Goal: Task Accomplishment & Management: Use online tool/utility

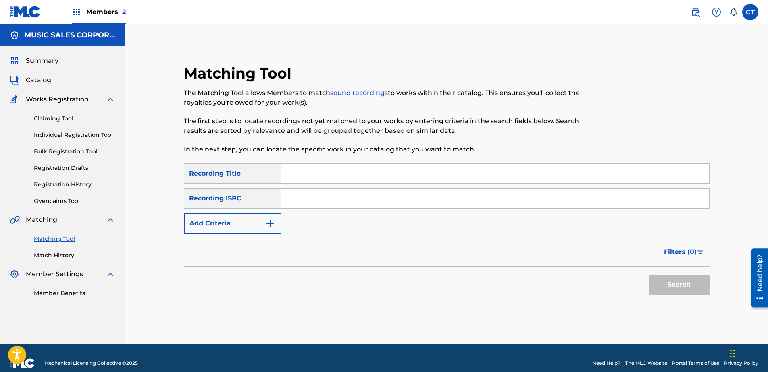
paste input "US65R0602501"
click at [666, 291] on button "Search" at bounding box center [679, 285] width 60 height 20
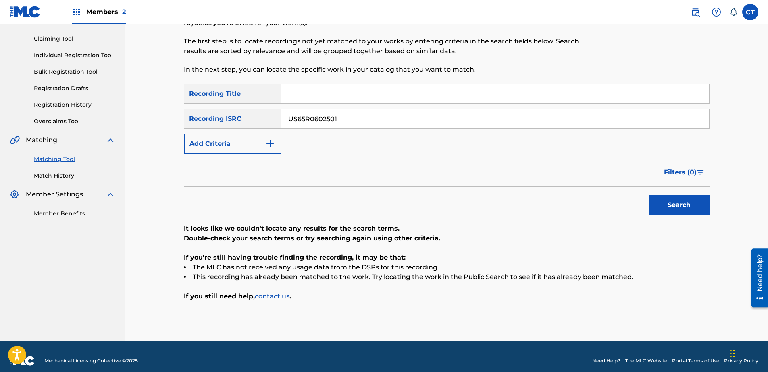
scroll to position [81, 0]
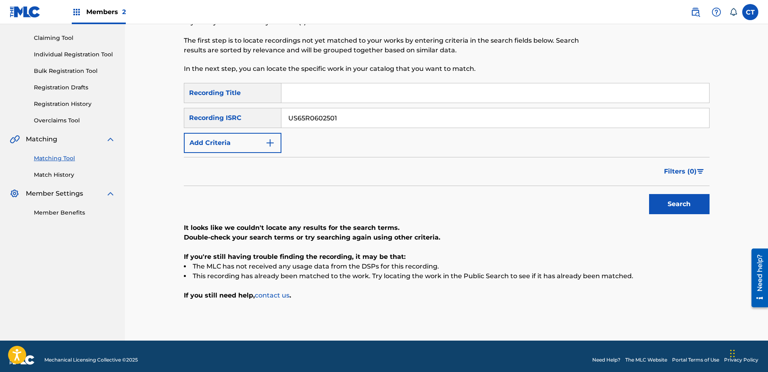
click at [367, 120] on input "US65R0602501" at bounding box center [495, 117] width 428 height 19
paste input "spotify:track:0IPaSHl3mRKMVdI9qz4afh"
click at [415, 115] on input "spotify:track:0IPaSHl3mRKMVdI9qz4afh" at bounding box center [495, 117] width 428 height 19
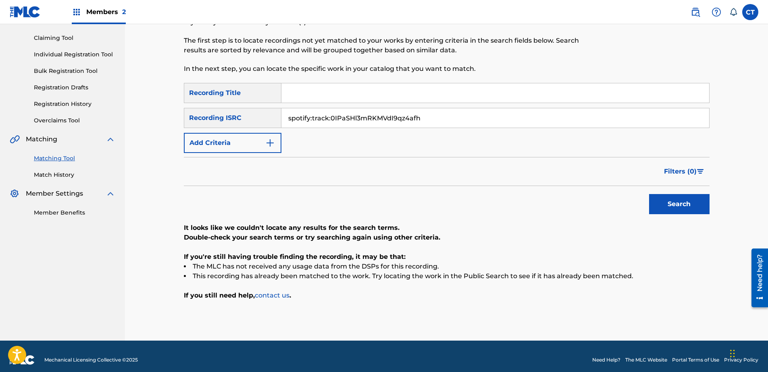
click at [415, 115] on input "spotify:track:0IPaSHl3mRKMVdI9qz4afh" at bounding box center [495, 117] width 428 height 19
paste input "US65R0602502"
click at [659, 202] on button "Search" at bounding box center [679, 204] width 60 height 20
click at [407, 117] on input "US65R0602502" at bounding box center [495, 117] width 428 height 19
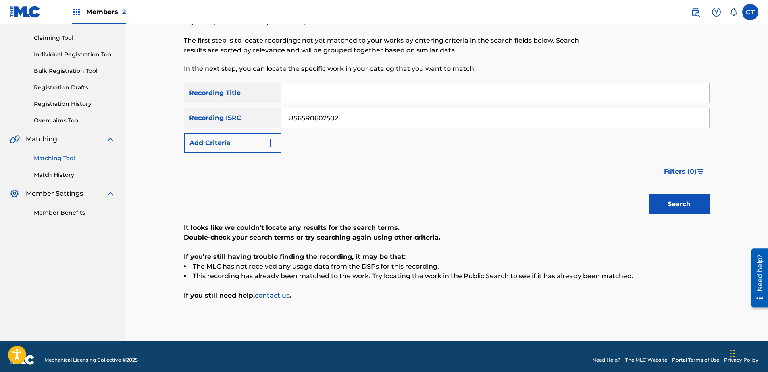
paste input "805401"
type input "US65R0805401"
click at [679, 209] on button "Search" at bounding box center [679, 204] width 60 height 20
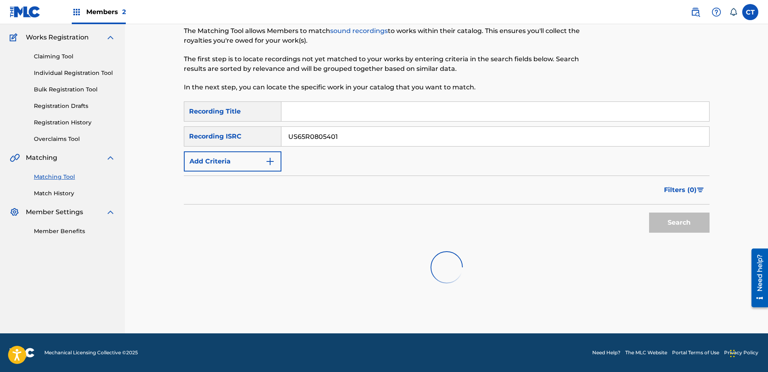
scroll to position [65, 0]
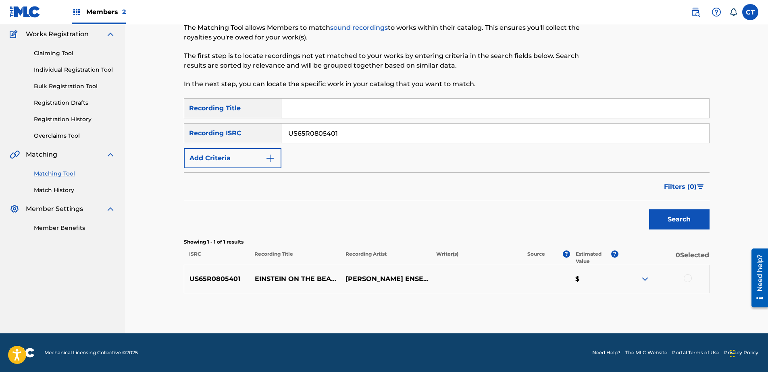
click at [683, 279] on div at bounding box center [663, 280] width 91 height 10
click at [685, 279] on div at bounding box center [688, 279] width 8 height 8
click at [562, 304] on button "Match 1 Group" at bounding box center [566, 307] width 89 height 20
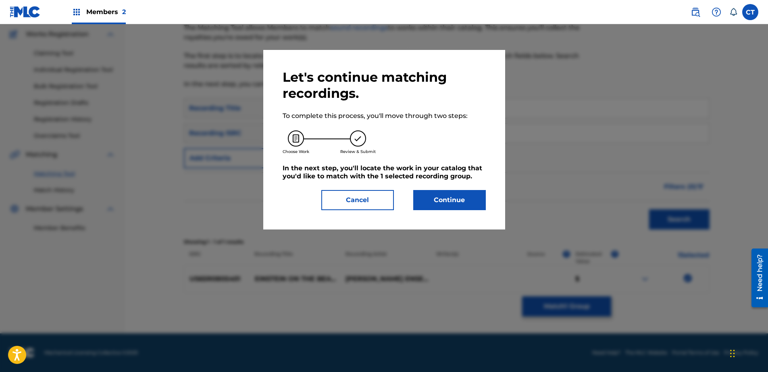
click at [429, 200] on button "Continue" at bounding box center [449, 200] width 73 height 20
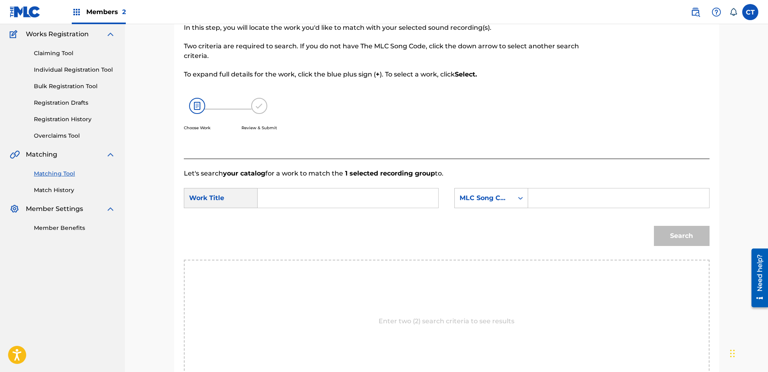
drag, startPoint x: 21, startPoint y: 289, endPoint x: 50, endPoint y: 277, distance: 32.0
click at [21, 289] on nav "MUSIC SALES CORPORATION Summary Catalog Works Registration Claiming Tool Indivi…" at bounding box center [62, 196] width 125 height 474
click at [320, 193] on input "Search Form" at bounding box center [347, 198] width 167 height 19
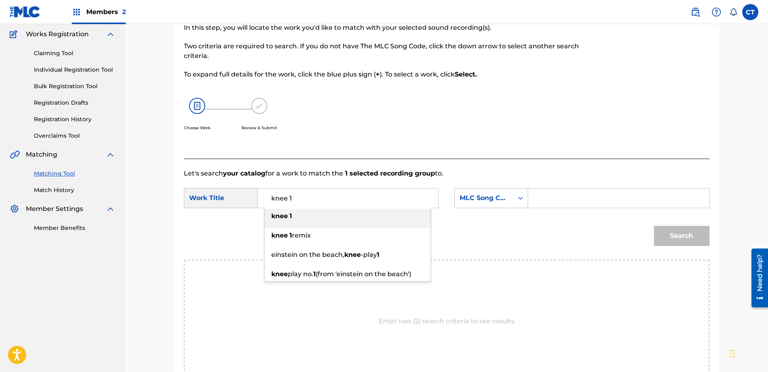
type input "knee 1"
click at [378, 212] on div "knee 1" at bounding box center [347, 216] width 166 height 15
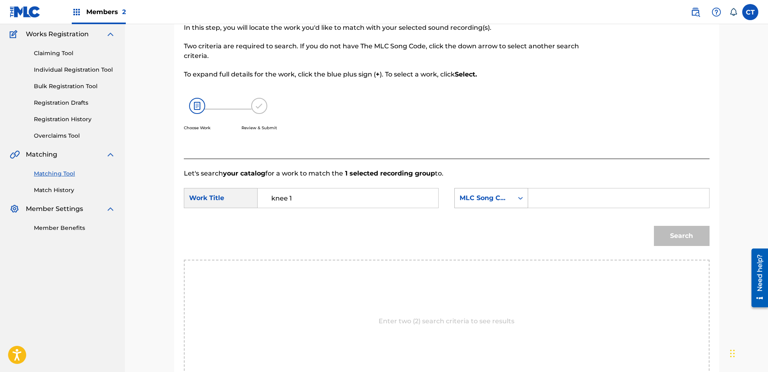
click at [460, 194] on div "MLC Song Code" at bounding box center [484, 198] width 49 height 10
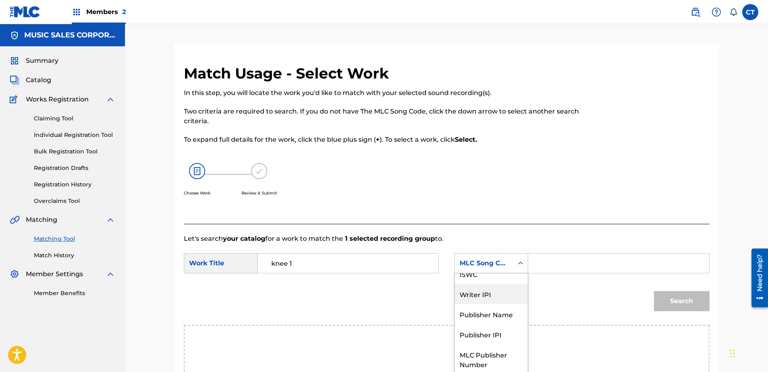
scroll to position [0, 0]
click at [486, 275] on div "Writer Name" at bounding box center [491, 284] width 73 height 20
click at [542, 261] on input "Search Form" at bounding box center [618, 263] width 167 height 19
type input "glass"
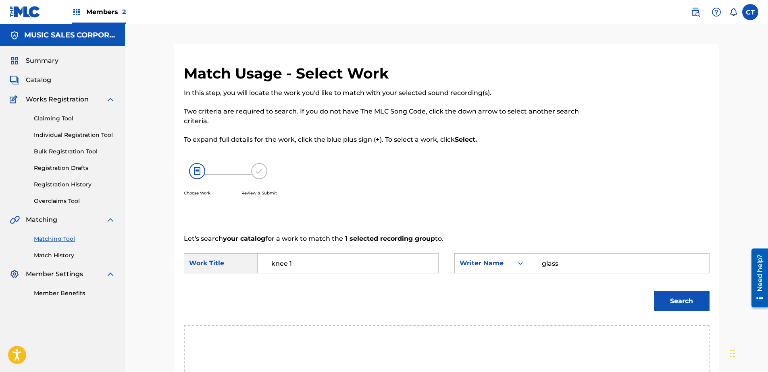
click at [674, 310] on button "Search" at bounding box center [682, 301] width 56 height 20
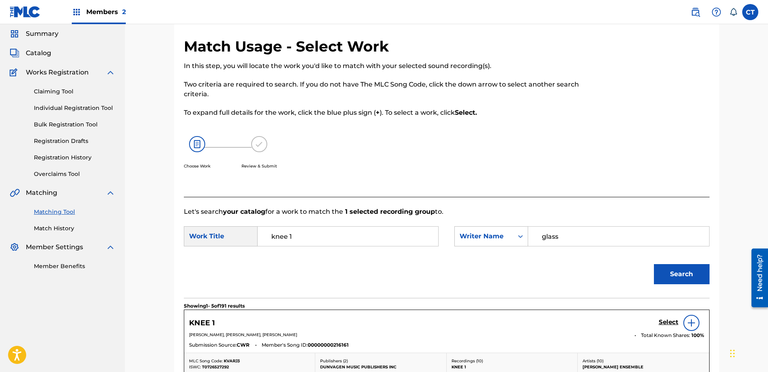
scroll to position [40, 0]
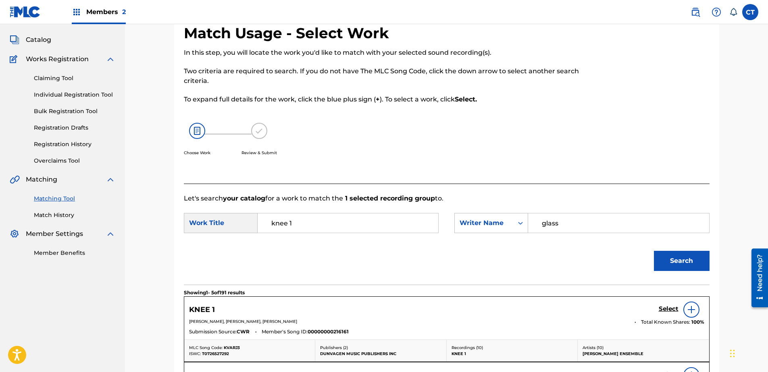
click at [666, 308] on h5 "Select" at bounding box center [669, 310] width 20 height 8
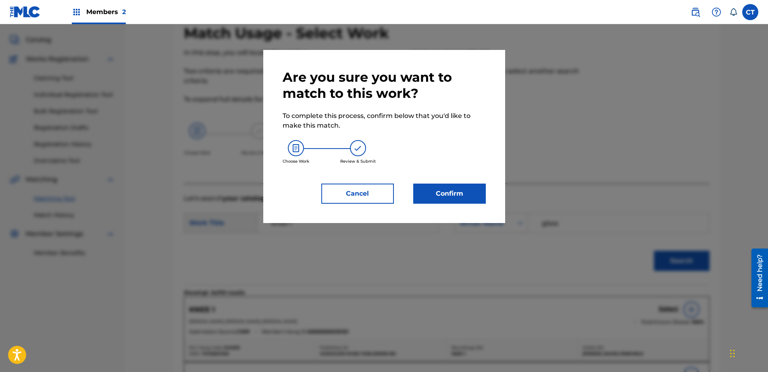
click at [458, 184] on button "Confirm" at bounding box center [449, 194] width 73 height 20
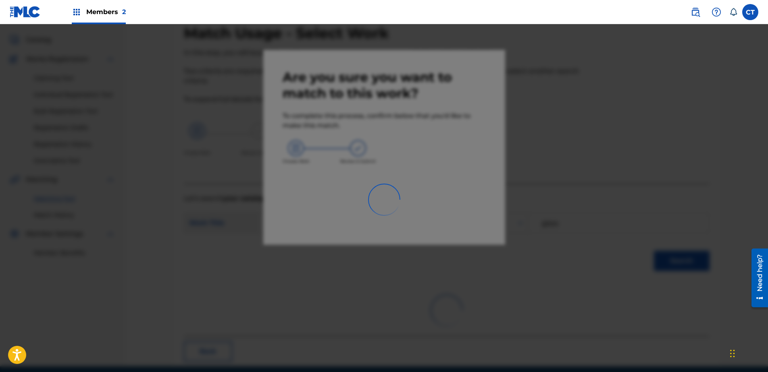
scroll to position [21, 0]
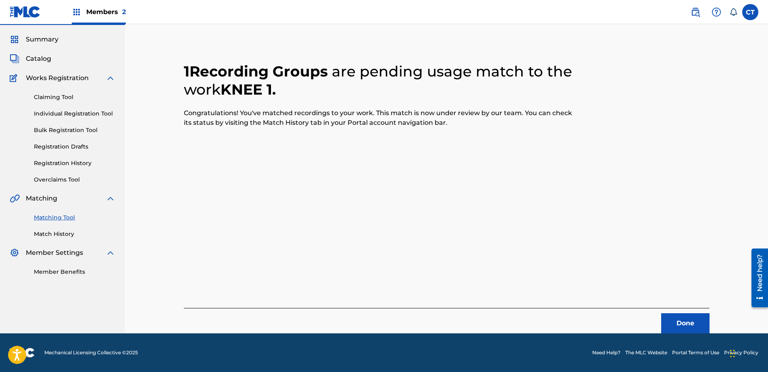
click at [670, 326] on button "Done" at bounding box center [685, 324] width 48 height 20
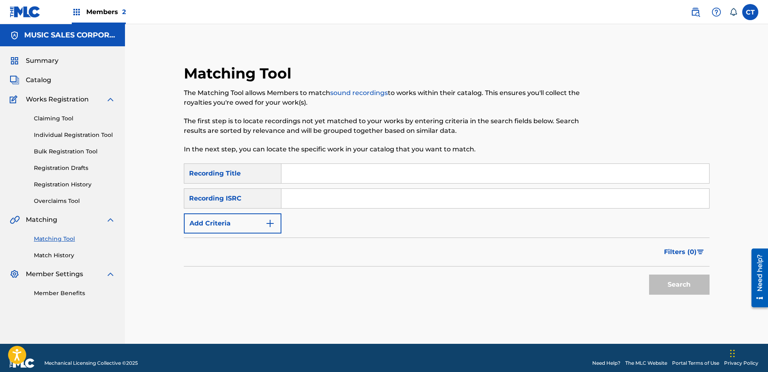
paste input "US65R0805402"
type input "US65R0805402"
click at [669, 282] on button "Search" at bounding box center [679, 285] width 60 height 20
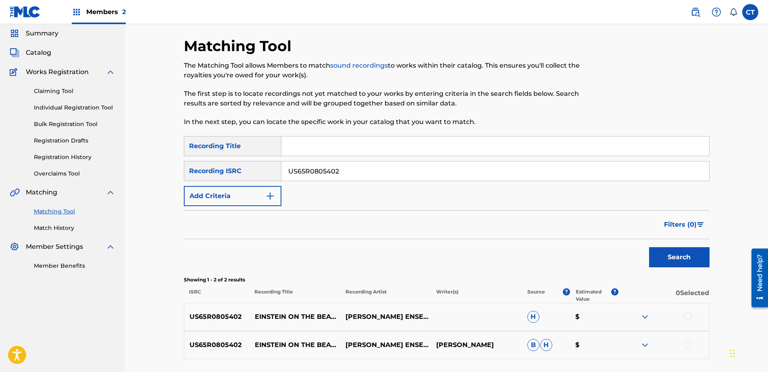
scroll to position [40, 0]
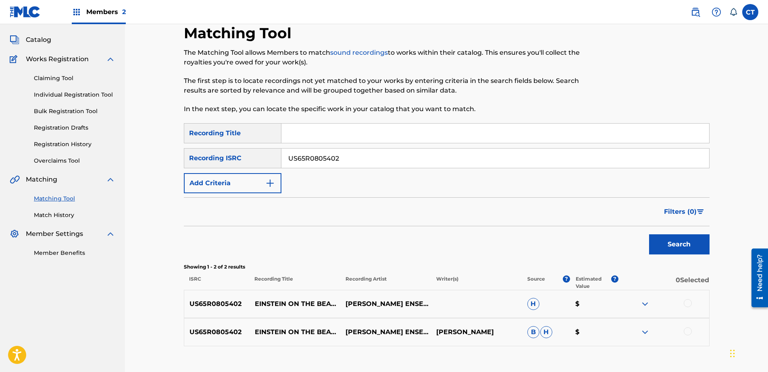
click at [684, 304] on div at bounding box center [688, 303] width 8 height 8
click at [683, 332] on div at bounding box center [663, 333] width 91 height 10
click at [686, 331] on div at bounding box center [688, 332] width 8 height 8
click at [547, 304] on button "Match 2 Groups" at bounding box center [566, 307] width 89 height 20
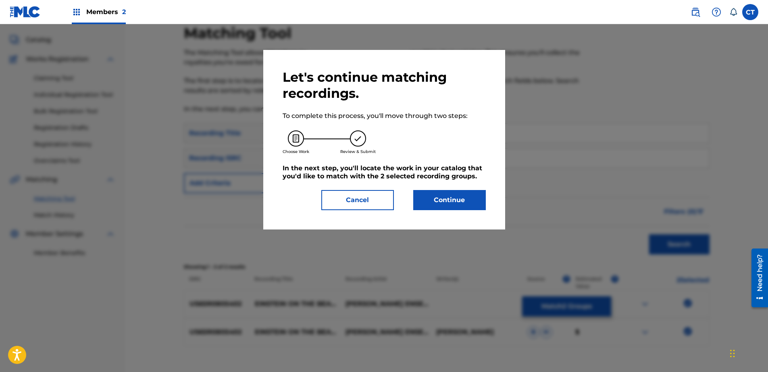
click at [426, 206] on button "Continue" at bounding box center [449, 200] width 73 height 20
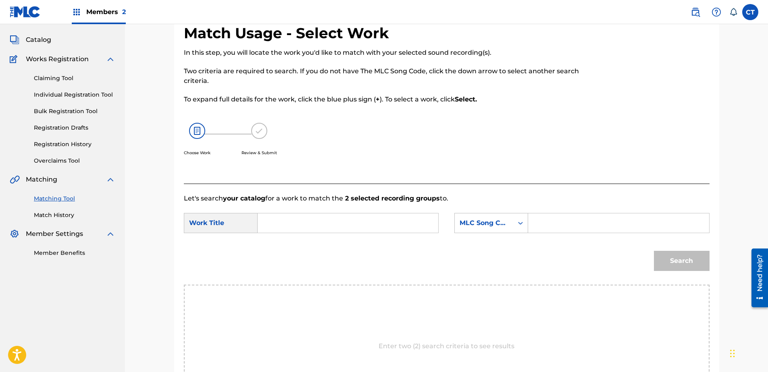
click at [300, 218] on input "Search Form" at bounding box center [347, 223] width 167 height 19
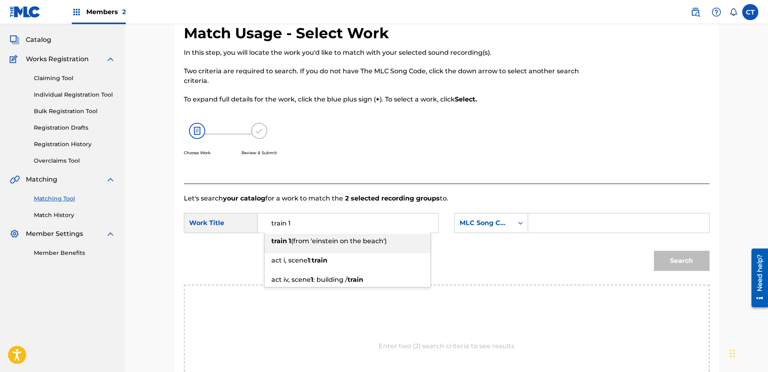
drag, startPoint x: 362, startPoint y: 245, endPoint x: 375, endPoint y: 236, distance: 16.2
click at [362, 245] on div "train 1 (from 'einstein on the beach')" at bounding box center [347, 241] width 166 height 15
type input "train 1 (from 'einstein on the beach')"
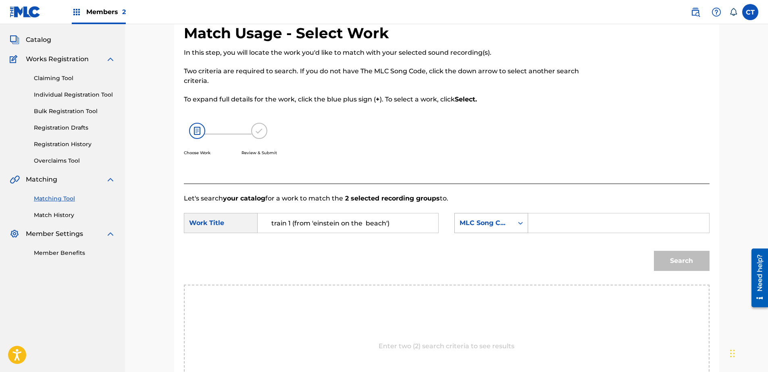
click at [507, 225] on div "MLC Song Code" at bounding box center [484, 223] width 49 height 10
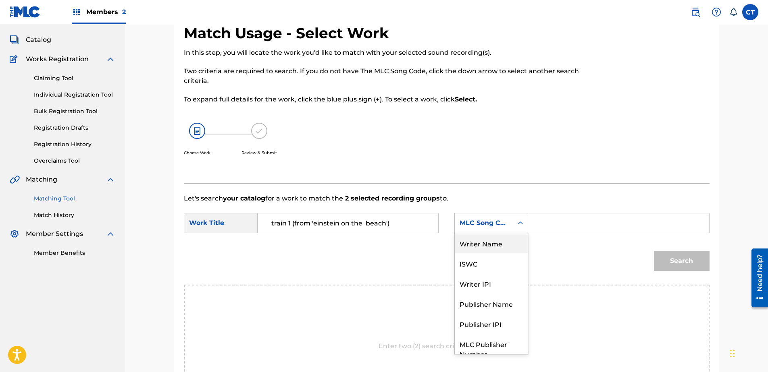
click at [491, 242] on div "Writer Name" at bounding box center [491, 243] width 73 height 20
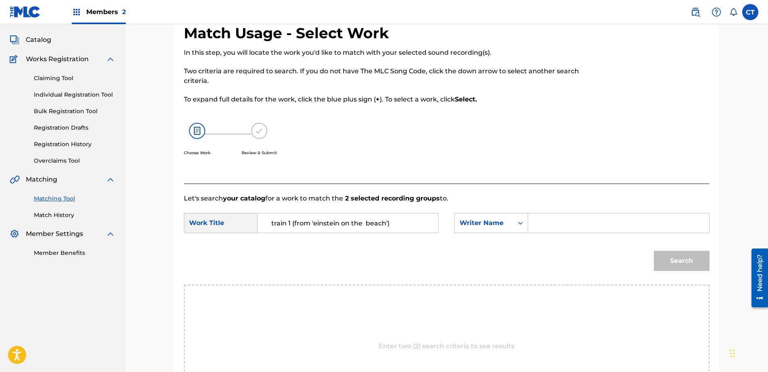
click at [572, 229] on input "Search Form" at bounding box center [618, 223] width 167 height 19
type input "glass"
click at [672, 265] on button "Search" at bounding box center [682, 261] width 56 height 20
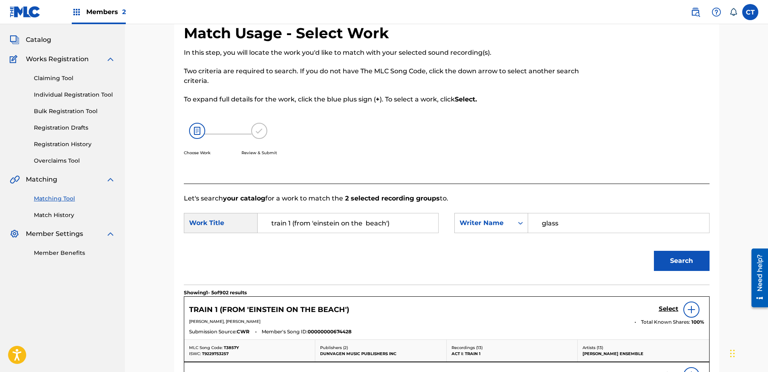
click at [664, 308] on h5 "Select" at bounding box center [669, 310] width 20 height 8
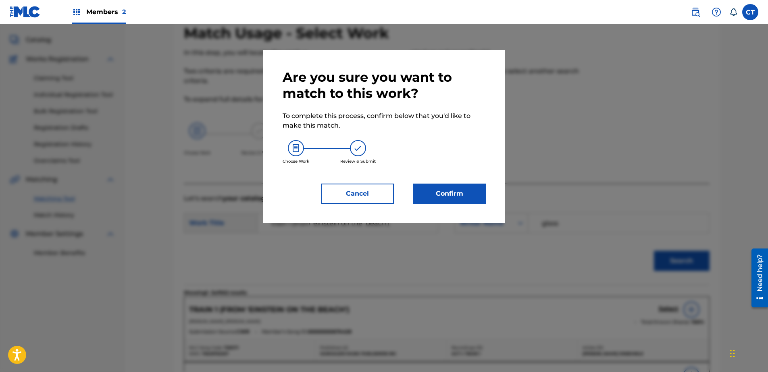
click at [468, 192] on button "Confirm" at bounding box center [449, 194] width 73 height 20
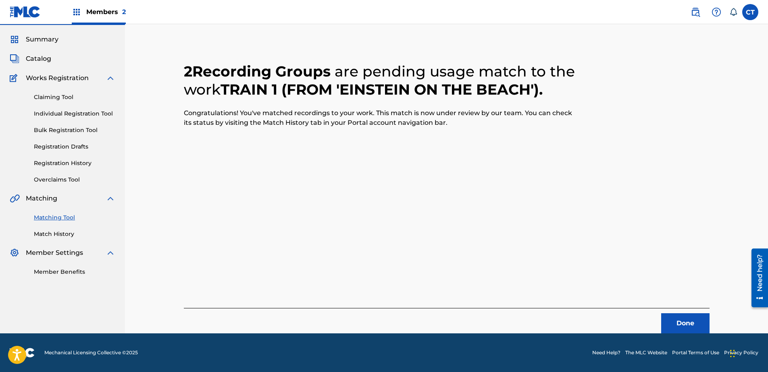
scroll to position [21, 0]
drag, startPoint x: 711, startPoint y: 318, endPoint x: 700, endPoint y: 321, distance: 11.5
click at [709, 319] on div "2 Recording Groups are pending usage match to the work TRAIN 1 (FROM 'EINSTEIN …" at bounding box center [446, 188] width 545 height 291
click at [675, 322] on button "Done" at bounding box center [685, 324] width 48 height 20
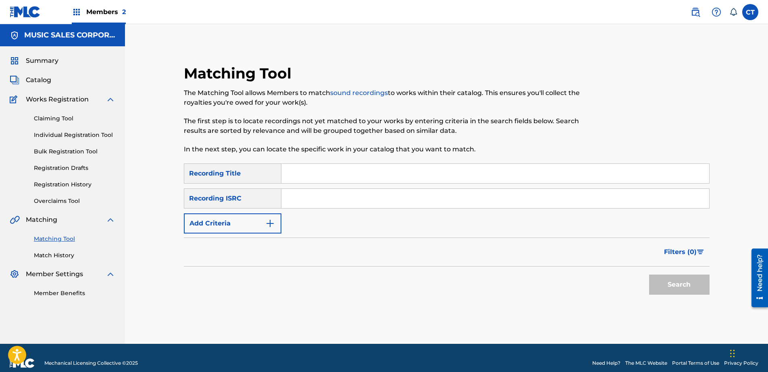
paste input "US65R0805403"
type input "US65R0805403"
click at [688, 277] on button "Search" at bounding box center [679, 285] width 60 height 20
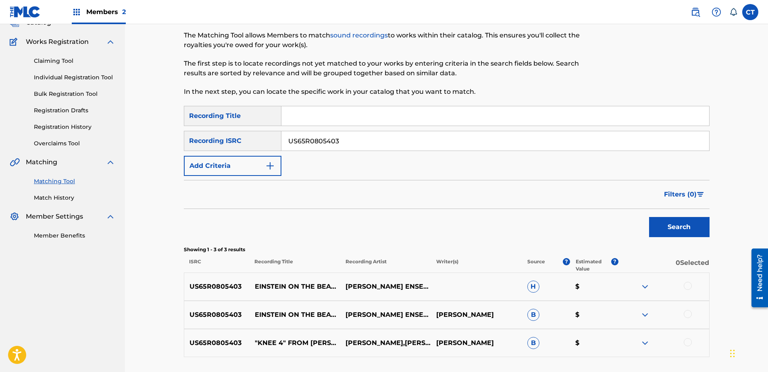
scroll to position [122, 0]
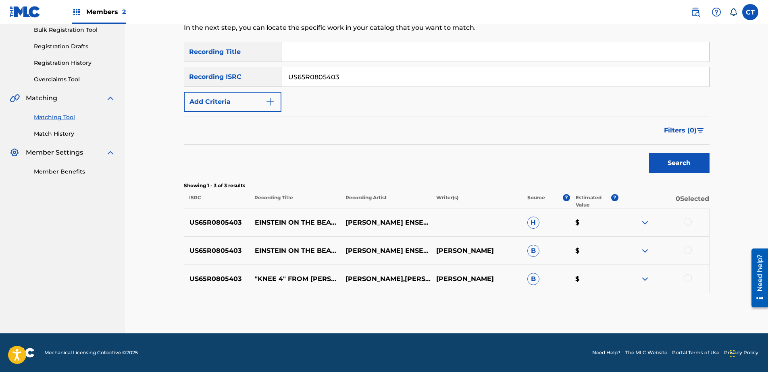
click at [691, 225] on div at bounding box center [688, 222] width 8 height 8
click at [688, 254] on div at bounding box center [688, 250] width 8 height 8
click at [690, 278] on div at bounding box center [688, 279] width 8 height 8
click at [601, 299] on button "Match 3 Groups" at bounding box center [566, 307] width 89 height 20
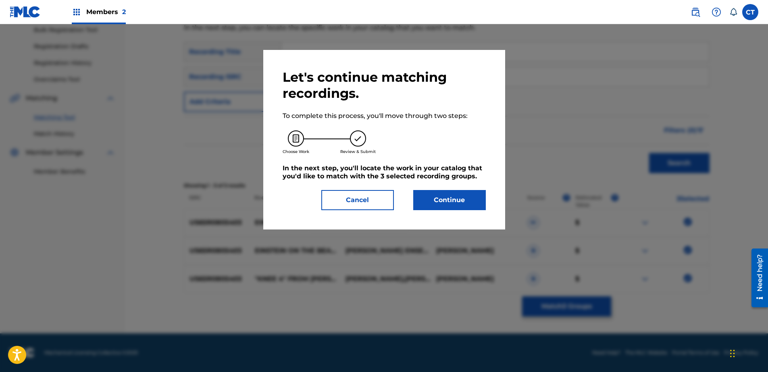
click at [443, 207] on button "Continue" at bounding box center [449, 200] width 73 height 20
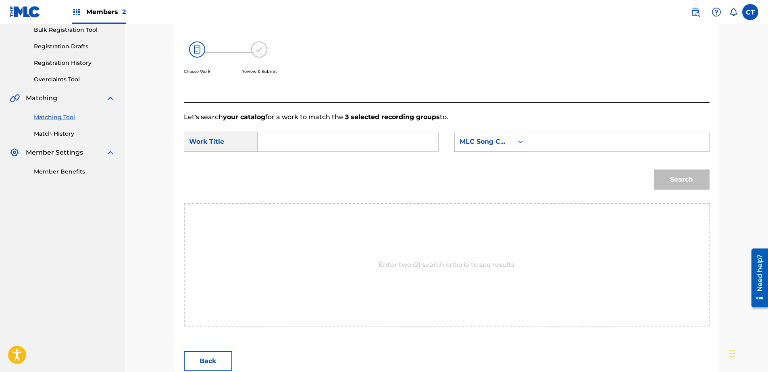
click at [347, 151] on input "Search Form" at bounding box center [347, 141] width 167 height 19
type input "knee 4"
click at [486, 149] on div "MLC Song Code" at bounding box center [491, 142] width 74 height 20
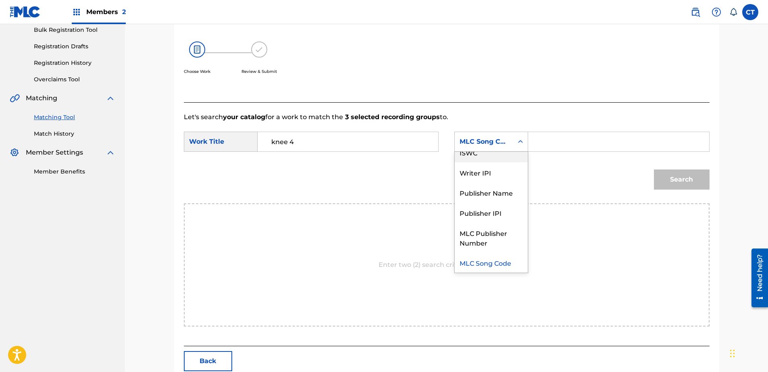
scroll to position [0, 0]
click at [495, 166] on div "Writer Name" at bounding box center [491, 162] width 73 height 20
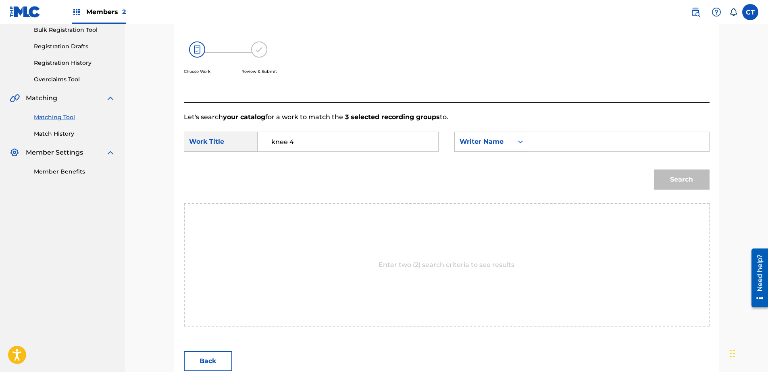
click at [586, 141] on input "Search Form" at bounding box center [618, 141] width 167 height 19
type input "glass"
click at [671, 178] on button "Search" at bounding box center [682, 180] width 56 height 20
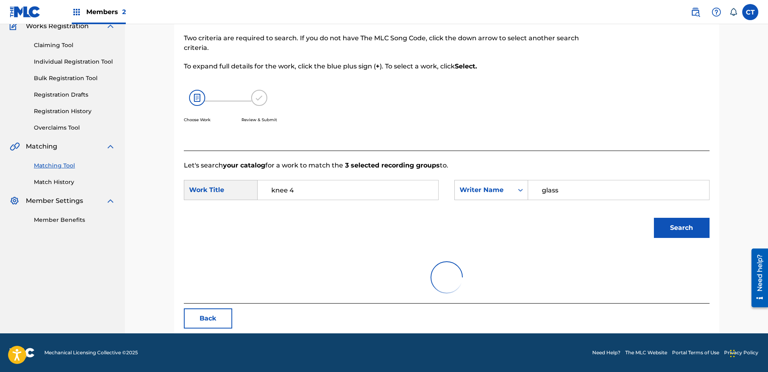
scroll to position [122, 0]
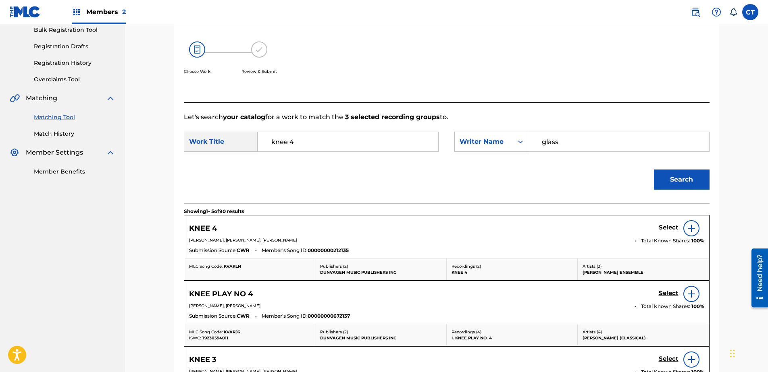
click at [669, 227] on h5 "Select" at bounding box center [669, 228] width 20 height 8
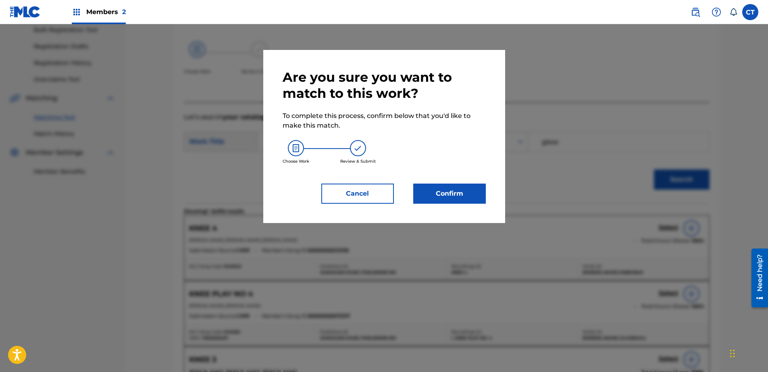
click at [440, 187] on button "Confirm" at bounding box center [449, 194] width 73 height 20
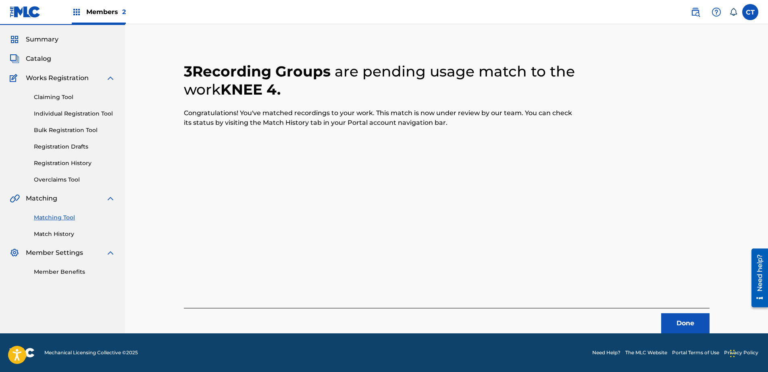
scroll to position [21, 0]
click at [685, 329] on button "Done" at bounding box center [685, 324] width 48 height 20
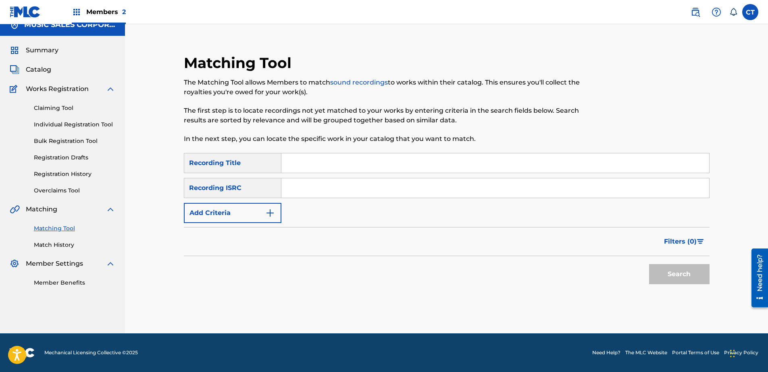
scroll to position [0, 0]
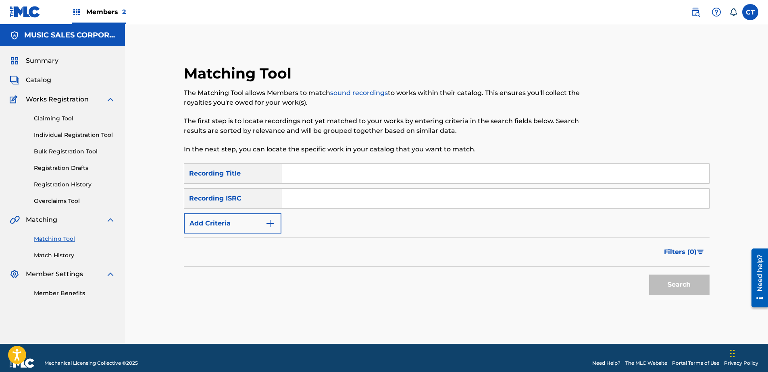
paste input "US65R0805404"
click at [681, 283] on button "Search" at bounding box center [679, 285] width 60 height 20
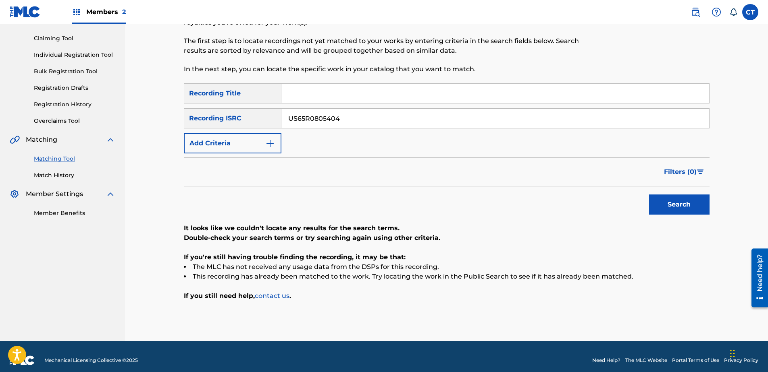
scroll to position [88, 0]
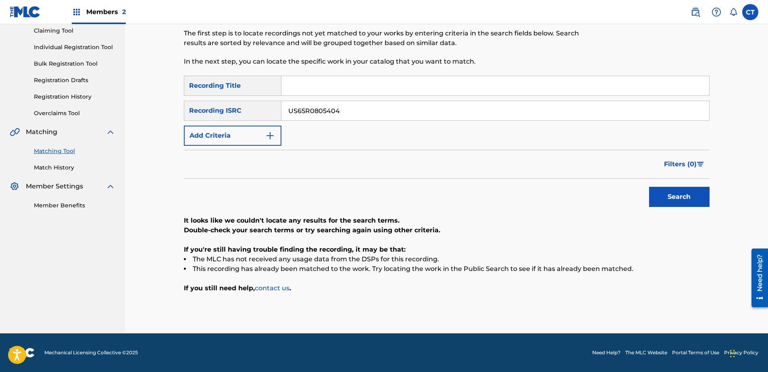
click at [369, 113] on input "US65R0805404" at bounding box center [495, 110] width 428 height 19
paste input "5"
click at [667, 203] on button "Search" at bounding box center [679, 197] width 60 height 20
click at [360, 101] on input "US65R0805405" at bounding box center [495, 110] width 428 height 19
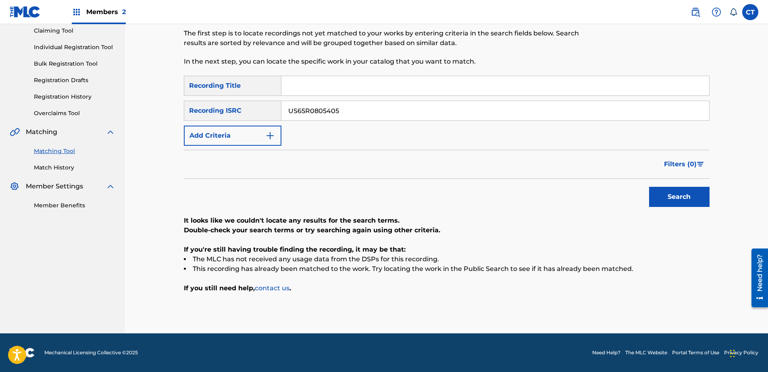
click at [360, 101] on input "US65R0805405" at bounding box center [495, 110] width 428 height 19
paste input "6"
type input "US65R0805406"
click at [694, 194] on button "Search" at bounding box center [679, 197] width 60 height 20
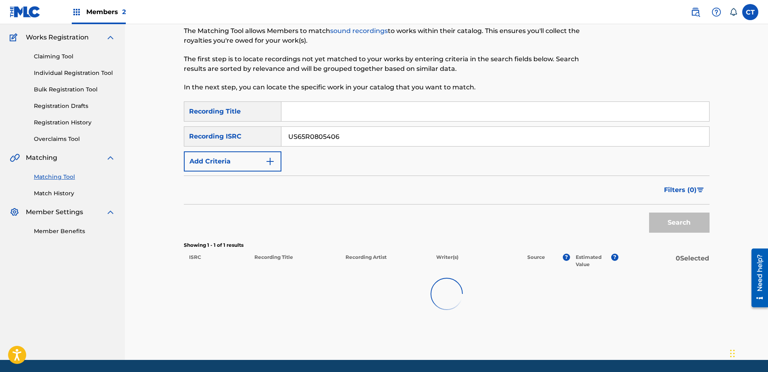
scroll to position [65, 0]
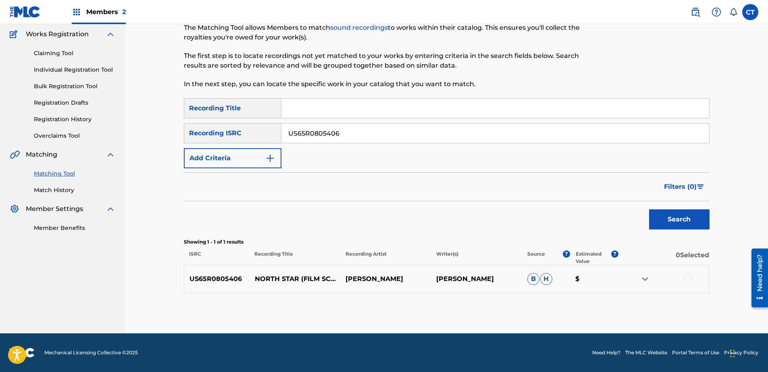
click at [685, 277] on div at bounding box center [688, 279] width 8 height 8
click at [551, 302] on button "Match 1 Group" at bounding box center [566, 307] width 89 height 20
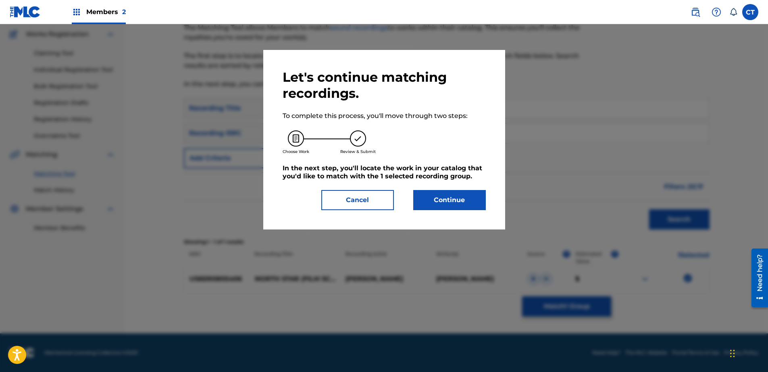
click at [431, 196] on button "Continue" at bounding box center [449, 200] width 73 height 20
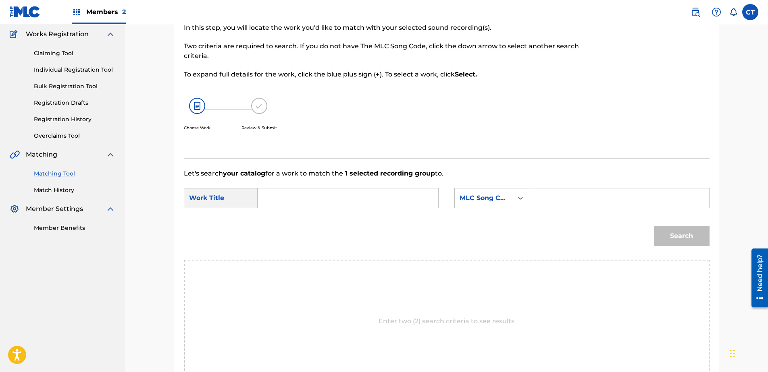
click at [323, 193] on input "Search Form" at bounding box center [347, 198] width 167 height 19
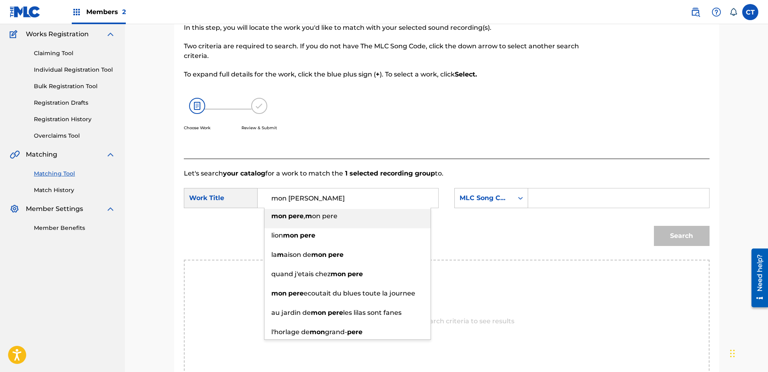
click at [336, 220] on span "on pere" at bounding box center [324, 216] width 25 height 8
type input "mon pere, mon pere"
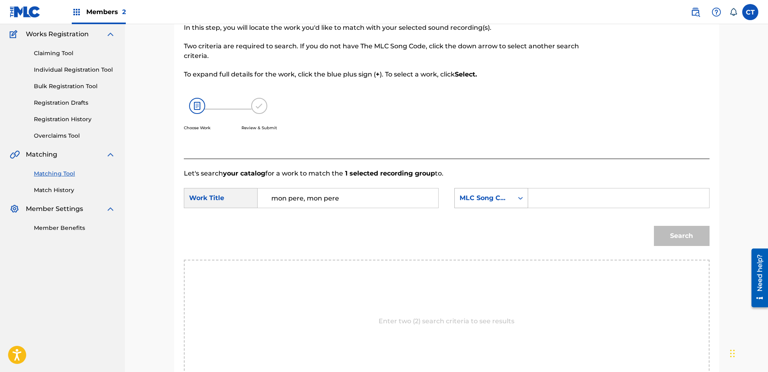
click at [460, 191] on div "MLC Song Code" at bounding box center [484, 198] width 58 height 15
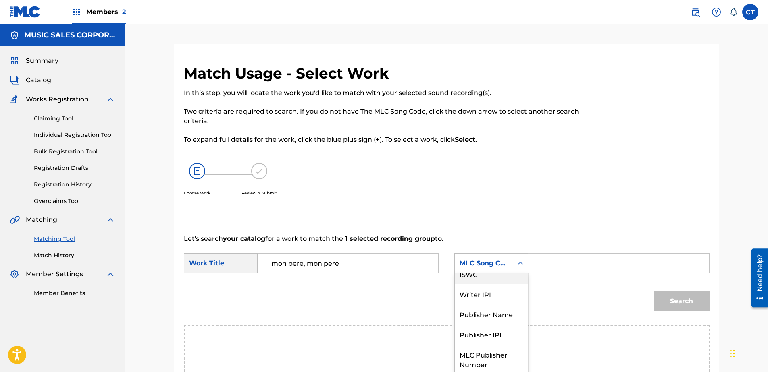
scroll to position [0, 0]
click at [501, 289] on div "Writer Name" at bounding box center [491, 284] width 73 height 20
click at [552, 266] on input "Search Form" at bounding box center [618, 263] width 167 height 19
type input "glass"
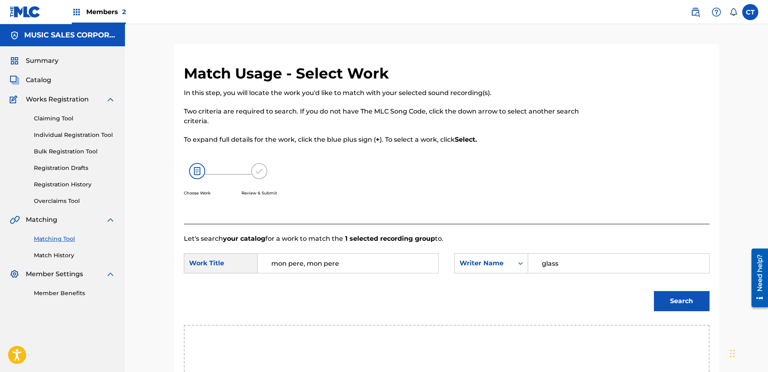
click at [670, 300] on button "Search" at bounding box center [682, 301] width 56 height 20
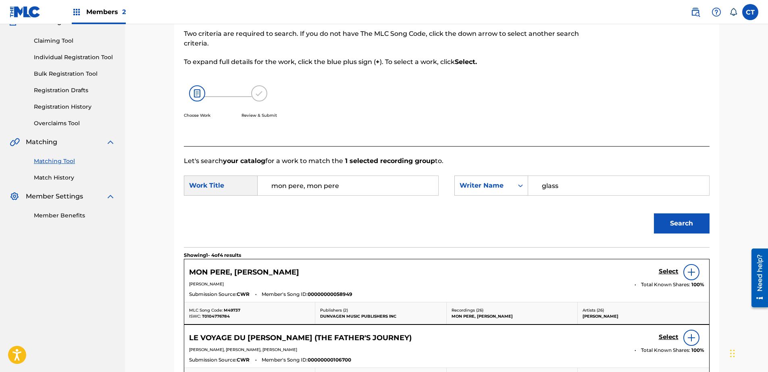
scroll to position [81, 0]
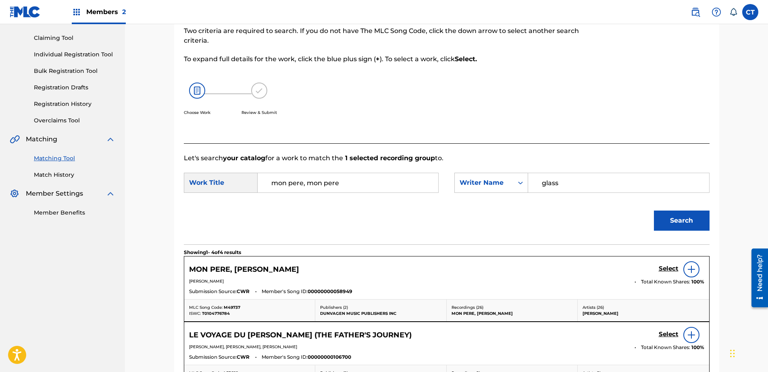
click at [673, 270] on h5 "Select" at bounding box center [669, 269] width 20 height 8
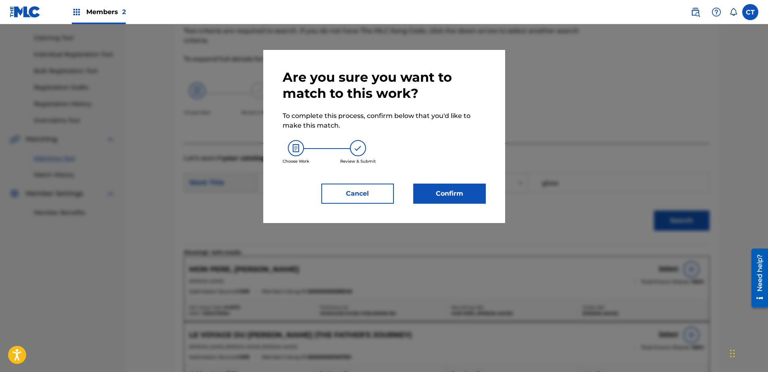
click at [476, 204] on div "Are you sure you want to match to this work? To complete this process, confirm …" at bounding box center [384, 136] width 242 height 173
click at [473, 196] on button "Confirm" at bounding box center [449, 194] width 73 height 20
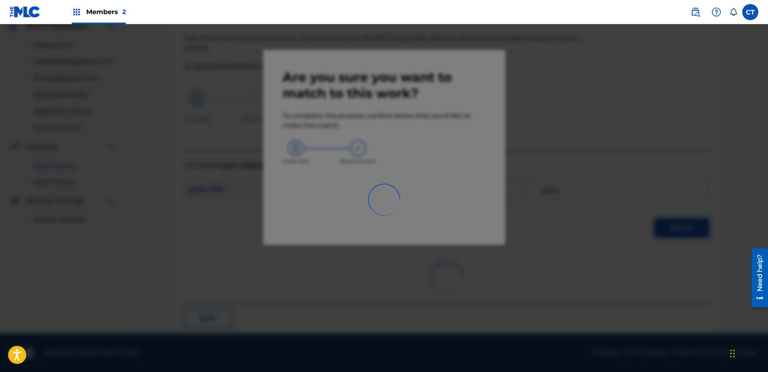
scroll to position [21, 0]
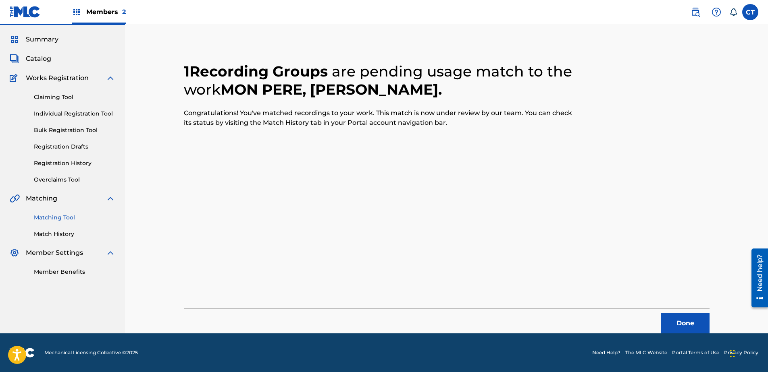
click at [691, 317] on button "Done" at bounding box center [685, 324] width 48 height 20
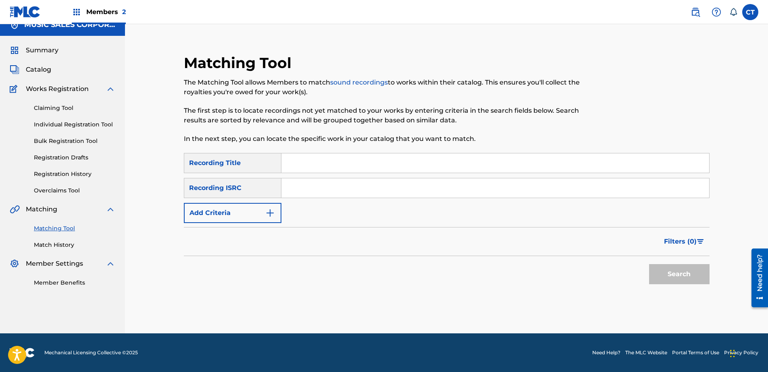
scroll to position [0, 0]
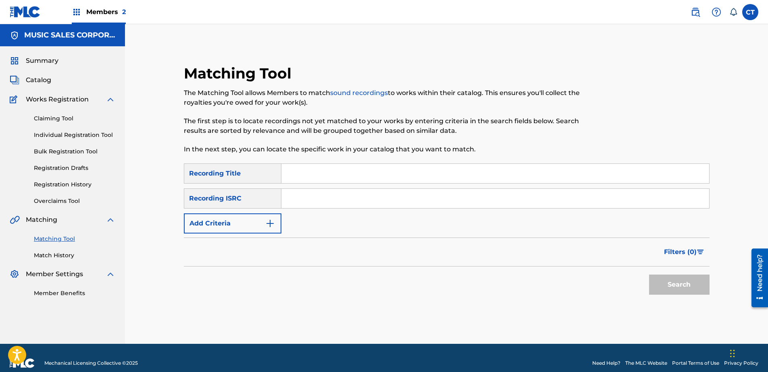
paste input "US65R0805407"
type input "US65R0805407"
click at [655, 284] on button "Search" at bounding box center [679, 285] width 60 height 20
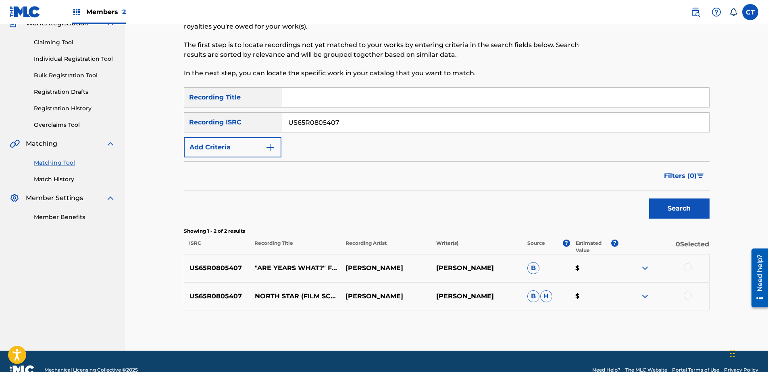
scroll to position [81, 0]
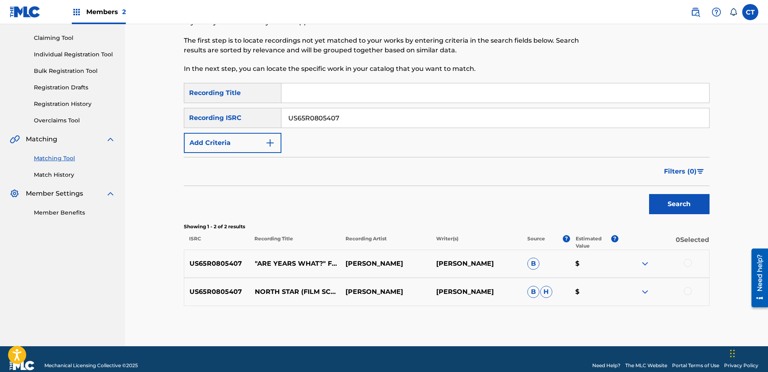
click at [690, 267] on div at bounding box center [663, 264] width 91 height 10
click at [686, 263] on div at bounding box center [688, 263] width 8 height 8
click at [688, 290] on div at bounding box center [688, 291] width 8 height 8
click at [588, 308] on button "Match 2 Groups" at bounding box center [566, 307] width 89 height 20
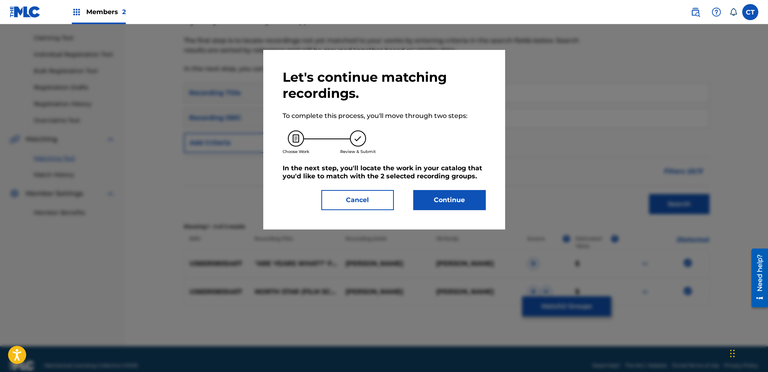
click at [440, 209] on button "Continue" at bounding box center [449, 200] width 73 height 20
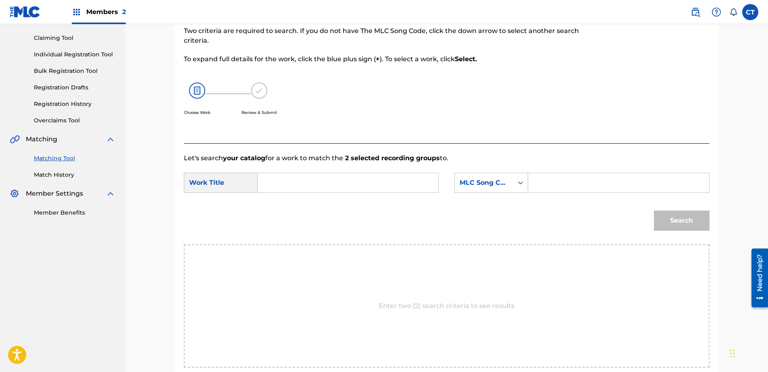
click at [346, 187] on input "Search Form" at bounding box center [347, 182] width 167 height 19
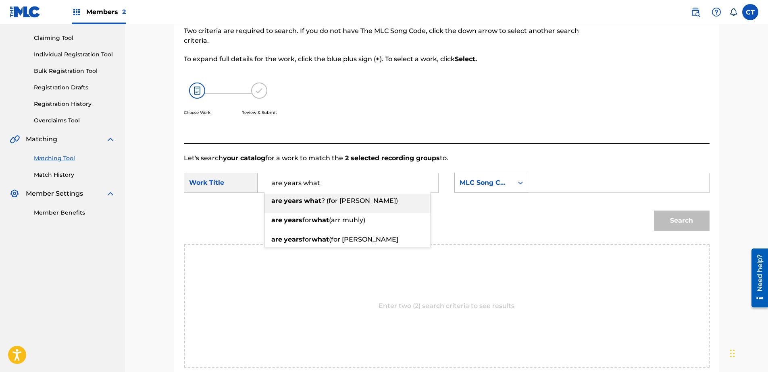
type input "are years what"
click at [496, 186] on div "MLC Song Code" at bounding box center [484, 183] width 49 height 10
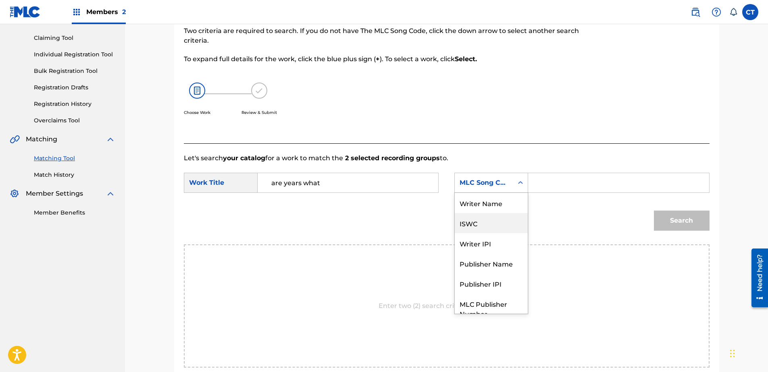
scroll to position [0, 0]
click at [495, 203] on div "Writer Name" at bounding box center [491, 203] width 73 height 20
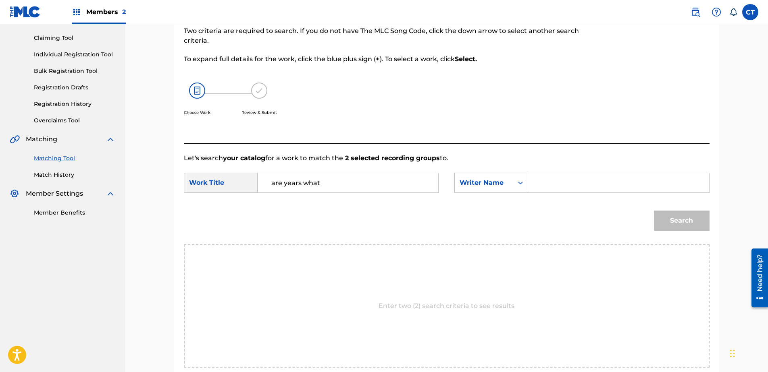
click at [578, 193] on div "SearchWithCriteriac7e0ff94-fbd4-4557-916b-e502de607a95 Work Title are years wha…" at bounding box center [447, 185] width 526 height 25
click at [598, 189] on input "Search Form" at bounding box center [618, 182] width 167 height 19
type input "glass"
click at [673, 225] on button "Search" at bounding box center [682, 221] width 56 height 20
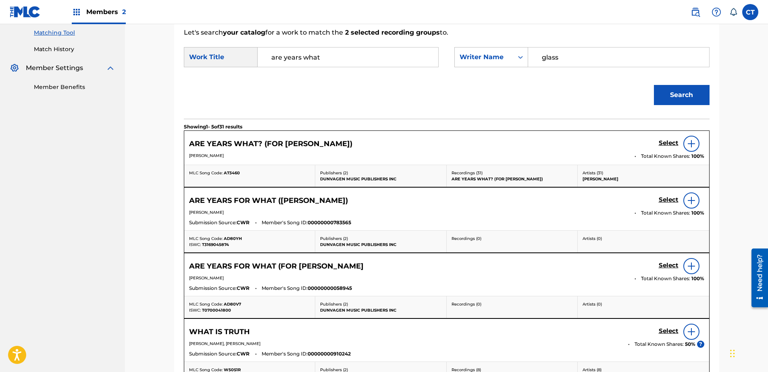
scroll to position [202, 0]
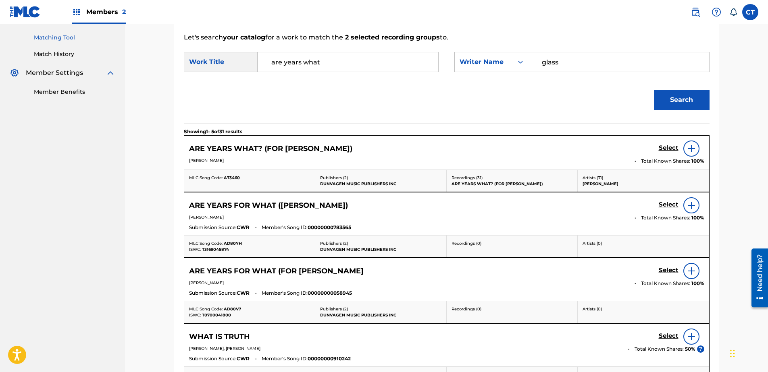
click at [668, 147] on h5 "Select" at bounding box center [669, 148] width 20 height 8
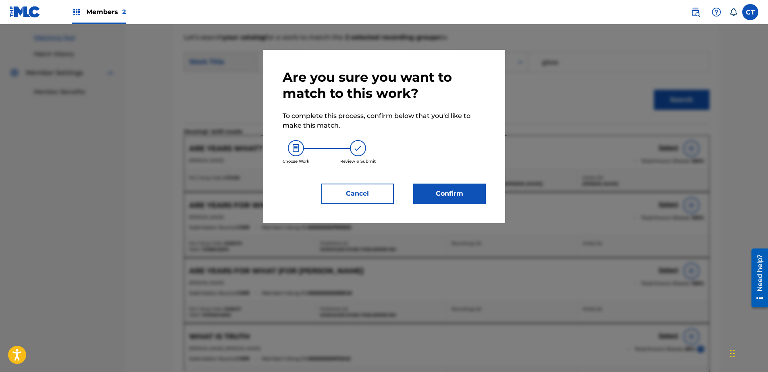
click at [449, 202] on button "Confirm" at bounding box center [449, 194] width 73 height 20
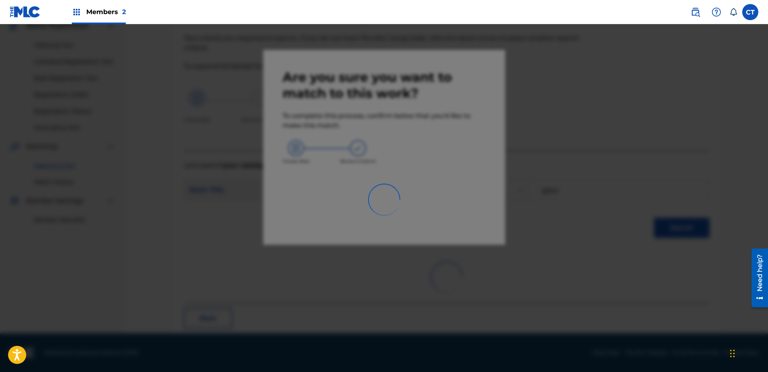
scroll to position [21, 0]
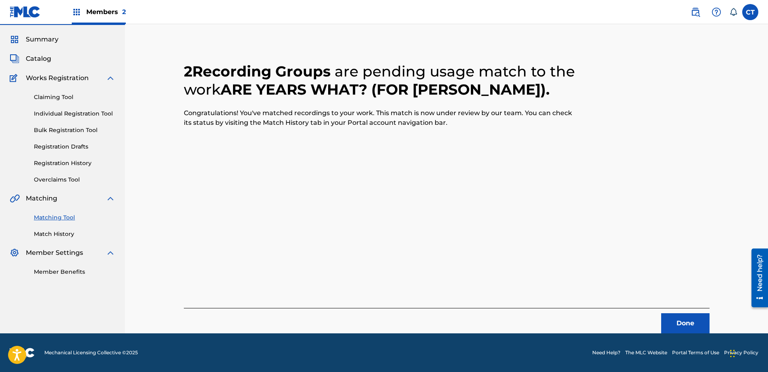
click at [670, 322] on button "Done" at bounding box center [685, 324] width 48 height 20
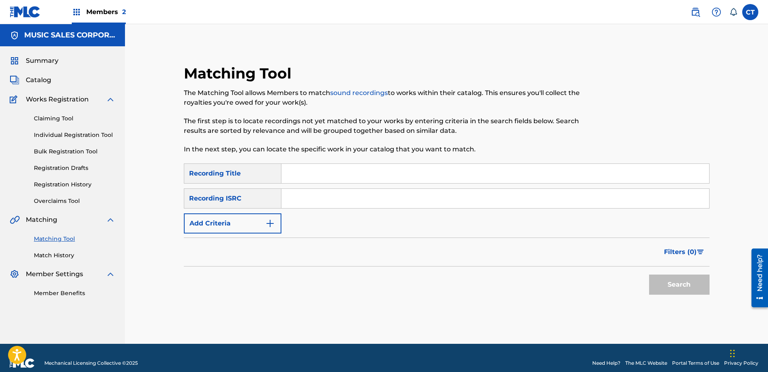
paste input "US65R0805408"
type input "US65R0805408"
drag, startPoint x: 684, startPoint y: 270, endPoint x: 676, endPoint y: 280, distance: 13.4
click at [680, 277] on div "Search" at bounding box center [677, 283] width 64 height 32
drag, startPoint x: 676, startPoint y: 280, endPoint x: 668, endPoint y: 285, distance: 9.8
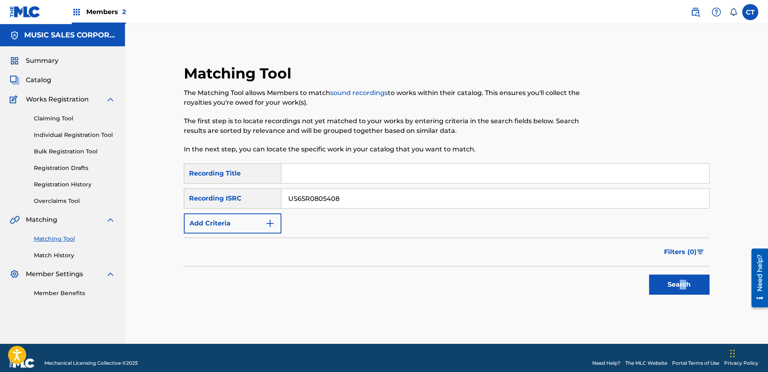
click at [668, 285] on button "Search" at bounding box center [679, 285] width 60 height 20
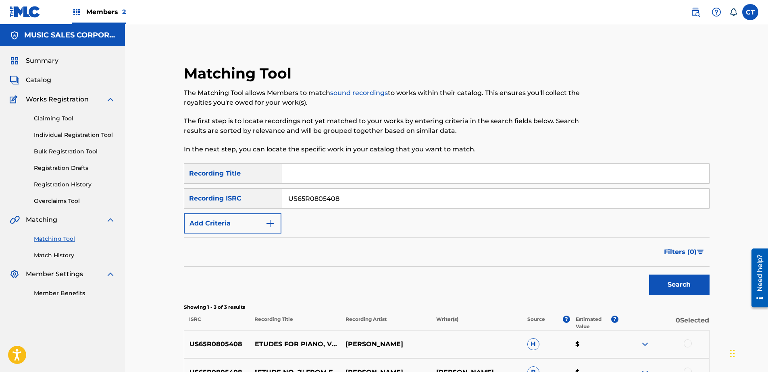
click at [574, 263] on div "Filters ( 0 )" at bounding box center [447, 252] width 526 height 29
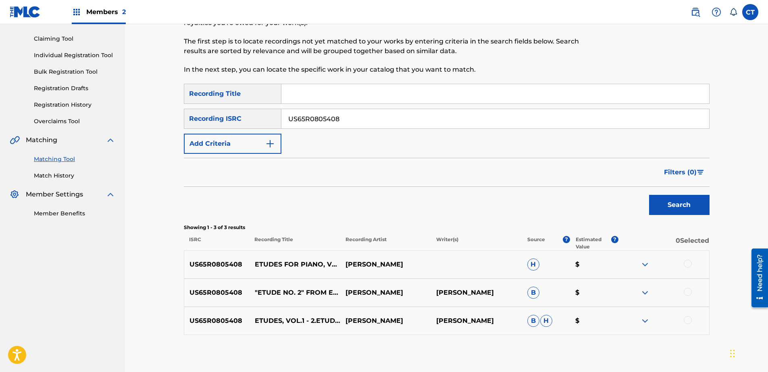
scroll to position [81, 0]
click at [678, 261] on div at bounding box center [663, 264] width 91 height 10
click at [684, 262] on div at bounding box center [688, 263] width 8 height 8
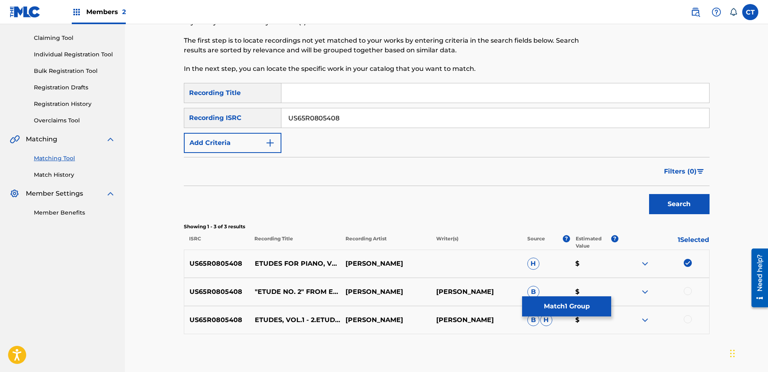
drag, startPoint x: 689, startPoint y: 289, endPoint x: 687, endPoint y: 302, distance: 12.7
click at [689, 289] on div at bounding box center [688, 291] width 8 height 8
click at [690, 318] on div at bounding box center [688, 320] width 8 height 8
click at [574, 299] on button "Match 3 Groups" at bounding box center [566, 307] width 89 height 20
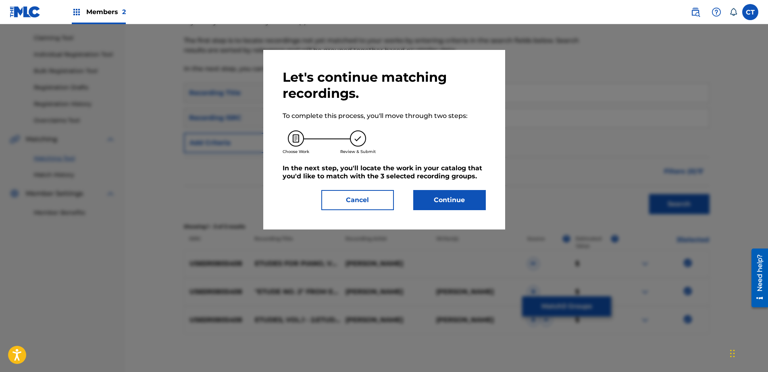
click at [433, 199] on button "Continue" at bounding box center [449, 200] width 73 height 20
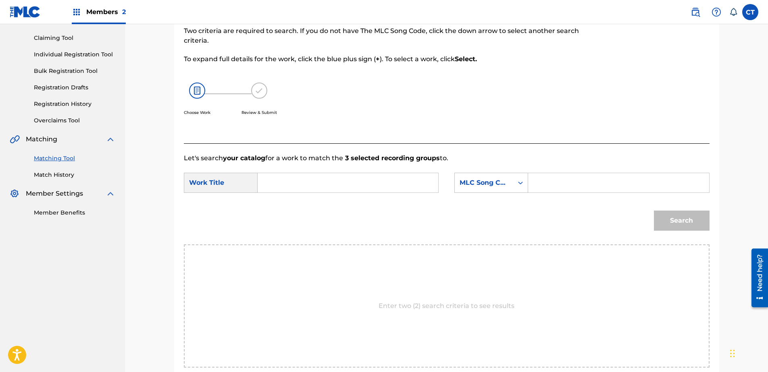
click at [358, 181] on input "Search Form" at bounding box center [347, 182] width 167 height 19
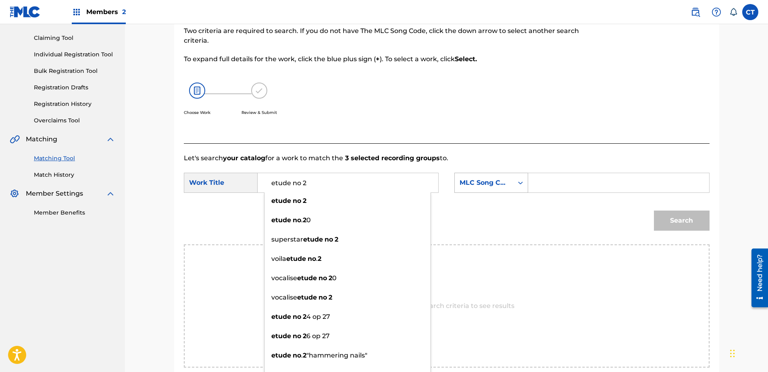
type input "etude no 2"
click at [461, 181] on div "MLC Song Code" at bounding box center [484, 183] width 49 height 10
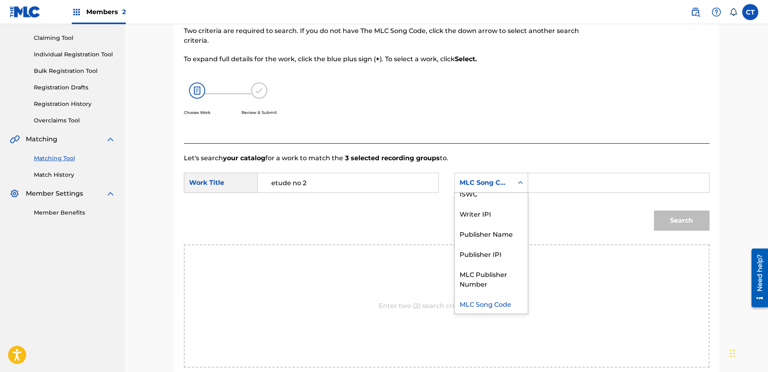
scroll to position [0, 0]
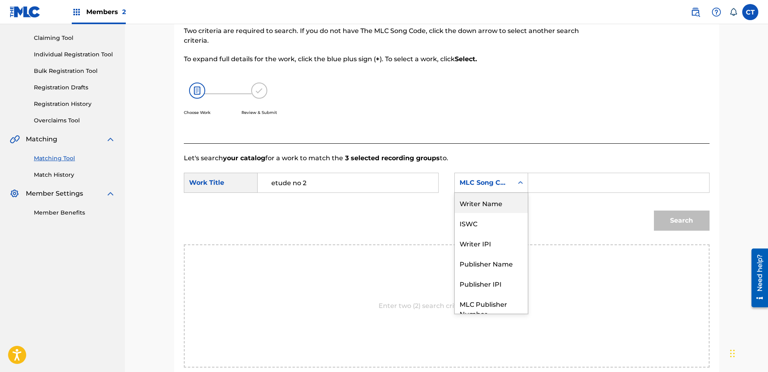
click at [486, 200] on div "Writer Name" at bounding box center [491, 203] width 73 height 20
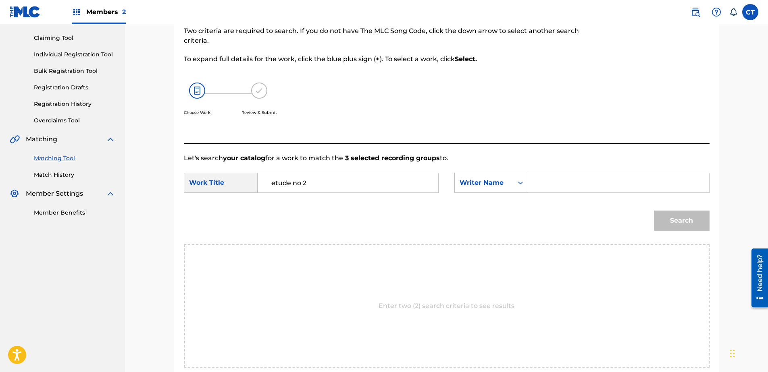
click at [560, 190] on input "Search Form" at bounding box center [618, 182] width 167 height 19
type input "glass"
click at [647, 223] on div "Search" at bounding box center [447, 224] width 526 height 42
click at [672, 224] on button "Search" at bounding box center [682, 221] width 56 height 20
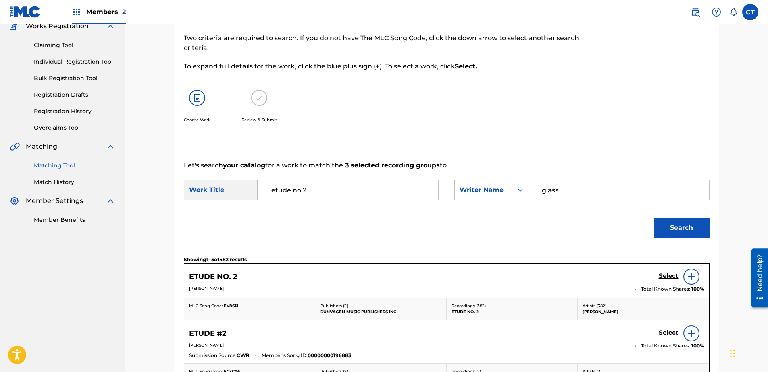
scroll to position [81, 0]
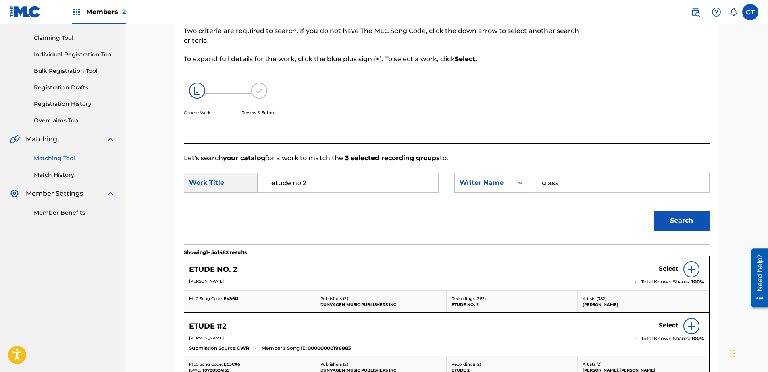
click at [664, 270] on h5 "Select" at bounding box center [669, 269] width 20 height 8
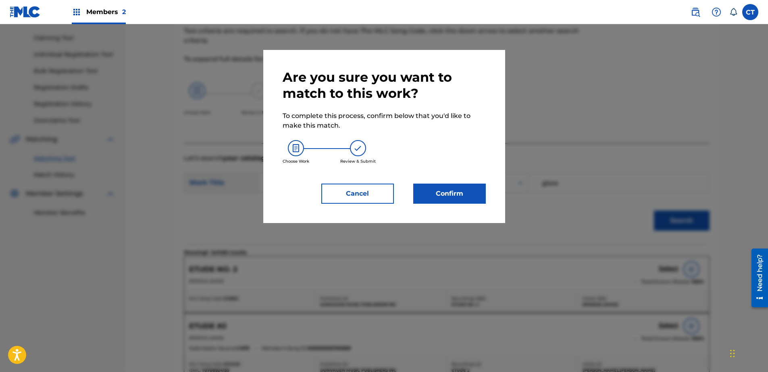
click at [461, 176] on div "Are you sure you want to match to this work? To complete this process, confirm …" at bounding box center [384, 136] width 203 height 135
drag, startPoint x: 461, startPoint y: 181, endPoint x: 463, endPoint y: 186, distance: 5.1
click at [461, 183] on div "Are you sure you want to match to this work? To complete this process, confirm …" at bounding box center [384, 136] width 203 height 135
click at [463, 188] on button "Confirm" at bounding box center [449, 194] width 73 height 20
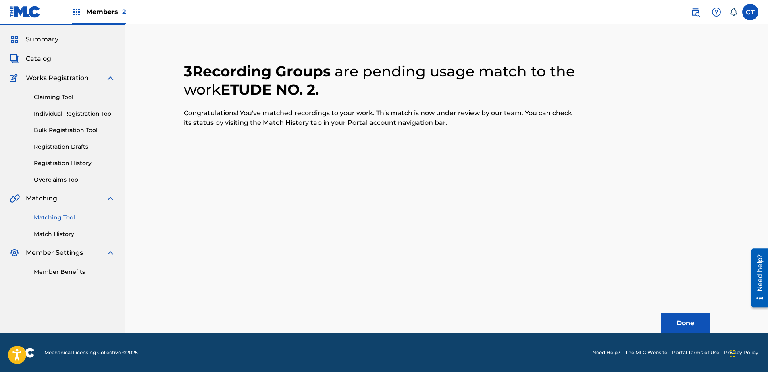
scroll to position [21, 0]
click at [688, 328] on button "Done" at bounding box center [685, 324] width 48 height 20
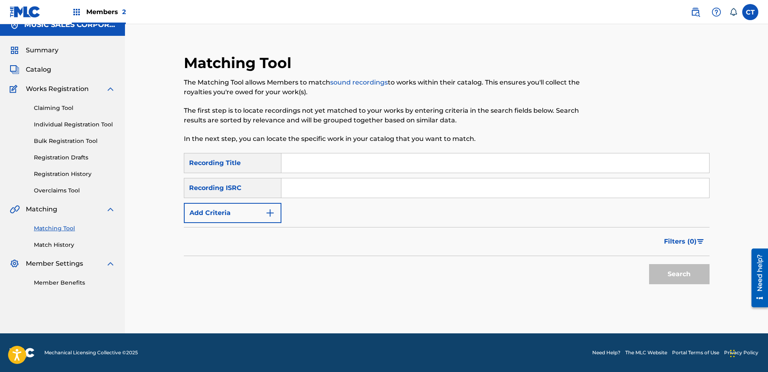
scroll to position [0, 0]
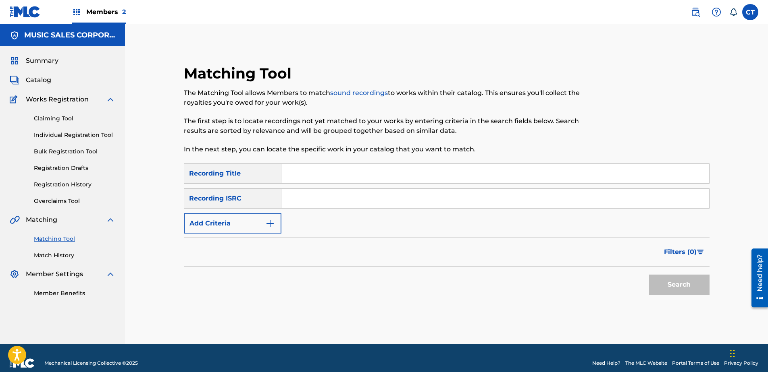
paste input "US65R0805409"
type input "US65R0805409"
click at [674, 293] on button "Search" at bounding box center [679, 285] width 60 height 20
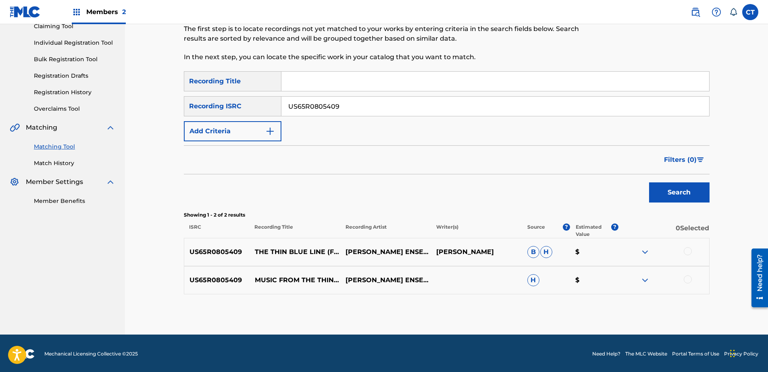
scroll to position [94, 0]
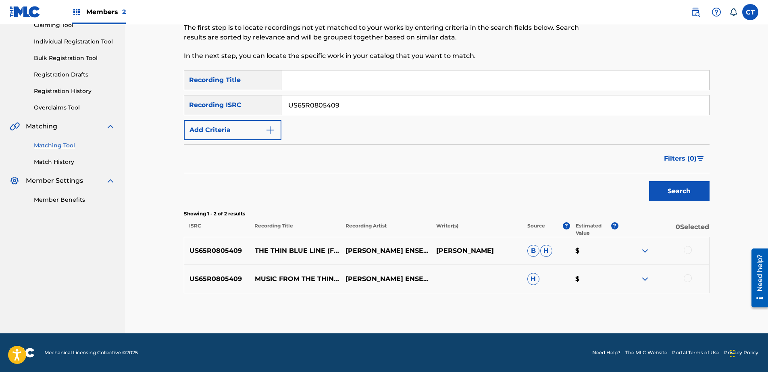
click at [686, 248] on div at bounding box center [688, 250] width 8 height 8
click at [684, 279] on div at bounding box center [688, 279] width 8 height 8
click at [591, 308] on button "Match 2 Groups" at bounding box center [566, 307] width 89 height 20
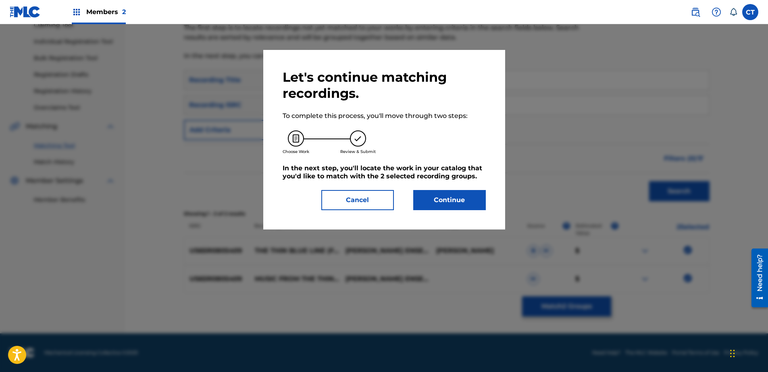
click at [465, 205] on button "Continue" at bounding box center [449, 200] width 73 height 20
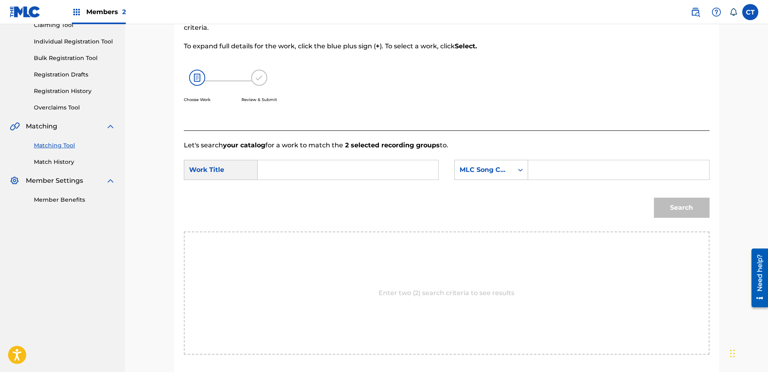
click at [372, 171] on input "Search Form" at bounding box center [347, 169] width 167 height 19
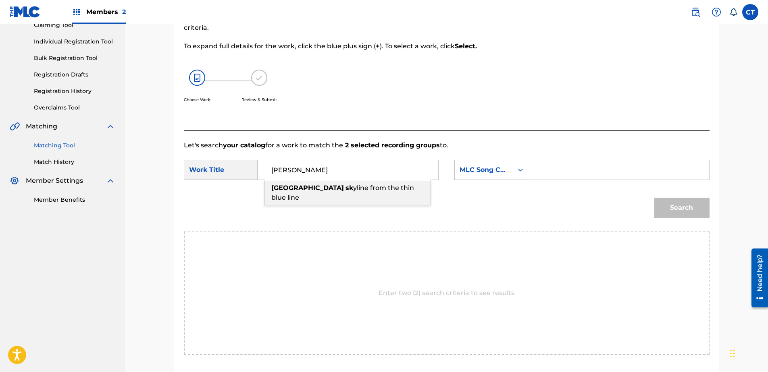
click at [384, 192] on div "[PERSON_NAME] yline from the thin blue line" at bounding box center [347, 193] width 166 height 24
type input "houston skyline from the thin blue line"
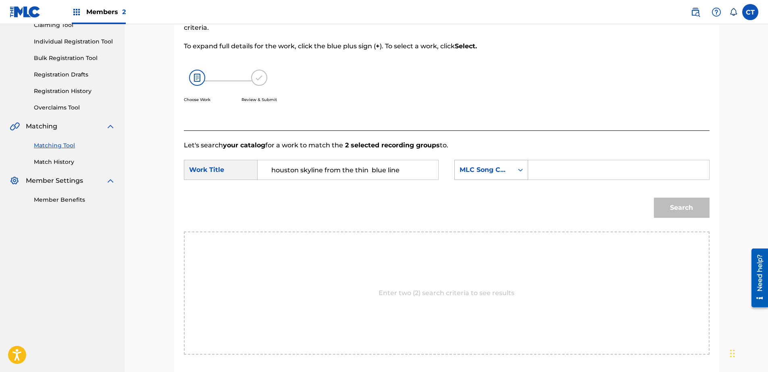
click at [481, 175] on div "MLC Song Code" at bounding box center [484, 170] width 49 height 10
click at [496, 196] on div "Writer Name" at bounding box center [491, 190] width 73 height 20
click at [565, 179] on input "Search Form" at bounding box center [618, 169] width 167 height 19
type input "glass"
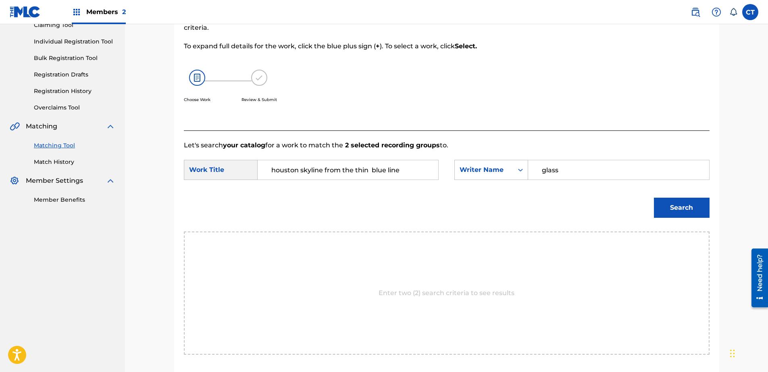
click at [680, 207] on button "Search" at bounding box center [682, 208] width 56 height 20
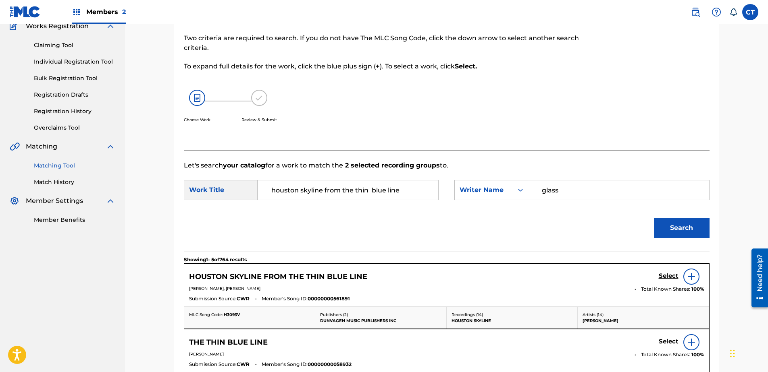
scroll to position [94, 0]
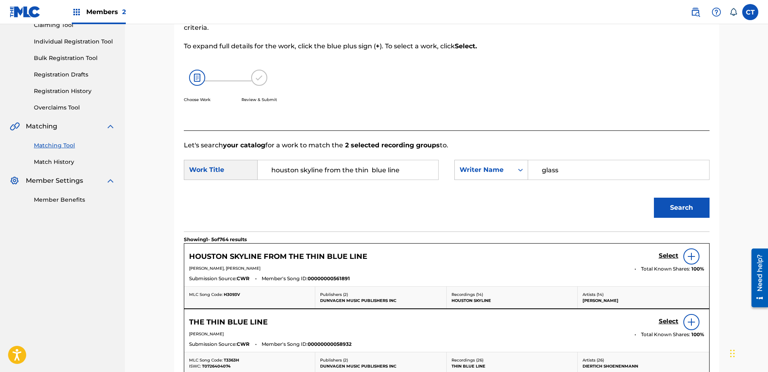
click at [668, 251] on div "Select" at bounding box center [682, 257] width 46 height 16
click at [668, 253] on h5 "Select" at bounding box center [669, 256] width 20 height 8
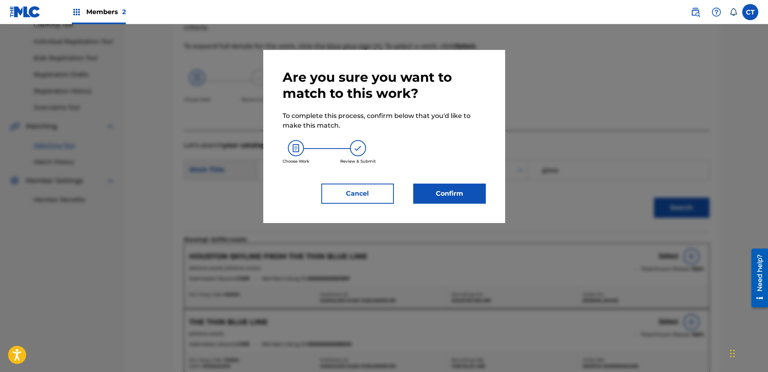
click at [447, 191] on button "Confirm" at bounding box center [449, 194] width 73 height 20
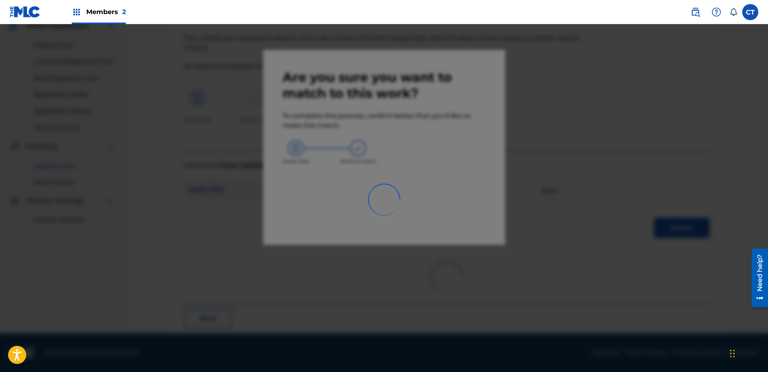
scroll to position [21, 0]
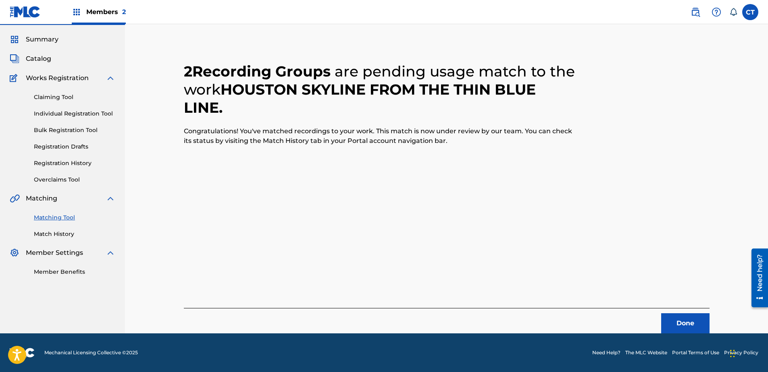
click at [679, 321] on button "Done" at bounding box center [685, 324] width 48 height 20
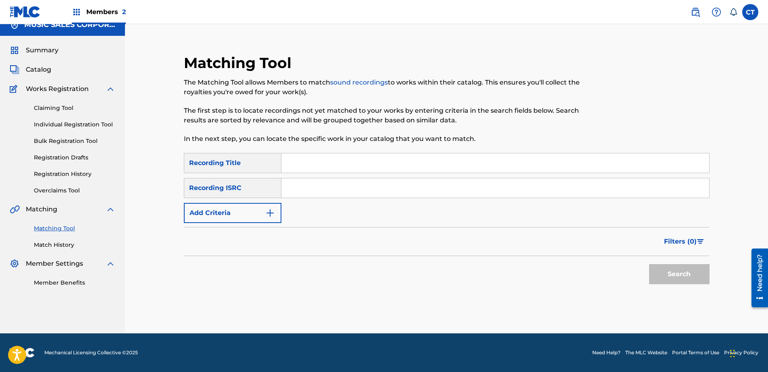
scroll to position [0, 0]
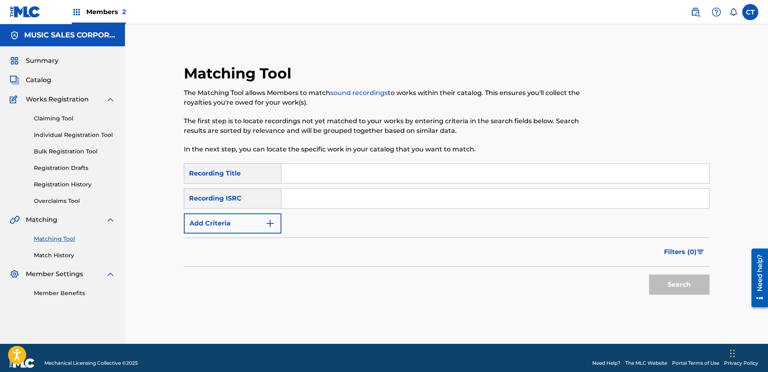
paste input "US65R0805410"
type input "US65R0805410"
click at [672, 280] on button "Search" at bounding box center [679, 285] width 60 height 20
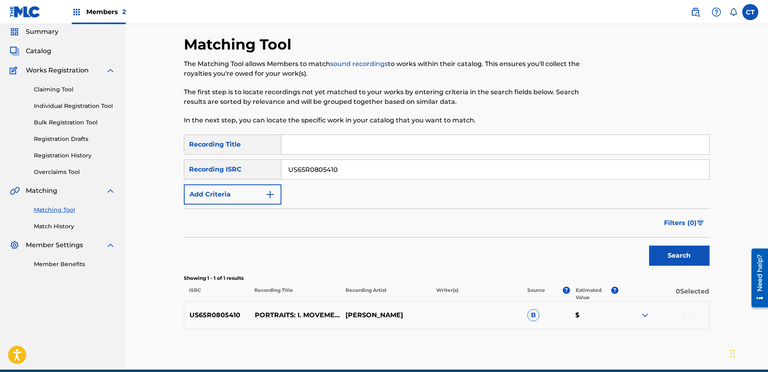
scroll to position [65, 0]
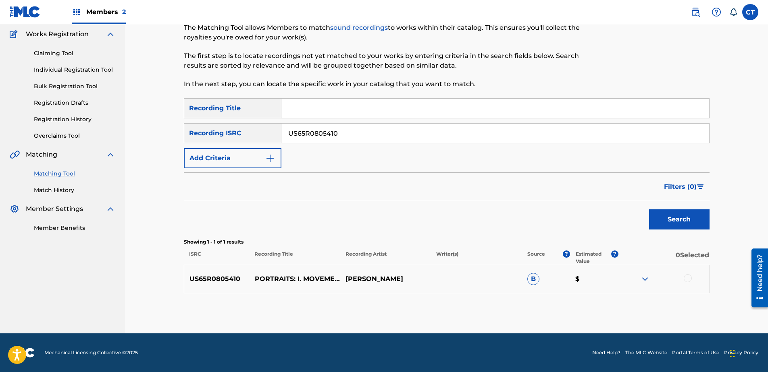
click at [688, 277] on div at bounding box center [688, 279] width 8 height 8
click at [587, 314] on button "Match 1 Group" at bounding box center [566, 307] width 89 height 20
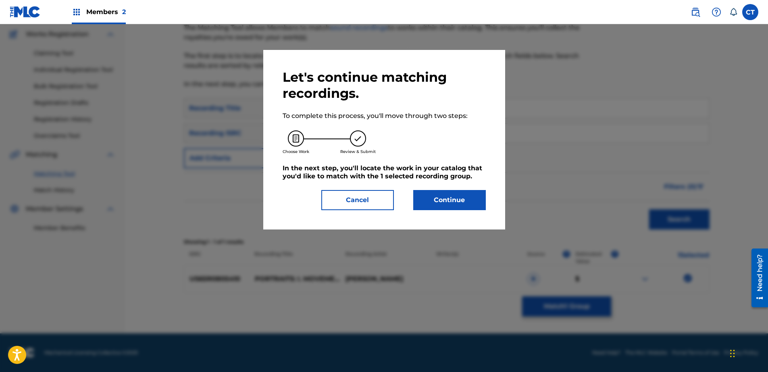
click at [479, 218] on div "Let's continue matching recordings. To complete this process, you'll move throu…" at bounding box center [384, 140] width 242 height 180
click at [469, 202] on button "Continue" at bounding box center [449, 200] width 73 height 20
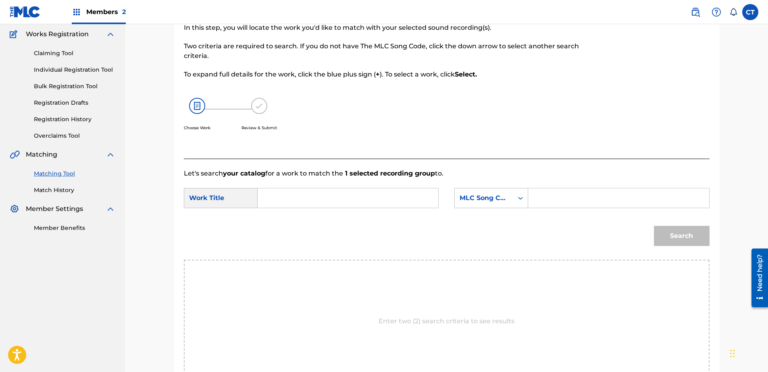
click at [346, 200] on input "Search Form" at bounding box center [347, 198] width 167 height 19
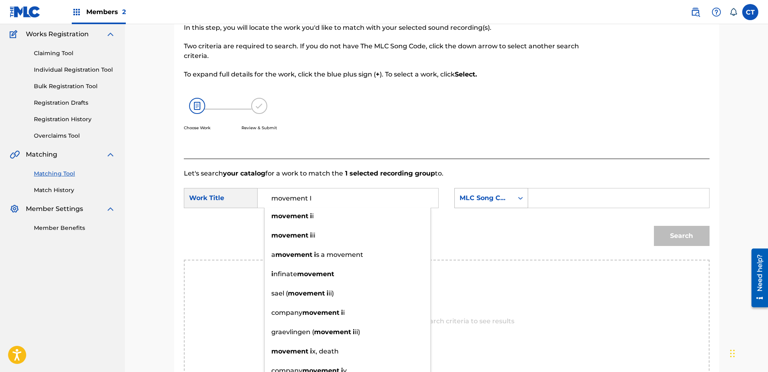
type input "movement I"
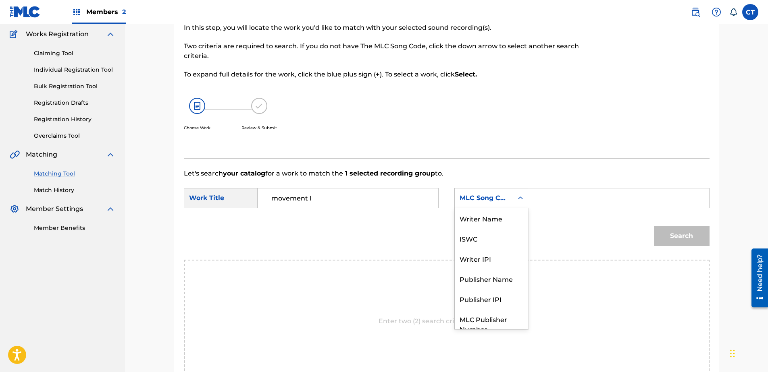
drag, startPoint x: 474, startPoint y: 206, endPoint x: 475, endPoint y: 219, distance: 13.4
click at [473, 206] on div "MLC Song Code" at bounding box center [484, 198] width 58 height 15
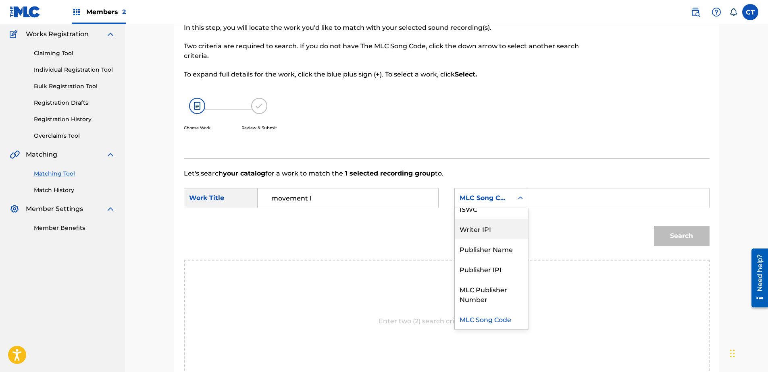
scroll to position [0, 0]
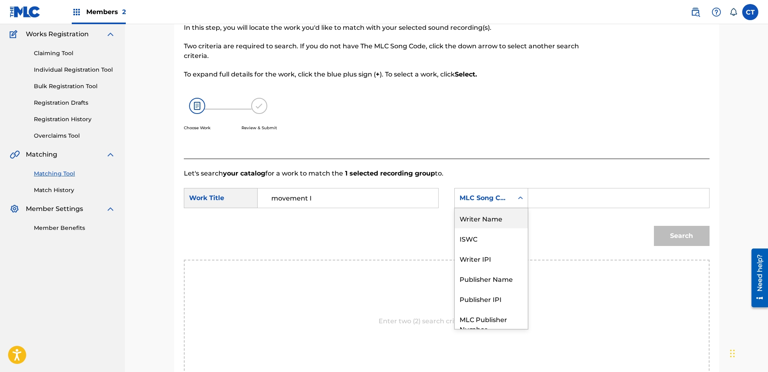
click at [478, 218] on div "Writer Name" at bounding box center [491, 218] width 73 height 20
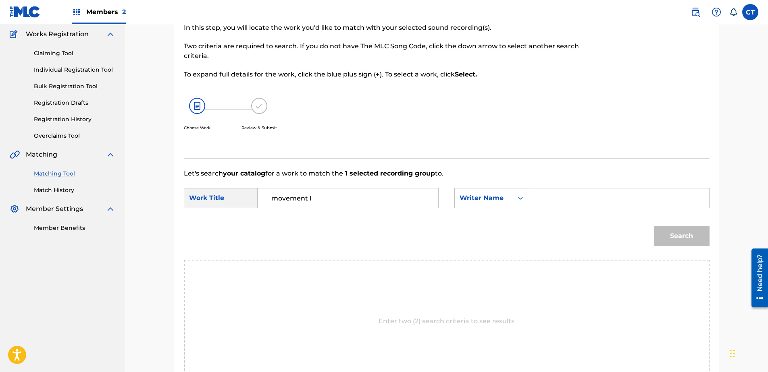
drag, startPoint x: 509, startPoint y: 209, endPoint x: 572, endPoint y: 204, distance: 63.9
click at [561, 201] on input "Search Form" at bounding box center [618, 198] width 167 height 19
type input "glass"
click at [678, 235] on button "Search" at bounding box center [682, 236] width 56 height 20
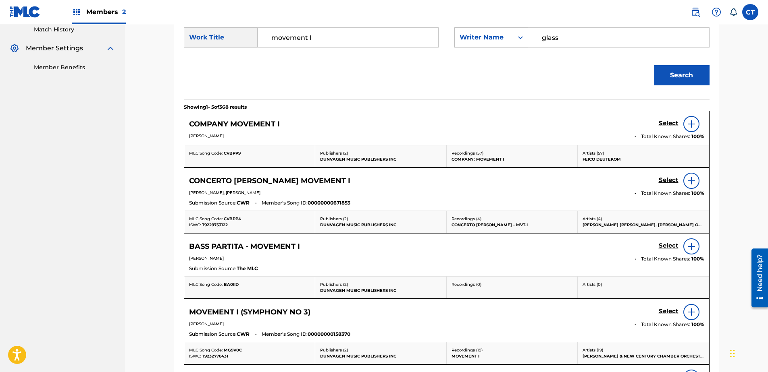
scroll to position [227, 0]
click at [344, 45] on input "movement I" at bounding box center [347, 36] width 167 height 19
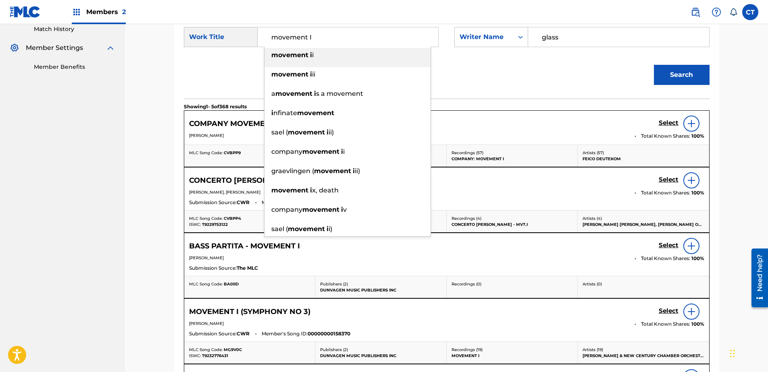
click at [344, 45] on input "movement I" at bounding box center [347, 36] width 167 height 19
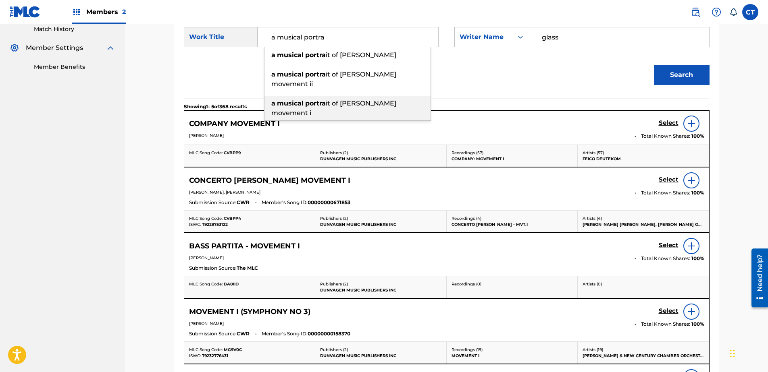
click at [357, 100] on span "it of [PERSON_NAME] movement i" at bounding box center [333, 108] width 125 height 17
type input "a musical portrait of [PERSON_NAME] movement i"
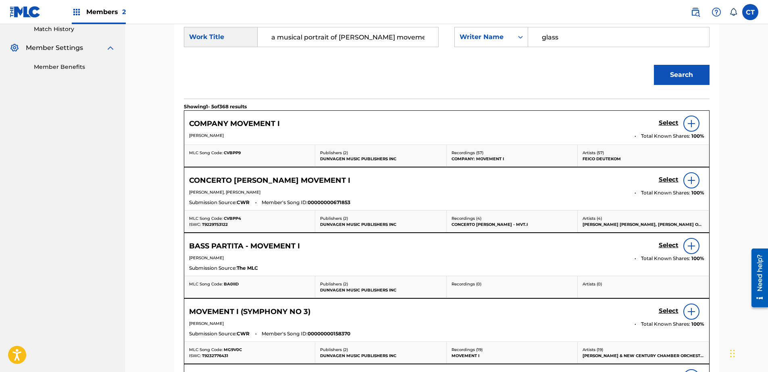
click at [681, 78] on button "Search" at bounding box center [682, 75] width 56 height 20
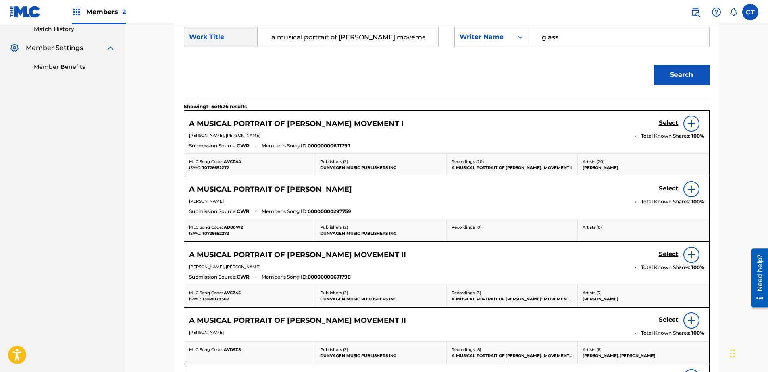
click at [661, 126] on h5 "Select" at bounding box center [669, 123] width 20 height 8
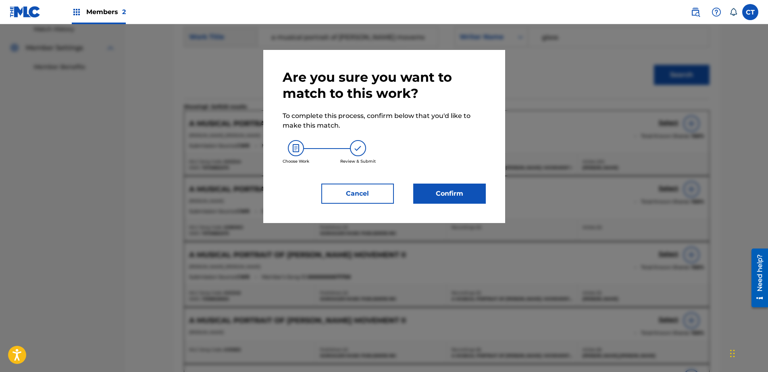
click at [472, 203] on button "Confirm" at bounding box center [449, 194] width 73 height 20
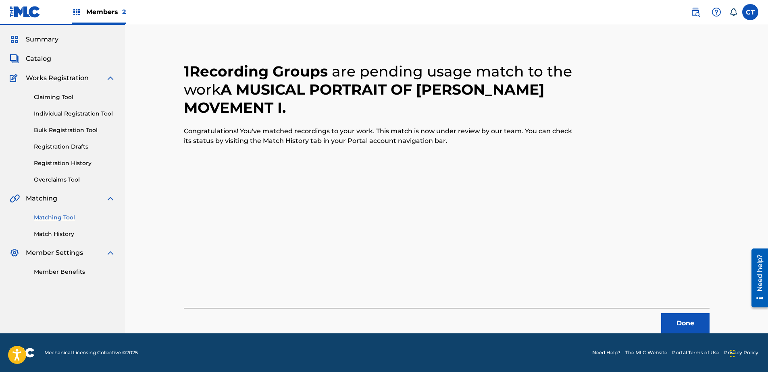
scroll to position [21, 0]
click at [674, 318] on button "Done" at bounding box center [685, 324] width 48 height 20
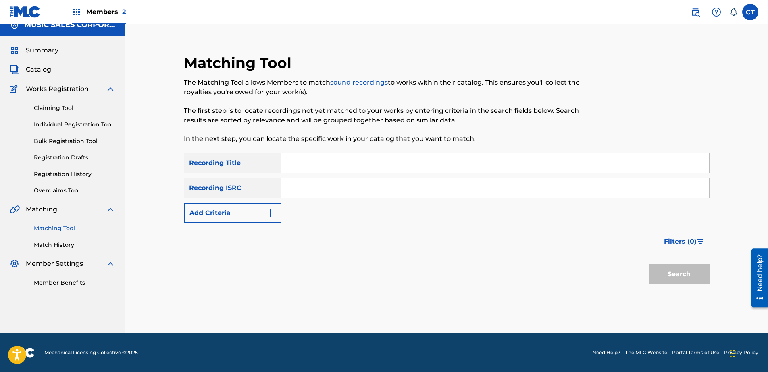
scroll to position [0, 0]
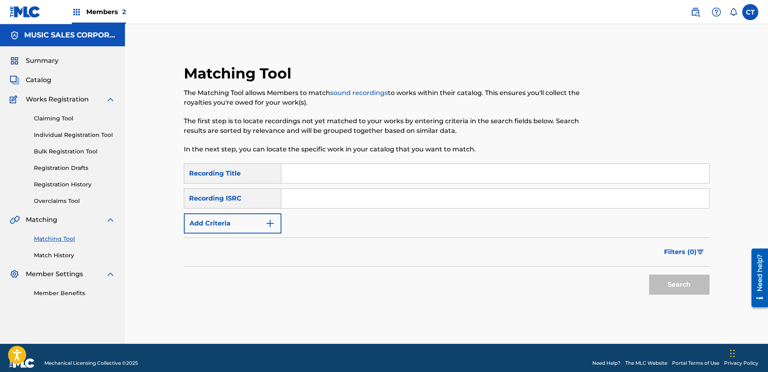
paste input "US65R0805411"
type input "US65R0805411"
click at [663, 283] on button "Search" at bounding box center [679, 285] width 60 height 20
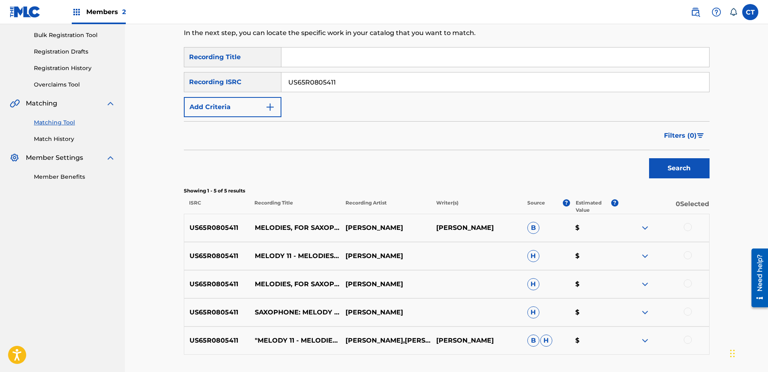
scroll to position [121, 0]
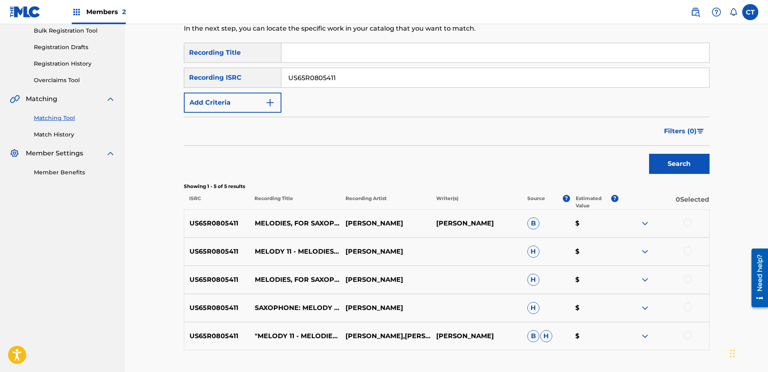
click at [685, 225] on div at bounding box center [688, 223] width 8 height 8
click at [685, 253] on div at bounding box center [688, 251] width 8 height 8
click at [690, 277] on div at bounding box center [688, 279] width 8 height 8
drag, startPoint x: 686, startPoint y: 303, endPoint x: 687, endPoint y: 307, distance: 4.5
click at [686, 304] on div "US65R0805411 SAXOPHONE: MELODY 11 - MELODIES FOR SAXOPHONE [PERSON_NAME] H $" at bounding box center [447, 308] width 526 height 28
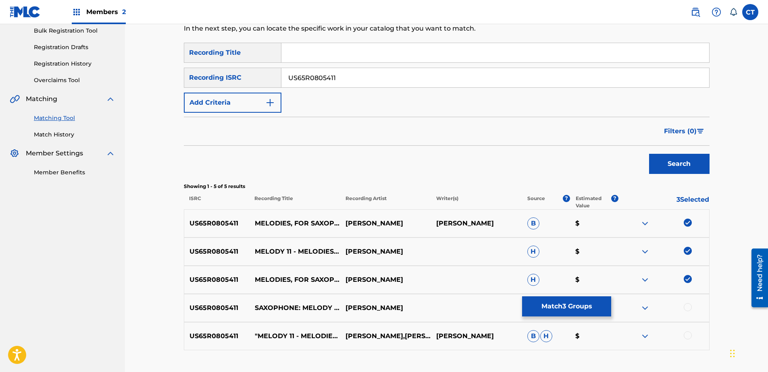
click at [688, 310] on div at bounding box center [688, 308] width 8 height 8
drag, startPoint x: 688, startPoint y: 335, endPoint x: 683, endPoint y: 337, distance: 5.1
click at [688, 335] on div at bounding box center [688, 336] width 8 height 8
click at [562, 301] on button "Match 5 Groups" at bounding box center [566, 307] width 89 height 20
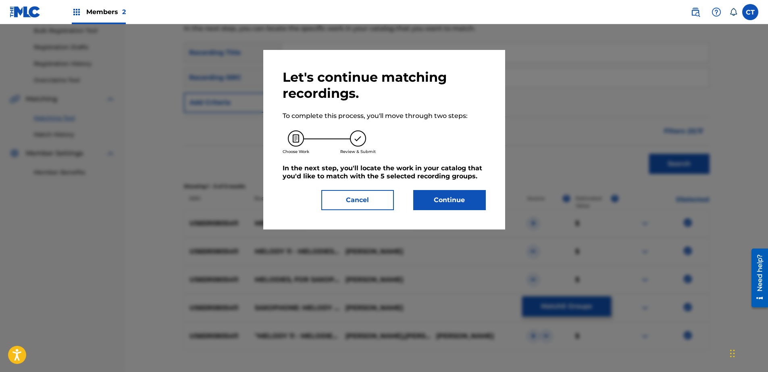
click at [450, 198] on button "Continue" at bounding box center [449, 200] width 73 height 20
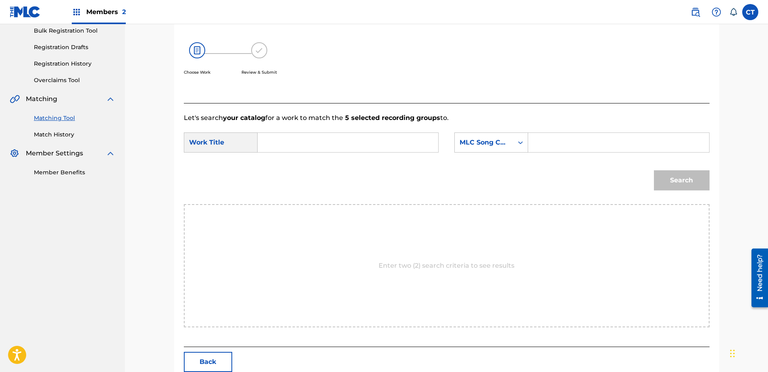
click at [0, 252] on html "Accessibility Screen-Reader Guide, Feedback, and Issue Reporting | New window M…" at bounding box center [384, 65] width 768 height 372
click at [281, 135] on input "Search Form" at bounding box center [347, 142] width 167 height 19
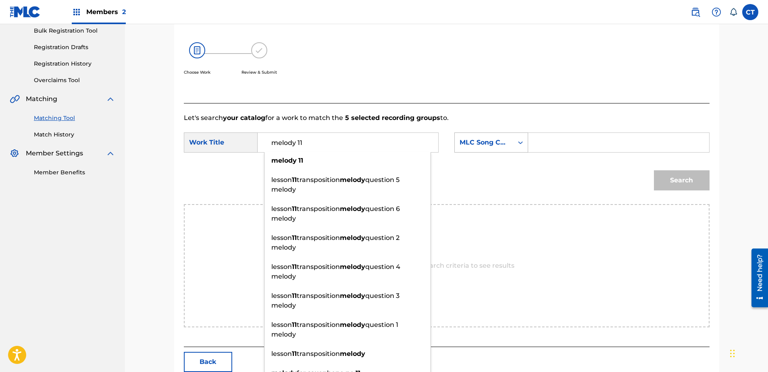
type input "melody 11"
click at [494, 133] on div "MLC Song Code" at bounding box center [491, 143] width 74 height 20
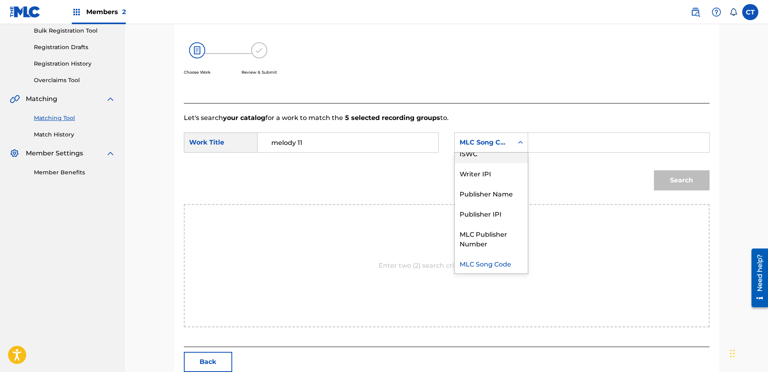
scroll to position [0, 0]
drag, startPoint x: 485, startPoint y: 166, endPoint x: 511, endPoint y: 158, distance: 28.0
click at [490, 164] on div "Writer Name" at bounding box center [491, 163] width 73 height 20
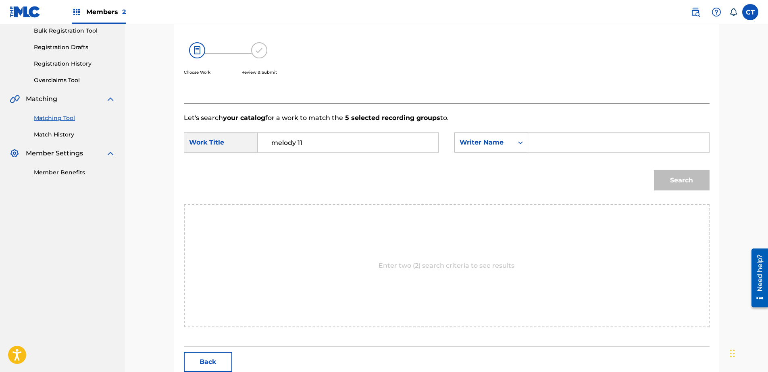
drag, startPoint x: 526, startPoint y: 155, endPoint x: 583, endPoint y: 148, distance: 57.3
click at [582, 146] on input "Search Form" at bounding box center [618, 142] width 167 height 19
type input "glass"
click at [672, 182] on button "Search" at bounding box center [682, 181] width 56 height 20
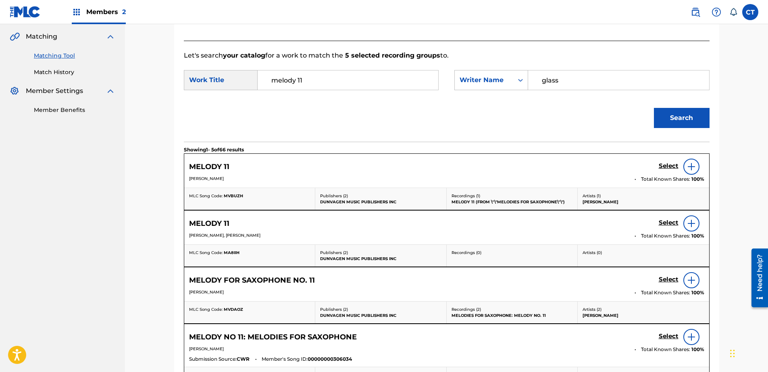
scroll to position [202, 0]
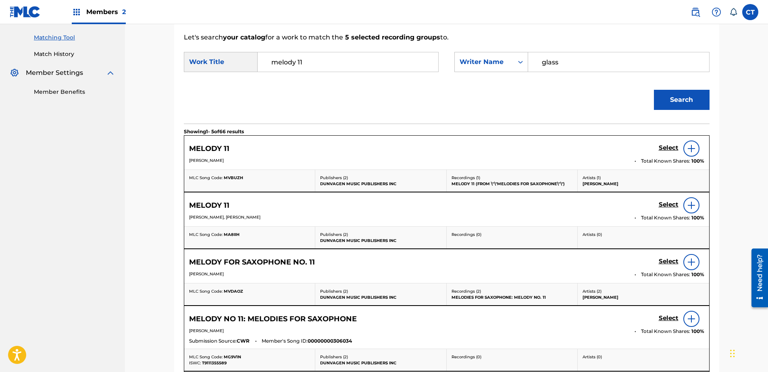
click at [672, 152] on h5 "Select" at bounding box center [669, 148] width 20 height 8
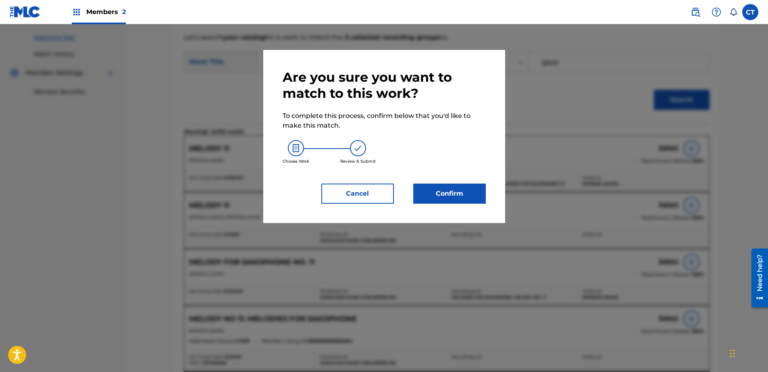
click at [335, 185] on button "Cancel" at bounding box center [357, 194] width 73 height 20
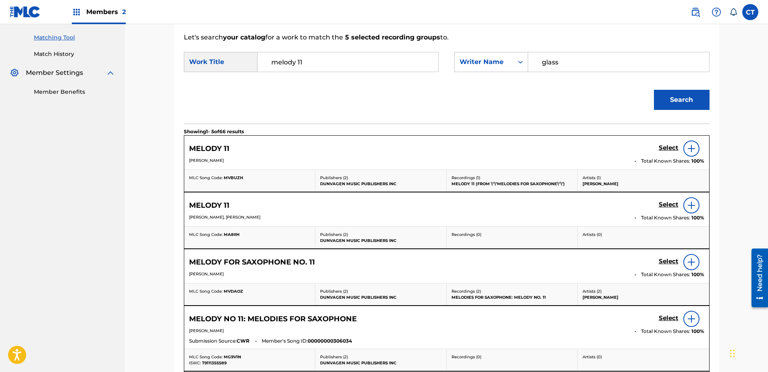
click at [666, 152] on h5 "Select" at bounding box center [669, 148] width 20 height 8
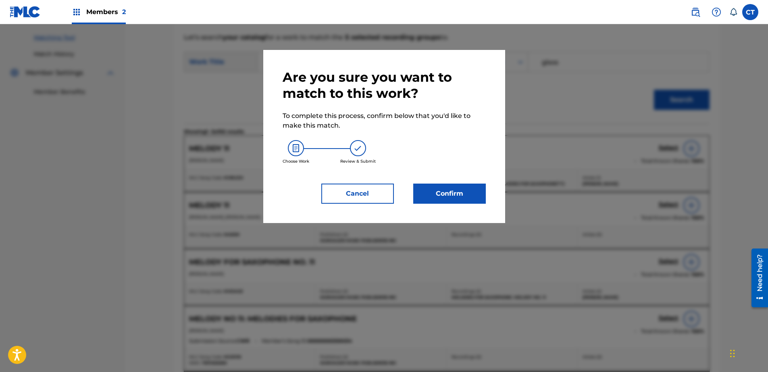
click at [463, 190] on button "Confirm" at bounding box center [449, 194] width 73 height 20
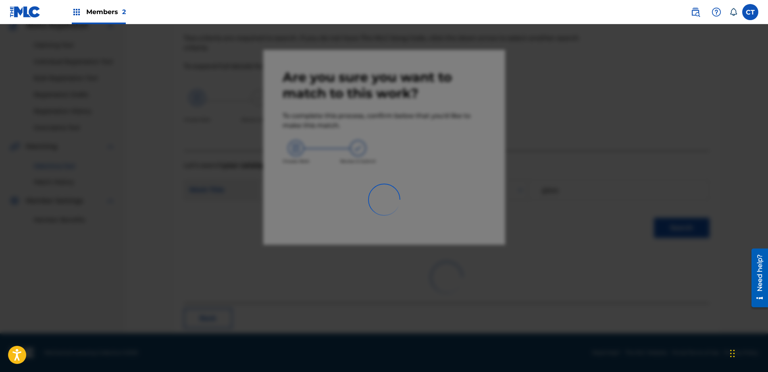
scroll to position [21, 0]
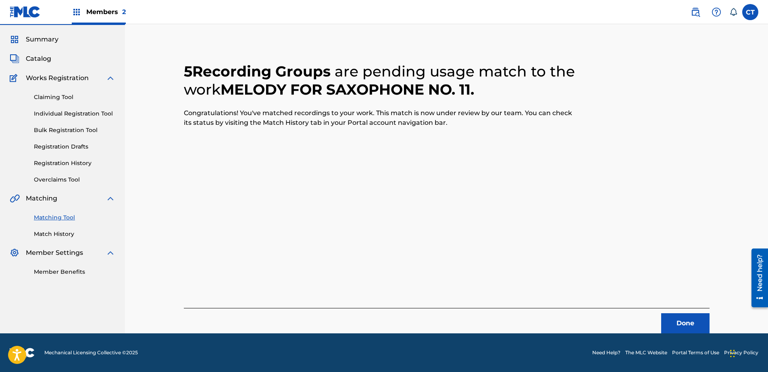
click at [689, 320] on button "Done" at bounding box center [685, 324] width 48 height 20
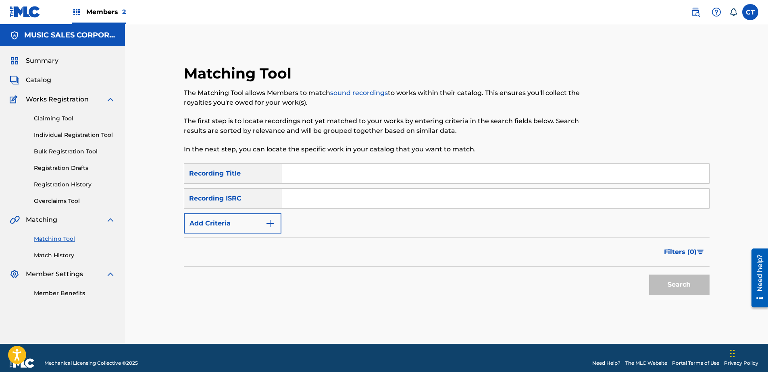
paste input "US65R0805412"
click at [655, 285] on button "Search" at bounding box center [679, 285] width 60 height 20
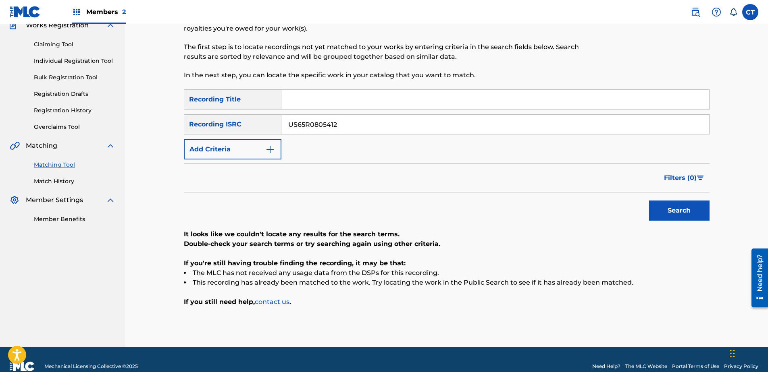
scroll to position [81, 0]
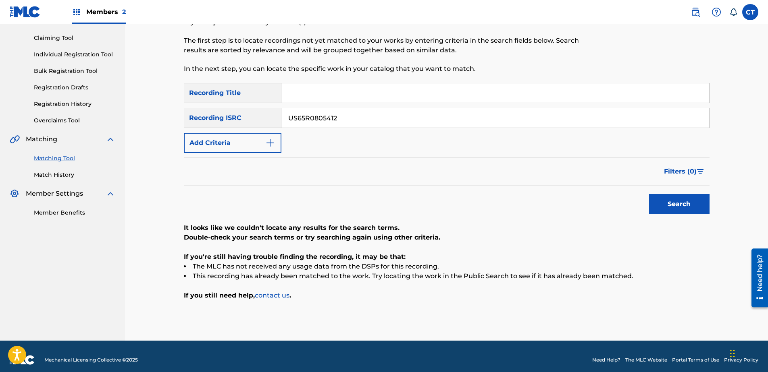
click at [373, 114] on input "US65R0805412" at bounding box center [495, 117] width 428 height 19
paste input "3"
type input "US65R0805413"
click at [693, 210] on button "Search" at bounding box center [679, 204] width 60 height 20
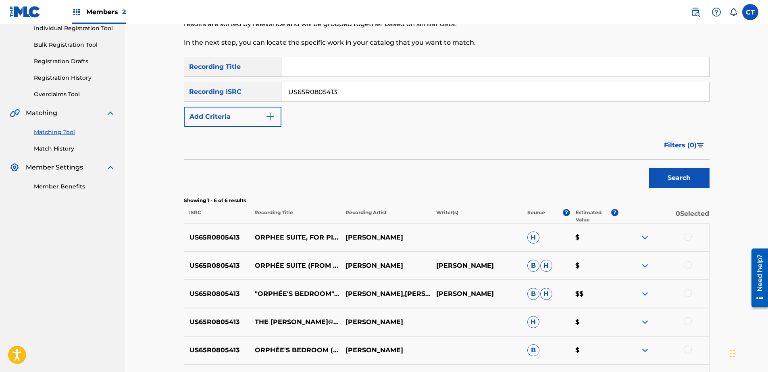
scroll to position [121, 0]
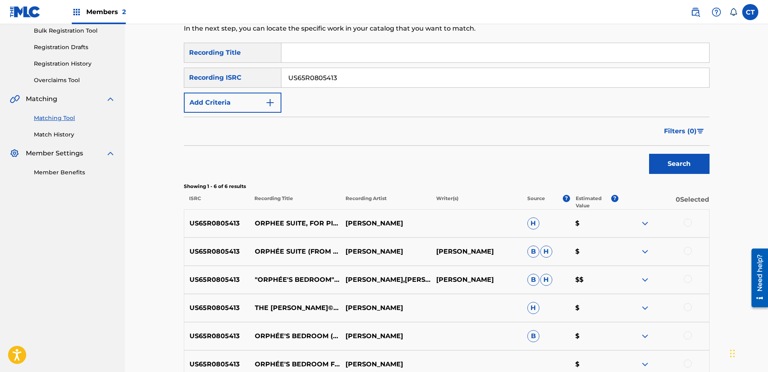
click at [687, 225] on div at bounding box center [688, 223] width 8 height 8
click at [688, 248] on div at bounding box center [688, 251] width 8 height 8
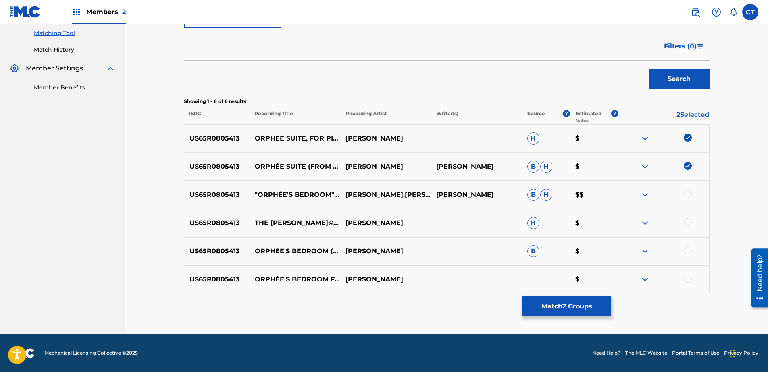
scroll to position [206, 0]
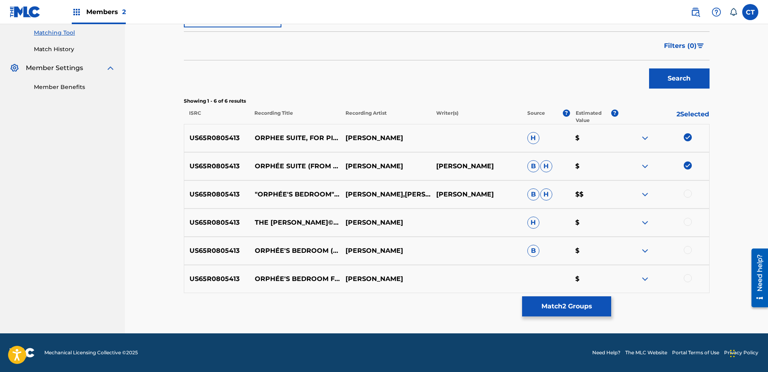
click at [687, 195] on div at bounding box center [688, 194] width 8 height 8
drag, startPoint x: 688, startPoint y: 222, endPoint x: 686, endPoint y: 234, distance: 12.6
click at [688, 223] on div at bounding box center [688, 222] width 8 height 8
drag, startPoint x: 685, startPoint y: 249, endPoint x: 693, endPoint y: 275, distance: 26.8
click at [686, 250] on div at bounding box center [688, 250] width 8 height 8
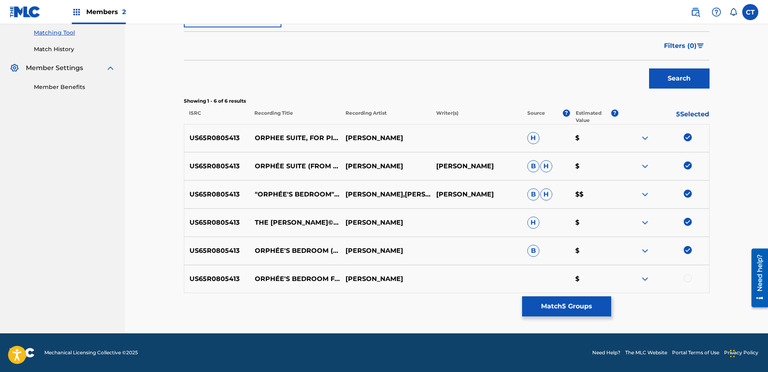
click at [686, 279] on div at bounding box center [688, 279] width 8 height 8
click at [579, 306] on button "Match 6 Groups" at bounding box center [566, 307] width 89 height 20
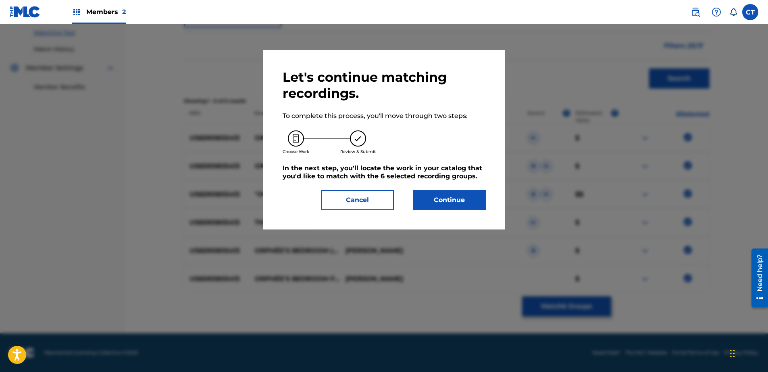
click at [435, 198] on button "Continue" at bounding box center [449, 200] width 73 height 20
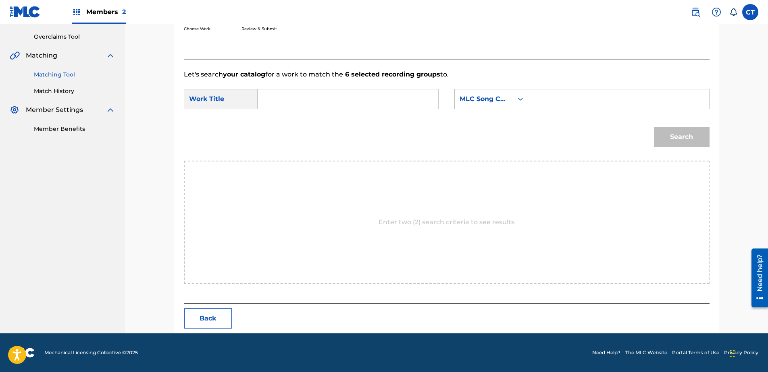
scroll to position [164, 0]
click at [290, 111] on div "SearchWithCriteriac7e0ff94-fbd4-4557-916b-e502de607a95 Work Title SearchWithCri…" at bounding box center [447, 101] width 526 height 25
click at [292, 106] on input "Search Form" at bounding box center [347, 98] width 167 height 19
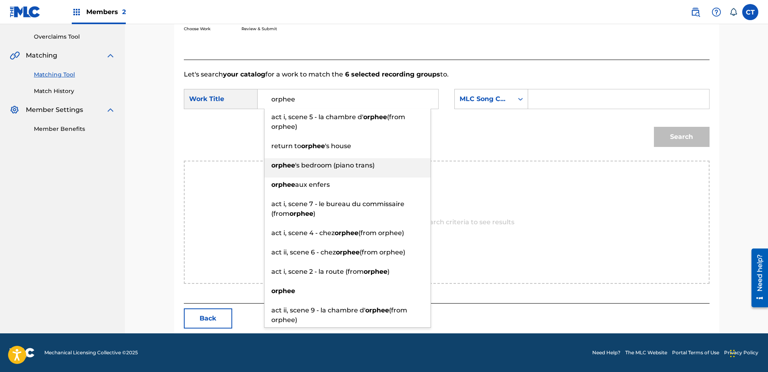
click at [339, 161] on div "orphee 's bedroom (piano trans)" at bounding box center [347, 165] width 166 height 15
type input "orphee's bedroom (piano trans)"
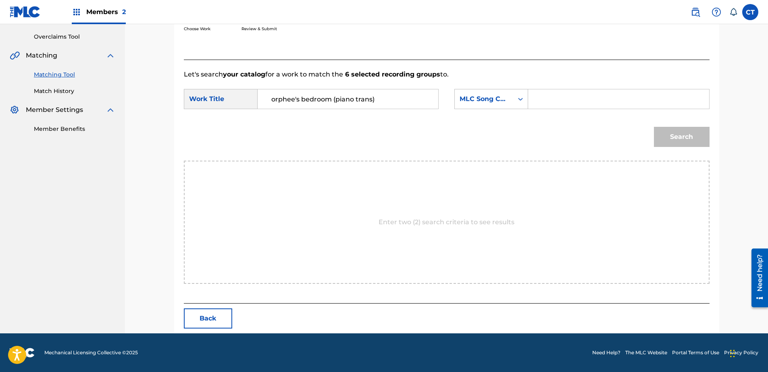
click at [485, 88] on form "SearchWithCriteriac7e0ff94-fbd4-4557-916b-e502de607a95 Work Title orphee's bedr…" at bounding box center [447, 119] width 526 height 81
click at [490, 101] on div "MLC Song Code" at bounding box center [484, 99] width 49 height 10
click at [491, 118] on div "Writer Name" at bounding box center [491, 119] width 73 height 20
click at [579, 96] on input "Search Form" at bounding box center [618, 98] width 167 height 19
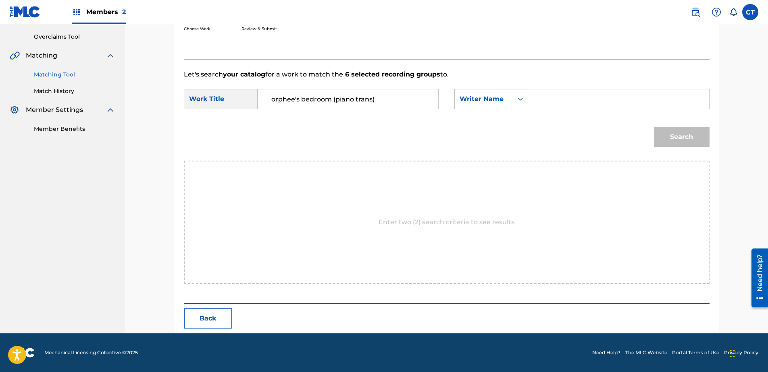
type input "glass"
click at [676, 134] on button "Search" at bounding box center [682, 137] width 56 height 20
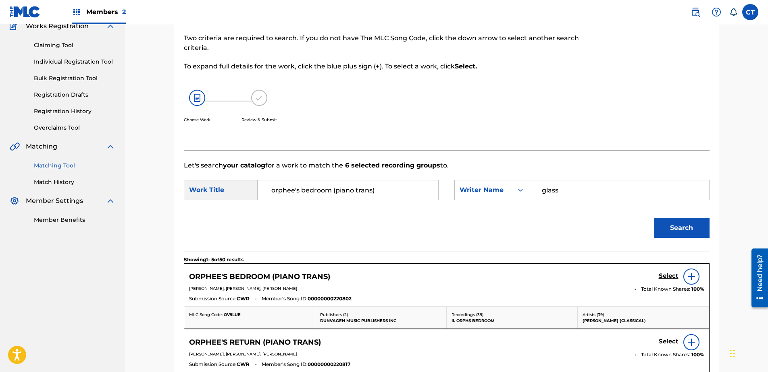
scroll to position [164, 0]
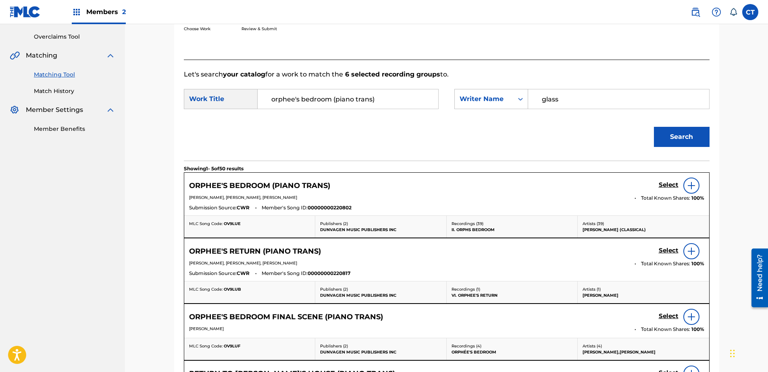
drag, startPoint x: 395, startPoint y: 103, endPoint x: 359, endPoint y: 103, distance: 35.5
click at [359, 103] on div "orphee's bedroom (piano trans)" at bounding box center [348, 99] width 181 height 20
drag, startPoint x: 419, startPoint y: 92, endPoint x: 328, endPoint y: 108, distance: 92.4
click at [328, 108] on input "orphee's bedroom (piano trans)" at bounding box center [347, 98] width 167 height 19
type input "orphee's bedroom - reprise"
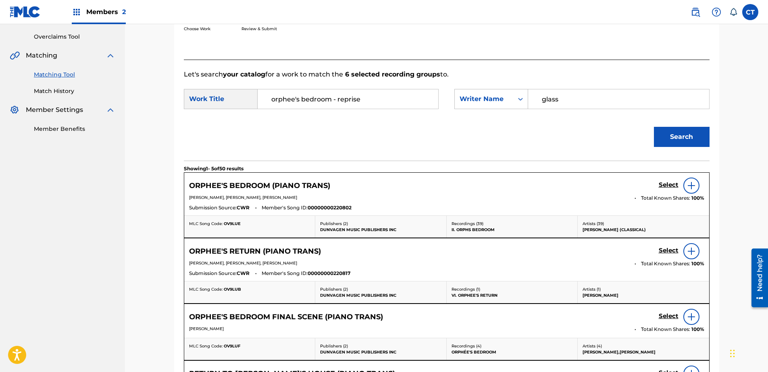
click at [674, 135] on button "Search" at bounding box center [682, 137] width 56 height 20
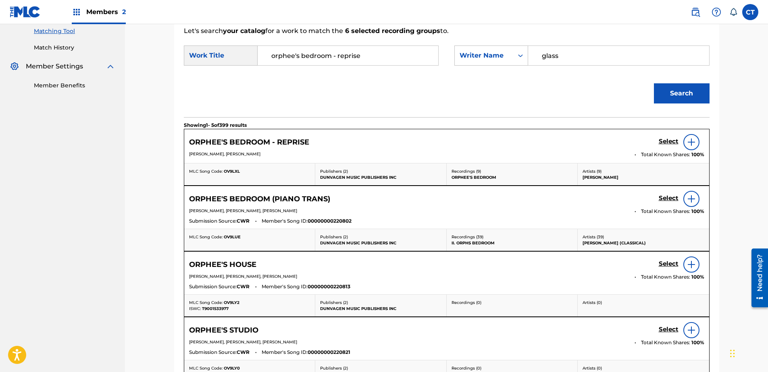
scroll to position [205, 0]
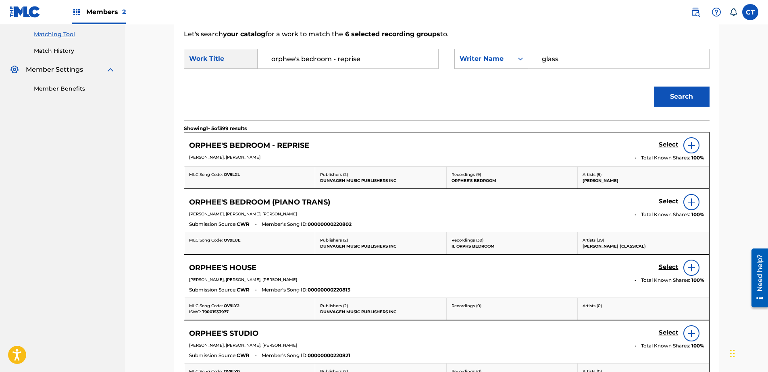
click at [669, 149] on h5 "Select" at bounding box center [669, 145] width 20 height 8
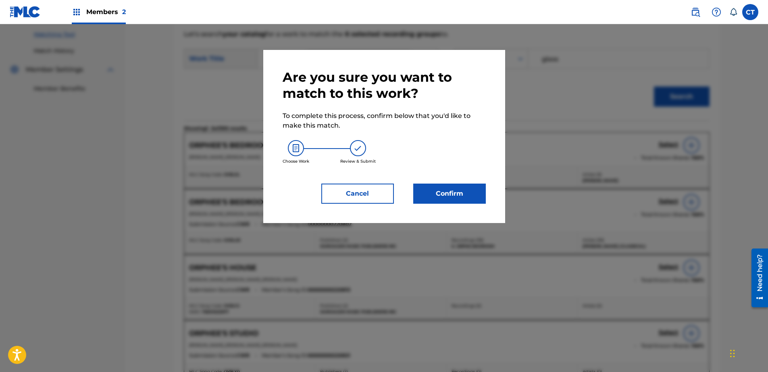
click at [464, 200] on button "Confirm" at bounding box center [449, 194] width 73 height 20
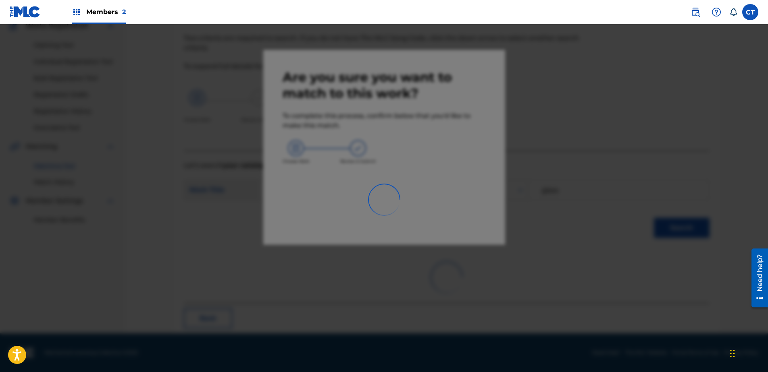
scroll to position [21, 0]
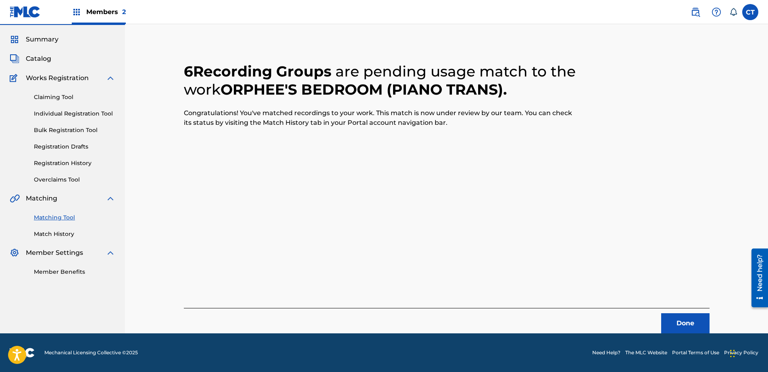
click at [680, 322] on button "Done" at bounding box center [685, 324] width 48 height 20
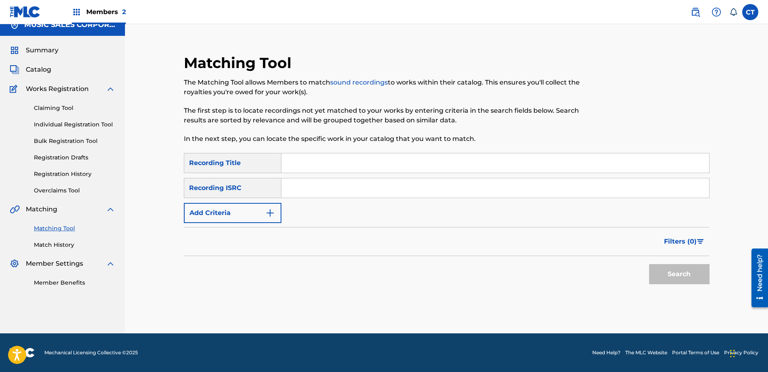
scroll to position [0, 0]
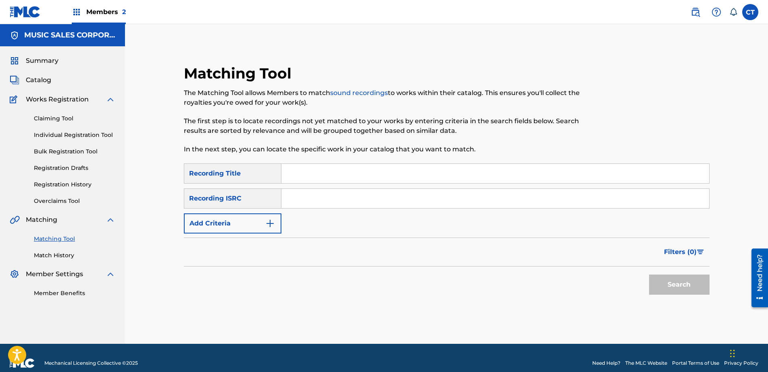
drag, startPoint x: 753, startPoint y: 65, endPoint x: 612, endPoint y: 11, distance: 151.1
click at [753, 65] on div "Matching Tool The Matching Tool allows Members to match sound recordings to wor…" at bounding box center [446, 184] width 643 height 320
paste input "US65R0805414"
type input "US65R0805414"
click at [682, 284] on button "Search" at bounding box center [679, 285] width 60 height 20
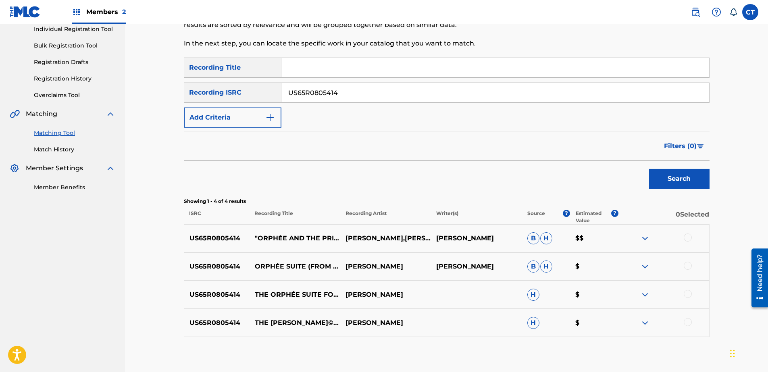
scroll to position [121, 0]
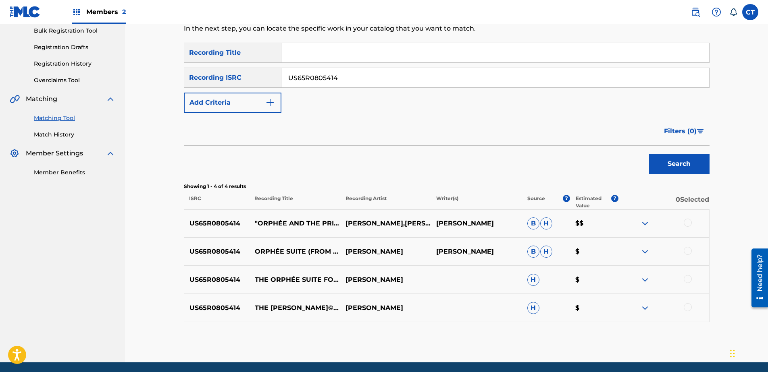
click at [683, 221] on div at bounding box center [663, 224] width 91 height 10
click at [692, 221] on div at bounding box center [663, 224] width 91 height 10
click at [690, 224] on div at bounding box center [688, 223] width 8 height 8
click at [688, 252] on div at bounding box center [688, 251] width 8 height 8
click at [684, 280] on div at bounding box center [688, 279] width 8 height 8
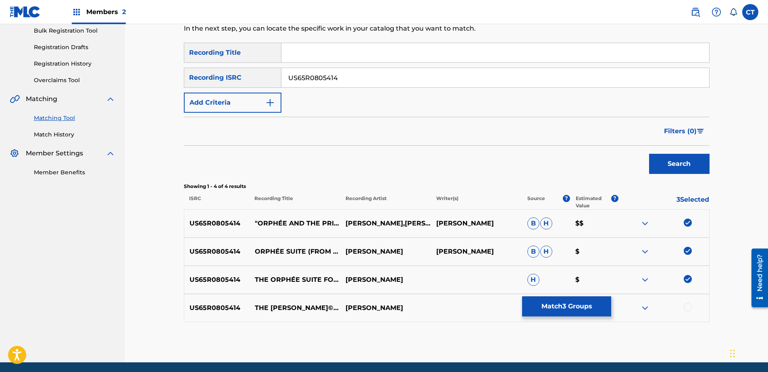
click at [690, 307] on div at bounding box center [688, 308] width 8 height 8
click at [597, 308] on button "Match 4 Groups" at bounding box center [566, 307] width 89 height 20
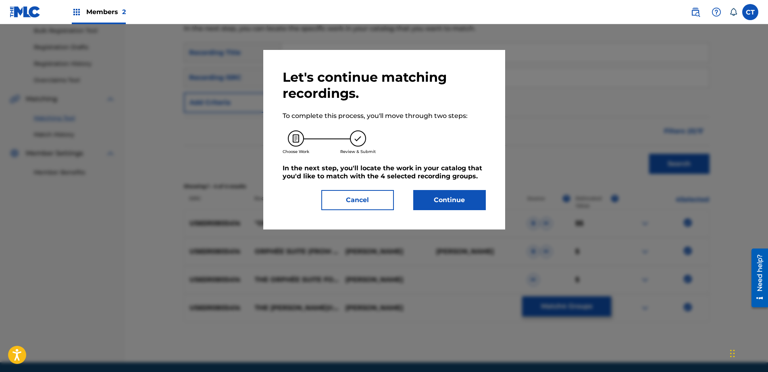
click at [448, 207] on button "Continue" at bounding box center [449, 200] width 73 height 20
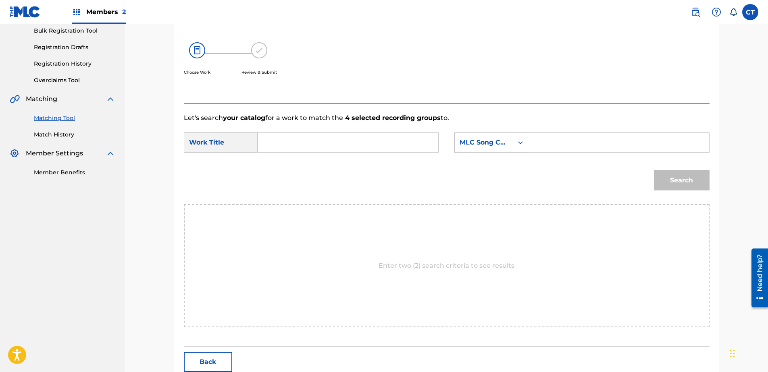
click at [388, 148] on input "Search Form" at bounding box center [347, 142] width 167 height 19
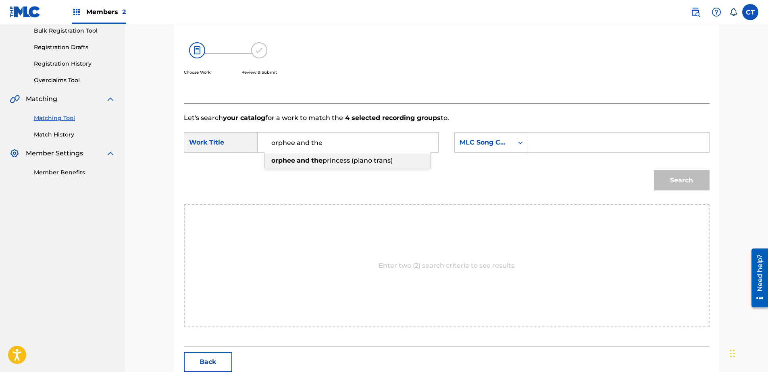
click at [360, 159] on span "princess (piano trans)" at bounding box center [357, 161] width 70 height 8
type input "orphee and the princess (piano trans)"
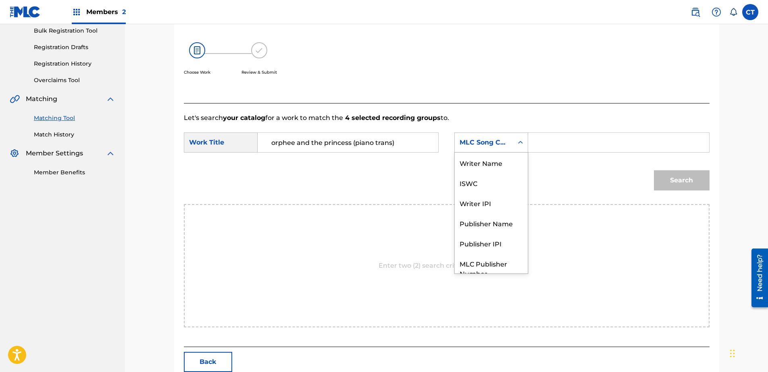
click at [483, 148] on div "MLC Song Code" at bounding box center [484, 142] width 58 height 15
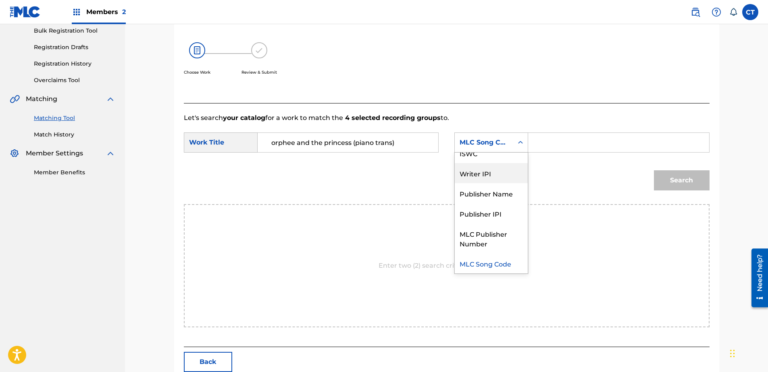
scroll to position [0, 0]
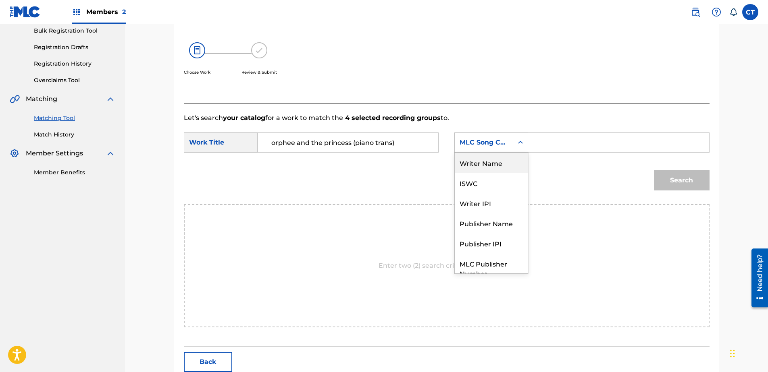
click at [481, 164] on div "Writer Name" at bounding box center [491, 163] width 73 height 20
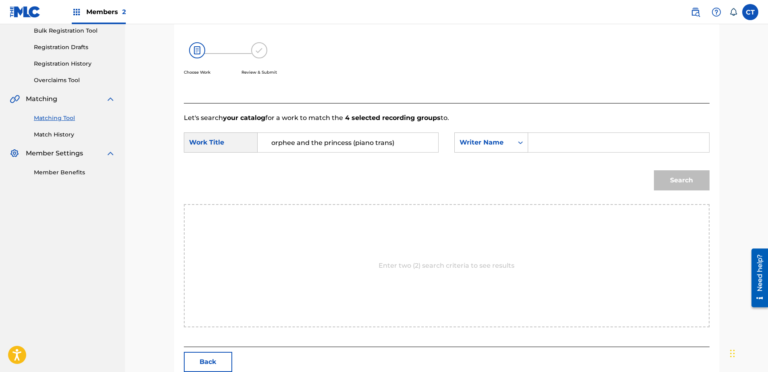
drag, startPoint x: 602, startPoint y: 143, endPoint x: 602, endPoint y: 149, distance: 6.0
click at [602, 143] on input "Search Form" at bounding box center [618, 142] width 167 height 19
type input "glass"
click at [667, 175] on button "Search" at bounding box center [682, 181] width 56 height 20
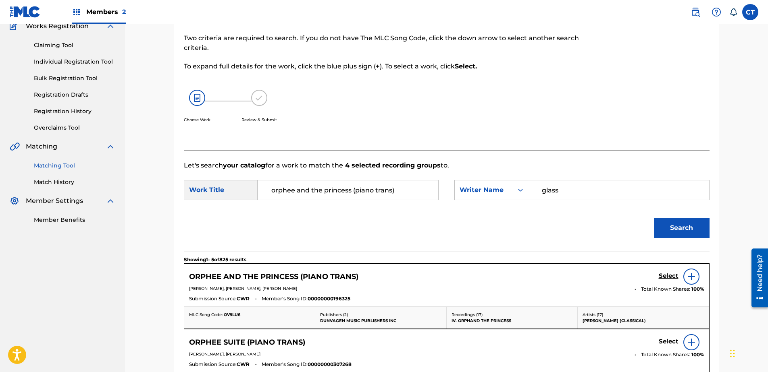
scroll to position [121, 0]
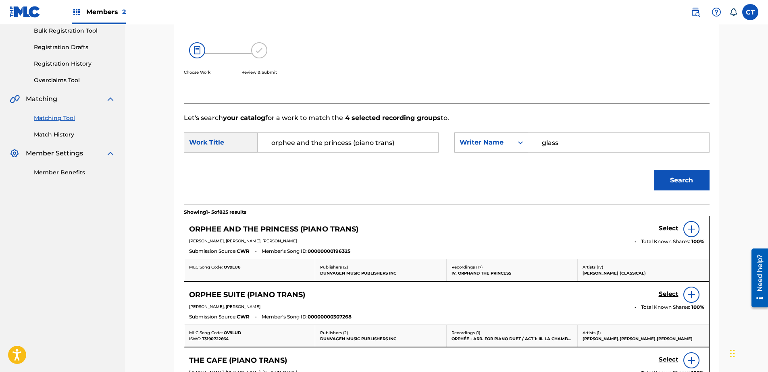
click at [663, 225] on h5 "Select" at bounding box center [669, 229] width 20 height 8
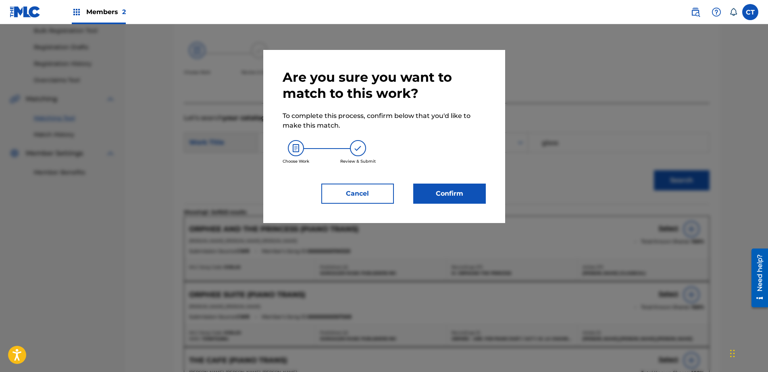
click at [423, 195] on button "Confirm" at bounding box center [449, 194] width 73 height 20
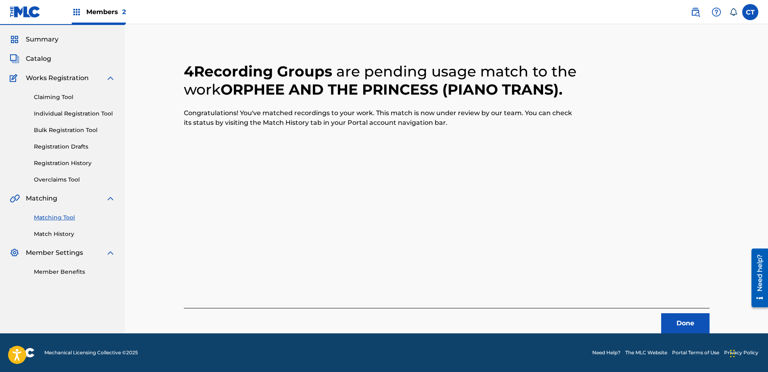
scroll to position [21, 0]
click at [698, 328] on button "Done" at bounding box center [685, 324] width 48 height 20
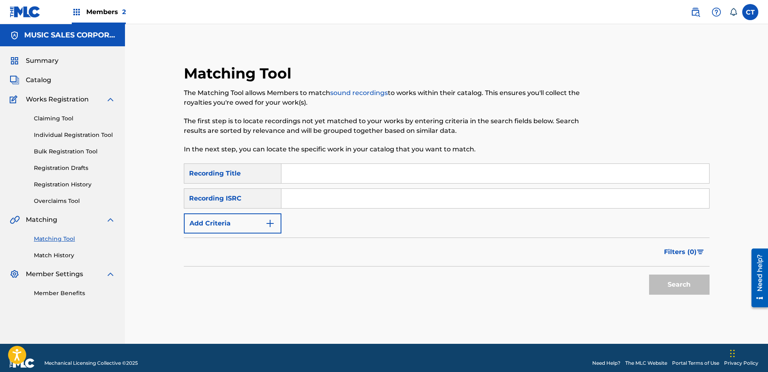
paste input "US65R0805415"
type input "US65R0805415"
click at [679, 283] on button "Search" at bounding box center [679, 285] width 60 height 20
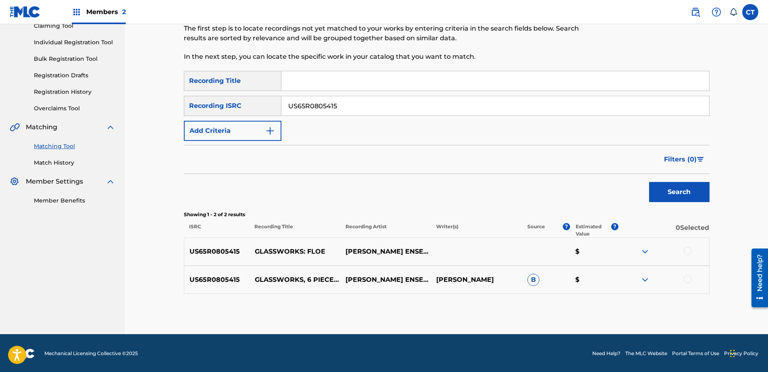
scroll to position [94, 0]
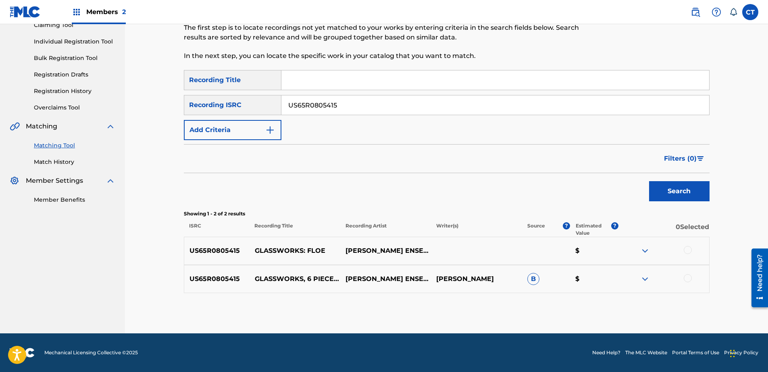
click at [689, 253] on div at bounding box center [688, 250] width 8 height 8
click at [687, 276] on div at bounding box center [688, 279] width 8 height 8
click at [592, 306] on button "Match 2 Groups" at bounding box center [566, 307] width 89 height 20
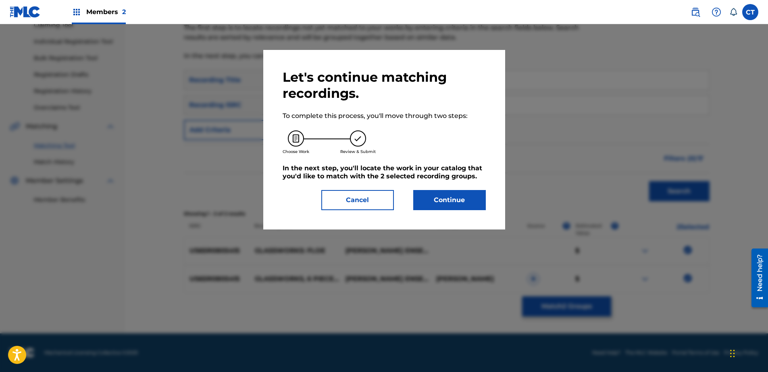
click at [438, 205] on button "Continue" at bounding box center [449, 200] width 73 height 20
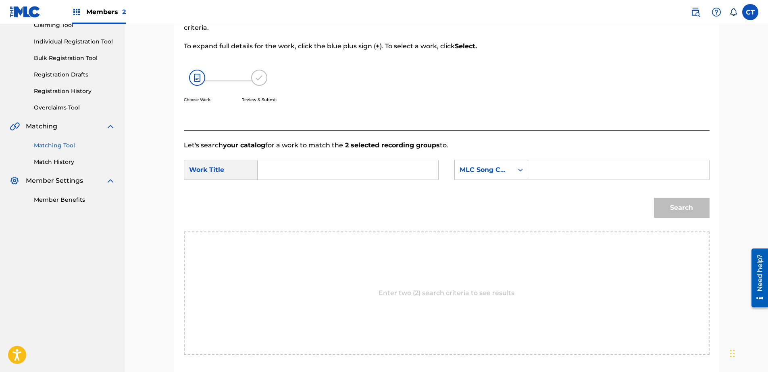
click at [343, 170] on input "Search Form" at bounding box center [347, 169] width 167 height 19
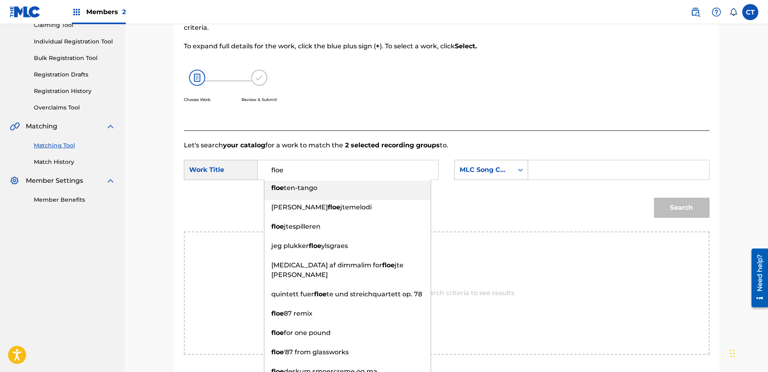
type input "floe"
click at [508, 175] on div "MLC Song Code" at bounding box center [484, 169] width 58 height 15
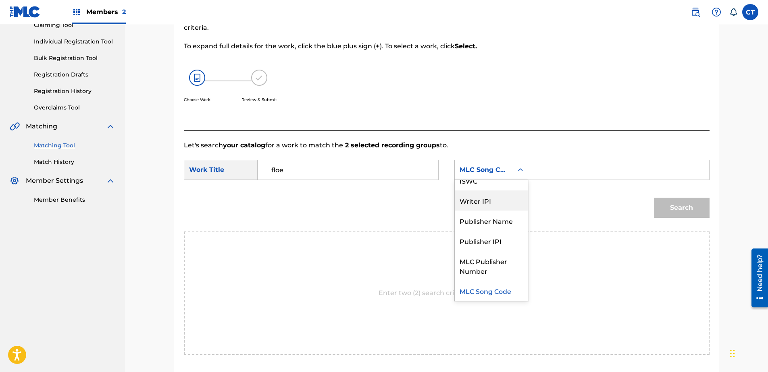
scroll to position [0, 0]
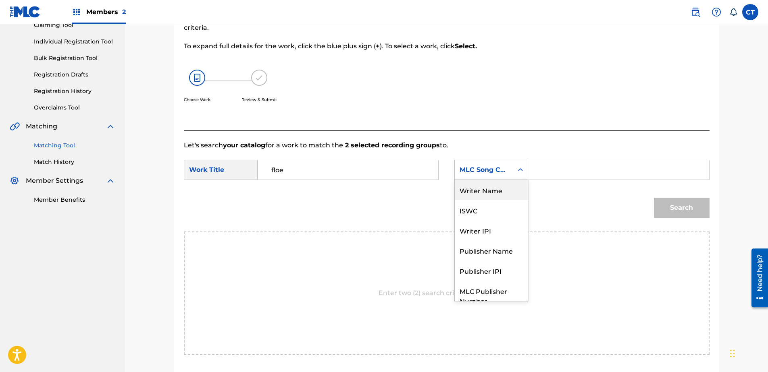
click at [501, 185] on div "Writer Name" at bounding box center [491, 190] width 73 height 20
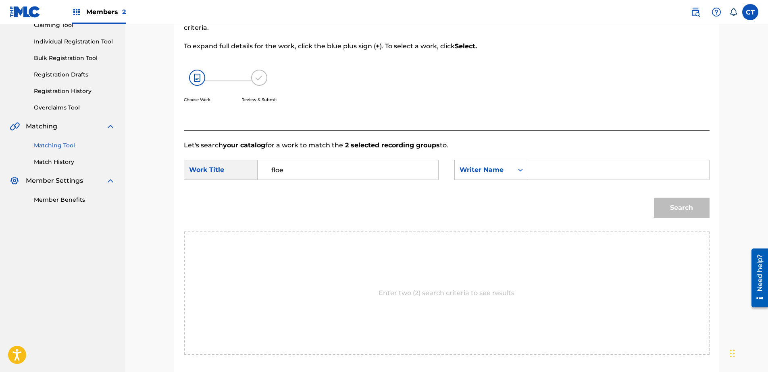
drag, startPoint x: 511, startPoint y: 180, endPoint x: 548, endPoint y: 175, distance: 37.5
click at [546, 173] on input "Search Form" at bounding box center [618, 169] width 167 height 19
type input "glass"
click at [668, 206] on button "Search" at bounding box center [682, 208] width 56 height 20
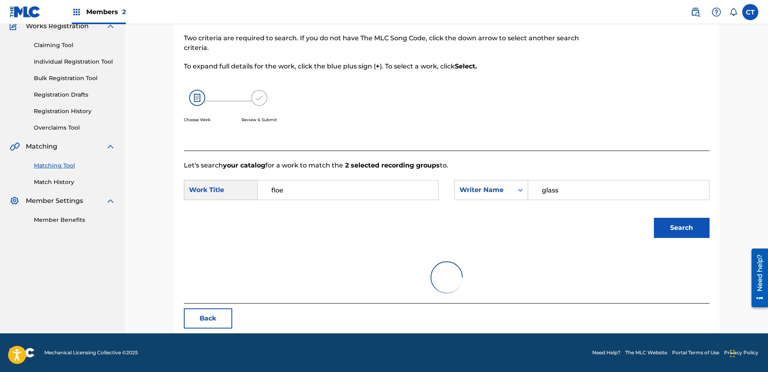
scroll to position [94, 0]
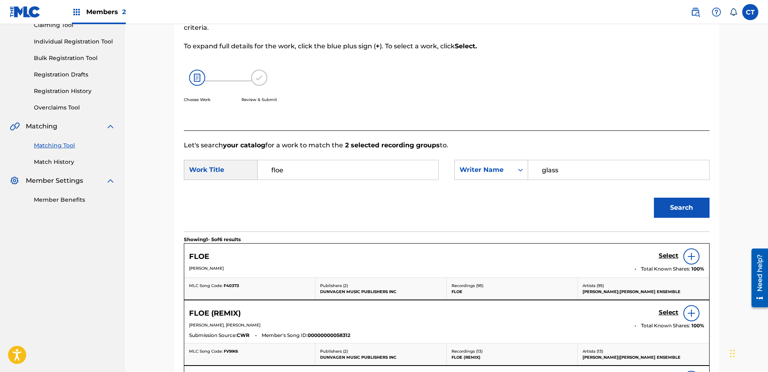
click at [661, 264] on div "Select" at bounding box center [682, 257] width 46 height 16
click at [662, 258] on h5 "Select" at bounding box center [669, 256] width 20 height 8
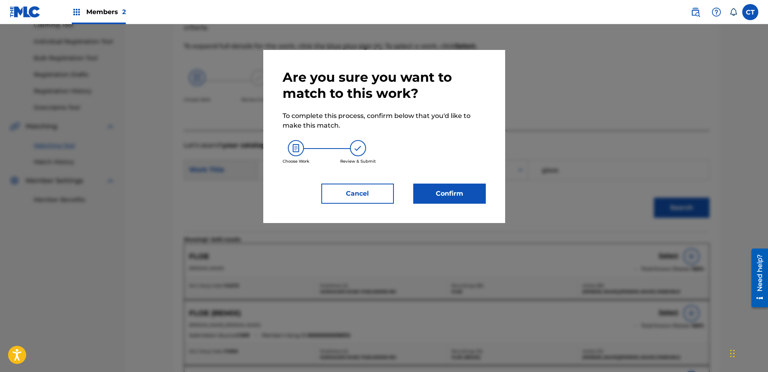
click at [452, 191] on button "Confirm" at bounding box center [449, 194] width 73 height 20
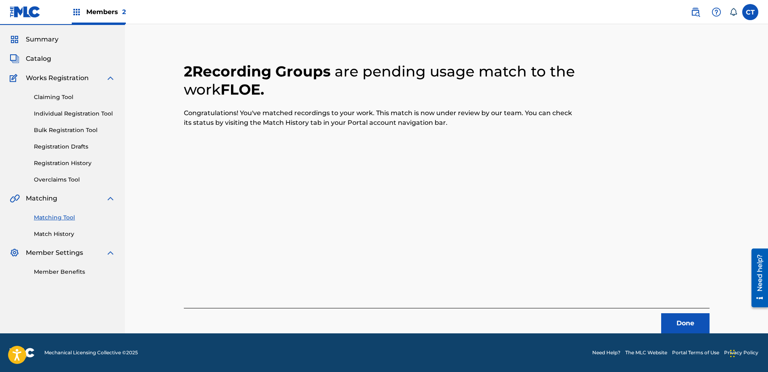
scroll to position [21, 0]
click at [693, 325] on button "Done" at bounding box center [685, 324] width 48 height 20
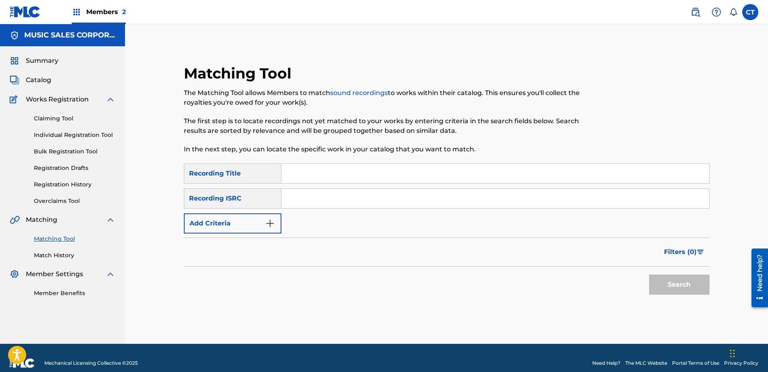
paste input "US65R0805416"
type input "US65R0805416"
click at [665, 279] on button "Search" at bounding box center [679, 285] width 60 height 20
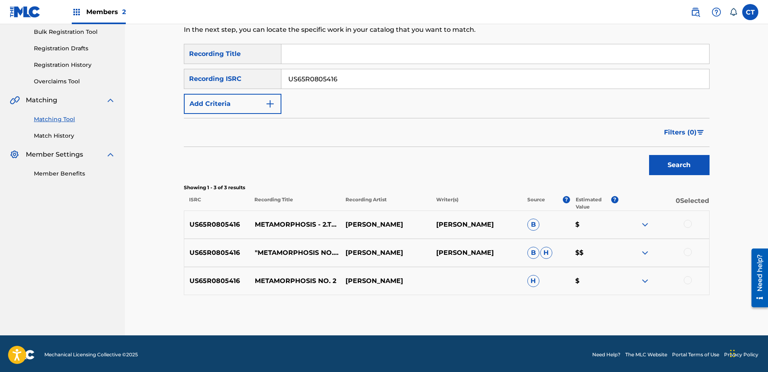
scroll to position [122, 0]
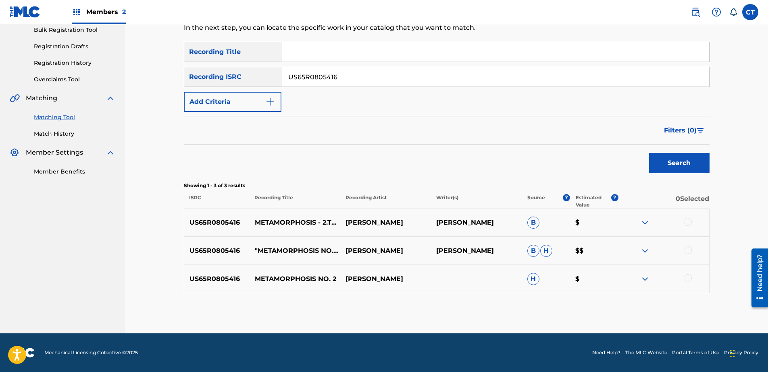
click at [687, 225] on div at bounding box center [688, 222] width 8 height 8
drag, startPoint x: 686, startPoint y: 248, endPoint x: 686, endPoint y: 257, distance: 8.9
click at [686, 254] on div at bounding box center [688, 250] width 8 height 8
click at [685, 272] on div "US65R0805416 METAMORPHOSIS NO. 2 [PERSON_NAME] H $" at bounding box center [447, 279] width 526 height 28
click at [685, 278] on div at bounding box center [688, 279] width 8 height 8
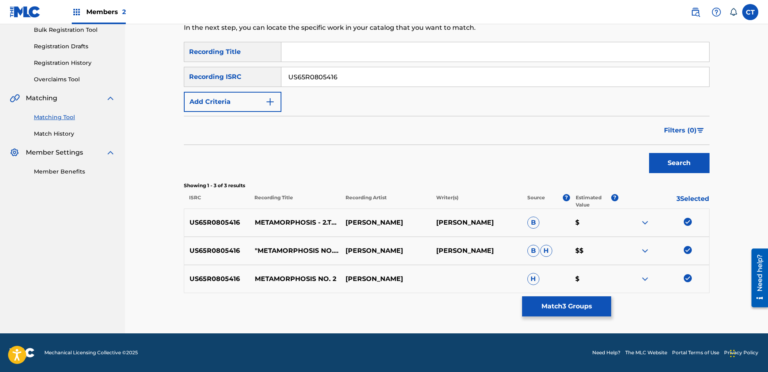
click at [605, 302] on button "Match 3 Groups" at bounding box center [566, 307] width 89 height 20
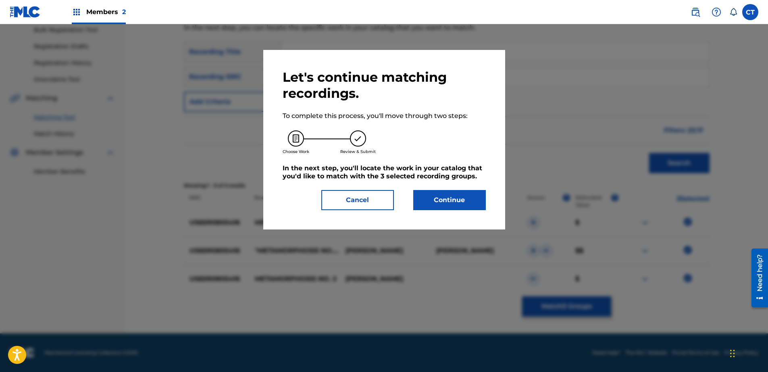
click at [422, 205] on button "Continue" at bounding box center [449, 200] width 73 height 20
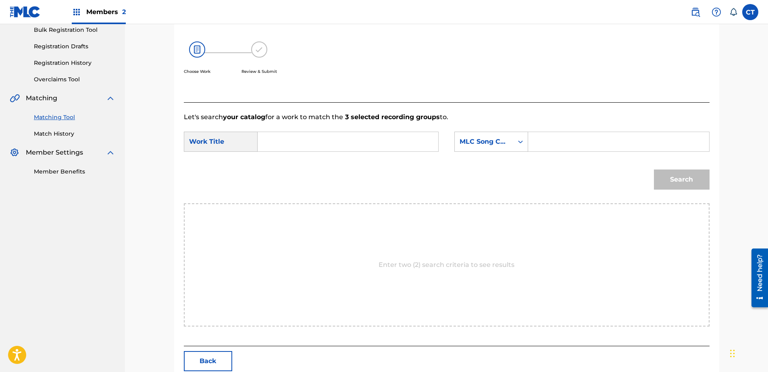
click at [345, 143] on input "Search Form" at bounding box center [347, 141] width 167 height 19
type input "metamorphosis no 2"
click at [497, 146] on div "MLC Song Code" at bounding box center [484, 142] width 49 height 10
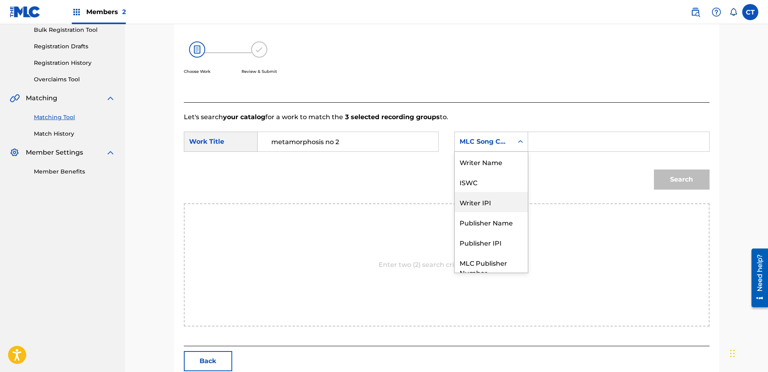
scroll to position [0, 0]
drag, startPoint x: 491, startPoint y: 164, endPoint x: 523, endPoint y: 156, distance: 33.0
click at [493, 164] on div "Writer Name" at bounding box center [491, 162] width 73 height 20
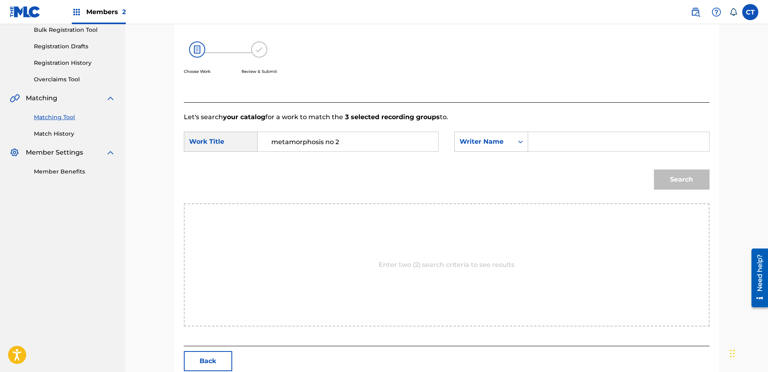
click at [589, 145] on input "Search Form" at bounding box center [618, 141] width 167 height 19
type input "glass"
click at [676, 171] on button "Search" at bounding box center [682, 180] width 56 height 20
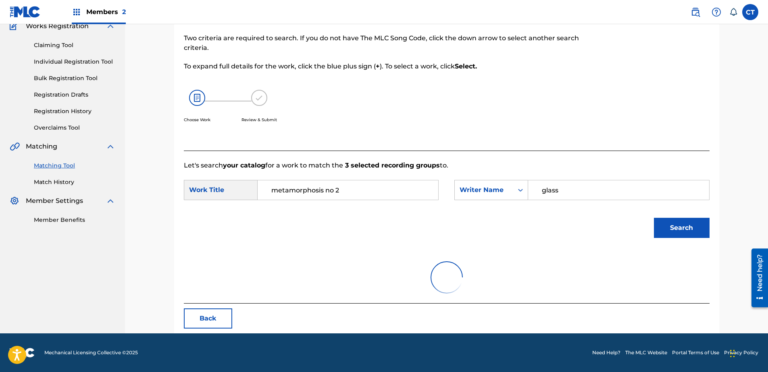
scroll to position [122, 0]
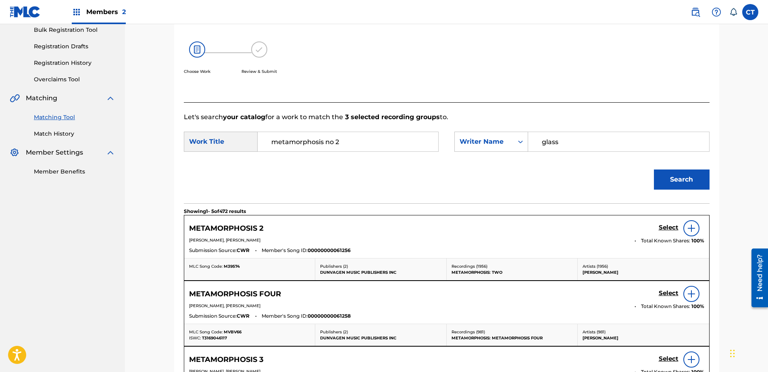
click at [672, 229] on h5 "Select" at bounding box center [669, 228] width 20 height 8
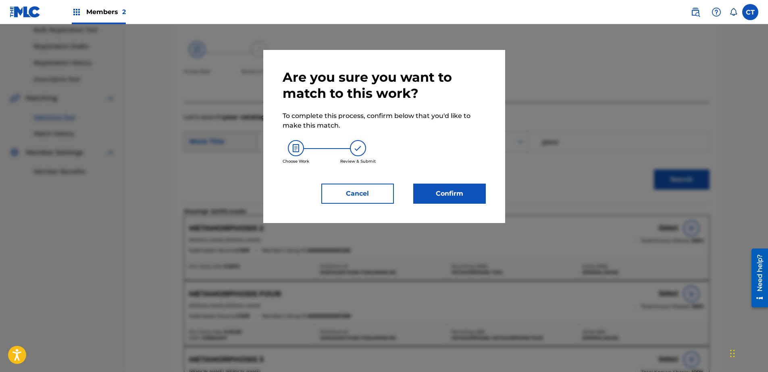
click at [455, 192] on button "Confirm" at bounding box center [449, 194] width 73 height 20
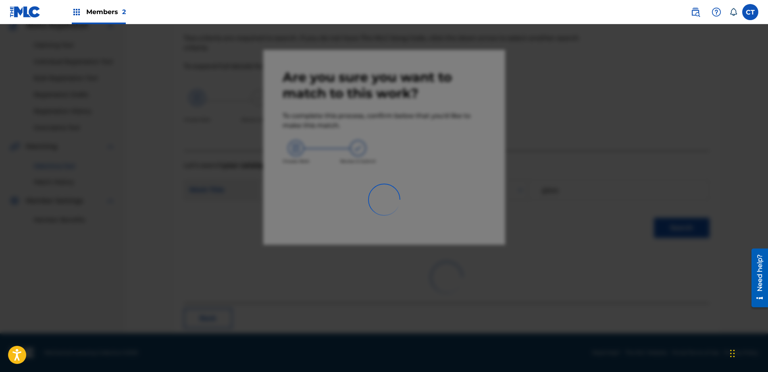
scroll to position [21, 0]
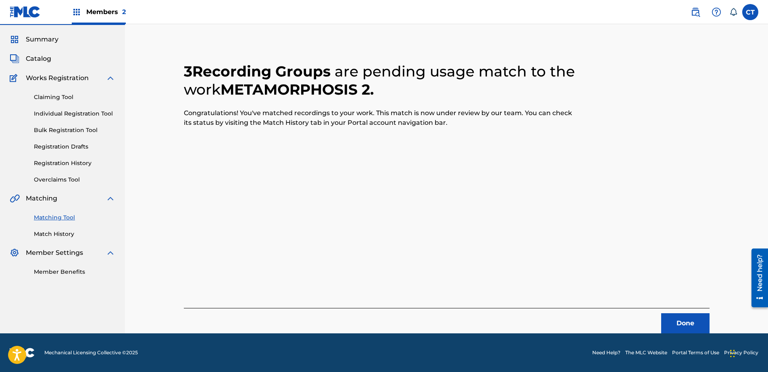
click at [674, 322] on button "Done" at bounding box center [685, 324] width 48 height 20
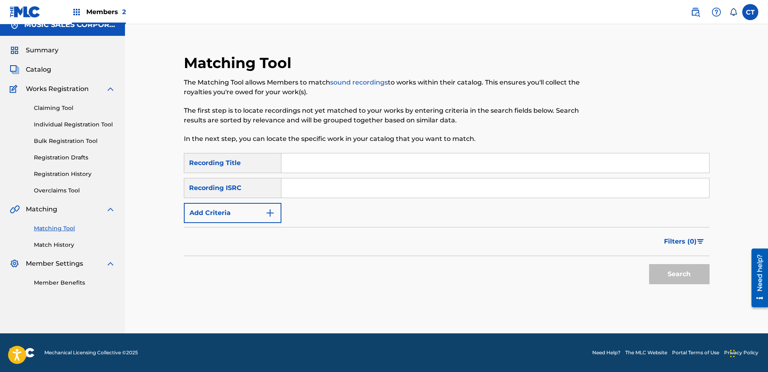
scroll to position [0, 0]
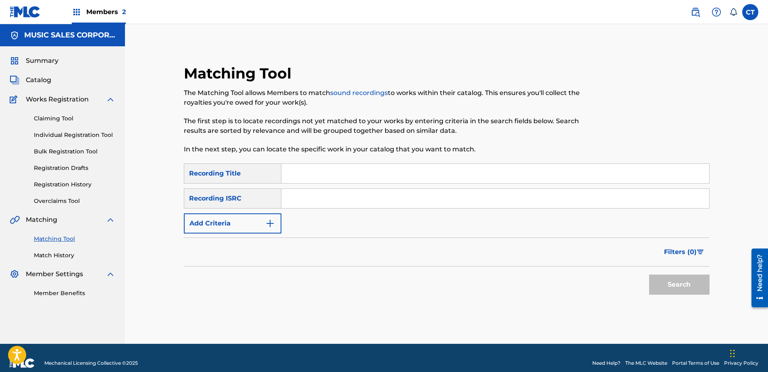
paste input "USNO18819201"
type input "USNO18819201"
click at [686, 286] on button "Search" at bounding box center [679, 285] width 60 height 20
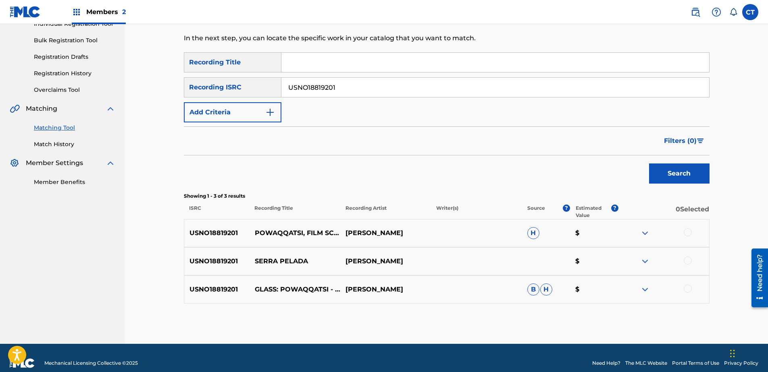
scroll to position [121, 0]
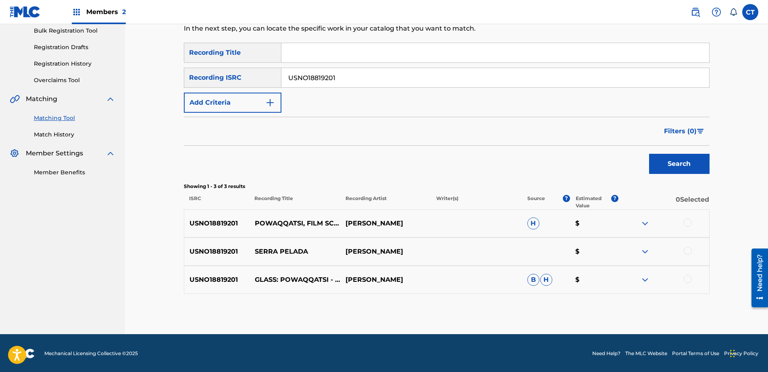
click at [686, 224] on div at bounding box center [688, 223] width 8 height 8
click at [686, 255] on div at bounding box center [688, 251] width 8 height 8
click at [686, 276] on div at bounding box center [688, 279] width 8 height 8
click at [574, 303] on button "Match 3 Groups" at bounding box center [566, 307] width 89 height 20
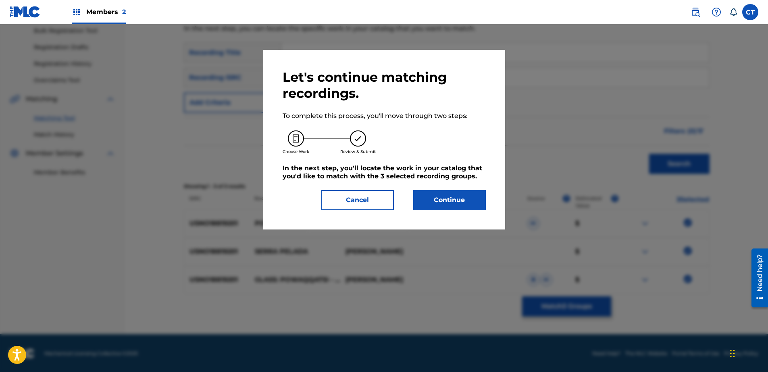
click at [445, 202] on button "Continue" at bounding box center [449, 200] width 73 height 20
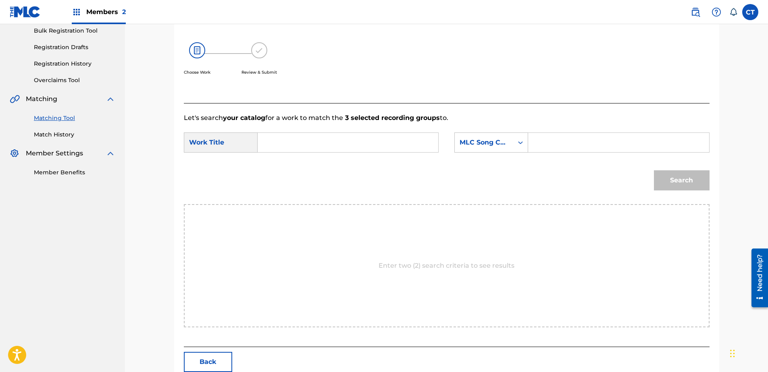
click at [371, 136] on input "Search Form" at bounding box center [347, 142] width 167 height 19
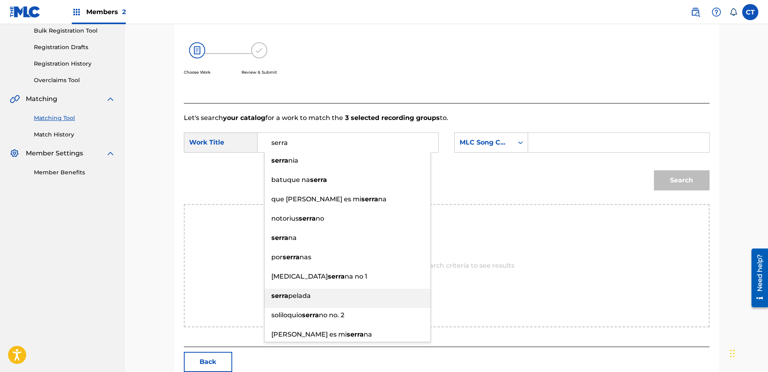
drag, startPoint x: 387, startPoint y: 299, endPoint x: 414, endPoint y: 268, distance: 40.8
click at [387, 296] on div "serra pelada" at bounding box center [347, 296] width 166 height 15
type input "serra pelada"
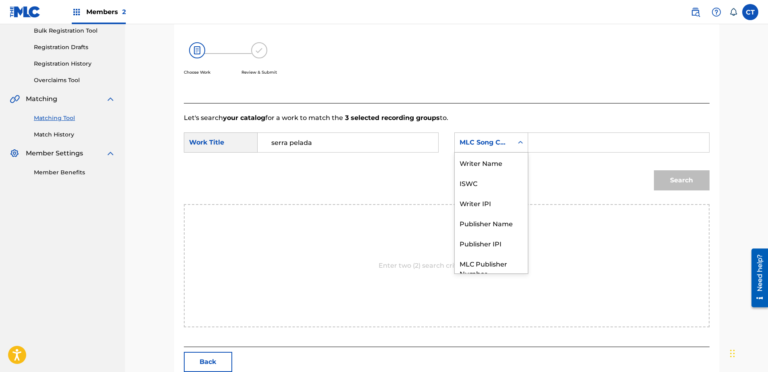
click at [507, 146] on div "MLC Song Code" at bounding box center [484, 143] width 49 height 10
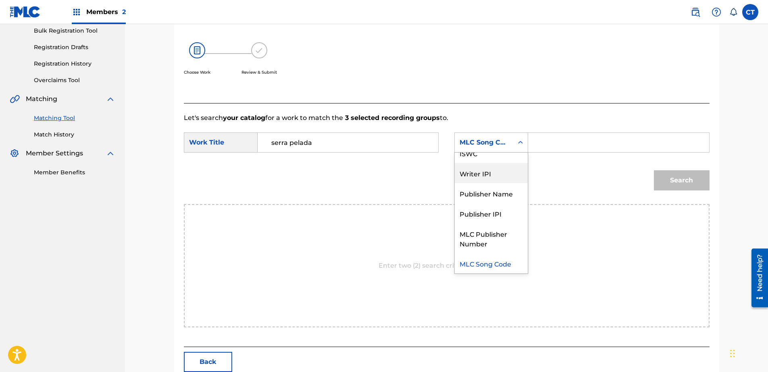
scroll to position [0, 0]
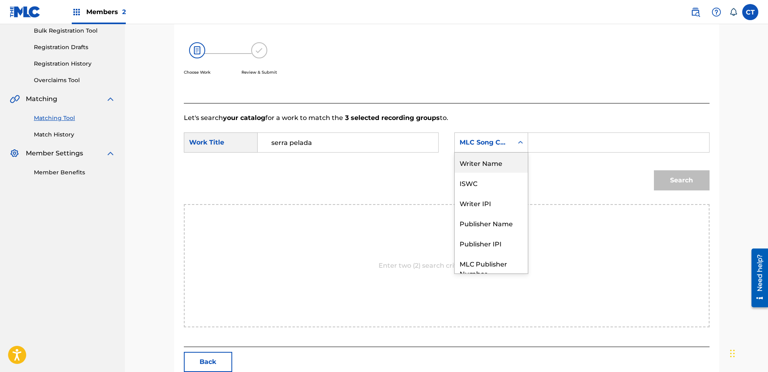
click at [505, 166] on div "Writer Name" at bounding box center [491, 163] width 73 height 20
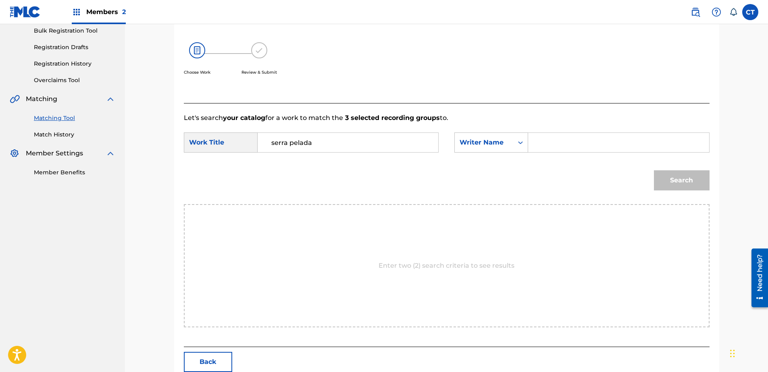
click at [556, 145] on input "Search Form" at bounding box center [618, 142] width 167 height 19
type input "glass"
drag, startPoint x: 680, startPoint y: 171, endPoint x: 673, endPoint y: 176, distance: 8.9
click at [673, 176] on button "Search" at bounding box center [682, 181] width 56 height 20
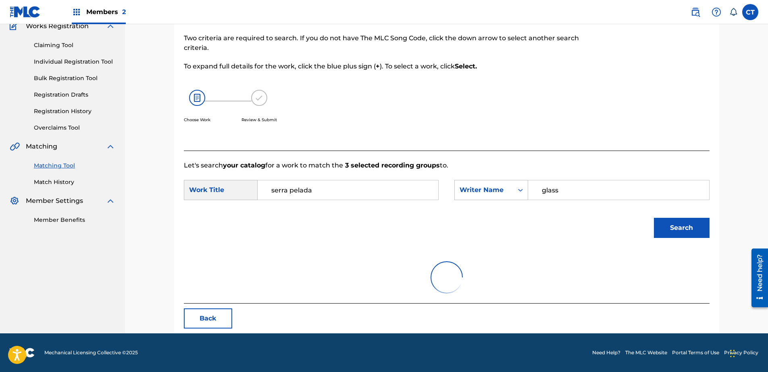
scroll to position [121, 0]
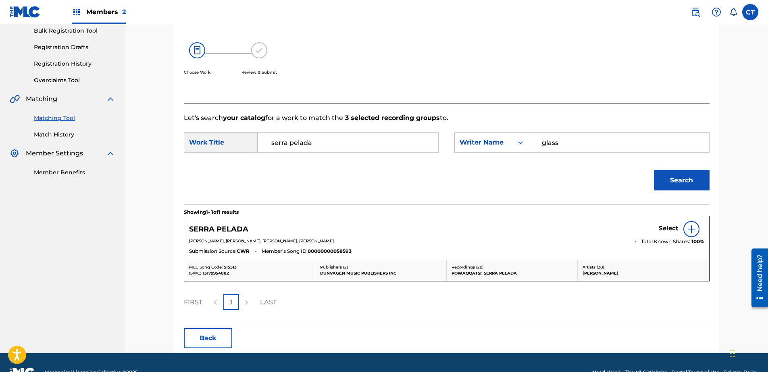
click at [662, 229] on h5 "Select" at bounding box center [669, 229] width 20 height 8
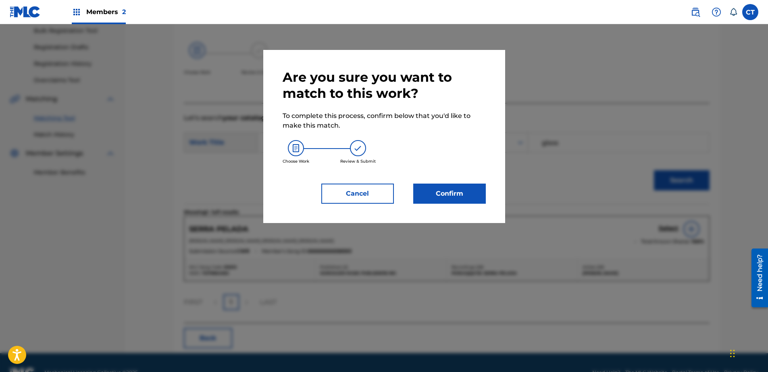
click at [493, 194] on div "Are you sure you want to match to this work? To complete this process, confirm …" at bounding box center [384, 136] width 242 height 173
click at [478, 194] on button "Confirm" at bounding box center [449, 194] width 73 height 20
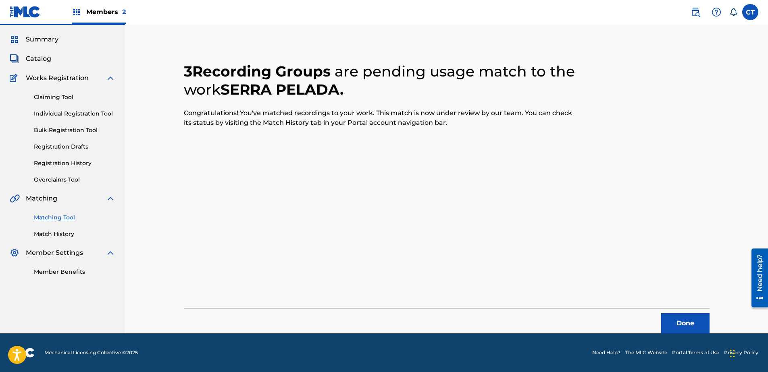
scroll to position [21, 0]
click at [672, 303] on div "3 Recording Groups are pending usage match to the work SERRA PELADA . Congratul…" at bounding box center [447, 188] width 526 height 291
click at [677, 318] on button "Done" at bounding box center [685, 324] width 48 height 20
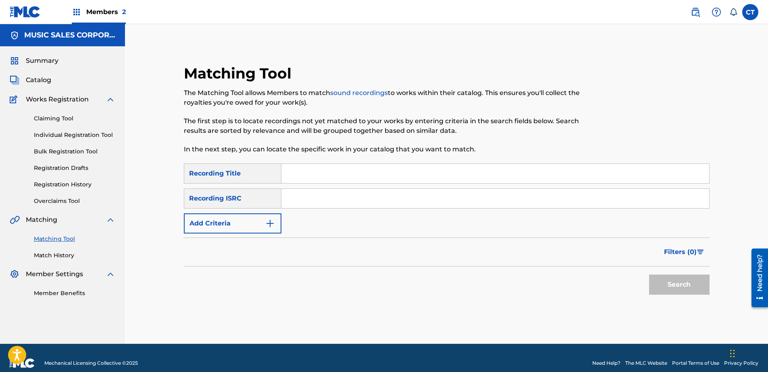
paste input "USNO18819202"
type input "USNO18819202"
click at [691, 287] on button "Search" at bounding box center [679, 285] width 60 height 20
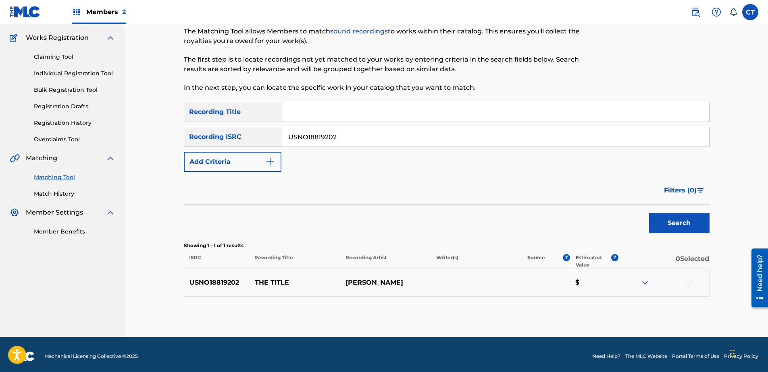
scroll to position [65, 0]
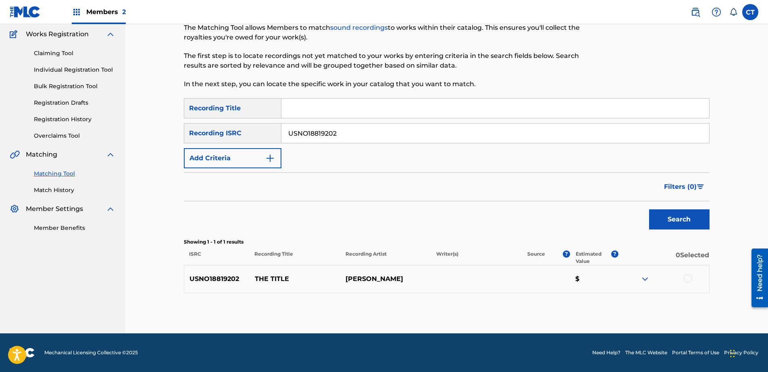
click at [689, 273] on div "USNO18819202 THE TITLE [PERSON_NAME] $" at bounding box center [447, 279] width 526 height 28
click at [687, 279] on div at bounding box center [688, 279] width 8 height 8
click at [584, 298] on button "Match 1 Group" at bounding box center [566, 307] width 89 height 20
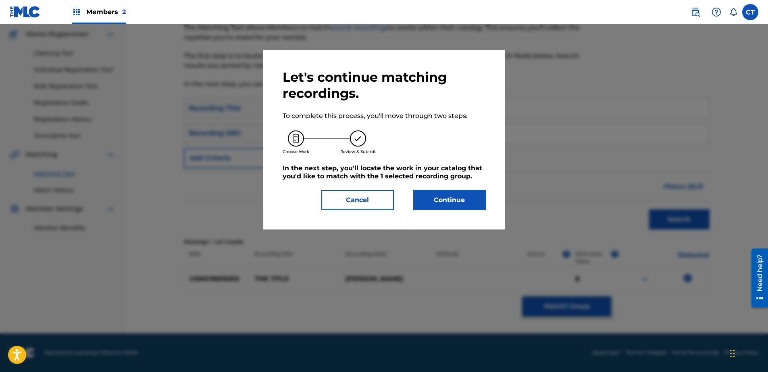
click at [442, 193] on button "Continue" at bounding box center [449, 200] width 73 height 20
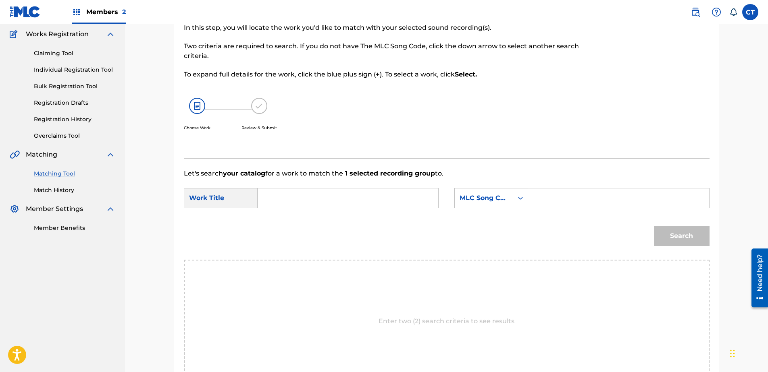
click at [375, 193] on input "Search Form" at bounding box center [347, 198] width 167 height 19
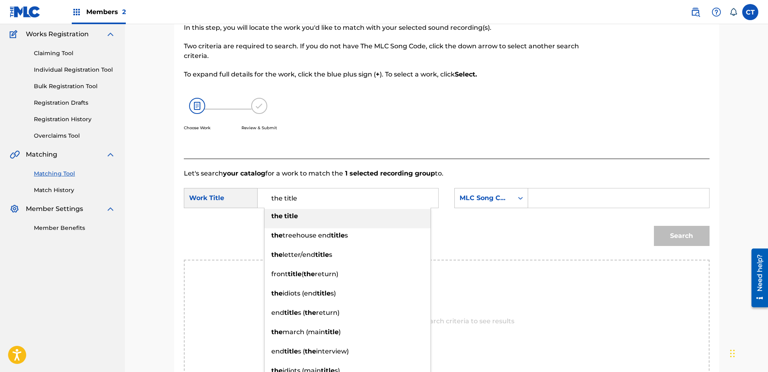
type input "the title"
click at [390, 223] on div "the title" at bounding box center [347, 216] width 166 height 15
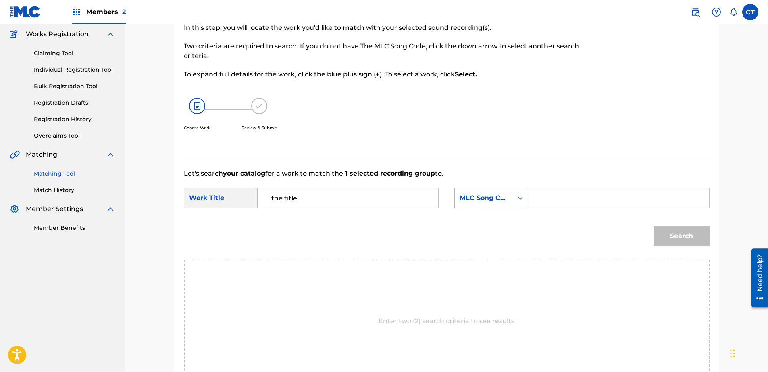
click at [474, 193] on div "MLC Song Code" at bounding box center [484, 198] width 58 height 15
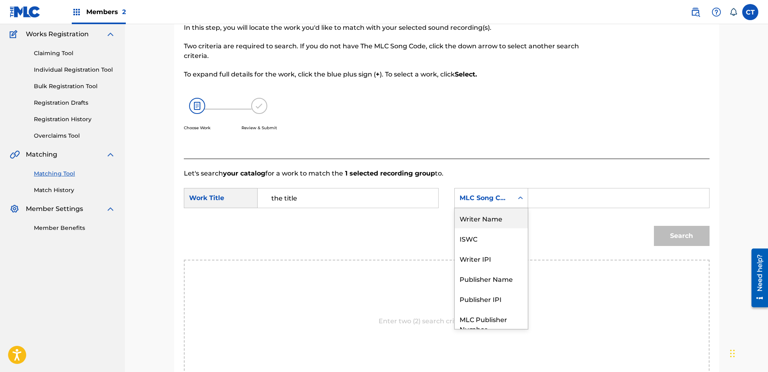
drag, startPoint x: 480, startPoint y: 210, endPoint x: 505, endPoint y: 209, distance: 24.6
click at [480, 210] on div "Writer Name" at bounding box center [491, 218] width 73 height 20
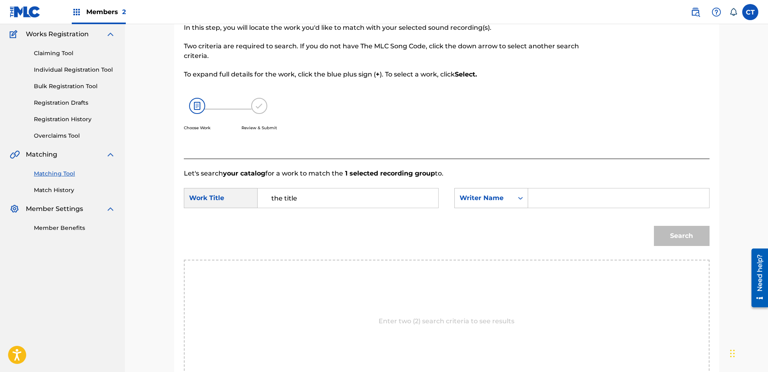
drag, startPoint x: 593, startPoint y: 200, endPoint x: 597, endPoint y: 200, distance: 4.5
click at [594, 200] on input "Search Form" at bounding box center [618, 198] width 167 height 19
type input "glass"
click at [669, 231] on button "Search" at bounding box center [682, 236] width 56 height 20
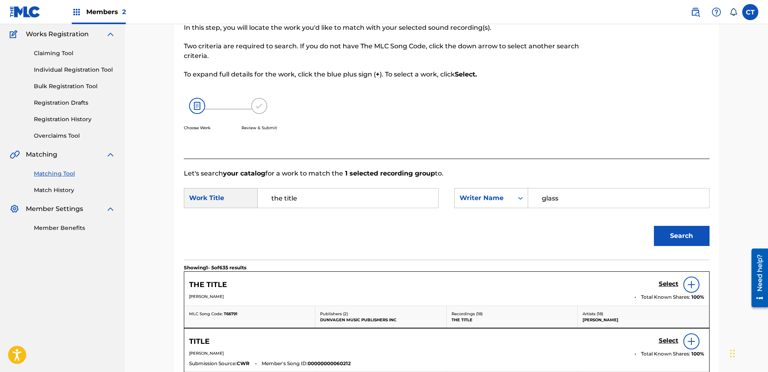
click at [668, 287] on h5 "Select" at bounding box center [669, 285] width 20 height 8
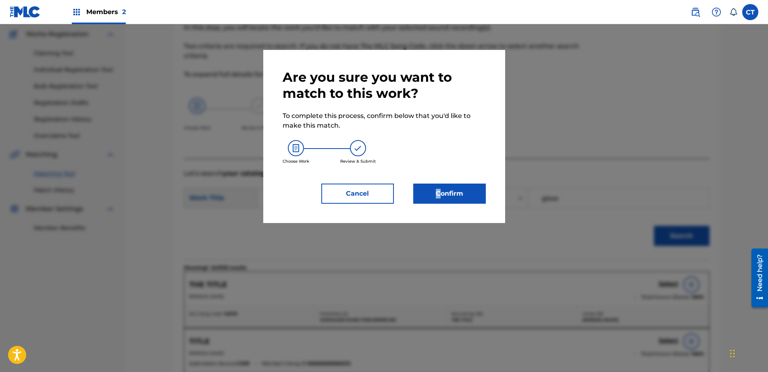
click at [439, 181] on div "Are you sure you want to match to this work? To complete this process, confirm …" at bounding box center [384, 136] width 203 height 135
drag, startPoint x: 439, startPoint y: 181, endPoint x: 440, endPoint y: 187, distance: 5.5
click at [440, 187] on button "Confirm" at bounding box center [449, 194] width 73 height 20
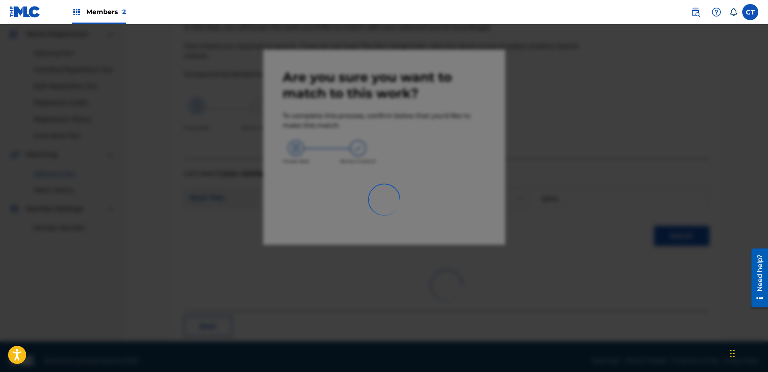
scroll to position [21, 0]
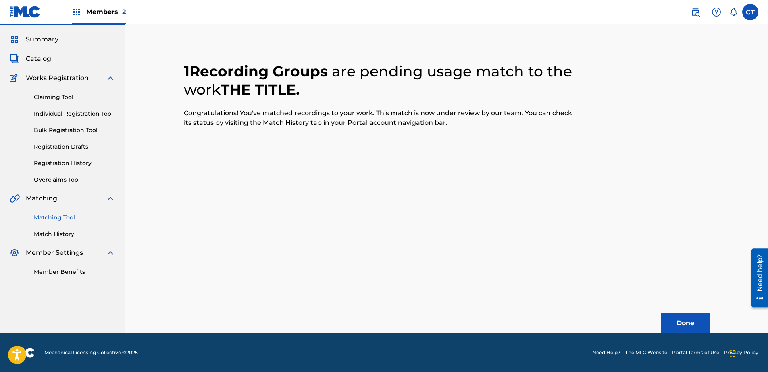
click at [687, 326] on button "Done" at bounding box center [685, 324] width 48 height 20
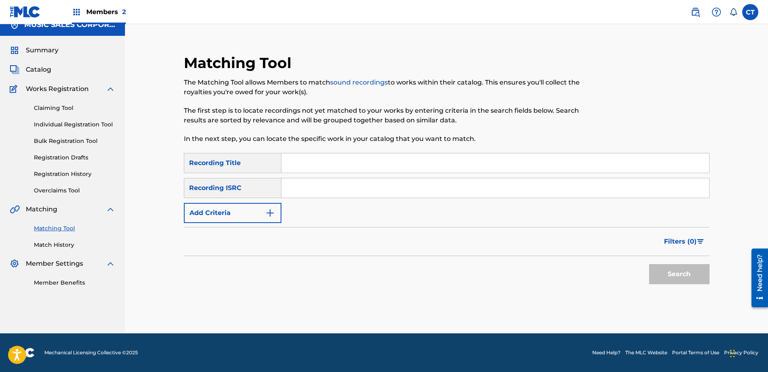
scroll to position [0, 0]
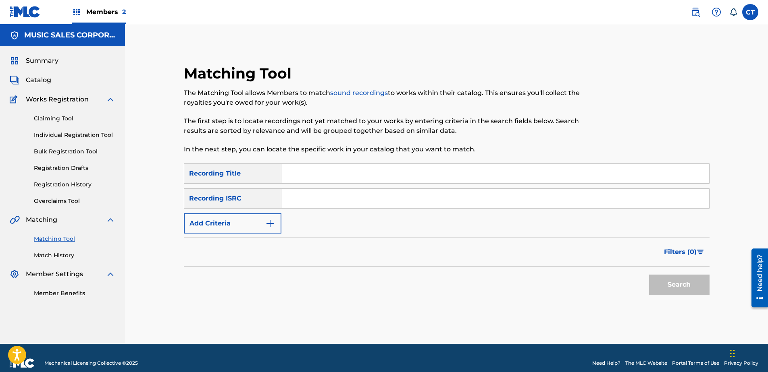
paste input "USNO18819203"
type input "USNO18819203"
click at [698, 278] on button "Search" at bounding box center [679, 285] width 60 height 20
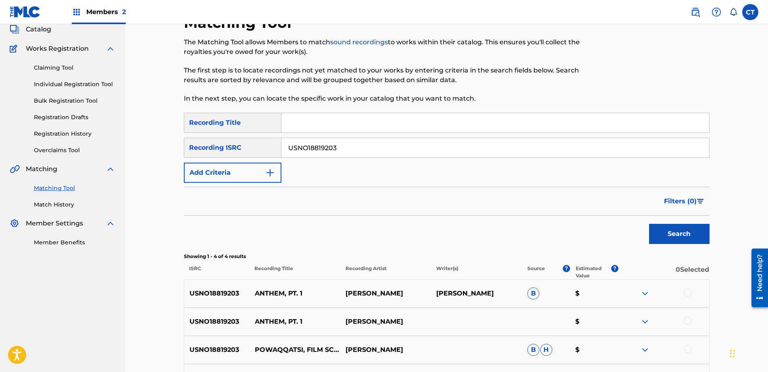
scroll to position [121, 0]
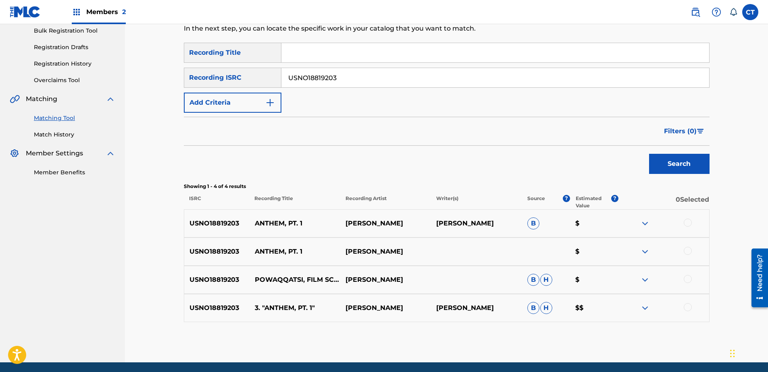
click at [686, 220] on div at bounding box center [688, 223] width 8 height 8
click at [688, 254] on div at bounding box center [688, 251] width 8 height 8
click at [687, 281] on div at bounding box center [688, 279] width 8 height 8
click at [686, 306] on div at bounding box center [688, 308] width 8 height 8
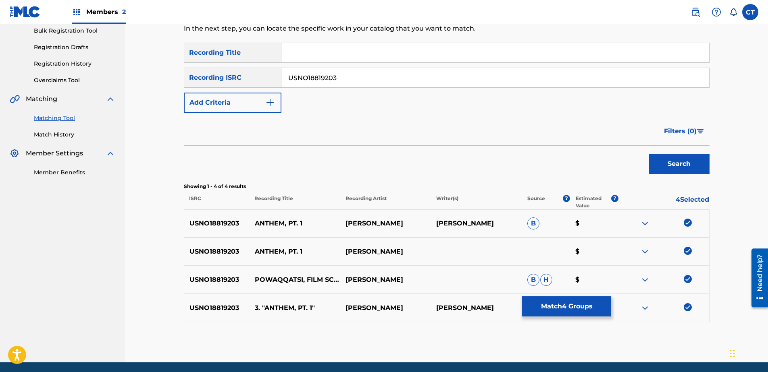
click at [527, 308] on button "Match 4 Groups" at bounding box center [566, 307] width 89 height 20
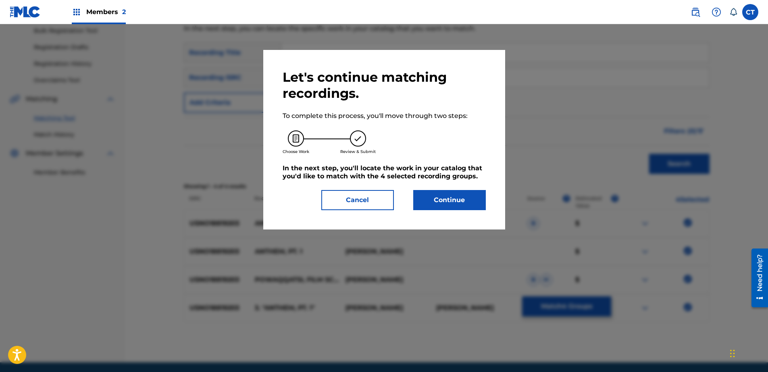
click at [469, 212] on div "Let's continue matching recordings. To complete this process, you'll move throu…" at bounding box center [384, 140] width 242 height 180
click at [432, 204] on button "Continue" at bounding box center [449, 200] width 73 height 20
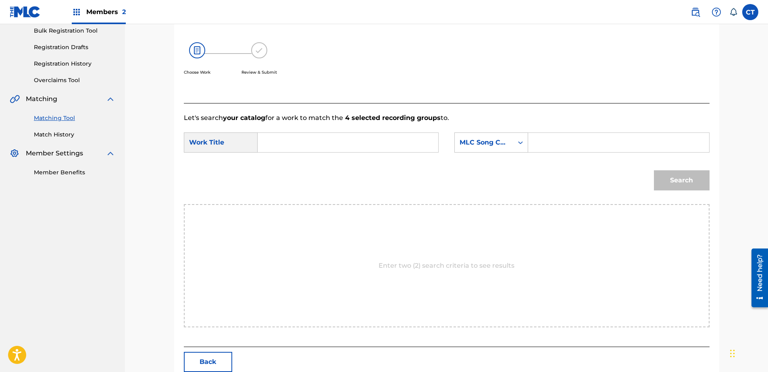
click at [325, 153] on div "SearchWithCriteriac7e0ff94-fbd4-4557-916b-e502de607a95 Work Title SearchWithCri…" at bounding box center [447, 145] width 526 height 25
click at [325, 142] on input "Search Form" at bounding box center [347, 142] width 167 height 19
type input "anthem pt.1"
click at [512, 147] on div "MLC Song Code" at bounding box center [484, 142] width 58 height 15
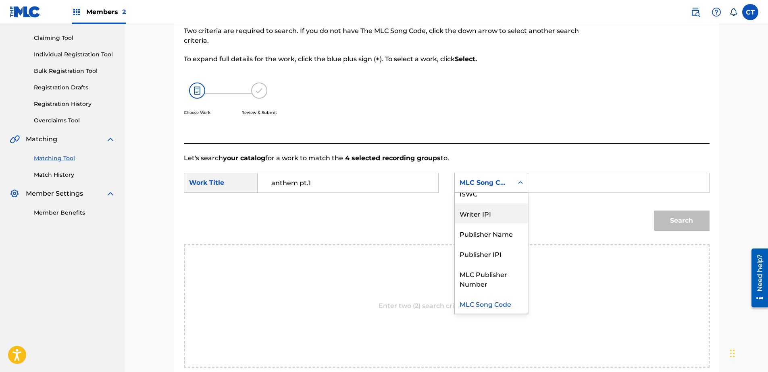
scroll to position [0, 0]
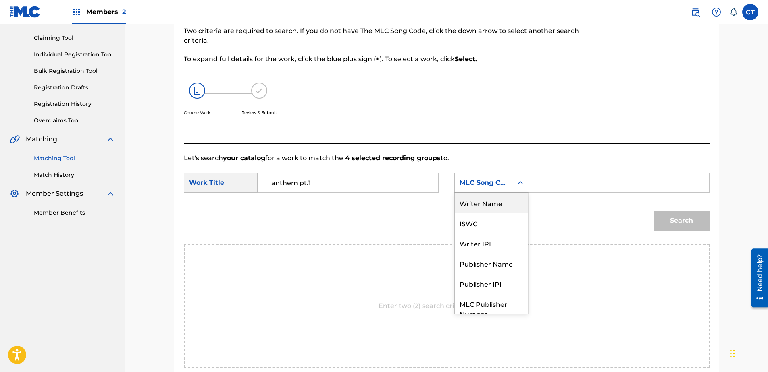
click at [486, 206] on div "Writer Name" at bounding box center [491, 203] width 73 height 20
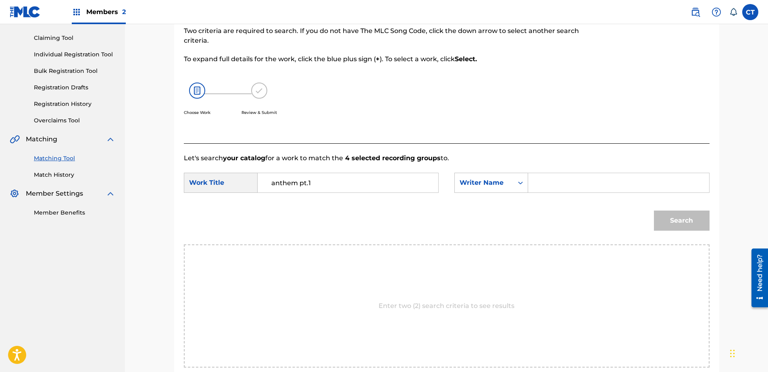
drag, startPoint x: 549, startPoint y: 177, endPoint x: 563, endPoint y: 188, distance: 17.7
click at [550, 177] on input "Search Form" at bounding box center [618, 182] width 167 height 19
type input "glass"
click at [654, 217] on button "Search" at bounding box center [682, 221] width 56 height 20
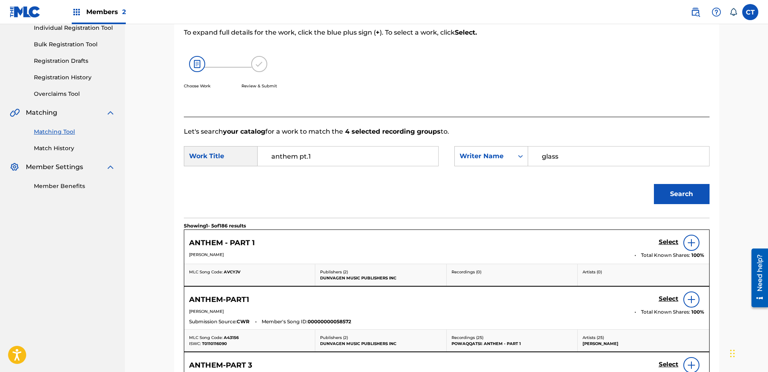
scroll to position [121, 0]
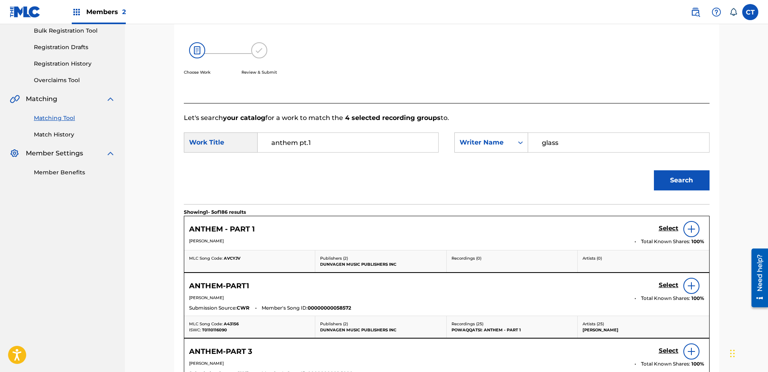
click at [666, 229] on h5 "Select" at bounding box center [669, 229] width 20 height 8
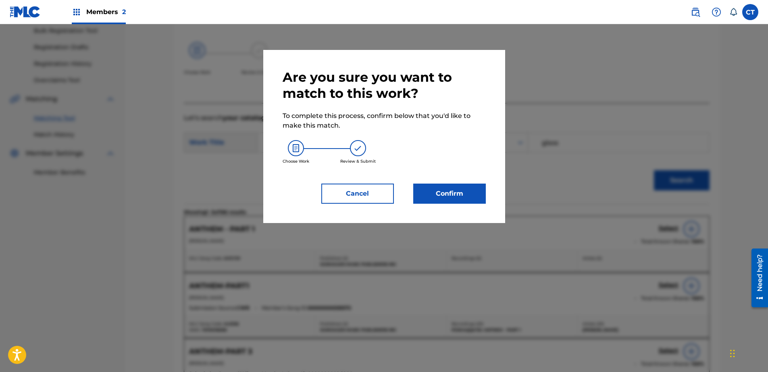
click at [339, 197] on button "Cancel" at bounding box center [357, 194] width 73 height 20
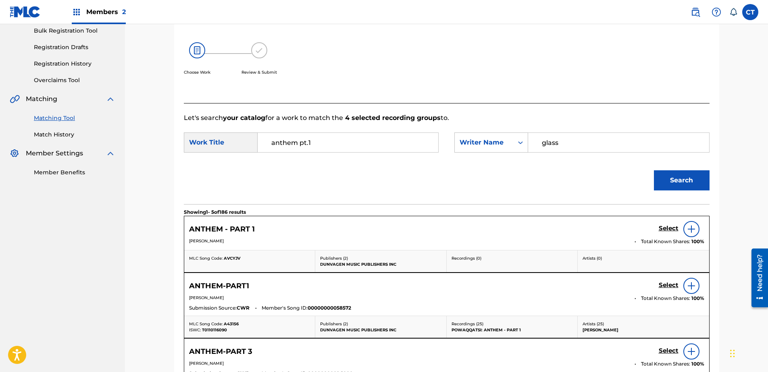
click at [666, 233] on h5 "Select" at bounding box center [669, 229] width 20 height 8
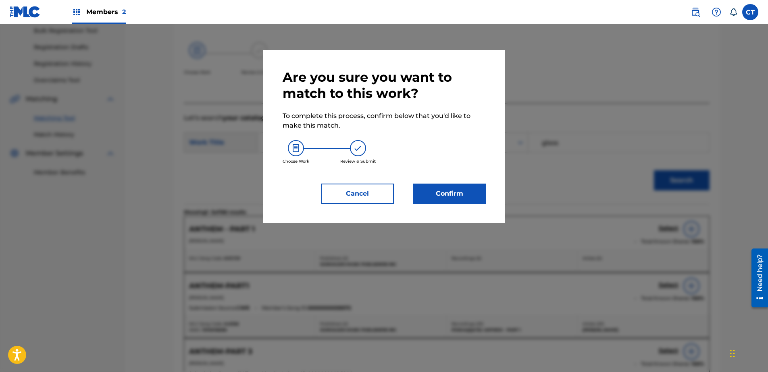
click at [426, 195] on button "Confirm" at bounding box center [449, 194] width 73 height 20
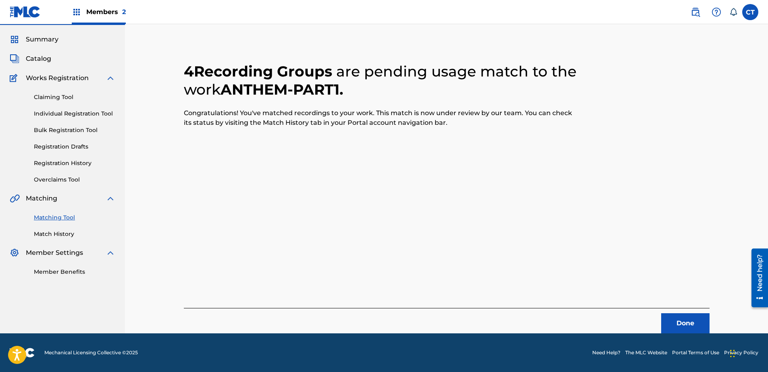
scroll to position [21, 0]
click at [665, 322] on button "Done" at bounding box center [685, 324] width 48 height 20
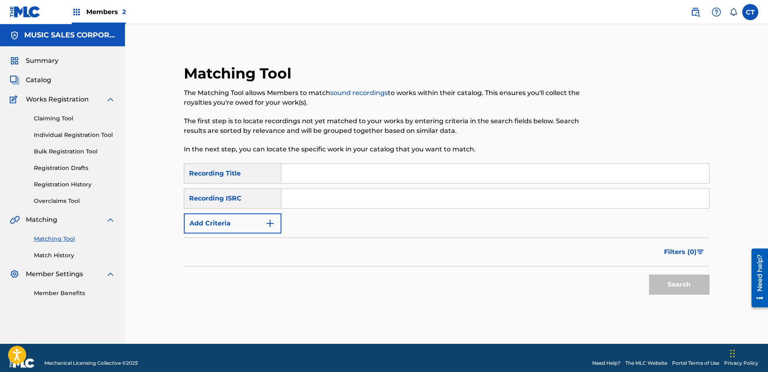
paste input "USNO18819204"
type input "USNO18819204"
click at [676, 286] on button "Search" at bounding box center [679, 285] width 60 height 20
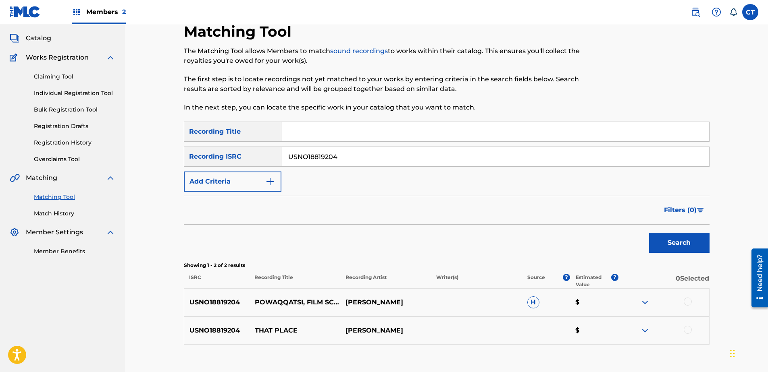
scroll to position [94, 0]
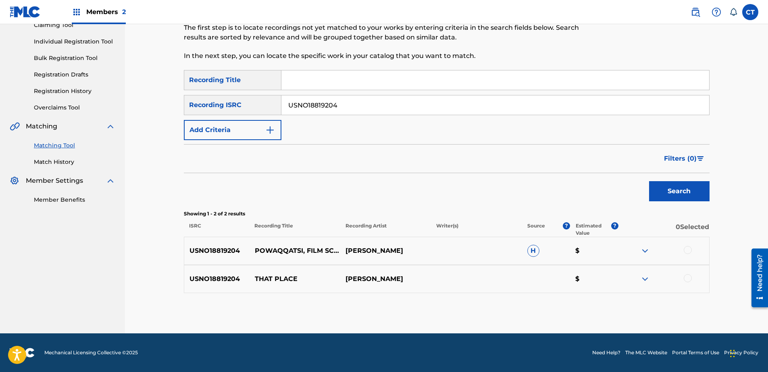
click at [690, 250] on div at bounding box center [688, 250] width 8 height 8
click at [682, 280] on div at bounding box center [663, 280] width 91 height 10
click at [684, 279] on div at bounding box center [688, 279] width 8 height 8
click at [596, 306] on button "Match 2 Groups" at bounding box center [566, 307] width 89 height 20
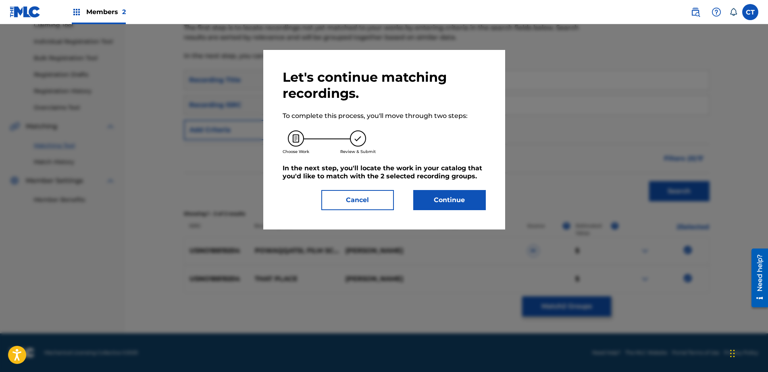
click at [422, 187] on div "Let's continue matching recordings. To complete this process, you'll move throu…" at bounding box center [384, 139] width 203 height 141
click at [427, 197] on button "Continue" at bounding box center [449, 200] width 73 height 20
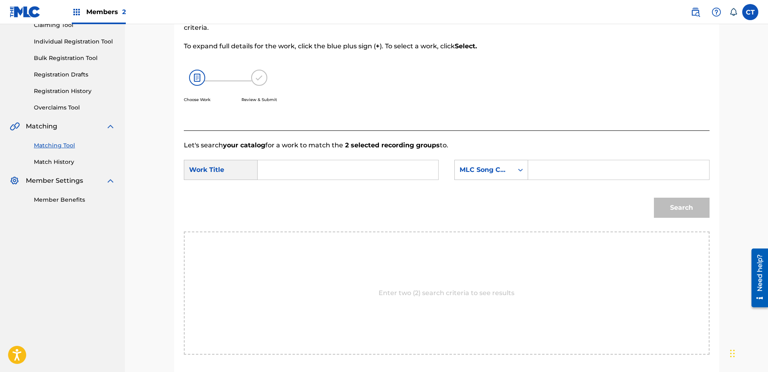
click at [342, 177] on input "Search Form" at bounding box center [347, 169] width 167 height 19
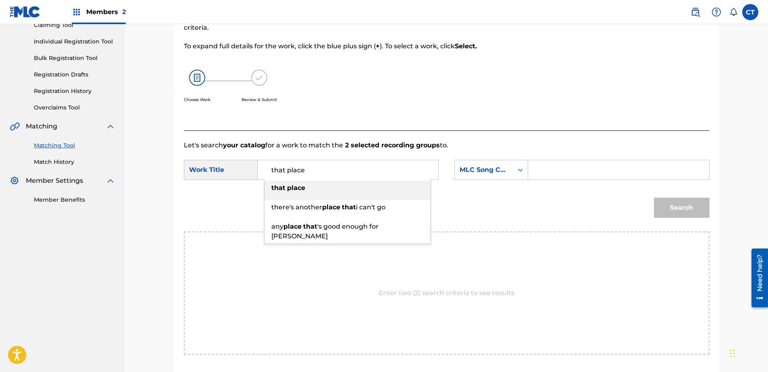
type input "that place"
click at [350, 189] on div "that place" at bounding box center [347, 188] width 166 height 15
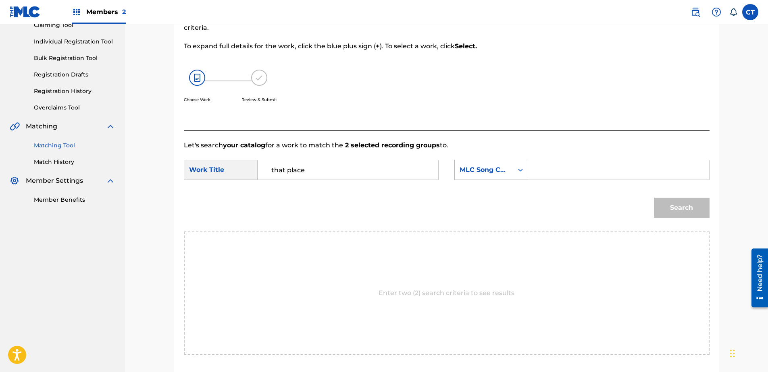
click at [526, 164] on div "Search Form" at bounding box center [520, 170] width 15 height 15
click at [501, 193] on div "Writer Name" at bounding box center [491, 190] width 73 height 20
drag, startPoint x: 531, startPoint y: 181, endPoint x: 555, endPoint y: 177, distance: 24.6
click at [555, 177] on input "Search Form" at bounding box center [618, 169] width 167 height 19
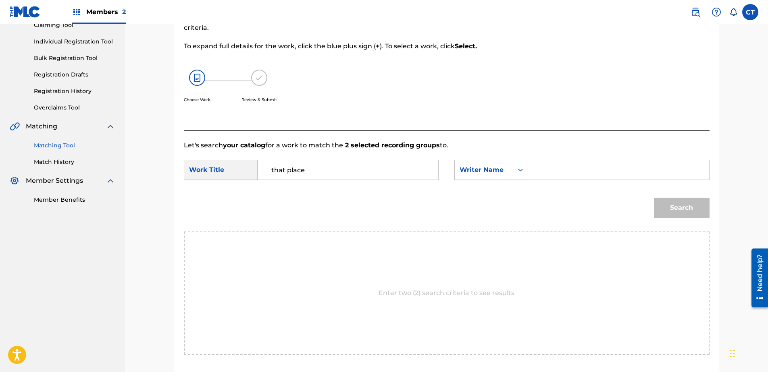
type input "glass"
click at [666, 208] on button "Search" at bounding box center [682, 208] width 56 height 20
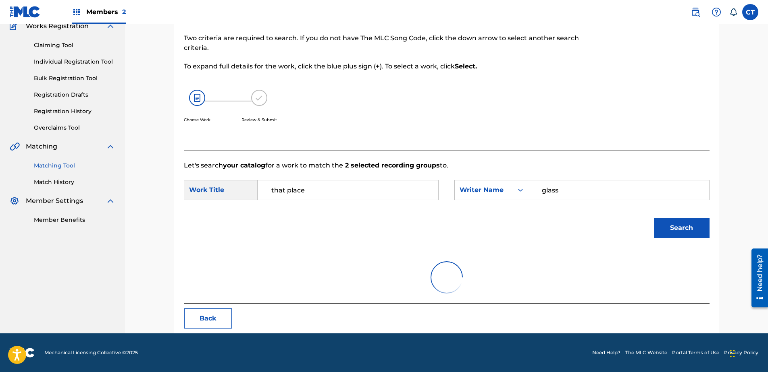
scroll to position [94, 0]
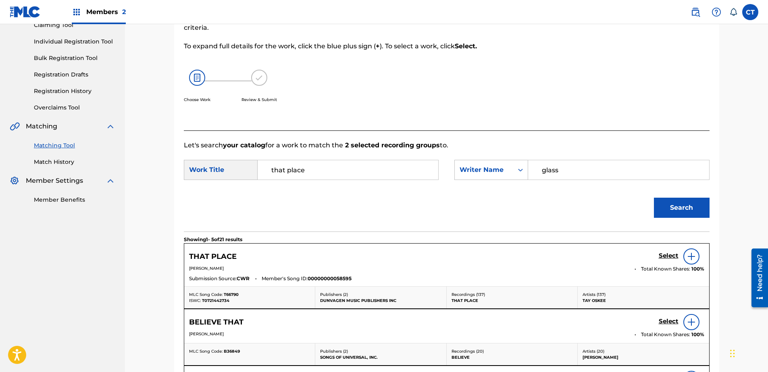
click at [673, 256] on h5 "Select" at bounding box center [669, 256] width 20 height 8
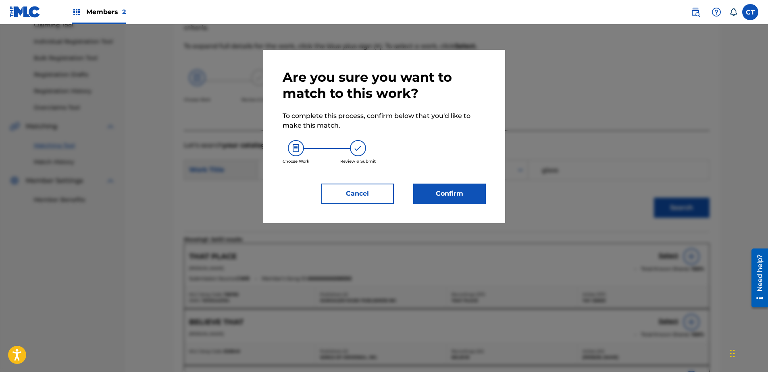
click at [481, 196] on button "Confirm" at bounding box center [449, 194] width 73 height 20
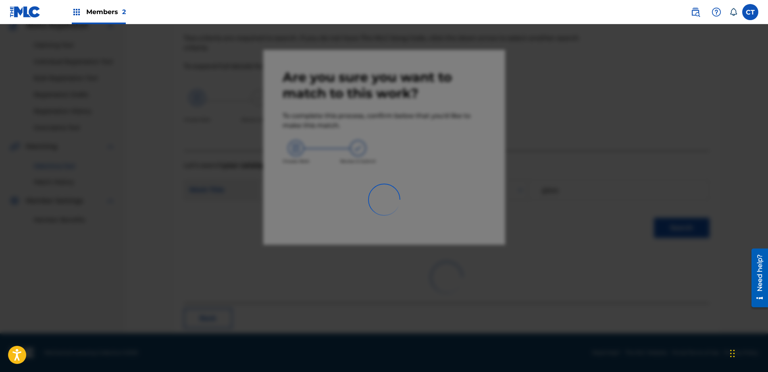
scroll to position [21, 0]
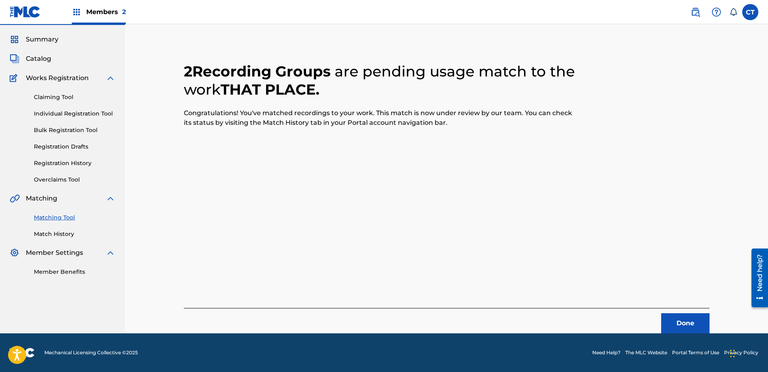
click at [684, 322] on button "Done" at bounding box center [685, 324] width 48 height 20
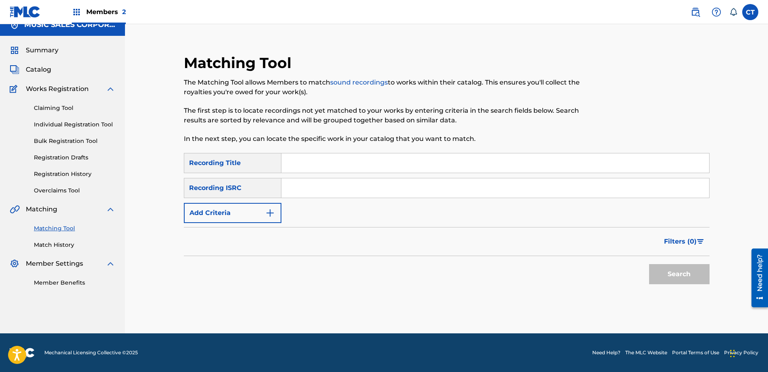
scroll to position [0, 0]
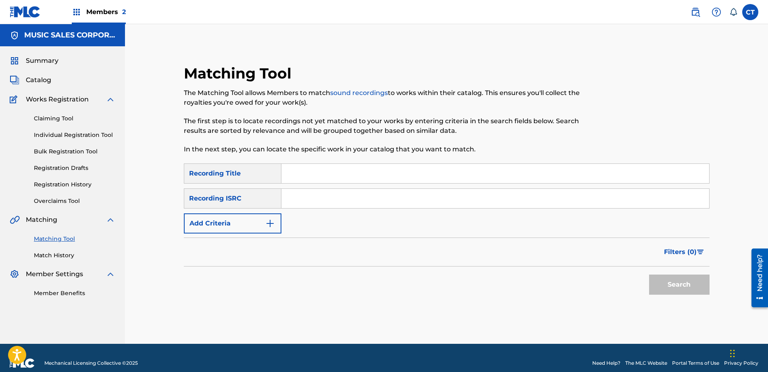
paste input "USNO18819205"
type input "USNO18819205"
click at [659, 280] on button "Search" at bounding box center [679, 285] width 60 height 20
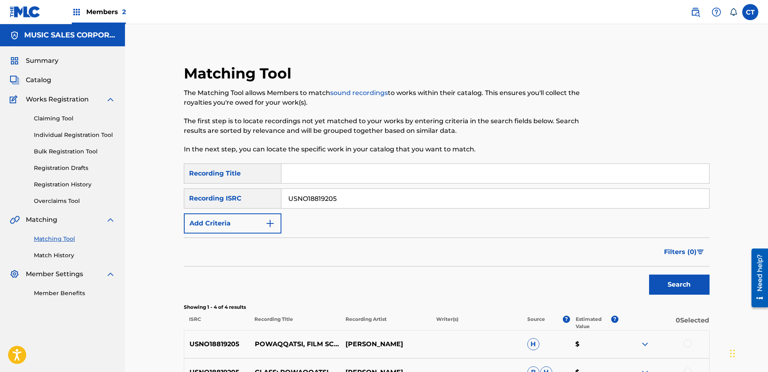
scroll to position [150, 0]
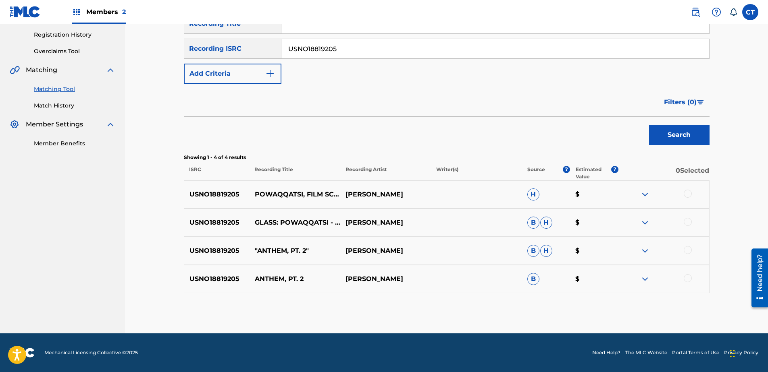
click at [688, 202] on div "USNO18819205 POWAQQATSI, FILM SCORE~ANTHEM, PT. 2 [PERSON_NAME] H $" at bounding box center [447, 195] width 526 height 28
click at [687, 191] on div at bounding box center [688, 194] width 8 height 8
click at [686, 228] on div "USNO18819205 GLASS: POWAQQATSI - 5. ANTHEM PT. 2 [PERSON_NAME] [PERSON_NAME] $" at bounding box center [447, 223] width 526 height 28
click at [686, 222] on div at bounding box center [688, 222] width 8 height 8
click at [683, 250] on div at bounding box center [663, 251] width 91 height 10
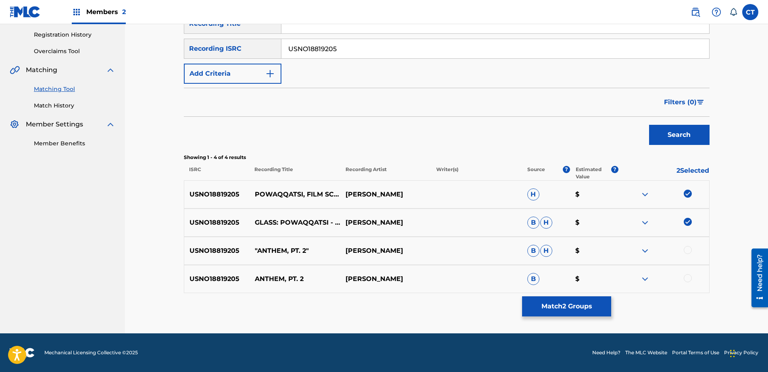
click at [686, 253] on div at bounding box center [688, 250] width 8 height 8
click at [687, 277] on div at bounding box center [688, 279] width 8 height 8
click at [547, 299] on button "Match 4 Groups" at bounding box center [566, 307] width 89 height 20
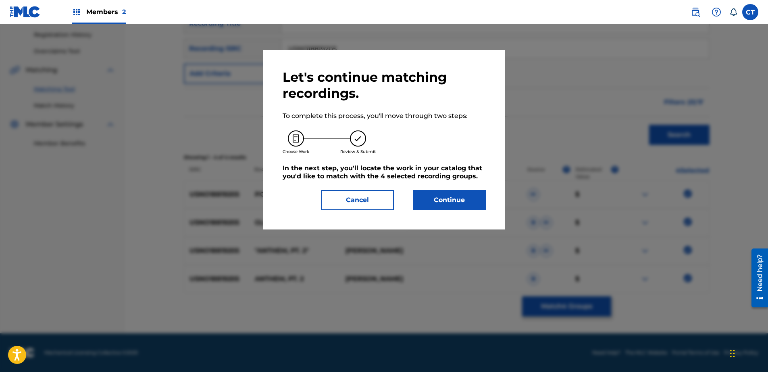
click at [453, 190] on div "Let's continue matching recordings. To complete this process, you'll move throu…" at bounding box center [384, 139] width 203 height 141
click at [447, 206] on button "Continue" at bounding box center [449, 200] width 73 height 20
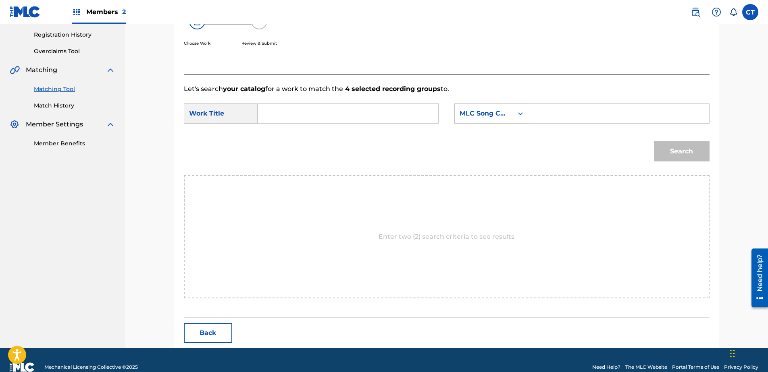
click at [353, 131] on form "SearchWithCriteriac7e0ff94-fbd4-4557-916b-e502de607a95 Work Title SearchWithCri…" at bounding box center [447, 134] width 526 height 81
click at [354, 121] on input "Search Form" at bounding box center [347, 113] width 167 height 19
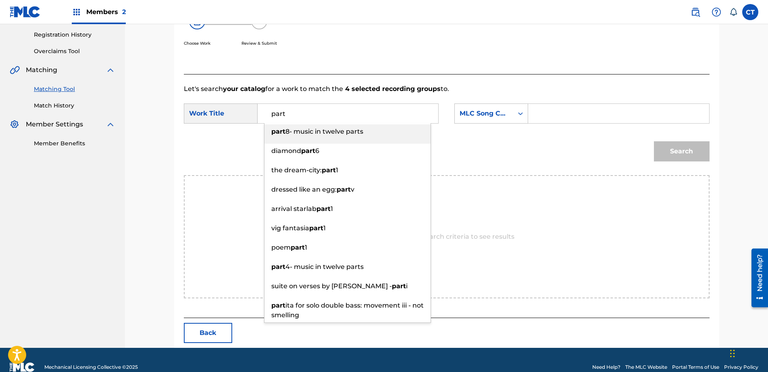
type input "part 2"
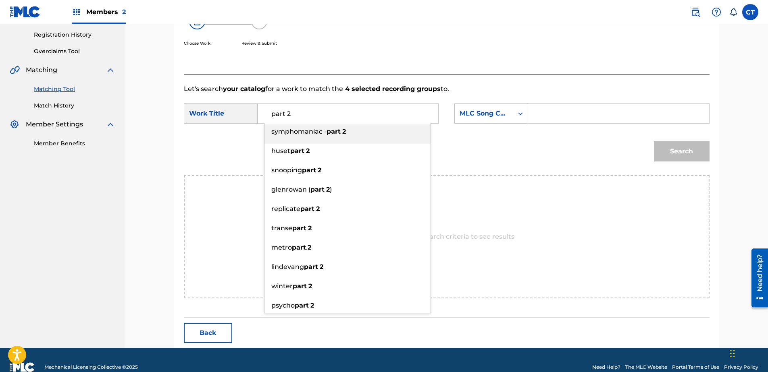
click at [314, 105] on input "part 2" at bounding box center [347, 113] width 167 height 19
drag, startPoint x: 314, startPoint y: 105, endPoint x: 308, endPoint y: 120, distance: 15.6
click at [314, 106] on input "part 2" at bounding box center [347, 113] width 167 height 19
click at [308, 121] on input "part 2" at bounding box center [347, 113] width 167 height 19
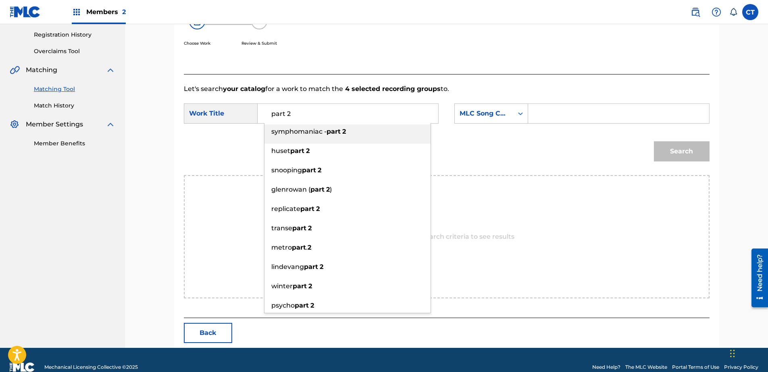
click at [308, 121] on input "part 2" at bounding box center [347, 113] width 167 height 19
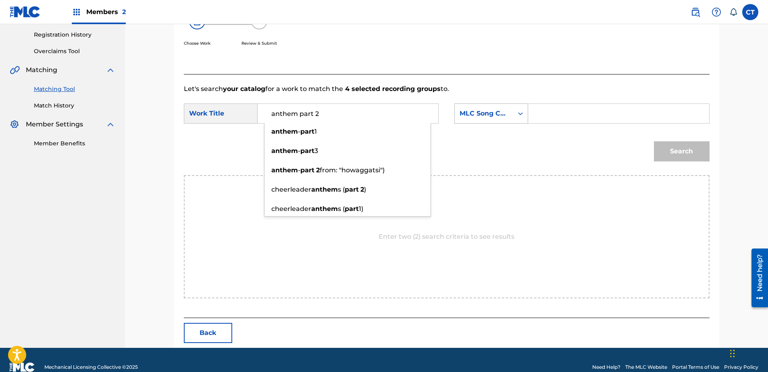
type input "anthem part 2"
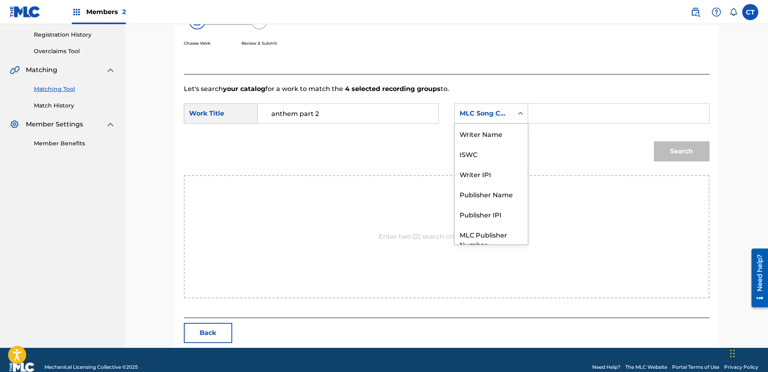
click at [474, 119] on div "MLC Song Code" at bounding box center [484, 113] width 58 height 15
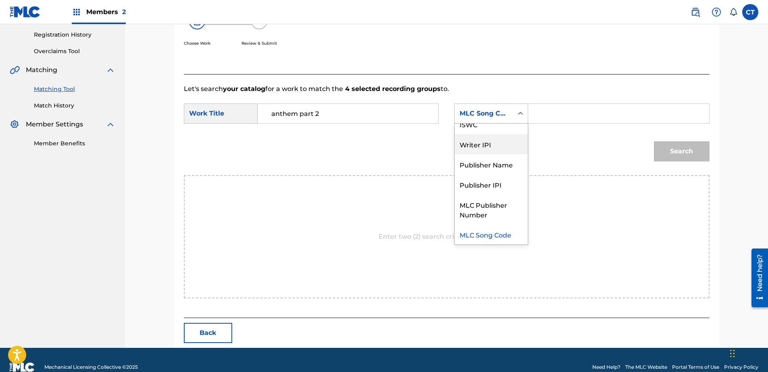
scroll to position [0, 0]
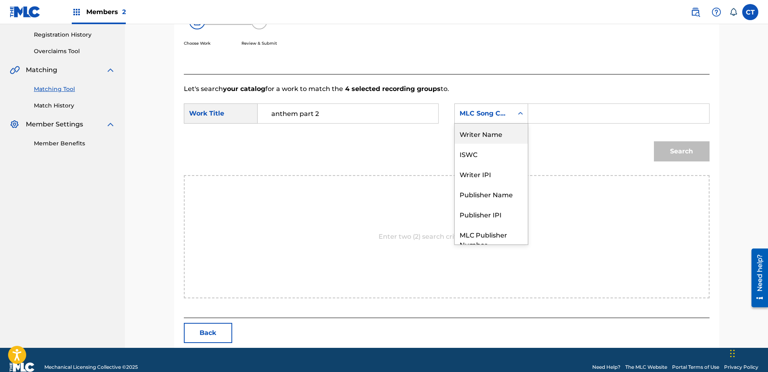
drag, startPoint x: 488, startPoint y: 140, endPoint x: 493, endPoint y: 137, distance: 5.5
click at [490, 139] on div "Writer Name" at bounding box center [491, 134] width 73 height 20
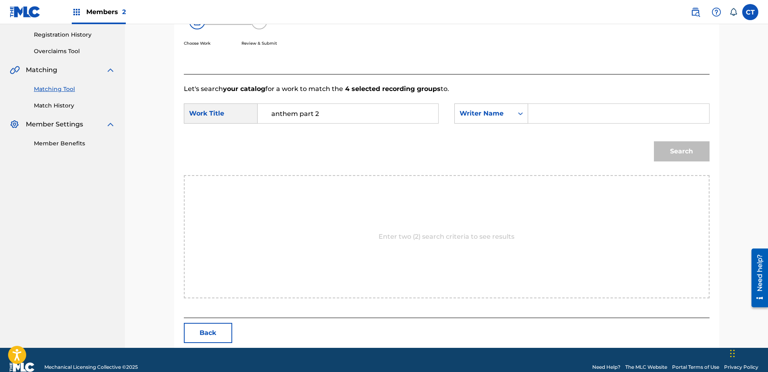
drag, startPoint x: 543, startPoint y: 123, endPoint x: 549, endPoint y: 129, distance: 9.4
click at [543, 123] on input "Search Form" at bounding box center [618, 113] width 167 height 19
type input "glass"
click at [656, 153] on button "Search" at bounding box center [682, 151] width 56 height 20
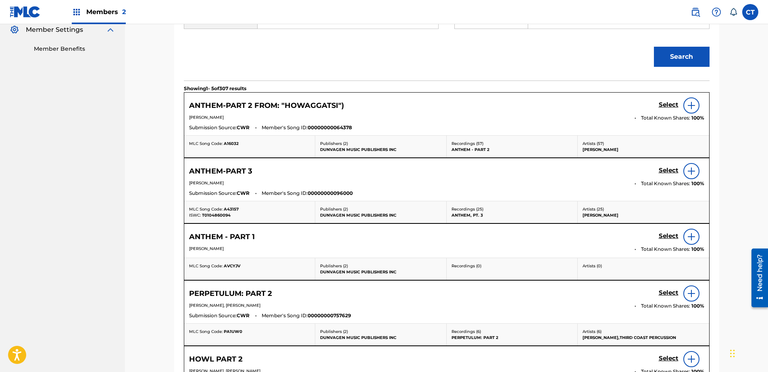
scroll to position [231, 0]
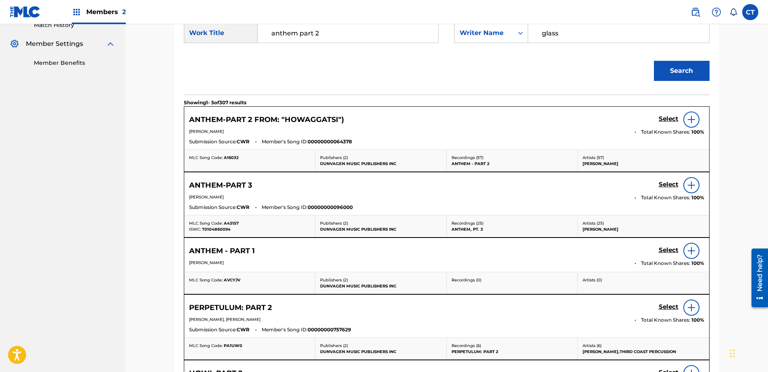
click at [669, 121] on h5 "Select" at bounding box center [669, 119] width 20 height 8
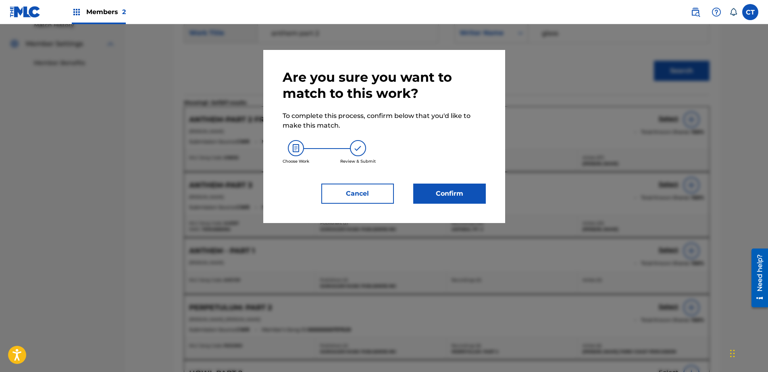
click at [423, 192] on button "Confirm" at bounding box center [449, 194] width 73 height 20
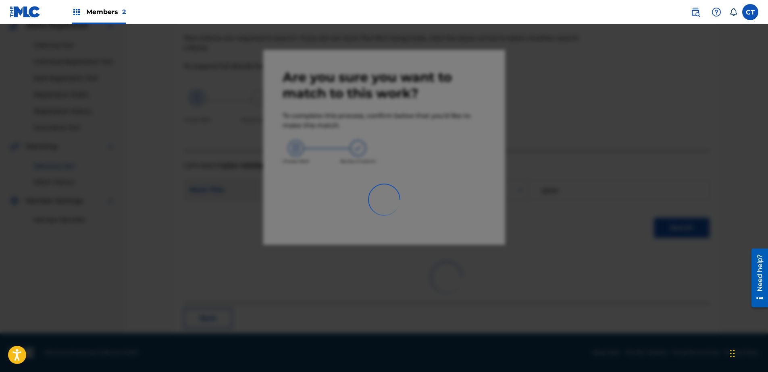
scroll to position [21, 0]
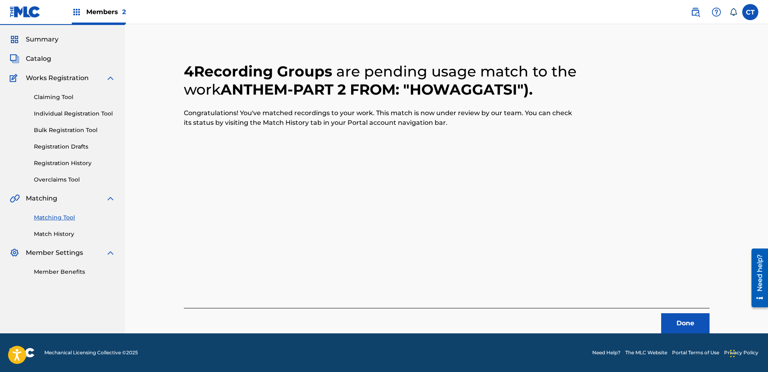
click at [693, 325] on button "Done" at bounding box center [685, 324] width 48 height 20
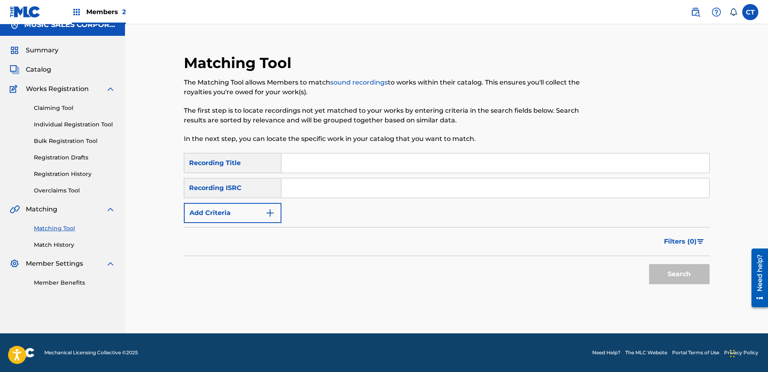
scroll to position [0, 0]
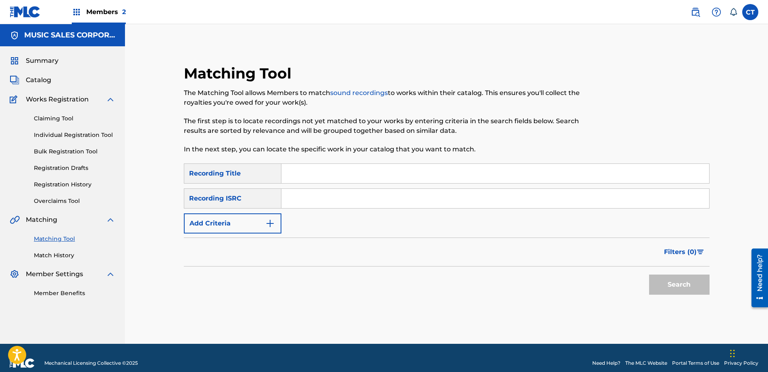
paste input "USNO18819206"
type input "USNO18819206"
click at [675, 283] on button "Search" at bounding box center [679, 285] width 60 height 20
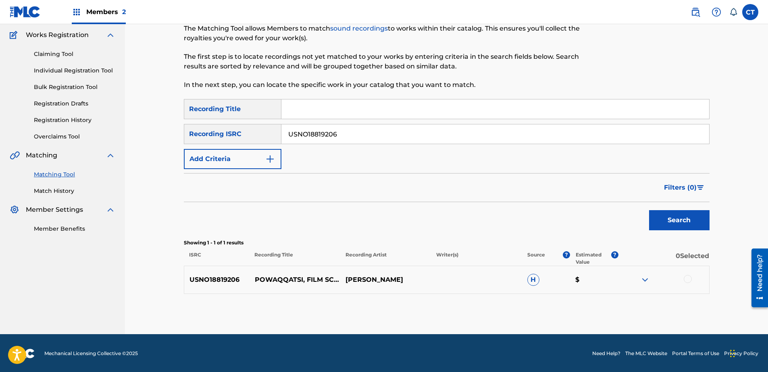
scroll to position [65, 0]
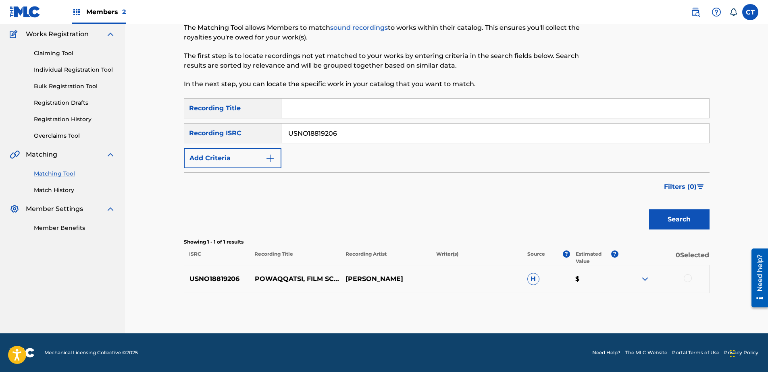
click at [689, 282] on div at bounding box center [688, 279] width 8 height 8
click at [590, 305] on button "Match 1 Group" at bounding box center [566, 307] width 89 height 20
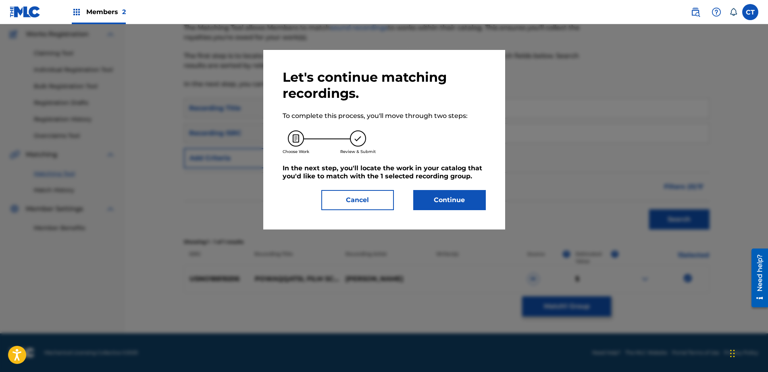
click at [442, 210] on button "Continue" at bounding box center [449, 200] width 73 height 20
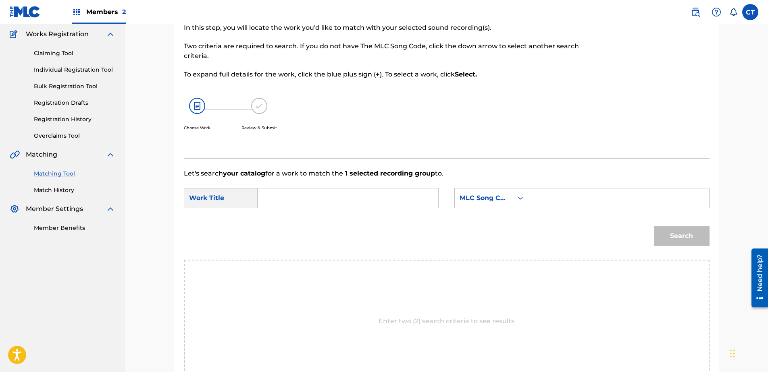
drag, startPoint x: 331, startPoint y: 181, endPoint x: 333, endPoint y: 195, distance: 14.7
click at [331, 187] on form "SearchWithCriteriac7e0ff94-fbd4-4557-916b-e502de607a95 Work Title SearchWithCri…" at bounding box center [447, 219] width 526 height 81
click at [334, 200] on input "Search Form" at bounding box center [347, 198] width 167 height 19
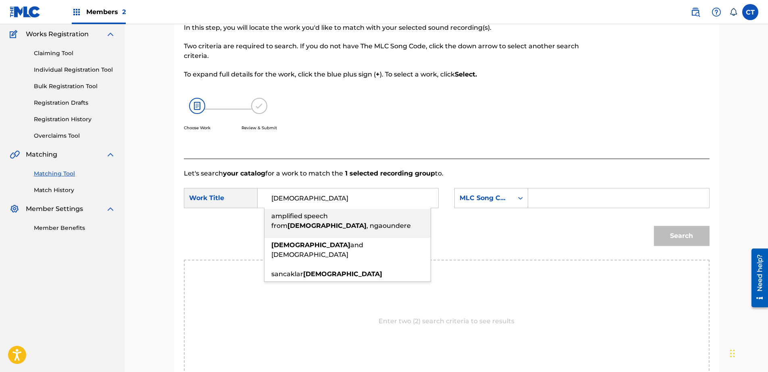
click at [351, 228] on li "amplified speech from [DEMOGRAPHIC_DATA] , ngaoundere" at bounding box center [347, 223] width 166 height 29
type input "amplified speech from [DEMOGRAPHIC_DATA], ngaoundere"
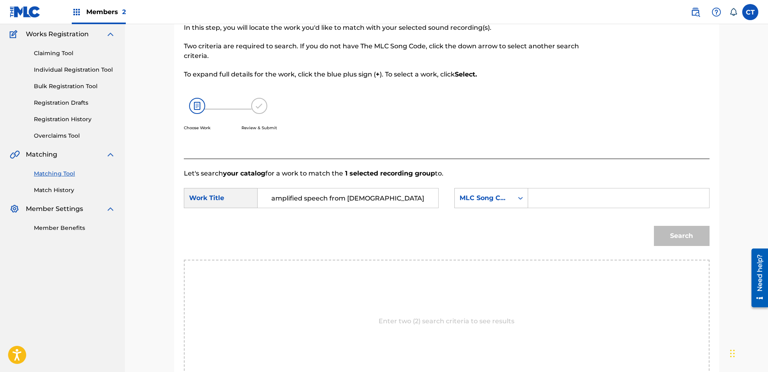
click at [387, 206] on input "amplified speech from [DEMOGRAPHIC_DATA], ngaoundere" at bounding box center [347, 198] width 167 height 19
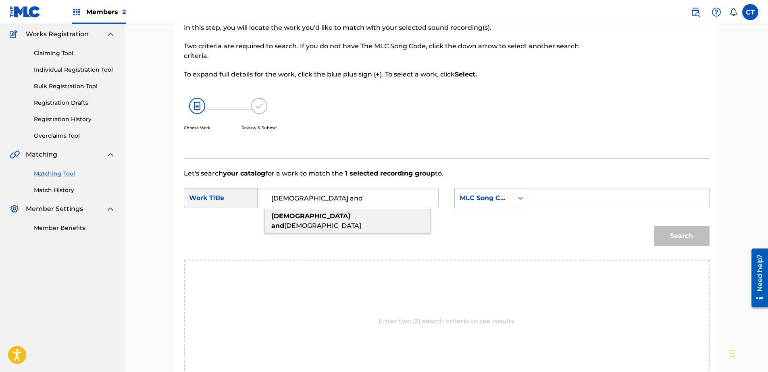
click at [391, 218] on div "[DEMOGRAPHIC_DATA] and [DEMOGRAPHIC_DATA]" at bounding box center [347, 221] width 166 height 24
type input "[DEMOGRAPHIC_DATA] and [DEMOGRAPHIC_DATA]"
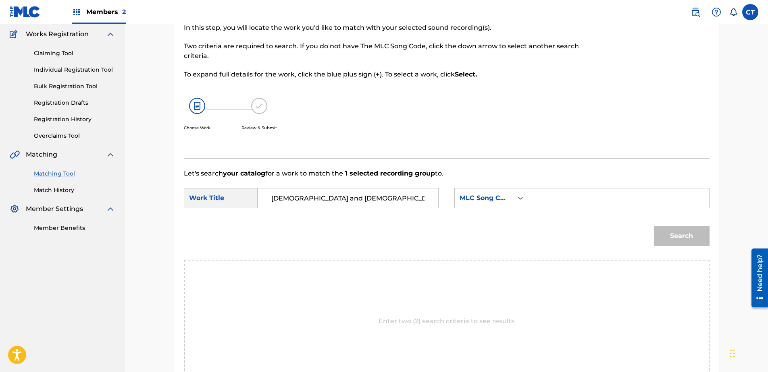
click at [480, 210] on div "SearchWithCriteriac7e0ff94-fbd4-4557-916b-e502de607a95 Work Title mosque and te…" at bounding box center [447, 200] width 526 height 25
click at [504, 202] on div "MLC Song Code" at bounding box center [484, 198] width 49 height 10
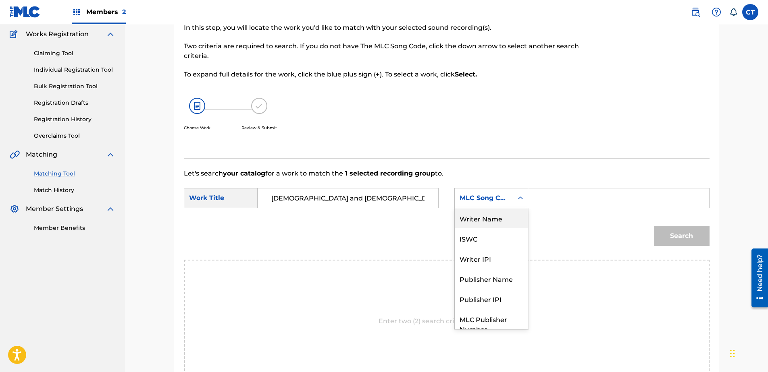
drag, startPoint x: 505, startPoint y: 221, endPoint x: 538, endPoint y: 208, distance: 35.1
click at [507, 220] on div "Writer Name" at bounding box center [491, 218] width 73 height 20
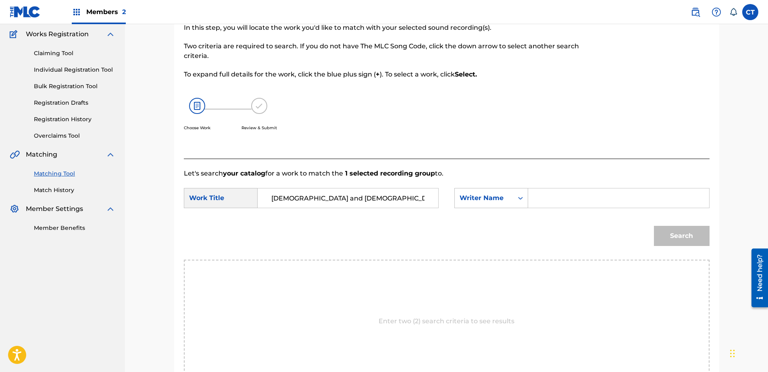
drag, startPoint x: 538, startPoint y: 208, endPoint x: 589, endPoint y: 205, distance: 50.9
click at [577, 198] on input "Search Form" at bounding box center [618, 198] width 167 height 19
type input "glass"
click at [695, 233] on button "Search" at bounding box center [682, 236] width 56 height 20
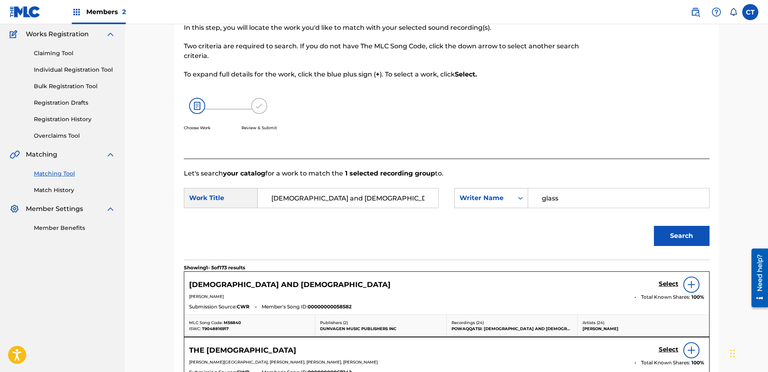
click at [672, 280] on div "Select" at bounding box center [682, 285] width 46 height 16
click at [670, 285] on h5 "Select" at bounding box center [669, 285] width 20 height 8
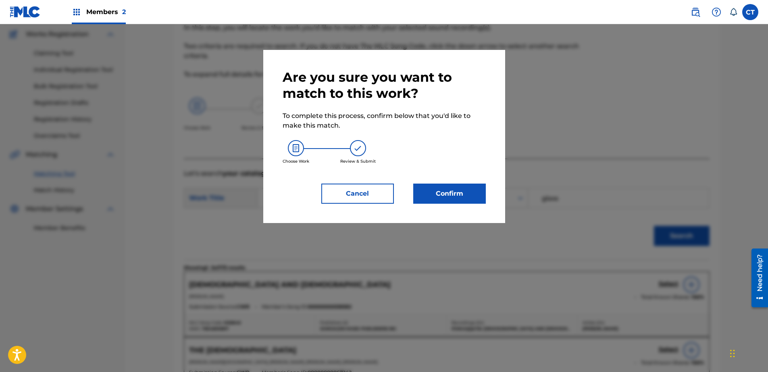
click at [442, 189] on button "Confirm" at bounding box center [449, 194] width 73 height 20
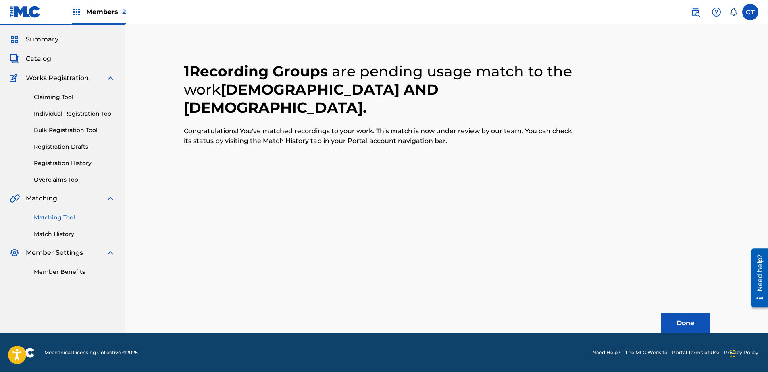
scroll to position [21, 0]
click at [694, 321] on button "Done" at bounding box center [685, 324] width 48 height 20
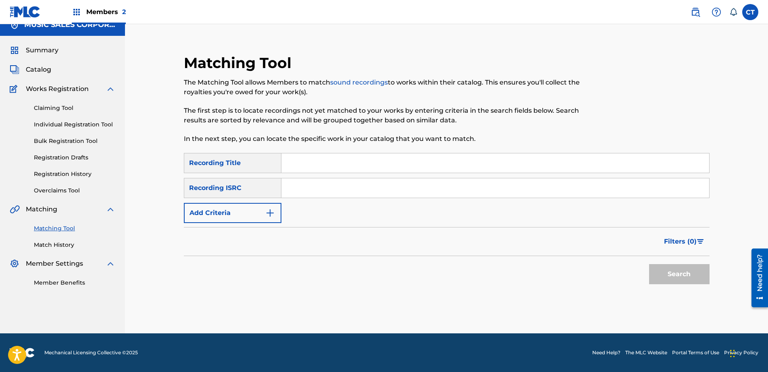
scroll to position [0, 0]
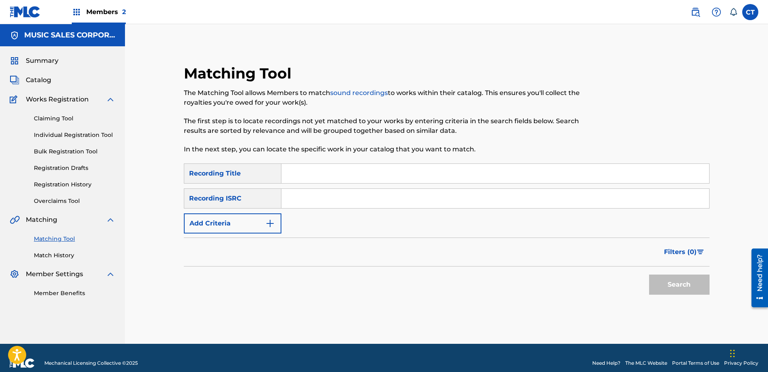
paste input "USNO18819207""
type input "USNO18819207"
click at [649, 275] on button "Search" at bounding box center [679, 285] width 60 height 20
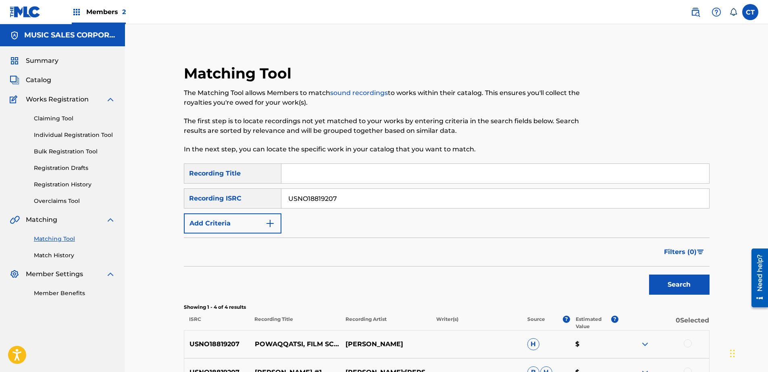
scroll to position [150, 0]
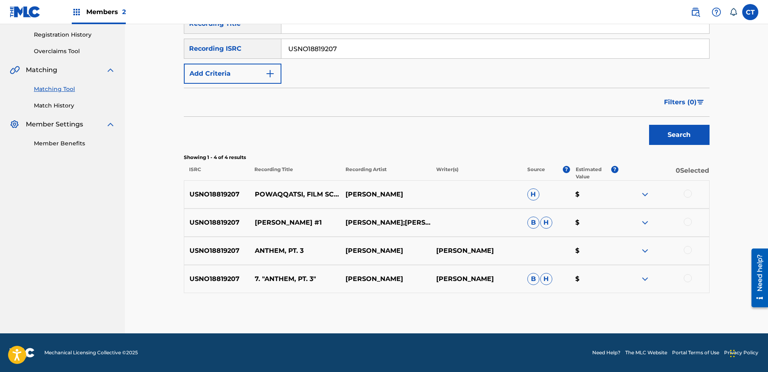
click at [691, 193] on div at bounding box center [688, 194] width 8 height 8
click at [690, 220] on div at bounding box center [688, 222] width 8 height 8
drag, startPoint x: 688, startPoint y: 252, endPoint x: 687, endPoint y: 280, distance: 28.2
click at [688, 252] on div at bounding box center [688, 250] width 8 height 8
click at [687, 285] on div "USNO18819207 7. "ANTHEM, PT. 3" [PERSON_NAME] [PERSON_NAME] [PERSON_NAME] $" at bounding box center [447, 279] width 526 height 28
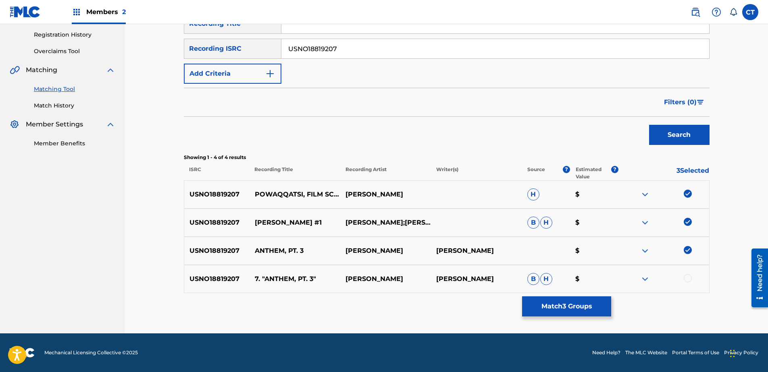
click at [686, 278] on div at bounding box center [688, 279] width 8 height 8
click at [597, 304] on button "Match 4 Groups" at bounding box center [566, 307] width 89 height 20
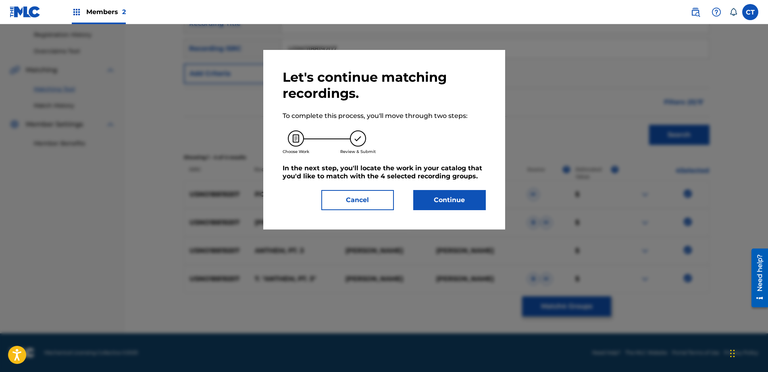
click at [445, 204] on button "Continue" at bounding box center [449, 200] width 73 height 20
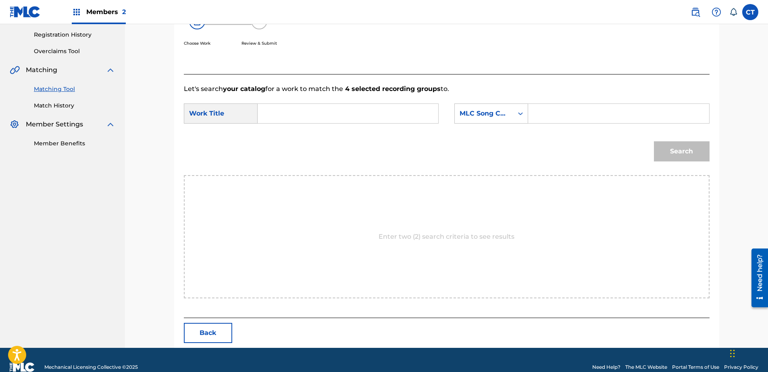
click at [368, 119] on input "Search Form" at bounding box center [347, 113] width 167 height 19
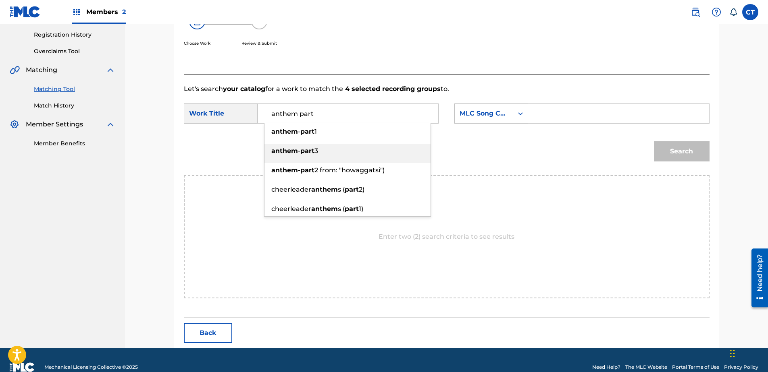
click at [345, 146] on div "anthem - part 3" at bounding box center [347, 151] width 166 height 15
type input "anthem-part 3"
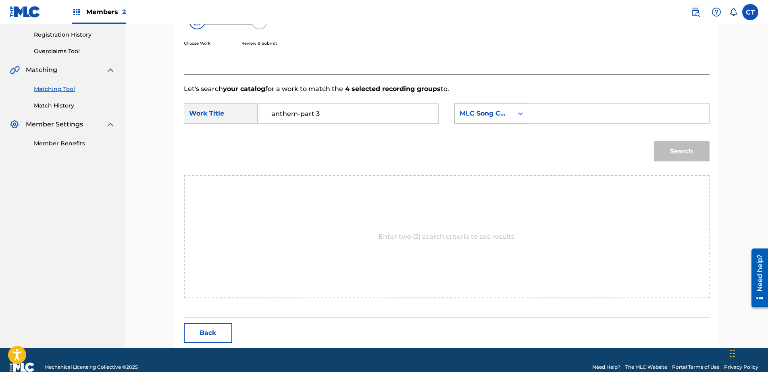
click at [470, 116] on div "MLC Song Code" at bounding box center [484, 114] width 49 height 10
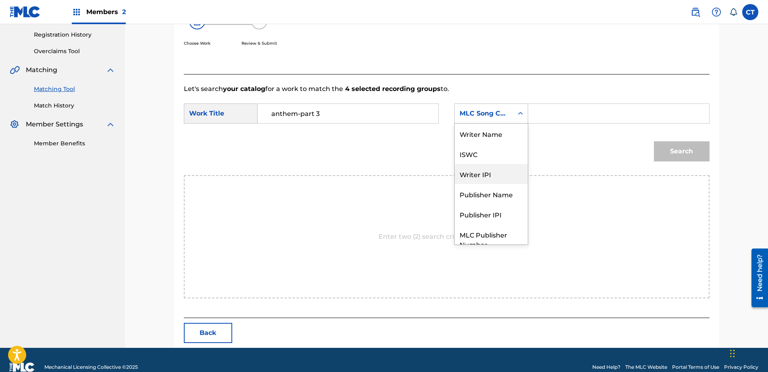
scroll to position [0, 0]
click at [489, 136] on div "Writer Name" at bounding box center [491, 134] width 73 height 20
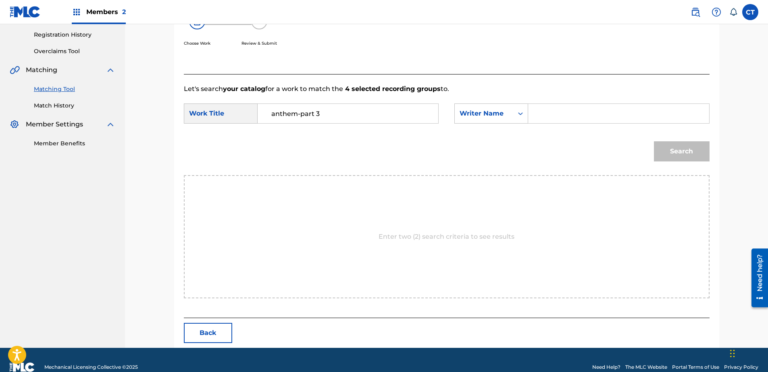
click at [584, 119] on input "Search Form" at bounding box center [618, 113] width 167 height 19
type input "BVC9IA"
click at [601, 117] on input "BVC9IA" at bounding box center [618, 113] width 167 height 19
click at [601, 116] on input "BVC9IA" at bounding box center [618, 113] width 167 height 19
type input "glass"
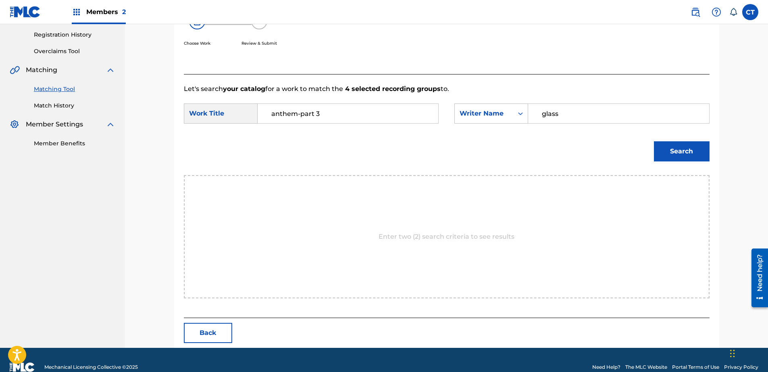
click at [664, 152] on button "Search" at bounding box center [682, 151] width 56 height 20
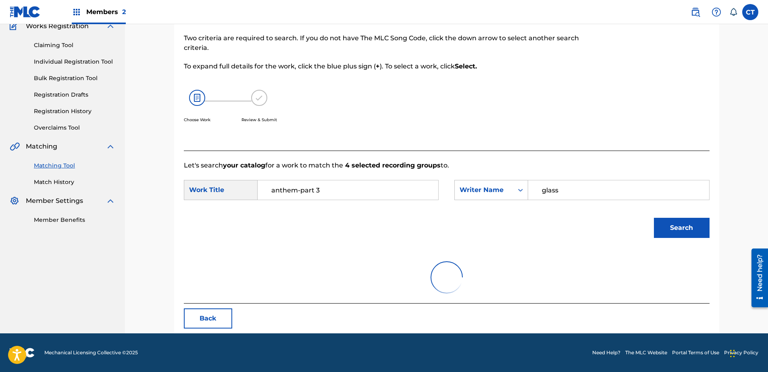
scroll to position [150, 0]
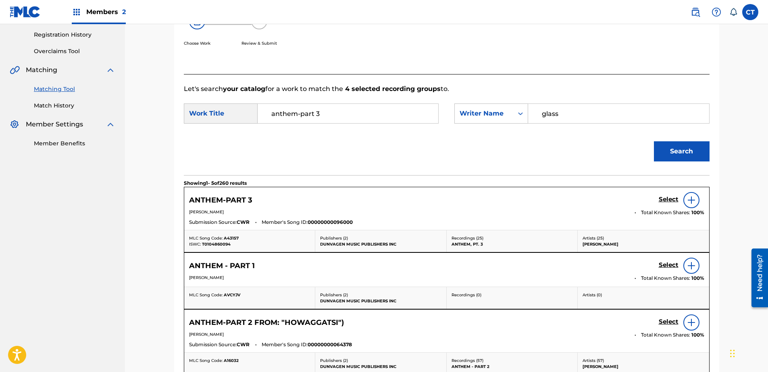
click at [669, 206] on div "Select" at bounding box center [682, 200] width 46 height 16
click at [669, 202] on h5 "Select" at bounding box center [669, 200] width 20 height 8
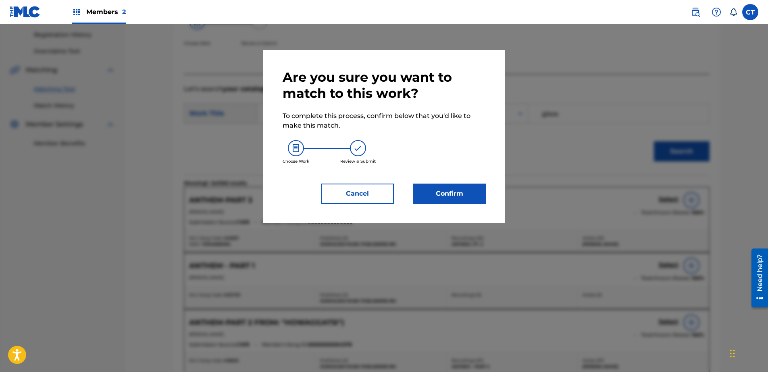
click at [453, 188] on button "Confirm" at bounding box center [449, 194] width 73 height 20
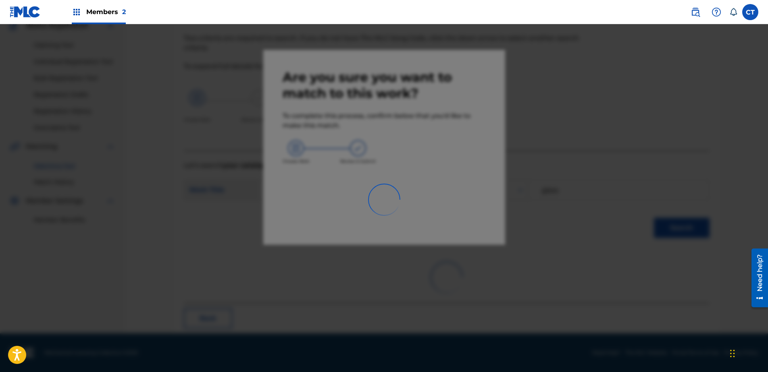
scroll to position [21, 0]
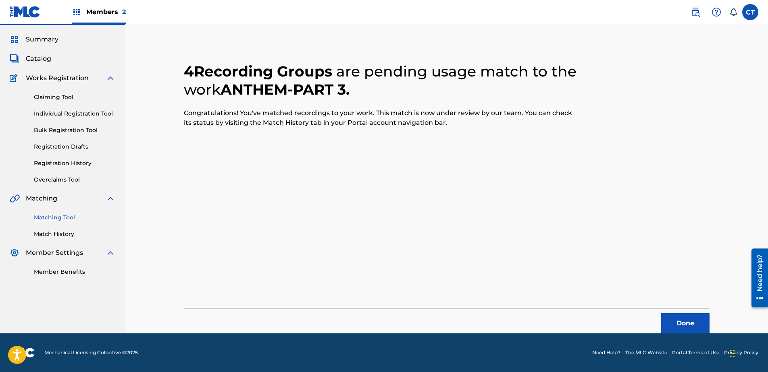
click at [691, 322] on button "Done" at bounding box center [685, 324] width 48 height 20
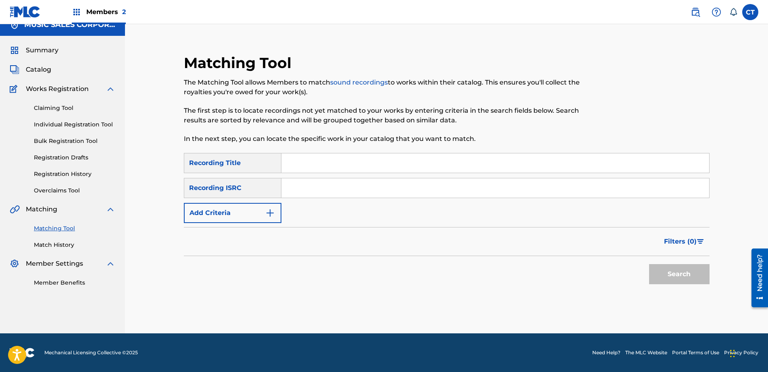
scroll to position [0, 0]
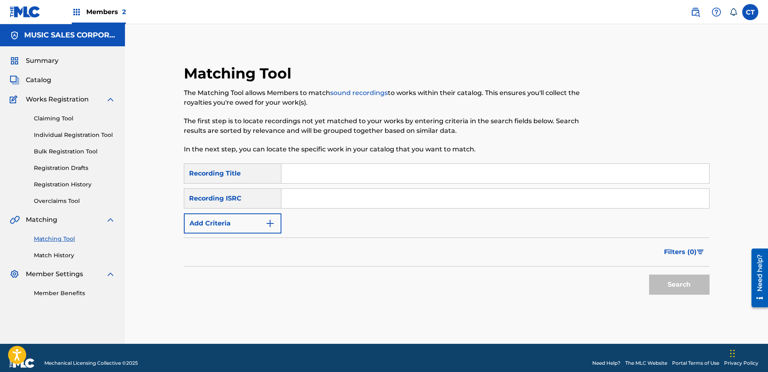
paste input "USNO18819208"
type input "USNO18819208"
click at [664, 292] on button "Search" at bounding box center [679, 285] width 60 height 20
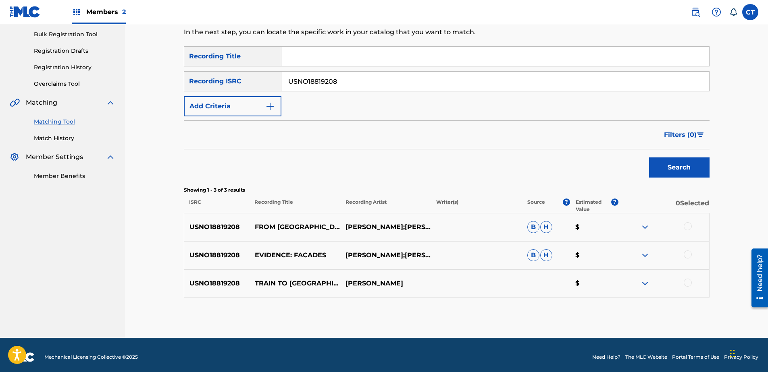
scroll to position [121, 0]
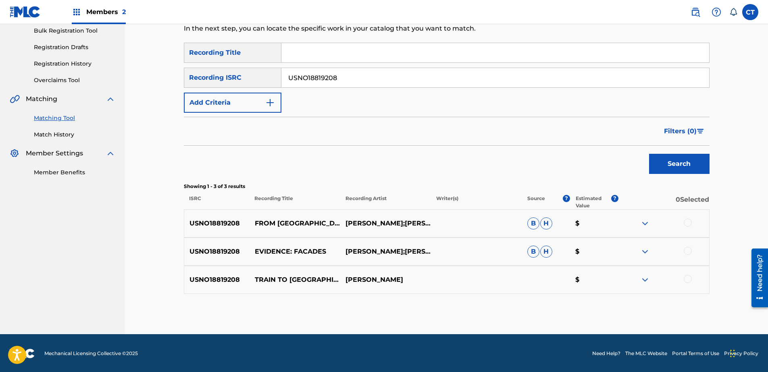
click at [688, 222] on div at bounding box center [688, 223] width 8 height 8
click at [687, 246] on div "USNO18819208 EVIDENCE: FACADES [PERSON_NAME];[PERSON_NAME] [PERSON_NAME] $" at bounding box center [447, 252] width 526 height 28
click at [688, 252] on div at bounding box center [688, 251] width 8 height 8
click at [689, 285] on div at bounding box center [663, 280] width 91 height 10
click at [688, 279] on div at bounding box center [688, 279] width 8 height 8
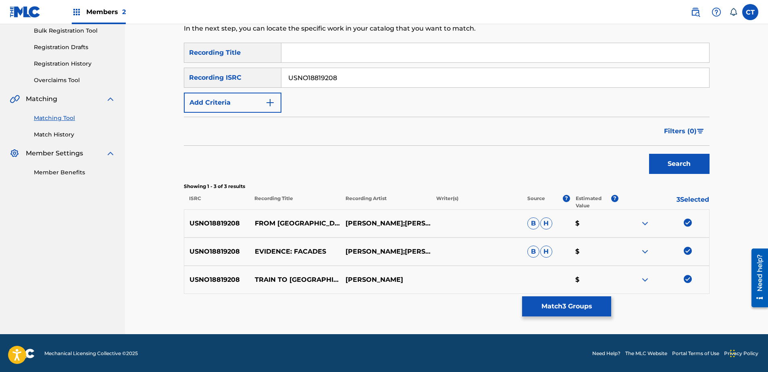
click at [583, 303] on button "Match 3 Groups" at bounding box center [566, 307] width 89 height 20
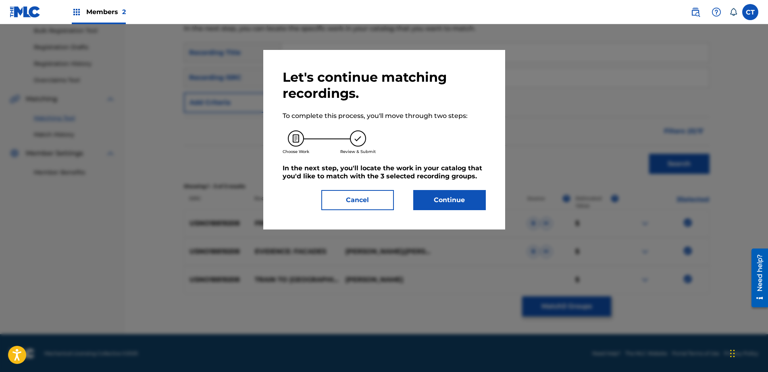
click at [462, 185] on div "Let's continue matching recordings. To complete this process, you'll move throu…" at bounding box center [384, 139] width 203 height 141
click at [462, 198] on button "Continue" at bounding box center [449, 200] width 73 height 20
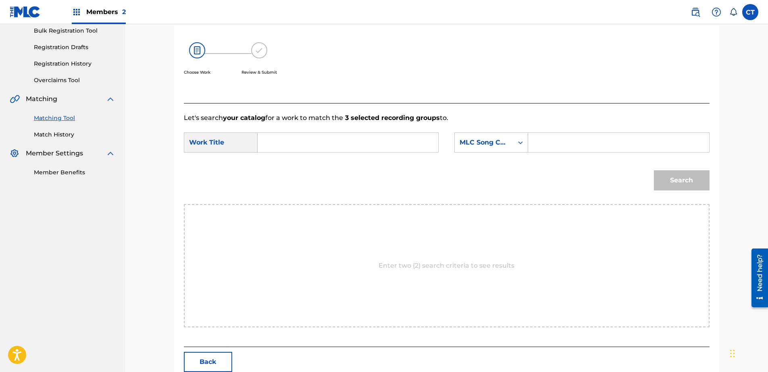
click at [339, 149] on input "Search Form" at bounding box center [347, 142] width 167 height 19
click at [347, 173] on div "Search" at bounding box center [447, 183] width 526 height 42
click at [349, 163] on div "Search" at bounding box center [447, 183] width 526 height 42
click at [367, 144] on input "train to sao" at bounding box center [347, 142] width 167 height 19
click at [360, 161] on div "train to [GEOGRAPHIC_DATA]" at bounding box center [347, 161] width 166 height 15
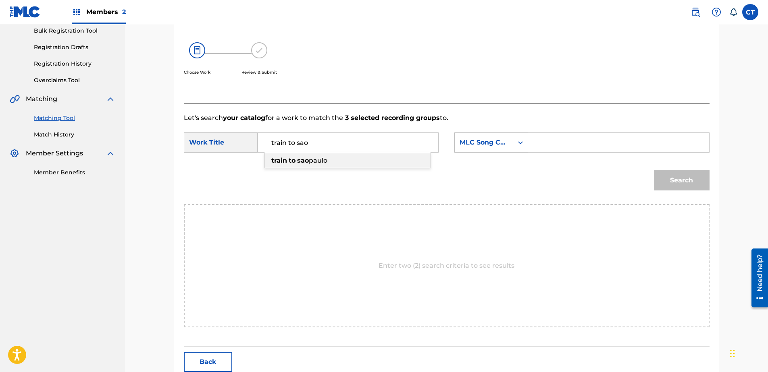
type input "train to [GEOGRAPHIC_DATA]"
click at [471, 153] on div "SearchWithCriteriac7e0ff94-fbd4-4557-916b-e502de607a95 Work Title train to [GEO…" at bounding box center [447, 145] width 526 height 25
click at [481, 146] on div "MLC Song Code" at bounding box center [484, 143] width 49 height 10
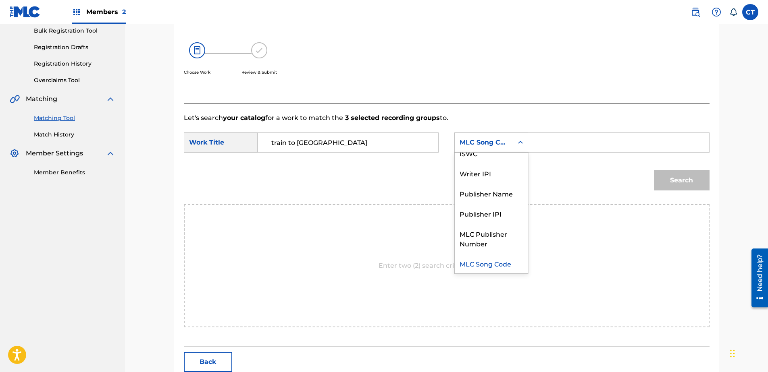
scroll to position [0, 0]
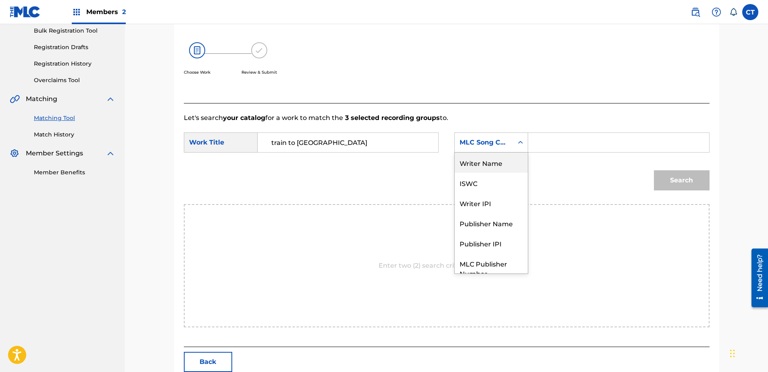
drag, startPoint x: 488, startPoint y: 165, endPoint x: 524, endPoint y: 156, distance: 37.7
click at [491, 163] on div "Writer Name" at bounding box center [491, 163] width 73 height 20
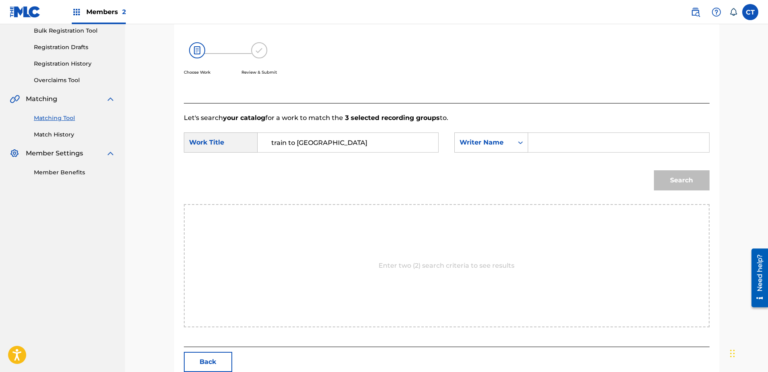
click at [551, 152] on div "Search Form" at bounding box center [618, 143] width 181 height 20
click at [580, 149] on input "Search Form" at bounding box center [618, 142] width 167 height 19
type input "glass"
click at [693, 183] on button "Search" at bounding box center [682, 181] width 56 height 20
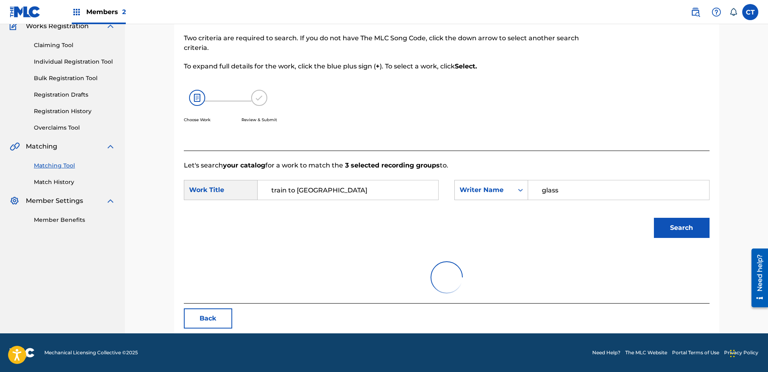
scroll to position [121, 0]
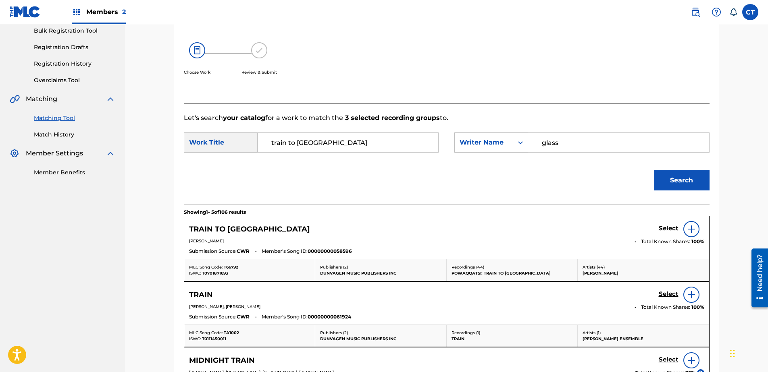
click at [665, 227] on h5 "Select" at bounding box center [669, 229] width 20 height 8
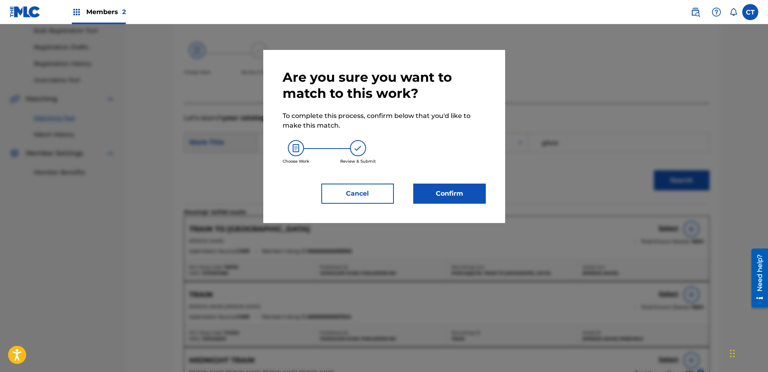
click at [453, 201] on button "Confirm" at bounding box center [449, 194] width 73 height 20
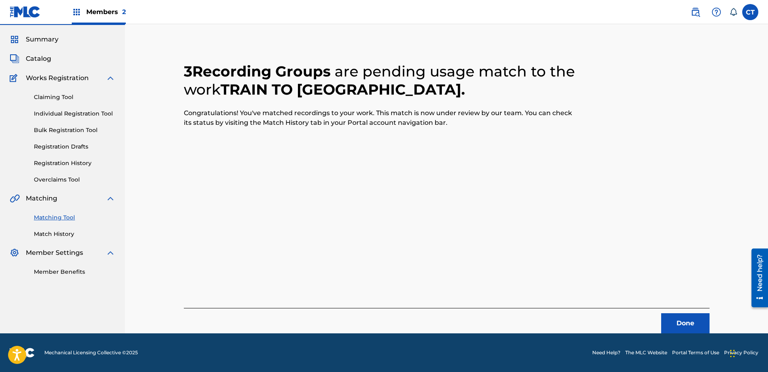
scroll to position [21, 0]
click at [672, 326] on button "Done" at bounding box center [685, 324] width 48 height 20
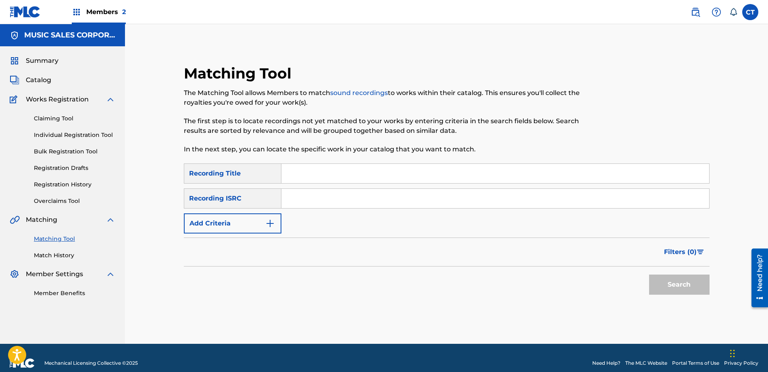
paste input "USNO18819209"
type input "USNO18819209"
click at [697, 281] on button "Search" at bounding box center [679, 285] width 60 height 20
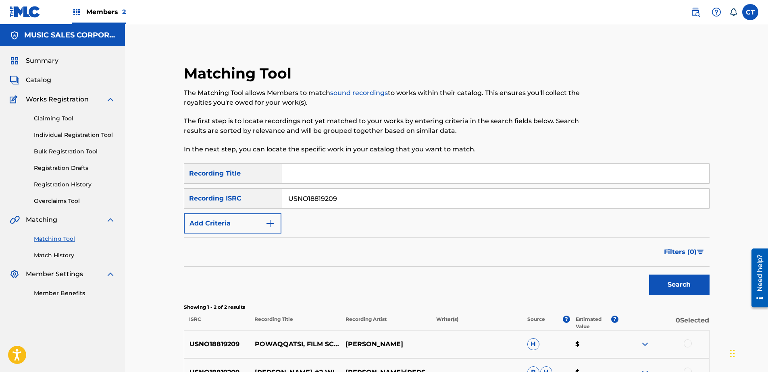
scroll to position [94, 0]
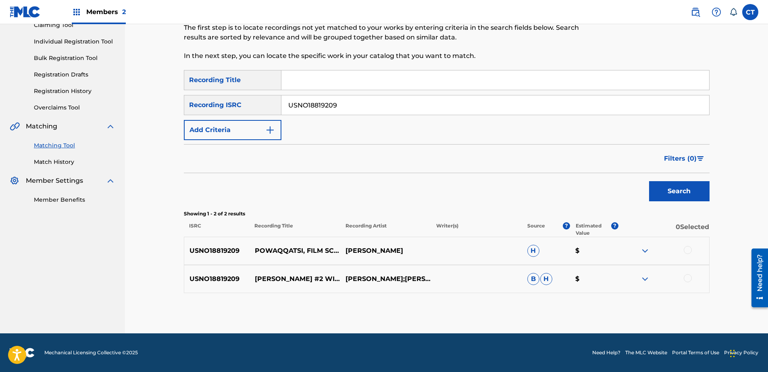
click at [692, 252] on div at bounding box center [663, 251] width 91 height 10
click at [684, 250] on div at bounding box center [688, 250] width 8 height 8
click at [686, 278] on div at bounding box center [688, 279] width 8 height 8
click at [598, 296] on div "Matching Tool The Matching Tool allows Members to match sound recordings to wor…" at bounding box center [447, 152] width 526 height 363
click at [596, 301] on button "Match 2 Groups" at bounding box center [566, 307] width 89 height 20
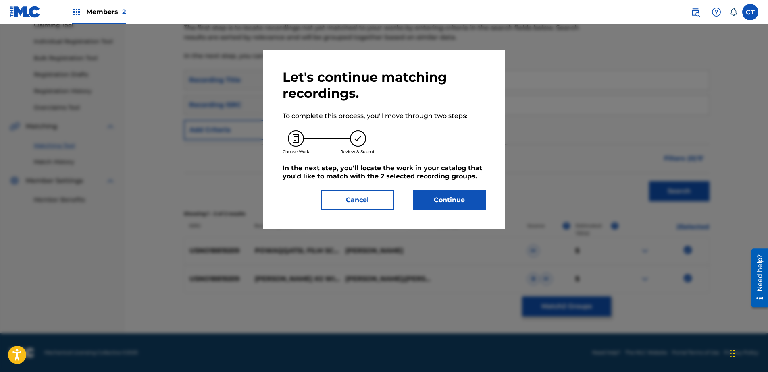
click at [469, 205] on button "Continue" at bounding box center [449, 200] width 73 height 20
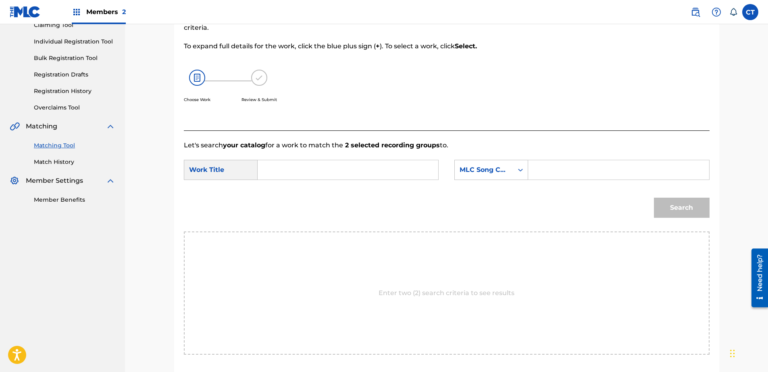
drag, startPoint x: 16, startPoint y: 280, endPoint x: 148, endPoint y: 231, distance: 141.2
click at [16, 280] on nav "MUSIC SALES CORPORATION Summary Catalog Works Registration Claiming Tool Indivi…" at bounding box center [62, 168] width 125 height 474
click at [288, 175] on input "Search Form" at bounding box center [347, 169] width 167 height 19
click at [369, 190] on div "video dre am" at bounding box center [347, 188] width 166 height 15
type input "video dream"
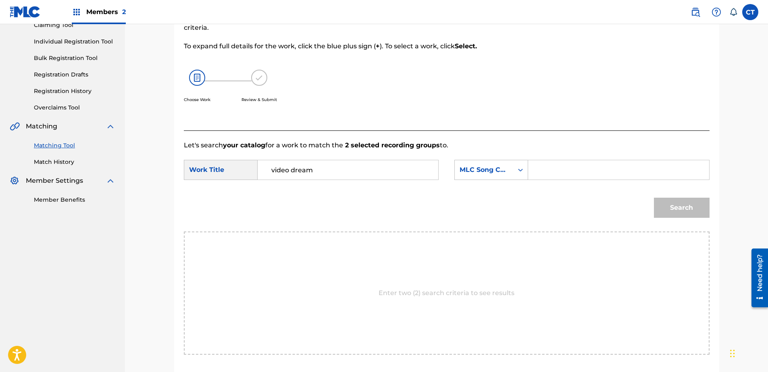
click at [452, 176] on div "SearchWithCriteriac7e0ff94-fbd4-4557-916b-e502de607a95 Work Title video dream S…" at bounding box center [447, 172] width 526 height 25
click at [481, 173] on div "MLC Song Code" at bounding box center [484, 170] width 49 height 10
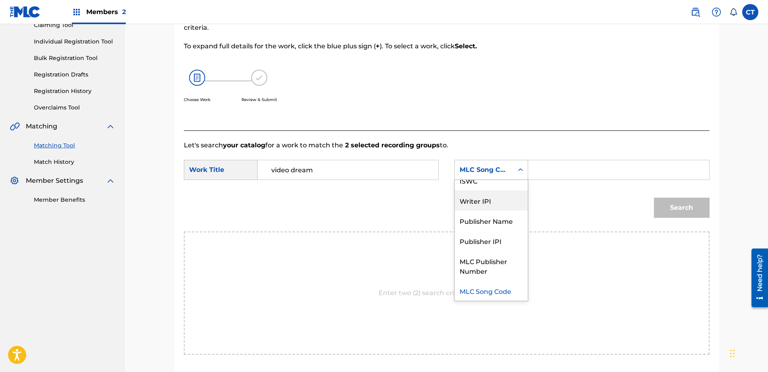
scroll to position [0, 0]
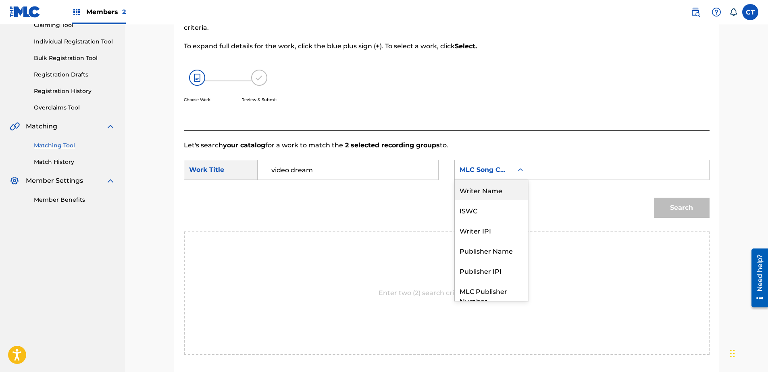
click at [489, 195] on div "Writer Name" at bounding box center [491, 190] width 73 height 20
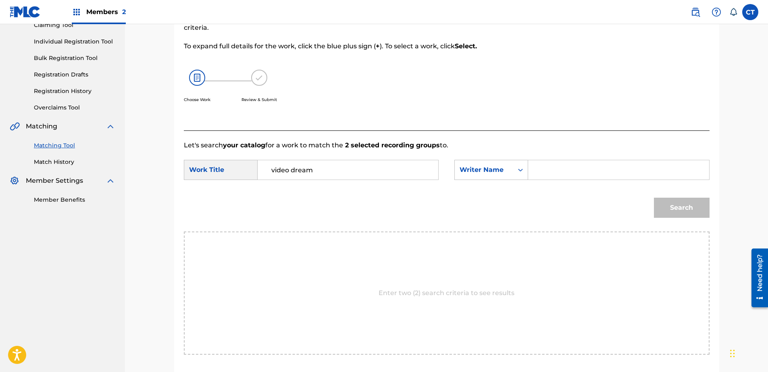
click at [538, 181] on div "SearchWithCriteriac7e0ff94-fbd4-4557-916b-e502de607a95 Work Title video dream S…" at bounding box center [447, 172] width 526 height 25
drag, startPoint x: 553, startPoint y: 171, endPoint x: 557, endPoint y: 176, distance: 6.4
click at [554, 171] on input "Search Form" at bounding box center [618, 169] width 167 height 19
type input "glass"
click at [663, 207] on button "Search" at bounding box center [682, 208] width 56 height 20
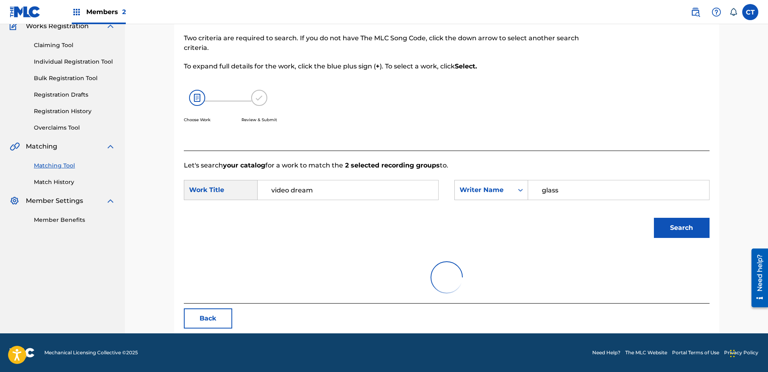
scroll to position [94, 0]
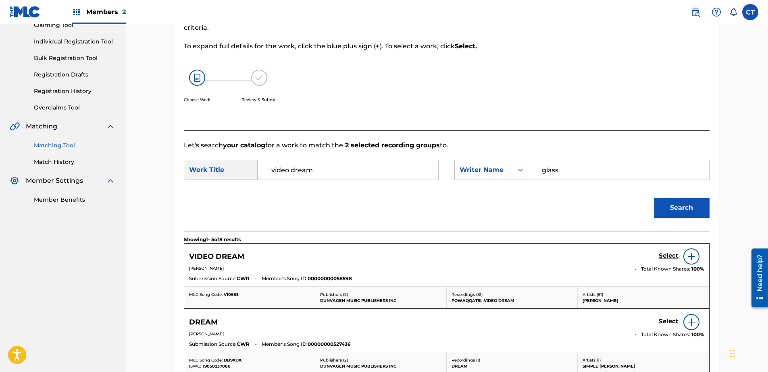
click at [668, 253] on h5 "Select" at bounding box center [669, 256] width 20 height 8
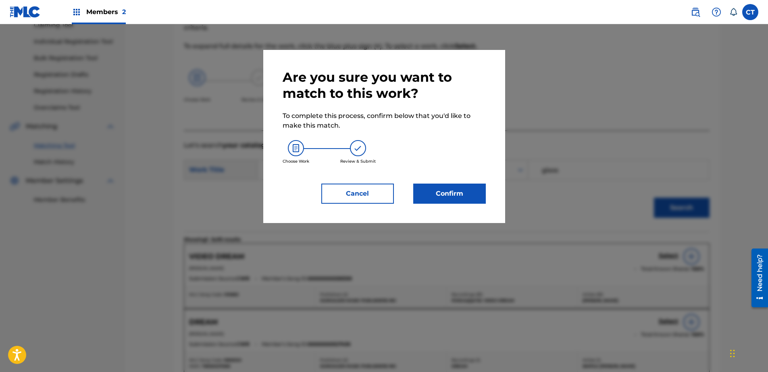
click at [466, 195] on button "Confirm" at bounding box center [449, 194] width 73 height 20
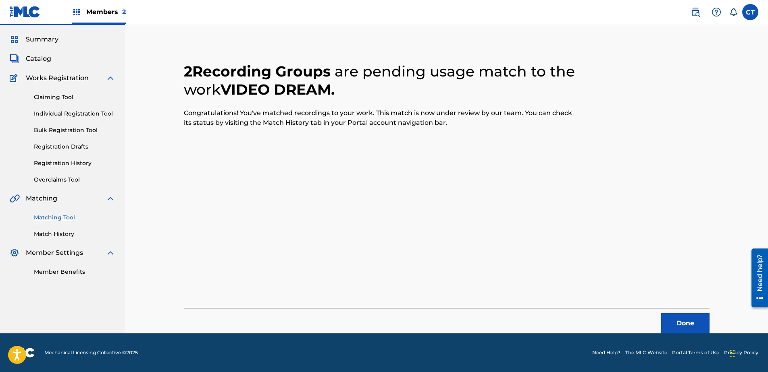
scroll to position [21, 0]
click at [673, 314] on button "Done" at bounding box center [685, 324] width 48 height 20
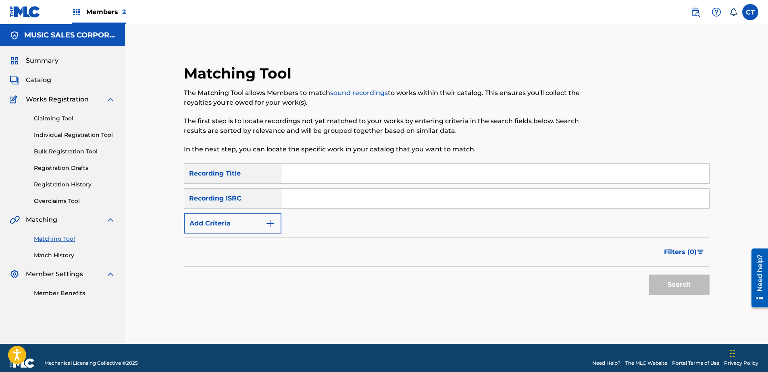
paste input "USNO18819210"
type input "USNO18819210"
click at [666, 280] on button "Search" at bounding box center [679, 285] width 60 height 20
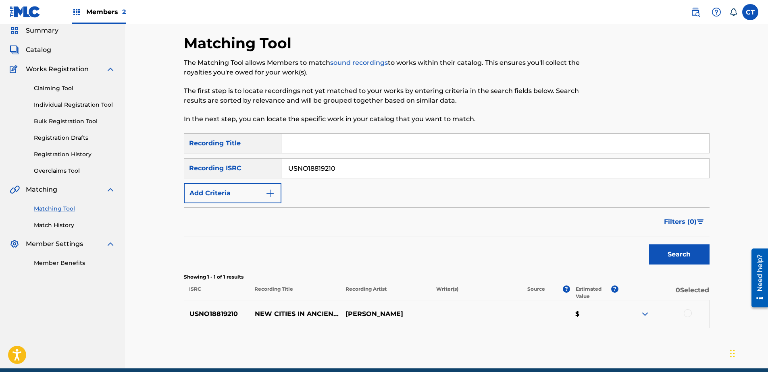
scroll to position [65, 0]
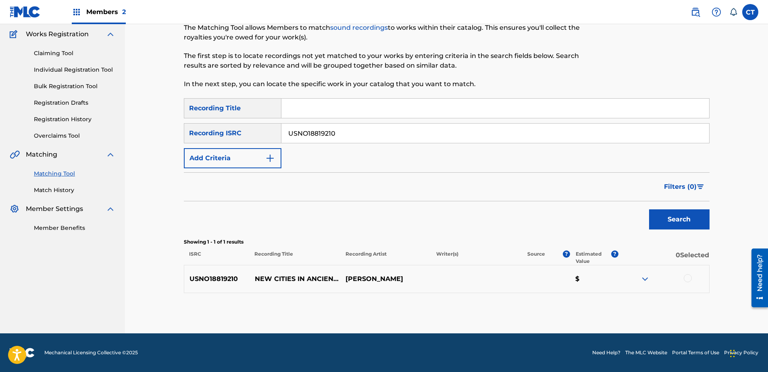
click at [692, 283] on div at bounding box center [663, 280] width 91 height 10
click at [689, 281] on div at bounding box center [688, 279] width 8 height 8
click at [562, 307] on button "Match 1 Group" at bounding box center [566, 307] width 89 height 20
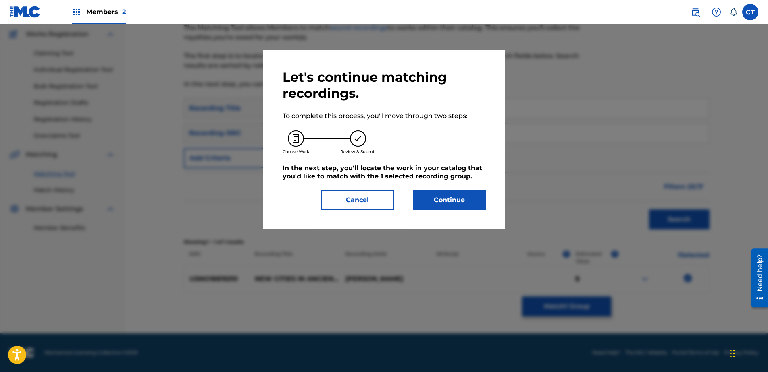
click at [448, 212] on div "Let's continue matching recordings. To complete this process, you'll move throu…" at bounding box center [384, 140] width 242 height 180
click at [448, 202] on button "Continue" at bounding box center [449, 200] width 73 height 20
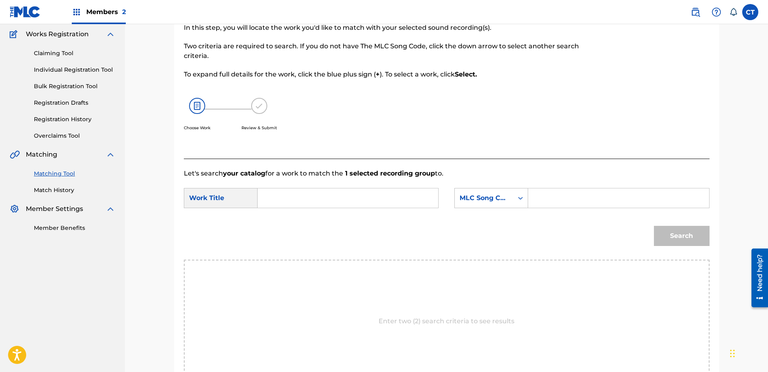
click at [345, 204] on input "Search Form" at bounding box center [347, 198] width 167 height 19
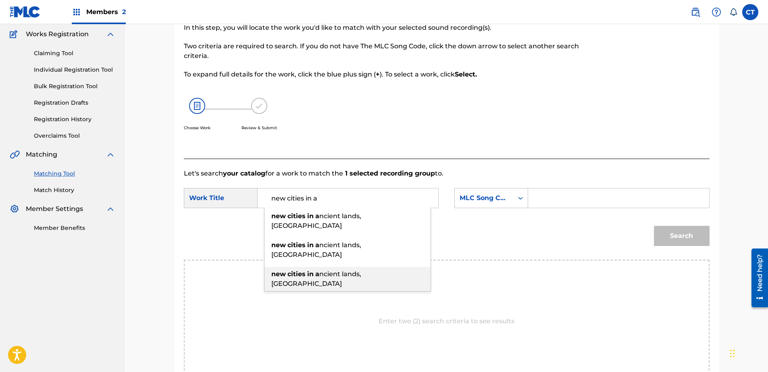
click at [397, 267] on div "new cities in a ncient lands, [GEOGRAPHIC_DATA]" at bounding box center [347, 279] width 166 height 24
type input "new cities in ancient lands, [GEOGRAPHIC_DATA]"
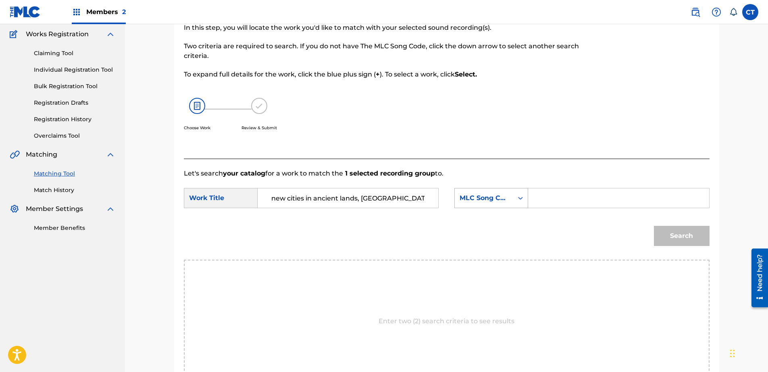
click at [474, 195] on div "MLC Song Code" at bounding box center [484, 198] width 49 height 10
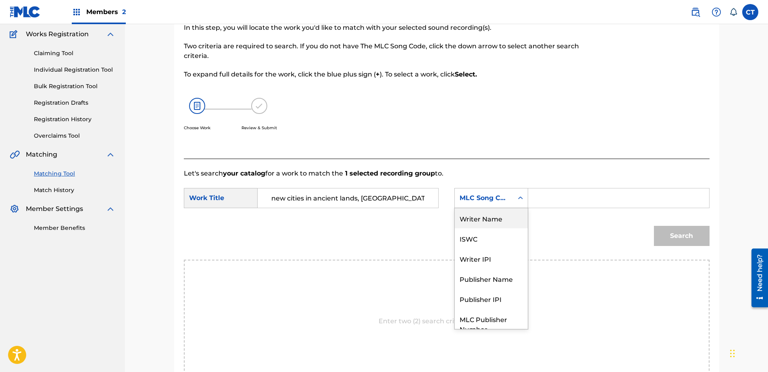
click at [493, 223] on div "Writer Name" at bounding box center [491, 218] width 73 height 20
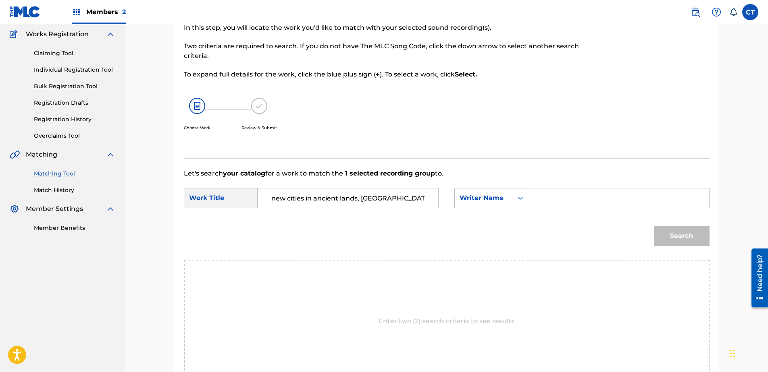
click at [551, 200] on input "Search Form" at bounding box center [618, 198] width 167 height 19
type input "glass"
click at [693, 233] on button "Search" at bounding box center [682, 236] width 56 height 20
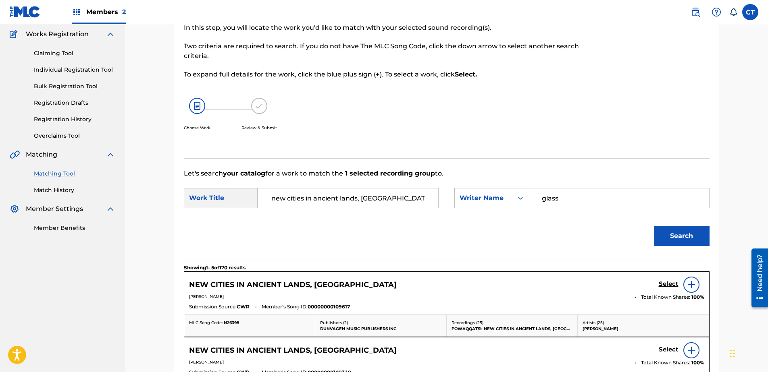
click at [667, 284] on h5 "Select" at bounding box center [669, 285] width 20 height 8
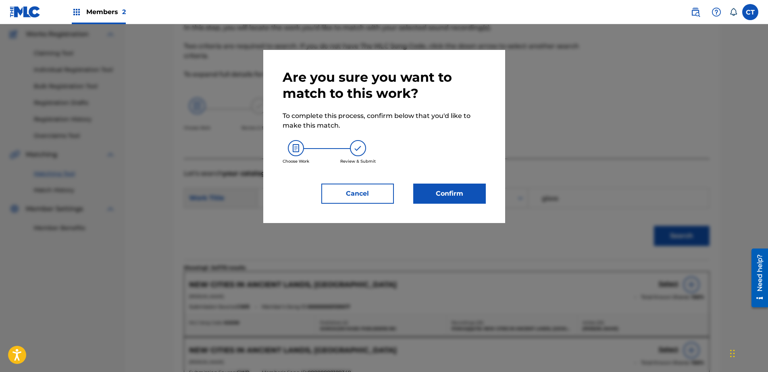
click at [429, 189] on button "Confirm" at bounding box center [449, 194] width 73 height 20
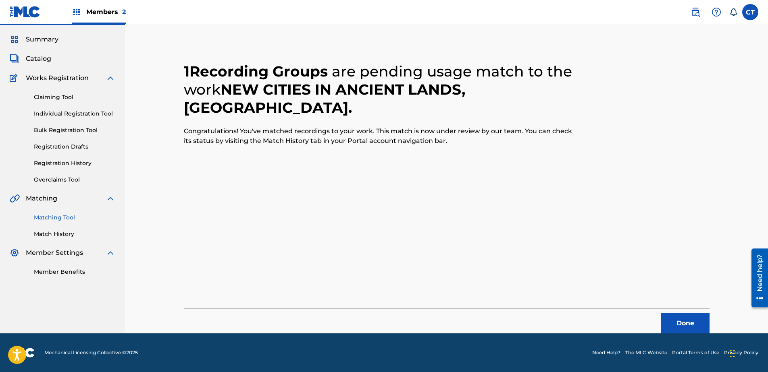
scroll to position [21, 0]
click at [677, 317] on button "Done" at bounding box center [685, 324] width 48 height 20
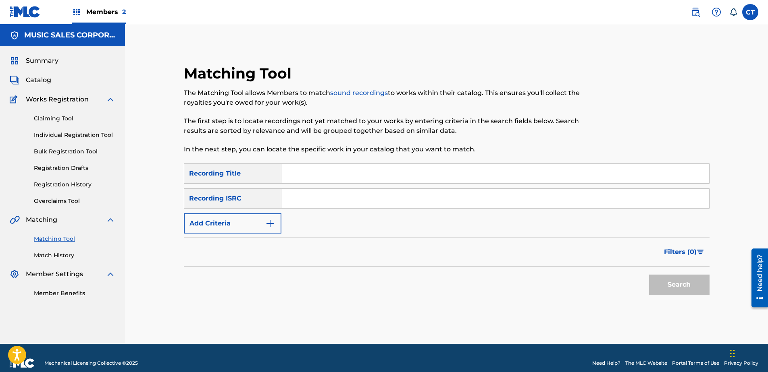
paste input "USNO18819211"
type input "USNO18819211"
click at [666, 279] on button "Search" at bounding box center [679, 285] width 60 height 20
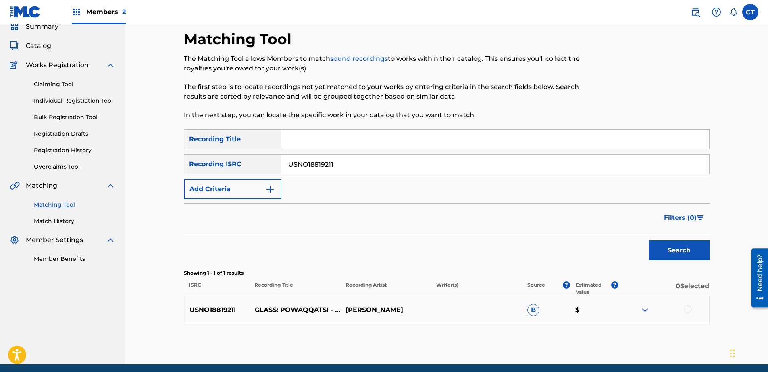
scroll to position [65, 0]
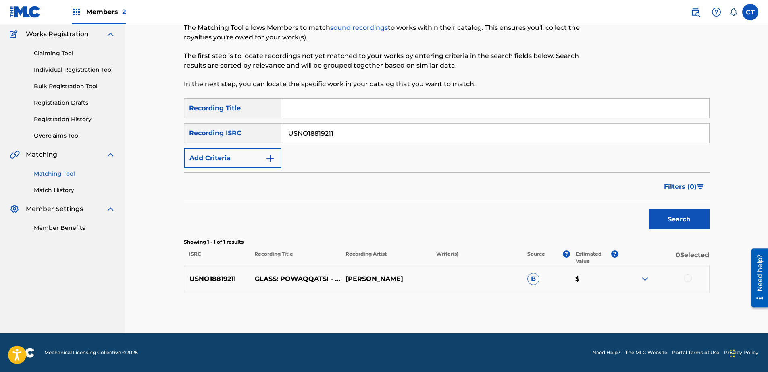
click at [684, 274] on div "USNO18819211 GLASS: POWAQQATSI - 11. NEW CITIES IN ANCIENT LANDS, [GEOGRAPHIC_D…" at bounding box center [447, 279] width 526 height 28
drag, startPoint x: 688, startPoint y: 279, endPoint x: 675, endPoint y: 282, distance: 13.6
click at [688, 279] on div at bounding box center [688, 279] width 8 height 8
click at [598, 302] on button "Match 1 Group" at bounding box center [566, 307] width 89 height 20
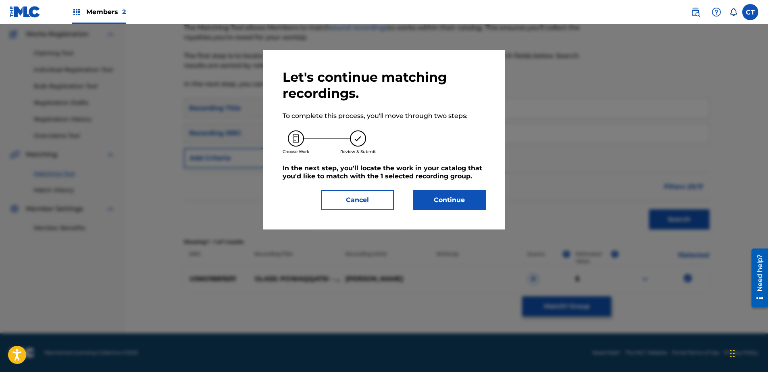
click at [442, 192] on button "Continue" at bounding box center [449, 200] width 73 height 20
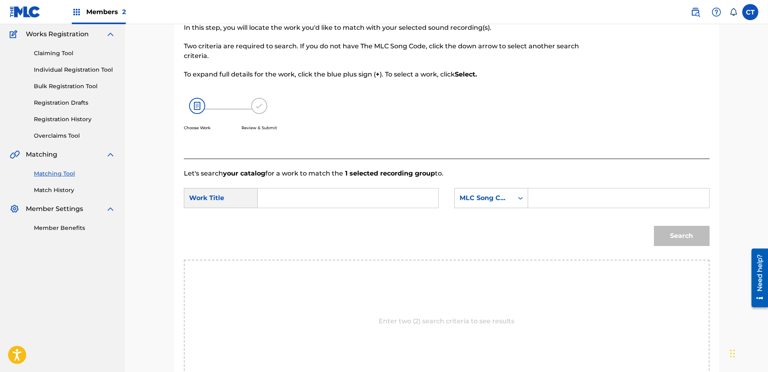
drag, startPoint x: 332, startPoint y: 197, endPoint x: 340, endPoint y: 197, distance: 8.1
click at [332, 197] on input "Search Form" at bounding box center [347, 198] width 167 height 19
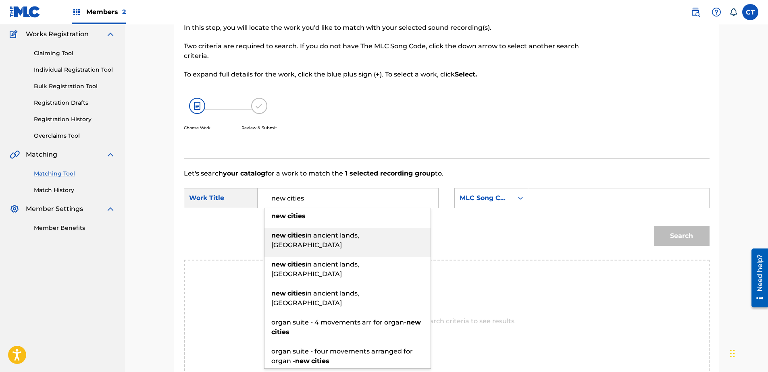
click at [385, 234] on div "new cities in ancient lands, [GEOGRAPHIC_DATA]" at bounding box center [347, 241] width 166 height 24
type input "new cities in ancient lands, [GEOGRAPHIC_DATA]"
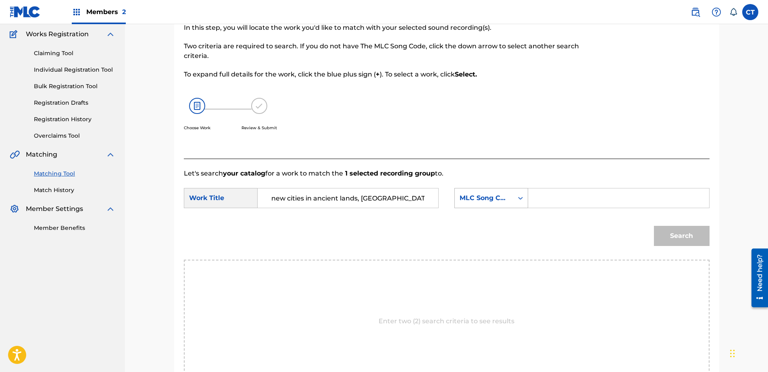
click at [463, 207] on div "MLC Song Code" at bounding box center [491, 198] width 74 height 20
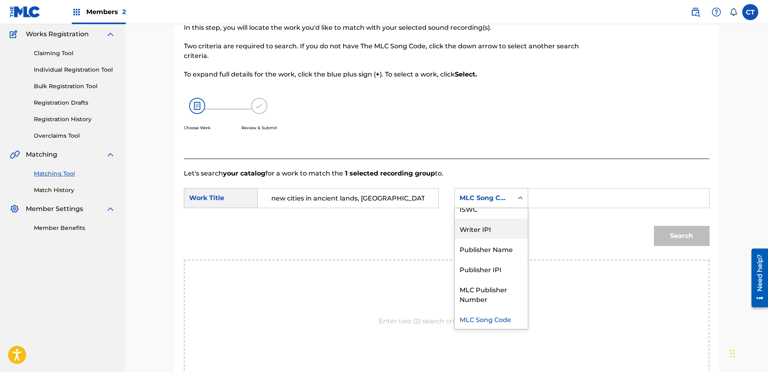
scroll to position [0, 0]
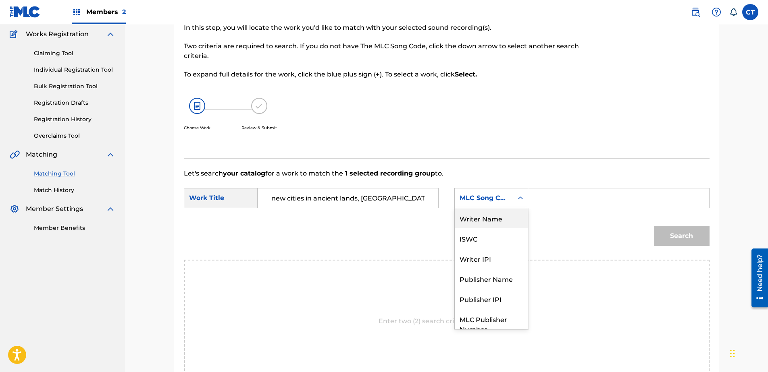
click at [494, 222] on div "Writer Name" at bounding box center [491, 218] width 73 height 20
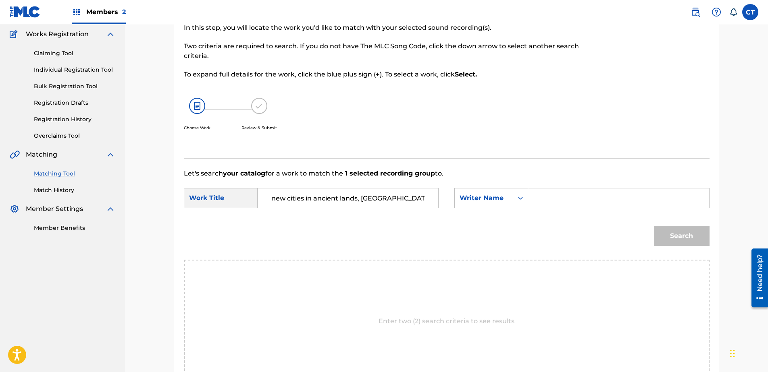
drag, startPoint x: 555, startPoint y: 203, endPoint x: 559, endPoint y: 204, distance: 4.7
click at [555, 203] on input "Search Form" at bounding box center [618, 198] width 167 height 19
type input "glass"
click at [670, 235] on button "Search" at bounding box center [682, 236] width 56 height 20
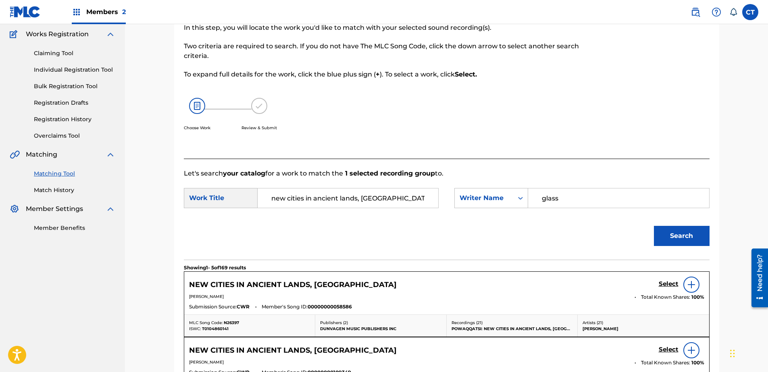
click at [674, 289] on link "Select" at bounding box center [669, 285] width 20 height 9
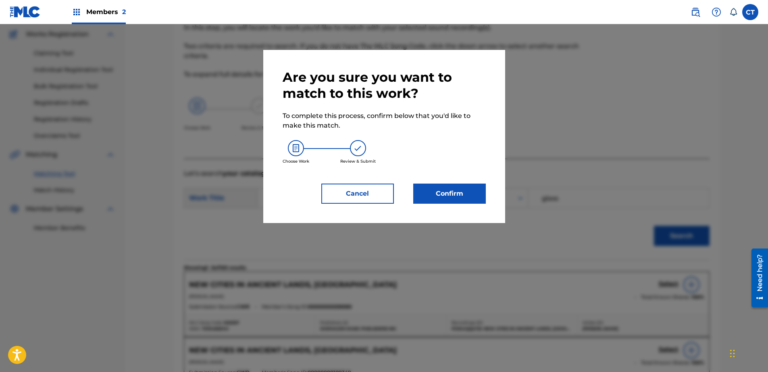
click at [474, 195] on button "Confirm" at bounding box center [449, 194] width 73 height 20
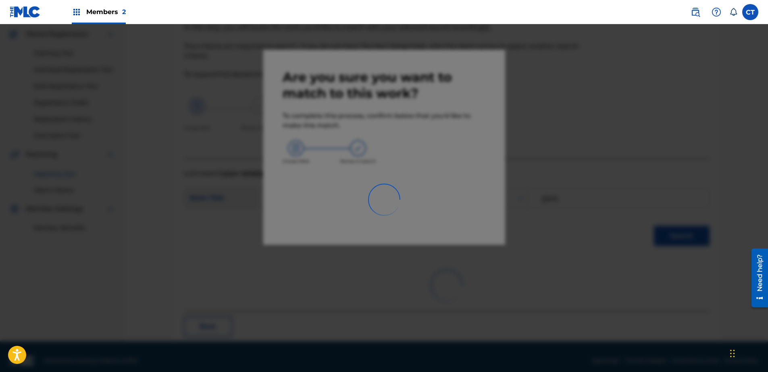
scroll to position [21, 0]
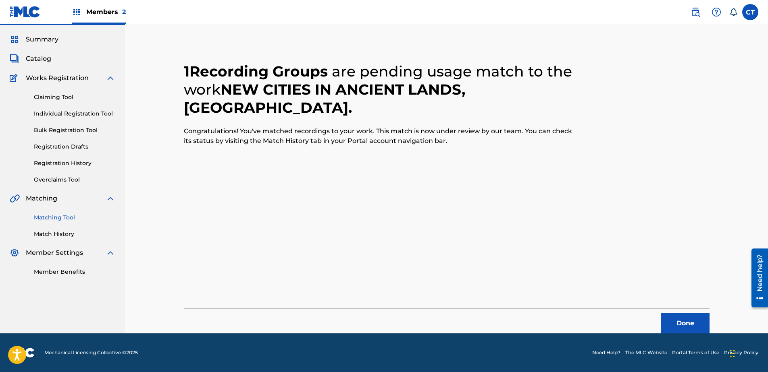
click at [676, 318] on button "Done" at bounding box center [685, 324] width 48 height 20
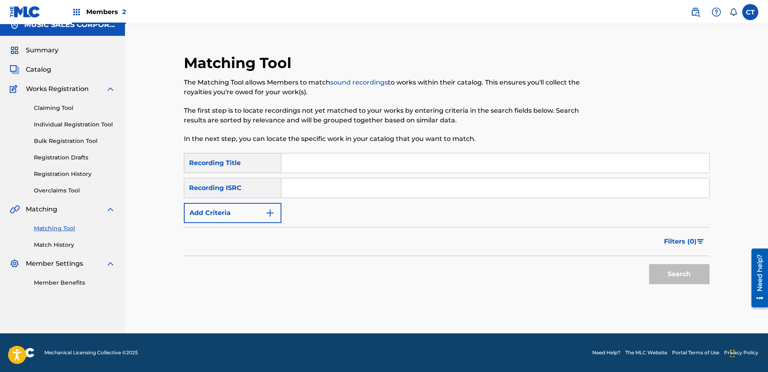
scroll to position [0, 0]
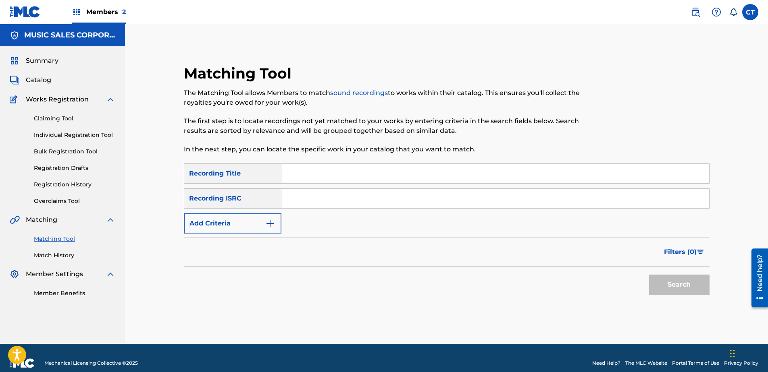
paste input "USNO18811912"
click at [693, 279] on button "Search" at bounding box center [679, 285] width 60 height 20
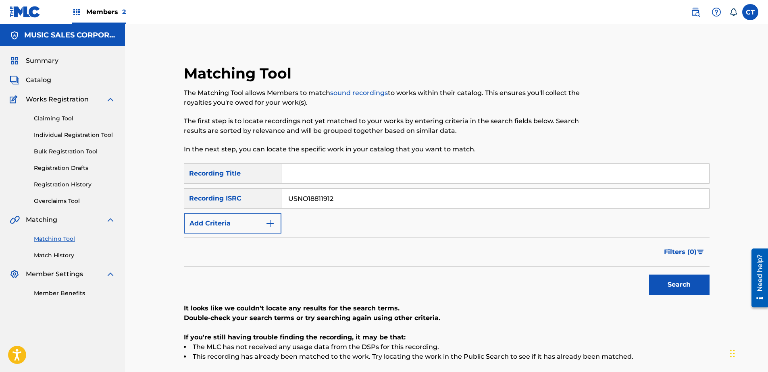
click at [363, 199] on input "USNO18811912" at bounding box center [495, 198] width 428 height 19
paste input "9213"
type input "USNO18819213"
click at [669, 286] on button "Search" at bounding box center [679, 285] width 60 height 20
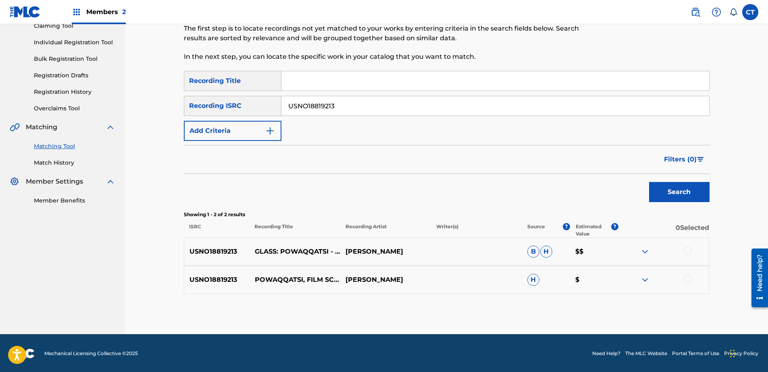
scroll to position [94, 0]
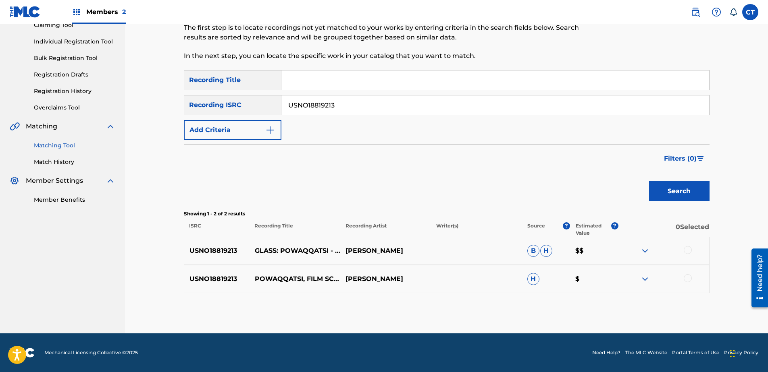
click at [684, 250] on div at bounding box center [688, 250] width 8 height 8
click at [688, 279] on div at bounding box center [688, 279] width 8 height 8
click at [594, 305] on button "Match 2 Groups" at bounding box center [566, 307] width 89 height 20
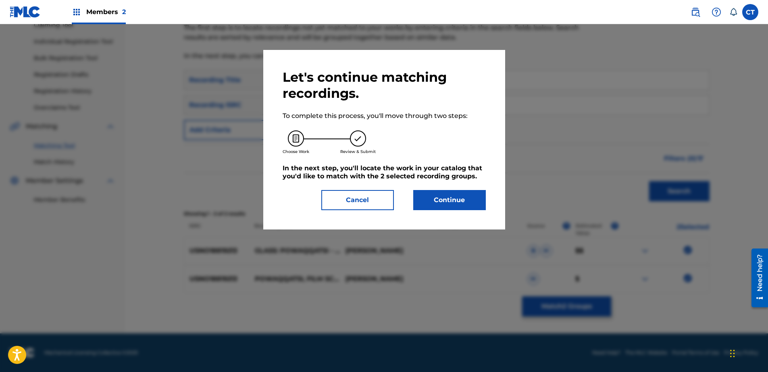
click at [451, 201] on button "Continue" at bounding box center [449, 200] width 73 height 20
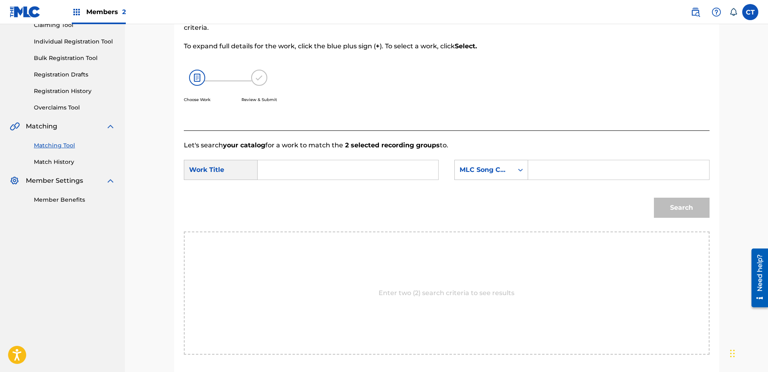
click at [335, 167] on input "Search Form" at bounding box center [347, 169] width 167 height 19
click at [334, 188] on div "the unutter able" at bounding box center [347, 188] width 166 height 15
type input "the unutterable"
click at [475, 176] on div "MLC Song Code" at bounding box center [484, 169] width 58 height 15
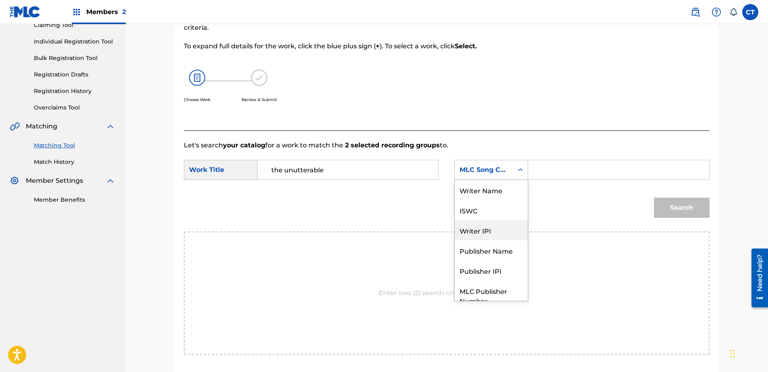
scroll to position [0, 0]
click at [484, 195] on div "Writer Name" at bounding box center [491, 190] width 73 height 20
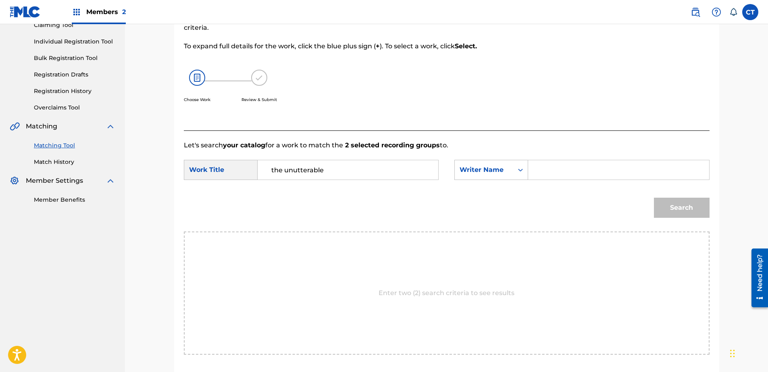
click at [556, 172] on input "Search Form" at bounding box center [618, 169] width 167 height 19
type input "glass"
click at [683, 203] on button "Search" at bounding box center [682, 208] width 56 height 20
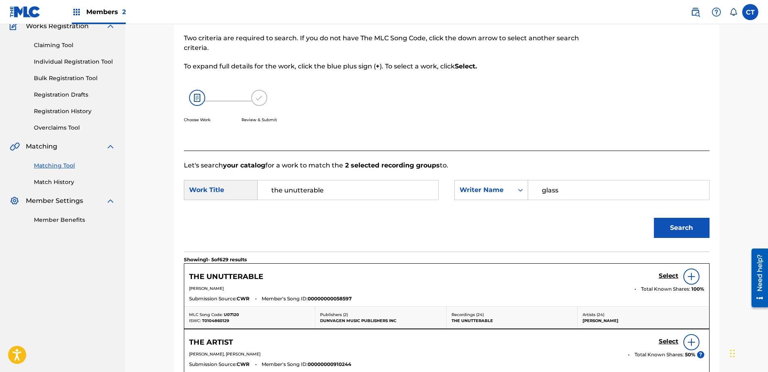
scroll to position [94, 0]
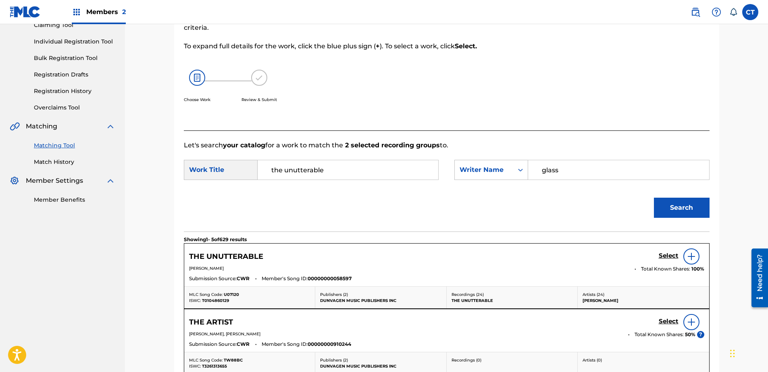
click at [665, 254] on h5 "Select" at bounding box center [669, 256] width 20 height 8
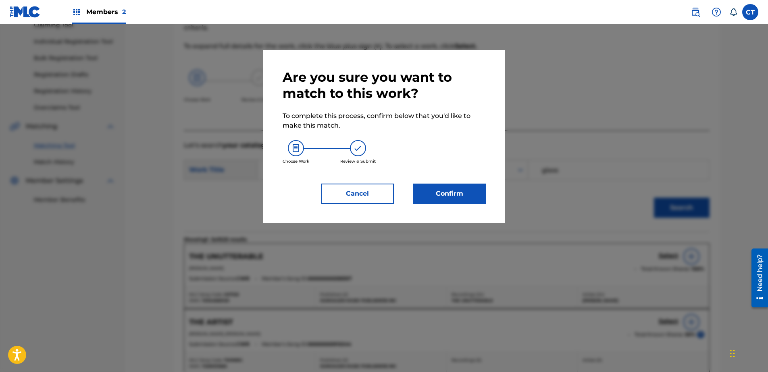
click at [457, 181] on div "Are you sure you want to match to this work? To complete this process, confirm …" at bounding box center [384, 136] width 203 height 135
click at [456, 185] on button "Confirm" at bounding box center [449, 194] width 73 height 20
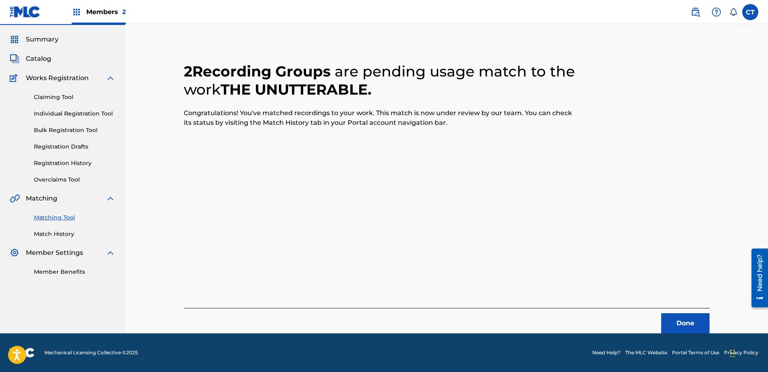
scroll to position [21, 0]
click at [685, 318] on button "Done" at bounding box center [685, 324] width 48 height 20
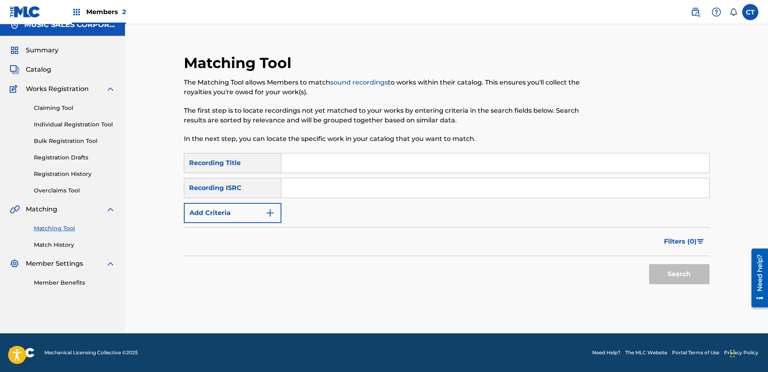
scroll to position [0, 0]
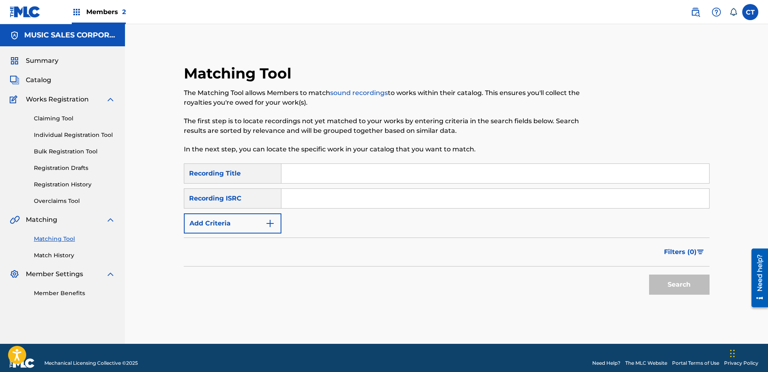
drag, startPoint x: 349, startPoint y: 209, endPoint x: 333, endPoint y: 205, distance: 17.0
click at [322, 186] on div "SearchWithCriteriafbf03bfa-21df-4712-8f31-fcfa0084c586 Recording Title SearchWi…" at bounding box center [447, 199] width 526 height 70
paste input "USNO18819214"
type input "USNO18819214"
click at [647, 283] on div "Search" at bounding box center [677, 283] width 64 height 32
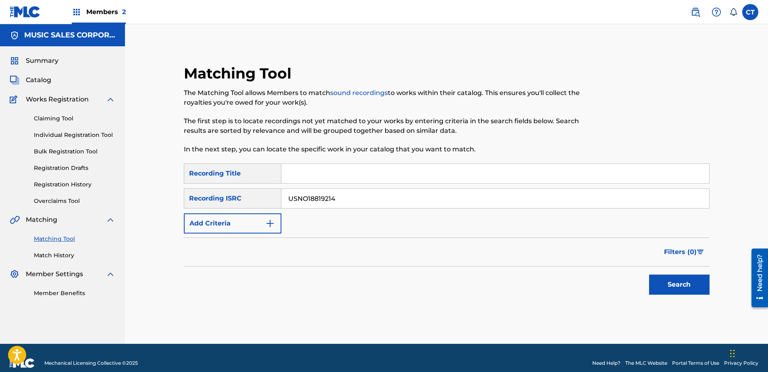
click at [656, 283] on button "Search" at bounding box center [679, 285] width 60 height 20
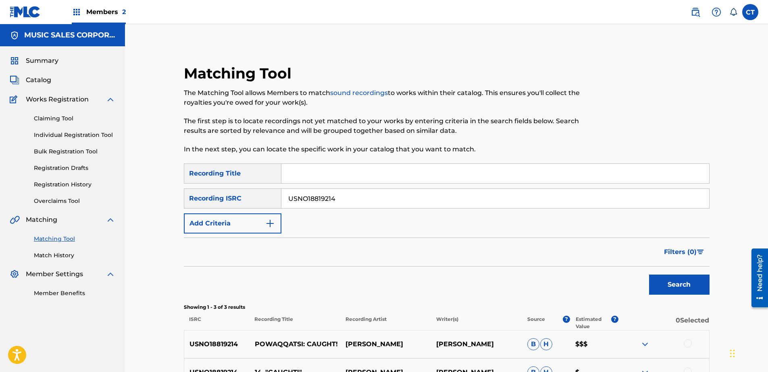
scroll to position [122, 0]
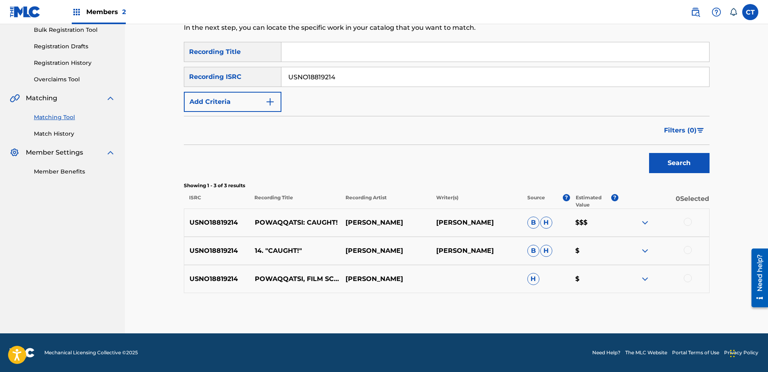
click at [693, 221] on div at bounding box center [663, 223] width 91 height 10
click at [688, 223] on div at bounding box center [688, 222] width 8 height 8
click at [686, 250] on div at bounding box center [688, 250] width 8 height 8
click at [685, 282] on div at bounding box center [688, 279] width 8 height 8
click at [588, 300] on button "Match 3 Groups" at bounding box center [566, 307] width 89 height 20
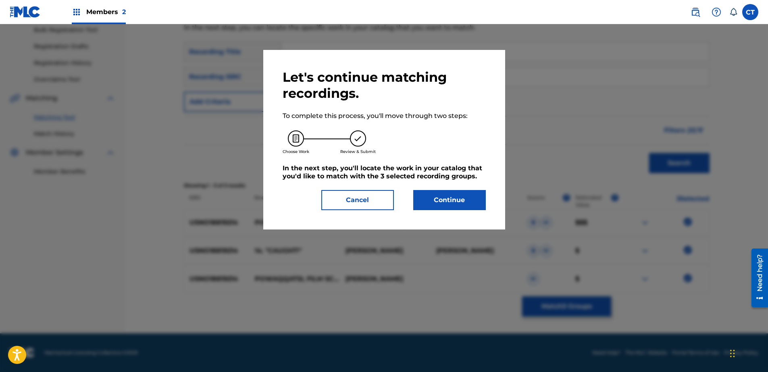
click at [439, 197] on button "Continue" at bounding box center [449, 200] width 73 height 20
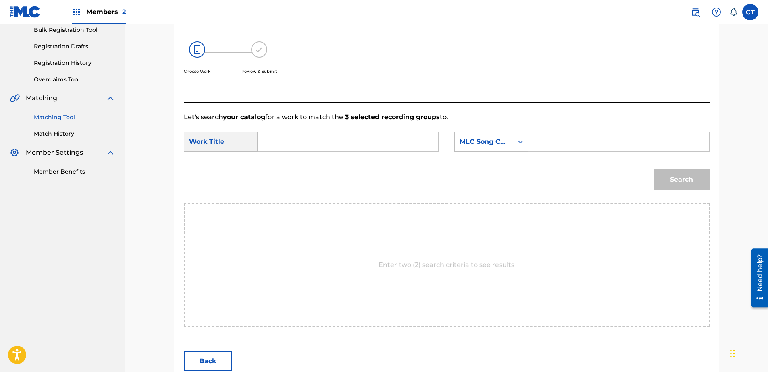
click at [404, 148] on input "Search Form" at bounding box center [347, 141] width 167 height 19
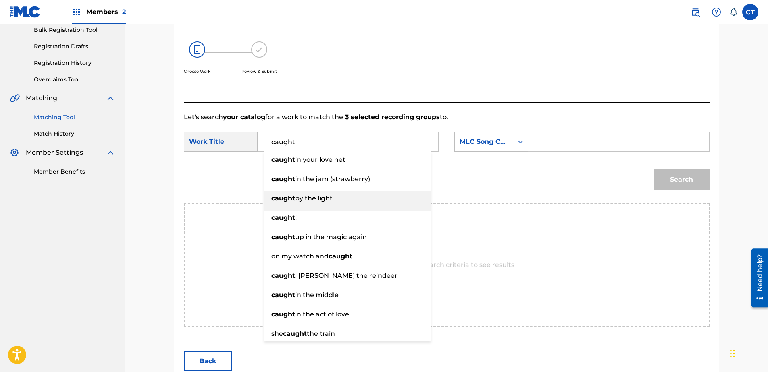
click at [346, 218] on div "caught !" at bounding box center [347, 218] width 166 height 15
type input "caught!"
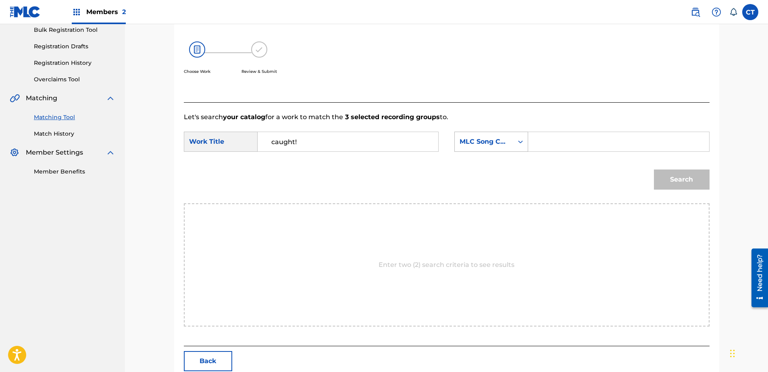
click at [491, 144] on div "MLC Song Code" at bounding box center [484, 142] width 49 height 10
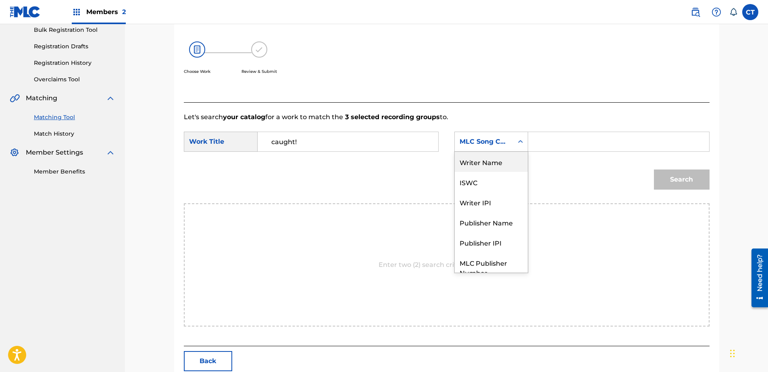
click at [501, 166] on div "Writer Name" at bounding box center [491, 162] width 73 height 20
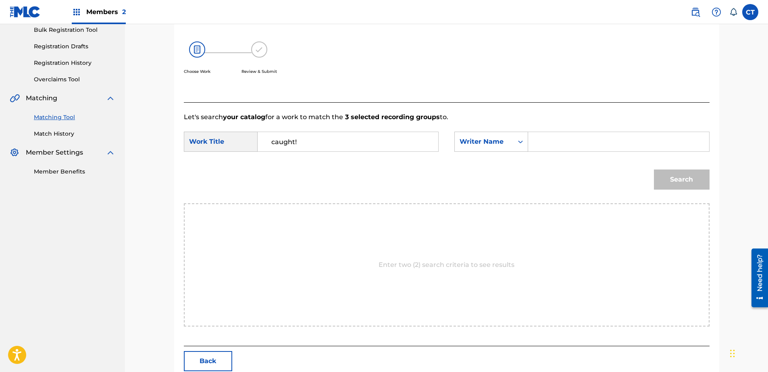
drag, startPoint x: 521, startPoint y: 155, endPoint x: 588, endPoint y: 148, distance: 67.2
click at [567, 143] on input "Search Form" at bounding box center [618, 141] width 167 height 19
type input "glass"
click at [677, 177] on button "Search" at bounding box center [682, 180] width 56 height 20
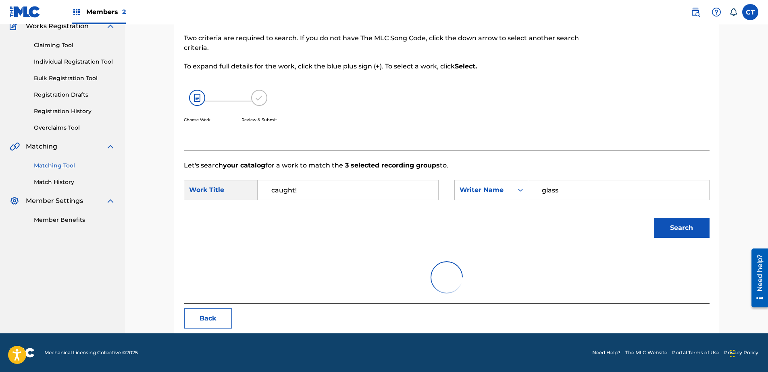
scroll to position [122, 0]
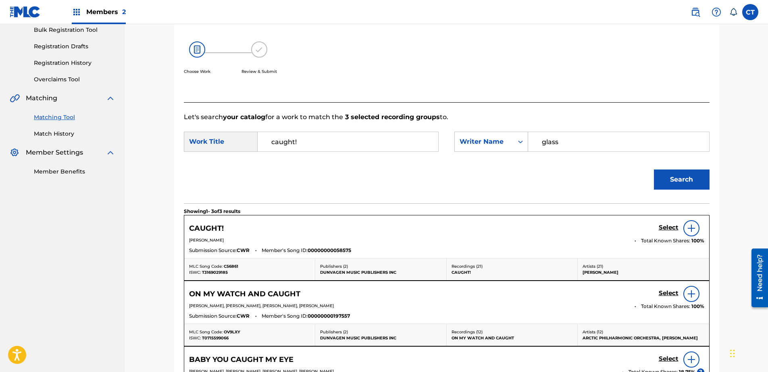
click at [674, 226] on h5 "Select" at bounding box center [669, 228] width 20 height 8
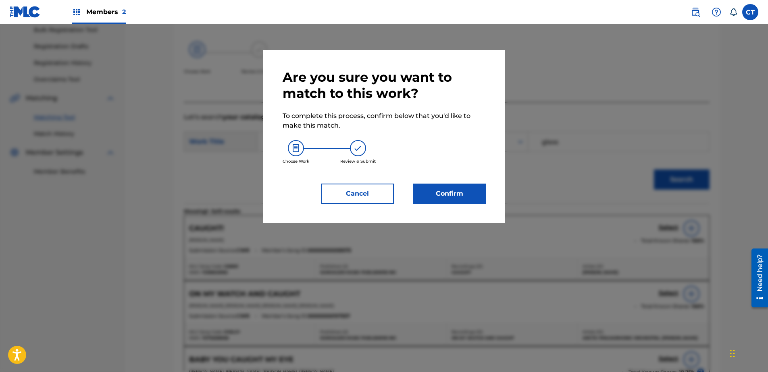
click at [459, 200] on button "Confirm" at bounding box center [449, 194] width 73 height 20
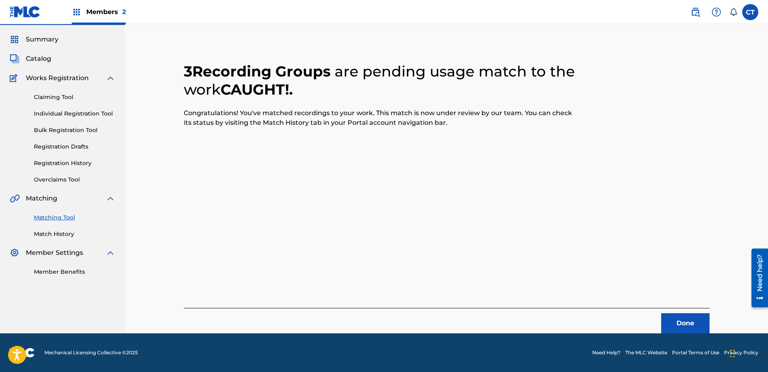
scroll to position [21, 0]
click at [686, 322] on button "Done" at bounding box center [685, 324] width 48 height 20
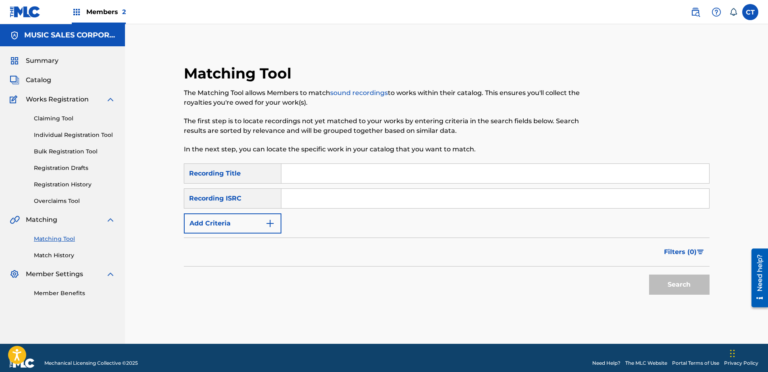
paste input "USNO18819215"
type input "USNO18819215"
click at [681, 289] on button "Search" at bounding box center [679, 285] width 60 height 20
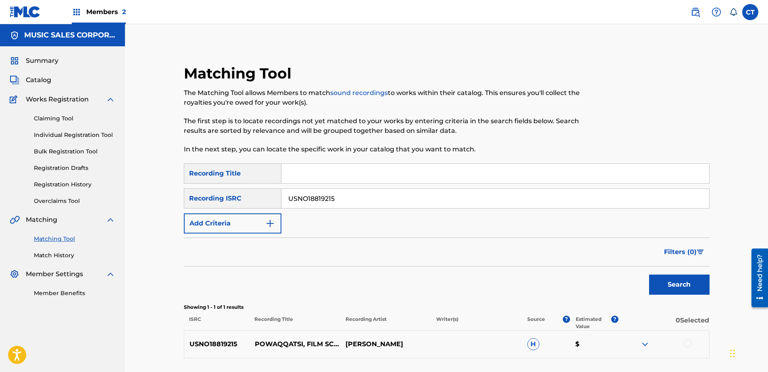
scroll to position [65, 0]
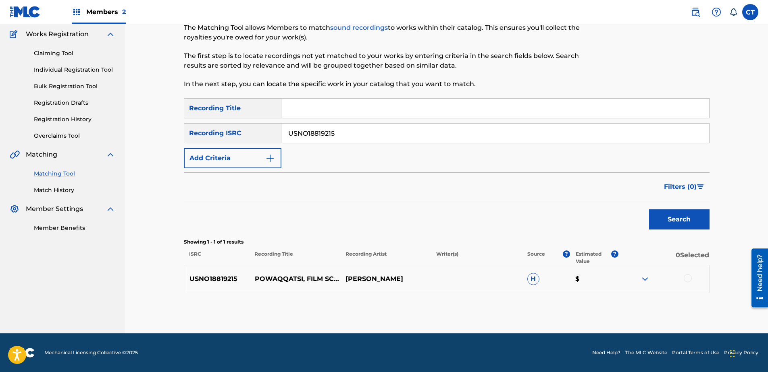
click at [687, 279] on div at bounding box center [688, 279] width 8 height 8
click at [589, 308] on button "Match 1 Group" at bounding box center [566, 307] width 89 height 20
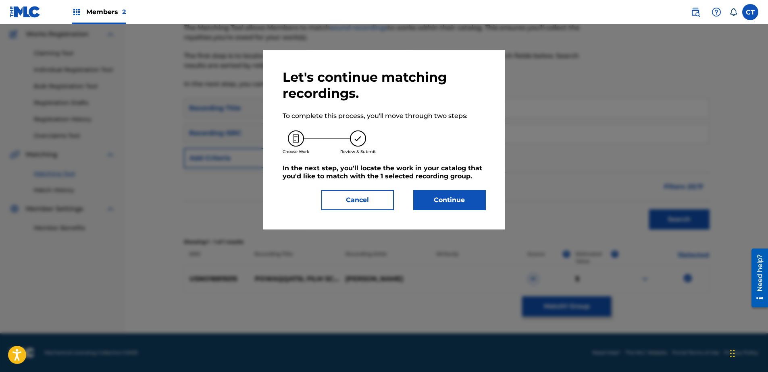
click at [464, 195] on button "Continue" at bounding box center [449, 200] width 73 height 20
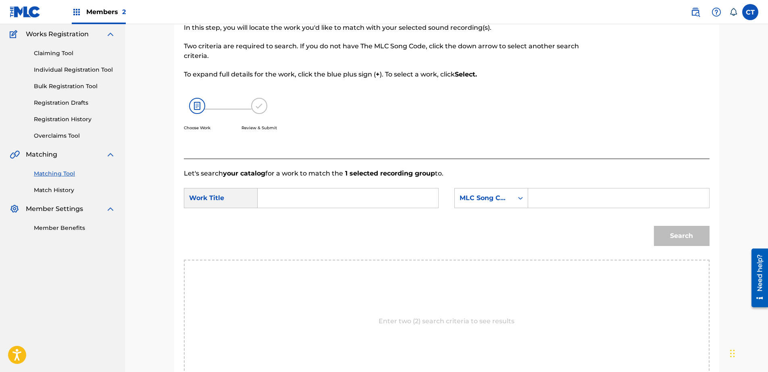
click at [341, 189] on input "Search Form" at bounding box center [347, 198] width 167 height 19
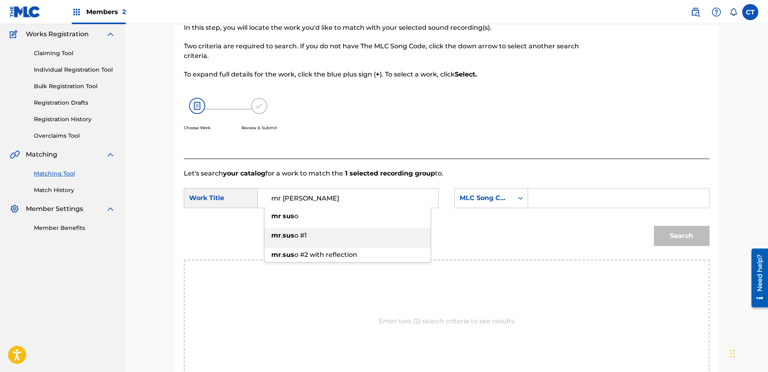
drag, startPoint x: 344, startPoint y: 237, endPoint x: 364, endPoint y: 223, distance: 24.7
click at [345, 237] on div "mr . sus o #1" at bounding box center [347, 236] width 166 height 15
type input "[PERSON_NAME] #1"
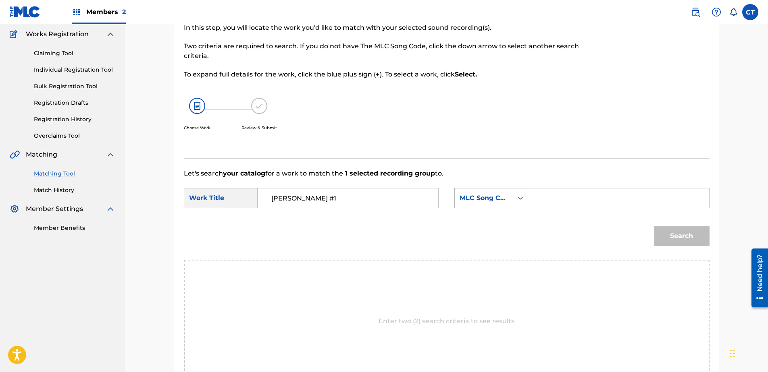
click at [517, 189] on div "Search Form" at bounding box center [520, 198] width 15 height 19
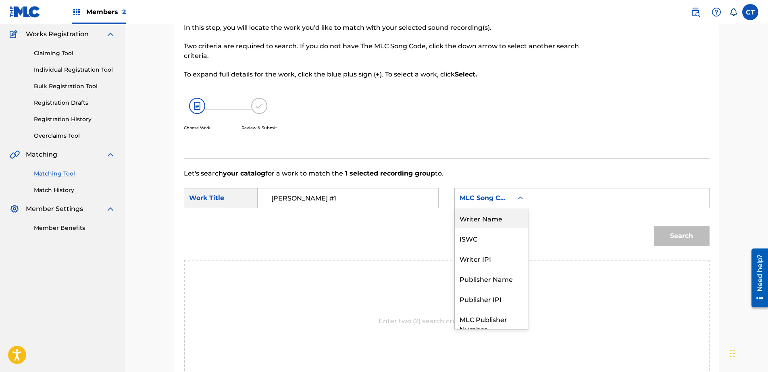
click at [503, 214] on div "Writer Name" at bounding box center [491, 218] width 73 height 20
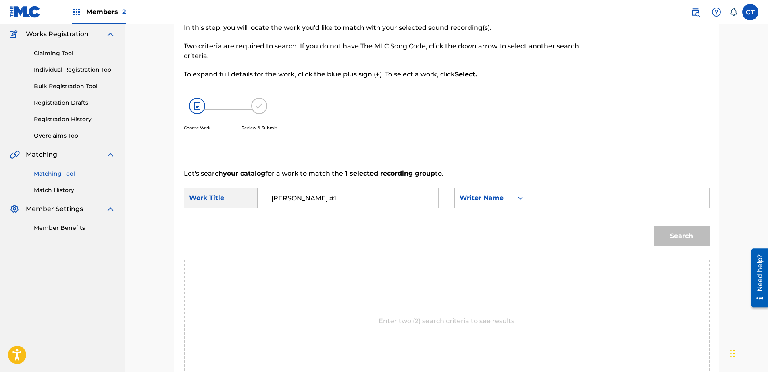
click at [573, 199] on input "Search Form" at bounding box center [618, 198] width 167 height 19
type input "glass"
click at [689, 236] on button "Search" at bounding box center [682, 236] width 56 height 20
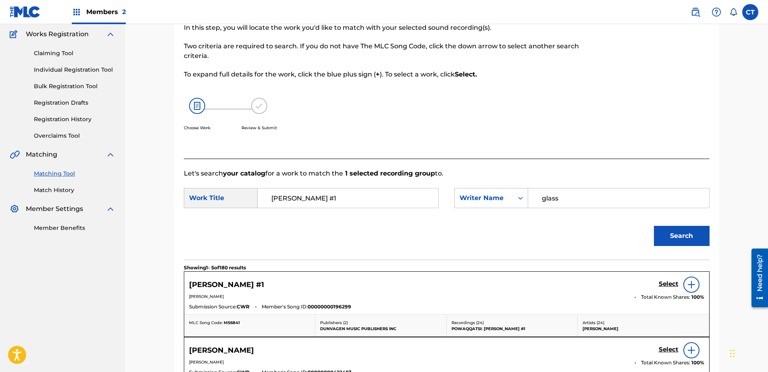
click at [670, 285] on h5 "Select" at bounding box center [669, 285] width 20 height 8
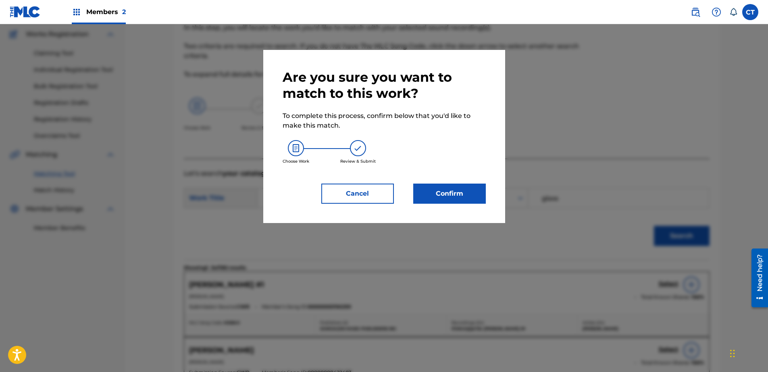
click at [445, 197] on button "Confirm" at bounding box center [449, 194] width 73 height 20
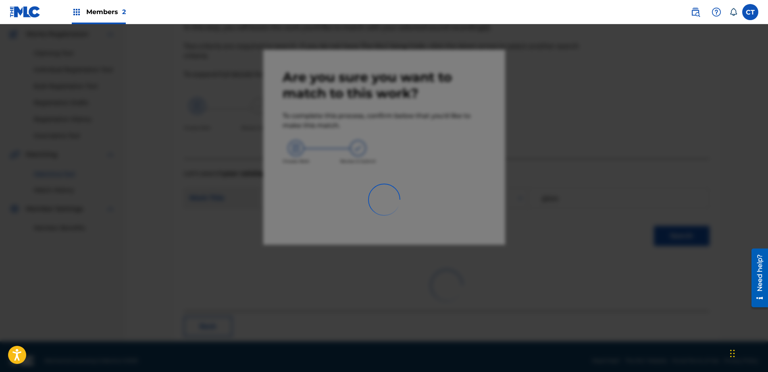
scroll to position [21, 0]
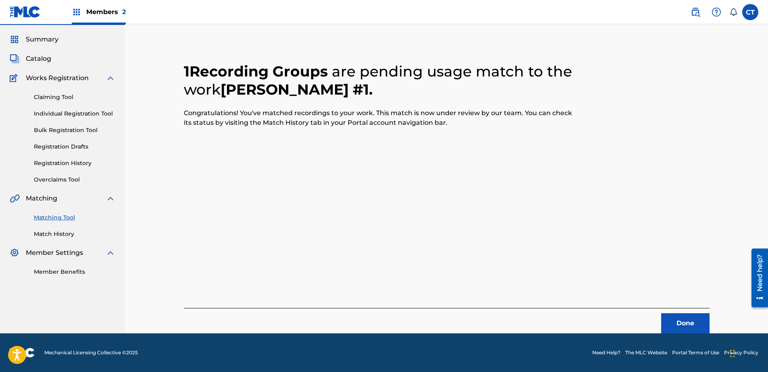
click at [668, 318] on button "Done" at bounding box center [685, 324] width 48 height 20
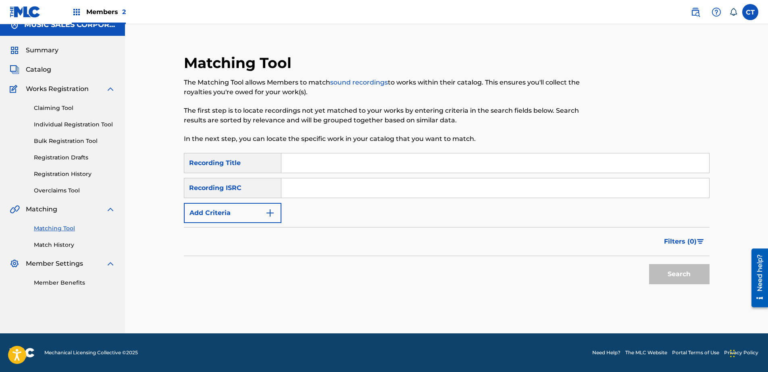
scroll to position [0, 0]
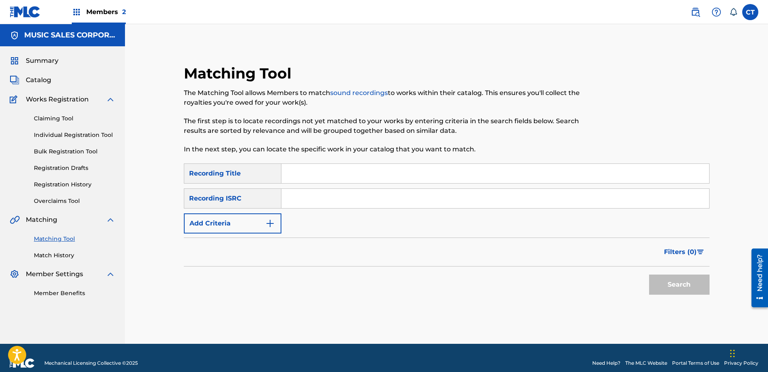
paste input "USNO18819216"
type input "USNO18819216"
click at [653, 288] on button "Search" at bounding box center [679, 285] width 60 height 20
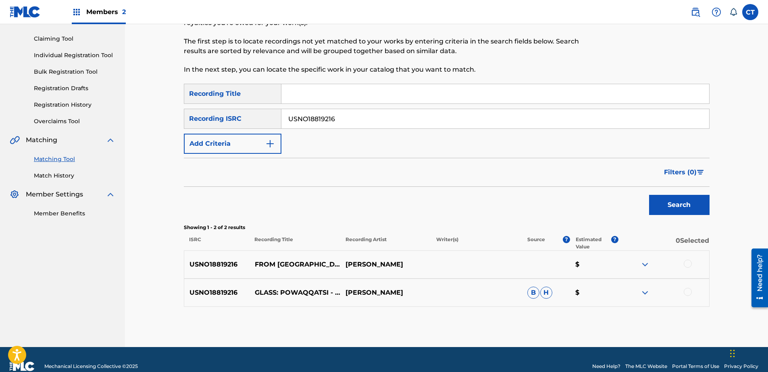
scroll to position [81, 0]
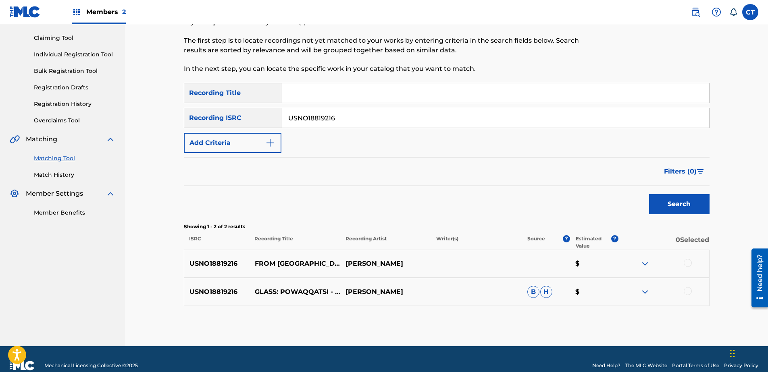
click at [693, 266] on div at bounding box center [663, 264] width 91 height 10
click at [689, 265] on div at bounding box center [688, 263] width 8 height 8
click at [687, 290] on div at bounding box center [688, 291] width 8 height 8
click at [609, 306] on button "Match 2 Groups" at bounding box center [566, 307] width 89 height 20
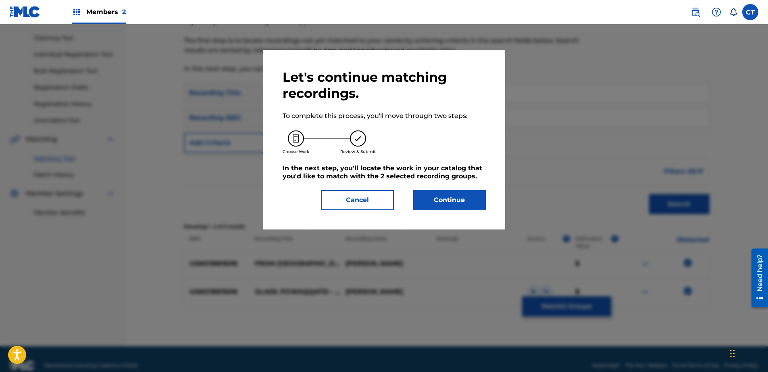
click at [432, 200] on button "Continue" at bounding box center [449, 200] width 73 height 20
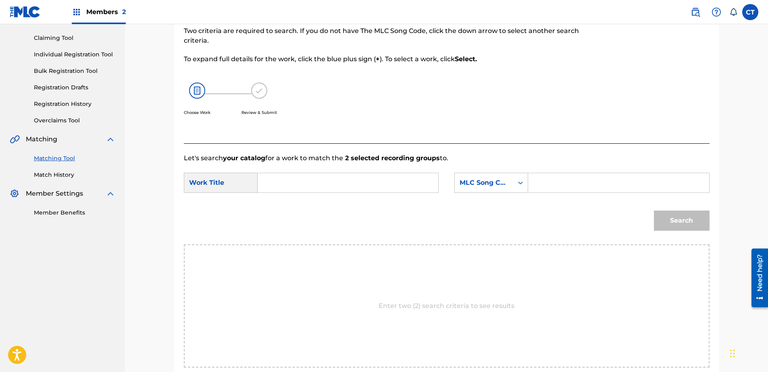
click at [313, 178] on input "Search Form" at bounding box center [347, 182] width 167 height 19
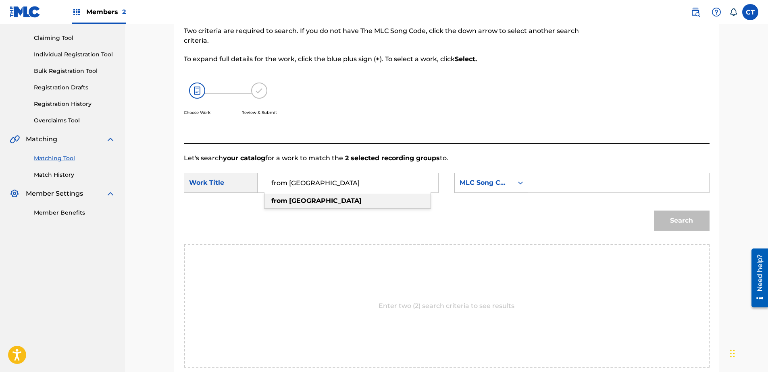
type input "from [GEOGRAPHIC_DATA]"
click at [368, 198] on div "from [GEOGRAPHIC_DATA]" at bounding box center [347, 201] width 166 height 15
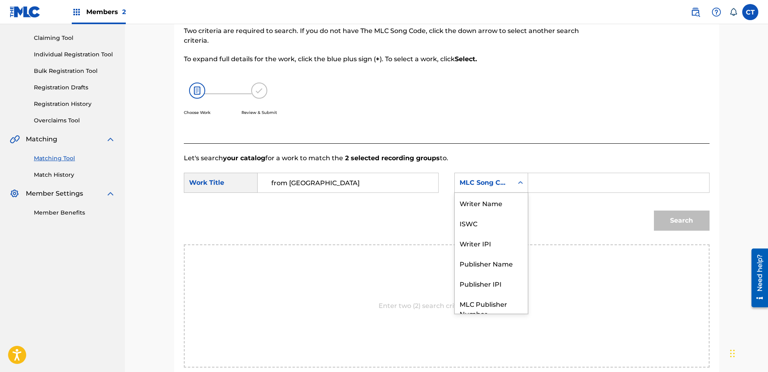
click at [480, 183] on div "MLC Song Code" at bounding box center [484, 183] width 49 height 10
click at [489, 206] on div "Writer Name" at bounding box center [491, 203] width 73 height 20
click at [571, 189] on input "Search Form" at bounding box center [618, 182] width 167 height 19
type input "glass"
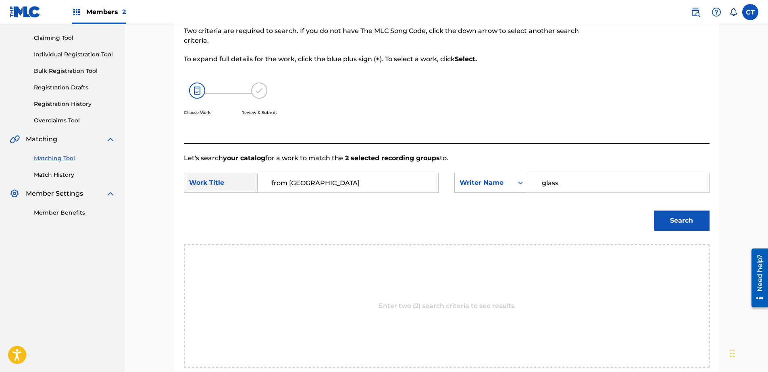
click at [663, 217] on button "Search" at bounding box center [682, 221] width 56 height 20
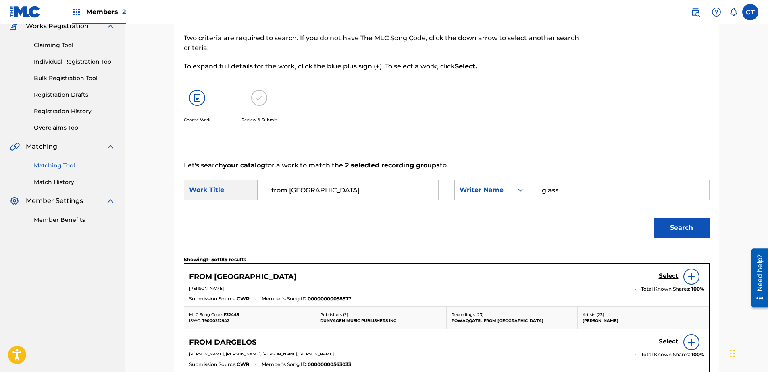
scroll to position [81, 0]
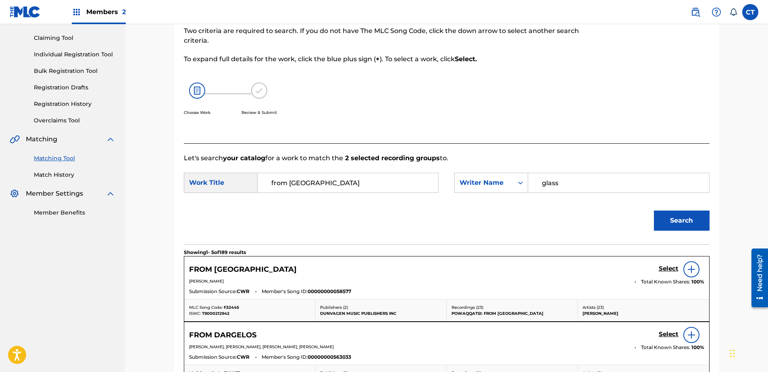
click at [671, 271] on h5 "Select" at bounding box center [669, 269] width 20 height 8
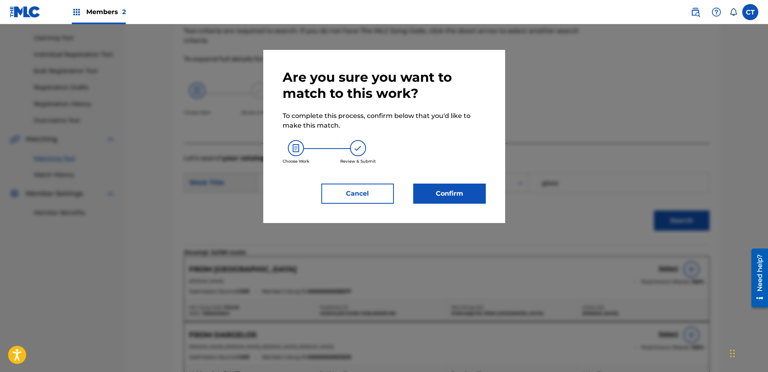
click at [453, 187] on button "Confirm" at bounding box center [449, 194] width 73 height 20
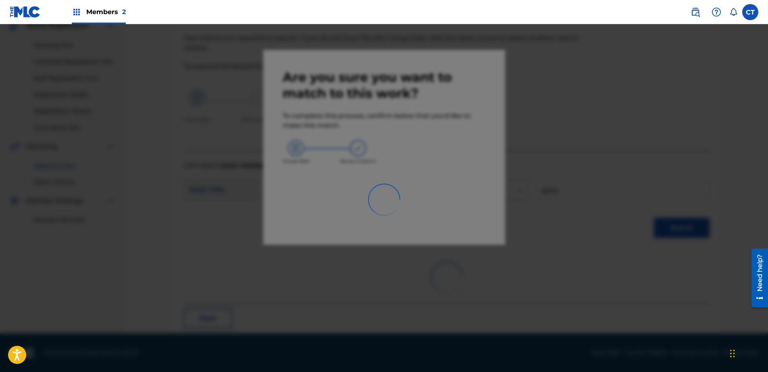
scroll to position [21, 0]
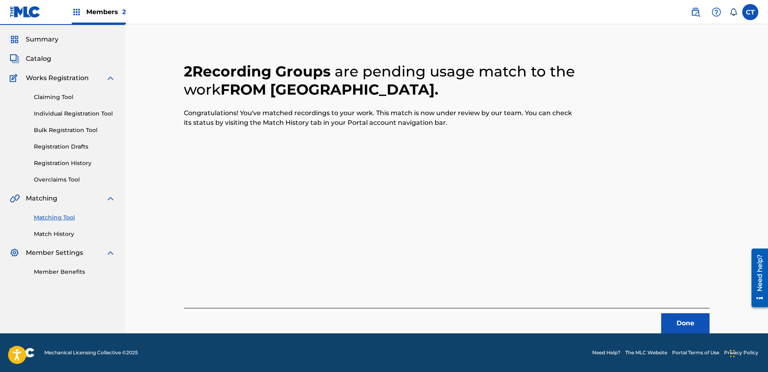
click at [660, 316] on div "Done" at bounding box center [447, 320] width 526 height 25
click at [663, 319] on button "Done" at bounding box center [685, 324] width 48 height 20
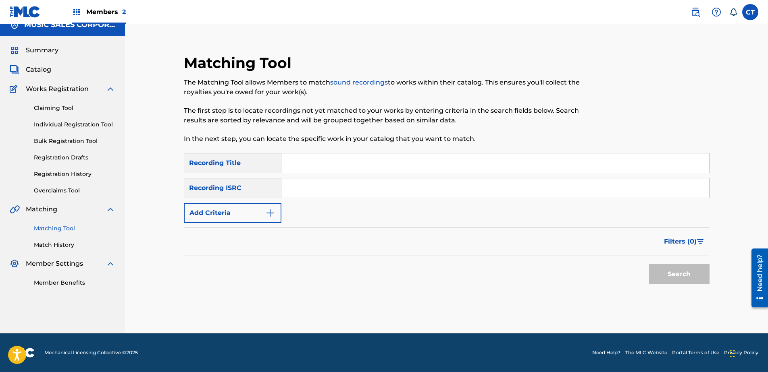
scroll to position [0, 0]
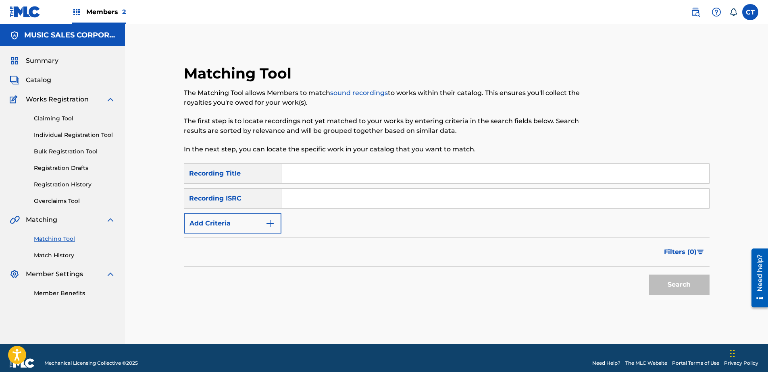
paste input "USNO18819217"
click at [671, 286] on button "Search" at bounding box center [679, 285] width 60 height 20
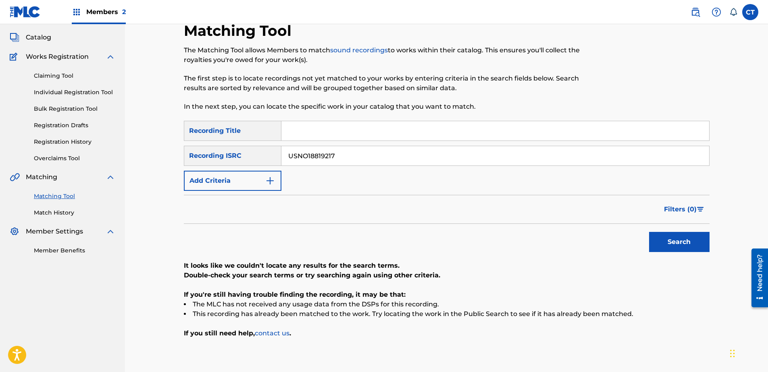
scroll to position [81, 0]
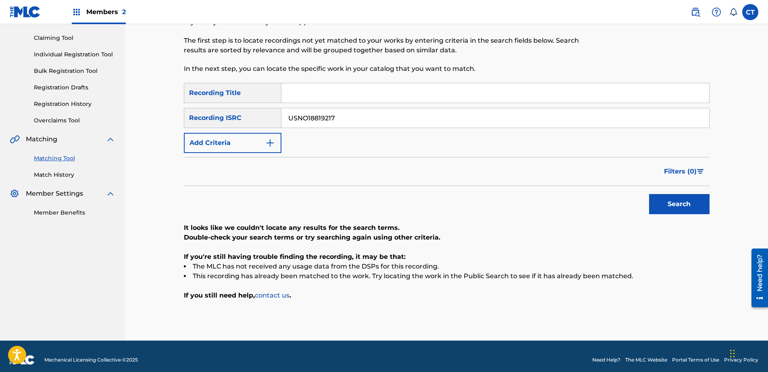
click at [406, 119] on input "USNO18819217" at bounding box center [495, 117] width 428 height 19
paste input "8"
type input "USNO18819218"
click at [659, 199] on button "Search" at bounding box center [679, 204] width 60 height 20
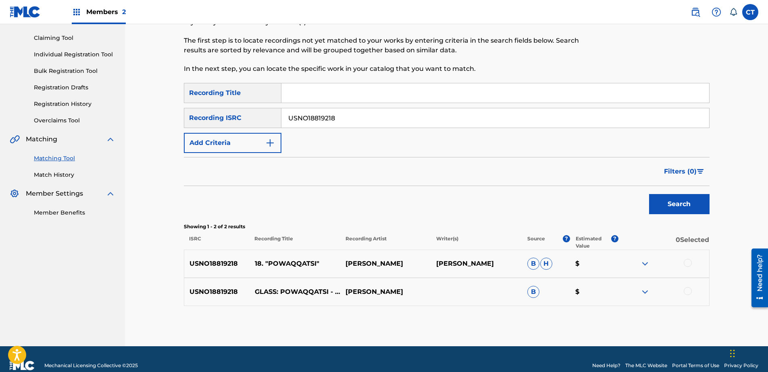
click at [686, 264] on div at bounding box center [688, 263] width 8 height 8
click at [686, 285] on div "USNO18819218 GLASS: POWAQQATSI - 18. POWAQQATSI [PERSON_NAME] B $" at bounding box center [447, 292] width 526 height 28
click at [686, 291] on div at bounding box center [688, 291] width 8 height 8
click at [591, 302] on button "Match 2 Groups" at bounding box center [566, 307] width 89 height 20
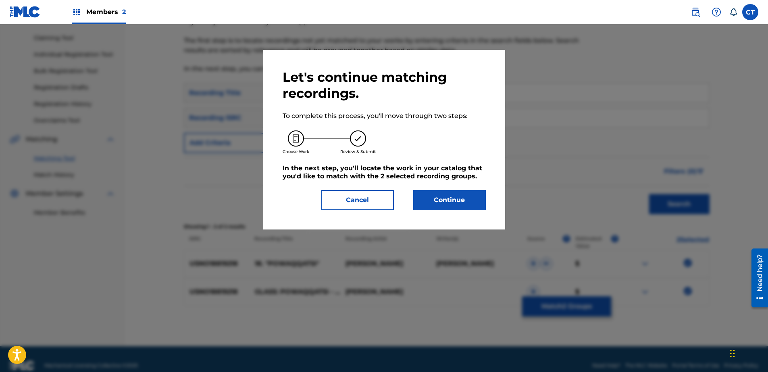
click at [463, 207] on button "Continue" at bounding box center [449, 200] width 73 height 20
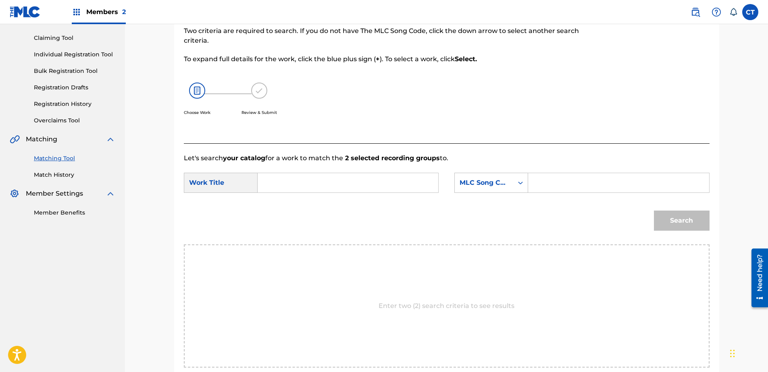
click at [322, 190] on input "Search Form" at bounding box center [347, 182] width 167 height 19
click at [320, 218] on div "powaqq atsi" at bounding box center [347, 220] width 166 height 15
type input "powaqqatsi"
click at [494, 186] on div "MLC Song Code" at bounding box center [484, 183] width 49 height 10
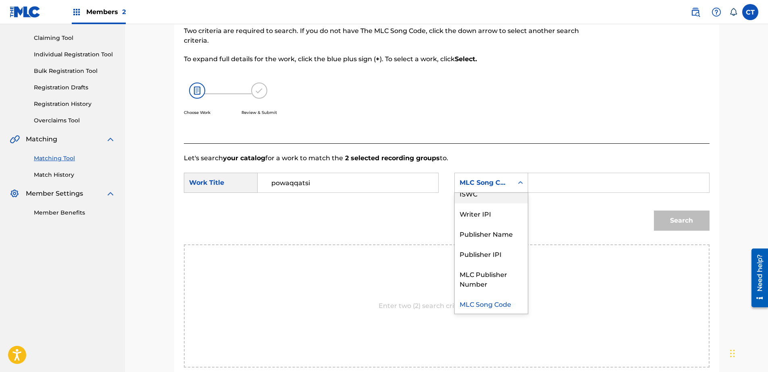
scroll to position [0, 0]
click at [503, 209] on div "Writer Name" at bounding box center [491, 203] width 73 height 20
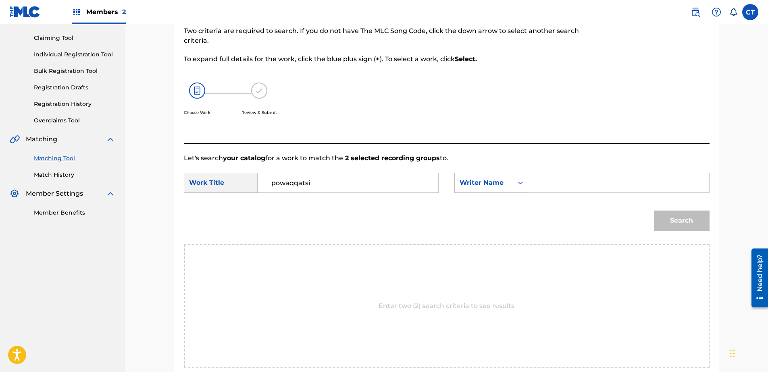
click at [548, 185] on input "Search Form" at bounding box center [618, 182] width 167 height 19
type input "glass"
click at [661, 219] on button "Search" at bounding box center [682, 221] width 56 height 20
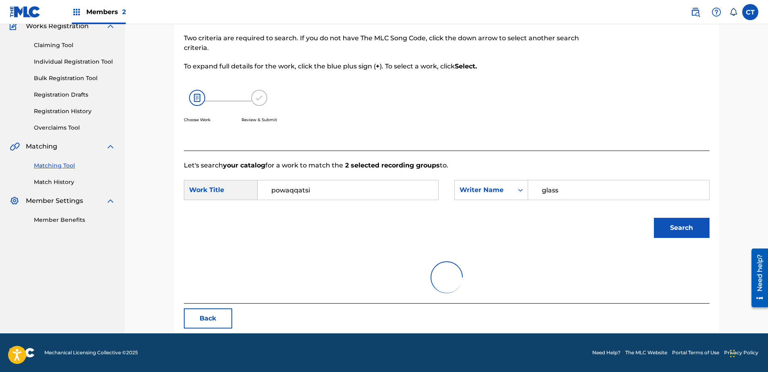
scroll to position [81, 0]
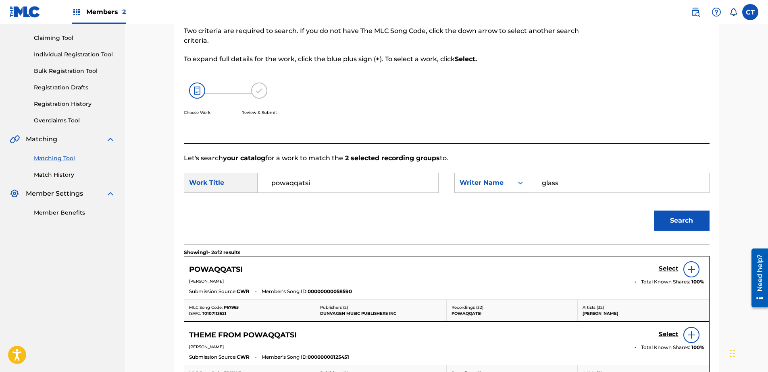
click at [663, 267] on h5 "Select" at bounding box center [669, 269] width 20 height 8
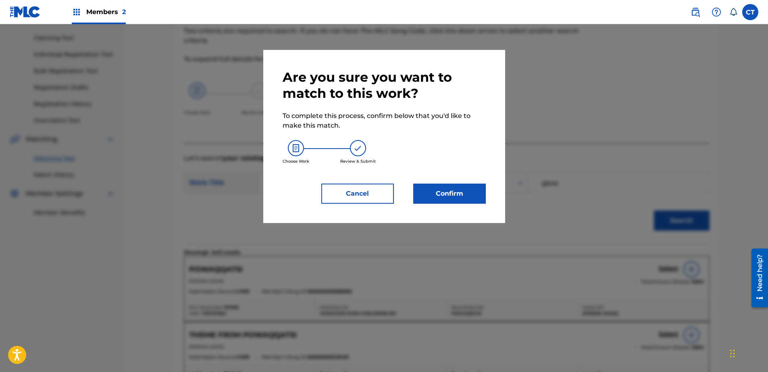
click at [458, 193] on button "Confirm" at bounding box center [449, 194] width 73 height 20
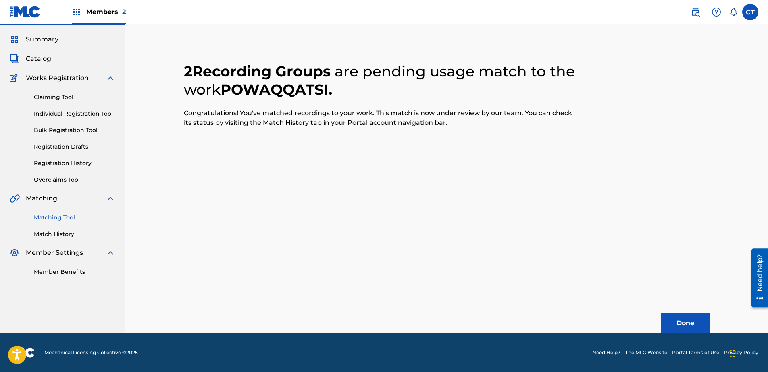
scroll to position [21, 0]
click at [675, 321] on button "Done" at bounding box center [685, 324] width 48 height 20
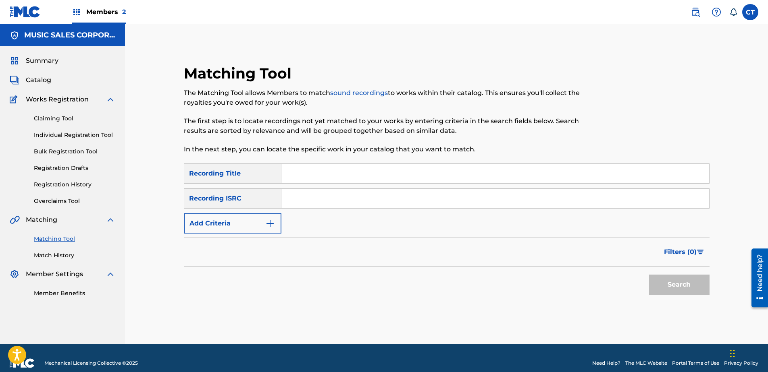
paste input "US65R2561001"
type input "US65R2561001"
click at [675, 294] on button "Search" at bounding box center [679, 285] width 60 height 20
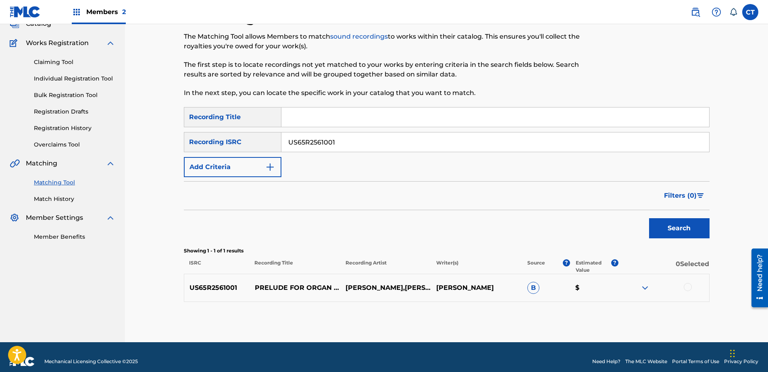
scroll to position [65, 0]
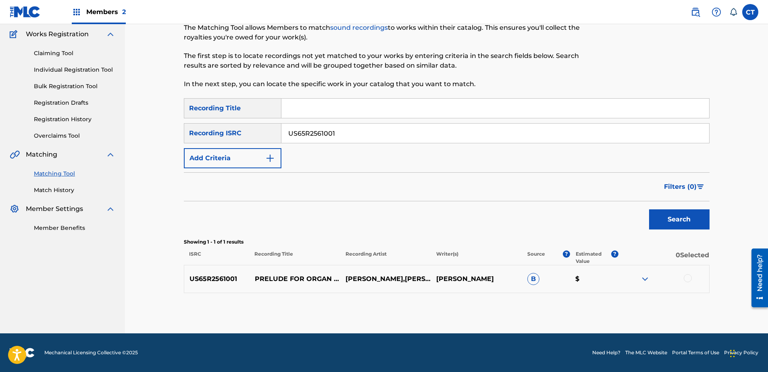
click at [690, 279] on div at bounding box center [688, 279] width 8 height 8
click at [591, 304] on button "Match 1 Group" at bounding box center [566, 307] width 89 height 20
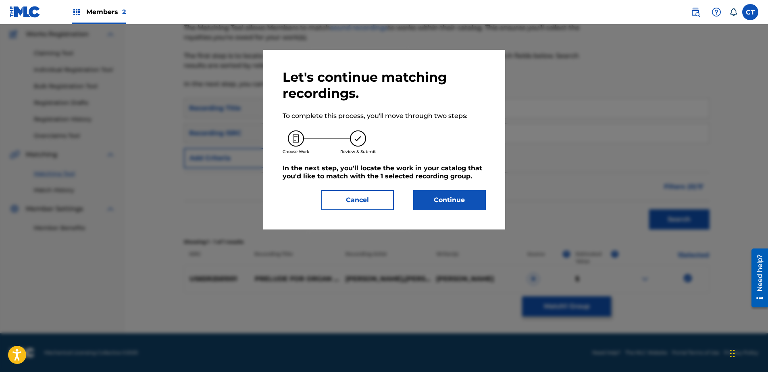
click at [453, 206] on button "Continue" at bounding box center [449, 200] width 73 height 20
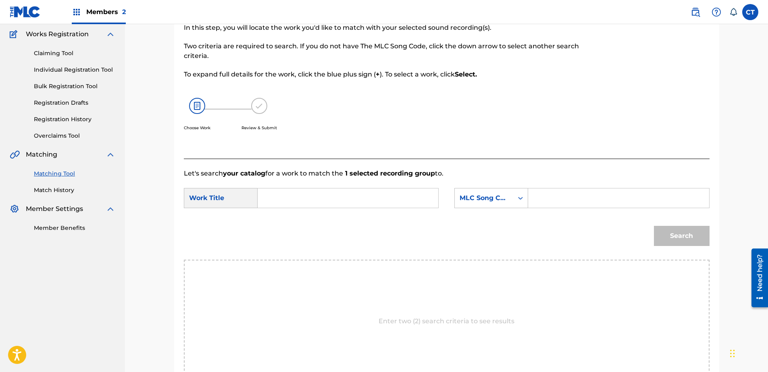
click at [329, 199] on input "Search Form" at bounding box center [347, 198] width 167 height 19
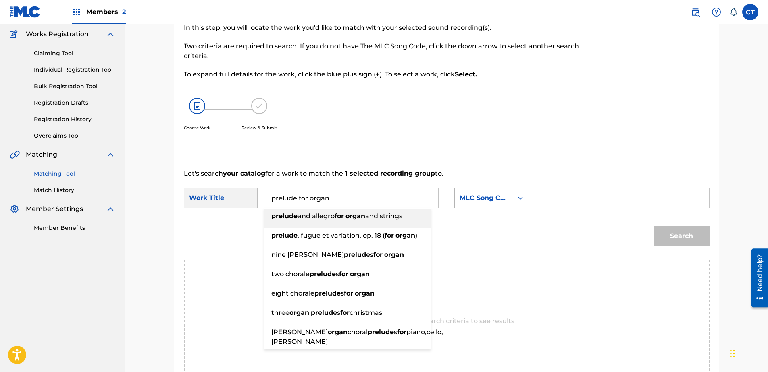
type input "prelude for organ"
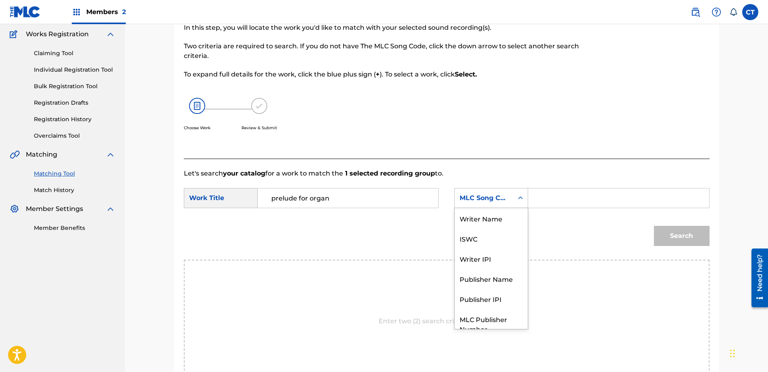
click at [498, 195] on div "MLC Song Code" at bounding box center [484, 198] width 49 height 10
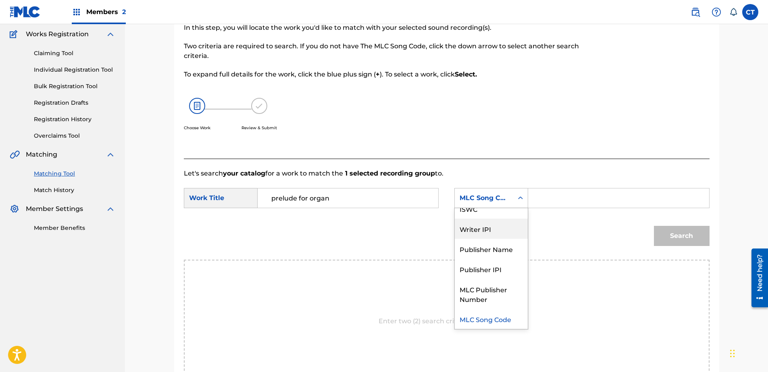
scroll to position [0, 0]
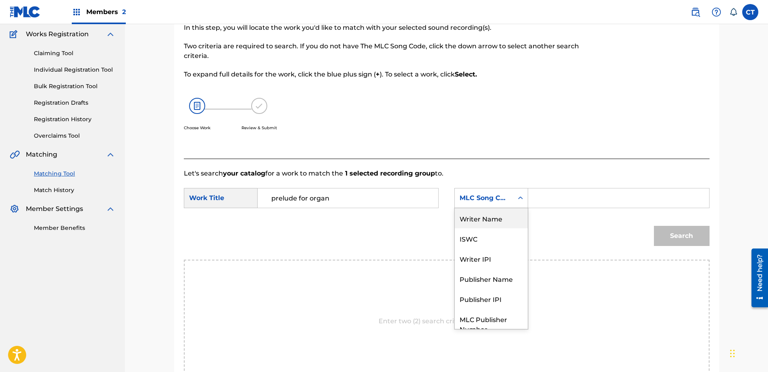
click at [500, 212] on div "Writer Name" at bounding box center [491, 218] width 73 height 20
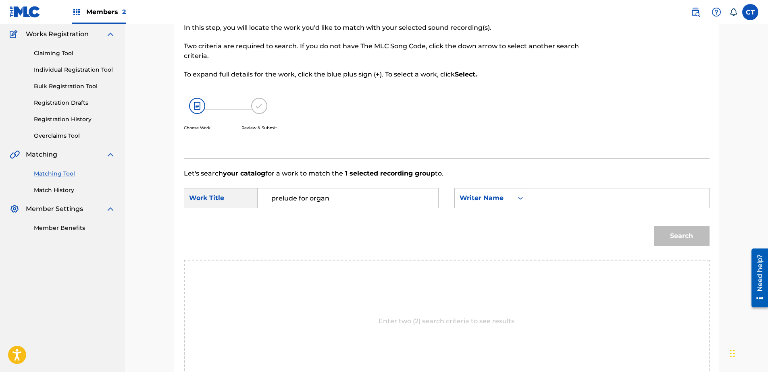
click at [552, 200] on input "Search Form" at bounding box center [618, 198] width 167 height 19
type input "glass"
click at [675, 233] on button "Search" at bounding box center [682, 236] width 56 height 20
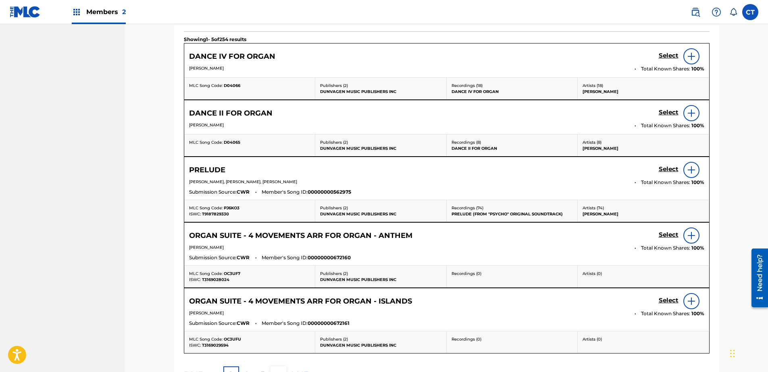
scroll to position [307, 0]
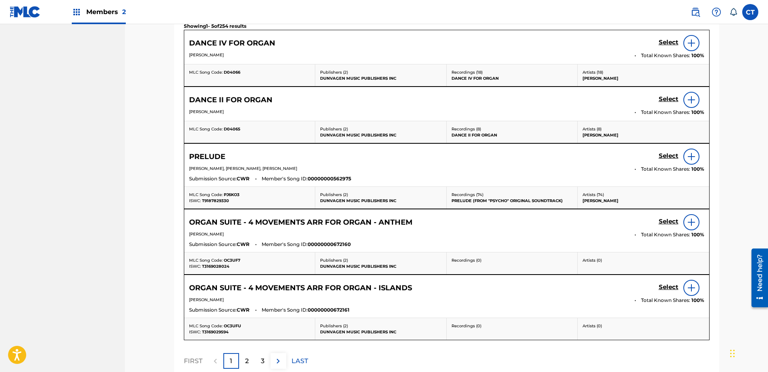
click at [251, 360] on div "2" at bounding box center [247, 362] width 16 height 16
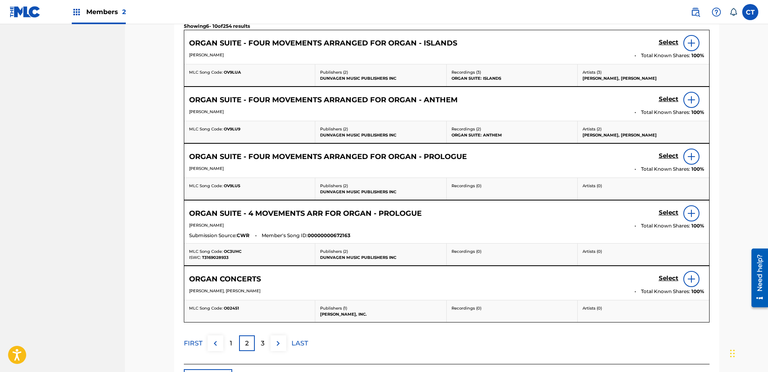
click at [262, 348] on p "3" at bounding box center [263, 344] width 4 height 10
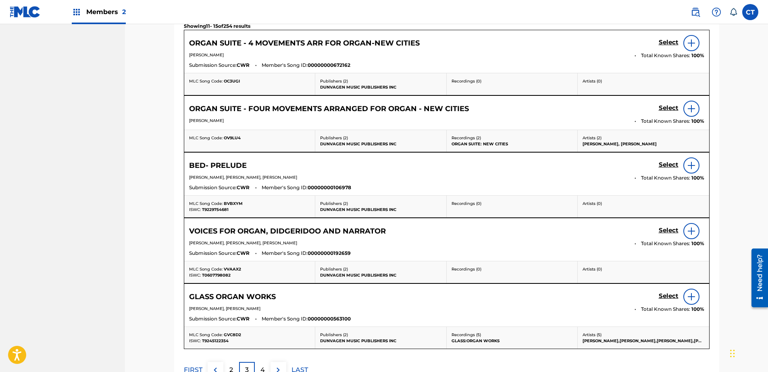
click at [233, 368] on div "2" at bounding box center [231, 370] width 16 height 16
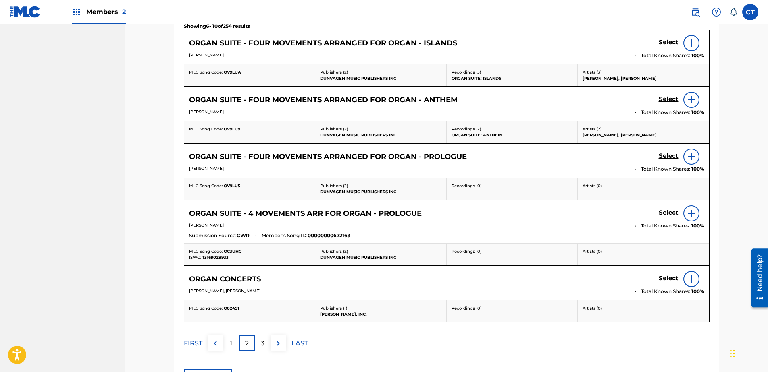
click at [237, 350] on div "1" at bounding box center [231, 344] width 16 height 16
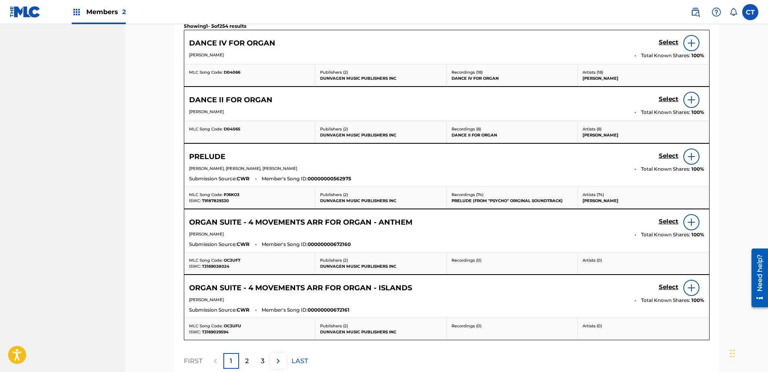
click at [267, 360] on div "3" at bounding box center [263, 362] width 16 height 16
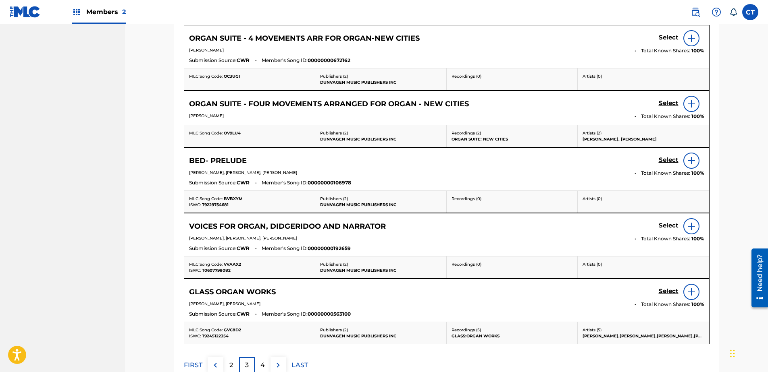
scroll to position [388, 0]
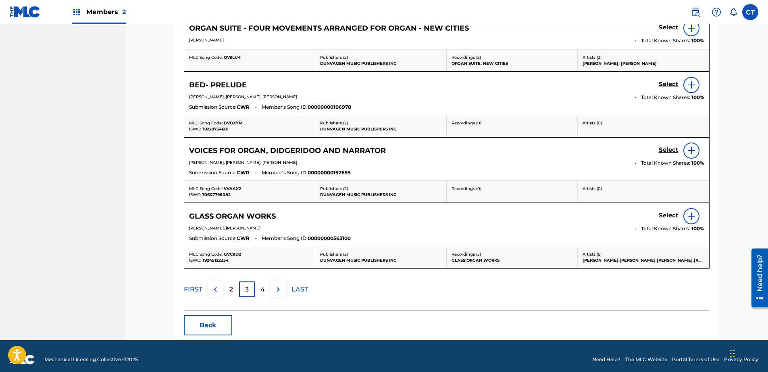
click at [264, 295] on div "4" at bounding box center [263, 290] width 16 height 16
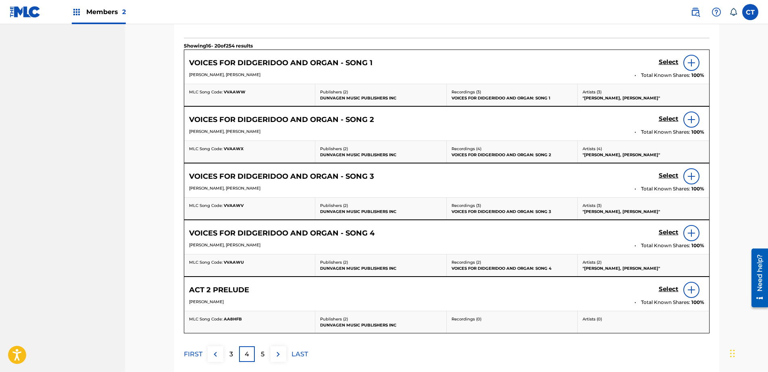
scroll to position [279, 0]
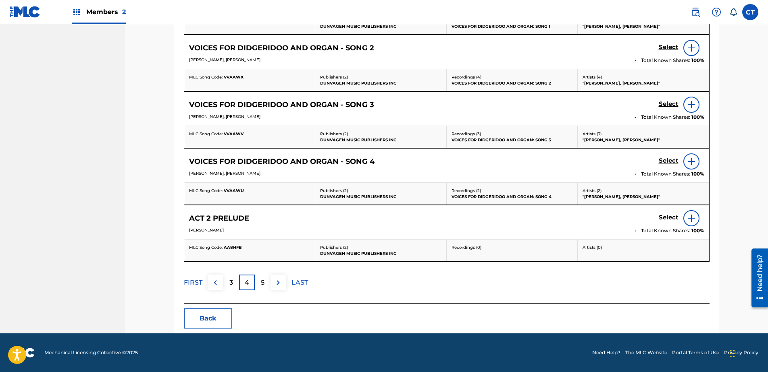
click at [265, 286] on div "5" at bounding box center [263, 283] width 16 height 16
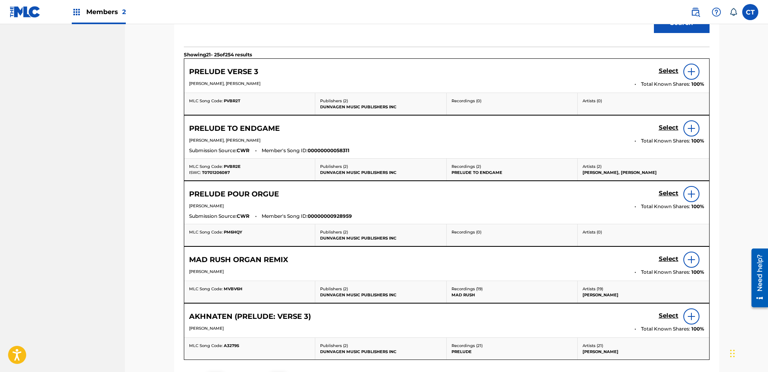
click at [663, 75] on h5 "Select" at bounding box center [669, 71] width 20 height 8
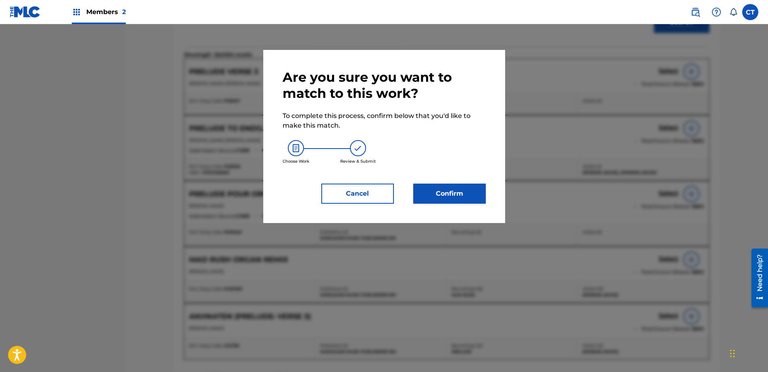
click at [456, 188] on button "Confirm" at bounding box center [449, 194] width 73 height 20
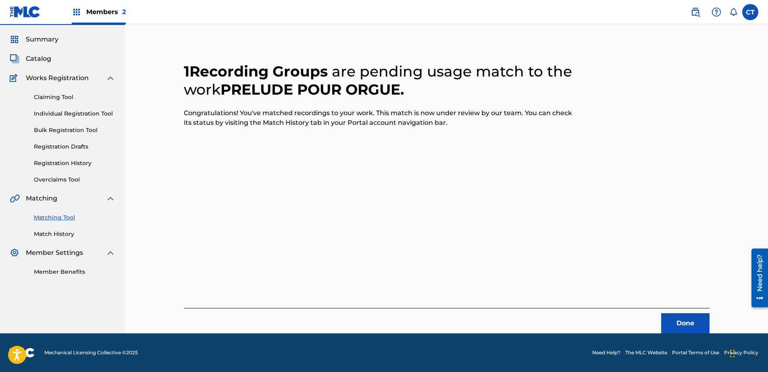
scroll to position [21, 0]
click at [681, 320] on button "Done" at bounding box center [685, 324] width 48 height 20
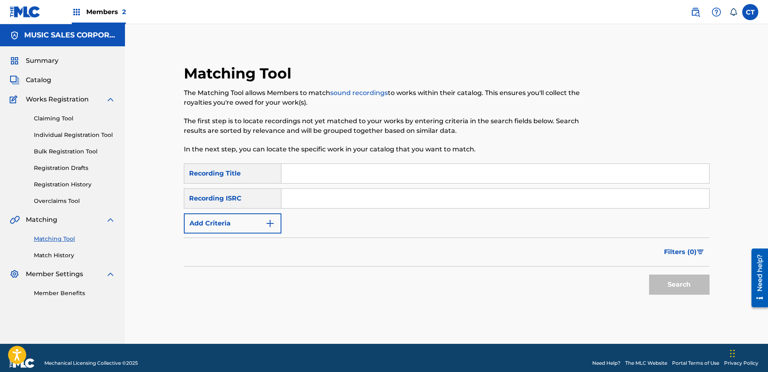
paste input "US65R1208201"
click at [670, 289] on button "Search" at bounding box center [679, 285] width 60 height 20
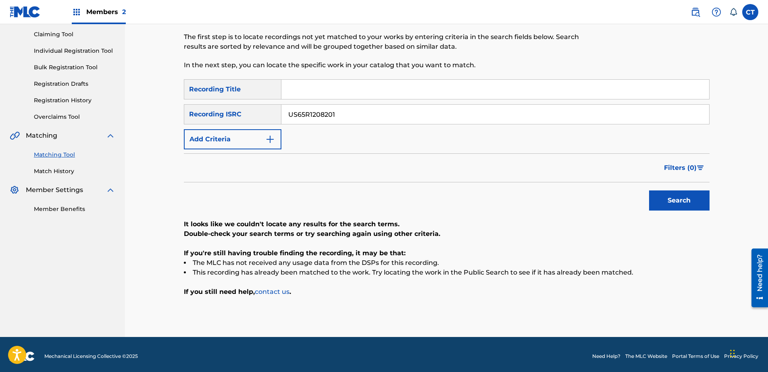
scroll to position [88, 0]
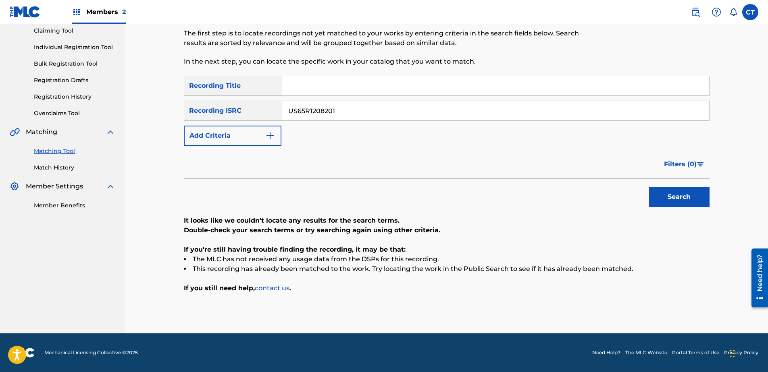
click at [375, 111] on input "US65R1208201" at bounding box center [495, 110] width 428 height 19
paste input "2"
click at [684, 198] on button "Search" at bounding box center [679, 197] width 60 height 20
click at [343, 119] on input "US65R1208202" at bounding box center [495, 110] width 428 height 19
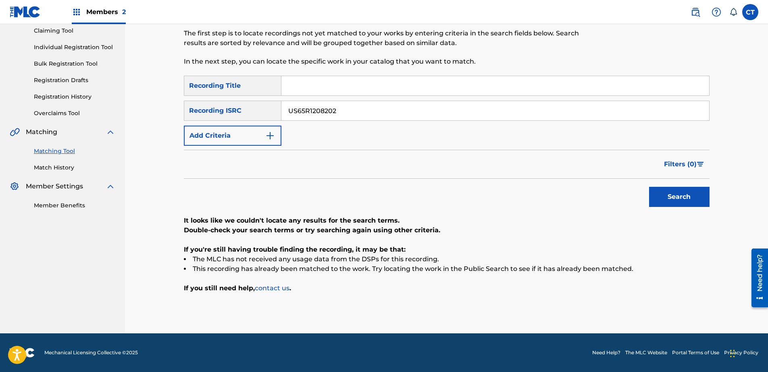
click at [343, 119] on input "US65R1208202" at bounding box center [495, 110] width 428 height 19
paste input "3"
click at [669, 193] on button "Search" at bounding box center [679, 197] width 60 height 20
click at [398, 113] on input "US65R1208203" at bounding box center [495, 110] width 428 height 19
click at [649, 187] on button "Search" at bounding box center [679, 197] width 60 height 20
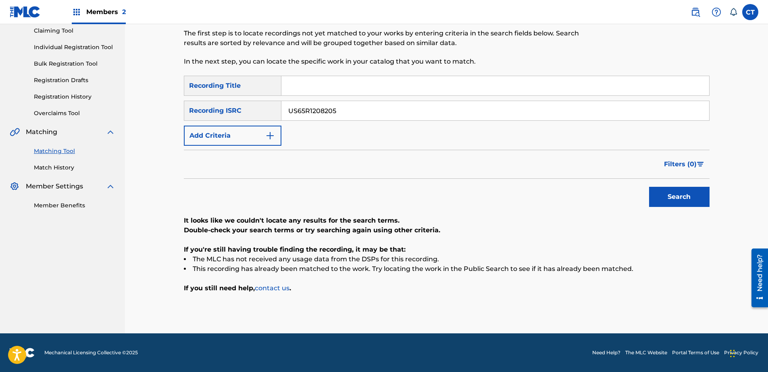
click at [649, 187] on button "Search" at bounding box center [679, 197] width 60 height 20
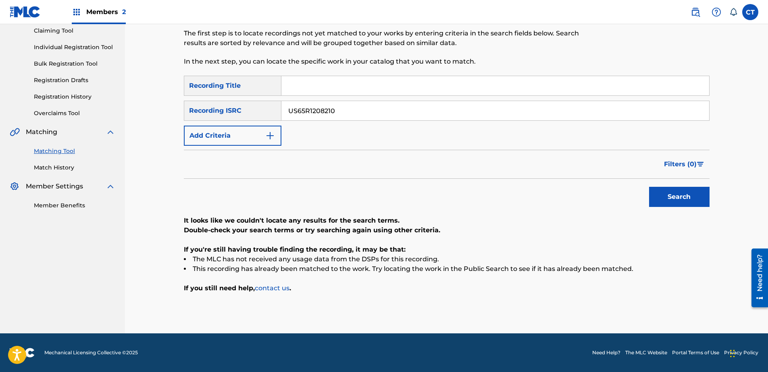
click at [649, 187] on button "Search" at bounding box center [679, 197] width 60 height 20
drag, startPoint x: 40, startPoint y: 260, endPoint x: 52, endPoint y: 255, distance: 12.6
click at [40, 260] on nav "MUSIC SALES CORPORATION Summary Catalog Works Registration Claiming Tool Indivi…" at bounding box center [62, 134] width 125 height 397
click at [344, 114] on input "US65R1208210" at bounding box center [495, 110] width 428 height 19
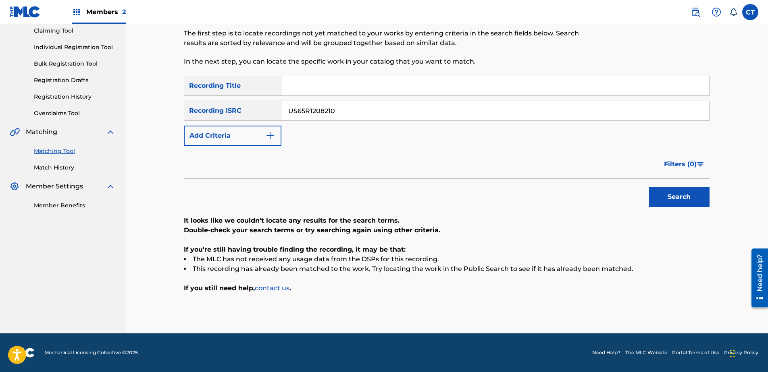
click at [347, 108] on input "US65R1208210" at bounding box center [495, 110] width 428 height 19
paste input "09"
click at [673, 200] on button "Search" at bounding box center [679, 197] width 60 height 20
click at [352, 106] on input "US65R1208209" at bounding box center [495, 110] width 428 height 19
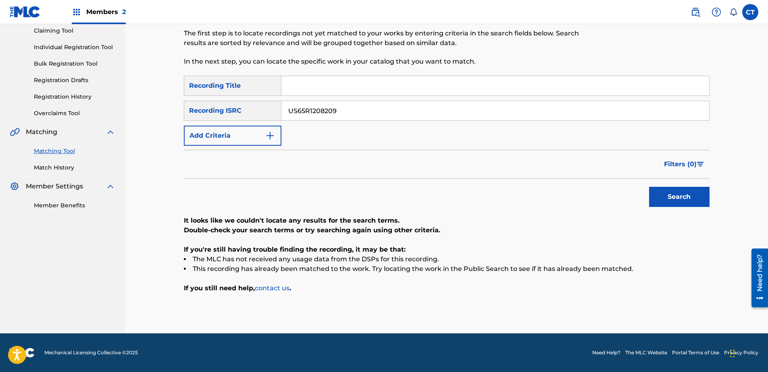
click at [352, 106] on input "US65R1208209" at bounding box center [495, 110] width 428 height 19
paste input "10"
click at [690, 203] on button "Search" at bounding box center [679, 197] width 60 height 20
click at [388, 114] on input "US65R1208210" at bounding box center [495, 110] width 428 height 19
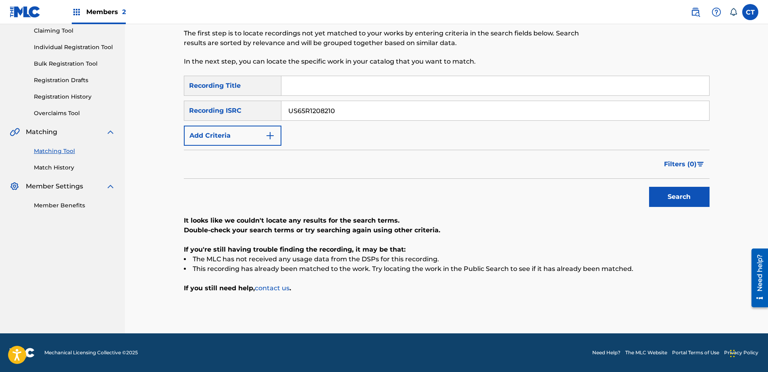
paste input "1"
click at [665, 197] on button "Search" at bounding box center [679, 197] width 60 height 20
click at [407, 112] on input "US65R1208211" at bounding box center [495, 110] width 428 height 19
click at [649, 187] on button "Search" at bounding box center [679, 197] width 60 height 20
click at [418, 108] on input "US65R1208212" at bounding box center [495, 110] width 428 height 19
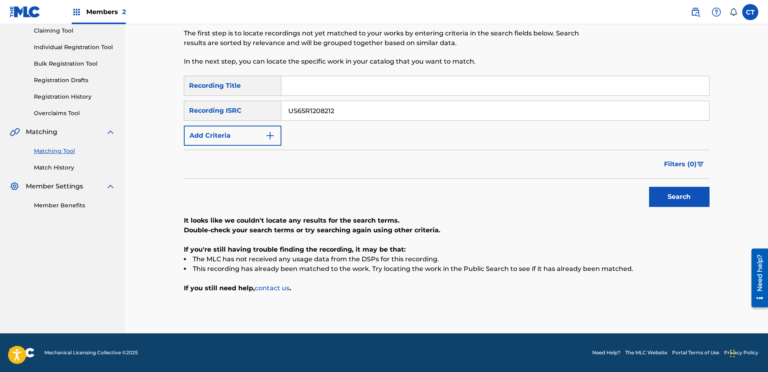
click at [418, 110] on input "US65R1208212" at bounding box center [495, 110] width 428 height 19
paste input "913701"
type input "US65R1913701"
click at [660, 193] on button "Search" at bounding box center [679, 197] width 60 height 20
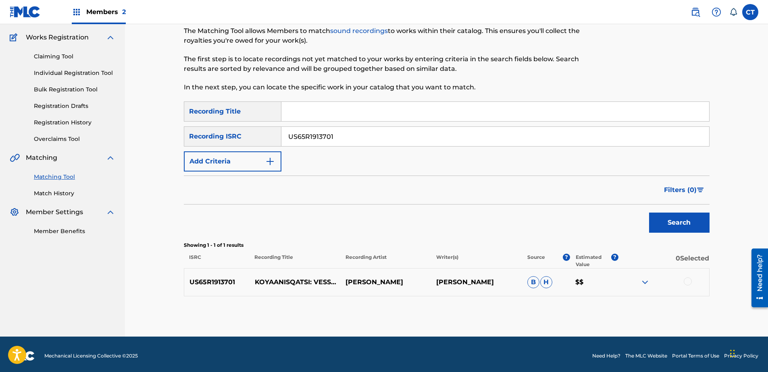
scroll to position [65, 0]
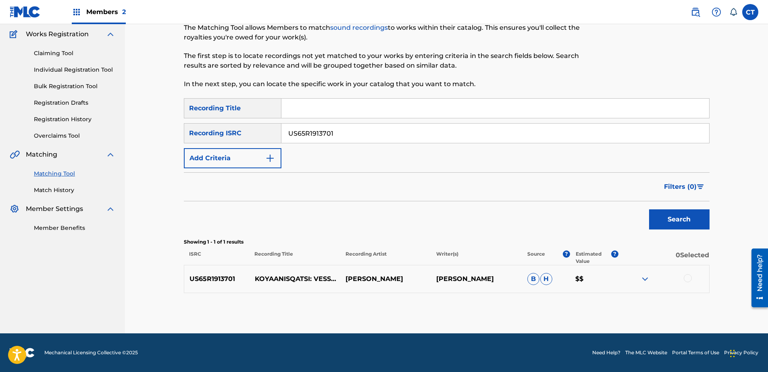
click at [689, 279] on div at bounding box center [688, 279] width 8 height 8
click at [586, 301] on button "Match 1 Group" at bounding box center [566, 307] width 89 height 20
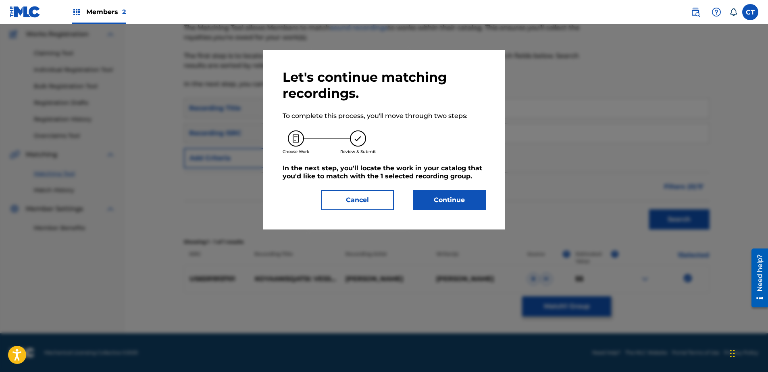
click at [456, 200] on button "Continue" at bounding box center [449, 200] width 73 height 20
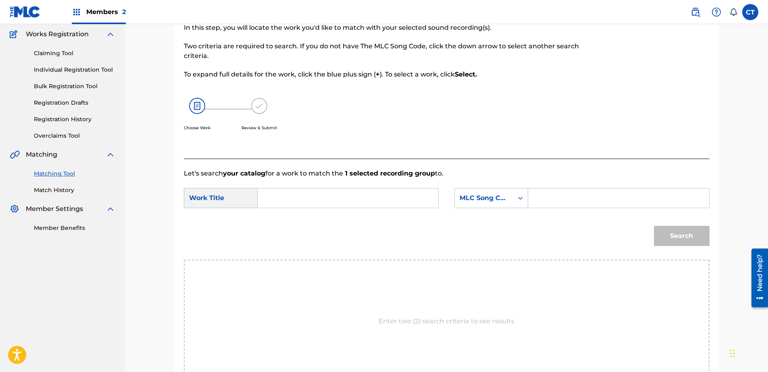
click at [356, 206] on input "Search Form" at bounding box center [347, 198] width 167 height 19
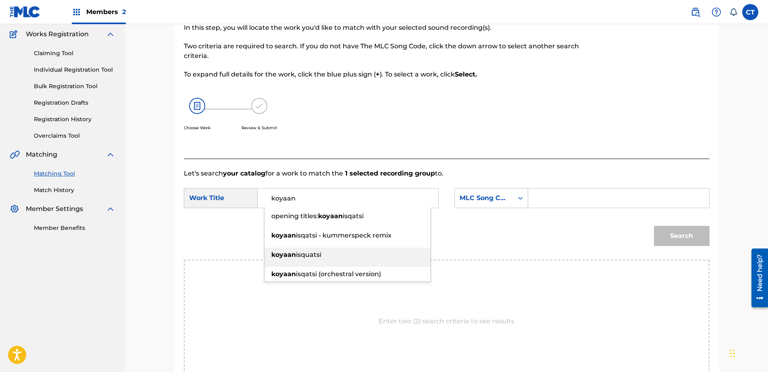
click at [379, 259] on div "koyaan isquatsi" at bounding box center [347, 255] width 166 height 15
type input "koyaanisquatsi"
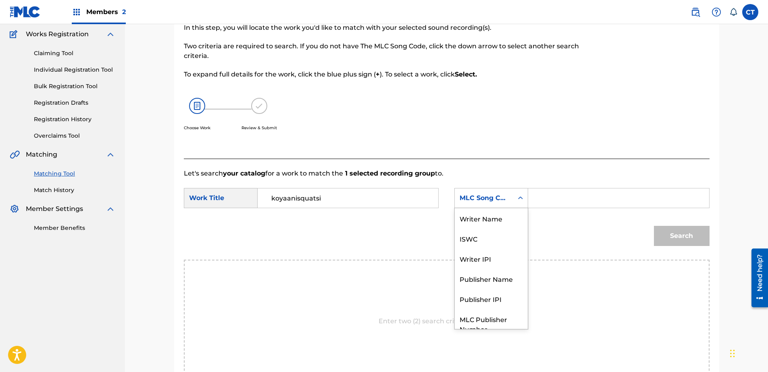
click at [475, 201] on div "MLC Song Code" at bounding box center [484, 198] width 49 height 10
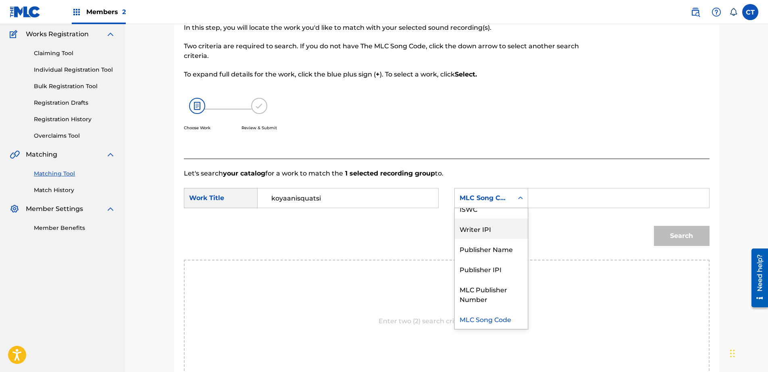
scroll to position [0, 0]
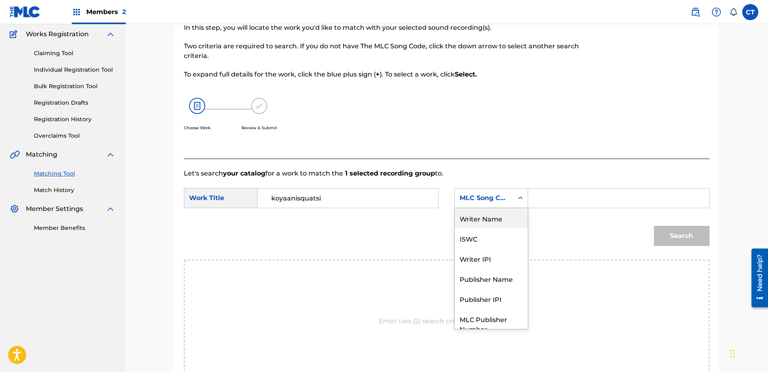
click at [486, 218] on div "Writer Name" at bounding box center [491, 218] width 73 height 20
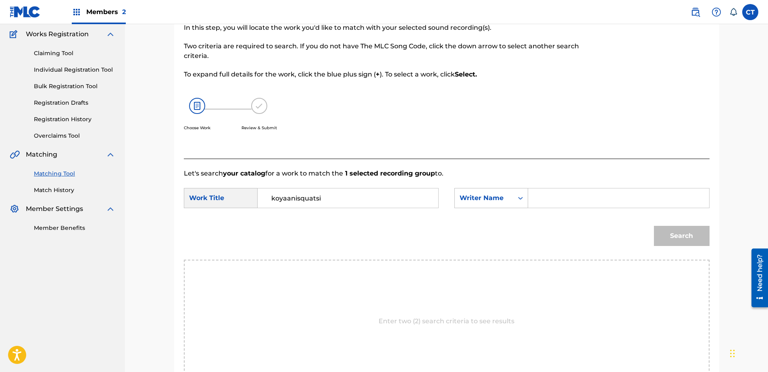
click at [546, 197] on input "Search Form" at bounding box center [618, 198] width 167 height 19
type input "glass"
click at [709, 251] on div "Match Usage - Select Work In this step, you will locate the work you'd like to …" at bounding box center [446, 216] width 545 height 434
click at [683, 237] on button "Search" at bounding box center [682, 236] width 56 height 20
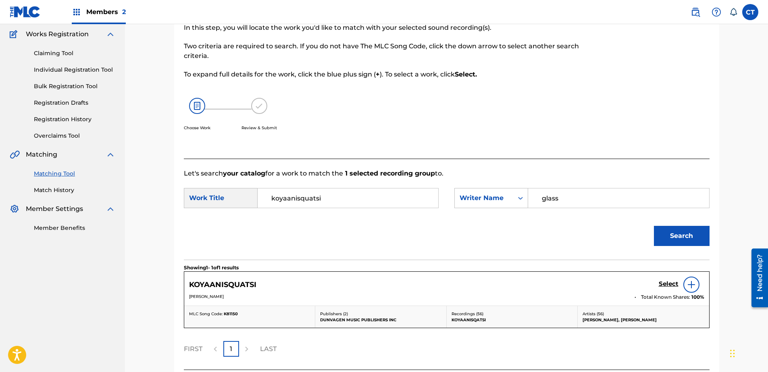
click at [668, 283] on h5 "Select" at bounding box center [669, 285] width 20 height 8
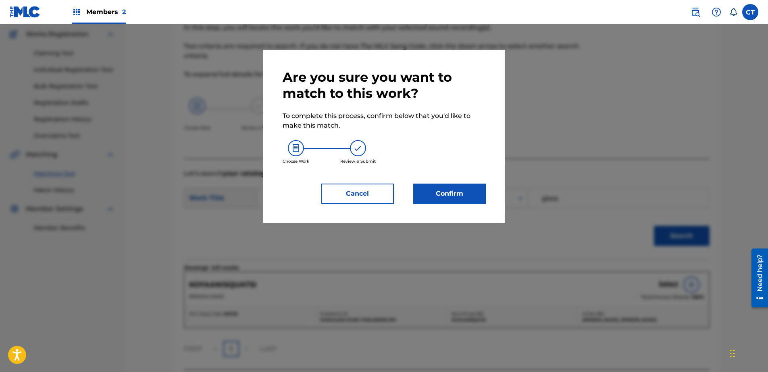
click at [468, 198] on button "Confirm" at bounding box center [449, 194] width 73 height 20
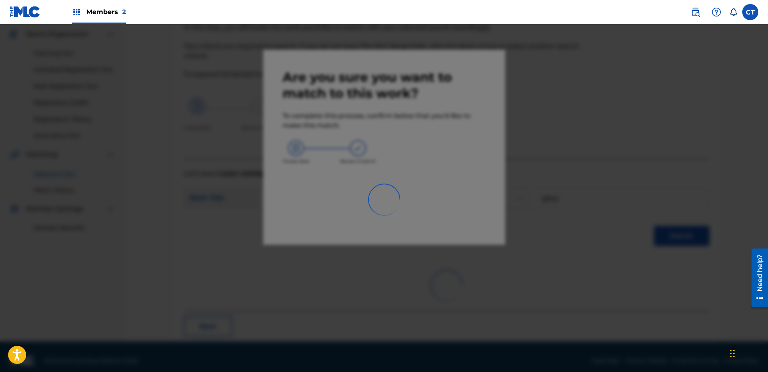
scroll to position [21, 0]
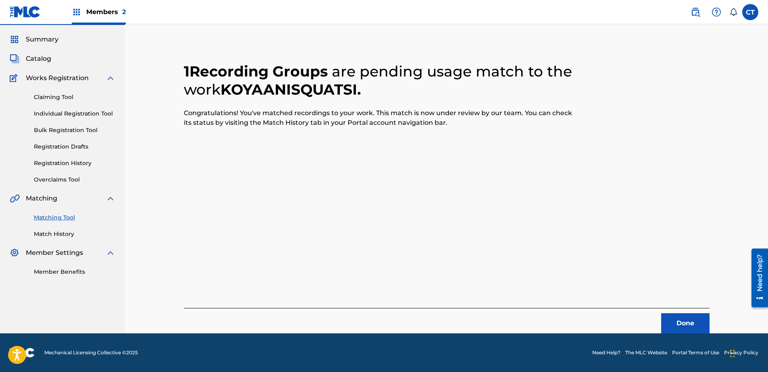
drag, startPoint x: 690, startPoint y: 324, endPoint x: 675, endPoint y: 321, distance: 14.8
click at [690, 324] on button "Done" at bounding box center [685, 324] width 48 height 20
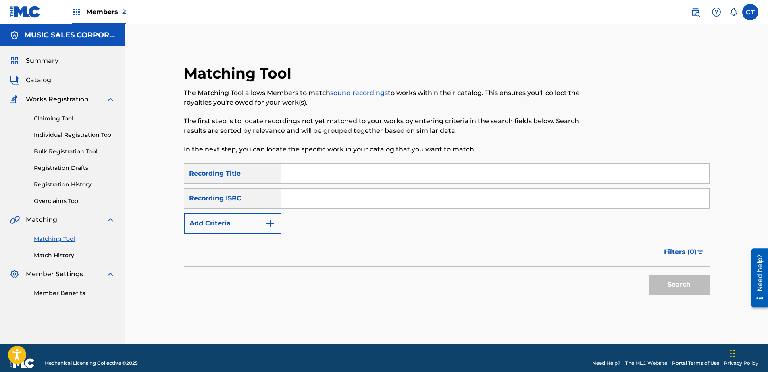
paste input "US65R1913702"
click at [680, 291] on button "Search" at bounding box center [679, 285] width 60 height 20
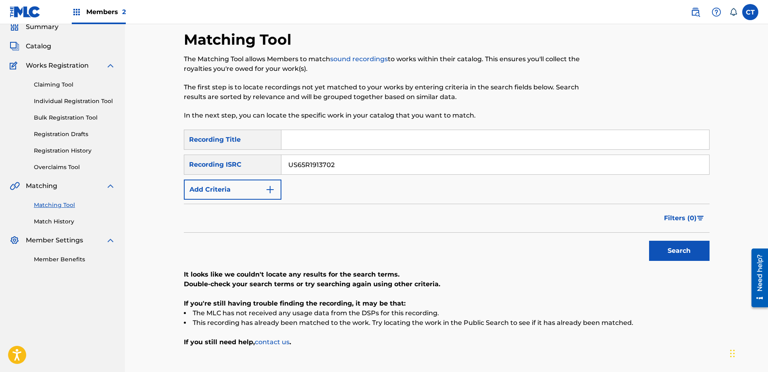
scroll to position [81, 0]
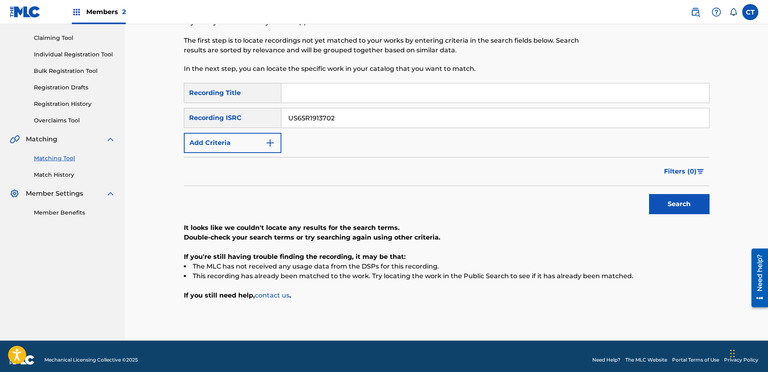
click at [361, 117] on input "US65R1913702" at bounding box center [495, 117] width 428 height 19
paste input "3"
click at [692, 203] on button "Search" at bounding box center [679, 204] width 60 height 20
click at [399, 112] on input "US65R1913703" at bounding box center [495, 117] width 428 height 19
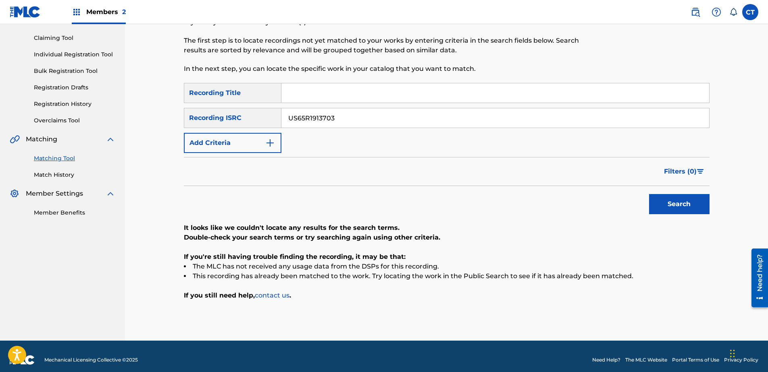
click at [399, 112] on input "US65R1913703" at bounding box center [495, 117] width 428 height 19
paste input "4"
type input "US65R1913704"
click at [675, 211] on button "Search" at bounding box center [679, 204] width 60 height 20
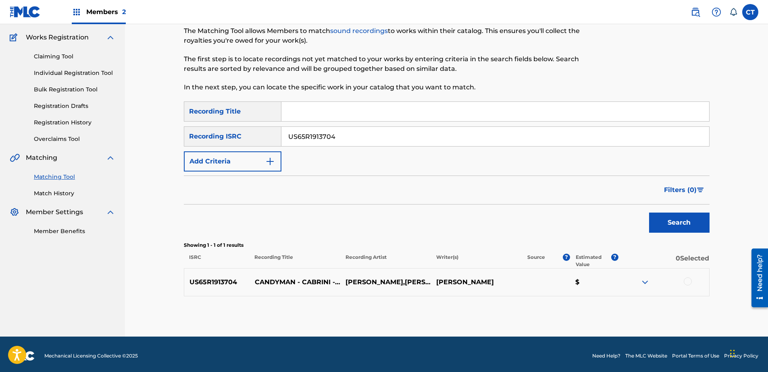
scroll to position [65, 0]
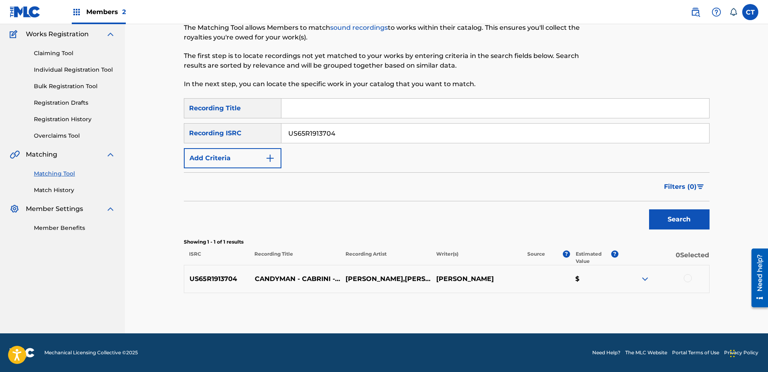
click at [688, 278] on div at bounding box center [688, 279] width 8 height 8
click at [578, 307] on button "Match 1 Group" at bounding box center [566, 307] width 89 height 20
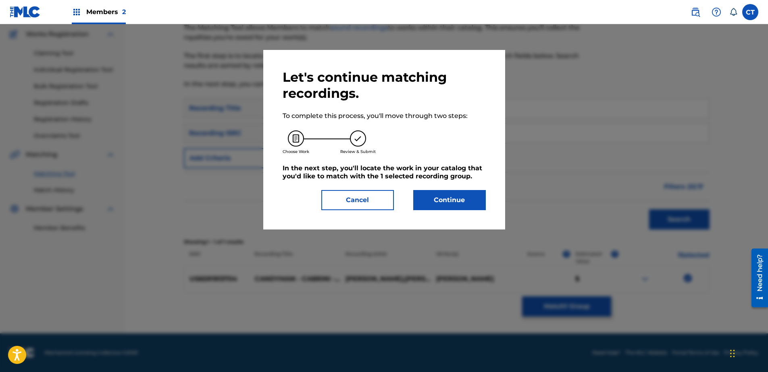
click at [444, 201] on button "Continue" at bounding box center [449, 200] width 73 height 20
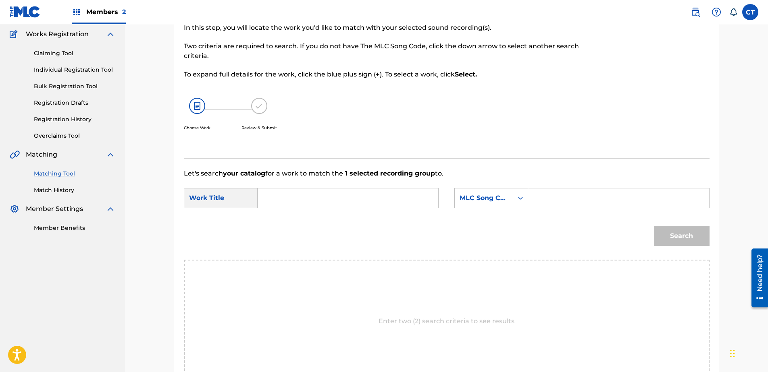
click at [296, 204] on input "Search Form" at bounding box center [347, 198] width 167 height 19
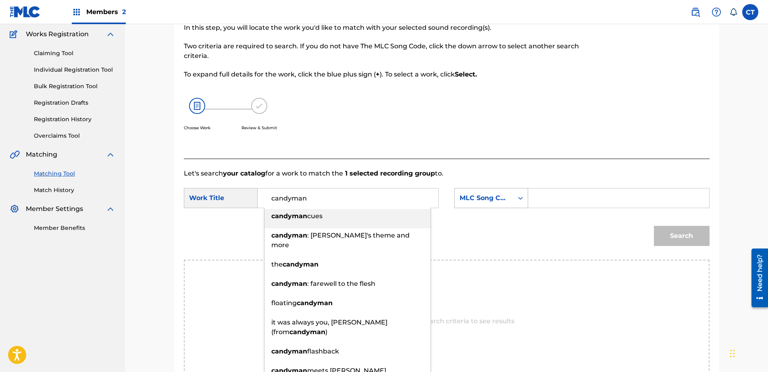
type input "candyman"
click at [510, 197] on div "MLC Song Code" at bounding box center [484, 198] width 58 height 15
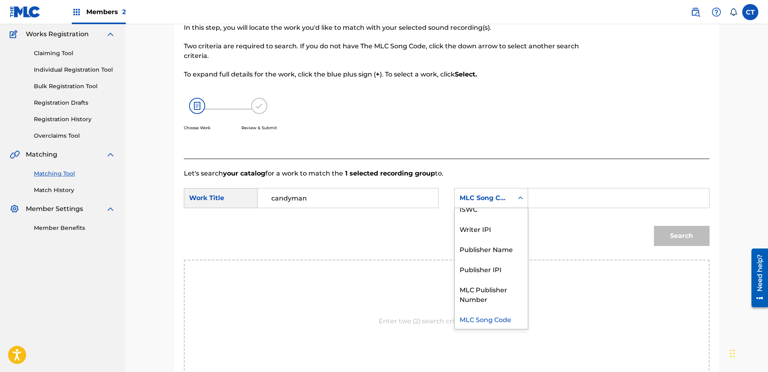
scroll to position [0, 0]
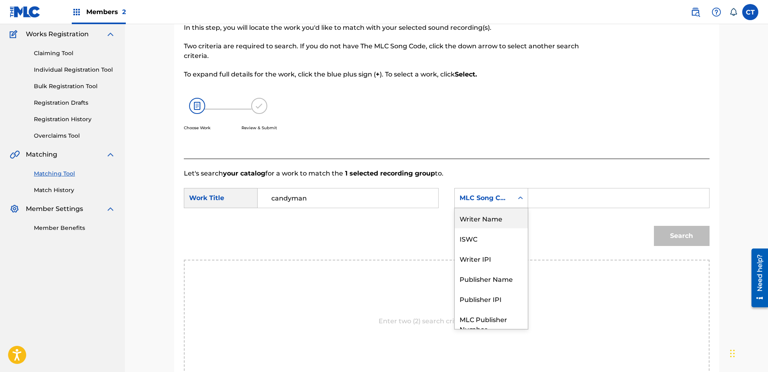
click at [501, 223] on div "Writer Name" at bounding box center [491, 218] width 73 height 20
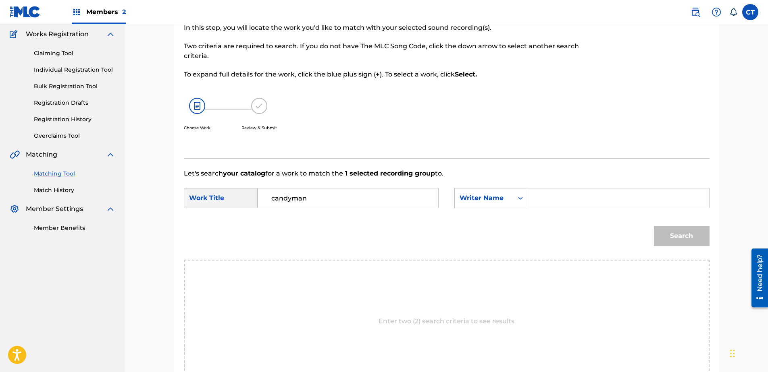
click at [549, 208] on div "SearchWithCriteriac7e0ff94-fbd4-4557-916b-e502de607a95 Work Title candyman Sear…" at bounding box center [447, 200] width 526 height 25
click at [586, 202] on input "Search Form" at bounding box center [618, 198] width 167 height 19
type input "glass"
drag, startPoint x: 590, startPoint y: 204, endPoint x: 668, endPoint y: 232, distance: 82.9
click at [668, 232] on button "Search" at bounding box center [682, 236] width 56 height 20
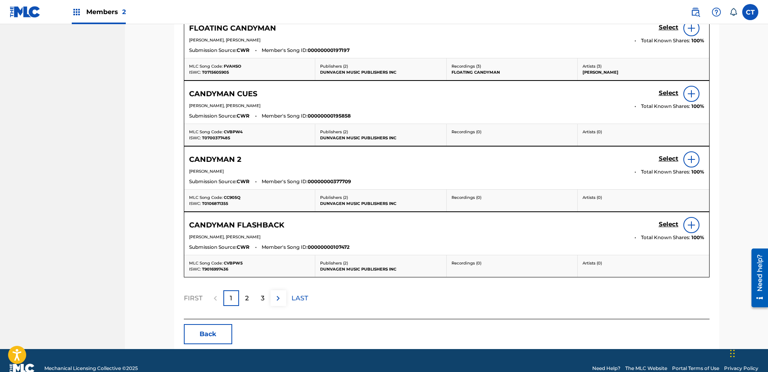
click at [243, 296] on div "2" at bounding box center [247, 299] width 16 height 16
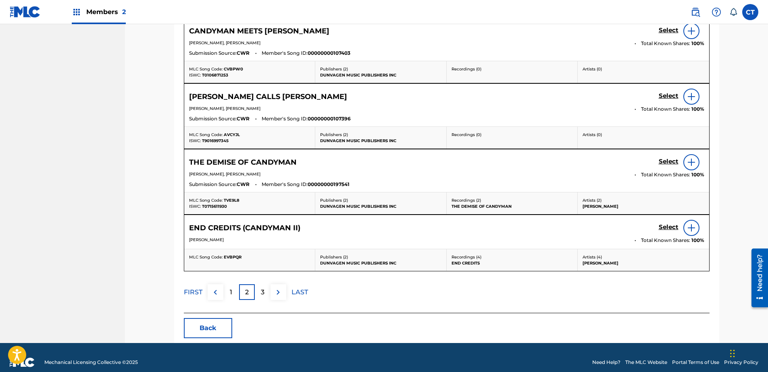
scroll to position [388, 0]
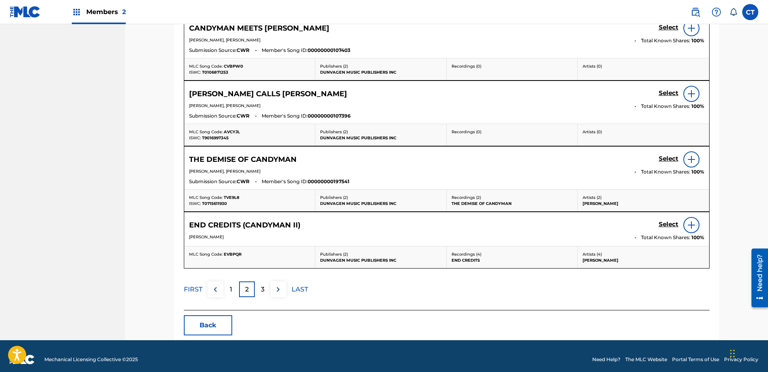
click at [260, 288] on div "3" at bounding box center [263, 290] width 16 height 16
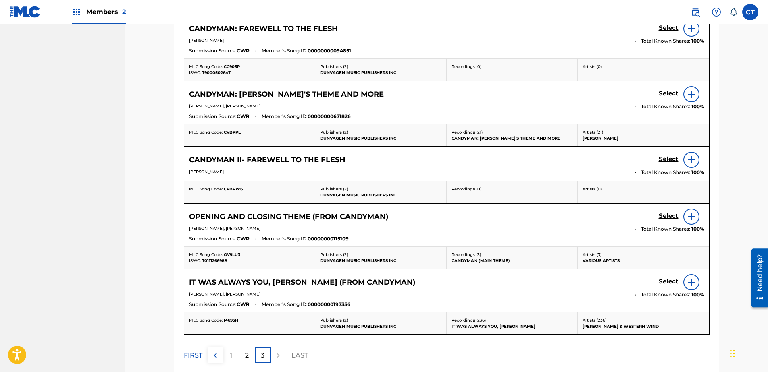
scroll to position [347, 0]
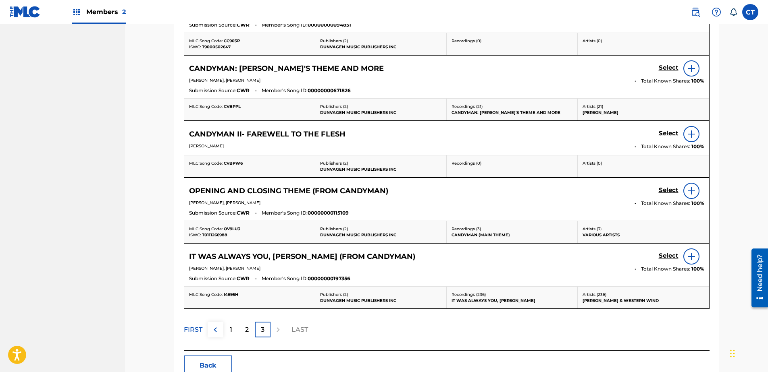
click at [225, 331] on div "1" at bounding box center [231, 330] width 16 height 16
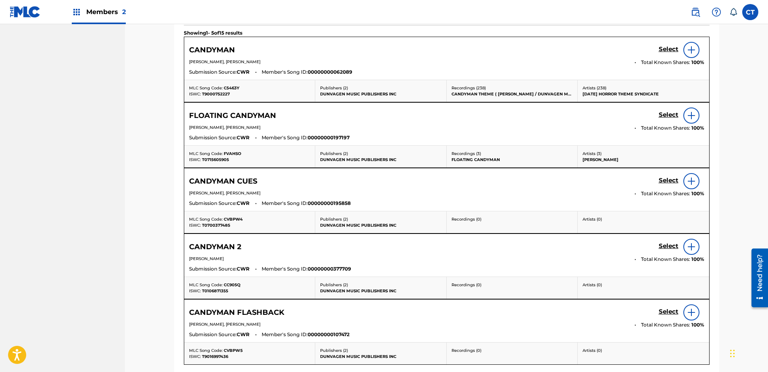
scroll to position [186, 0]
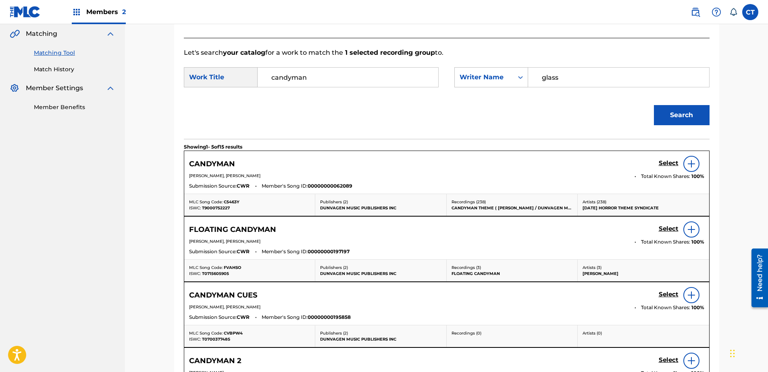
click at [667, 166] on h5 "Select" at bounding box center [669, 164] width 20 height 8
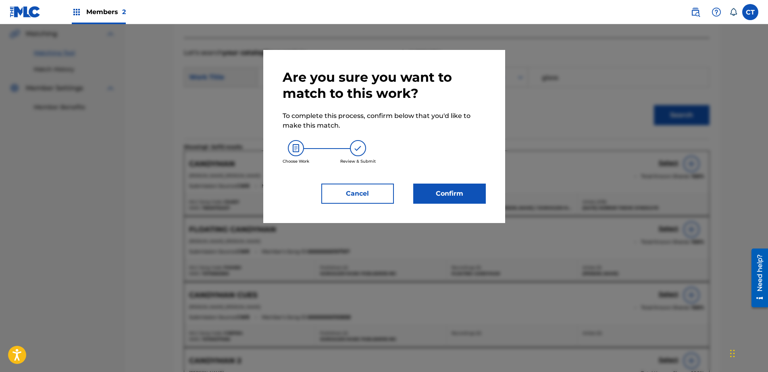
click at [447, 187] on button "Confirm" at bounding box center [449, 194] width 73 height 20
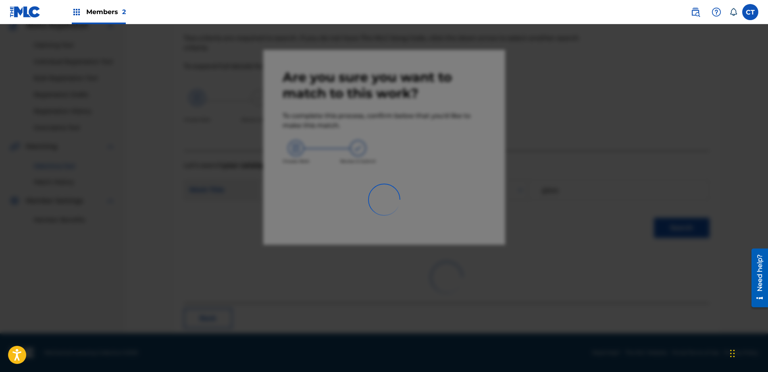
scroll to position [21, 0]
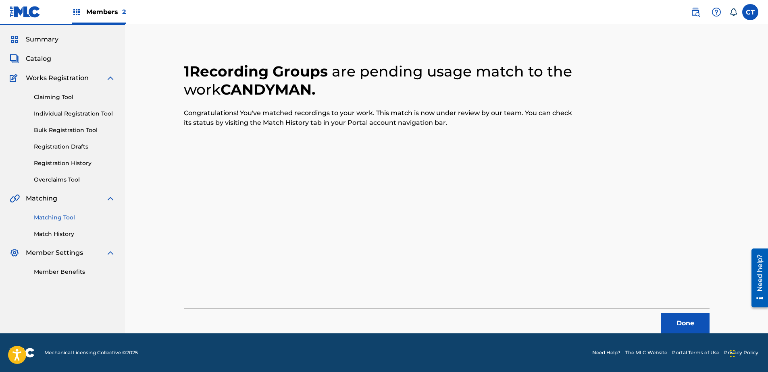
click at [688, 317] on button "Done" at bounding box center [685, 324] width 48 height 20
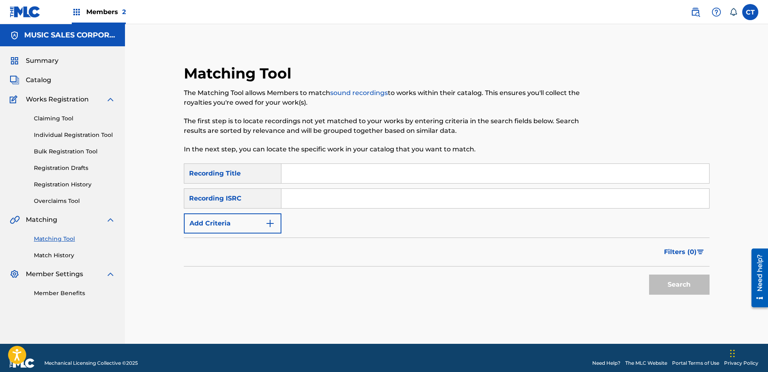
paste input "US65R1913705"
type input "US65R1913705"
click at [658, 283] on button "Search" at bounding box center [679, 285] width 60 height 20
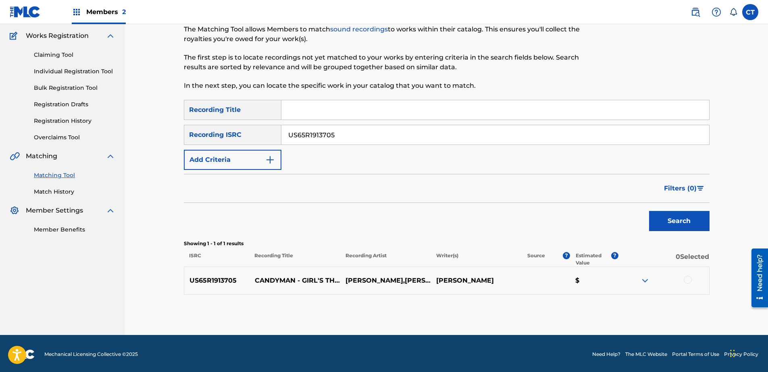
scroll to position [65, 0]
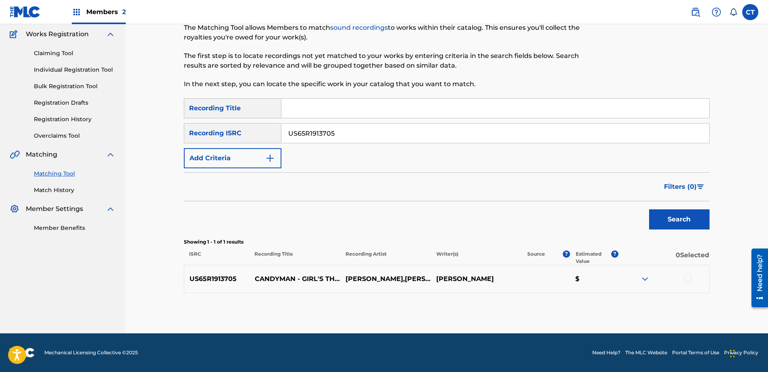
click at [685, 282] on div at bounding box center [663, 280] width 91 height 10
click at [688, 277] on div at bounding box center [688, 279] width 8 height 8
click at [591, 309] on button "Match 1 Group" at bounding box center [566, 307] width 89 height 20
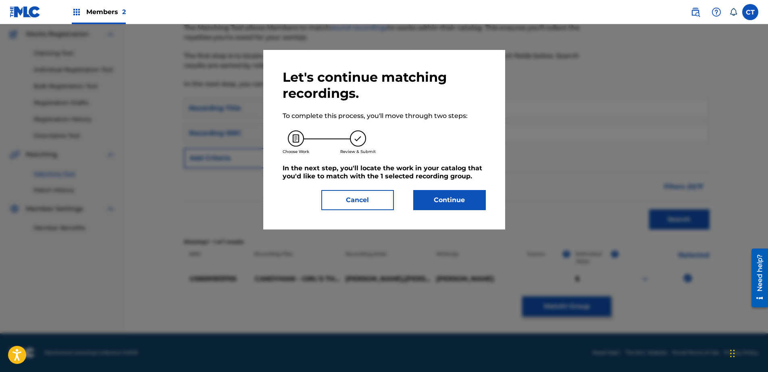
click at [470, 208] on button "Continue" at bounding box center [449, 200] width 73 height 20
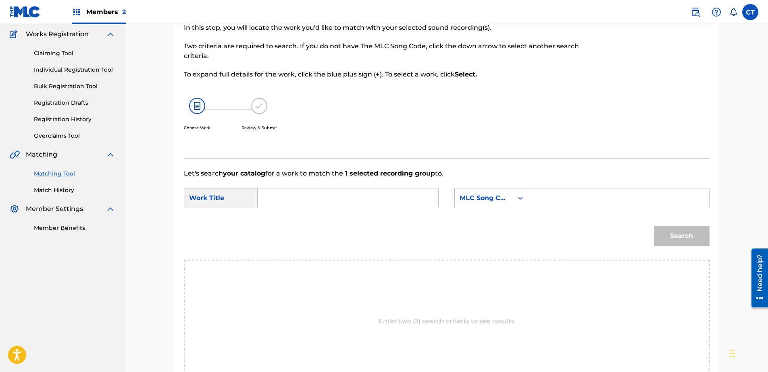
click at [368, 193] on input "Search Form" at bounding box center [347, 198] width 167 height 19
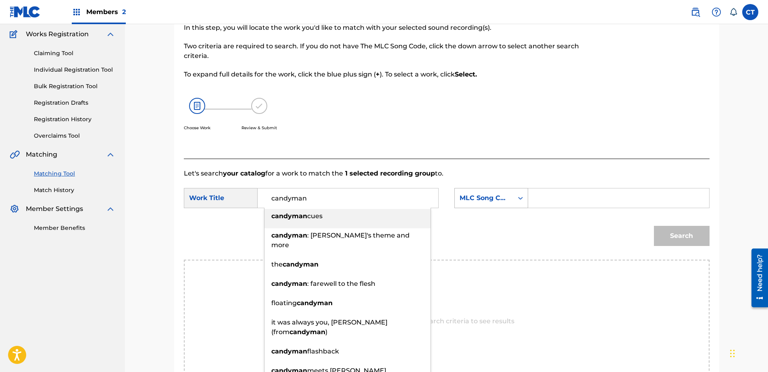
type input "candyman"
click at [493, 206] on div "MLC Song Code" at bounding box center [491, 198] width 74 height 20
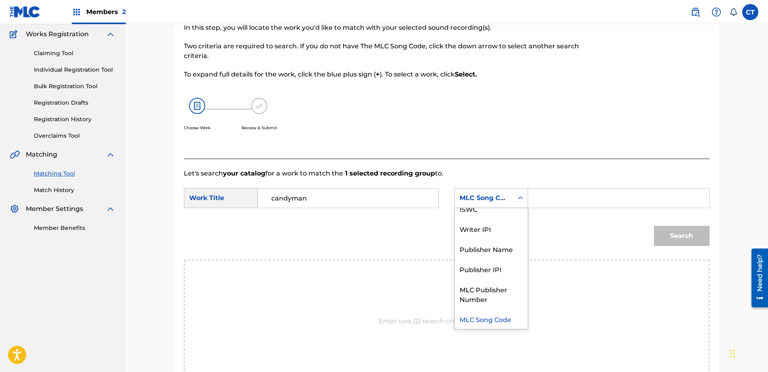
scroll to position [0, 0]
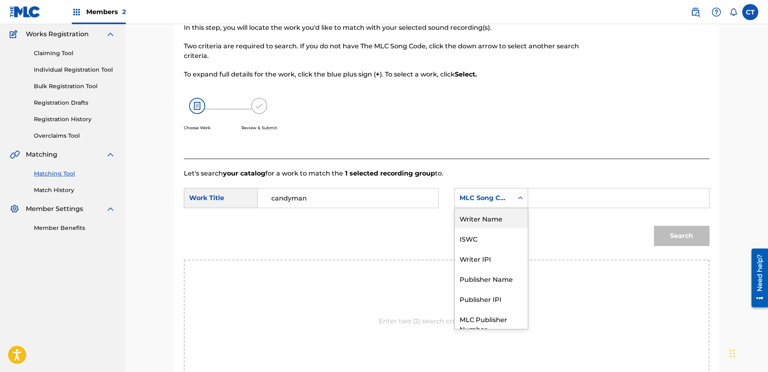
drag, startPoint x: 496, startPoint y: 219, endPoint x: 505, endPoint y: 216, distance: 10.0
click at [497, 218] on div "Writer Name" at bounding box center [491, 218] width 73 height 20
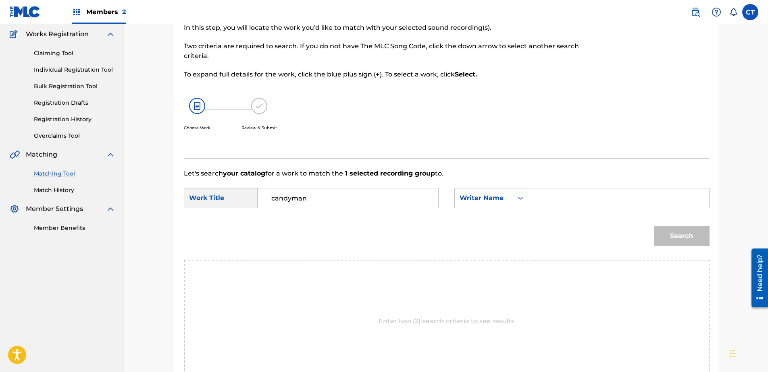
drag, startPoint x: 549, startPoint y: 202, endPoint x: 558, endPoint y: 204, distance: 9.6
click at [549, 202] on input "Search Form" at bounding box center [618, 198] width 167 height 19
type input "glass"
click at [651, 228] on div "Search" at bounding box center [680, 234] width 60 height 32
click at [663, 234] on button "Search" at bounding box center [682, 236] width 56 height 20
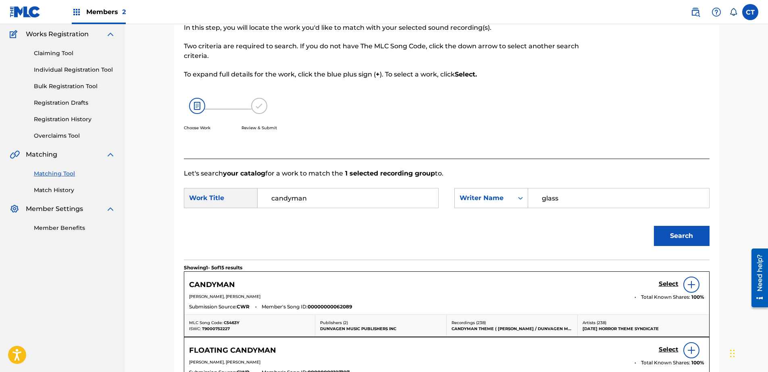
click at [667, 279] on div "Select" at bounding box center [682, 285] width 46 height 16
click at [667, 281] on h5 "Select" at bounding box center [669, 285] width 20 height 8
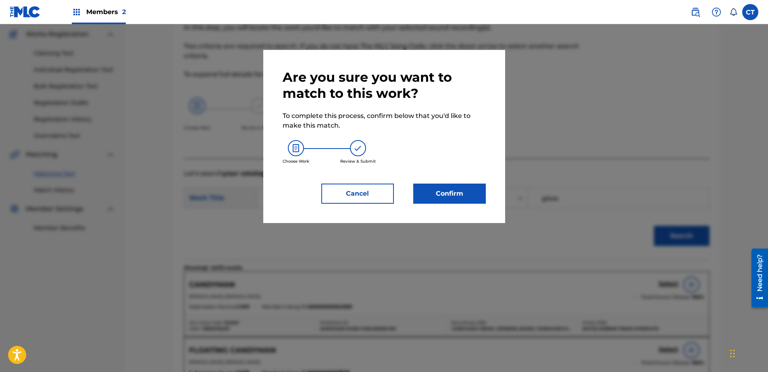
click at [447, 199] on button "Confirm" at bounding box center [449, 194] width 73 height 20
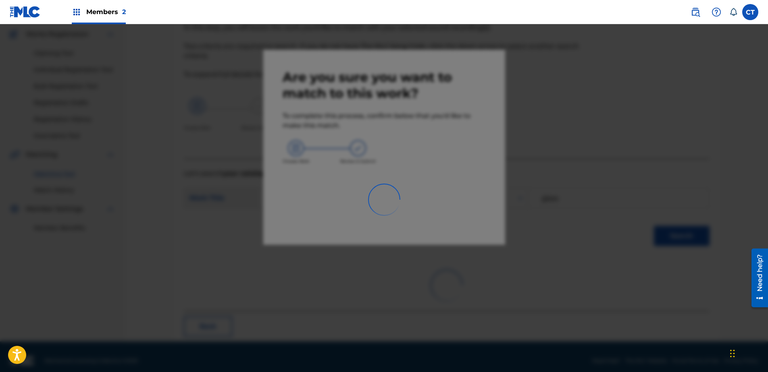
scroll to position [21, 0]
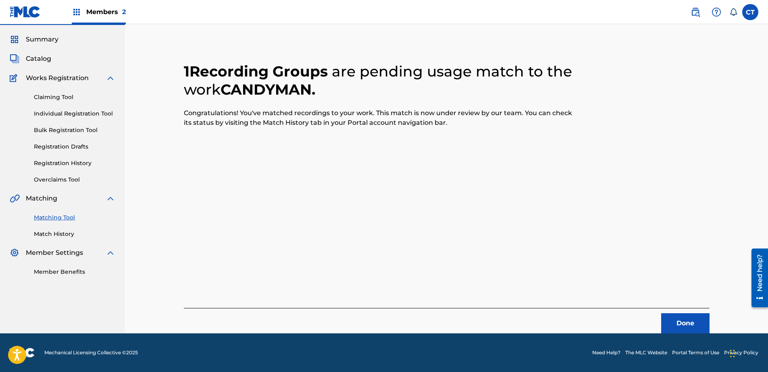
click at [677, 319] on button "Done" at bounding box center [685, 324] width 48 height 20
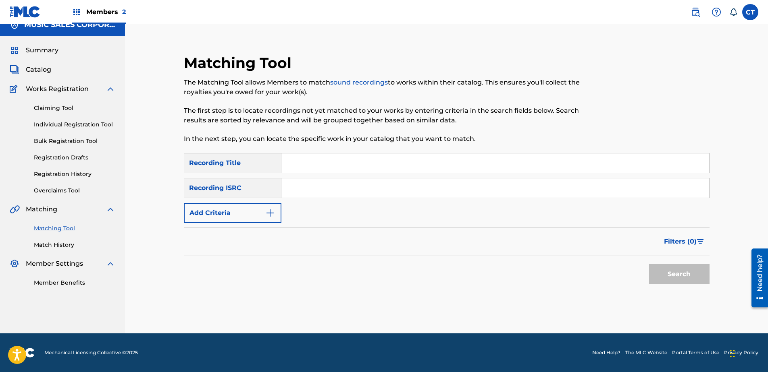
scroll to position [0, 0]
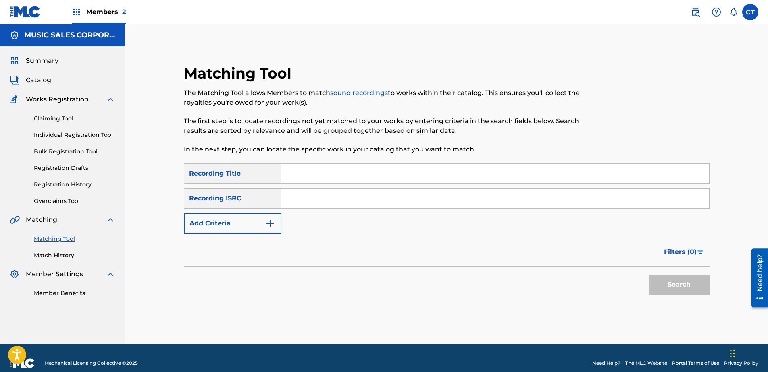
paste input "US65R1913706"
type input "US65R1913706"
click at [673, 283] on button "Search" at bounding box center [679, 285] width 60 height 20
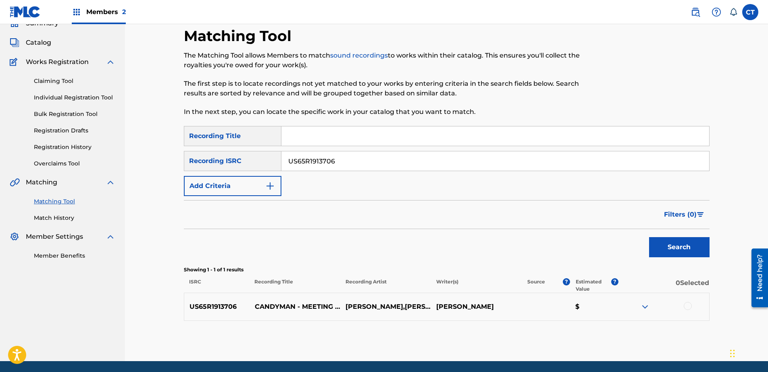
scroll to position [65, 0]
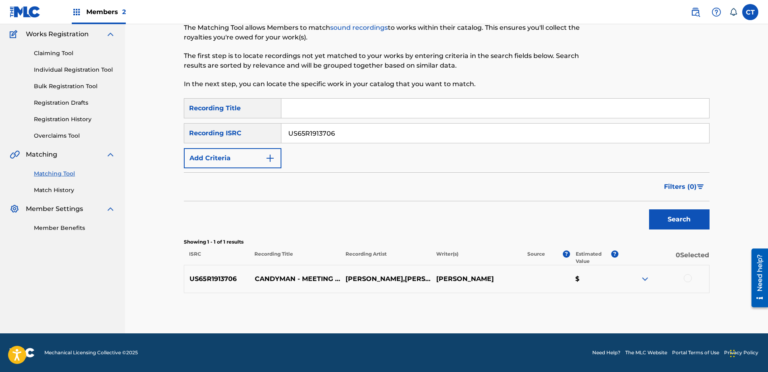
click at [685, 277] on div at bounding box center [688, 279] width 8 height 8
click at [599, 371] on div "Members 2 CT CT Copyright Temp [EMAIL_ADDRESS][DOMAIN_NAME] Notification Prefer…" at bounding box center [384, 154] width 768 height 438
click at [582, 328] on div "Matching Tool The Matching Tool allows Members to match sound recordings to wor…" at bounding box center [447, 166] width 526 height 335
click at [581, 313] on button "Match 1 Group" at bounding box center [566, 307] width 89 height 20
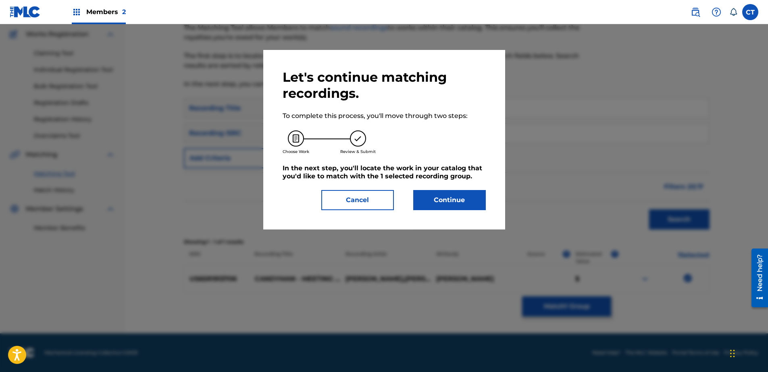
click at [466, 203] on button "Continue" at bounding box center [449, 200] width 73 height 20
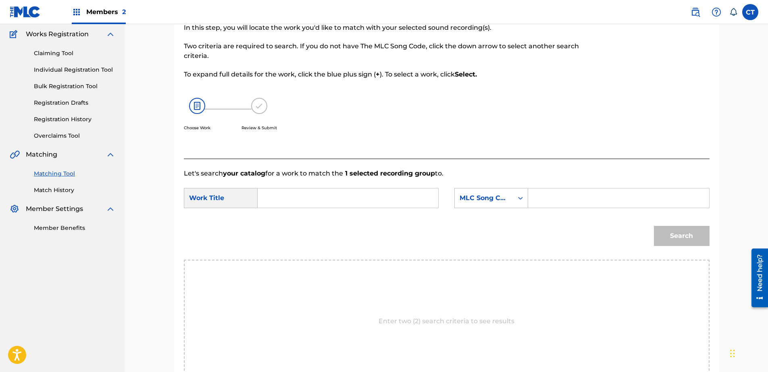
click at [374, 197] on input "Search Form" at bounding box center [347, 198] width 167 height 19
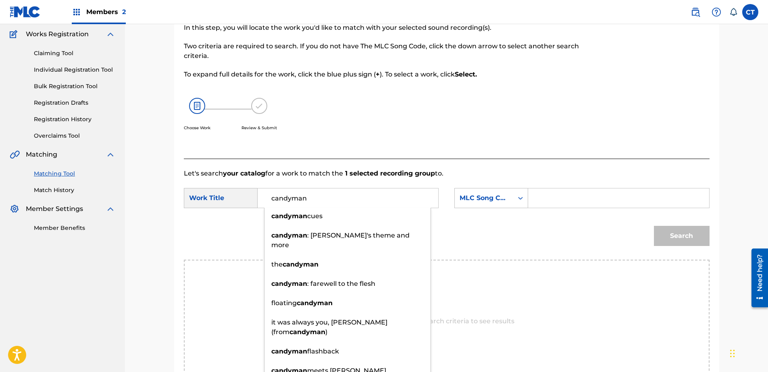
type input "candyman"
click at [531, 193] on div "Search Form" at bounding box center [618, 198] width 181 height 20
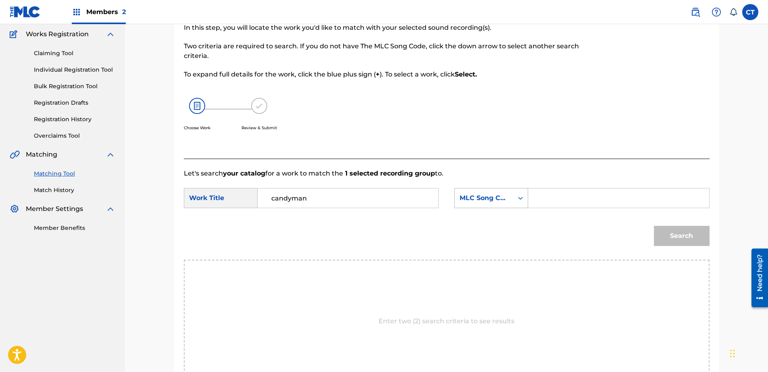
click at [498, 201] on div "MLC Song Code" at bounding box center [484, 198] width 49 height 10
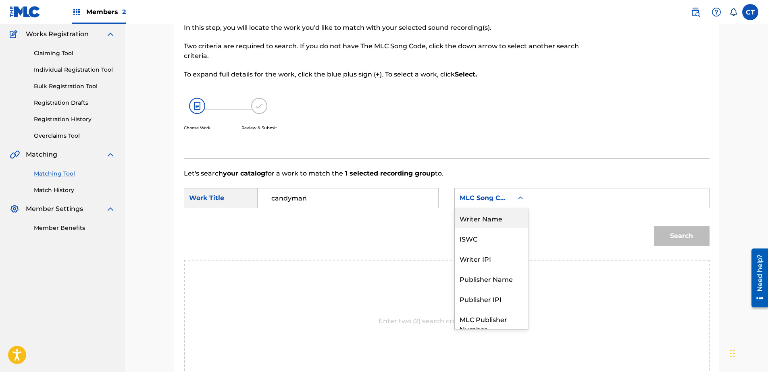
click at [513, 222] on div "Writer Name" at bounding box center [491, 218] width 73 height 20
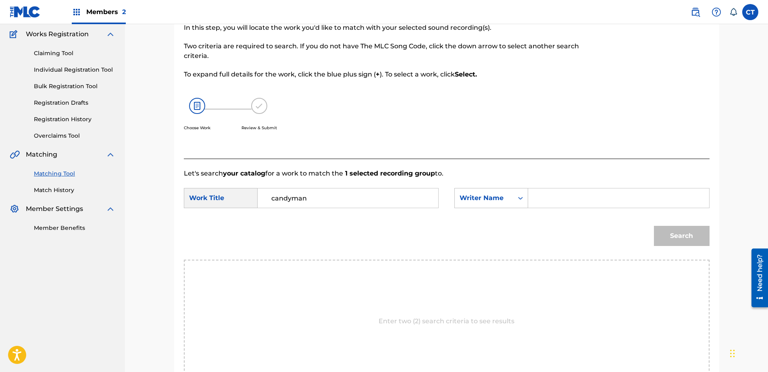
click at [556, 208] on div "Search Form" at bounding box center [618, 198] width 181 height 20
click at [609, 202] on input "Search Form" at bounding box center [618, 198] width 167 height 19
type input "glass"
click at [678, 234] on button "Search" at bounding box center [682, 236] width 56 height 20
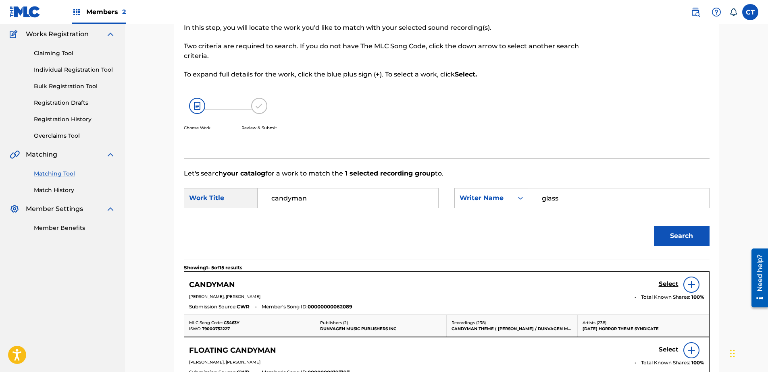
click at [669, 282] on h5 "Select" at bounding box center [669, 285] width 20 height 8
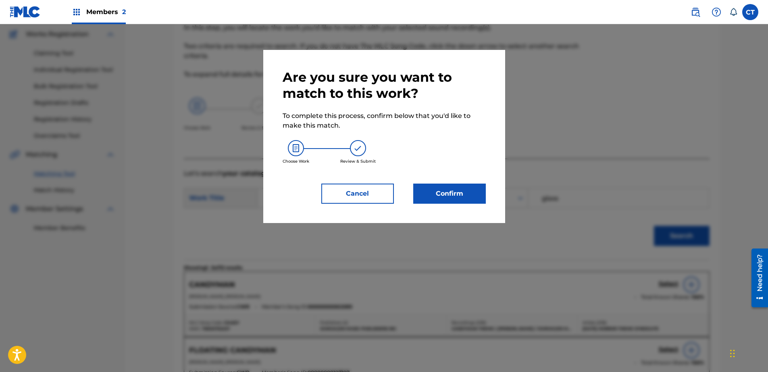
click at [422, 199] on button "Confirm" at bounding box center [449, 194] width 73 height 20
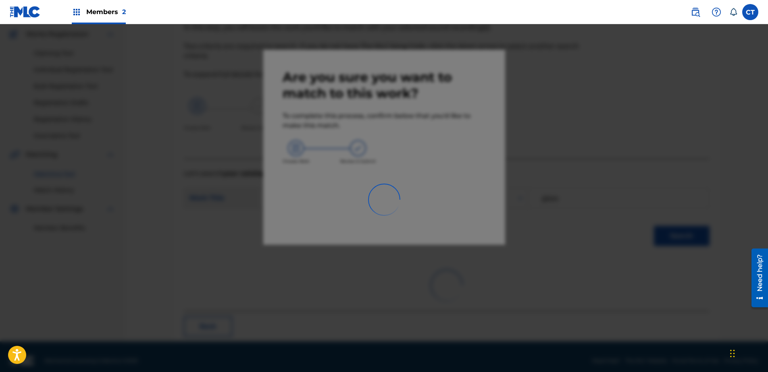
scroll to position [21, 0]
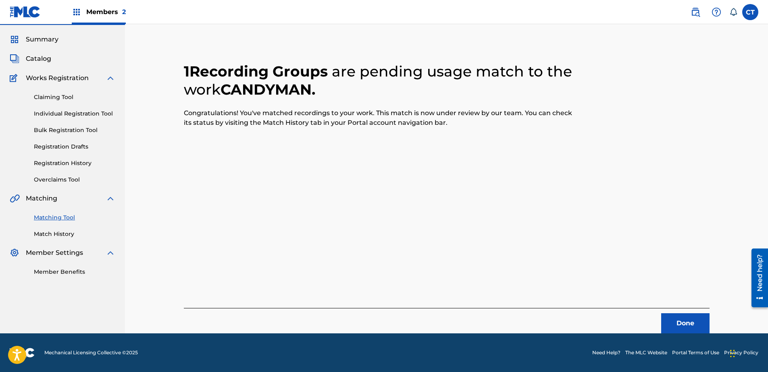
click at [664, 322] on button "Done" at bounding box center [685, 324] width 48 height 20
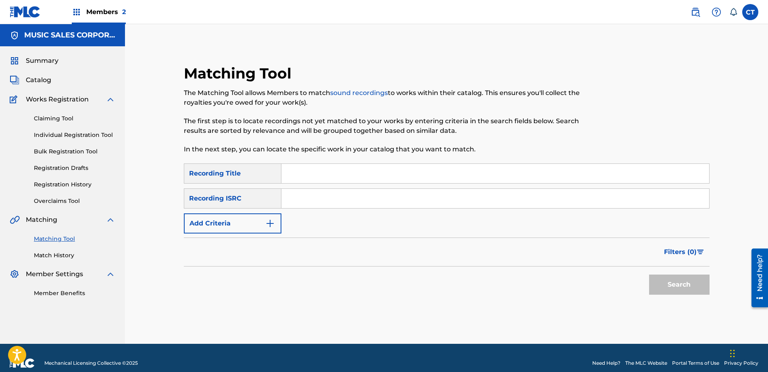
paste input "US65R1913707"
type input "US65R1913707"
click at [664, 291] on button "Search" at bounding box center [679, 285] width 60 height 20
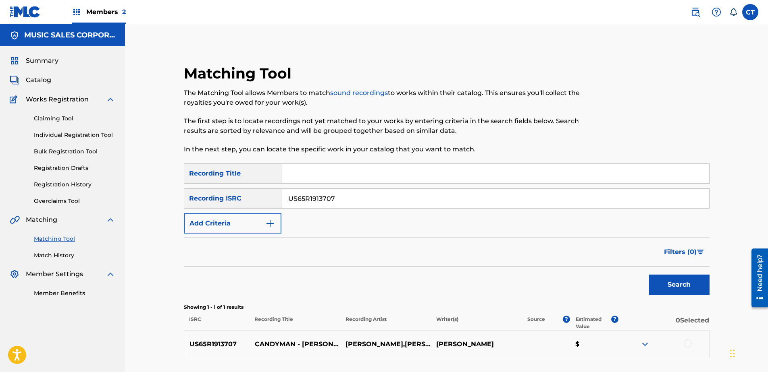
click at [691, 347] on div at bounding box center [663, 345] width 91 height 10
click at [680, 341] on div at bounding box center [663, 345] width 91 height 10
click at [685, 343] on div at bounding box center [688, 344] width 8 height 8
click at [577, 315] on button "Match 1 Group" at bounding box center [566, 307] width 89 height 20
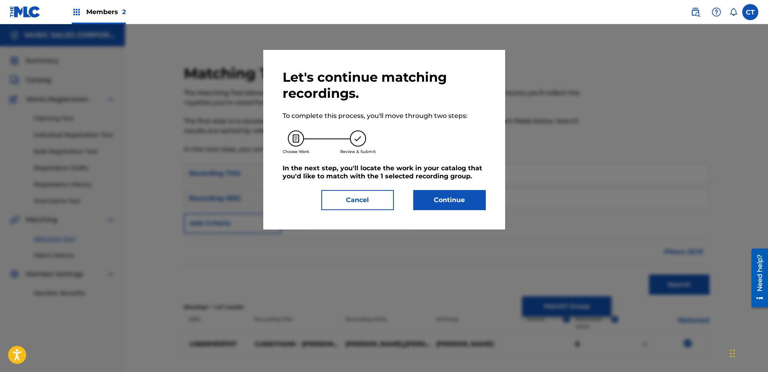
click at [454, 202] on button "Continue" at bounding box center [449, 200] width 73 height 20
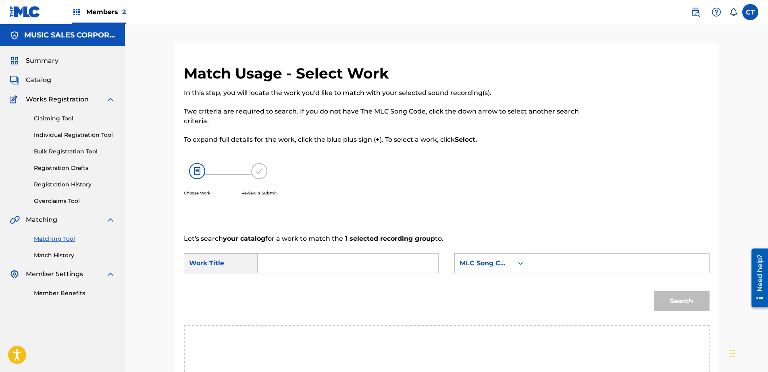
click at [350, 264] on input "Search Form" at bounding box center [347, 263] width 167 height 19
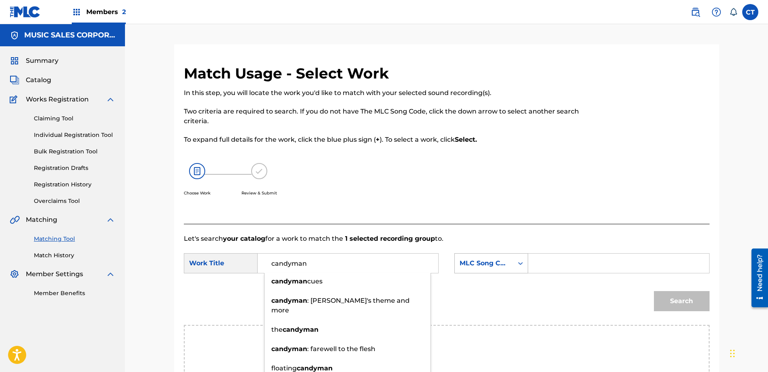
type input "candyman"
click at [485, 268] on div "MLC Song Code" at bounding box center [491, 264] width 74 height 20
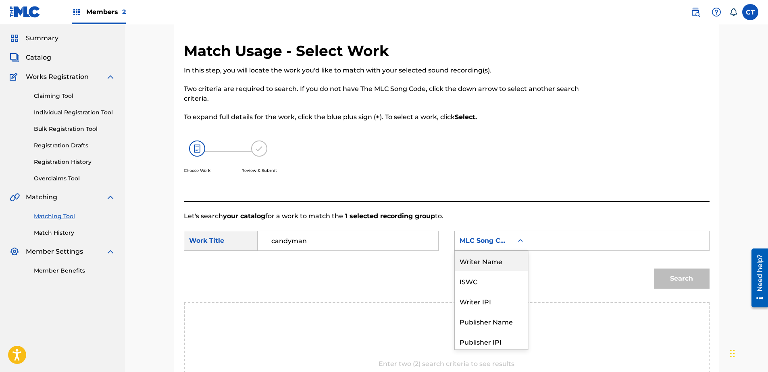
click at [492, 266] on div "Writer Name" at bounding box center [491, 261] width 73 height 20
click at [556, 250] on input "Search Form" at bounding box center [618, 240] width 167 height 19
type input "glass"
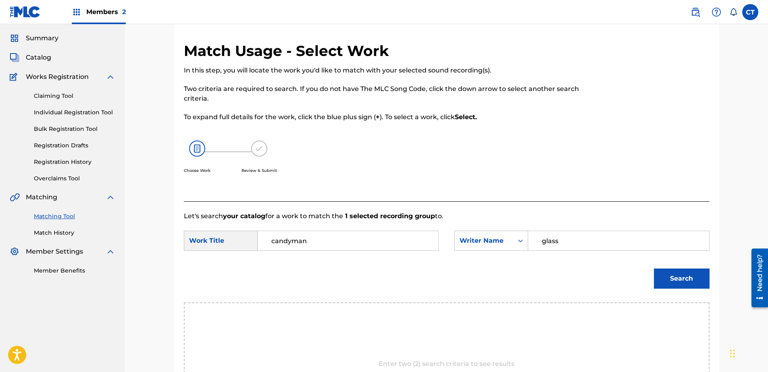
click at [648, 281] on div "Search" at bounding box center [447, 282] width 526 height 42
click at [651, 281] on div "Search" at bounding box center [680, 277] width 60 height 32
click at [668, 279] on button "Search" at bounding box center [682, 279] width 56 height 20
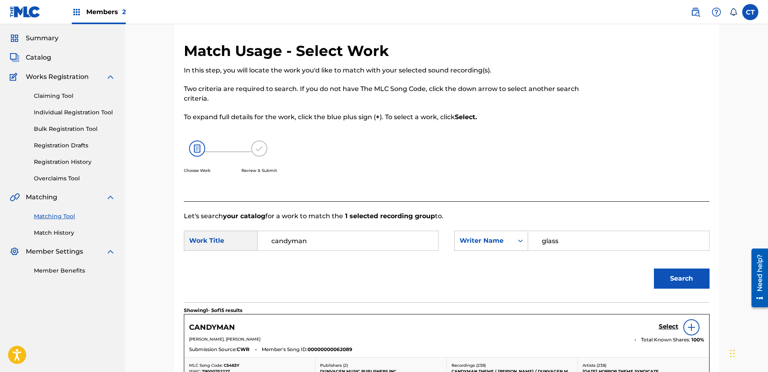
click at [672, 327] on h5 "Select" at bounding box center [669, 327] width 20 height 8
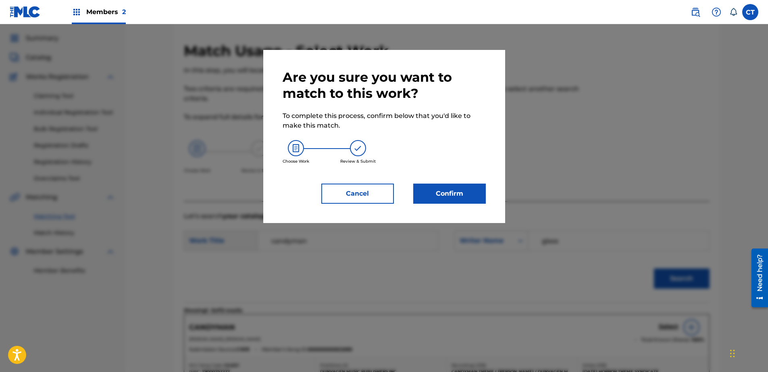
click at [460, 196] on button "Confirm" at bounding box center [449, 194] width 73 height 20
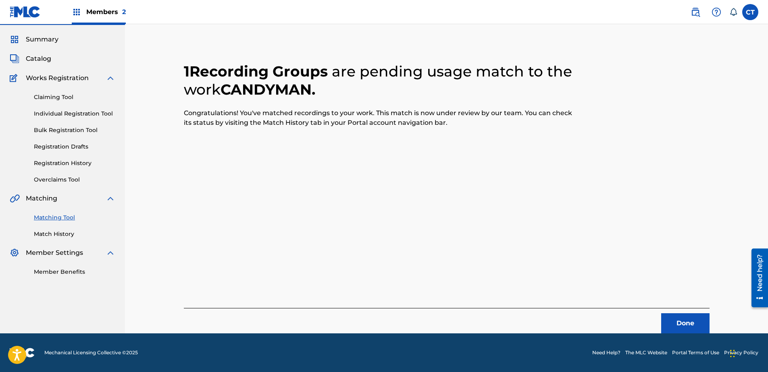
scroll to position [21, 0]
click at [674, 328] on button "Done" at bounding box center [685, 324] width 48 height 20
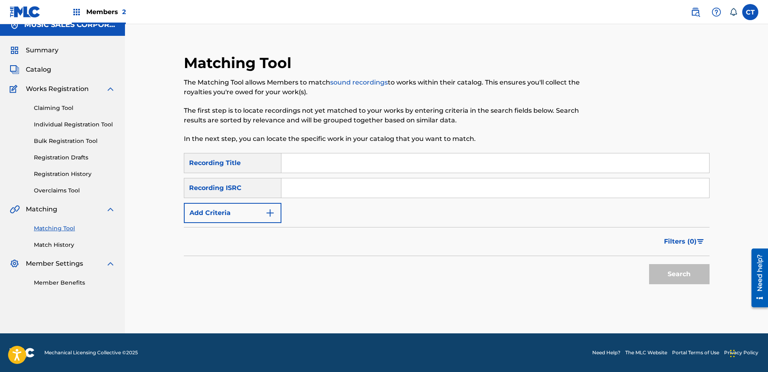
scroll to position [0, 0]
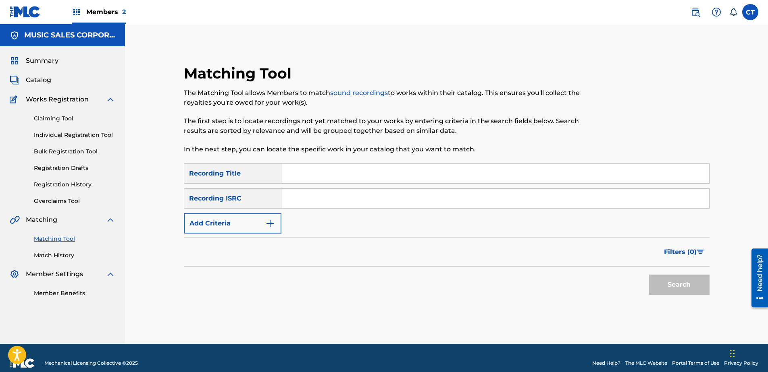
drag, startPoint x: 332, startPoint y: 187, endPoint x: 337, endPoint y: 196, distance: 10.5
paste input "US65R1913708"
click at [686, 279] on button "Search" at bounding box center [679, 285] width 60 height 20
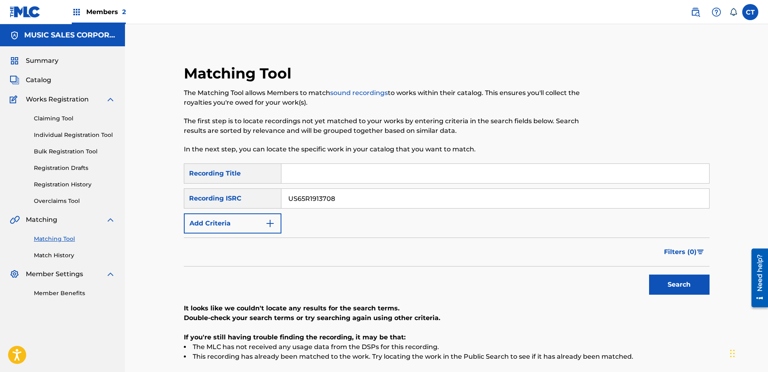
click at [414, 198] on input "US65R1913708" at bounding box center [495, 198] width 428 height 19
paste input "9"
type input "US65R1913709"
click at [681, 288] on button "Search" at bounding box center [679, 285] width 60 height 20
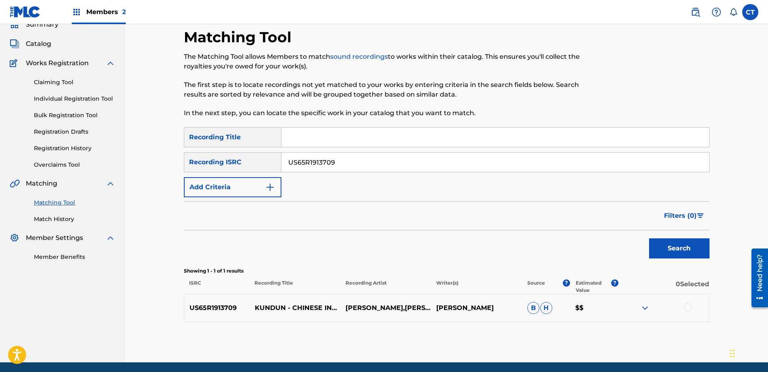
scroll to position [65, 0]
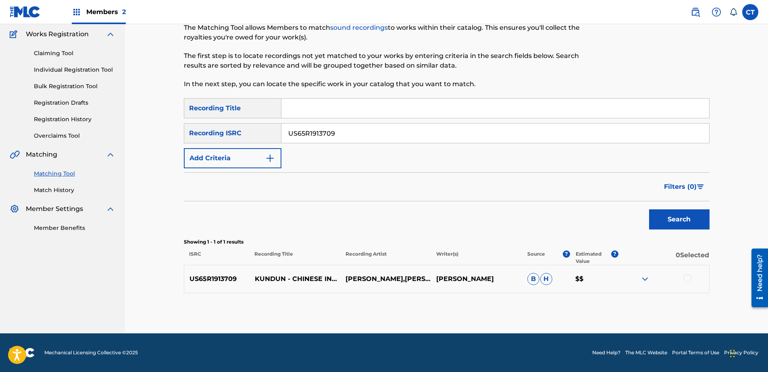
click at [688, 278] on div at bounding box center [688, 279] width 8 height 8
click at [575, 302] on button "Match 1 Group" at bounding box center [566, 307] width 89 height 20
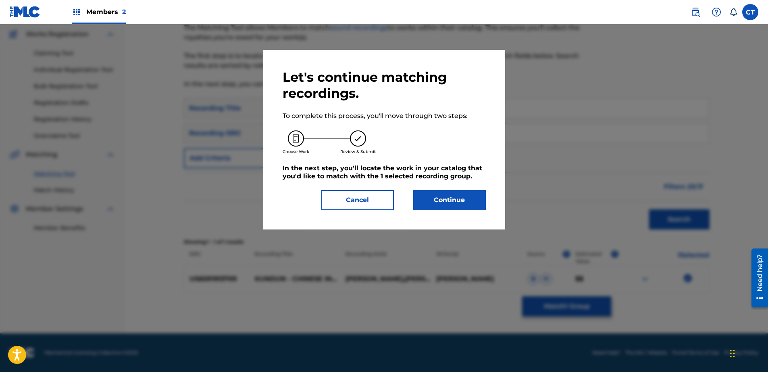
click at [468, 208] on button "Continue" at bounding box center [449, 200] width 73 height 20
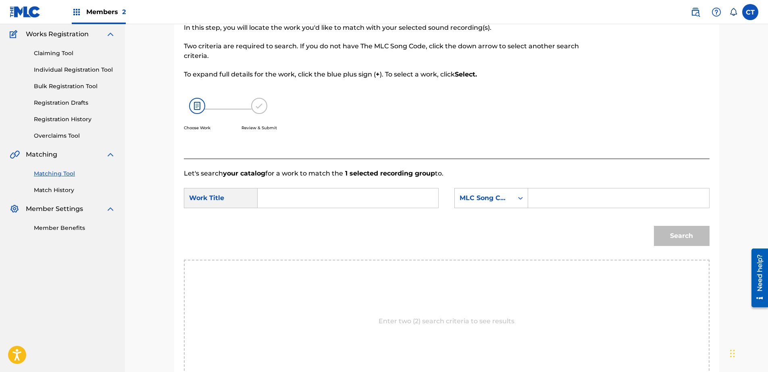
click at [331, 200] on input "Search Form" at bounding box center [347, 198] width 167 height 19
type input "kundun"
click at [501, 198] on div "MLC Song Code" at bounding box center [484, 198] width 49 height 10
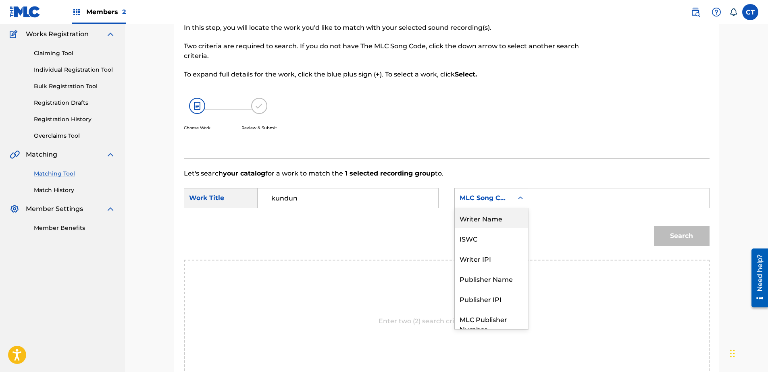
click at [499, 219] on div "Writer Name" at bounding box center [491, 218] width 73 height 20
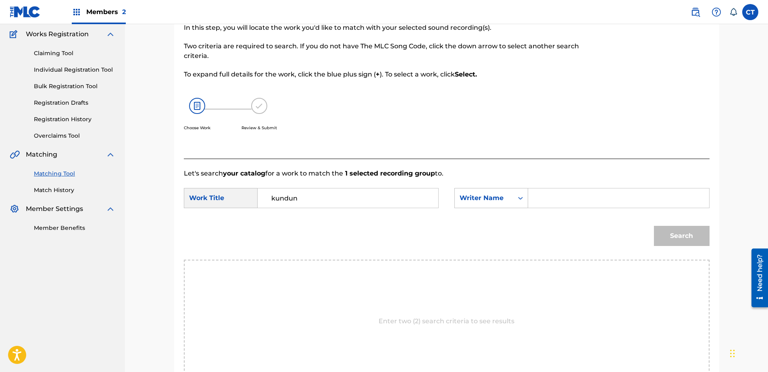
drag, startPoint x: 576, startPoint y: 197, endPoint x: 582, endPoint y: 204, distance: 9.4
click at [576, 197] on input "Search Form" at bounding box center [618, 198] width 167 height 19
type input "glass"
click at [676, 233] on button "Search" at bounding box center [682, 236] width 56 height 20
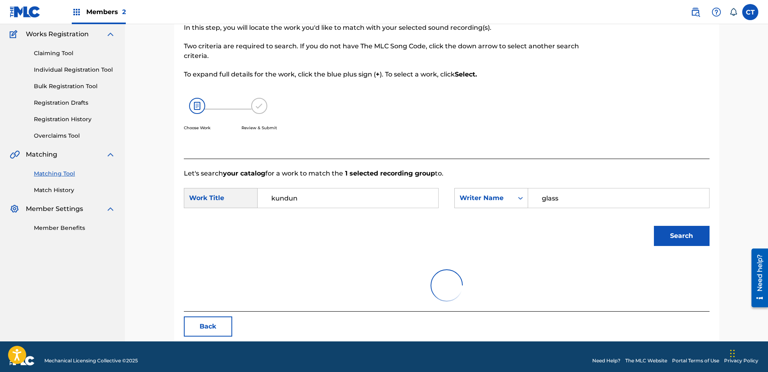
scroll to position [39, 0]
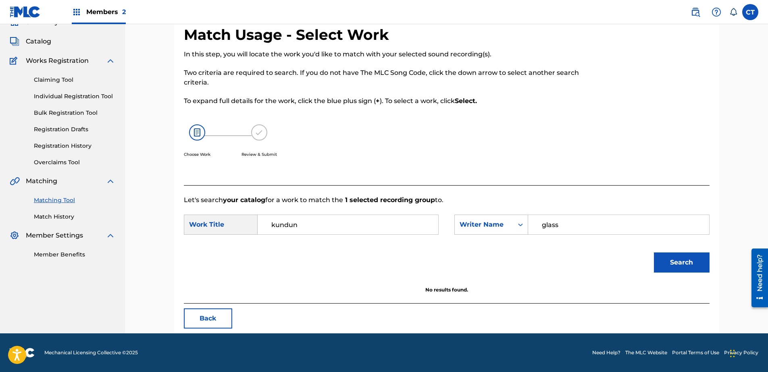
click at [373, 226] on input "kundun" at bounding box center [347, 224] width 167 height 19
type input "[DEMOGRAPHIC_DATA] invade"
click at [660, 257] on button "Search" at bounding box center [682, 263] width 56 height 20
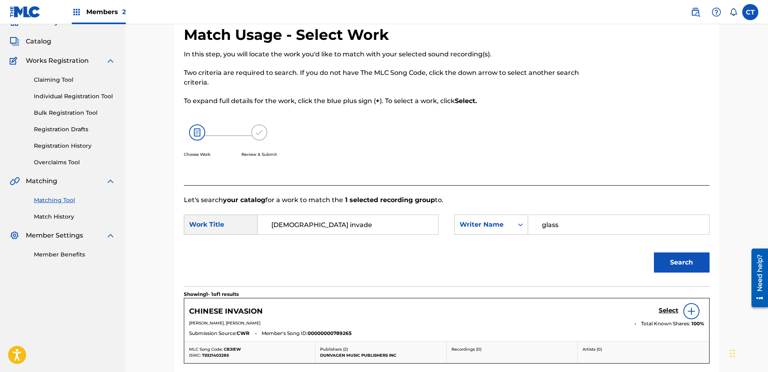
scroll to position [119, 0]
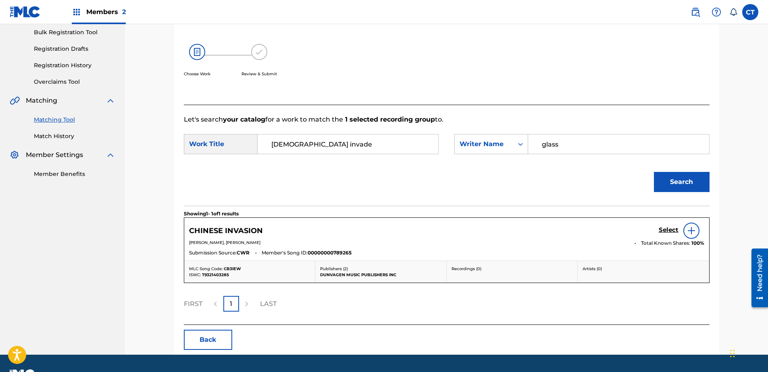
click at [666, 232] on h5 "Select" at bounding box center [669, 231] width 20 height 8
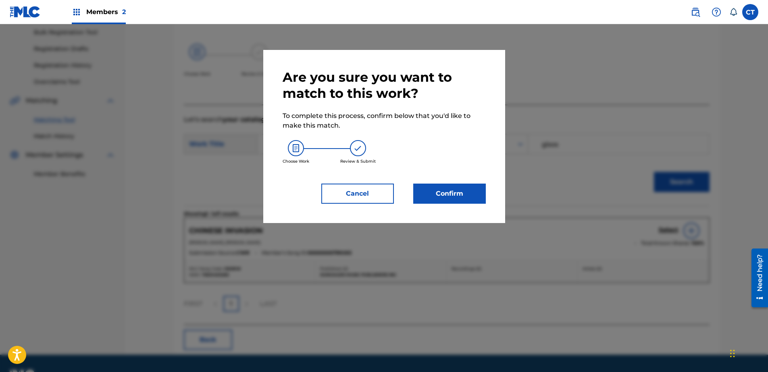
click at [359, 195] on button "Cancel" at bounding box center [357, 194] width 73 height 20
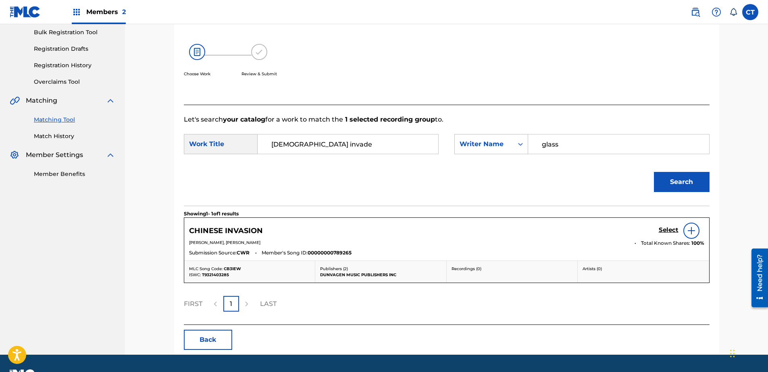
drag, startPoint x: 338, startPoint y: 146, endPoint x: 193, endPoint y: 152, distance: 145.2
click at [191, 152] on div "SearchWithCriteriac7e0ff94-fbd4-4557-916b-e502de607a95 Work Title chinese invade" at bounding box center [311, 144] width 255 height 20
type input "kundun"
click at [654, 172] on button "Search" at bounding box center [682, 182] width 56 height 20
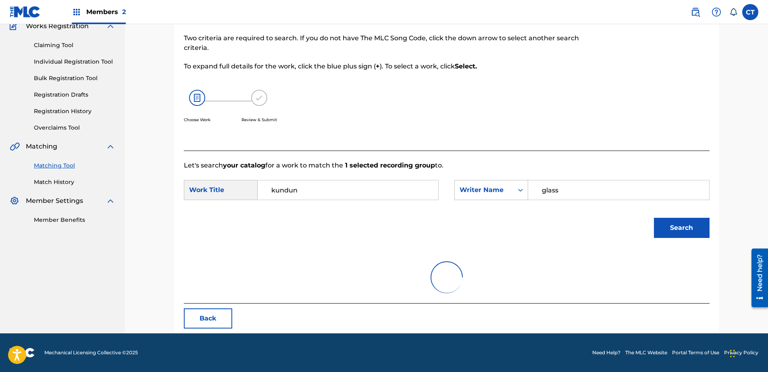
scroll to position [39, 0]
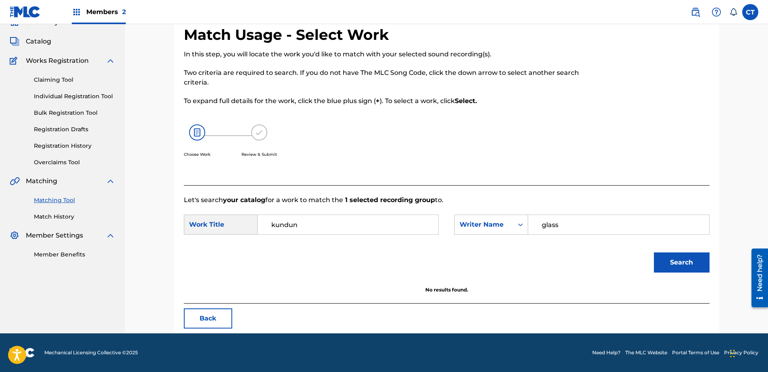
click at [225, 318] on button "Back" at bounding box center [208, 319] width 48 height 20
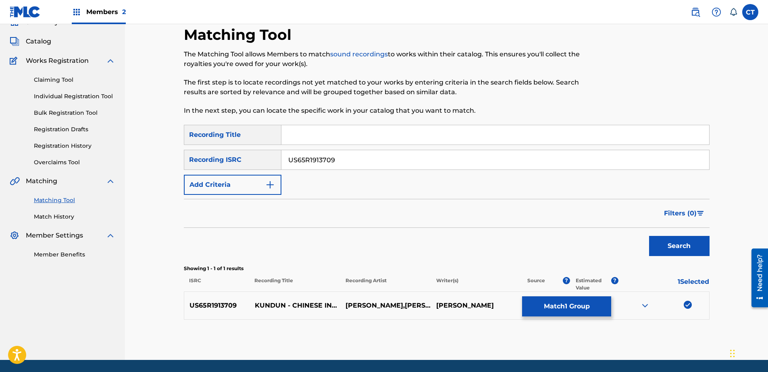
click at [689, 308] on img at bounding box center [688, 305] width 8 height 8
click at [332, 156] on input "US65R1913709" at bounding box center [495, 159] width 428 height 19
paste input "10"
type input "US65R1913710"
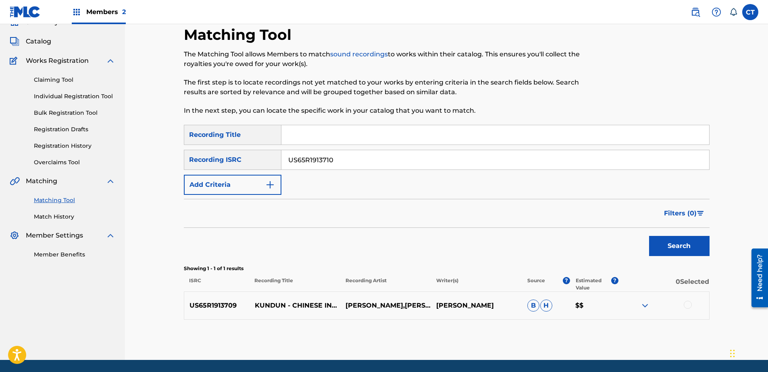
click at [670, 239] on button "Search" at bounding box center [679, 246] width 60 height 20
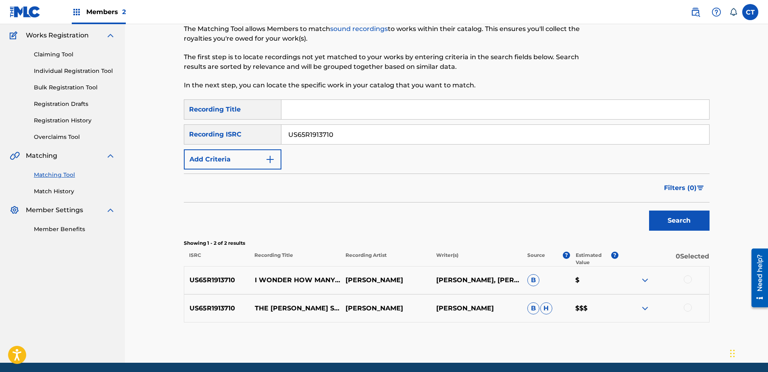
scroll to position [94, 0]
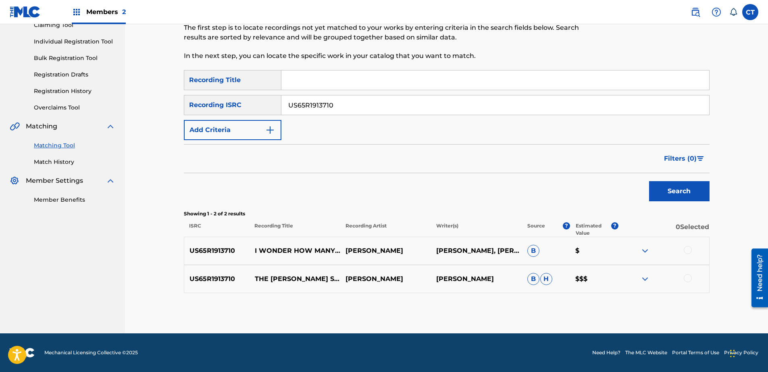
click at [688, 250] on div at bounding box center [688, 250] width 8 height 8
click at [690, 277] on div at bounding box center [688, 279] width 8 height 8
click at [556, 315] on button "Match 2 Groups" at bounding box center [566, 307] width 89 height 20
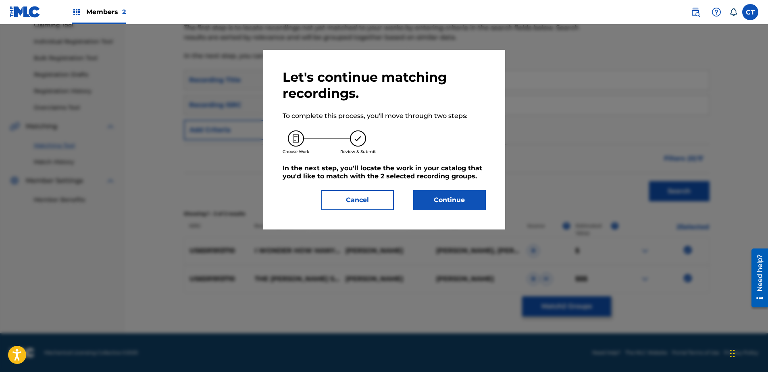
click at [472, 204] on button "Continue" at bounding box center [449, 200] width 73 height 20
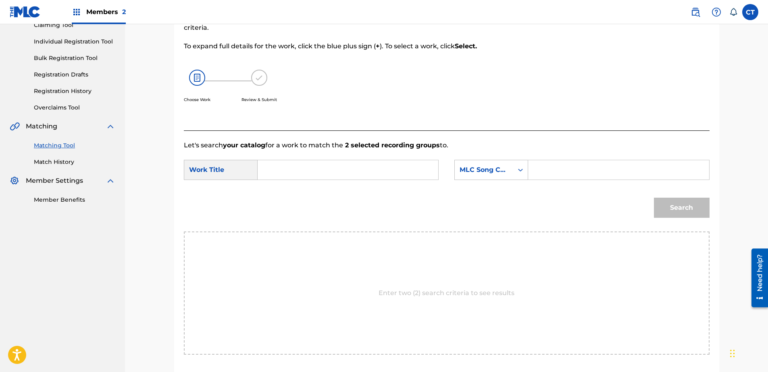
click at [345, 174] on input "Search Form" at bounding box center [347, 169] width 167 height 19
type input "the [PERSON_NAME] show"
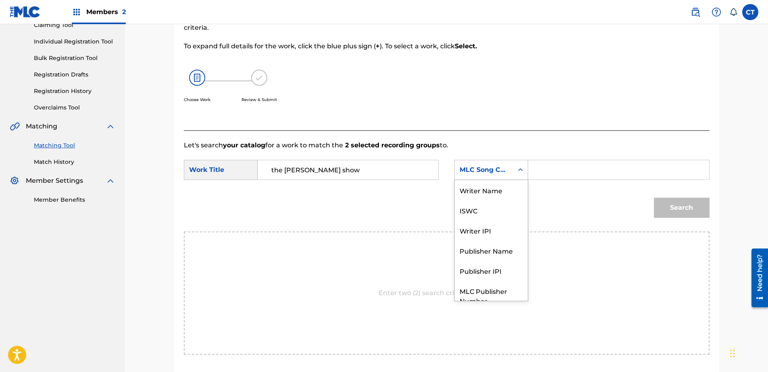
click at [514, 165] on div "Search Form" at bounding box center [520, 170] width 15 height 15
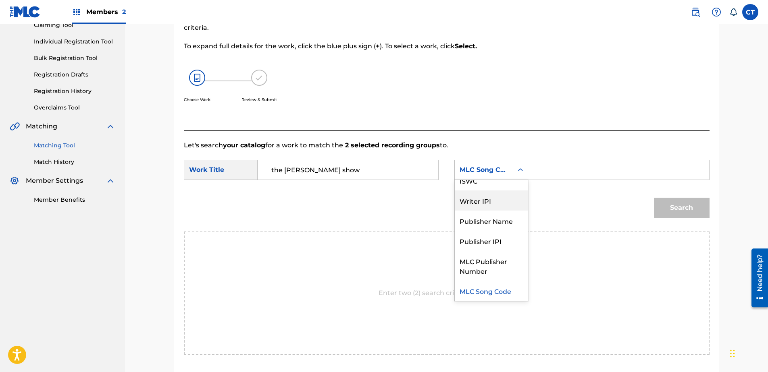
scroll to position [0, 0]
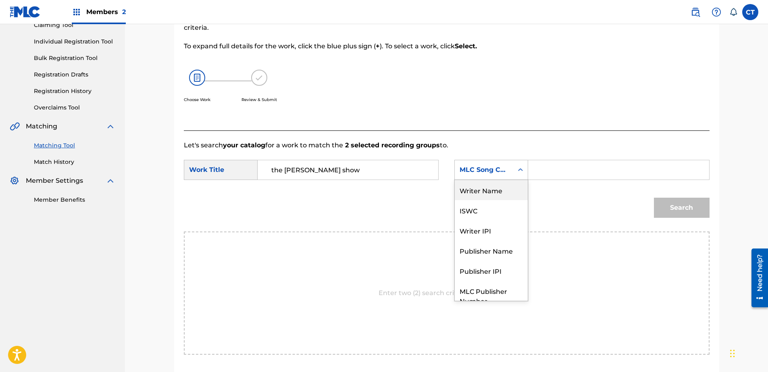
click at [492, 182] on div "Writer Name" at bounding box center [491, 190] width 73 height 20
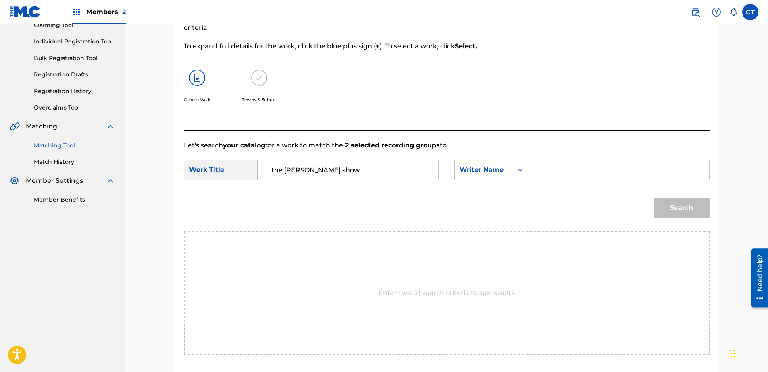
click at [571, 169] on input "Search Form" at bounding box center [618, 169] width 167 height 19
type input "glass"
click at [672, 204] on button "Search" at bounding box center [682, 208] width 56 height 20
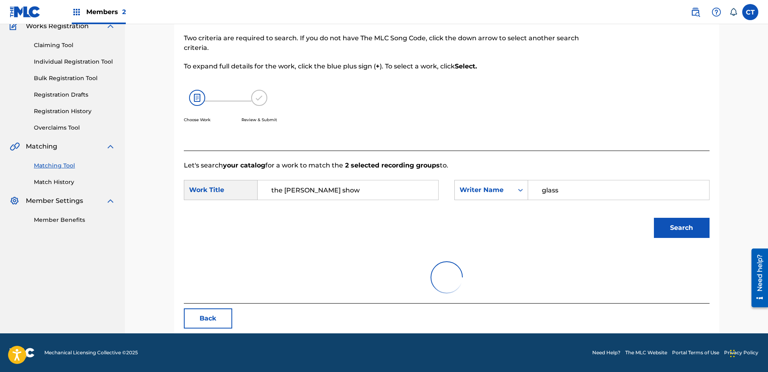
scroll to position [94, 0]
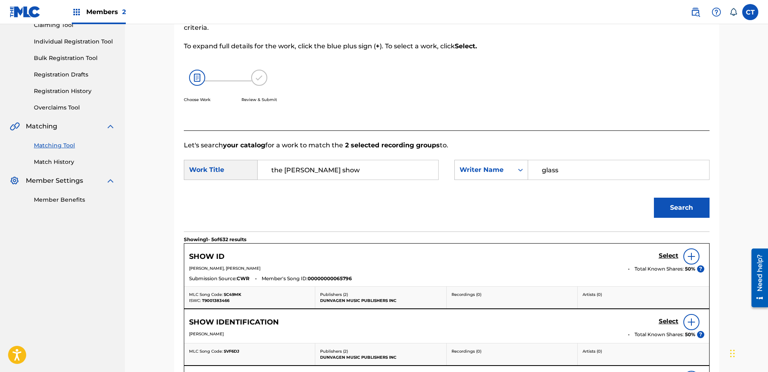
drag, startPoint x: 347, startPoint y: 167, endPoint x: 226, endPoint y: 174, distance: 121.5
click at [226, 174] on div "SearchWithCriteriac7e0ff94-fbd4-4557-916b-e502de607a95 Work Title the [PERSON_N…" at bounding box center [311, 170] width 255 height 20
click at [676, 202] on button "Search" at bounding box center [682, 208] width 56 height 20
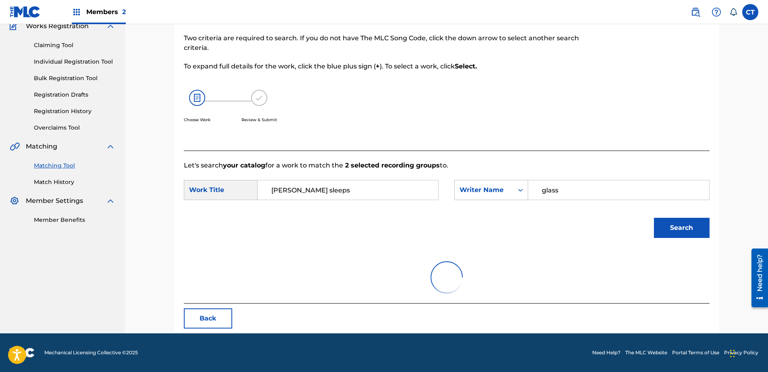
scroll to position [73, 0]
click at [444, 239] on div "Search" at bounding box center [447, 231] width 526 height 42
drag, startPoint x: 444, startPoint y: 239, endPoint x: 608, endPoint y: 238, distance: 164.1
click at [528, 261] on div at bounding box center [447, 278] width 526 height 52
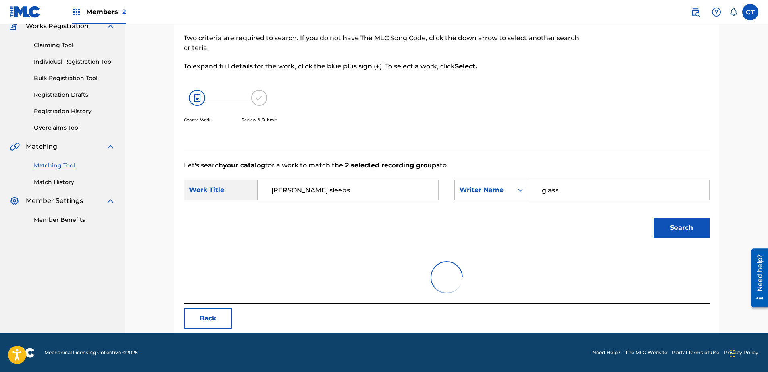
click at [664, 235] on button "Search" at bounding box center [682, 228] width 56 height 20
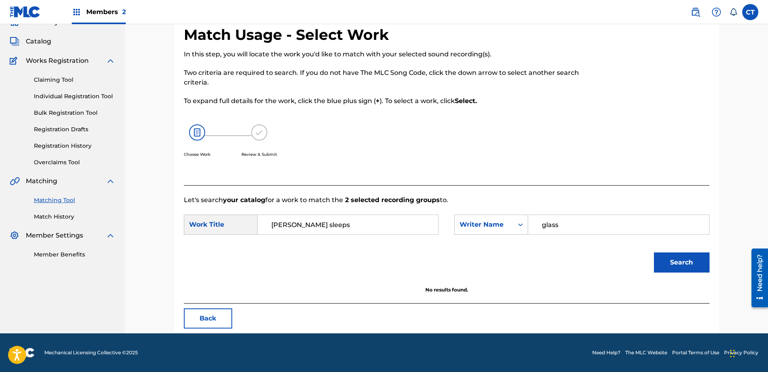
drag, startPoint x: 344, startPoint y: 221, endPoint x: 295, endPoint y: 229, distance: 50.2
click at [295, 229] on input "[PERSON_NAME] sleeps" at bounding box center [347, 224] width 167 height 19
type input "[PERSON_NAME]"
click at [654, 253] on button "Search" at bounding box center [682, 263] width 56 height 20
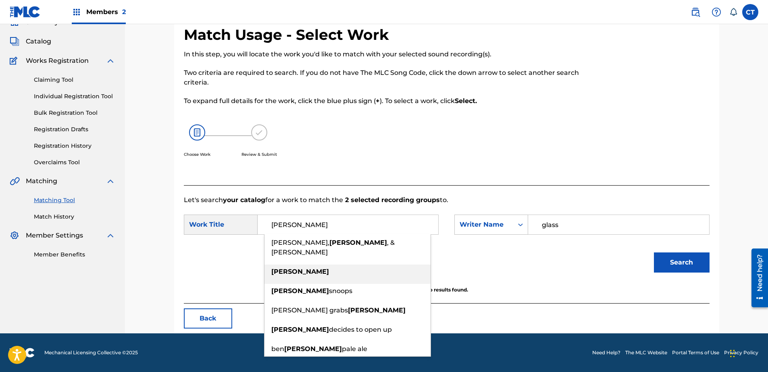
click at [305, 271] on li "[PERSON_NAME]" at bounding box center [347, 274] width 166 height 19
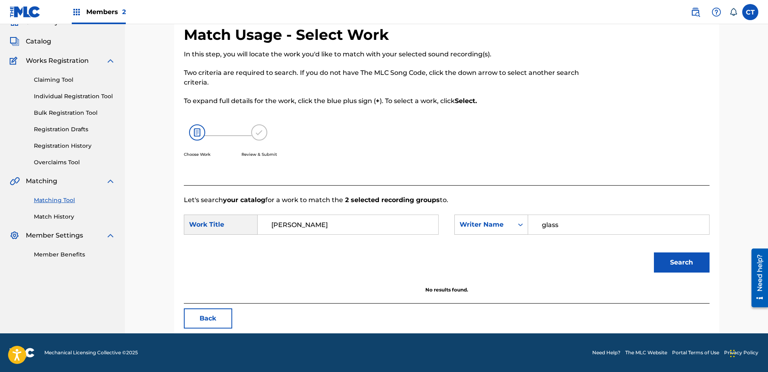
click at [672, 254] on button "Search" at bounding box center [682, 263] width 56 height 20
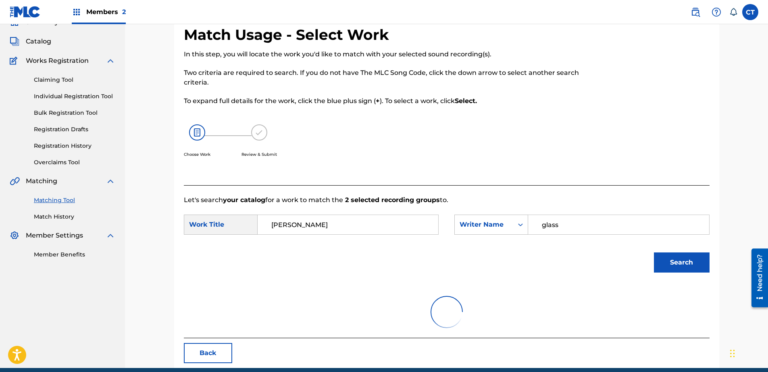
click at [672, 254] on button "Search" at bounding box center [682, 263] width 56 height 20
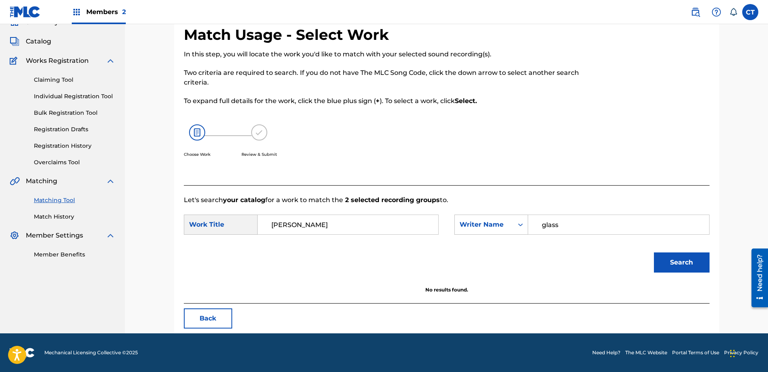
drag, startPoint x: 42, startPoint y: 272, endPoint x: 53, endPoint y: 264, distance: 14.2
click at [42, 272] on nav "MUSIC SALES CORPORATION Summary Catalog Works Registration Claiming Tool Indivi…" at bounding box center [62, 159] width 125 height 348
drag, startPoint x: 327, startPoint y: 228, endPoint x: 216, endPoint y: 225, distance: 110.5
click at [215, 225] on div "SearchWithCriteriac7e0ff94-fbd4-4557-916b-e502de607a95 Work Title [PERSON_NAME]" at bounding box center [311, 225] width 255 height 20
type input "raising the sail"
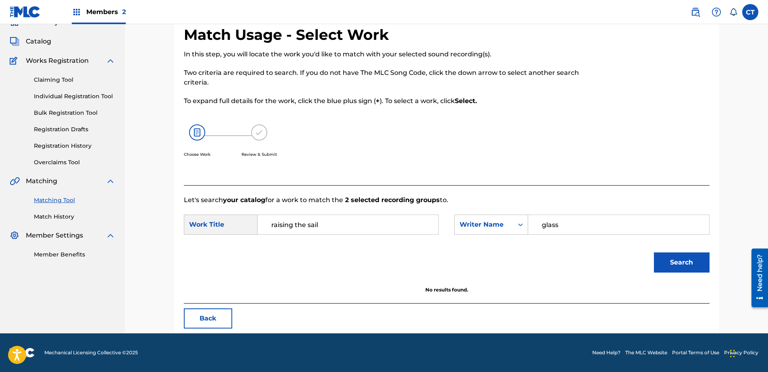
click at [700, 270] on button "Search" at bounding box center [682, 263] width 56 height 20
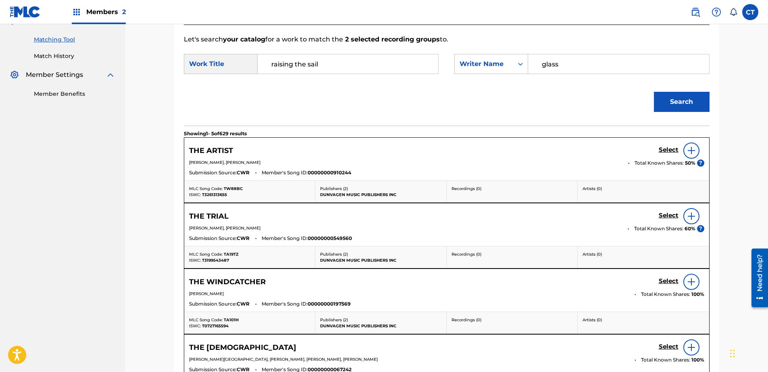
scroll to position [200, 0]
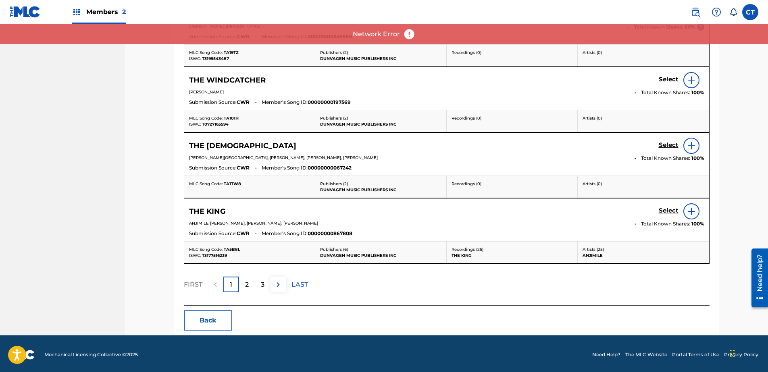
click at [209, 326] on button "Back" at bounding box center [208, 321] width 48 height 20
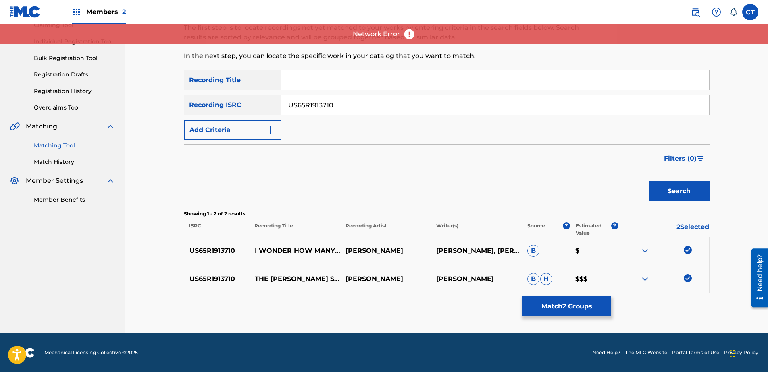
click at [689, 254] on img at bounding box center [688, 250] width 8 height 8
click at [690, 279] on img at bounding box center [688, 279] width 8 height 8
click at [409, 103] on input "US65R1913710" at bounding box center [495, 105] width 428 height 19
paste input "2"
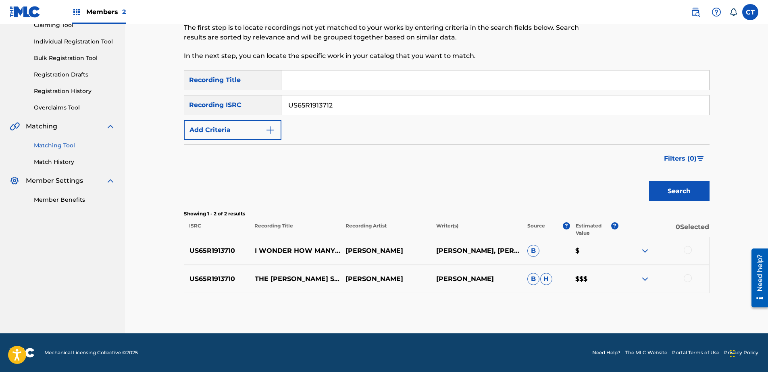
type input "US65R1913712"
click at [682, 190] on button "Search" at bounding box center [679, 191] width 60 height 20
click at [683, 251] on div at bounding box center [663, 251] width 91 height 10
click at [686, 253] on div at bounding box center [688, 250] width 8 height 8
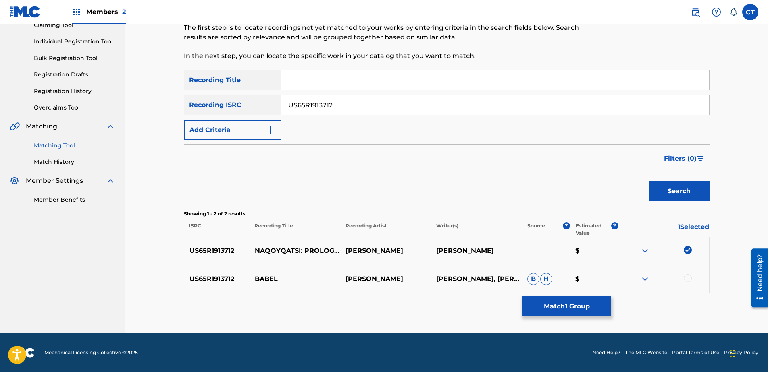
click at [678, 281] on div at bounding box center [663, 280] width 91 height 10
click at [688, 279] on div at bounding box center [688, 279] width 8 height 8
click at [607, 305] on button "Match 2 Groups" at bounding box center [566, 307] width 89 height 20
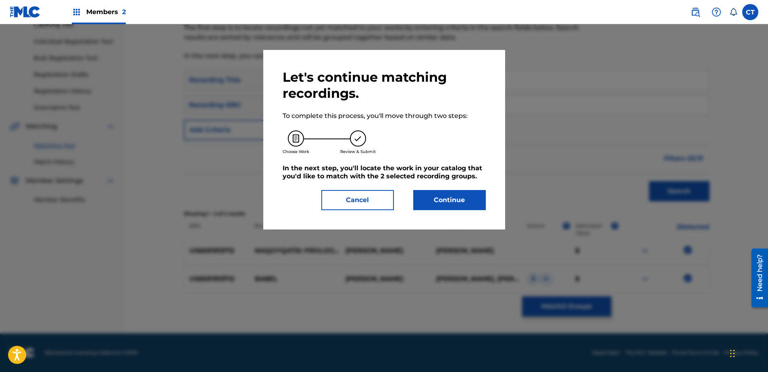
click at [456, 212] on div "Let's continue matching recordings. To complete this process, you'll move throu…" at bounding box center [384, 140] width 242 height 180
click at [456, 208] on button "Continue" at bounding box center [449, 200] width 73 height 20
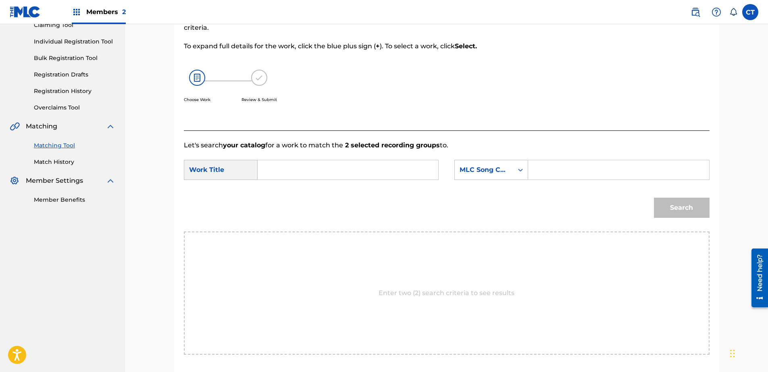
click at [321, 175] on input "Search Form" at bounding box center [347, 169] width 167 height 19
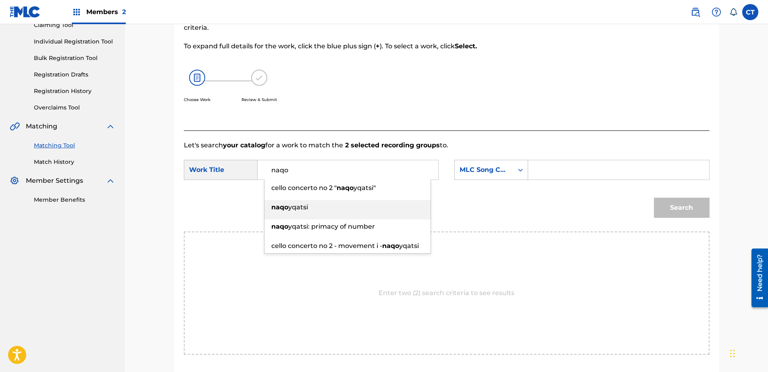
click at [337, 206] on div "naqo yqatsi" at bounding box center [347, 207] width 166 height 15
type input "naqoyqatsi"
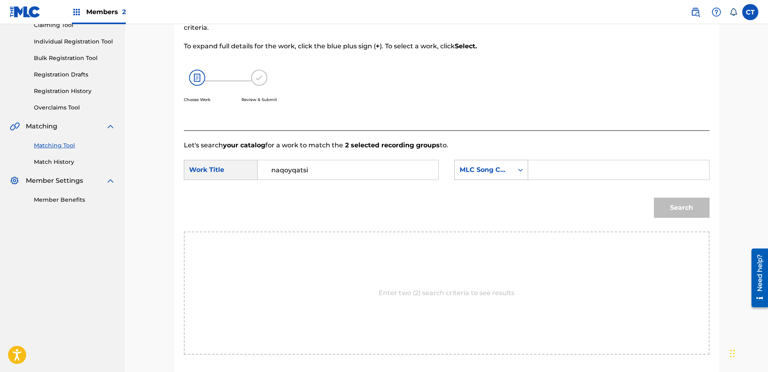
click at [483, 163] on div "MLC Song Code" at bounding box center [484, 169] width 58 height 15
click at [492, 182] on div "Writer Name" at bounding box center [491, 190] width 73 height 20
click at [572, 170] on input "Search Form" at bounding box center [618, 169] width 167 height 19
type input "glass"
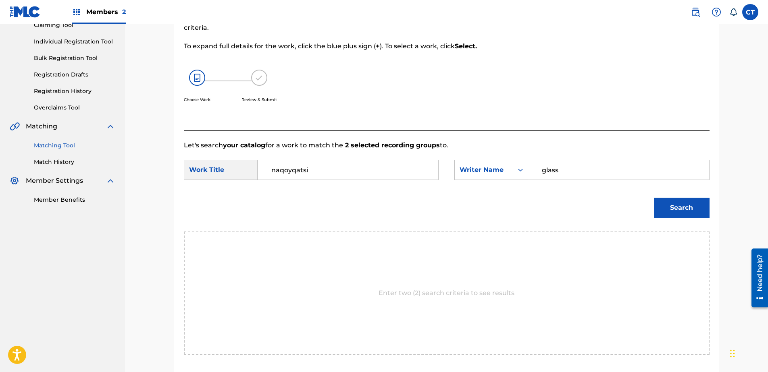
click at [665, 202] on button "Search" at bounding box center [682, 208] width 56 height 20
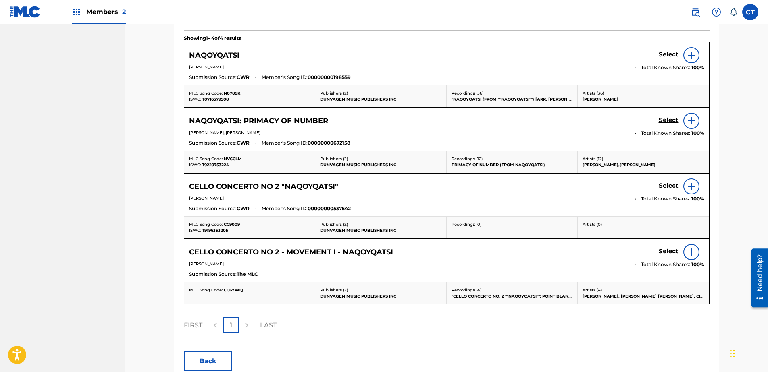
scroll to position [174, 0]
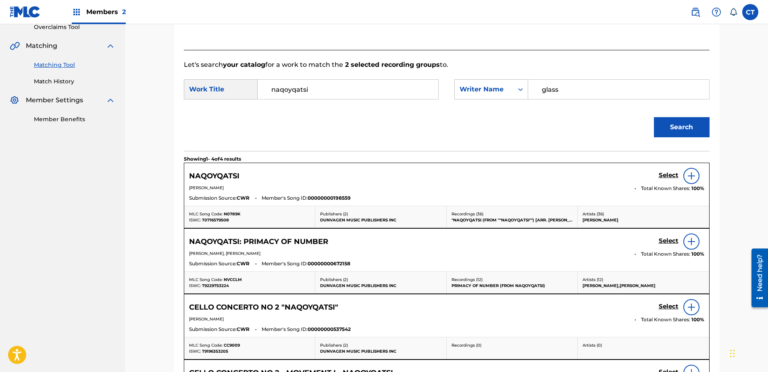
click at [674, 175] on h5 "Select" at bounding box center [669, 176] width 20 height 8
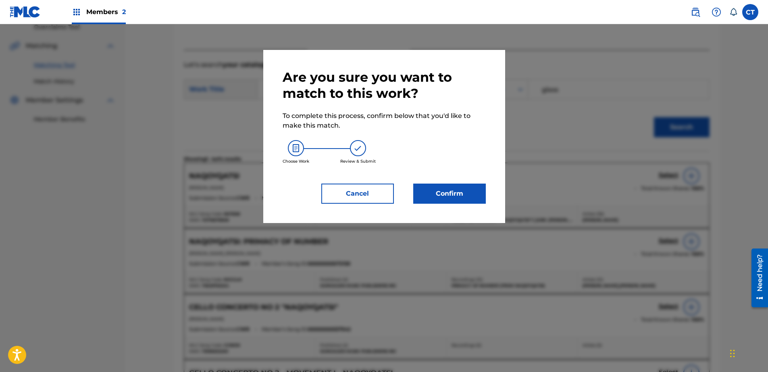
click at [446, 199] on button "Confirm" at bounding box center [449, 194] width 73 height 20
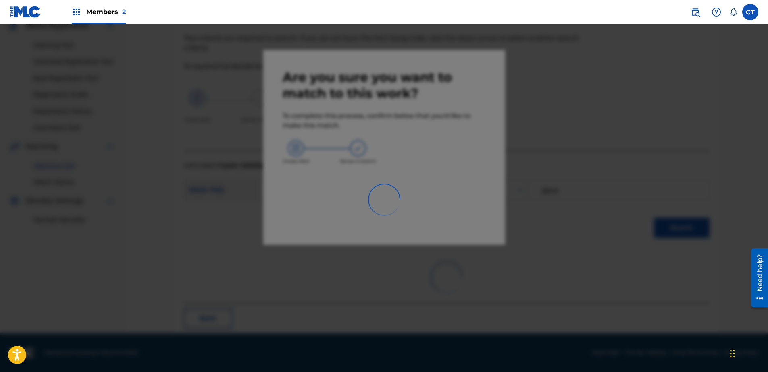
scroll to position [21, 0]
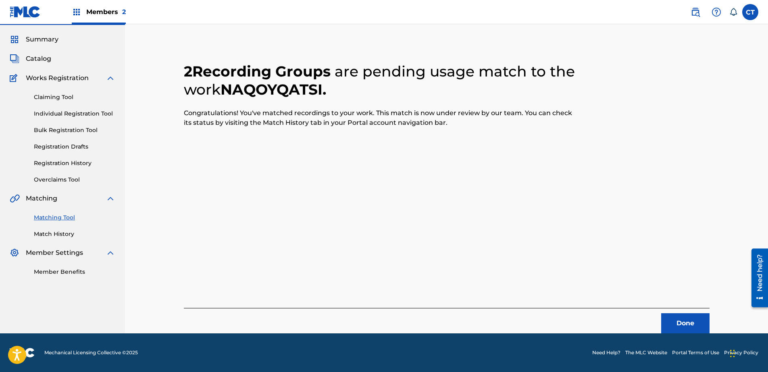
click at [684, 324] on button "Done" at bounding box center [685, 324] width 48 height 20
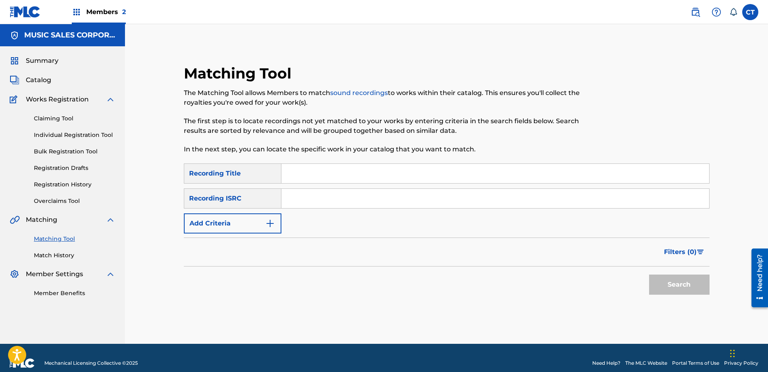
paste input "US65R1913713"
click at [684, 294] on button "Search" at bounding box center [679, 285] width 60 height 20
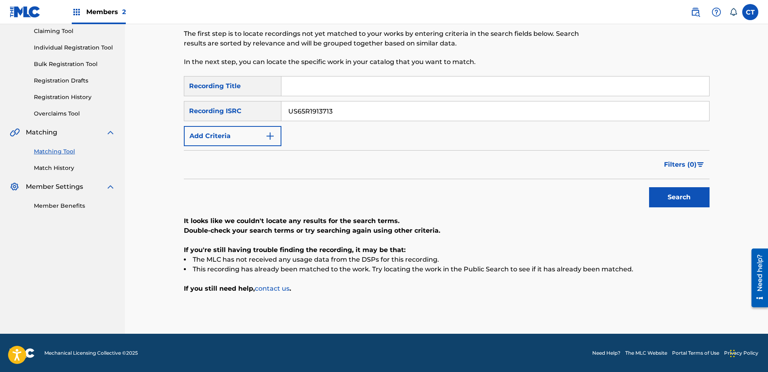
scroll to position [88, 0]
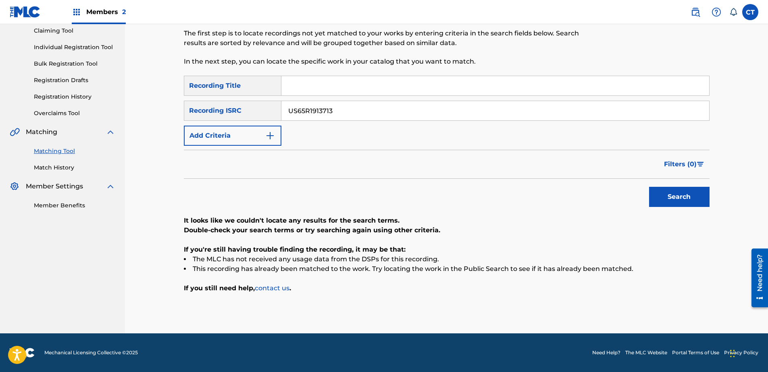
click at [354, 114] on input "US65R1913713" at bounding box center [495, 110] width 428 height 19
paste input "4"
click at [665, 199] on button "Search" at bounding box center [679, 197] width 60 height 20
click at [445, 110] on input "US65R1913714" at bounding box center [495, 110] width 428 height 19
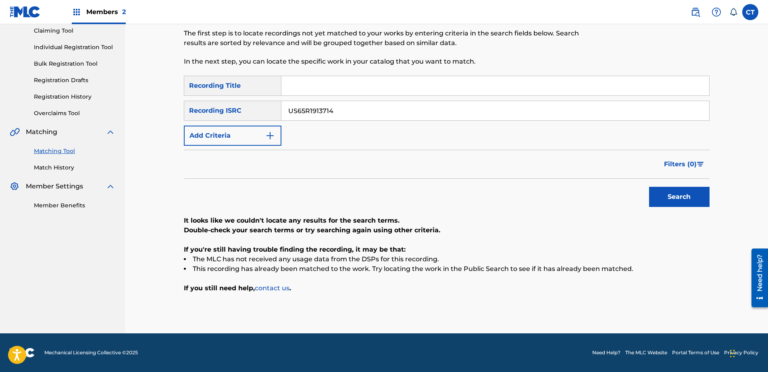
click at [445, 110] on input "US65R1913714" at bounding box center [495, 110] width 428 height 19
paste input "5"
click at [650, 193] on button "Search" at bounding box center [679, 197] width 60 height 20
click at [353, 113] on input "US65R1913715" at bounding box center [495, 110] width 428 height 19
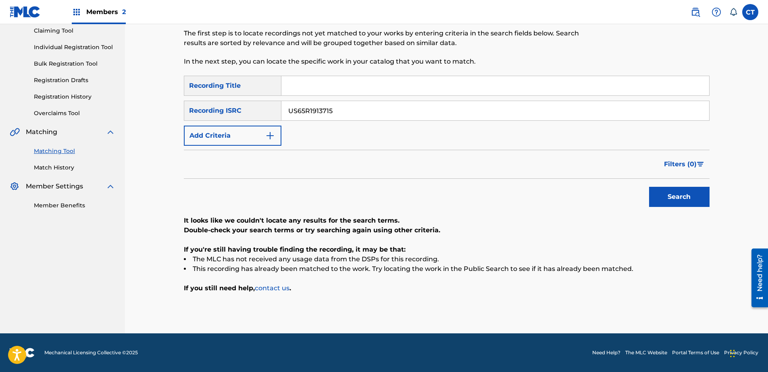
paste input "6"
click at [694, 209] on div "Search" at bounding box center [677, 195] width 64 height 32
click at [690, 204] on button "Search" at bounding box center [679, 197] width 60 height 20
click at [372, 112] on input "US65R1913716" at bounding box center [495, 110] width 428 height 19
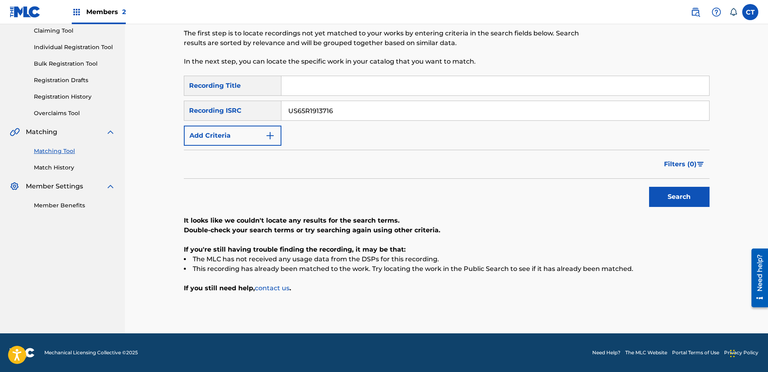
paste input "SM18400237"
type input "USSM18400237"
click at [684, 198] on button "Search" at bounding box center [679, 197] width 60 height 20
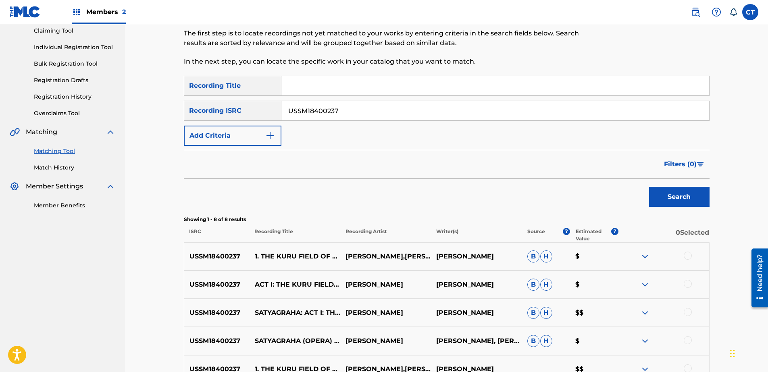
click at [687, 260] on div at bounding box center [663, 257] width 91 height 10
click at [690, 257] on div at bounding box center [688, 256] width 8 height 8
click at [686, 286] on div at bounding box center [688, 284] width 8 height 8
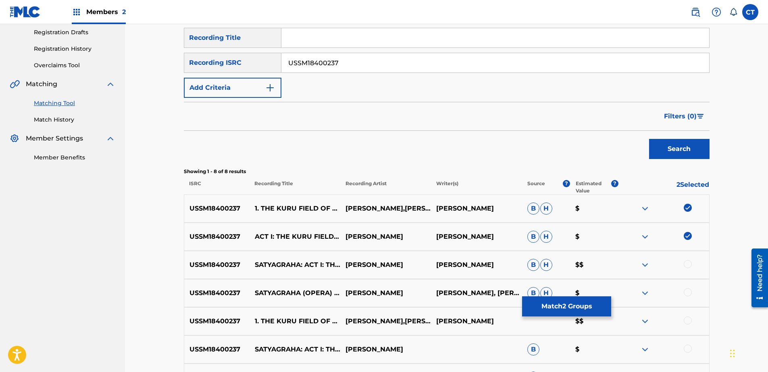
scroll to position [209, 0]
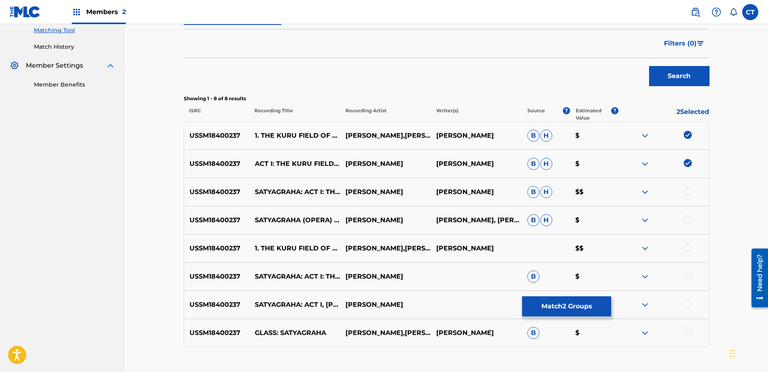
click at [688, 196] on div at bounding box center [663, 192] width 91 height 10
click at [688, 192] on div at bounding box center [688, 191] width 8 height 8
click at [688, 218] on div at bounding box center [688, 220] width 8 height 8
click at [690, 247] on div at bounding box center [688, 248] width 8 height 8
click at [687, 274] on div at bounding box center [688, 276] width 8 height 8
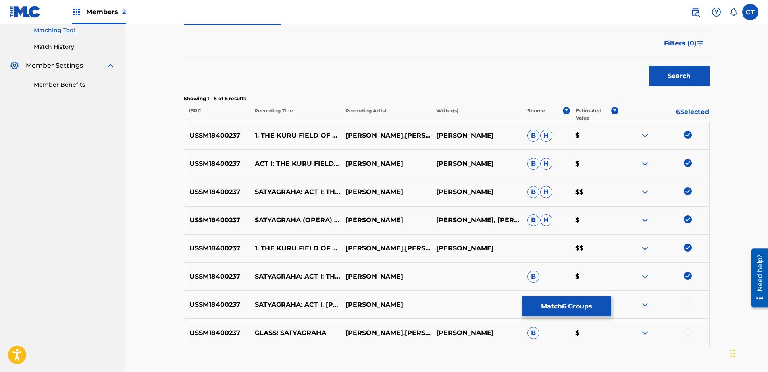
click at [688, 306] on div at bounding box center [688, 304] width 8 height 8
click at [685, 333] on div at bounding box center [688, 333] width 8 height 8
click at [575, 306] on button "Match 8 Groups" at bounding box center [566, 307] width 89 height 20
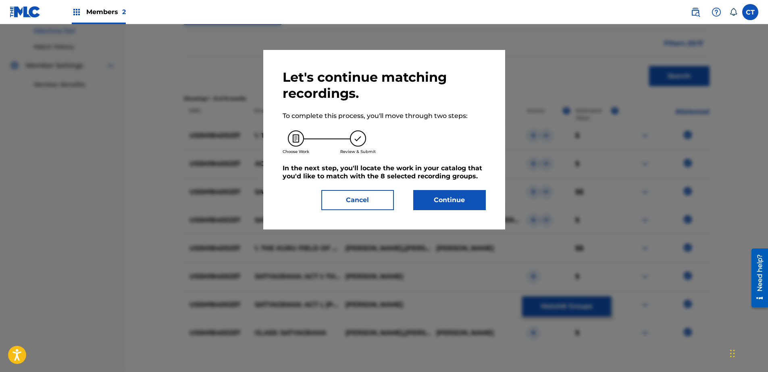
click at [478, 197] on button "Continue" at bounding box center [449, 200] width 73 height 20
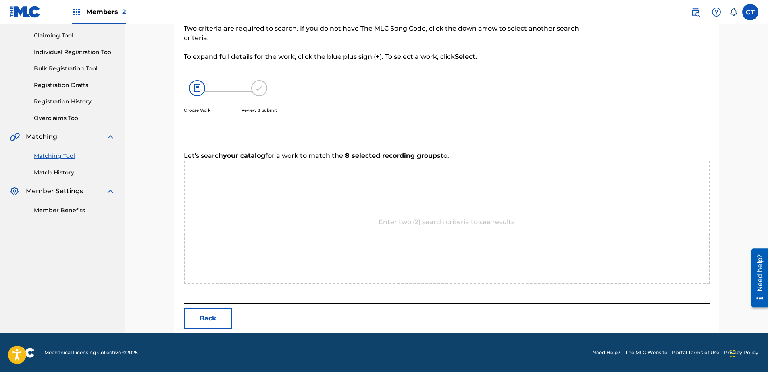
scroll to position [164, 0]
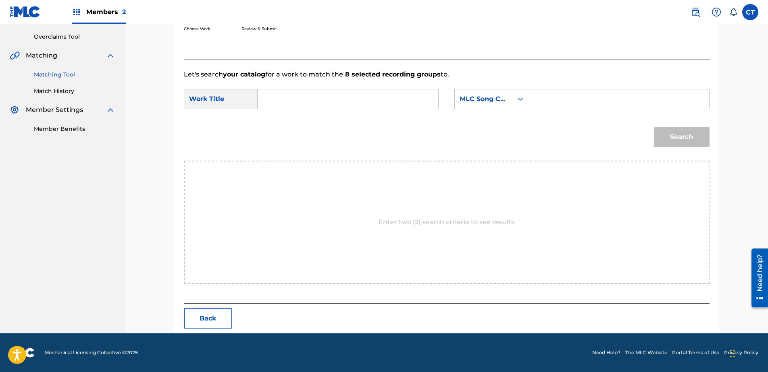
click at [304, 102] on input "Search Form" at bounding box center [347, 98] width 167 height 19
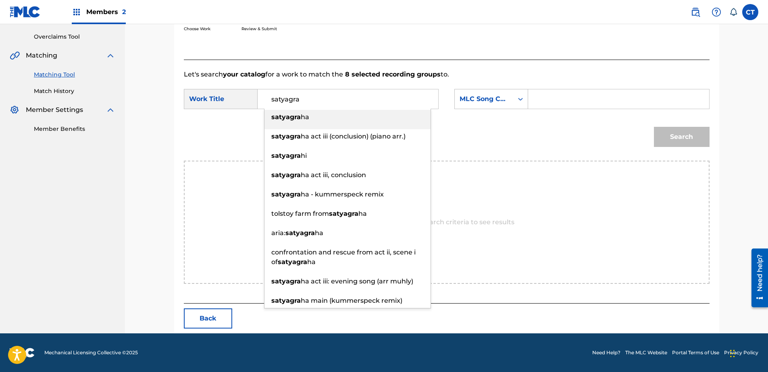
click at [323, 113] on div "satyagra ha" at bounding box center [347, 117] width 166 height 15
type input "satyagraha"
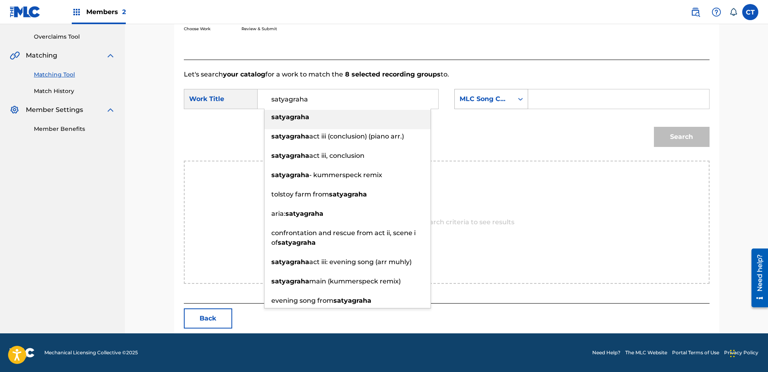
click at [496, 101] on div "MLC Song Code" at bounding box center [484, 99] width 49 height 10
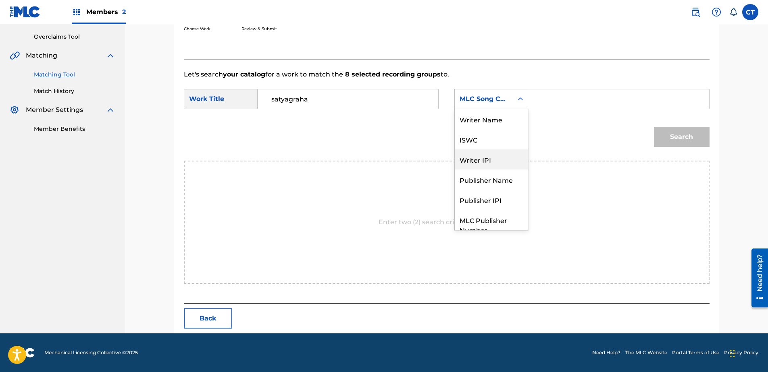
scroll to position [0, 0]
click at [500, 126] on div "Writer Name" at bounding box center [491, 119] width 73 height 20
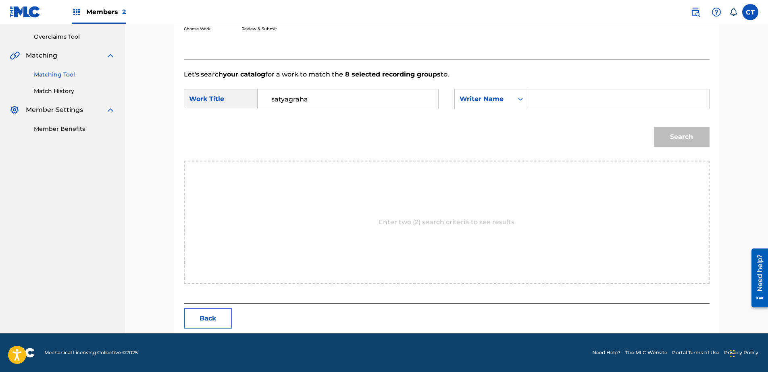
click at [572, 102] on input "Search Form" at bounding box center [618, 98] width 167 height 19
type input "glass"
click at [681, 141] on button "Search" at bounding box center [682, 137] width 56 height 20
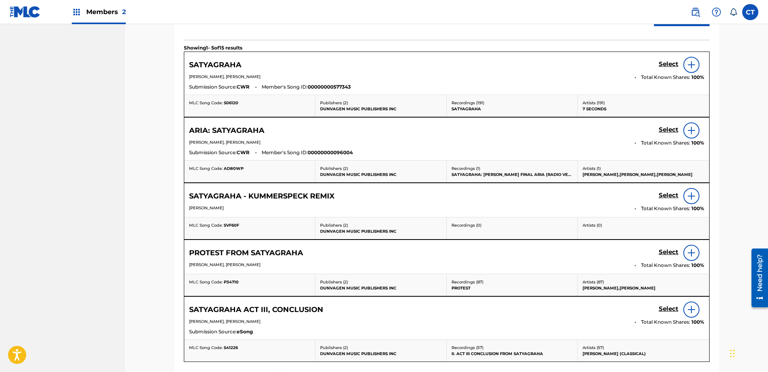
scroll to position [245, 0]
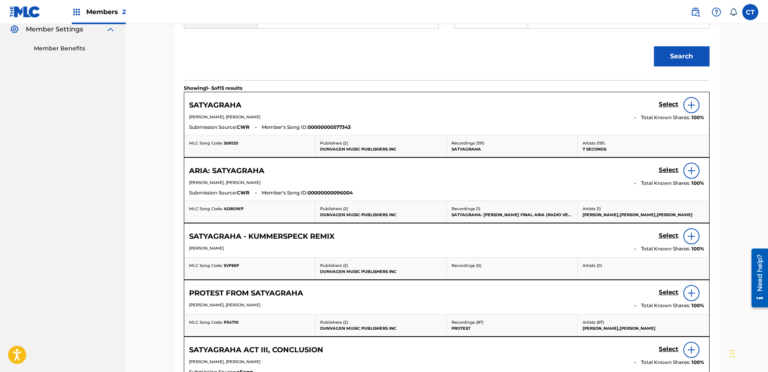
click at [672, 101] on h5 "Select" at bounding box center [669, 105] width 20 height 8
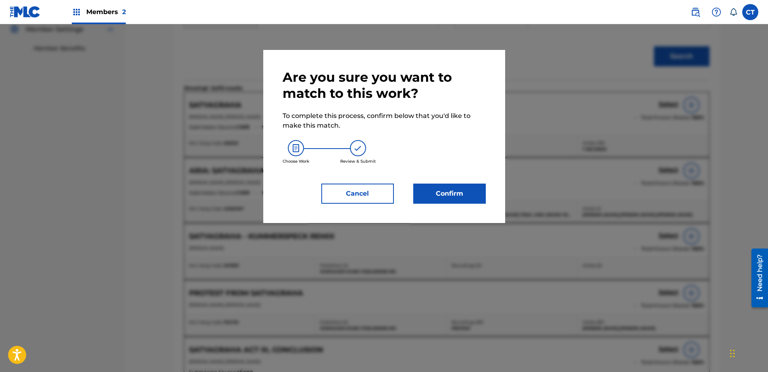
click at [448, 186] on button "Confirm" at bounding box center [449, 194] width 73 height 20
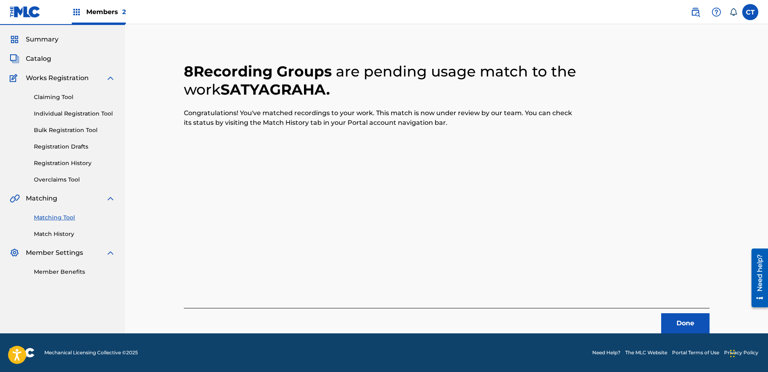
scroll to position [21, 0]
click at [686, 326] on button "Done" at bounding box center [685, 324] width 48 height 20
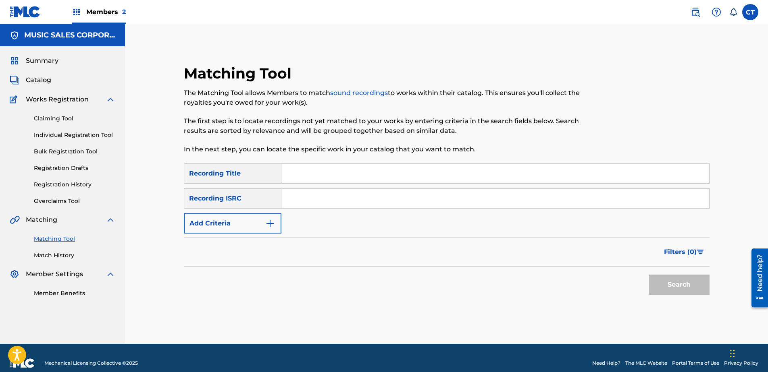
click at [395, 198] on input "Search Form" at bounding box center [495, 198] width 428 height 19
paste input "USSM18400238"
type input "USSM18400238"
click at [691, 292] on button "Search" at bounding box center [679, 285] width 60 height 20
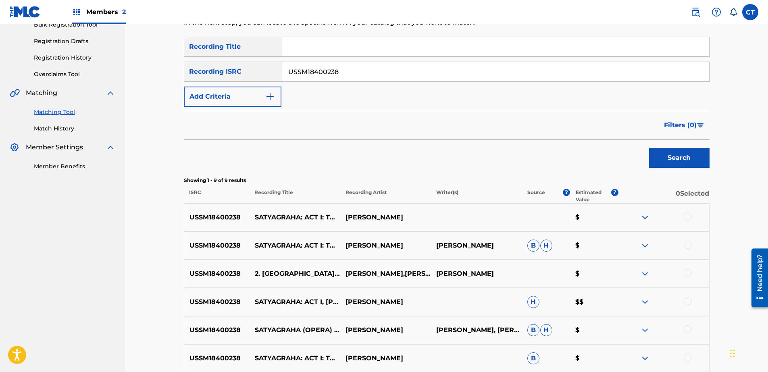
scroll to position [161, 0]
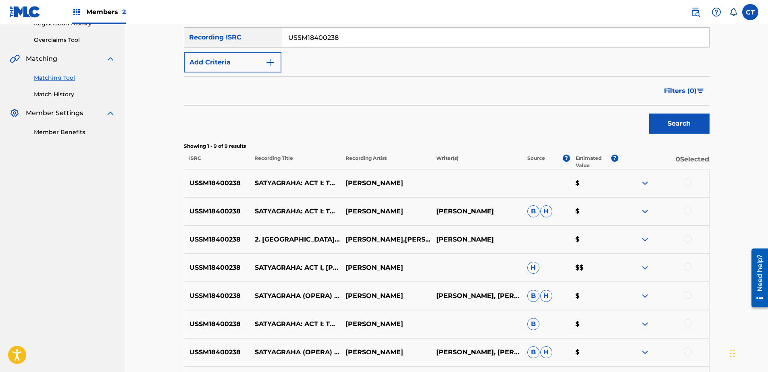
click at [688, 184] on div at bounding box center [688, 183] width 8 height 8
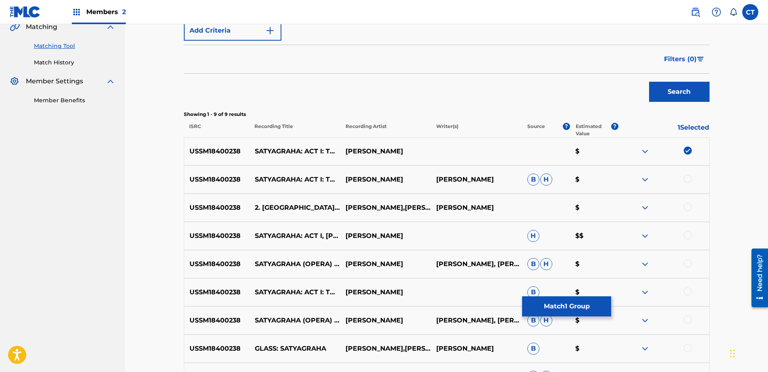
scroll to position [202, 0]
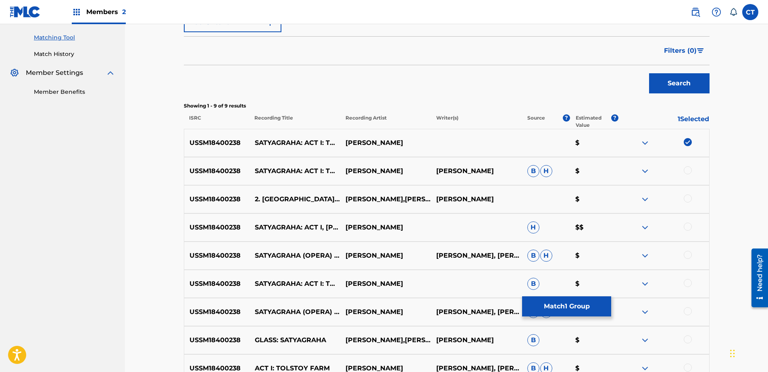
click at [687, 170] on div at bounding box center [688, 170] width 8 height 8
click at [690, 199] on div at bounding box center [688, 199] width 8 height 8
click at [688, 228] on div at bounding box center [688, 227] width 8 height 8
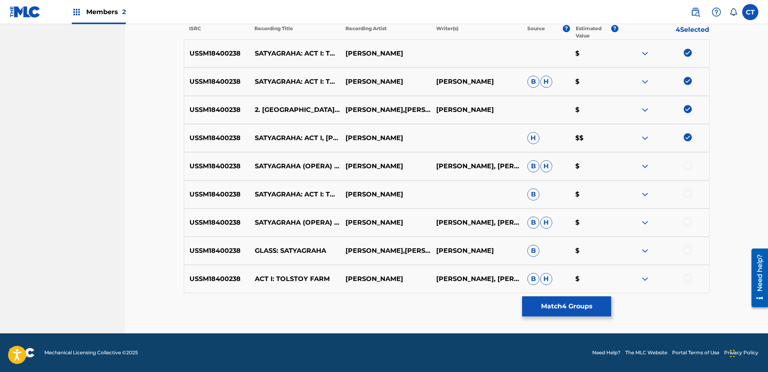
click at [686, 165] on div at bounding box center [688, 166] width 8 height 8
click at [689, 196] on div at bounding box center [688, 194] width 8 height 8
click at [689, 219] on div at bounding box center [688, 222] width 8 height 8
click at [687, 245] on div "USSM18400238 GLASS: SATYAGRAHA [PERSON_NAME],[PERSON_NAME],[PERSON_NAME],[PERSO…" at bounding box center [447, 251] width 526 height 28
click at [692, 258] on div "USSM18400238 GLASS: SATYAGRAHA [PERSON_NAME],[PERSON_NAME],[PERSON_NAME],[PERSO…" at bounding box center [447, 251] width 526 height 28
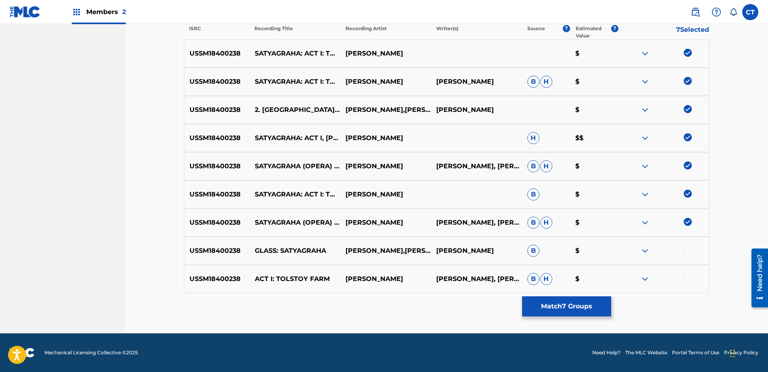
click at [689, 252] on div at bounding box center [688, 250] width 8 height 8
click at [687, 279] on div at bounding box center [688, 279] width 8 height 8
click at [592, 314] on button "Match 9 Groups" at bounding box center [566, 307] width 89 height 20
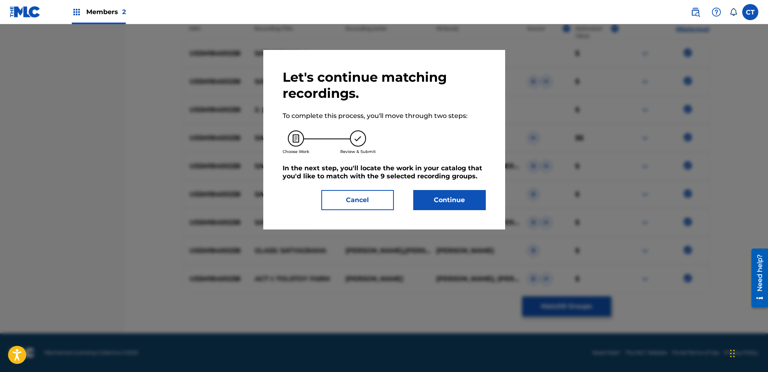
click at [456, 195] on button "Continue" at bounding box center [449, 200] width 73 height 20
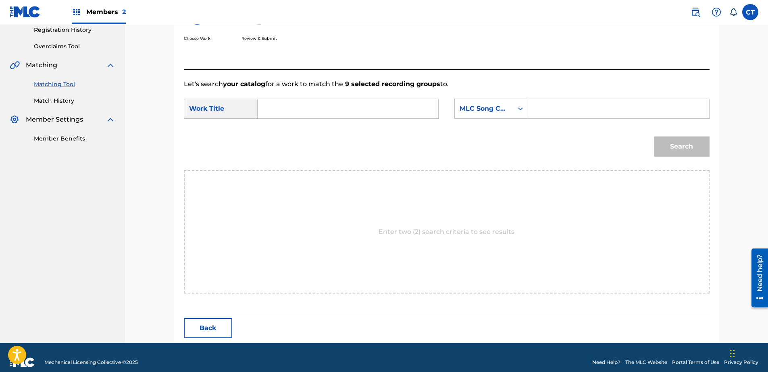
scroll to position [164, 0]
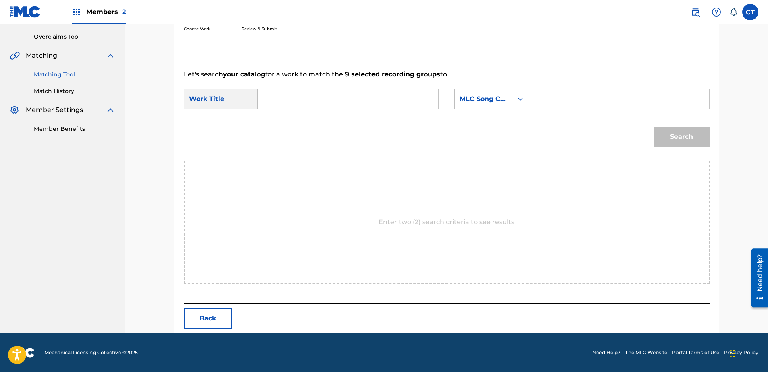
click at [312, 104] on input "Search Form" at bounding box center [347, 98] width 167 height 19
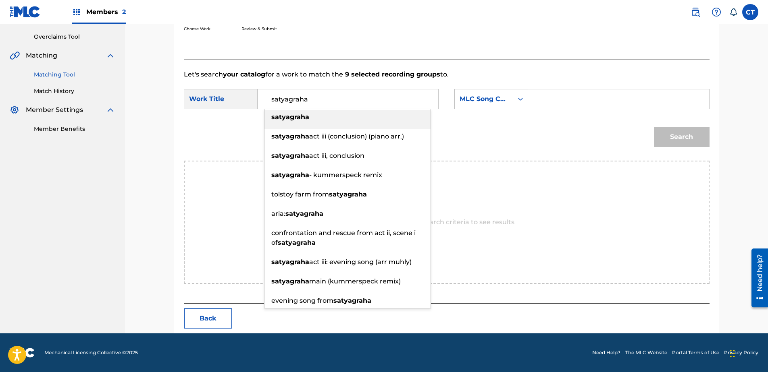
type input "satyagraha"
click at [325, 123] on div "satyagraha" at bounding box center [347, 117] width 166 height 15
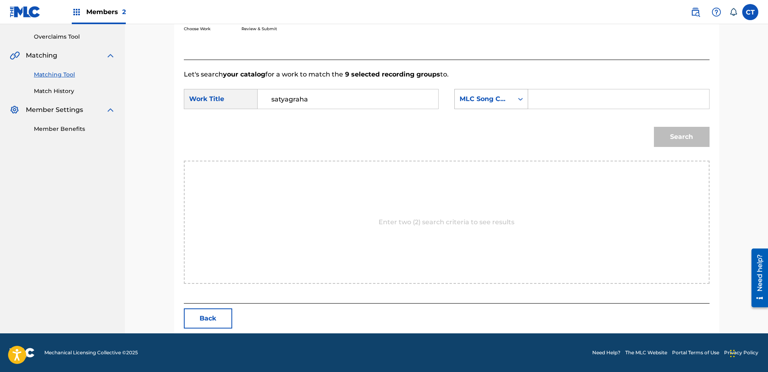
click at [468, 100] on div "MLC Song Code" at bounding box center [484, 99] width 49 height 10
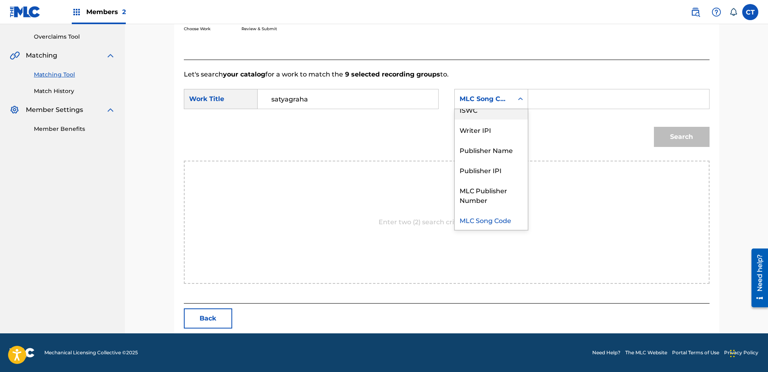
scroll to position [0, 0]
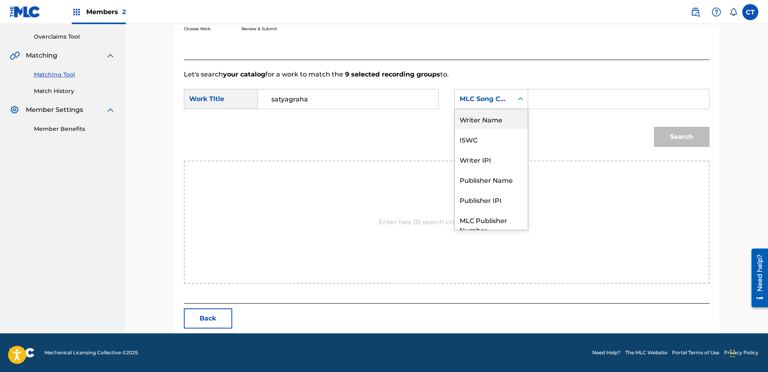
click at [481, 126] on div "Writer Name" at bounding box center [491, 119] width 73 height 20
click at [605, 112] on div "SearchWithCriteriac7e0ff94-fbd4-4557-916b-e502de607a95 Work Title satyagraha Se…" at bounding box center [447, 101] width 526 height 25
click at [603, 105] on input "Search Form" at bounding box center [618, 98] width 167 height 19
type input "glass"
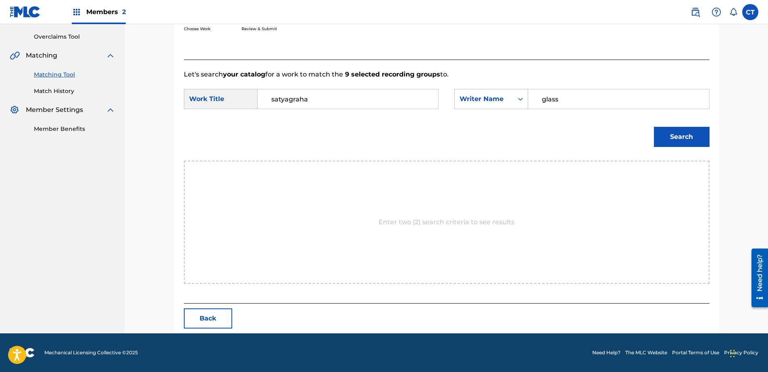
click at [663, 137] on button "Search" at bounding box center [682, 137] width 56 height 20
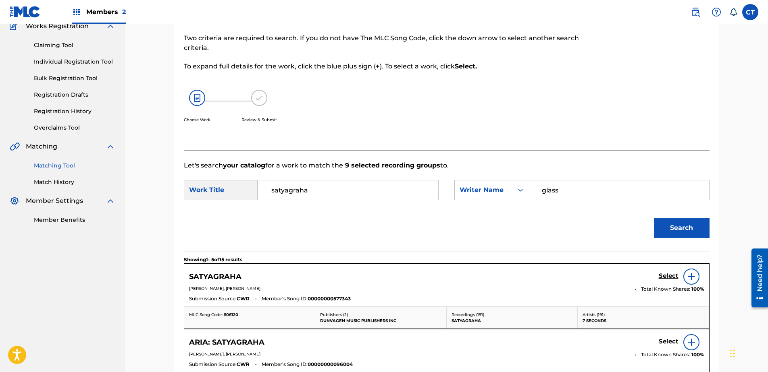
scroll to position [164, 0]
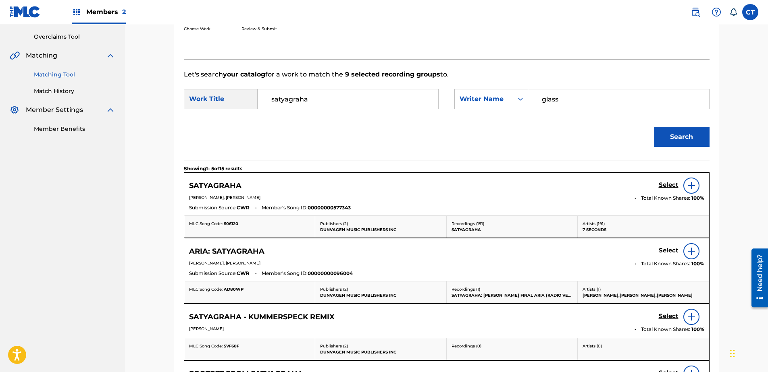
click at [661, 181] on h5 "Select" at bounding box center [669, 185] width 20 height 8
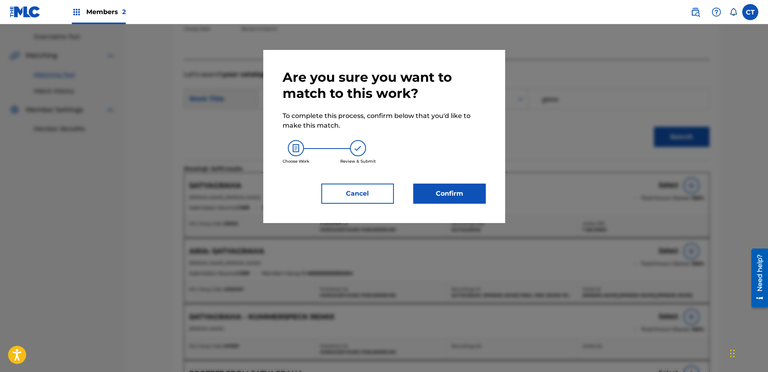
click at [458, 189] on button "Confirm" at bounding box center [449, 194] width 73 height 20
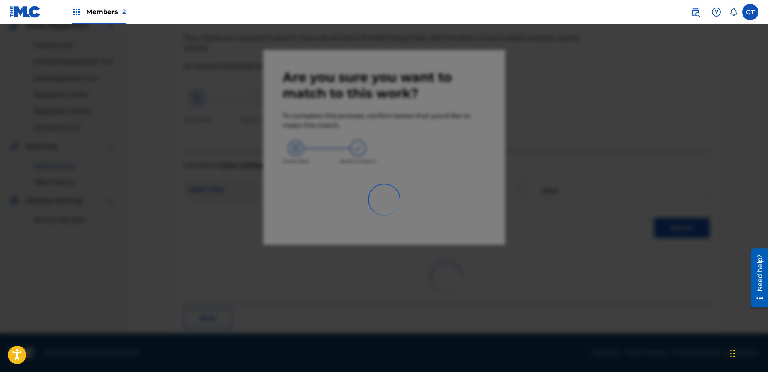
scroll to position [21, 0]
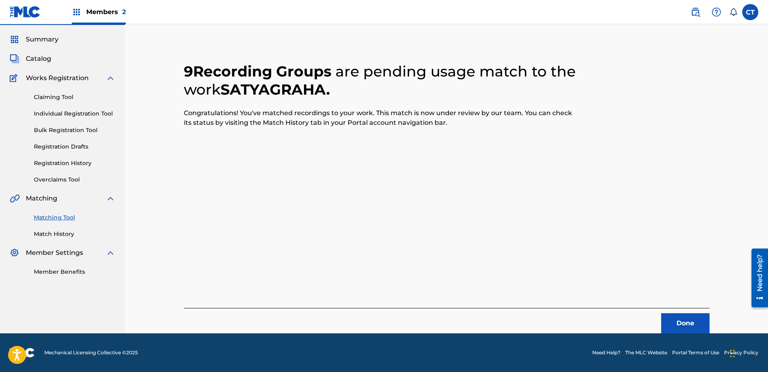
click at [697, 321] on button "Done" at bounding box center [685, 324] width 48 height 20
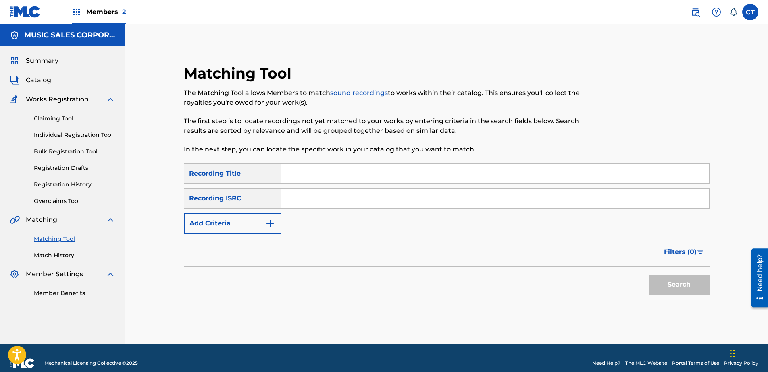
paste input "USSM18400239"
type input "USSM18400239"
click at [659, 289] on button "Search" at bounding box center [679, 285] width 60 height 20
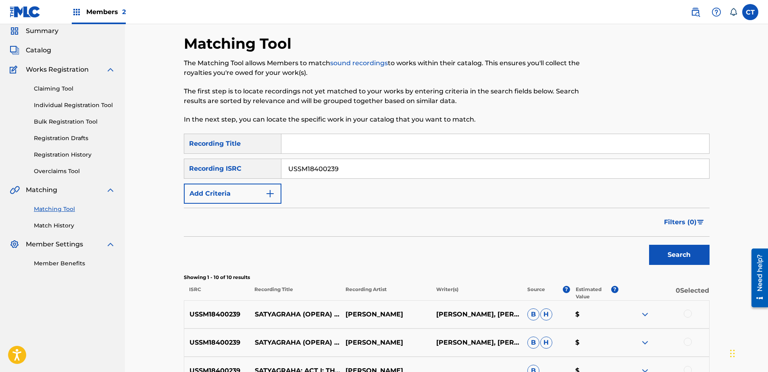
scroll to position [121, 0]
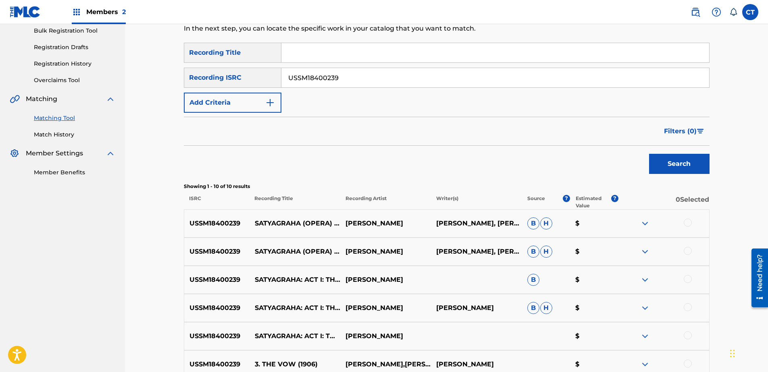
click at [690, 226] on div at bounding box center [688, 223] width 8 height 8
click at [684, 250] on div at bounding box center [688, 251] width 8 height 8
click at [688, 283] on div at bounding box center [663, 280] width 91 height 10
click at [689, 279] on div at bounding box center [688, 279] width 8 height 8
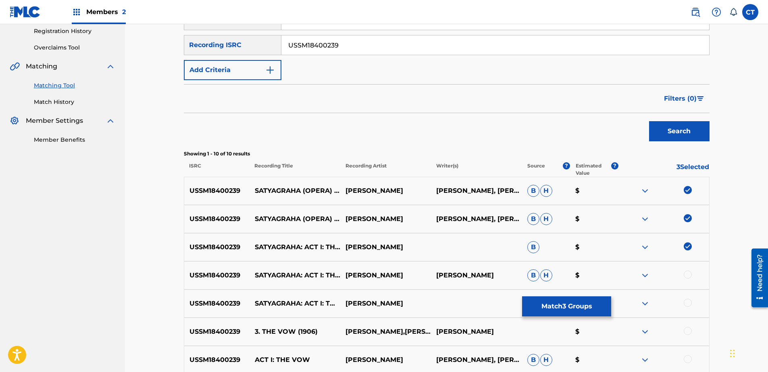
scroll to position [202, 0]
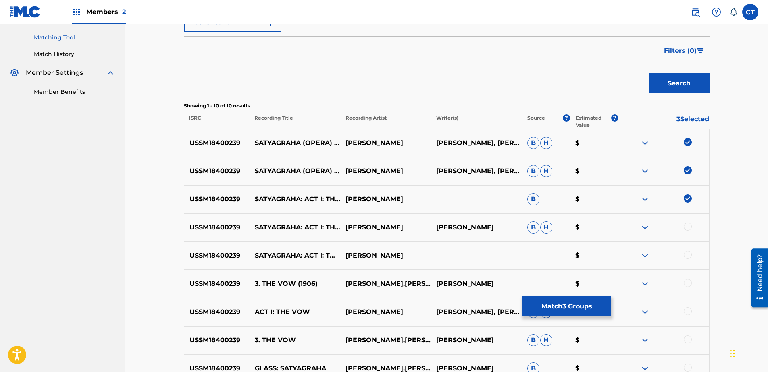
click at [686, 228] on div at bounding box center [688, 227] width 8 height 8
click at [690, 256] on div at bounding box center [688, 255] width 8 height 8
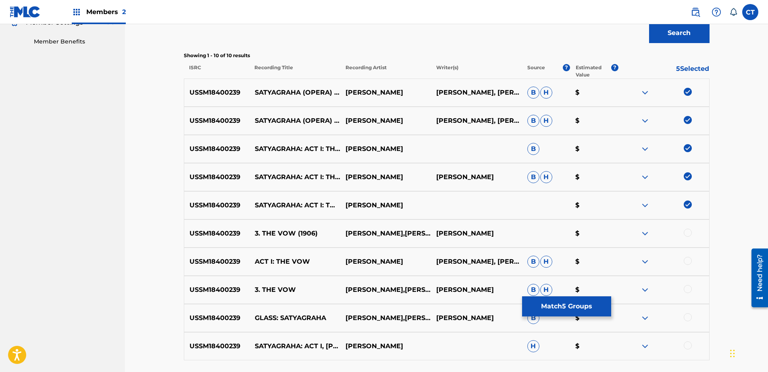
scroll to position [319, 0]
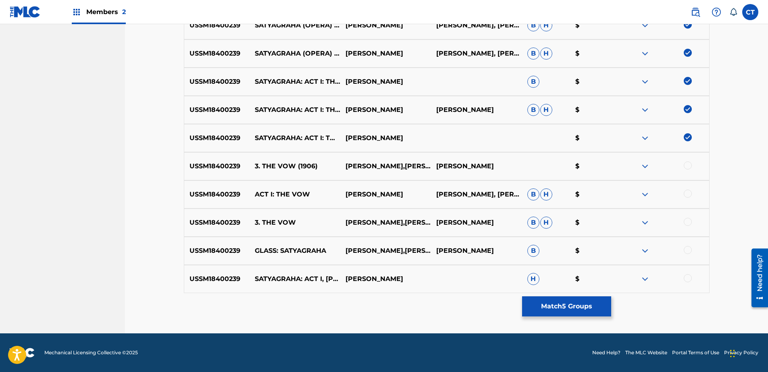
click at [688, 166] on div at bounding box center [688, 166] width 8 height 8
click at [687, 194] on div at bounding box center [688, 194] width 8 height 8
click at [688, 222] on div at bounding box center [688, 222] width 8 height 8
click at [690, 249] on div at bounding box center [688, 250] width 8 height 8
click at [687, 278] on div at bounding box center [688, 279] width 8 height 8
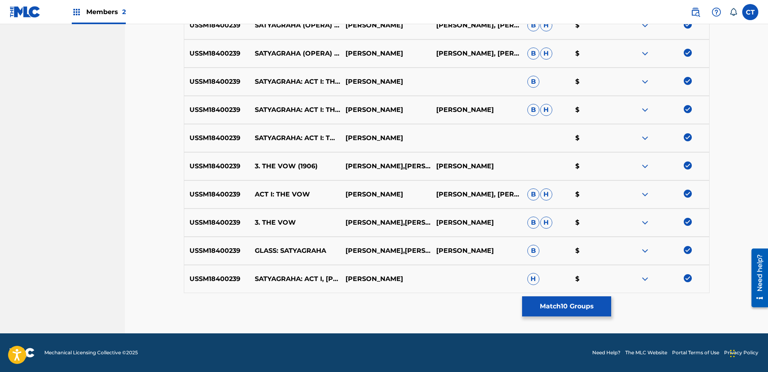
click at [603, 306] on button "Match 10 Groups" at bounding box center [566, 307] width 89 height 20
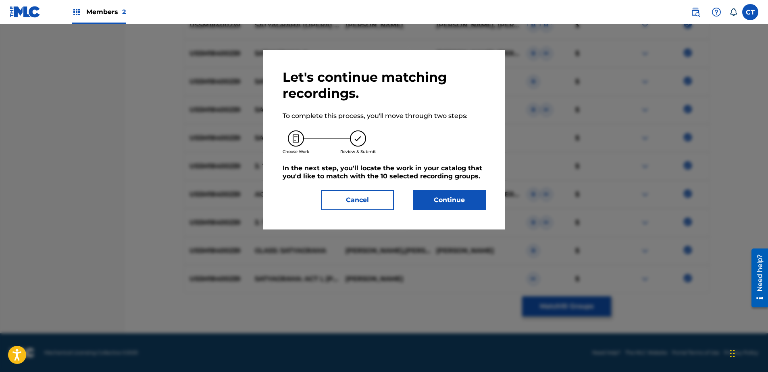
click at [450, 187] on div "Let's continue matching recordings. To complete this process, you'll move throu…" at bounding box center [384, 139] width 203 height 141
click at [454, 201] on button "Continue" at bounding box center [449, 200] width 73 height 20
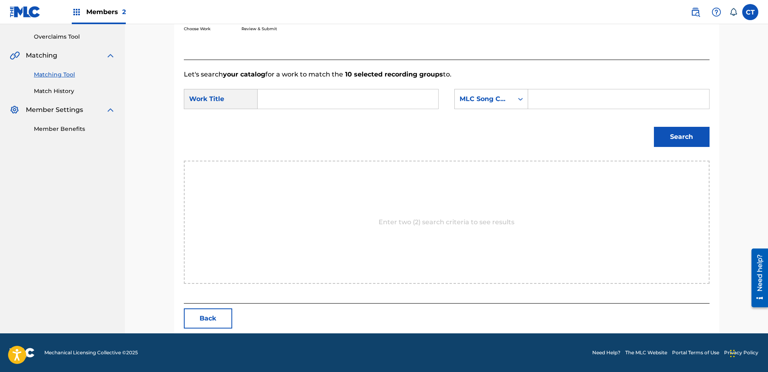
scroll to position [164, 0]
drag, startPoint x: 49, startPoint y: 236, endPoint x: 115, endPoint y: 201, distance: 75.2
click at [49, 236] on nav "MUSIC SALES CORPORATION Summary Catalog Works Registration Claiming Tool Indivi…" at bounding box center [62, 97] width 125 height 474
click at [293, 88] on form "SearchWithCriteriac7e0ff94-fbd4-4557-916b-e502de607a95 Work Title SearchWithCri…" at bounding box center [447, 119] width 526 height 81
click at [285, 96] on input "Search Form" at bounding box center [347, 98] width 167 height 19
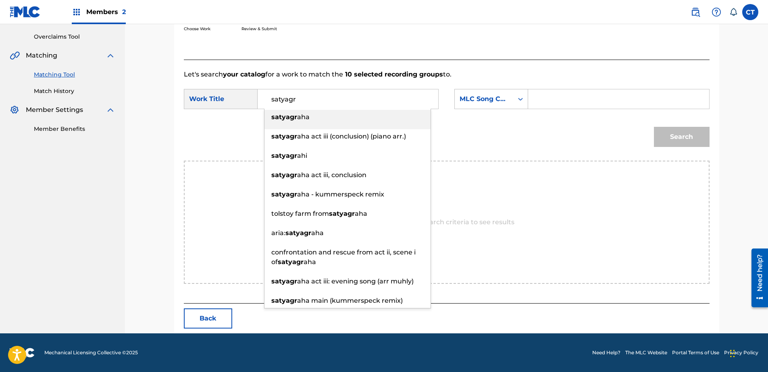
click at [333, 114] on div "satyagr aha" at bounding box center [347, 117] width 166 height 15
type input "satyagraha"
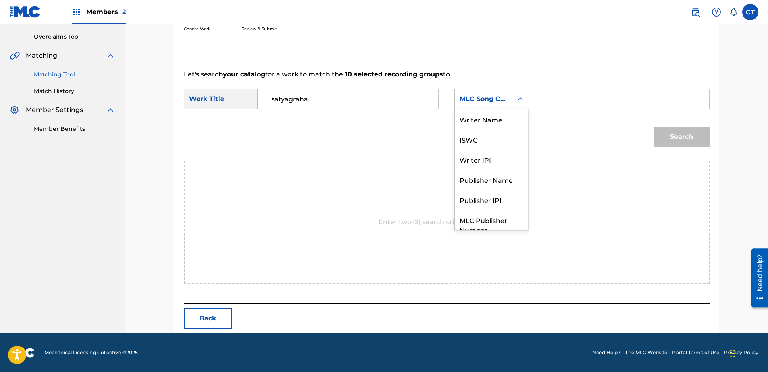
click at [475, 104] on div "MLC Song Code" at bounding box center [484, 99] width 49 height 10
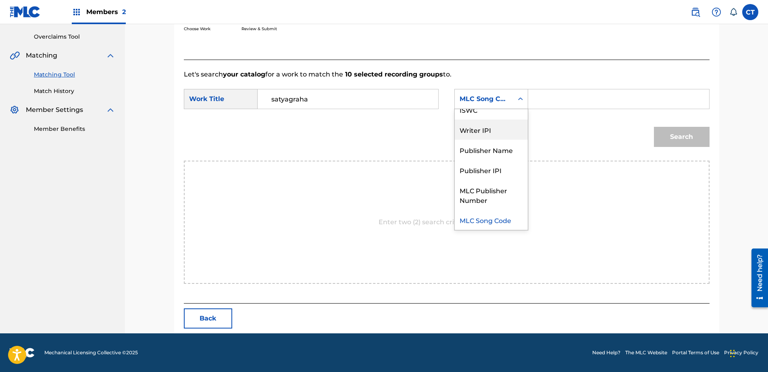
scroll to position [0, 0]
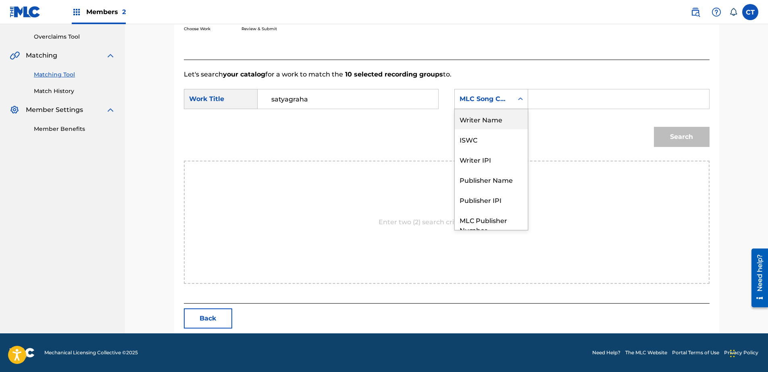
click at [480, 125] on div "Writer Name" at bounding box center [491, 119] width 73 height 20
click at [550, 101] on input "Search Form" at bounding box center [618, 98] width 167 height 19
type input "glass"
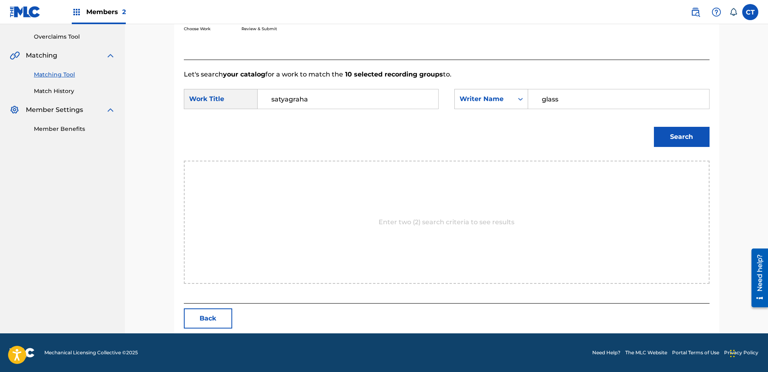
click at [653, 133] on div "Search" at bounding box center [680, 135] width 60 height 32
click at [668, 135] on button "Search" at bounding box center [682, 137] width 56 height 20
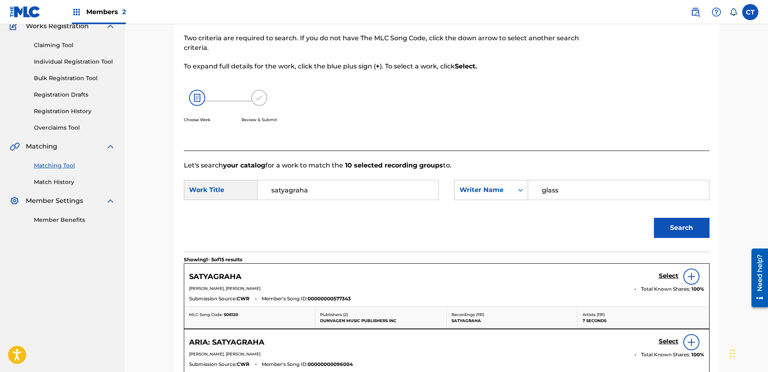
scroll to position [164, 0]
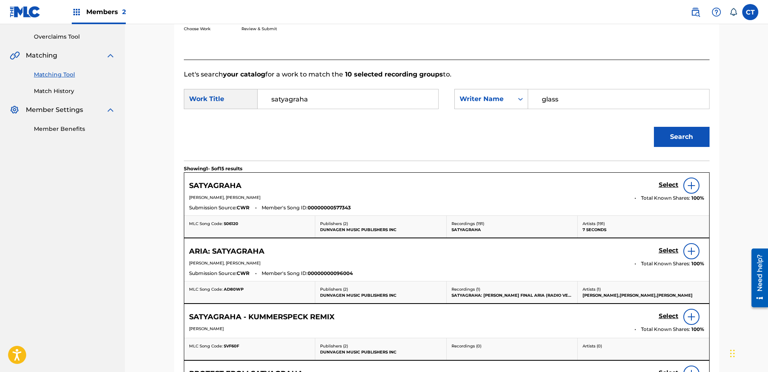
click at [665, 185] on h5 "Select" at bounding box center [669, 185] width 20 height 8
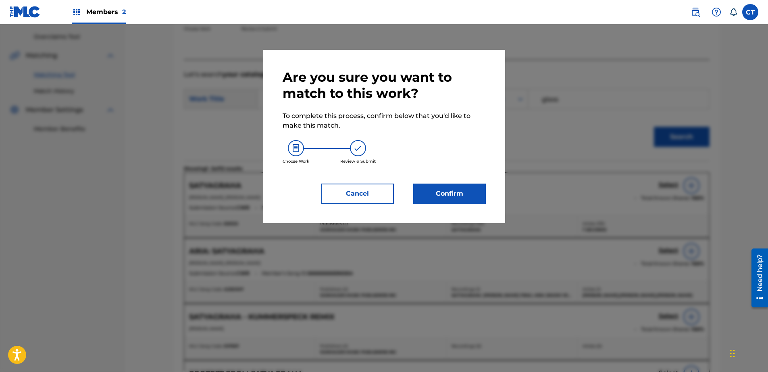
click at [468, 199] on button "Confirm" at bounding box center [449, 194] width 73 height 20
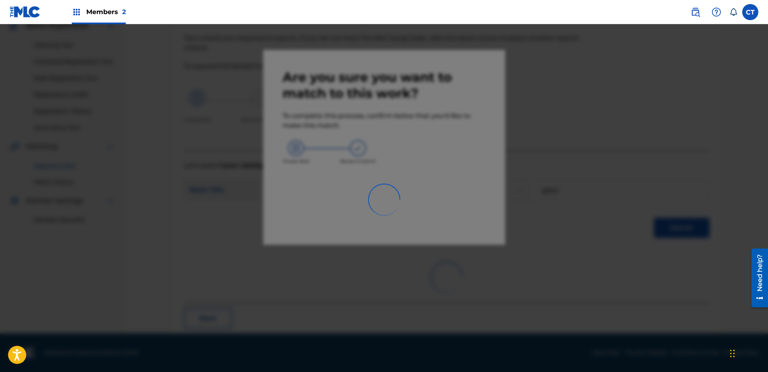
scroll to position [21, 0]
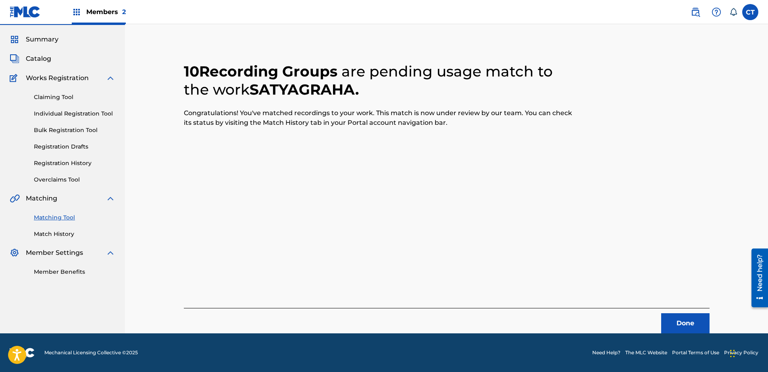
click at [692, 319] on button "Done" at bounding box center [685, 324] width 48 height 20
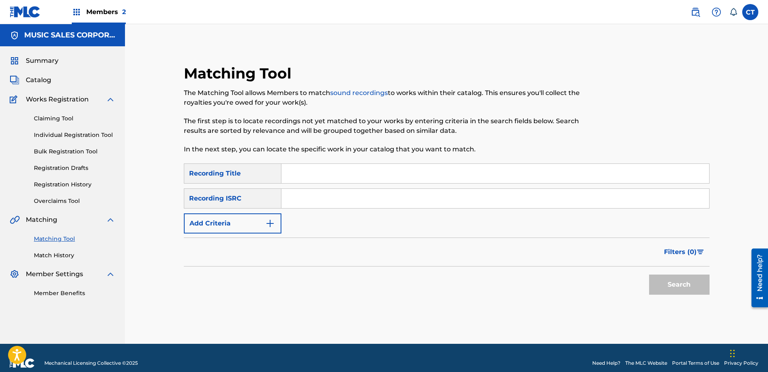
paste input "USSM18400240"
type input "USSM18400240"
click at [670, 285] on button "Search" at bounding box center [679, 285] width 60 height 20
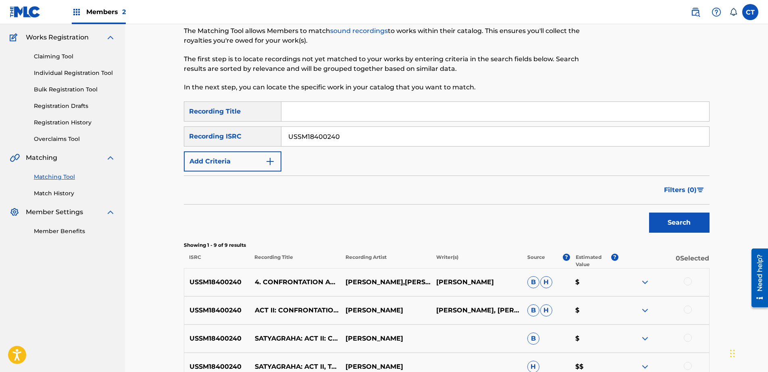
scroll to position [264, 0]
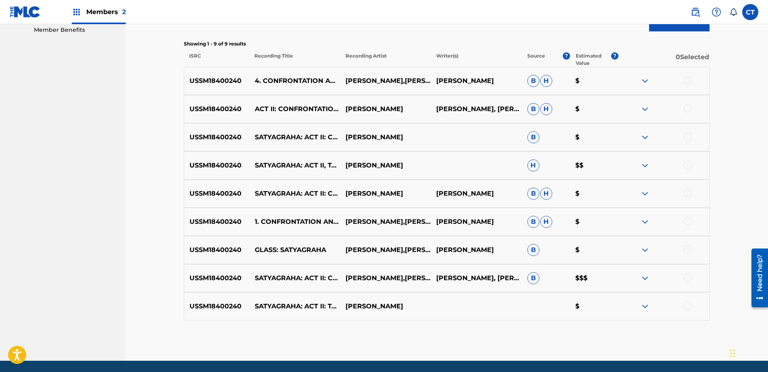
click at [684, 78] on div at bounding box center [688, 80] width 8 height 8
click at [687, 110] on div at bounding box center [688, 108] width 8 height 8
click at [688, 141] on div at bounding box center [663, 138] width 91 height 10
click at [687, 165] on div at bounding box center [688, 165] width 8 height 8
drag, startPoint x: 687, startPoint y: 130, endPoint x: 687, endPoint y: 137, distance: 7.3
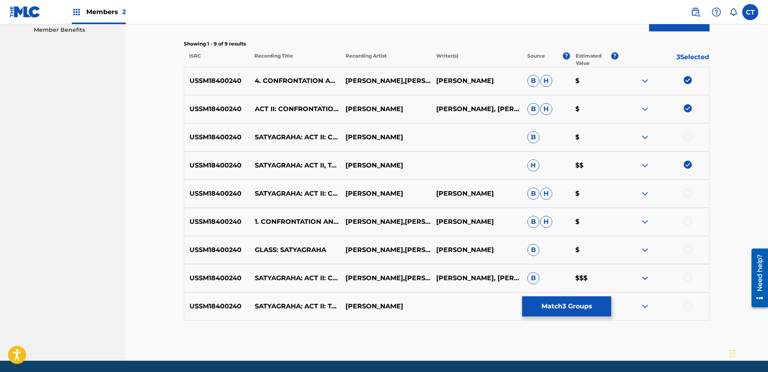
click at [687, 130] on div "USSM18400240 SATYAGRAHA: ACT II: CONFRONTATION AND RESCUE [PERSON_NAME] B $" at bounding box center [447, 137] width 526 height 28
click at [687, 137] on div at bounding box center [688, 137] width 8 height 8
click at [688, 193] on div at bounding box center [688, 193] width 8 height 8
click at [688, 224] on div at bounding box center [688, 221] width 8 height 8
click at [687, 254] on div at bounding box center [663, 250] width 91 height 10
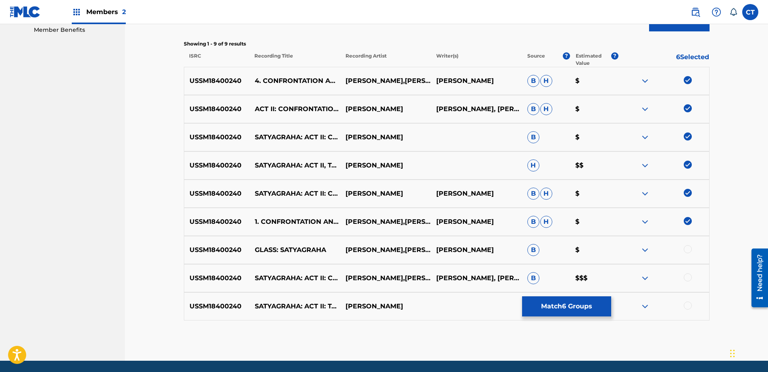
click at [687, 252] on div at bounding box center [688, 249] width 8 height 8
click at [687, 276] on div at bounding box center [688, 278] width 8 height 8
click at [688, 306] on div at bounding box center [688, 306] width 8 height 8
click at [579, 312] on button "Match 9 Groups" at bounding box center [566, 307] width 89 height 20
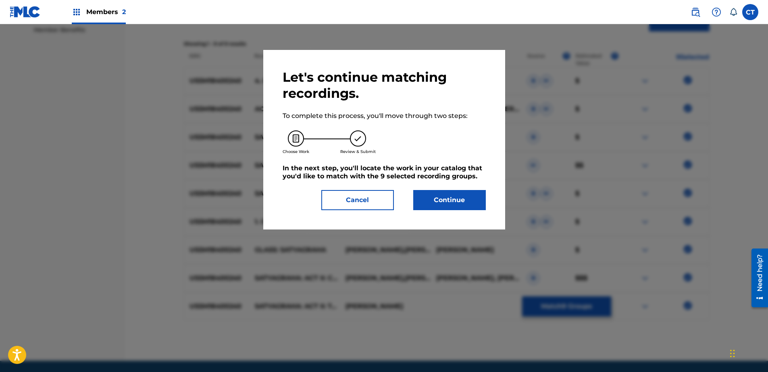
click at [454, 207] on button "Continue" at bounding box center [449, 200] width 73 height 20
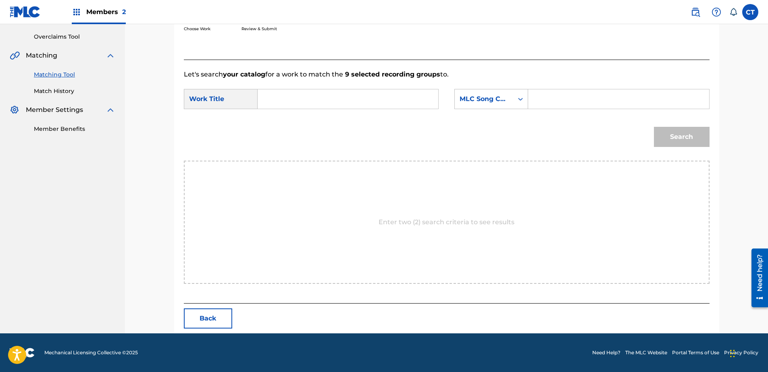
scroll to position [164, 0]
click at [293, 92] on input "Search Form" at bounding box center [347, 98] width 167 height 19
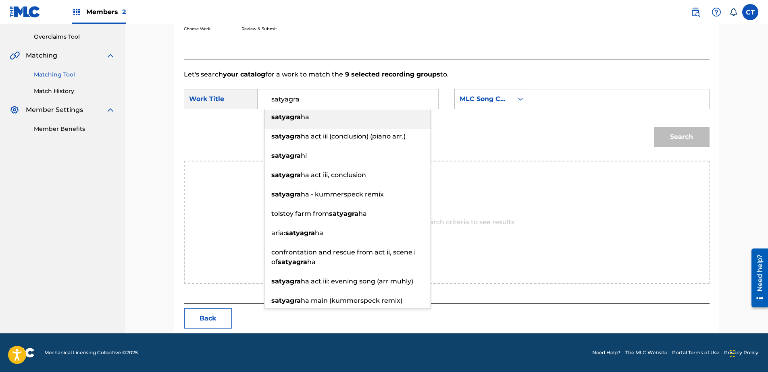
click at [334, 124] on div "satyagra ha" at bounding box center [347, 117] width 166 height 15
type input "satyagraha"
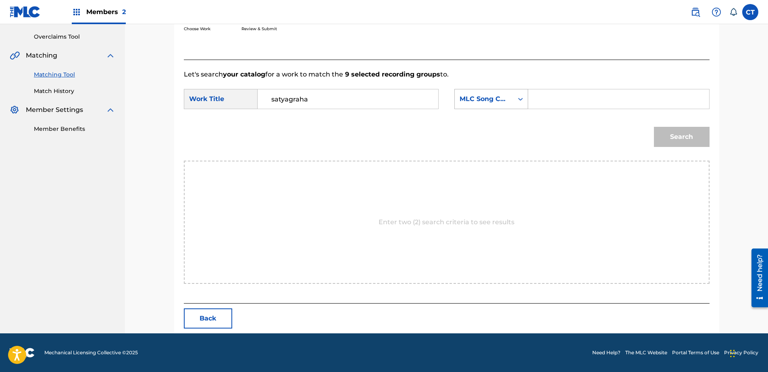
click at [487, 100] on div "MLC Song Code" at bounding box center [484, 99] width 49 height 10
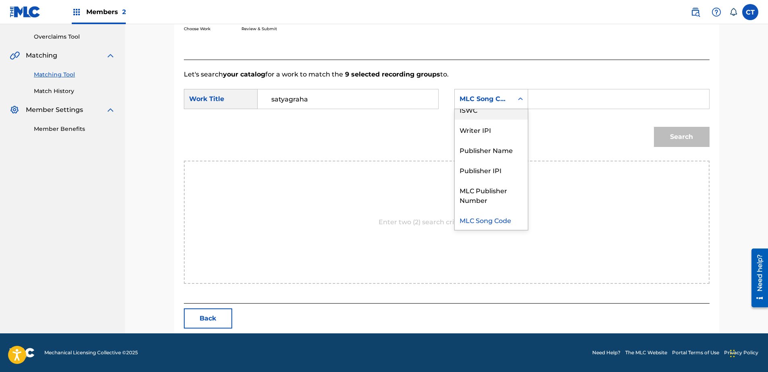
scroll to position [0, 0]
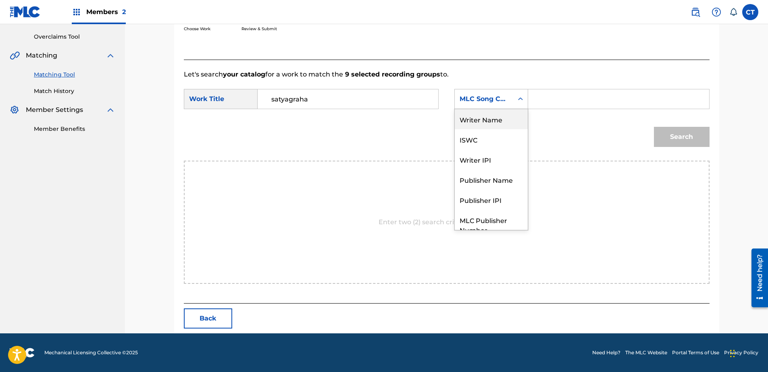
click at [505, 120] on div "Writer Name" at bounding box center [491, 119] width 73 height 20
click at [568, 102] on input "Search Form" at bounding box center [618, 98] width 167 height 19
type input "glass"
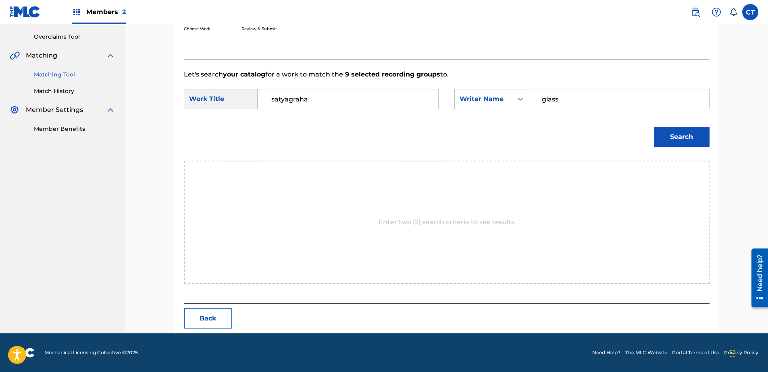
click at [659, 137] on button "Search" at bounding box center [682, 137] width 56 height 20
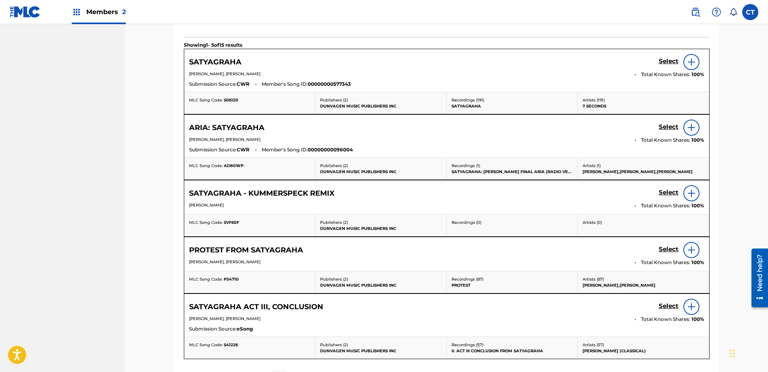
scroll to position [245, 0]
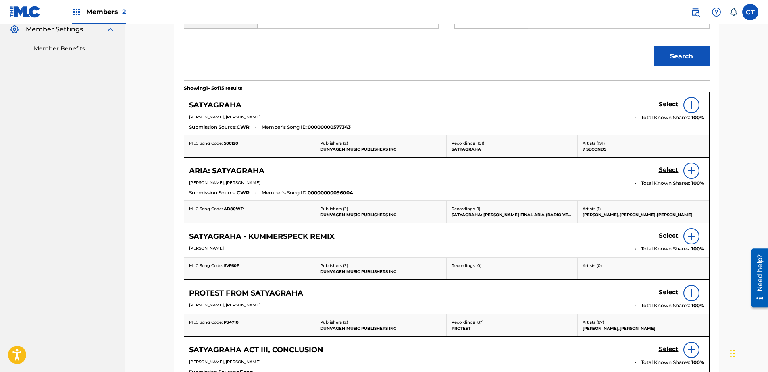
click at [669, 100] on div "Select" at bounding box center [682, 105] width 46 height 16
click at [661, 104] on h5 "Select" at bounding box center [669, 105] width 20 height 8
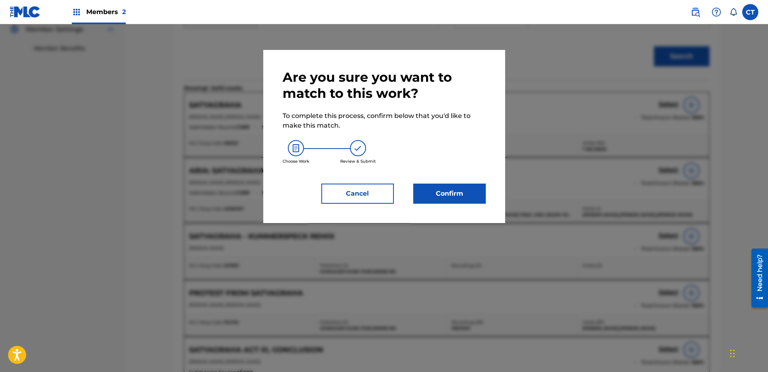
click at [472, 190] on button "Confirm" at bounding box center [449, 194] width 73 height 20
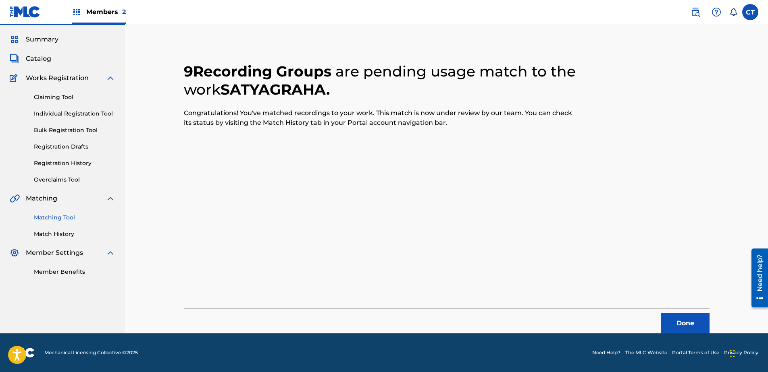
scroll to position [21, 0]
click at [699, 316] on button "Done" at bounding box center [685, 324] width 48 height 20
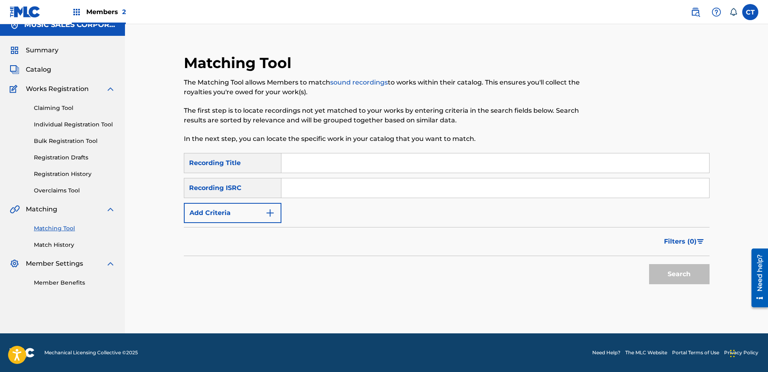
scroll to position [0, 0]
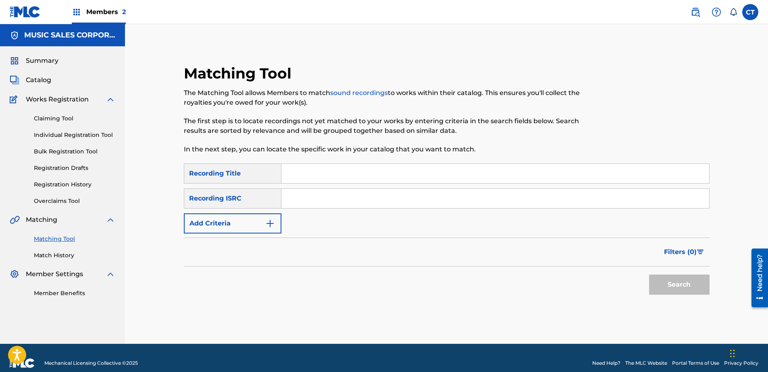
paste input "USSM18400241"
type input "USSM18400241"
click at [699, 287] on button "Search" at bounding box center [679, 285] width 60 height 20
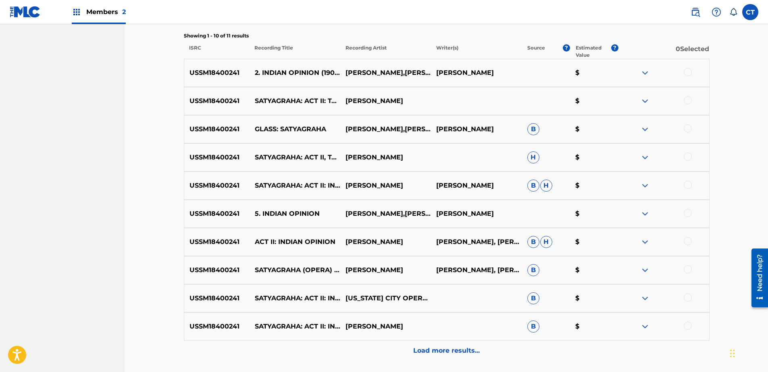
scroll to position [202, 0]
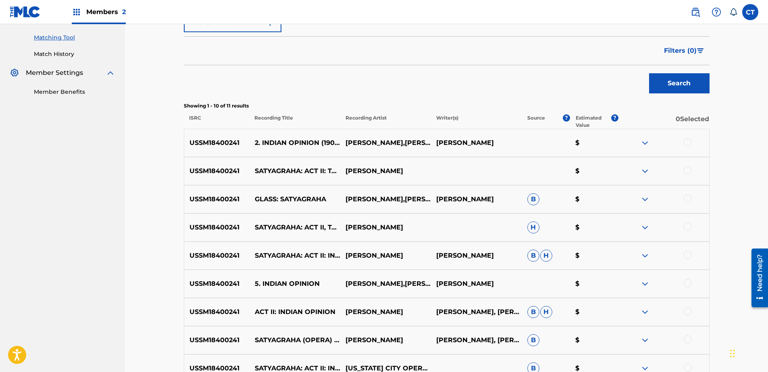
click at [685, 144] on div at bounding box center [688, 142] width 8 height 8
drag, startPoint x: 688, startPoint y: 168, endPoint x: 687, endPoint y: 176, distance: 7.3
click at [688, 169] on div at bounding box center [688, 170] width 8 height 8
click at [688, 204] on div at bounding box center [663, 200] width 91 height 10
click at [690, 225] on div at bounding box center [688, 227] width 8 height 8
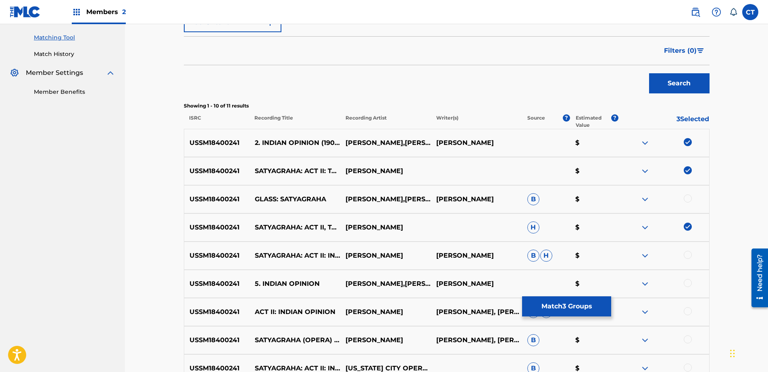
click at [690, 195] on div at bounding box center [688, 199] width 8 height 8
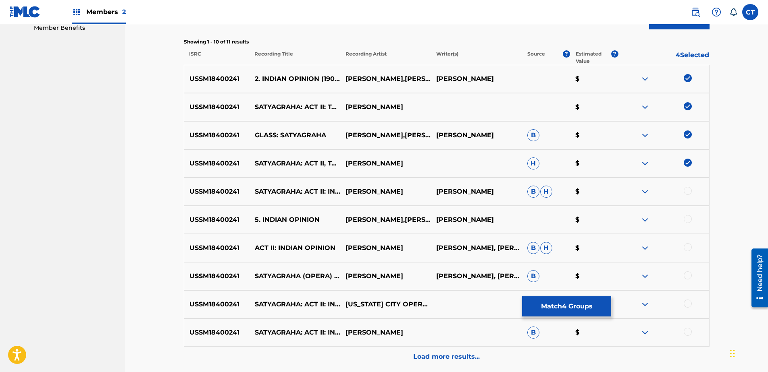
scroll to position [282, 0]
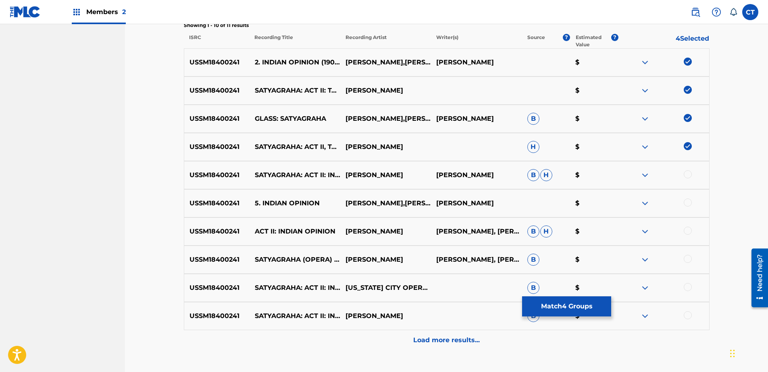
click at [686, 177] on div at bounding box center [688, 175] width 8 height 8
drag, startPoint x: 686, startPoint y: 208, endPoint x: 686, endPoint y: 201, distance: 6.4
click at [686, 208] on div at bounding box center [663, 204] width 91 height 10
drag, startPoint x: 686, startPoint y: 201, endPoint x: 687, endPoint y: 212, distance: 10.9
click at [686, 202] on div at bounding box center [688, 203] width 8 height 8
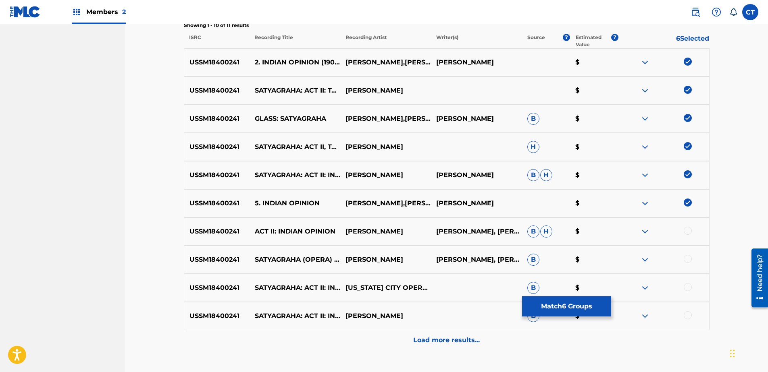
click at [690, 233] on div at bounding box center [688, 231] width 8 height 8
click at [684, 260] on div at bounding box center [688, 259] width 8 height 8
drag, startPoint x: 686, startPoint y: 287, endPoint x: 687, endPoint y: 291, distance: 4.1
click at [686, 287] on div at bounding box center [688, 287] width 8 height 8
click at [689, 317] on div at bounding box center [688, 316] width 8 height 8
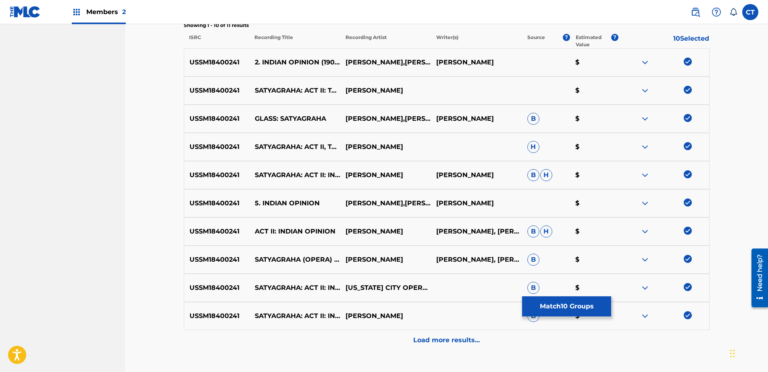
click at [409, 339] on div "Load more results..." at bounding box center [447, 341] width 526 height 20
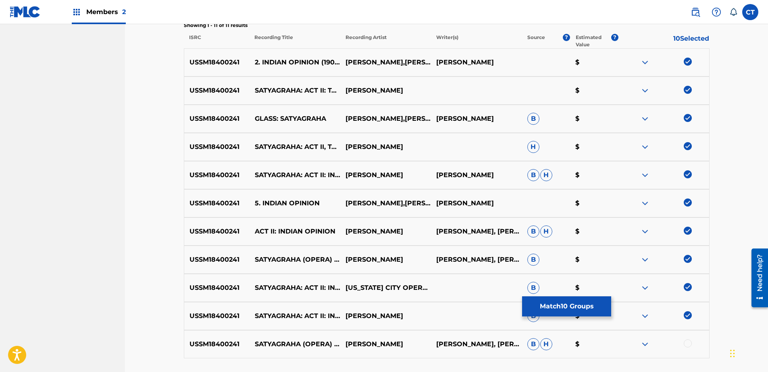
scroll to position [347, 0]
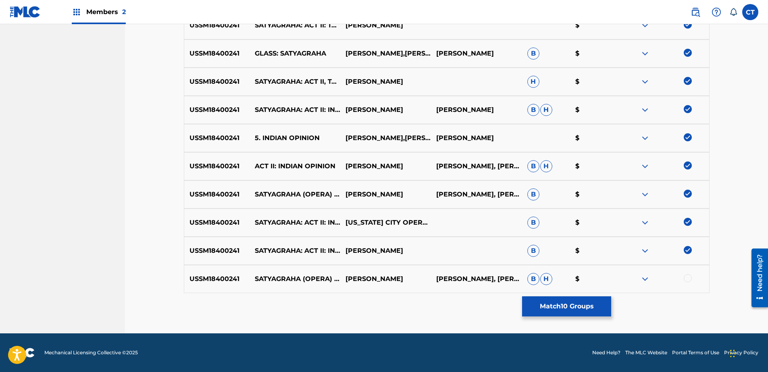
click at [686, 277] on div at bounding box center [688, 279] width 8 height 8
click at [591, 301] on button "Match 11 Groups" at bounding box center [566, 307] width 89 height 20
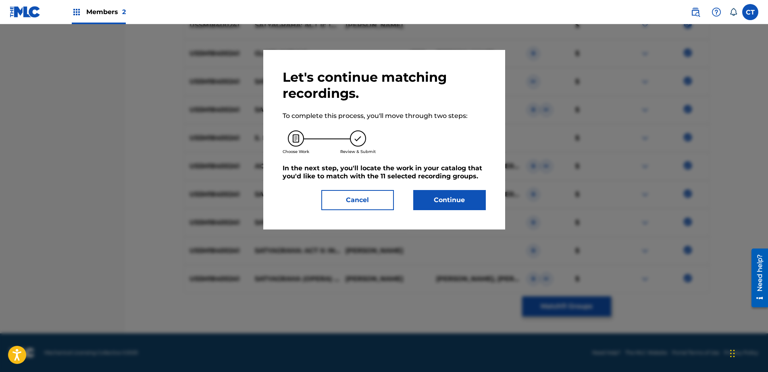
click at [449, 208] on button "Continue" at bounding box center [449, 200] width 73 height 20
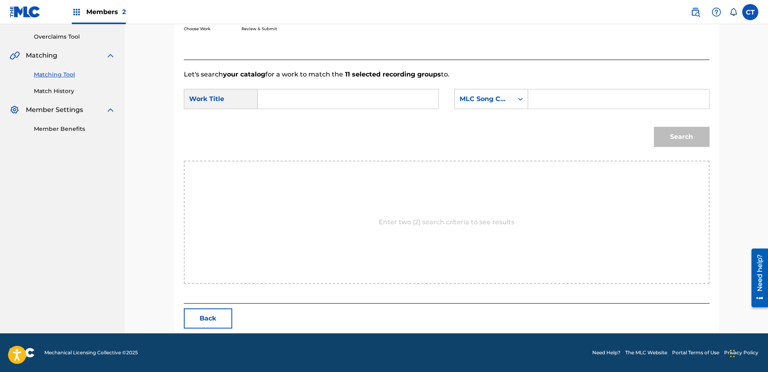
scroll to position [164, 0]
click at [350, 106] on input "Search Form" at bounding box center [347, 98] width 167 height 19
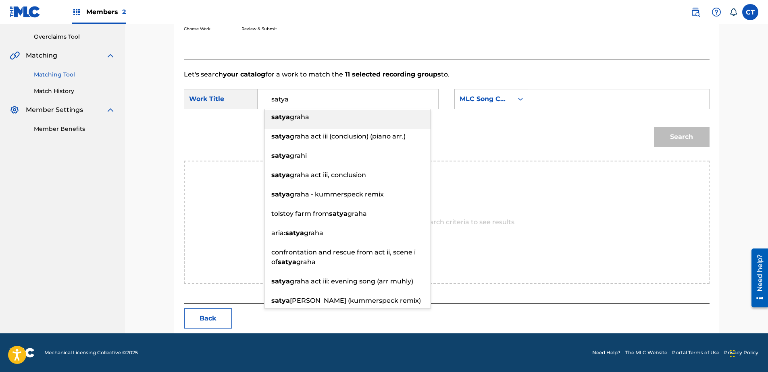
click at [352, 123] on div "[PERSON_NAME]" at bounding box center [347, 117] width 166 height 15
type input "satyagraha"
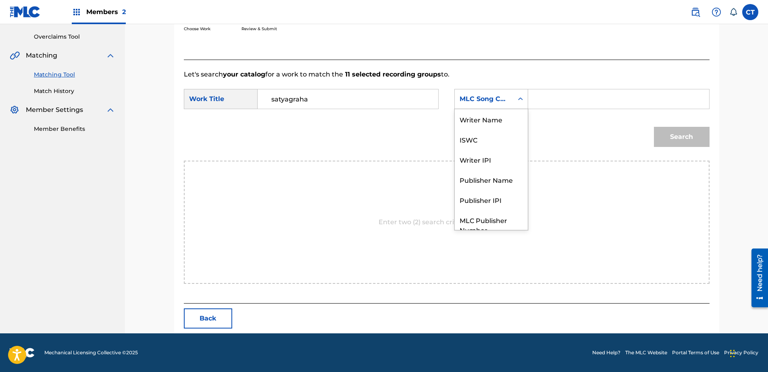
click at [518, 102] on icon "Search Form" at bounding box center [520, 99] width 8 height 8
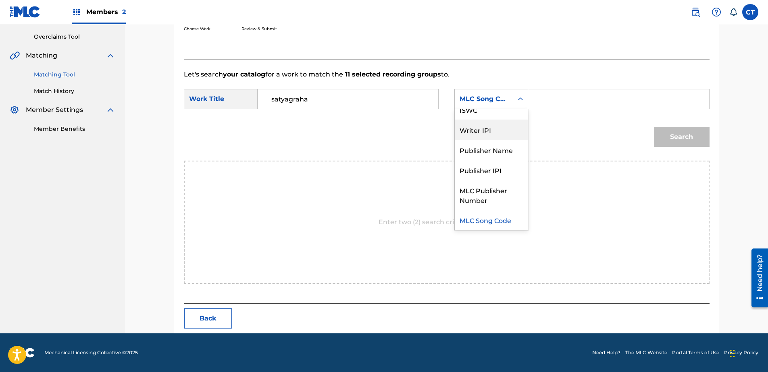
scroll to position [0, 0]
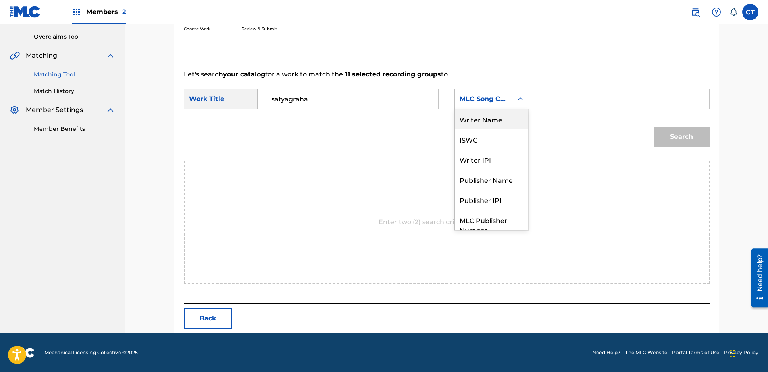
click at [510, 125] on div "Writer Name" at bounding box center [491, 119] width 73 height 20
click at [568, 104] on input "Search Form" at bounding box center [618, 98] width 167 height 19
type input "glass"
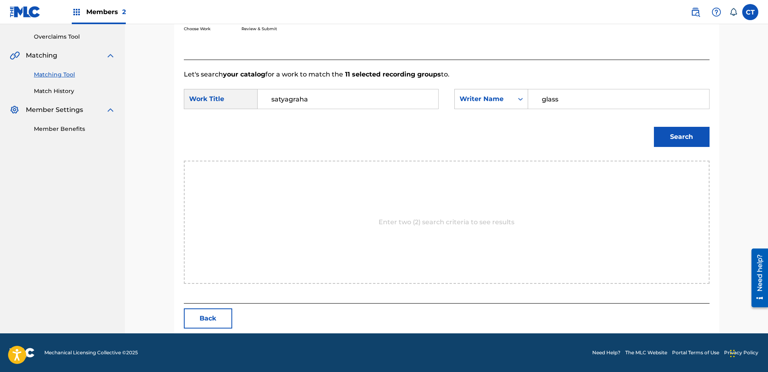
click at [682, 143] on button "Search" at bounding box center [682, 137] width 56 height 20
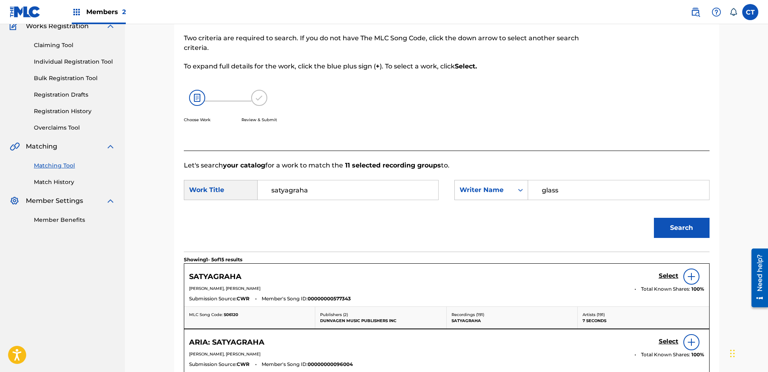
scroll to position [164, 0]
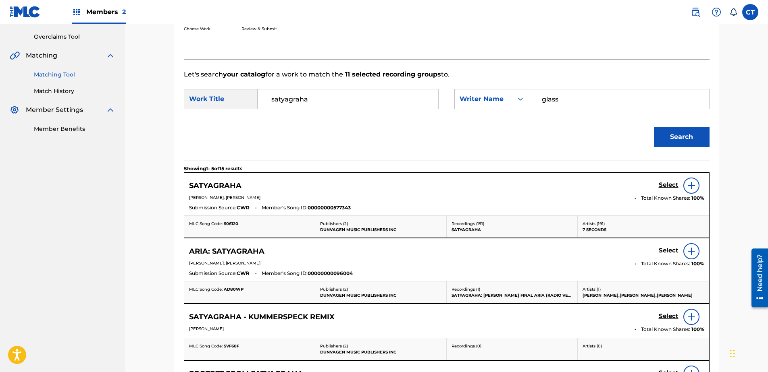
click at [669, 182] on h5 "Select" at bounding box center [669, 185] width 20 height 8
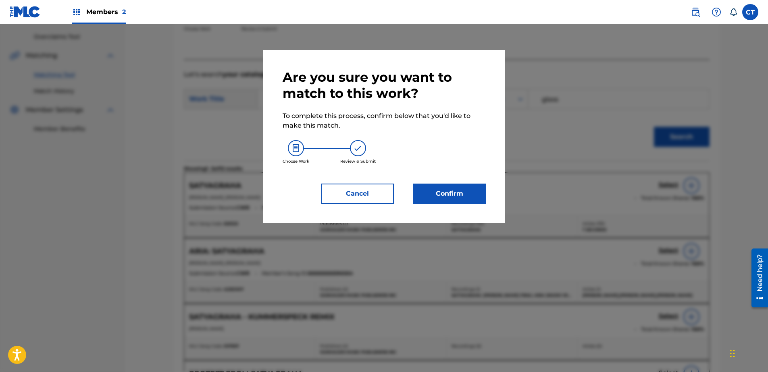
click at [437, 188] on button "Confirm" at bounding box center [449, 194] width 73 height 20
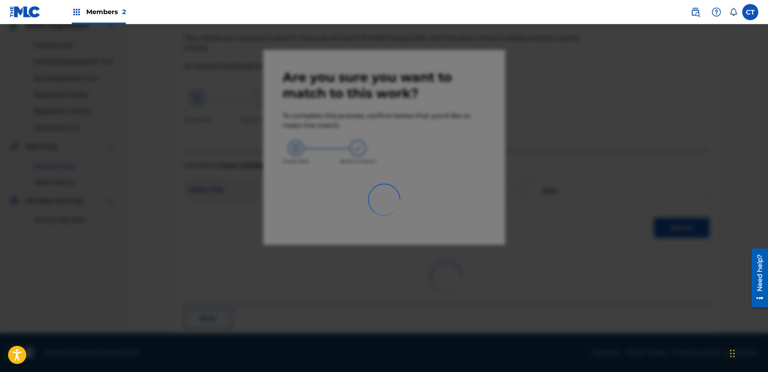
scroll to position [21, 0]
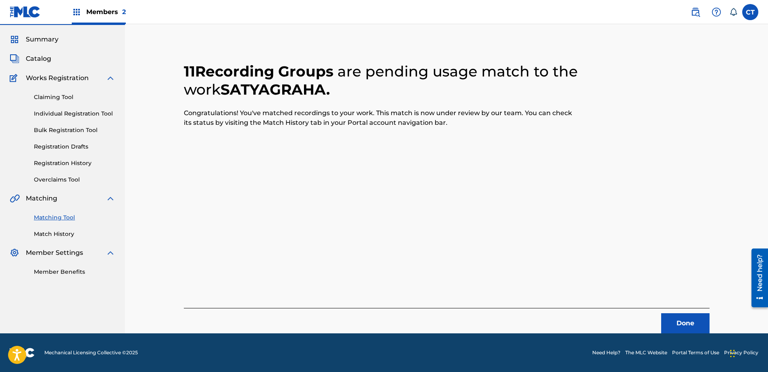
click at [686, 322] on button "Done" at bounding box center [685, 324] width 48 height 20
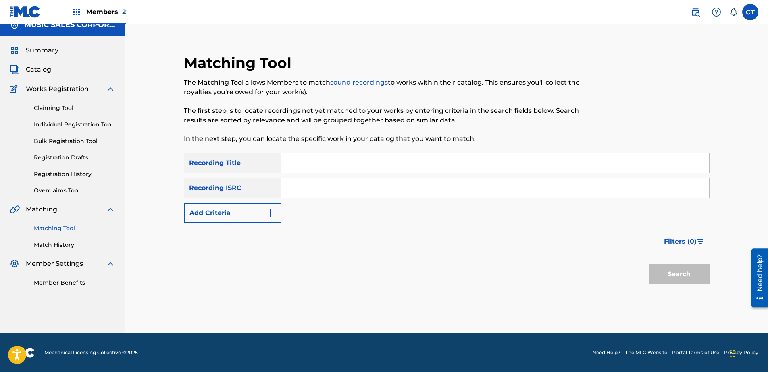
scroll to position [0, 0]
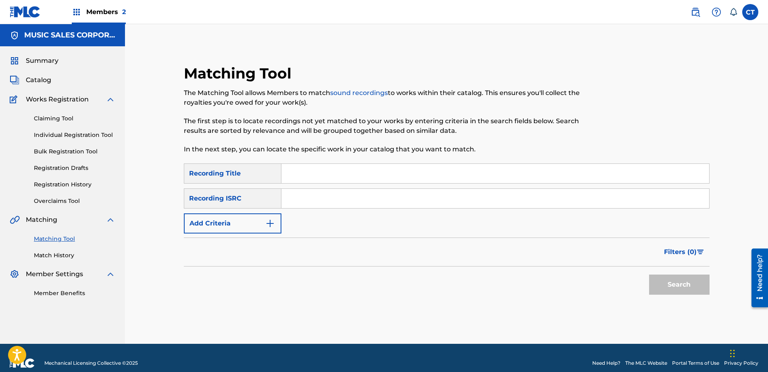
paste input "USSM18400242"
type input "USSM18400242"
click at [681, 284] on button "Search" at bounding box center [679, 285] width 60 height 20
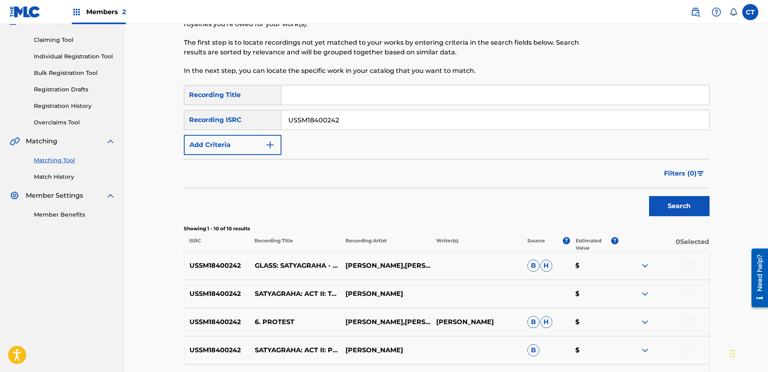
scroll to position [143, 0]
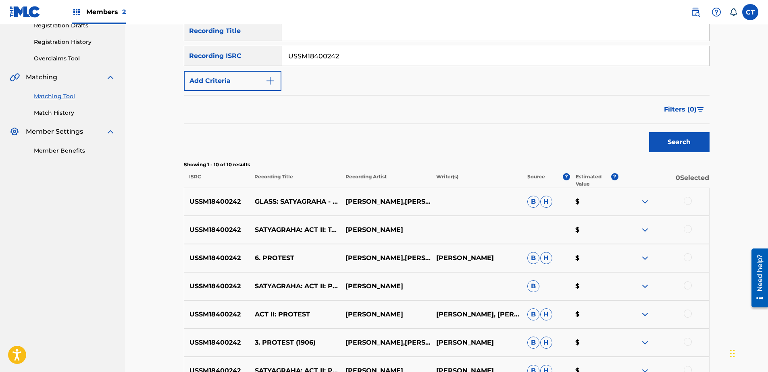
click at [682, 200] on div at bounding box center [663, 202] width 91 height 10
click at [686, 200] on div at bounding box center [688, 201] width 8 height 8
click at [690, 243] on div "USSM18400242 SATYAGRAHA: ACT II: TAGORE - SCENE 3 [PERSON_NAME] $" at bounding box center [447, 230] width 526 height 28
click at [688, 227] on div at bounding box center [688, 229] width 8 height 8
click at [688, 254] on div at bounding box center [688, 258] width 8 height 8
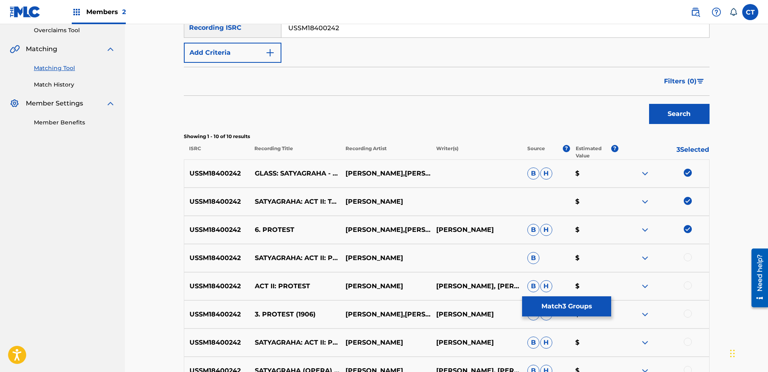
scroll to position [183, 0]
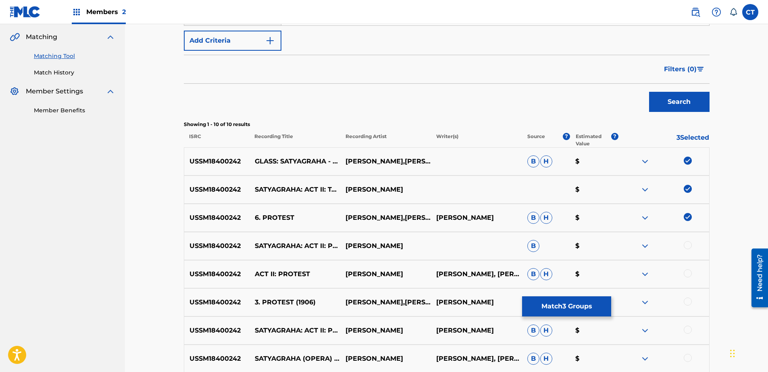
click at [687, 245] on div at bounding box center [688, 245] width 8 height 8
click at [687, 270] on div at bounding box center [688, 274] width 8 height 8
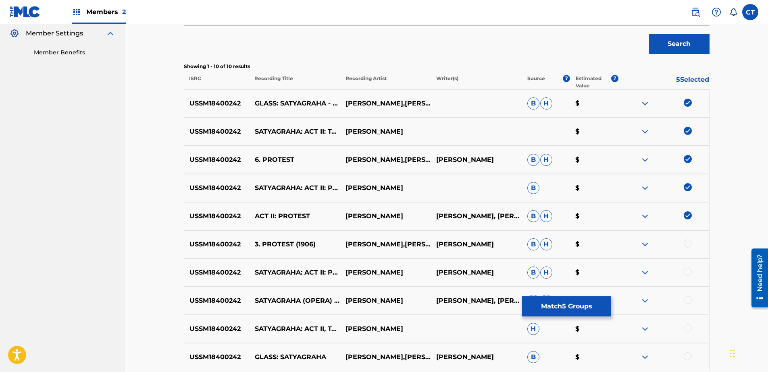
scroll to position [319, 0]
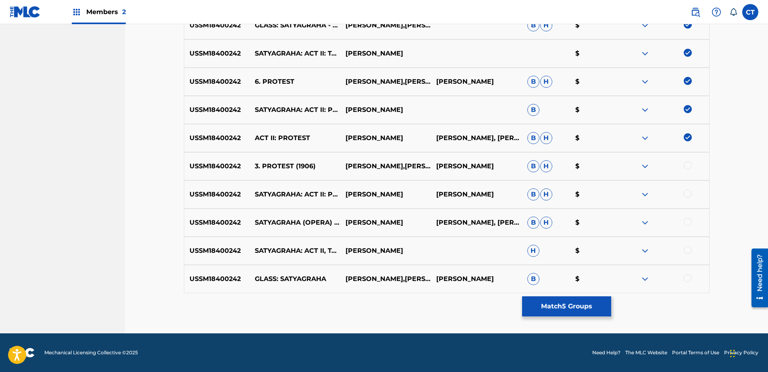
click at [688, 169] on div at bounding box center [688, 166] width 8 height 8
click at [690, 188] on div "USSM18400242 SATYAGRAHA: ACT II: PROTEST [PERSON_NAME] [PERSON_NAME] [PERSON_NA…" at bounding box center [447, 195] width 526 height 28
click at [690, 194] on div at bounding box center [688, 194] width 8 height 8
click at [686, 222] on div at bounding box center [688, 222] width 8 height 8
click at [686, 248] on div at bounding box center [688, 250] width 8 height 8
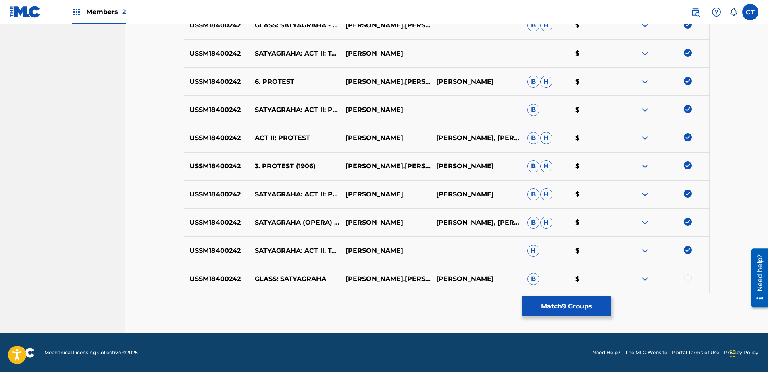
click at [692, 276] on div at bounding box center [663, 280] width 91 height 10
click at [686, 281] on div at bounding box center [688, 279] width 8 height 8
click at [570, 296] on div "Matching Tool The Matching Tool allows Members to match sound recordings to wor…" at bounding box center [447, 39] width 526 height 589
click at [569, 300] on button "Match 10 Groups" at bounding box center [566, 307] width 89 height 20
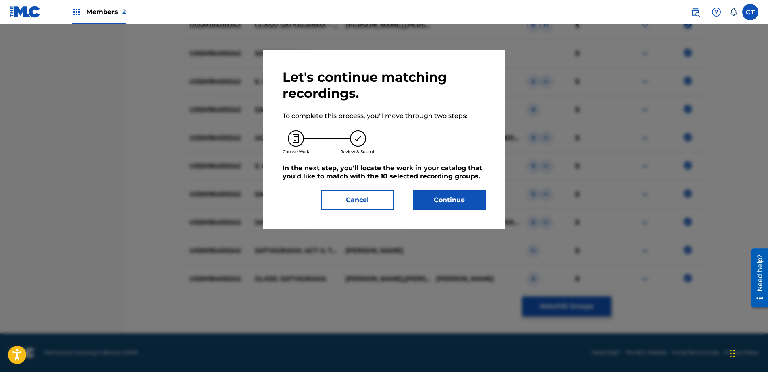
click at [470, 210] on div "Let's continue matching recordings. To complete this process, you'll move throu…" at bounding box center [384, 140] width 242 height 180
click at [442, 196] on button "Continue" at bounding box center [449, 200] width 73 height 20
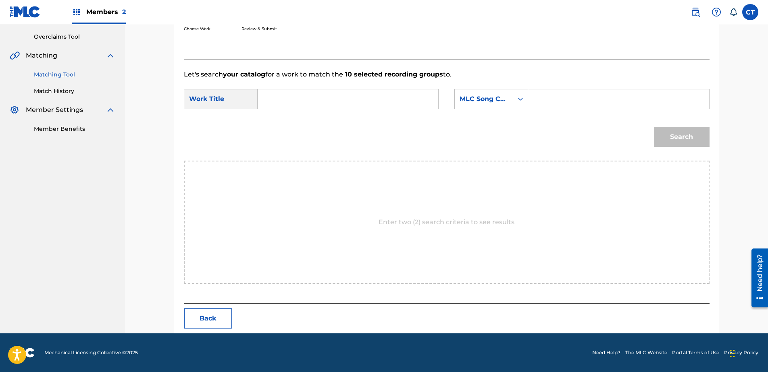
scroll to position [164, 0]
click at [323, 103] on input "Search Form" at bounding box center [347, 98] width 167 height 19
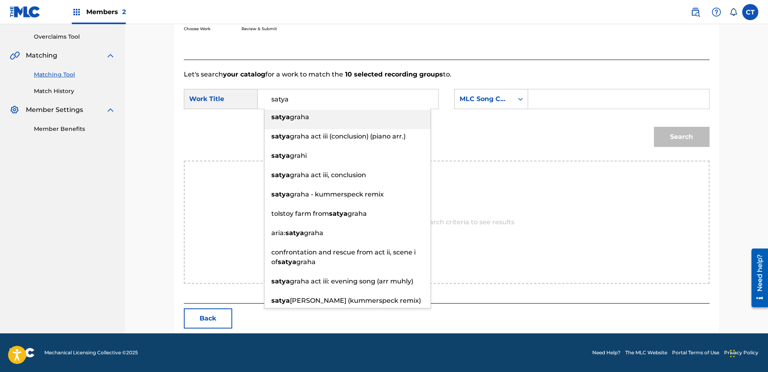
click at [326, 124] on div "[PERSON_NAME]" at bounding box center [347, 117] width 166 height 15
type input "satyagraha"
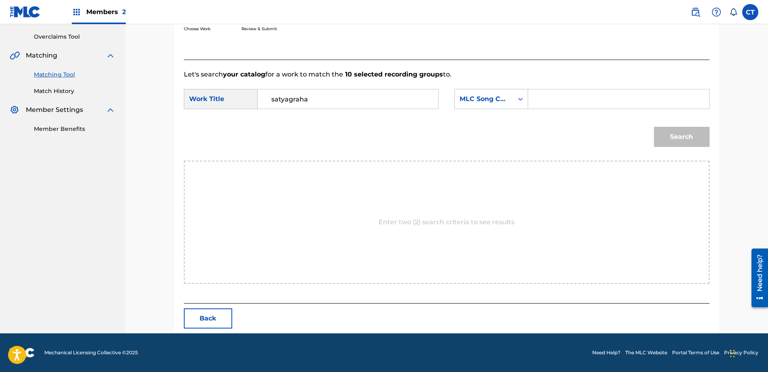
click at [478, 112] on div "SearchWithCriteriac7e0ff94-fbd4-4557-916b-e502de607a95 Work Title satyagraha Se…" at bounding box center [447, 101] width 526 height 25
click at [493, 105] on div "MLC Song Code" at bounding box center [484, 99] width 58 height 15
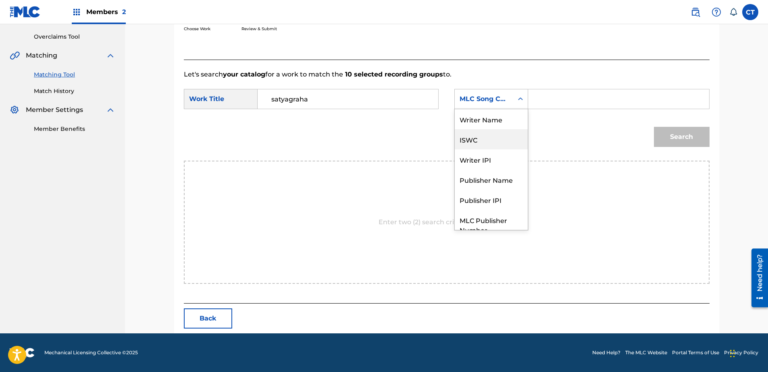
scroll to position [0, 0]
click at [493, 114] on div "Writer Name" at bounding box center [491, 119] width 73 height 20
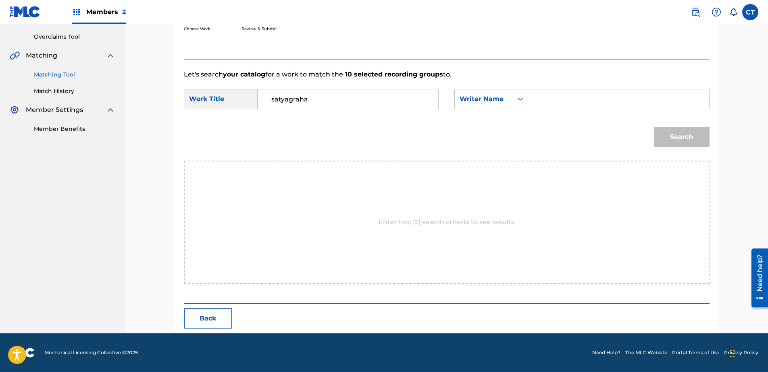
click at [573, 105] on input "Search Form" at bounding box center [618, 98] width 167 height 19
type input "glass"
click at [668, 132] on button "Search" at bounding box center [682, 137] width 56 height 20
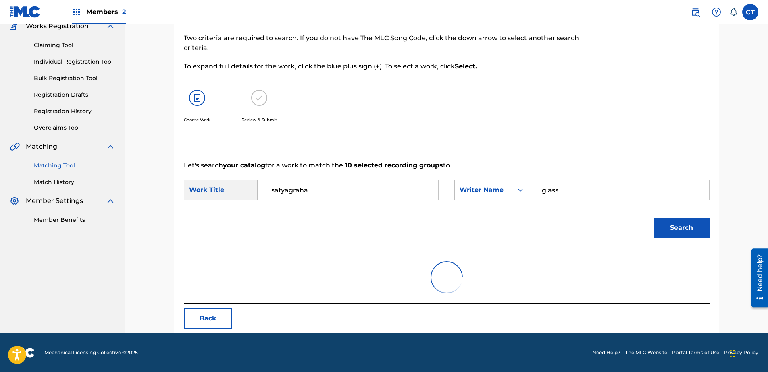
scroll to position [164, 0]
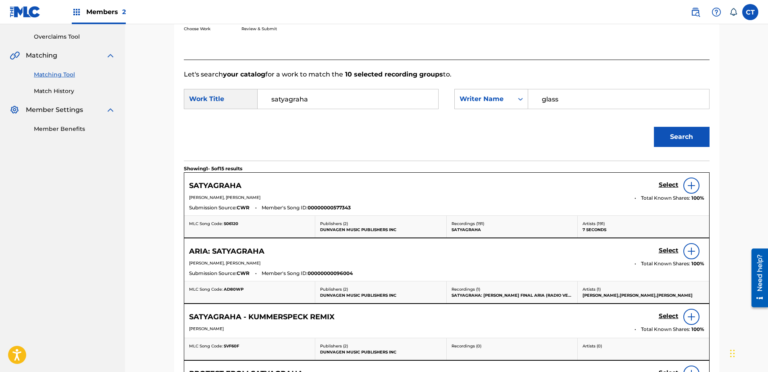
click at [672, 185] on h5 "Select" at bounding box center [669, 185] width 20 height 8
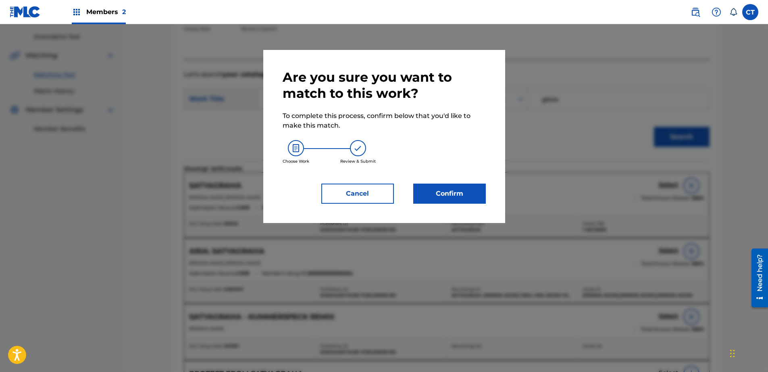
click at [443, 198] on button "Confirm" at bounding box center [449, 194] width 73 height 20
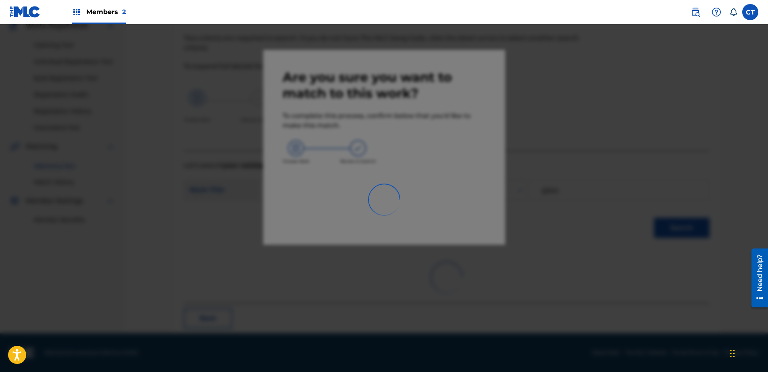
scroll to position [21, 0]
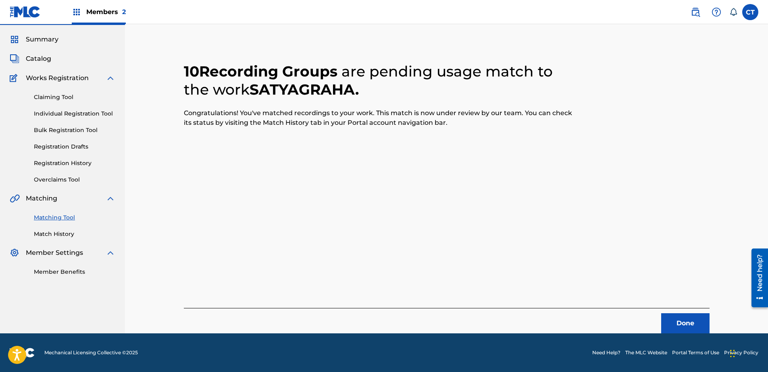
click at [695, 324] on button "Done" at bounding box center [685, 324] width 48 height 20
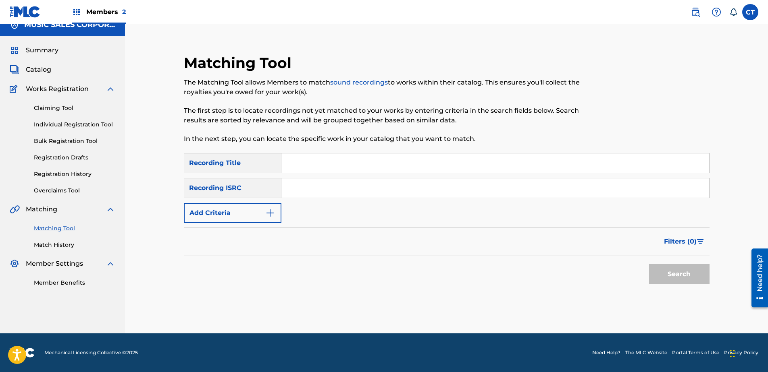
scroll to position [0, 0]
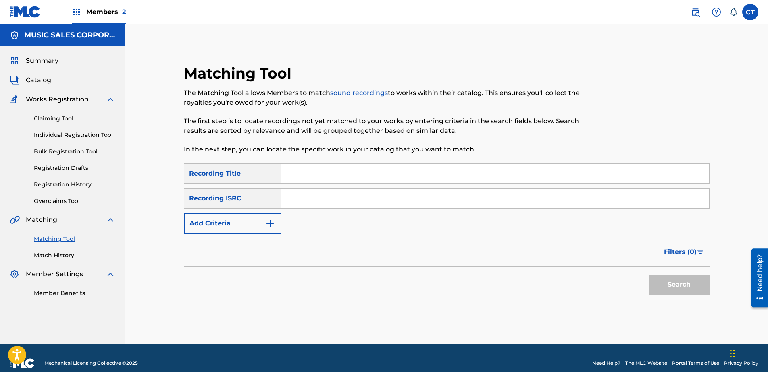
click at [40, 316] on nav "MUSIC SALES CORPORATION Summary Catalog Works Registration Claiming Tool Indivi…" at bounding box center [62, 184] width 125 height 320
paste input "USSM18400243"
type input "USSM18400243"
click at [669, 284] on button "Search" at bounding box center [679, 285] width 60 height 20
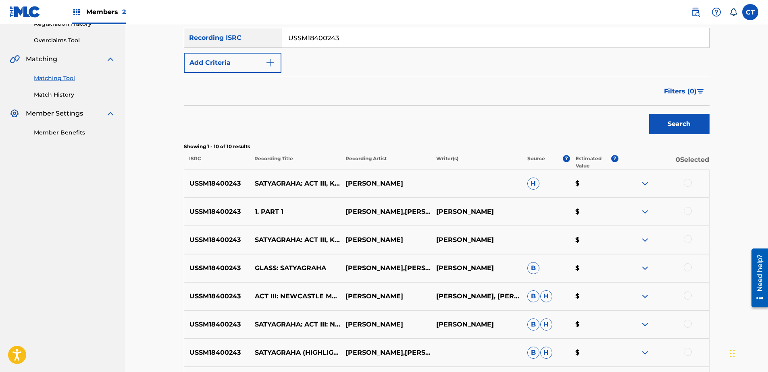
scroll to position [161, 0]
click at [689, 183] on div at bounding box center [688, 183] width 8 height 8
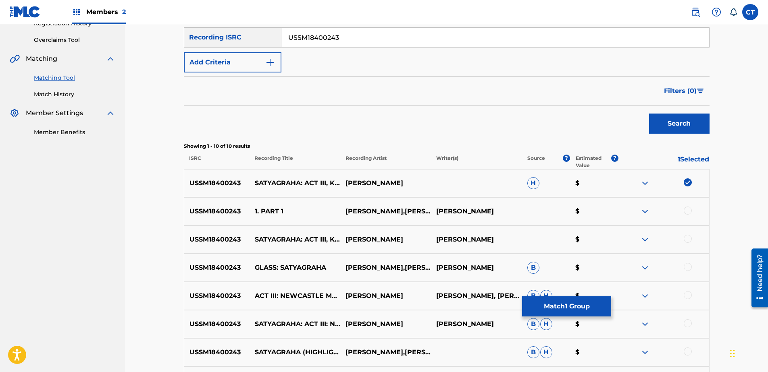
click at [687, 212] on div at bounding box center [688, 211] width 8 height 8
drag, startPoint x: 686, startPoint y: 238, endPoint x: 687, endPoint y: 254, distance: 15.7
click at [686, 239] on div at bounding box center [688, 239] width 8 height 8
click at [685, 269] on div at bounding box center [688, 267] width 8 height 8
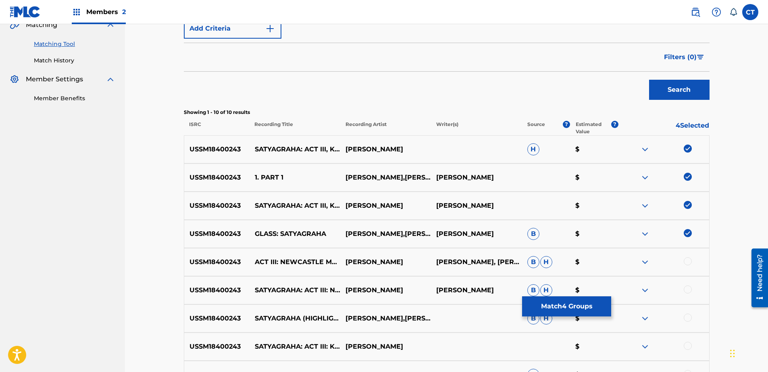
scroll to position [242, 0]
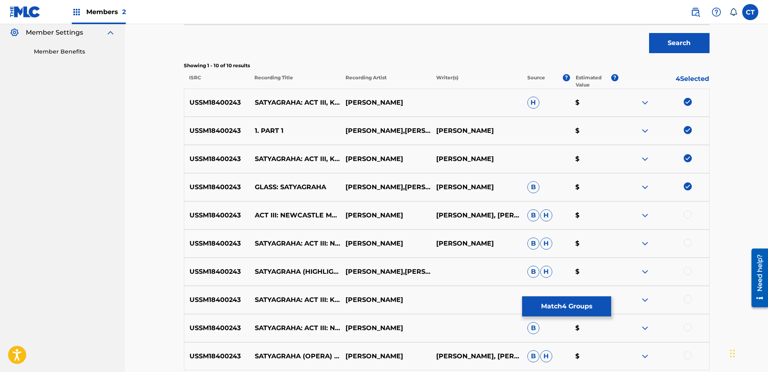
click at [686, 208] on div "USSM18400243 ACT III: NEWCASTLE MARCH [PERSON_NAME] [PERSON_NAME], [PERSON_NAME…" at bounding box center [447, 216] width 526 height 28
click at [688, 215] on div at bounding box center [688, 215] width 8 height 8
drag, startPoint x: 686, startPoint y: 243, endPoint x: 686, endPoint y: 258, distance: 15.7
click at [686, 243] on div at bounding box center [688, 243] width 8 height 8
click at [685, 273] on div at bounding box center [688, 271] width 8 height 8
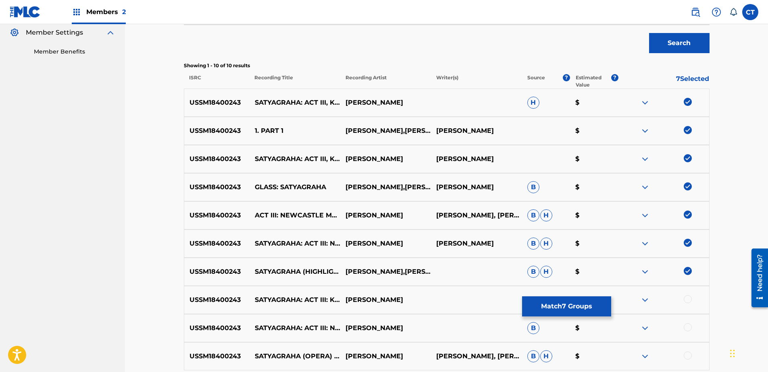
scroll to position [319, 0]
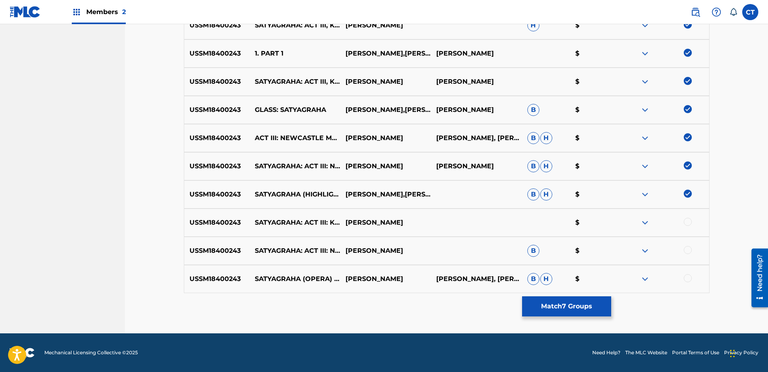
click at [690, 220] on div at bounding box center [688, 222] width 8 height 8
click at [690, 250] on div at bounding box center [688, 250] width 8 height 8
click at [688, 278] on div at bounding box center [688, 279] width 8 height 8
click at [576, 310] on button "Match 10 Groups" at bounding box center [566, 307] width 89 height 20
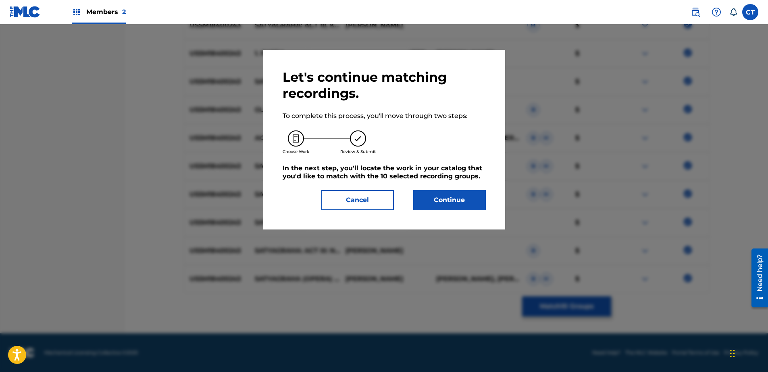
click at [459, 209] on button "Continue" at bounding box center [449, 200] width 73 height 20
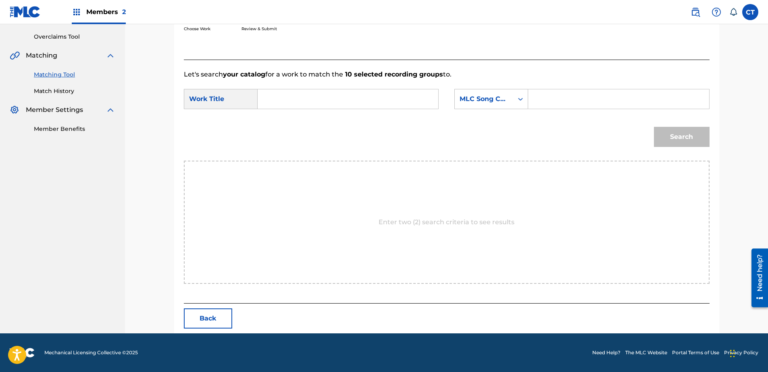
click at [391, 107] on input "Search Form" at bounding box center [347, 98] width 167 height 19
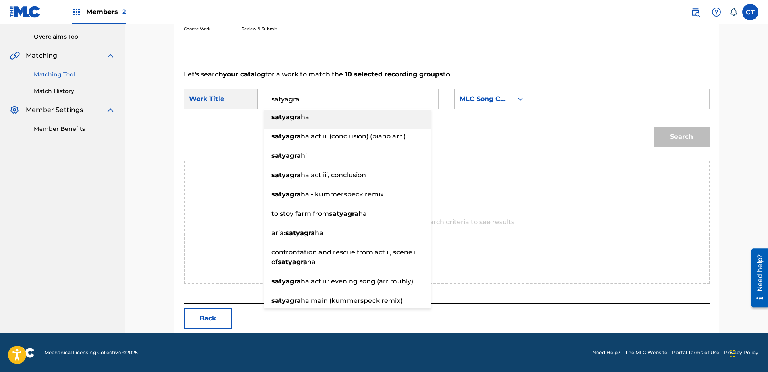
click at [347, 117] on div "satyagra ha" at bounding box center [347, 117] width 166 height 15
type input "satyagraha"
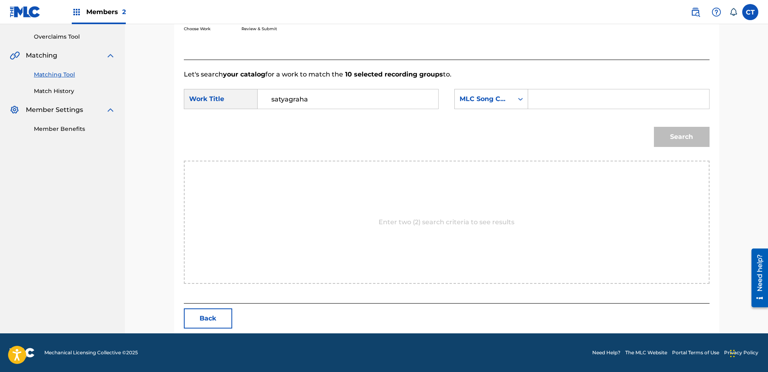
click at [492, 110] on div "SearchWithCriteriac7e0ff94-fbd4-4557-916b-e502de607a95 Work Title satyagraha Se…" at bounding box center [447, 101] width 526 height 25
click at [493, 107] on div "MLC Song Code" at bounding box center [491, 99] width 74 height 20
drag, startPoint x: 492, startPoint y: 122, endPoint x: 509, endPoint y: 114, distance: 18.9
click at [495, 120] on div "Writer Name" at bounding box center [491, 119] width 73 height 20
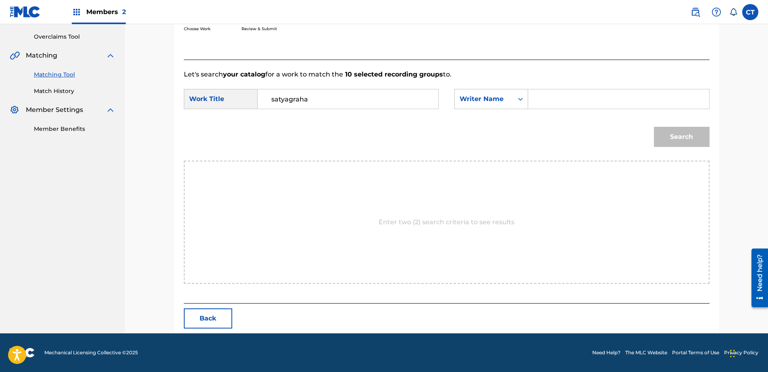
click at [537, 102] on input "Search Form" at bounding box center [618, 98] width 167 height 19
type input "glass"
drag, startPoint x: 656, startPoint y: 132, endPoint x: 666, endPoint y: 136, distance: 10.3
click at [656, 133] on button "Search" at bounding box center [682, 137] width 56 height 20
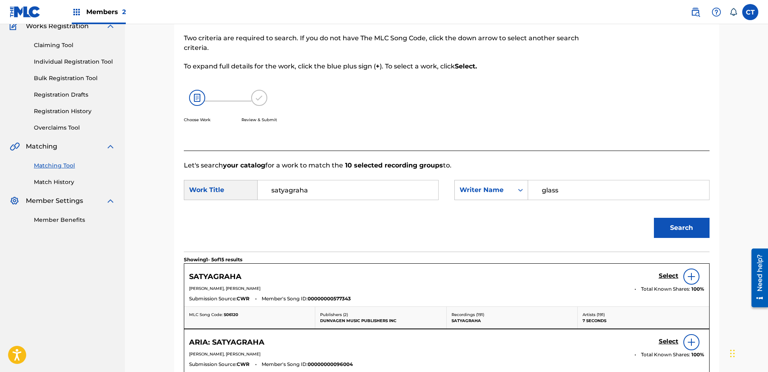
scroll to position [164, 0]
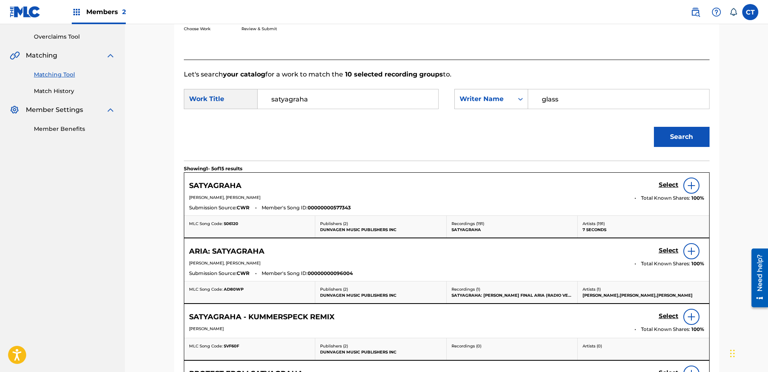
click at [669, 187] on h5 "Select" at bounding box center [669, 185] width 20 height 8
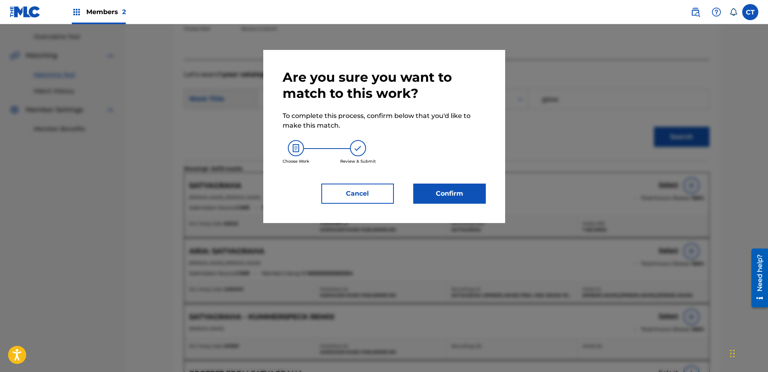
click at [471, 197] on button "Confirm" at bounding box center [449, 194] width 73 height 20
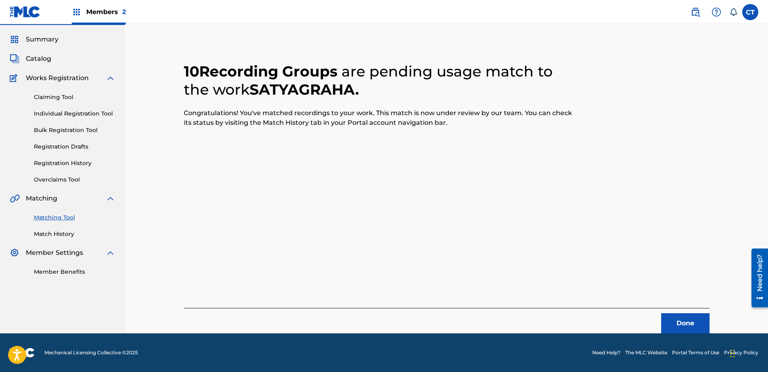
scroll to position [21, 0]
click at [680, 328] on button "Done" at bounding box center [685, 324] width 48 height 20
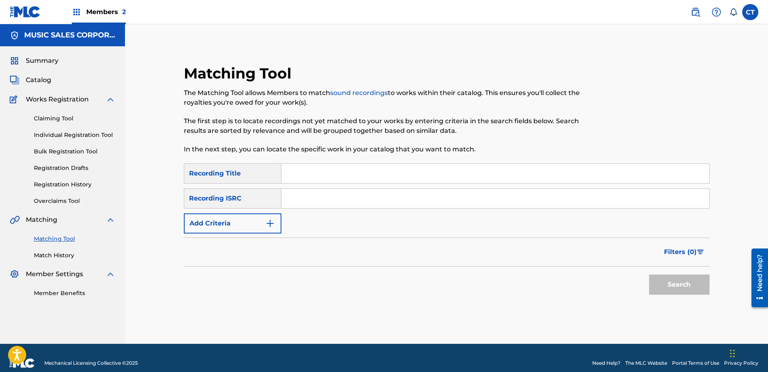
click at [34, 314] on nav "MUSIC SALES CORPORATION Summary Catalog Works Registration Claiming Tool Indivi…" at bounding box center [62, 184] width 125 height 320
paste input "USSM18400244"
type input "USSM18400244"
click at [661, 284] on button "Search" at bounding box center [679, 285] width 60 height 20
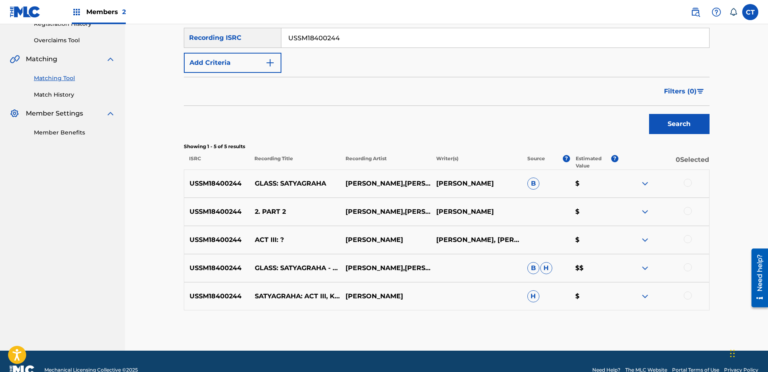
scroll to position [161, 0]
click at [687, 187] on div at bounding box center [663, 184] width 91 height 10
click at [688, 211] on div at bounding box center [688, 211] width 8 height 8
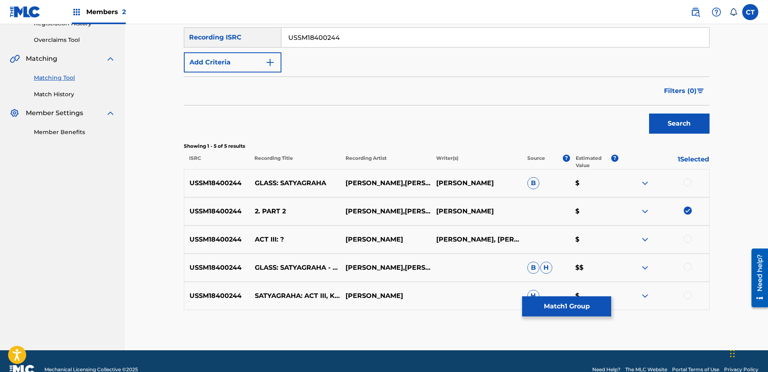
click at [686, 185] on div at bounding box center [688, 183] width 8 height 8
drag, startPoint x: 687, startPoint y: 241, endPoint x: 684, endPoint y: 264, distance: 23.1
click at [687, 241] on div at bounding box center [688, 239] width 8 height 8
click at [685, 269] on div at bounding box center [688, 267] width 8 height 8
click at [687, 296] on div at bounding box center [688, 295] width 8 height 8
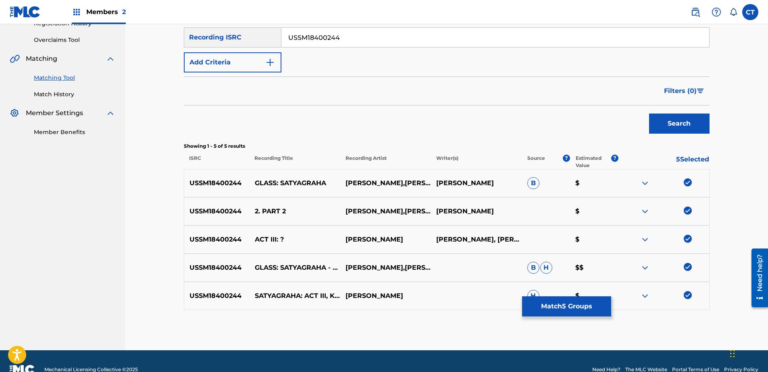
click at [580, 313] on button "Match 5 Groups" at bounding box center [566, 307] width 89 height 20
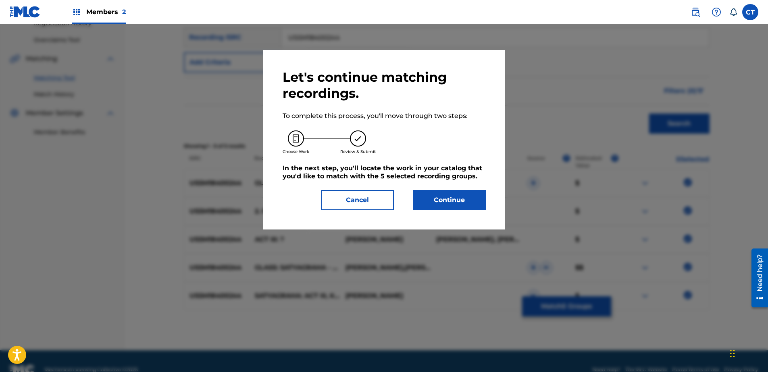
click at [456, 206] on button "Continue" at bounding box center [449, 200] width 73 height 20
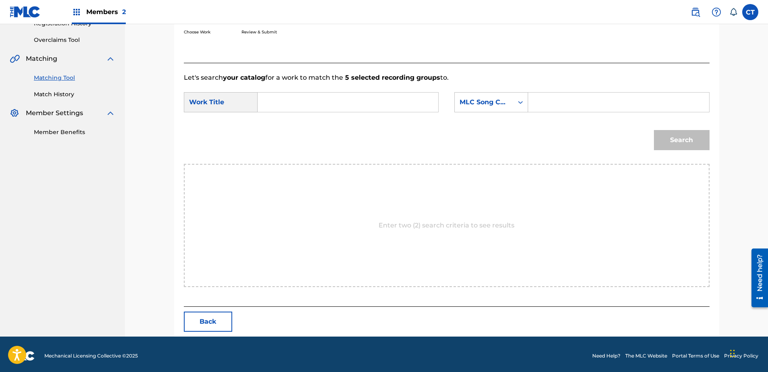
drag, startPoint x: 395, startPoint y: 103, endPoint x: 219, endPoint y: 320, distance: 279.8
click at [219, 320] on button "Back" at bounding box center [208, 322] width 48 height 20
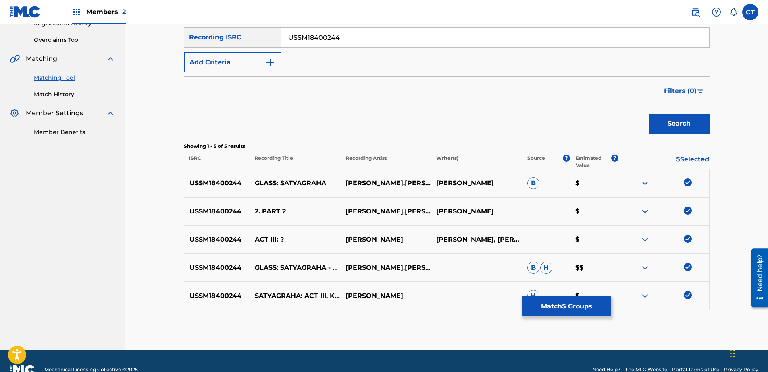
click at [576, 305] on button "Match 5 Groups" at bounding box center [566, 307] width 89 height 20
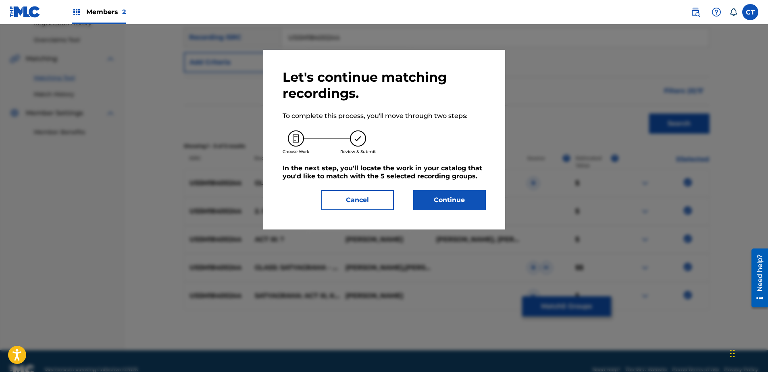
click at [431, 200] on button "Continue" at bounding box center [449, 200] width 73 height 20
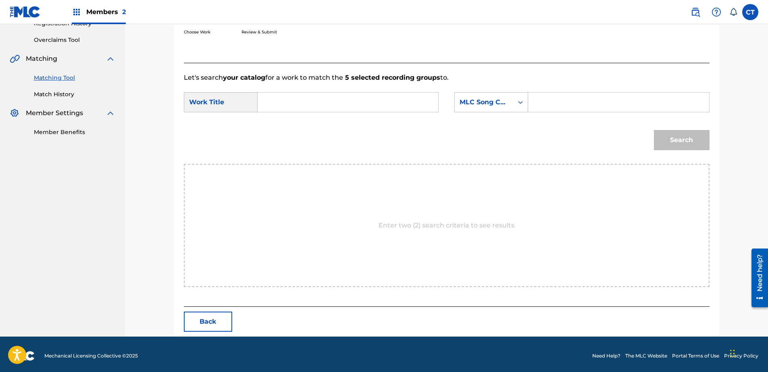
click at [327, 102] on input "Search Form" at bounding box center [347, 102] width 167 height 19
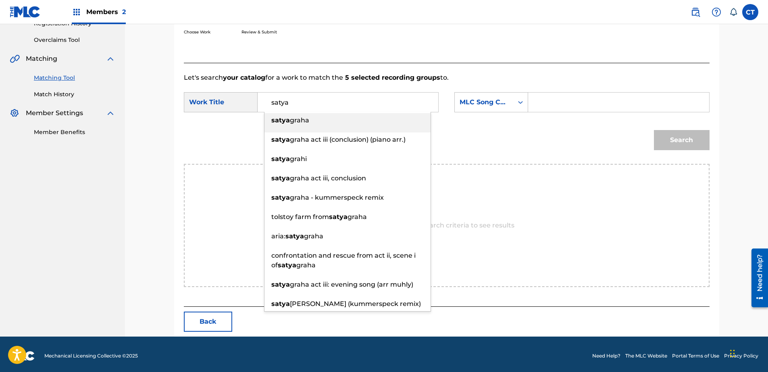
click at [340, 126] on div "[PERSON_NAME]" at bounding box center [347, 120] width 166 height 15
type input "satyagraha"
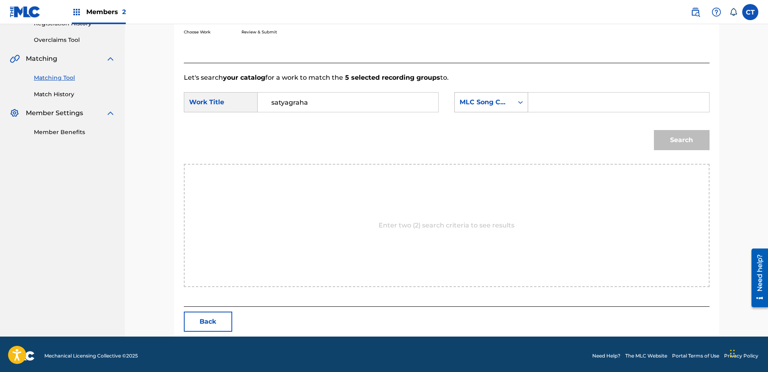
click at [503, 104] on div "MLC Song Code" at bounding box center [484, 103] width 49 height 10
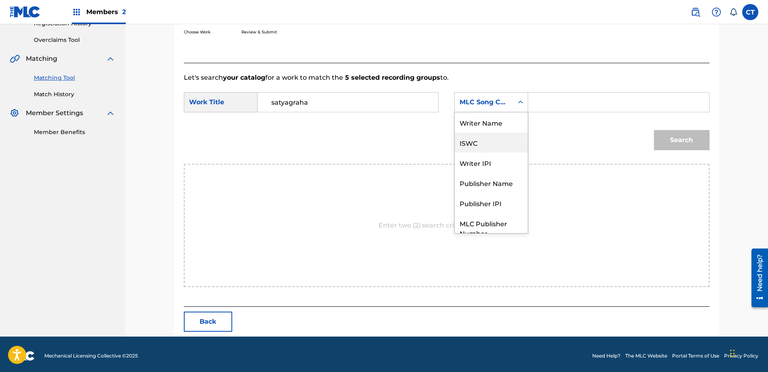
scroll to position [0, 0]
click at [507, 117] on div "Writer Name" at bounding box center [491, 122] width 73 height 20
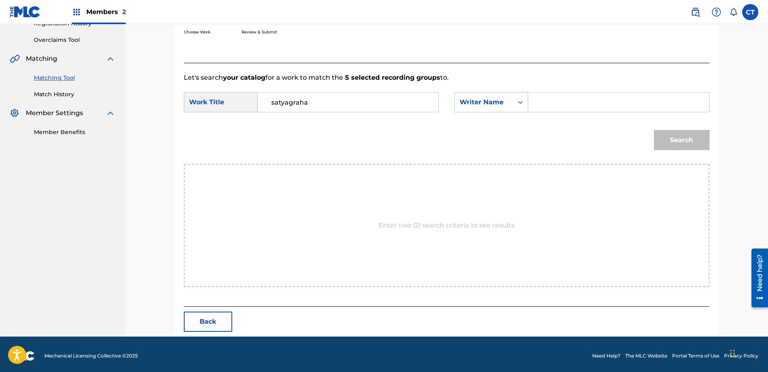
drag, startPoint x: 575, startPoint y: 99, endPoint x: 583, endPoint y: 108, distance: 12.0
click at [575, 99] on input "Search Form" at bounding box center [618, 102] width 167 height 19
type input "glass"
click at [664, 141] on button "Search" at bounding box center [682, 140] width 56 height 20
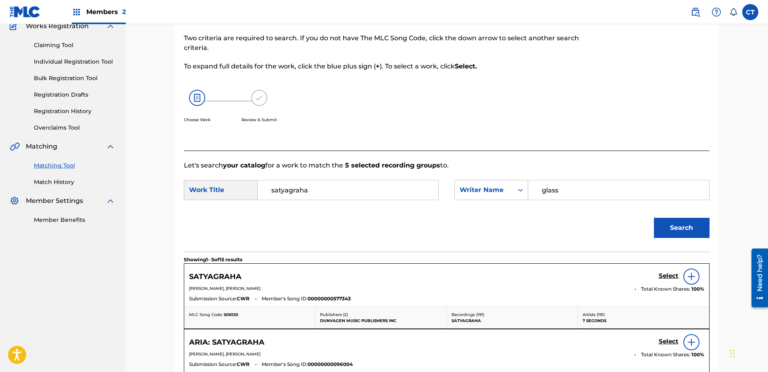
scroll to position [161, 0]
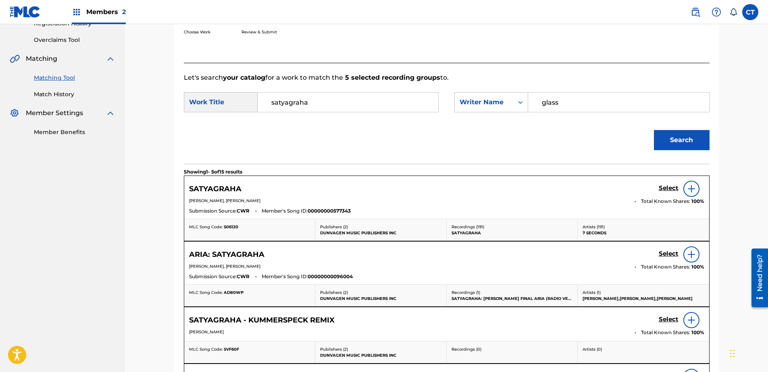
click at [669, 188] on h5 "Select" at bounding box center [669, 189] width 20 height 8
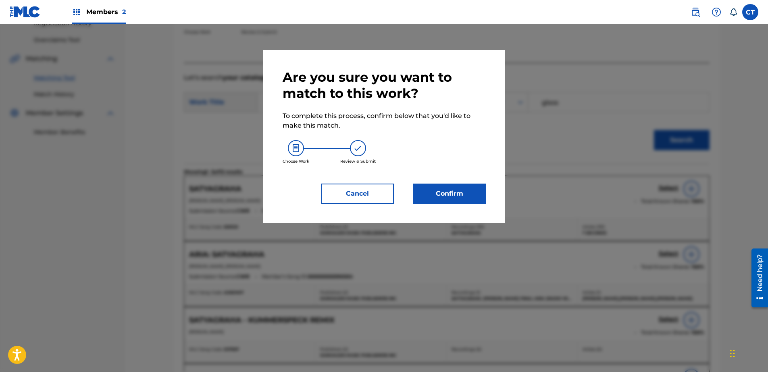
click at [493, 202] on div "Are you sure you want to match to this work? To complete this process, confirm …" at bounding box center [384, 136] width 242 height 173
click at [479, 199] on button "Confirm" at bounding box center [449, 194] width 73 height 20
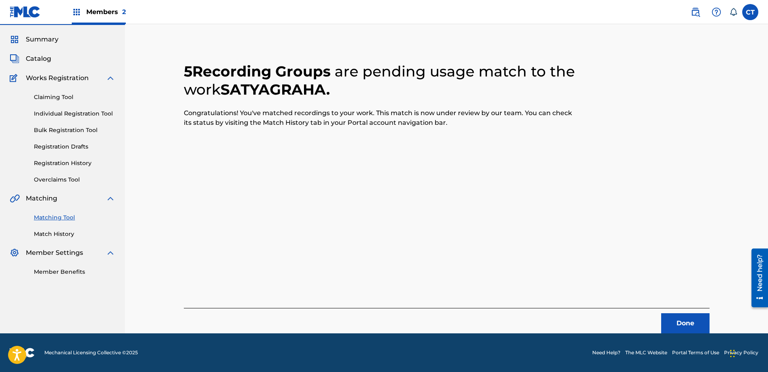
scroll to position [21, 0]
click at [681, 324] on button "Done" at bounding box center [685, 324] width 48 height 20
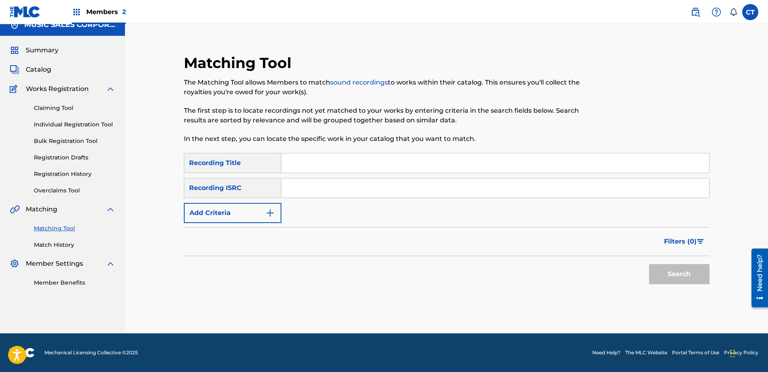
scroll to position [0, 0]
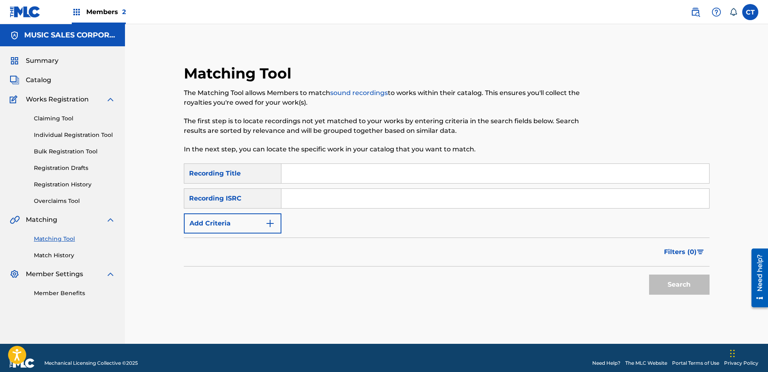
paste input "USSM18400245"
type input "USSM18400245"
click at [658, 277] on button "Search" at bounding box center [679, 285] width 60 height 20
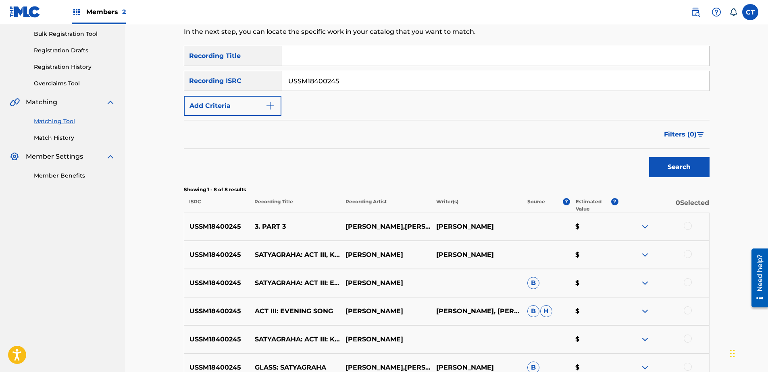
scroll to position [121, 0]
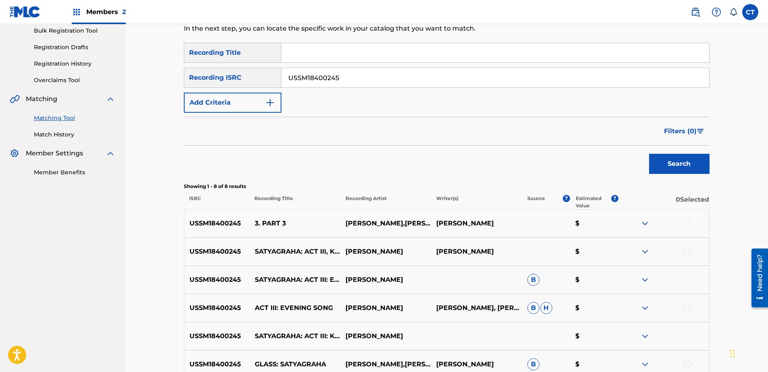
click at [686, 227] on div at bounding box center [663, 224] width 91 height 10
click at [682, 247] on div at bounding box center [663, 252] width 91 height 10
click at [686, 250] on div at bounding box center [688, 251] width 8 height 8
click at [686, 220] on div at bounding box center [688, 223] width 8 height 8
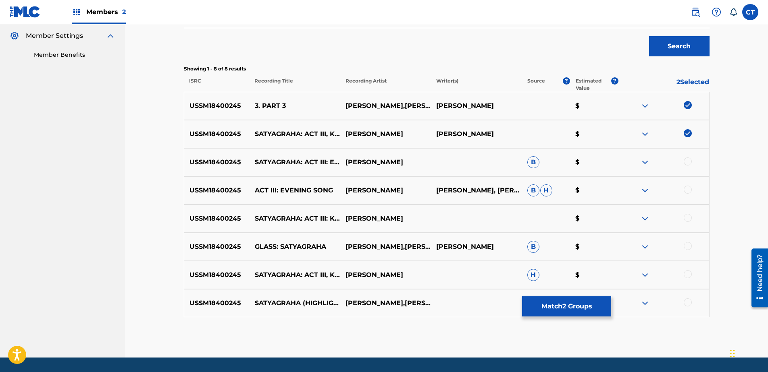
scroll to position [242, 0]
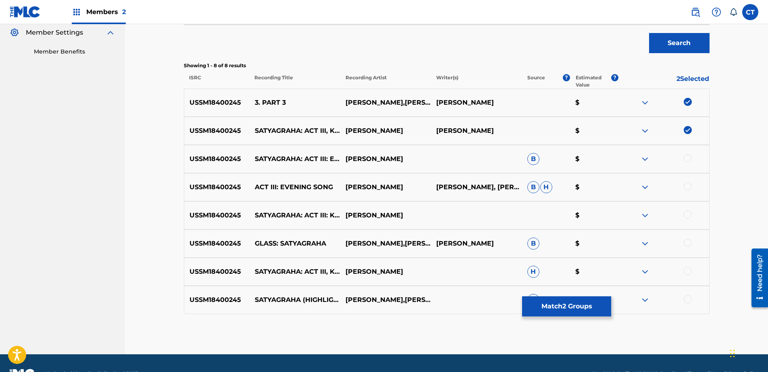
click at [688, 160] on div at bounding box center [688, 158] width 8 height 8
click at [687, 188] on div at bounding box center [688, 187] width 8 height 8
click at [686, 213] on div at bounding box center [688, 215] width 8 height 8
click at [686, 243] on div at bounding box center [688, 243] width 8 height 8
drag, startPoint x: 688, startPoint y: 272, endPoint x: 691, endPoint y: 292, distance: 19.6
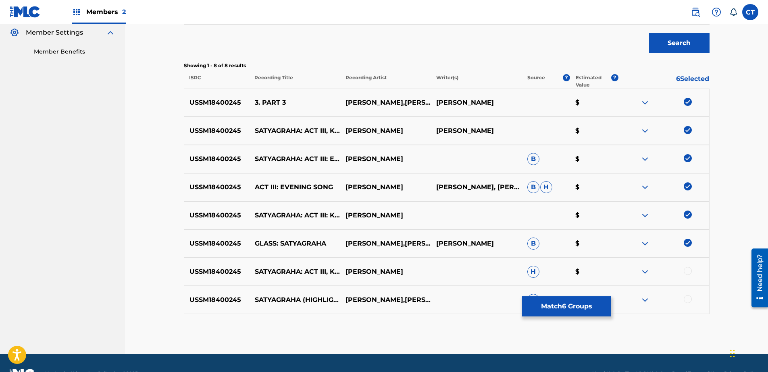
click at [688, 273] on div at bounding box center [688, 271] width 8 height 8
click at [688, 301] on div at bounding box center [688, 299] width 8 height 8
click at [581, 305] on button "Match 8 Groups" at bounding box center [566, 307] width 89 height 20
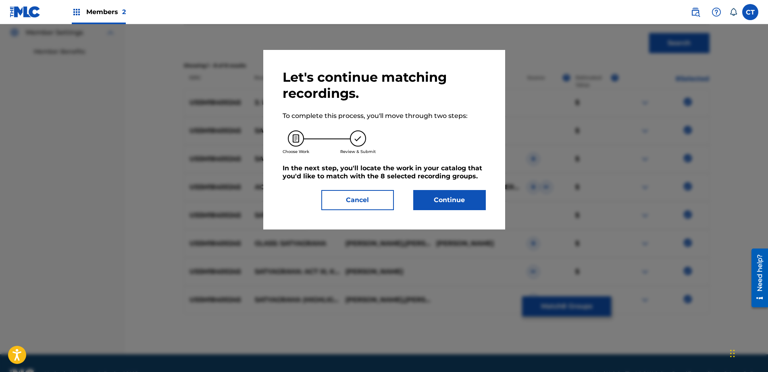
click at [455, 200] on button "Continue" at bounding box center [449, 200] width 73 height 20
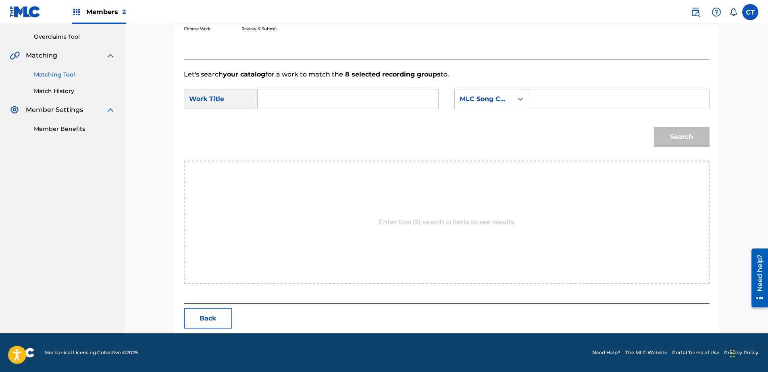
click at [335, 100] on input "Search Form" at bounding box center [347, 98] width 167 height 19
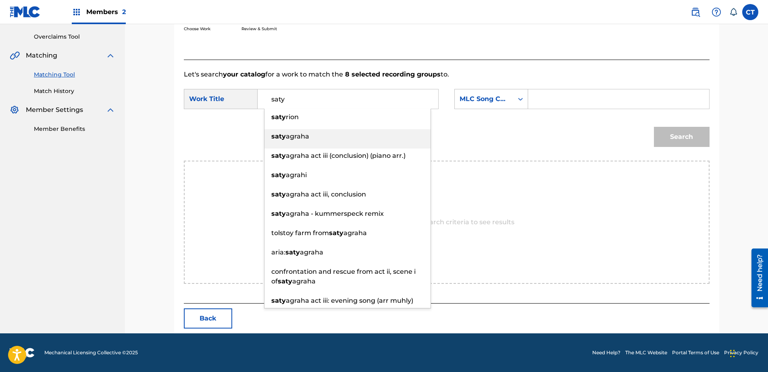
click at [304, 136] on span "agraha" at bounding box center [297, 137] width 23 height 8
type input "satyagraha"
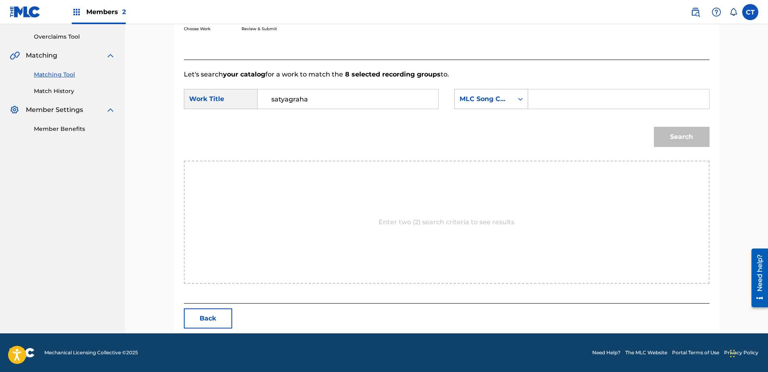
click at [481, 100] on div "MLC Song Code" at bounding box center [484, 99] width 49 height 10
click at [500, 125] on div "Writer Name" at bounding box center [491, 119] width 73 height 20
click at [572, 112] on div "SearchWithCriteriac7e0ff94-fbd4-4557-916b-e502de607a95 Work Title satyagraha Se…" at bounding box center [447, 101] width 526 height 25
click at [572, 104] on input "Search Form" at bounding box center [618, 98] width 167 height 19
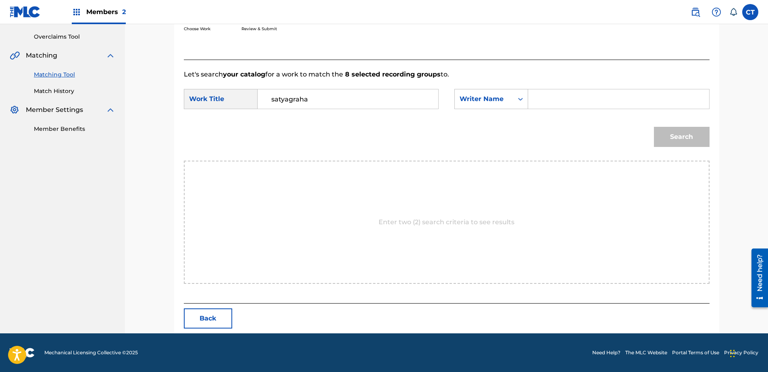
type input "glass"
click at [675, 135] on button "Search" at bounding box center [682, 137] width 56 height 20
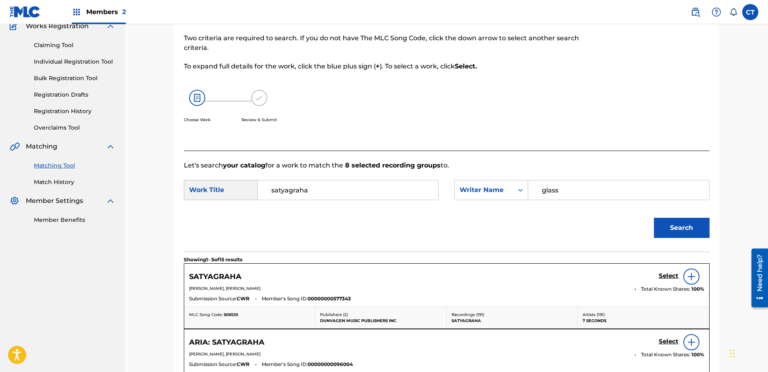
scroll to position [164, 0]
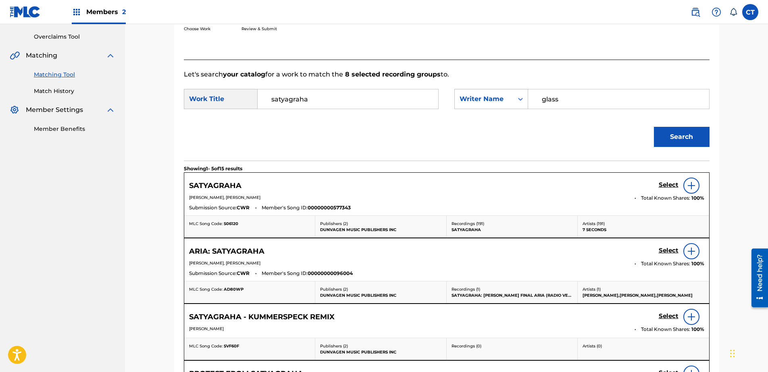
click at [658, 185] on div "SATYAGRAHA Select" at bounding box center [446, 186] width 515 height 16
click at [666, 183] on h5 "Select" at bounding box center [669, 185] width 20 height 8
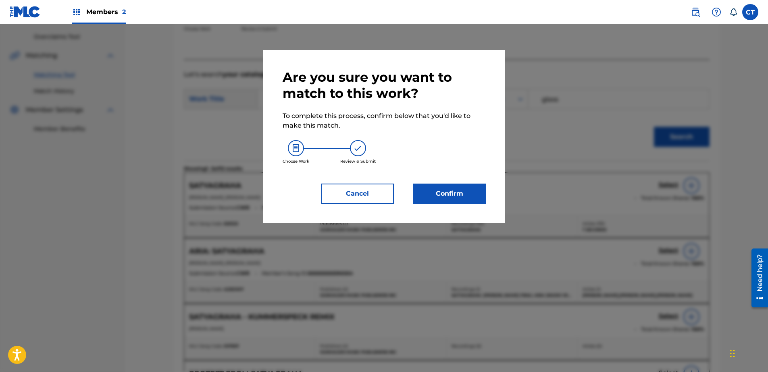
click at [454, 181] on div "Are you sure you want to match to this work? To complete this process, confirm …" at bounding box center [384, 136] width 203 height 135
click at [455, 189] on button "Confirm" at bounding box center [449, 194] width 73 height 20
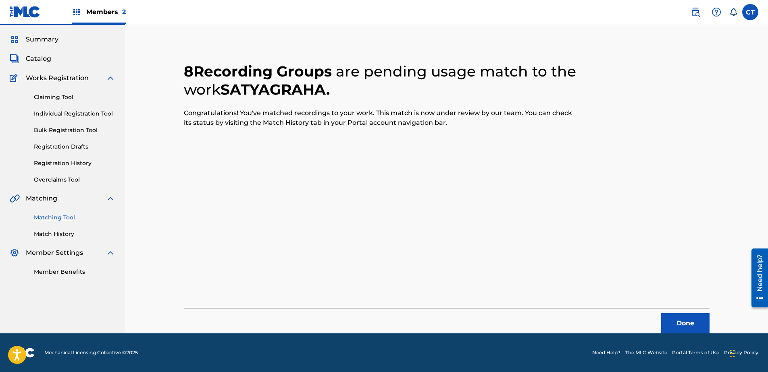
scroll to position [21, 0]
click at [687, 318] on button "Done" at bounding box center [685, 324] width 48 height 20
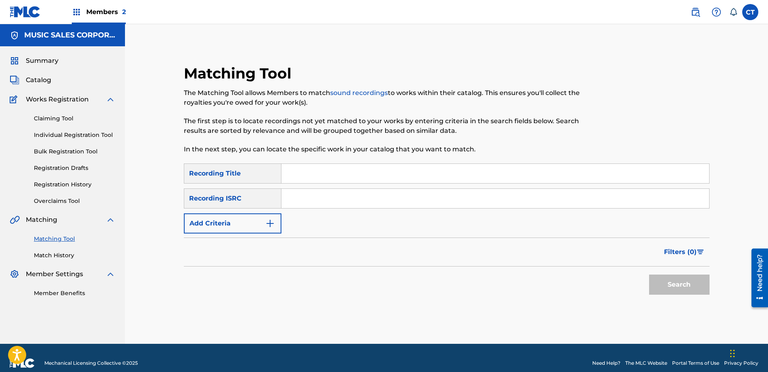
paste input "US65R0200601"
type input "US65R0200601"
click at [688, 285] on button "Search" at bounding box center [679, 285] width 60 height 20
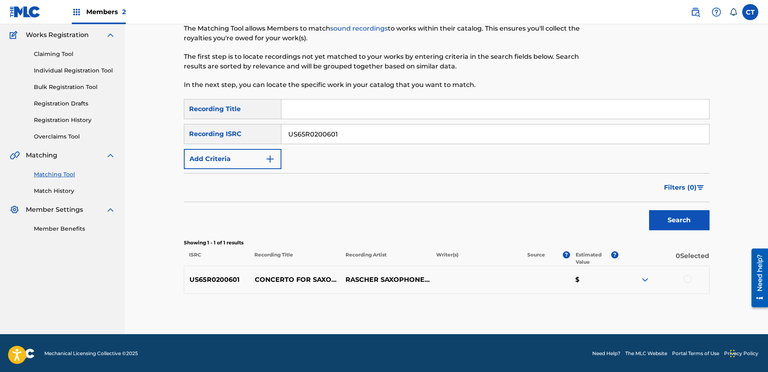
scroll to position [65, 0]
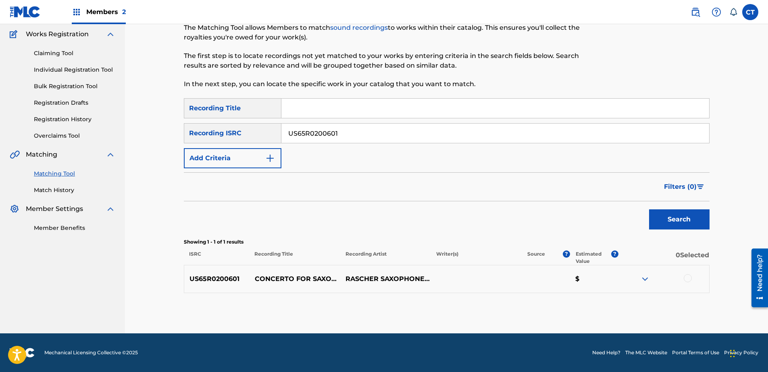
click at [690, 277] on div at bounding box center [688, 279] width 8 height 8
click at [579, 306] on button "Match 1 Group" at bounding box center [566, 307] width 89 height 20
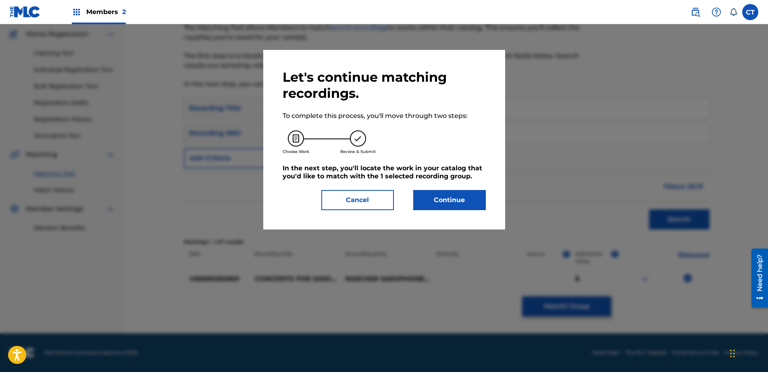
click at [460, 196] on button "Continue" at bounding box center [449, 200] width 73 height 20
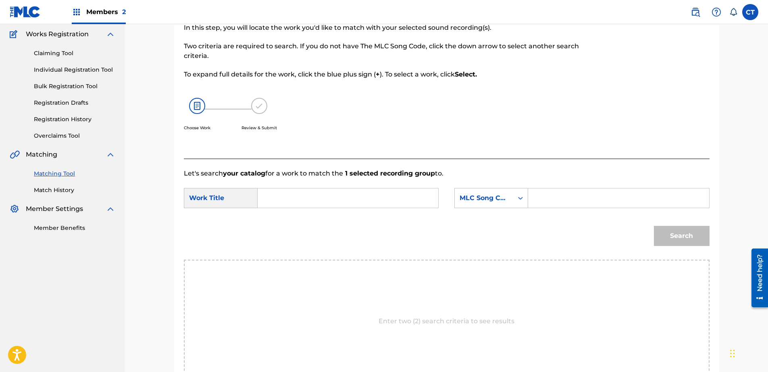
click at [362, 202] on input "Search Form" at bounding box center [347, 198] width 167 height 19
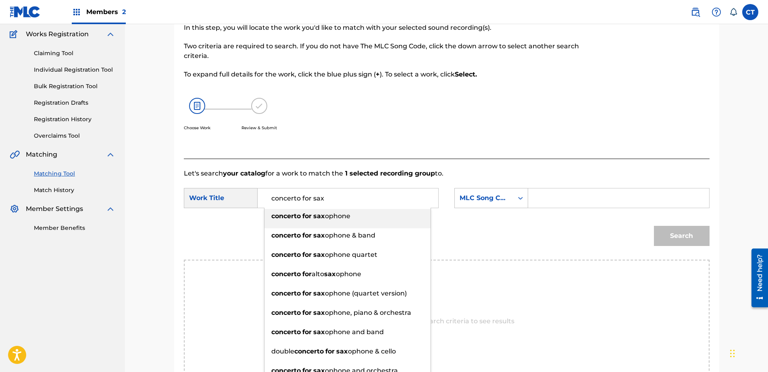
click at [348, 210] on div "concerto for sax ophone" at bounding box center [347, 216] width 166 height 15
type input "concerto for saxophone"
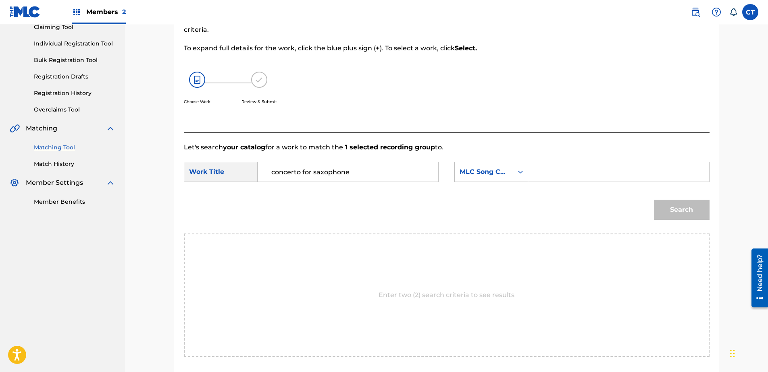
scroll to position [106, 0]
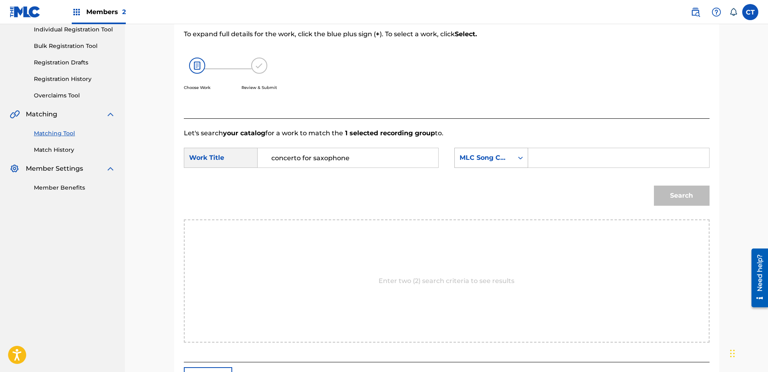
click at [483, 164] on div "MLC Song Code" at bounding box center [484, 157] width 58 height 15
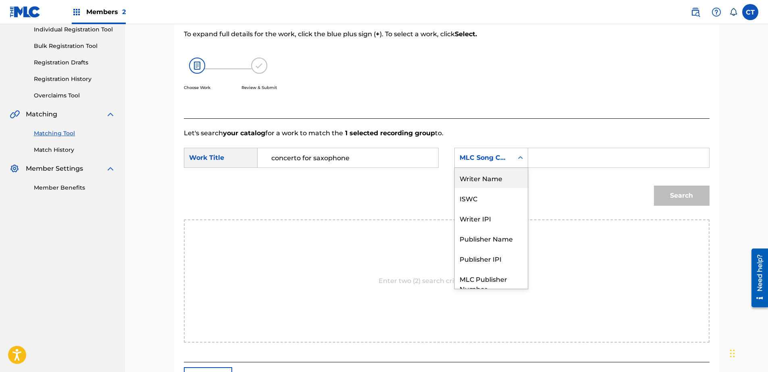
click at [482, 172] on div "Writer Name" at bounding box center [491, 178] width 73 height 20
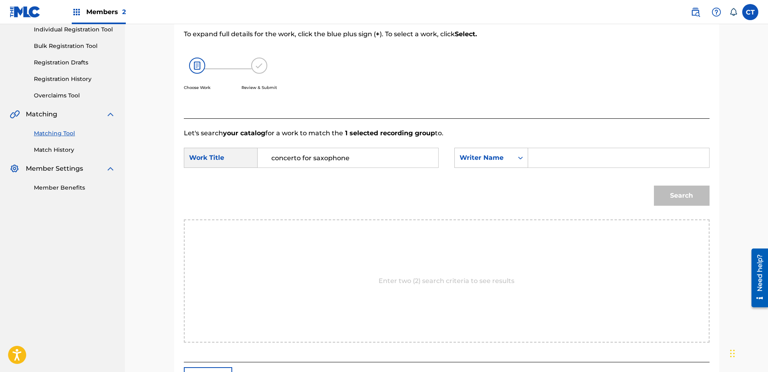
click at [562, 160] on input "Search Form" at bounding box center [618, 157] width 167 height 19
type input "glass"
click at [676, 198] on button "Search" at bounding box center [682, 196] width 56 height 20
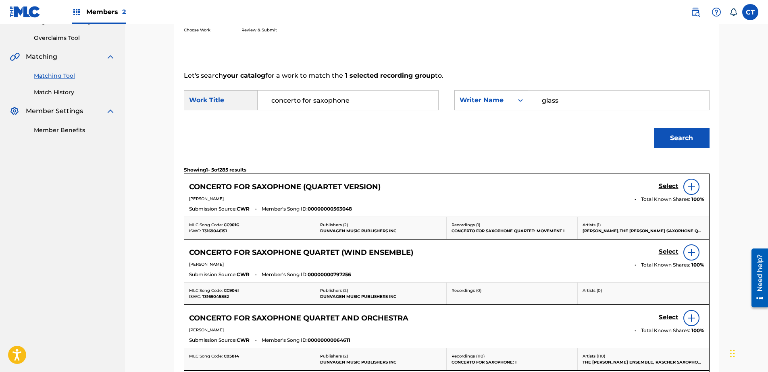
scroll to position [65, 0]
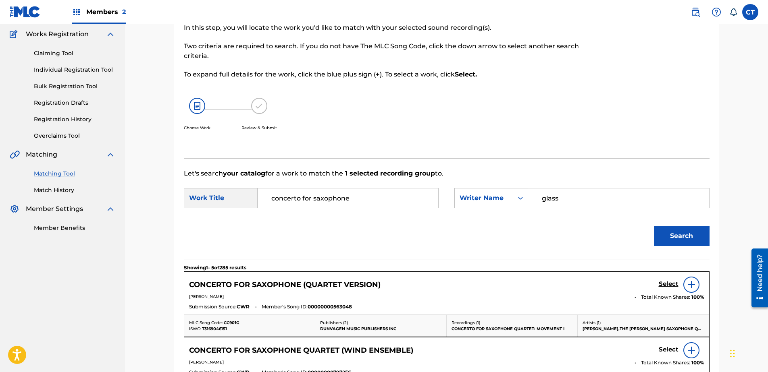
click at [368, 208] on div "SearchWithCriteriac7e0ff94-fbd4-4557-916b-e502de607a95 Work Title concerto for …" at bounding box center [447, 200] width 526 height 25
click at [369, 202] on input "concerto for saxophone" at bounding box center [347, 198] width 167 height 19
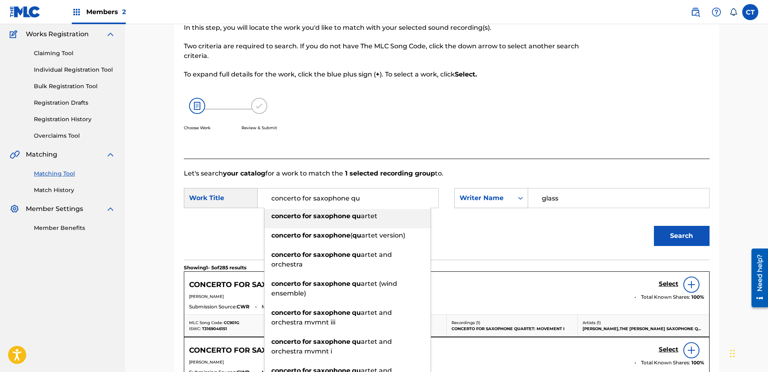
click at [368, 209] on div "concerto for saxophone qu artet concerto for saxophone ( qu artet version) conc…" at bounding box center [347, 313] width 167 height 210
click at [348, 212] on strong "saxophone" at bounding box center [331, 216] width 37 height 8
type input "concerto for saxophone quartet"
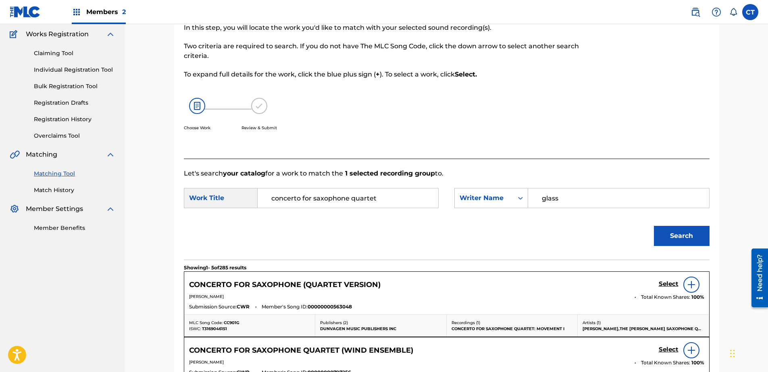
click at [686, 237] on button "Search" at bounding box center [682, 236] width 56 height 20
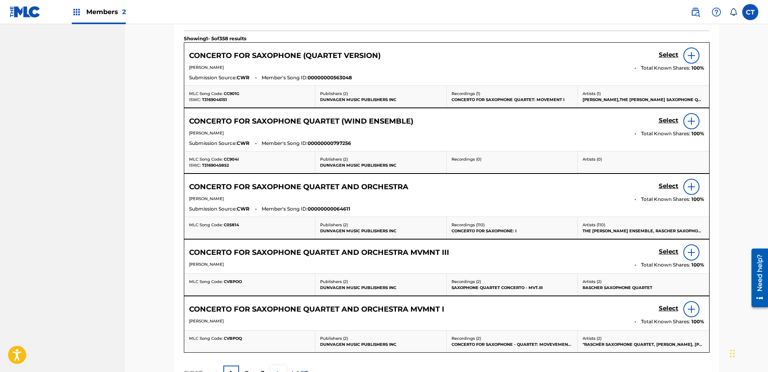
scroll to position [347, 0]
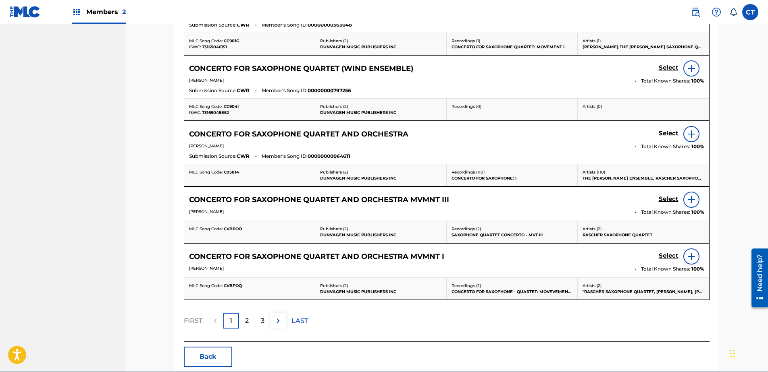
click at [662, 6] on h5 "Select" at bounding box center [669, 2] width 20 height 8
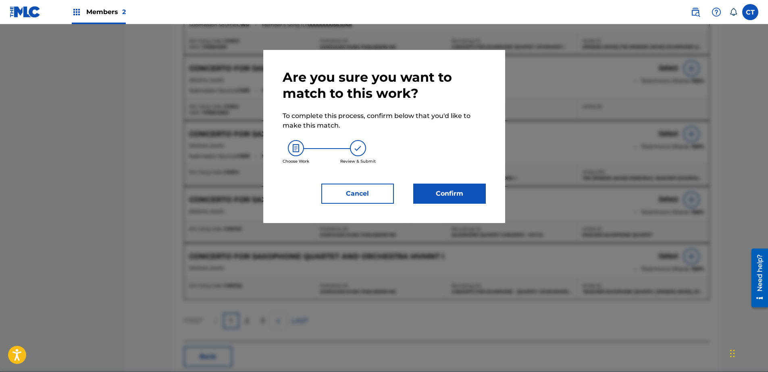
click at [437, 203] on button "Confirm" at bounding box center [449, 194] width 73 height 20
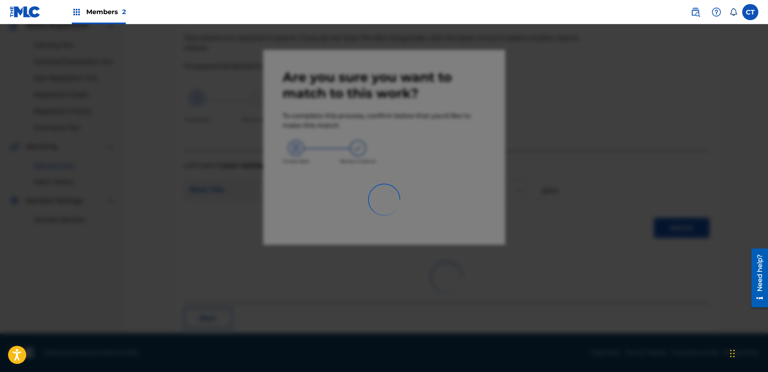
scroll to position [21, 0]
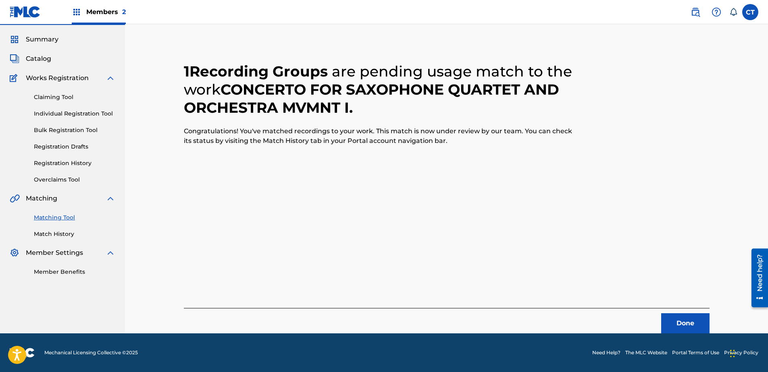
click at [683, 316] on button "Done" at bounding box center [685, 324] width 48 height 20
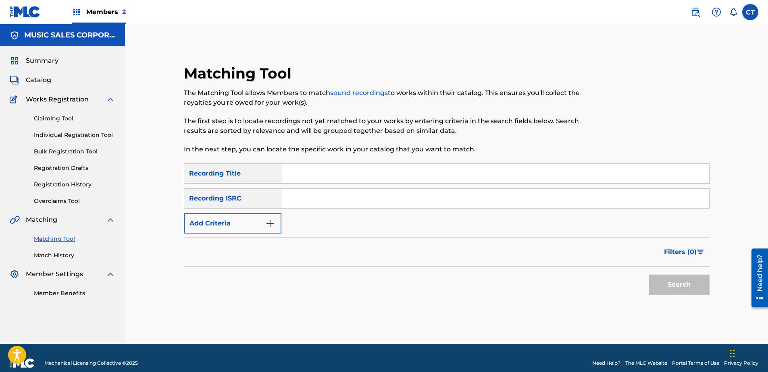
paste input "US65R0200602"
type input "US65R0200602"
click at [720, 304] on div "Matching Tool The Matching Tool allows Members to match sound recordings to wor…" at bounding box center [446, 194] width 564 height 300
click at [685, 289] on button "Search" at bounding box center [679, 285] width 60 height 20
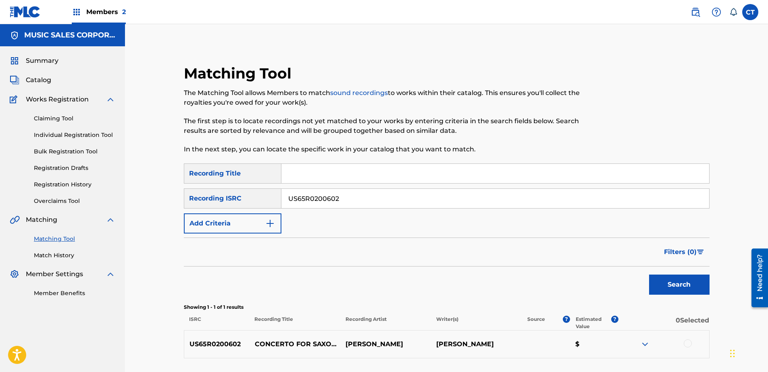
scroll to position [65, 0]
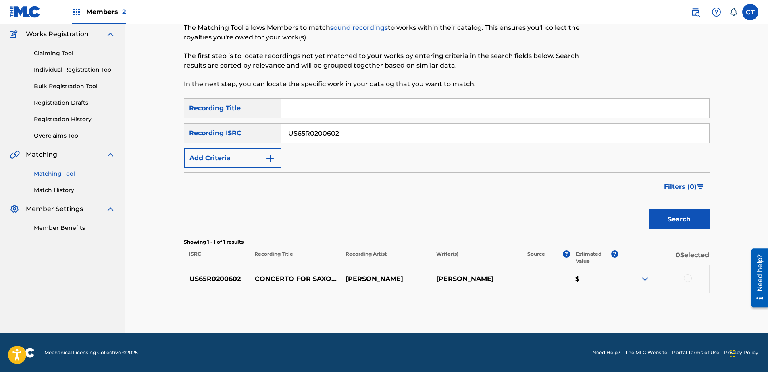
click at [685, 277] on div at bounding box center [688, 279] width 8 height 8
click at [598, 305] on button "Match 1 Group" at bounding box center [566, 307] width 89 height 20
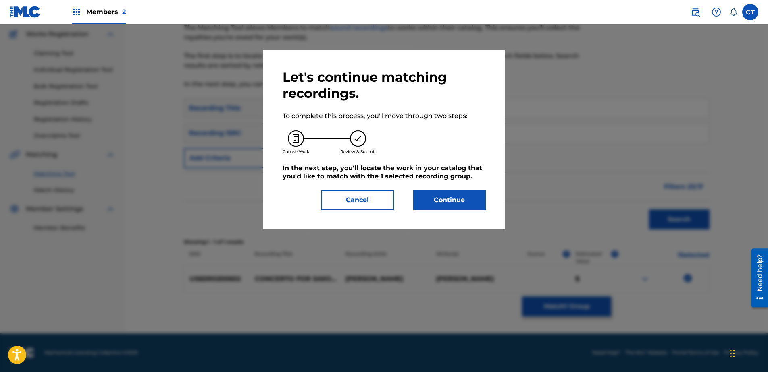
click at [466, 201] on button "Continue" at bounding box center [449, 200] width 73 height 20
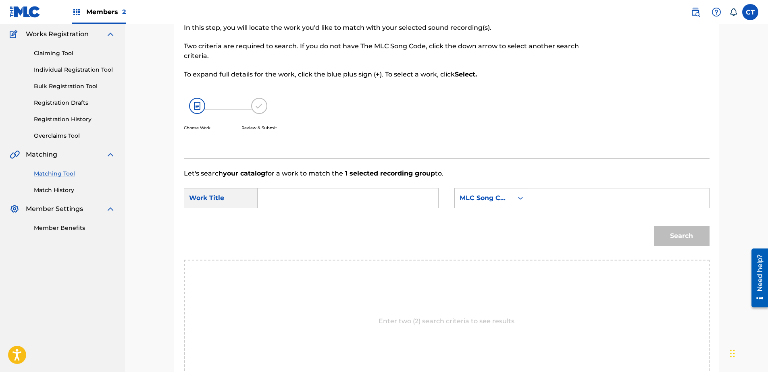
click at [387, 193] on input "Search Form" at bounding box center [347, 198] width 167 height 19
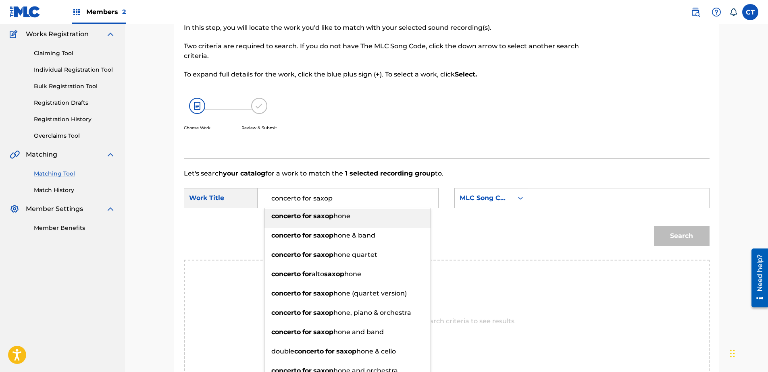
click at [372, 212] on div "concerto for saxop hone" at bounding box center [347, 216] width 166 height 15
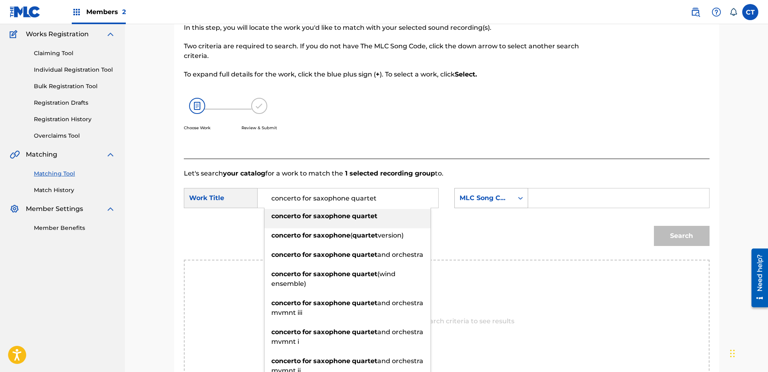
type input "concerto for saxophone quartet"
click at [464, 200] on div "MLC Song Code" at bounding box center [484, 198] width 49 height 10
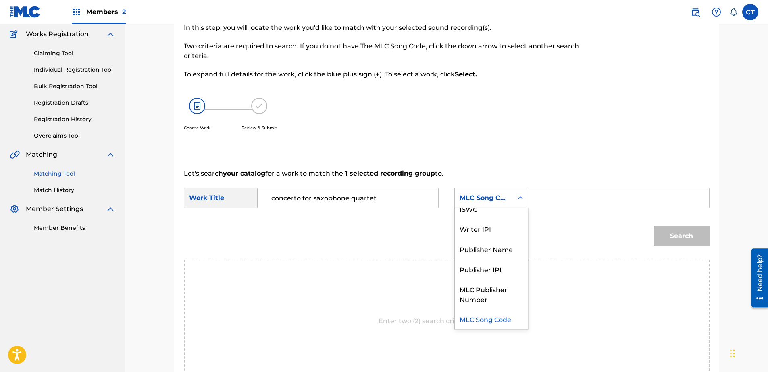
scroll to position [0, 0]
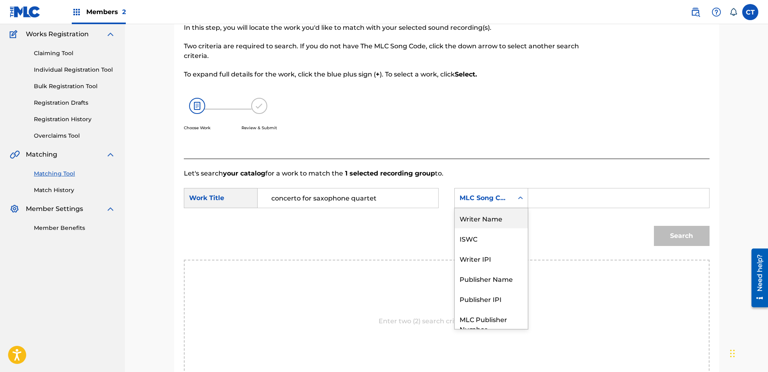
click at [476, 218] on div "Writer Name" at bounding box center [491, 218] width 73 height 20
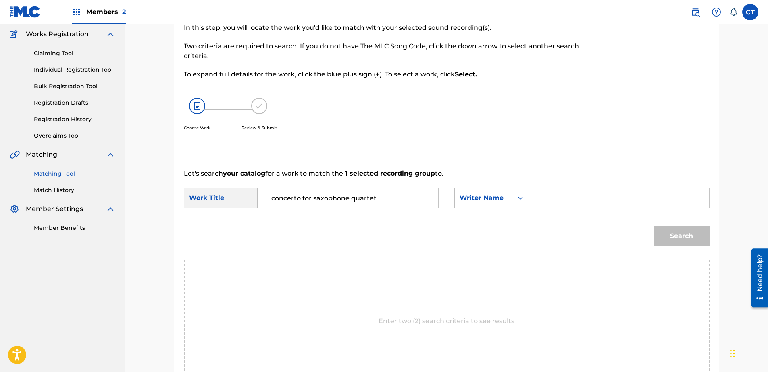
click at [560, 197] on input "Search Form" at bounding box center [618, 198] width 167 height 19
type input "glass"
click at [674, 242] on button "Search" at bounding box center [682, 236] width 56 height 20
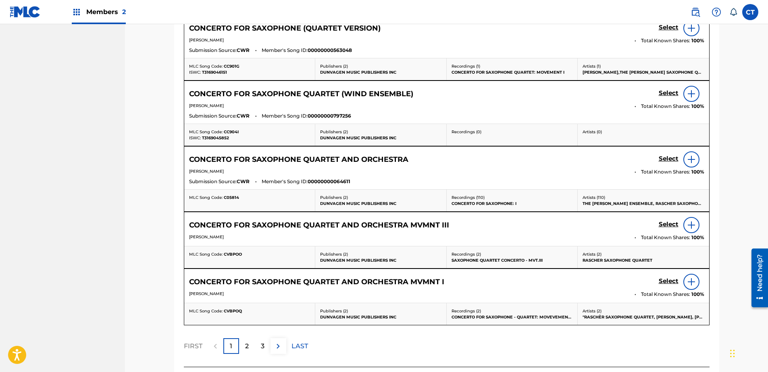
scroll to position [386, 0]
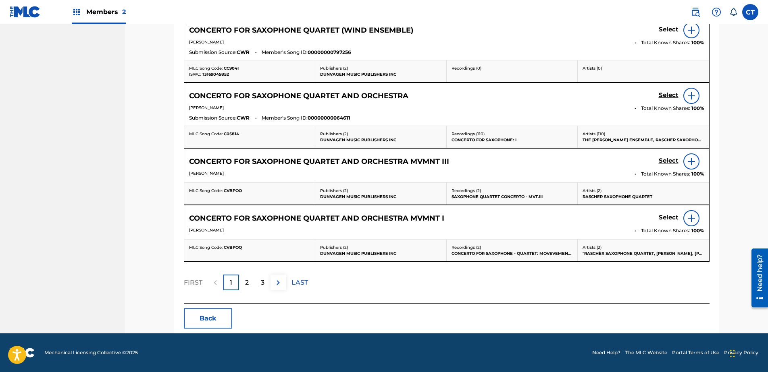
click at [243, 284] on div "2" at bounding box center [247, 283] width 16 height 16
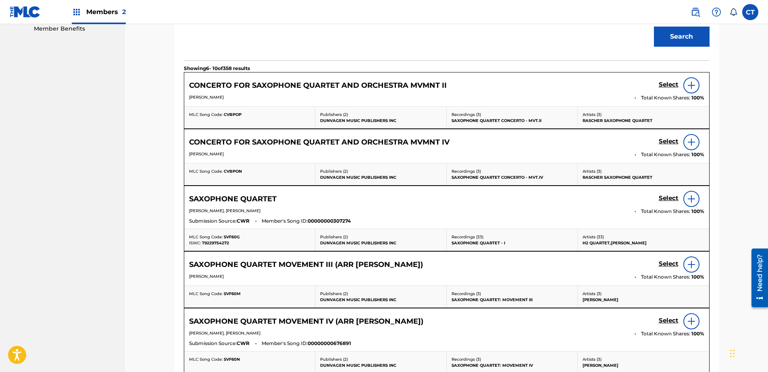
scroll to position [135, 0]
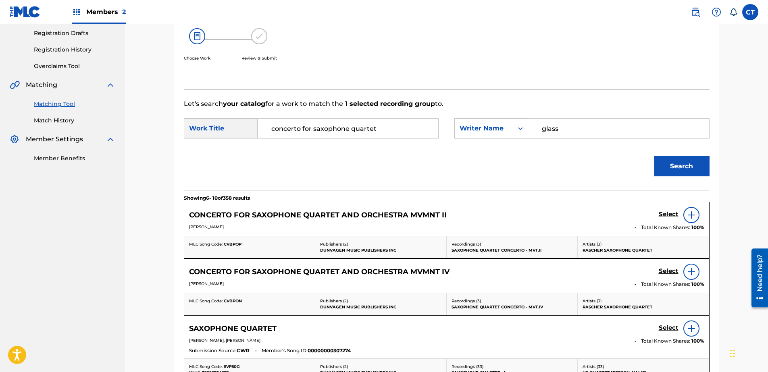
click at [673, 212] on h5 "Select" at bounding box center [669, 215] width 20 height 8
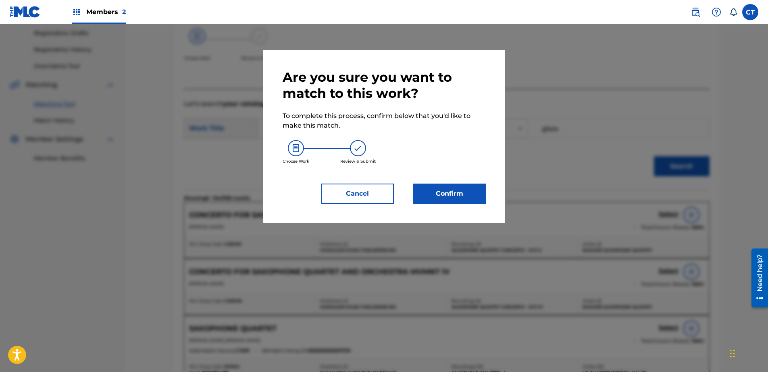
click at [441, 191] on button "Confirm" at bounding box center [449, 194] width 73 height 20
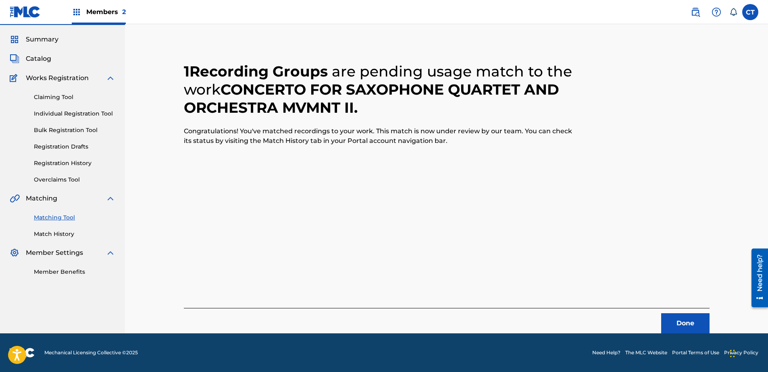
scroll to position [21, 0]
click at [672, 315] on button "Done" at bounding box center [685, 324] width 48 height 20
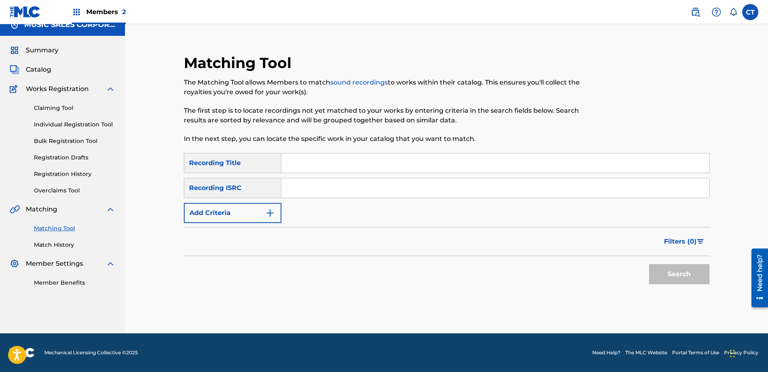
scroll to position [0, 0]
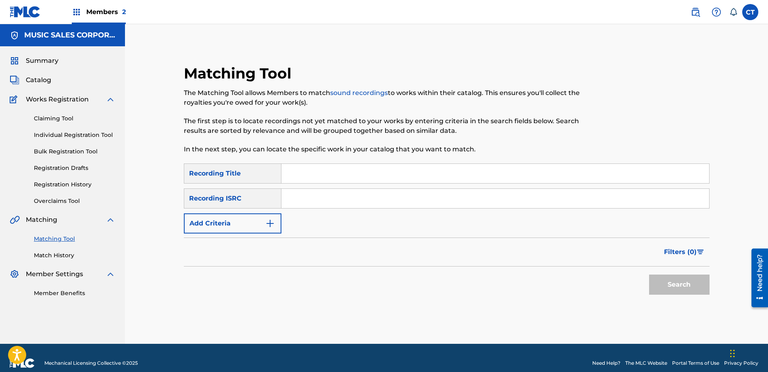
paste input "US65R0200603"
type input "US65R0200603"
click at [680, 281] on button "Search" at bounding box center [679, 285] width 60 height 20
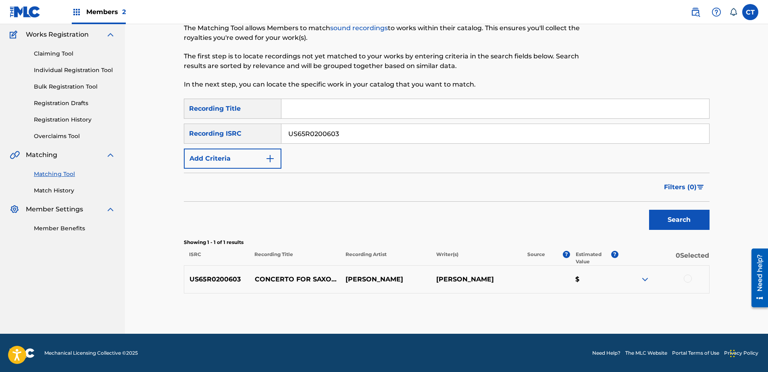
scroll to position [65, 0]
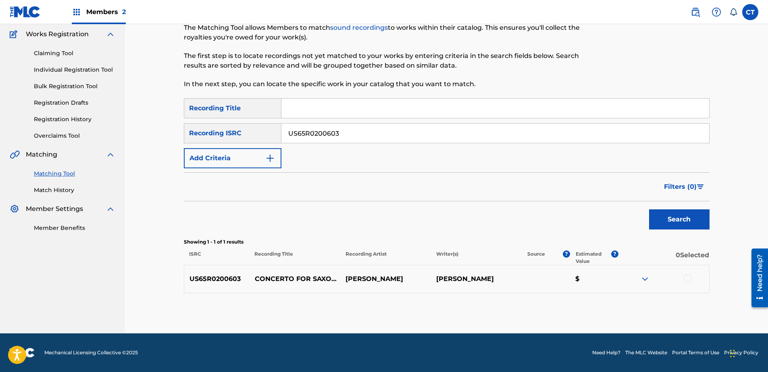
click at [690, 279] on div at bounding box center [688, 279] width 8 height 8
click at [620, 302] on div "Matching Tool The Matching Tool allows Members to match sound recordings to wor…" at bounding box center [447, 166] width 526 height 335
click at [607, 302] on button "Match 1 Group" at bounding box center [566, 307] width 89 height 20
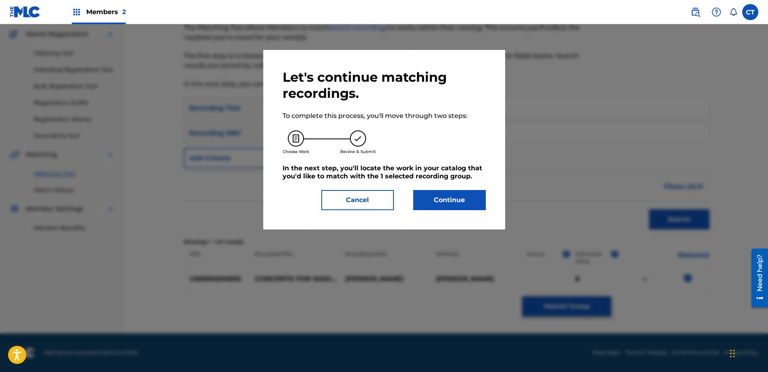
click at [475, 202] on button "Continue" at bounding box center [449, 200] width 73 height 20
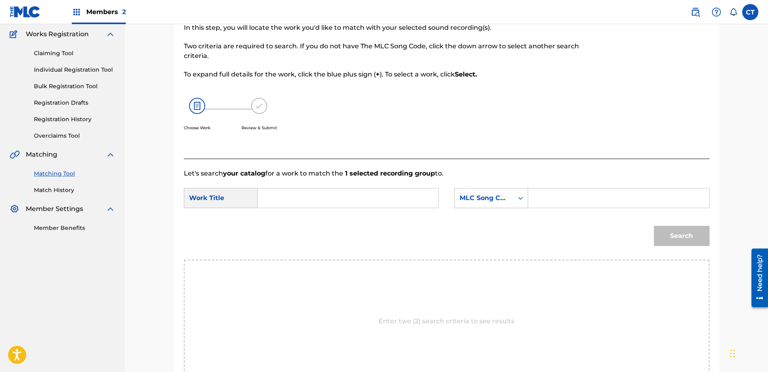
click at [374, 197] on input "Search Form" at bounding box center [347, 198] width 167 height 19
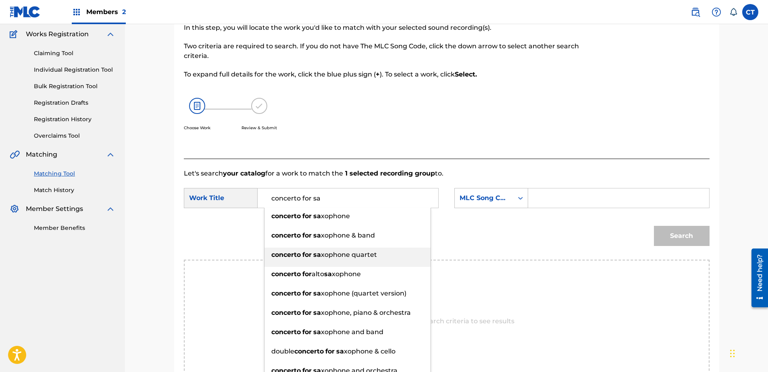
click at [358, 264] on li "concerto for sa xophone quartet" at bounding box center [347, 257] width 166 height 19
type input "concerto for saxophone quartet"
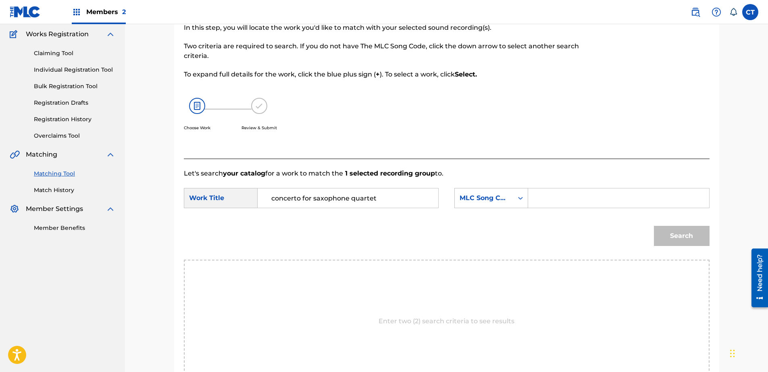
click at [488, 209] on div "SearchWithCriteriac7e0ff94-fbd4-4557-916b-e502de607a95 Work Title concerto for …" at bounding box center [447, 200] width 526 height 25
click at [491, 206] on div "MLC Song Code" at bounding box center [491, 198] width 74 height 20
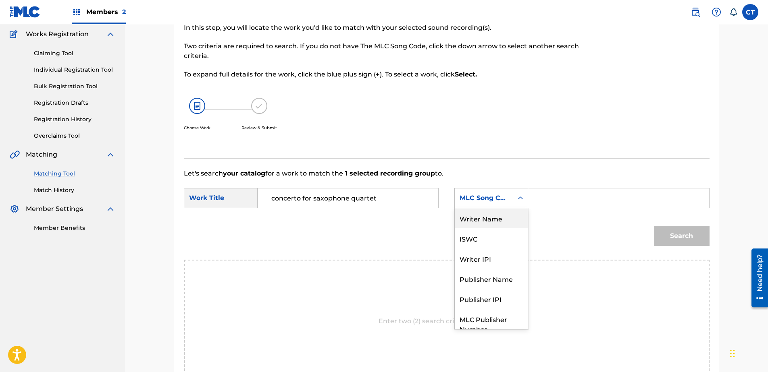
click at [488, 209] on div "Writer Name" at bounding box center [491, 218] width 73 height 20
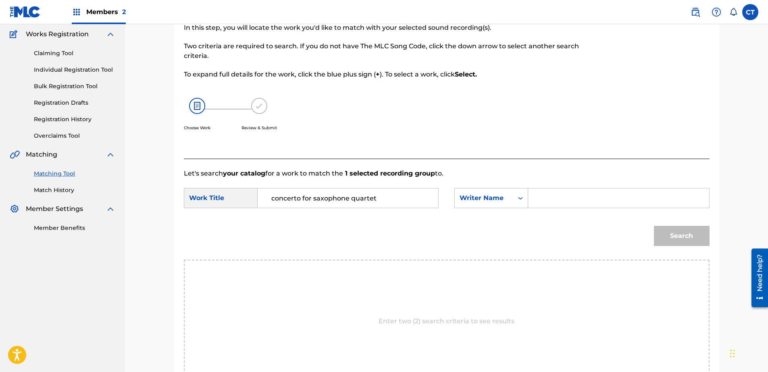
click at [571, 193] on input "Search Form" at bounding box center [618, 198] width 167 height 19
type input "glass"
click at [666, 232] on div "Search" at bounding box center [447, 239] width 526 height 42
click at [666, 232] on button "Search" at bounding box center [682, 236] width 56 height 20
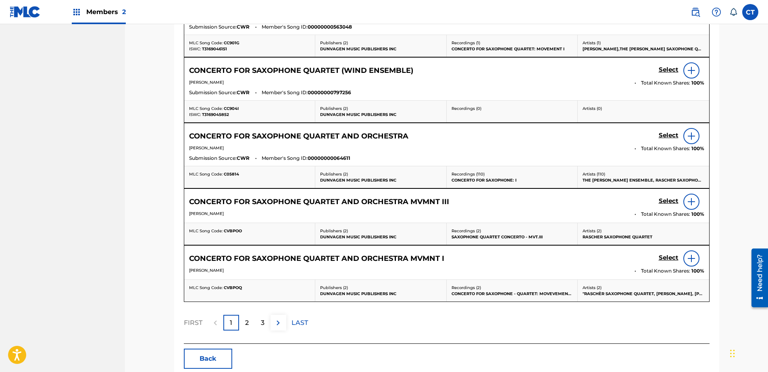
scroll to position [386, 0]
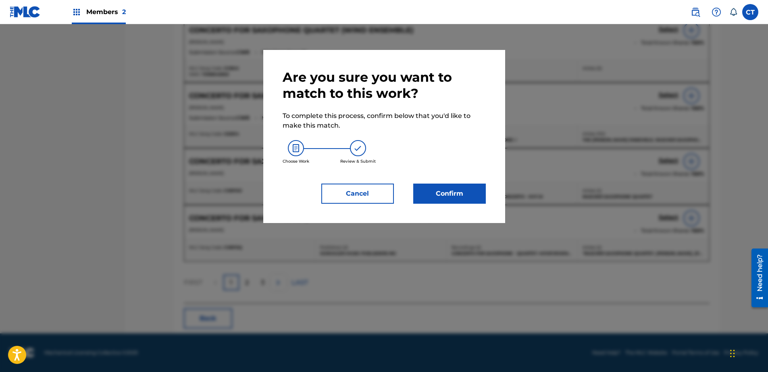
click at [450, 184] on button "Confirm" at bounding box center [449, 194] width 73 height 20
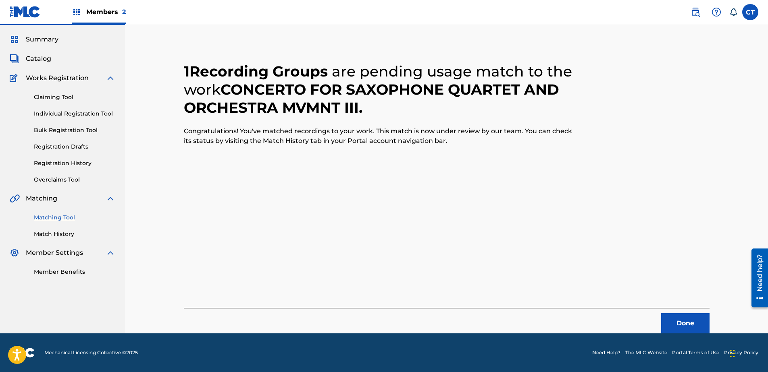
scroll to position [21, 0]
click at [681, 316] on button "Done" at bounding box center [685, 324] width 48 height 20
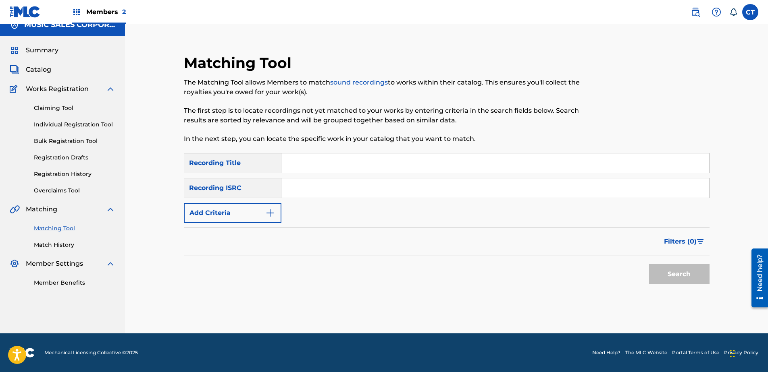
scroll to position [0, 0]
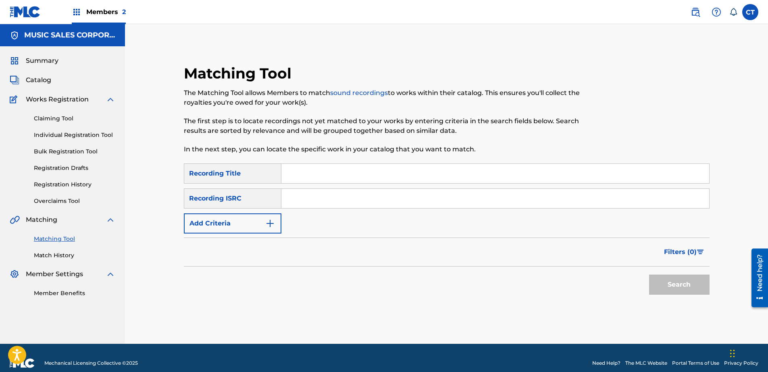
paste input "US65R0200604"
type input "US65R0200604"
click at [669, 284] on button "Search" at bounding box center [679, 285] width 60 height 20
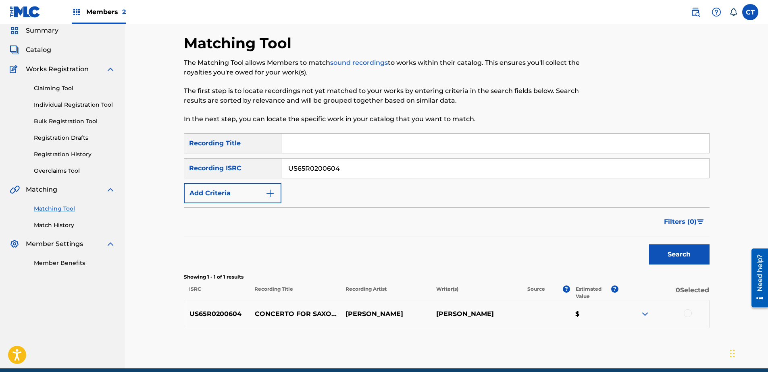
scroll to position [65, 0]
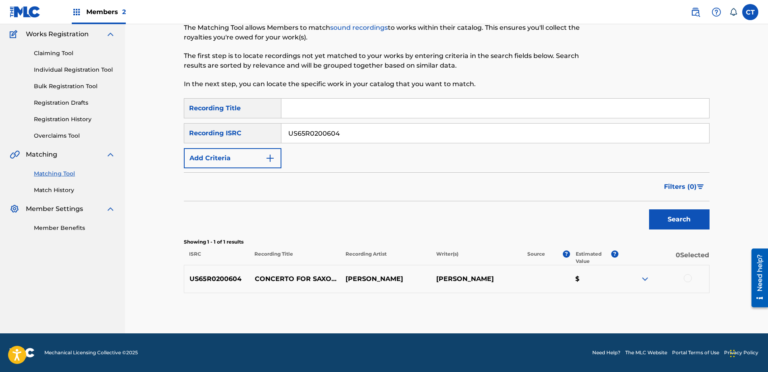
click at [688, 283] on div at bounding box center [663, 280] width 91 height 10
click at [686, 278] on div at bounding box center [688, 279] width 8 height 8
click at [581, 310] on button "Match 1 Group" at bounding box center [566, 307] width 89 height 20
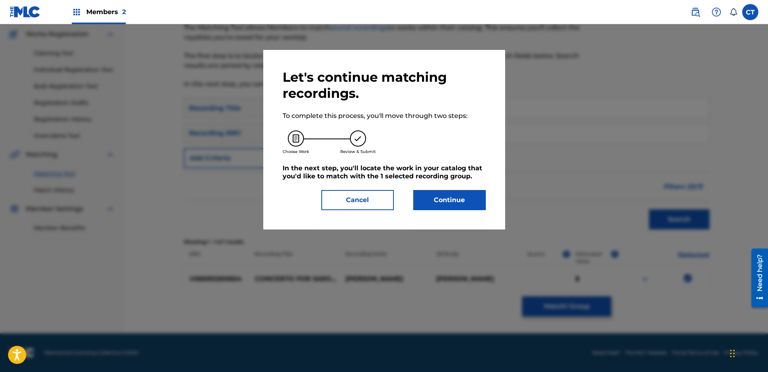
click at [480, 206] on button "Continue" at bounding box center [449, 200] width 73 height 20
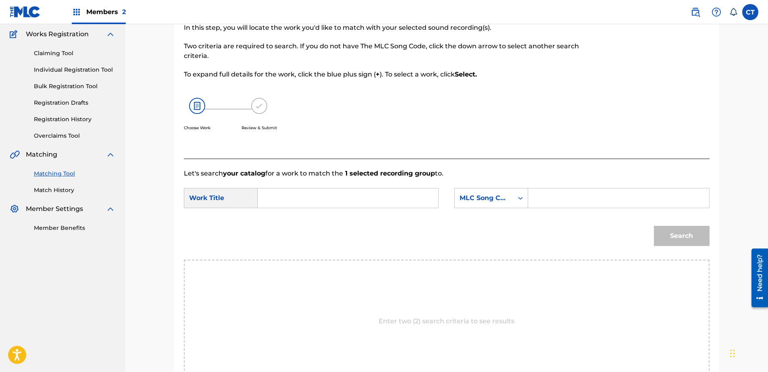
click at [373, 199] on input "Search Form" at bounding box center [347, 198] width 167 height 19
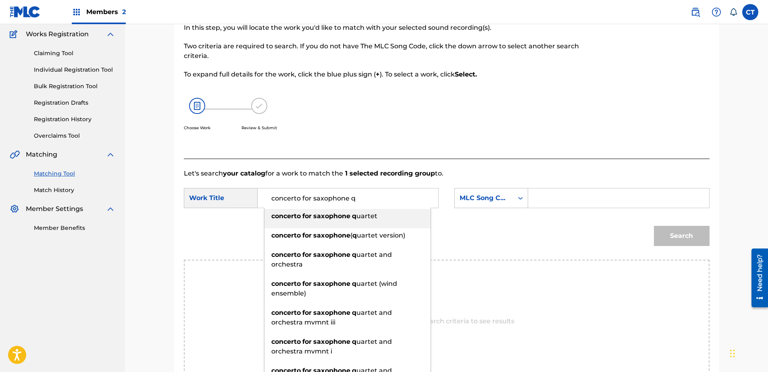
click at [397, 211] on div "concerto for saxophone q uartet" at bounding box center [347, 216] width 166 height 15
type input "concerto for saxophone quartet"
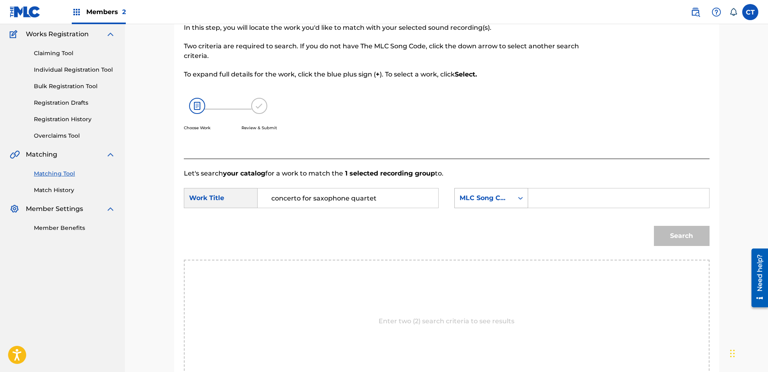
click at [472, 197] on div "MLC Song Code" at bounding box center [484, 198] width 49 height 10
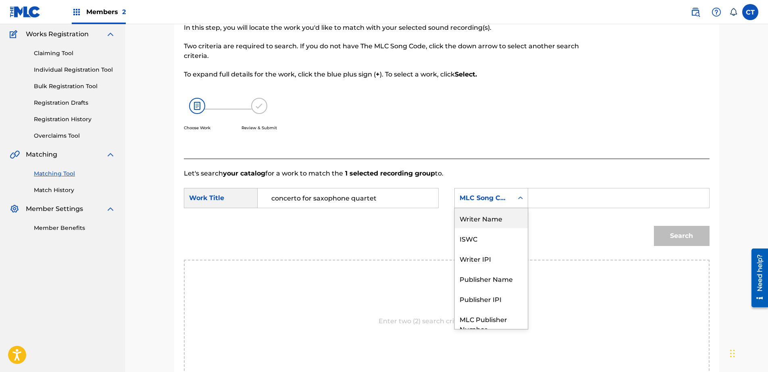
drag, startPoint x: 478, startPoint y: 213, endPoint x: 482, endPoint y: 210, distance: 4.6
click at [479, 213] on div "Writer Name" at bounding box center [491, 218] width 73 height 20
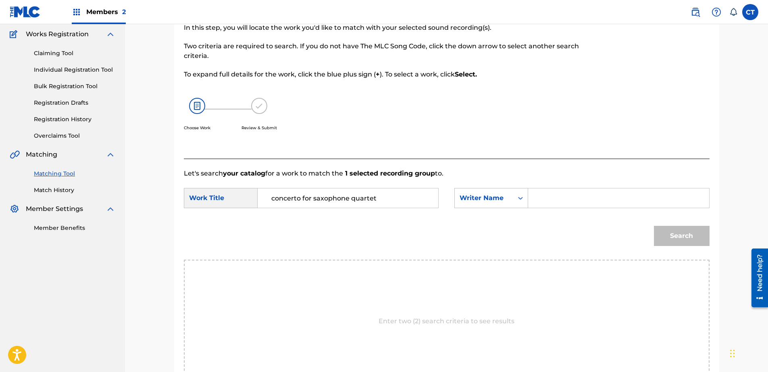
click at [551, 198] on input "Search Form" at bounding box center [618, 198] width 167 height 19
type input "glass"
click at [689, 240] on button "Search" at bounding box center [682, 236] width 56 height 20
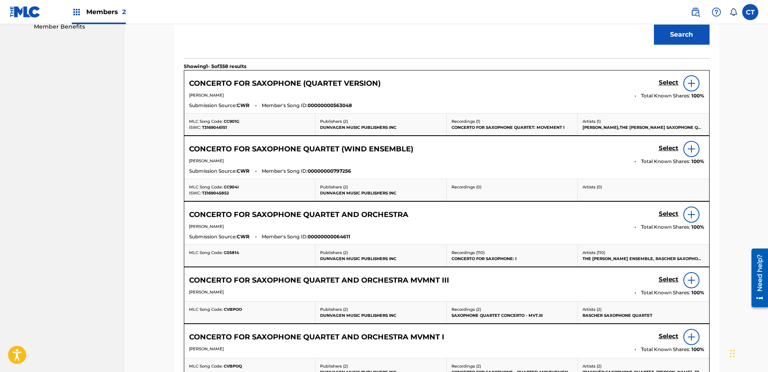
scroll to position [386, 0]
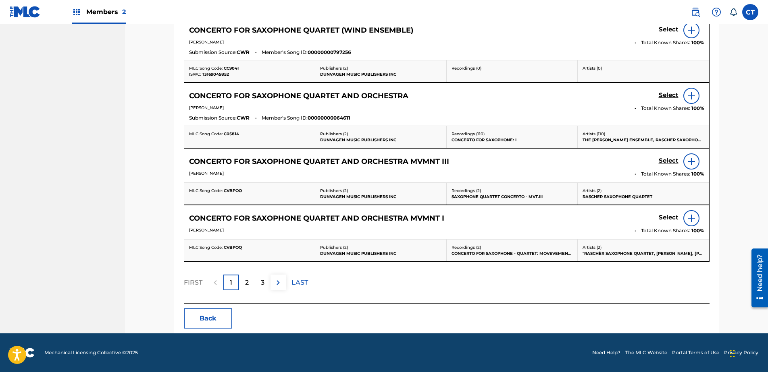
click at [253, 286] on div "2" at bounding box center [247, 283] width 16 height 16
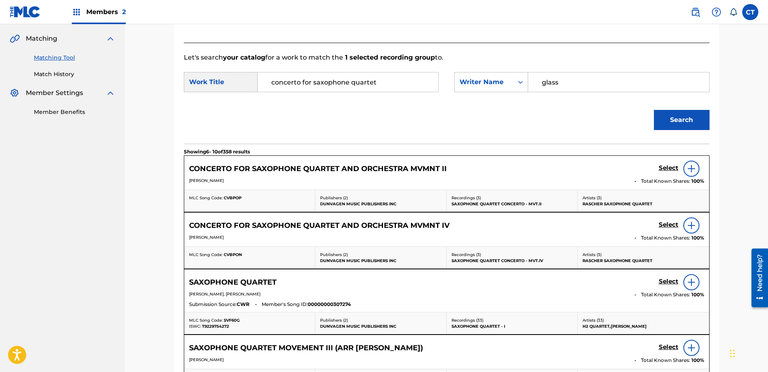
scroll to position [175, 0]
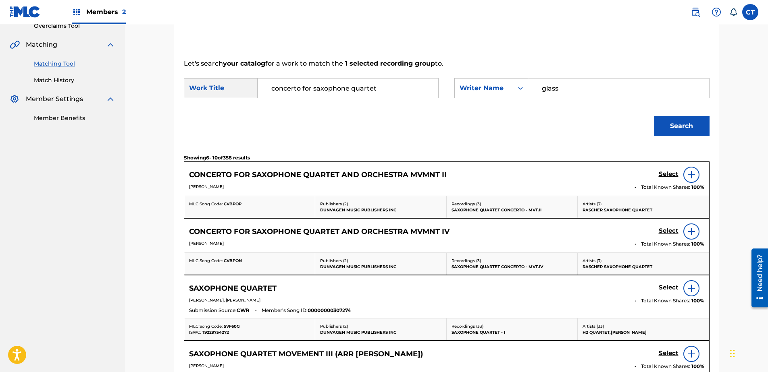
click at [666, 178] on h5 "Select" at bounding box center [669, 175] width 20 height 8
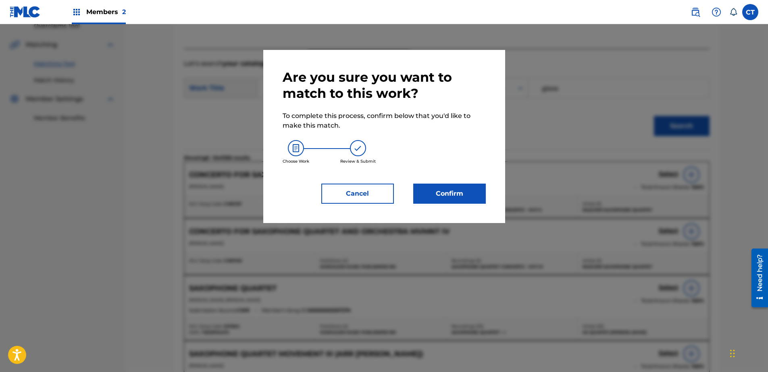
click at [426, 186] on button "Confirm" at bounding box center [449, 194] width 73 height 20
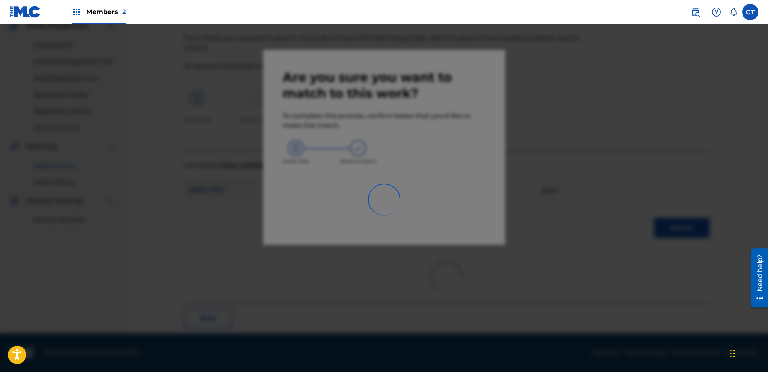
scroll to position [21, 0]
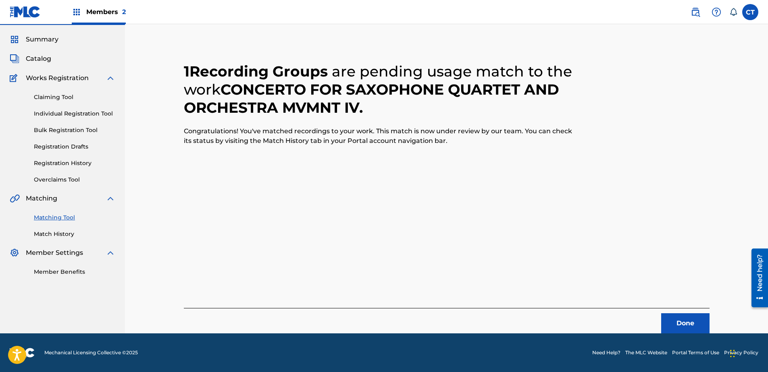
drag, startPoint x: 669, startPoint y: 322, endPoint x: 618, endPoint y: 344, distance: 55.0
click at [669, 322] on button "Done" at bounding box center [685, 324] width 48 height 20
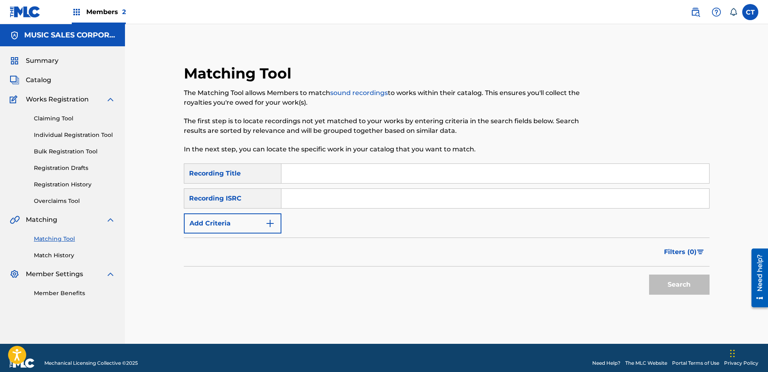
paste input "US65R0200605"
type input "US65R0200605"
click at [683, 295] on div "Search" at bounding box center [677, 283] width 64 height 32
click at [683, 292] on button "Search" at bounding box center [679, 285] width 60 height 20
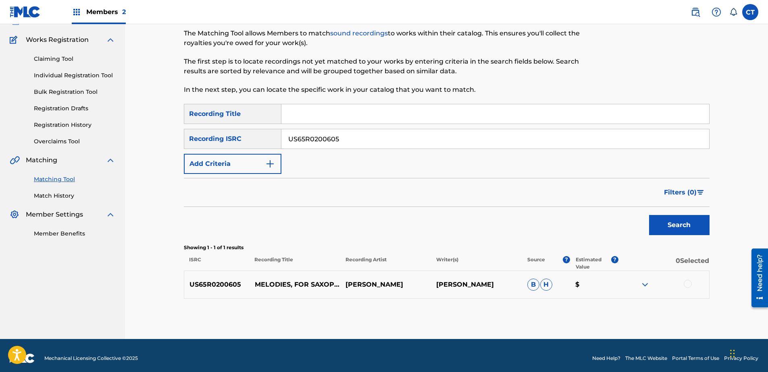
scroll to position [65, 0]
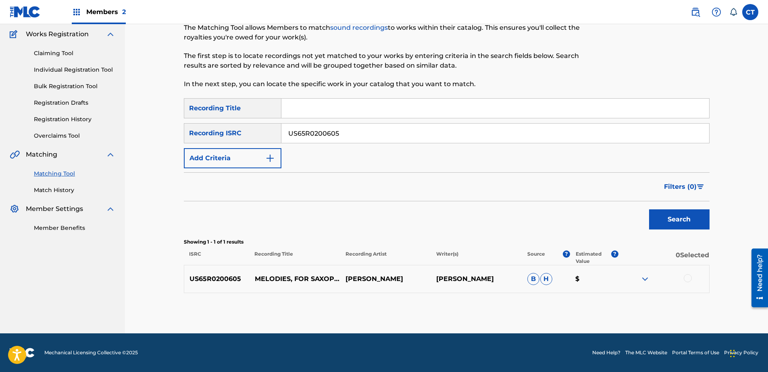
click at [686, 283] on div at bounding box center [663, 280] width 91 height 10
click at [691, 280] on div at bounding box center [688, 279] width 8 height 8
click at [587, 313] on button "Match 1 Group" at bounding box center [566, 307] width 89 height 20
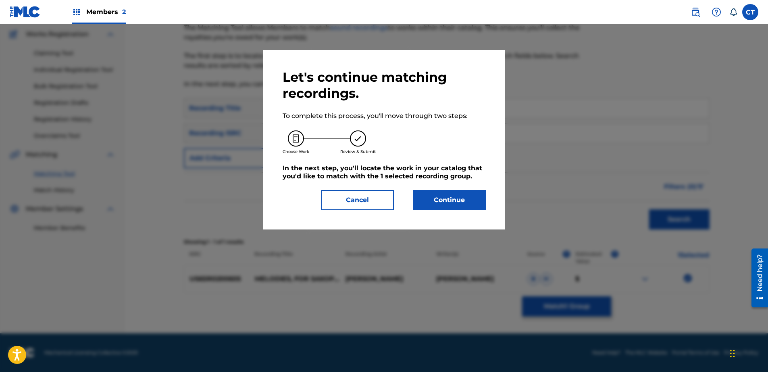
click at [434, 204] on button "Continue" at bounding box center [449, 200] width 73 height 20
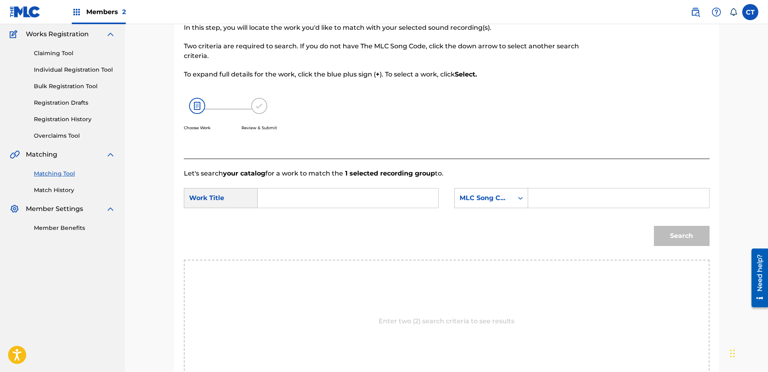
click at [366, 190] on input "Search Form" at bounding box center [347, 198] width 167 height 19
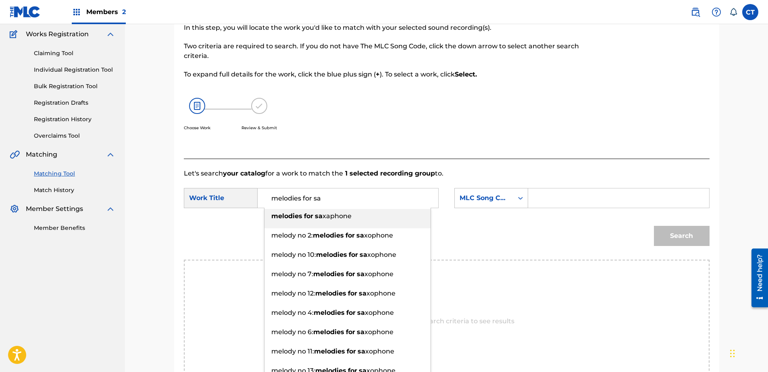
click at [336, 212] on span "xaphone" at bounding box center [336, 216] width 29 height 8
type input "melodies for saxaphone"
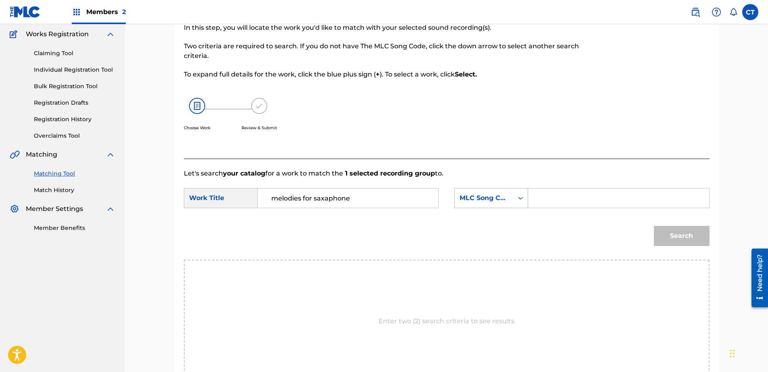
click at [494, 203] on div "MLC Song Code" at bounding box center [484, 198] width 49 height 10
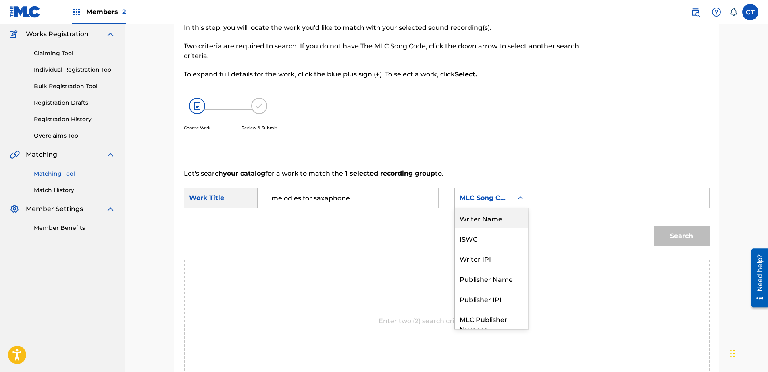
click at [487, 223] on div "Writer Name" at bounding box center [491, 218] width 73 height 20
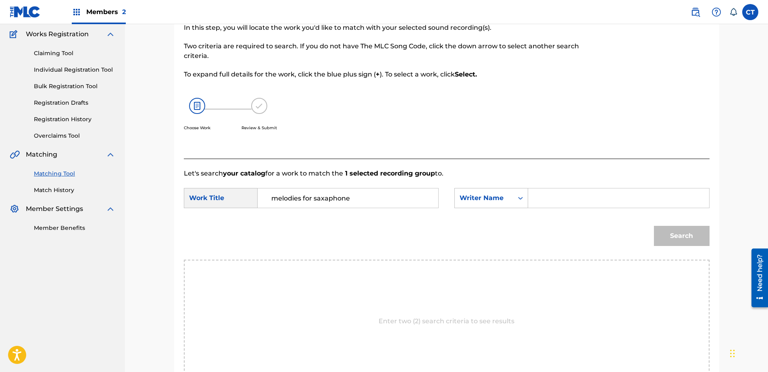
click at [562, 201] on input "Search Form" at bounding box center [618, 198] width 167 height 19
type input "glass"
click at [688, 234] on button "Search" at bounding box center [682, 236] width 56 height 20
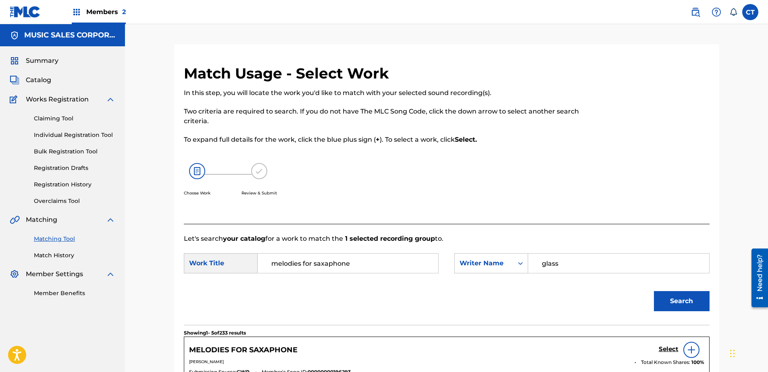
click at [399, 258] on input "melodies for saxaphone" at bounding box center [347, 263] width 167 height 19
type input "melodies for saxaphone melody 1"
click at [654, 291] on button "Search" at bounding box center [682, 301] width 56 height 20
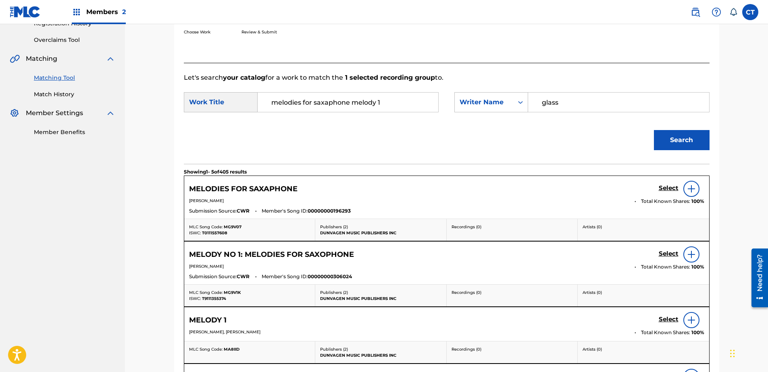
click at [669, 192] on h5 "Select" at bounding box center [669, 189] width 20 height 8
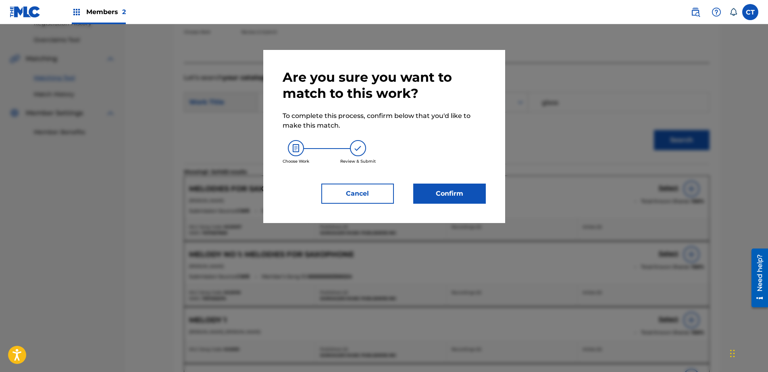
click at [448, 198] on button "Confirm" at bounding box center [449, 194] width 73 height 20
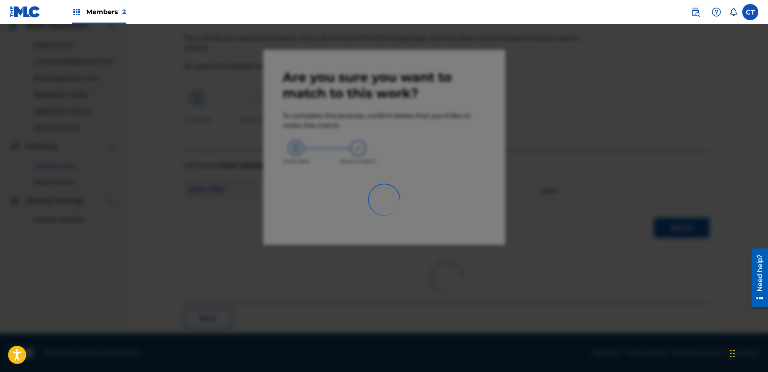
scroll to position [21, 0]
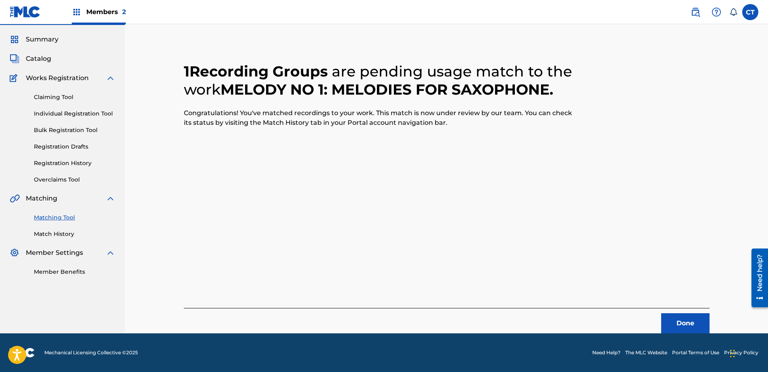
click at [692, 314] on button "Done" at bounding box center [685, 324] width 48 height 20
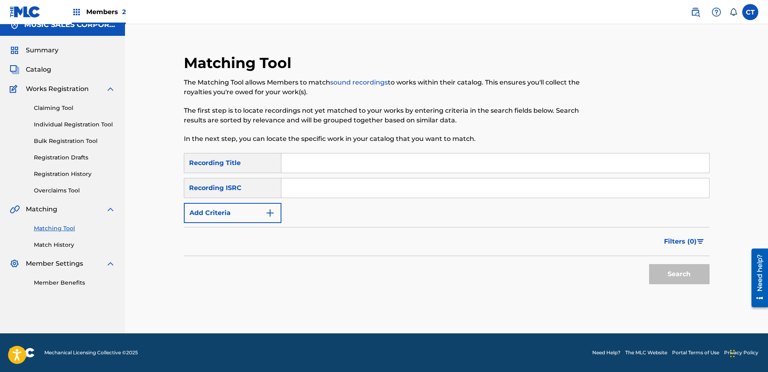
scroll to position [0, 0]
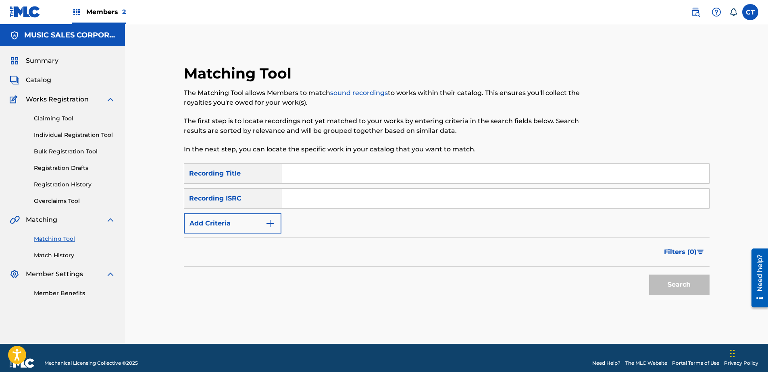
drag, startPoint x: 374, startPoint y: 210, endPoint x: 345, endPoint y: 203, distance: 30.7
click at [345, 204] on input "Search Form" at bounding box center [495, 198] width 428 height 19
paste input "US65R0200606"
type input "US65R0200606"
click at [652, 282] on button "Search" at bounding box center [679, 285] width 60 height 20
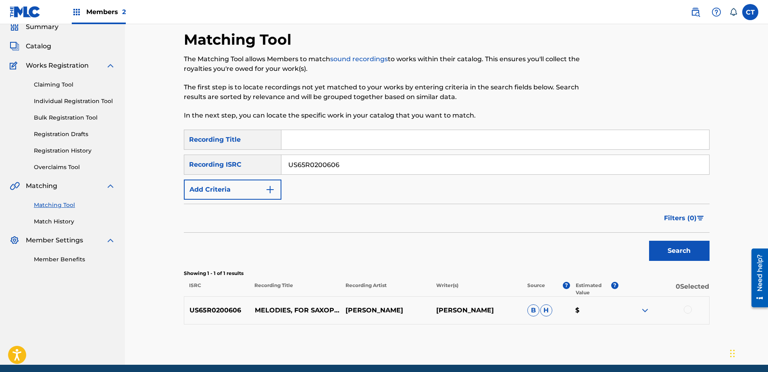
scroll to position [65, 0]
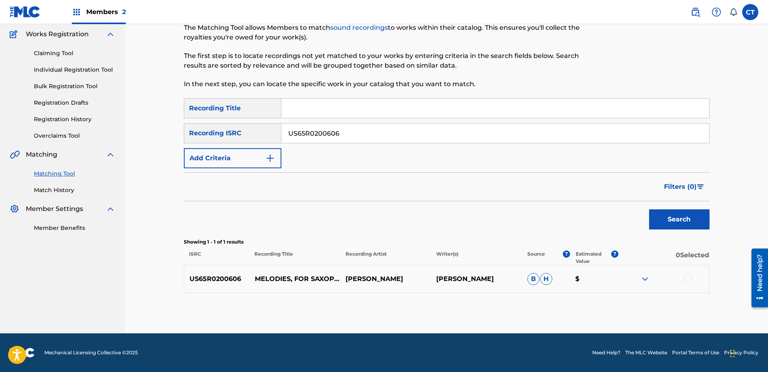
click at [690, 281] on div at bounding box center [688, 279] width 8 height 8
click at [619, 297] on div "Matching Tool The Matching Tool allows Members to match sound recordings to wor…" at bounding box center [447, 166] width 526 height 335
click at [577, 299] on button "Match 1 Group" at bounding box center [566, 307] width 89 height 20
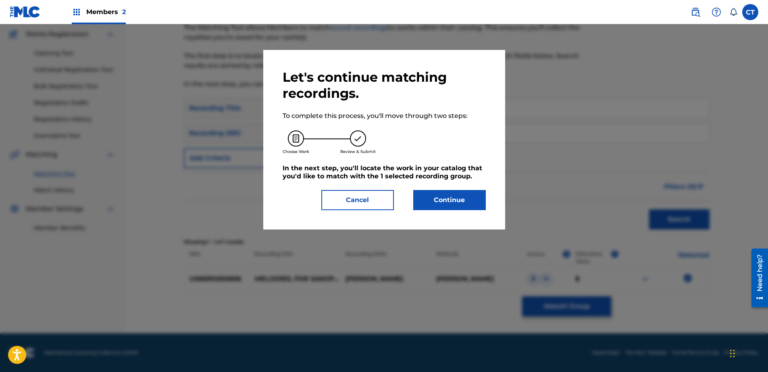
click at [479, 209] on button "Continue" at bounding box center [449, 200] width 73 height 20
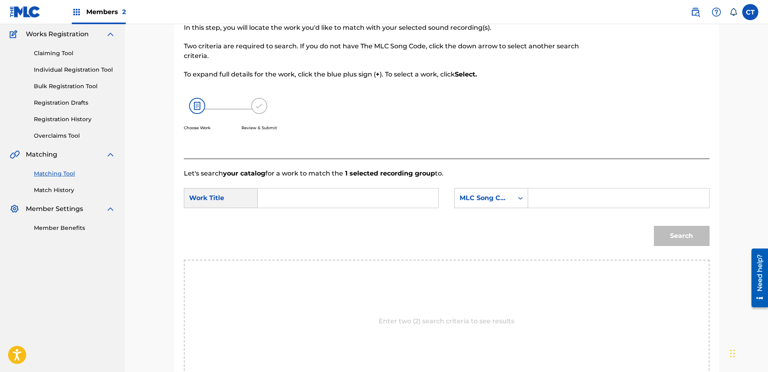
click at [392, 193] on input "Search Form" at bounding box center [347, 198] width 167 height 19
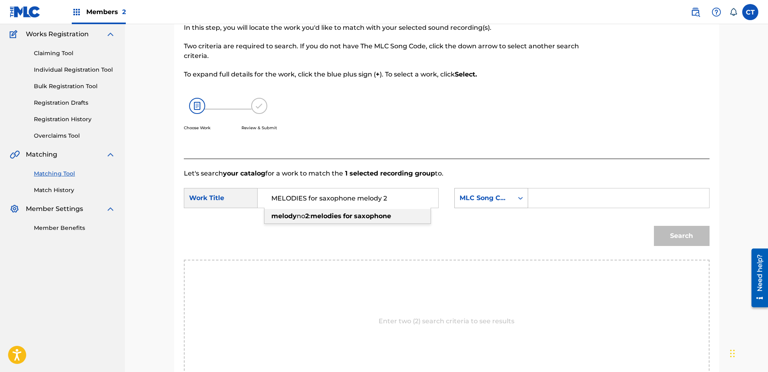
type input "MELODIES for saxophone melody 2"
click at [482, 196] on div "MLC Song Code" at bounding box center [484, 198] width 49 height 10
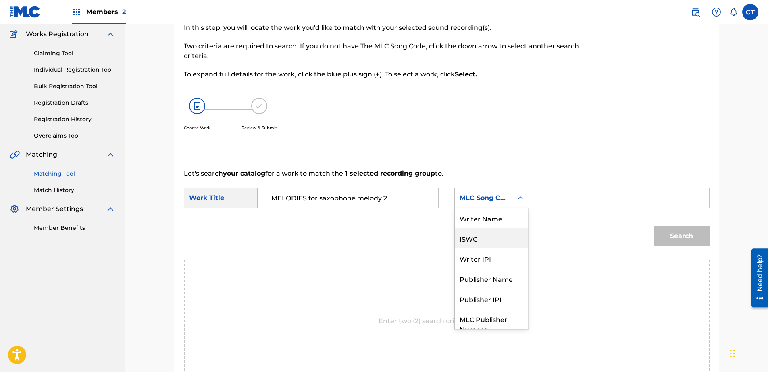
scroll to position [0, 0]
click at [490, 214] on div "Writer Name" at bounding box center [491, 218] width 73 height 20
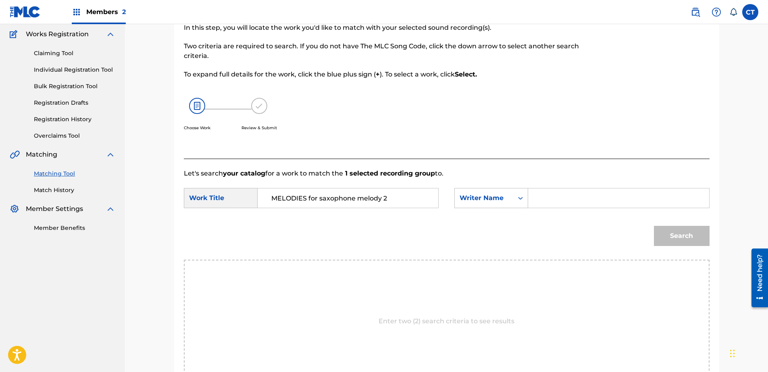
click at [594, 198] on input "Search Form" at bounding box center [618, 198] width 167 height 19
type input "glass"
click at [713, 247] on div "Match Usage - Select Work In this step, you will locate the work you'd like to …" at bounding box center [446, 216] width 545 height 434
click at [680, 237] on button "Search" at bounding box center [682, 236] width 56 height 20
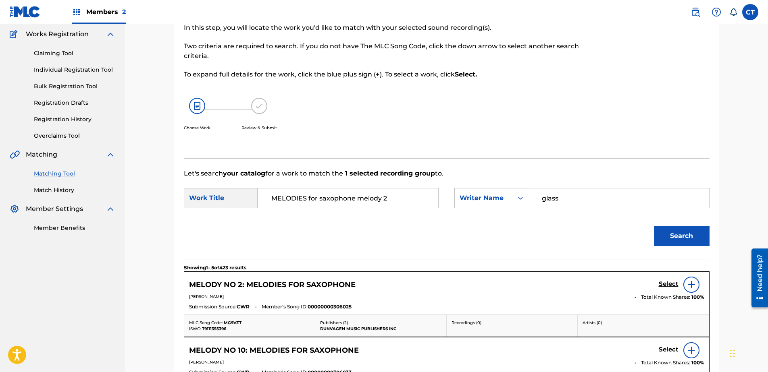
click at [668, 285] on h5 "Select" at bounding box center [669, 285] width 20 height 8
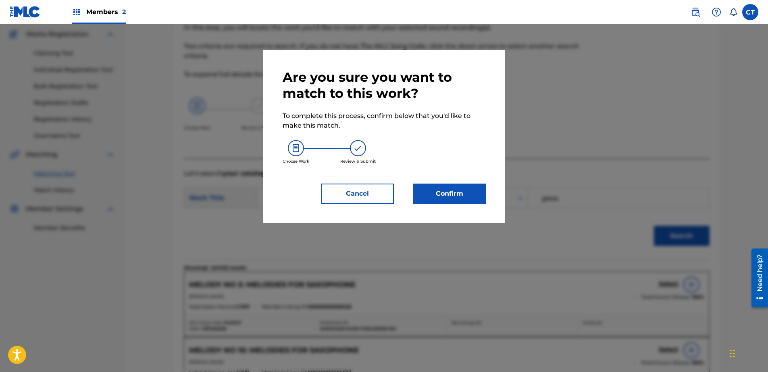
click at [435, 197] on button "Confirm" at bounding box center [449, 194] width 73 height 20
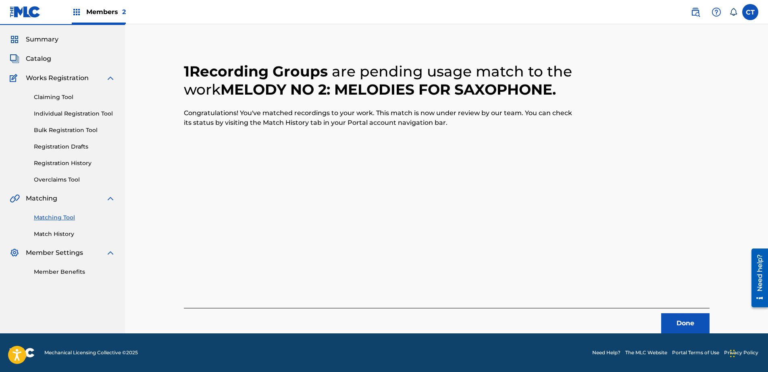
scroll to position [21, 0]
click at [693, 323] on button "Done" at bounding box center [685, 324] width 48 height 20
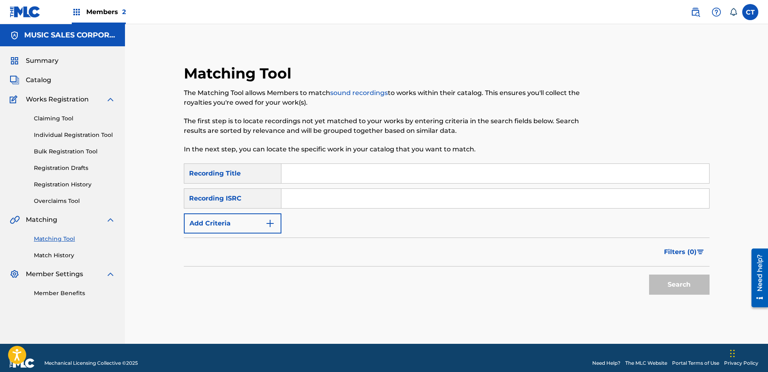
paste input "US65R0200607"
type input "US65R0200607"
click at [680, 284] on button "Search" at bounding box center [679, 285] width 60 height 20
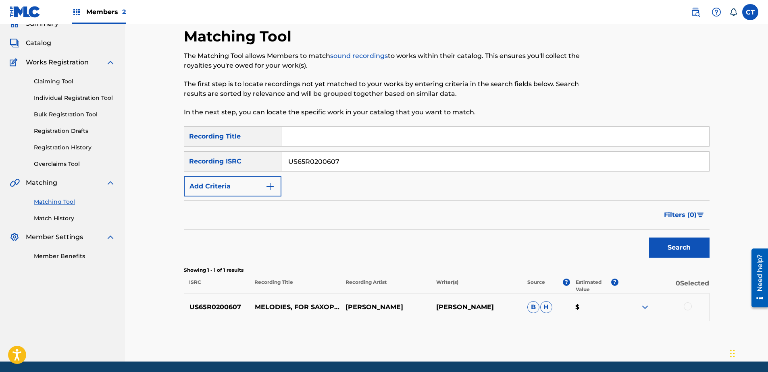
scroll to position [65, 0]
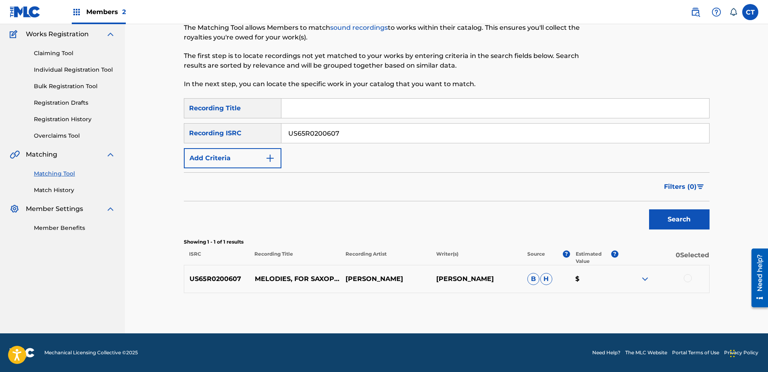
click at [687, 278] on div at bounding box center [688, 279] width 8 height 8
click at [587, 306] on button "Match 1 Group" at bounding box center [566, 307] width 89 height 20
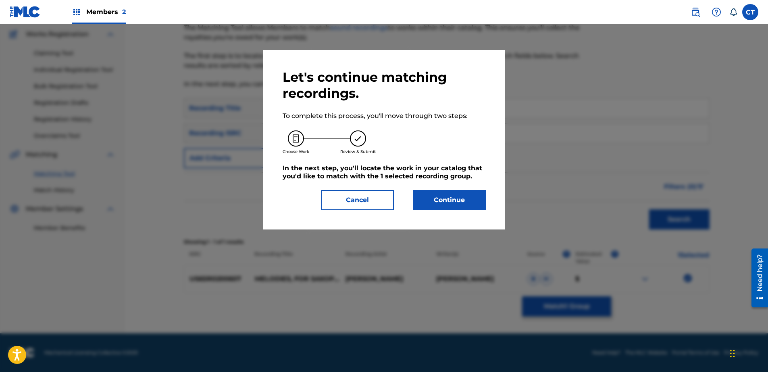
click at [475, 206] on button "Continue" at bounding box center [449, 200] width 73 height 20
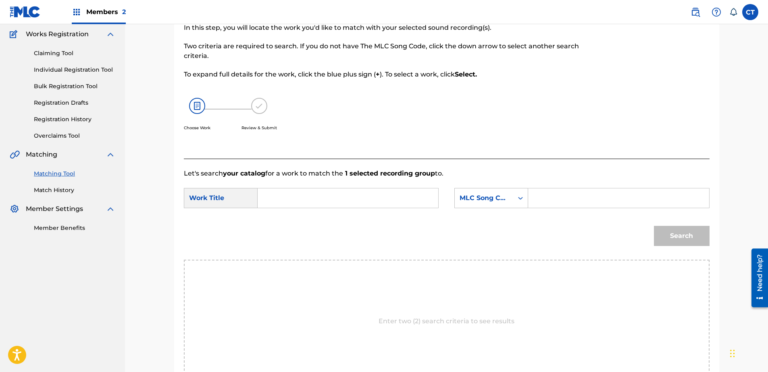
click at [312, 190] on input "Search Form" at bounding box center [347, 198] width 167 height 19
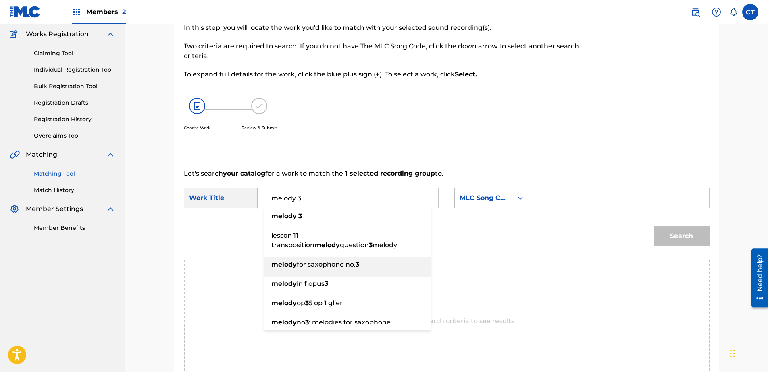
click at [389, 264] on div "melody for saxophone no. 3" at bounding box center [347, 265] width 166 height 15
type input "melody for saxophone no. 3"
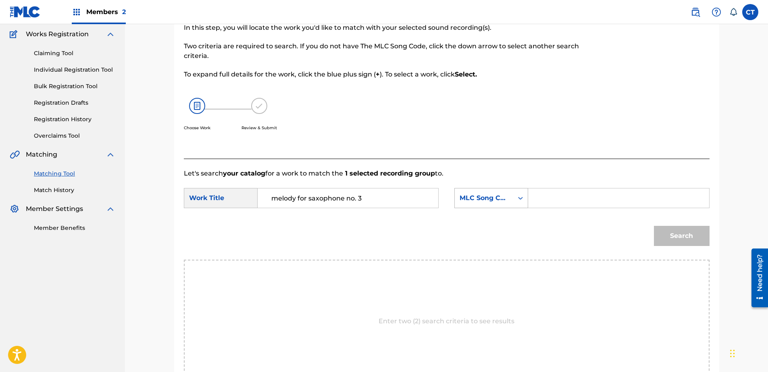
click at [485, 205] on div "MLC Song Code" at bounding box center [484, 198] width 58 height 15
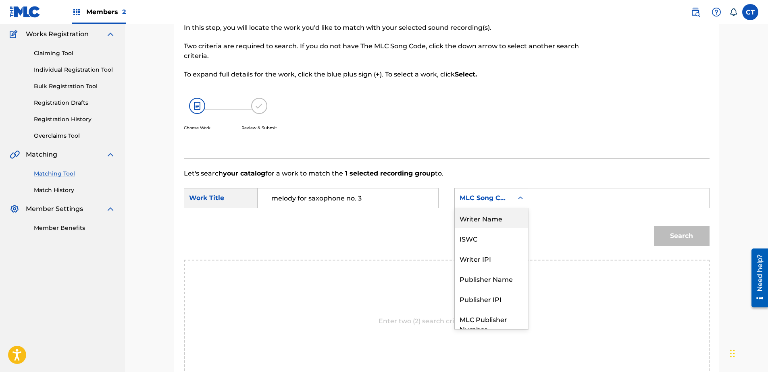
click at [502, 217] on div "Writer Name" at bounding box center [491, 218] width 73 height 20
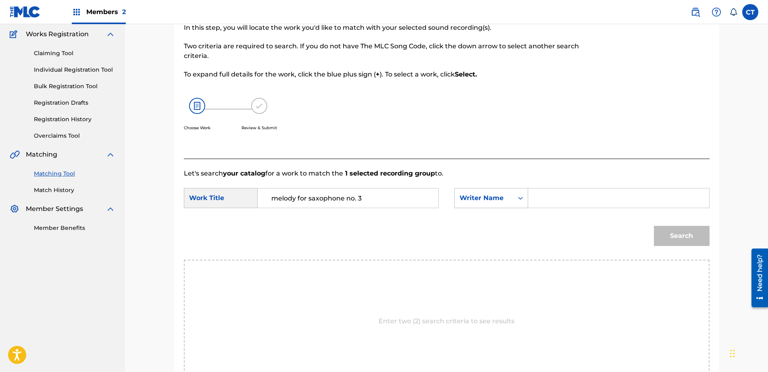
click at [598, 200] on input "Search Form" at bounding box center [618, 198] width 167 height 19
type input "glass"
click at [656, 227] on button "Search" at bounding box center [682, 236] width 56 height 20
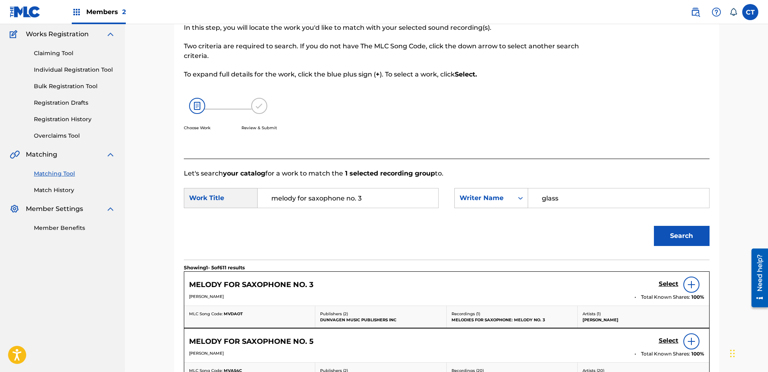
click at [668, 285] on h5 "Select" at bounding box center [669, 285] width 20 height 8
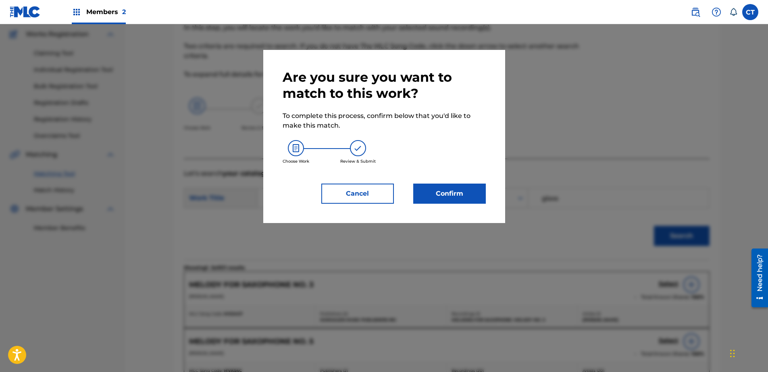
click at [435, 187] on button "Confirm" at bounding box center [449, 194] width 73 height 20
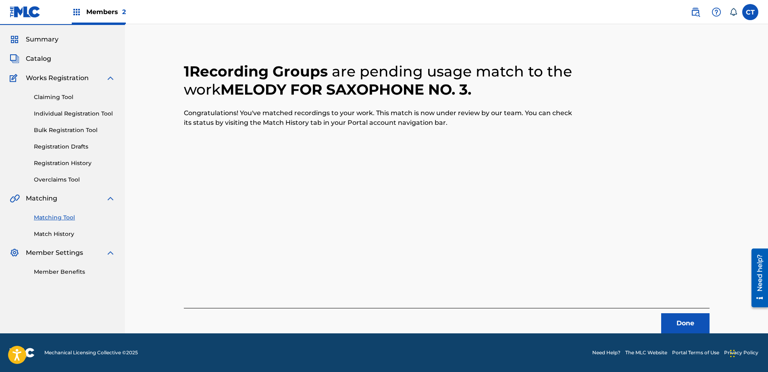
scroll to position [21, 0]
click at [693, 331] on button "Done" at bounding box center [685, 324] width 48 height 20
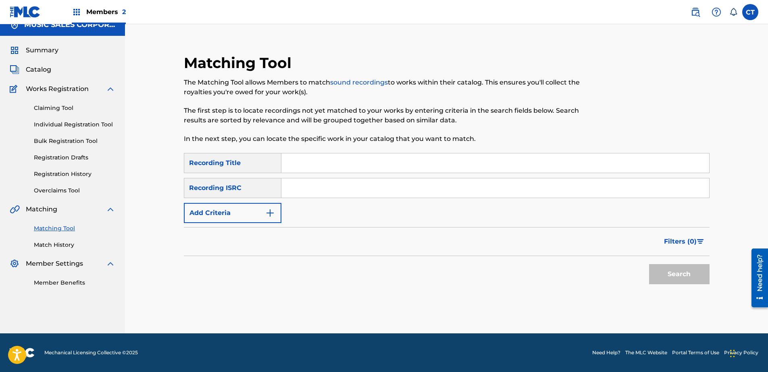
scroll to position [0, 0]
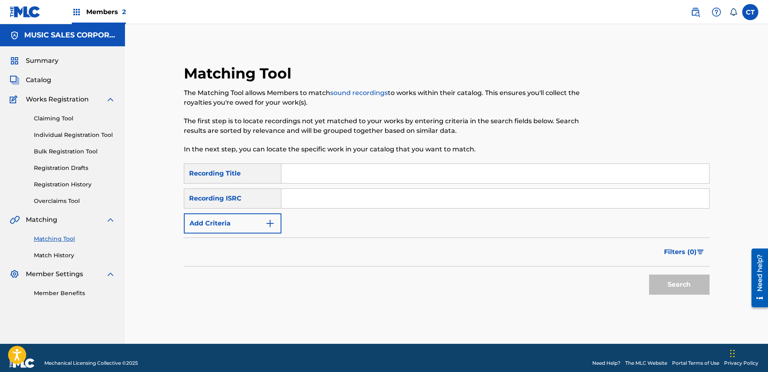
paste input "US65R0200608"
type input "US65R0200608"
drag, startPoint x: 680, startPoint y: 294, endPoint x: 658, endPoint y: 291, distance: 22.4
click at [680, 294] on button "Search" at bounding box center [679, 285] width 60 height 20
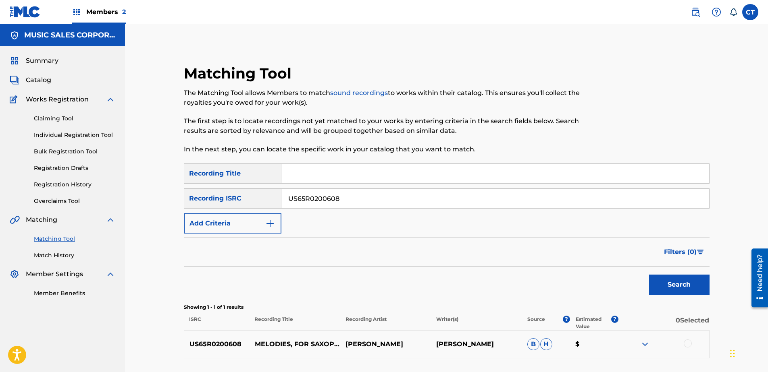
click at [685, 345] on div at bounding box center [688, 344] width 8 height 8
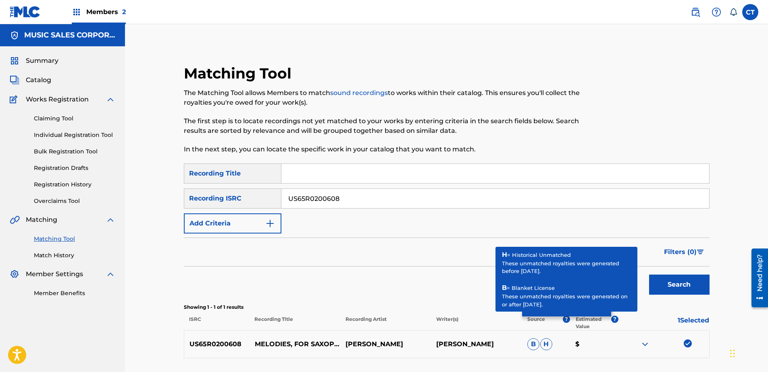
click at [562, 316] on button "Match 1 Group" at bounding box center [566, 307] width 89 height 20
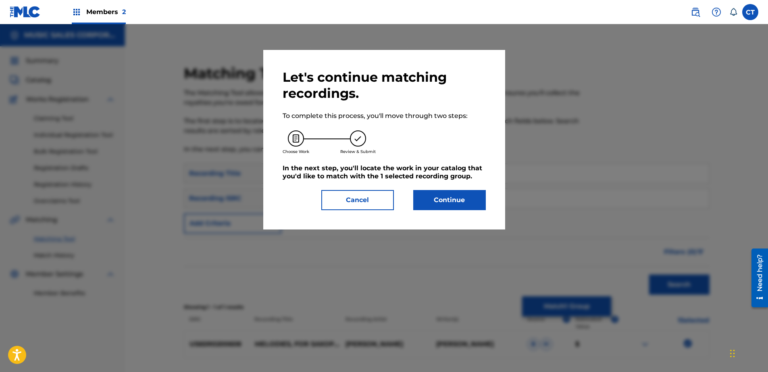
click at [444, 211] on div "Let's continue matching recordings. To complete this process, you'll move throu…" at bounding box center [384, 140] width 242 height 180
click at [424, 203] on button "Continue" at bounding box center [449, 200] width 73 height 20
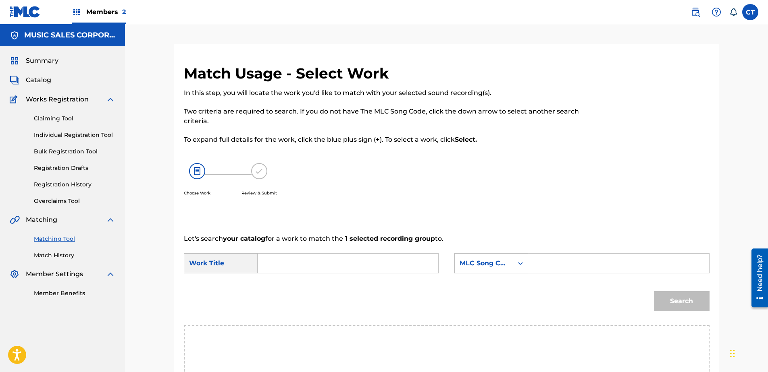
click at [368, 258] on input "Search Form" at bounding box center [347, 263] width 167 height 19
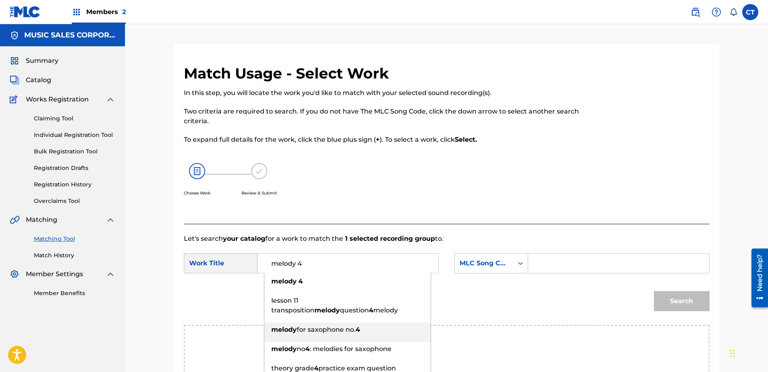
click at [338, 329] on span "for saxophone no." at bounding box center [326, 330] width 59 height 8
type input "melody for saxophone no. 4"
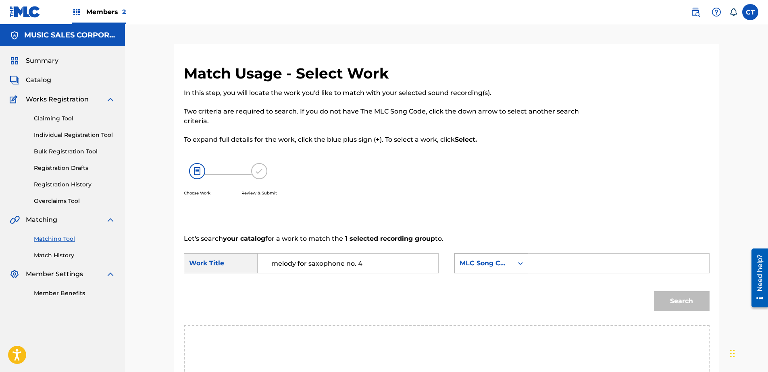
click at [502, 264] on div "MLC Song Code" at bounding box center [491, 264] width 74 height 20
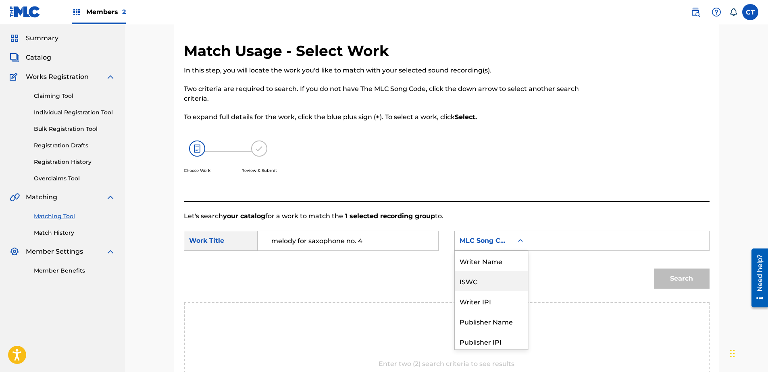
click at [503, 266] on div "Writer Name" at bounding box center [491, 261] width 73 height 20
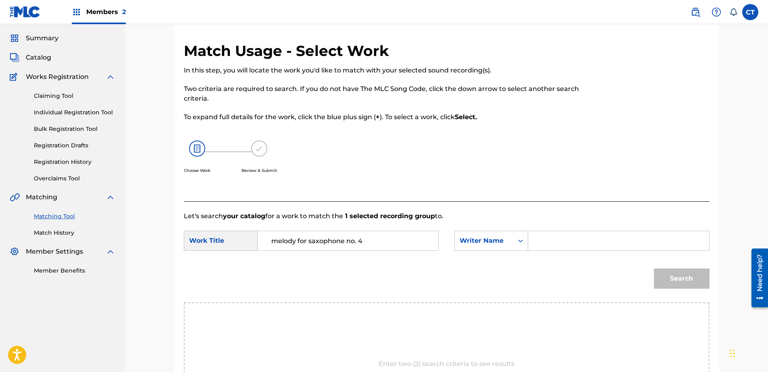
click at [572, 248] on input "Search Form" at bounding box center [618, 240] width 167 height 19
type input "glass"
click at [679, 270] on button "Search" at bounding box center [682, 279] width 56 height 20
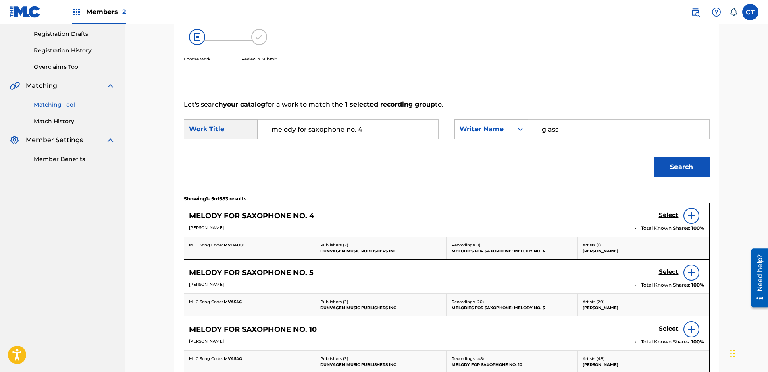
scroll to position [144, 0]
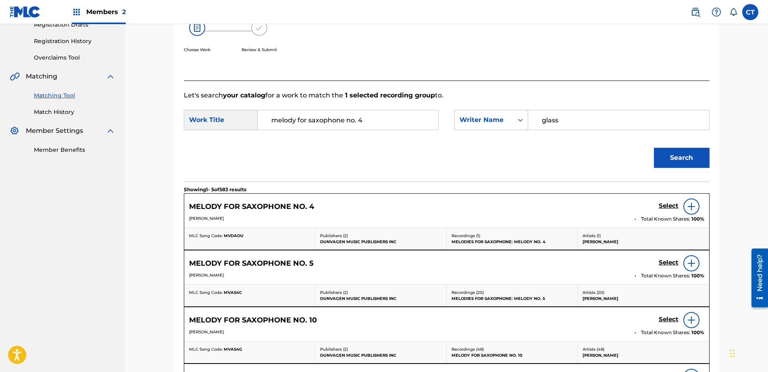
click at [662, 209] on h5 "Select" at bounding box center [669, 206] width 20 height 8
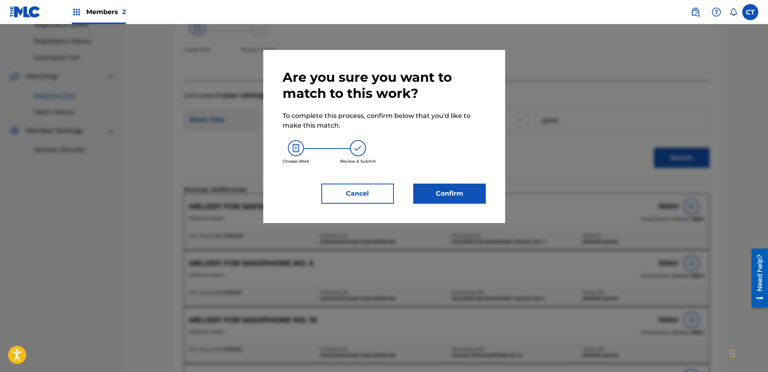
click at [472, 200] on button "Confirm" at bounding box center [449, 194] width 73 height 20
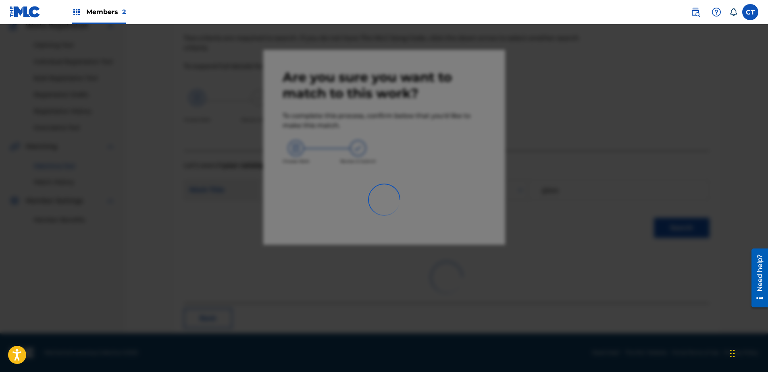
scroll to position [21, 0]
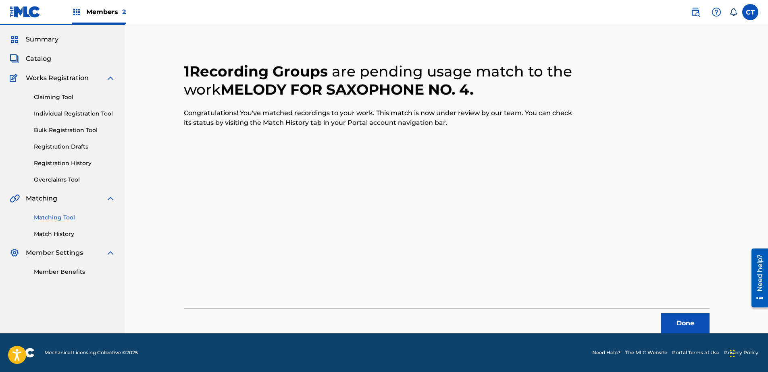
click at [691, 329] on button "Done" at bounding box center [685, 324] width 48 height 20
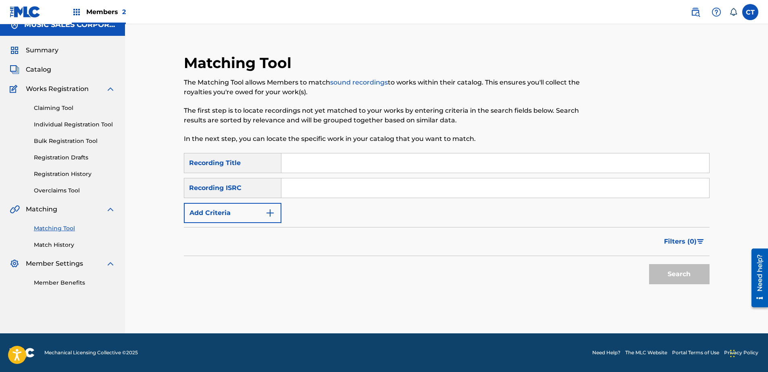
scroll to position [0, 0]
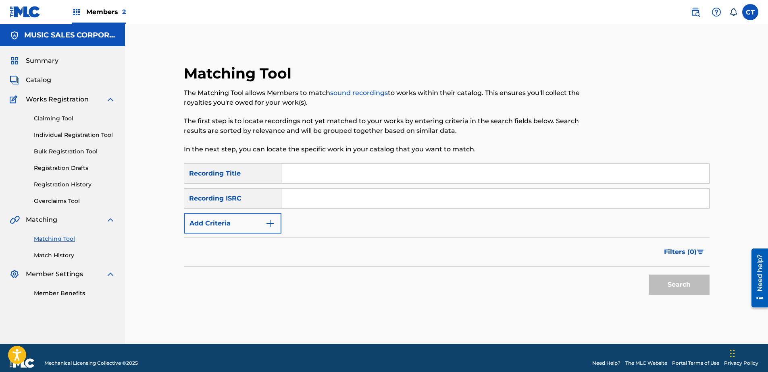
paste input "US65R0200609"
type input "US65R0200609"
click at [663, 282] on button "Search" at bounding box center [679, 285] width 60 height 20
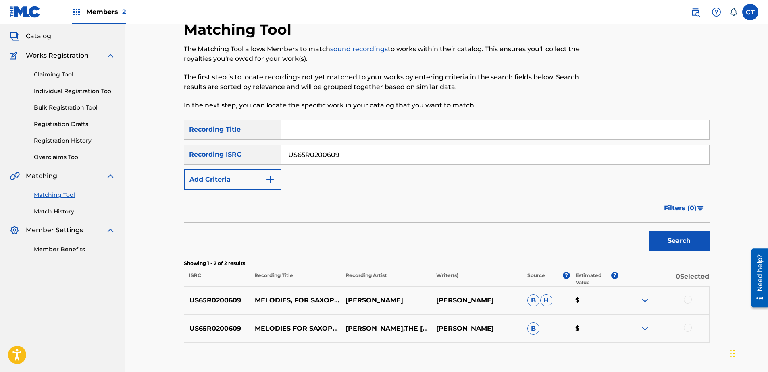
scroll to position [94, 0]
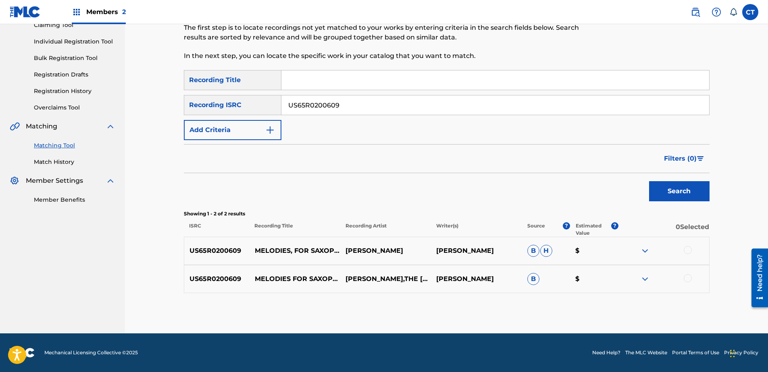
click at [684, 252] on div at bounding box center [688, 250] width 8 height 8
click at [686, 271] on div "US65R0200609 MELODIES FOR SAXOPHONE: MELODY 5 [PERSON_NAME],THE [PERSON_NAME] S…" at bounding box center [447, 279] width 526 height 28
click at [686, 274] on div "US65R0200609 MELODIES FOR SAXOPHONE: MELODY 5 [PERSON_NAME],THE [PERSON_NAME] S…" at bounding box center [447, 279] width 526 height 28
click at [691, 278] on div at bounding box center [688, 279] width 8 height 8
click at [552, 302] on button "Match 2 Groups" at bounding box center [566, 307] width 89 height 20
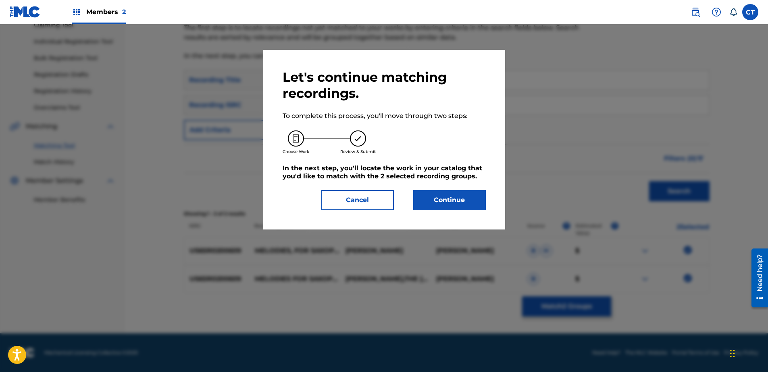
click at [446, 182] on div "Let's continue matching recordings. To complete this process, you'll move throu…" at bounding box center [384, 139] width 203 height 141
click at [442, 195] on button "Continue" at bounding box center [449, 200] width 73 height 20
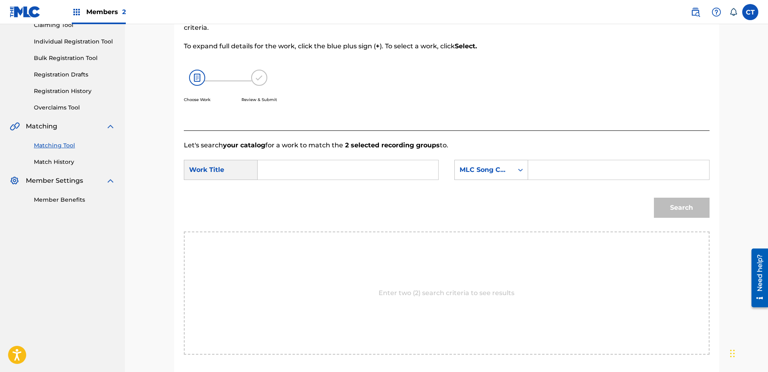
click at [272, 171] on input "Search Form" at bounding box center [347, 169] width 167 height 19
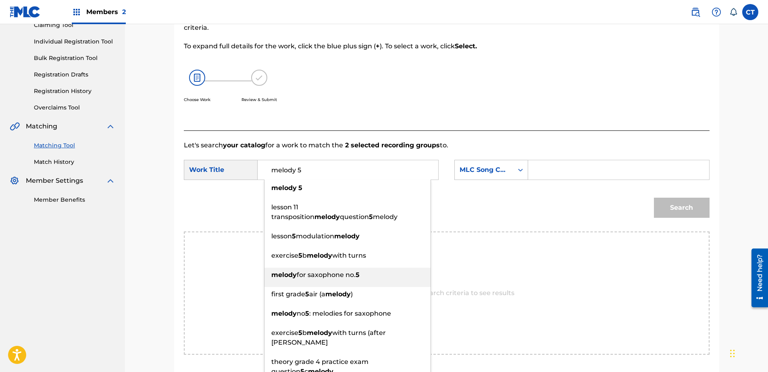
click at [360, 268] on div "melody for saxophone no. 5" at bounding box center [347, 275] width 166 height 15
type input "melody for saxophone no. 5"
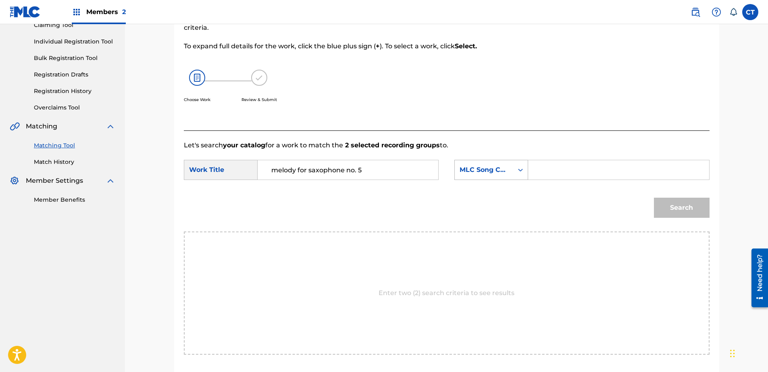
click at [503, 171] on div "MLC Song Code" at bounding box center [484, 170] width 49 height 10
click at [500, 183] on div "Writer Name" at bounding box center [491, 190] width 73 height 20
click at [579, 171] on input "Search Form" at bounding box center [618, 169] width 167 height 19
type input "glass"
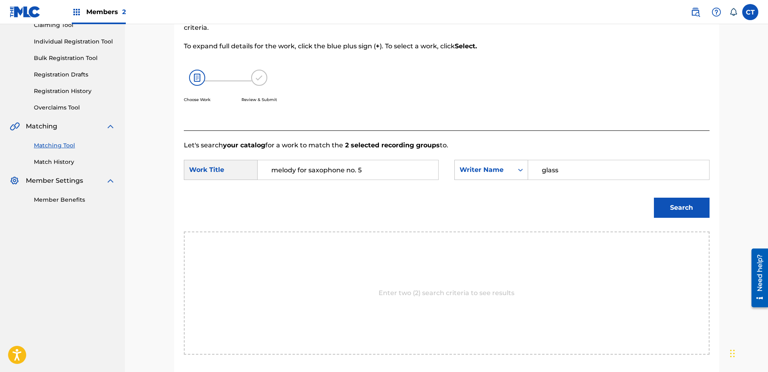
click at [684, 209] on button "Search" at bounding box center [682, 208] width 56 height 20
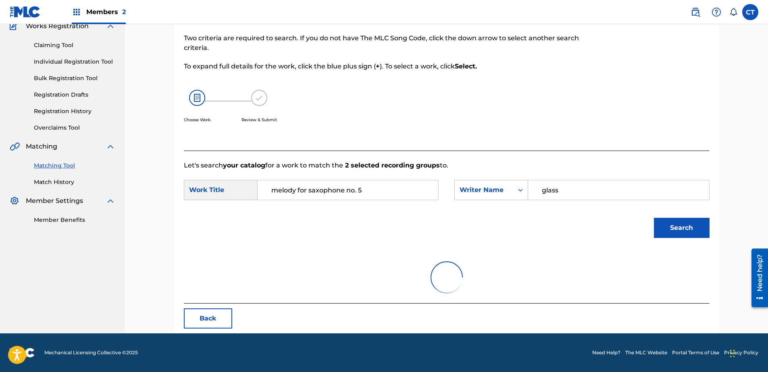
scroll to position [94, 0]
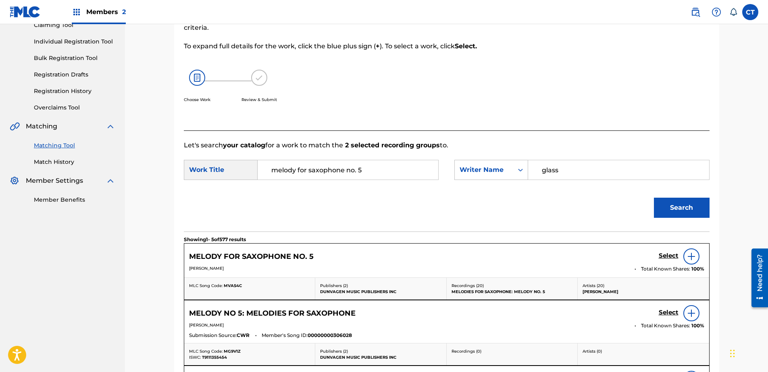
click at [674, 258] on h5 "Select" at bounding box center [669, 256] width 20 height 8
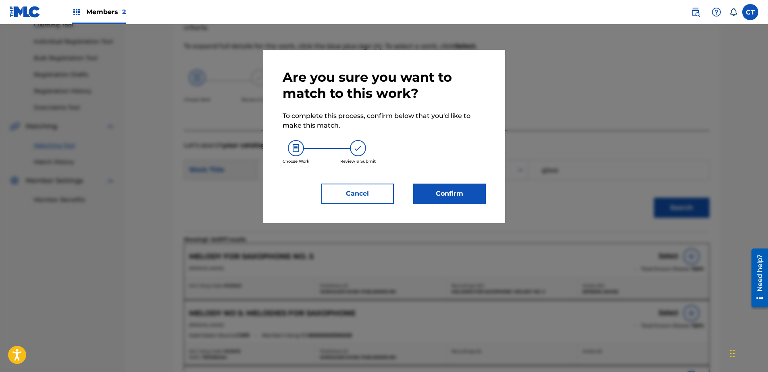
click at [423, 192] on button "Confirm" at bounding box center [449, 194] width 73 height 20
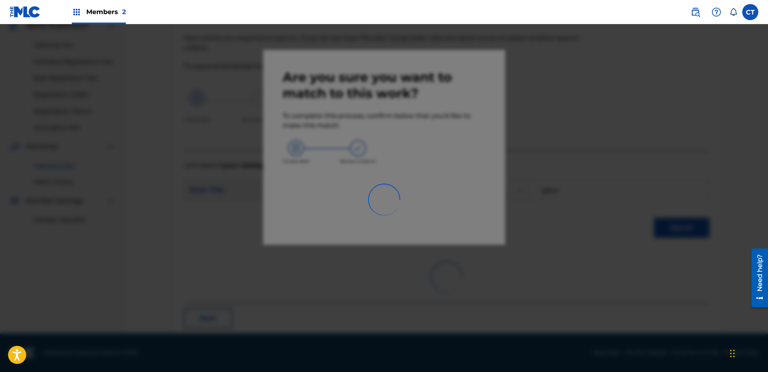
scroll to position [21, 0]
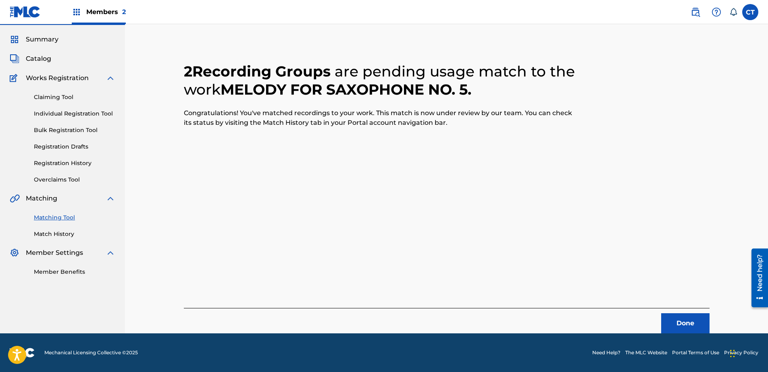
click at [668, 314] on button "Done" at bounding box center [685, 324] width 48 height 20
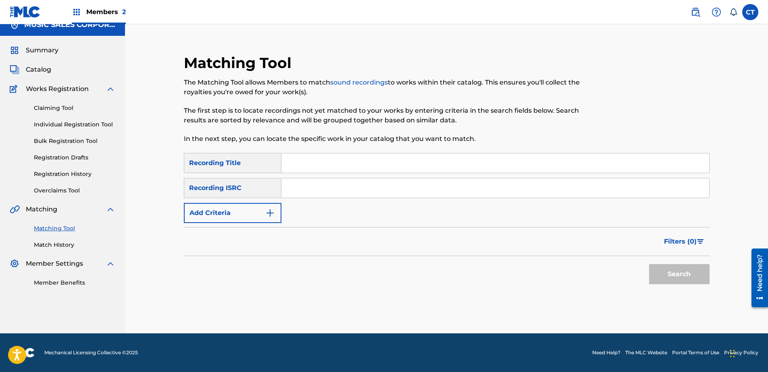
scroll to position [0, 0]
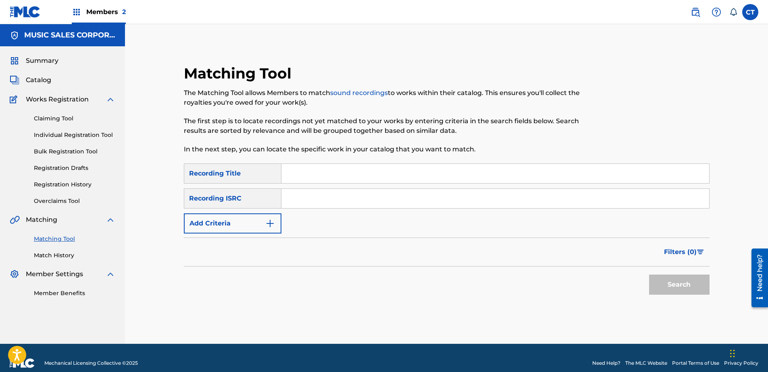
drag, startPoint x: 322, startPoint y: 209, endPoint x: 314, endPoint y: 195, distance: 15.6
paste input "US65R0200610"
type input "US65R0200610"
click at [656, 281] on button "Search" at bounding box center [679, 285] width 60 height 20
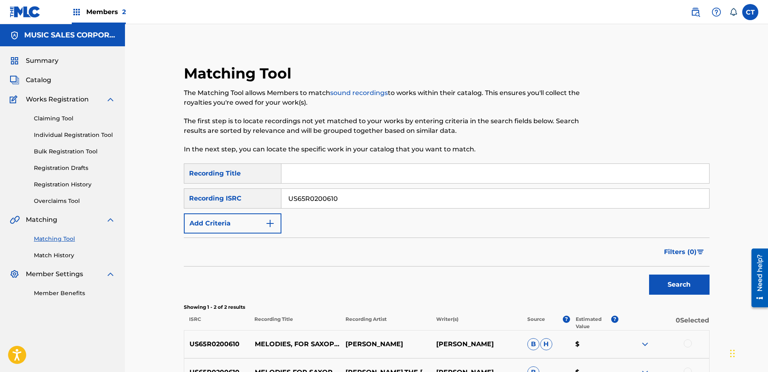
scroll to position [94, 0]
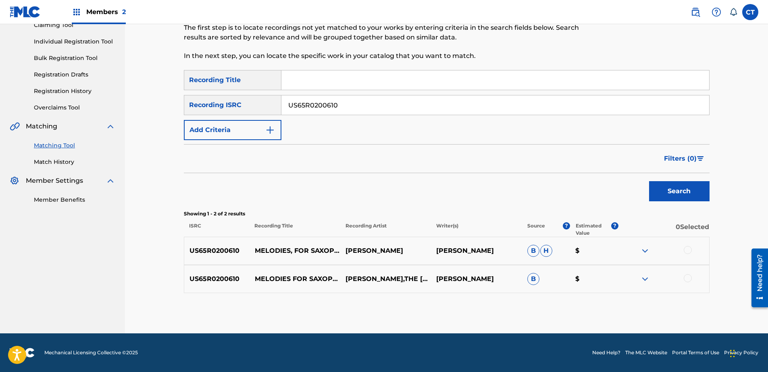
click at [686, 247] on div at bounding box center [688, 250] width 8 height 8
click at [685, 280] on div at bounding box center [688, 279] width 8 height 8
click at [555, 299] on button "Match 2 Groups" at bounding box center [566, 307] width 89 height 20
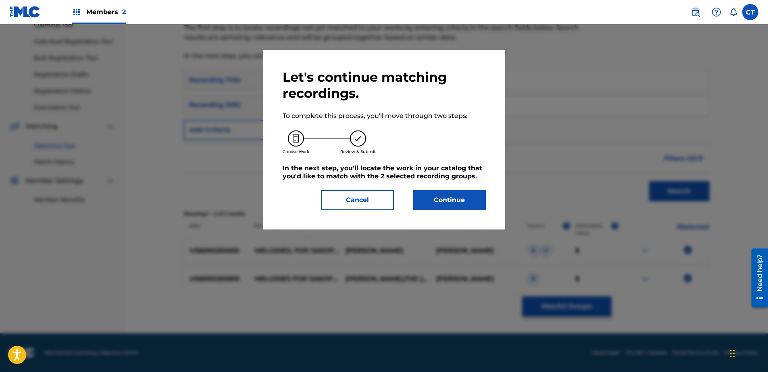
drag, startPoint x: 465, startPoint y: 214, endPoint x: 430, endPoint y: 197, distance: 39.3
click at [464, 214] on div "Let's continue matching recordings. To complete this process, you'll move throu…" at bounding box center [384, 140] width 242 height 180
click at [430, 196] on button "Continue" at bounding box center [449, 200] width 73 height 20
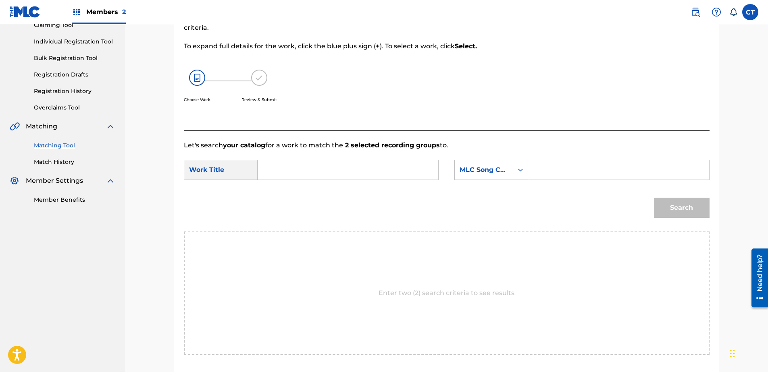
click at [391, 170] on input "Search Form" at bounding box center [347, 169] width 167 height 19
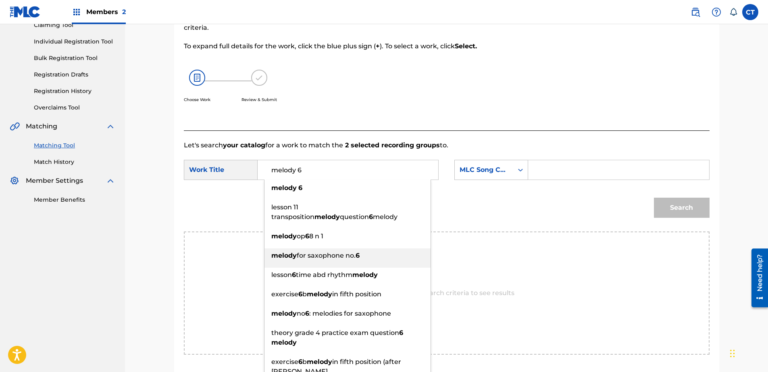
click at [355, 250] on div "melody for saxophone no. 6" at bounding box center [347, 256] width 166 height 15
type input "melody for saxophone no. 6"
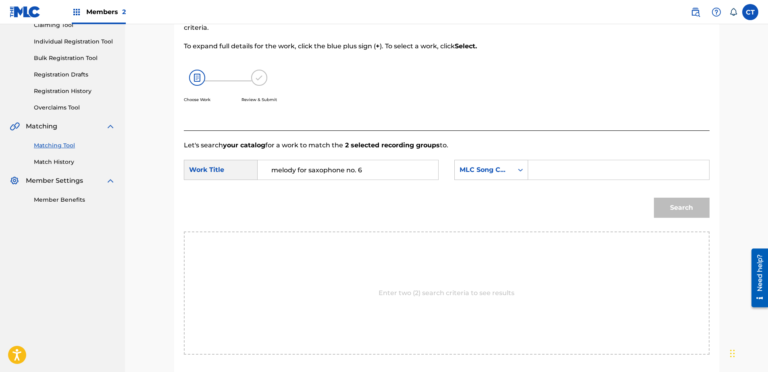
click at [468, 186] on form "SearchWithCriteriac7e0ff94-fbd4-4557-916b-e502de607a95 Work Title melody for sa…" at bounding box center [447, 190] width 526 height 81
click at [494, 176] on div "MLC Song Code" at bounding box center [484, 169] width 58 height 15
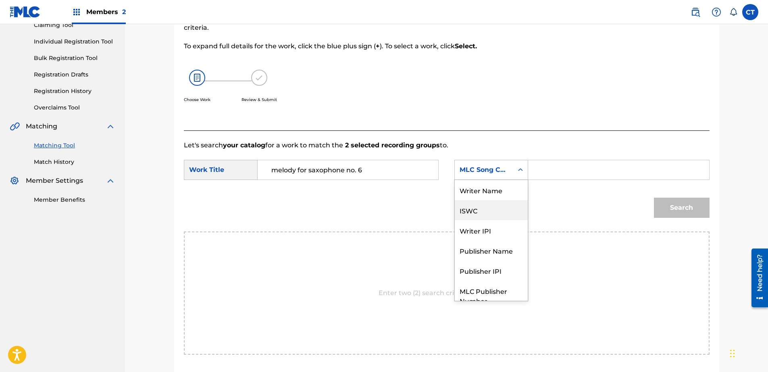
scroll to position [0, 0]
click at [491, 189] on div "Writer Name" at bounding box center [491, 190] width 73 height 20
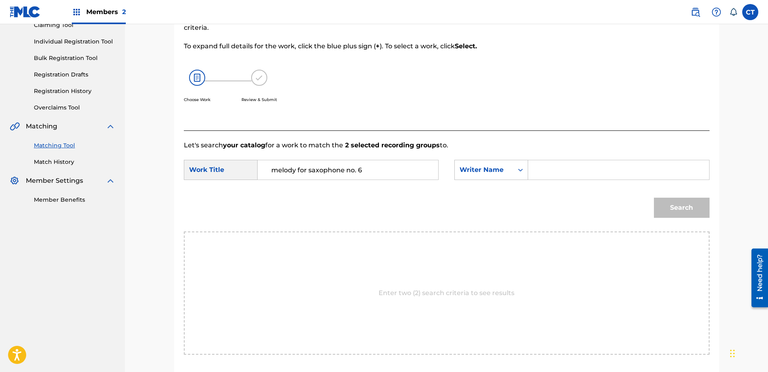
click at [581, 172] on input "Search Form" at bounding box center [618, 169] width 167 height 19
type input "glass"
click at [687, 214] on button "Search" at bounding box center [682, 208] width 56 height 20
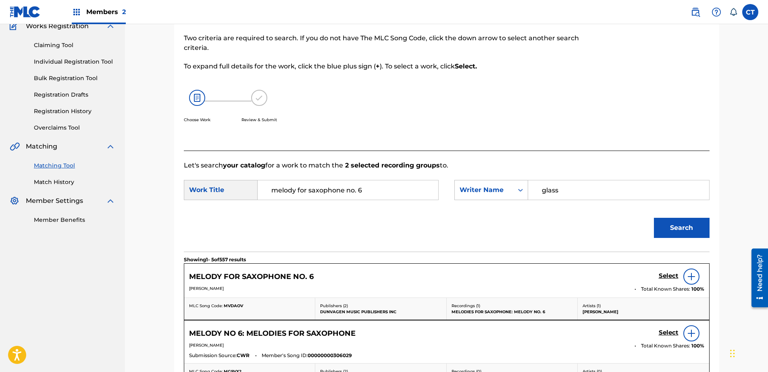
scroll to position [94, 0]
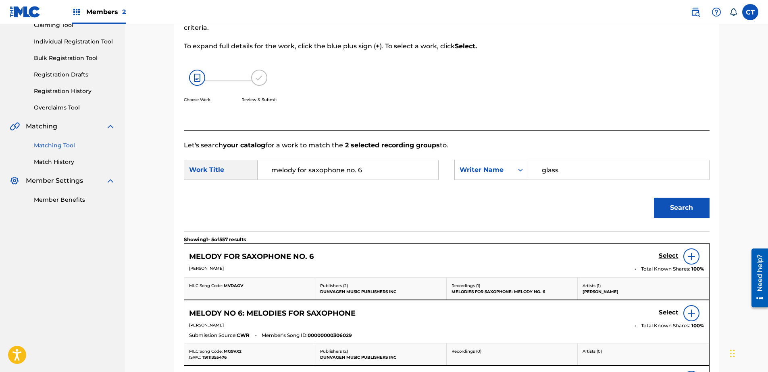
click at [669, 254] on h5 "Select" at bounding box center [669, 256] width 20 height 8
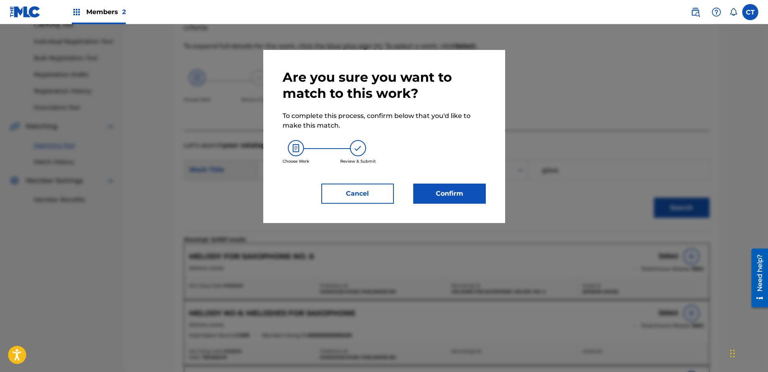
click at [462, 200] on button "Confirm" at bounding box center [449, 194] width 73 height 20
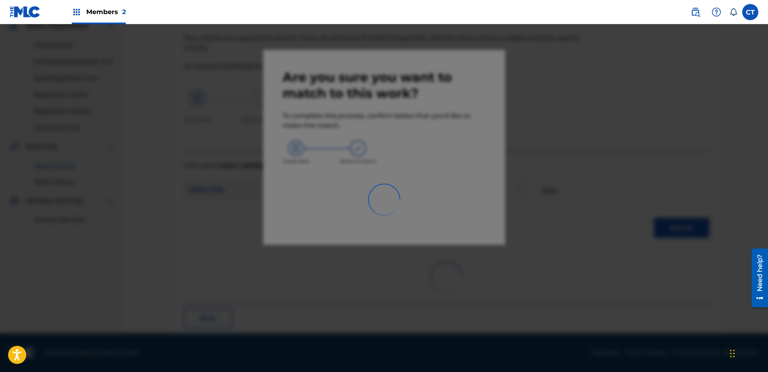
scroll to position [21, 0]
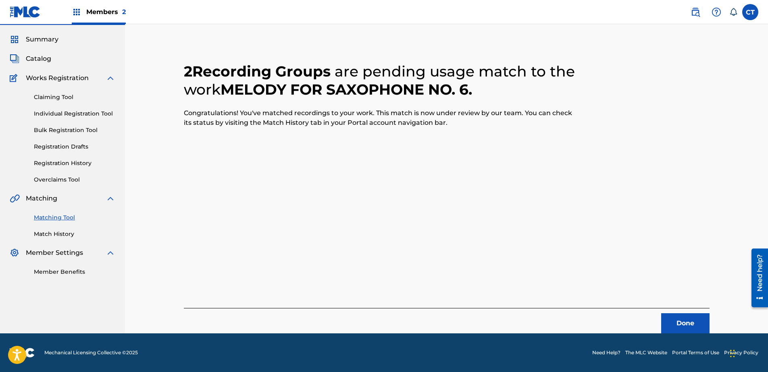
click at [675, 325] on button "Done" at bounding box center [685, 324] width 48 height 20
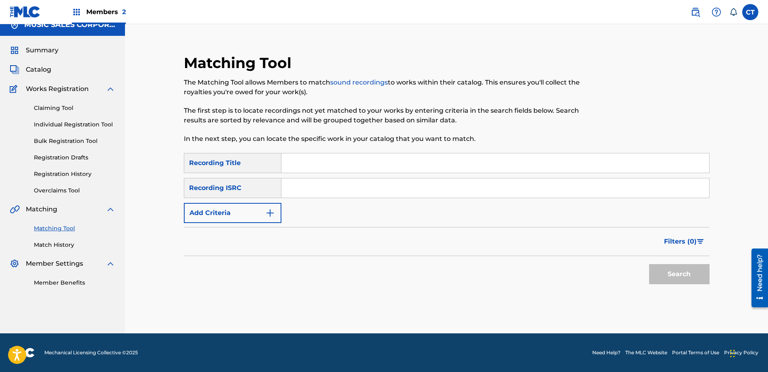
scroll to position [0, 0]
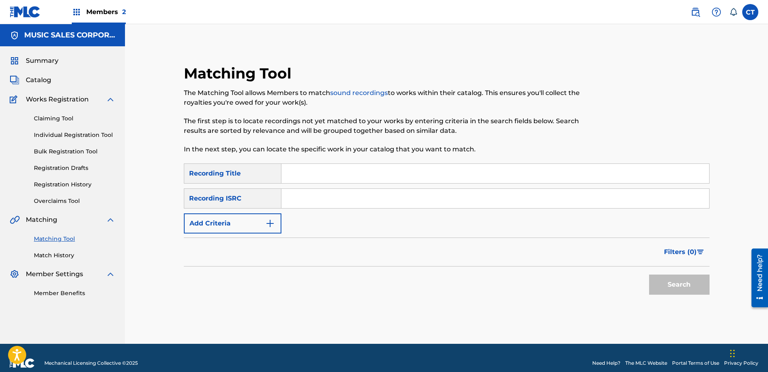
paste input "US65R0200611"
type input "US65R0200611"
click at [690, 279] on button "Search" at bounding box center [679, 285] width 60 height 20
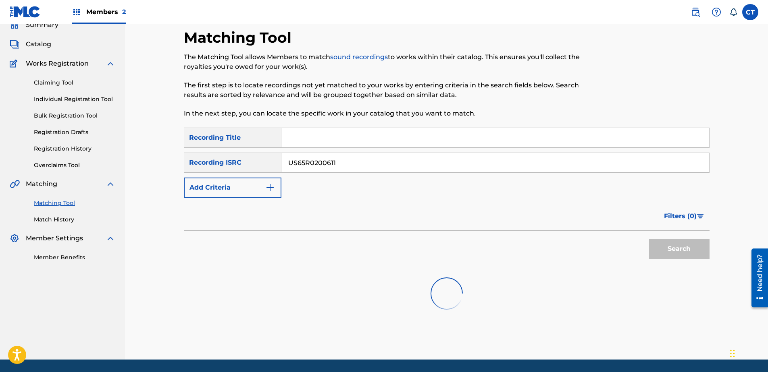
scroll to position [62, 0]
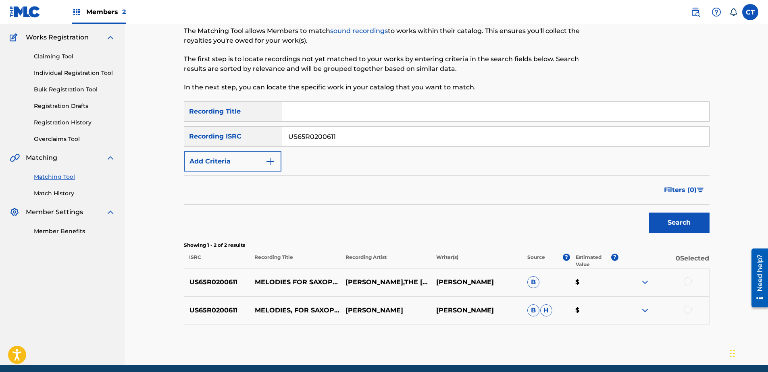
click at [686, 284] on div at bounding box center [688, 282] width 8 height 8
click at [686, 310] on div at bounding box center [688, 310] width 8 height 8
click at [597, 308] on button "Match 2 Groups" at bounding box center [566, 307] width 89 height 20
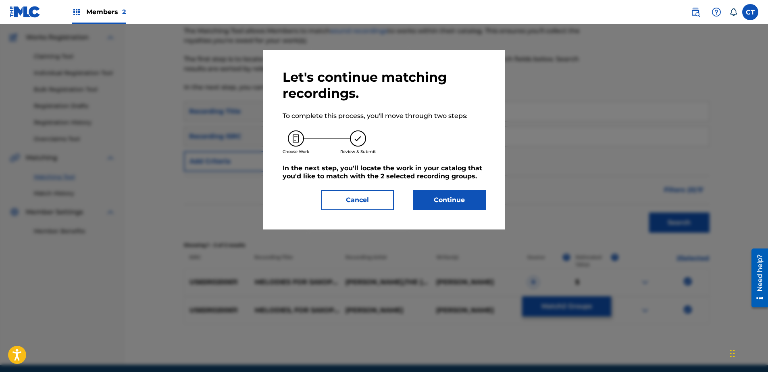
click at [473, 192] on button "Continue" at bounding box center [449, 200] width 73 height 20
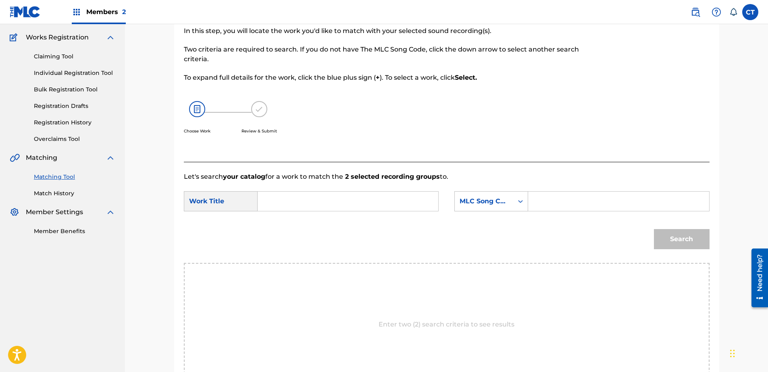
click at [345, 200] on input "Search Form" at bounding box center [347, 201] width 167 height 19
click at [345, 200] on input "melody 7" at bounding box center [347, 201] width 167 height 19
type input "melody 7"
click at [476, 204] on div "MLC Song Code" at bounding box center [484, 202] width 49 height 10
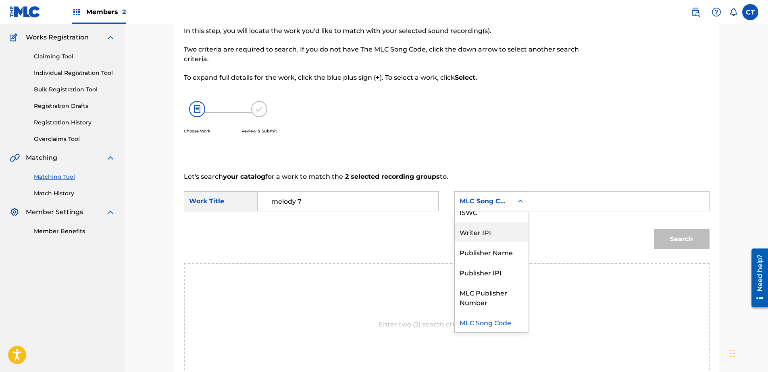
scroll to position [0, 0]
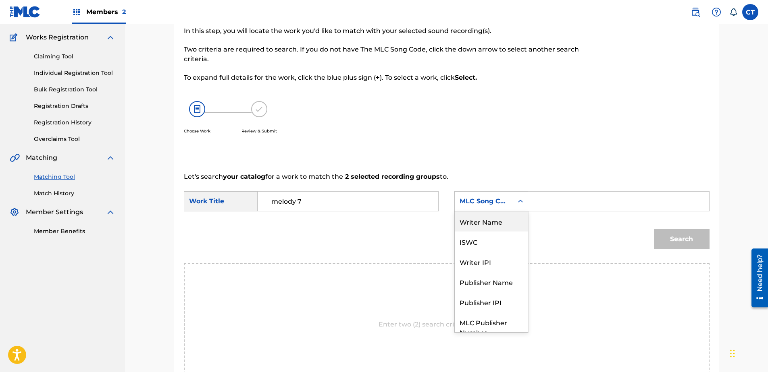
click at [491, 218] on div "Writer Name" at bounding box center [491, 222] width 73 height 20
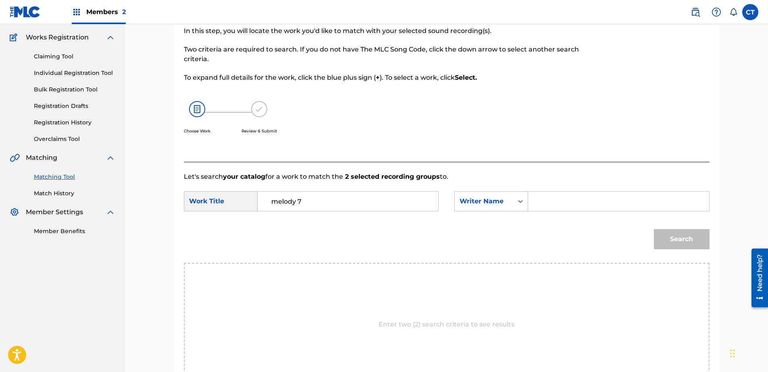
click at [566, 208] on input "Search Form" at bounding box center [618, 201] width 167 height 19
type input "glass"
click at [661, 238] on button "Search" at bounding box center [682, 239] width 56 height 20
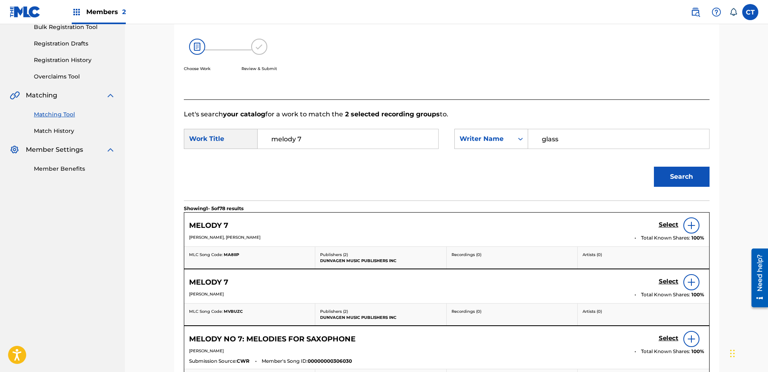
scroll to position [223, 0]
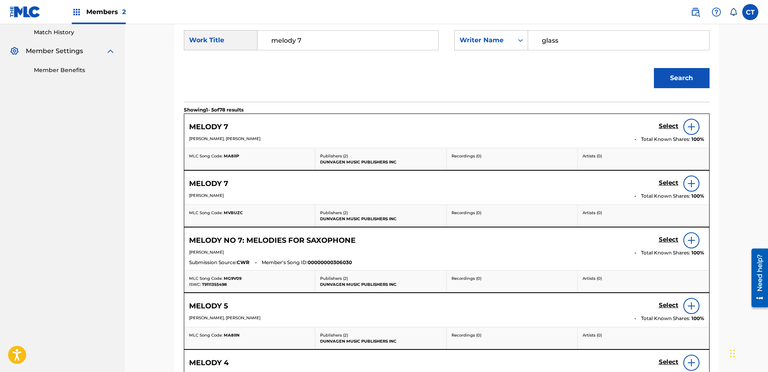
click at [663, 130] on h5 "Select" at bounding box center [669, 127] width 20 height 8
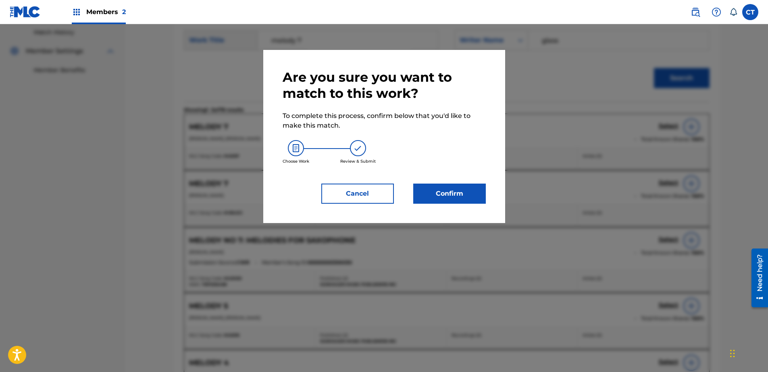
click at [467, 198] on button "Confirm" at bounding box center [449, 194] width 73 height 20
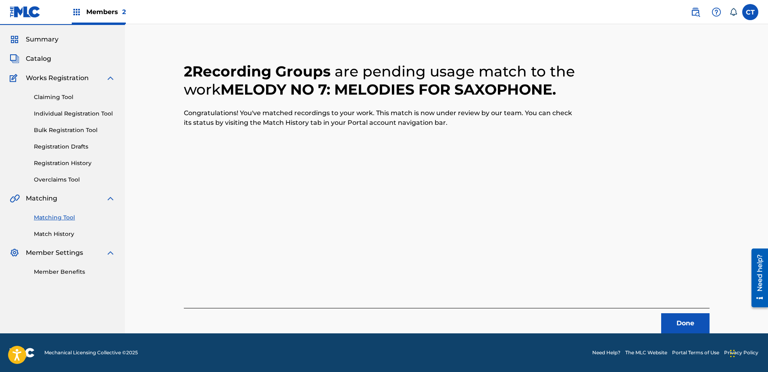
scroll to position [21, 0]
drag, startPoint x: 680, startPoint y: 315, endPoint x: 580, endPoint y: 356, distance: 107.4
click at [681, 315] on button "Done" at bounding box center [685, 324] width 48 height 20
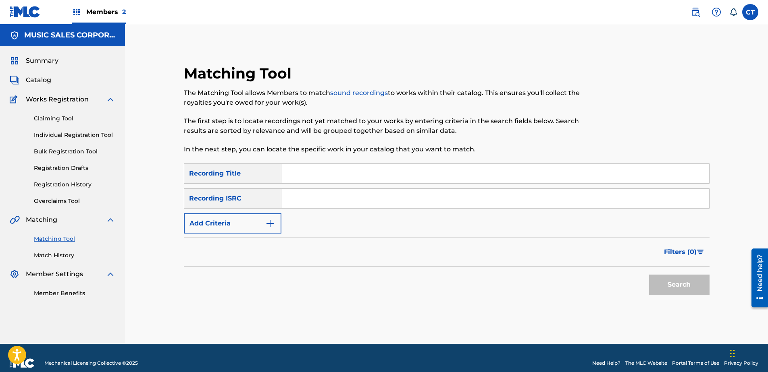
paste input "US65R0200612"
type input "US65R0200612"
click at [705, 290] on button "Search" at bounding box center [679, 285] width 60 height 20
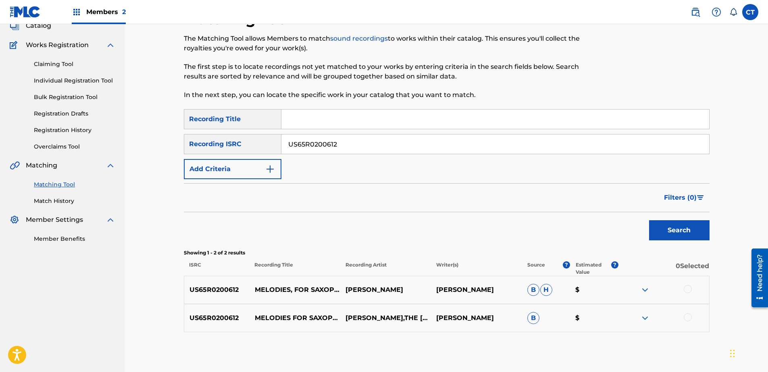
scroll to position [81, 0]
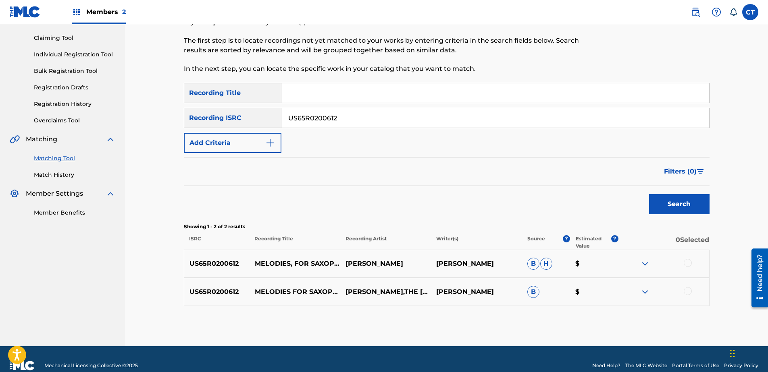
click at [687, 262] on div at bounding box center [688, 263] width 8 height 8
click at [690, 291] on div at bounding box center [688, 291] width 8 height 8
click at [578, 307] on button "Match 2 Groups" at bounding box center [566, 307] width 89 height 20
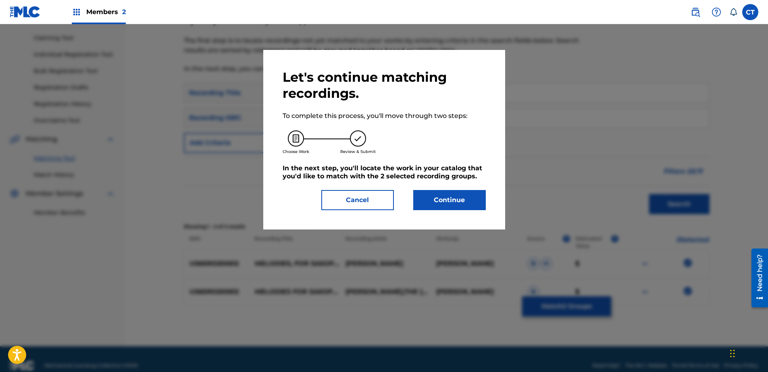
click at [446, 200] on button "Continue" at bounding box center [449, 200] width 73 height 20
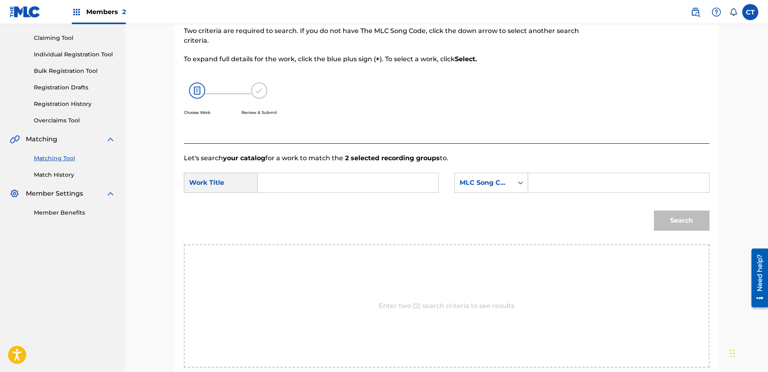
click at [318, 194] on div "SearchWithCriteriac7e0ff94-fbd4-4557-916b-e502de607a95 Work Title SearchWithCri…" at bounding box center [447, 185] width 526 height 25
click at [318, 192] on input "Search Form" at bounding box center [347, 182] width 167 height 19
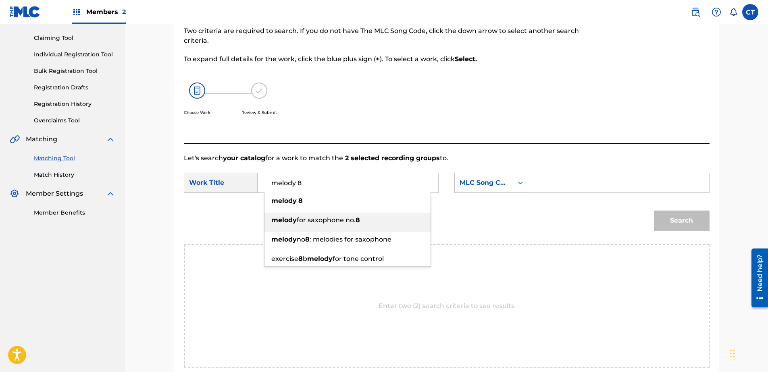
click at [338, 236] on span ": melodies for saxophone" at bounding box center [351, 240] width 82 height 8
type input "melody no 8: melodies for saxophone"
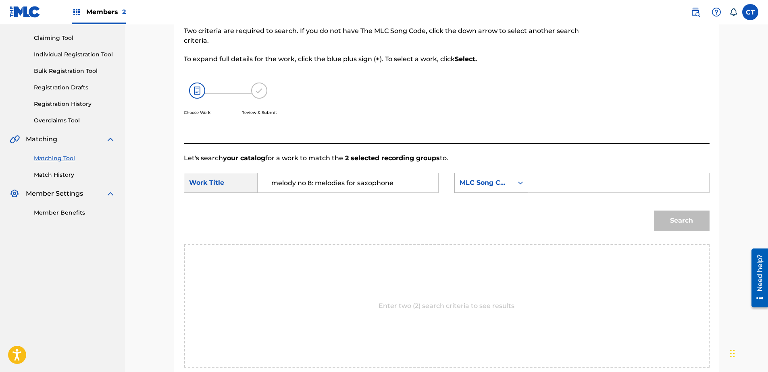
click at [505, 189] on div "MLC Song Code" at bounding box center [484, 182] width 58 height 15
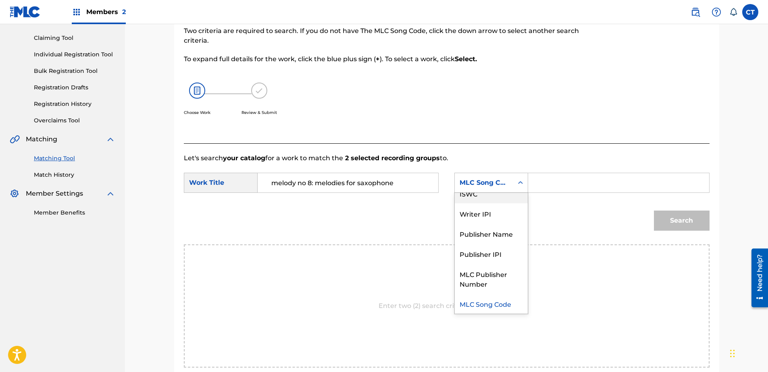
scroll to position [0, 0]
click at [503, 195] on div "Writer Name" at bounding box center [491, 203] width 73 height 20
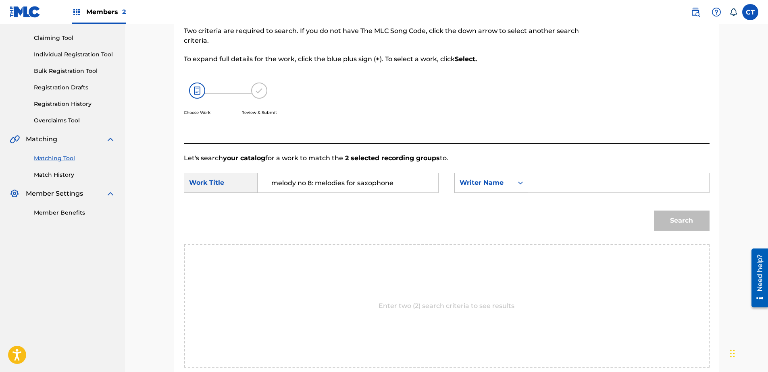
click at [547, 183] on input "Search Form" at bounding box center [618, 182] width 167 height 19
type input "glass"
click at [662, 216] on button "Search" at bounding box center [682, 221] width 56 height 20
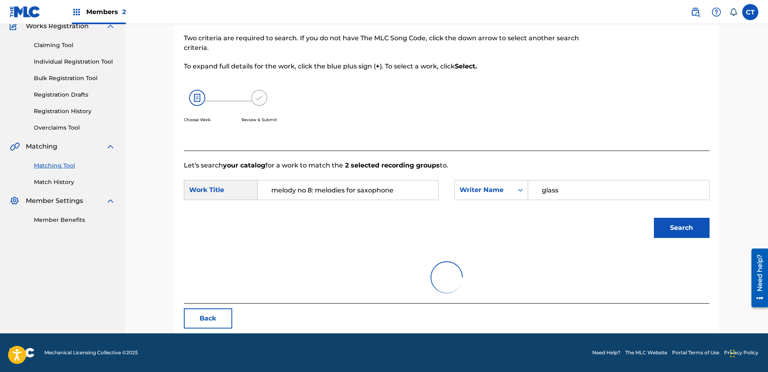
scroll to position [81, 0]
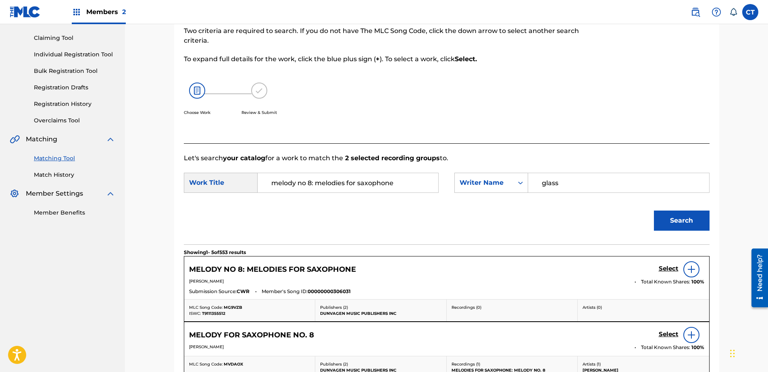
click at [664, 268] on h5 "Select" at bounding box center [669, 269] width 20 height 8
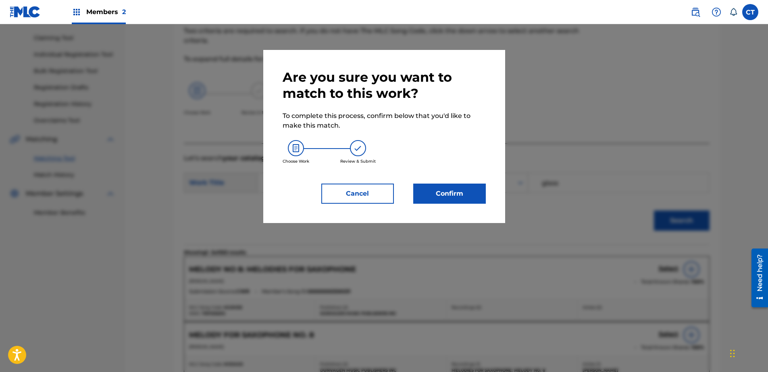
click at [450, 181] on div "Are you sure you want to match to this work? To complete this process, confirm …" at bounding box center [384, 136] width 203 height 135
click at [453, 197] on button "Confirm" at bounding box center [449, 194] width 73 height 20
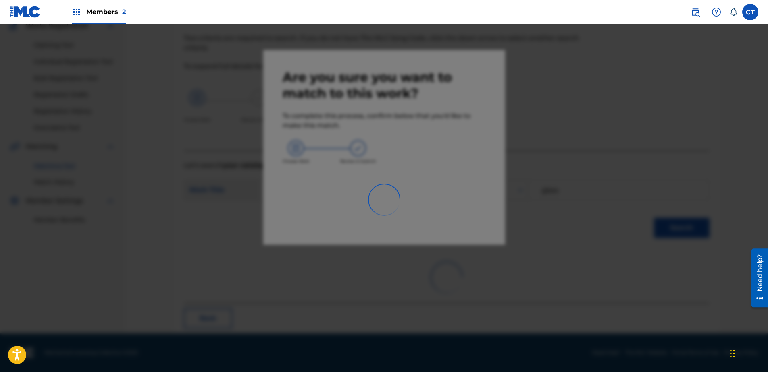
scroll to position [21, 0]
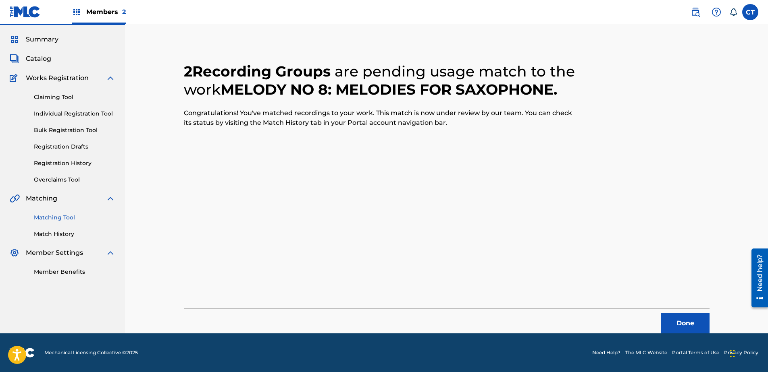
click at [682, 320] on button "Done" at bounding box center [685, 324] width 48 height 20
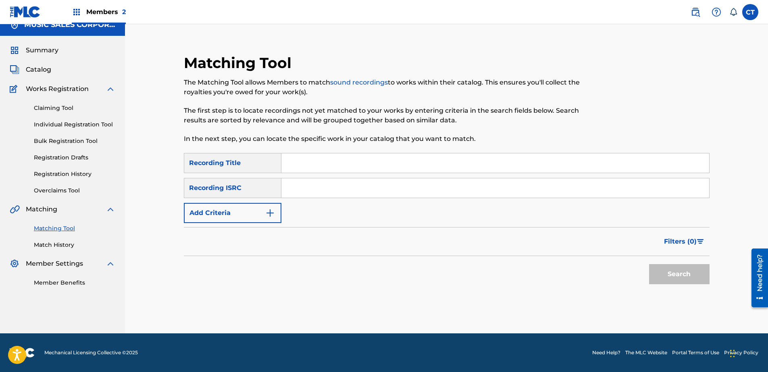
scroll to position [0, 0]
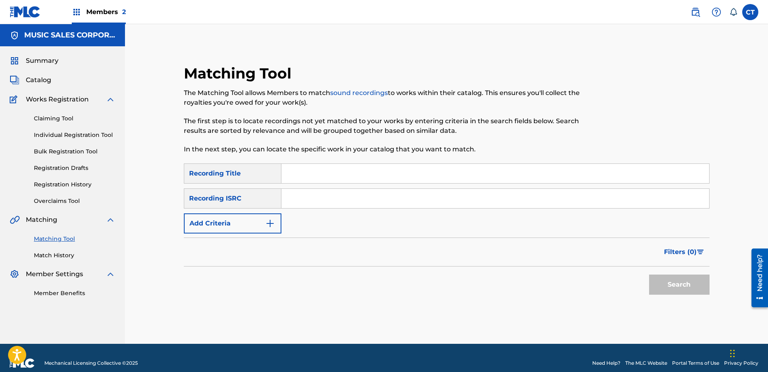
paste input "US65R0200613"
type input "US65R0200613"
click at [673, 289] on button "Search" at bounding box center [679, 285] width 60 height 20
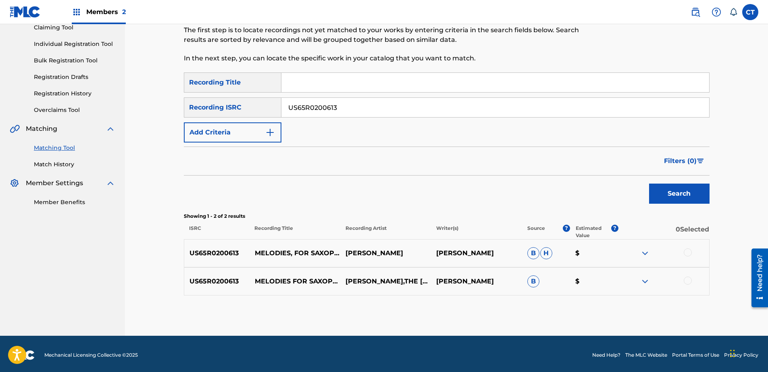
scroll to position [94, 0]
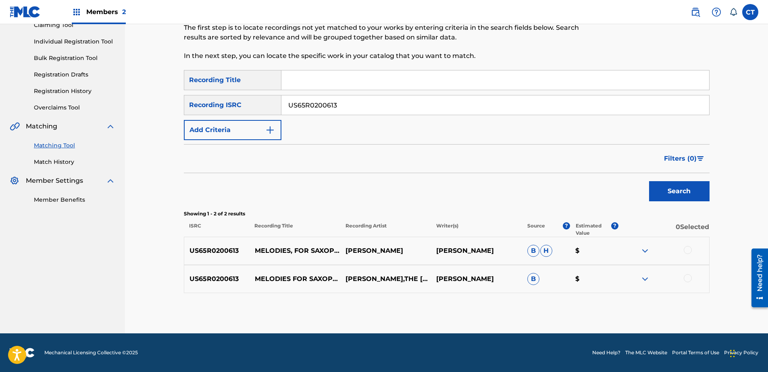
click at [688, 249] on div at bounding box center [688, 250] width 8 height 8
click at [688, 278] on div at bounding box center [688, 279] width 8 height 8
click at [541, 314] on button "Match 2 Groups" at bounding box center [566, 307] width 89 height 20
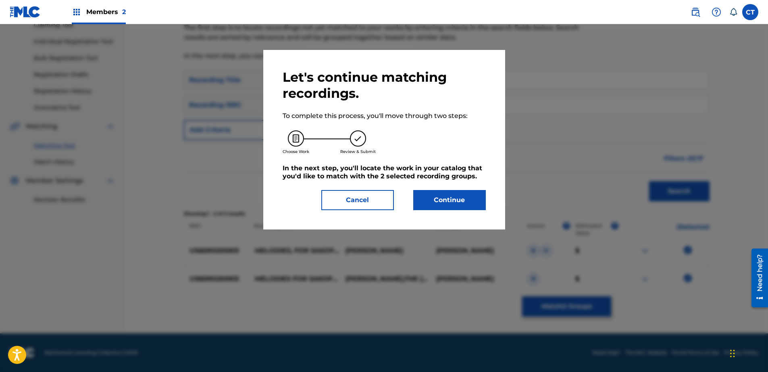
click at [466, 200] on button "Continue" at bounding box center [449, 200] width 73 height 20
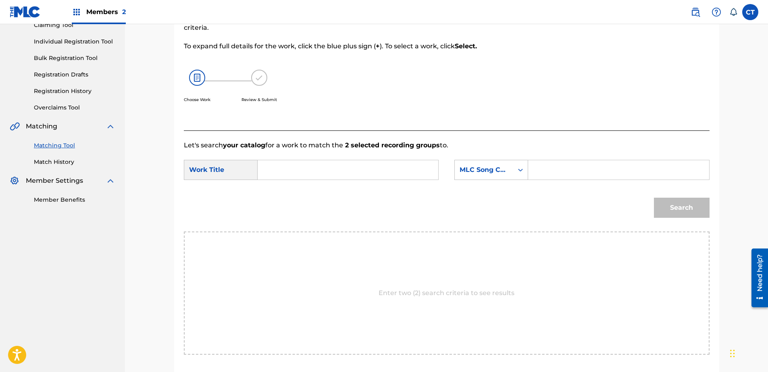
click at [360, 177] on input "Search Form" at bounding box center [347, 169] width 167 height 19
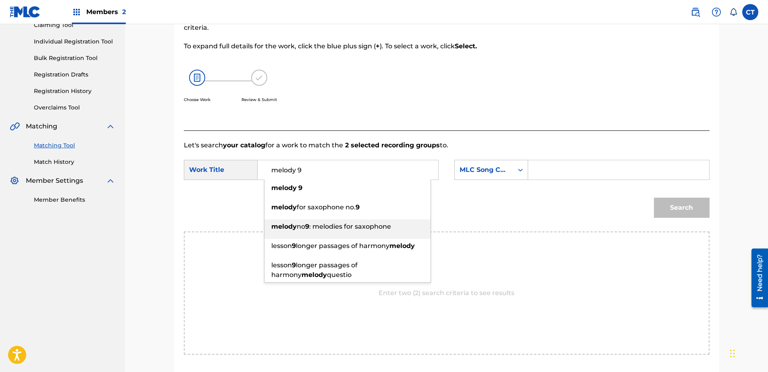
click at [349, 224] on span ": melodies for saxophone" at bounding box center [350, 227] width 82 height 8
type input "melody no 9: melodies for saxophone"
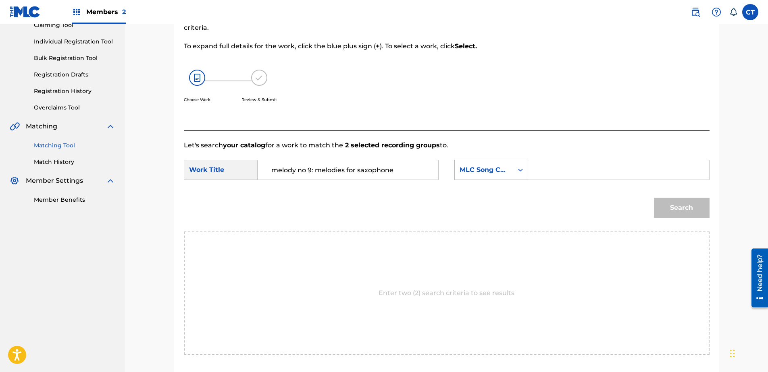
click at [512, 177] on div "MLC Song Code" at bounding box center [484, 169] width 58 height 15
click at [500, 185] on div "Writer Name" at bounding box center [491, 190] width 73 height 20
drag, startPoint x: 536, startPoint y: 180, endPoint x: 573, endPoint y: 176, distance: 37.7
click at [571, 173] on input "Search Form" at bounding box center [618, 169] width 167 height 19
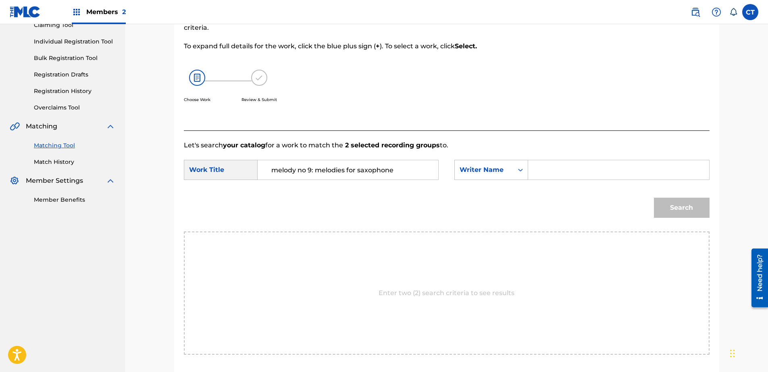
type input "glass"
click at [686, 214] on button "Search" at bounding box center [682, 208] width 56 height 20
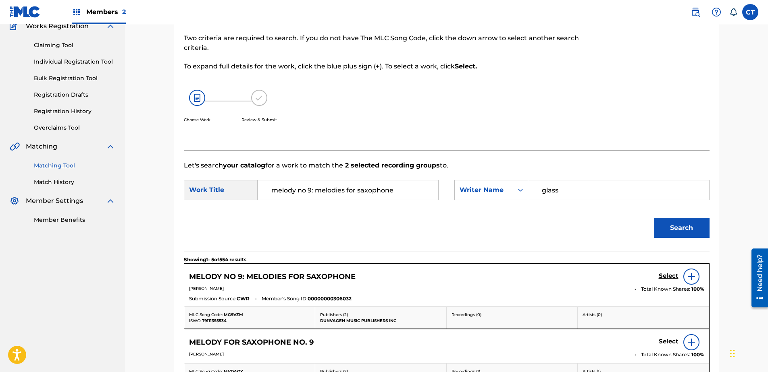
scroll to position [94, 0]
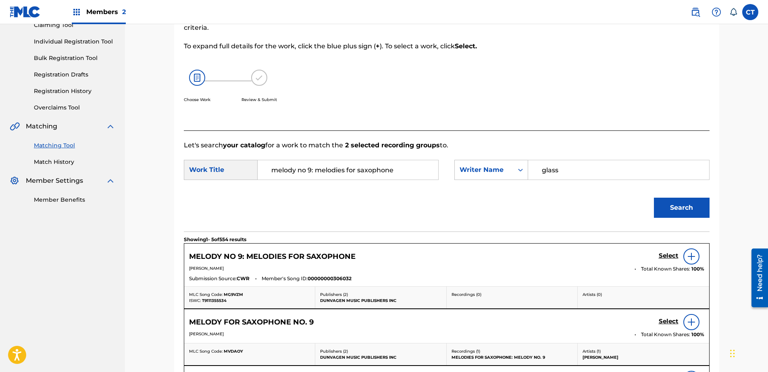
click at [673, 262] on div "Select" at bounding box center [682, 257] width 46 height 16
click at [670, 258] on h5 "Select" at bounding box center [669, 256] width 20 height 8
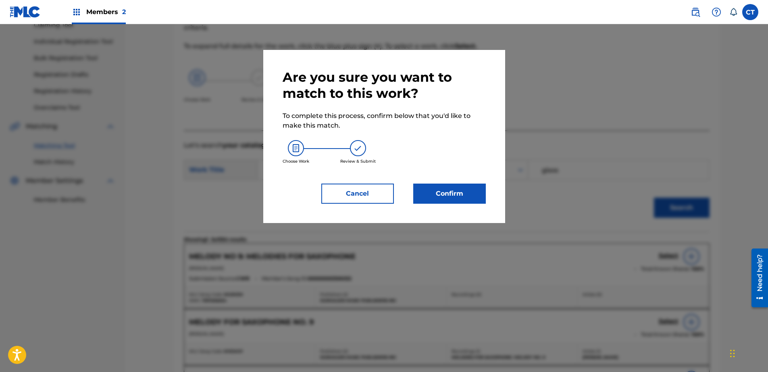
click at [475, 206] on div "Are you sure you want to match to this work? To complete this process, confirm …" at bounding box center [384, 136] width 242 height 173
click at [470, 198] on button "Confirm" at bounding box center [449, 194] width 73 height 20
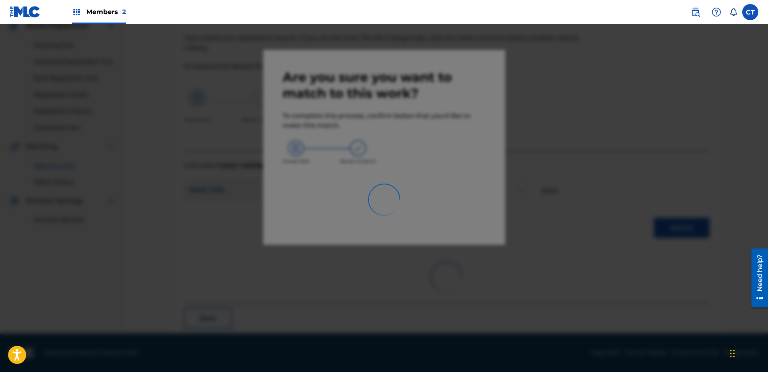
scroll to position [21, 0]
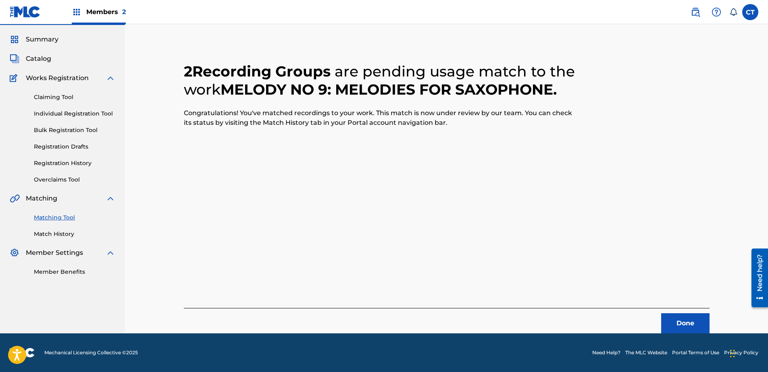
click at [682, 326] on button "Done" at bounding box center [685, 324] width 48 height 20
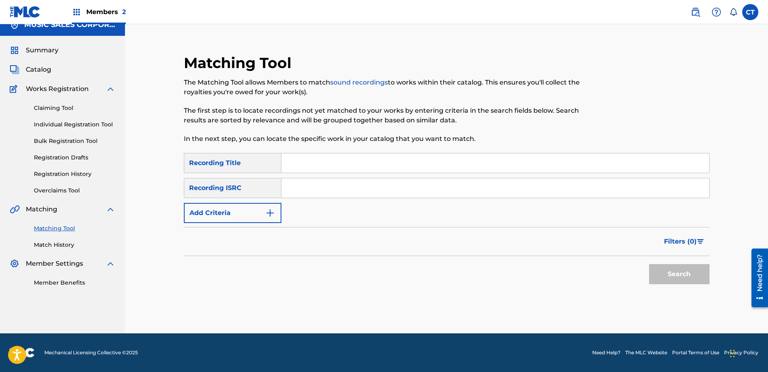
scroll to position [0, 0]
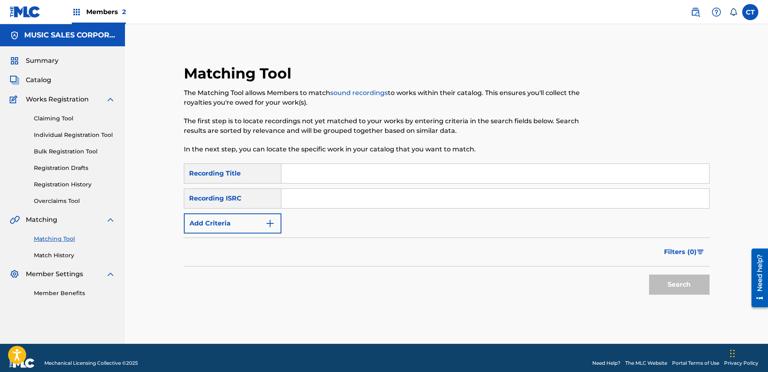
paste input "US65R0200614"
type input "US65R0200614"
click at [666, 277] on button "Search" at bounding box center [679, 285] width 60 height 20
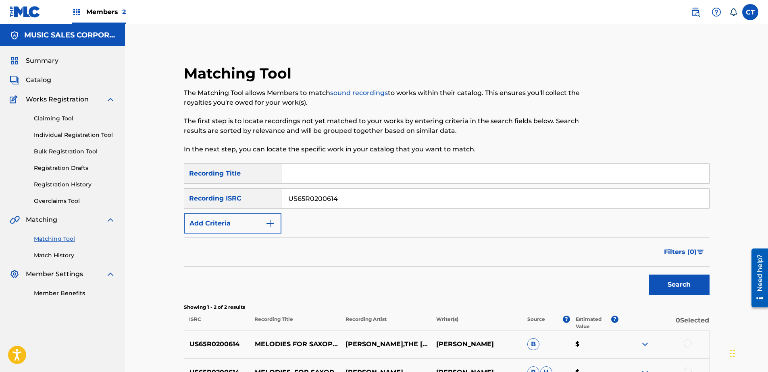
scroll to position [62, 0]
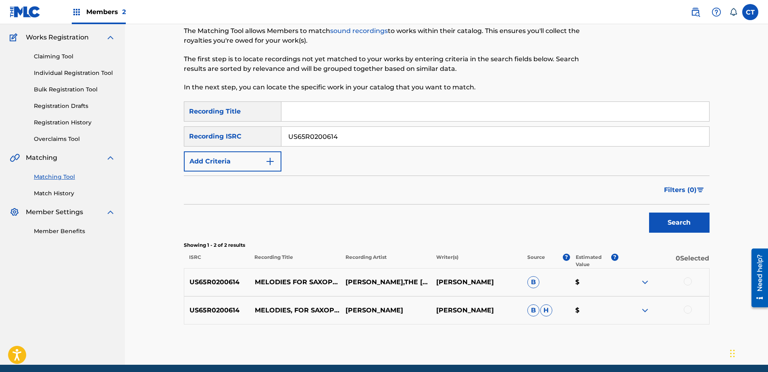
click at [686, 281] on div at bounding box center [688, 282] width 8 height 8
click at [688, 306] on div at bounding box center [688, 310] width 8 height 8
click at [591, 307] on button "Match 2 Groups" at bounding box center [566, 307] width 89 height 20
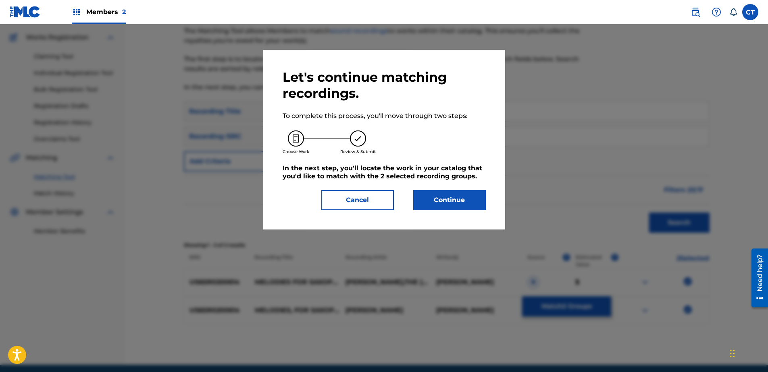
click at [418, 194] on button "Continue" at bounding box center [449, 200] width 73 height 20
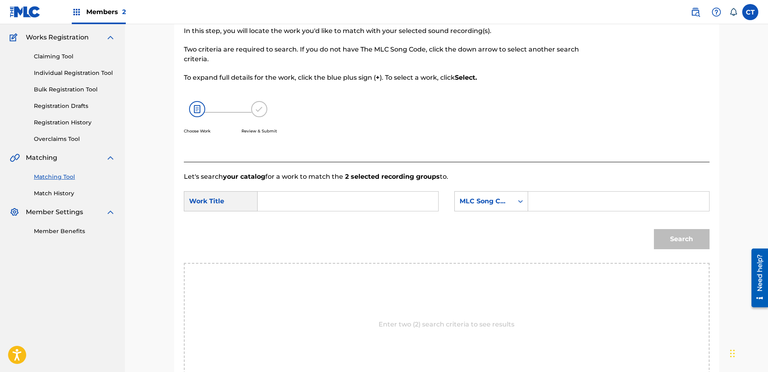
click at [339, 202] on input "Search Form" at bounding box center [347, 201] width 167 height 19
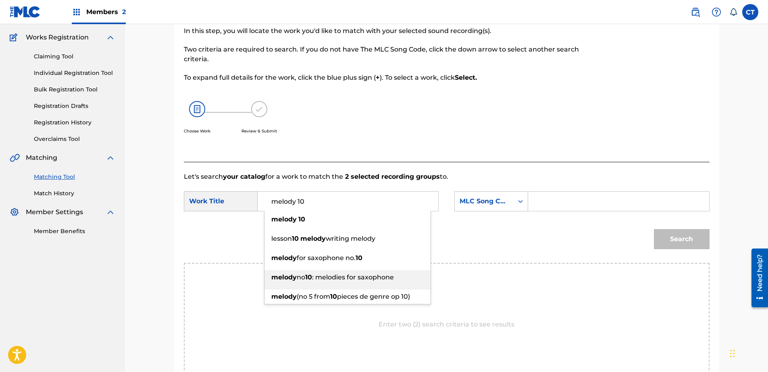
click at [352, 275] on span ": melodies for saxophone" at bounding box center [353, 278] width 82 height 8
type input "melody no 10: melodies for saxophone"
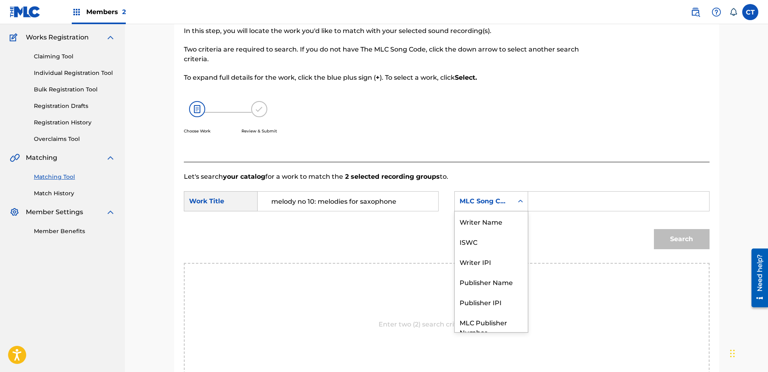
click at [483, 201] on div "MLC Song Code" at bounding box center [484, 202] width 49 height 10
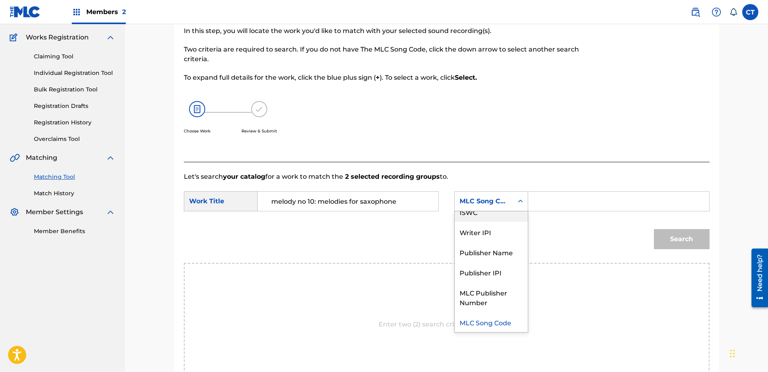
scroll to position [0, 0]
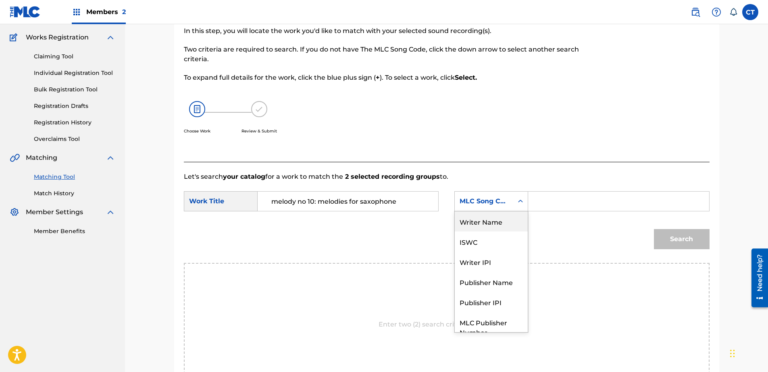
click at [491, 223] on div "Writer Name" at bounding box center [491, 222] width 73 height 20
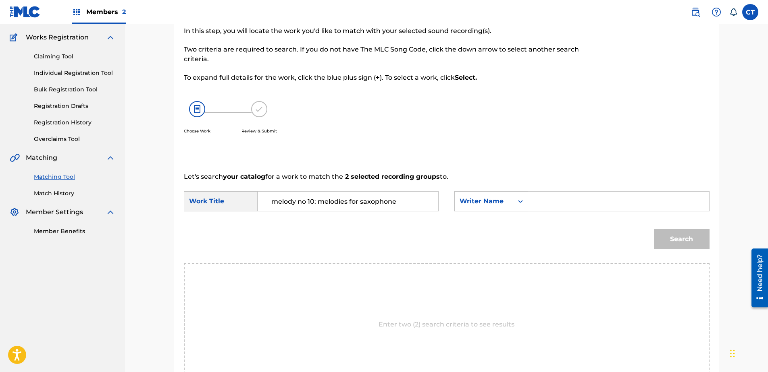
click at [587, 203] on input "Search Form" at bounding box center [618, 201] width 167 height 19
type input "glass"
click at [659, 237] on button "Search" at bounding box center [682, 239] width 56 height 20
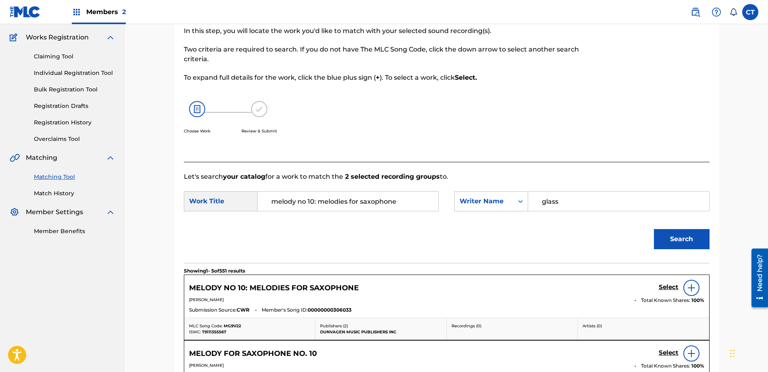
click at [660, 285] on h5 "Select" at bounding box center [669, 288] width 20 height 8
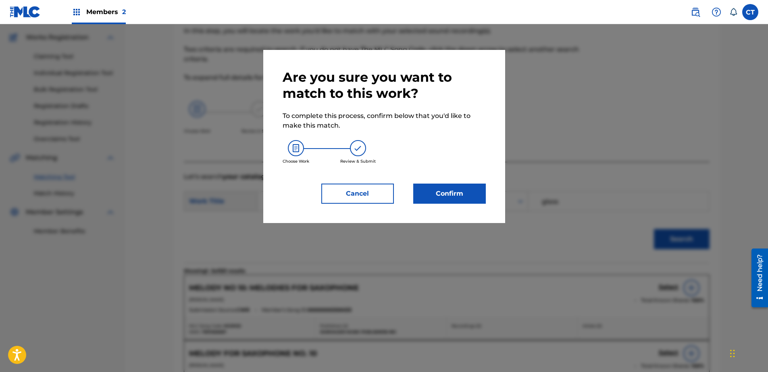
click at [437, 190] on button "Confirm" at bounding box center [449, 194] width 73 height 20
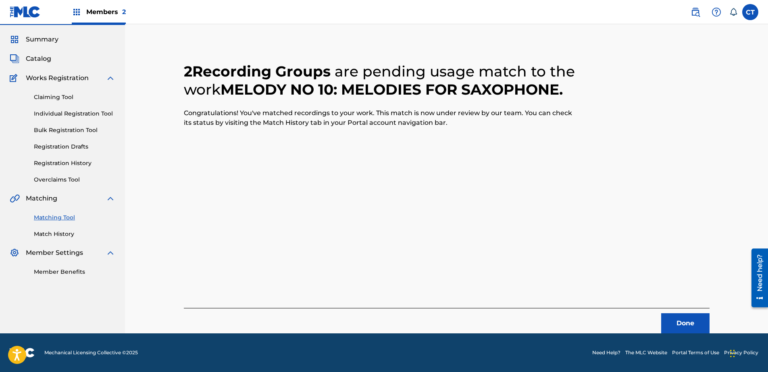
scroll to position [21, 0]
click at [697, 322] on button "Done" at bounding box center [685, 324] width 48 height 20
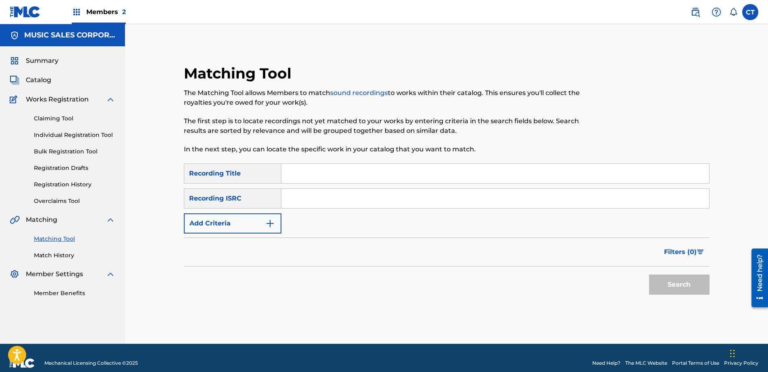
drag, startPoint x: 300, startPoint y: 158, endPoint x: 475, endPoint y: 206, distance: 181.4
click at [475, 206] on input "Search Form" at bounding box center [495, 198] width 428 height 19
paste input "US65R0200615"
type input "US65R0200615"
click at [673, 279] on button "Search" at bounding box center [679, 285] width 60 height 20
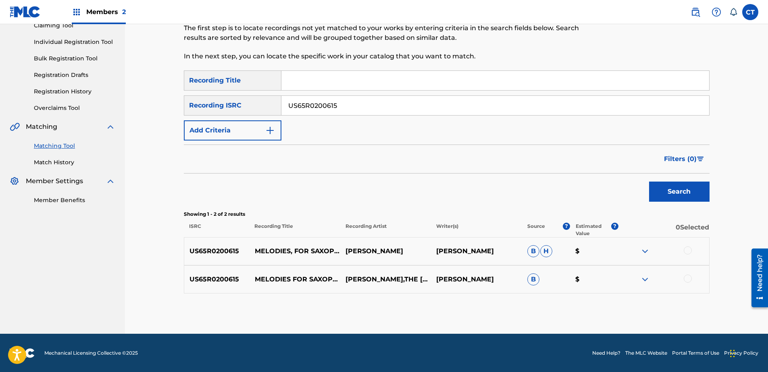
scroll to position [94, 0]
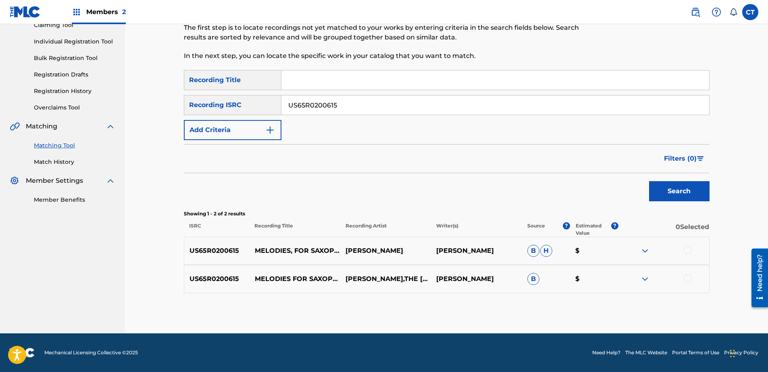
click at [686, 250] on div at bounding box center [688, 250] width 8 height 8
click at [687, 279] on div at bounding box center [688, 279] width 8 height 8
click at [563, 316] on button "Match 2 Groups" at bounding box center [566, 307] width 89 height 20
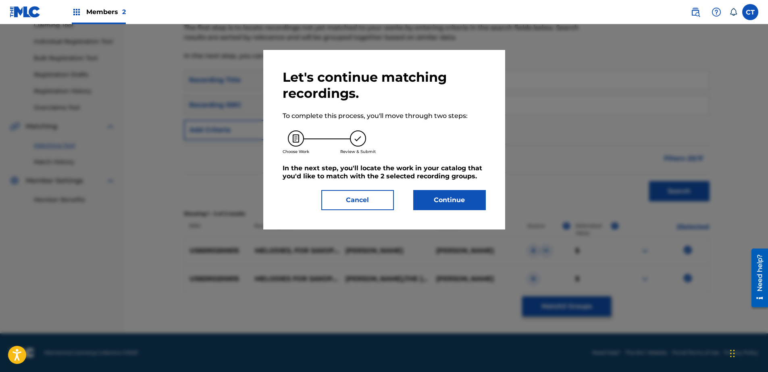
click at [483, 202] on button "Continue" at bounding box center [449, 200] width 73 height 20
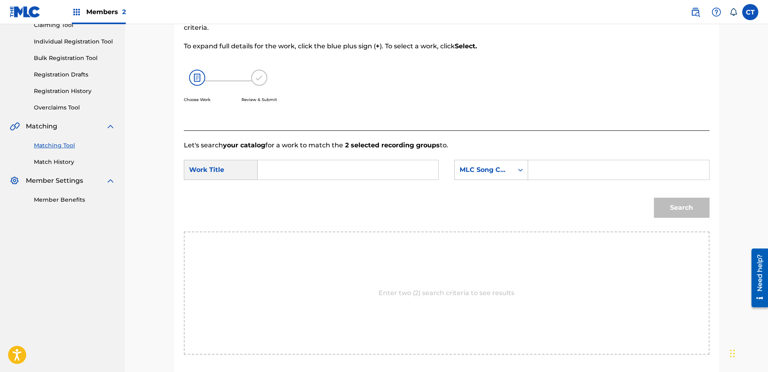
click at [409, 182] on div "SearchWithCriteriac7e0ff94-fbd4-4557-916b-e502de607a95 Work Title SearchWithCri…" at bounding box center [447, 172] width 526 height 25
click at [408, 174] on input "Search Form" at bounding box center [347, 169] width 167 height 19
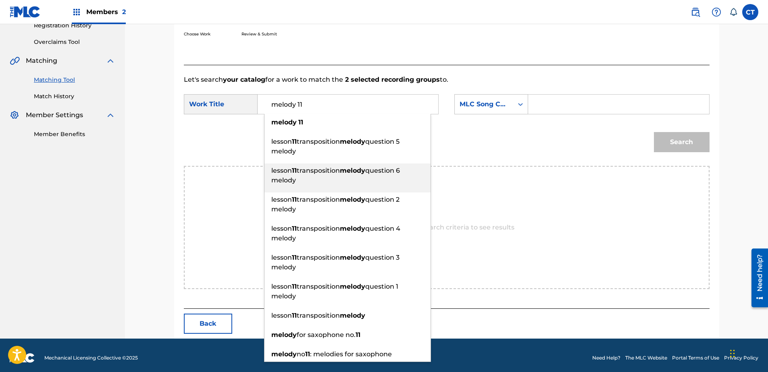
scroll to position [164, 0]
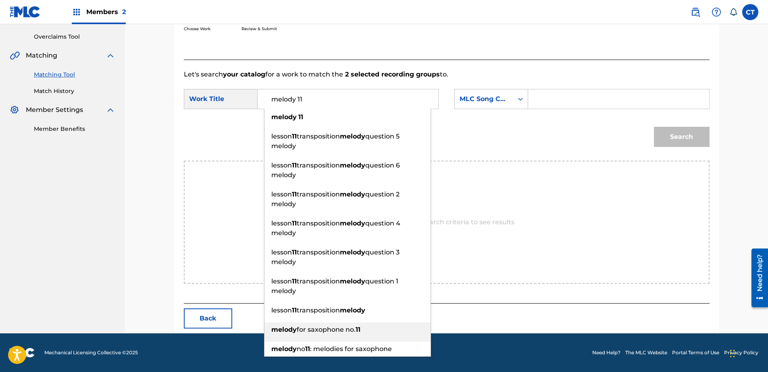
click at [386, 329] on div "melody for saxophone no. 11" at bounding box center [347, 330] width 166 height 15
type input "melody for saxophone no. 11"
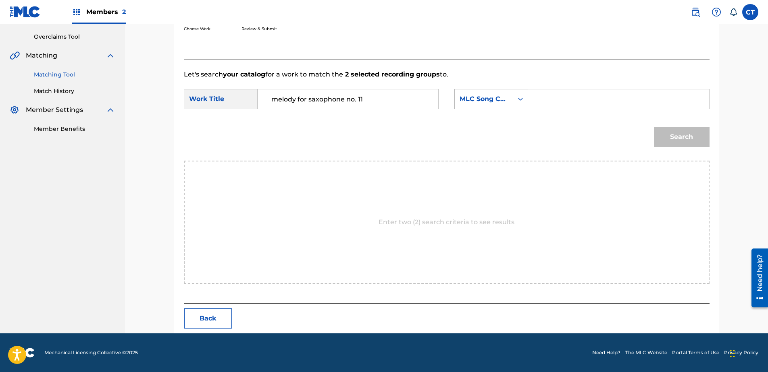
click at [497, 100] on div "MLC Song Code" at bounding box center [484, 99] width 49 height 10
click at [498, 121] on div "Writer Name" at bounding box center [491, 119] width 73 height 20
click at [590, 94] on input "Search Form" at bounding box center [618, 98] width 167 height 19
type input "glass"
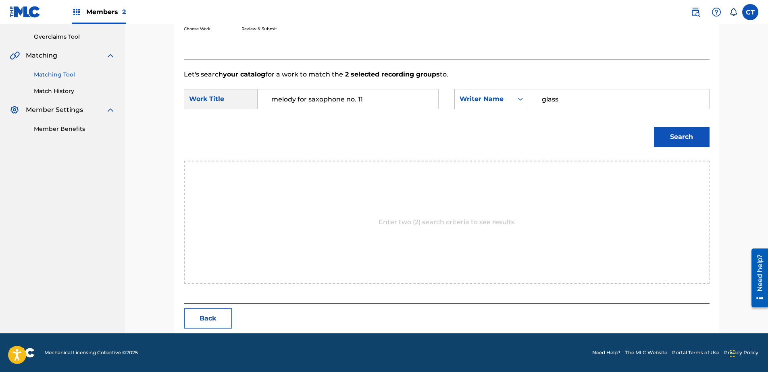
click at [667, 137] on button "Search" at bounding box center [682, 137] width 56 height 20
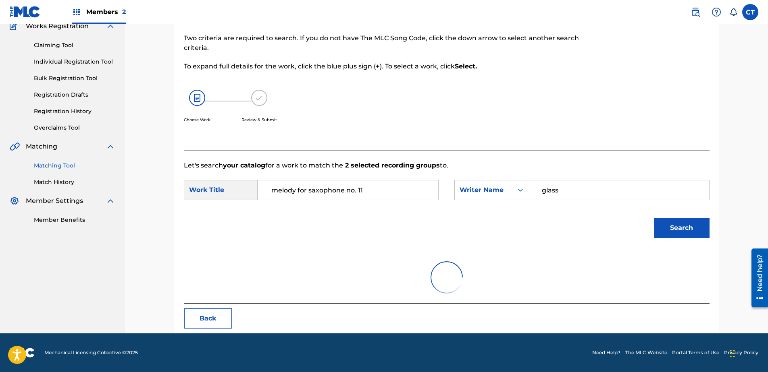
scroll to position [164, 0]
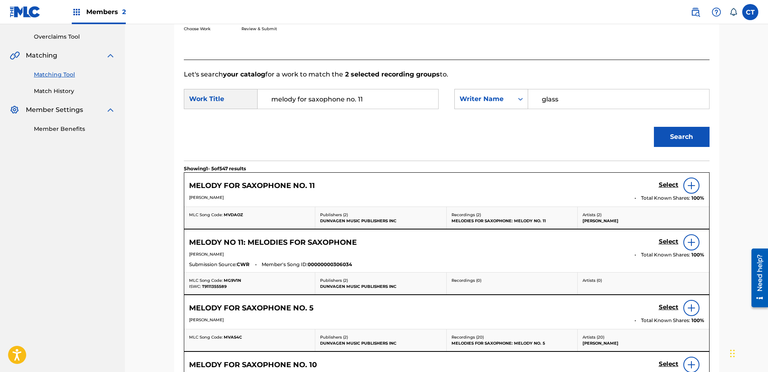
click at [661, 183] on h5 "Select" at bounding box center [669, 185] width 20 height 8
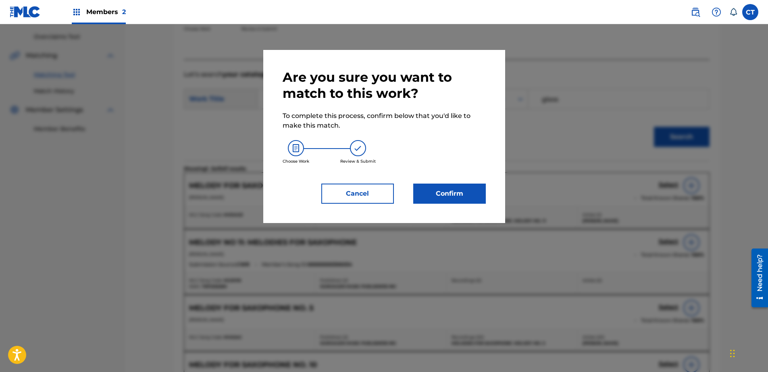
click at [475, 191] on button "Confirm" at bounding box center [449, 194] width 73 height 20
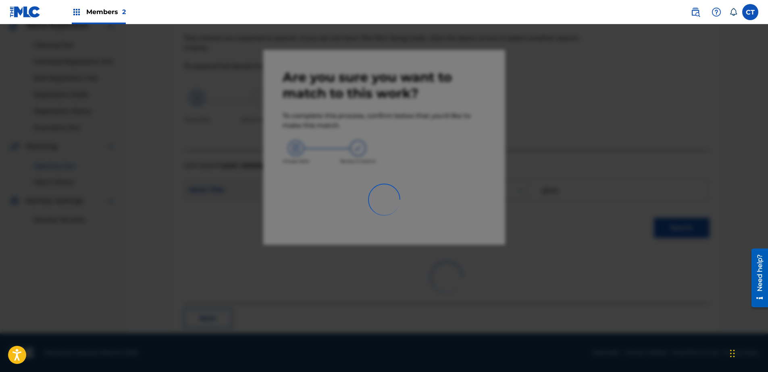
scroll to position [21, 0]
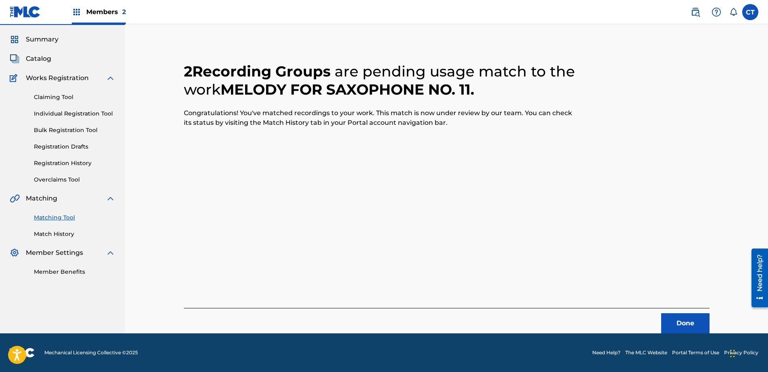
click at [663, 317] on button "Done" at bounding box center [685, 324] width 48 height 20
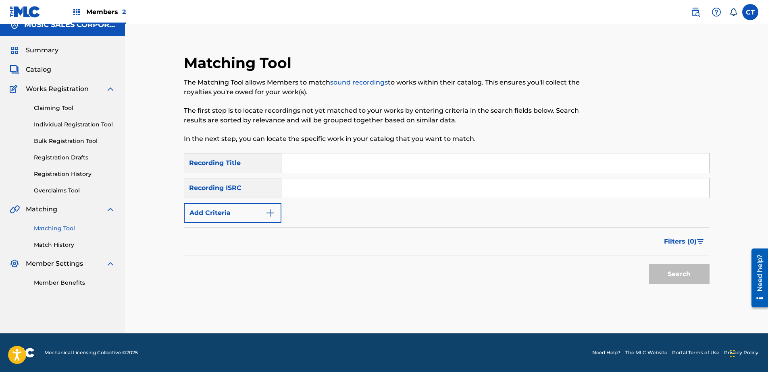
scroll to position [0, 0]
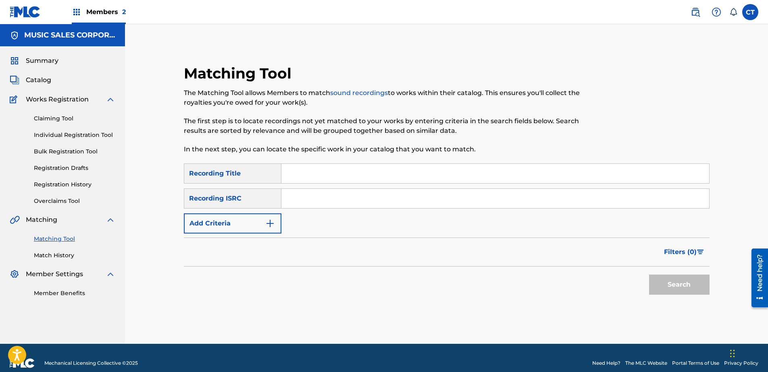
paste input "US65R0200616"
type input "US65R0200616"
click at [702, 282] on button "Search" at bounding box center [679, 285] width 60 height 20
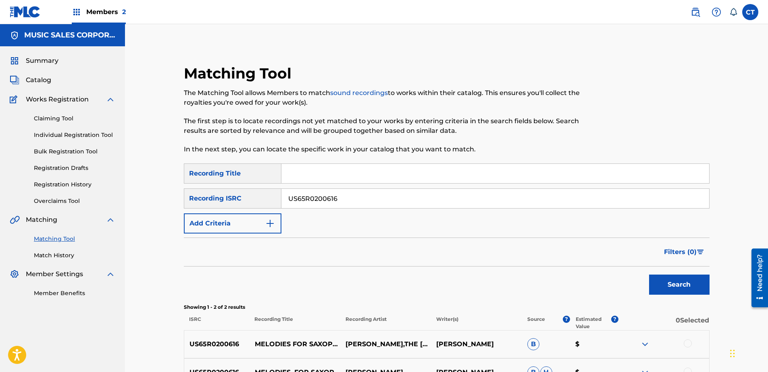
scroll to position [94, 0]
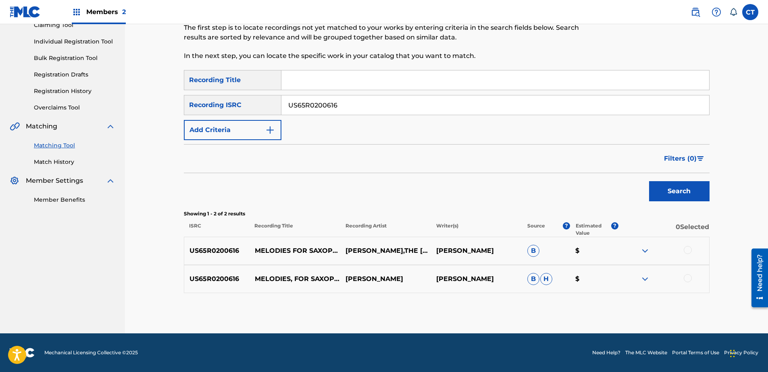
click at [689, 246] on div "US65R0200616 MELODIES FOR SAXOPHONE: MELODY 12 [PERSON_NAME],THE [PERSON_NAME] …" at bounding box center [447, 251] width 526 height 28
click at [686, 279] on div at bounding box center [688, 279] width 8 height 8
drag, startPoint x: 687, startPoint y: 250, endPoint x: 673, endPoint y: 258, distance: 16.2
click at [687, 249] on div at bounding box center [688, 250] width 8 height 8
click at [623, 298] on div "Matching Tool The Matching Tool allows Members to match sound recordings to wor…" at bounding box center [447, 152] width 526 height 363
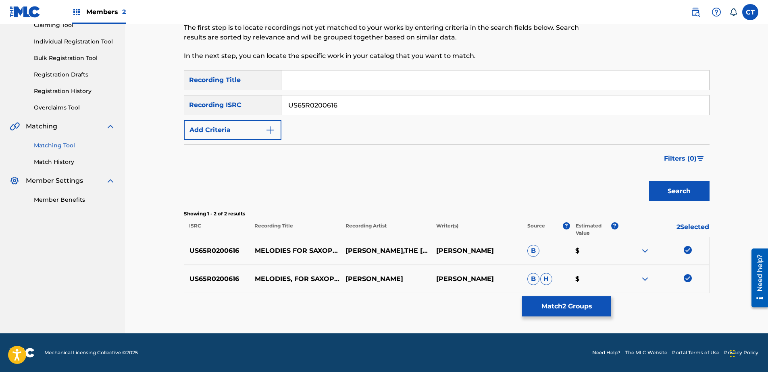
click at [555, 302] on button "Match 2 Groups" at bounding box center [566, 307] width 89 height 20
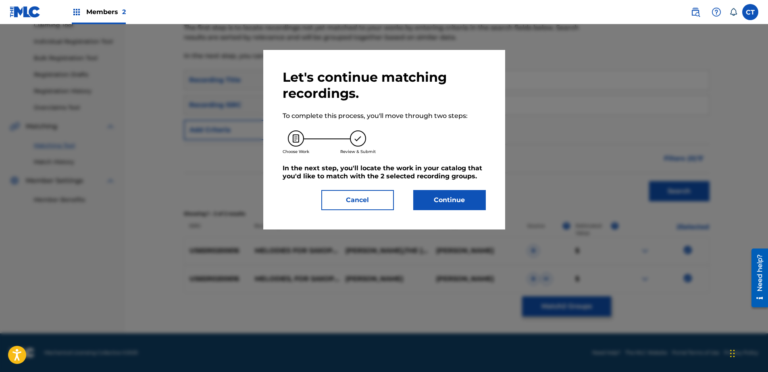
click at [458, 204] on button "Continue" at bounding box center [449, 200] width 73 height 20
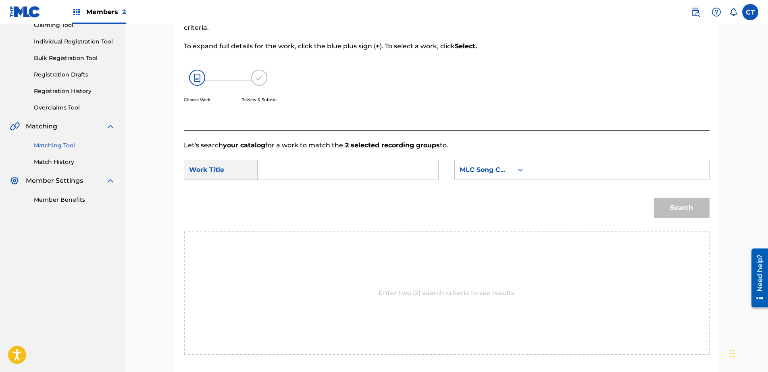
click at [345, 175] on input "Search Form" at bounding box center [347, 169] width 167 height 19
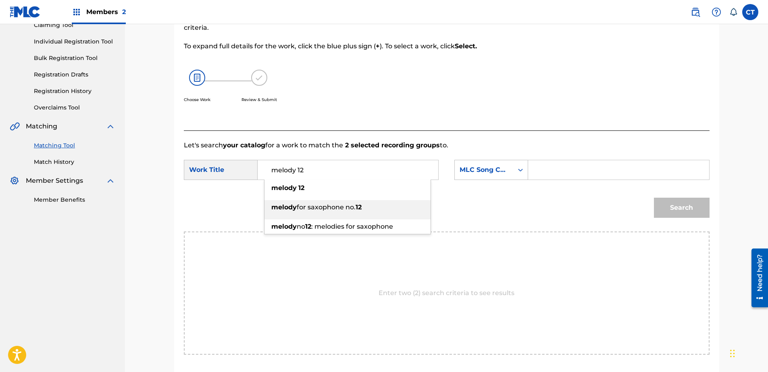
click at [344, 205] on span "for saxophone no." at bounding box center [326, 208] width 59 height 8
type input "melody for saxophone no. 12"
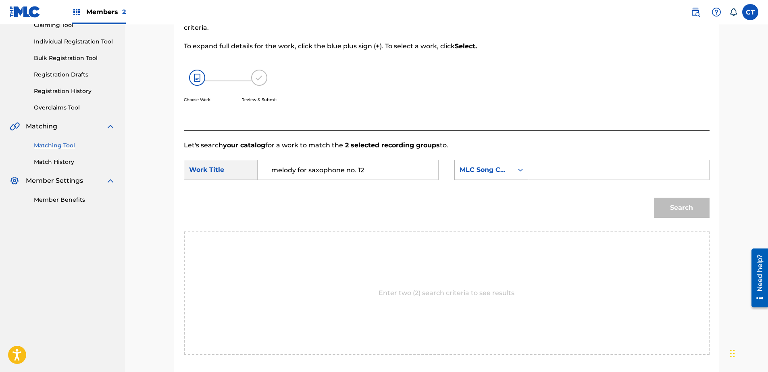
click at [486, 169] on div "MLC Song Code" at bounding box center [484, 170] width 49 height 10
click at [485, 187] on div "Writer Name" at bounding box center [491, 190] width 73 height 20
click at [559, 173] on input "Search Form" at bounding box center [618, 169] width 167 height 19
type input "glass"
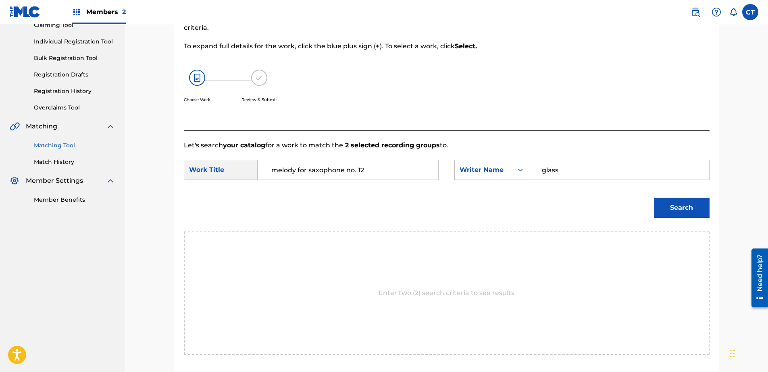
click at [659, 210] on button "Search" at bounding box center [682, 208] width 56 height 20
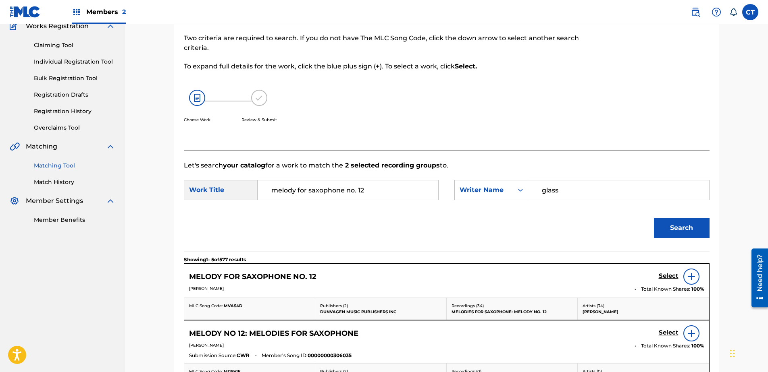
scroll to position [94, 0]
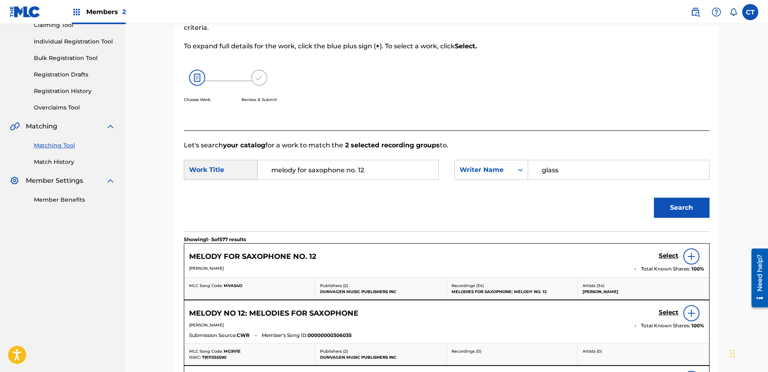
click at [667, 254] on h5 "Select" at bounding box center [669, 256] width 20 height 8
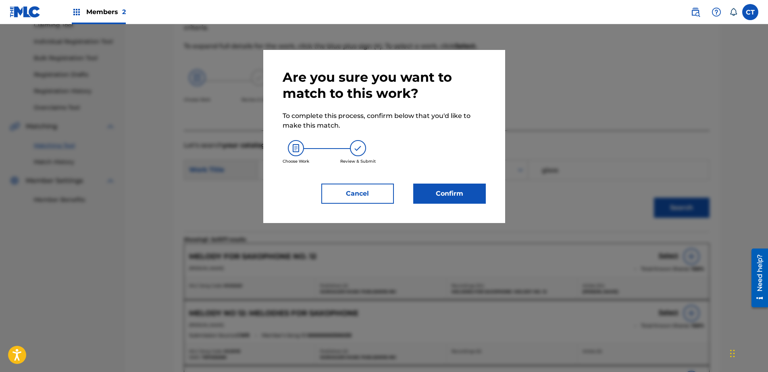
click at [449, 193] on button "Confirm" at bounding box center [449, 194] width 73 height 20
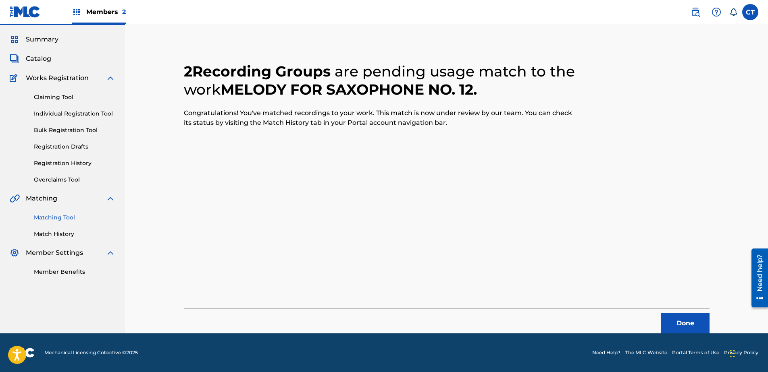
scroll to position [21, 0]
click at [675, 327] on button "Done" at bounding box center [685, 324] width 48 height 20
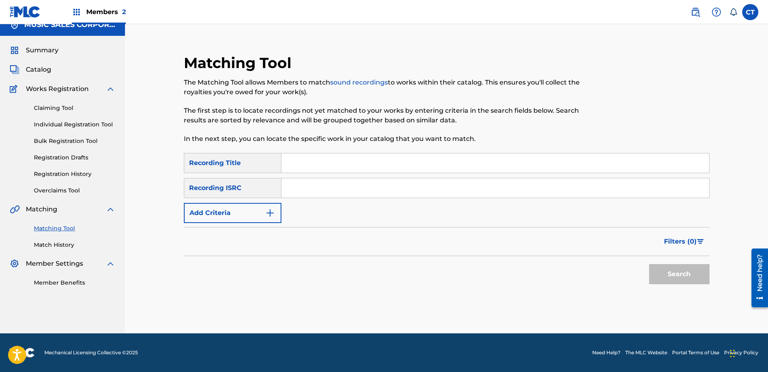
scroll to position [0, 0]
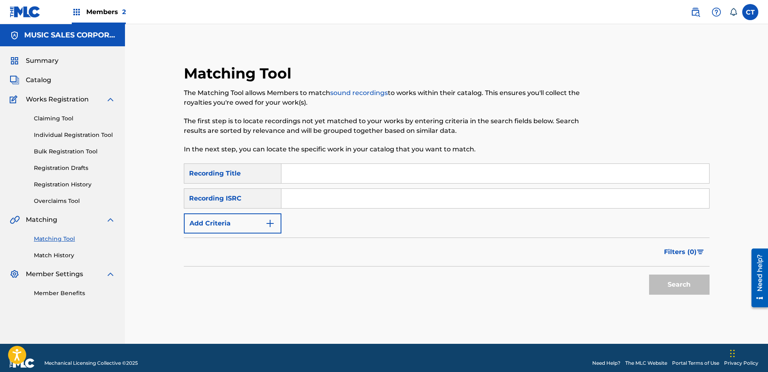
paste input "US65R0200617"
click at [648, 266] on div "Filters ( 0 )" at bounding box center [447, 252] width 526 height 29
click at [656, 276] on button "Search" at bounding box center [679, 285] width 60 height 20
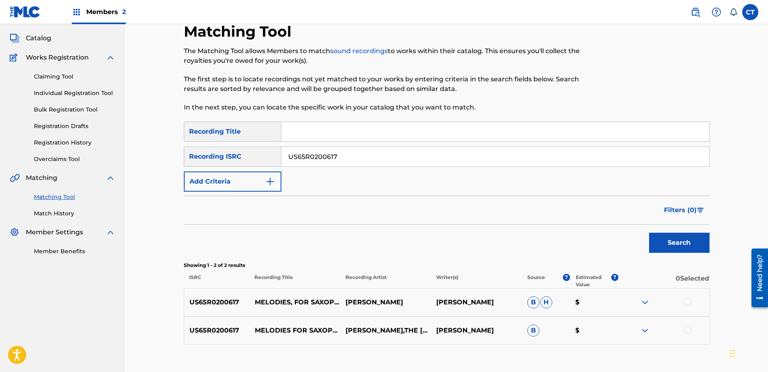
scroll to position [94, 0]
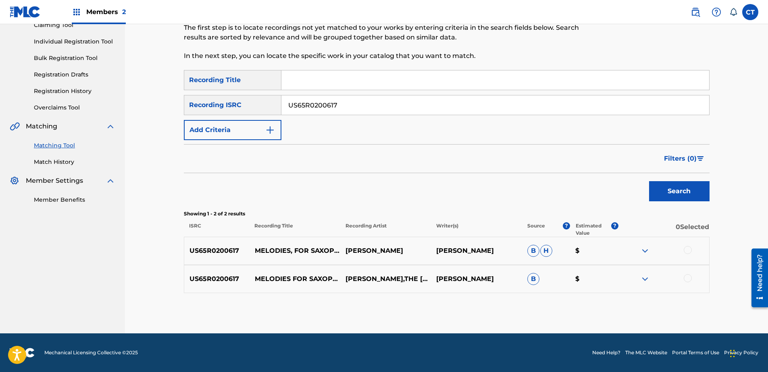
click at [689, 252] on div at bounding box center [688, 250] width 8 height 8
click at [689, 279] on div at bounding box center [688, 279] width 8 height 8
click at [588, 304] on button "Match 2 Groups" at bounding box center [566, 307] width 89 height 20
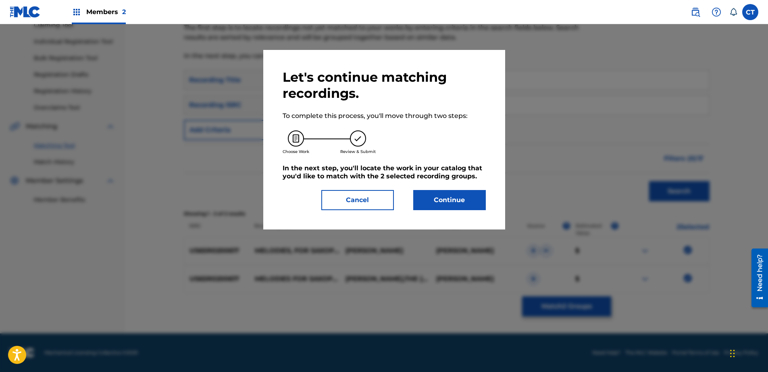
click at [487, 197] on div "Let's continue matching recordings. To complete this process, you'll move throu…" at bounding box center [384, 140] width 242 height 180
click at [464, 200] on button "Continue" at bounding box center [449, 200] width 73 height 20
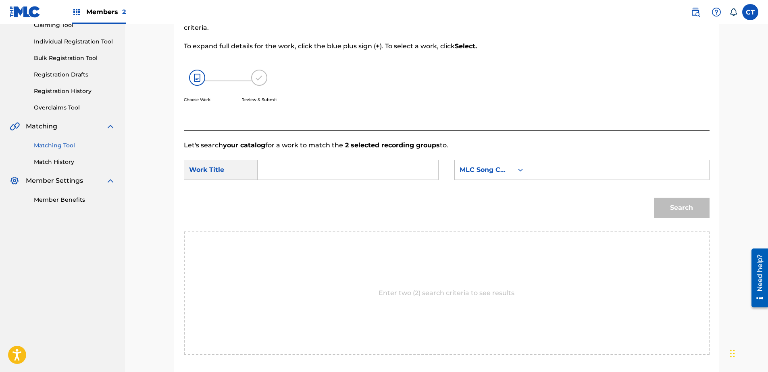
click at [353, 179] on input "Search Form" at bounding box center [347, 169] width 167 height 19
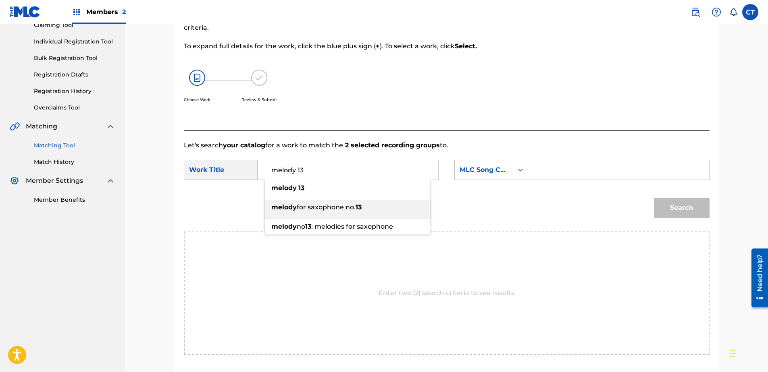
click at [351, 206] on span "for saxophone no." at bounding box center [326, 208] width 59 height 8
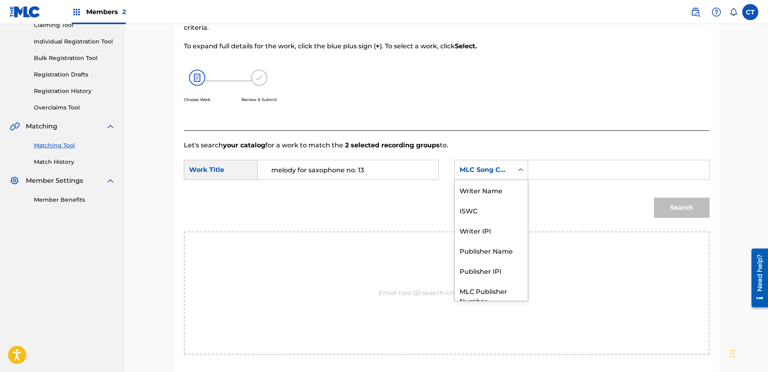
click at [492, 177] on div "MLC Song Code" at bounding box center [484, 169] width 58 height 15
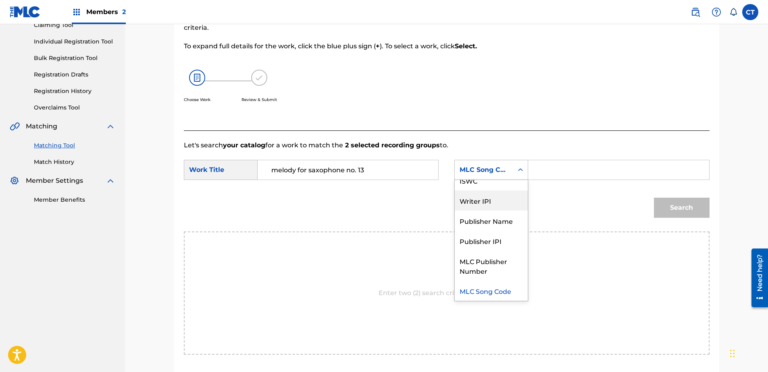
scroll to position [0, 0]
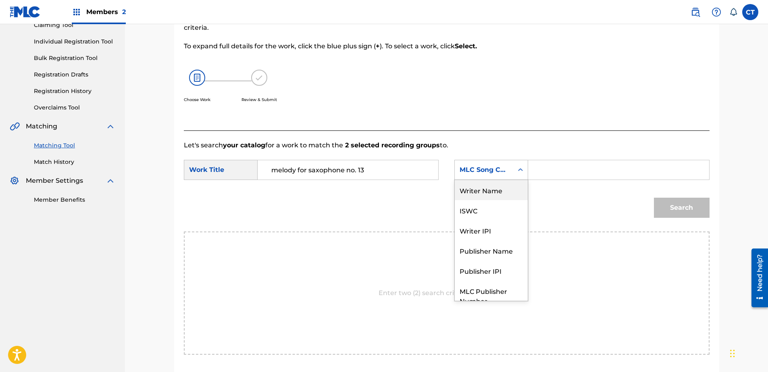
click at [495, 193] on div "Writer Name" at bounding box center [491, 190] width 73 height 20
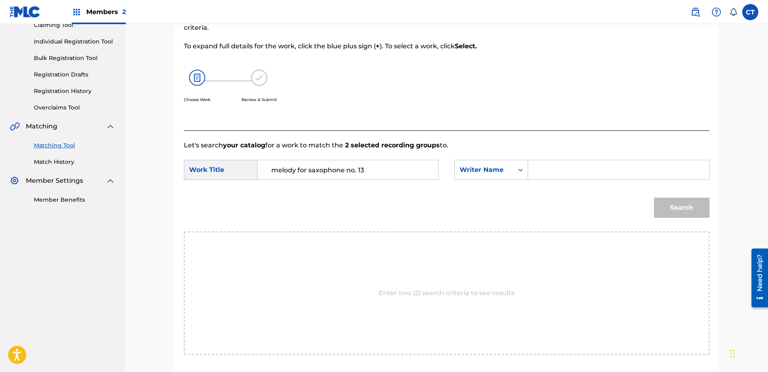
click at [561, 176] on input "Search Form" at bounding box center [618, 169] width 167 height 19
click at [669, 204] on button "Search" at bounding box center [682, 208] width 56 height 20
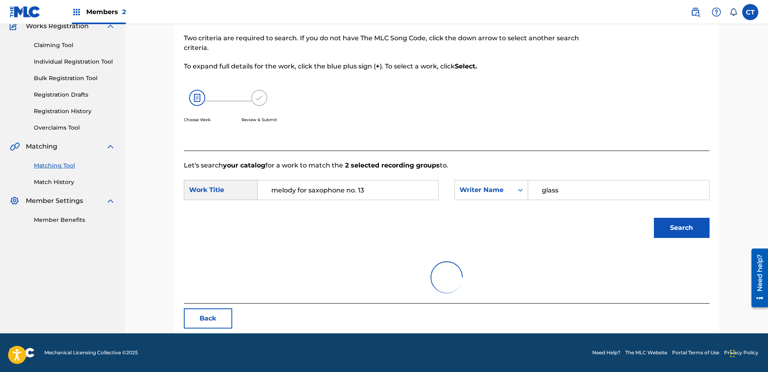
scroll to position [94, 0]
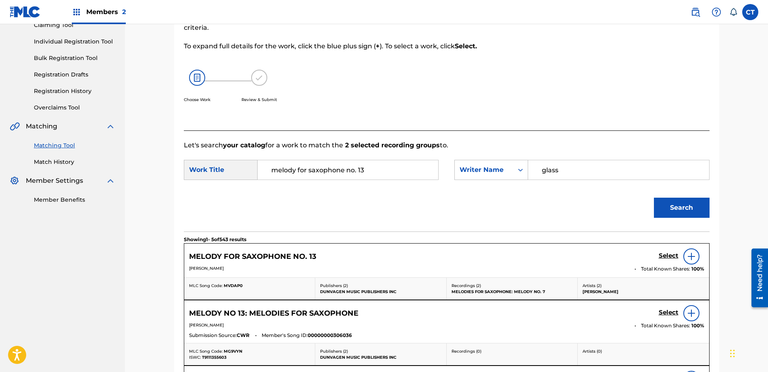
click at [664, 258] on h5 "Select" at bounding box center [669, 256] width 20 height 8
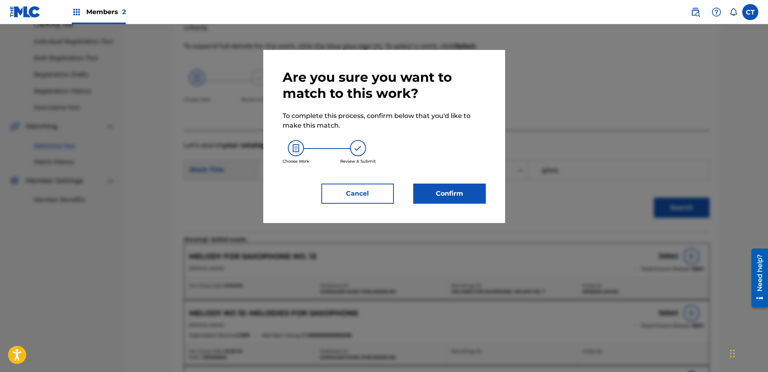
click at [437, 200] on button "Confirm" at bounding box center [449, 194] width 73 height 20
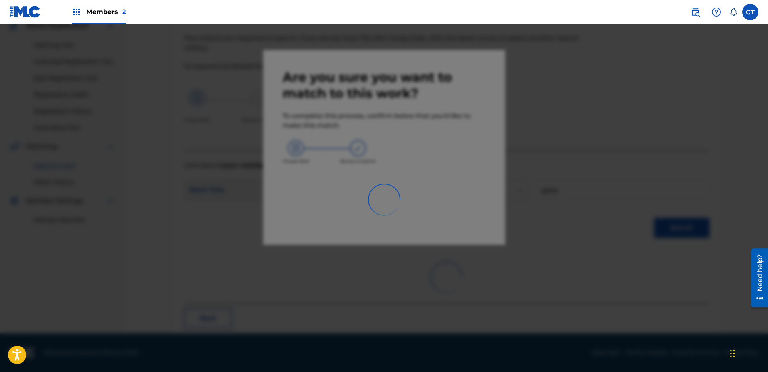
scroll to position [21, 0]
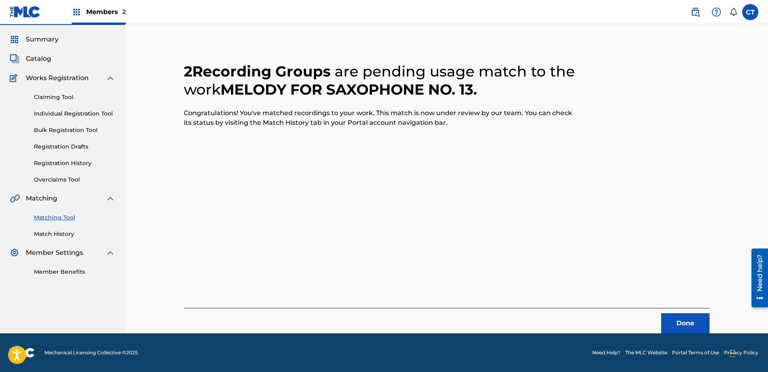
click at [684, 318] on button "Done" at bounding box center [685, 324] width 48 height 20
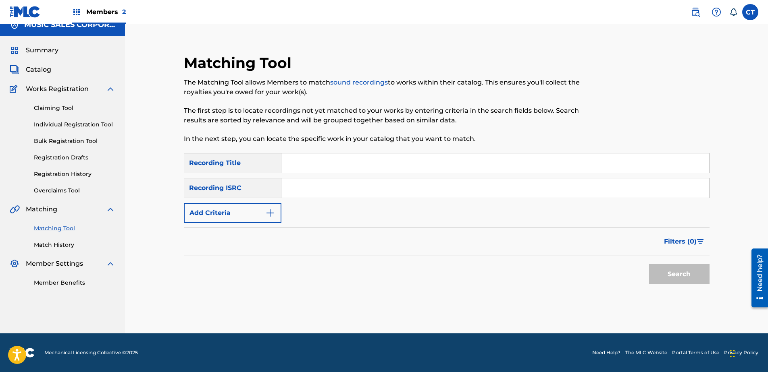
scroll to position [0, 0]
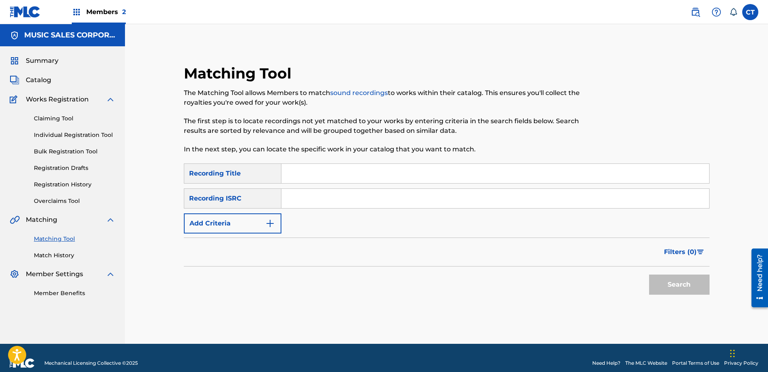
paste input "US65R0200618"
click at [688, 282] on button "Search" at bounding box center [679, 285] width 60 height 20
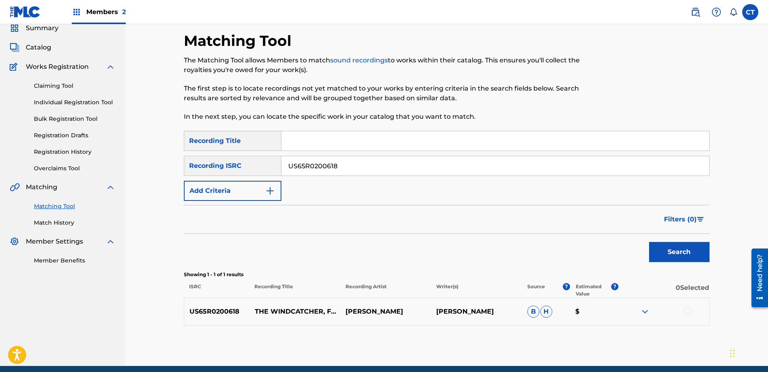
scroll to position [65, 0]
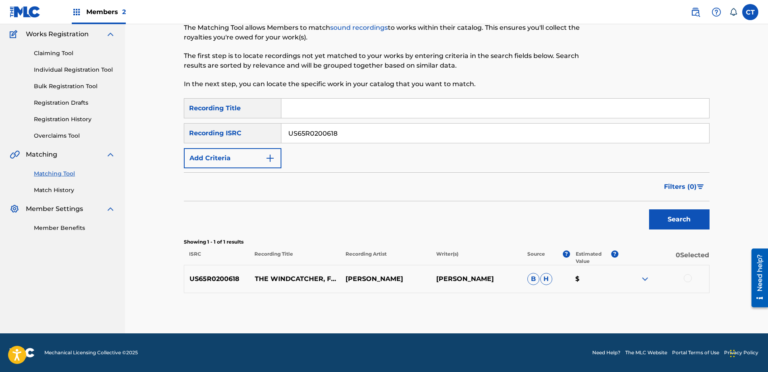
click at [688, 277] on div at bounding box center [688, 279] width 8 height 8
click at [574, 314] on button "Match 1 Group" at bounding box center [566, 307] width 89 height 20
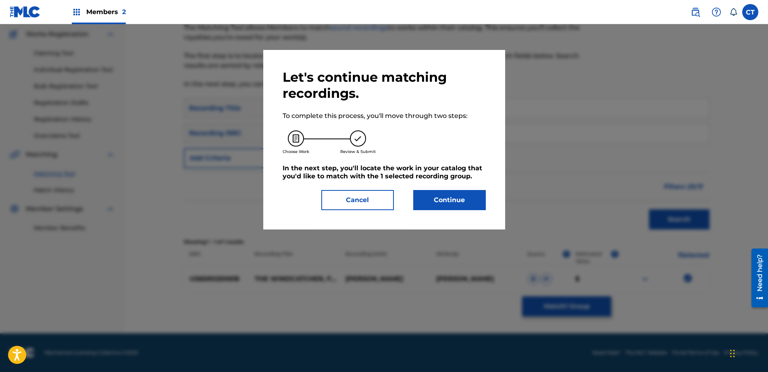
click at [464, 201] on button "Continue" at bounding box center [449, 200] width 73 height 20
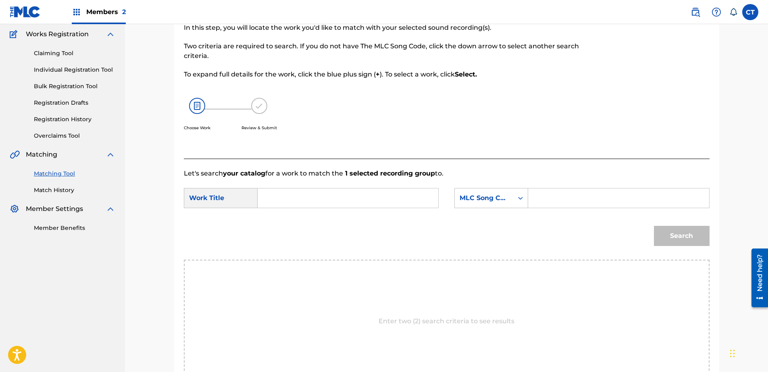
click at [366, 191] on input "Search Form" at bounding box center [347, 198] width 167 height 19
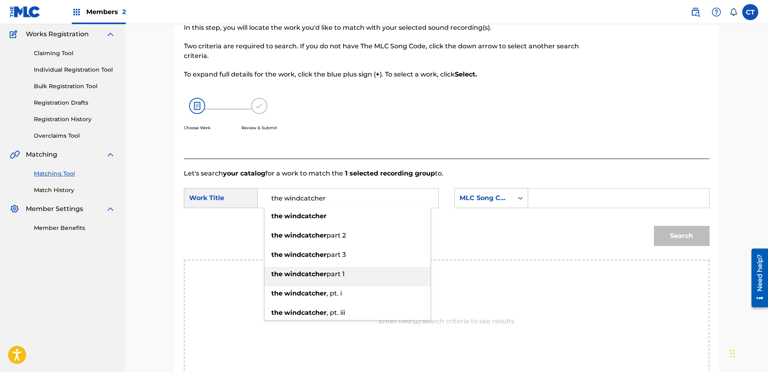
click at [349, 267] on li "the windcatcher part 3" at bounding box center [347, 257] width 166 height 19
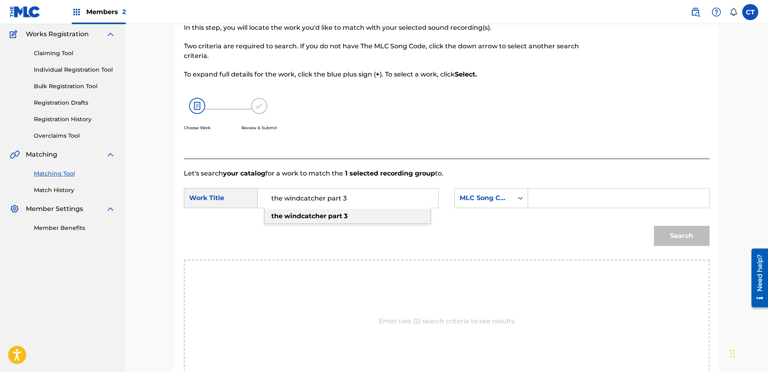
click at [379, 214] on div "the windcatcher part 3" at bounding box center [347, 216] width 166 height 15
click at [369, 199] on input "the windcatcher part 3" at bounding box center [347, 198] width 167 height 19
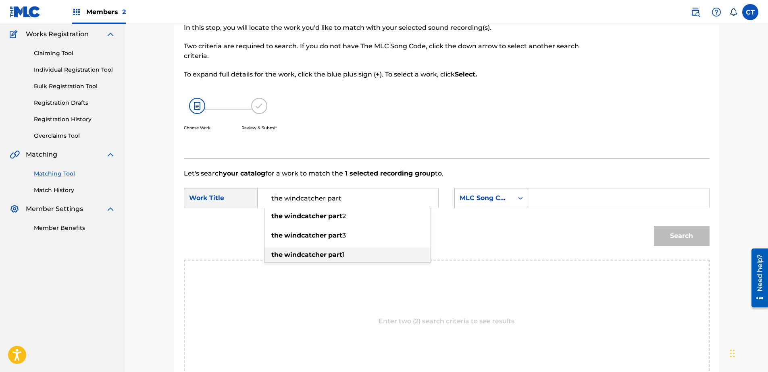
click at [368, 250] on div "the windcatcher part 1" at bounding box center [347, 255] width 166 height 15
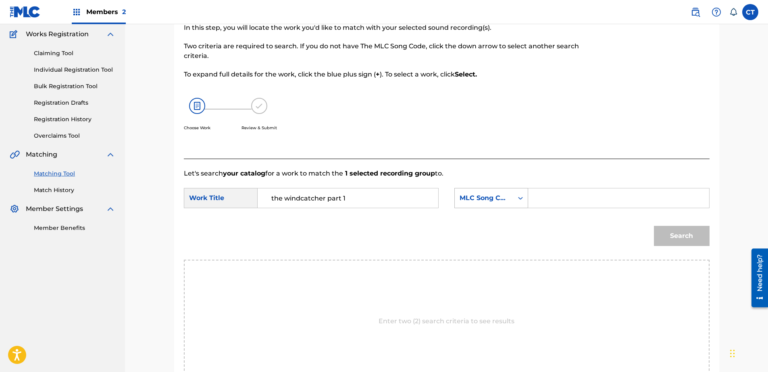
click at [487, 200] on div "MLC Song Code" at bounding box center [484, 198] width 49 height 10
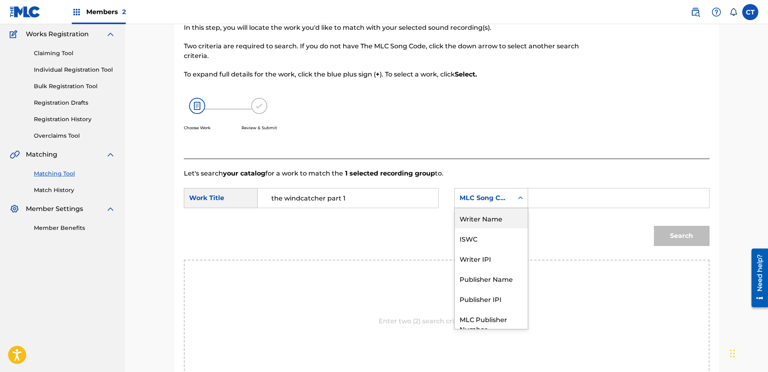
click at [493, 220] on div "Writer Name" at bounding box center [491, 218] width 73 height 20
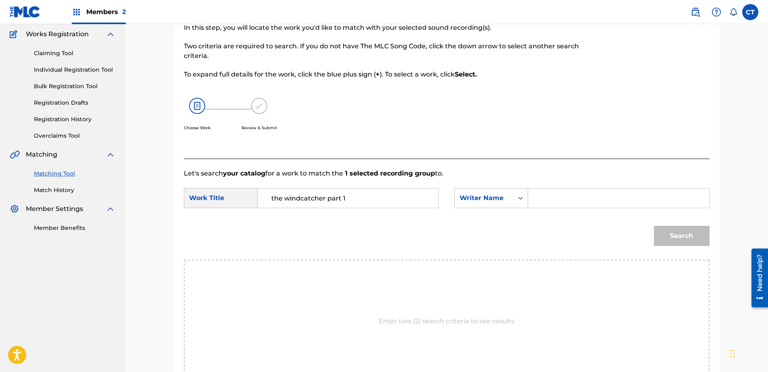
drag, startPoint x: 553, startPoint y: 210, endPoint x: 589, endPoint y: 205, distance: 36.9
click at [589, 205] on input "Search Form" at bounding box center [618, 198] width 167 height 19
click at [670, 232] on button "Search" at bounding box center [682, 236] width 56 height 20
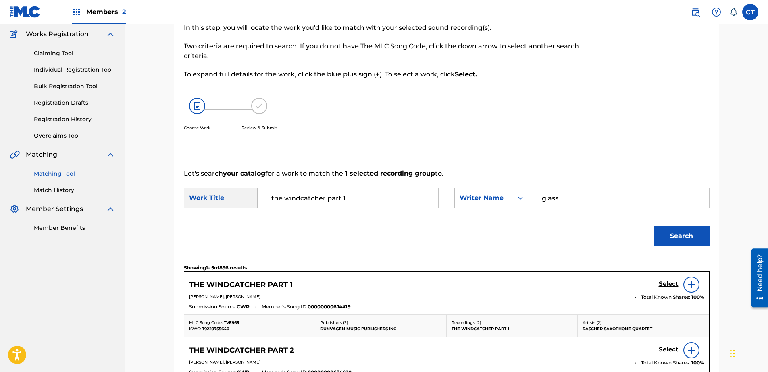
click at [674, 279] on div "Select" at bounding box center [682, 285] width 46 height 16
click at [664, 284] on h5 "Select" at bounding box center [669, 285] width 20 height 8
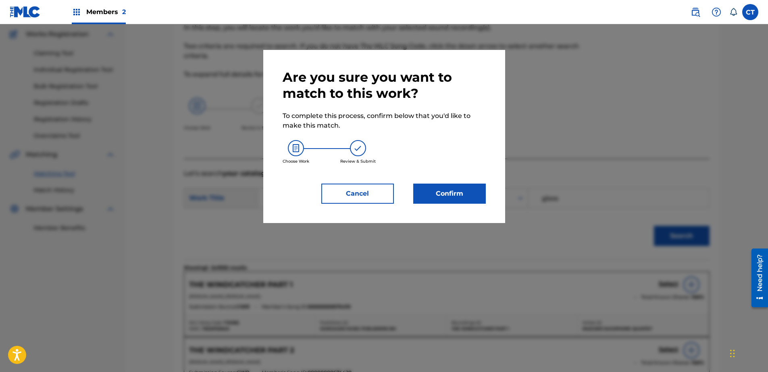
click at [450, 198] on button "Confirm" at bounding box center [449, 194] width 73 height 20
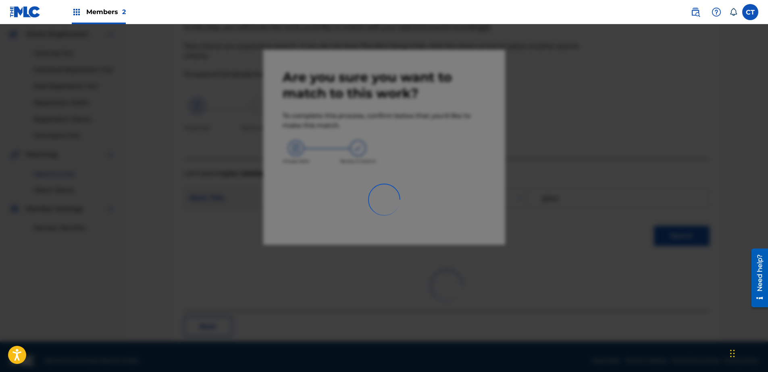
scroll to position [21, 0]
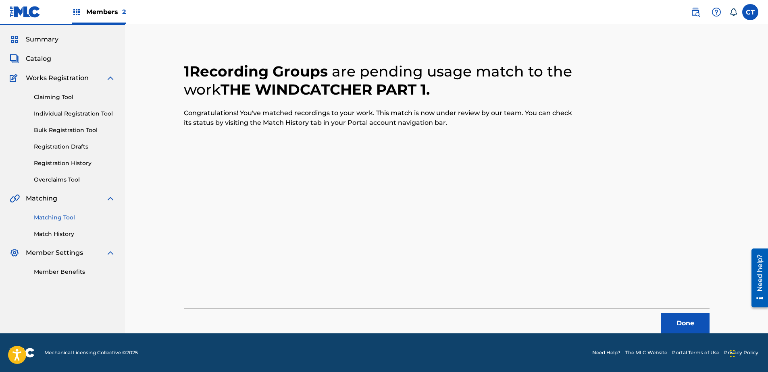
click at [698, 327] on button "Done" at bounding box center [685, 324] width 48 height 20
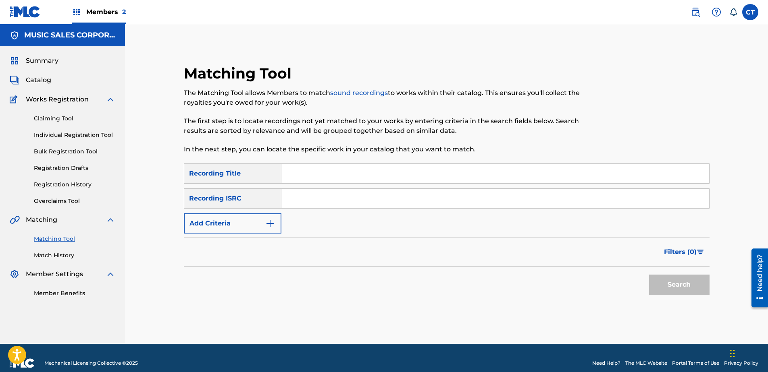
paste input "US65R0200619"
click at [674, 285] on button "Search" at bounding box center [679, 285] width 60 height 20
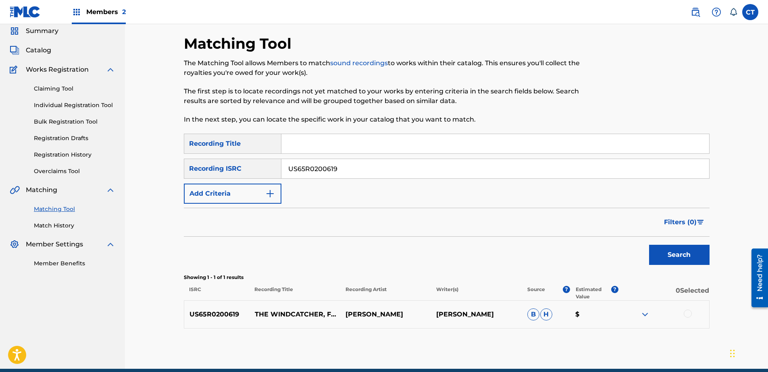
scroll to position [65, 0]
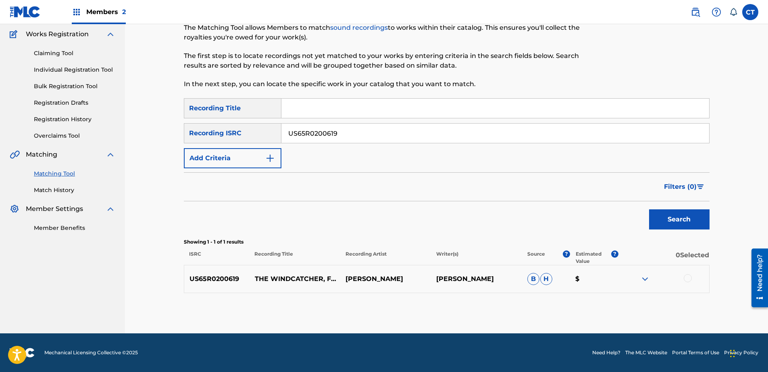
click at [686, 284] on div "US65R0200619 THE WINDCATCHER, FOR FLUTE AND PIANO - PART 2 [PERSON_NAME] [PERSO…" at bounding box center [447, 279] width 526 height 28
click at [688, 279] on div at bounding box center [688, 279] width 8 height 8
click at [594, 313] on button "Match 1 Group" at bounding box center [566, 307] width 89 height 20
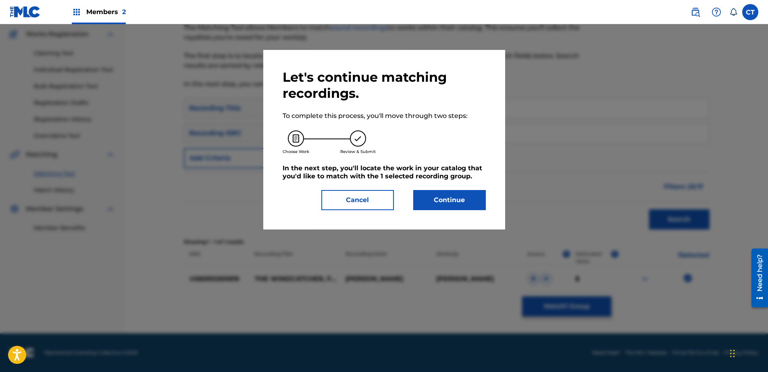
click at [468, 208] on button "Continue" at bounding box center [449, 200] width 73 height 20
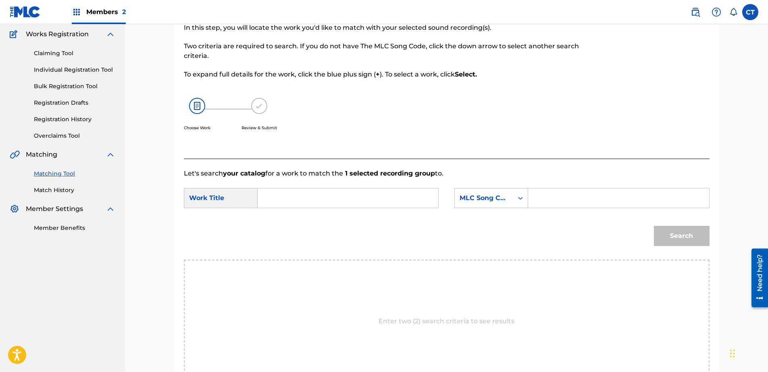
click at [343, 201] on input "Search Form" at bounding box center [347, 198] width 167 height 19
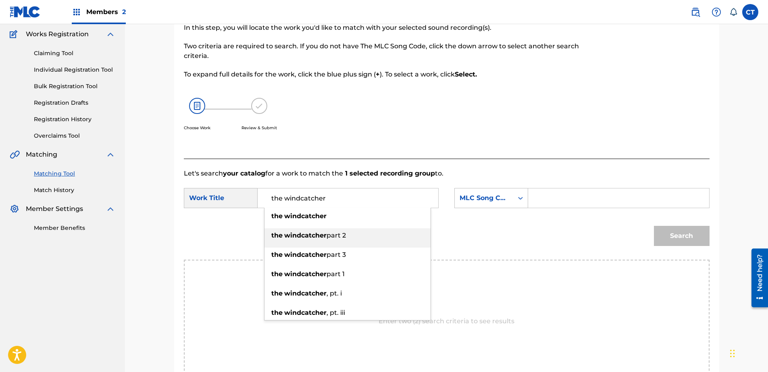
click at [345, 246] on li "the windcatcher part 2" at bounding box center [347, 238] width 166 height 19
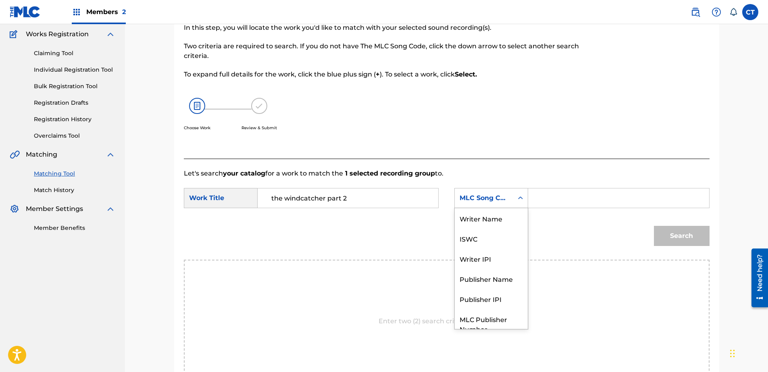
click at [466, 199] on div "MLC Song Code" at bounding box center [484, 198] width 49 height 10
click at [504, 215] on div "Writer Name" at bounding box center [491, 218] width 73 height 20
click at [553, 203] on input "Search Form" at bounding box center [618, 198] width 167 height 19
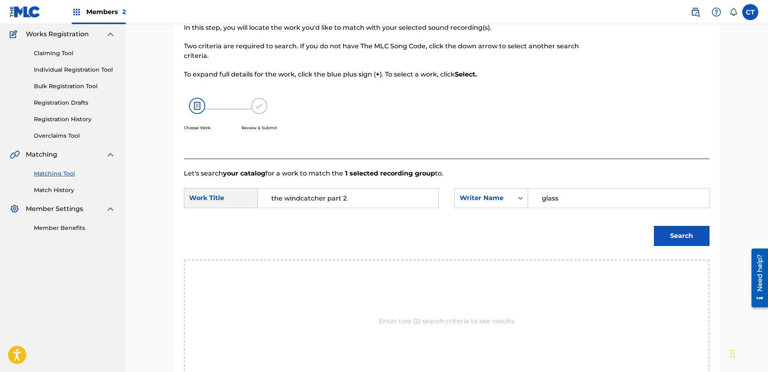
click at [657, 233] on button "Search" at bounding box center [682, 236] width 56 height 20
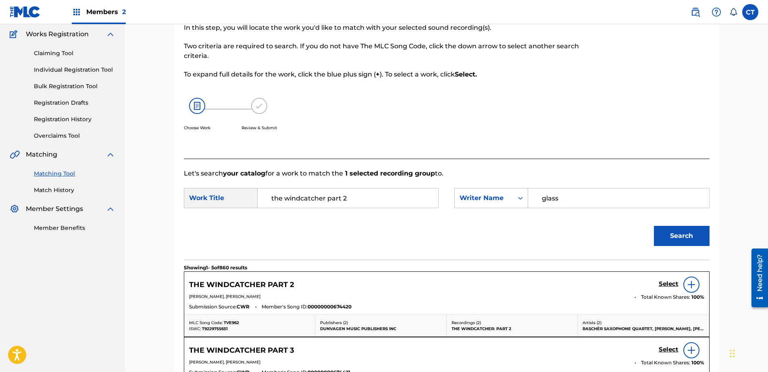
click at [667, 281] on h5 "Select" at bounding box center [669, 285] width 20 height 8
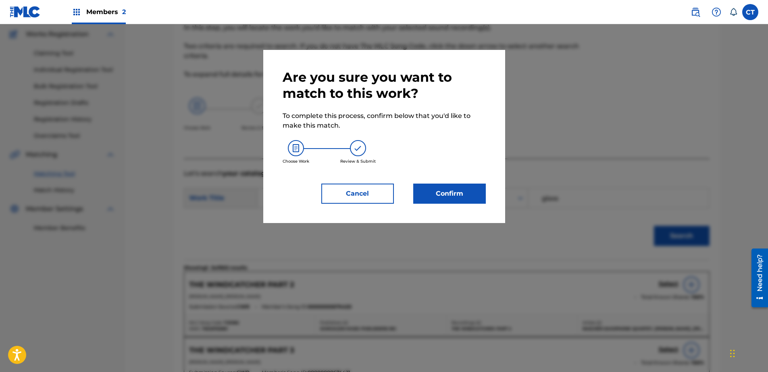
click at [435, 201] on button "Confirm" at bounding box center [449, 194] width 73 height 20
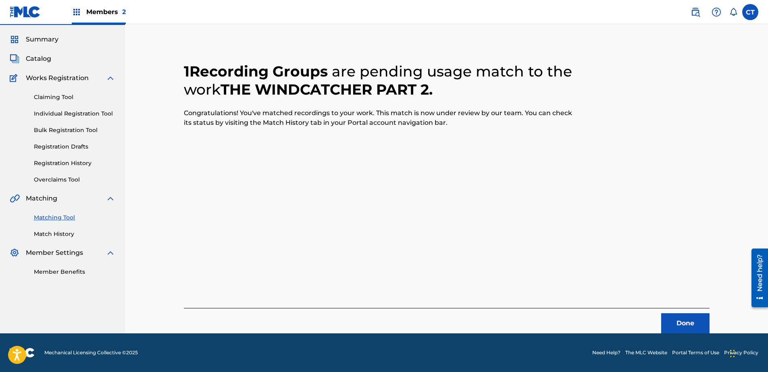
scroll to position [21, 0]
click at [661, 315] on button "Done" at bounding box center [685, 324] width 48 height 20
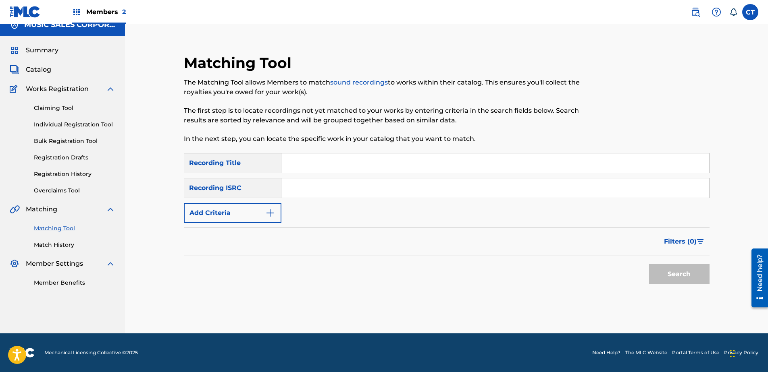
scroll to position [0, 0]
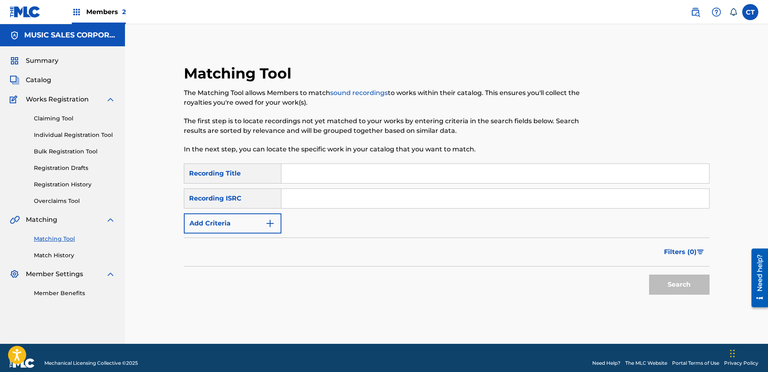
paste input "US65R0200620"
click at [673, 285] on button "Search" at bounding box center [679, 285] width 60 height 20
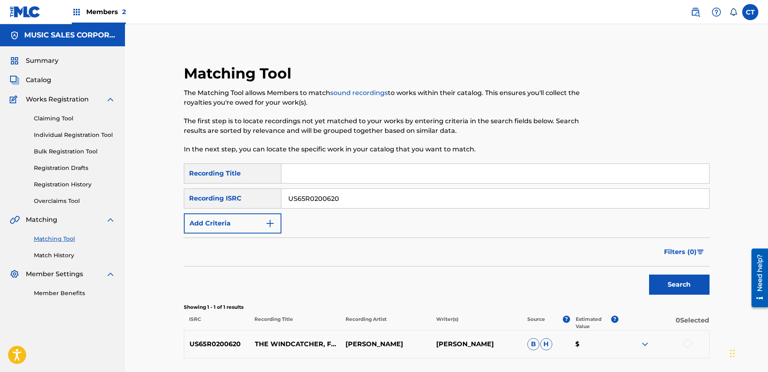
scroll to position [65, 0]
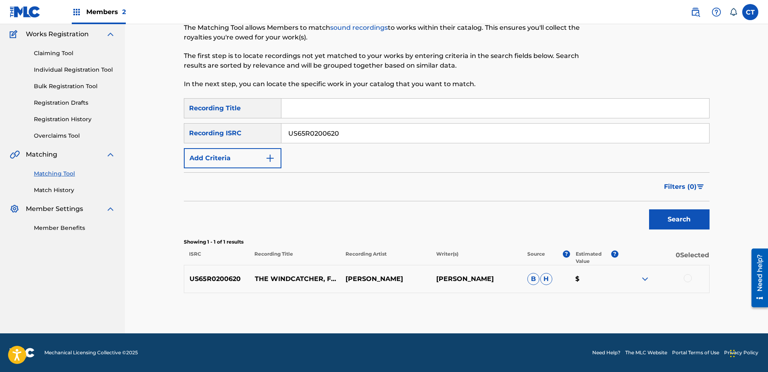
click at [686, 281] on div at bounding box center [688, 279] width 8 height 8
click at [559, 306] on button "Match 1 Group" at bounding box center [566, 307] width 89 height 20
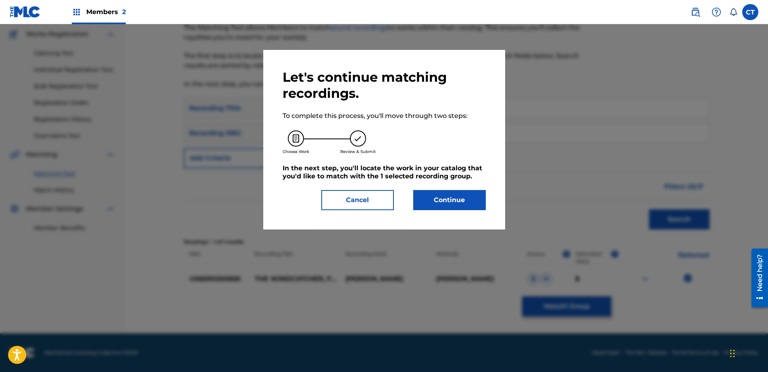
click at [464, 202] on button "Continue" at bounding box center [449, 200] width 73 height 20
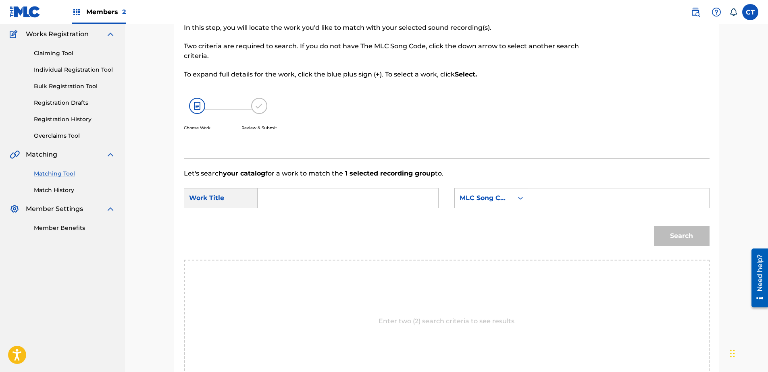
click at [395, 198] on input "Search Form" at bounding box center [347, 198] width 167 height 19
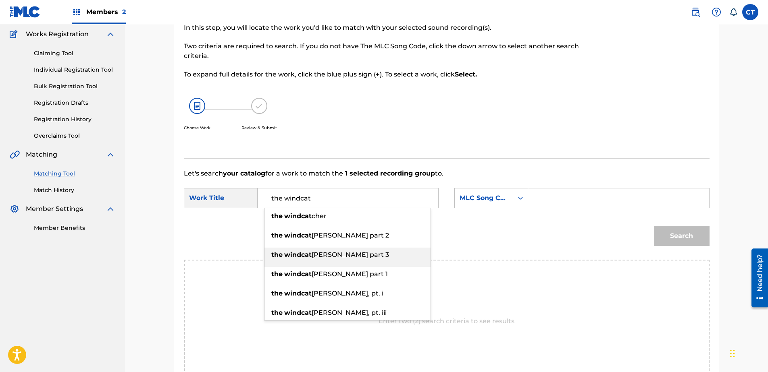
click at [372, 255] on div "the windcat [PERSON_NAME] part 3" at bounding box center [347, 255] width 166 height 15
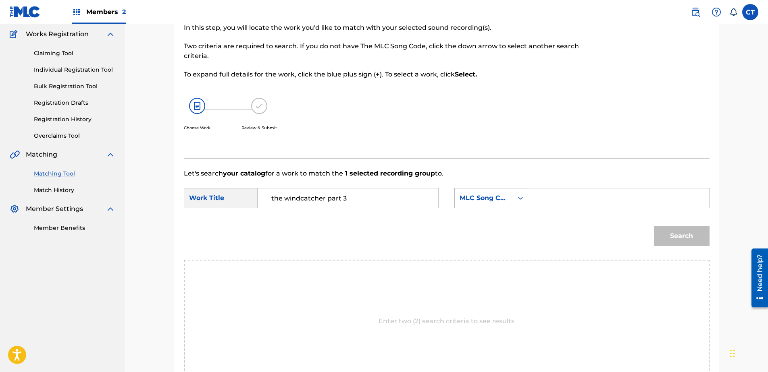
click at [485, 200] on div "MLC Song Code" at bounding box center [484, 198] width 49 height 10
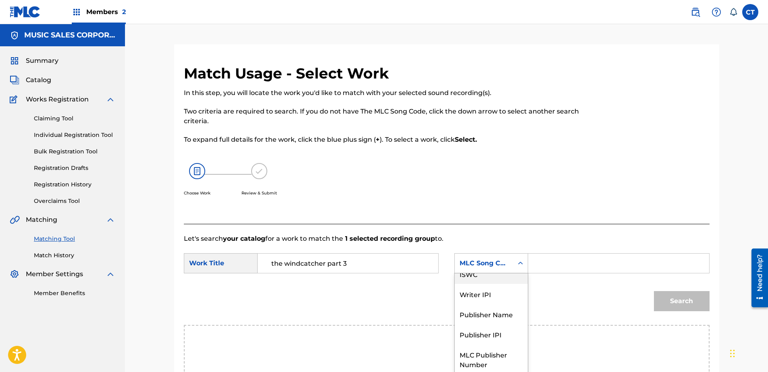
scroll to position [0, 0]
click at [489, 285] on div "Writer Name" at bounding box center [491, 284] width 73 height 20
click at [552, 260] on input "Search Form" at bounding box center [618, 263] width 167 height 19
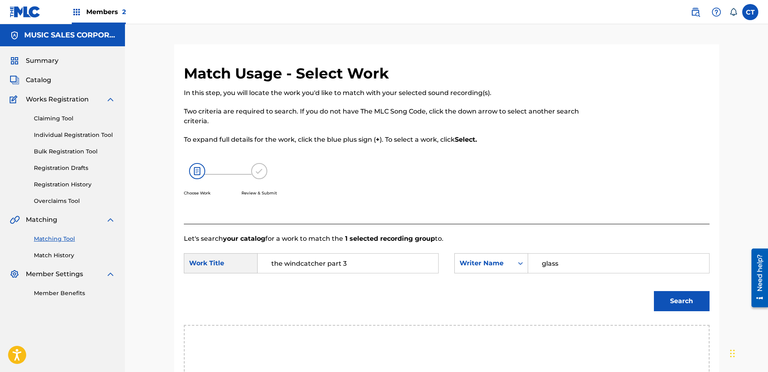
click at [675, 310] on button "Search" at bounding box center [682, 301] width 56 height 20
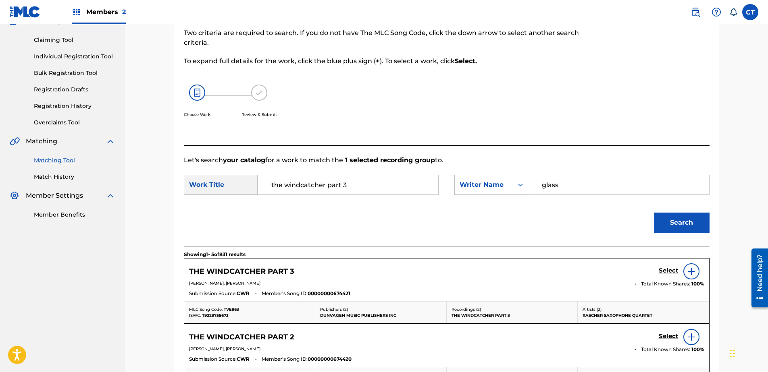
scroll to position [81, 0]
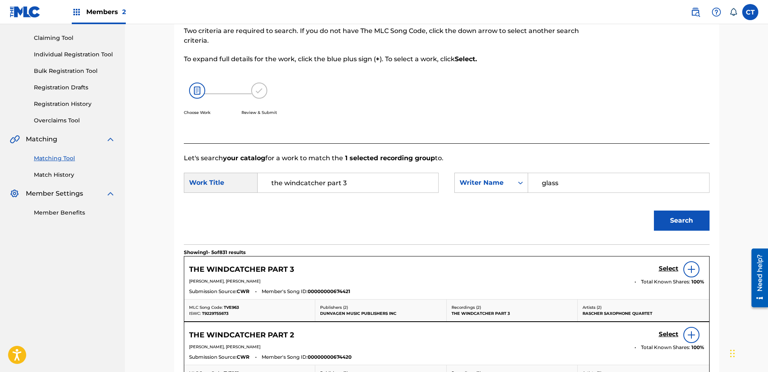
click at [663, 267] on h5 "Select" at bounding box center [669, 269] width 20 height 8
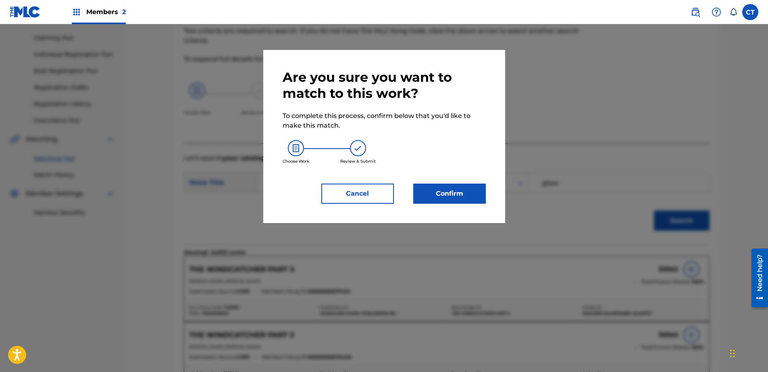
click at [472, 190] on button "Confirm" at bounding box center [449, 194] width 73 height 20
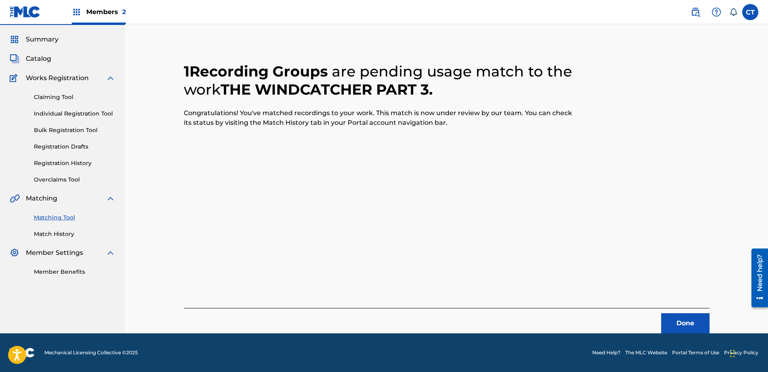
scroll to position [21, 0]
click at [685, 322] on button "Done" at bounding box center [685, 324] width 48 height 20
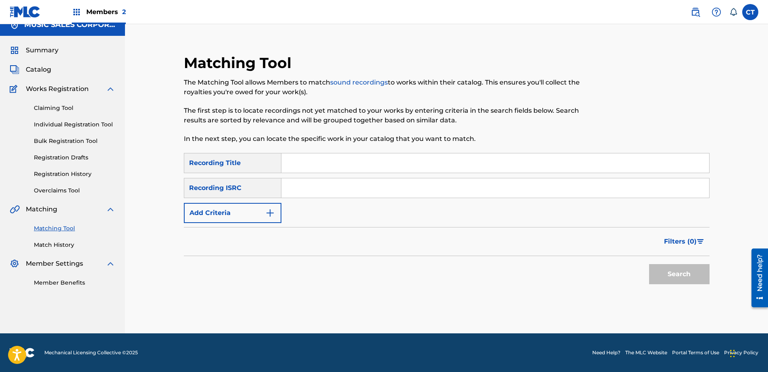
scroll to position [0, 0]
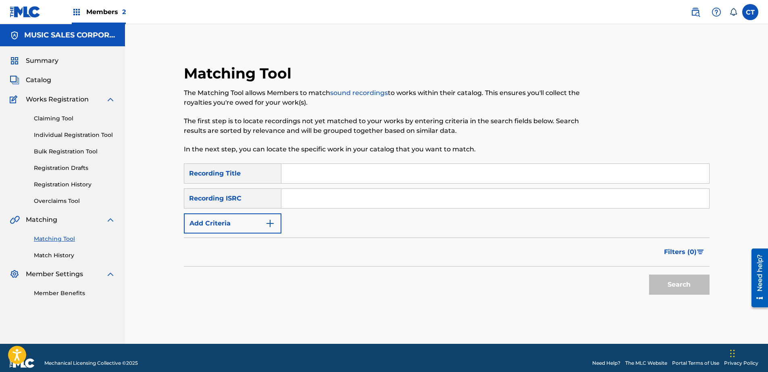
paste input "NLA509112401"
click at [688, 283] on button "Search" at bounding box center [679, 285] width 60 height 20
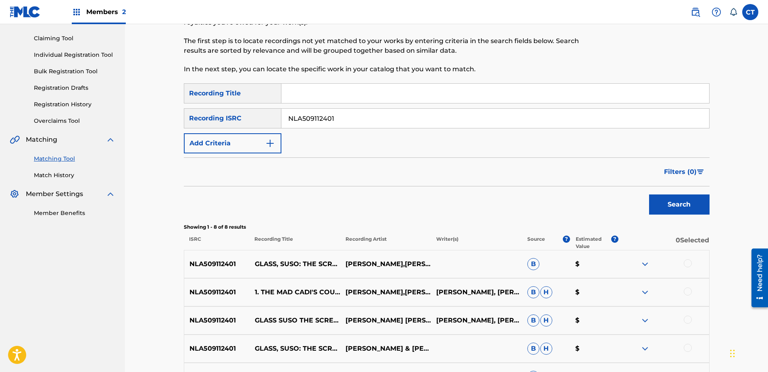
scroll to position [81, 0]
click at [688, 264] on div at bounding box center [688, 263] width 8 height 8
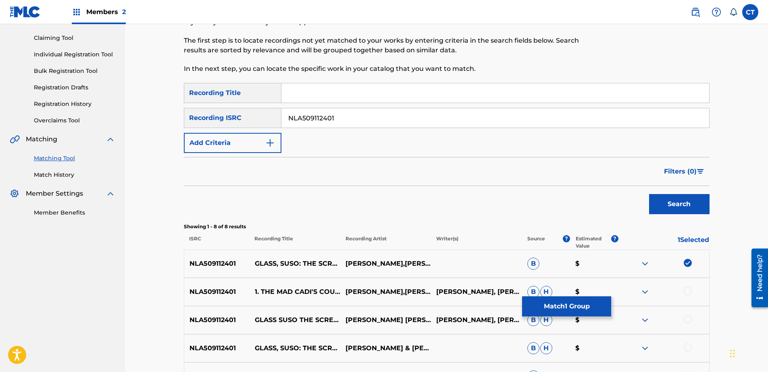
click at [687, 291] on div at bounding box center [688, 291] width 8 height 8
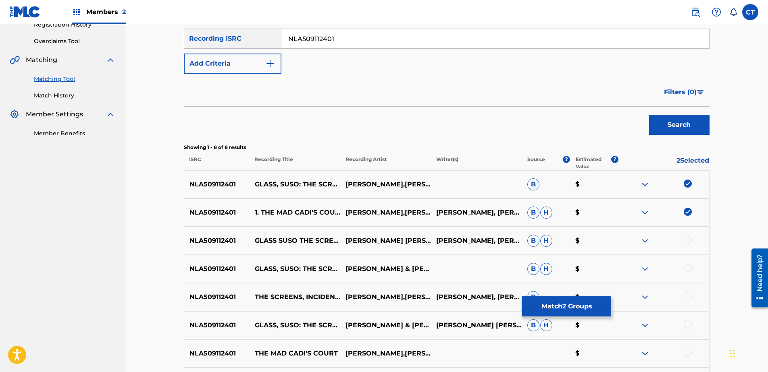
scroll to position [202, 0]
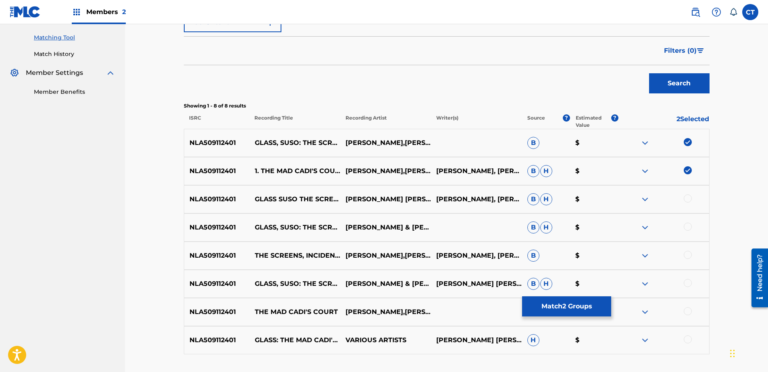
click at [690, 195] on div at bounding box center [688, 199] width 8 height 8
click at [690, 228] on div at bounding box center [688, 227] width 8 height 8
click at [684, 254] on div at bounding box center [688, 255] width 8 height 8
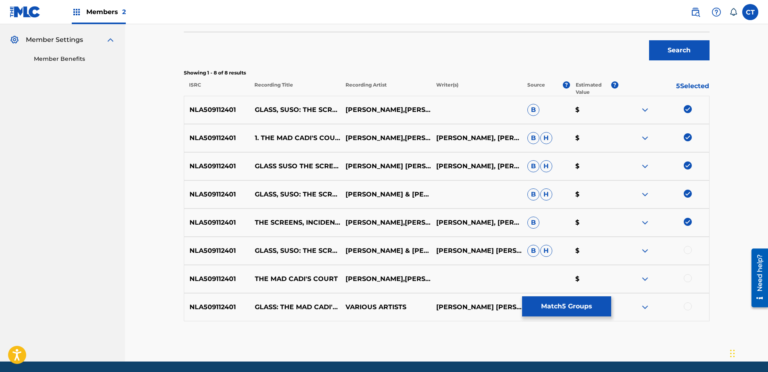
scroll to position [263, 0]
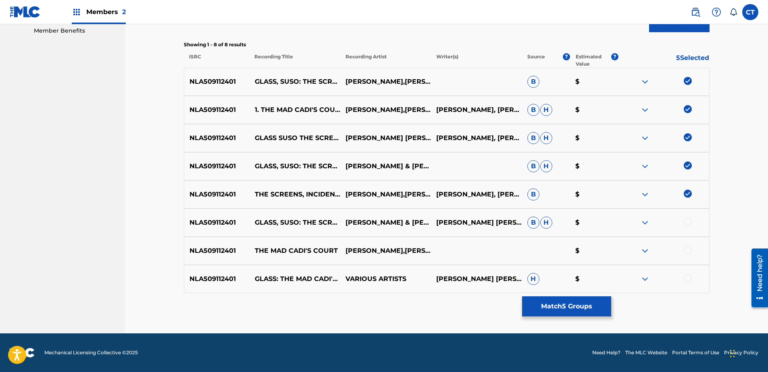
click at [688, 224] on div at bounding box center [688, 222] width 8 height 8
click at [690, 247] on div at bounding box center [688, 250] width 8 height 8
click at [688, 282] on div at bounding box center [688, 279] width 8 height 8
click at [601, 313] on button "Match 8 Groups" at bounding box center [566, 307] width 89 height 20
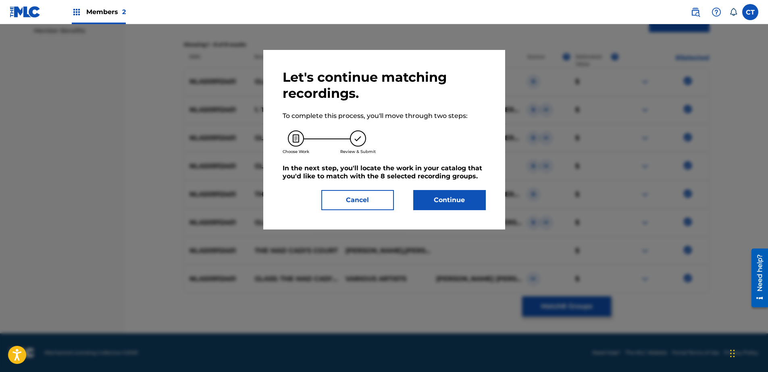
click at [474, 199] on button "Continue" at bounding box center [449, 200] width 73 height 20
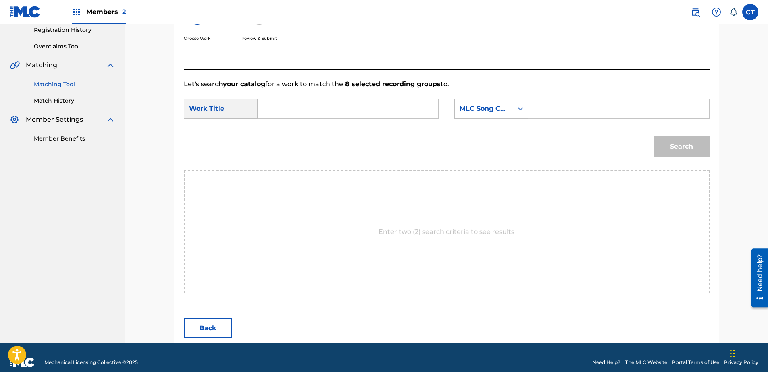
scroll to position [164, 0]
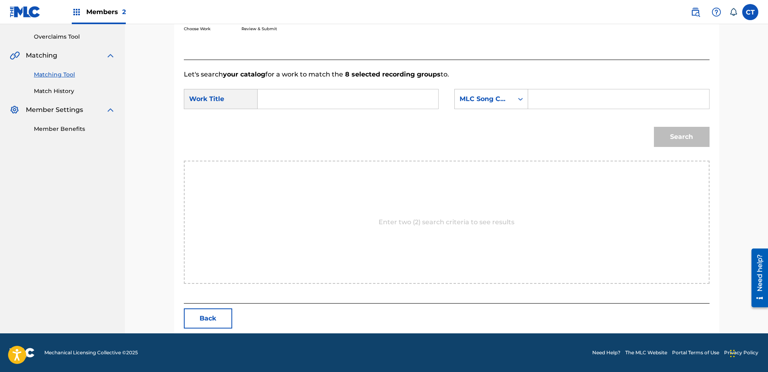
click at [485, 208] on html "Accessibility Screen-Reader Guide, Feedback, and Issue Reporting | New window M…" at bounding box center [384, 22] width 768 height 372
click at [330, 97] on input "Search Form" at bounding box center [347, 98] width 167 height 19
click at [334, 114] on span "court" at bounding box center [328, 117] width 18 height 8
click at [485, 102] on div "MLC Song Code" at bounding box center [484, 99] width 49 height 10
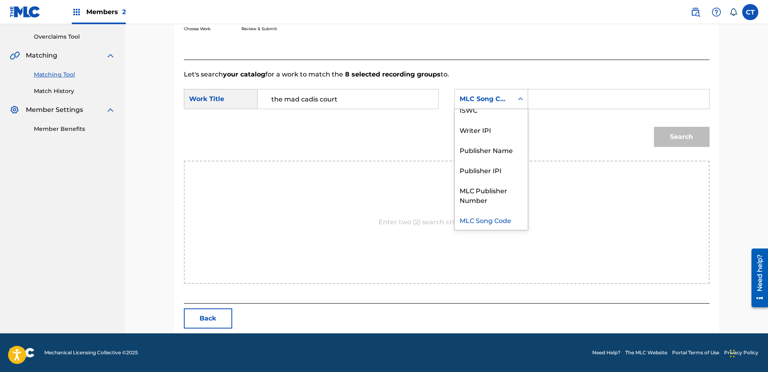
scroll to position [0, 0]
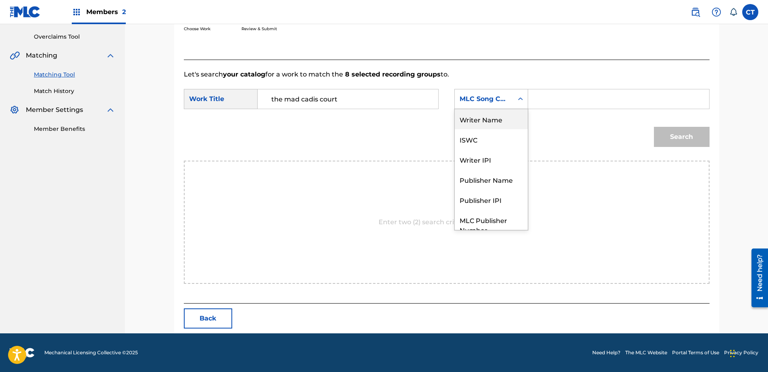
click at [487, 125] on div "Writer Name" at bounding box center [491, 119] width 73 height 20
drag, startPoint x: 555, startPoint y: 96, endPoint x: 557, endPoint y: 102, distance: 5.6
click at [555, 96] on input "Search Form" at bounding box center [618, 98] width 167 height 19
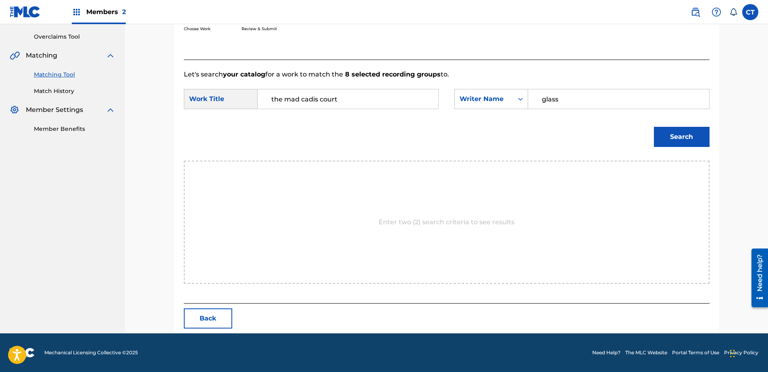
click at [674, 138] on button "Search" at bounding box center [682, 137] width 56 height 20
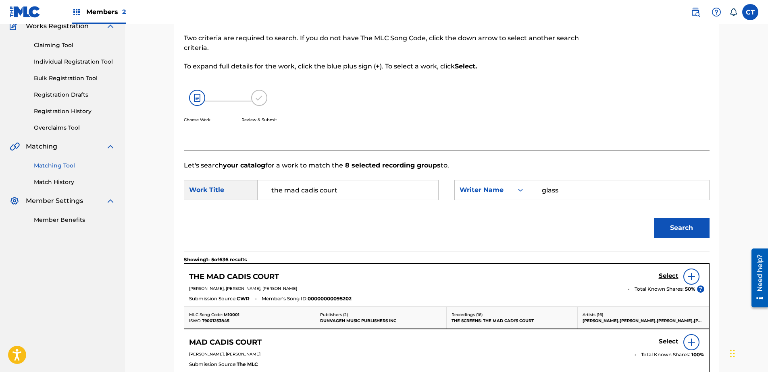
scroll to position [164, 0]
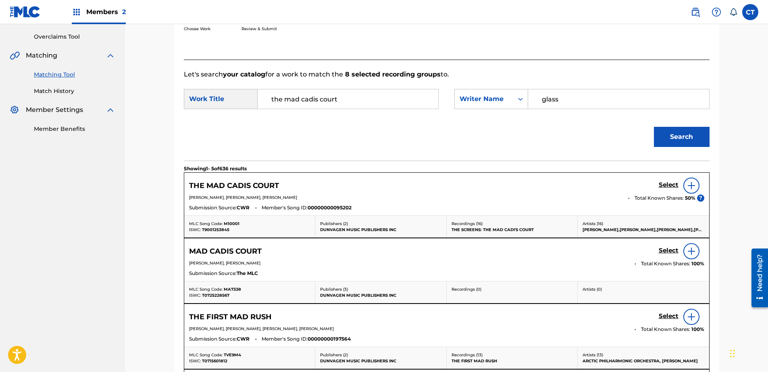
click at [663, 181] on div "Select" at bounding box center [682, 186] width 46 height 16
click at [663, 183] on h5 "Select" at bounding box center [669, 185] width 20 height 8
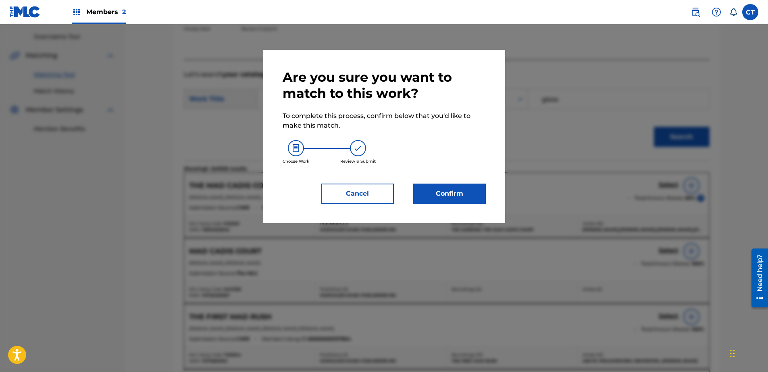
click at [480, 187] on button "Confirm" at bounding box center [449, 194] width 73 height 20
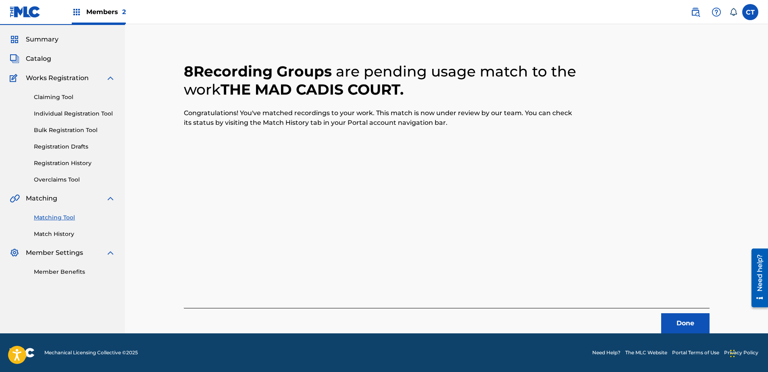
scroll to position [21, 0]
click at [679, 321] on button "Done" at bounding box center [685, 324] width 48 height 20
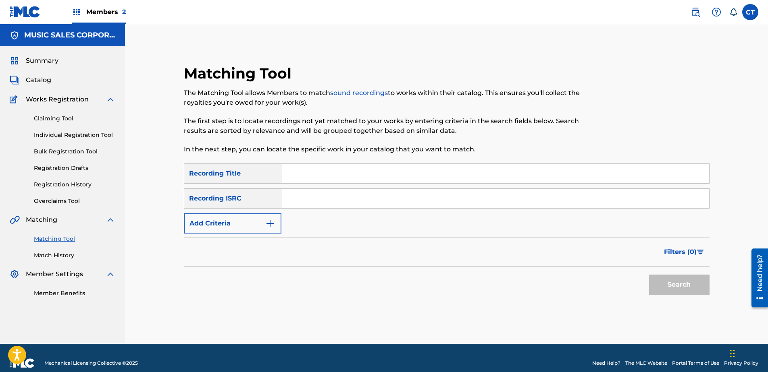
click at [425, 195] on input "Search Form" at bounding box center [495, 198] width 428 height 19
paste input "NLA509112402"
click at [685, 288] on button "Search" at bounding box center [679, 285] width 60 height 20
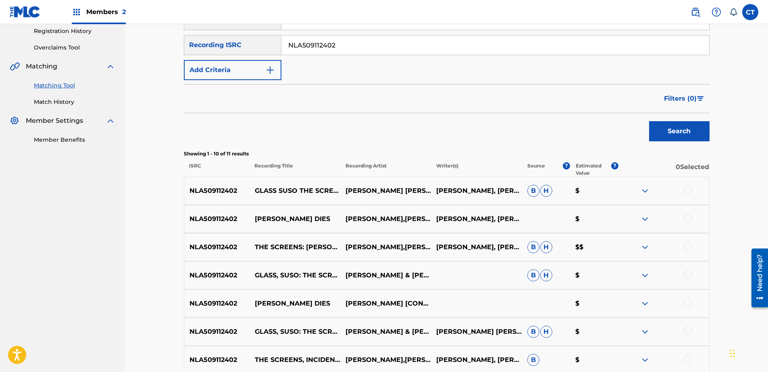
scroll to position [161, 0]
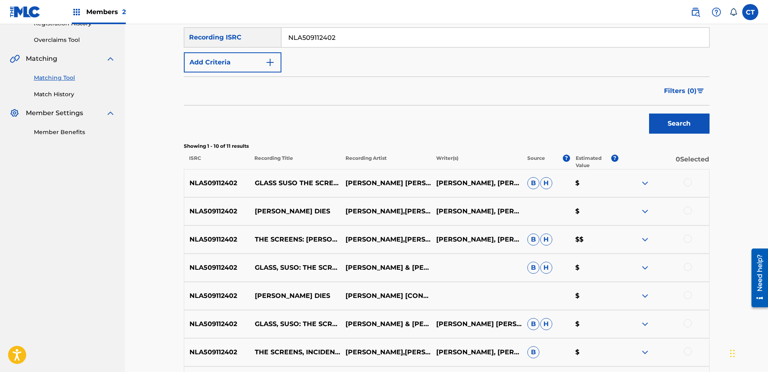
click at [689, 185] on div at bounding box center [688, 183] width 8 height 8
click at [689, 204] on div "NLA509112402 [PERSON_NAME] DIES [PERSON_NAME],[PERSON_NAME],[PERSON_NAME],[PERS…" at bounding box center [447, 212] width 526 height 28
click at [687, 210] on div at bounding box center [688, 211] width 8 height 8
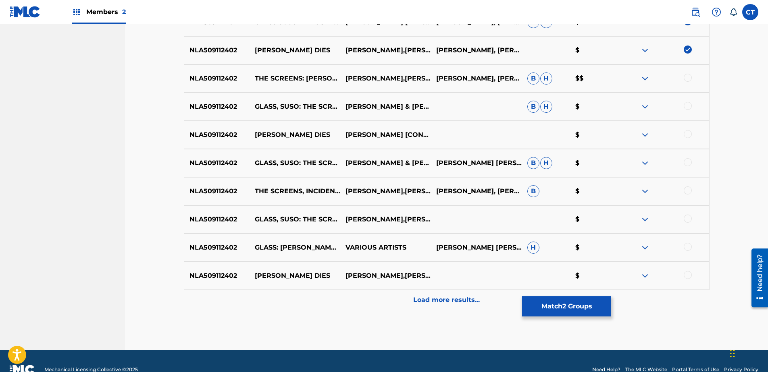
click at [687, 273] on div at bounding box center [688, 275] width 8 height 8
click at [688, 79] on div at bounding box center [688, 78] width 8 height 8
click at [689, 107] on div at bounding box center [688, 106] width 8 height 8
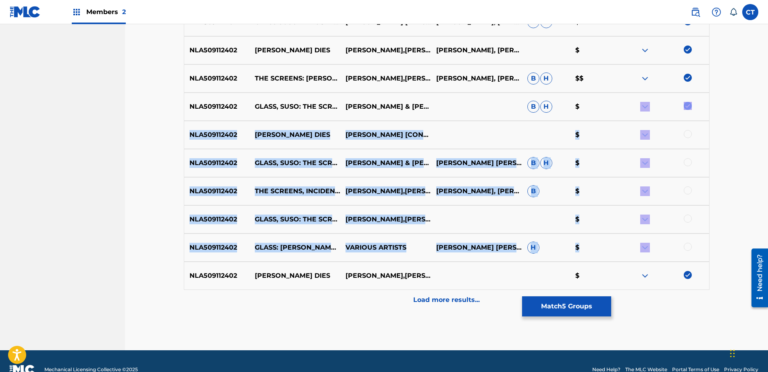
click at [687, 248] on div at bounding box center [688, 247] width 8 height 8
click at [684, 247] on img at bounding box center [688, 247] width 8 height 8
click at [686, 248] on div at bounding box center [688, 247] width 8 height 8
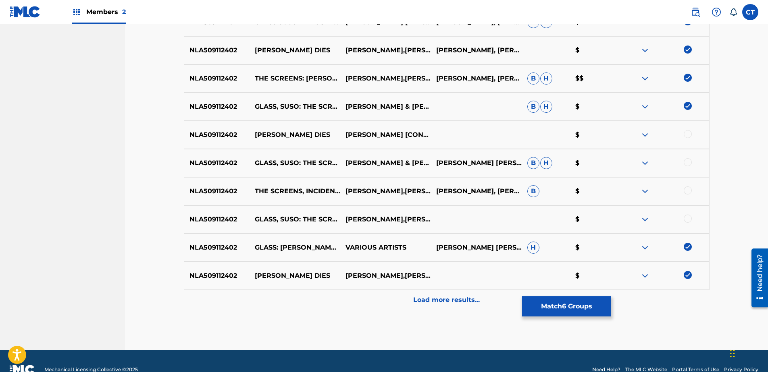
click at [691, 226] on div "NLA509112402 GLASS, SUSO: THE SCREENS - [PERSON_NAME] DIES [PERSON_NAME],[PERSO…" at bounding box center [447, 220] width 526 height 28
drag, startPoint x: 688, startPoint y: 132, endPoint x: 688, endPoint y: 166, distance: 33.5
click at [688, 133] on div at bounding box center [688, 134] width 8 height 8
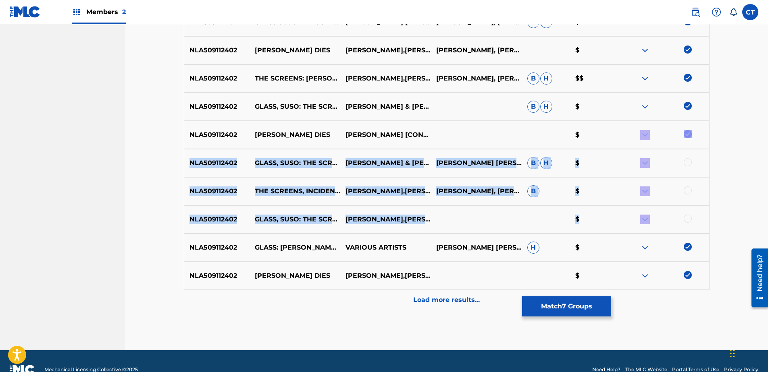
click at [690, 218] on div at bounding box center [688, 219] width 8 height 8
drag, startPoint x: 690, startPoint y: 218, endPoint x: 685, endPoint y: 182, distance: 36.7
click at [685, 182] on div "NLA509112402 THE SCREENS, INCIDENTAL MUSIC - [PERSON_NAME] DIES [PERSON_NAME],[…" at bounding box center [447, 191] width 526 height 28
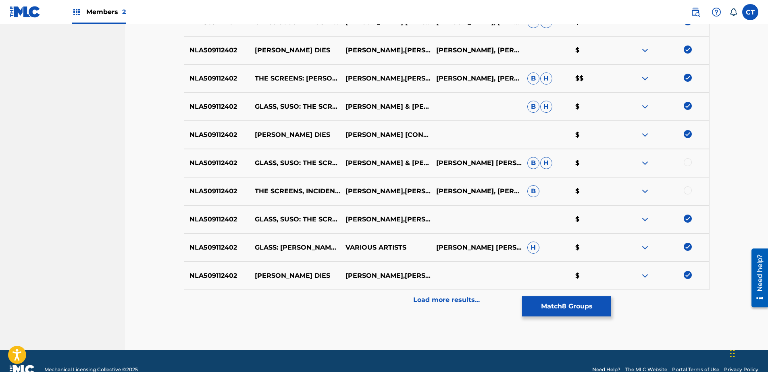
click at [688, 164] on div at bounding box center [688, 162] width 8 height 8
click at [689, 191] on div at bounding box center [688, 191] width 8 height 8
click at [490, 287] on div "NLA509112402 [PERSON_NAME] DIES [PERSON_NAME],[PERSON_NAME],[PERSON_NAME],[PERS…" at bounding box center [447, 276] width 526 height 28
click at [493, 297] on div "Load more results..." at bounding box center [447, 300] width 526 height 20
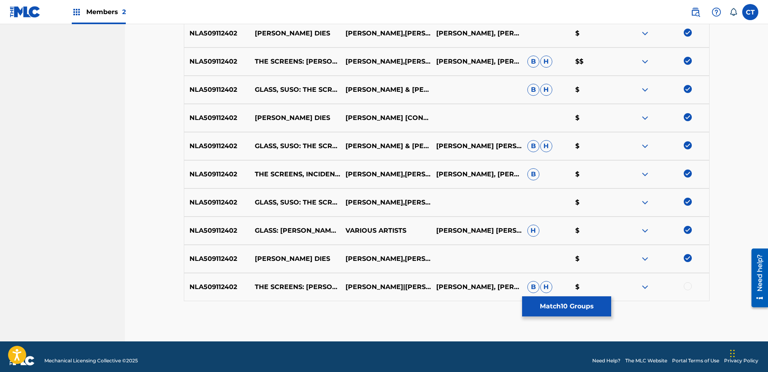
scroll to position [347, 0]
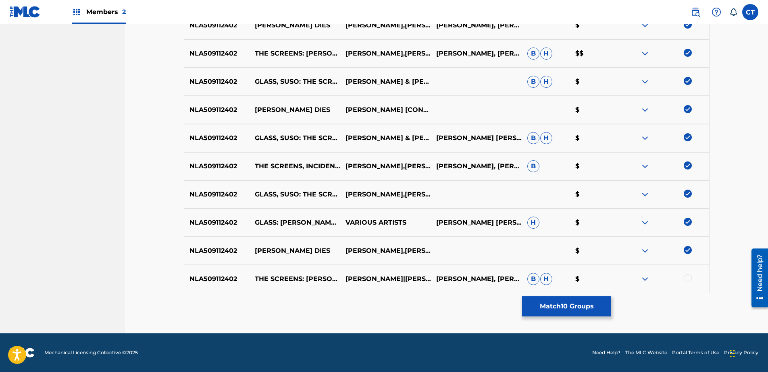
click at [684, 275] on div at bounding box center [663, 280] width 91 height 10
click at [685, 281] on div at bounding box center [688, 279] width 8 height 8
click at [558, 306] on button "Match 11 Groups" at bounding box center [566, 307] width 89 height 20
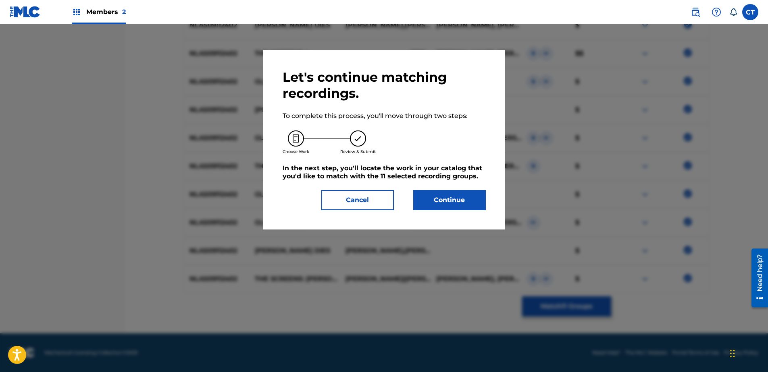
click at [455, 198] on button "Continue" at bounding box center [449, 200] width 73 height 20
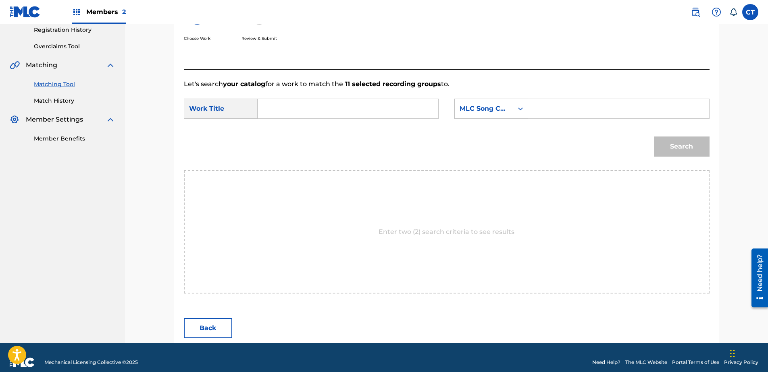
scroll to position [164, 0]
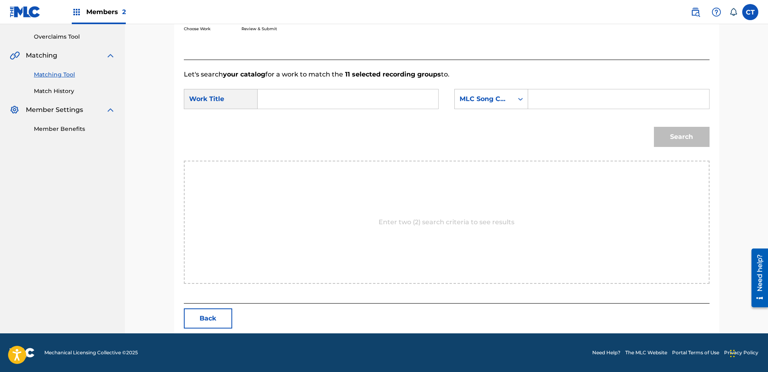
click at [396, 100] on input "Search Form" at bounding box center [347, 98] width 167 height 19
click at [399, 120] on div "[PERSON_NAME] d ies" at bounding box center [347, 117] width 166 height 15
click at [459, 116] on form "SearchWithCriteriac7e0ff94-fbd4-4557-916b-e502de607a95 Work Title [PERSON_NAME]…" at bounding box center [447, 119] width 526 height 81
click at [497, 96] on div "MLC Song Code" at bounding box center [484, 99] width 49 height 10
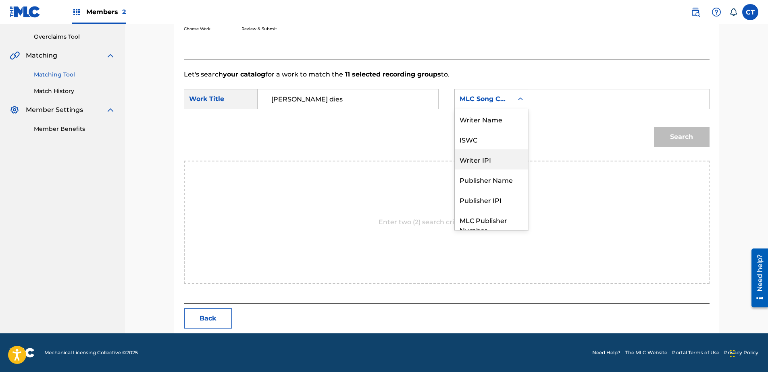
scroll to position [0, 0]
click at [480, 127] on div "Writer Name" at bounding box center [491, 119] width 73 height 20
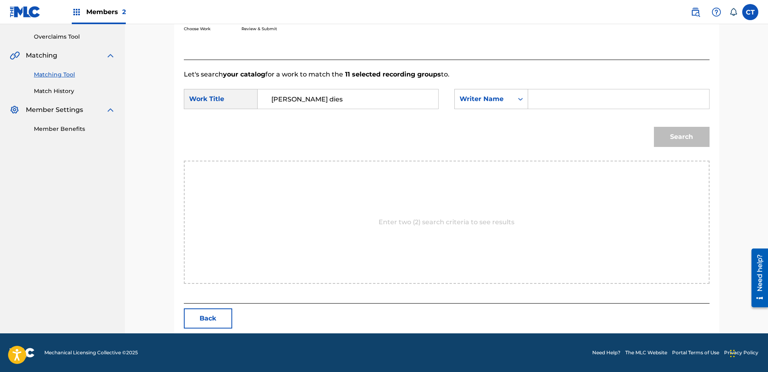
drag, startPoint x: 544, startPoint y: 106, endPoint x: 549, endPoint y: 107, distance: 5.1
click at [544, 106] on input "Search Form" at bounding box center [618, 98] width 167 height 19
click at [665, 138] on button "Search" at bounding box center [682, 137] width 56 height 20
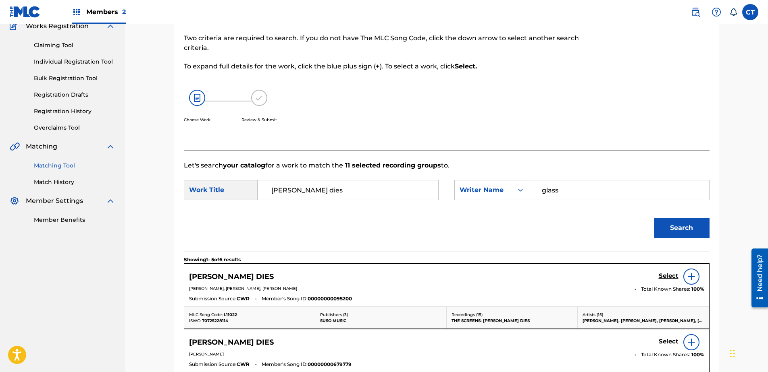
scroll to position [164, 0]
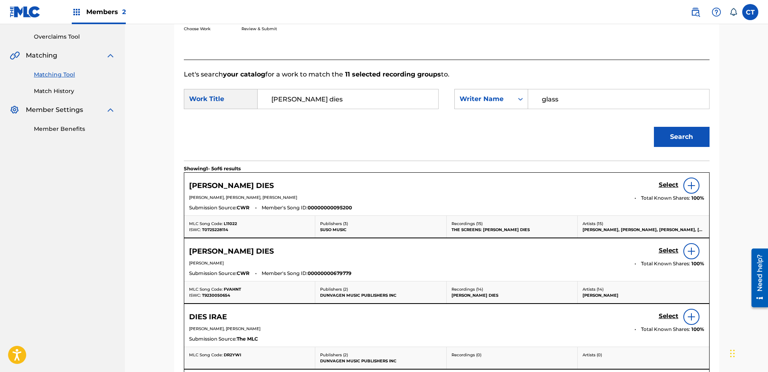
click at [668, 181] on h5 "Select" at bounding box center [669, 185] width 20 height 8
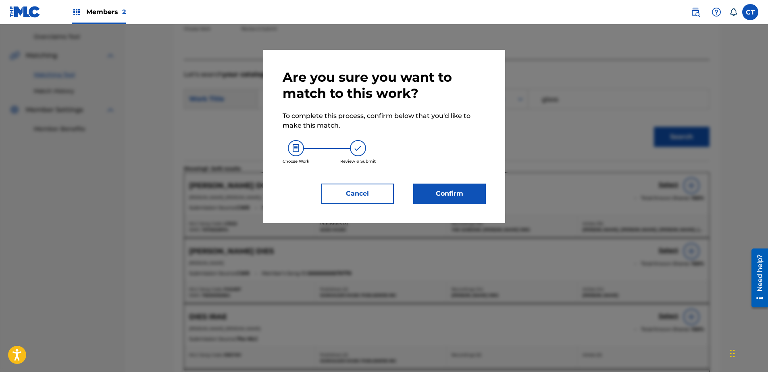
click at [450, 187] on button "Confirm" at bounding box center [449, 194] width 73 height 20
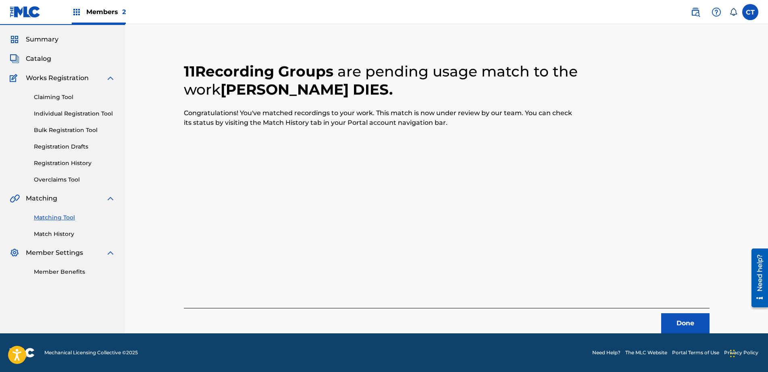
scroll to position [21, 0]
click at [666, 320] on button "Done" at bounding box center [685, 324] width 48 height 20
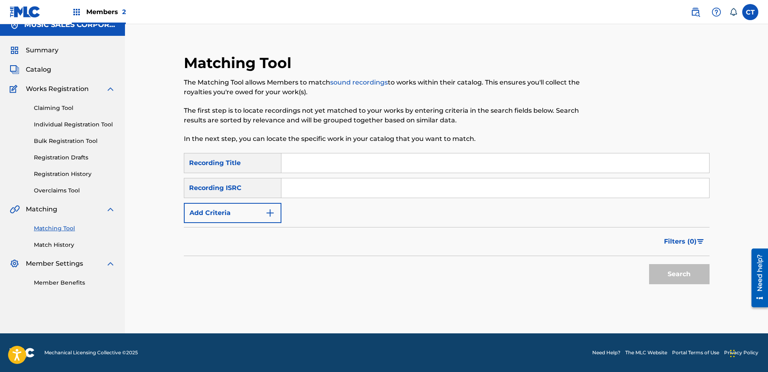
scroll to position [0, 0]
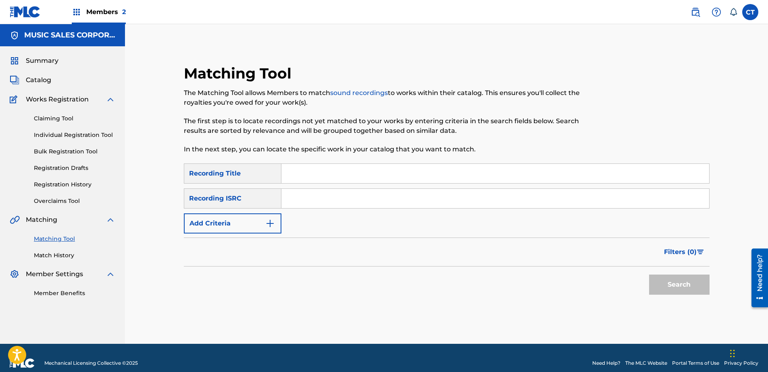
paste input "NLA509112403"
click at [690, 287] on button "Search" at bounding box center [679, 285] width 60 height 20
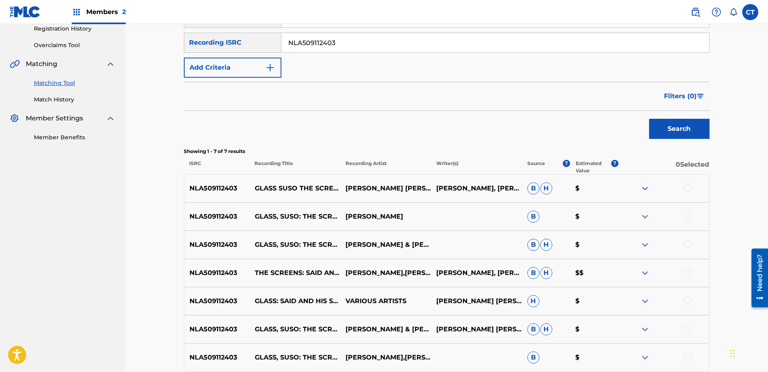
scroll to position [161, 0]
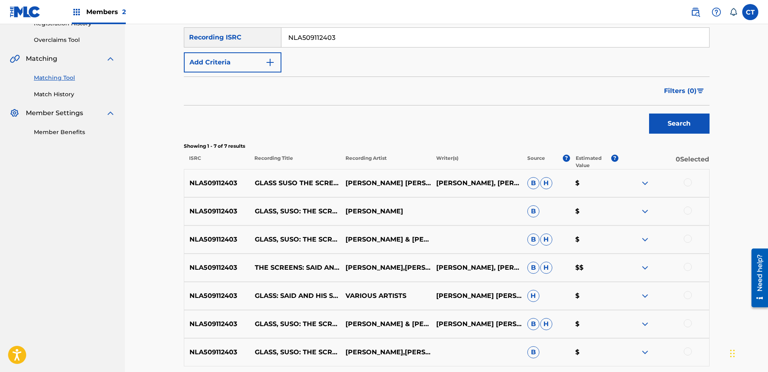
click at [693, 184] on div at bounding box center [663, 184] width 91 height 10
click at [691, 183] on div at bounding box center [688, 183] width 8 height 8
click at [690, 210] on div at bounding box center [688, 211] width 8 height 8
click at [687, 240] on div at bounding box center [688, 239] width 8 height 8
click at [684, 264] on div at bounding box center [663, 268] width 91 height 10
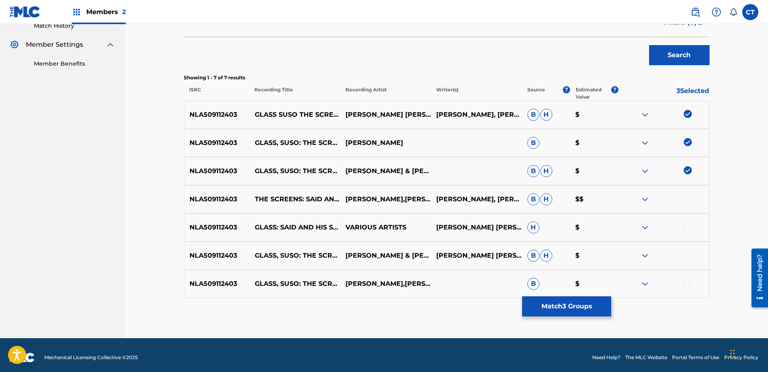
scroll to position [235, 0]
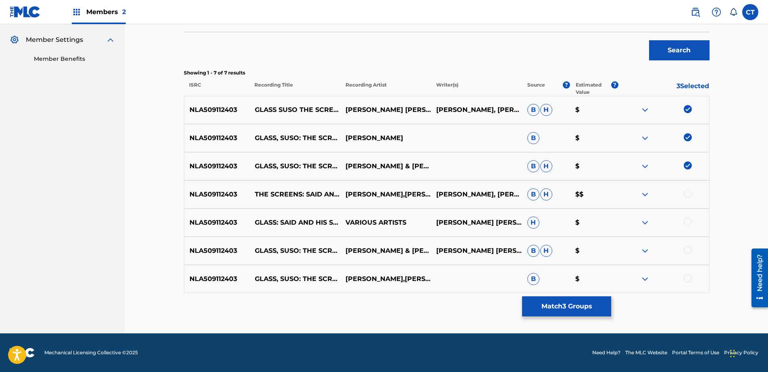
click at [685, 196] on div at bounding box center [688, 194] width 8 height 8
click at [688, 223] on div at bounding box center [688, 222] width 8 height 8
click at [689, 252] on div at bounding box center [688, 250] width 8 height 8
click at [689, 275] on div at bounding box center [688, 279] width 8 height 8
click at [549, 299] on button "Match 7 Groups" at bounding box center [566, 307] width 89 height 20
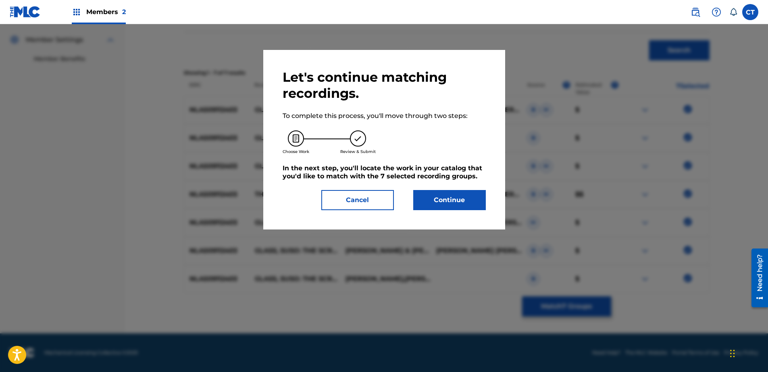
click at [466, 208] on button "Continue" at bounding box center [449, 200] width 73 height 20
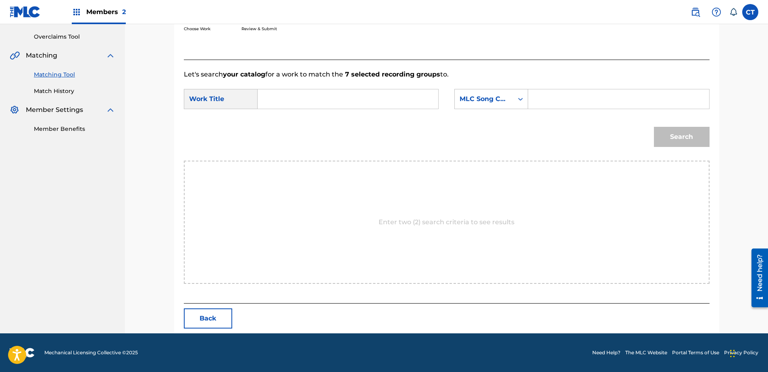
scroll to position [164, 0]
click at [354, 103] on input "Search Form" at bounding box center [347, 98] width 167 height 19
click at [354, 111] on div "said and his shadow dance" at bounding box center [347, 117] width 166 height 15
click at [467, 98] on div "MLC Song Code" at bounding box center [484, 99] width 49 height 10
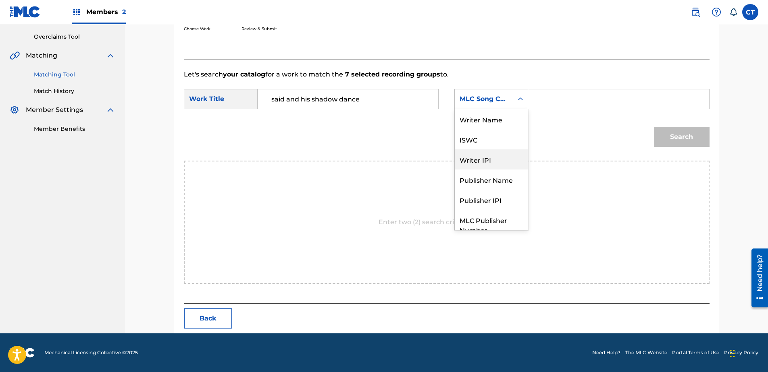
scroll to position [0, 0]
drag, startPoint x: 487, startPoint y: 126, endPoint x: 504, endPoint y: 119, distance: 18.6
click at [488, 126] on div "Writer Name" at bounding box center [491, 119] width 73 height 20
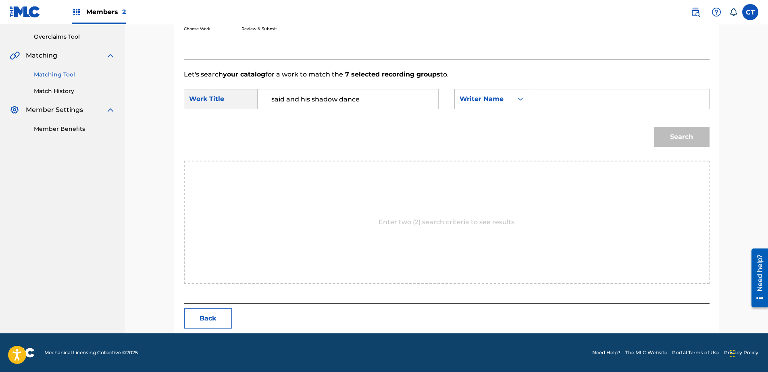
click at [592, 101] on input "Search Form" at bounding box center [618, 98] width 167 height 19
click at [659, 136] on button "Search" at bounding box center [682, 137] width 56 height 20
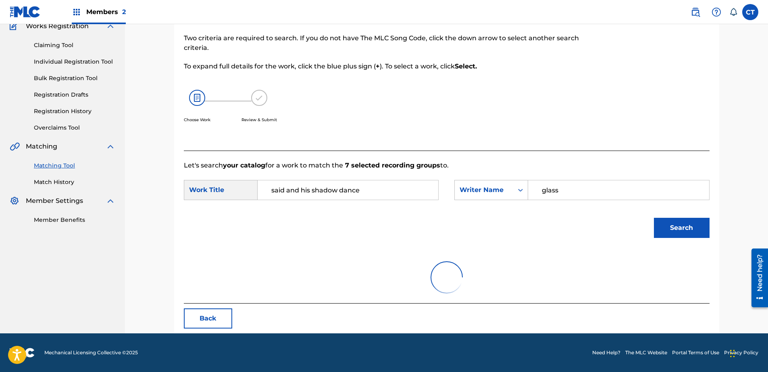
scroll to position [164, 0]
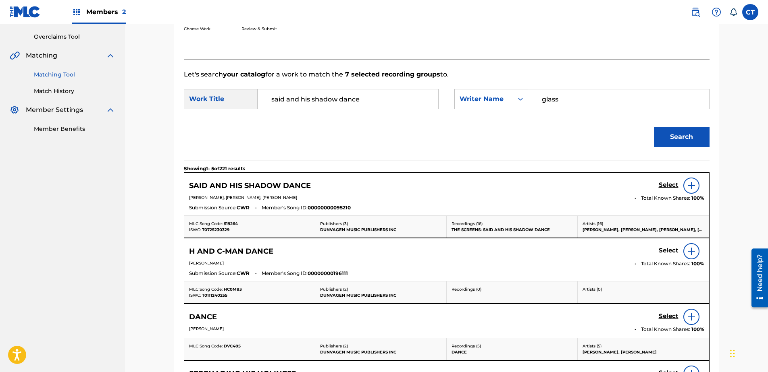
click at [669, 186] on h5 "Select" at bounding box center [669, 185] width 20 height 8
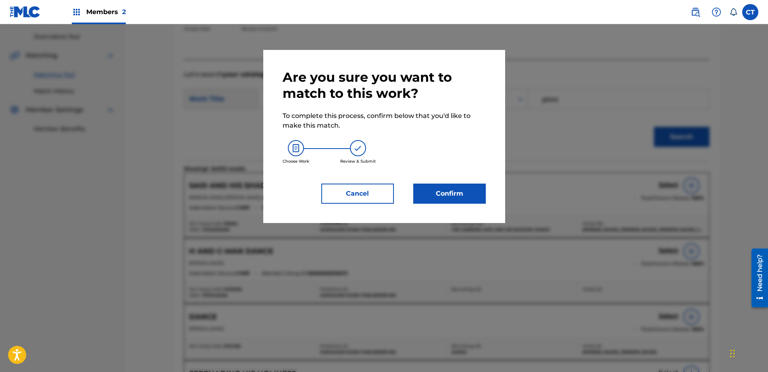
click at [444, 191] on button "Confirm" at bounding box center [449, 194] width 73 height 20
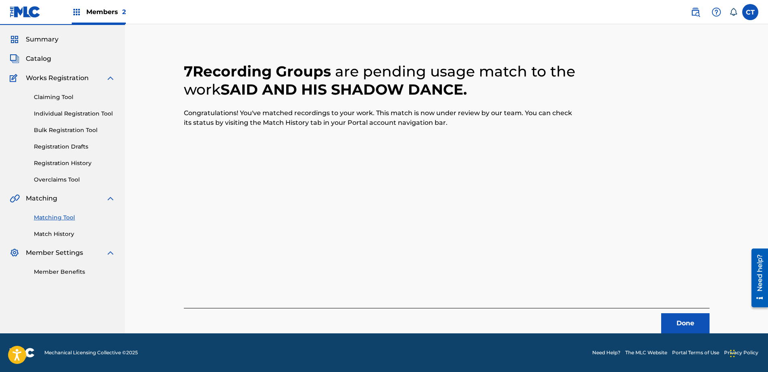
scroll to position [21, 0]
click at [685, 324] on button "Done" at bounding box center [685, 324] width 48 height 20
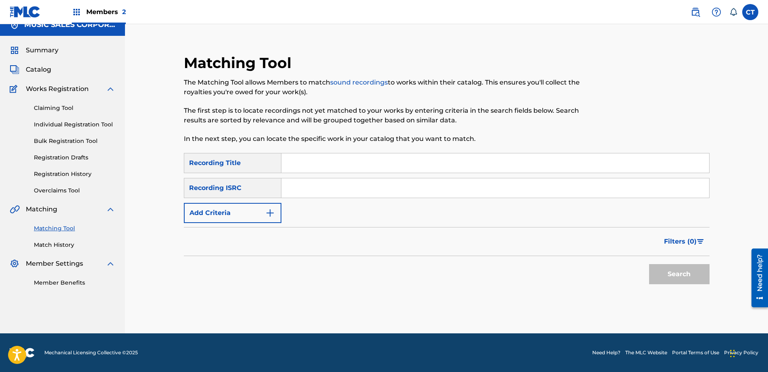
scroll to position [0, 0]
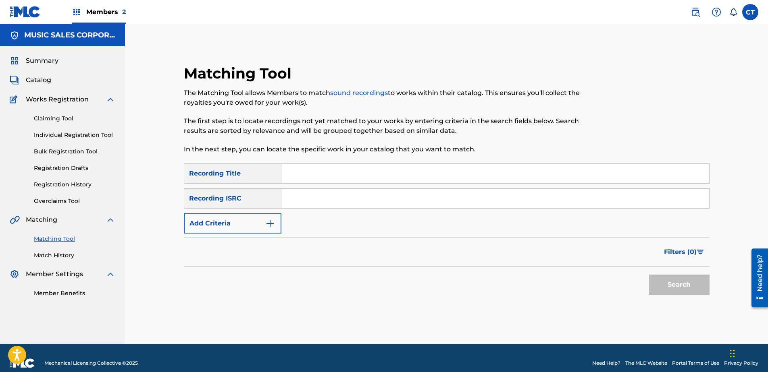
paste input "NLA509112404"
click at [663, 281] on button "Search" at bounding box center [679, 285] width 60 height 20
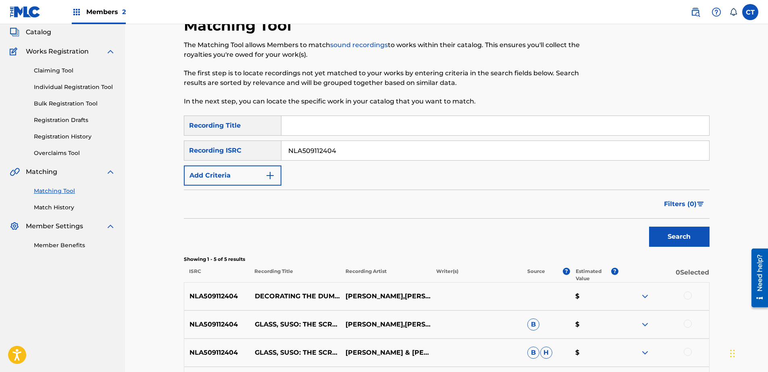
scroll to position [178, 0]
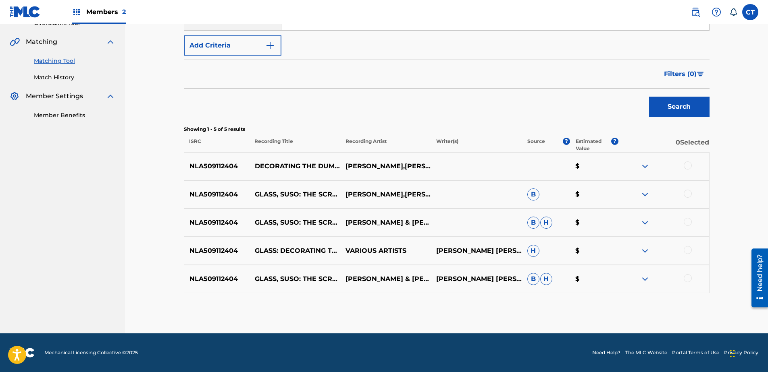
drag, startPoint x: 686, startPoint y: 168, endPoint x: 693, endPoint y: 207, distance: 39.6
click at [686, 170] on div at bounding box center [663, 167] width 91 height 10
click at [692, 195] on div at bounding box center [663, 195] width 91 height 10
click at [689, 223] on div at bounding box center [688, 222] width 8 height 8
click at [690, 253] on div at bounding box center [688, 250] width 8 height 8
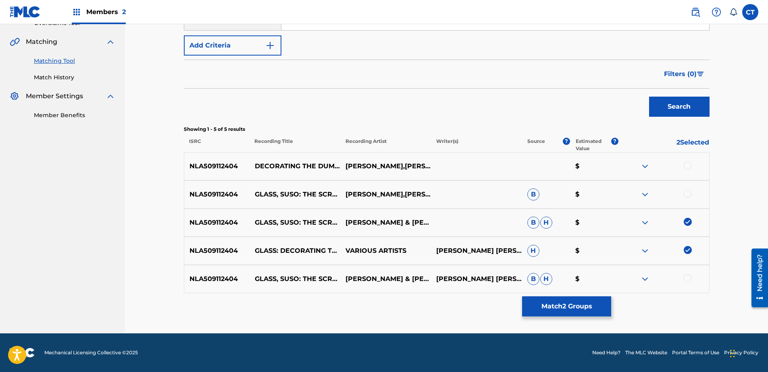
click at [691, 273] on div "NLA509112404 GLASS, SUSO: THE SCREENS - DECORATING THE DUMMIES [PERSON_NAME] & …" at bounding box center [447, 279] width 526 height 28
click at [690, 277] on div at bounding box center [688, 279] width 8 height 8
click at [686, 193] on div at bounding box center [688, 194] width 8 height 8
click at [683, 166] on div at bounding box center [663, 167] width 91 height 10
click at [684, 166] on div at bounding box center [688, 166] width 8 height 8
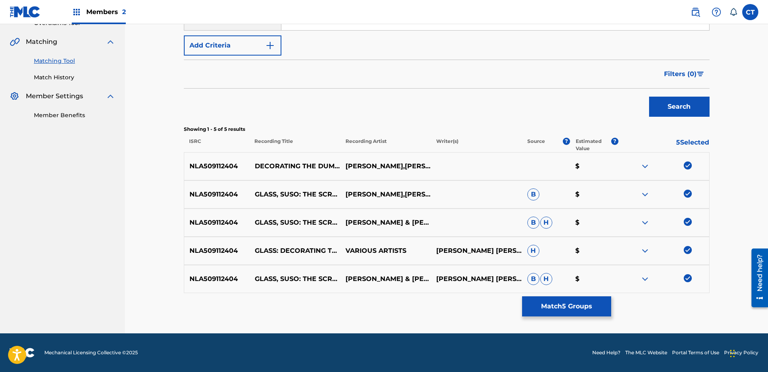
click at [603, 315] on button "Match 5 Groups" at bounding box center [566, 307] width 89 height 20
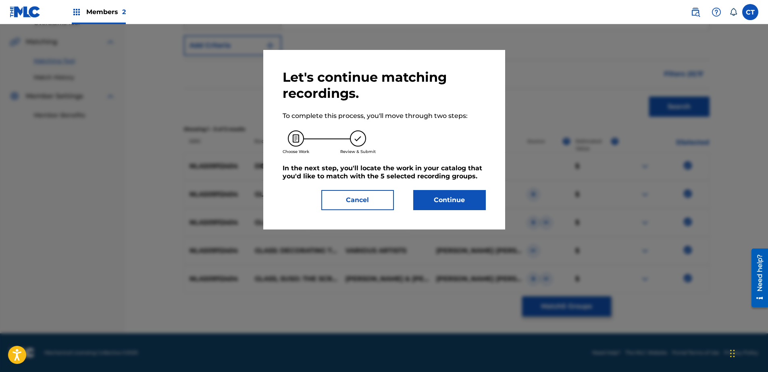
click at [458, 199] on button "Continue" at bounding box center [449, 200] width 73 height 20
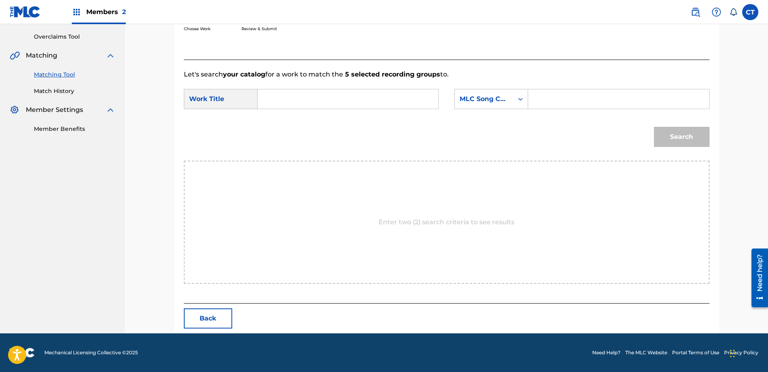
click at [369, 102] on input "Search Form" at bounding box center [347, 98] width 167 height 19
click at [381, 117] on div "decorating the dummies" at bounding box center [347, 117] width 166 height 15
click at [463, 100] on div "MLC Song Code" at bounding box center [484, 99] width 49 height 10
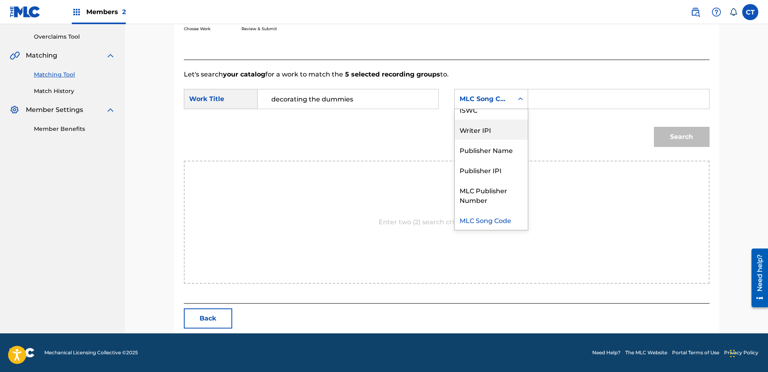
scroll to position [0, 0]
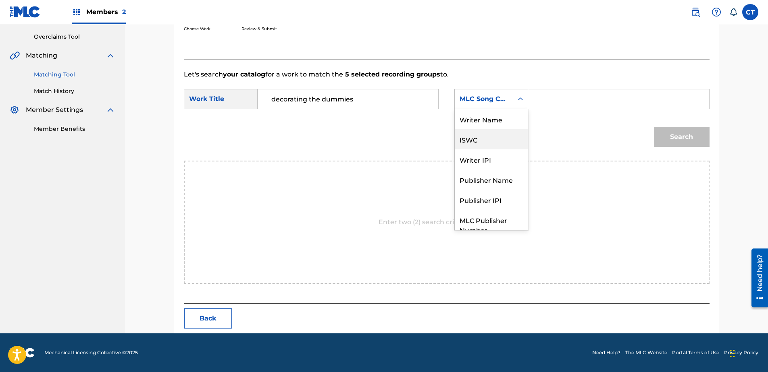
click at [494, 123] on div "Writer Name" at bounding box center [491, 119] width 73 height 20
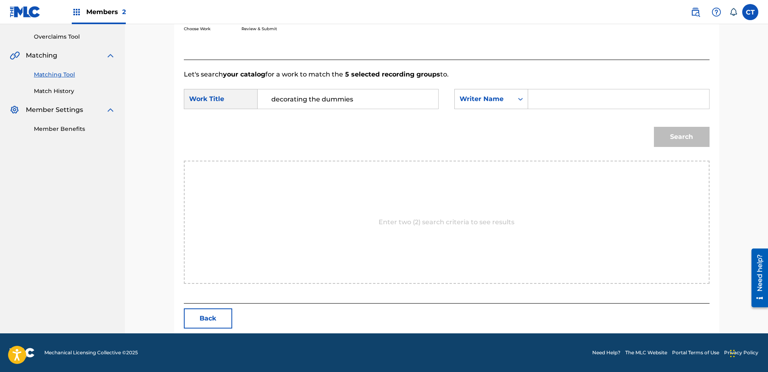
click at [552, 108] on input "Search Form" at bounding box center [618, 98] width 167 height 19
click at [663, 131] on button "Search" at bounding box center [682, 137] width 56 height 20
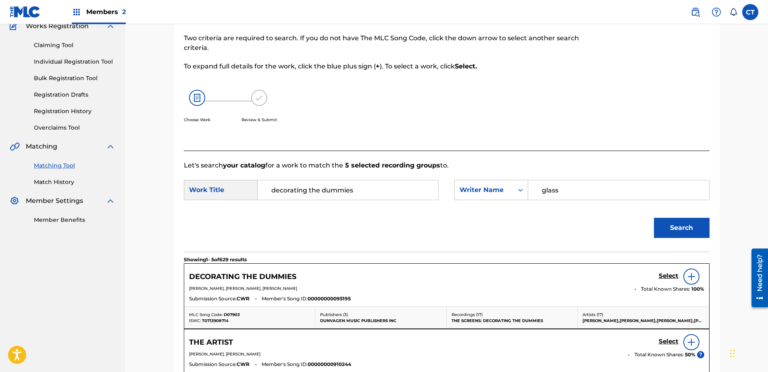
scroll to position [164, 0]
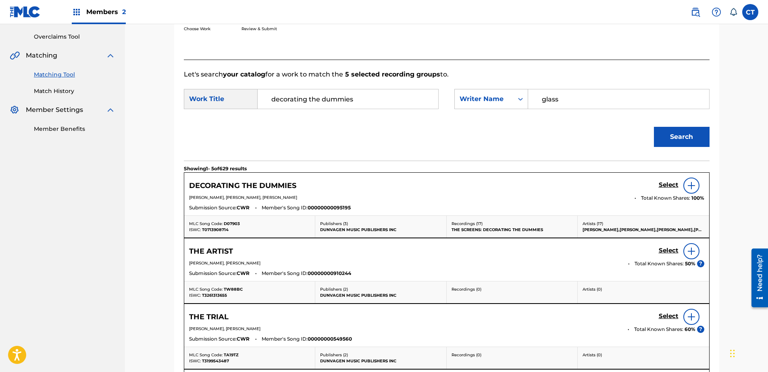
click at [668, 181] on h5 "Select" at bounding box center [669, 185] width 20 height 8
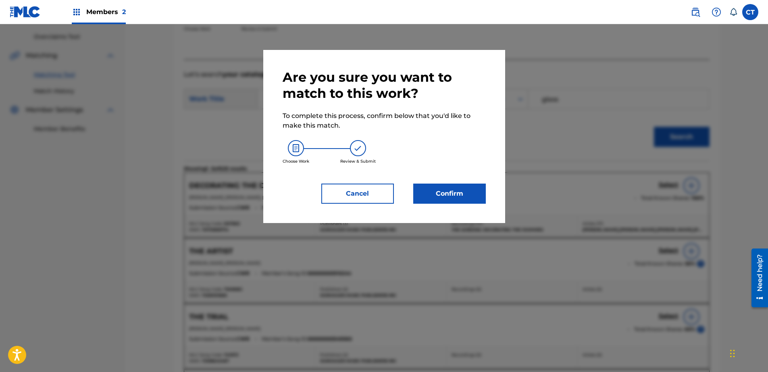
click at [483, 189] on button "Confirm" at bounding box center [449, 194] width 73 height 20
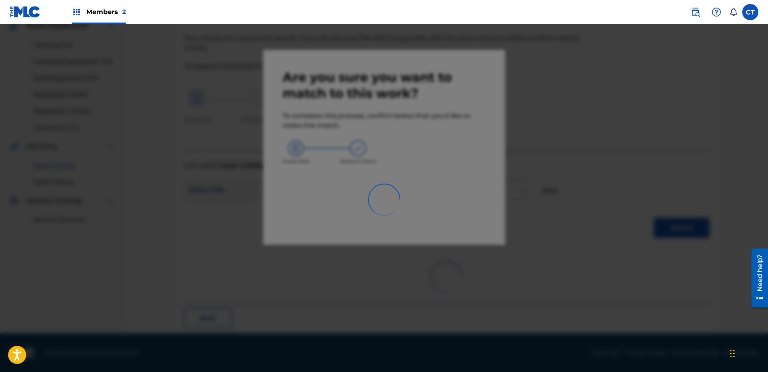
scroll to position [21, 0]
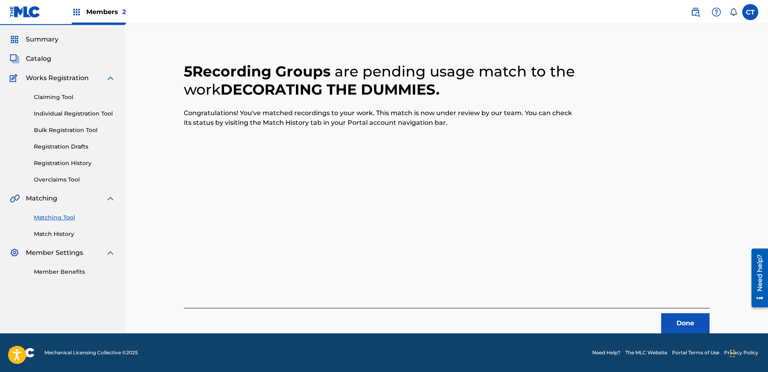
click at [693, 324] on button "Done" at bounding box center [685, 324] width 48 height 20
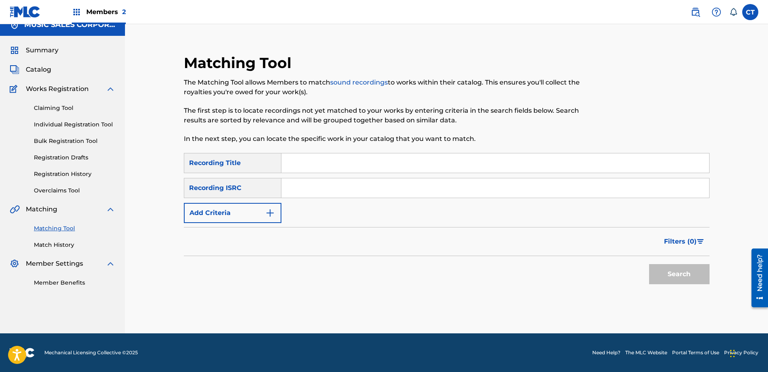
scroll to position [0, 0]
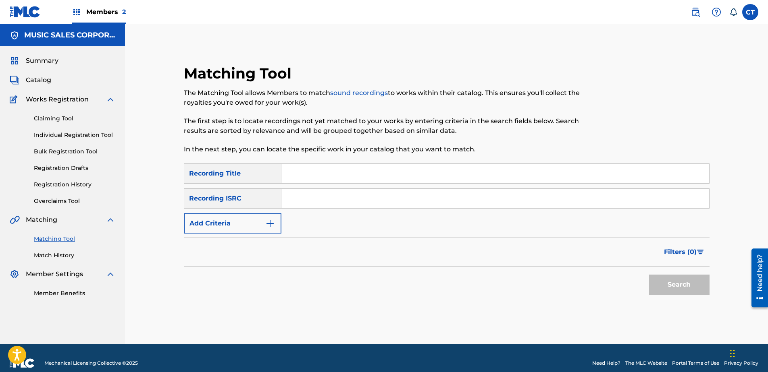
paste input "NLA509112405"
click at [687, 286] on button "Search" at bounding box center [679, 285] width 60 height 20
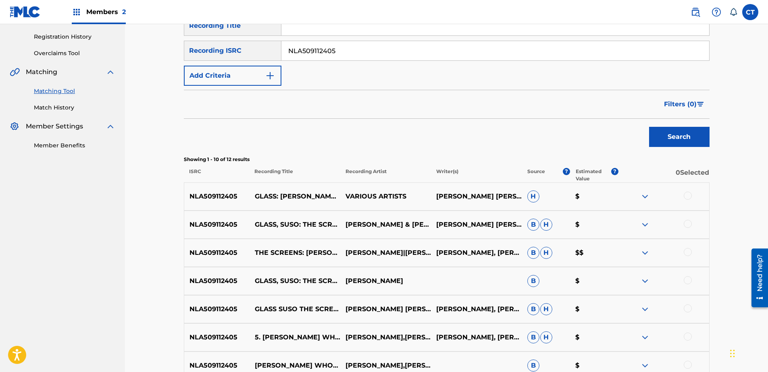
scroll to position [161, 0]
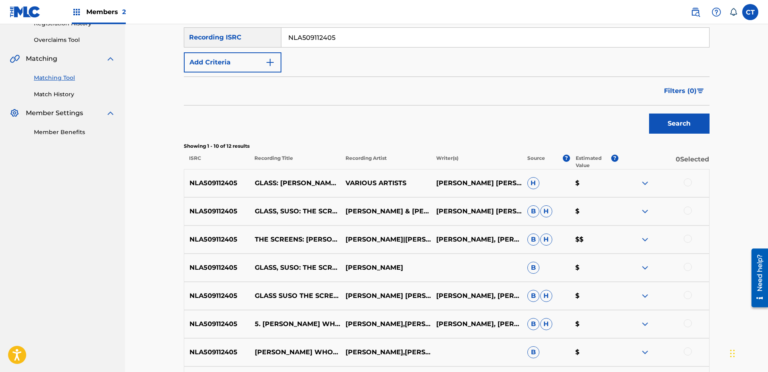
click at [682, 178] on div "NLA509112405 GLASS: [PERSON_NAME] WHOREHOUSE - WARDA'S WHOREHOUSE VARIOUS ARTIS…" at bounding box center [447, 183] width 526 height 28
click at [684, 181] on div at bounding box center [688, 183] width 8 height 8
click at [689, 212] on div at bounding box center [688, 211] width 8 height 8
click at [688, 237] on div at bounding box center [688, 239] width 8 height 8
click at [686, 265] on div at bounding box center [688, 267] width 8 height 8
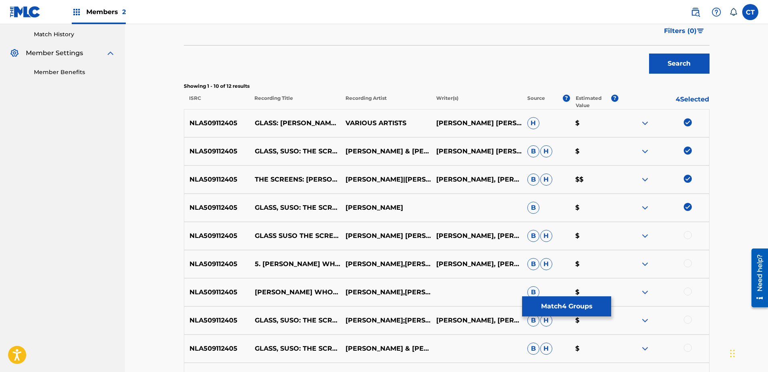
scroll to position [282, 0]
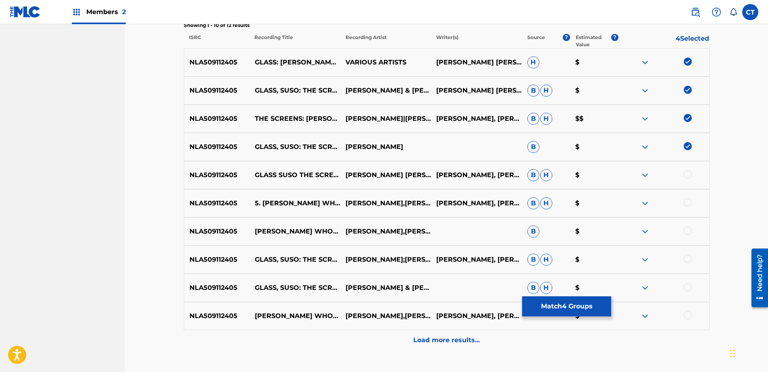
click at [685, 177] on div at bounding box center [688, 175] width 8 height 8
click at [687, 210] on div "NLA509112405 5. [PERSON_NAME] WHOREHOUSE [PERSON_NAME],[PERSON_NAME],[PERSON_NA…" at bounding box center [447, 203] width 526 height 28
click at [687, 205] on div at bounding box center [688, 203] width 8 height 8
click at [687, 232] on div at bounding box center [688, 231] width 8 height 8
click at [688, 261] on div at bounding box center [688, 259] width 8 height 8
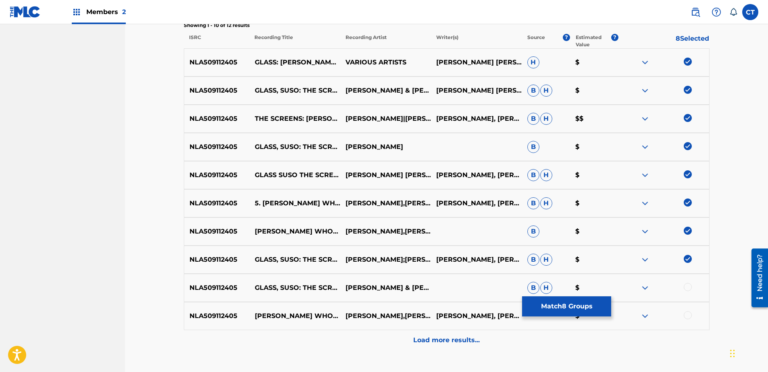
click at [685, 289] on div at bounding box center [688, 287] width 8 height 8
click at [688, 316] on div at bounding box center [688, 316] width 8 height 8
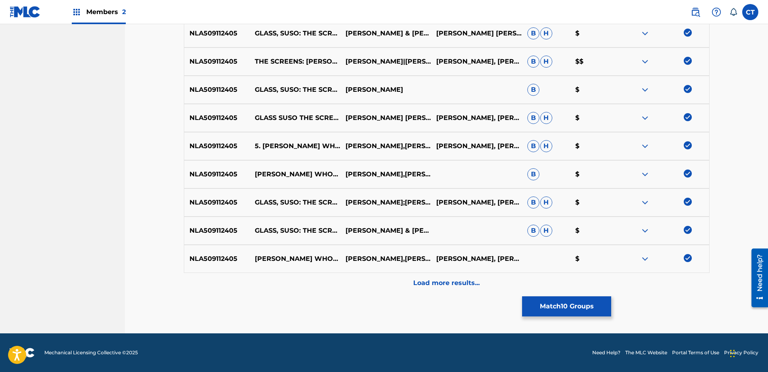
click at [682, 284] on div "Load more results..." at bounding box center [447, 283] width 526 height 20
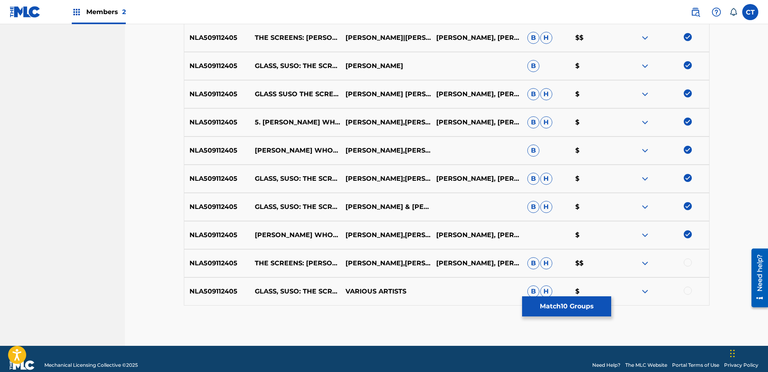
scroll to position [376, 0]
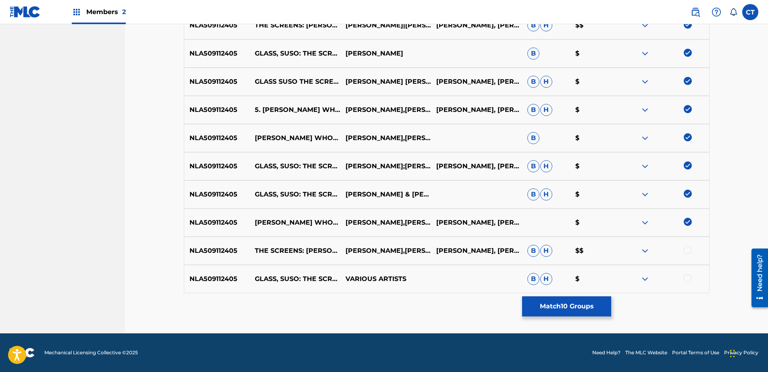
click at [685, 249] on div at bounding box center [688, 250] width 8 height 8
click at [687, 276] on div at bounding box center [688, 279] width 8 height 8
click at [611, 306] on div "Matching Tool The Matching Tool allows Members to match sound recordings to wor…" at bounding box center [447, 11] width 526 height 645
click at [566, 315] on button "Match 12 Groups" at bounding box center [566, 307] width 89 height 20
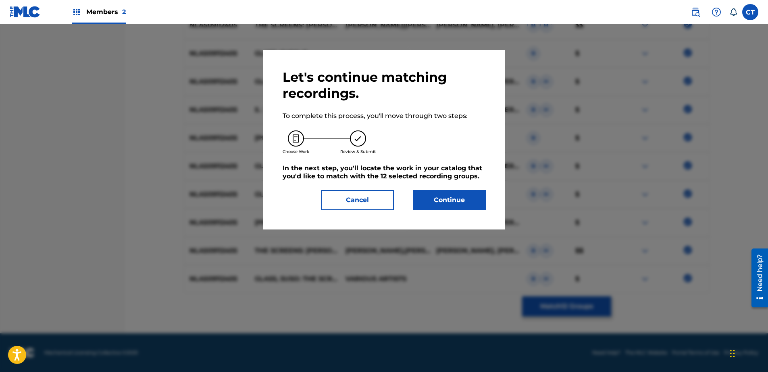
click at [460, 200] on button "Continue" at bounding box center [449, 200] width 73 height 20
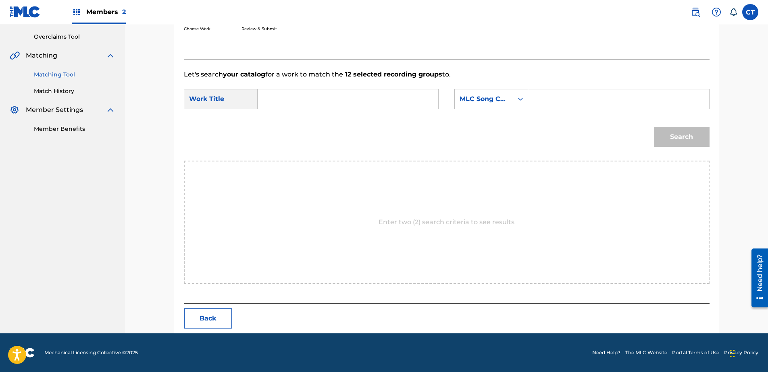
click at [323, 111] on div "SearchWithCriteriac7e0ff94-fbd4-4557-916b-e502de607a95 Work Title SearchWithCri…" at bounding box center [447, 101] width 526 height 25
click at [323, 106] on input "Search Form" at bounding box center [347, 98] width 167 height 19
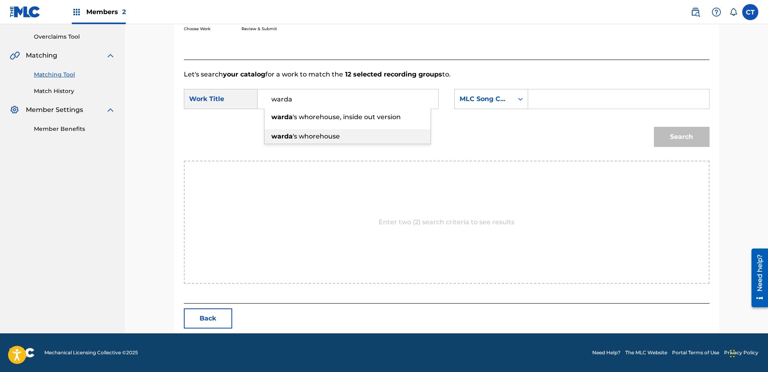
click at [339, 139] on span "'s whorehouse" at bounding box center [316, 137] width 47 height 8
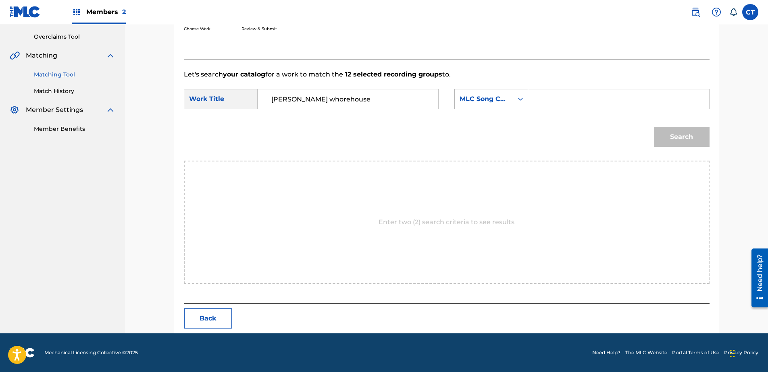
click at [474, 105] on div "MLC Song Code" at bounding box center [484, 99] width 58 height 15
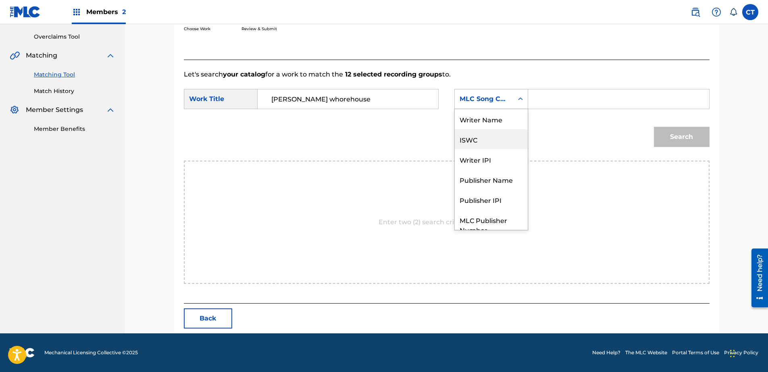
scroll to position [0, 0]
drag, startPoint x: 488, startPoint y: 120, endPoint x: 569, endPoint y: 109, distance: 81.3
click at [489, 120] on div "Writer Name" at bounding box center [491, 119] width 73 height 20
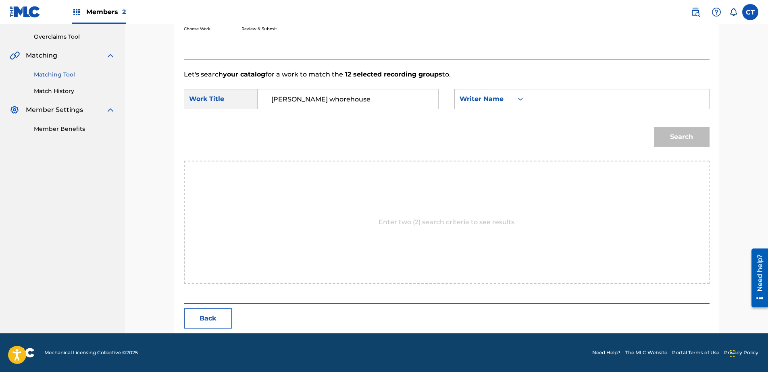
click at [576, 108] on input "Search Form" at bounding box center [618, 98] width 167 height 19
click at [681, 131] on button "Search" at bounding box center [682, 137] width 56 height 20
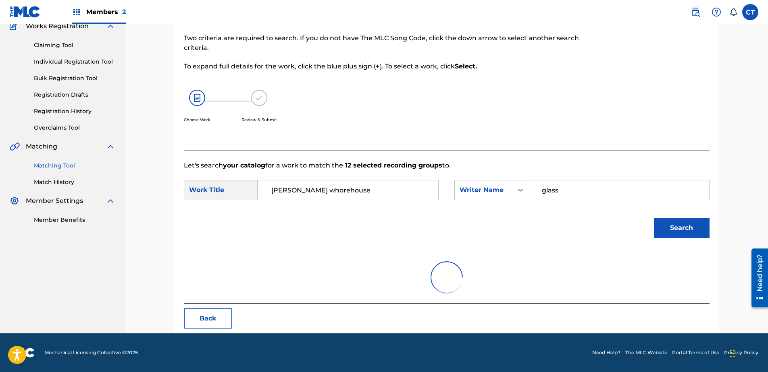
scroll to position [164, 0]
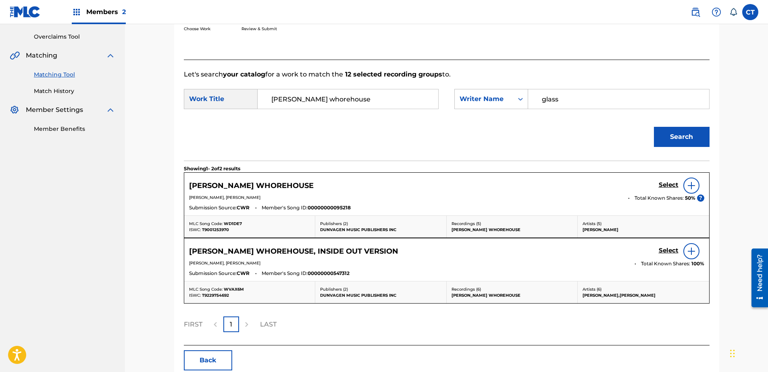
click at [673, 183] on h5 "Select" at bounding box center [669, 185] width 20 height 8
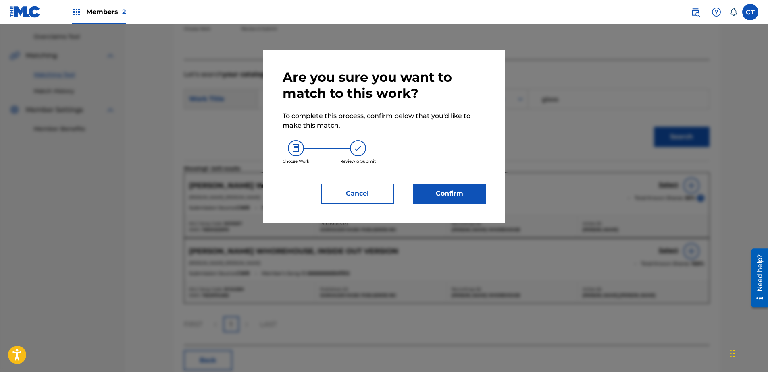
click at [445, 198] on button "Confirm" at bounding box center [449, 194] width 73 height 20
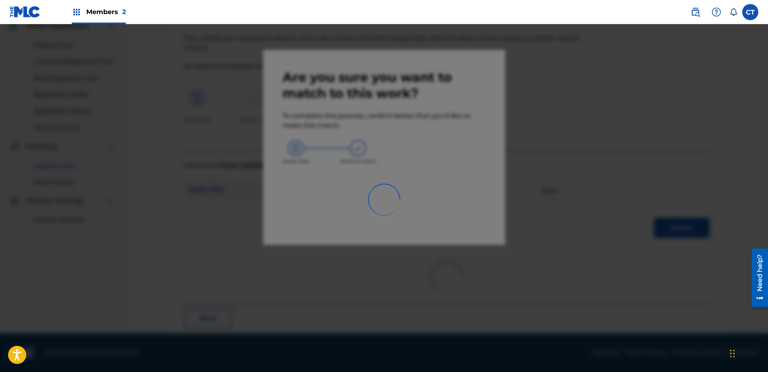
scroll to position [21, 0]
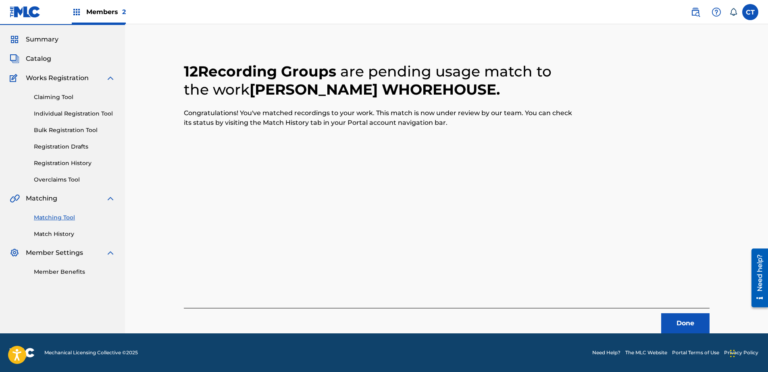
click at [684, 331] on button "Done" at bounding box center [685, 324] width 48 height 20
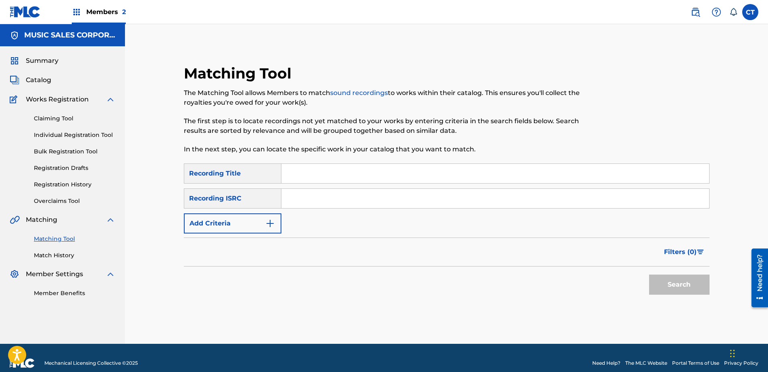
paste input "NLA509112406"
click at [684, 279] on button "Search" at bounding box center [679, 285] width 60 height 20
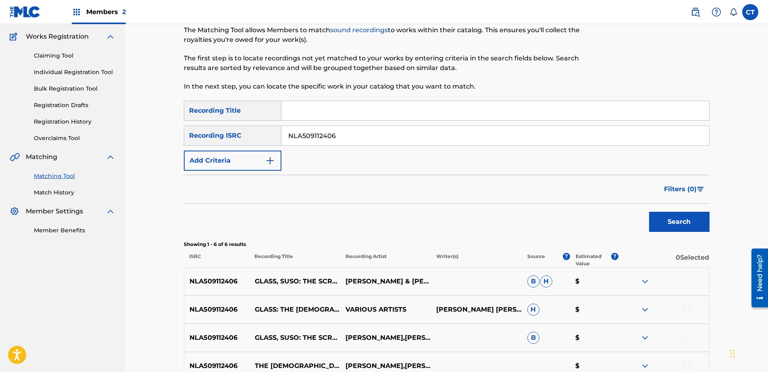
scroll to position [121, 0]
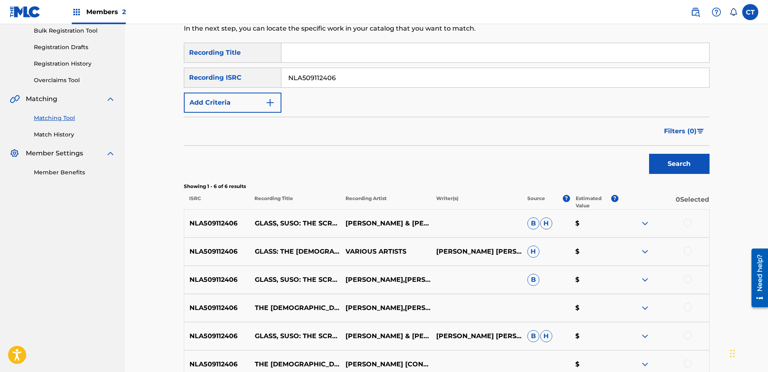
click at [684, 222] on div at bounding box center [688, 223] width 8 height 8
click at [684, 256] on div at bounding box center [663, 252] width 91 height 10
click at [686, 252] on div at bounding box center [688, 251] width 8 height 8
click at [684, 276] on div at bounding box center [663, 280] width 91 height 10
click at [686, 278] on div at bounding box center [688, 279] width 8 height 8
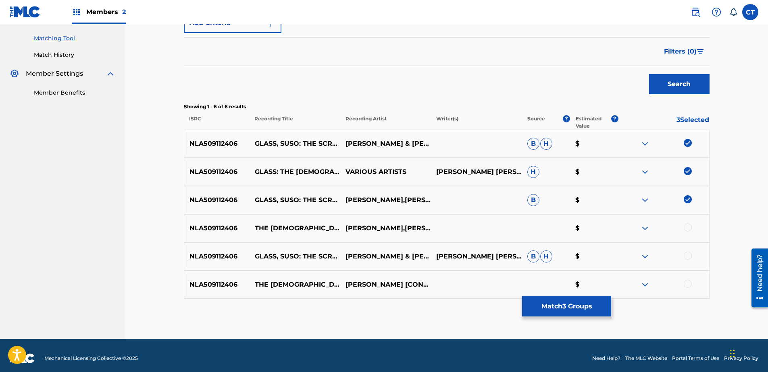
scroll to position [206, 0]
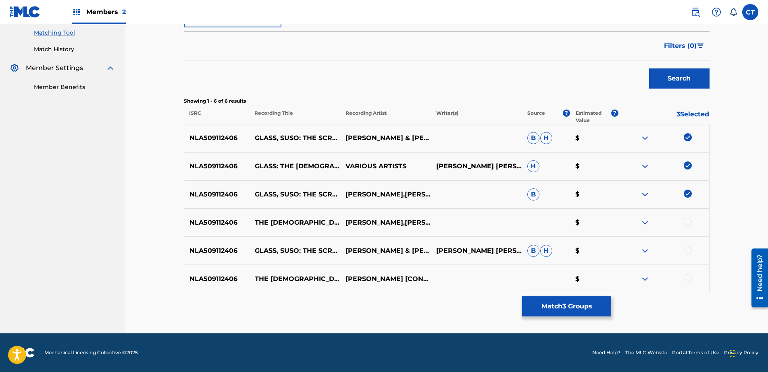
click at [687, 225] on div at bounding box center [688, 222] width 8 height 8
drag, startPoint x: 687, startPoint y: 252, endPoint x: 687, endPoint y: 263, distance: 11.3
click at [687, 252] on div at bounding box center [688, 250] width 8 height 8
click at [686, 279] on div at bounding box center [688, 279] width 8 height 8
click at [589, 310] on button "Match 6 Groups" at bounding box center [566, 307] width 89 height 20
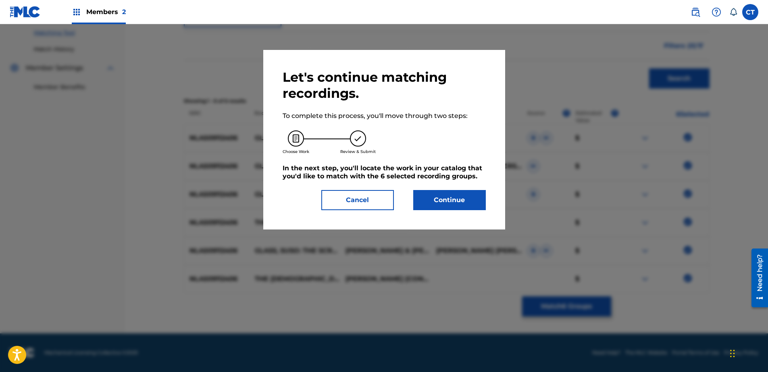
click at [460, 210] on button "Continue" at bounding box center [449, 200] width 73 height 20
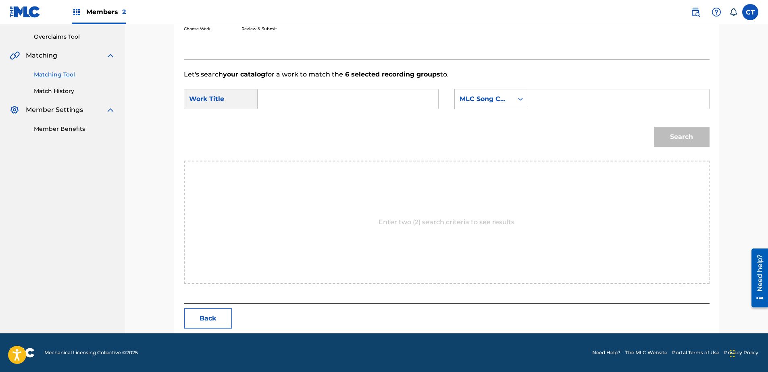
click at [337, 85] on form "SearchWithCriteriac7e0ff94-fbd4-4557-916b-e502de607a95 Work Title SearchWithCri…" at bounding box center [447, 119] width 526 height 81
click at [339, 103] on input "Search Form" at bounding box center [347, 98] width 167 height 19
click at [475, 98] on div "MLC Song Code" at bounding box center [484, 99] width 49 height 10
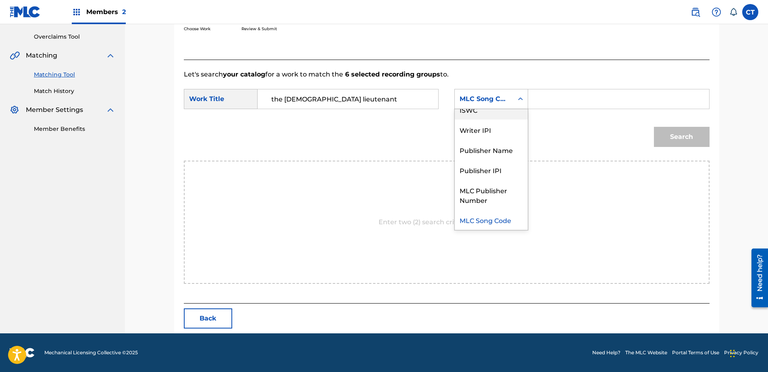
scroll to position [0, 0]
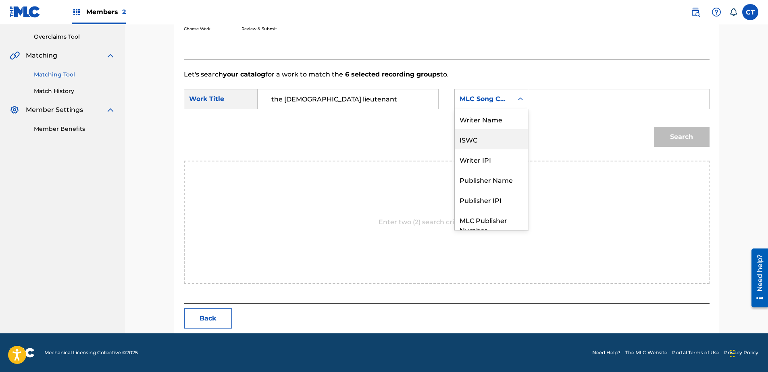
click at [486, 130] on div "ISWC" at bounding box center [491, 139] width 73 height 20
click at [495, 106] on div "ISWC" at bounding box center [484, 99] width 58 height 15
click at [495, 118] on div "Writer Name" at bounding box center [491, 119] width 73 height 20
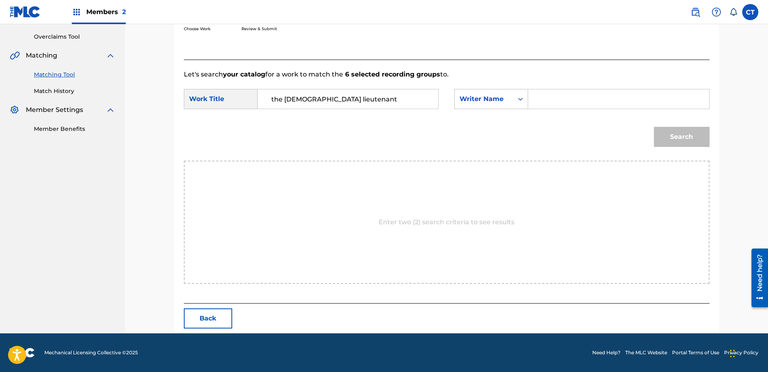
drag, startPoint x: 538, startPoint y: 102, endPoint x: 543, endPoint y: 105, distance: 5.1
click at [538, 102] on input "Search Form" at bounding box center [618, 98] width 167 height 19
click at [680, 135] on button "Search" at bounding box center [682, 137] width 56 height 20
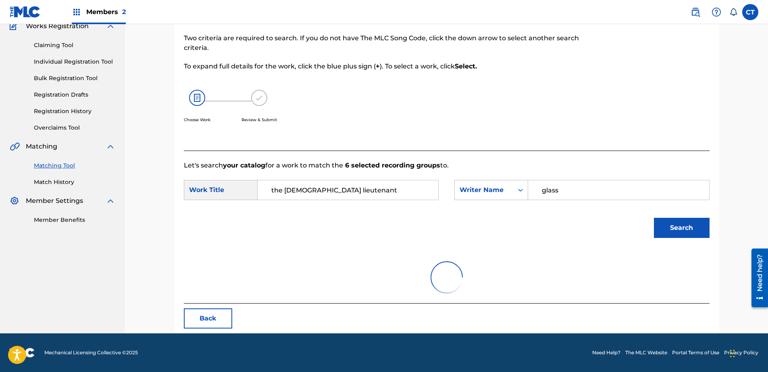
scroll to position [164, 0]
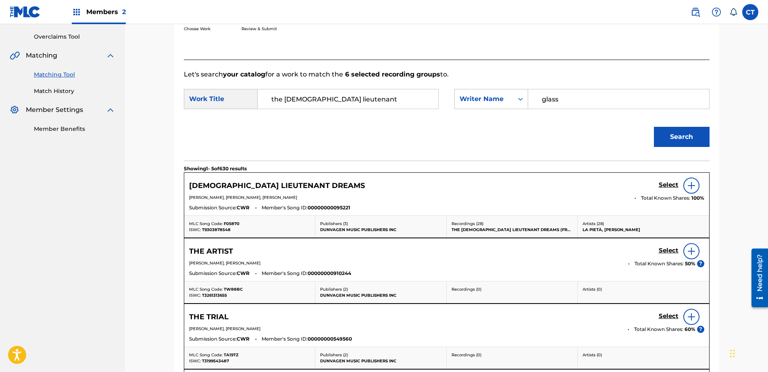
click at [662, 184] on h5 "Select" at bounding box center [669, 185] width 20 height 8
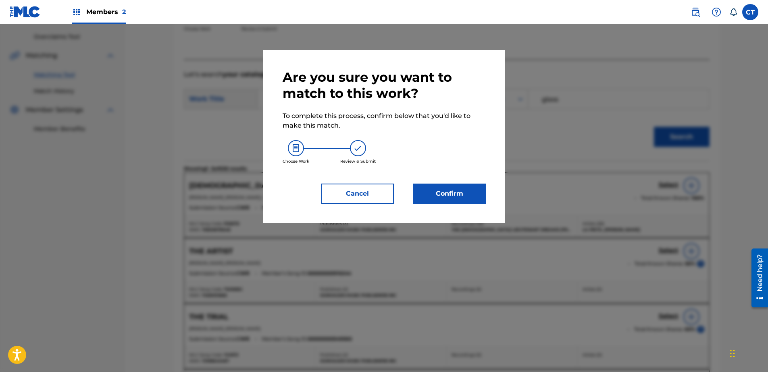
click at [429, 180] on div "Are you sure you want to match to this work? To complete this process, confirm …" at bounding box center [384, 136] width 203 height 135
click at [435, 186] on button "Confirm" at bounding box center [449, 194] width 73 height 20
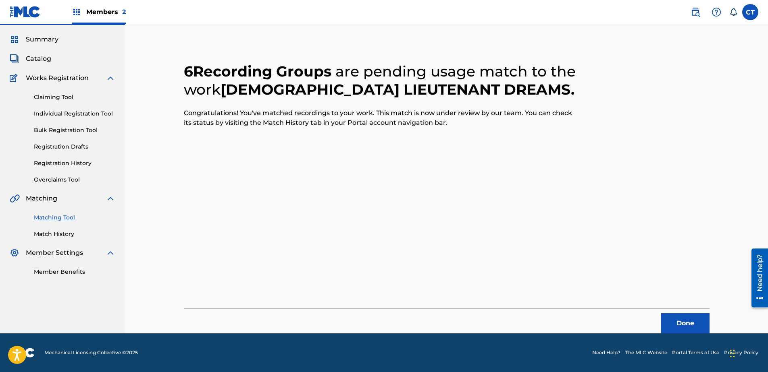
scroll to position [21, 0]
click at [662, 308] on div "6 Recording Groups are pending usage match to the work FRENCH LIEUTENANT DREAMS…" at bounding box center [447, 188] width 526 height 291
click at [668, 317] on button "Done" at bounding box center [685, 324] width 48 height 20
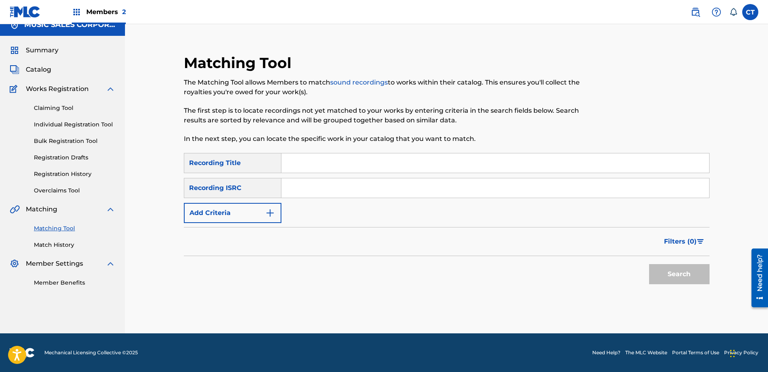
scroll to position [0, 0]
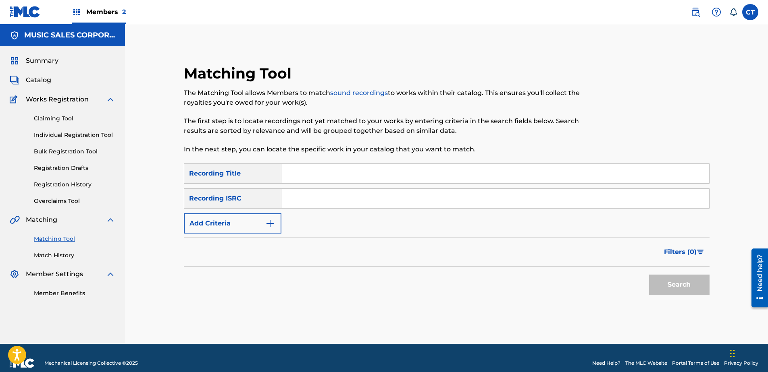
paste input "NLA509112407"
click at [653, 282] on button "Search" at bounding box center [679, 285] width 60 height 20
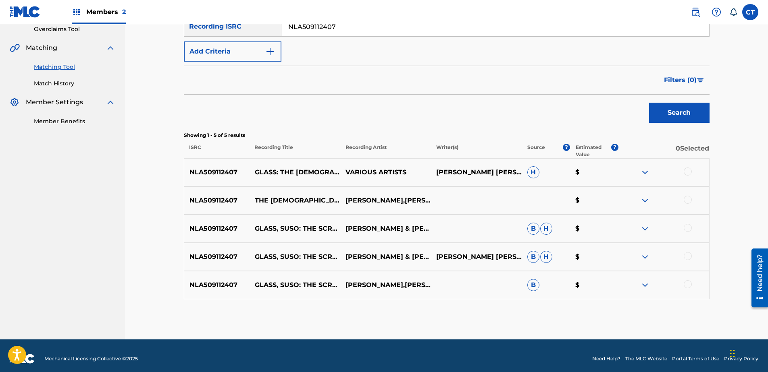
scroll to position [178, 0]
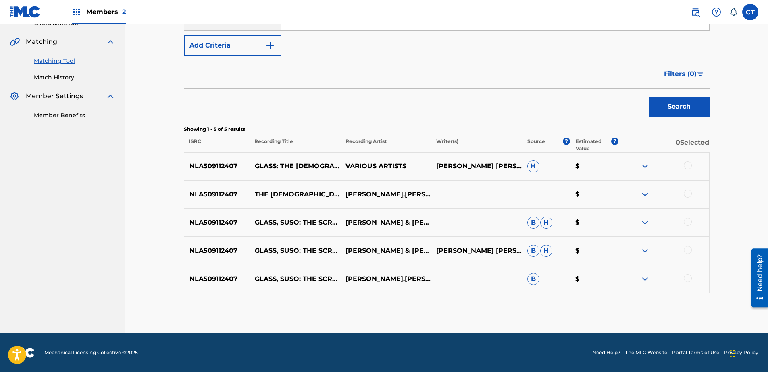
click at [687, 166] on div at bounding box center [688, 166] width 8 height 8
click at [689, 195] on div at bounding box center [688, 194] width 8 height 8
click at [689, 222] on div at bounding box center [688, 222] width 8 height 8
click at [688, 248] on div at bounding box center [688, 250] width 8 height 8
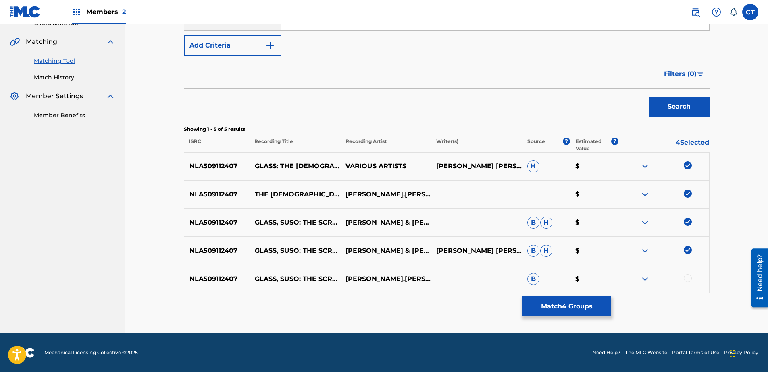
click at [686, 277] on div at bounding box center [688, 279] width 8 height 8
click at [580, 300] on button "Match 5 Groups" at bounding box center [566, 307] width 89 height 20
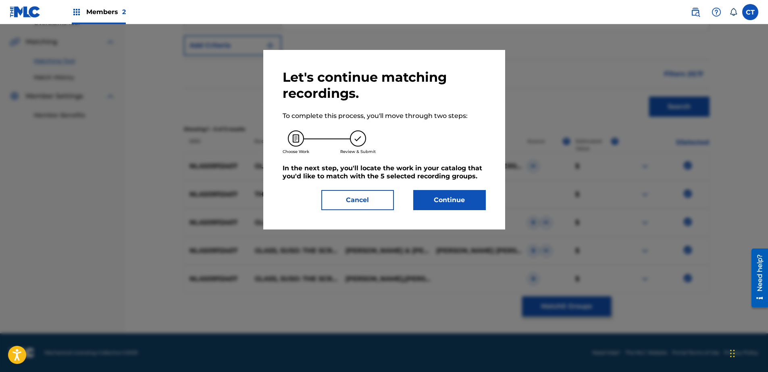
click at [470, 204] on button "Continue" at bounding box center [449, 200] width 73 height 20
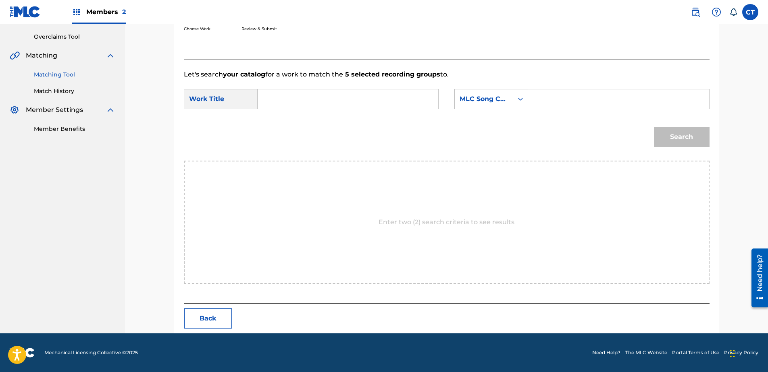
click at [390, 112] on div "SearchWithCriteriac7e0ff94-fbd4-4557-916b-e502de607a95 Work Title SearchWithCri…" at bounding box center [447, 101] width 526 height 25
click at [383, 108] on input "Search Form" at bounding box center [347, 98] width 167 height 19
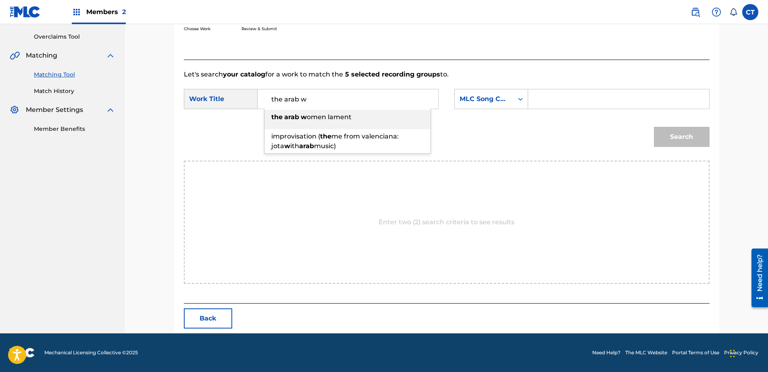
click at [383, 112] on div "the [DEMOGRAPHIC_DATA] w omen lament" at bounding box center [347, 117] width 166 height 15
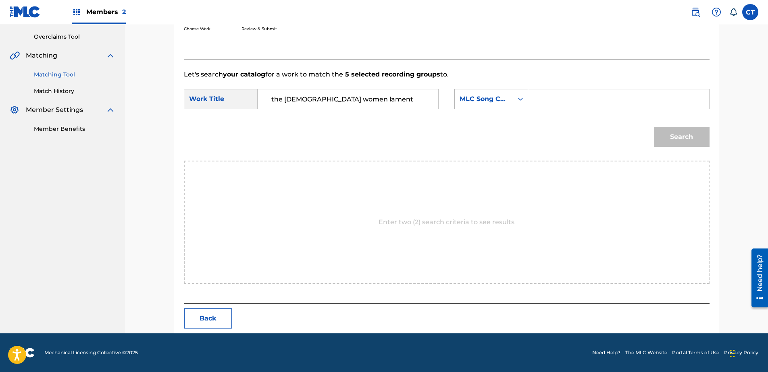
click at [513, 100] on div "Search Form" at bounding box center [520, 99] width 15 height 15
click at [513, 123] on div "Writer Name" at bounding box center [491, 119] width 73 height 20
click at [565, 99] on input "Search Form" at bounding box center [618, 98] width 167 height 19
click at [674, 132] on button "Search" at bounding box center [682, 137] width 56 height 20
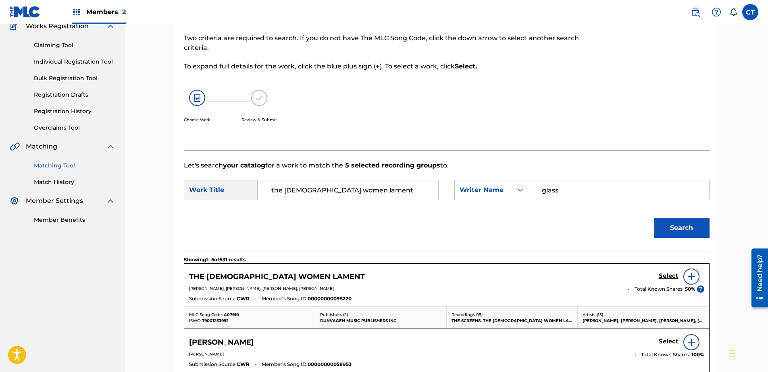
scroll to position [164, 0]
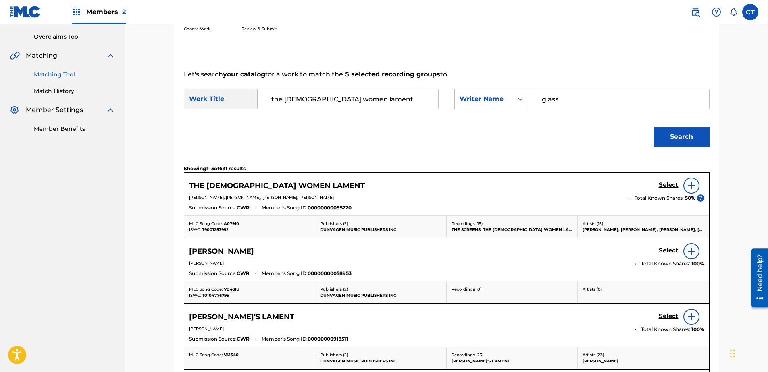
click at [658, 186] on div "THE [DEMOGRAPHIC_DATA] WOMEN LAMENT Select" at bounding box center [446, 186] width 515 height 16
click at [661, 185] on h5 "Select" at bounding box center [669, 185] width 20 height 8
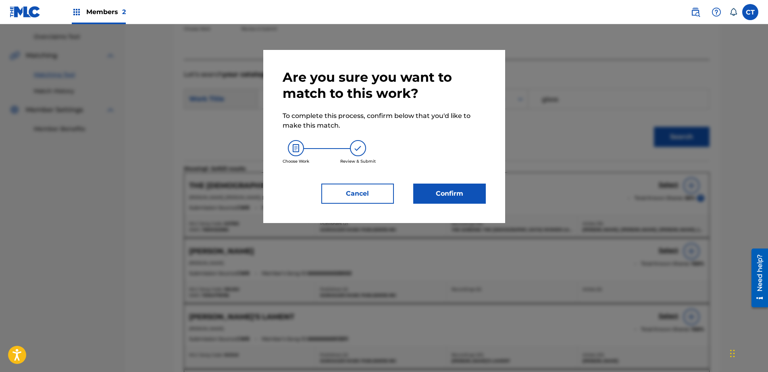
click at [446, 190] on button "Confirm" at bounding box center [449, 194] width 73 height 20
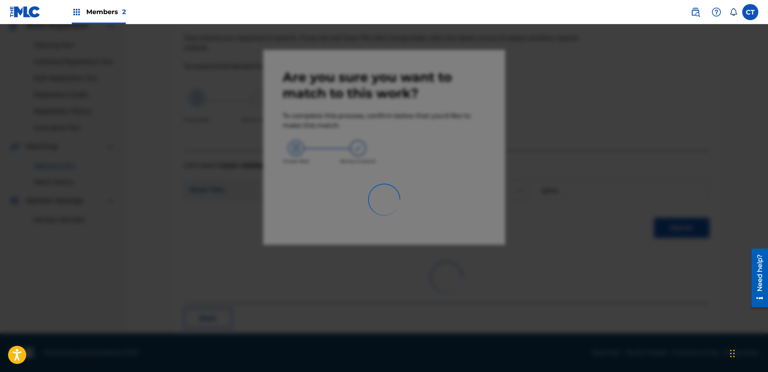
scroll to position [21, 0]
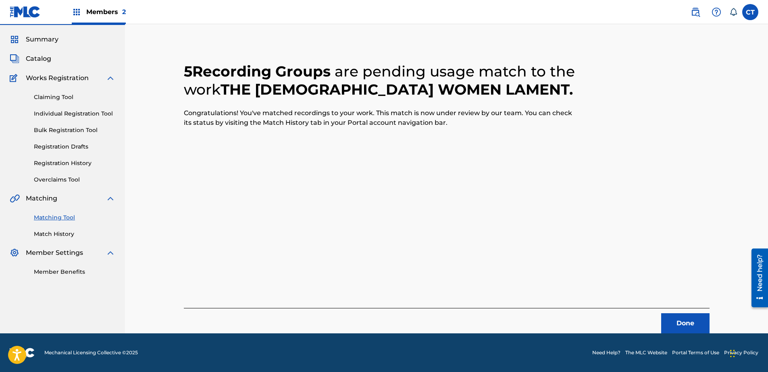
click at [689, 324] on button "Done" at bounding box center [685, 324] width 48 height 20
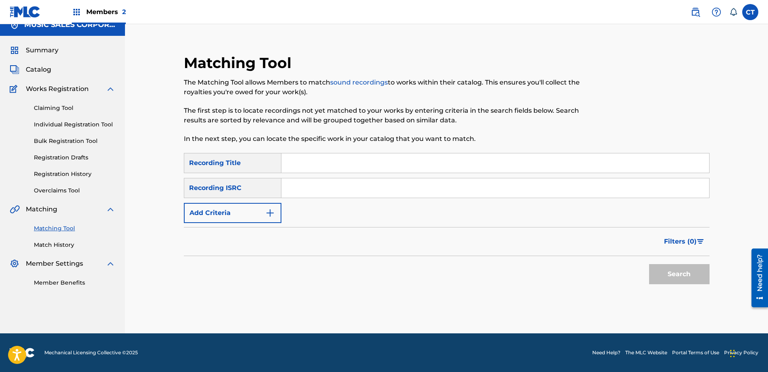
scroll to position [0, 0]
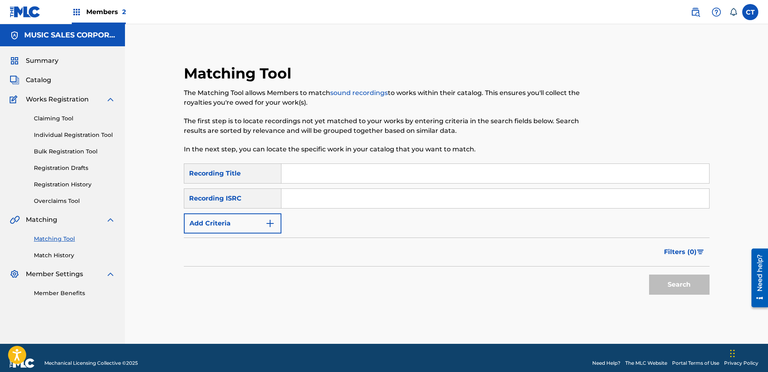
paste input "NLA509112408"
click at [666, 280] on button "Search" at bounding box center [679, 285] width 60 height 20
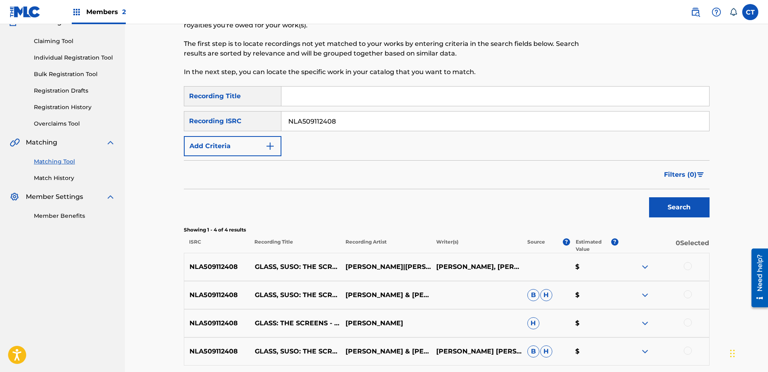
scroll to position [150, 0]
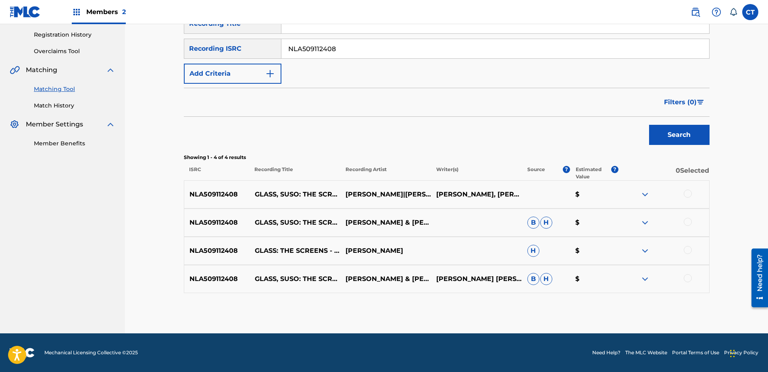
click at [686, 193] on div at bounding box center [688, 194] width 8 height 8
click at [691, 220] on div at bounding box center [663, 223] width 91 height 10
click at [689, 223] on div at bounding box center [688, 222] width 8 height 8
click at [690, 249] on div at bounding box center [688, 250] width 8 height 8
click at [687, 279] on div at bounding box center [688, 279] width 8 height 8
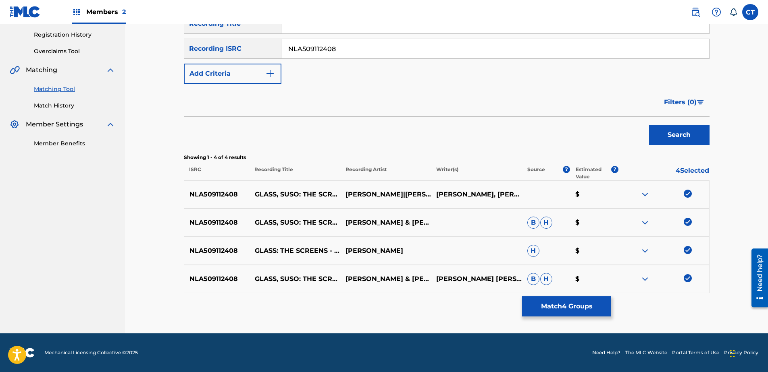
click at [590, 302] on button "Match 4 Groups" at bounding box center [566, 307] width 89 height 20
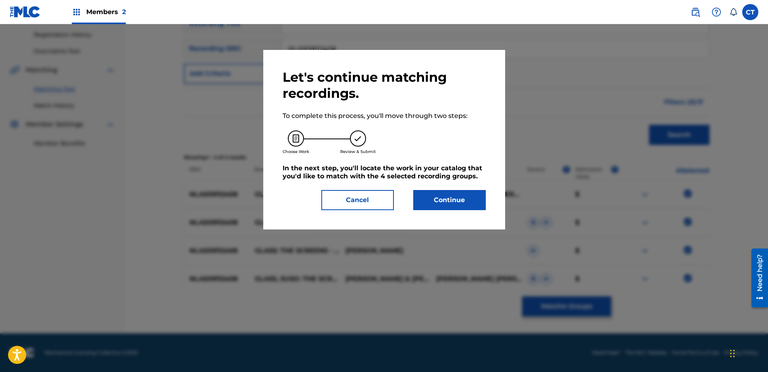
click at [436, 192] on button "Continue" at bounding box center [449, 200] width 73 height 20
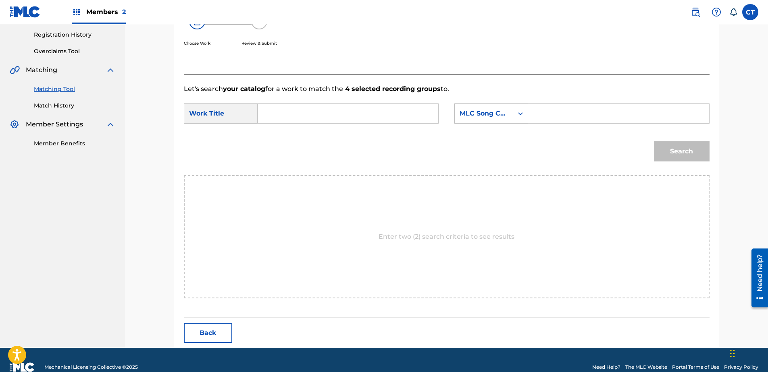
click at [304, 118] on input "Search Form" at bounding box center [347, 113] width 167 height 19
click at [297, 131] on strong "the" at bounding box center [301, 132] width 11 height 8
click at [457, 107] on div "MLC Song Code" at bounding box center [484, 113] width 58 height 15
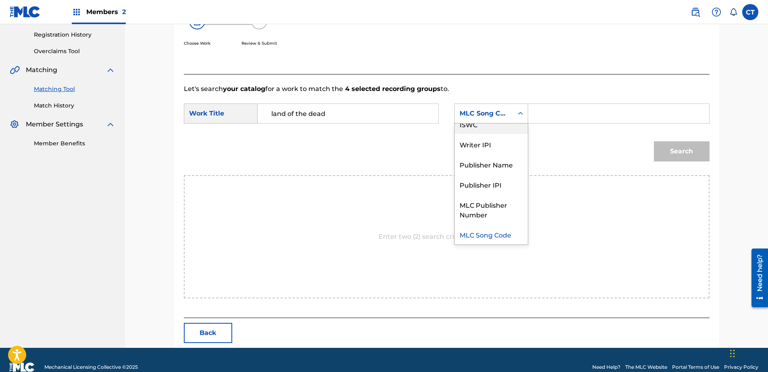
scroll to position [0, 0]
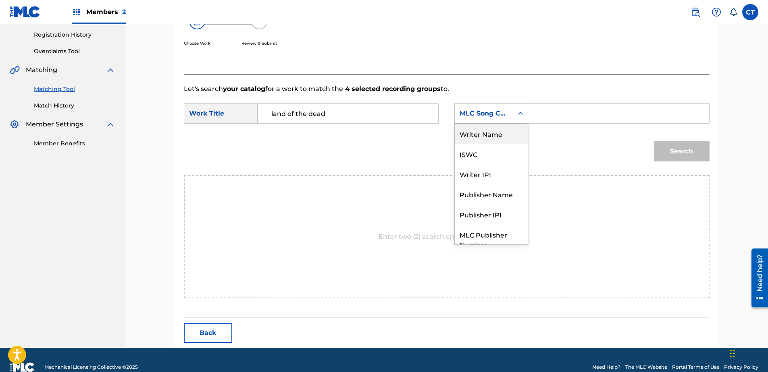
click at [487, 132] on div "Writer Name" at bounding box center [491, 134] width 73 height 20
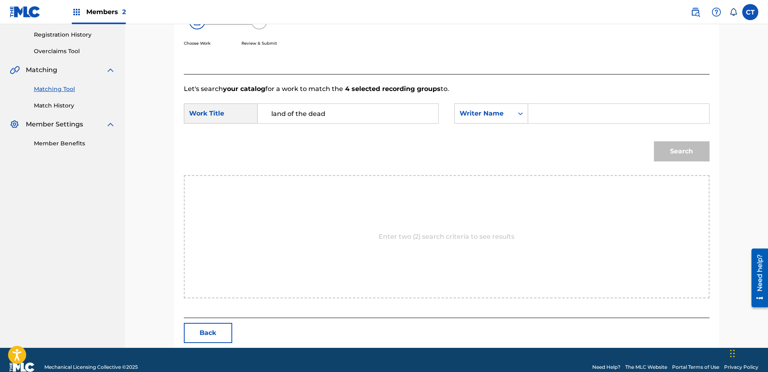
click at [556, 121] on input "Search Form" at bounding box center [618, 113] width 167 height 19
click at [663, 151] on button "Search" at bounding box center [682, 151] width 56 height 20
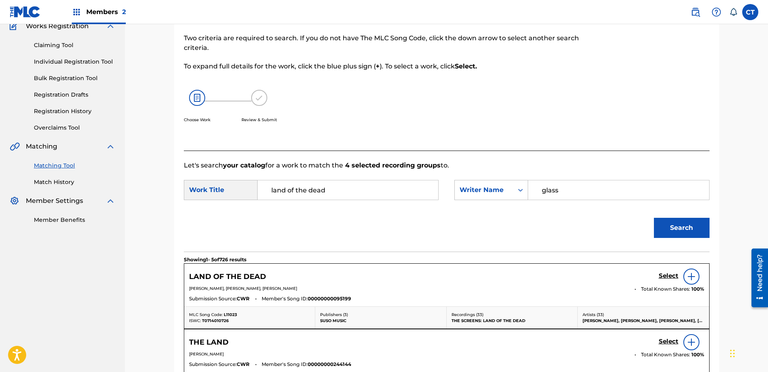
scroll to position [150, 0]
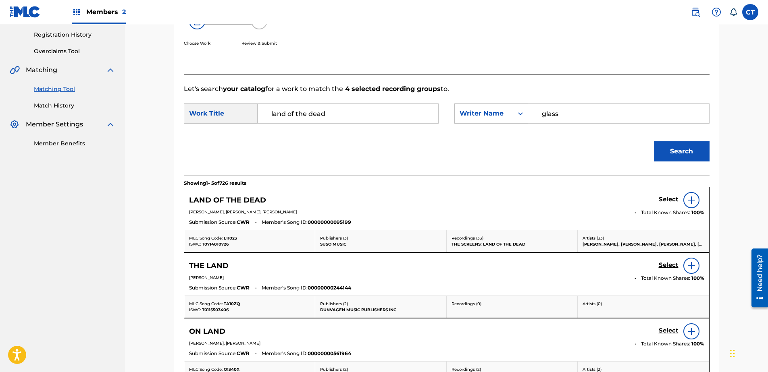
click at [664, 197] on h5 "Select" at bounding box center [669, 200] width 20 height 8
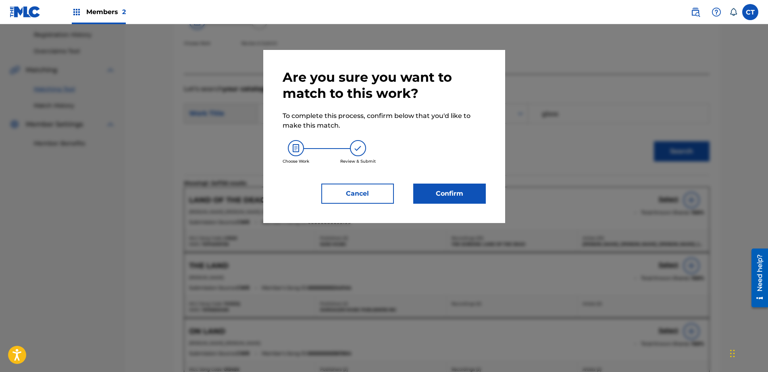
click at [467, 197] on button "Confirm" at bounding box center [449, 194] width 73 height 20
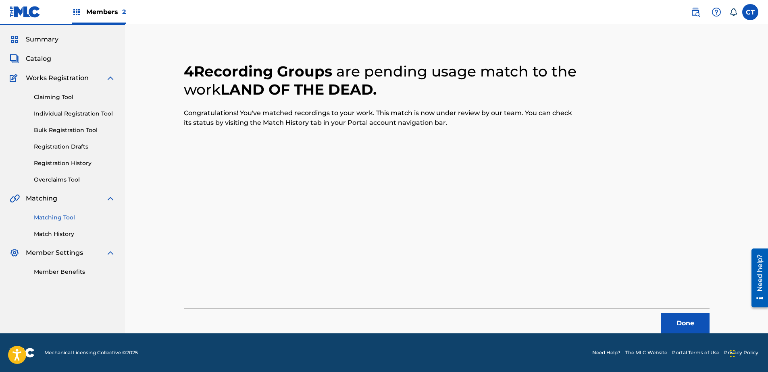
scroll to position [21, 0]
click at [684, 316] on button "Done" at bounding box center [685, 324] width 48 height 20
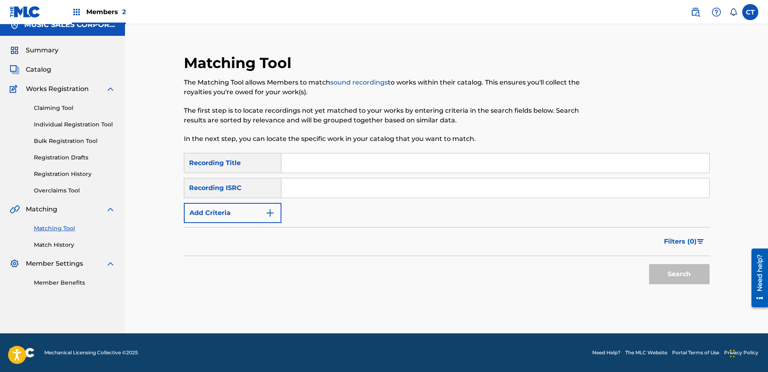
scroll to position [0, 0]
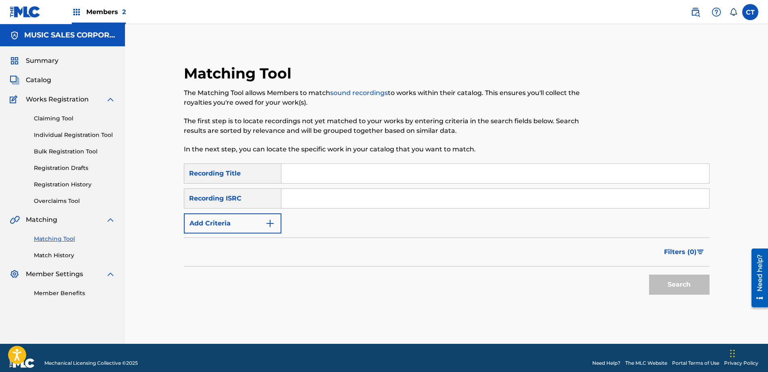
paste input "NLA509112409"
click at [660, 287] on button "Search" at bounding box center [679, 285] width 60 height 20
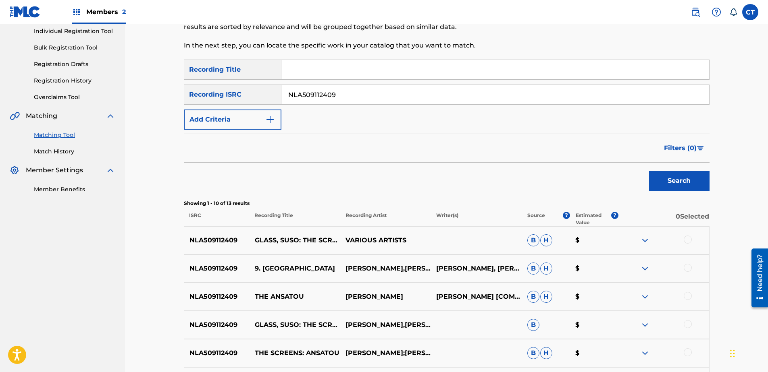
scroll to position [121, 0]
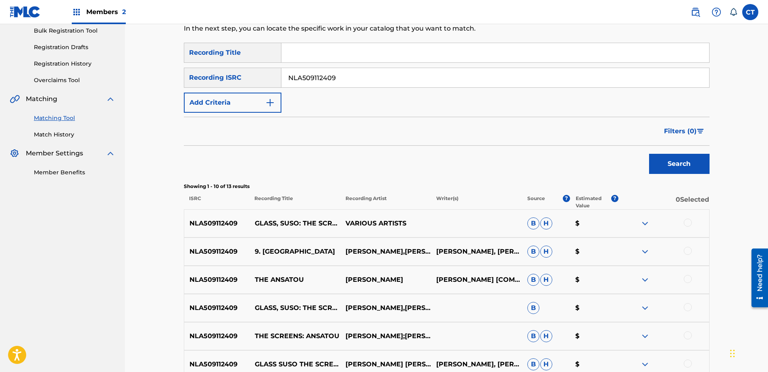
click at [689, 226] on div at bounding box center [688, 223] width 8 height 8
click at [687, 252] on div at bounding box center [688, 251] width 8 height 8
click at [690, 274] on div "NLA509112409 THE ANSATOU [PERSON_NAME] [PERSON_NAME] [COMPOSER], SUSO, [PERSON_…" at bounding box center [447, 280] width 526 height 28
click at [690, 277] on div at bounding box center [688, 279] width 8 height 8
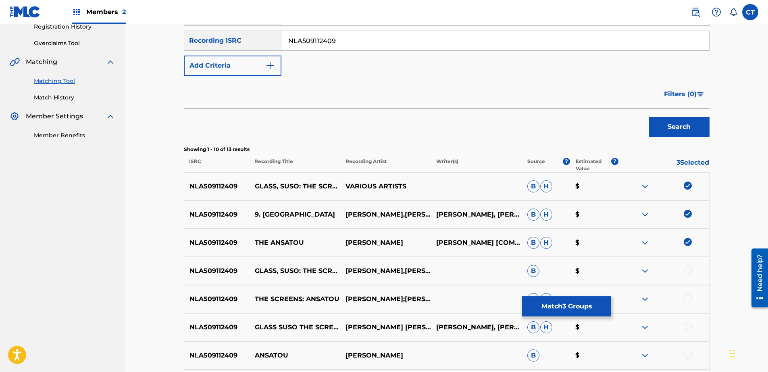
scroll to position [202, 0]
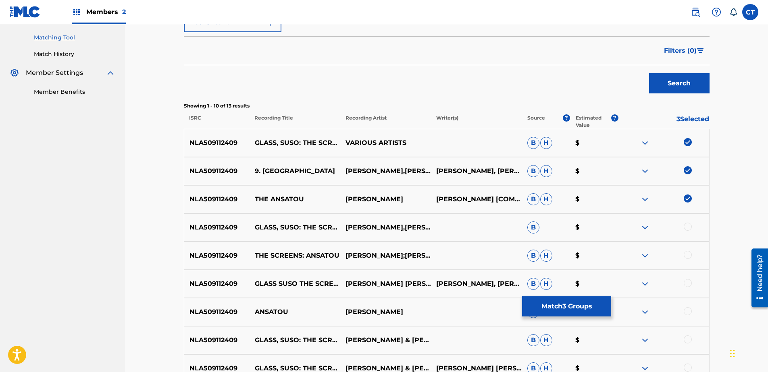
click at [685, 227] on div at bounding box center [688, 227] width 8 height 8
click at [690, 255] on div at bounding box center [688, 255] width 8 height 8
click at [687, 284] on div at bounding box center [688, 283] width 8 height 8
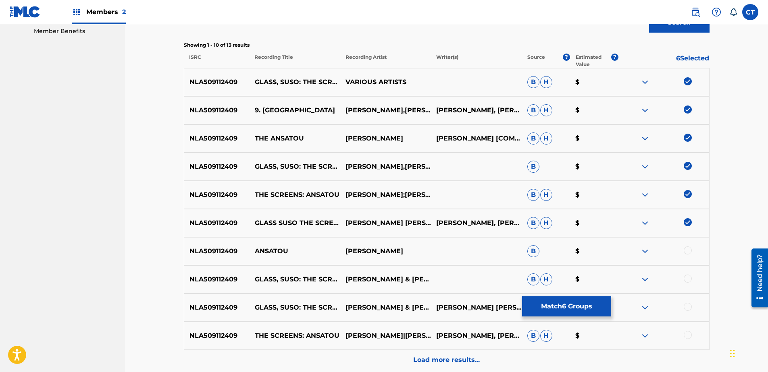
scroll to position [339, 0]
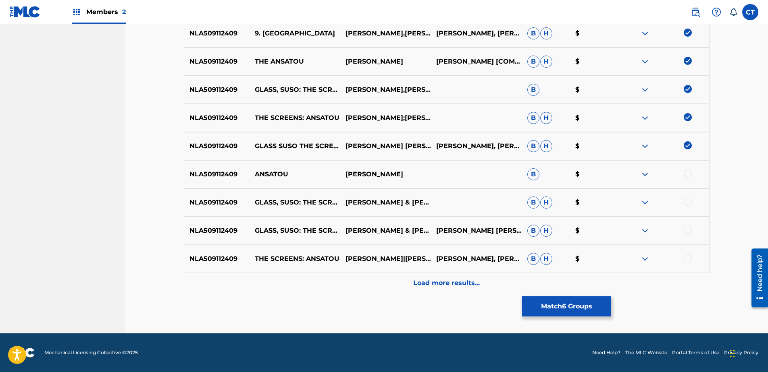
click at [688, 175] on div at bounding box center [688, 174] width 8 height 8
click at [690, 205] on div at bounding box center [688, 202] width 8 height 8
click at [688, 230] on div at bounding box center [688, 230] width 8 height 8
click at [688, 266] on div "NLA509112409 THE SCREENS: ANSATOU [PERSON_NAME]|[PERSON_NAME]|[PERSON_NAME]|[PE…" at bounding box center [447, 259] width 526 height 28
click at [688, 259] on div at bounding box center [688, 258] width 8 height 8
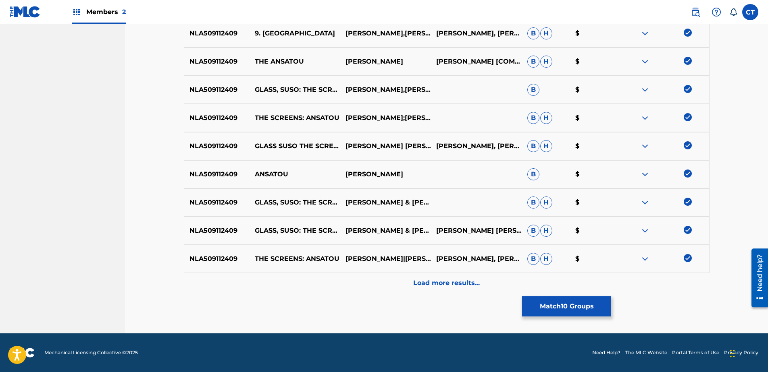
click at [645, 281] on div "Load more results..." at bounding box center [447, 283] width 526 height 20
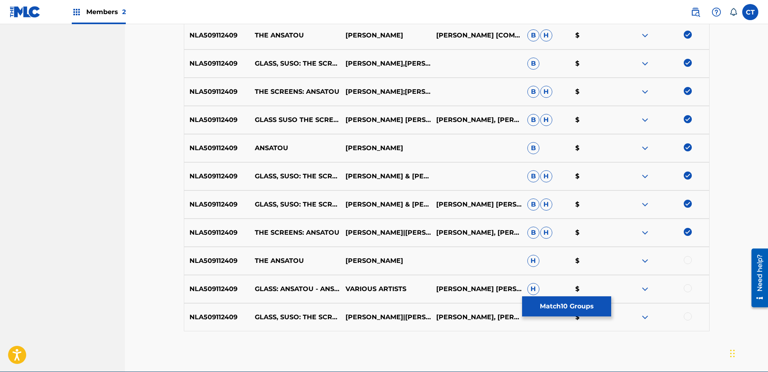
scroll to position [380, 0]
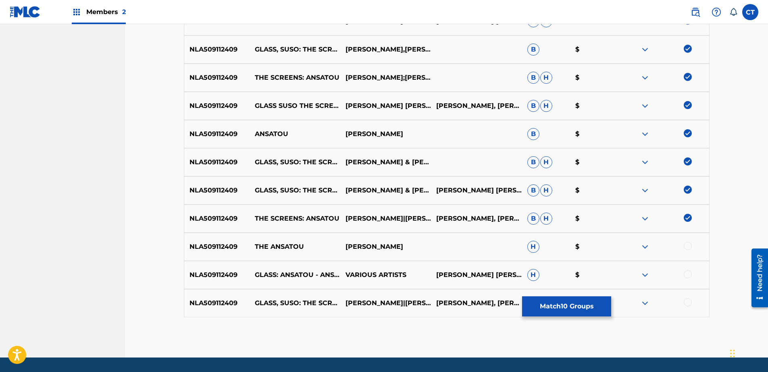
click at [688, 247] on div at bounding box center [688, 246] width 8 height 8
click at [689, 270] on div "NLA509112409 GLASS: ANSATOU - ANSATOU VARIOUS ARTISTS [PERSON_NAME] [PERSON_NAM…" at bounding box center [447, 275] width 526 height 28
click at [688, 299] on div at bounding box center [688, 303] width 8 height 8
click at [693, 277] on div at bounding box center [663, 275] width 91 height 10
click at [691, 276] on div at bounding box center [688, 274] width 8 height 8
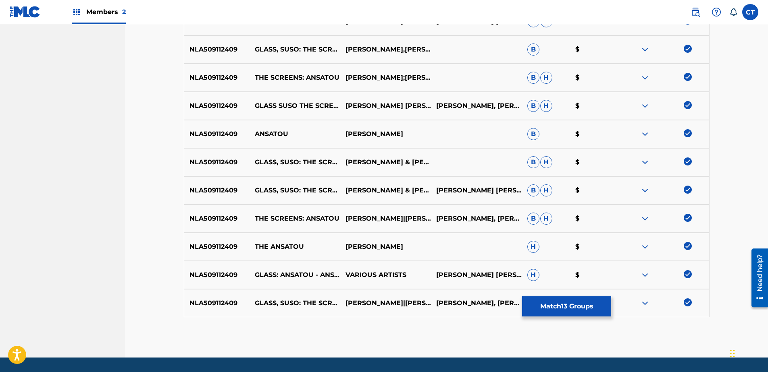
click at [614, 312] on div "NLA509112409 GLASS, SUSO: THE SCREENS - [PERSON_NAME]|[PERSON_NAME]|[PERSON_NAM…" at bounding box center [447, 303] width 526 height 28
click at [598, 310] on button "Match 13 Groups" at bounding box center [566, 307] width 89 height 20
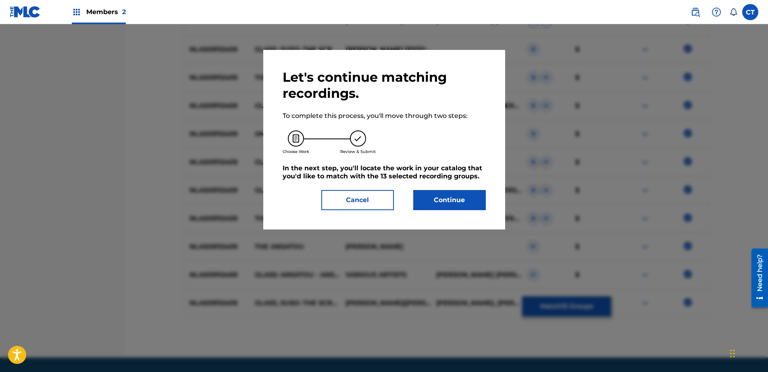
click at [466, 203] on button "Continue" at bounding box center [449, 200] width 73 height 20
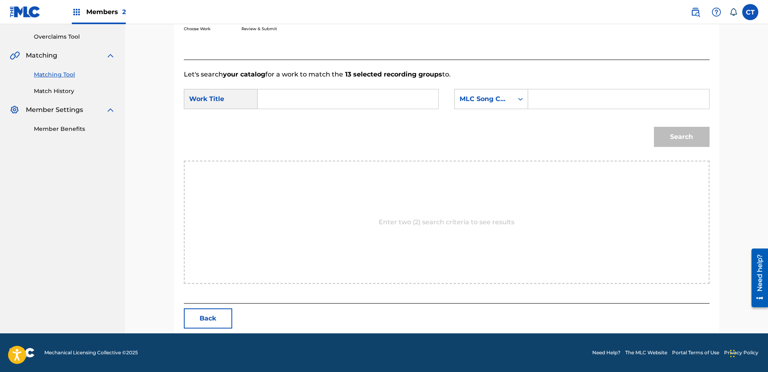
scroll to position [164, 0]
click at [361, 98] on input "Search Form" at bounding box center [347, 98] width 167 height 19
click at [376, 124] on div "ansatou" at bounding box center [347, 117] width 166 height 15
click at [504, 102] on div "MLC Song Code" at bounding box center [484, 99] width 49 height 10
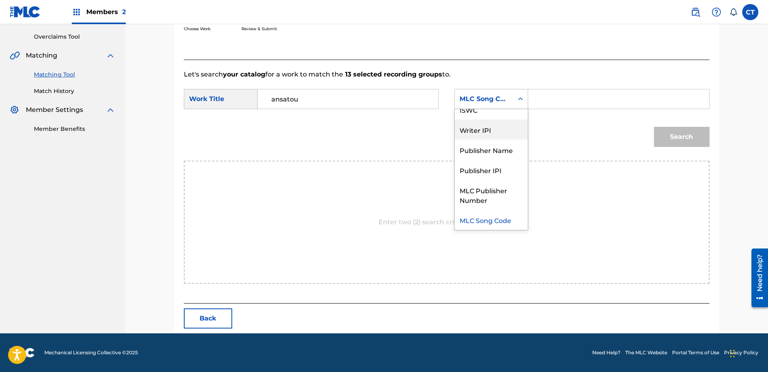
scroll to position [0, 0]
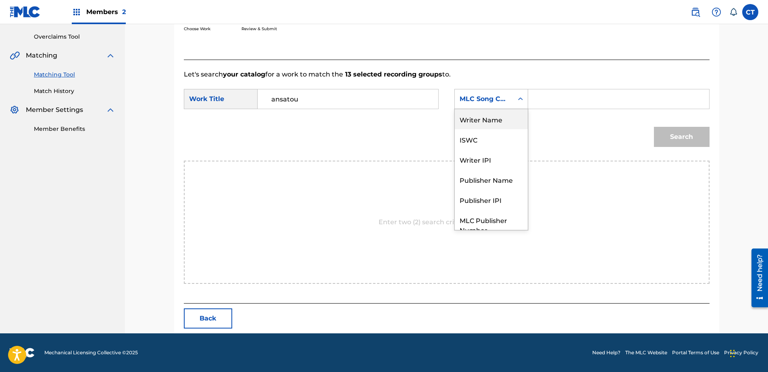
click at [500, 119] on div "Writer Name" at bounding box center [491, 119] width 73 height 20
click at [549, 107] on input "Search Form" at bounding box center [618, 98] width 167 height 19
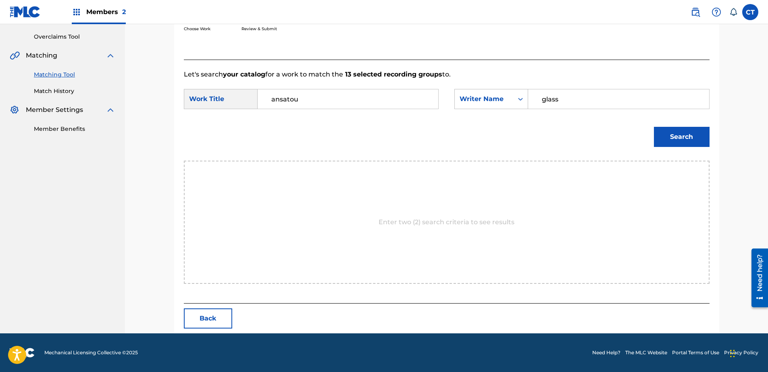
click at [662, 132] on button "Search" at bounding box center [682, 137] width 56 height 20
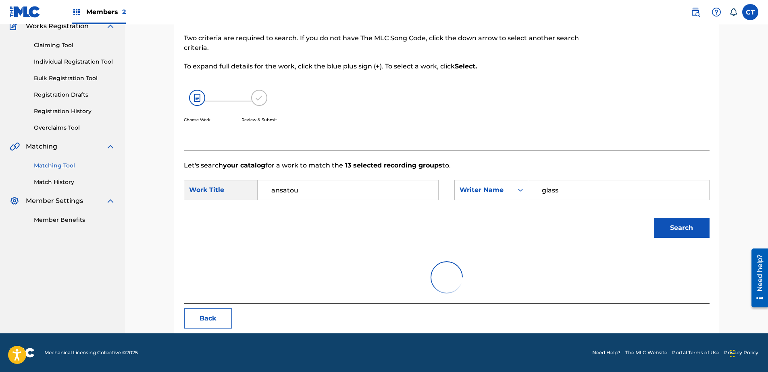
scroll to position [141, 0]
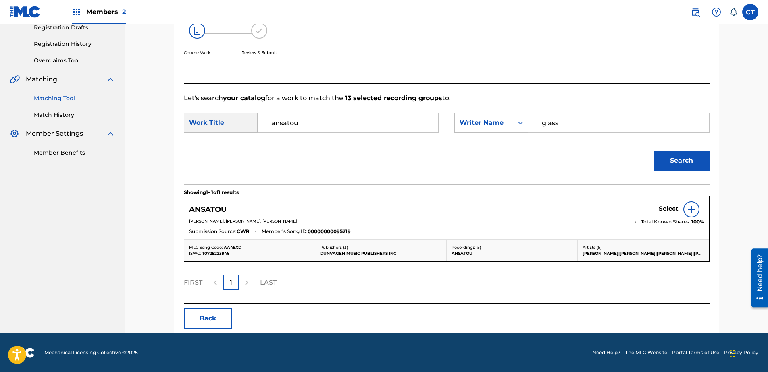
click at [675, 206] on h5 "Select" at bounding box center [669, 209] width 20 height 8
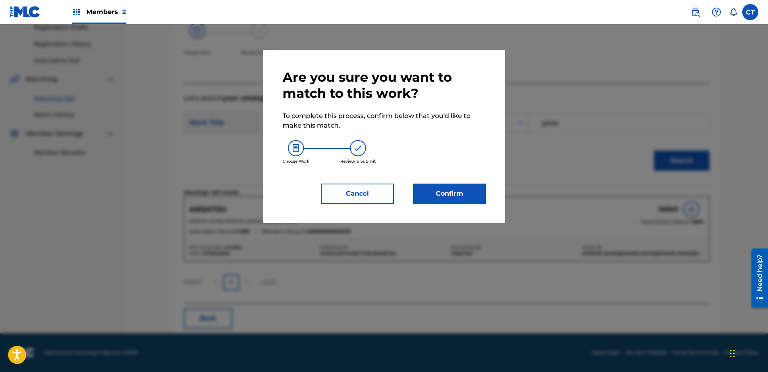
click at [433, 194] on button "Confirm" at bounding box center [449, 194] width 73 height 20
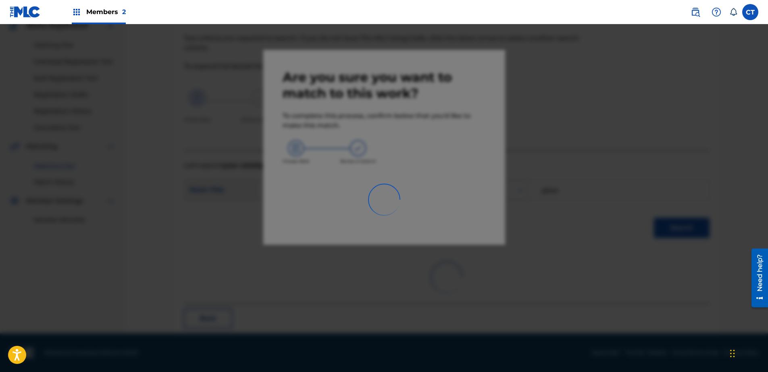
scroll to position [21, 0]
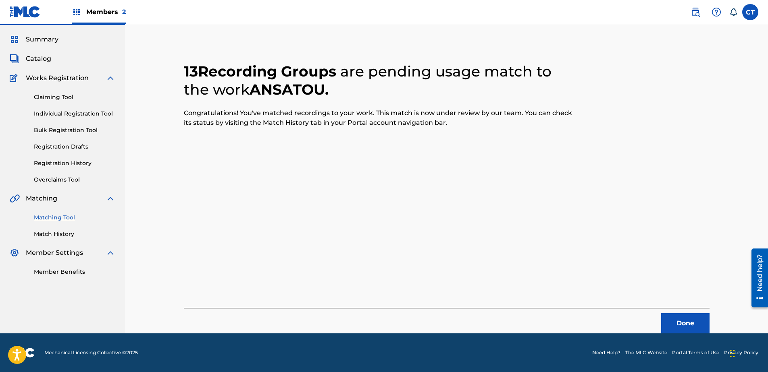
click at [689, 315] on button "Done" at bounding box center [685, 324] width 48 height 20
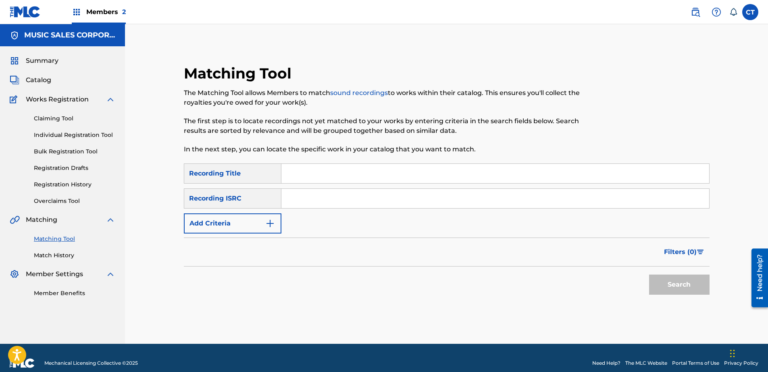
paste input "NLA509112410"
click at [666, 282] on button "Search" at bounding box center [679, 285] width 60 height 20
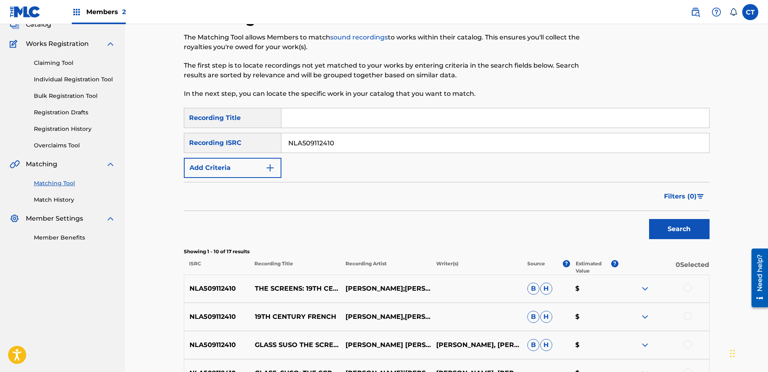
scroll to position [121, 0]
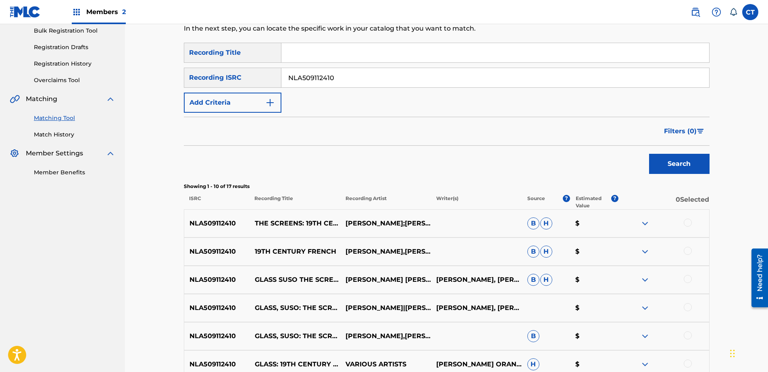
click at [687, 227] on div at bounding box center [688, 223] width 8 height 8
click at [688, 251] on div at bounding box center [688, 251] width 8 height 8
click at [688, 277] on div at bounding box center [688, 279] width 8 height 8
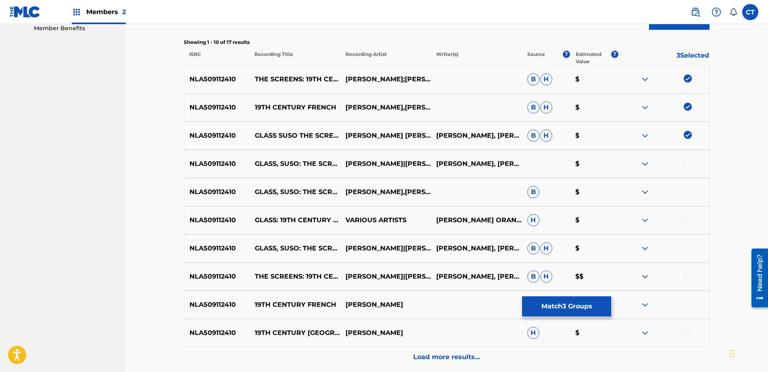
scroll to position [282, 0]
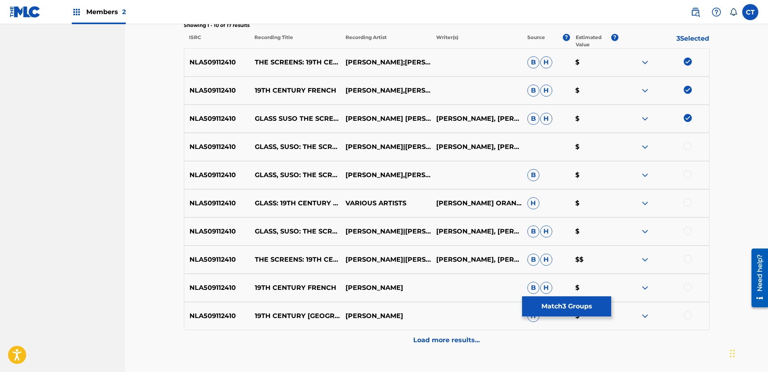
click at [690, 144] on div at bounding box center [688, 146] width 8 height 8
click at [690, 175] on div at bounding box center [688, 175] width 8 height 8
click at [689, 208] on div "NLA509112410 GLASS: 19TH CENTURY FRENCH - 19TH CENTURY [DEMOGRAPHIC_DATA] VARIO…" at bounding box center [447, 203] width 526 height 28
click at [689, 206] on div at bounding box center [688, 203] width 8 height 8
click at [687, 233] on div at bounding box center [688, 231] width 8 height 8
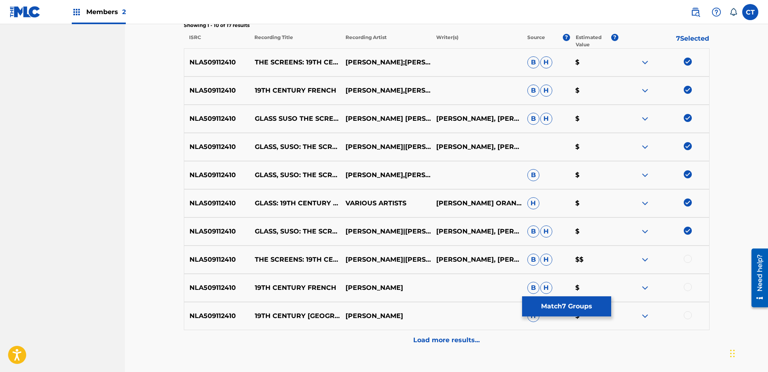
click at [683, 271] on div "NLA509112410 THE SCREENS: 19TH CENTURY FRENCH [PERSON_NAME]|[PERSON_NAME]|[PERS…" at bounding box center [447, 260] width 526 height 28
click at [685, 264] on div at bounding box center [663, 260] width 91 height 10
click at [686, 291] on div at bounding box center [688, 287] width 8 height 8
click at [686, 315] on div at bounding box center [688, 316] width 8 height 8
click at [688, 262] on div at bounding box center [688, 259] width 8 height 8
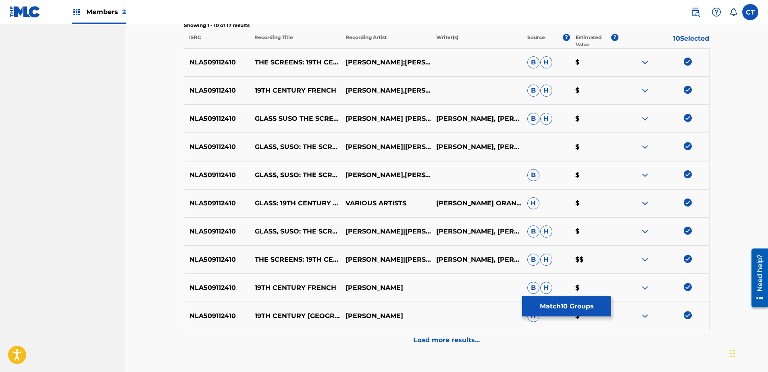
click at [649, 337] on div "Load more results..." at bounding box center [447, 341] width 526 height 20
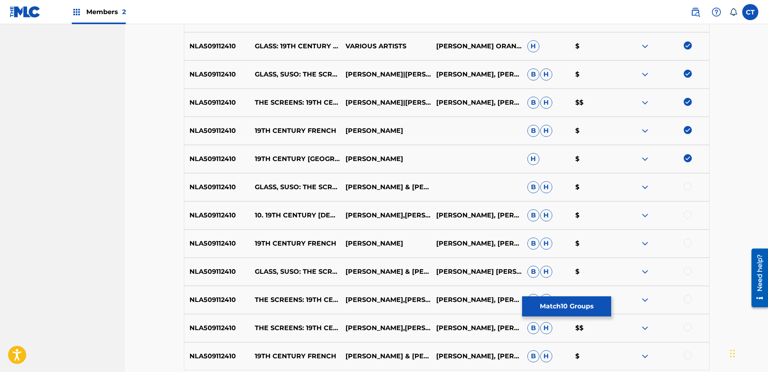
scroll to position [484, 0]
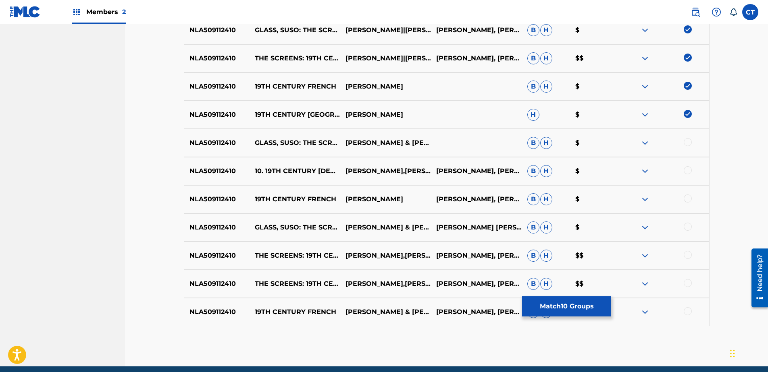
click at [688, 146] on div at bounding box center [688, 142] width 8 height 8
click at [690, 171] on div at bounding box center [688, 170] width 8 height 8
drag, startPoint x: 689, startPoint y: 200, endPoint x: 689, endPoint y: 224, distance: 23.8
click at [689, 201] on div at bounding box center [688, 199] width 8 height 8
click at [689, 233] on div "NLA509112410 GLASS, SUSO: THE SCREENS - 19TH CENTURY FRENCH [PERSON_NAME] & [PE…" at bounding box center [447, 228] width 526 height 28
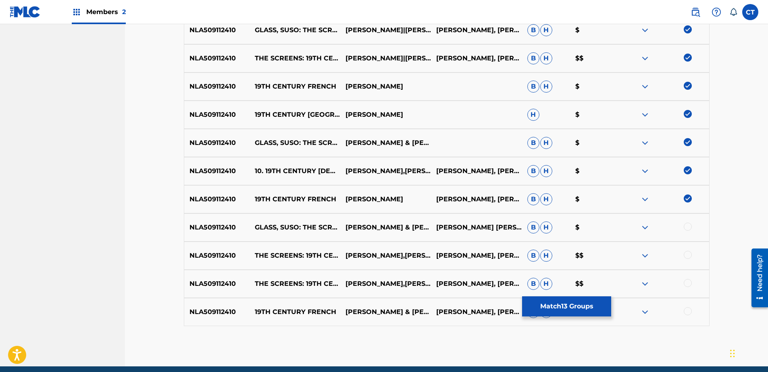
click at [688, 259] on div at bounding box center [688, 255] width 8 height 8
click at [687, 289] on div at bounding box center [663, 284] width 91 height 10
click at [688, 288] on div at bounding box center [663, 284] width 91 height 10
click at [688, 308] on div at bounding box center [688, 312] width 8 height 8
click at [690, 284] on div at bounding box center [688, 283] width 8 height 8
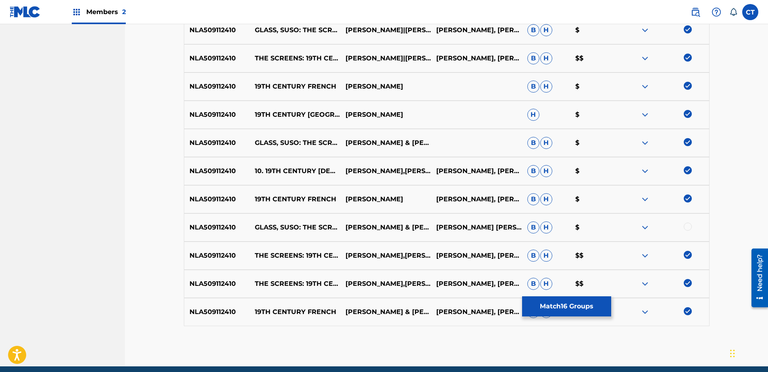
click at [687, 220] on div "NLA509112410 GLASS, SUSO: THE SCREENS - 19TH CENTURY FRENCH [PERSON_NAME] & [PE…" at bounding box center [447, 228] width 526 height 28
click at [684, 228] on div at bounding box center [688, 227] width 8 height 8
click at [574, 298] on button "Match 17 Groups" at bounding box center [566, 307] width 89 height 20
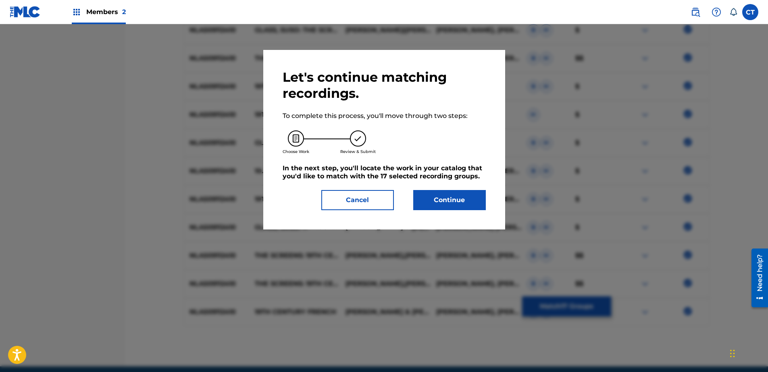
click at [481, 196] on button "Continue" at bounding box center [449, 200] width 73 height 20
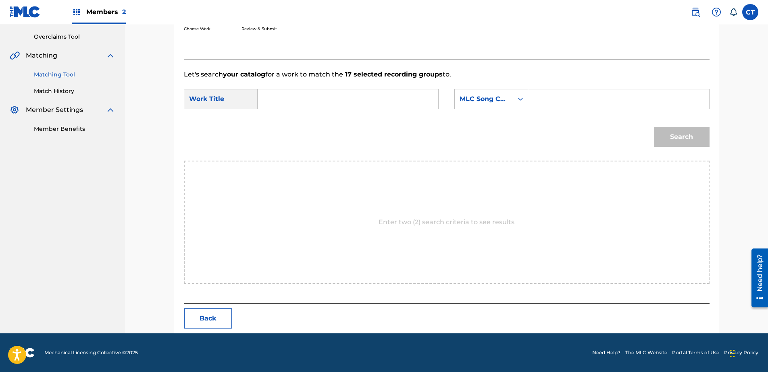
click at [360, 102] on input "Search Form" at bounding box center [347, 98] width 167 height 19
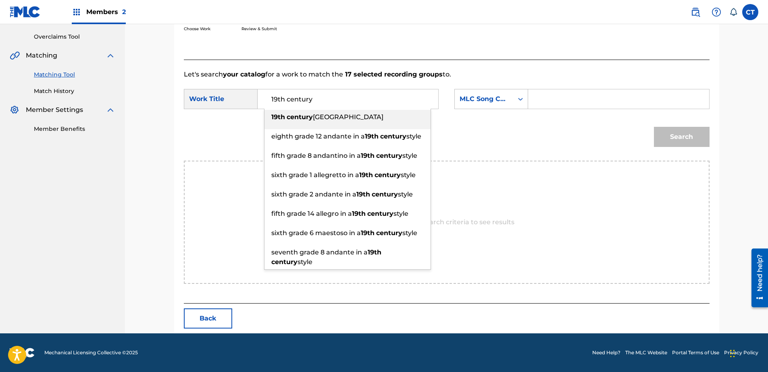
click at [347, 121] on div "19th century [GEOGRAPHIC_DATA]" at bounding box center [347, 117] width 166 height 15
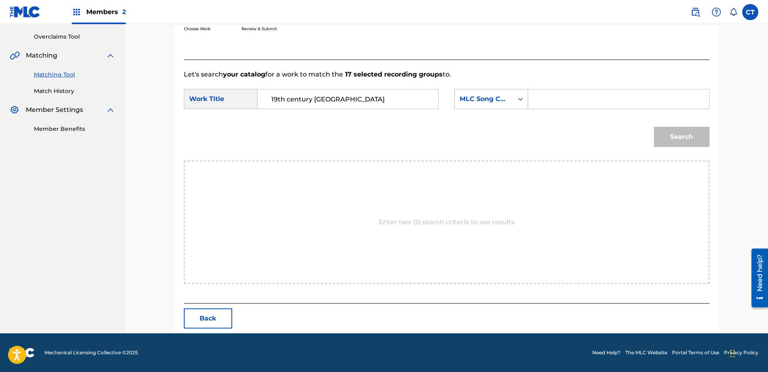
click at [482, 107] on div "MLC Song Code" at bounding box center [491, 99] width 74 height 20
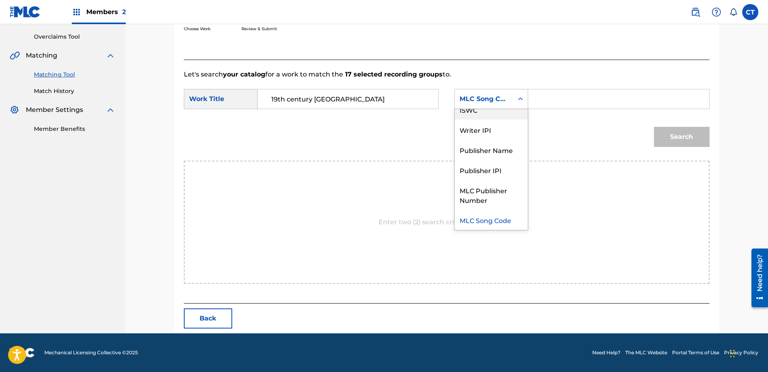
scroll to position [0, 0]
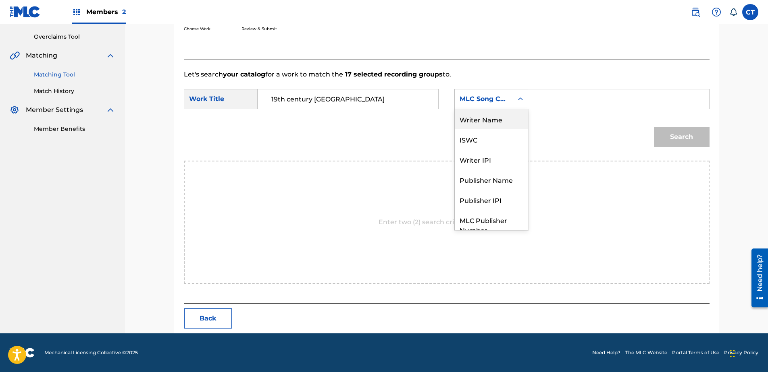
click at [489, 126] on div "Writer Name" at bounding box center [491, 119] width 73 height 20
click at [538, 108] on input "Search Form" at bounding box center [618, 98] width 167 height 19
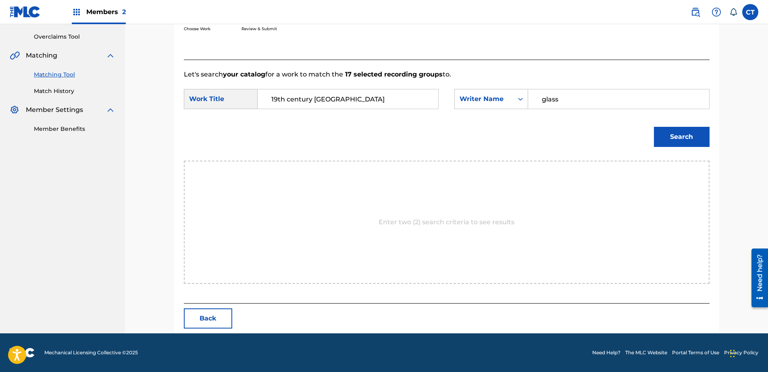
click at [711, 136] on div "Match Usage - Select Work In this step, you will locate the work you'd like to …" at bounding box center [446, 117] width 545 height 434
click at [698, 141] on button "Search" at bounding box center [682, 137] width 56 height 20
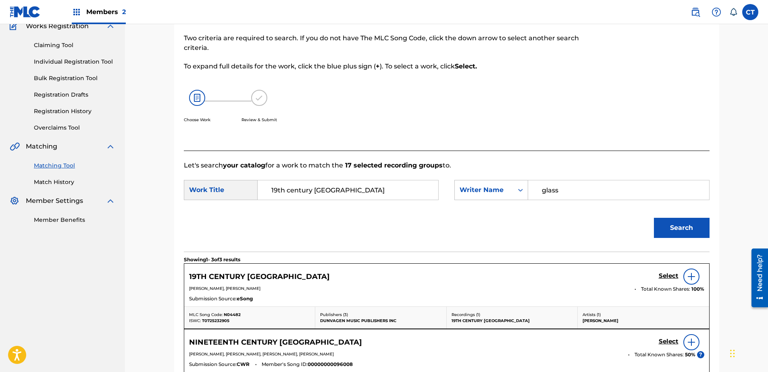
scroll to position [164, 0]
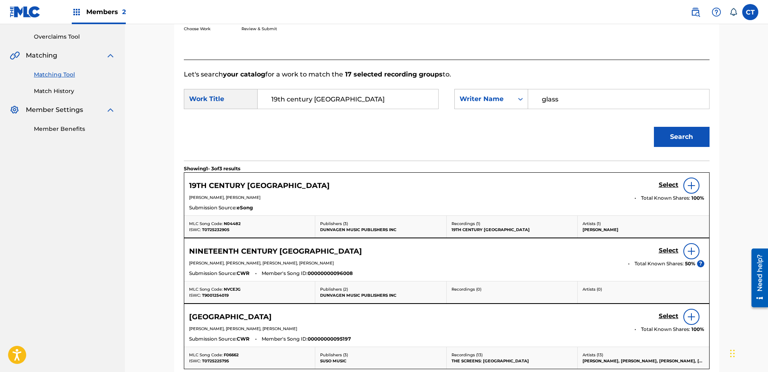
click at [666, 181] on h5 "Select" at bounding box center [669, 185] width 20 height 8
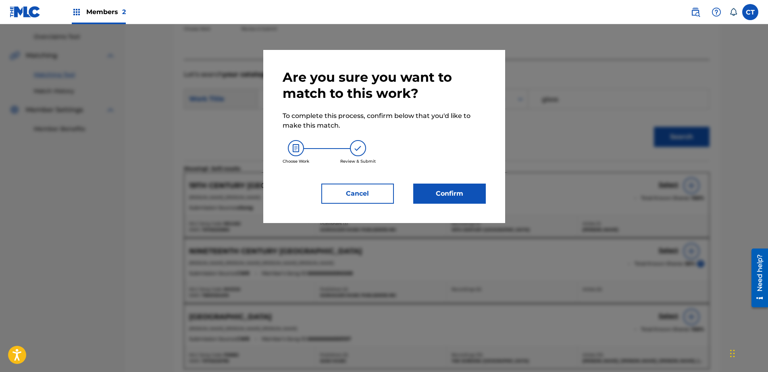
click at [482, 199] on button "Confirm" at bounding box center [449, 194] width 73 height 20
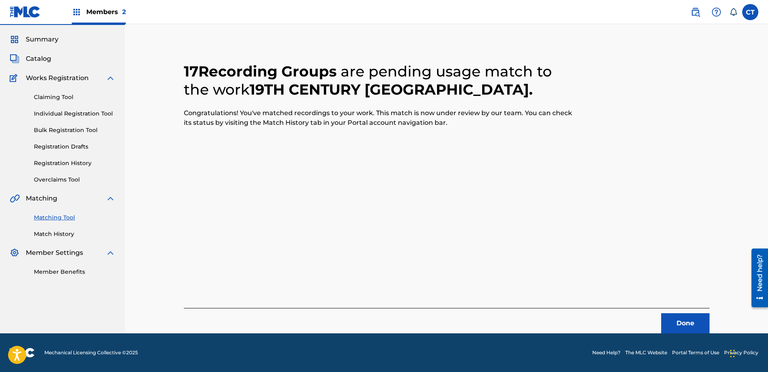
scroll to position [21, 0]
click at [678, 314] on button "Done" at bounding box center [685, 324] width 48 height 20
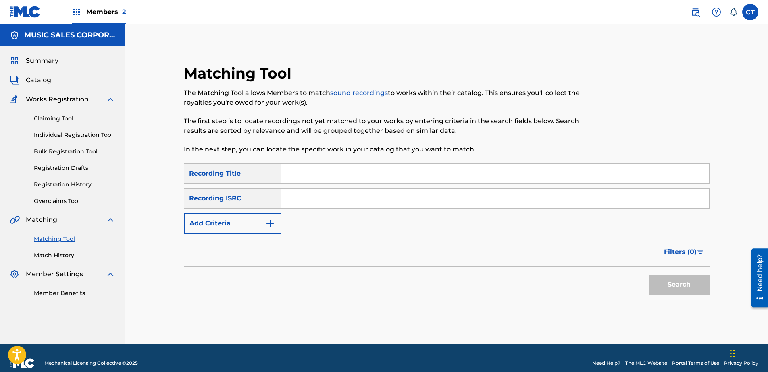
paste input "NLA509112411"
click at [690, 284] on button "Search" at bounding box center [679, 285] width 60 height 20
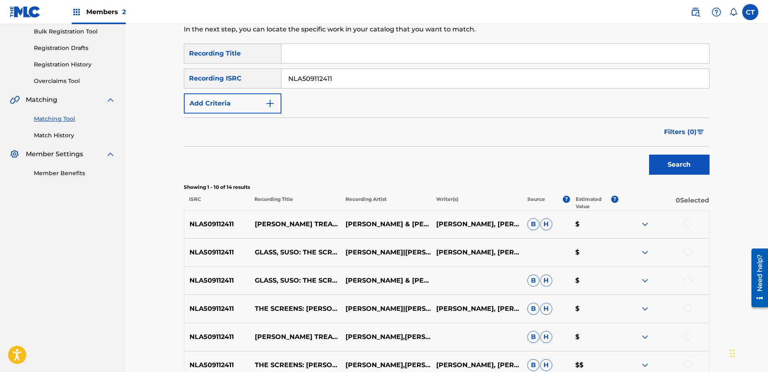
scroll to position [121, 0]
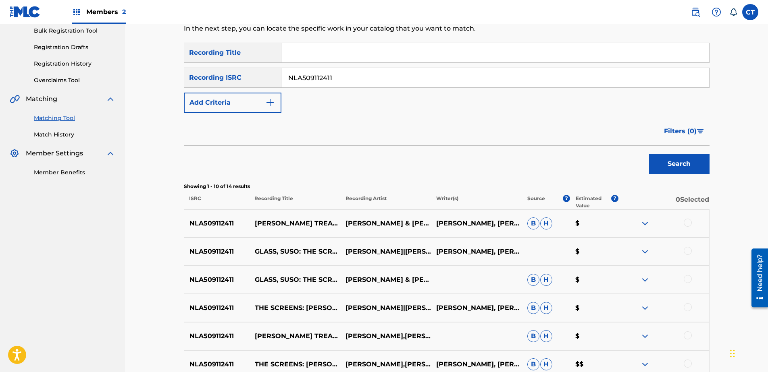
click at [688, 222] on div at bounding box center [688, 223] width 8 height 8
click at [682, 249] on div at bounding box center [663, 252] width 91 height 10
click at [683, 251] on div at bounding box center [663, 252] width 91 height 10
click at [688, 278] on div at bounding box center [688, 279] width 8 height 8
click at [688, 245] on div "NLA509112411 GLASS, SUSO: THE SCREENS - [PERSON_NAME] TREASON [PERSON_NAME]|[PE…" at bounding box center [447, 252] width 526 height 28
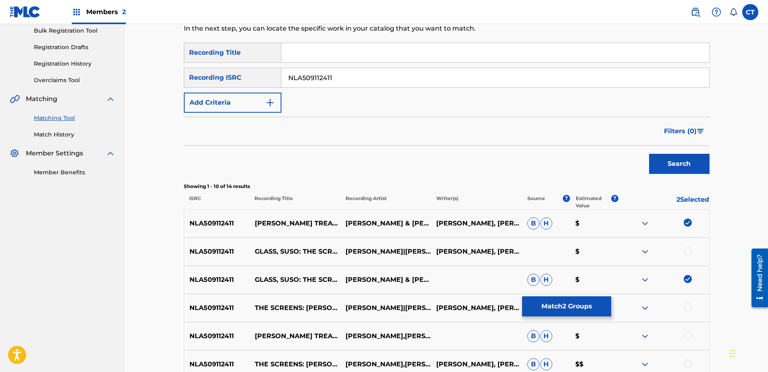
click at [688, 247] on div at bounding box center [688, 251] width 8 height 8
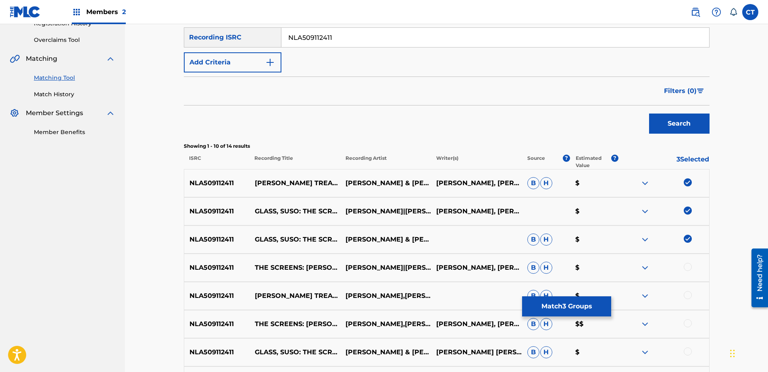
scroll to position [202, 0]
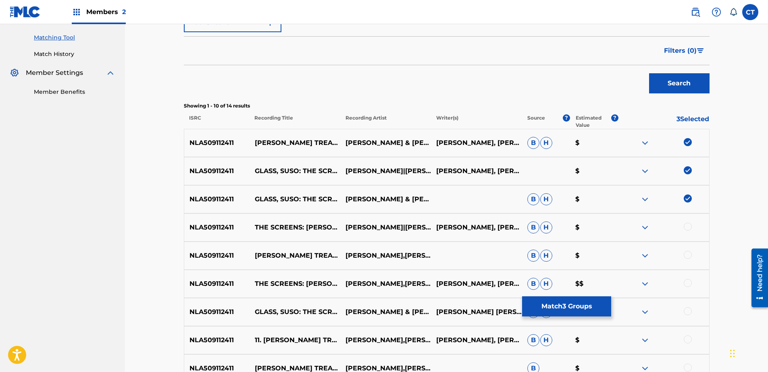
click at [688, 228] on div at bounding box center [688, 227] width 8 height 8
click at [686, 253] on div at bounding box center [688, 255] width 8 height 8
click at [689, 283] on div at bounding box center [688, 283] width 8 height 8
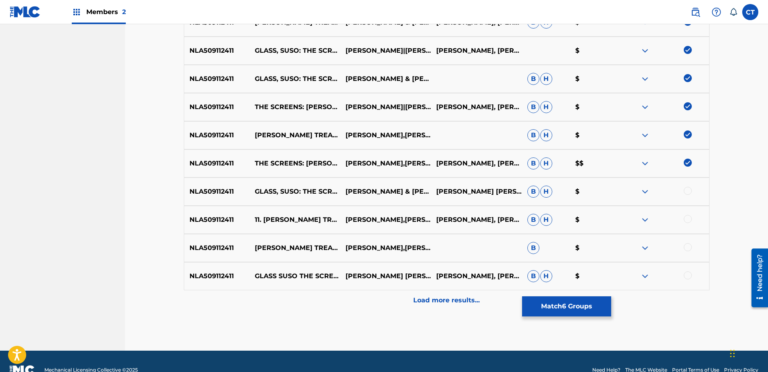
scroll to position [322, 0]
click at [686, 193] on div at bounding box center [688, 191] width 8 height 8
click at [686, 221] on div at bounding box center [688, 219] width 8 height 8
click at [685, 245] on div at bounding box center [688, 247] width 8 height 8
click at [690, 275] on div at bounding box center [688, 275] width 8 height 8
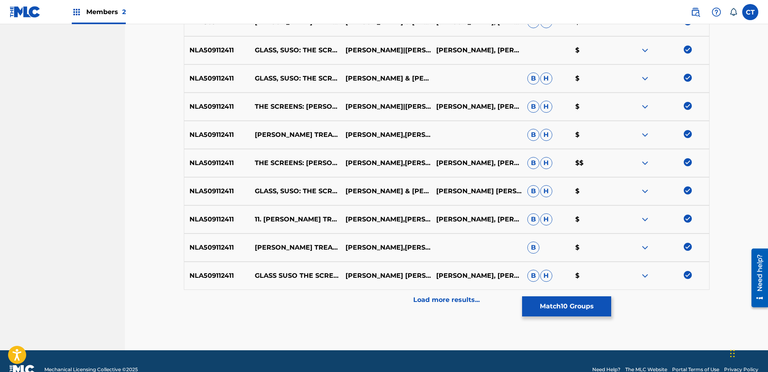
click at [680, 296] on div "Load more results..." at bounding box center [447, 300] width 526 height 20
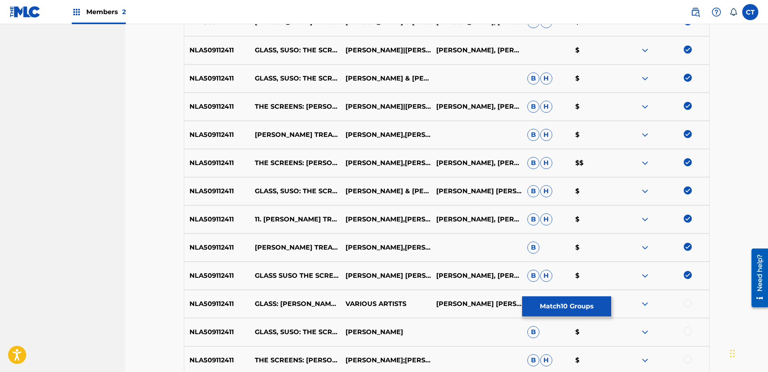
scroll to position [403, 0]
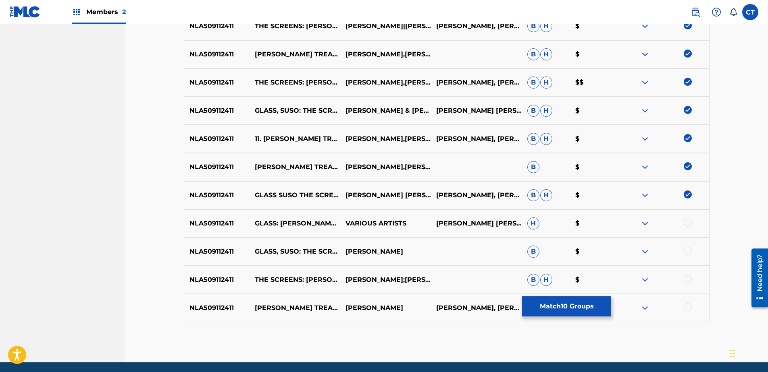
click at [687, 226] on div at bounding box center [688, 223] width 8 height 8
click at [689, 247] on div "NLA509112411 GLASS, SUSO: THE SCREENS - [PERSON_NAME] TREASON [PERSON_NAME] B $" at bounding box center [447, 252] width 526 height 28
click at [688, 258] on div "NLA509112411 GLASS, SUSO: THE SCREENS - [PERSON_NAME] TREASON [PERSON_NAME] B $" at bounding box center [447, 252] width 526 height 28
click at [688, 251] on div at bounding box center [688, 251] width 8 height 8
click at [684, 283] on div at bounding box center [663, 280] width 91 height 10
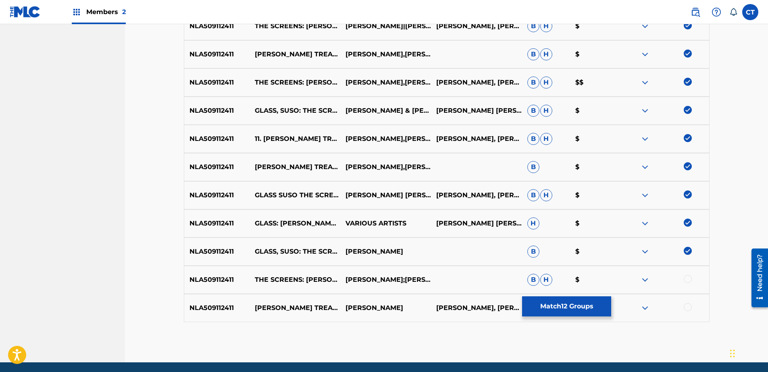
click at [686, 282] on div at bounding box center [688, 279] width 8 height 8
click at [690, 316] on div "NLA509112411 [PERSON_NAME] TREASON [PERSON_NAME] [PERSON_NAME], [PERSON_NAME] […" at bounding box center [447, 308] width 526 height 28
click at [688, 306] on div at bounding box center [688, 308] width 8 height 8
click at [598, 309] on button "Match 14 Groups" at bounding box center [566, 307] width 89 height 20
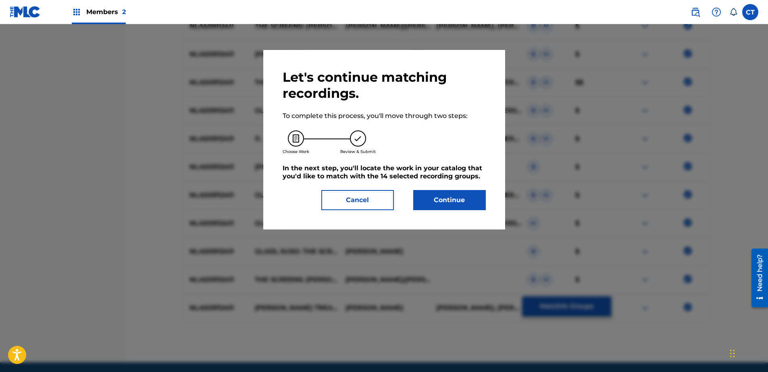
click at [460, 210] on button "Continue" at bounding box center [449, 200] width 73 height 20
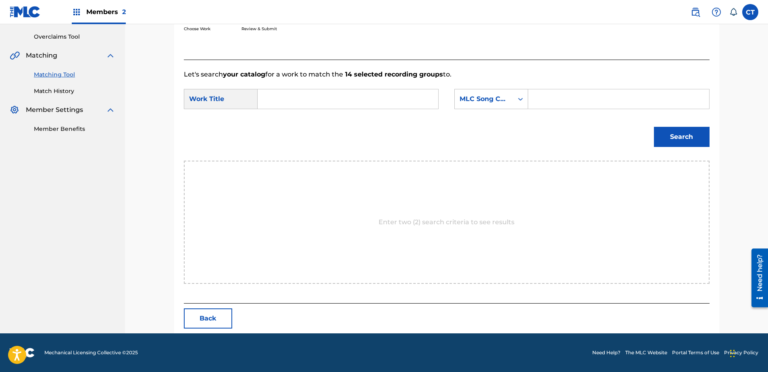
scroll to position [164, 0]
click at [324, 98] on input "Search Form" at bounding box center [347, 98] width 167 height 19
click at [476, 94] on div "MLC Song Code" at bounding box center [484, 99] width 58 height 15
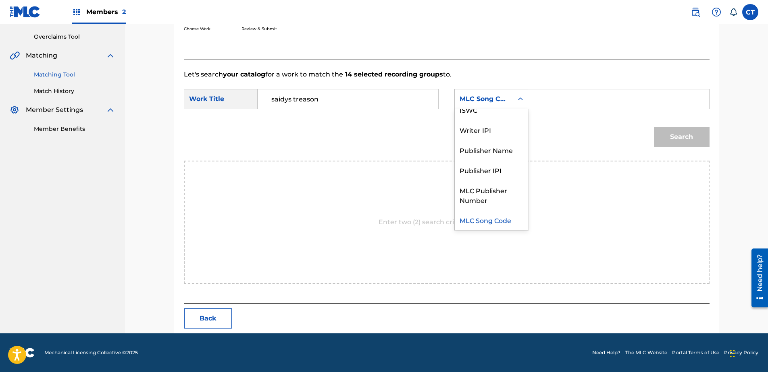
scroll to position [0, 0]
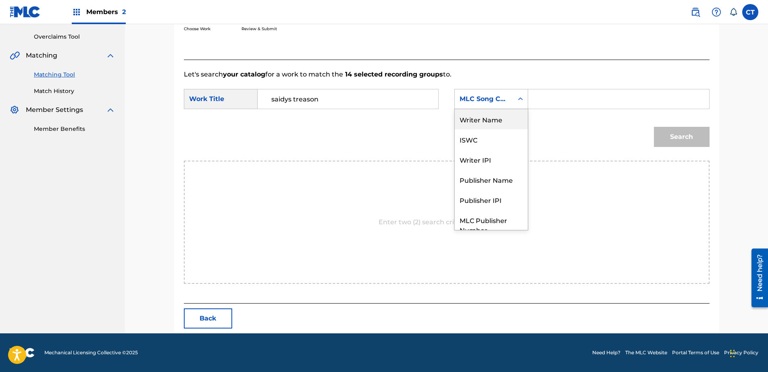
click at [482, 125] on div "Writer Name" at bounding box center [491, 119] width 73 height 20
click at [542, 104] on input "Search Form" at bounding box center [618, 98] width 167 height 19
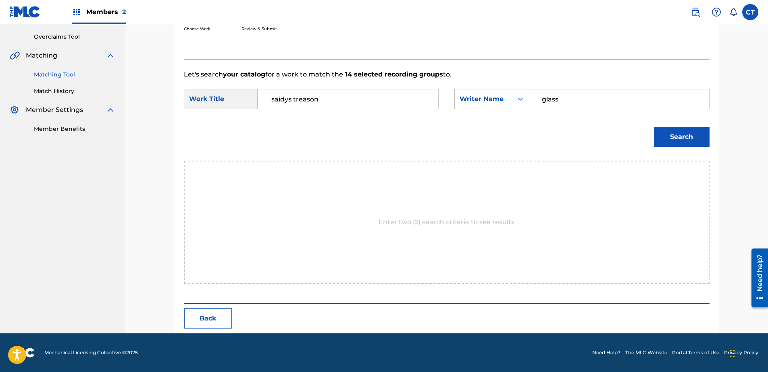
click at [701, 138] on button "Search" at bounding box center [682, 137] width 56 height 20
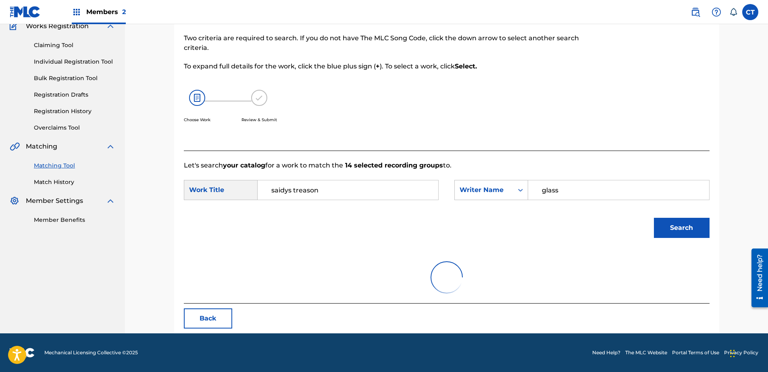
scroll to position [141, 0]
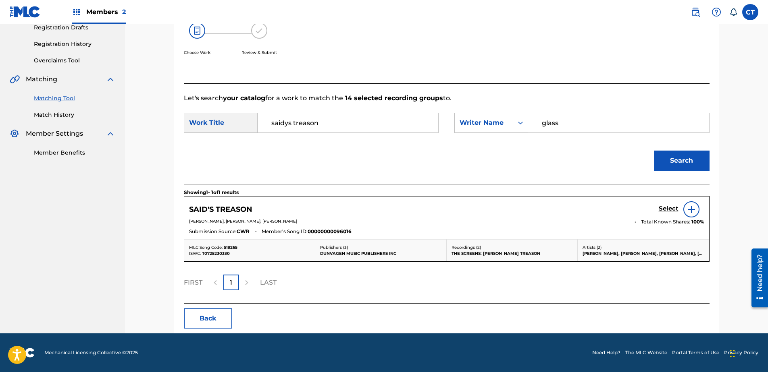
click at [669, 208] on h5 "Select" at bounding box center [669, 209] width 20 height 8
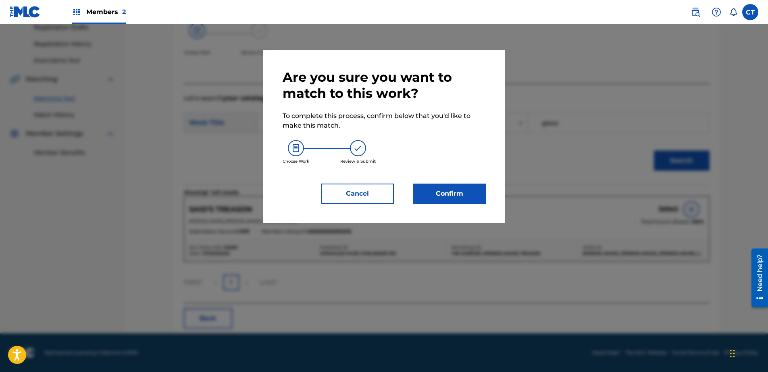
click at [420, 198] on button "Confirm" at bounding box center [449, 194] width 73 height 20
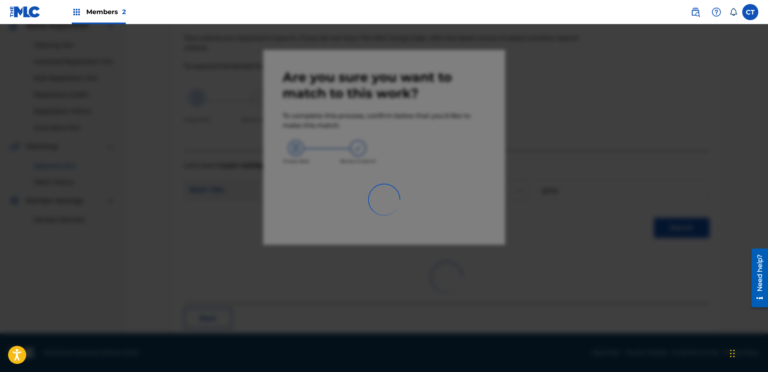
scroll to position [21, 0]
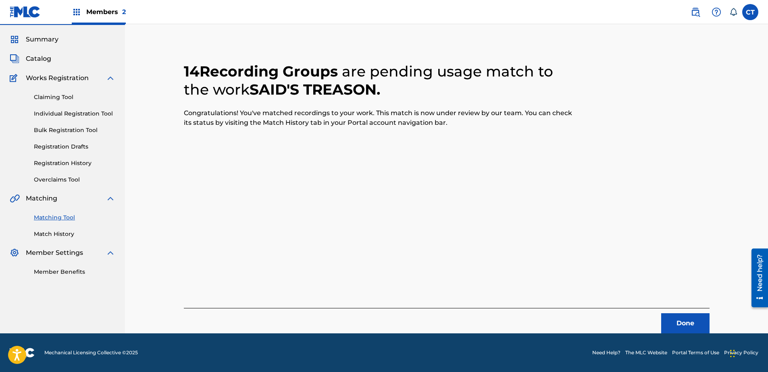
click at [674, 309] on div "Done" at bounding box center [447, 320] width 526 height 25
click at [678, 318] on button "Done" at bounding box center [685, 324] width 48 height 20
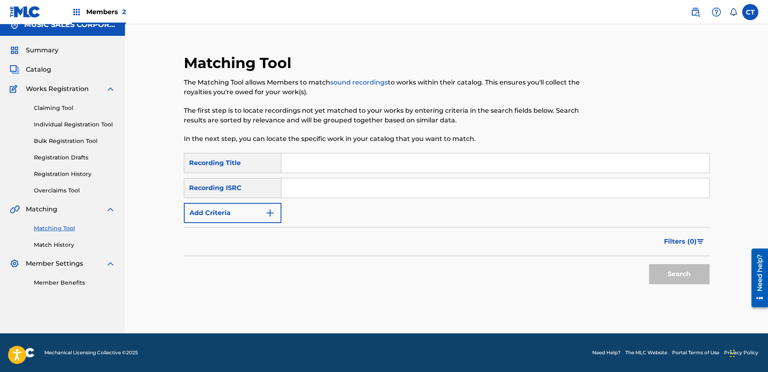
scroll to position [0, 0]
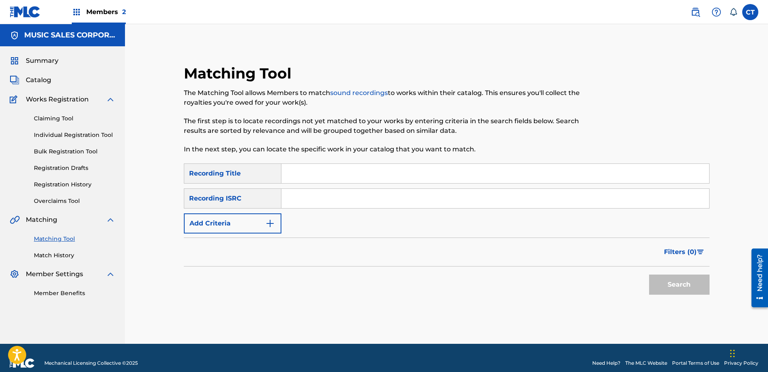
paste input "NLA509112412"
click at [648, 280] on div "Search" at bounding box center [677, 283] width 64 height 32
click at [652, 281] on button "Search" at bounding box center [679, 285] width 60 height 20
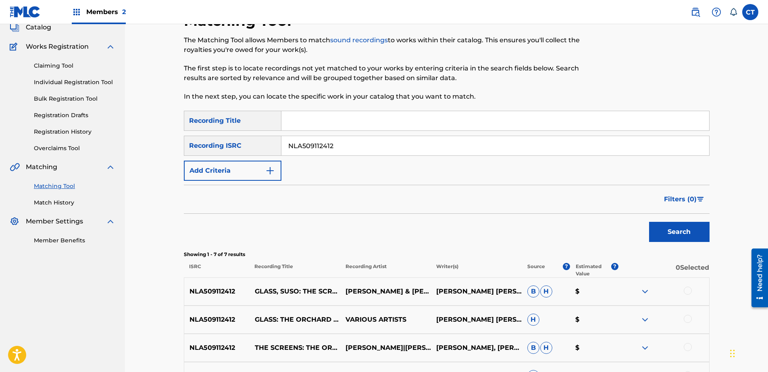
scroll to position [121, 0]
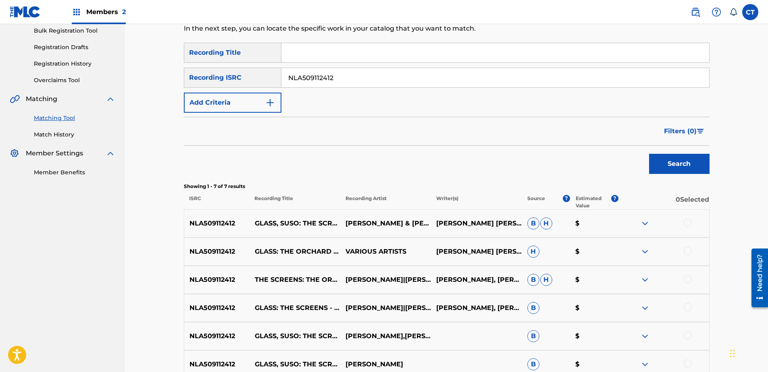
click at [685, 221] on div at bounding box center [688, 223] width 8 height 8
click at [691, 253] on div at bounding box center [663, 252] width 91 height 10
click at [688, 251] on div at bounding box center [688, 251] width 8 height 8
click at [688, 277] on div at bounding box center [688, 279] width 8 height 8
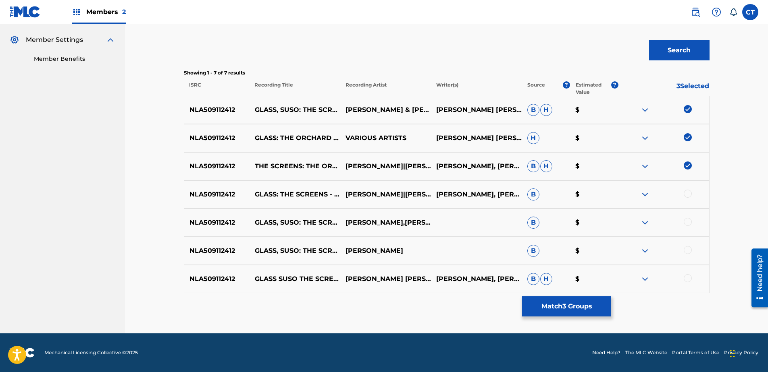
click at [687, 196] on div at bounding box center [688, 194] width 8 height 8
click at [688, 225] on div at bounding box center [688, 222] width 8 height 8
click at [686, 251] on div at bounding box center [688, 250] width 8 height 8
drag, startPoint x: 686, startPoint y: 277, endPoint x: 678, endPoint y: 283, distance: 10.9
click at [686, 277] on div at bounding box center [688, 279] width 8 height 8
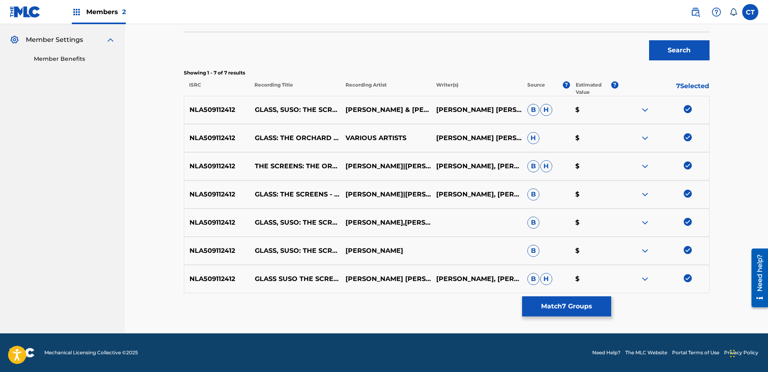
click at [597, 302] on button "Match 7 Groups" at bounding box center [566, 307] width 89 height 20
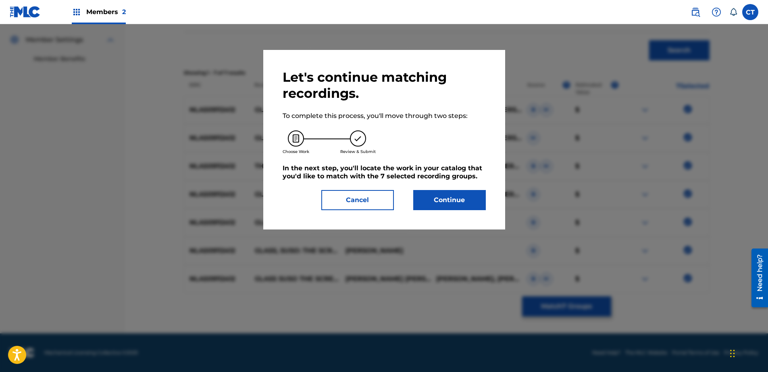
click at [452, 204] on button "Continue" at bounding box center [449, 200] width 73 height 20
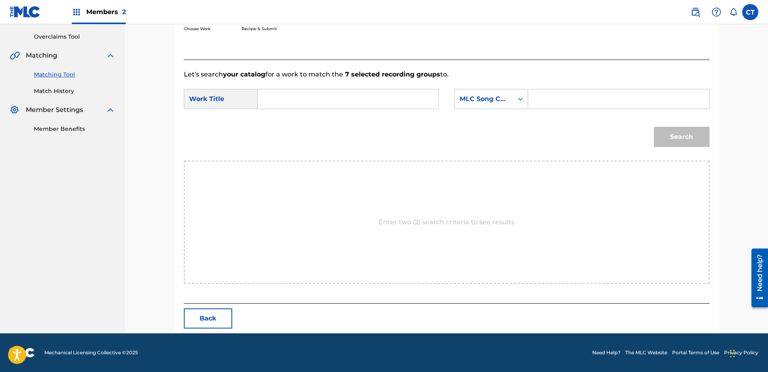
scroll to position [164, 0]
drag, startPoint x: 8, startPoint y: 247, endPoint x: 81, endPoint y: 206, distance: 84.3
click at [8, 247] on nav "MUSIC SALES CORPORATION Summary Catalog Works Registration Claiming Tool Indivi…" at bounding box center [62, 97] width 125 height 474
click at [349, 95] on input "Search Form" at bounding box center [347, 98] width 167 height 19
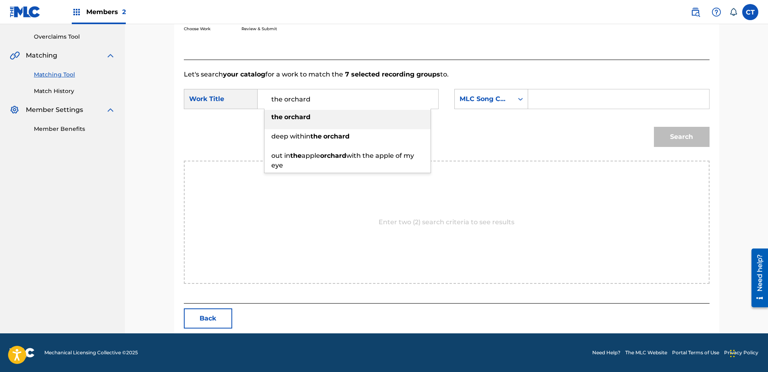
click at [381, 118] on div "the orchard" at bounding box center [347, 117] width 166 height 15
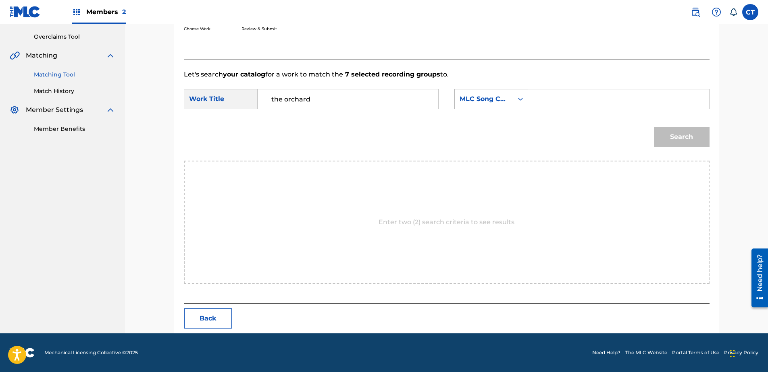
click at [478, 94] on div "MLC Song Code" at bounding box center [484, 99] width 58 height 15
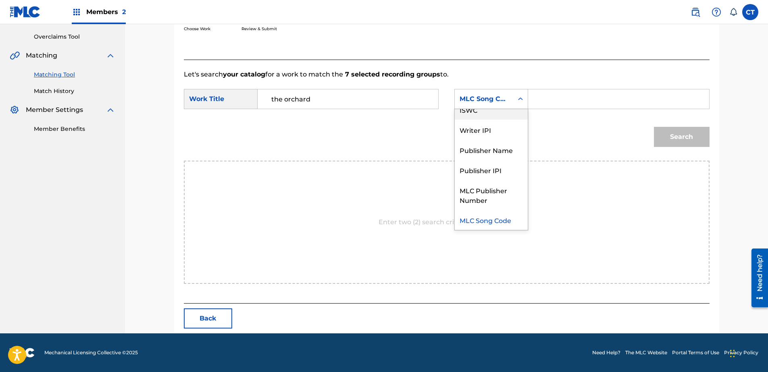
scroll to position [0, 0]
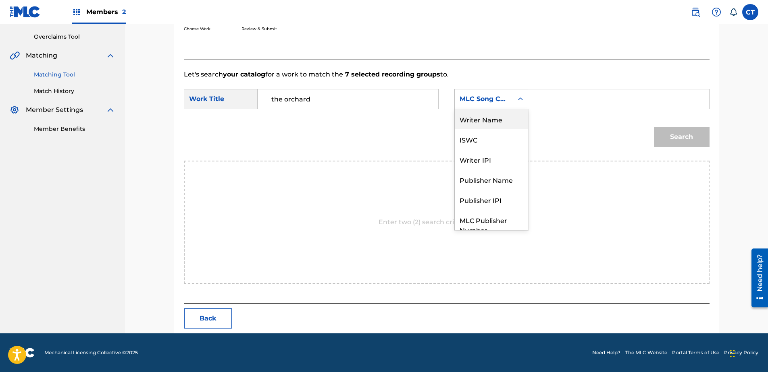
click at [489, 115] on div "Writer Name" at bounding box center [491, 119] width 73 height 20
click at [571, 100] on input "Search Form" at bounding box center [618, 98] width 167 height 19
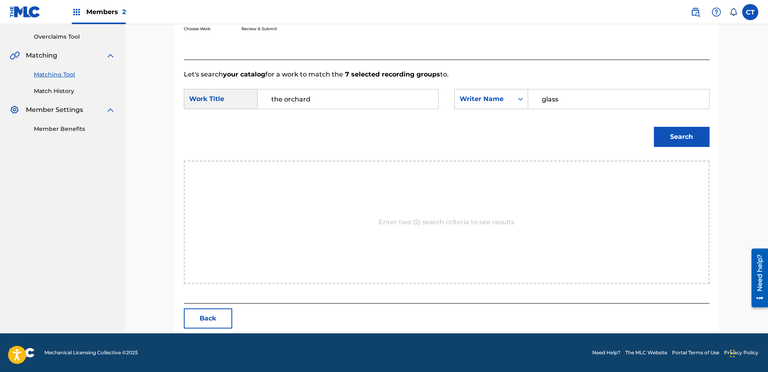
click at [683, 130] on button "Search" at bounding box center [682, 137] width 56 height 20
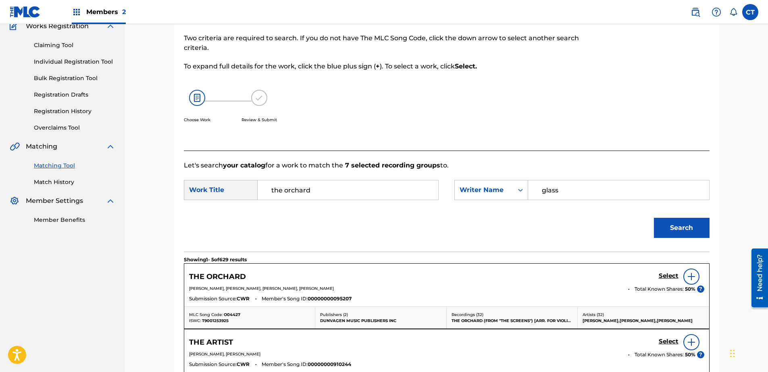
scroll to position [164, 0]
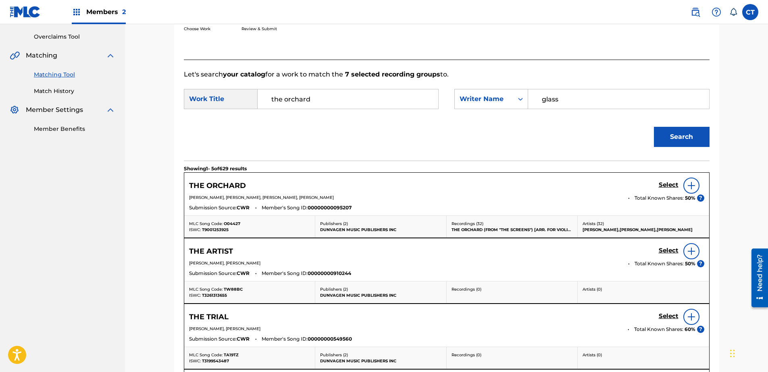
click at [668, 186] on h5 "Select" at bounding box center [669, 185] width 20 height 8
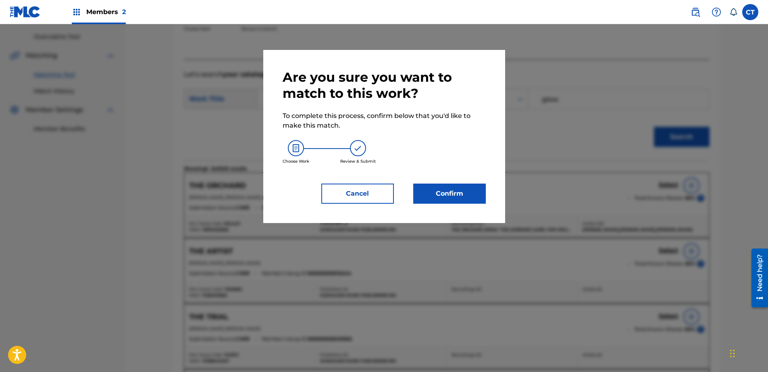
click at [464, 201] on button "Confirm" at bounding box center [449, 194] width 73 height 20
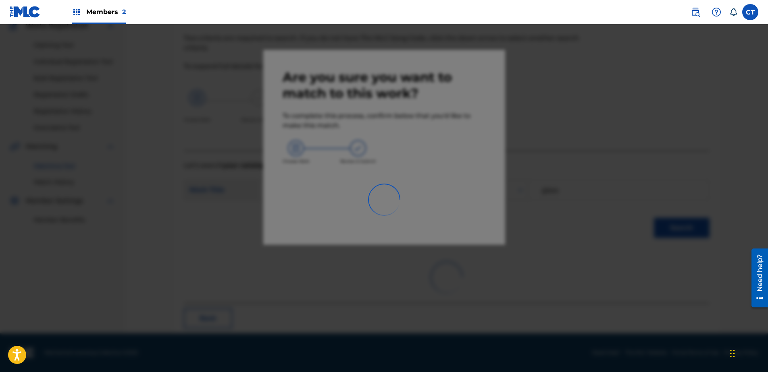
scroll to position [21, 0]
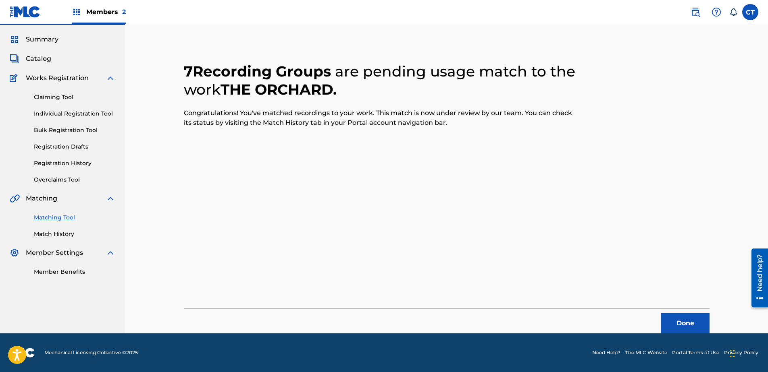
click at [697, 321] on button "Done" at bounding box center [685, 324] width 48 height 20
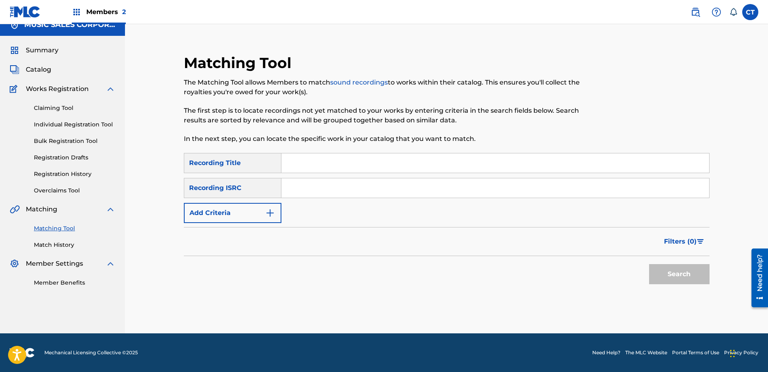
scroll to position [0, 0]
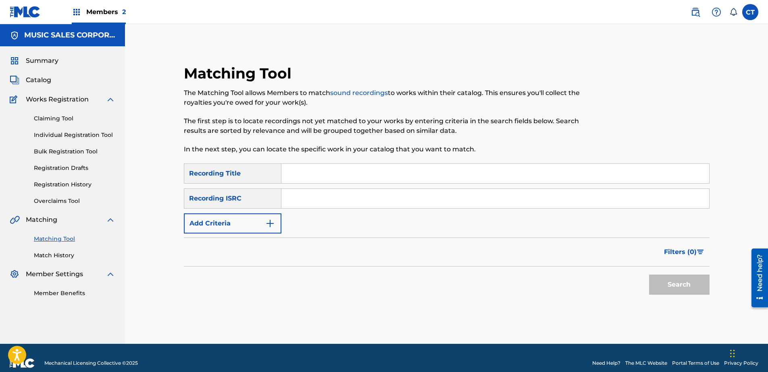
paste
click at [672, 279] on button "Search" at bounding box center [679, 285] width 60 height 20
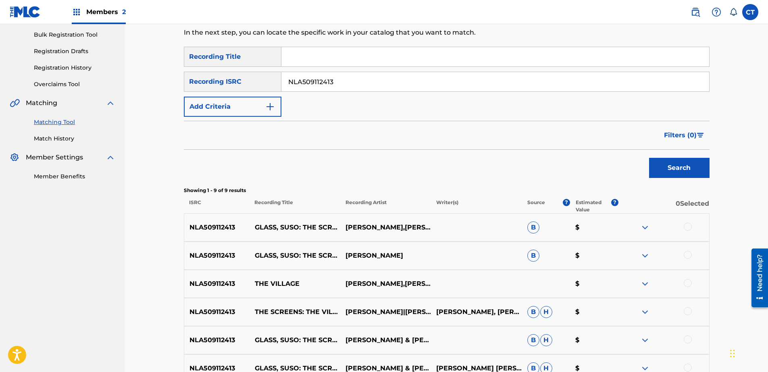
scroll to position [121, 0]
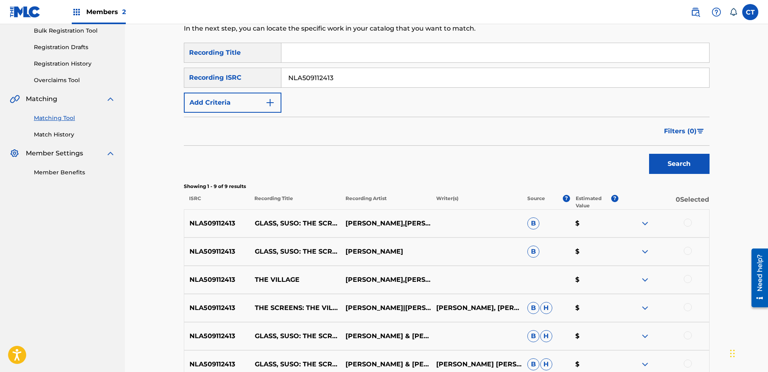
click at [689, 224] on div at bounding box center [688, 223] width 8 height 8
click at [687, 247] on div at bounding box center [688, 251] width 8 height 8
click at [684, 277] on div at bounding box center [663, 280] width 91 height 10
click at [686, 278] on div at bounding box center [688, 279] width 8 height 8
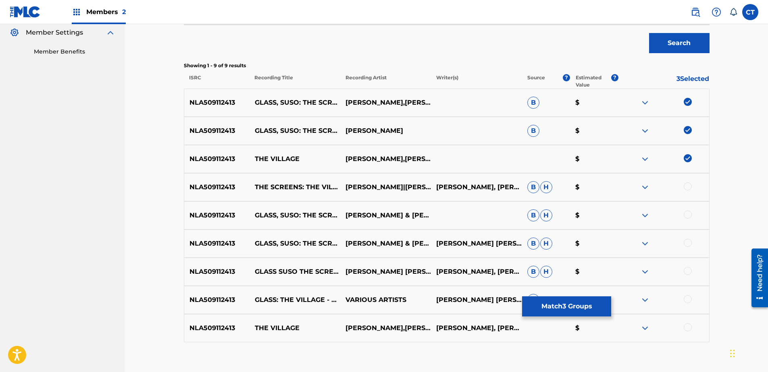
click at [686, 193] on div "NLA509112413 THE SCREENS: THE VILLAGE [PERSON_NAME]|[PERSON_NAME]|[PERSON_NAME]…" at bounding box center [447, 187] width 526 height 28
click at [689, 215] on div at bounding box center [688, 215] width 8 height 8
click at [686, 188] on div at bounding box center [688, 187] width 8 height 8
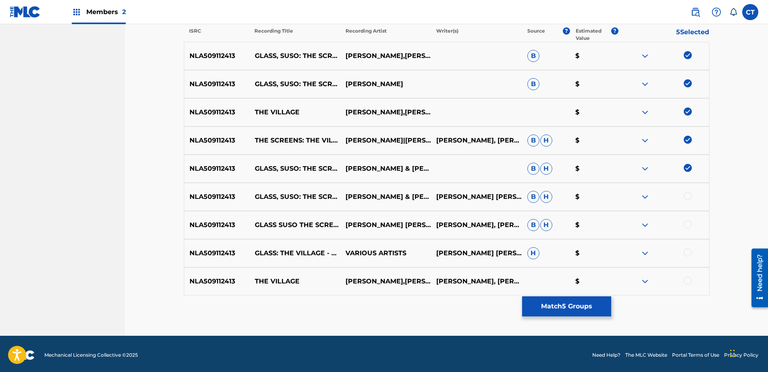
scroll to position [291, 0]
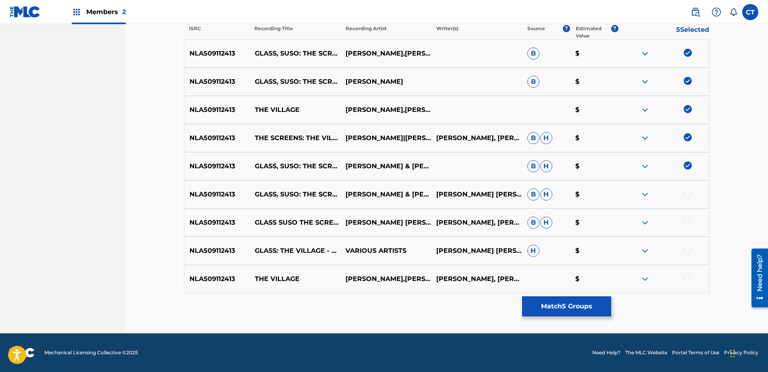
click at [689, 193] on div at bounding box center [688, 194] width 8 height 8
click at [689, 224] on div at bounding box center [688, 222] width 8 height 8
drag, startPoint x: 687, startPoint y: 241, endPoint x: 686, endPoint y: 246, distance: 4.6
click at [686, 245] on div "NLA509112413 GLASS: THE VILLAGE - THE VILLAGE VARIOUS ARTISTS [PERSON_NAME] [PE…" at bounding box center [447, 251] width 526 height 28
drag, startPoint x: 686, startPoint y: 246, endPoint x: 686, endPoint y: 254, distance: 8.5
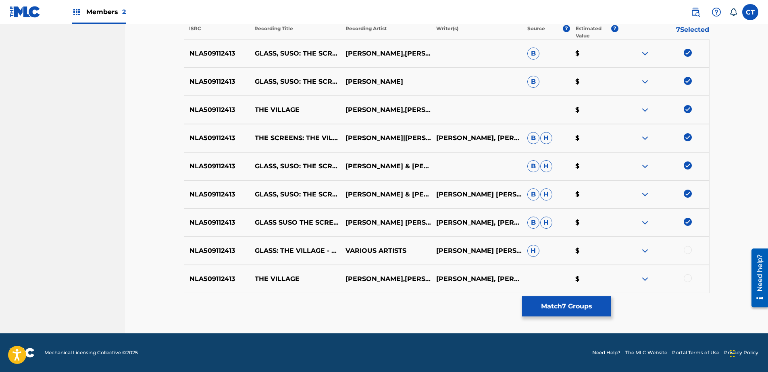
click at [686, 248] on div "NLA509112413 GLASS: THE VILLAGE - THE VILLAGE VARIOUS ARTISTS [PERSON_NAME] [PE…" at bounding box center [447, 251] width 526 height 28
click at [686, 254] on div at bounding box center [663, 251] width 91 height 10
click at [686, 253] on div at bounding box center [688, 250] width 8 height 8
click at [690, 281] on div at bounding box center [688, 279] width 8 height 8
click at [586, 312] on button "Match 9 Groups" at bounding box center [566, 307] width 89 height 20
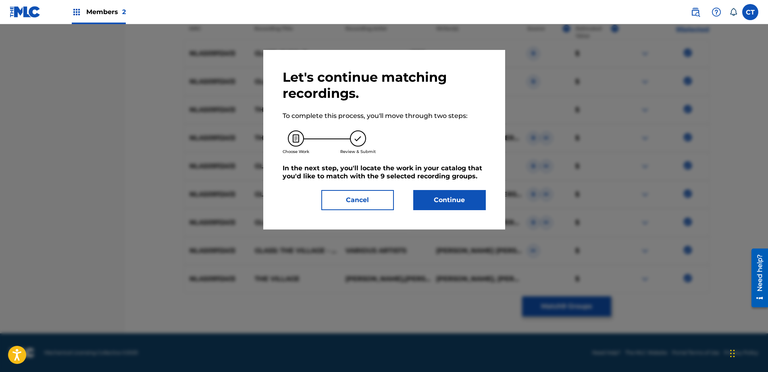
click at [442, 204] on button "Continue" at bounding box center [449, 200] width 73 height 20
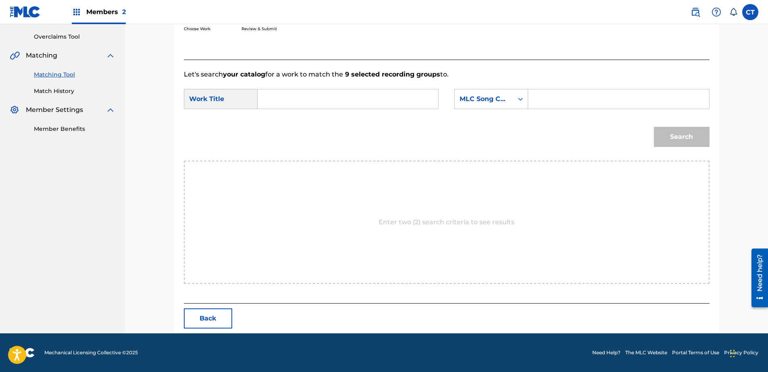
click at [348, 102] on input "Search Form" at bounding box center [347, 98] width 167 height 19
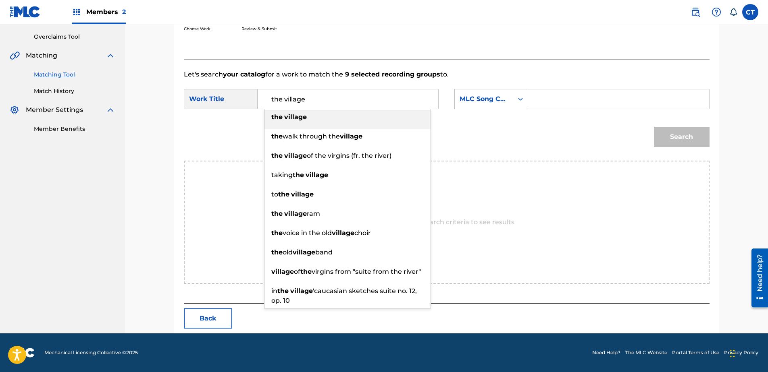
click at [334, 111] on div "the village" at bounding box center [347, 117] width 166 height 15
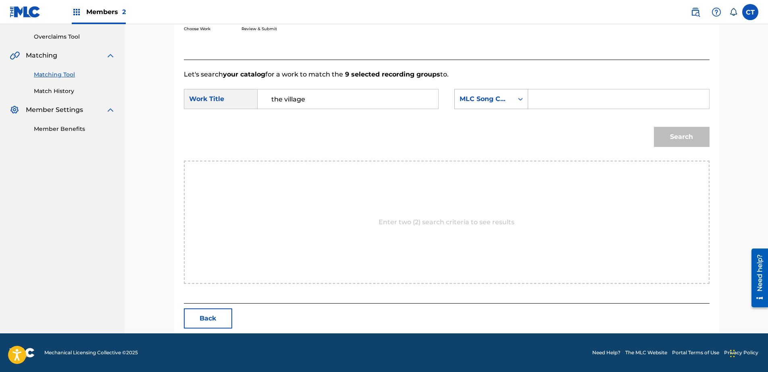
click at [500, 94] on div "MLC Song Code" at bounding box center [484, 99] width 58 height 15
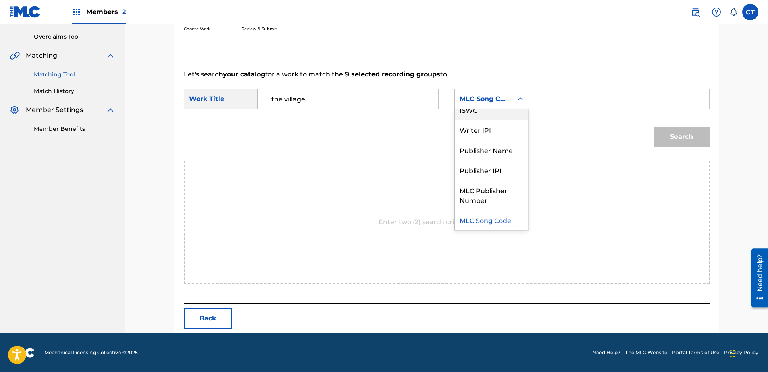
scroll to position [0, 0]
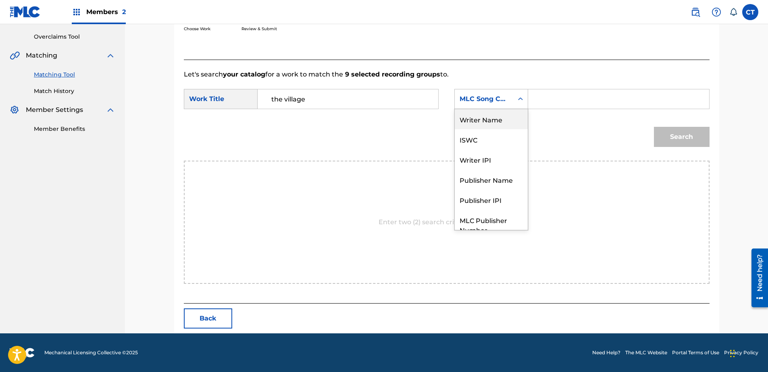
click at [495, 123] on div "Writer Name" at bounding box center [491, 119] width 73 height 20
drag, startPoint x: 531, startPoint y: 109, endPoint x: 554, endPoint y: 106, distance: 23.3
click at [545, 106] on input "Search Form" at bounding box center [618, 98] width 167 height 19
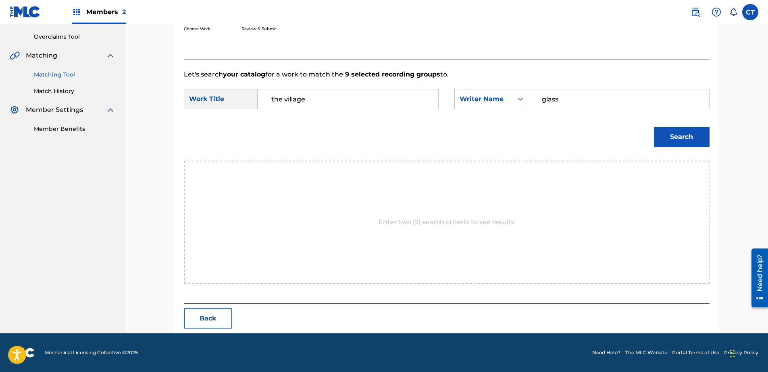
click at [681, 130] on button "Search" at bounding box center [682, 137] width 56 height 20
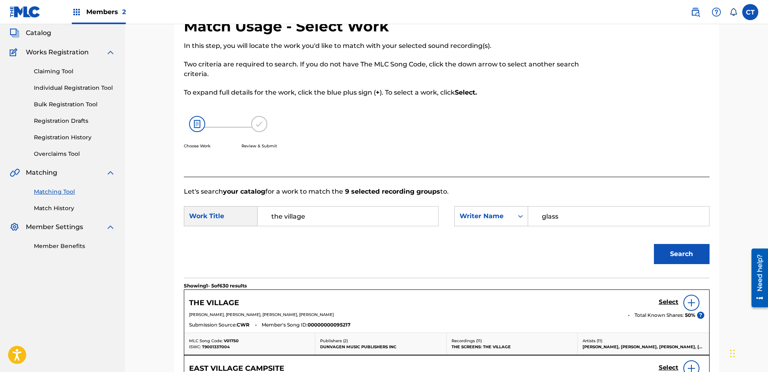
scroll to position [33, 0]
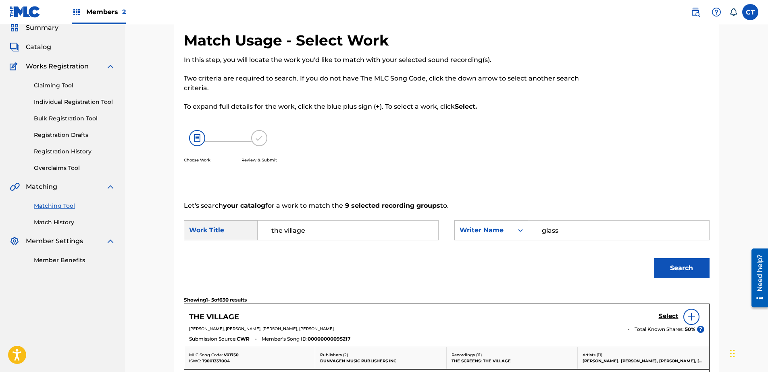
click at [667, 315] on h5 "Select" at bounding box center [669, 317] width 20 height 8
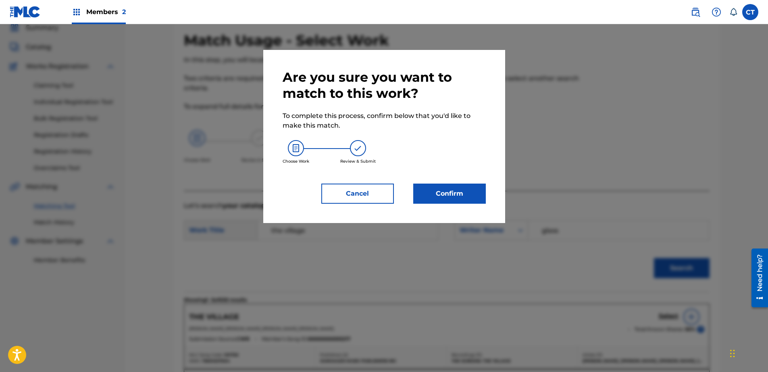
click at [446, 188] on button "Confirm" at bounding box center [449, 194] width 73 height 20
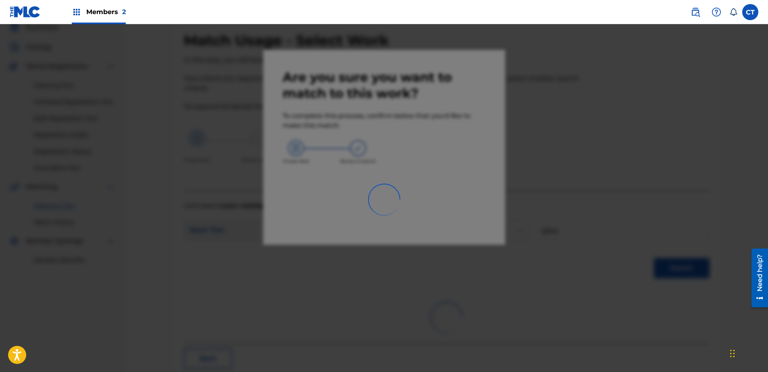
scroll to position [21, 0]
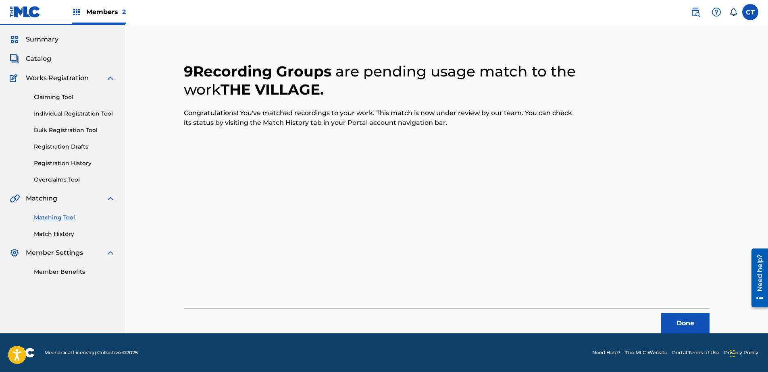
click at [670, 328] on button "Done" at bounding box center [685, 324] width 48 height 20
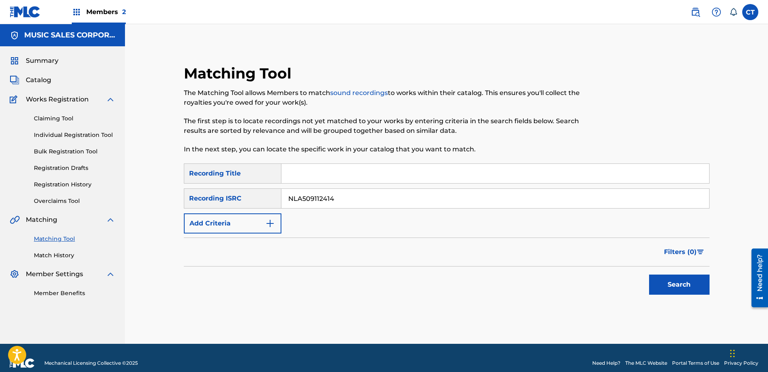
click at [674, 298] on div "Search" at bounding box center [677, 283] width 64 height 32
click at [674, 291] on button "Search" at bounding box center [679, 285] width 60 height 20
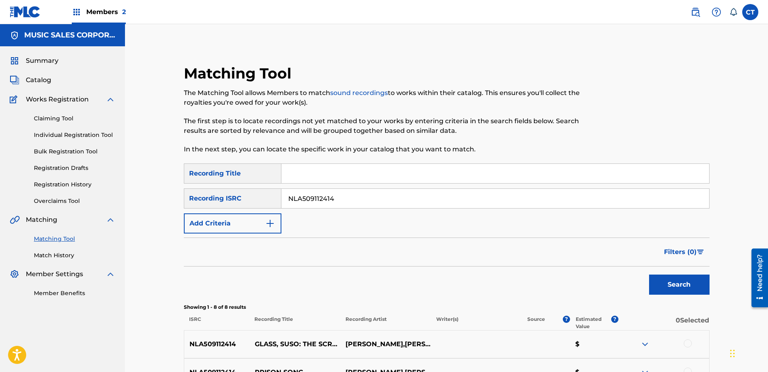
scroll to position [161, 0]
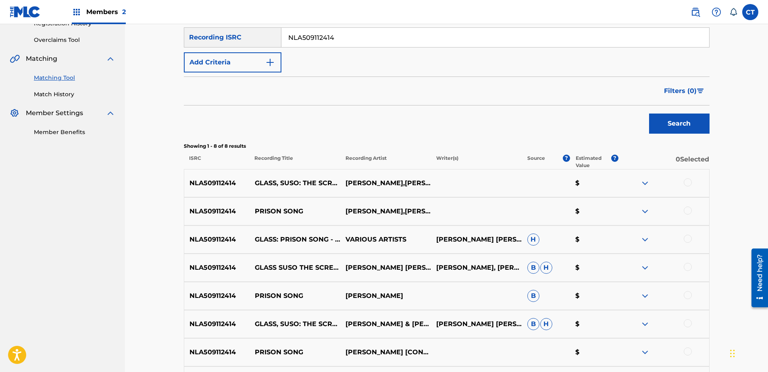
click at [689, 183] on div at bounding box center [688, 183] width 8 height 8
click at [690, 210] on div at bounding box center [688, 211] width 8 height 8
click at [691, 242] on div at bounding box center [663, 240] width 91 height 10
click at [688, 238] on div at bounding box center [688, 239] width 8 height 8
click at [689, 266] on div at bounding box center [688, 267] width 8 height 8
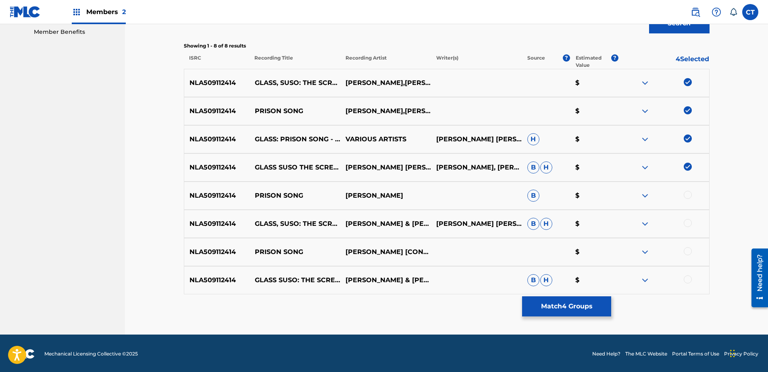
scroll to position [263, 0]
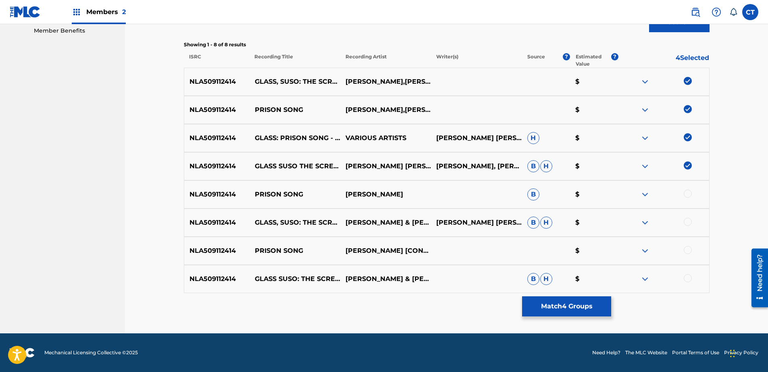
click at [687, 195] on div at bounding box center [688, 194] width 8 height 8
click at [688, 230] on div "NLA509112414 GLASS, SUSO: THE SCREENS - PRISON SONG [PERSON_NAME] & [PERSON_NAM…" at bounding box center [447, 223] width 526 height 28
click at [688, 226] on div at bounding box center [663, 223] width 91 height 10
drag, startPoint x: 686, startPoint y: 249, endPoint x: 691, endPoint y: 267, distance: 18.7
click at [686, 249] on div at bounding box center [688, 250] width 8 height 8
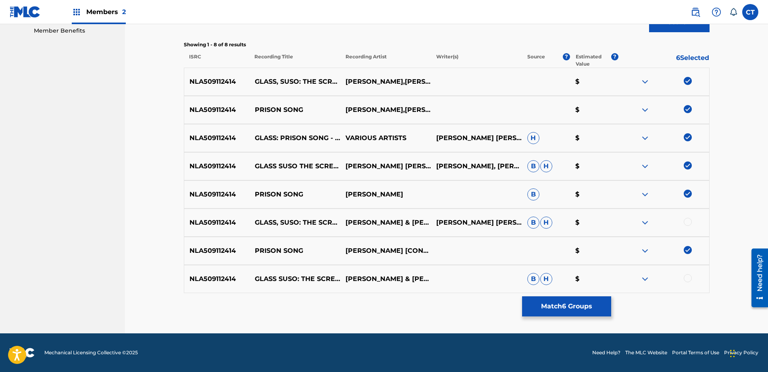
click at [690, 280] on div at bounding box center [688, 279] width 8 height 8
click at [687, 225] on div at bounding box center [688, 222] width 8 height 8
click at [590, 304] on button "Match 8 Groups" at bounding box center [566, 307] width 89 height 20
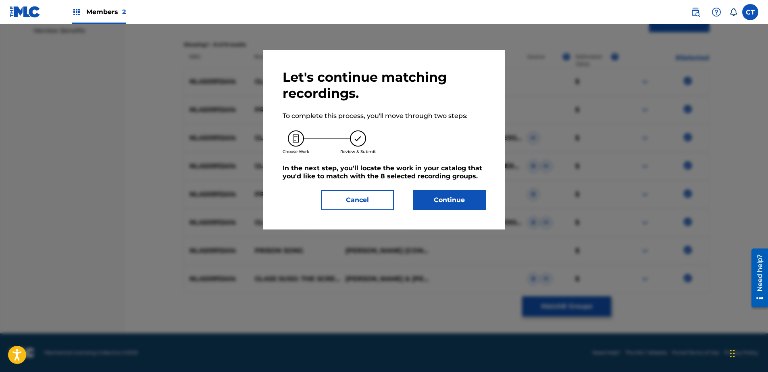
click at [435, 199] on button "Continue" at bounding box center [449, 200] width 73 height 20
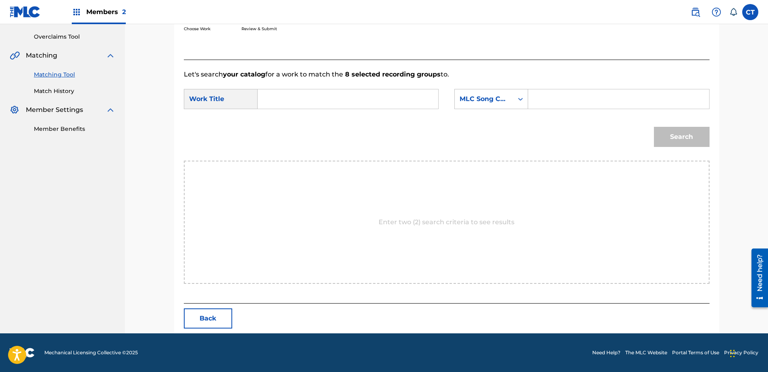
click at [349, 101] on input "Search Form" at bounding box center [347, 98] width 167 height 19
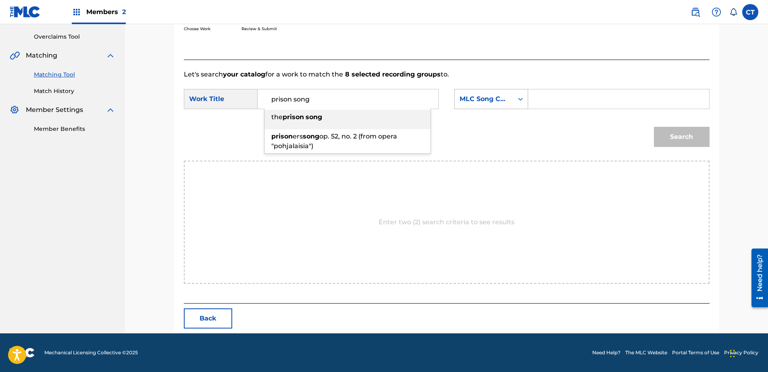
click at [472, 99] on div "MLC Song Code" at bounding box center [484, 99] width 49 height 10
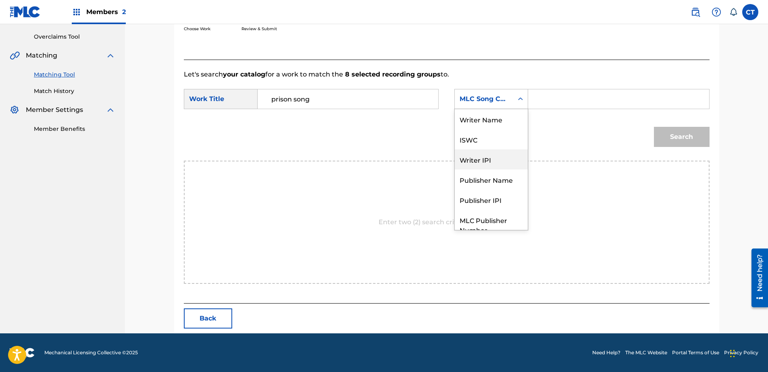
scroll to position [0, 0]
click at [514, 123] on div "Writer Name" at bounding box center [491, 119] width 73 height 20
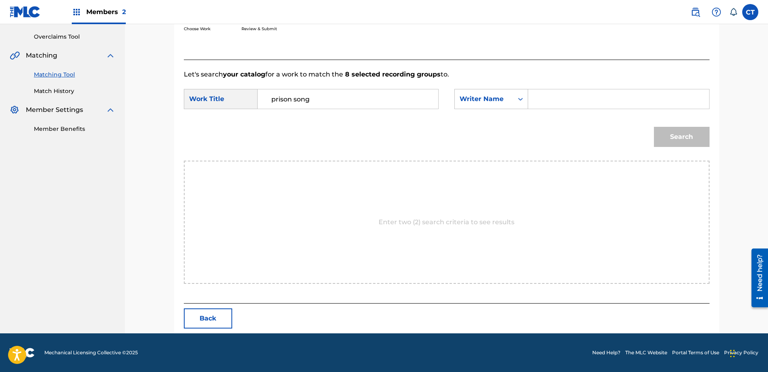
drag, startPoint x: 607, startPoint y: 97, endPoint x: 613, endPoint y: 104, distance: 9.2
click at [607, 97] on input "Search Form" at bounding box center [618, 98] width 167 height 19
click at [670, 143] on button "Search" at bounding box center [682, 137] width 56 height 20
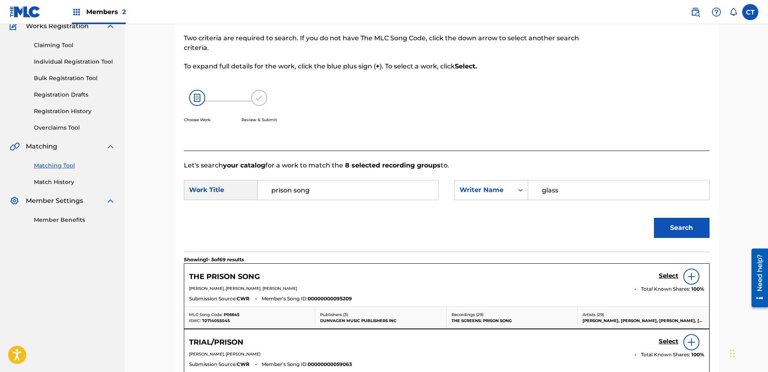
scroll to position [164, 0]
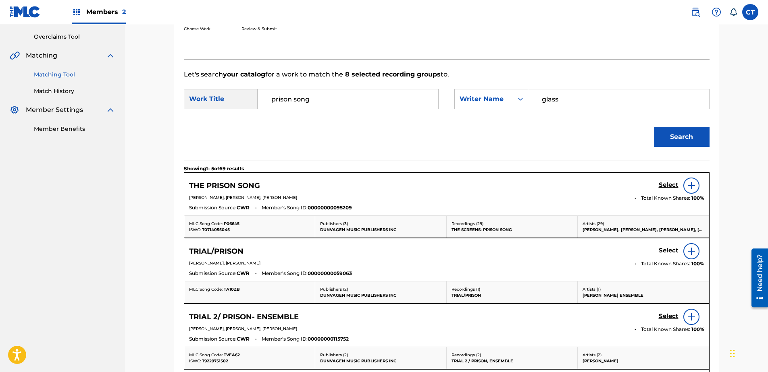
click at [663, 188] on h5 "Select" at bounding box center [669, 185] width 20 height 8
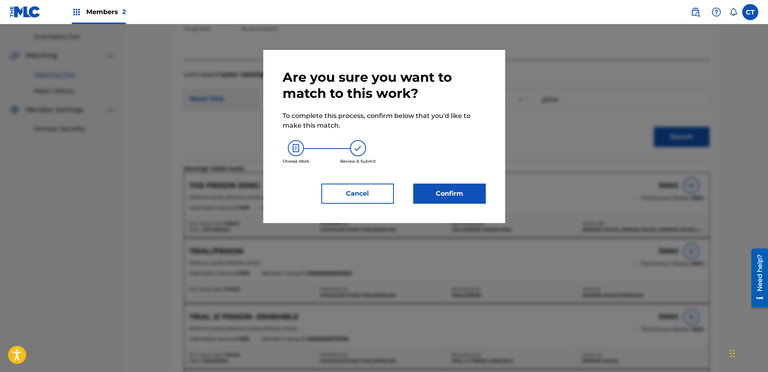
click at [461, 187] on button "Confirm" at bounding box center [449, 194] width 73 height 20
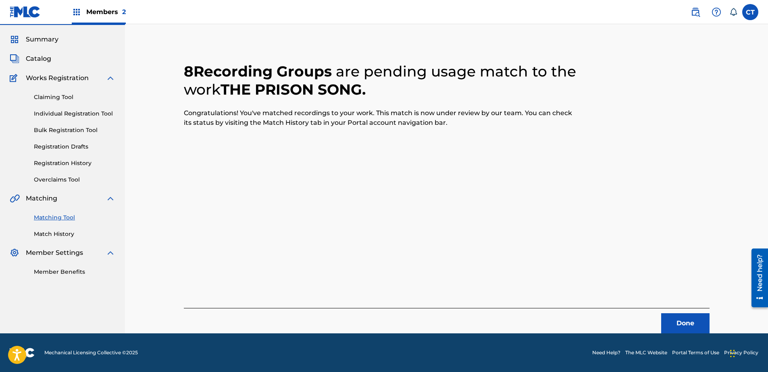
scroll to position [21, 0]
click at [668, 323] on button "Done" at bounding box center [685, 324] width 48 height 20
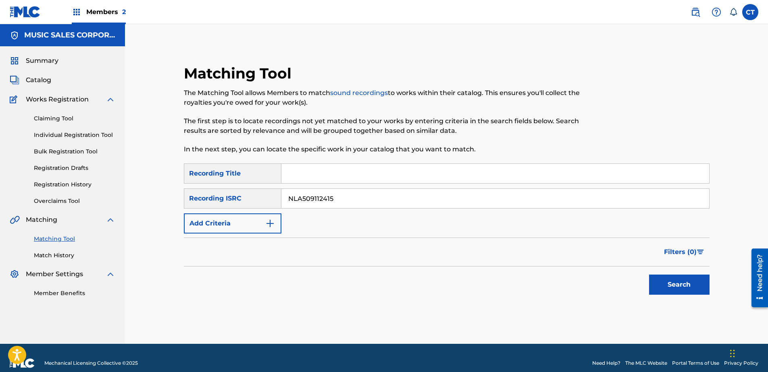
click at [669, 289] on button "Search" at bounding box center [679, 285] width 60 height 20
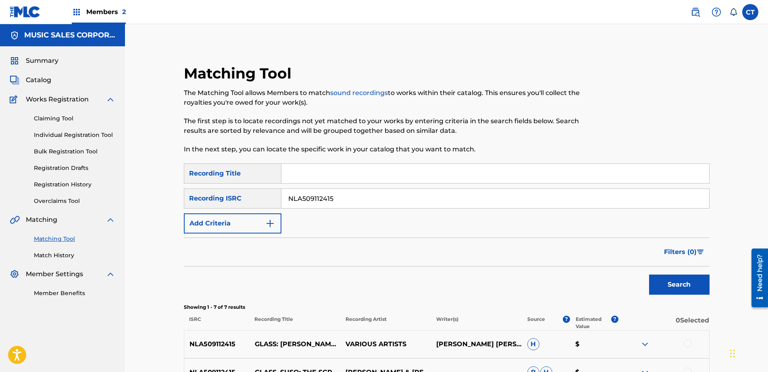
scroll to position [161, 0]
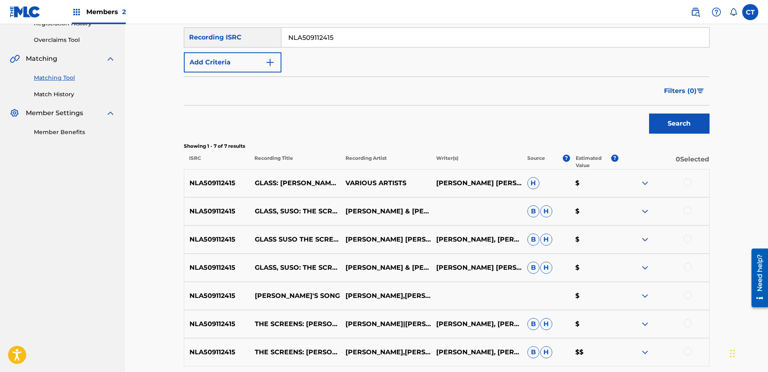
click at [686, 183] on div at bounding box center [688, 183] width 8 height 8
click at [685, 211] on div at bounding box center [688, 211] width 8 height 8
click at [687, 237] on div at bounding box center [688, 239] width 8 height 8
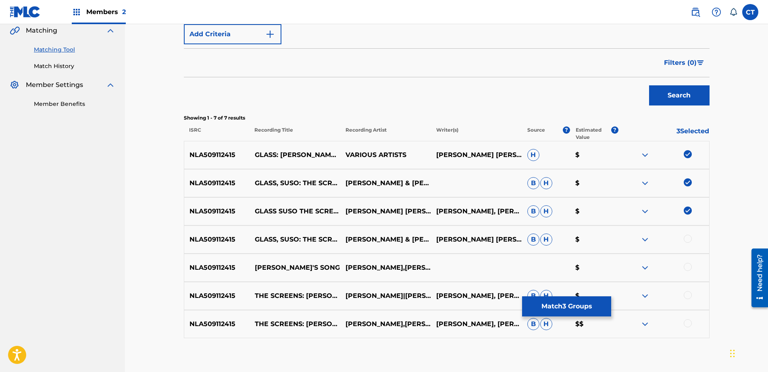
scroll to position [202, 0]
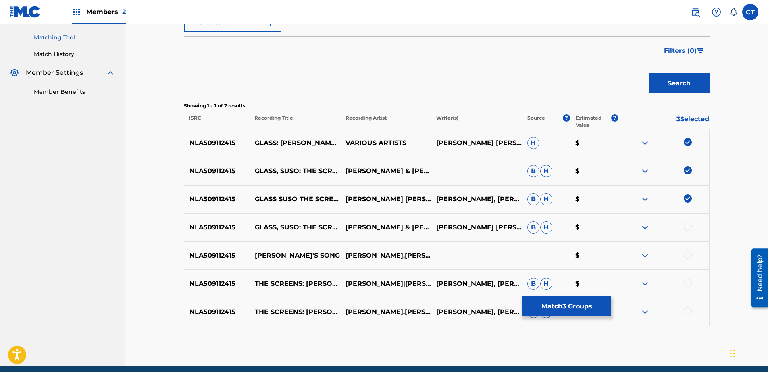
click at [689, 223] on div at bounding box center [688, 227] width 8 height 8
click at [690, 259] on div at bounding box center [663, 256] width 91 height 10
click at [689, 257] on div at bounding box center [688, 255] width 8 height 8
click at [686, 279] on div "NLA509112415 THE SCREENS: SUSO'S SONG [PERSON_NAME]|[PERSON_NAME]|[PERSON_NAME]…" at bounding box center [447, 284] width 526 height 28
click at [686, 281] on div at bounding box center [688, 283] width 8 height 8
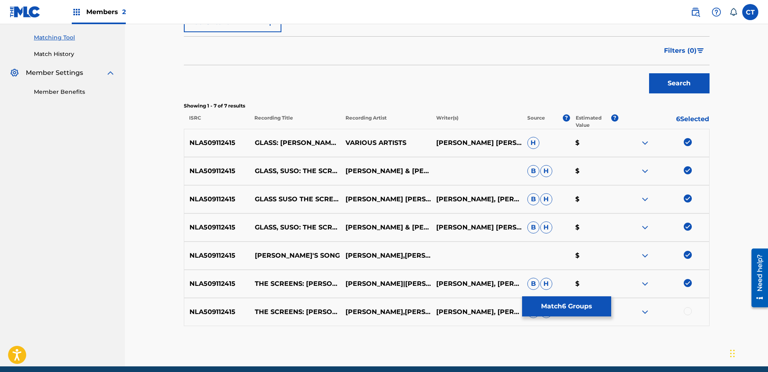
click at [686, 325] on div "NLA509112415 THE SCREENS: SUSO'S SONG [PERSON_NAME],[PERSON_NAME],[PERSON_NAME]…" at bounding box center [447, 312] width 526 height 28
click at [688, 314] on div at bounding box center [688, 312] width 8 height 8
click at [544, 314] on button "Match 7 Groups" at bounding box center [566, 307] width 89 height 20
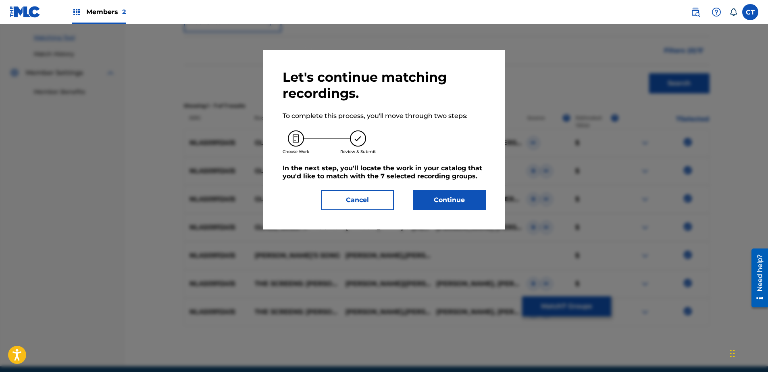
click at [464, 204] on button "Continue" at bounding box center [449, 200] width 73 height 20
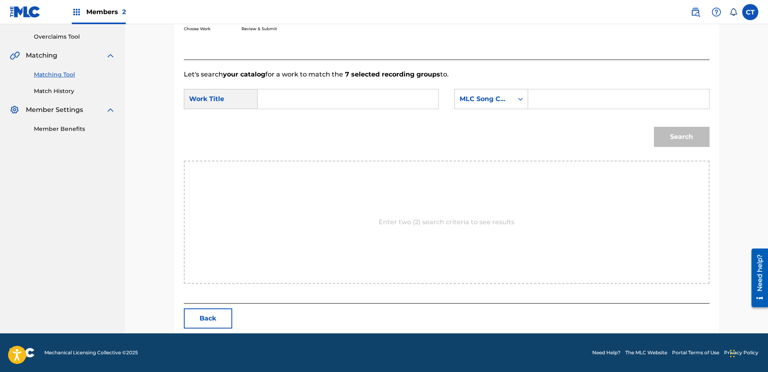
click at [295, 96] on input "Search Form" at bounding box center [347, 98] width 167 height 19
click at [477, 101] on div "MLC Song Code" at bounding box center [484, 99] width 49 height 10
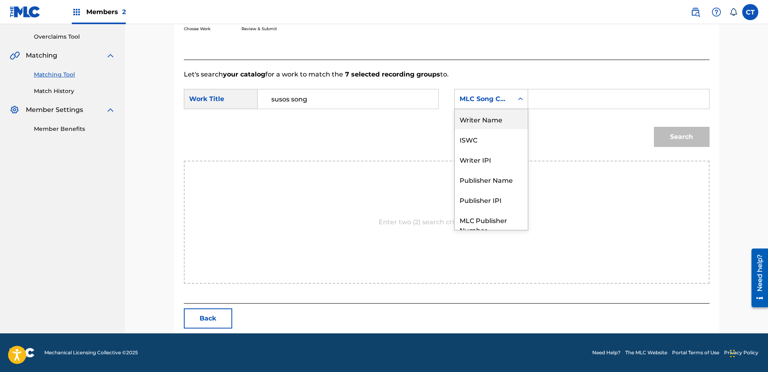
click at [494, 116] on div "Writer Name" at bounding box center [491, 119] width 73 height 20
click at [591, 92] on input "Search Form" at bounding box center [618, 98] width 167 height 19
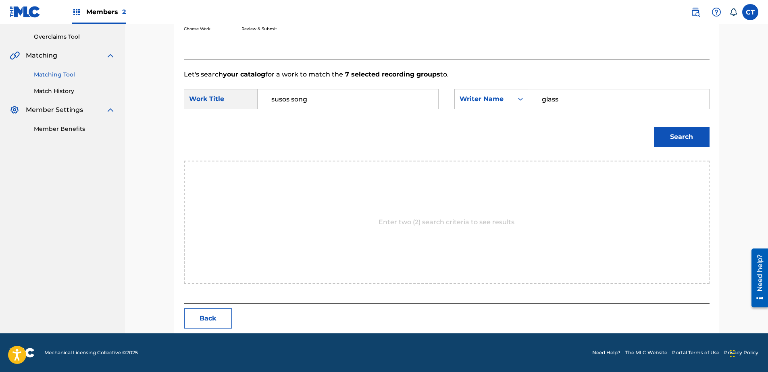
click at [671, 138] on button "Search" at bounding box center [682, 137] width 56 height 20
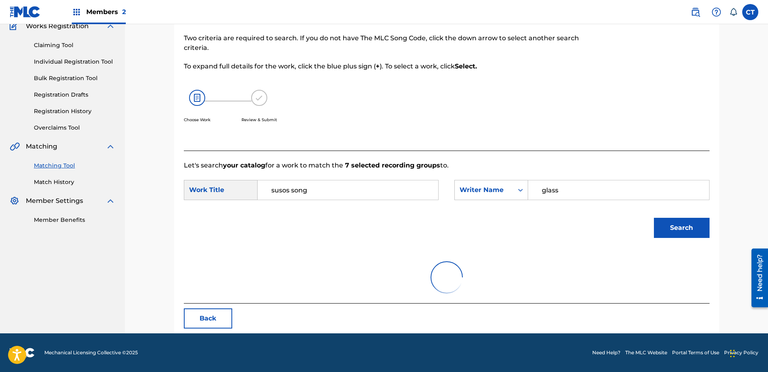
scroll to position [164, 0]
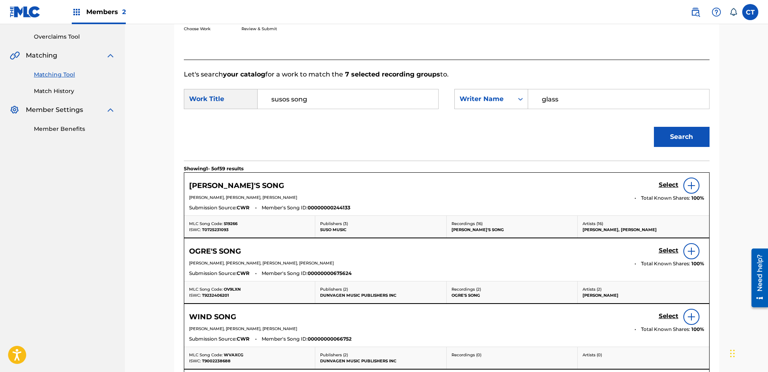
click at [662, 187] on h5 "Select" at bounding box center [669, 185] width 20 height 8
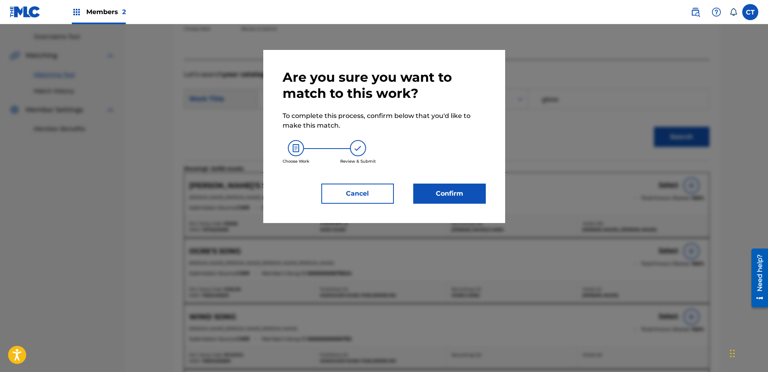
click at [452, 191] on button "Confirm" at bounding box center [449, 194] width 73 height 20
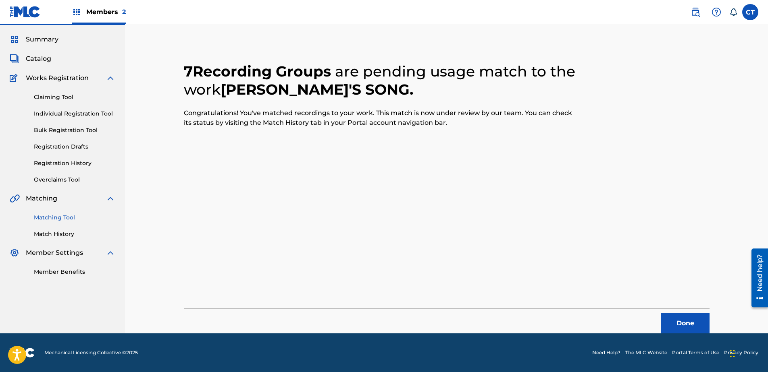
scroll to position [21, 0]
click at [669, 320] on button "Done" at bounding box center [685, 324] width 48 height 20
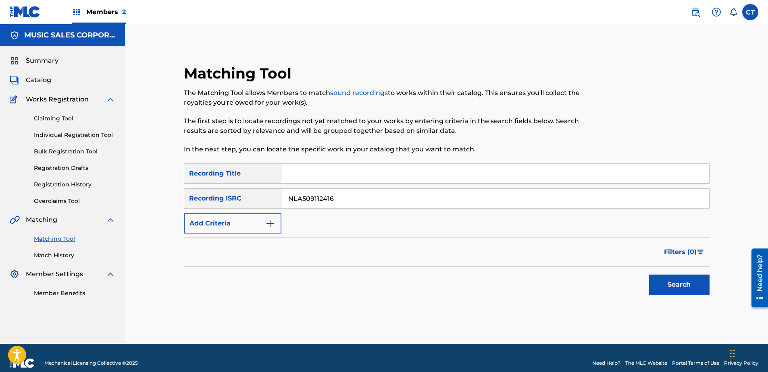
click at [661, 284] on button "Search" at bounding box center [679, 285] width 60 height 20
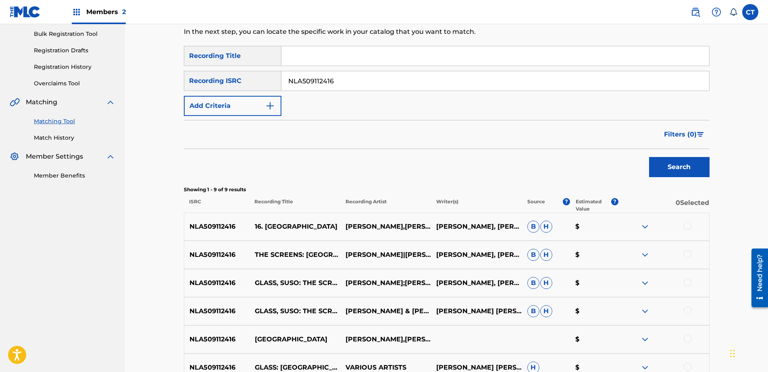
scroll to position [121, 0]
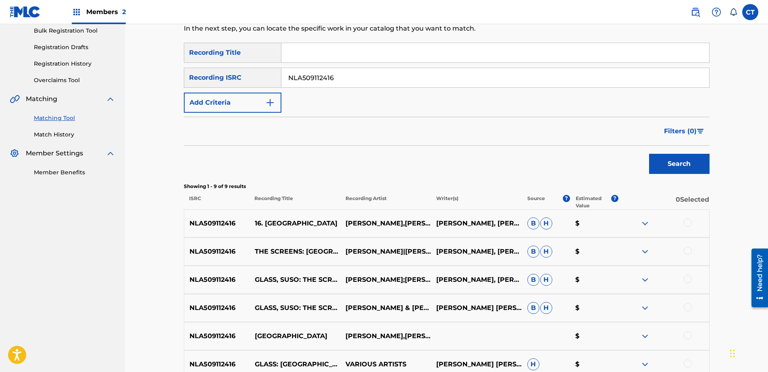
click at [686, 223] on div at bounding box center [688, 223] width 8 height 8
click at [686, 252] on div at bounding box center [688, 251] width 8 height 8
click at [691, 277] on div at bounding box center [688, 279] width 8 height 8
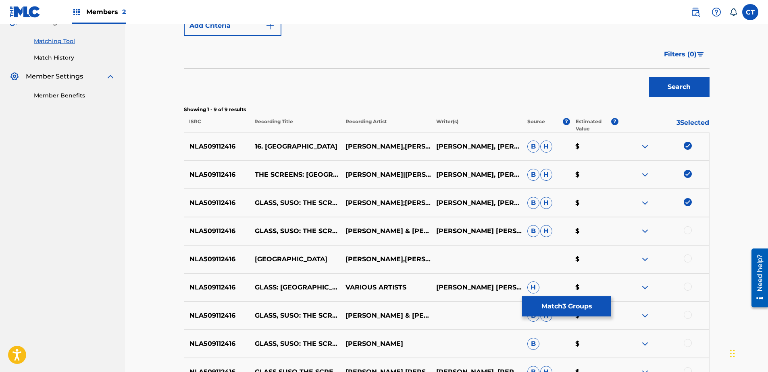
scroll to position [202, 0]
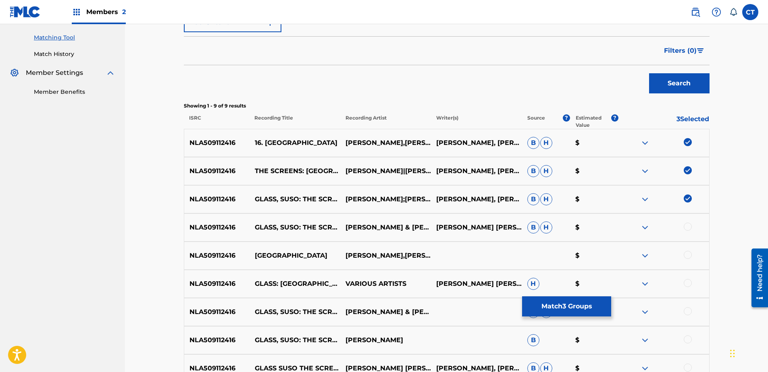
click at [689, 223] on div at bounding box center [688, 227] width 8 height 8
click at [685, 257] on div at bounding box center [688, 255] width 8 height 8
click at [690, 284] on div at bounding box center [688, 283] width 8 height 8
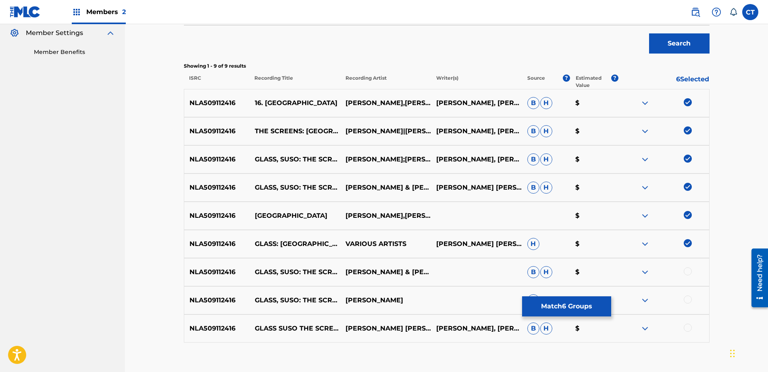
scroll to position [291, 0]
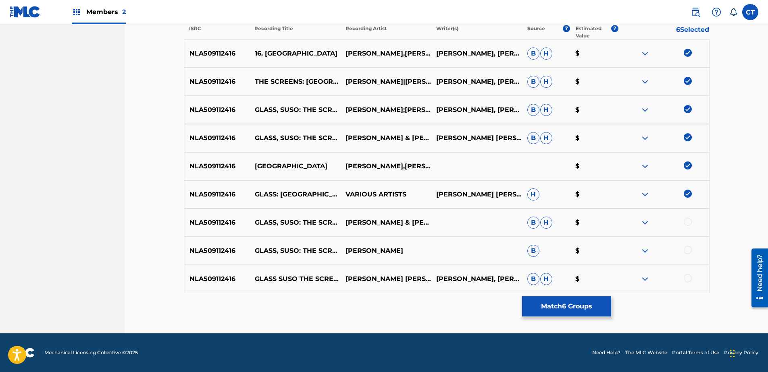
click at [687, 223] on div at bounding box center [688, 222] width 8 height 8
click at [686, 253] on div at bounding box center [688, 250] width 8 height 8
click at [686, 279] on div at bounding box center [688, 279] width 8 height 8
click at [592, 314] on button "Match 9 Groups" at bounding box center [566, 307] width 89 height 20
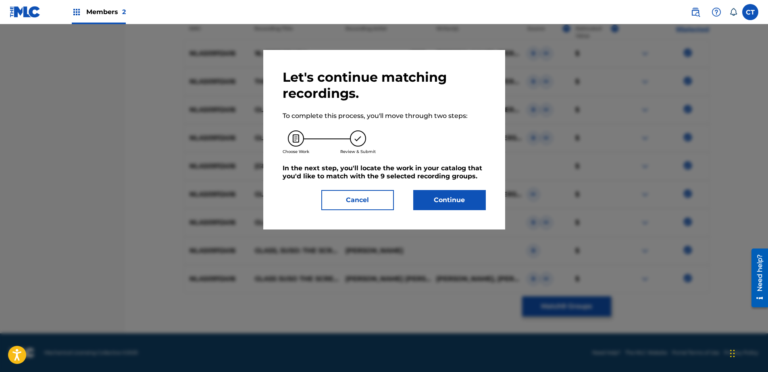
click at [431, 202] on button "Continue" at bounding box center [449, 200] width 73 height 20
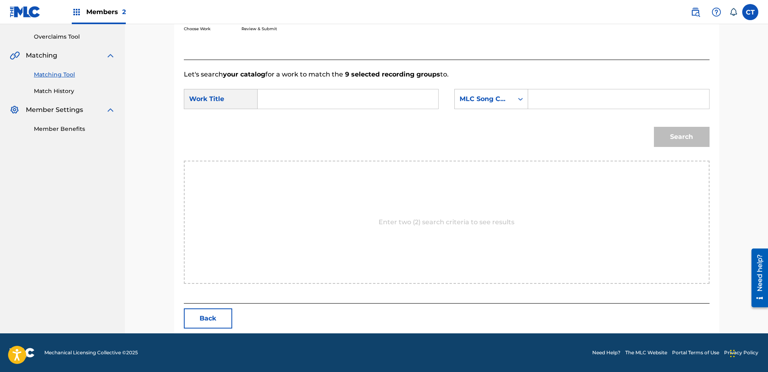
click at [330, 105] on input "Search Form" at bounding box center [347, 98] width 167 height 19
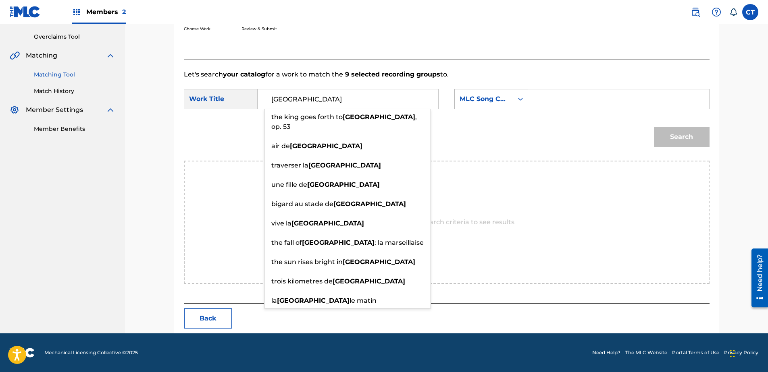
click at [494, 101] on div "MLC Song Code" at bounding box center [484, 99] width 49 height 10
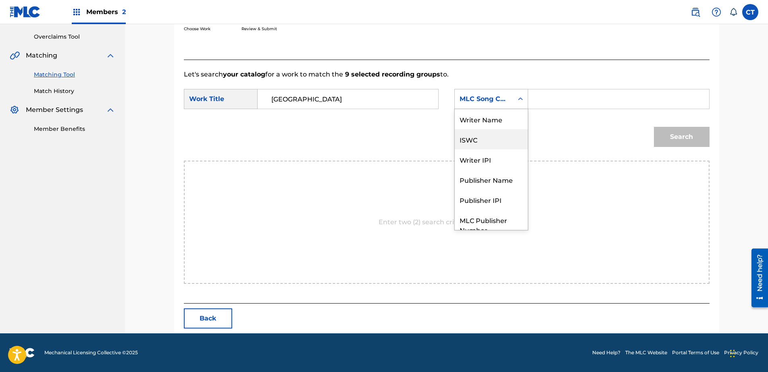
scroll to position [0, 0]
click at [497, 113] on div "Writer Name" at bounding box center [491, 119] width 73 height 20
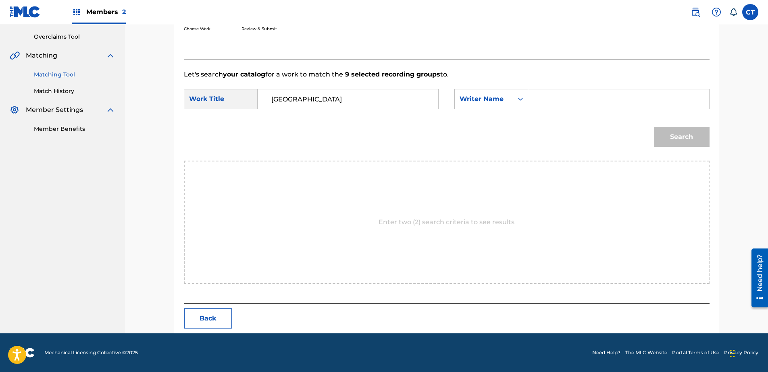
drag, startPoint x: 556, startPoint y: 100, endPoint x: 572, endPoint y: 105, distance: 16.4
click at [557, 101] on input "Search Form" at bounding box center [618, 98] width 167 height 19
click at [681, 131] on button "Search" at bounding box center [682, 137] width 56 height 20
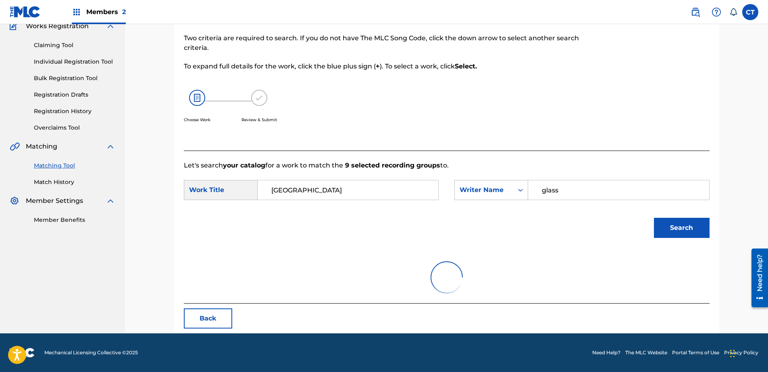
scroll to position [164, 0]
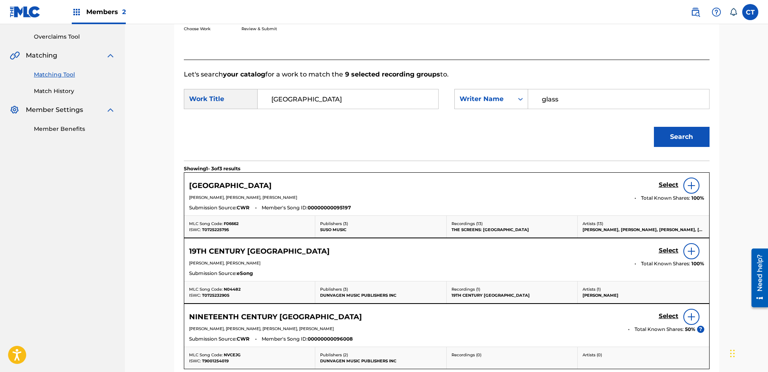
click at [670, 184] on h5 "Select" at bounding box center [669, 185] width 20 height 8
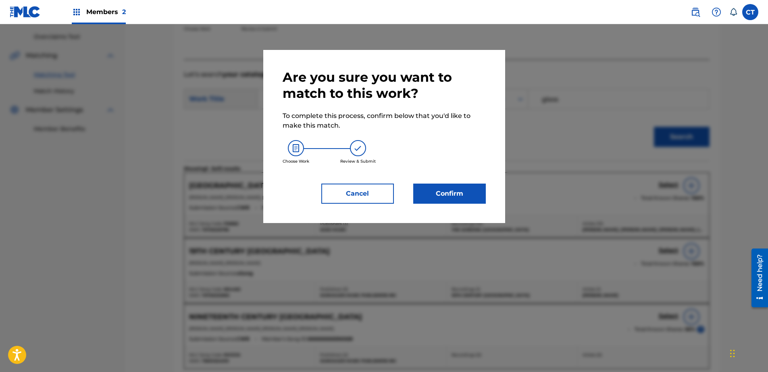
click at [480, 200] on button "Confirm" at bounding box center [449, 194] width 73 height 20
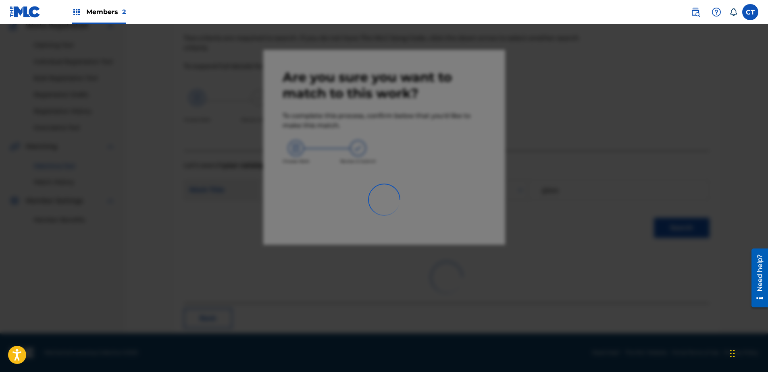
scroll to position [21, 0]
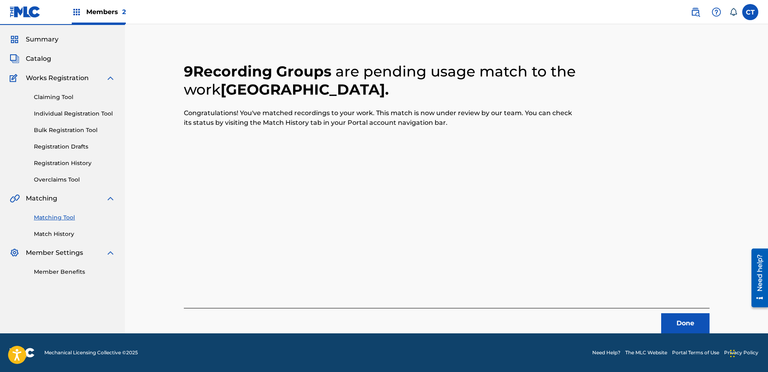
click at [655, 324] on div "Done" at bounding box center [447, 320] width 526 height 25
click at [669, 322] on button "Done" at bounding box center [685, 324] width 48 height 20
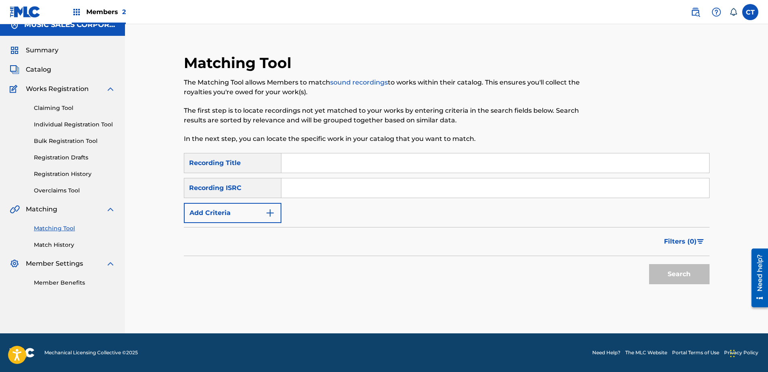
scroll to position [0, 0]
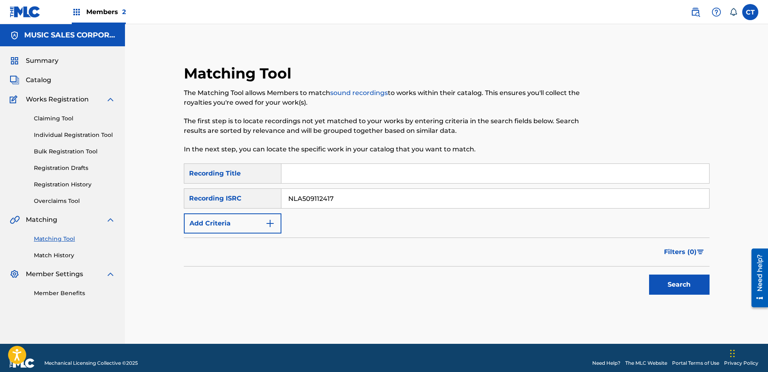
click at [663, 286] on button "Search" at bounding box center [679, 285] width 60 height 20
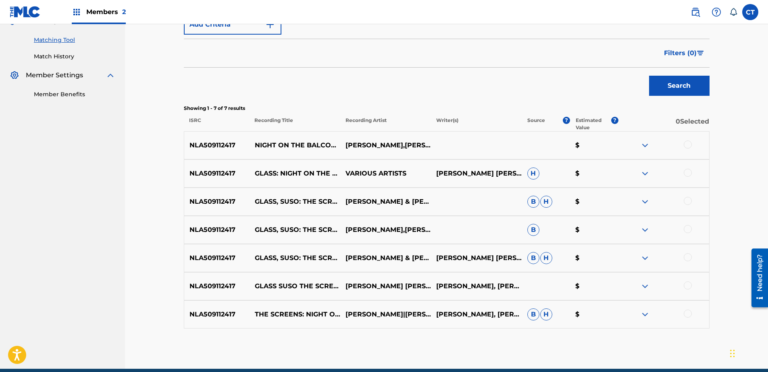
scroll to position [202, 0]
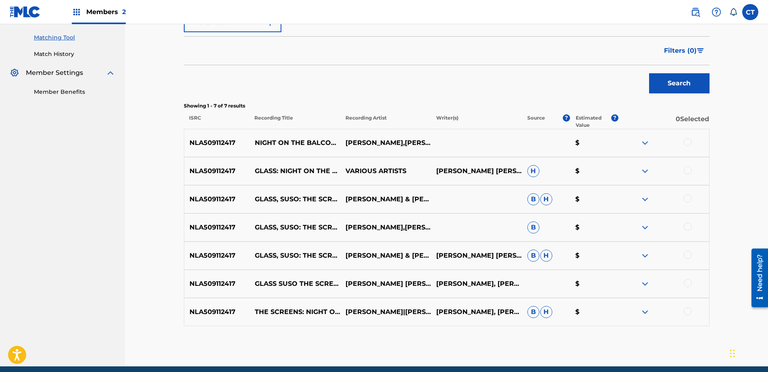
click at [686, 144] on div at bounding box center [688, 142] width 8 height 8
click at [687, 168] on div at bounding box center [688, 170] width 8 height 8
click at [687, 200] on div at bounding box center [688, 199] width 8 height 8
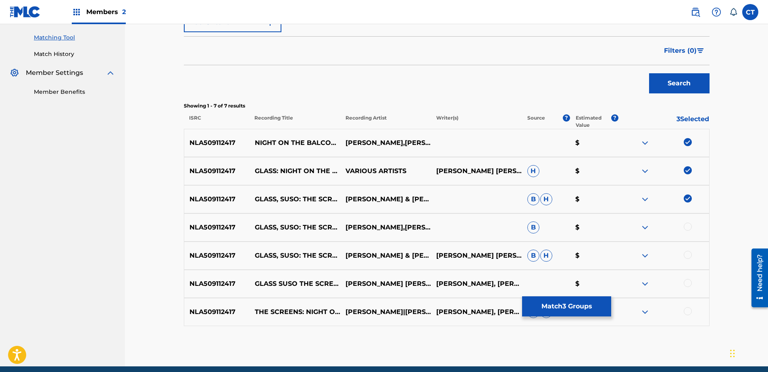
click at [689, 231] on div at bounding box center [663, 228] width 91 height 10
click at [689, 228] on div at bounding box center [688, 227] width 8 height 8
click at [689, 256] on div at bounding box center [688, 255] width 8 height 8
click at [689, 280] on div at bounding box center [688, 283] width 8 height 8
click at [690, 313] on div at bounding box center [688, 312] width 8 height 8
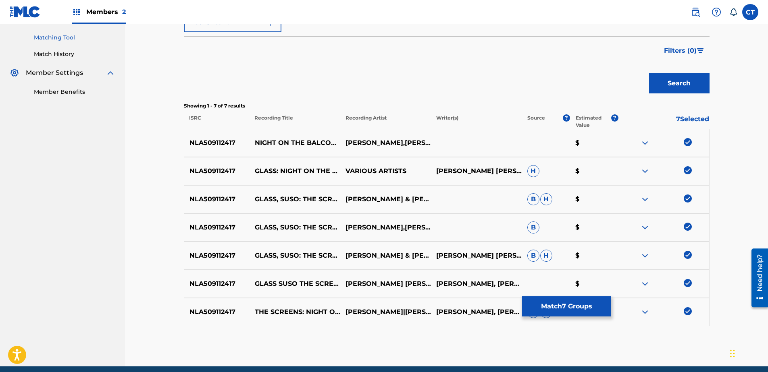
click at [570, 310] on button "Match 7 Groups" at bounding box center [566, 307] width 89 height 20
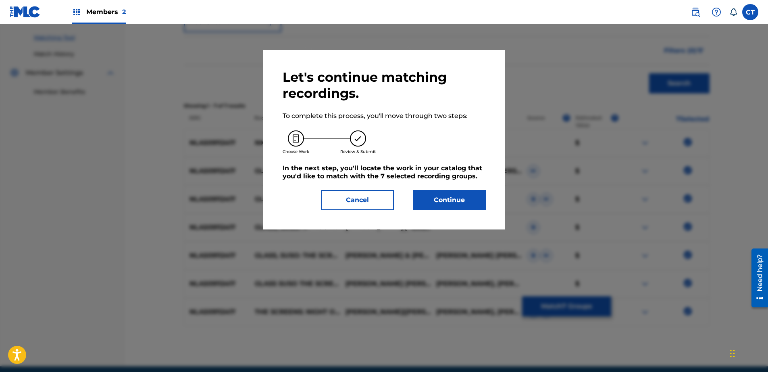
click at [468, 197] on button "Continue" at bounding box center [449, 200] width 73 height 20
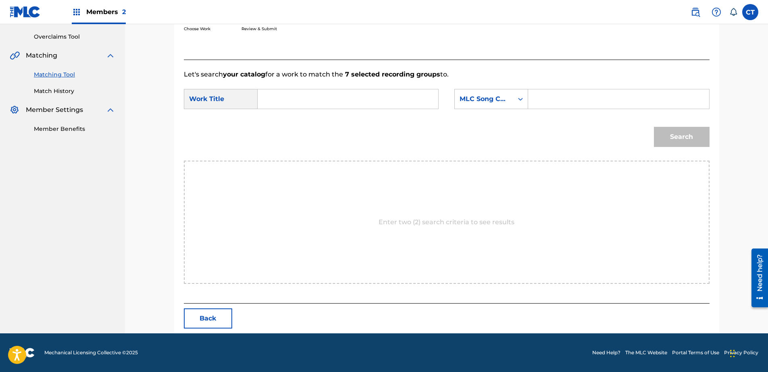
scroll to position [164, 0]
click at [284, 95] on input "Search Form" at bounding box center [347, 98] width 167 height 19
click at [351, 113] on div "night on the [MEDICAL_DATA] cony" at bounding box center [347, 117] width 166 height 15
click at [478, 105] on div "MLC Song Code" at bounding box center [484, 99] width 58 height 15
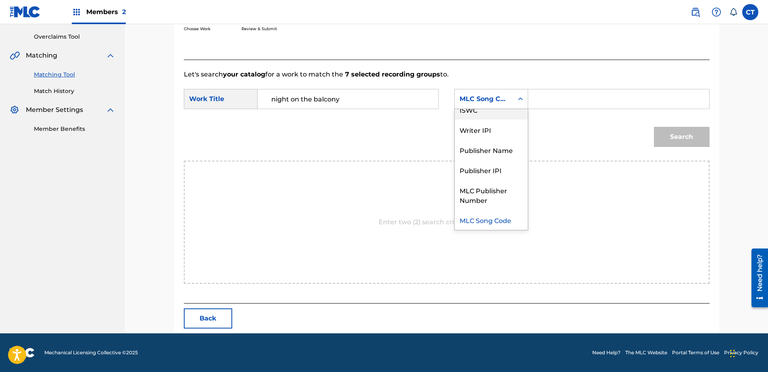
scroll to position [0, 0]
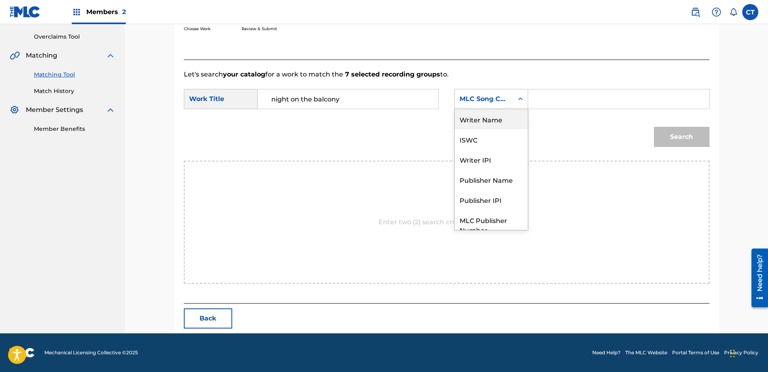
click at [497, 124] on div "Writer Name" at bounding box center [491, 119] width 73 height 20
click at [557, 99] on input "Search Form" at bounding box center [618, 98] width 167 height 19
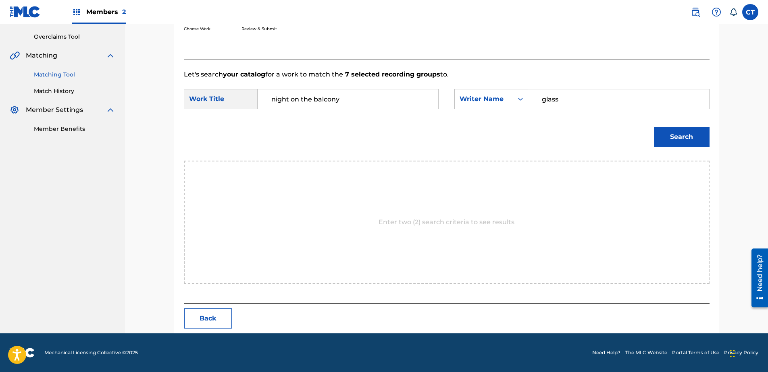
click at [670, 137] on button "Search" at bounding box center [682, 137] width 56 height 20
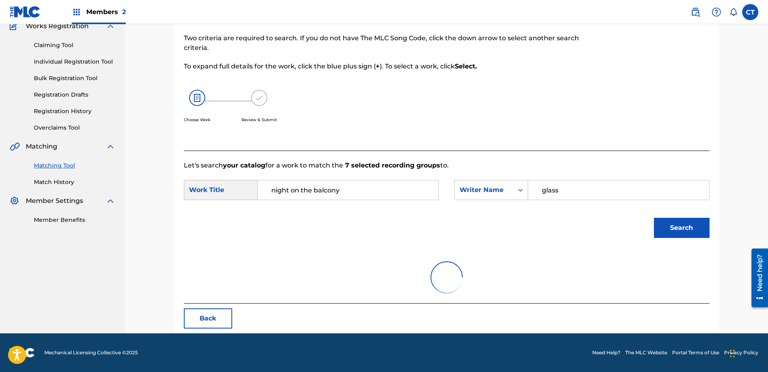
scroll to position [164, 0]
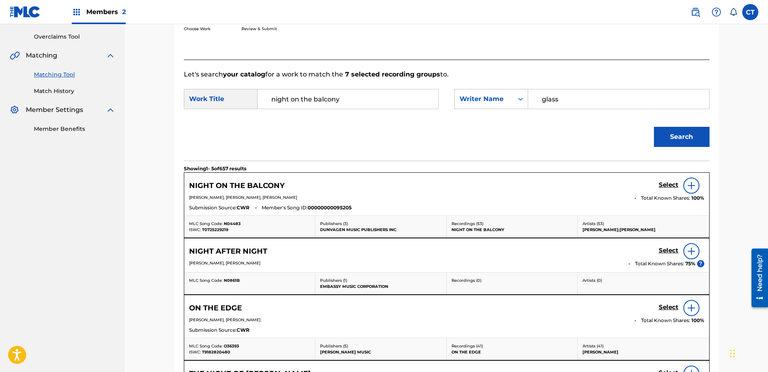
click at [663, 184] on h5 "Select" at bounding box center [669, 185] width 20 height 8
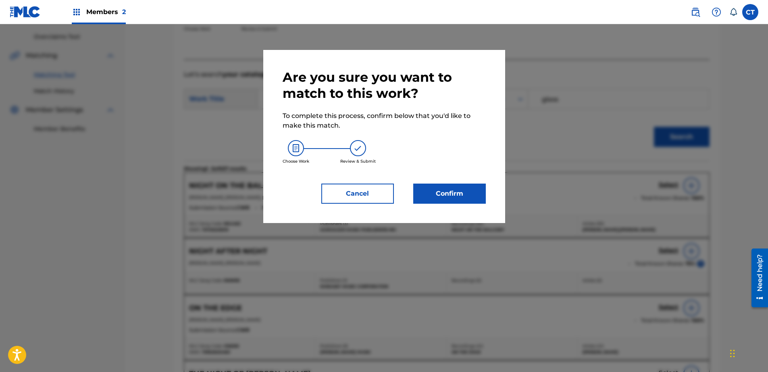
click at [462, 190] on button "Confirm" at bounding box center [449, 194] width 73 height 20
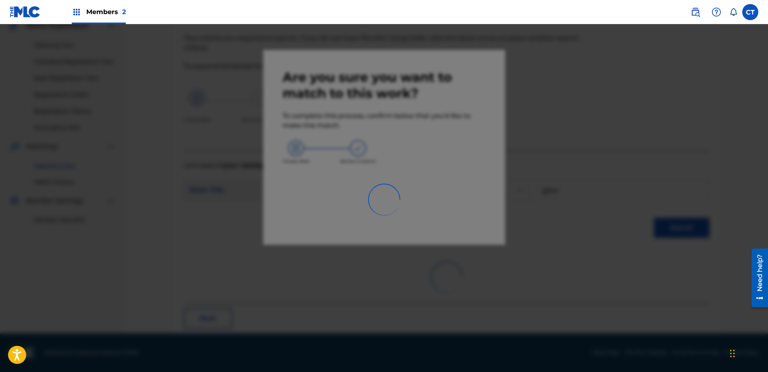
scroll to position [21, 0]
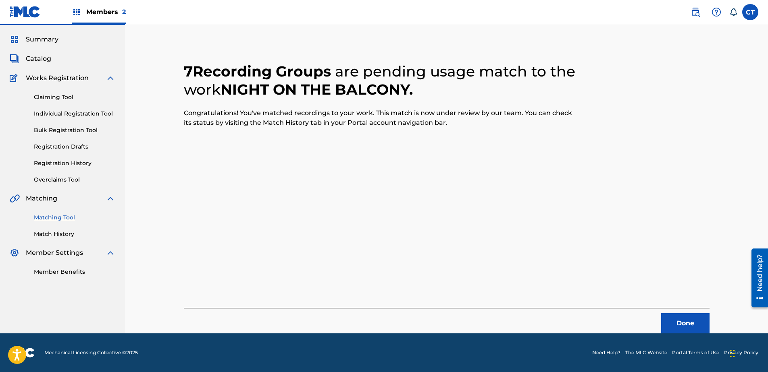
click at [671, 323] on button "Done" at bounding box center [685, 324] width 48 height 20
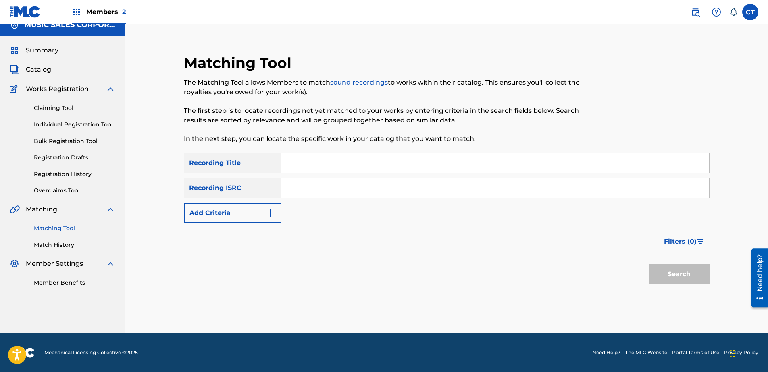
scroll to position [0, 0]
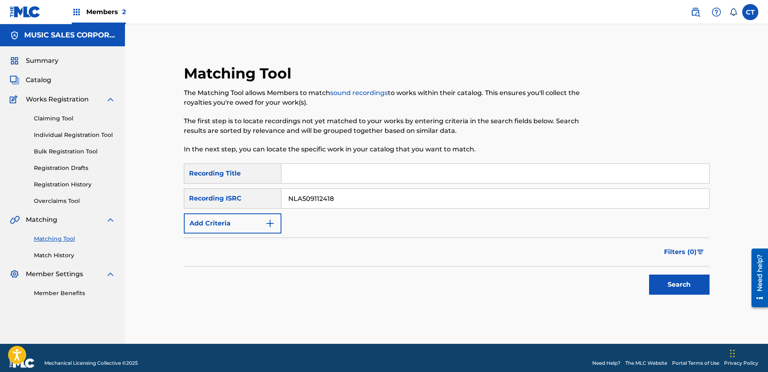
click at [682, 282] on button "Search" at bounding box center [679, 285] width 60 height 20
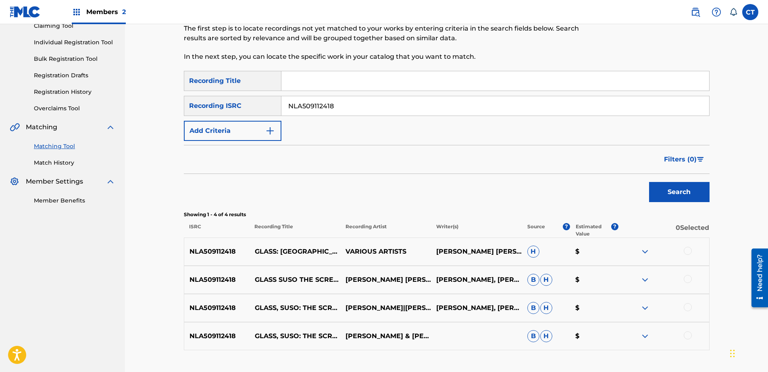
scroll to position [150, 0]
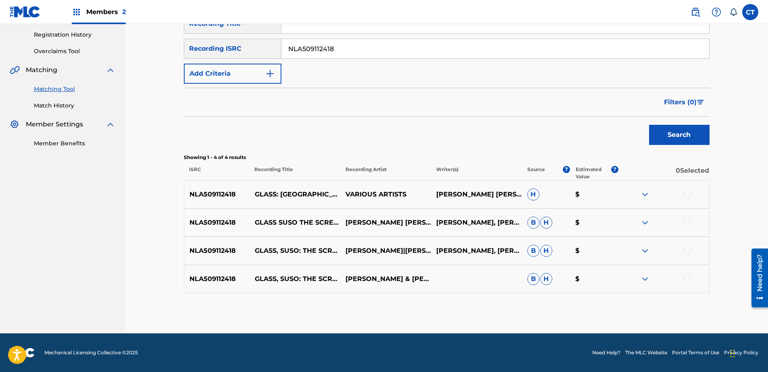
click at [688, 195] on div at bounding box center [688, 194] width 8 height 8
click at [684, 221] on div at bounding box center [688, 222] width 8 height 8
click at [689, 251] on div at bounding box center [688, 250] width 8 height 8
click at [687, 279] on div at bounding box center [688, 279] width 8 height 8
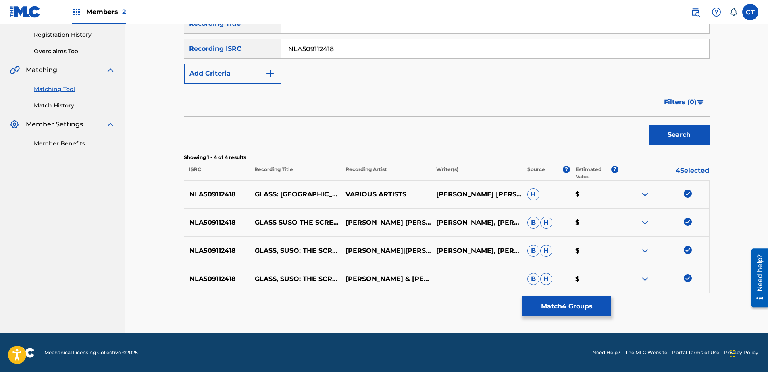
click at [541, 317] on div "Matching Tool The Matching Tool allows Members to match sound recordings to wor…" at bounding box center [447, 124] width 526 height 419
click at [532, 308] on button "Match 4 Groups" at bounding box center [566, 307] width 89 height 20
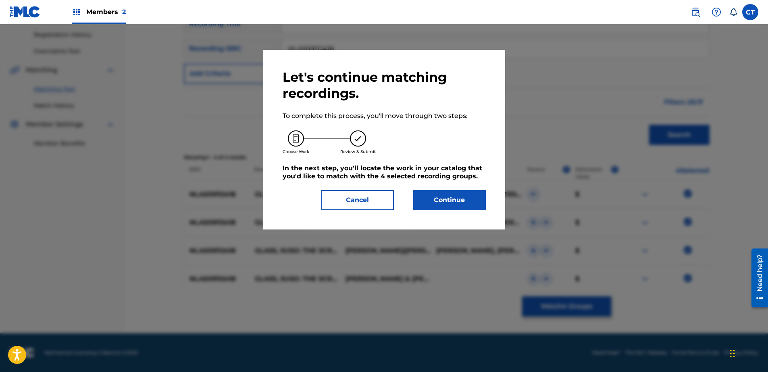
click at [449, 210] on button "Continue" at bounding box center [449, 200] width 73 height 20
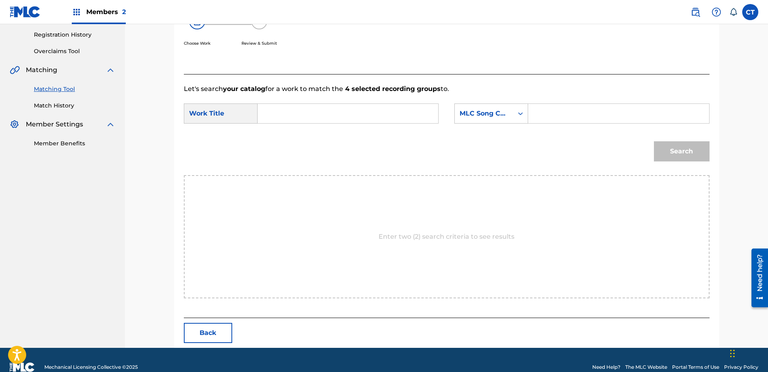
click at [311, 110] on input "Search Form" at bounding box center [347, 113] width 167 height 19
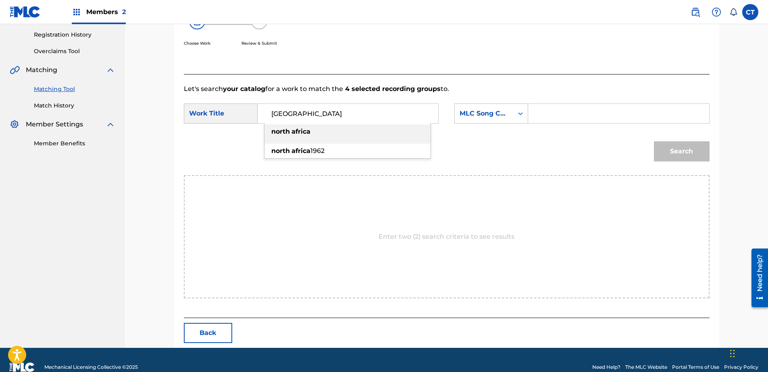
click at [412, 138] on div "[GEOGRAPHIC_DATA]" at bounding box center [347, 132] width 166 height 15
click at [492, 120] on div "MLC Song Code" at bounding box center [484, 113] width 58 height 15
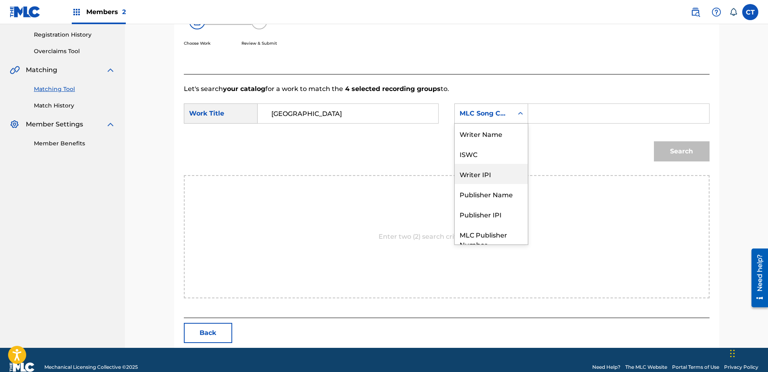
scroll to position [0, 0]
click at [496, 143] on div "Writer Name" at bounding box center [491, 134] width 73 height 20
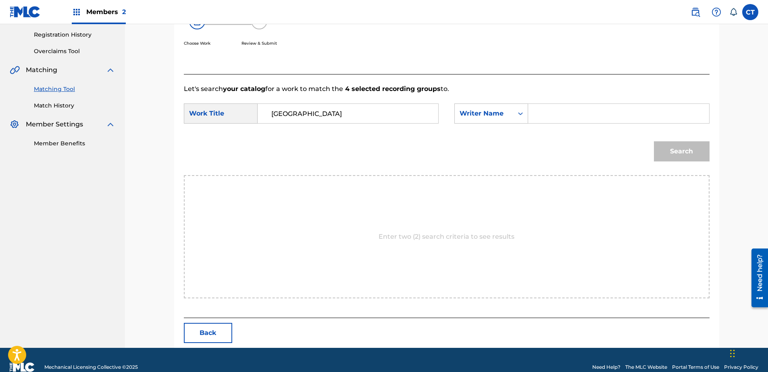
click at [568, 113] on input "Search Form" at bounding box center [618, 113] width 167 height 19
click at [683, 150] on button "Search" at bounding box center [682, 151] width 56 height 20
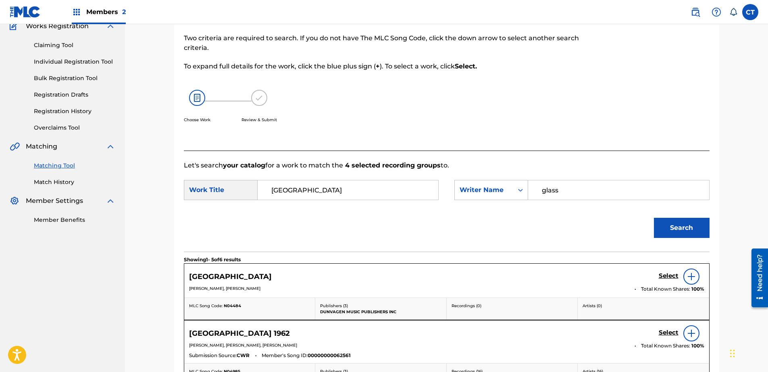
scroll to position [150, 0]
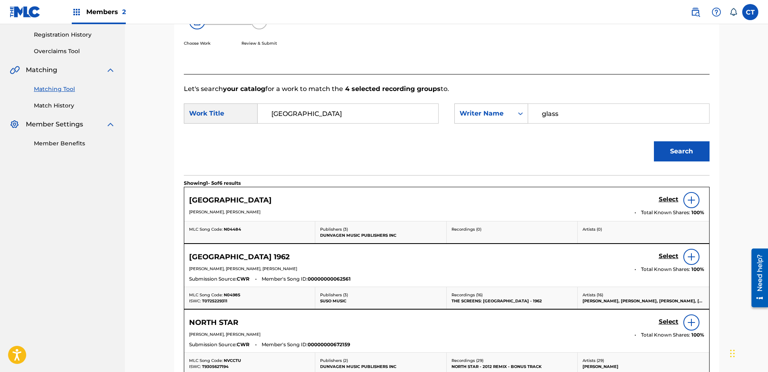
click at [663, 200] on h5 "Select" at bounding box center [669, 200] width 20 height 8
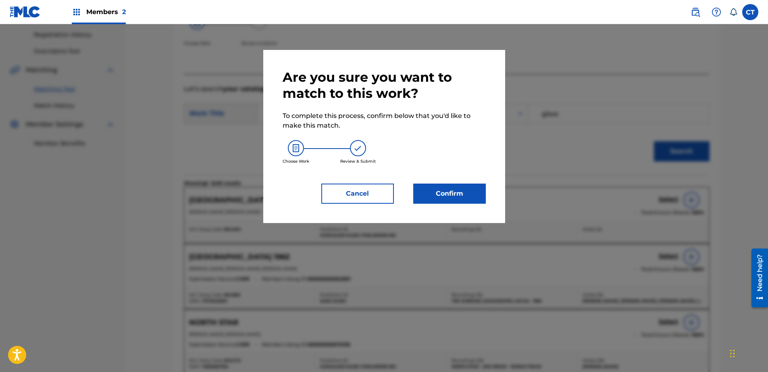
click at [467, 197] on button "Confirm" at bounding box center [449, 194] width 73 height 20
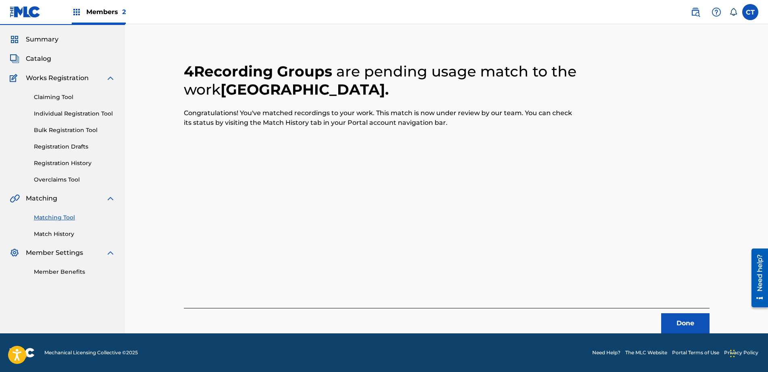
scroll to position [21, 0]
click at [688, 315] on button "Done" at bounding box center [685, 324] width 48 height 20
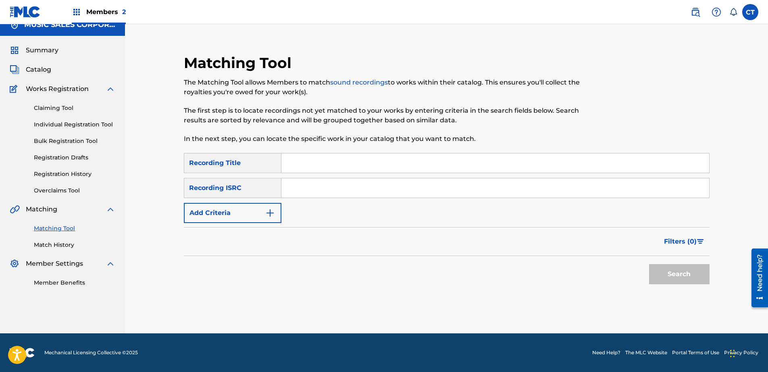
scroll to position [0, 0]
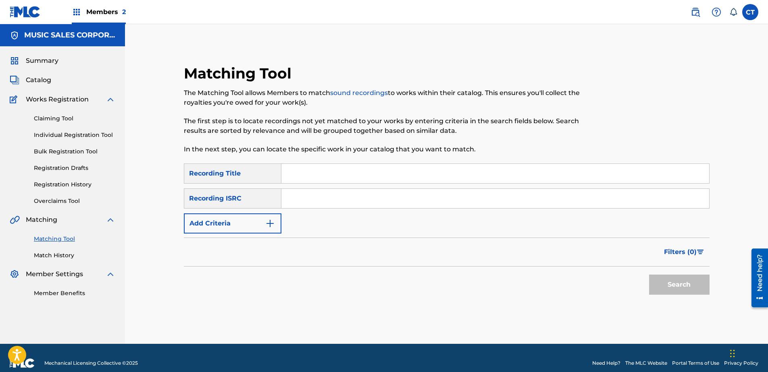
click at [17, 311] on nav "MUSIC SALES CORPORATION Summary Catalog Works Registration Claiming Tool Indivi…" at bounding box center [62, 184] width 125 height 320
drag, startPoint x: 339, startPoint y: 209, endPoint x: 342, endPoint y: 201, distance: 8.5
click at [680, 279] on button "Search" at bounding box center [679, 285] width 60 height 20
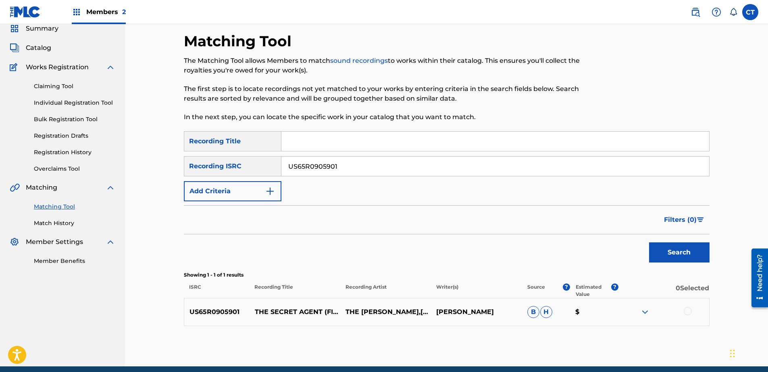
scroll to position [65, 0]
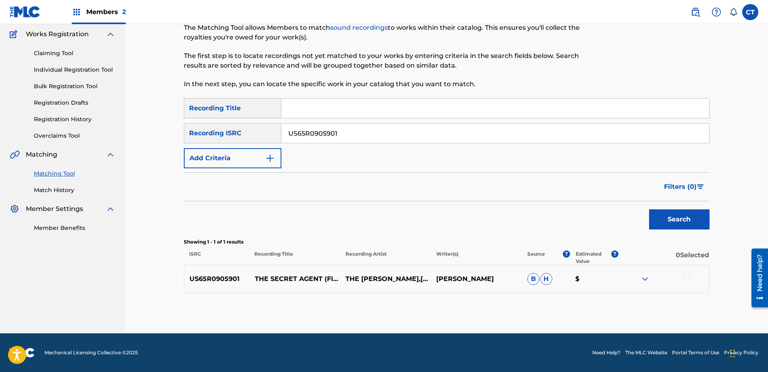
click at [689, 279] on div at bounding box center [688, 279] width 8 height 8
click at [603, 302] on button "Match 1 Group" at bounding box center [566, 307] width 89 height 20
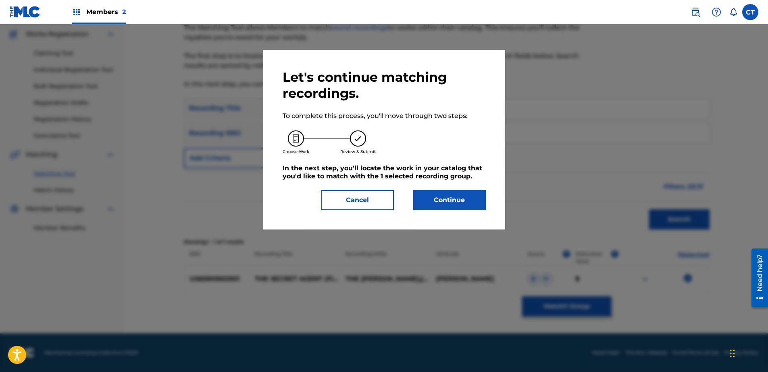
click at [465, 198] on button "Continue" at bounding box center [449, 200] width 73 height 20
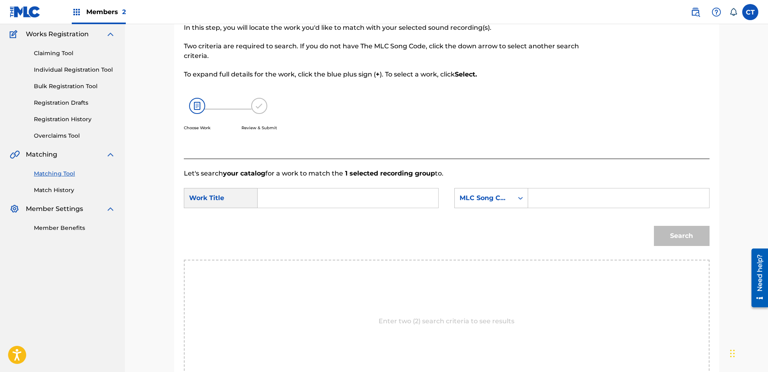
click at [353, 192] on input "Search Form" at bounding box center [347, 198] width 167 height 19
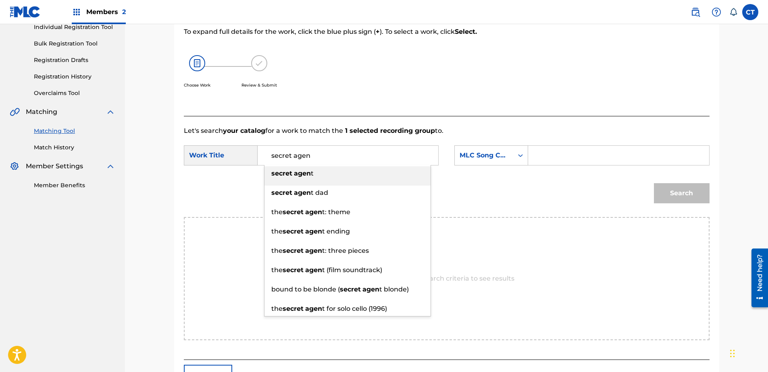
scroll to position [146, 0]
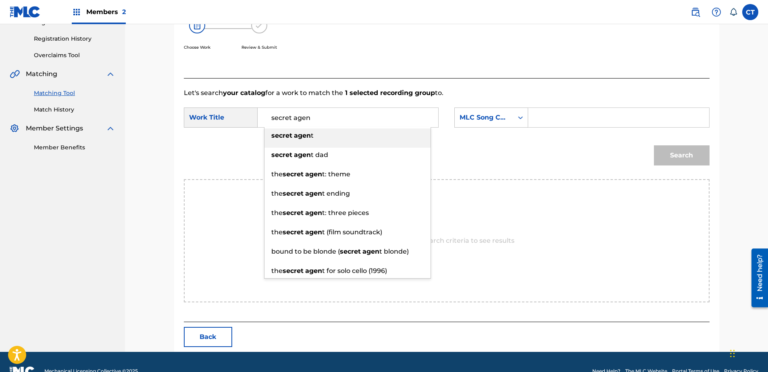
click at [312, 143] on li "secret agen t" at bounding box center [347, 138] width 166 height 19
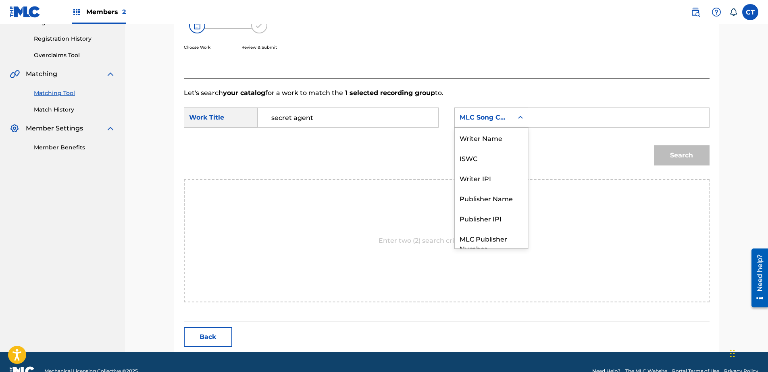
click at [490, 119] on div "MLC Song Code" at bounding box center [484, 118] width 49 height 10
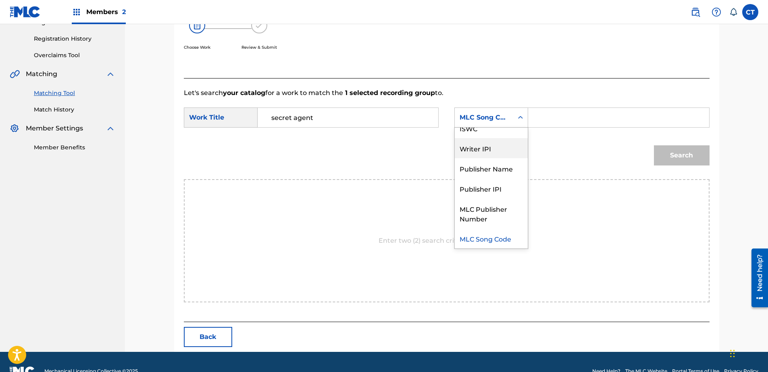
scroll to position [0, 0]
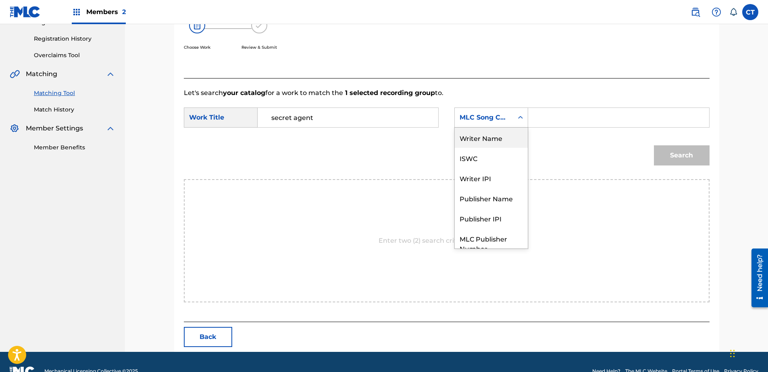
click at [495, 140] on div "Writer Name" at bounding box center [491, 138] width 73 height 20
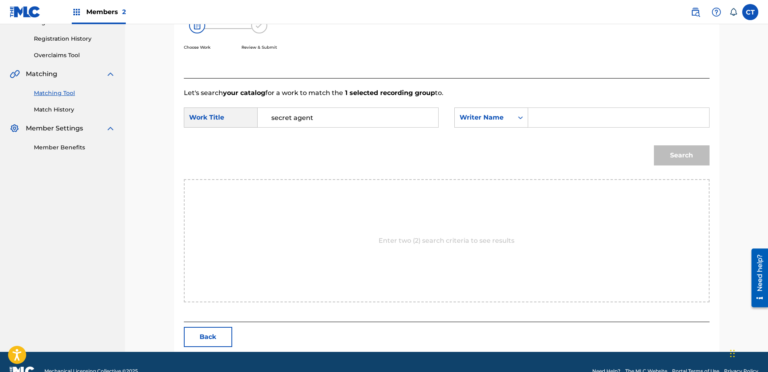
click at [534, 129] on div "SearchWithCriteriac7e0ff94-fbd4-4557-916b-e502de607a95 Work Title secret agent …" at bounding box center [447, 120] width 526 height 25
click at [557, 125] on input "Search Form" at bounding box center [618, 117] width 167 height 19
click at [662, 149] on button "Search" at bounding box center [682, 156] width 56 height 20
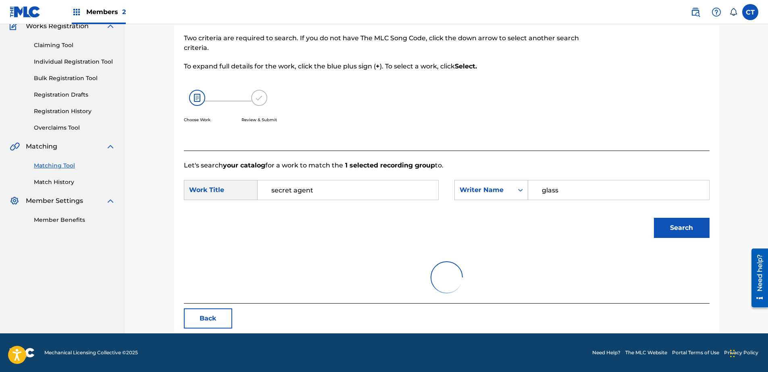
scroll to position [146, 0]
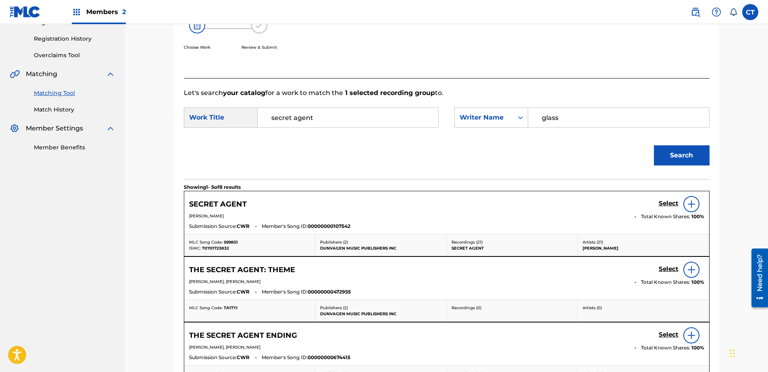
click at [666, 206] on h5 "Select" at bounding box center [669, 204] width 20 height 8
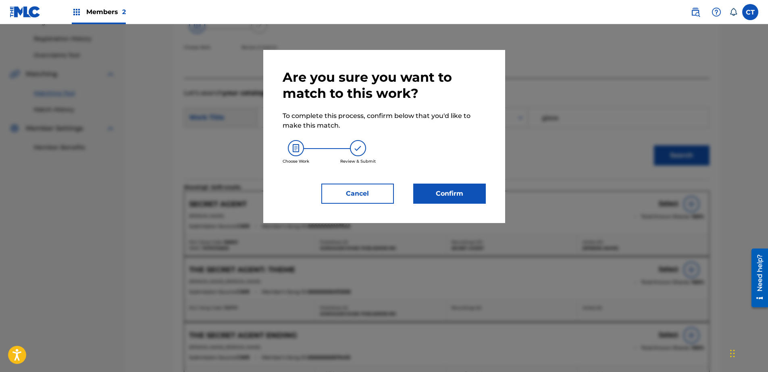
click at [476, 188] on button "Confirm" at bounding box center [449, 194] width 73 height 20
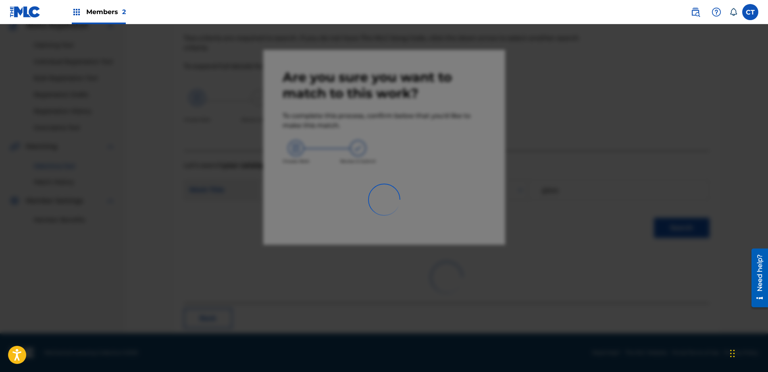
scroll to position [21, 0]
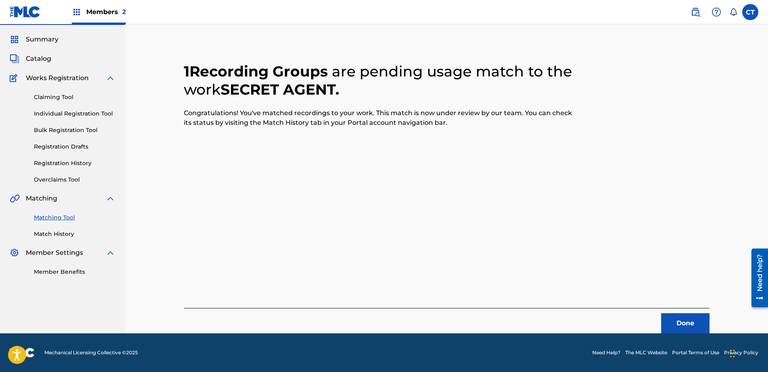
click at [683, 323] on button "Done" at bounding box center [685, 324] width 48 height 20
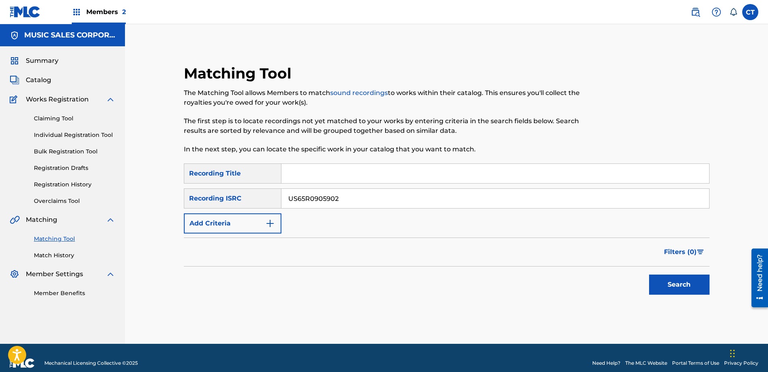
click at [696, 286] on button "Search" at bounding box center [679, 285] width 60 height 20
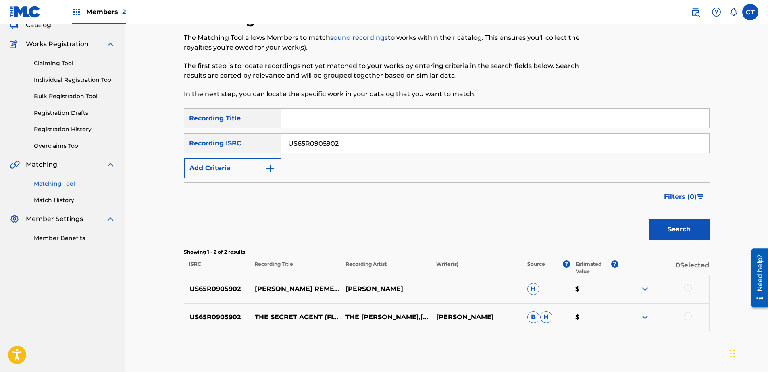
scroll to position [94, 0]
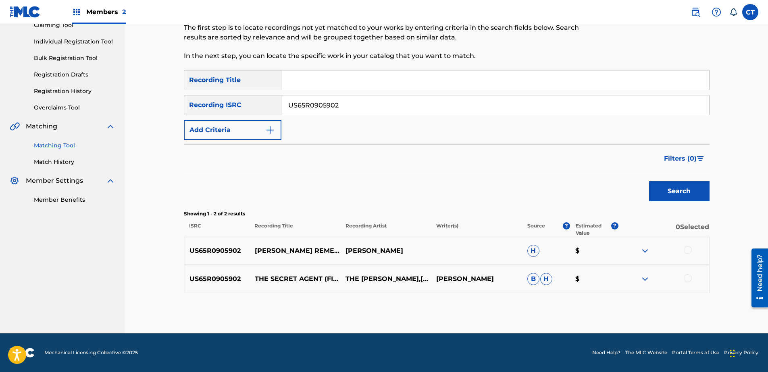
click at [688, 255] on div at bounding box center [663, 251] width 91 height 10
click at [688, 252] on div at bounding box center [688, 250] width 8 height 8
click at [686, 276] on div at bounding box center [688, 279] width 8 height 8
click at [582, 304] on button "Match 2 Groups" at bounding box center [566, 307] width 89 height 20
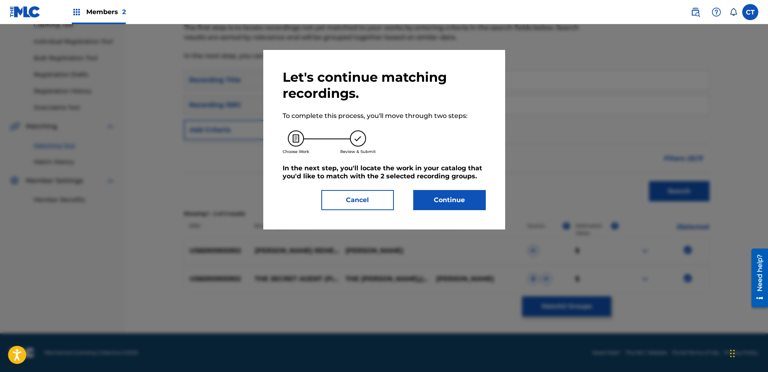
click at [460, 200] on button "Continue" at bounding box center [449, 200] width 73 height 20
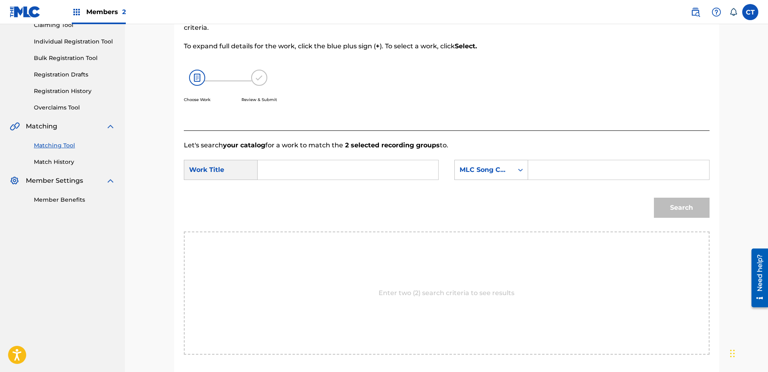
click at [348, 158] on form "SearchWithCriteriac7e0ff94-fbd4-4557-916b-e502de607a95 Work Title SearchWithCri…" at bounding box center [447, 190] width 526 height 81
click at [347, 167] on input "Search Form" at bounding box center [347, 169] width 167 height 19
click at [359, 187] on div "[PERSON_NAME]" at bounding box center [347, 188] width 166 height 15
click at [467, 171] on div "MLC Song Code" at bounding box center [484, 170] width 49 height 10
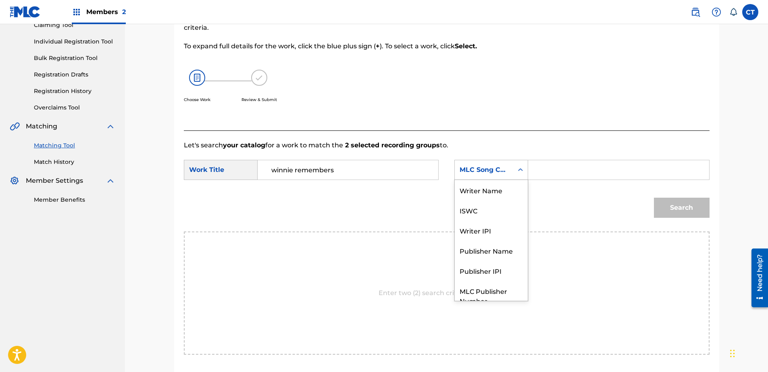
scroll to position [0, 0]
click at [472, 184] on div "Writer Name" at bounding box center [491, 190] width 73 height 20
drag, startPoint x: 539, startPoint y: 175, endPoint x: 549, endPoint y: 178, distance: 10.6
click at [539, 175] on input "Search Form" at bounding box center [618, 169] width 167 height 19
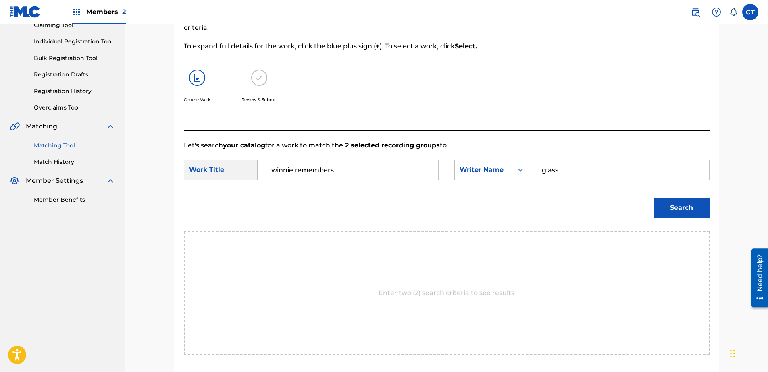
click at [645, 201] on div "Search" at bounding box center [447, 211] width 526 height 42
click at [656, 206] on button "Search" at bounding box center [682, 208] width 56 height 20
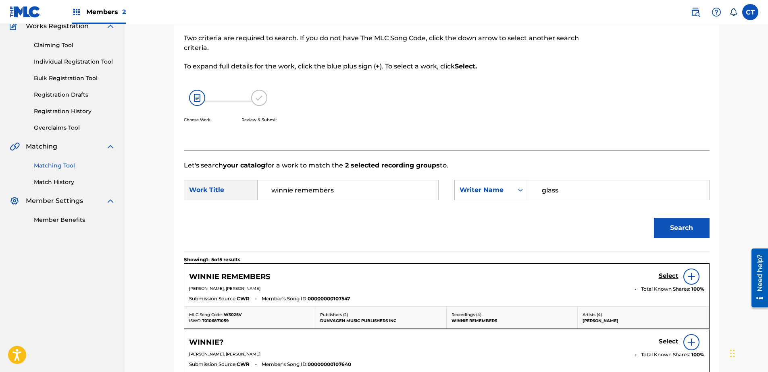
scroll to position [94, 0]
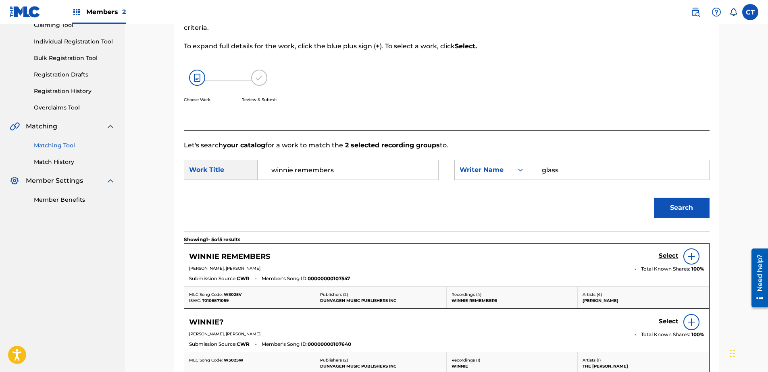
click at [664, 251] on div "Select" at bounding box center [682, 257] width 46 height 16
click at [664, 252] on h5 "Select" at bounding box center [669, 256] width 20 height 8
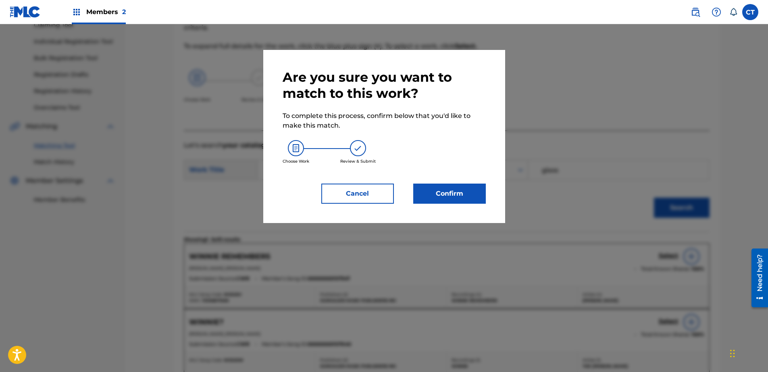
click at [412, 192] on div "Confirm" at bounding box center [444, 194] width 82 height 20
click at [436, 195] on button "Confirm" at bounding box center [449, 194] width 73 height 20
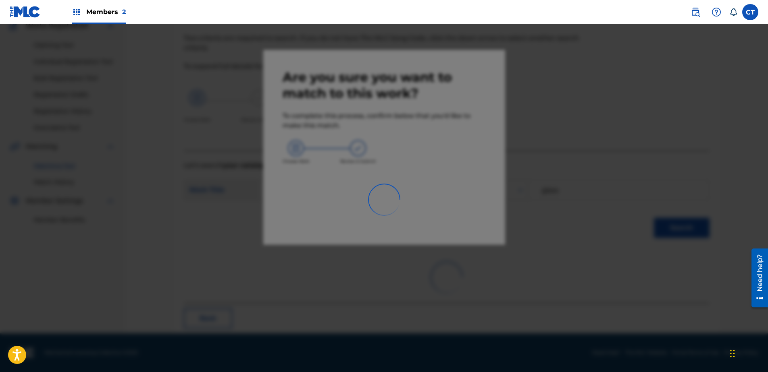
scroll to position [21, 0]
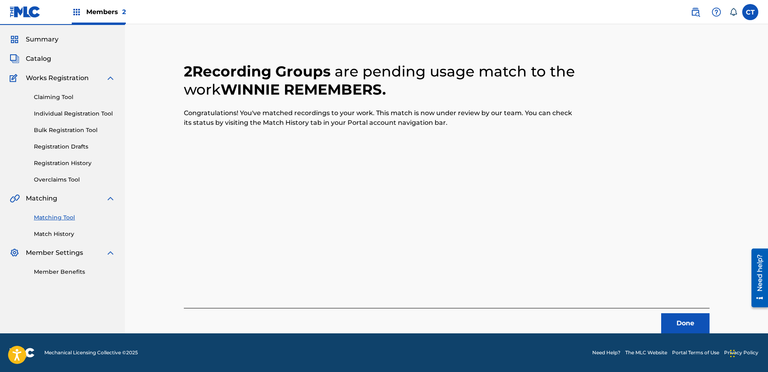
click at [673, 315] on button "Done" at bounding box center [685, 324] width 48 height 20
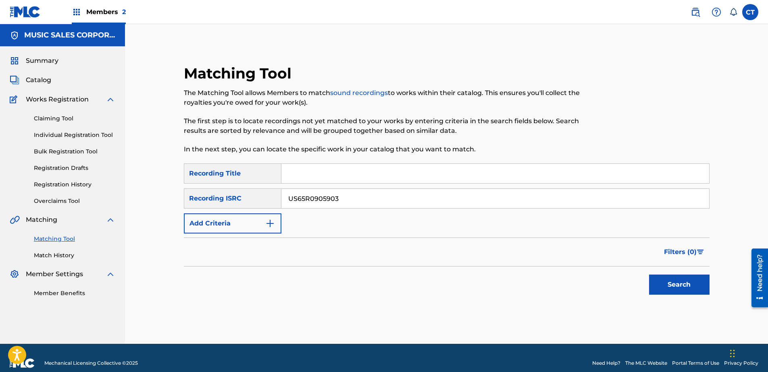
click at [659, 278] on button "Search" at bounding box center [679, 285] width 60 height 20
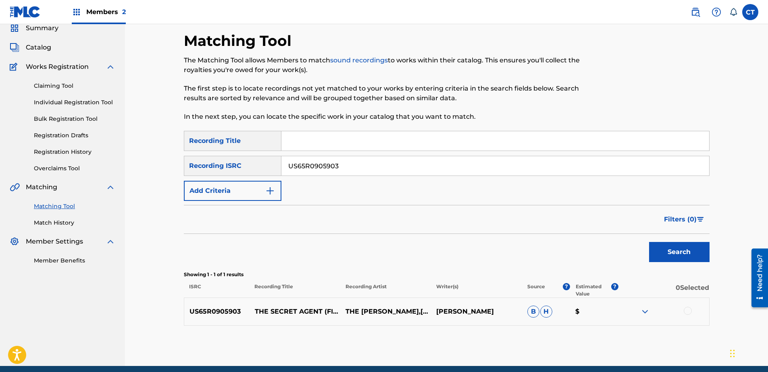
scroll to position [65, 0]
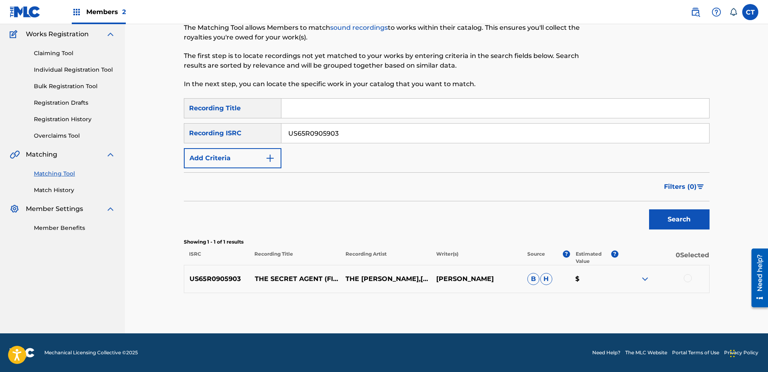
click at [684, 281] on div at bounding box center [688, 279] width 8 height 8
click at [575, 297] on button "Match 1 Group" at bounding box center [566, 307] width 89 height 20
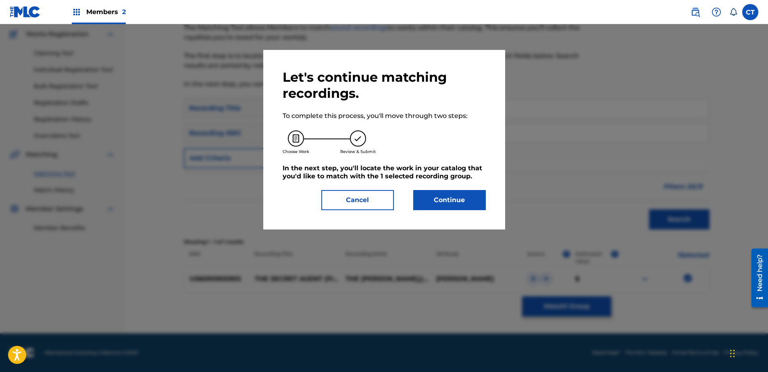
click at [467, 202] on button "Continue" at bounding box center [449, 200] width 73 height 20
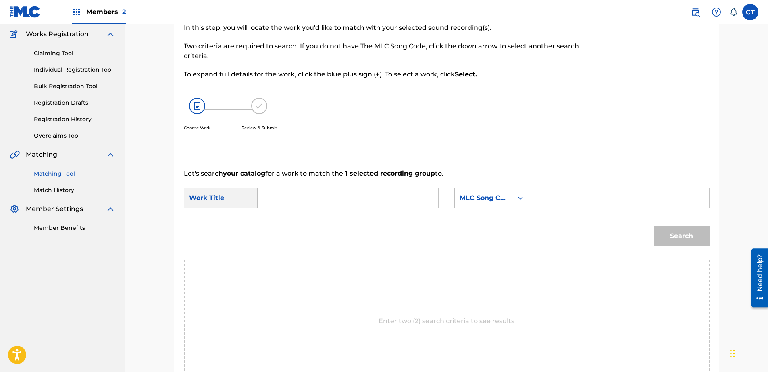
click at [389, 204] on input "Search Form" at bounding box center [347, 198] width 167 height 19
click at [376, 221] on div "verloc and the russian embassy" at bounding box center [347, 216] width 166 height 15
click at [489, 201] on div "MLC Song Code" at bounding box center [484, 198] width 49 height 10
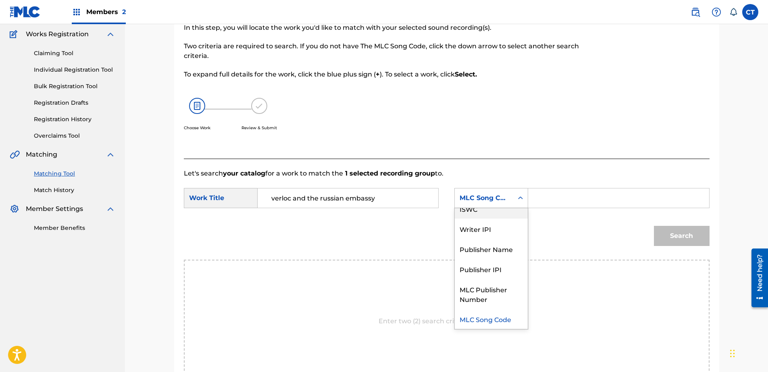
scroll to position [0, 0]
click at [493, 217] on div "Writer Name" at bounding box center [491, 218] width 73 height 20
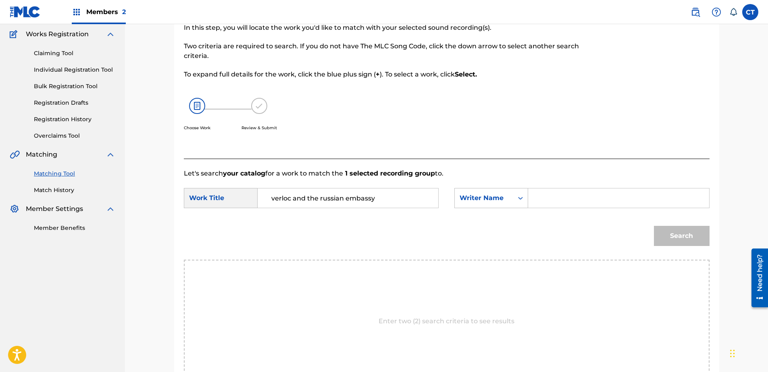
click at [566, 206] on input "Search Form" at bounding box center [618, 198] width 167 height 19
click at [672, 235] on button "Search" at bounding box center [682, 236] width 56 height 20
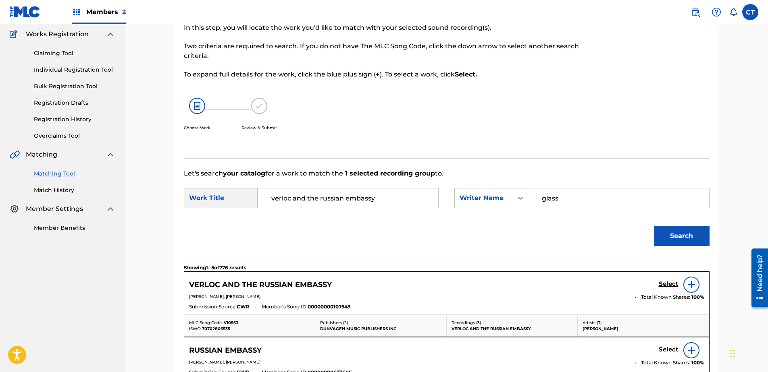
click at [668, 287] on h5 "Select" at bounding box center [669, 285] width 20 height 8
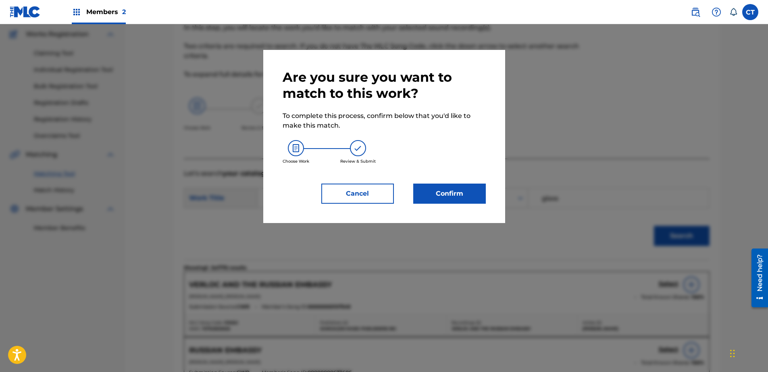
click at [462, 203] on button "Confirm" at bounding box center [449, 194] width 73 height 20
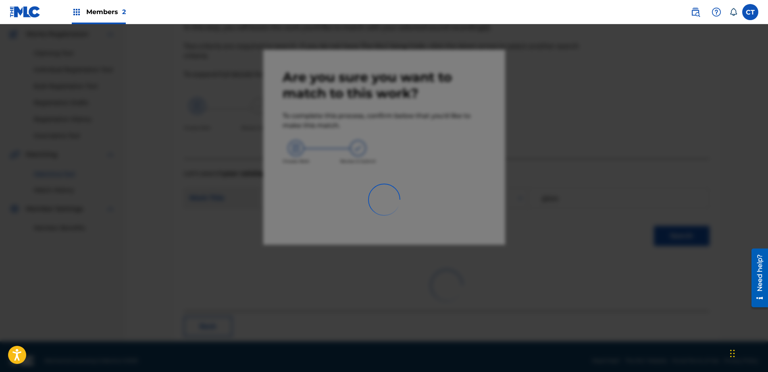
scroll to position [21, 0]
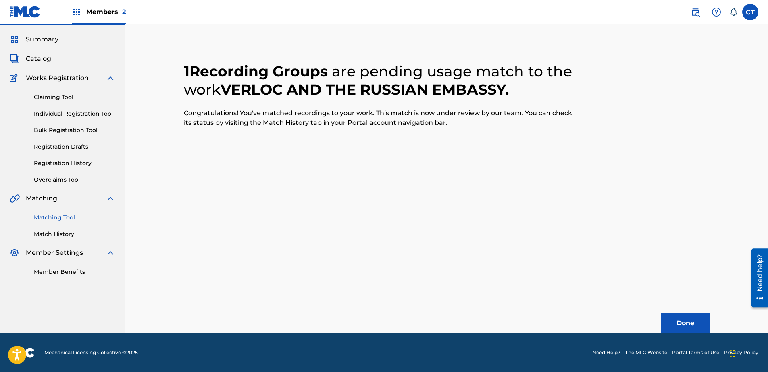
click at [665, 318] on button "Done" at bounding box center [685, 324] width 48 height 20
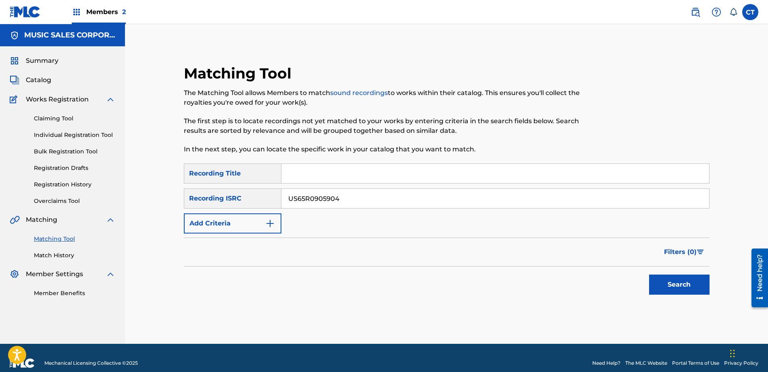
click at [678, 283] on button "Search" at bounding box center [679, 285] width 60 height 20
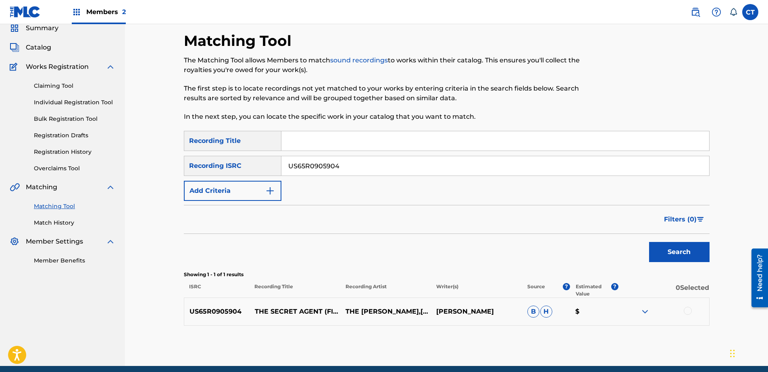
scroll to position [65, 0]
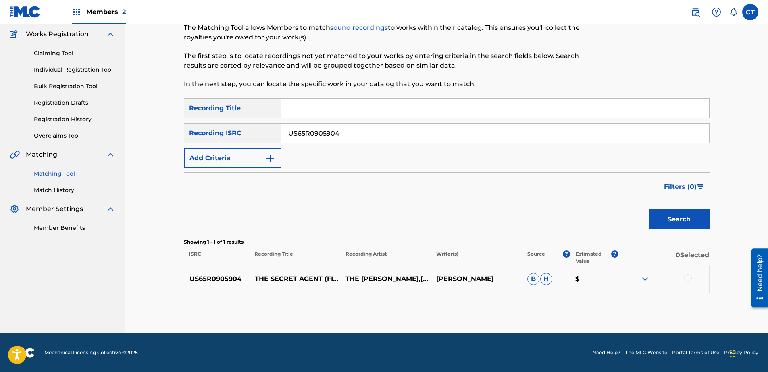
click at [691, 277] on div at bounding box center [688, 279] width 8 height 8
click at [520, 300] on div "Matching Tool The Matching Tool allows Members to match sound recordings to wor…" at bounding box center [447, 166] width 526 height 335
click at [537, 303] on button "Match 1 Group" at bounding box center [566, 307] width 89 height 20
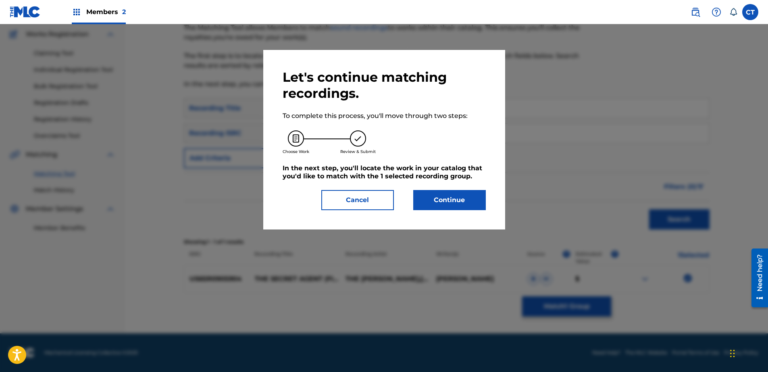
click at [449, 204] on button "Continue" at bounding box center [449, 200] width 73 height 20
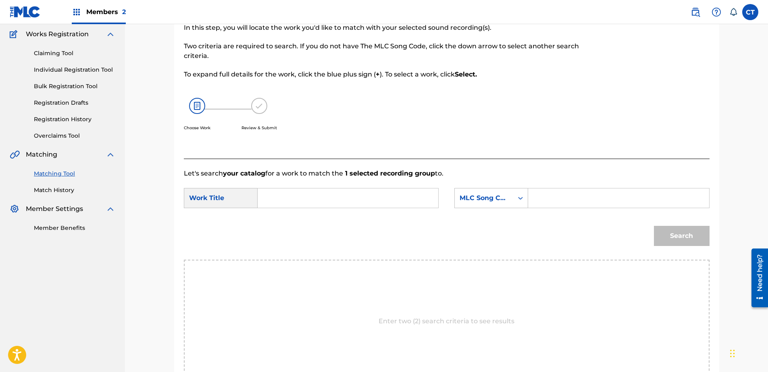
click at [361, 204] on input "Search Form" at bounding box center [347, 198] width 167 height 19
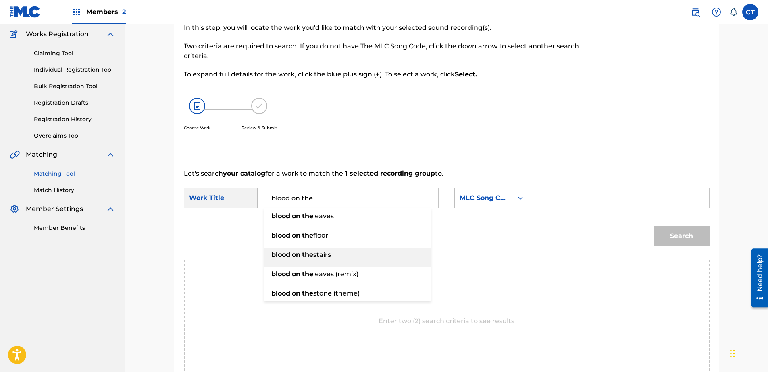
click at [345, 253] on div "blood on the stairs" at bounding box center [347, 255] width 166 height 15
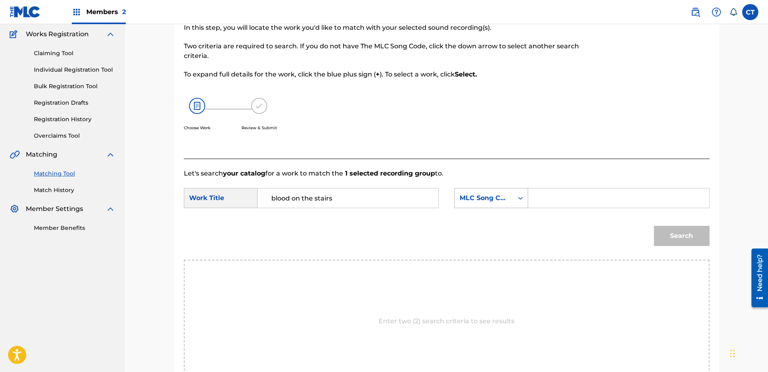
click at [484, 193] on div "MLC Song Code" at bounding box center [484, 198] width 58 height 15
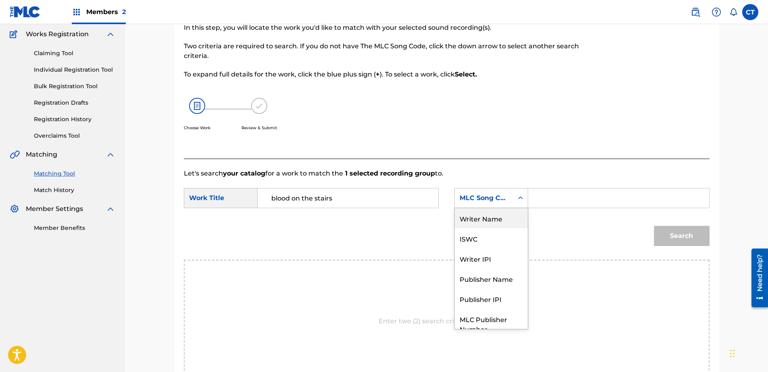
click at [497, 210] on div "Writer Name" at bounding box center [491, 218] width 73 height 20
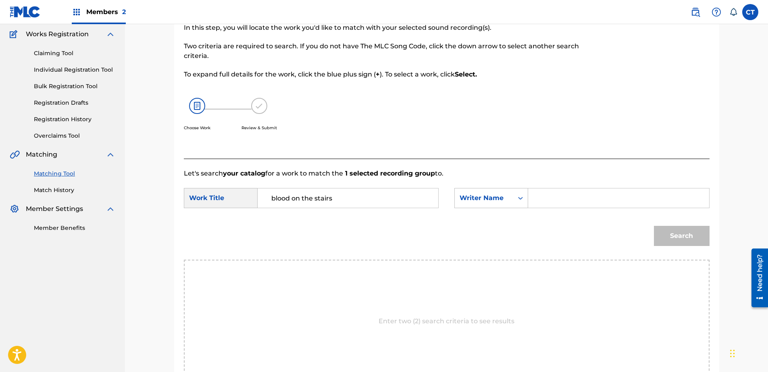
click at [553, 199] on input "Search Form" at bounding box center [618, 198] width 167 height 19
click at [680, 235] on button "Search" at bounding box center [682, 236] width 56 height 20
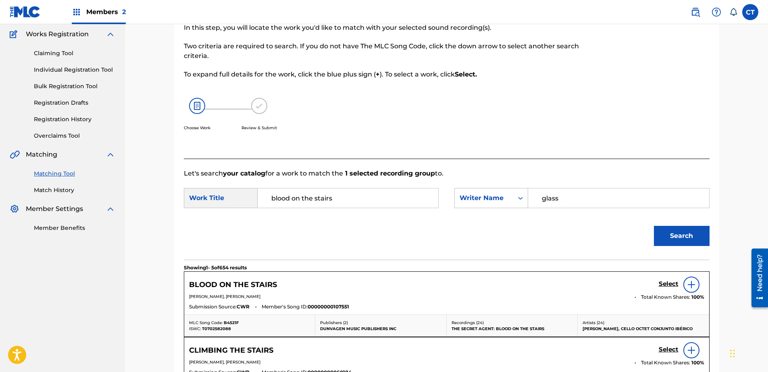
click at [665, 281] on h5 "Select" at bounding box center [669, 285] width 20 height 8
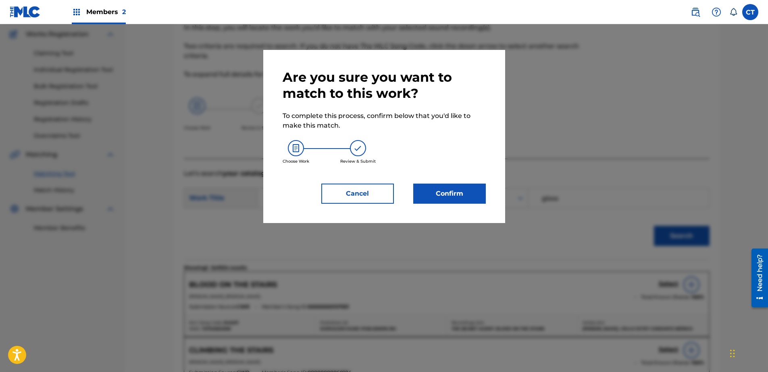
click at [441, 190] on button "Confirm" at bounding box center [449, 194] width 73 height 20
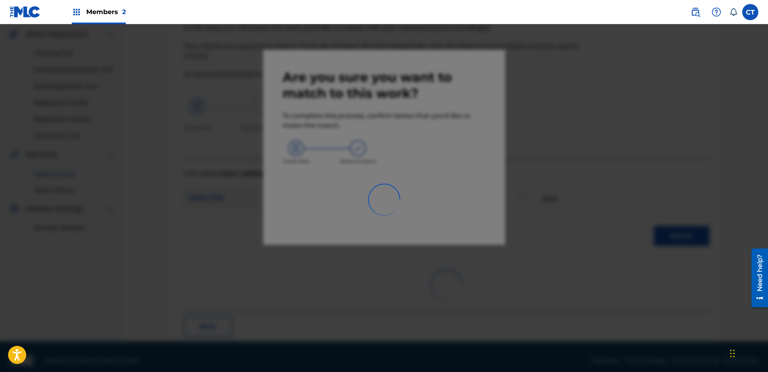
scroll to position [21, 0]
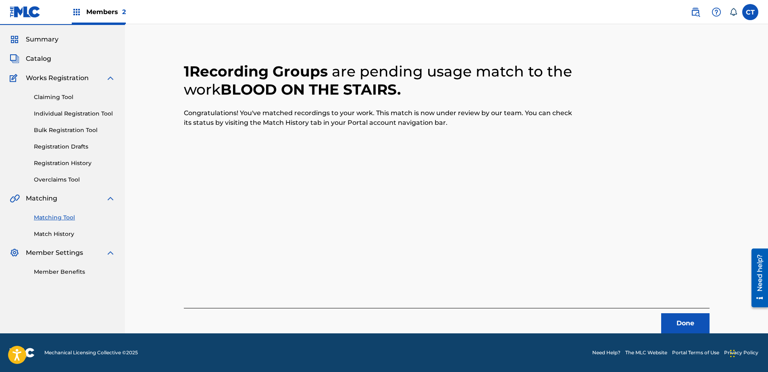
click at [690, 324] on button "Done" at bounding box center [685, 324] width 48 height 20
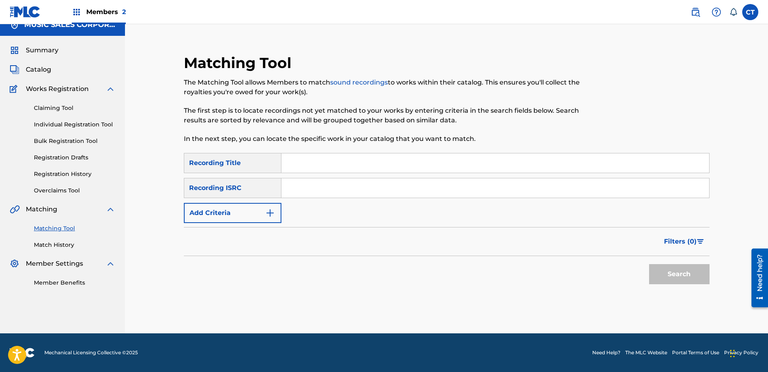
scroll to position [0, 0]
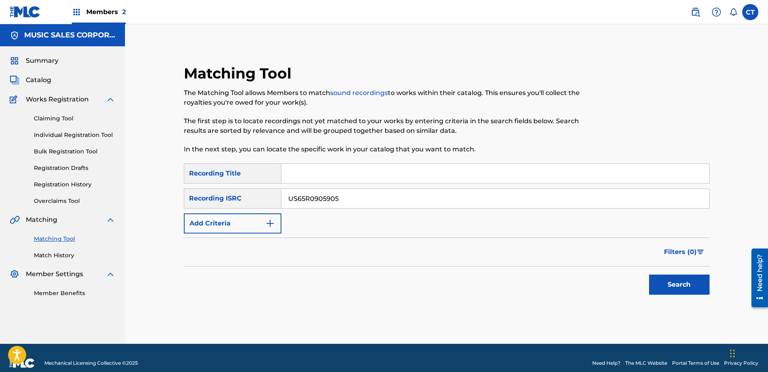
click at [680, 278] on button "Search" at bounding box center [679, 285] width 60 height 20
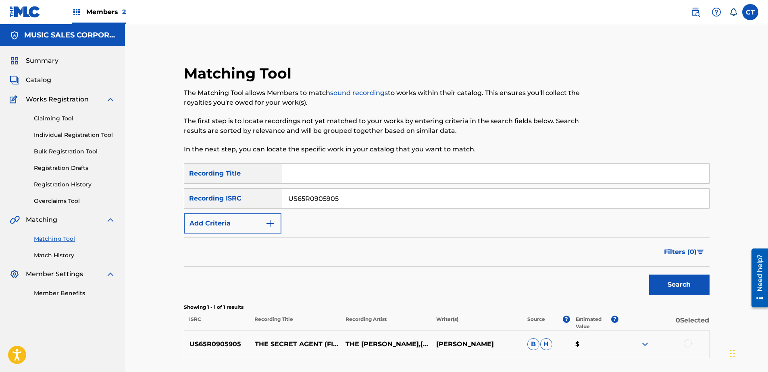
scroll to position [65, 0]
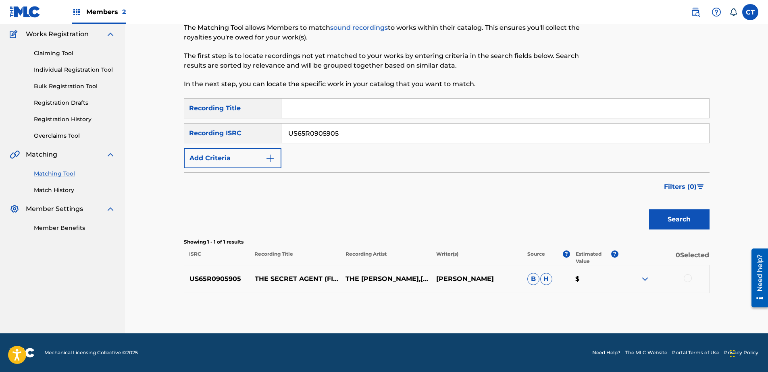
click at [690, 279] on div at bounding box center [688, 279] width 8 height 8
click at [592, 308] on button "Match 1 Group" at bounding box center [566, 307] width 89 height 20
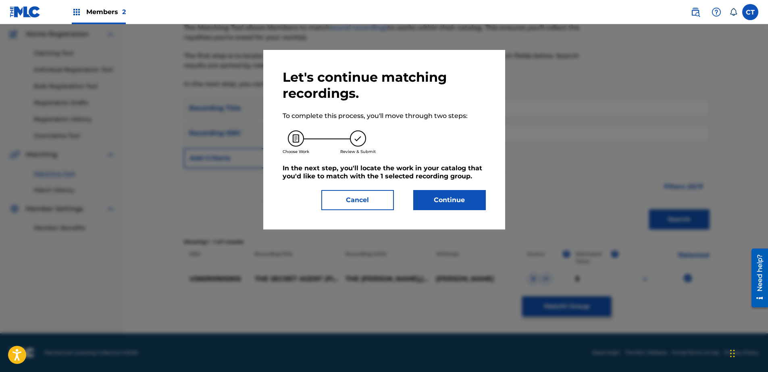
drag, startPoint x: 419, startPoint y: 181, endPoint x: 434, endPoint y: 204, distance: 28.0
click at [420, 183] on div "Let's continue matching recordings. To complete this process, you'll move throu…" at bounding box center [384, 139] width 203 height 141
click at [434, 204] on button "Continue" at bounding box center [449, 200] width 73 height 20
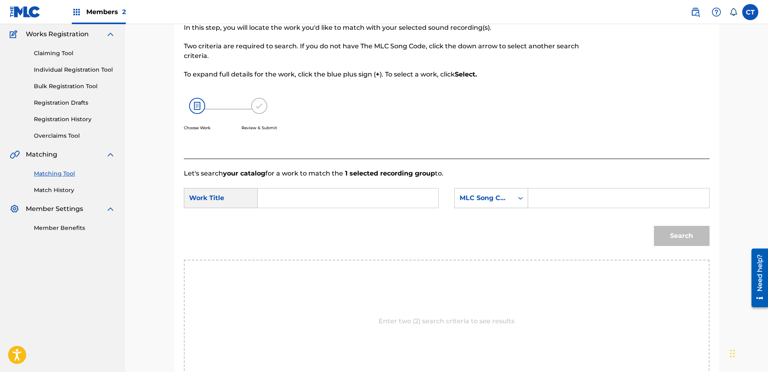
click at [364, 206] on input "Search Form" at bounding box center [347, 198] width 167 height 19
click at [374, 221] on div "the first meri [PERSON_NAME]" at bounding box center [347, 216] width 166 height 15
click at [462, 200] on div "MLC Song Code" at bounding box center [484, 198] width 49 height 10
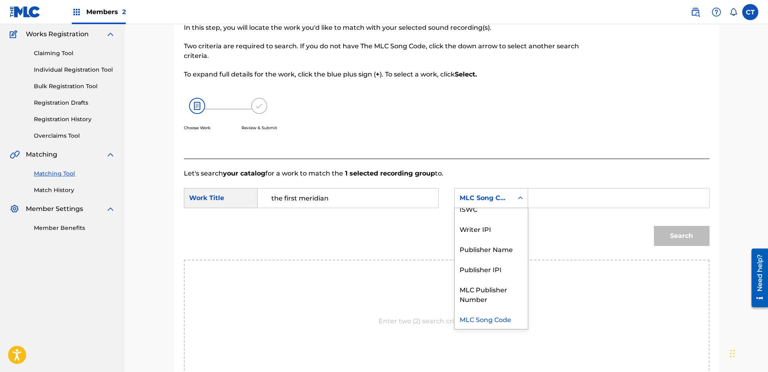
scroll to position [0, 0]
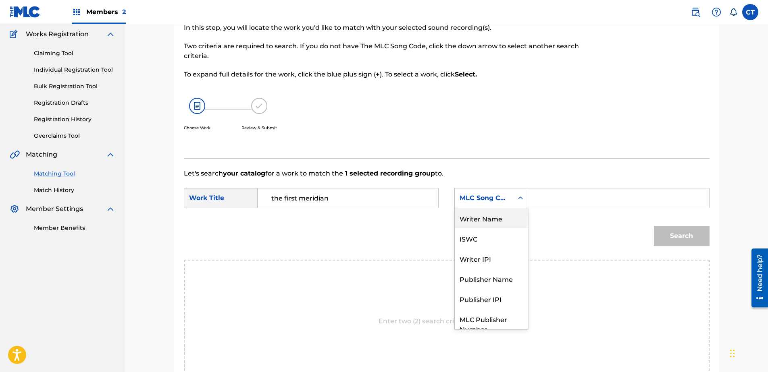
click at [487, 218] on div "Writer Name" at bounding box center [491, 218] width 73 height 20
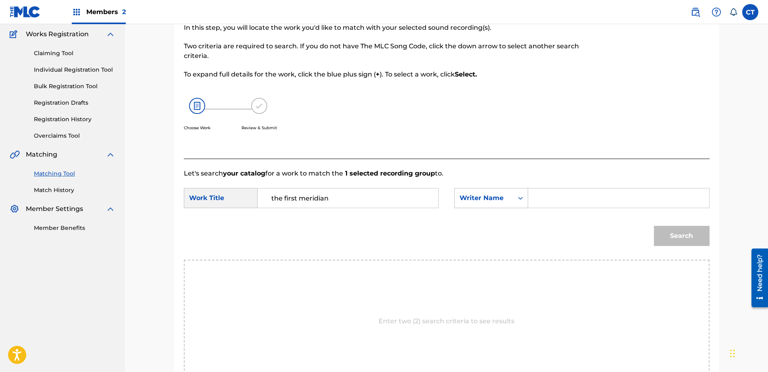
click at [540, 204] on input "Search Form" at bounding box center [618, 198] width 167 height 19
click at [673, 234] on button "Search" at bounding box center [682, 236] width 56 height 20
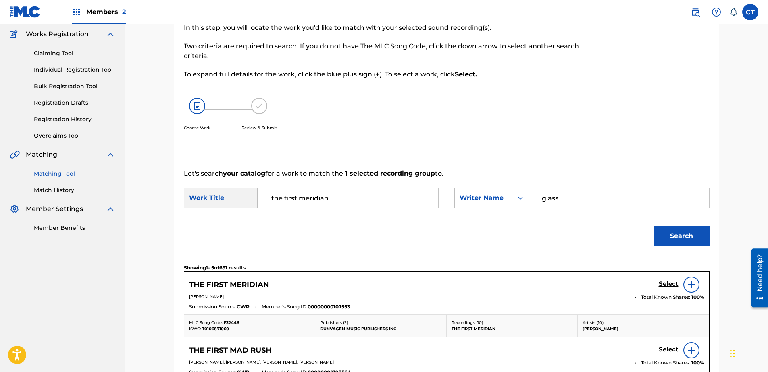
click at [661, 284] on h5 "Select" at bounding box center [669, 285] width 20 height 8
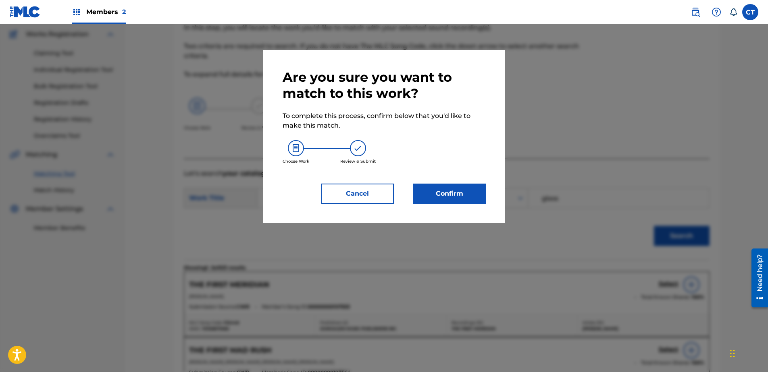
click at [459, 200] on button "Confirm" at bounding box center [449, 194] width 73 height 20
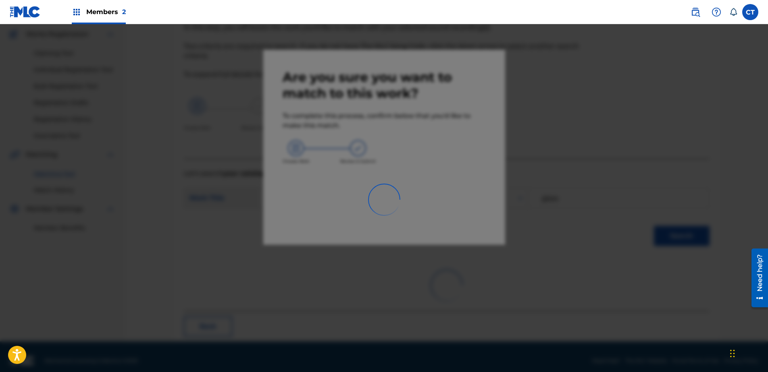
scroll to position [21, 0]
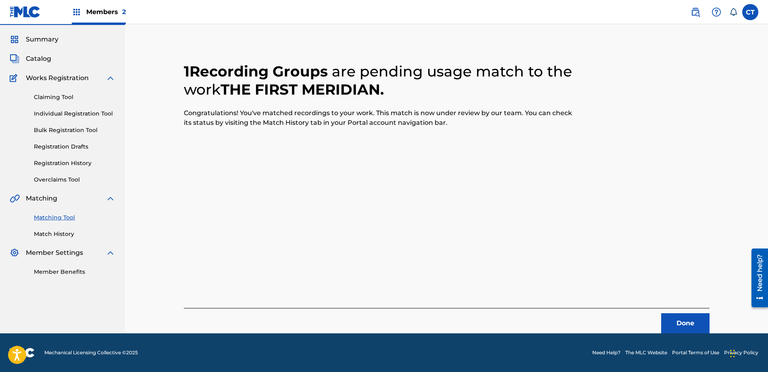
click at [672, 322] on button "Done" at bounding box center [685, 324] width 48 height 20
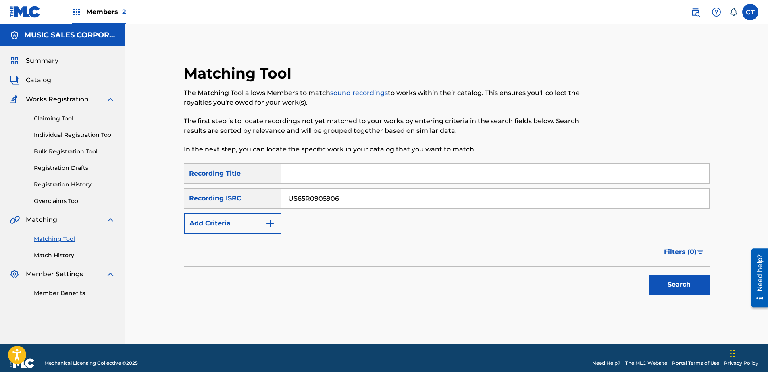
click at [680, 279] on button "Search" at bounding box center [679, 285] width 60 height 20
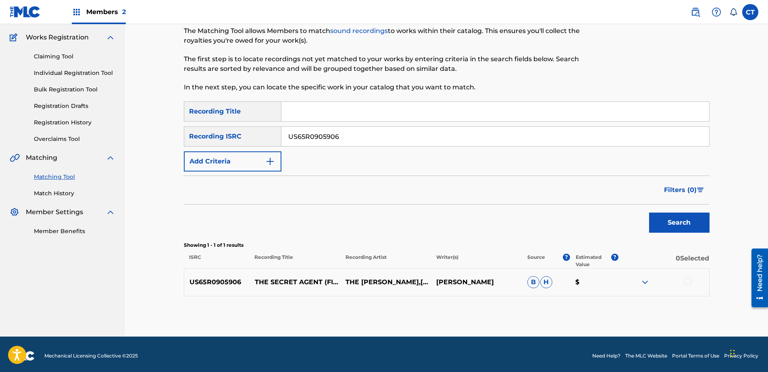
scroll to position [65, 0]
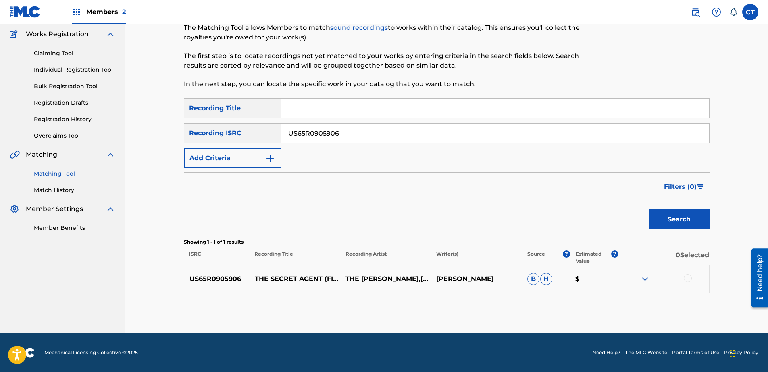
click at [690, 280] on div at bounding box center [688, 279] width 8 height 8
click at [602, 302] on button "Match 1 Group" at bounding box center [566, 307] width 89 height 20
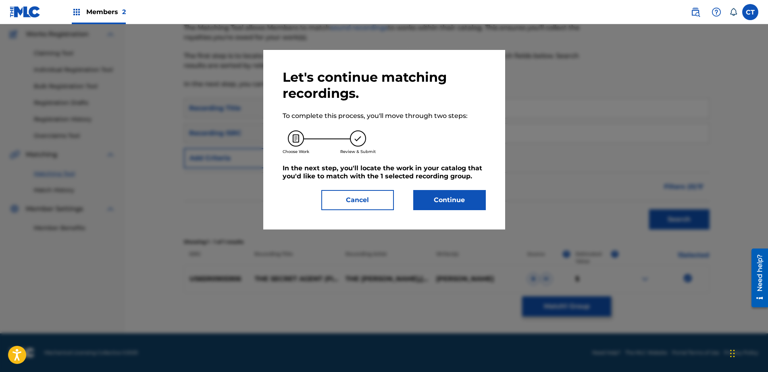
click at [459, 203] on button "Continue" at bounding box center [449, 200] width 73 height 20
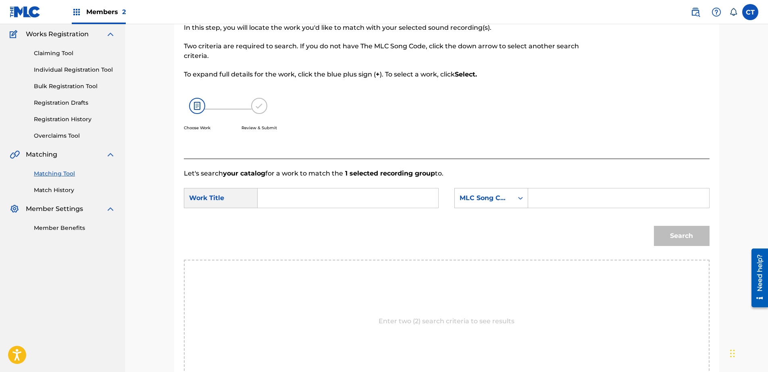
click at [337, 193] on input "Search Form" at bounding box center [347, 198] width 167 height 19
click at [354, 215] on div "emigration" at bounding box center [347, 216] width 166 height 15
click at [460, 193] on div "MLC Song Code" at bounding box center [484, 198] width 58 height 15
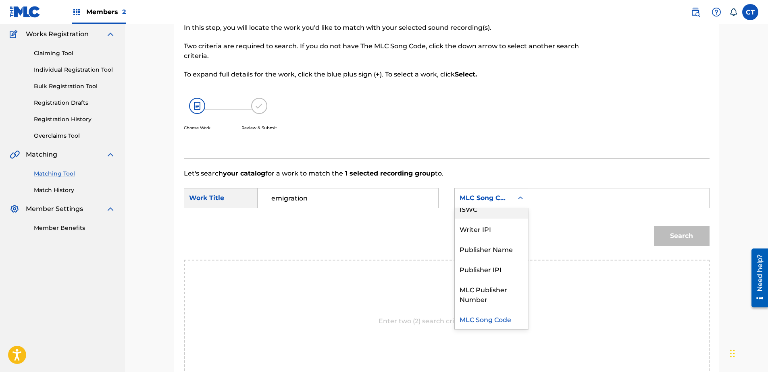
scroll to position [0, 0]
click at [483, 223] on div "Writer Name" at bounding box center [491, 218] width 73 height 20
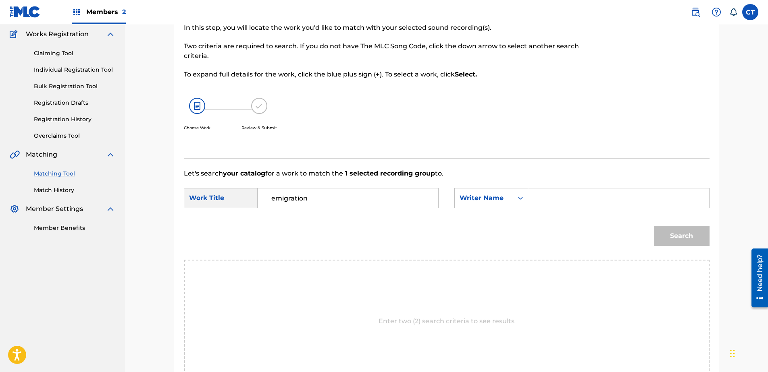
click at [551, 202] on input "Search Form" at bounding box center [618, 198] width 167 height 19
click at [666, 234] on button "Search" at bounding box center [682, 236] width 56 height 20
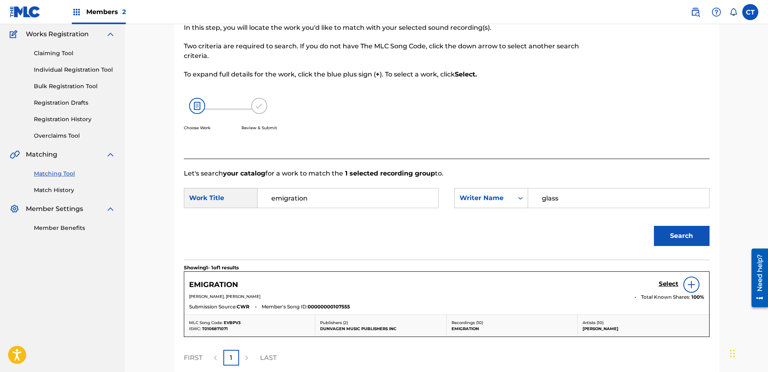
click at [676, 284] on h5 "Select" at bounding box center [669, 285] width 20 height 8
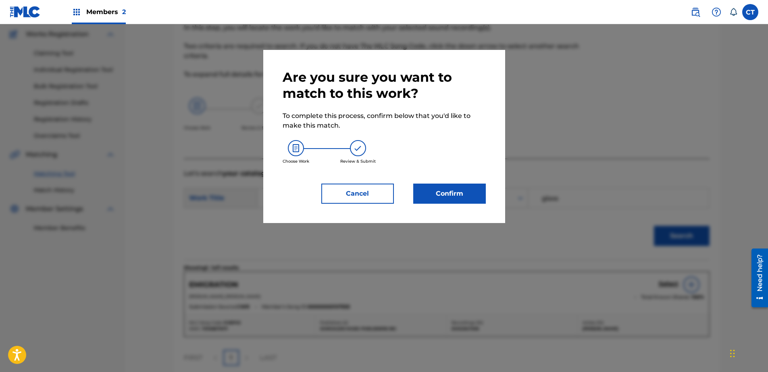
click at [416, 195] on button "Confirm" at bounding box center [449, 194] width 73 height 20
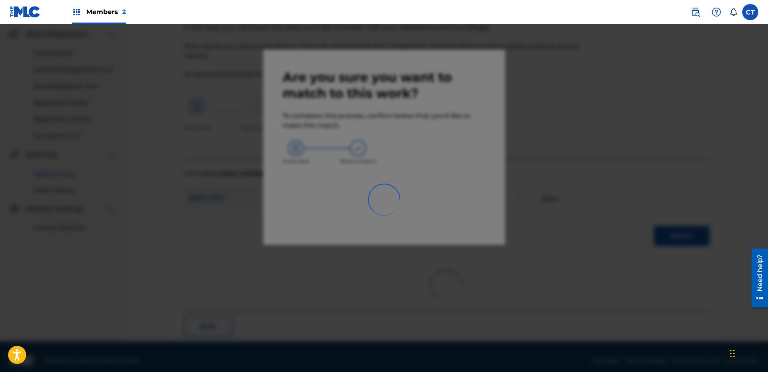
scroll to position [21, 0]
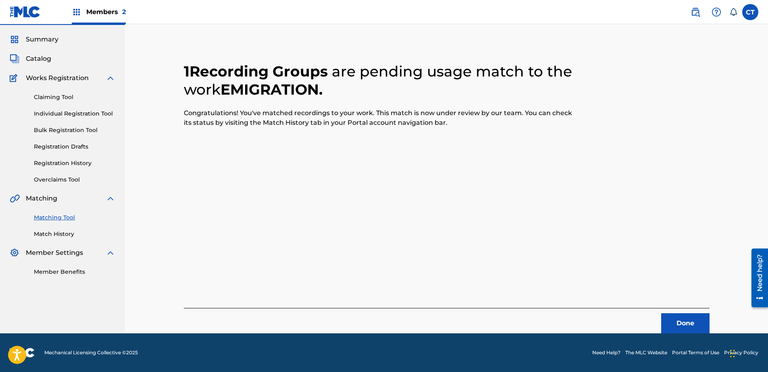
click at [684, 320] on button "Done" at bounding box center [685, 324] width 48 height 20
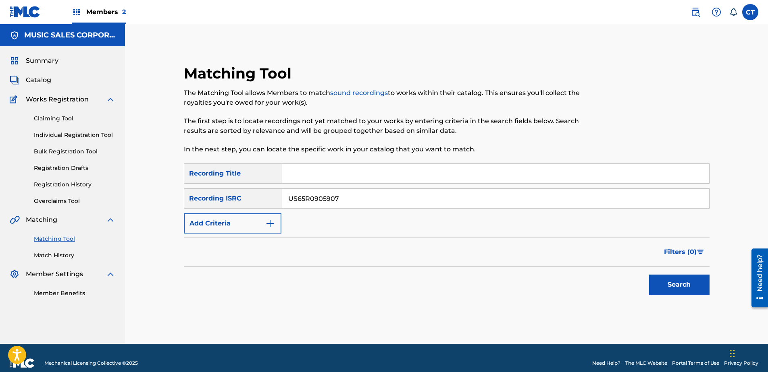
click at [668, 279] on button "Search" at bounding box center [679, 285] width 60 height 20
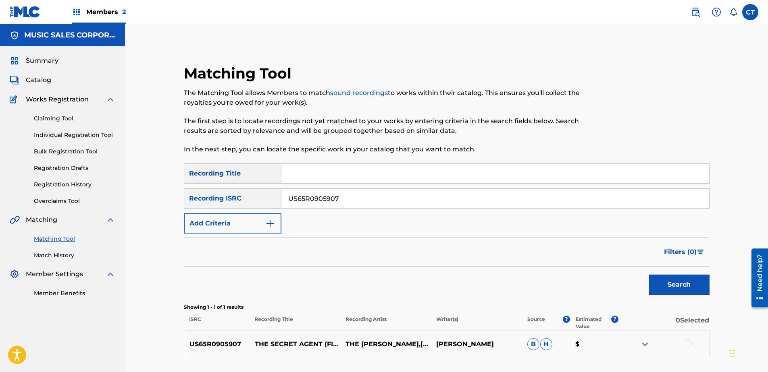
scroll to position [65, 0]
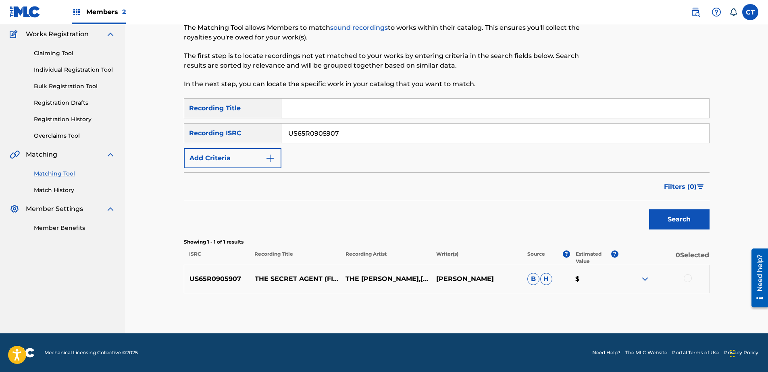
click at [687, 278] on div at bounding box center [688, 279] width 8 height 8
click at [599, 299] on button "Match 1 Group" at bounding box center [566, 307] width 89 height 20
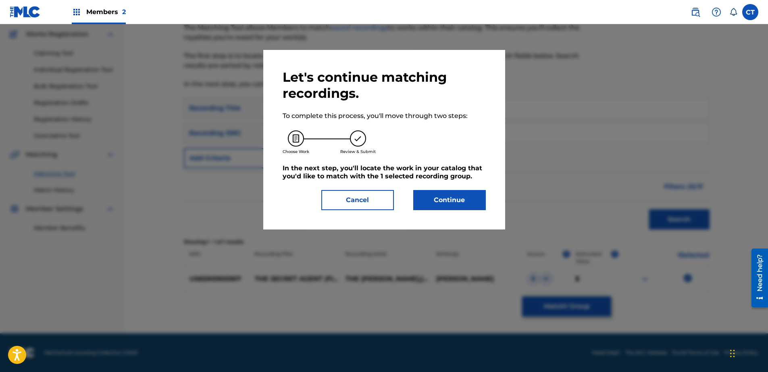
click at [462, 184] on div "Let's continue matching recordings. To complete this process, you'll move throu…" at bounding box center [384, 139] width 203 height 141
click at [458, 194] on button "Continue" at bounding box center [449, 200] width 73 height 20
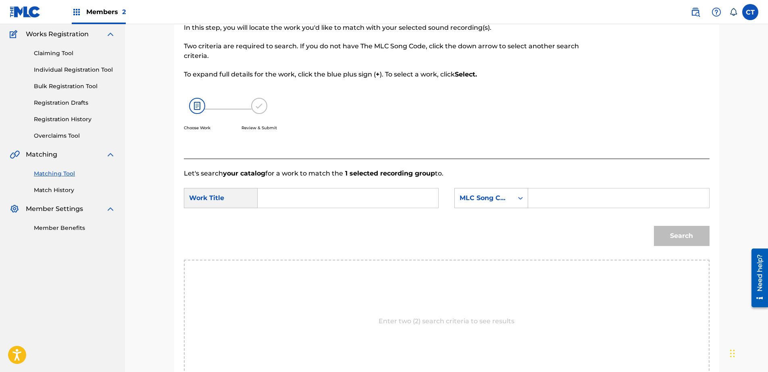
click at [350, 200] on input "Search Form" at bounding box center [347, 198] width 167 height 19
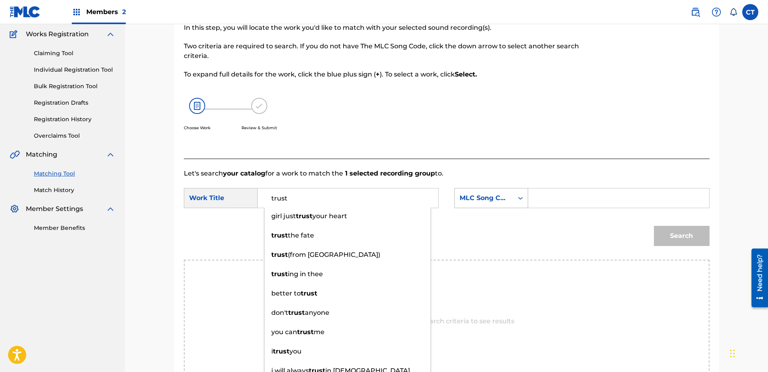
click at [489, 205] on div "MLC Song Code" at bounding box center [484, 198] width 58 height 15
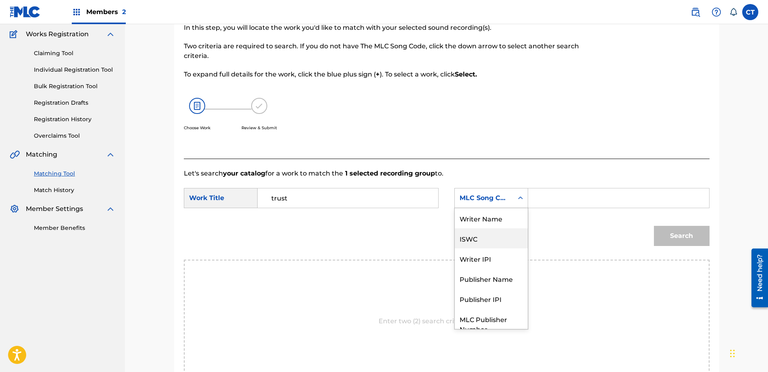
scroll to position [0, 0]
click at [493, 223] on div "Writer Name" at bounding box center [491, 218] width 73 height 20
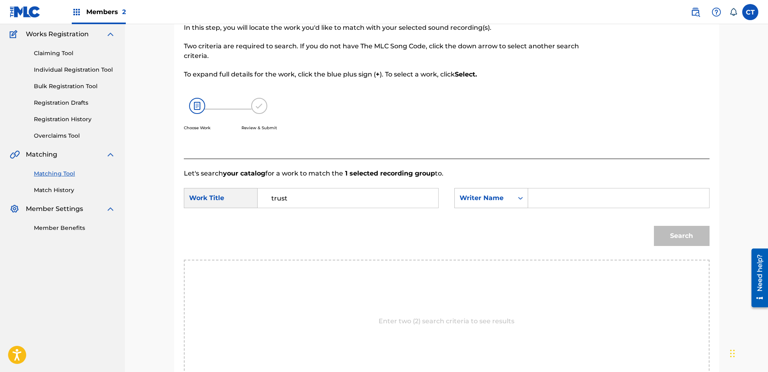
click at [551, 201] on input "Search Form" at bounding box center [618, 198] width 167 height 19
click at [656, 236] on button "Search" at bounding box center [682, 236] width 56 height 20
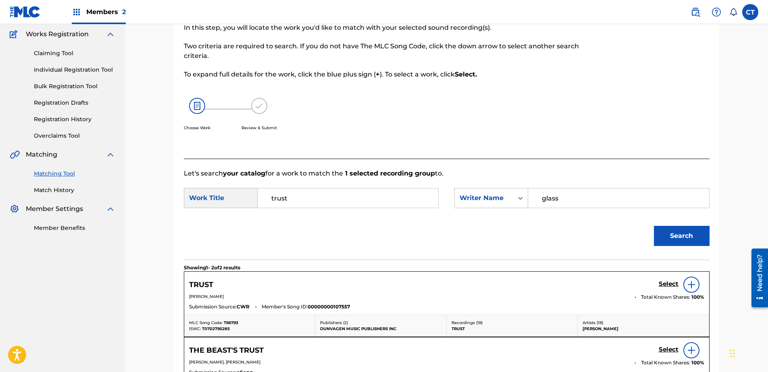
click at [659, 283] on h5 "Select" at bounding box center [669, 285] width 20 height 8
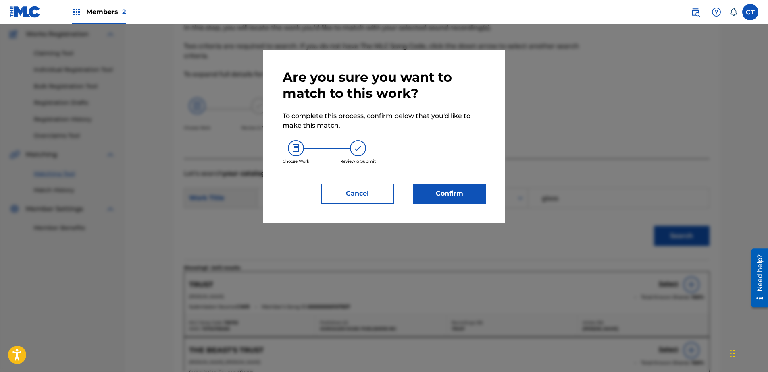
click at [431, 189] on button "Confirm" at bounding box center [449, 194] width 73 height 20
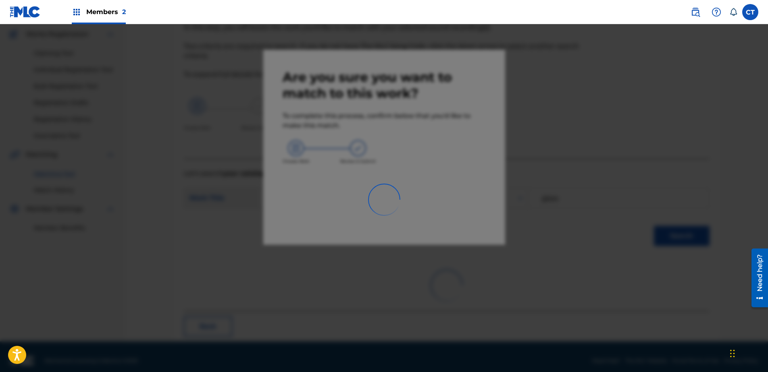
scroll to position [21, 0]
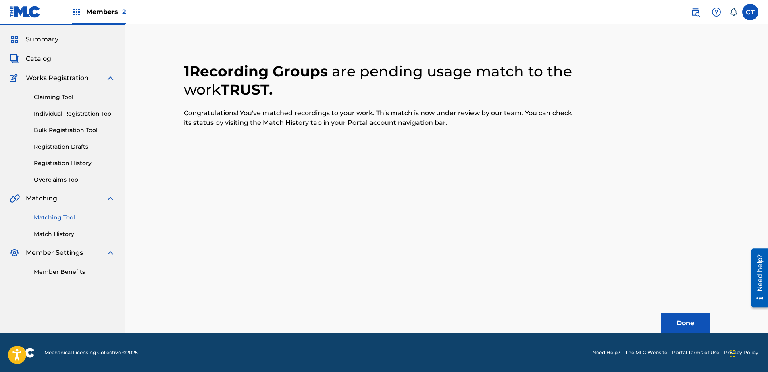
click at [670, 332] on button "Done" at bounding box center [685, 324] width 48 height 20
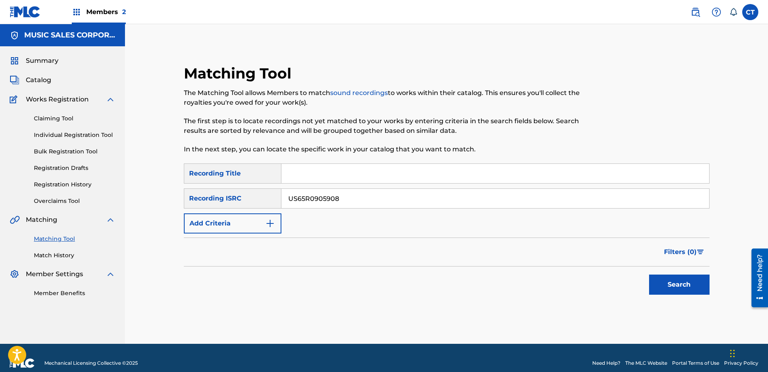
click at [659, 279] on button "Search" at bounding box center [679, 285] width 60 height 20
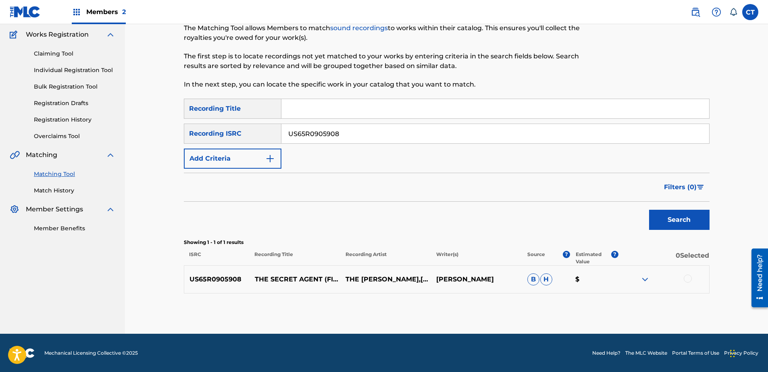
scroll to position [65, 0]
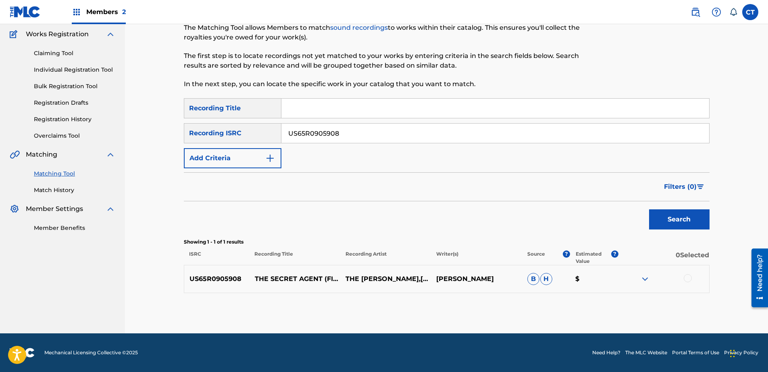
click at [684, 279] on div at bounding box center [688, 279] width 8 height 8
click at [596, 305] on button "Match 1 Group" at bounding box center [566, 307] width 89 height 20
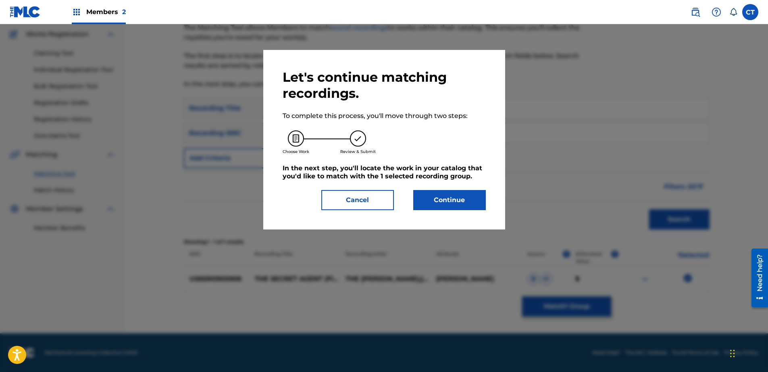
click at [453, 205] on button "Continue" at bounding box center [449, 200] width 73 height 20
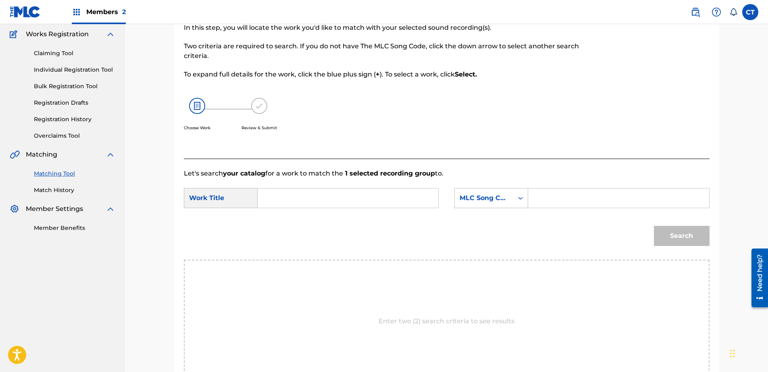
click at [379, 195] on input "Search Form" at bounding box center [347, 198] width 167 height 19
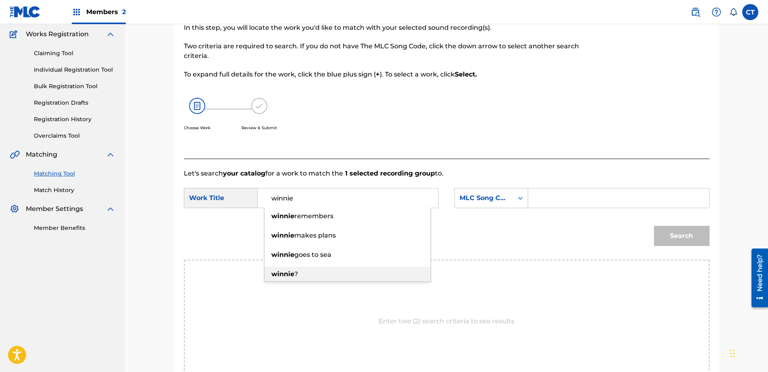
click at [367, 281] on div "winnie ?" at bounding box center [347, 274] width 166 height 15
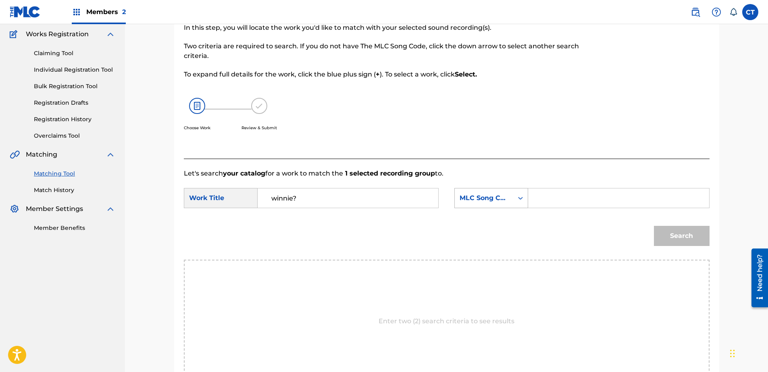
click at [477, 204] on div "MLC Song Code" at bounding box center [484, 198] width 58 height 15
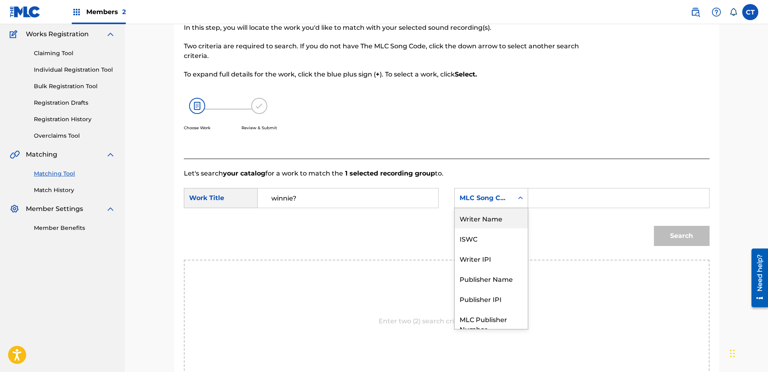
click at [490, 220] on div "Writer Name" at bounding box center [491, 218] width 73 height 20
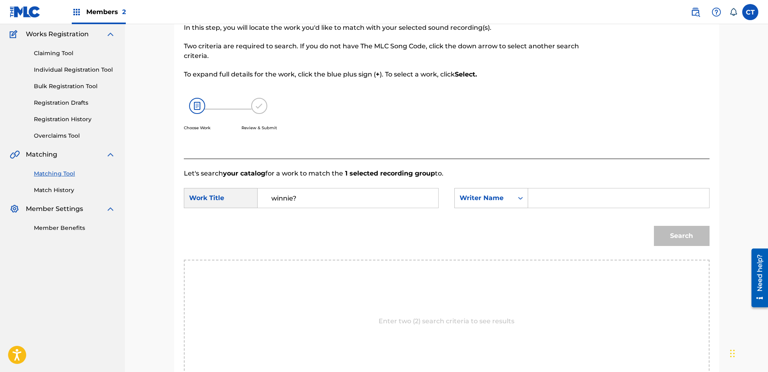
click at [584, 206] on input "Search Form" at bounding box center [618, 198] width 167 height 19
drag, startPoint x: 652, startPoint y: 230, endPoint x: 668, endPoint y: 233, distance: 15.9
click at [653, 230] on div "Search" at bounding box center [680, 234] width 60 height 32
click at [668, 233] on button "Search" at bounding box center [682, 236] width 56 height 20
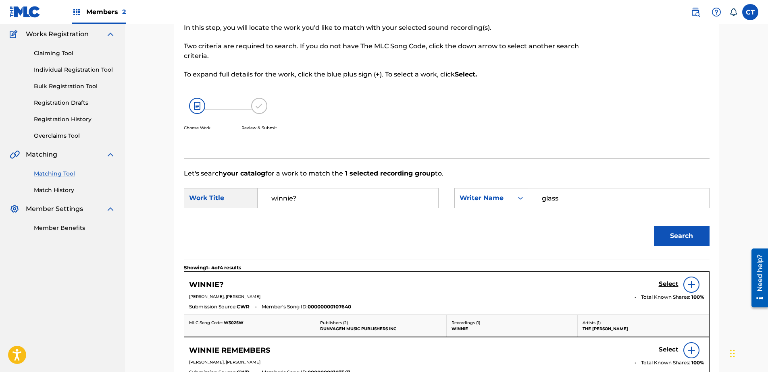
click at [665, 286] on h5 "Select" at bounding box center [669, 285] width 20 height 8
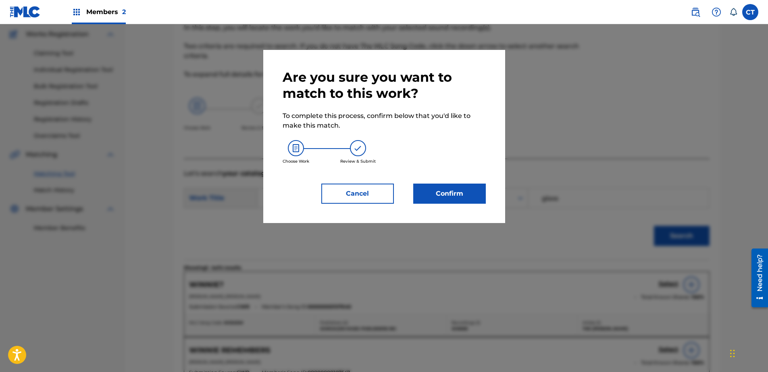
click at [444, 193] on button "Confirm" at bounding box center [449, 194] width 73 height 20
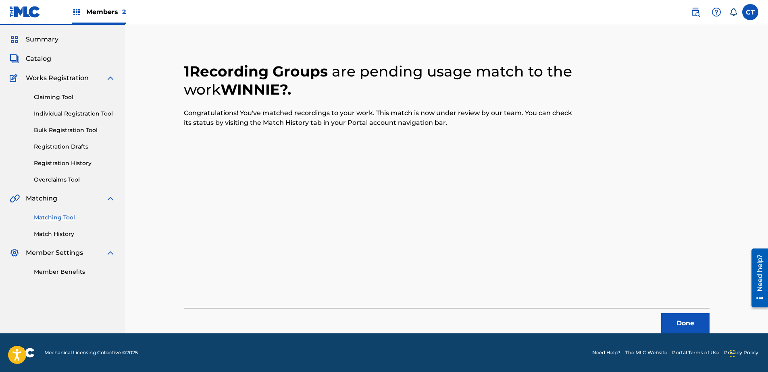
scroll to position [21, 0]
click at [672, 319] on button "Done" at bounding box center [685, 324] width 48 height 20
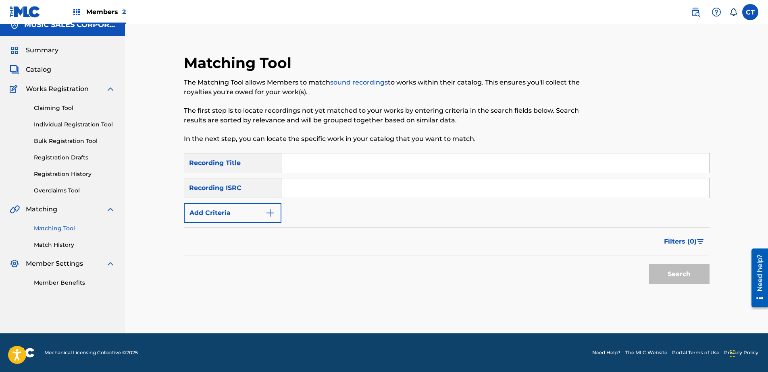
scroll to position [0, 0]
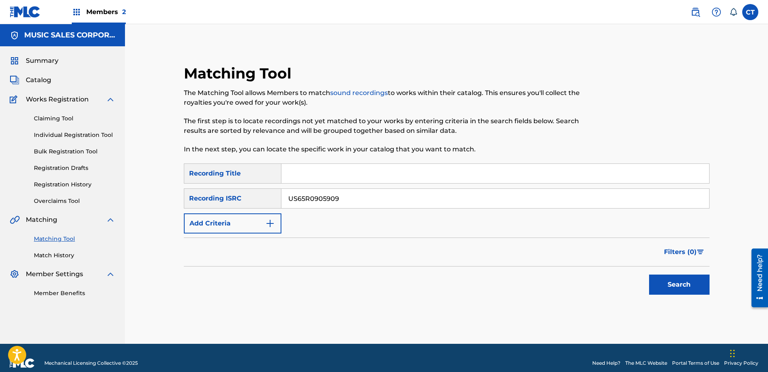
click at [663, 280] on button "Search" at bounding box center [679, 285] width 60 height 20
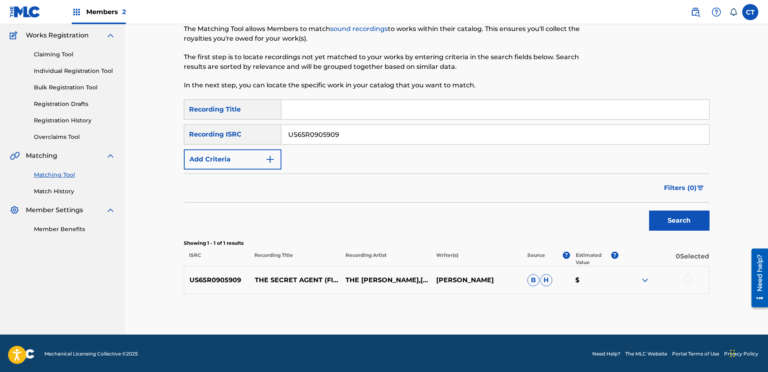
scroll to position [65, 0]
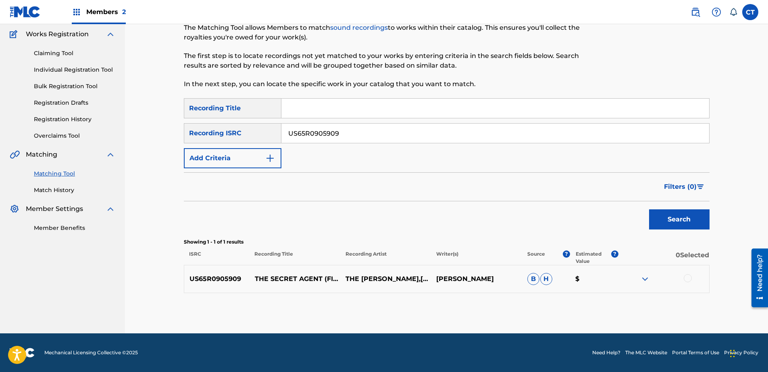
click at [689, 281] on div at bounding box center [688, 279] width 8 height 8
click at [601, 303] on button "Match 1 Group" at bounding box center [566, 307] width 89 height 20
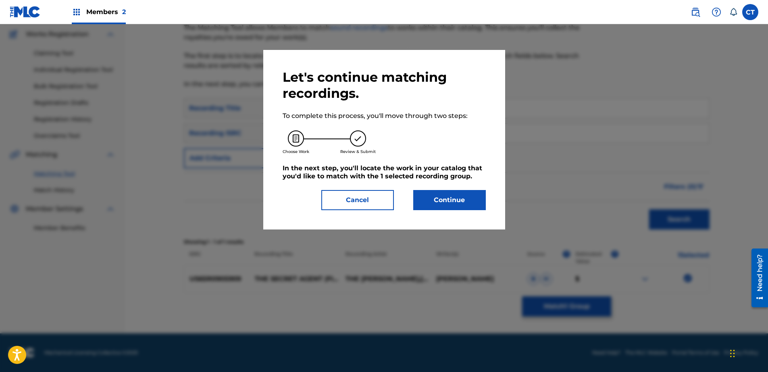
click at [446, 190] on div "Let's continue matching recordings. To complete this process, you'll move throu…" at bounding box center [384, 139] width 203 height 141
click at [460, 199] on button "Continue" at bounding box center [449, 200] width 73 height 20
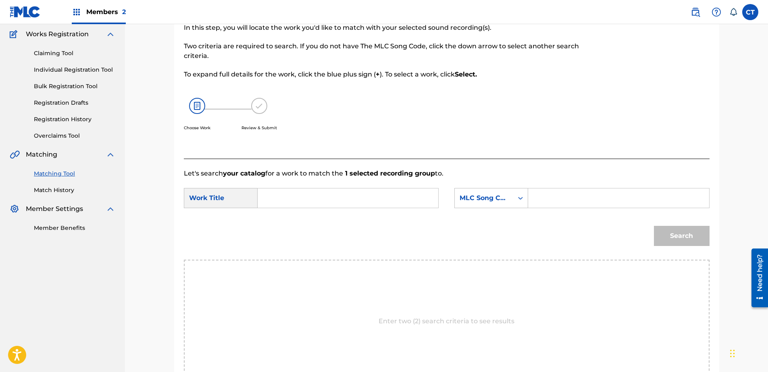
click at [286, 199] on input "Search Form" at bounding box center [347, 198] width 167 height 19
click at [337, 229] on div "Search" at bounding box center [447, 239] width 526 height 42
click at [499, 186] on form "SearchWithCriteriac7e0ff94-fbd4-4557-916b-e502de607a95 Work Title explosives Se…" at bounding box center [447, 219] width 526 height 81
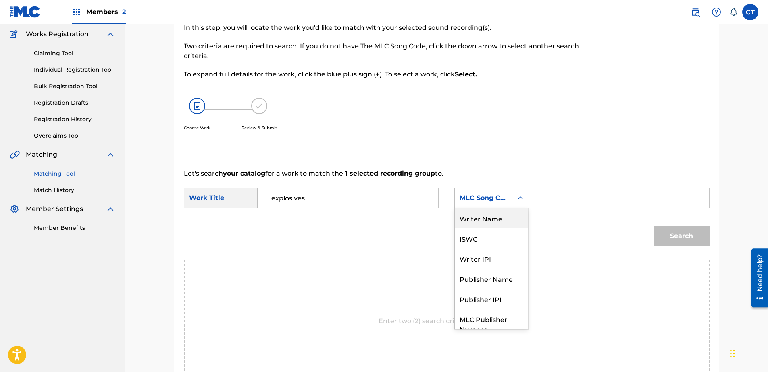
click at [483, 214] on div "Writer Name" at bounding box center [491, 218] width 73 height 20
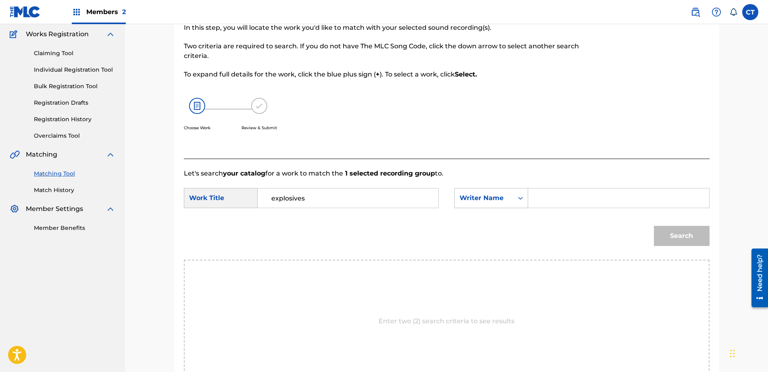
drag, startPoint x: 537, startPoint y: 203, endPoint x: 541, endPoint y: 204, distance: 4.2
click at [537, 203] on input "Search Form" at bounding box center [618, 198] width 167 height 19
click at [680, 241] on button "Search" at bounding box center [682, 236] width 56 height 20
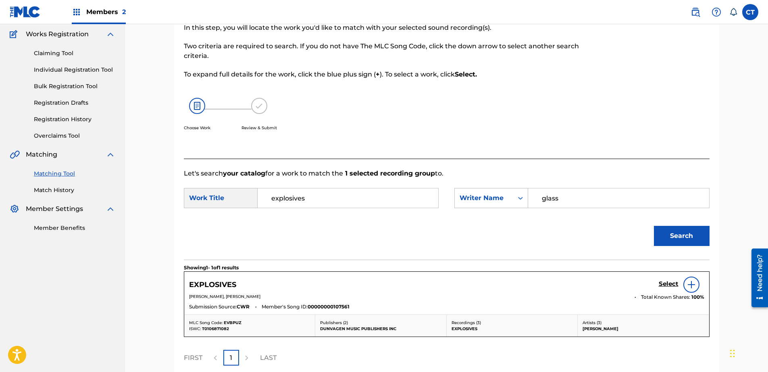
click at [664, 286] on h5 "Select" at bounding box center [669, 285] width 20 height 8
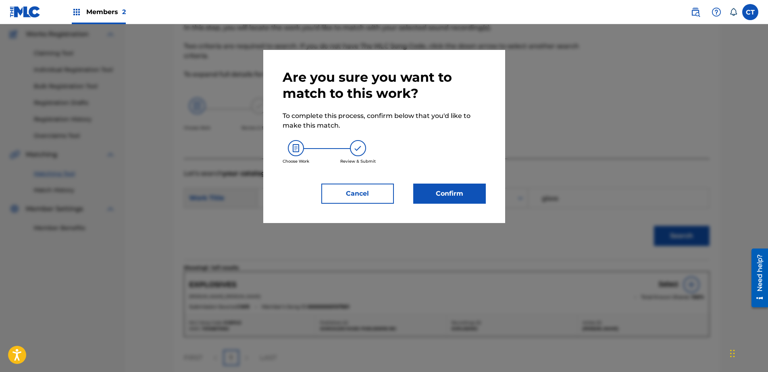
click at [457, 200] on button "Confirm" at bounding box center [449, 194] width 73 height 20
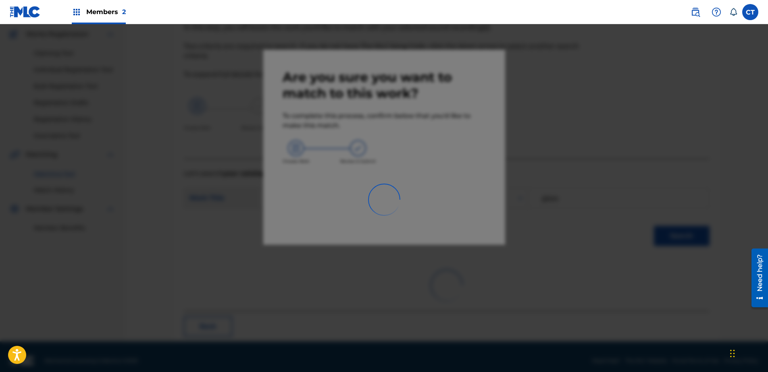
scroll to position [21, 0]
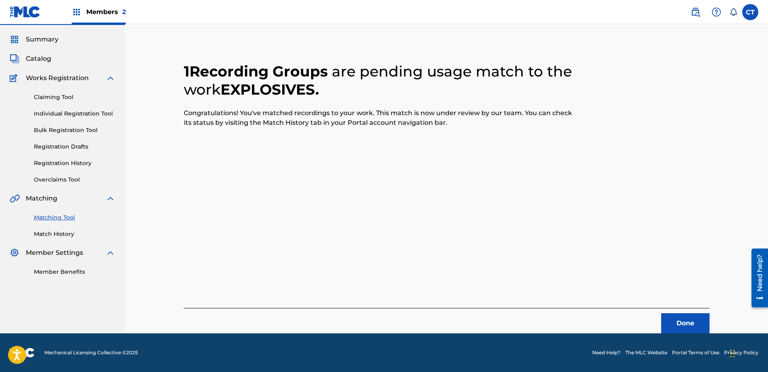
click at [700, 326] on button "Done" at bounding box center [685, 324] width 48 height 20
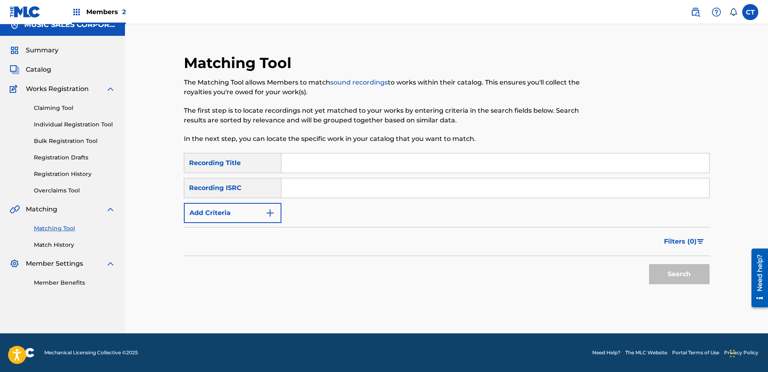
scroll to position [0, 0]
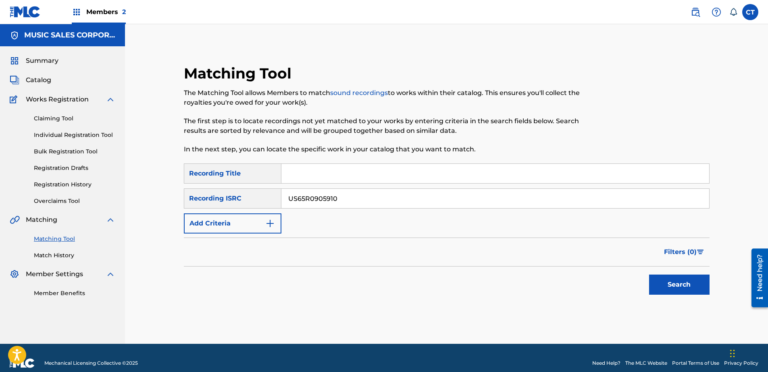
click at [693, 294] on button "Search" at bounding box center [679, 285] width 60 height 20
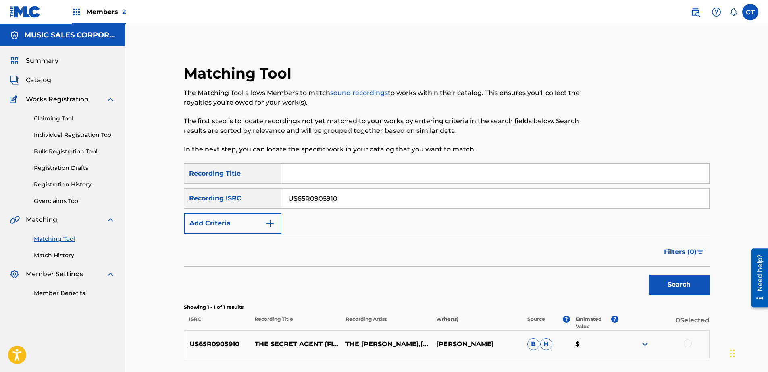
click at [688, 343] on div at bounding box center [688, 344] width 8 height 8
click at [554, 310] on button "Match 1 Group" at bounding box center [566, 307] width 89 height 20
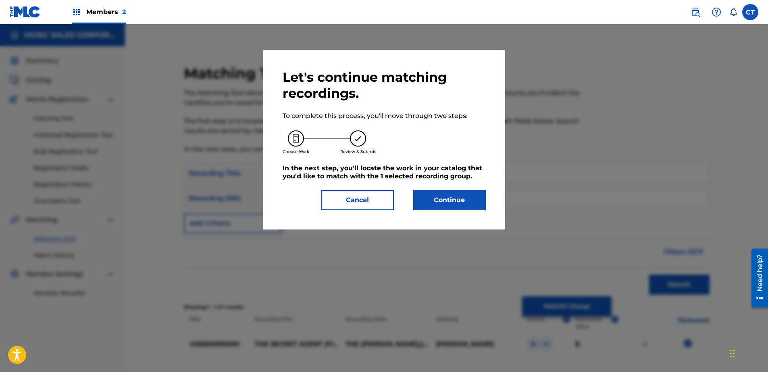
click at [453, 208] on button "Continue" at bounding box center [449, 200] width 73 height 20
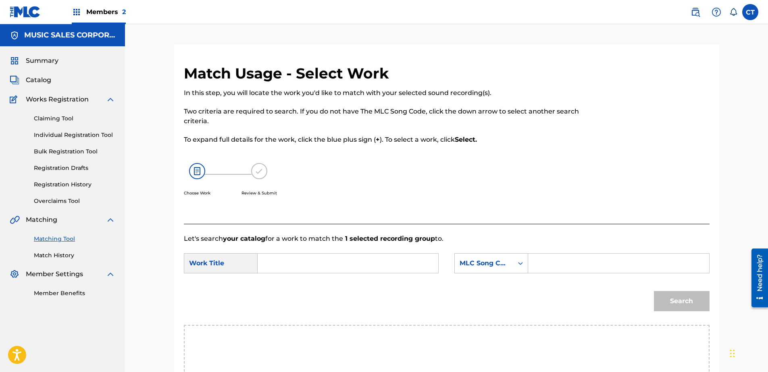
click at [356, 259] on input "Search Form" at bounding box center [347, 263] width 167 height 19
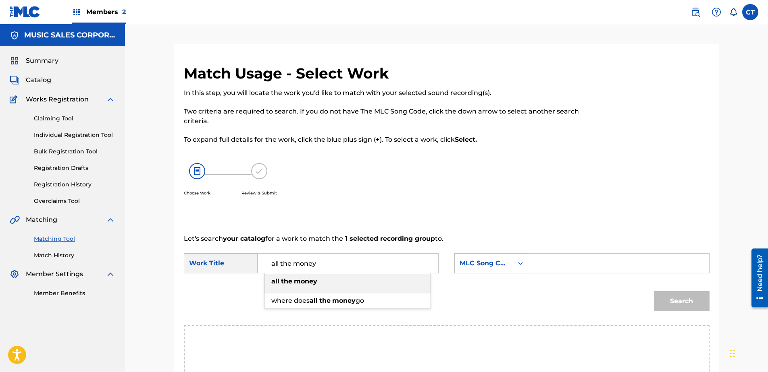
click at [354, 278] on div "all the money" at bounding box center [347, 282] width 166 height 15
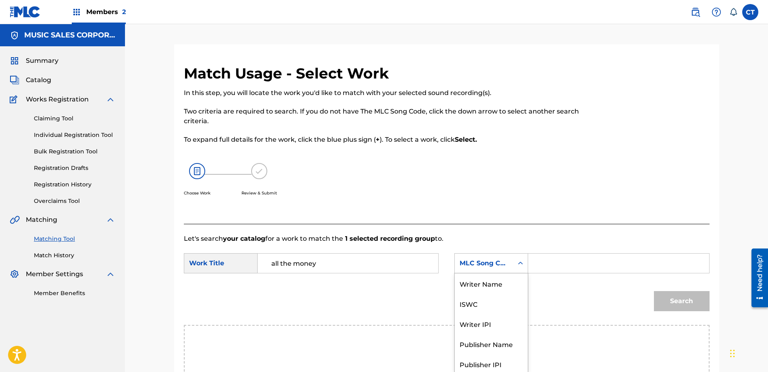
click at [456, 262] on div "7 results available. Use Up and Down to choose options, press Enter to select t…" at bounding box center [491, 264] width 74 height 20
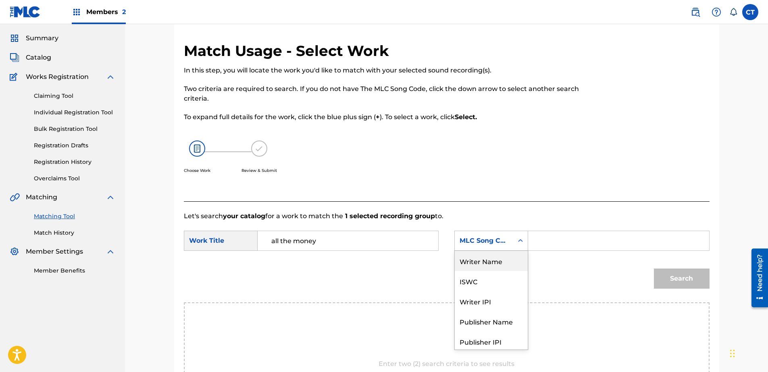
click at [487, 267] on div "Writer Name" at bounding box center [491, 261] width 73 height 20
click at [538, 240] on input "Search Form" at bounding box center [618, 240] width 167 height 19
click at [712, 280] on div "Match Usage - Select Work In this step, you will locate the work you'd like to …" at bounding box center [446, 259] width 545 height 434
click at [606, 245] on input "Search Form" at bounding box center [618, 240] width 167 height 19
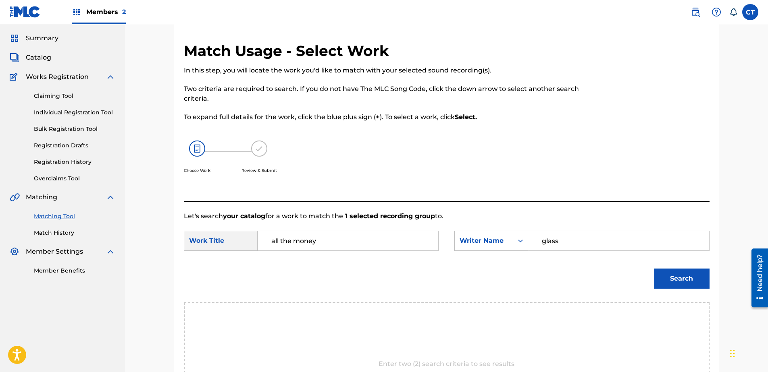
click at [670, 276] on button "Search" at bounding box center [682, 279] width 56 height 20
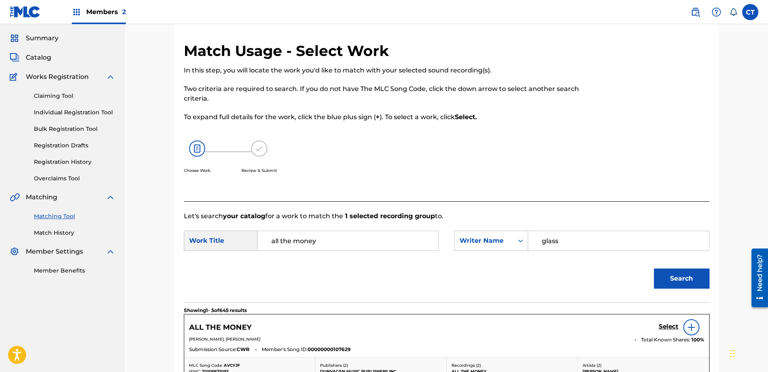
click at [668, 324] on h5 "Select" at bounding box center [669, 327] width 20 height 8
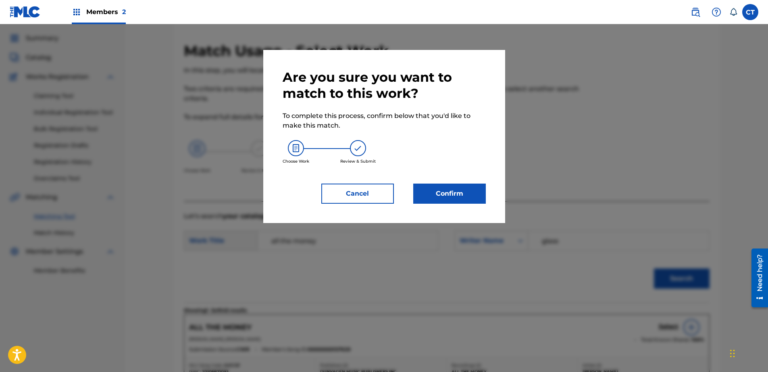
click at [476, 205] on div "Are you sure you want to match to this work? To complete this process, confirm …" at bounding box center [384, 136] width 242 height 173
click at [466, 193] on button "Confirm" at bounding box center [449, 194] width 73 height 20
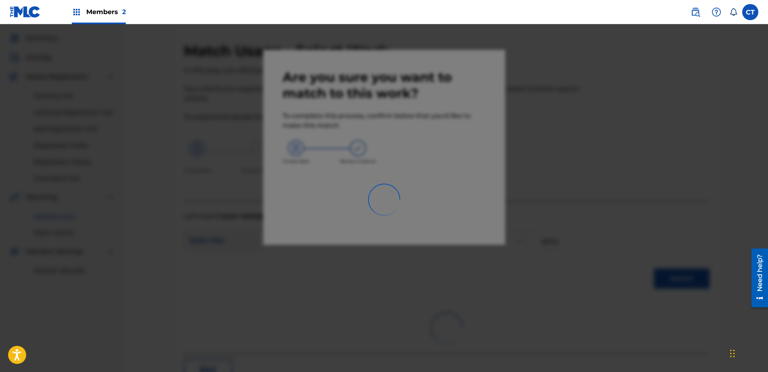
scroll to position [21, 0]
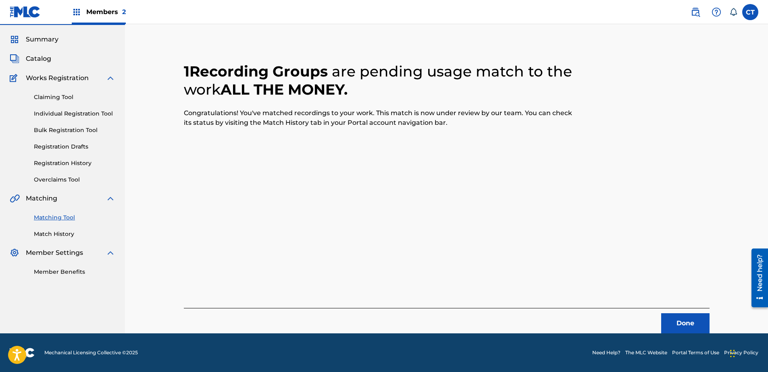
click at [689, 303] on div "1 Recording Groups are pending usage match to the work ALL THE MONEY . Congratu…" at bounding box center [447, 188] width 526 height 291
click at [702, 319] on button "Done" at bounding box center [685, 324] width 48 height 20
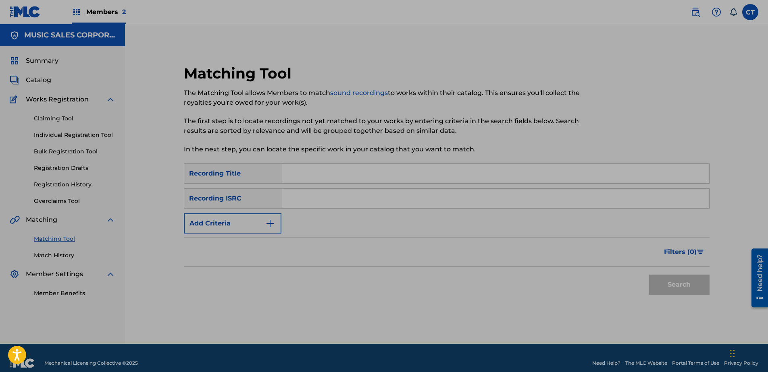
click at [395, 183] on input "Search Form" at bounding box center [495, 173] width 428 height 19
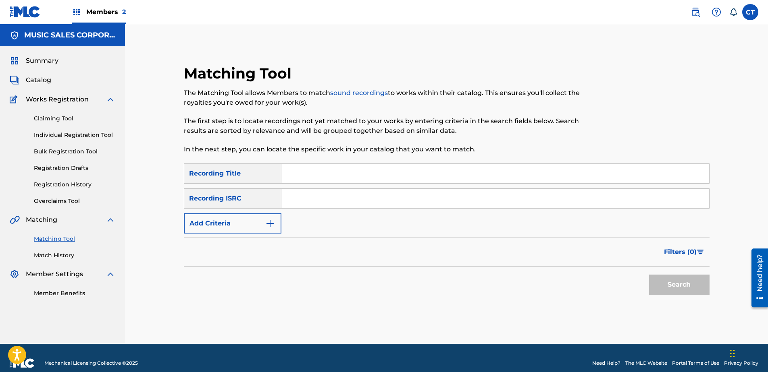
click at [478, 206] on input "Search Form" at bounding box center [495, 198] width 428 height 19
click at [680, 291] on button "Search" at bounding box center [679, 285] width 60 height 20
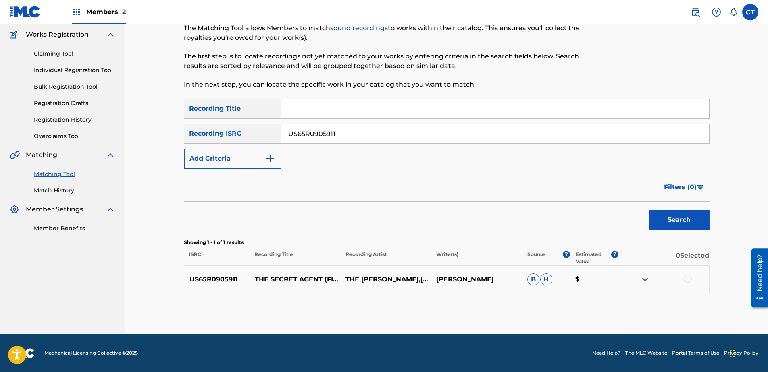
scroll to position [65, 0]
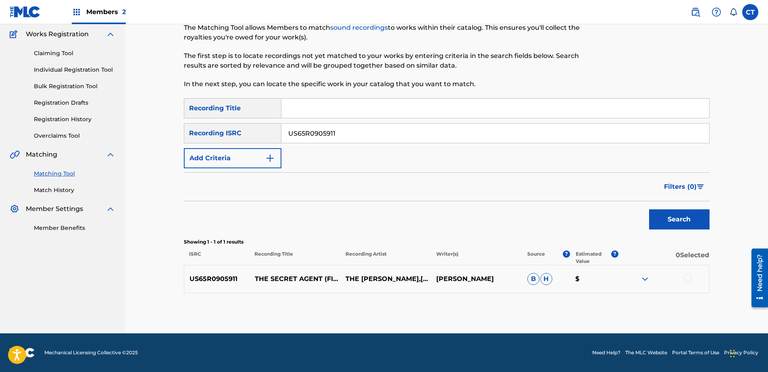
click at [687, 278] on div at bounding box center [688, 279] width 8 height 8
click at [555, 300] on button "Match 1 Group" at bounding box center [566, 307] width 89 height 20
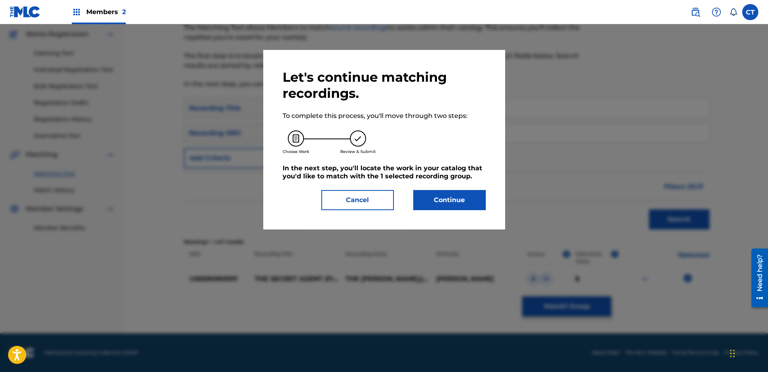
click at [451, 208] on button "Continue" at bounding box center [449, 200] width 73 height 20
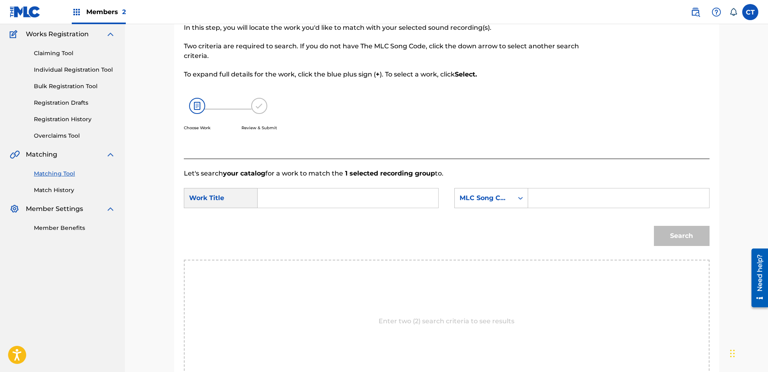
click at [334, 204] on input "Search Form" at bounding box center [347, 198] width 167 height 19
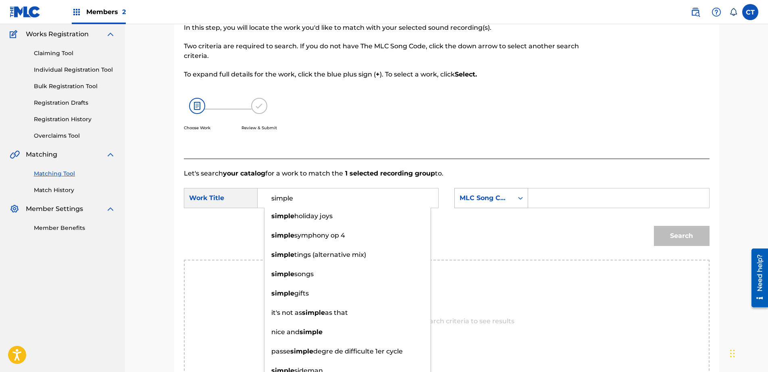
click at [487, 202] on div "MLC Song Code" at bounding box center [484, 198] width 49 height 10
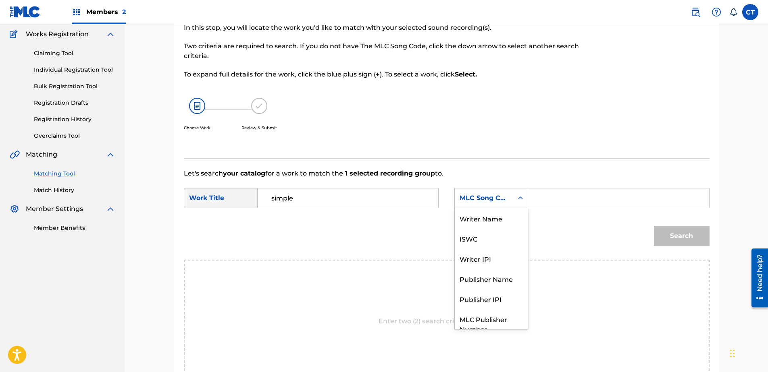
scroll to position [0, 0]
drag, startPoint x: 502, startPoint y: 216, endPoint x: 515, endPoint y: 212, distance: 13.5
click at [502, 215] on div "Writer Name" at bounding box center [491, 218] width 73 height 20
click at [551, 201] on input "Search Form" at bounding box center [618, 198] width 167 height 19
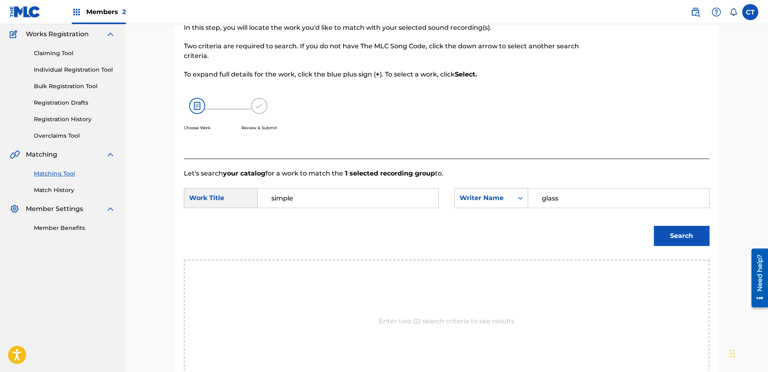
click at [672, 238] on button "Search" at bounding box center [682, 236] width 56 height 20
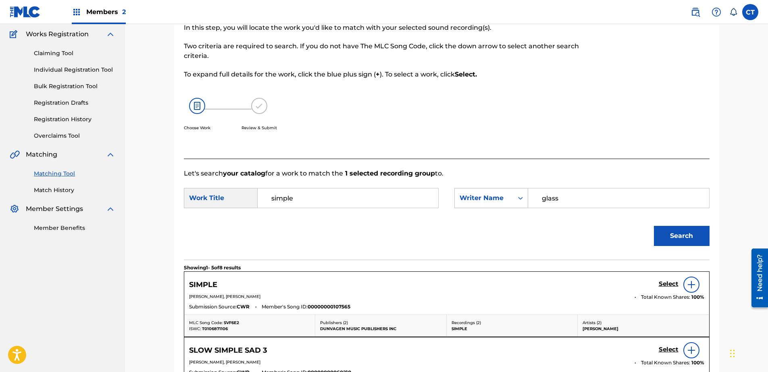
click at [673, 283] on h5 "Select" at bounding box center [669, 285] width 20 height 8
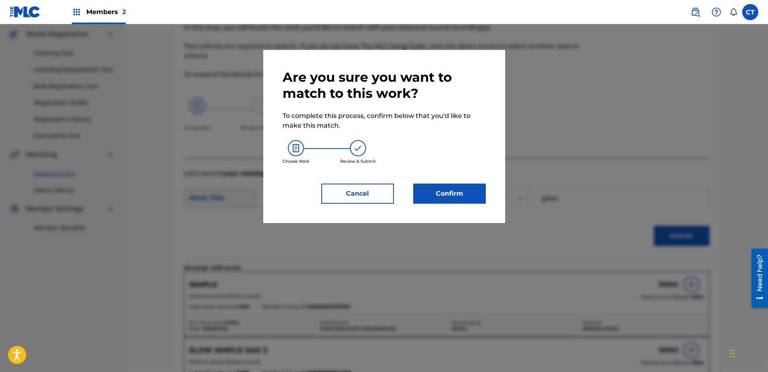
click at [439, 196] on button "Confirm" at bounding box center [449, 194] width 73 height 20
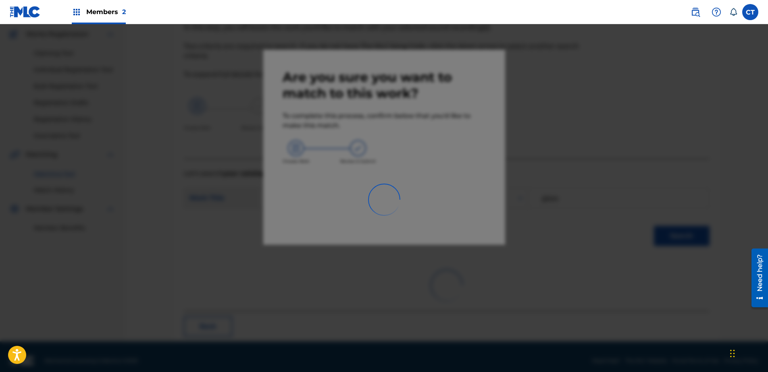
scroll to position [21, 0]
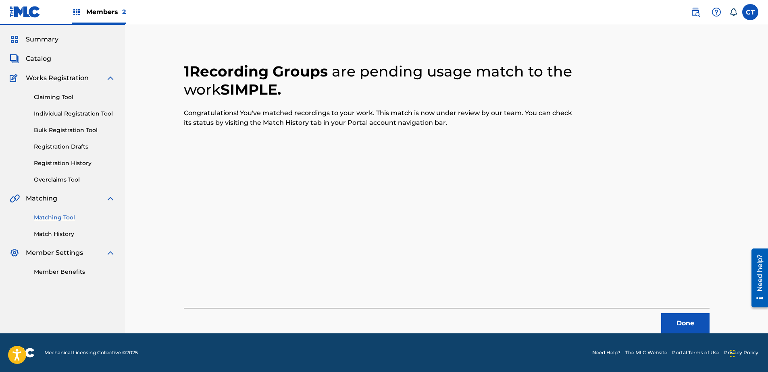
click at [675, 316] on button "Done" at bounding box center [685, 324] width 48 height 20
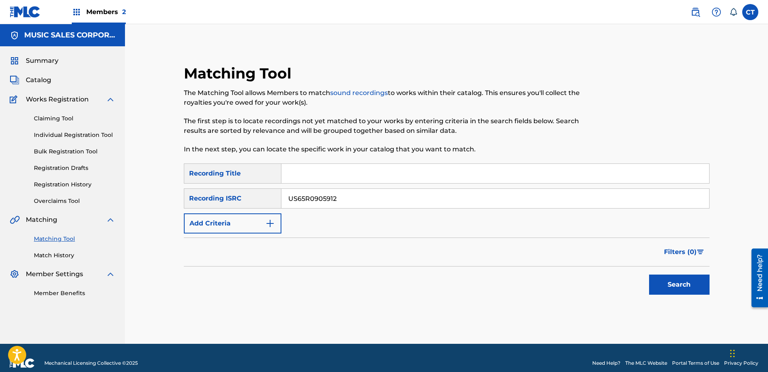
click at [672, 281] on button "Search" at bounding box center [679, 285] width 60 height 20
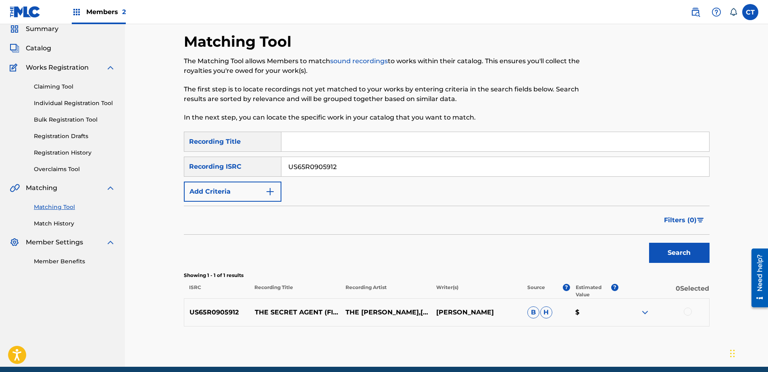
scroll to position [65, 0]
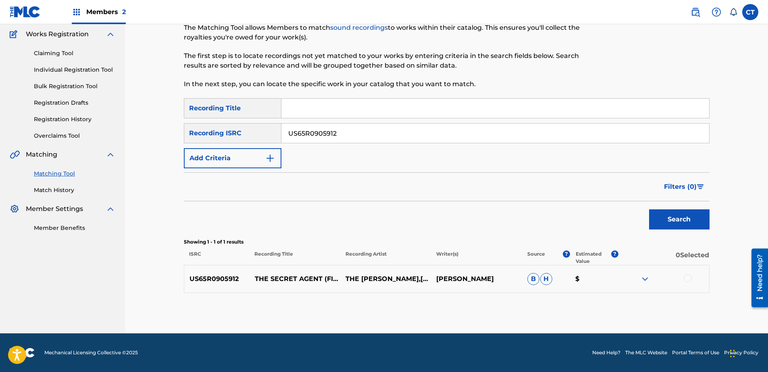
click at [684, 277] on div at bounding box center [688, 279] width 8 height 8
click at [588, 311] on button "Match 1 Group" at bounding box center [566, 307] width 89 height 20
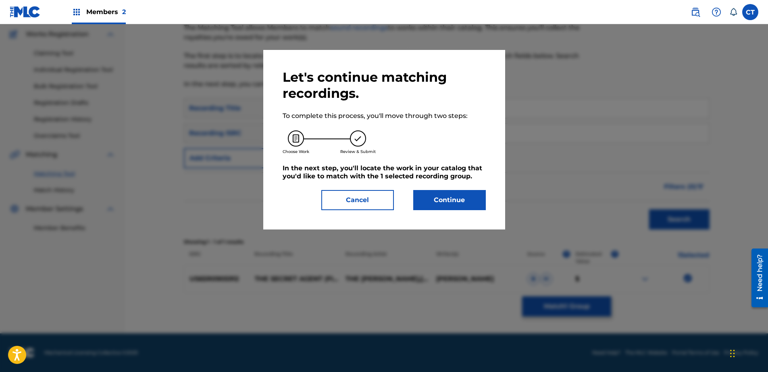
click at [455, 210] on button "Continue" at bounding box center [449, 200] width 73 height 20
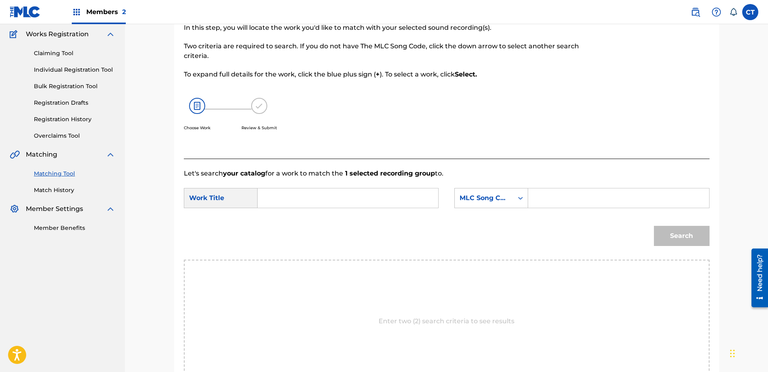
click at [346, 199] on input "Search Form" at bounding box center [347, 198] width 167 height 19
click at [351, 214] on div "roast beef" at bounding box center [347, 216] width 166 height 15
click at [487, 200] on div "MLC Song Code" at bounding box center [484, 198] width 49 height 10
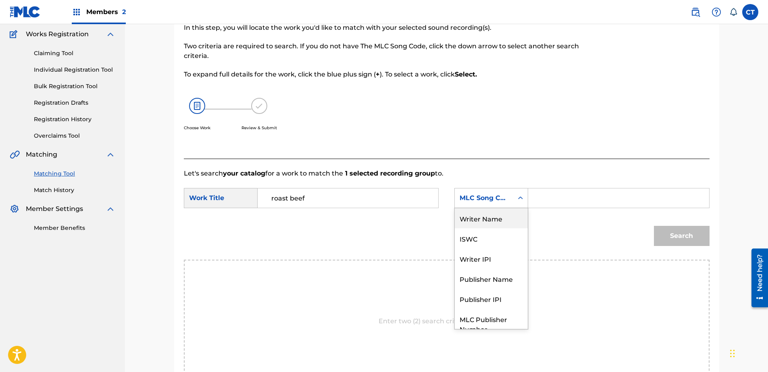
click at [505, 219] on div "Writer Name" at bounding box center [491, 218] width 73 height 20
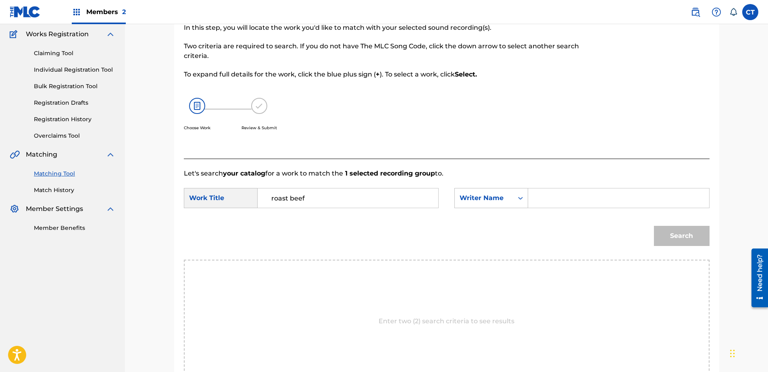
click at [579, 210] on div "SearchWithCriteriac7e0ff94-fbd4-4557-916b-e502de607a95 Work Title roast beef Se…" at bounding box center [447, 200] width 526 height 25
click at [592, 205] on input "Search Form" at bounding box center [618, 198] width 167 height 19
click at [659, 230] on button "Search" at bounding box center [682, 236] width 56 height 20
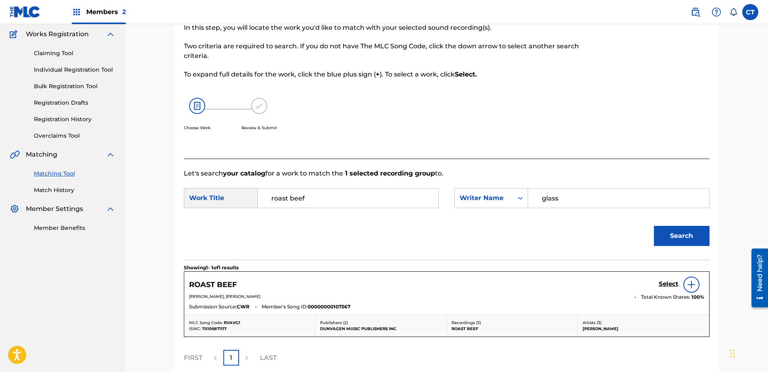
click at [663, 283] on h5 "Select" at bounding box center [669, 285] width 20 height 8
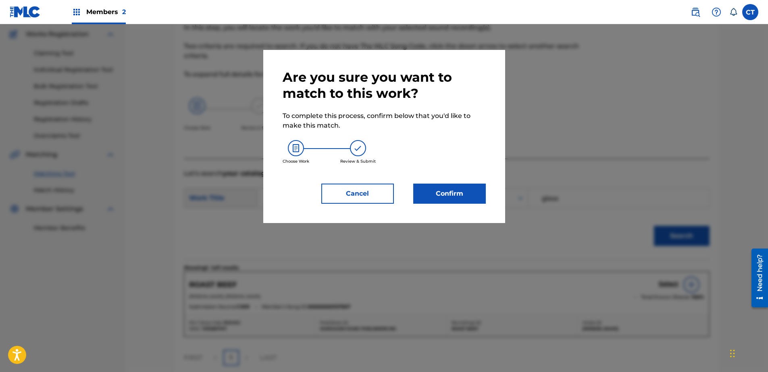
click at [459, 191] on button "Confirm" at bounding box center [449, 194] width 73 height 20
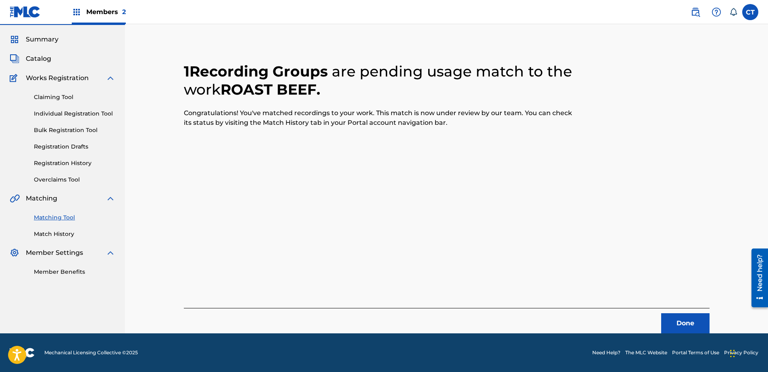
scroll to position [21, 0]
click at [677, 323] on button "Done" at bounding box center [685, 324] width 48 height 20
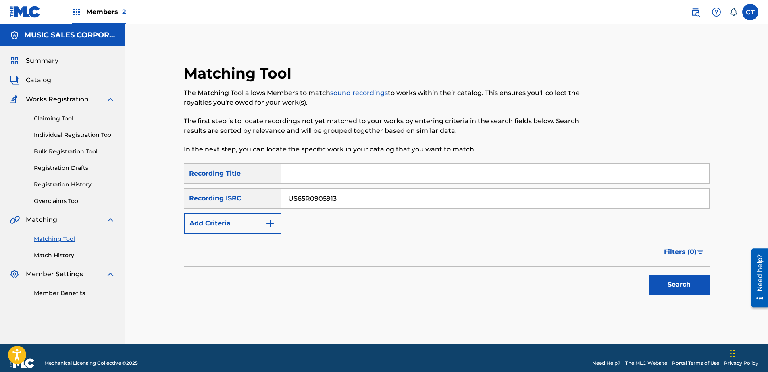
click at [667, 287] on button "Search" at bounding box center [679, 285] width 60 height 20
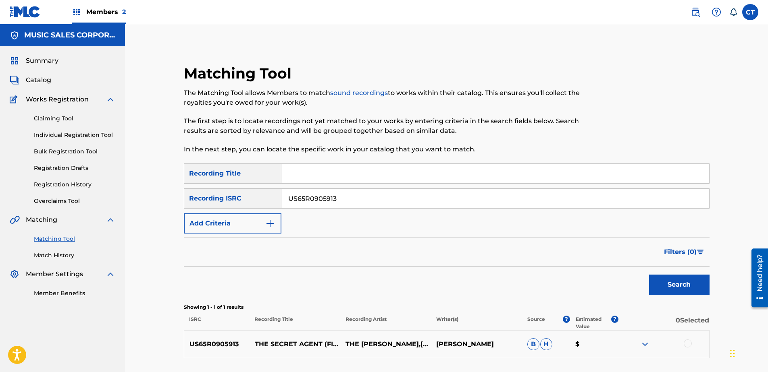
scroll to position [65, 0]
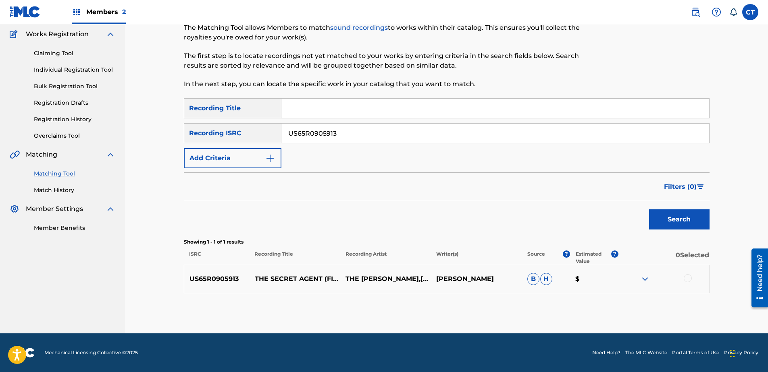
click at [684, 279] on div at bounding box center [688, 279] width 8 height 8
drag, startPoint x: 613, startPoint y: 304, endPoint x: 580, endPoint y: 301, distance: 33.2
click at [613, 304] on div "Matching Tool The Matching Tool allows Members to match sound recordings to wor…" at bounding box center [447, 166] width 526 height 335
click at [580, 301] on button "Match 1 Group" at bounding box center [566, 307] width 89 height 20
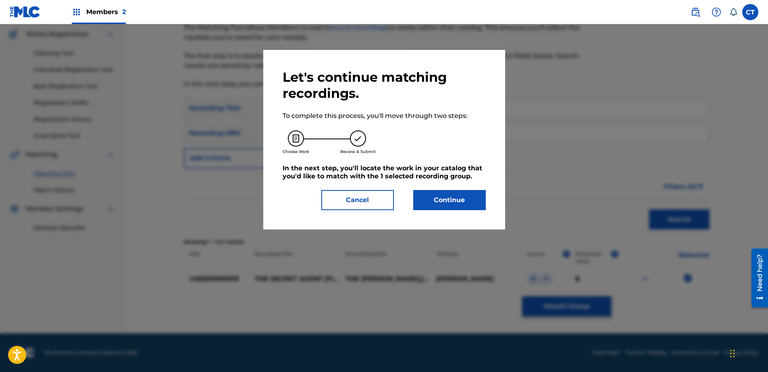
click at [474, 209] on button "Continue" at bounding box center [449, 200] width 73 height 20
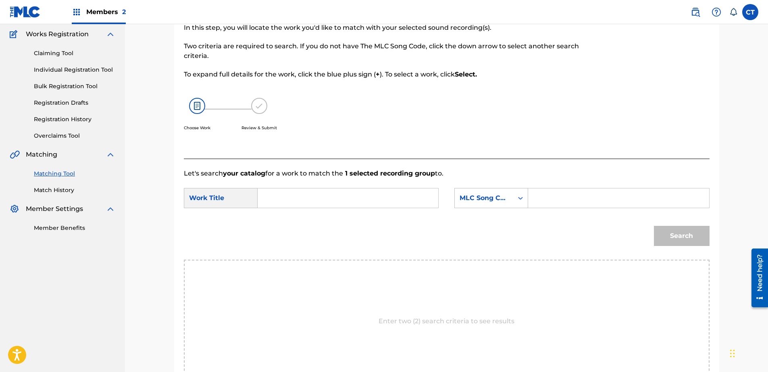
click at [304, 204] on input "Search Form" at bounding box center [347, 198] width 167 height 19
click at [343, 225] on div "Search" at bounding box center [447, 239] width 526 height 42
click at [397, 210] on div "SearchWithCriteriac7e0ff94-fbd4-4557-916b-e502de607a95 Work Title safe journey …" at bounding box center [447, 200] width 526 height 25
click at [459, 204] on div "MLC Song Code" at bounding box center [484, 198] width 58 height 15
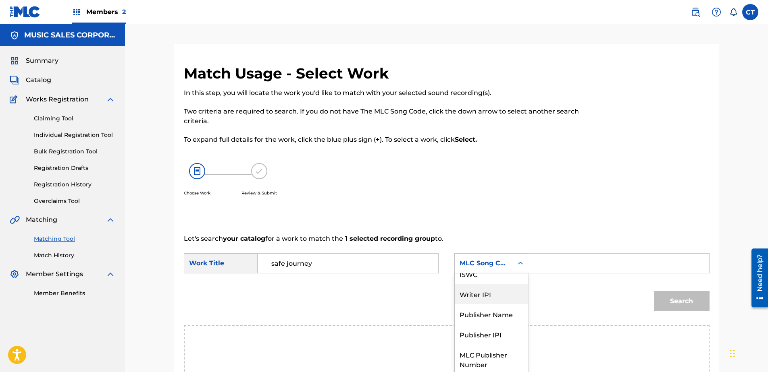
scroll to position [0, 0]
drag, startPoint x: 499, startPoint y: 290, endPoint x: 501, endPoint y: 286, distance: 4.9
click at [499, 289] on div "Writer Name" at bounding box center [491, 284] width 73 height 20
click at [540, 272] on input "Search Form" at bounding box center [618, 263] width 167 height 19
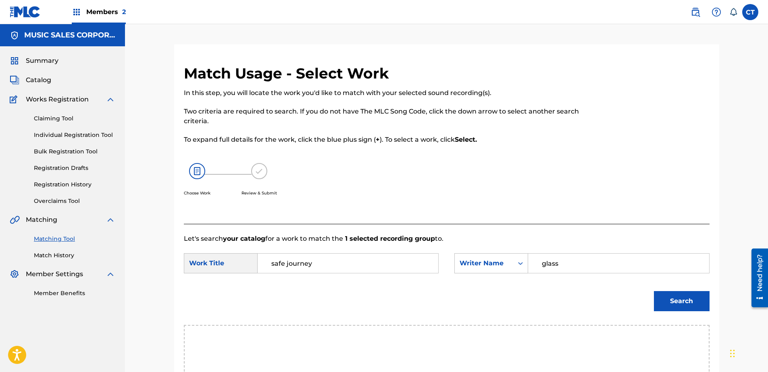
click at [670, 295] on button "Search" at bounding box center [682, 301] width 56 height 20
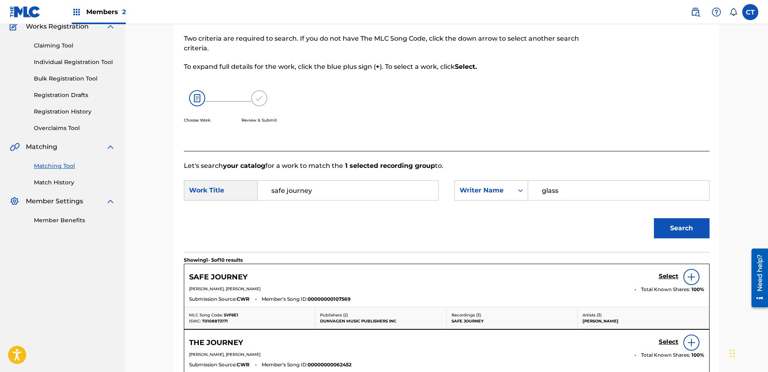
scroll to position [73, 0]
click at [664, 277] on h5 "Select" at bounding box center [669, 276] width 20 height 8
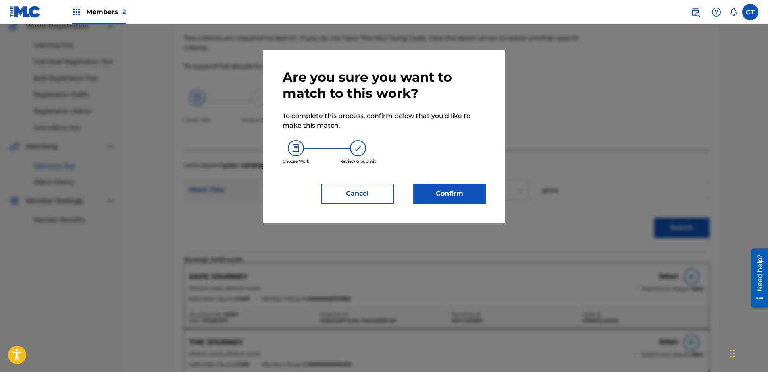
click at [478, 188] on button "Confirm" at bounding box center [449, 194] width 73 height 20
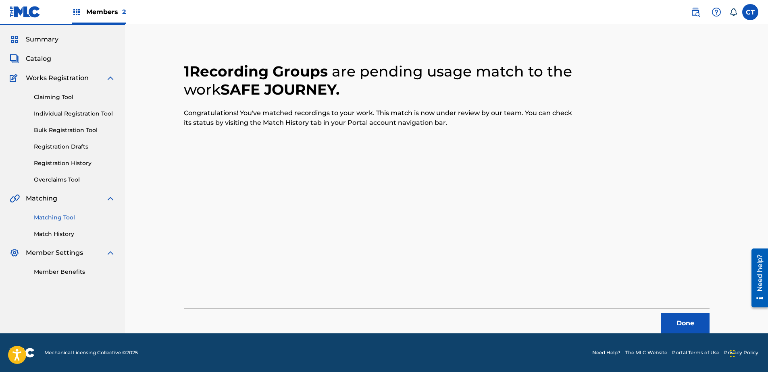
scroll to position [21, 0]
click at [680, 326] on button "Done" at bounding box center [685, 324] width 48 height 20
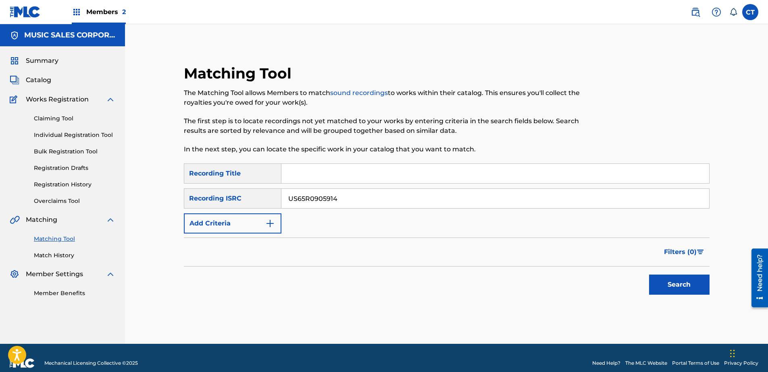
click at [666, 283] on button "Search" at bounding box center [679, 285] width 60 height 20
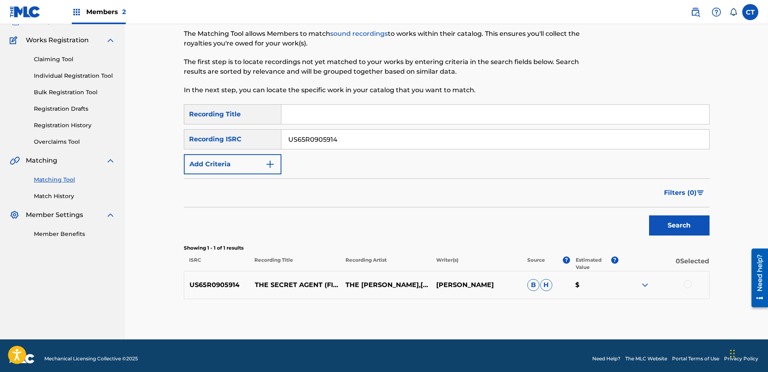
scroll to position [65, 0]
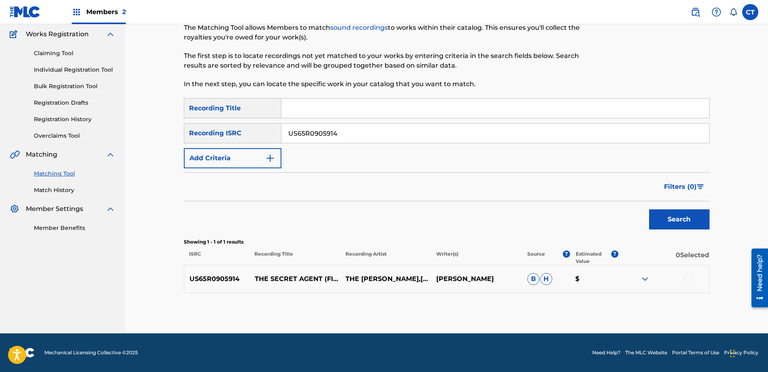
click at [684, 279] on div at bounding box center [688, 279] width 8 height 8
click at [591, 307] on button "Match 1 Group" at bounding box center [566, 307] width 89 height 20
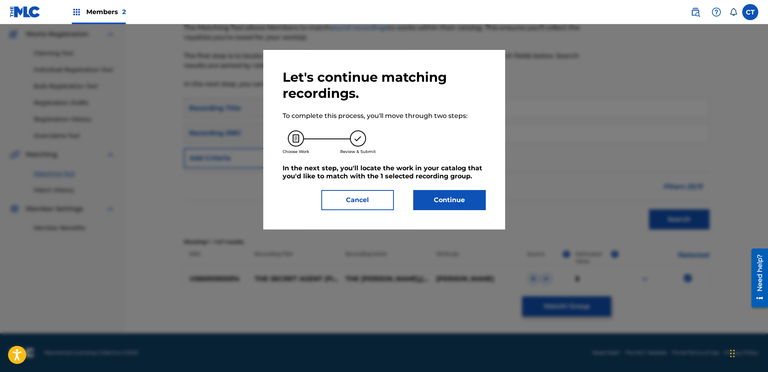
click at [470, 203] on button "Continue" at bounding box center [449, 200] width 73 height 20
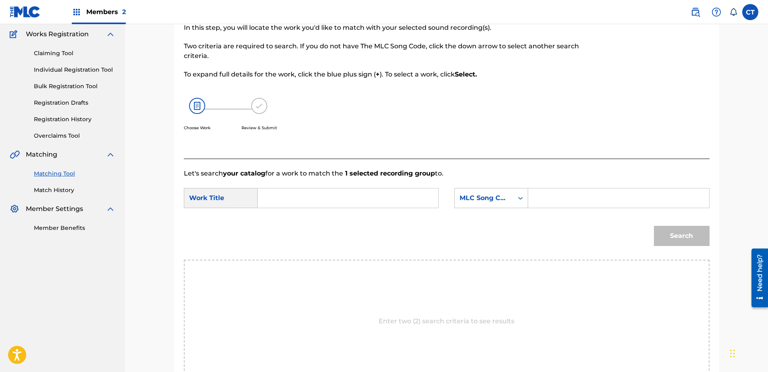
click at [389, 194] on input "Search Form" at bounding box center [347, 198] width 167 height 19
drag, startPoint x: 399, startPoint y: 230, endPoint x: 398, endPoint y: 224, distance: 6.1
click at [398, 224] on ul "ossi pon is tempted ossi di seppia" at bounding box center [347, 226] width 166 height 34
click at [398, 223] on div "ossi pon is tempted" at bounding box center [347, 216] width 166 height 15
click at [468, 200] on div "MLC Song Code" at bounding box center [484, 198] width 49 height 10
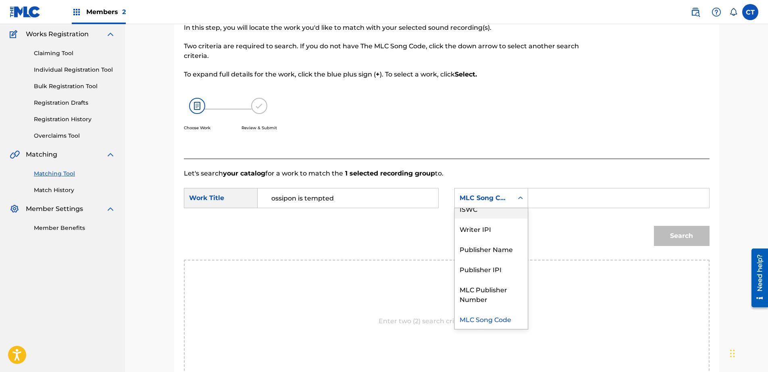
scroll to position [0, 0]
click at [488, 225] on div "Writer Name" at bounding box center [491, 218] width 73 height 20
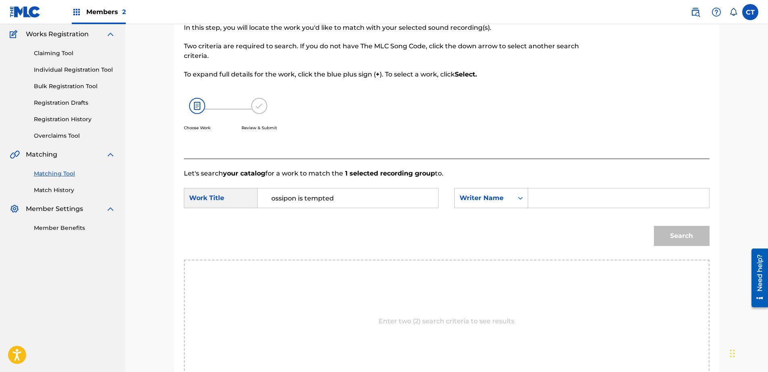
click at [539, 204] on input "Search Form" at bounding box center [618, 198] width 167 height 19
click at [668, 229] on button "Search" at bounding box center [682, 236] width 56 height 20
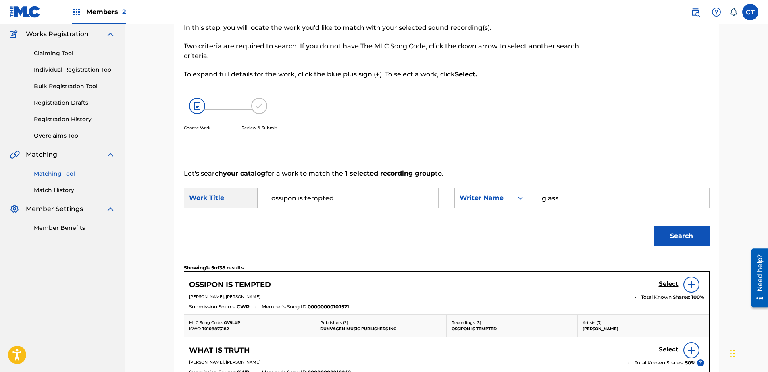
click at [669, 282] on h5 "Select" at bounding box center [669, 285] width 20 height 8
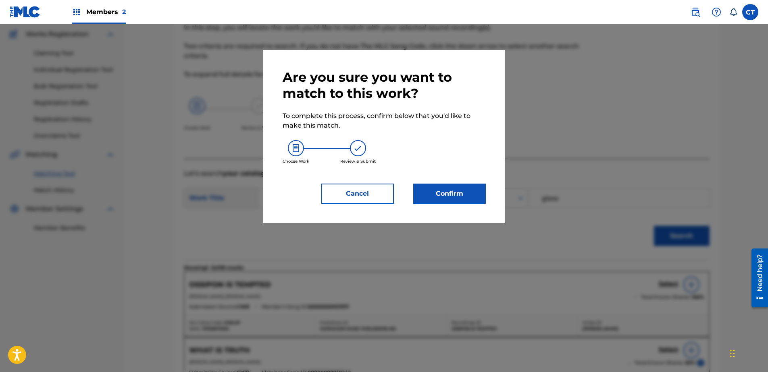
click at [455, 191] on button "Confirm" at bounding box center [449, 194] width 73 height 20
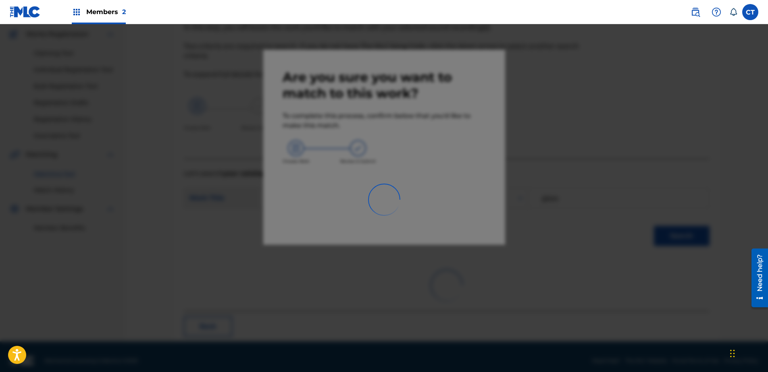
scroll to position [21, 0]
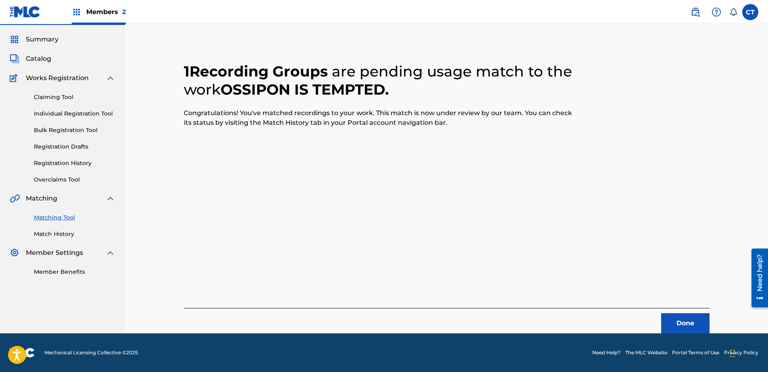
click at [667, 322] on button "Done" at bounding box center [685, 324] width 48 height 20
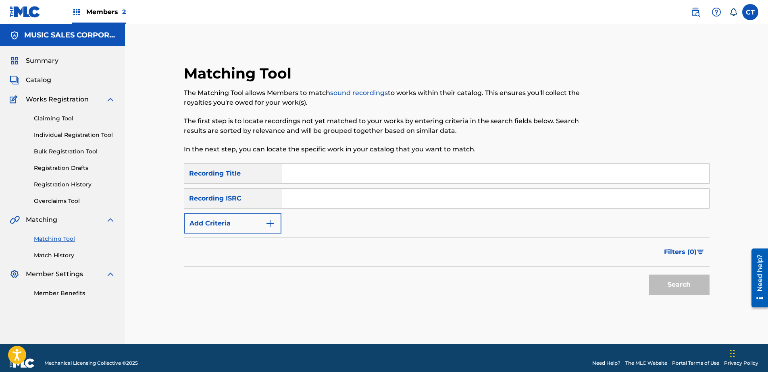
drag, startPoint x: 366, startPoint y: 186, endPoint x: 366, endPoint y: 202, distance: 16.5
click at [697, 289] on button "Search" at bounding box center [679, 285] width 60 height 20
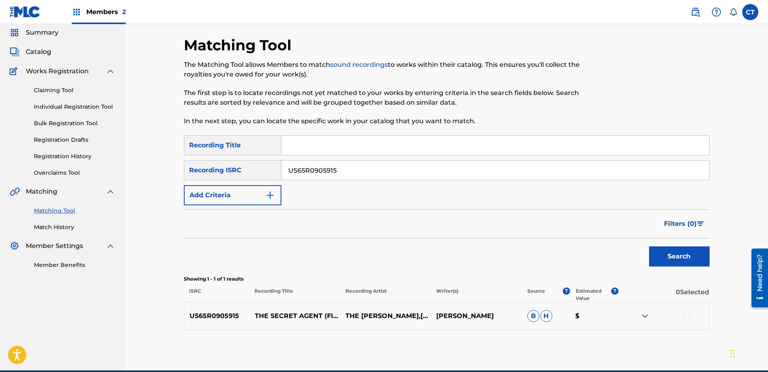
scroll to position [65, 0]
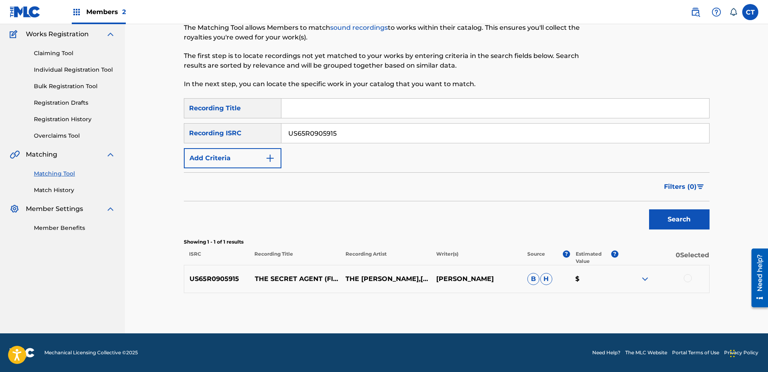
click at [683, 280] on div at bounding box center [663, 280] width 91 height 10
click at [687, 279] on div at bounding box center [688, 279] width 8 height 8
click at [596, 297] on button "Match 1 Group" at bounding box center [566, 307] width 89 height 20
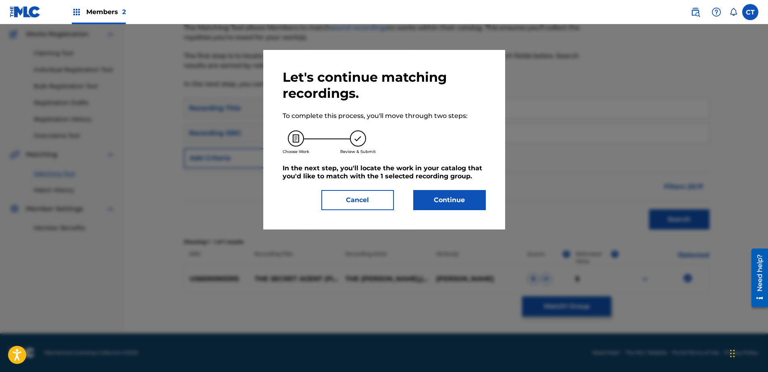
click at [472, 206] on button "Continue" at bounding box center [449, 200] width 73 height 20
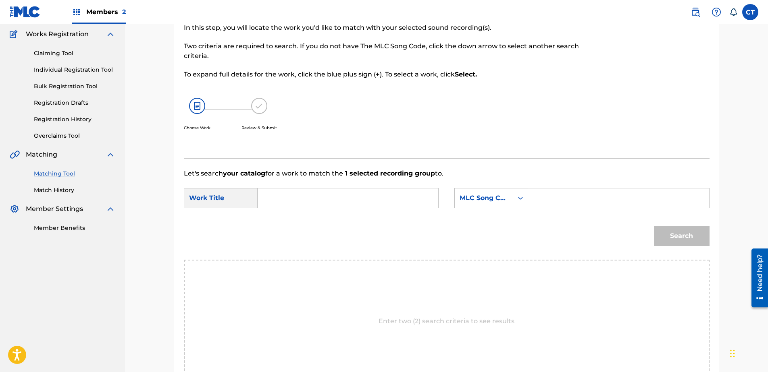
click at [337, 203] on input "Search Form" at bounding box center [347, 198] width 167 height 19
click at [348, 216] on div "[PERSON_NAME] goes to sea" at bounding box center [347, 216] width 166 height 15
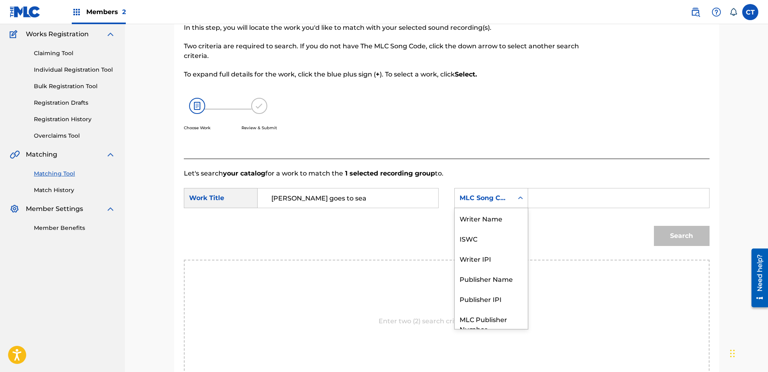
click at [465, 190] on div "MLC Song Code" at bounding box center [491, 198] width 74 height 20
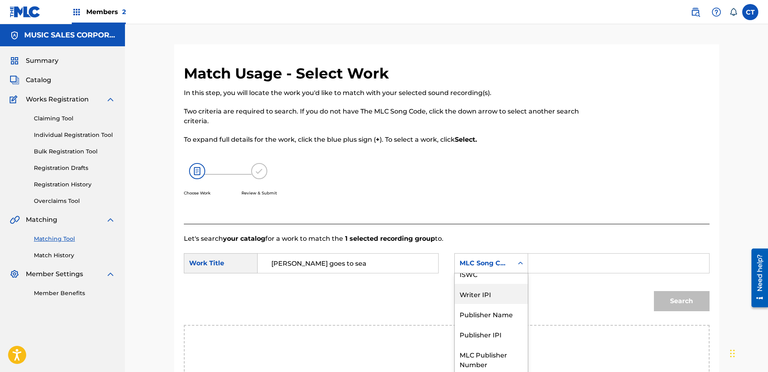
scroll to position [0, 0]
click at [479, 286] on div "Writer Name" at bounding box center [491, 284] width 73 height 20
click at [539, 270] on input "Search Form" at bounding box center [618, 263] width 167 height 19
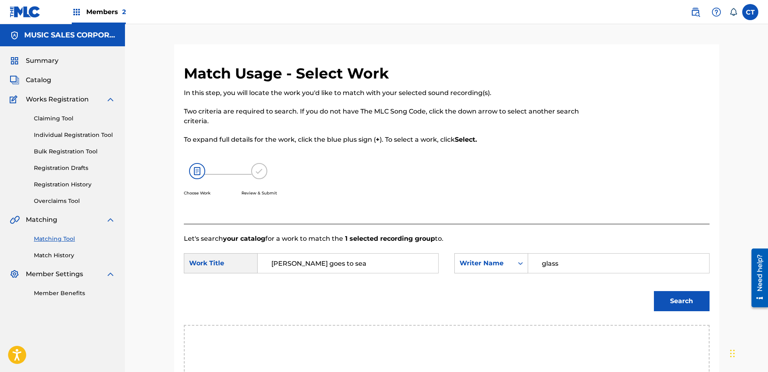
click at [665, 301] on button "Search" at bounding box center [682, 301] width 56 height 20
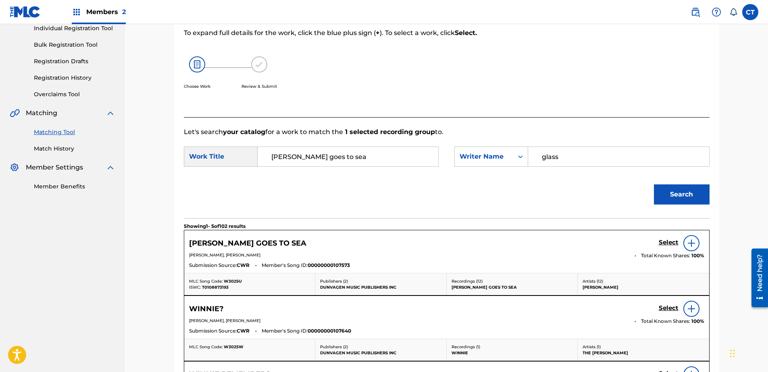
scroll to position [121, 0]
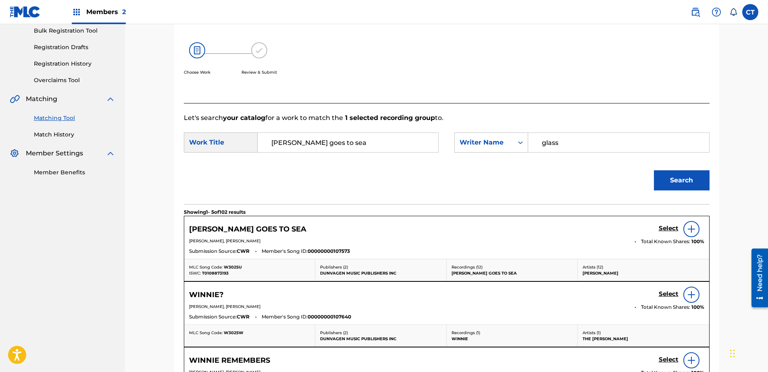
click at [670, 227] on h5 "Select" at bounding box center [669, 229] width 20 height 8
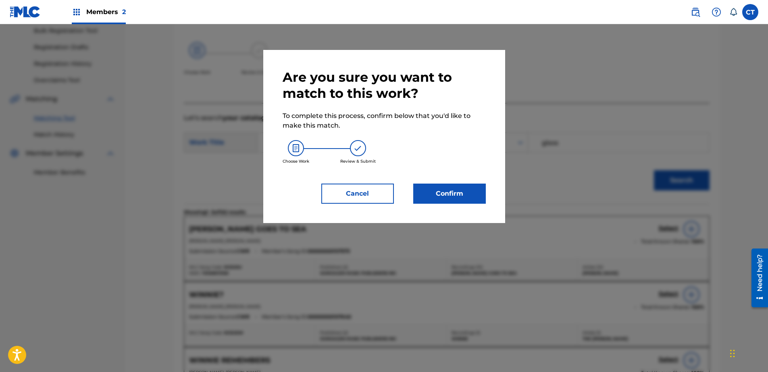
click at [448, 201] on button "Confirm" at bounding box center [449, 194] width 73 height 20
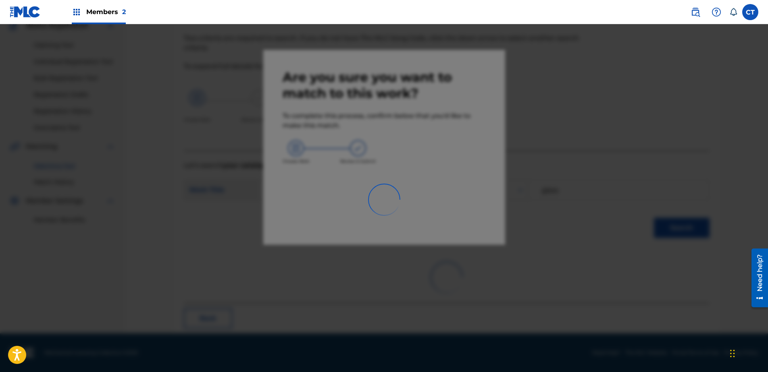
scroll to position [21, 0]
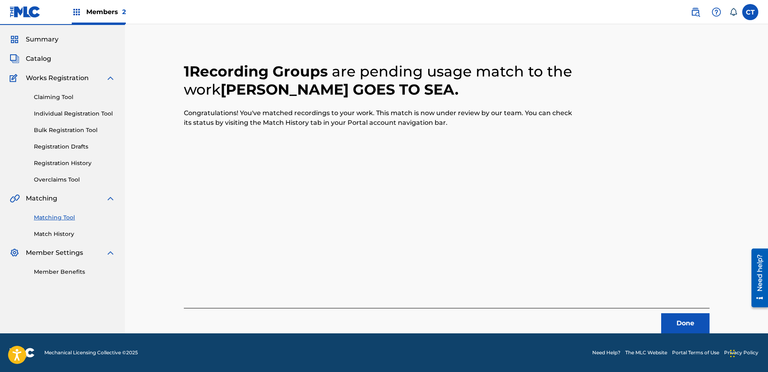
click at [674, 326] on button "Done" at bounding box center [685, 324] width 48 height 20
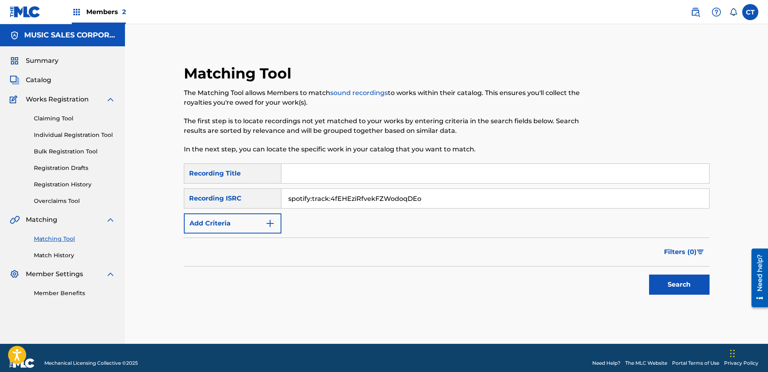
click at [433, 201] on input "spotify:track:4fEHEziRfvekFZWodoqDEo" at bounding box center [495, 198] width 428 height 19
drag, startPoint x: 433, startPoint y: 201, endPoint x: 418, endPoint y: 200, distance: 14.5
click at [418, 200] on input "spotify:track:4fEHEziRfvekFZWodoqDEo" at bounding box center [495, 198] width 428 height 19
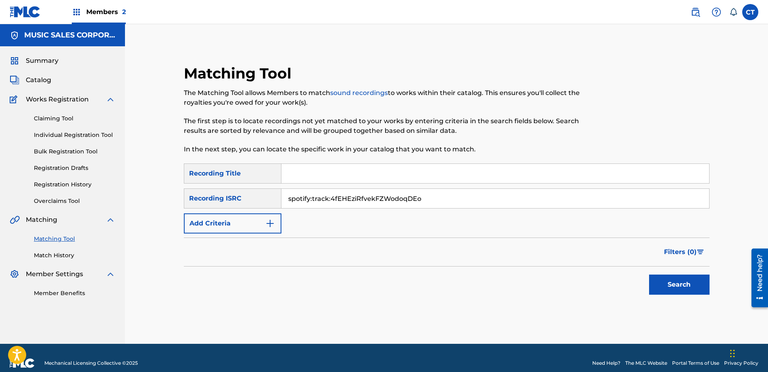
click at [418, 200] on input "spotify:track:4fEHEziRfvekFZWodoqDEo" at bounding box center [495, 198] width 428 height 19
click at [671, 289] on button "Search" at bounding box center [679, 285] width 60 height 20
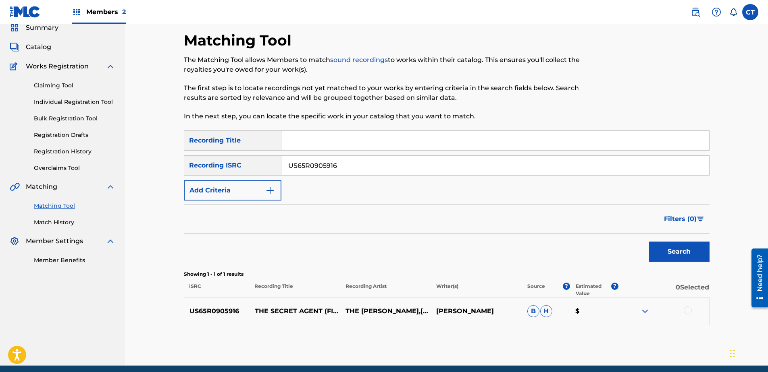
scroll to position [65, 0]
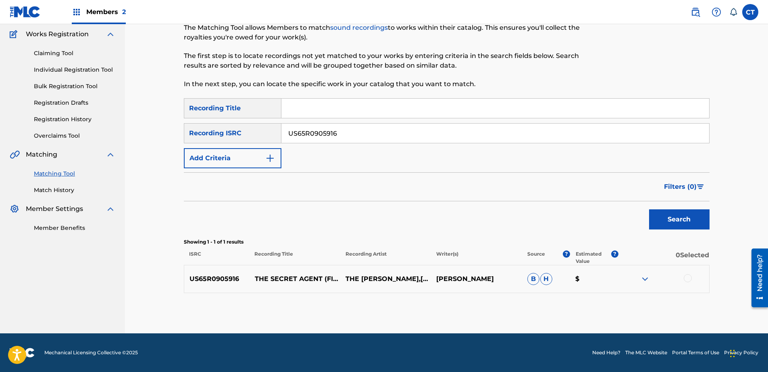
click at [690, 280] on div at bounding box center [688, 279] width 8 height 8
click at [605, 304] on button "Match 1 Group" at bounding box center [566, 307] width 89 height 20
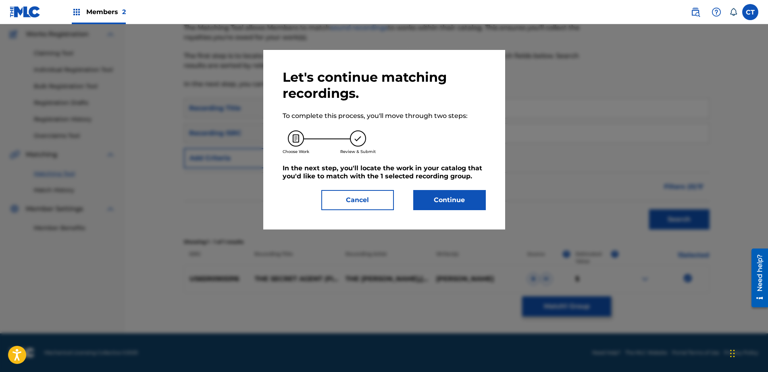
click at [453, 201] on button "Continue" at bounding box center [449, 200] width 73 height 20
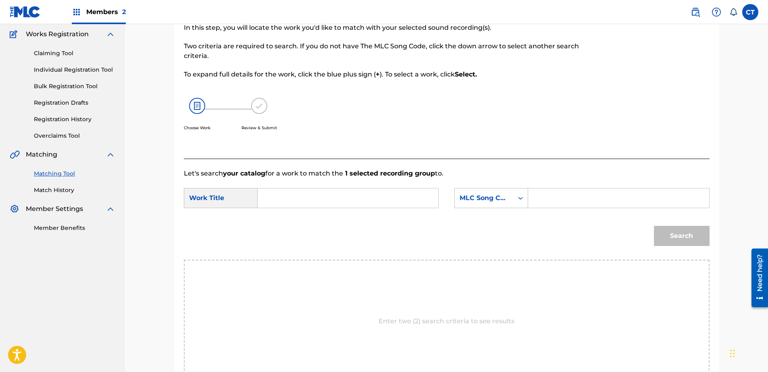
click at [389, 206] on input "Search Form" at bounding box center [347, 198] width 167 height 19
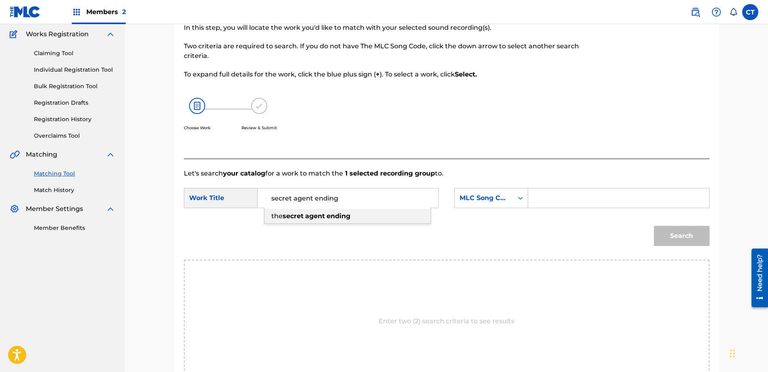
click at [394, 217] on div "the secret agent ending" at bounding box center [347, 216] width 166 height 15
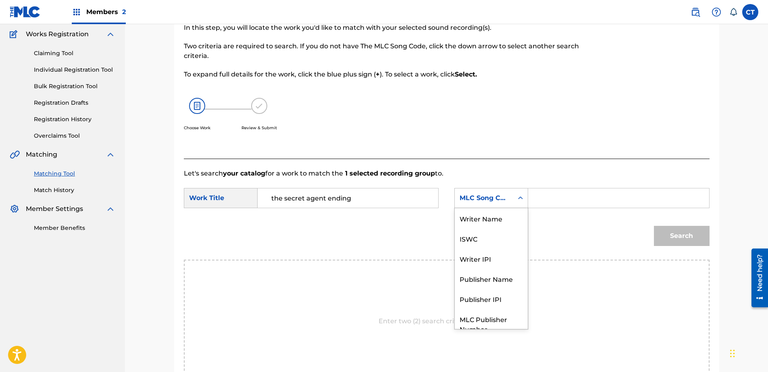
click at [467, 198] on div "MLC Song Code" at bounding box center [484, 198] width 49 height 10
click at [487, 215] on div "Writer Name" at bounding box center [491, 218] width 73 height 20
drag, startPoint x: 544, startPoint y: 203, endPoint x: 554, endPoint y: 203, distance: 10.5
click at [544, 203] on input "Search Form" at bounding box center [618, 198] width 167 height 19
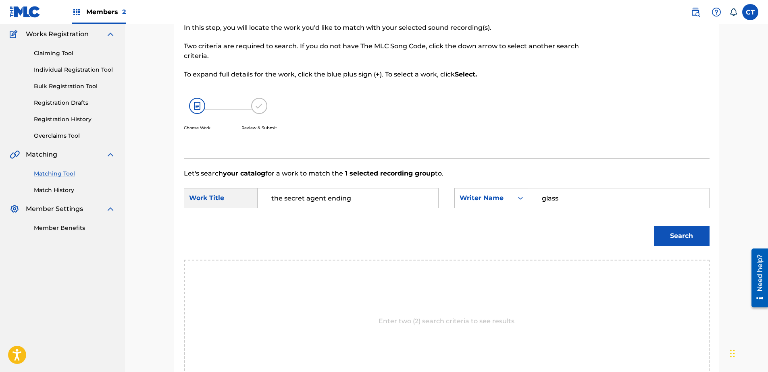
click at [682, 233] on button "Search" at bounding box center [682, 236] width 56 height 20
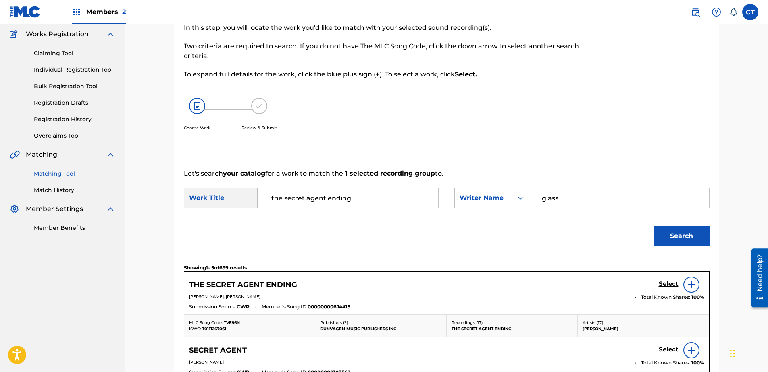
click at [667, 281] on h5 "Select" at bounding box center [669, 285] width 20 height 8
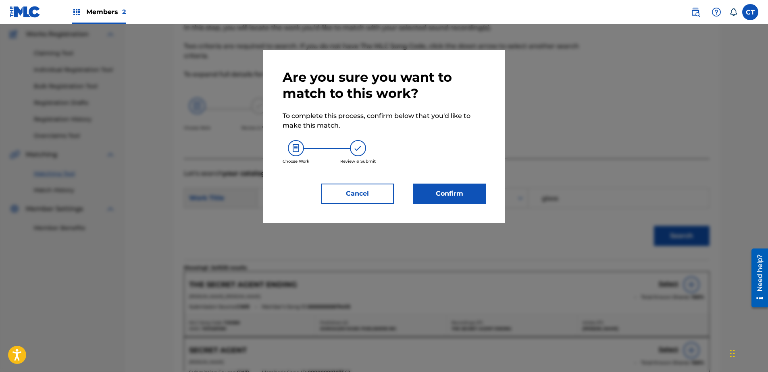
click at [469, 204] on button "Confirm" at bounding box center [449, 194] width 73 height 20
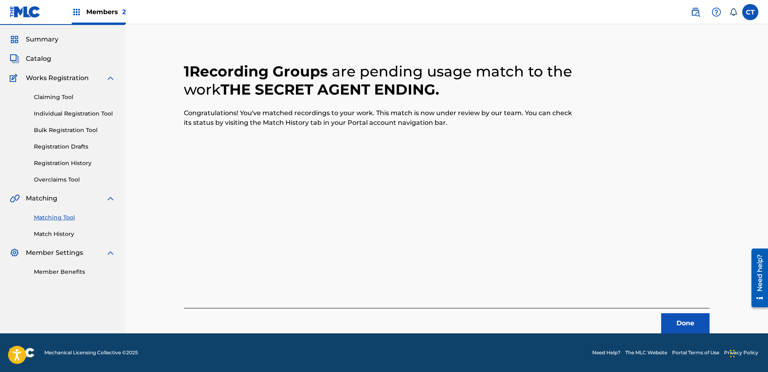
scroll to position [21, 0]
click at [695, 333] on button "Done" at bounding box center [685, 324] width 48 height 20
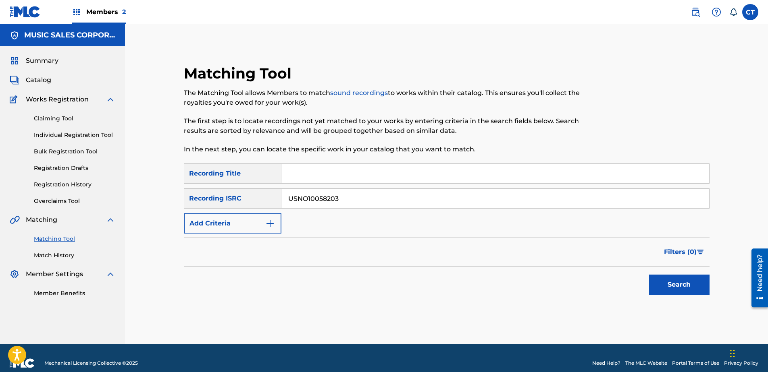
click at [653, 286] on button "Search" at bounding box center [679, 285] width 60 height 20
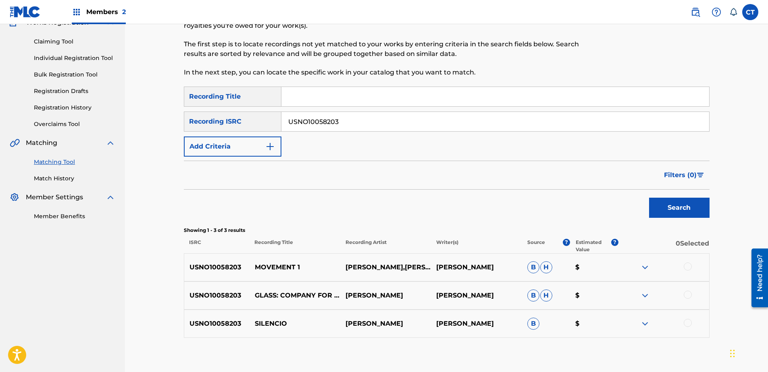
scroll to position [81, 0]
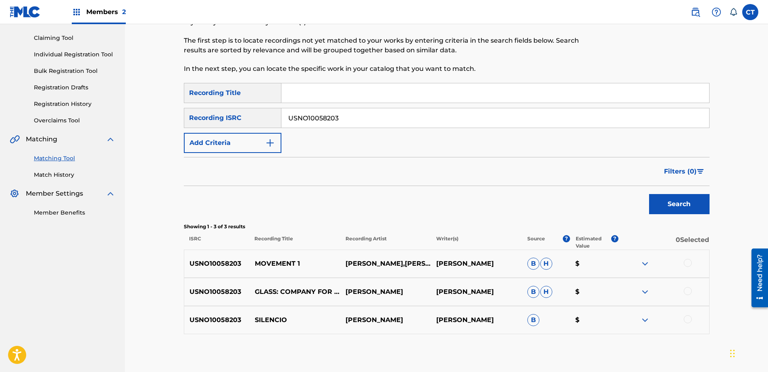
click at [688, 264] on div at bounding box center [688, 263] width 8 height 8
click at [686, 291] on div at bounding box center [688, 291] width 8 height 8
click at [686, 320] on div at bounding box center [688, 320] width 8 height 8
click at [586, 302] on button "Match 3 Groups" at bounding box center [566, 307] width 89 height 20
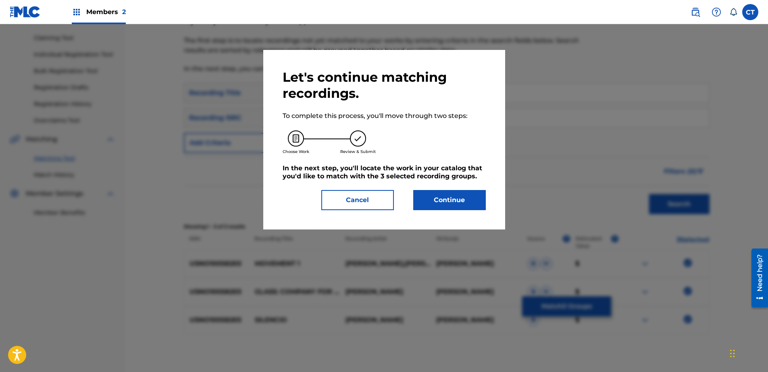
click at [463, 200] on button "Continue" at bounding box center [449, 200] width 73 height 20
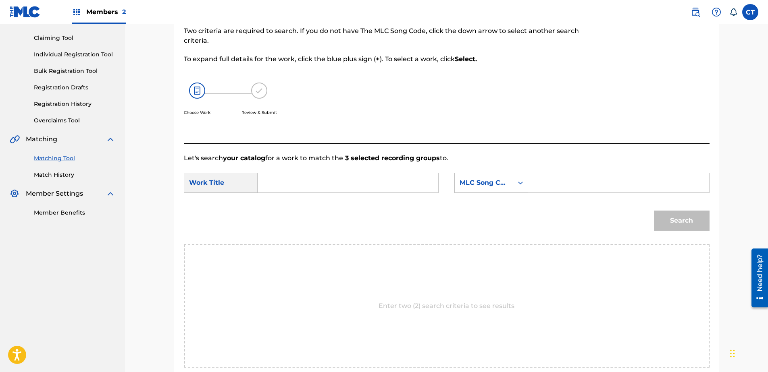
click at [357, 175] on input "Search Form" at bounding box center [347, 182] width 167 height 19
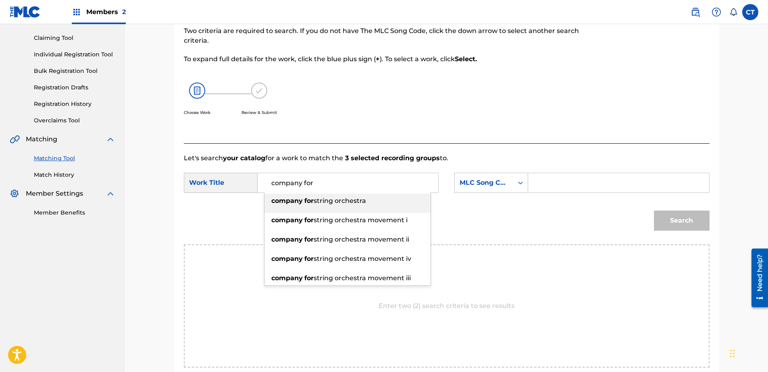
click at [355, 199] on span "string orchestra" at bounding box center [340, 201] width 52 height 8
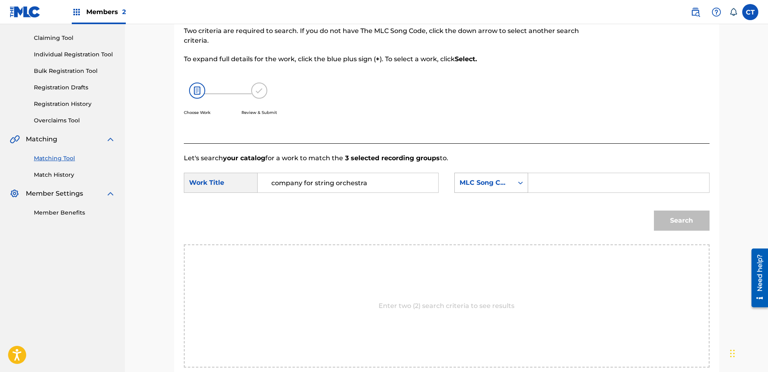
click at [458, 176] on div "MLC Song Code" at bounding box center [484, 182] width 58 height 15
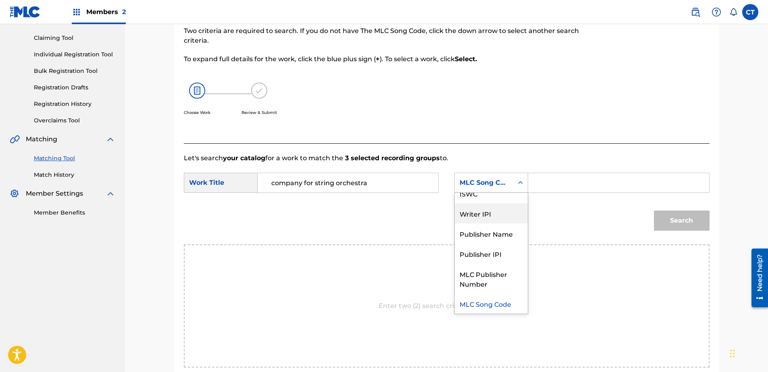
scroll to position [0, 0]
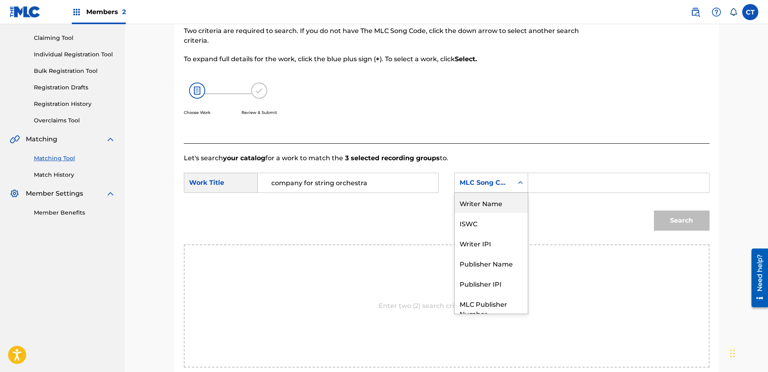
click at [491, 209] on div "Writer Name" at bounding box center [491, 203] width 73 height 20
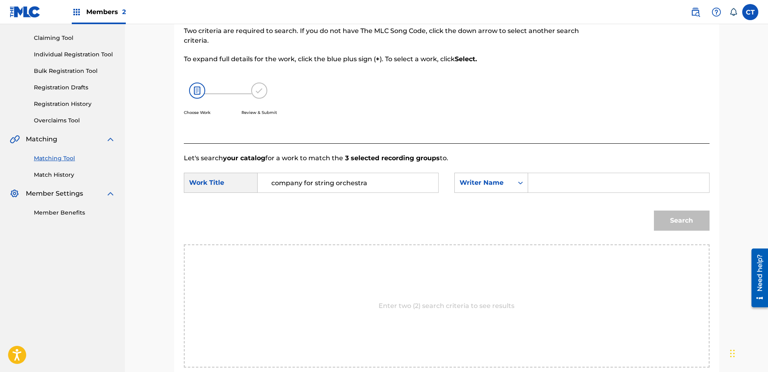
click at [574, 186] on input "Search Form" at bounding box center [618, 182] width 167 height 19
click at [648, 210] on div "Search" at bounding box center [447, 224] width 526 height 42
click at [661, 219] on button "Search" at bounding box center [682, 221] width 56 height 20
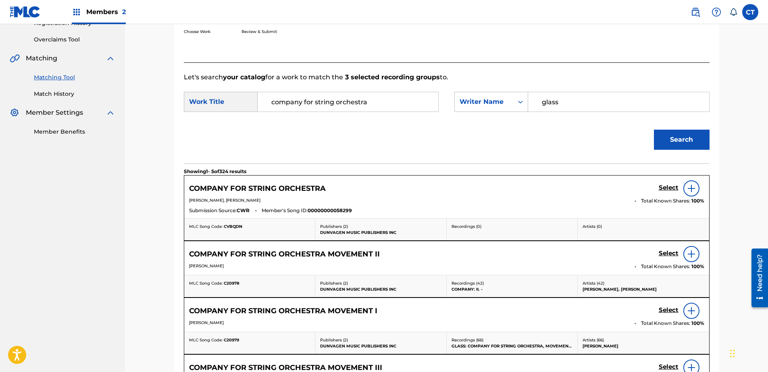
scroll to position [202, 0]
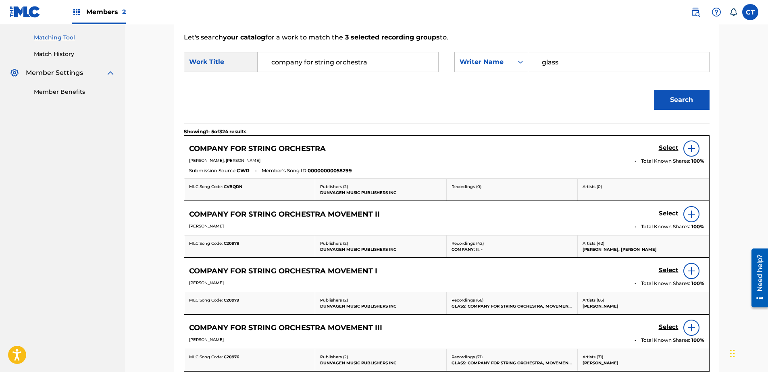
click at [664, 152] on h5 "Select" at bounding box center [669, 148] width 20 height 8
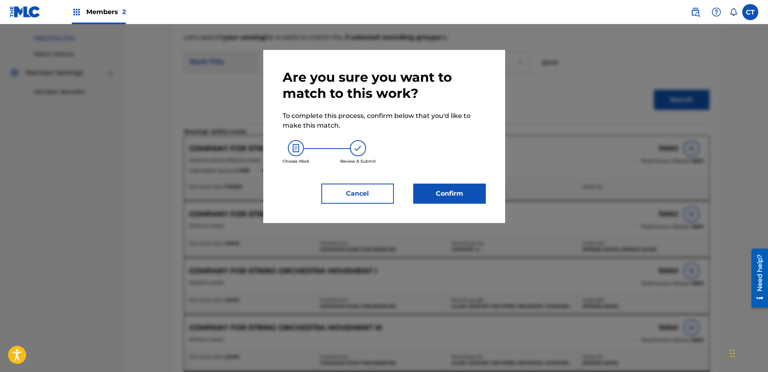
click at [427, 201] on button "Confirm" at bounding box center [449, 194] width 73 height 20
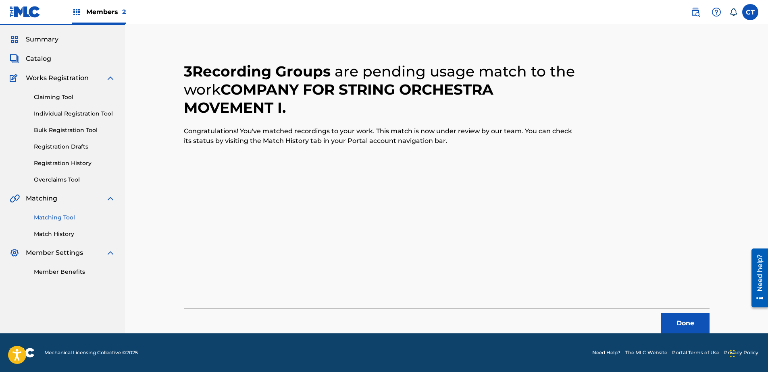
scroll to position [21, 0]
click at [702, 317] on button "Done" at bounding box center [685, 324] width 48 height 20
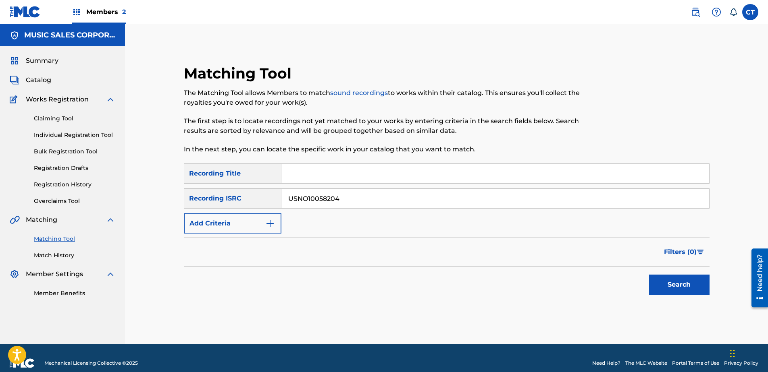
click at [645, 286] on div "Search" at bounding box center [677, 283] width 64 height 32
click at [659, 286] on button "Search" at bounding box center [679, 285] width 60 height 20
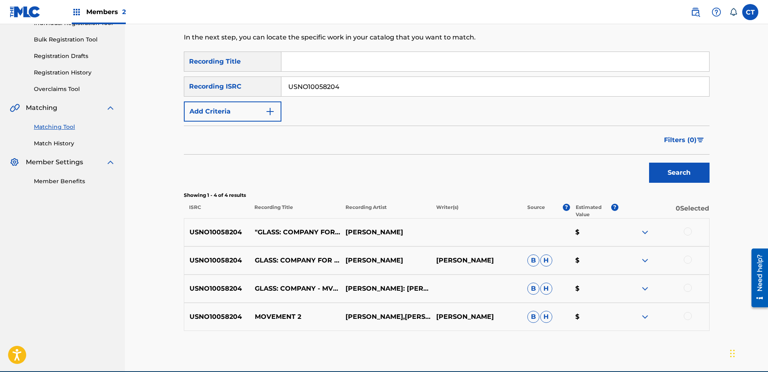
scroll to position [121, 0]
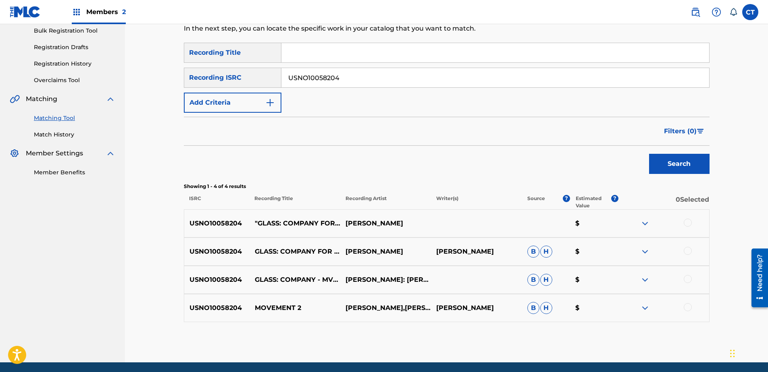
click at [687, 226] on div at bounding box center [688, 223] width 8 height 8
click at [686, 251] on div at bounding box center [688, 251] width 8 height 8
click at [688, 282] on div at bounding box center [688, 279] width 8 height 8
click at [689, 304] on div at bounding box center [688, 308] width 8 height 8
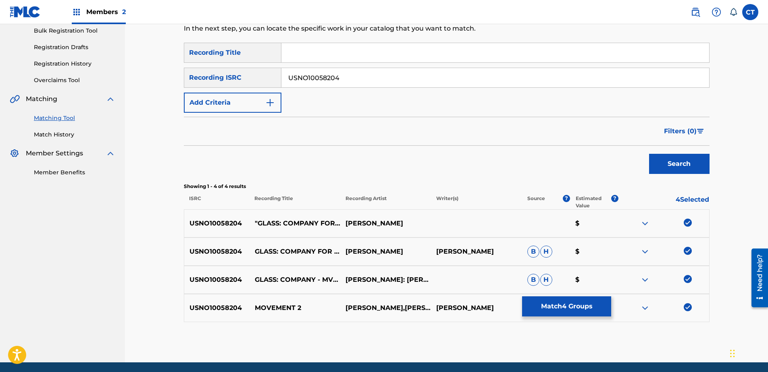
click at [596, 302] on button "Match 4 Groups" at bounding box center [566, 307] width 89 height 20
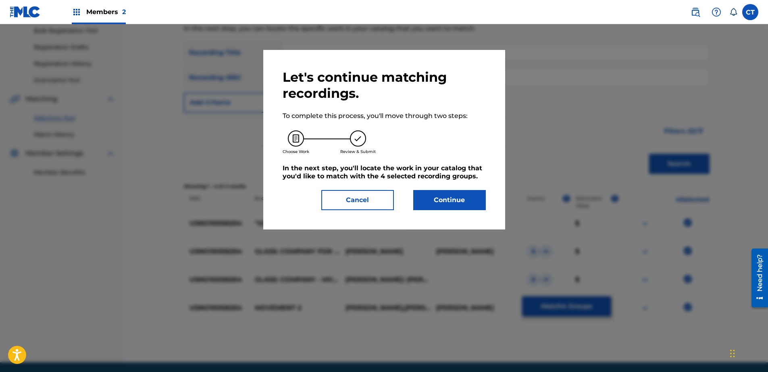
click at [436, 198] on button "Continue" at bounding box center [449, 200] width 73 height 20
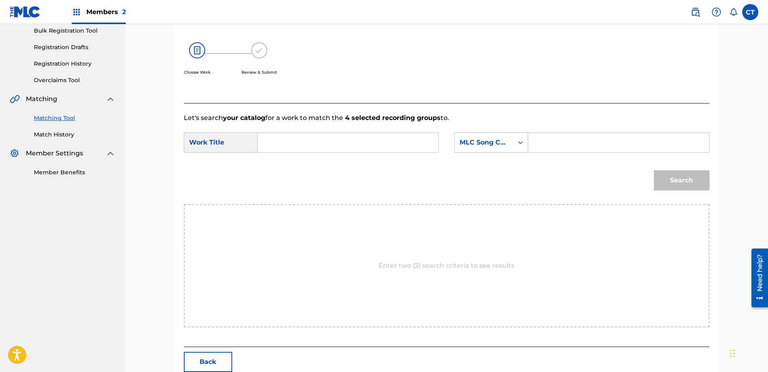
click at [353, 145] on input "Search Form" at bounding box center [347, 142] width 167 height 19
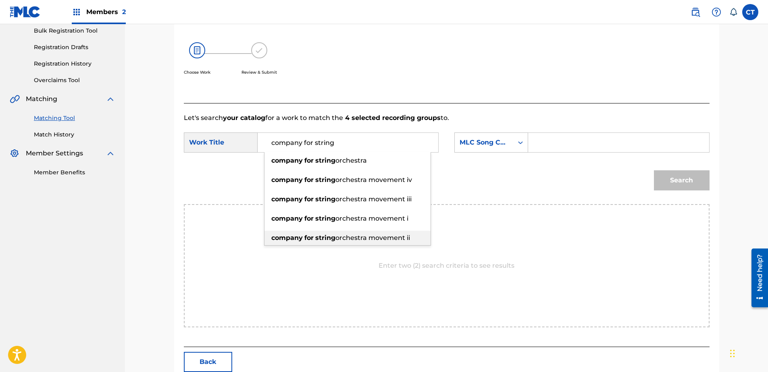
click at [384, 234] on span "orchestra movement ii" at bounding box center [372, 238] width 75 height 8
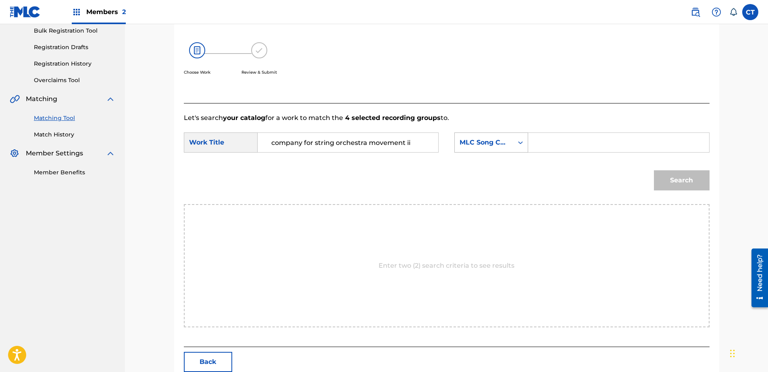
drag, startPoint x: 479, startPoint y: 141, endPoint x: 485, endPoint y: 150, distance: 10.5
click at [479, 141] on div "MLC Song Code" at bounding box center [484, 143] width 49 height 10
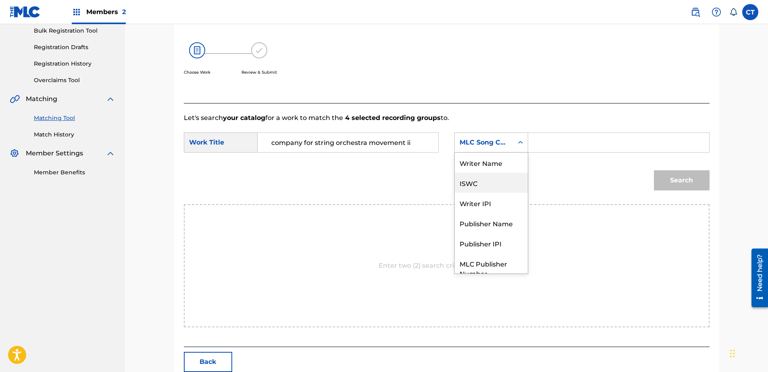
scroll to position [0, 0]
click at [492, 166] on div "Writer Name" at bounding box center [491, 163] width 73 height 20
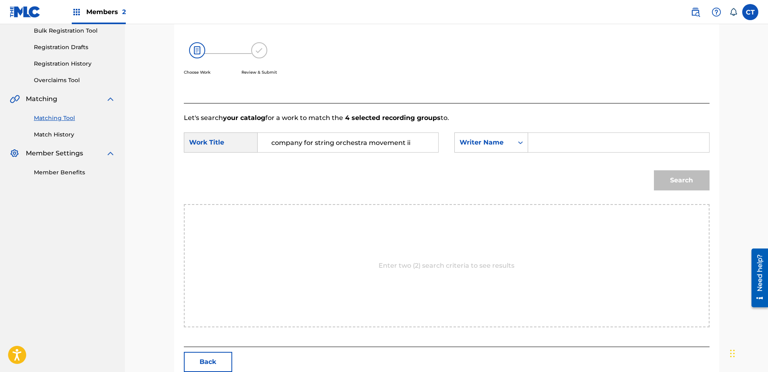
click at [587, 150] on input "Search Form" at bounding box center [618, 142] width 167 height 19
click at [662, 176] on button "Search" at bounding box center [682, 181] width 56 height 20
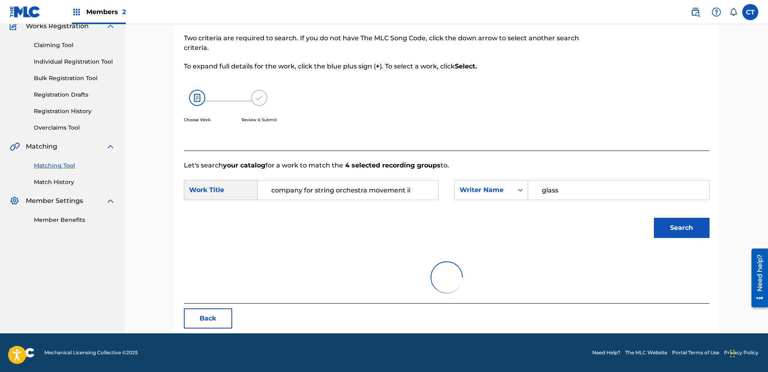
scroll to position [121, 0]
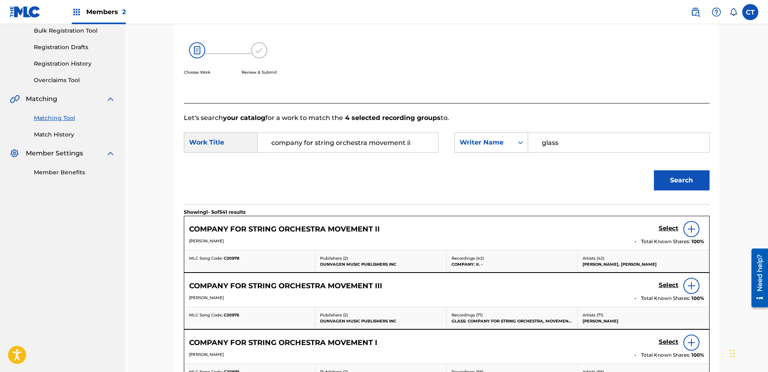
click at [666, 227] on h5 "Select" at bounding box center [669, 229] width 20 height 8
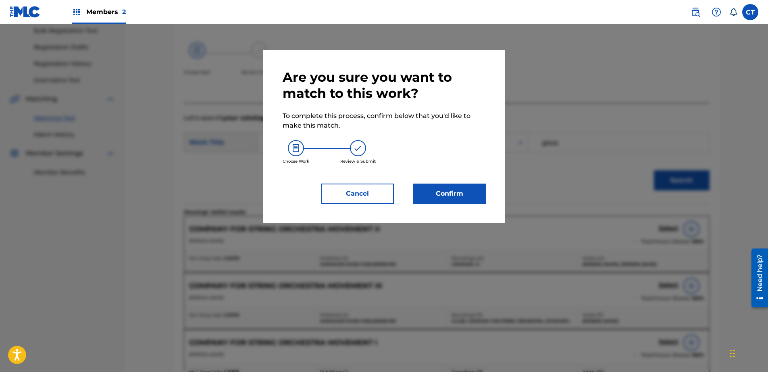
click at [465, 193] on button "Confirm" at bounding box center [449, 194] width 73 height 20
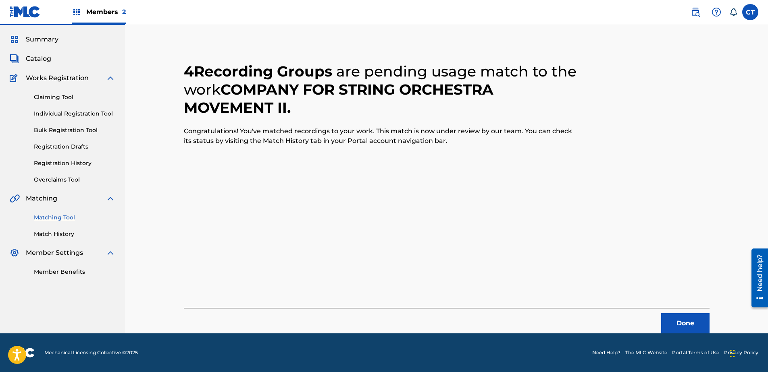
scroll to position [21, 0]
click at [675, 322] on button "Done" at bounding box center [685, 324] width 48 height 20
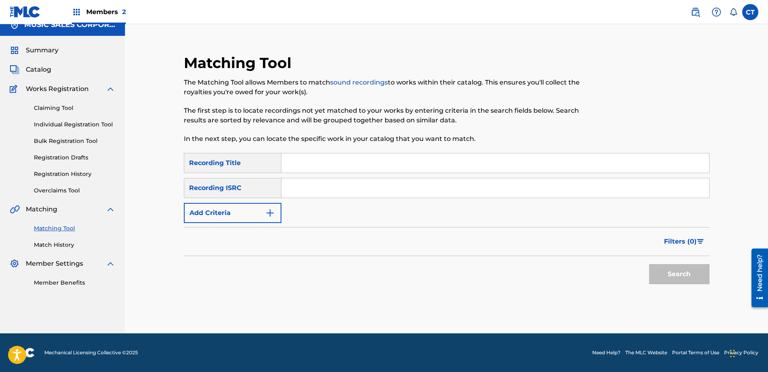
scroll to position [0, 0]
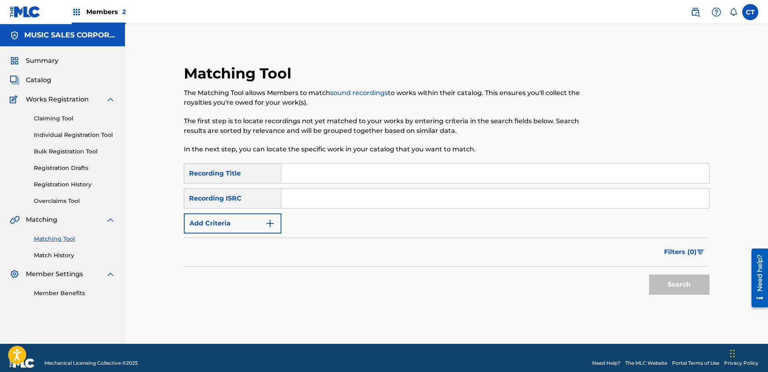
click at [25, 315] on nav "MUSIC SALES CORPORATION Summary Catalog Works Registration Claiming Tool Indivi…" at bounding box center [62, 184] width 125 height 320
click at [662, 289] on button "Search" at bounding box center [679, 285] width 60 height 20
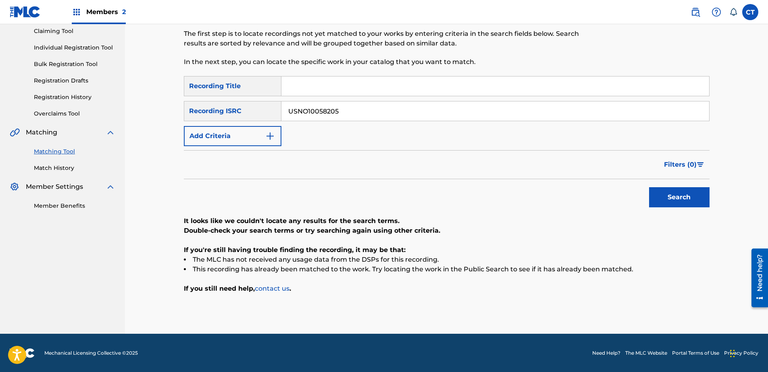
scroll to position [88, 0]
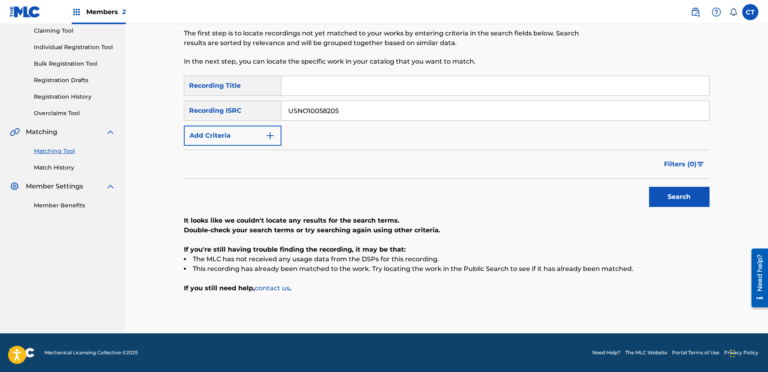
click at [348, 114] on input "USNO10058205" at bounding box center [495, 110] width 428 height 19
click at [673, 201] on button "Search" at bounding box center [679, 197] width 60 height 20
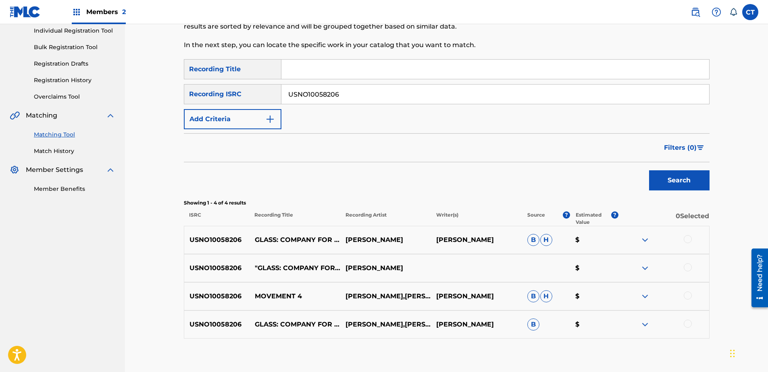
scroll to position [128, 0]
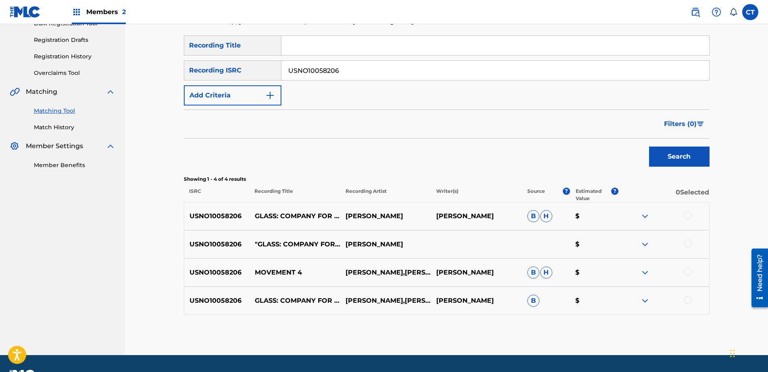
click at [688, 217] on div at bounding box center [688, 216] width 8 height 8
click at [686, 245] on div at bounding box center [688, 244] width 8 height 8
click at [688, 272] on div at bounding box center [688, 272] width 8 height 8
click at [689, 299] on div at bounding box center [688, 300] width 8 height 8
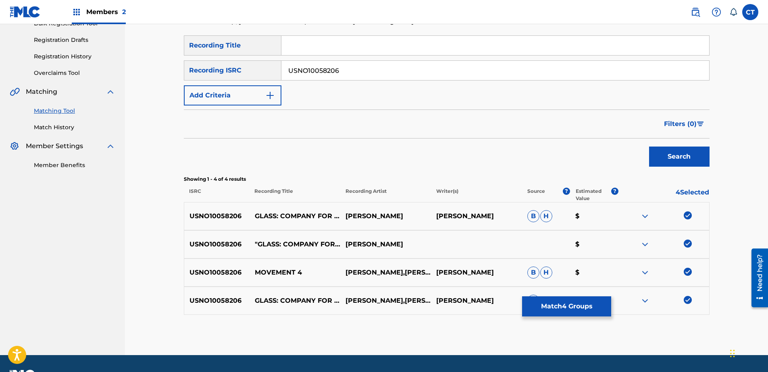
click at [582, 311] on button "Match 4 Groups" at bounding box center [566, 307] width 89 height 20
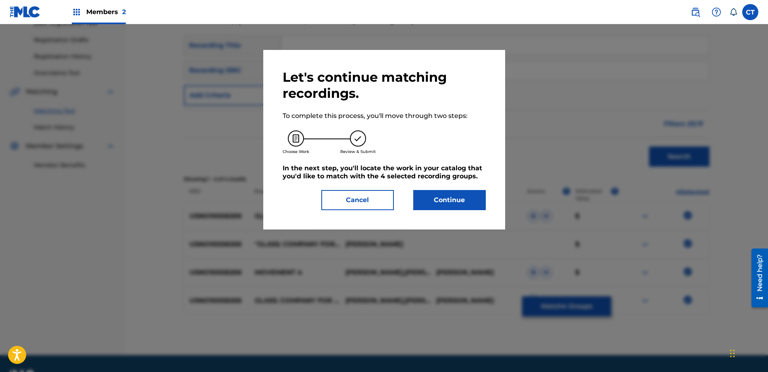
click at [464, 211] on div "Let's continue matching recordings. To complete this process, you'll move throu…" at bounding box center [384, 140] width 242 height 180
click at [464, 207] on button "Continue" at bounding box center [449, 200] width 73 height 20
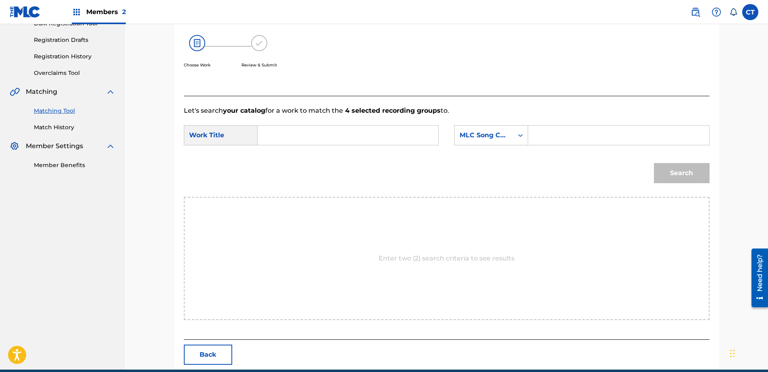
click at [364, 139] on input "Search Form" at bounding box center [347, 135] width 167 height 19
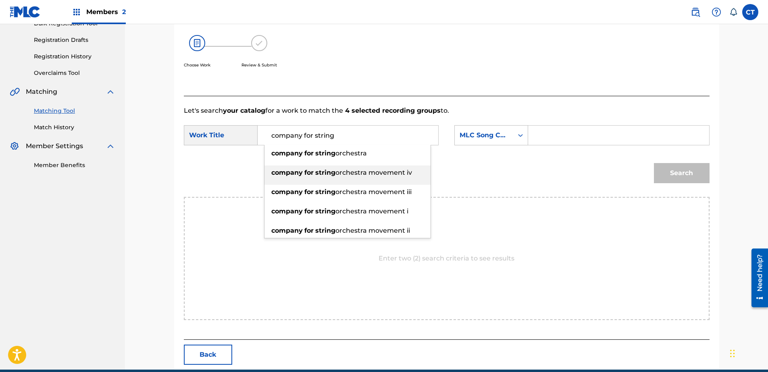
click at [398, 176] on span "orchestra movement iv" at bounding box center [373, 173] width 77 height 8
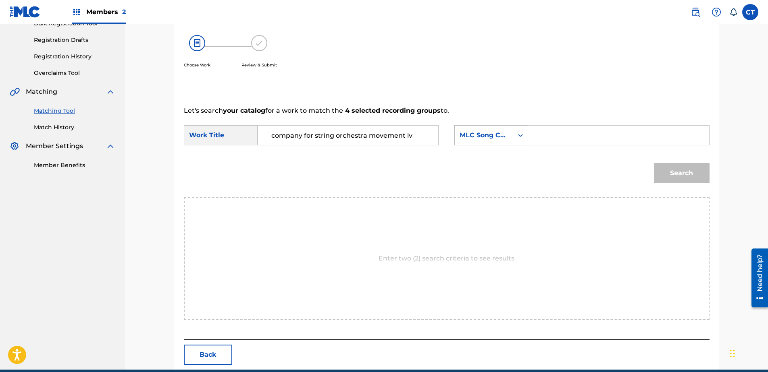
click at [474, 138] on div "MLC Song Code" at bounding box center [484, 136] width 49 height 10
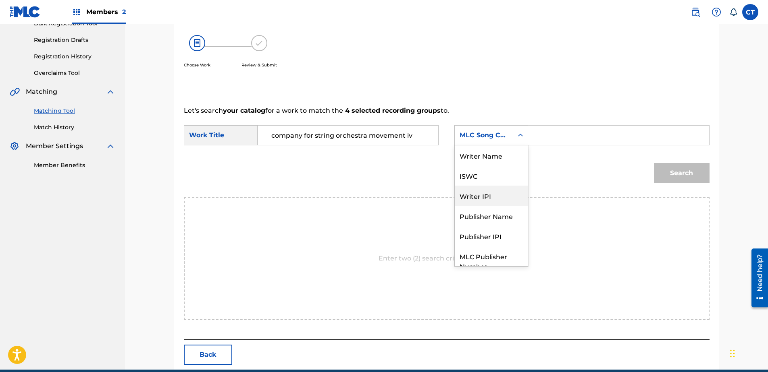
scroll to position [0, 0]
click at [497, 158] on div "Writer Name" at bounding box center [491, 156] width 73 height 20
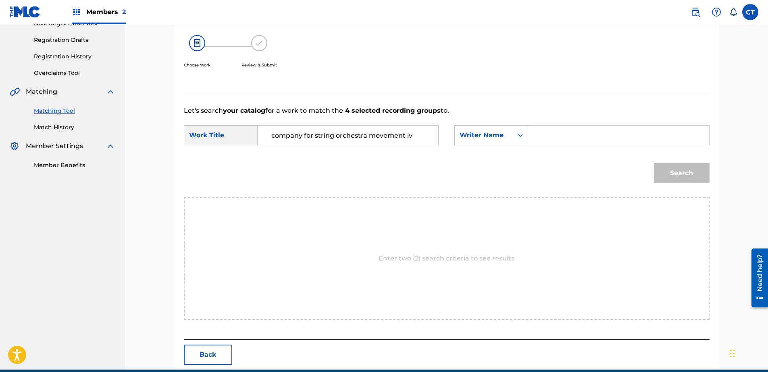
click at [581, 139] on input "Search Form" at bounding box center [618, 135] width 167 height 19
click at [682, 167] on button "Search" at bounding box center [682, 173] width 56 height 20
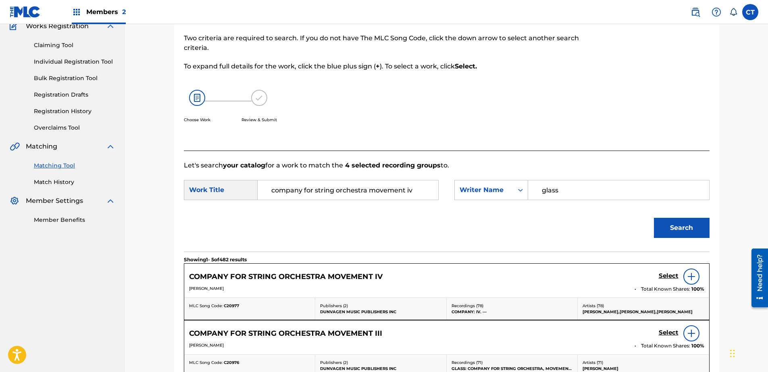
scroll to position [128, 0]
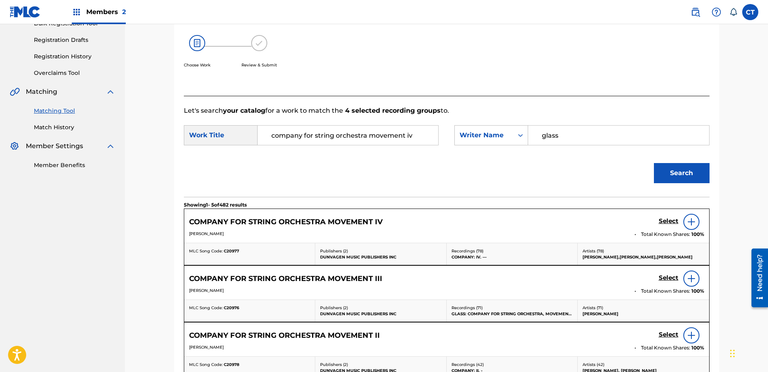
click at [665, 222] on h5 "Select" at bounding box center [669, 222] width 20 height 8
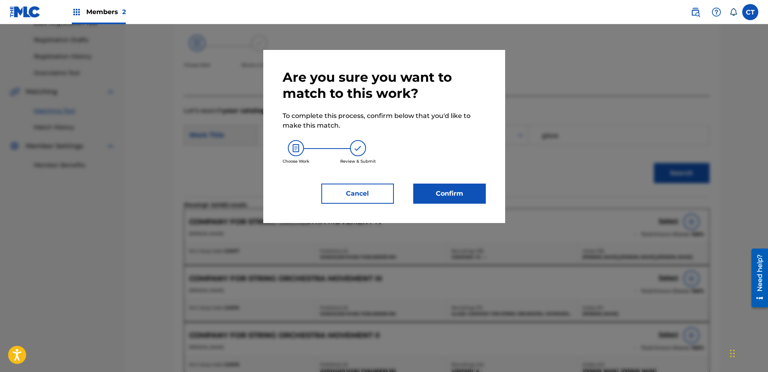
click at [431, 193] on button "Confirm" at bounding box center [449, 194] width 73 height 20
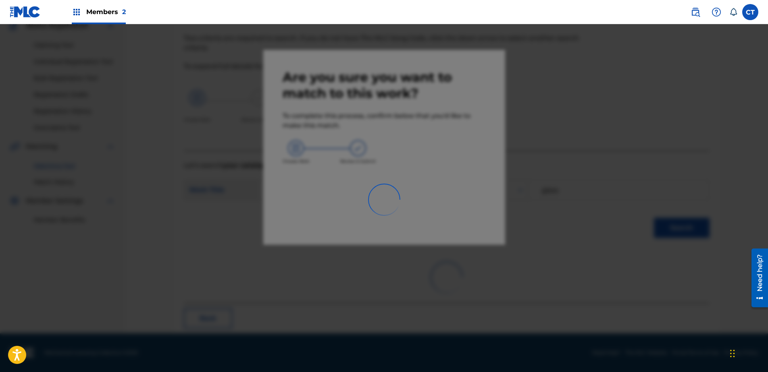
scroll to position [21, 0]
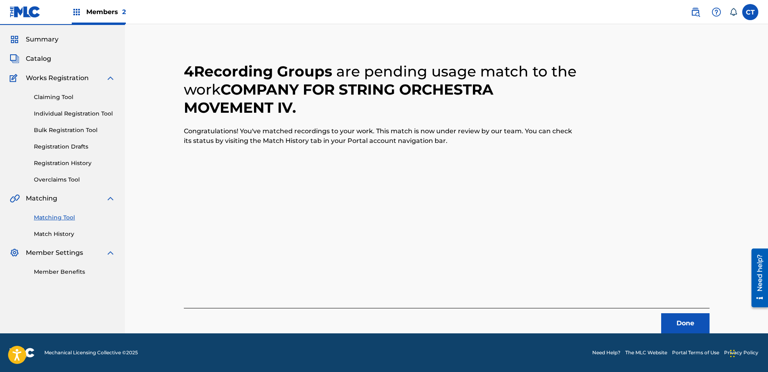
click at [684, 316] on button "Done" at bounding box center [685, 324] width 48 height 20
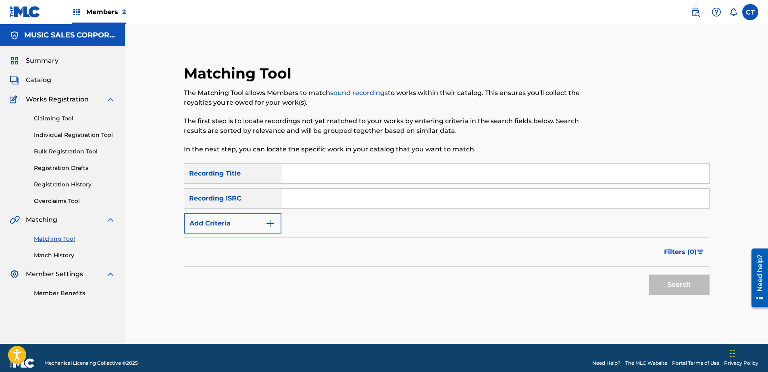
drag, startPoint x: 367, startPoint y: 187, endPoint x: 378, endPoint y: 203, distance: 19.5
click at [653, 291] on button "Search" at bounding box center [679, 285] width 60 height 20
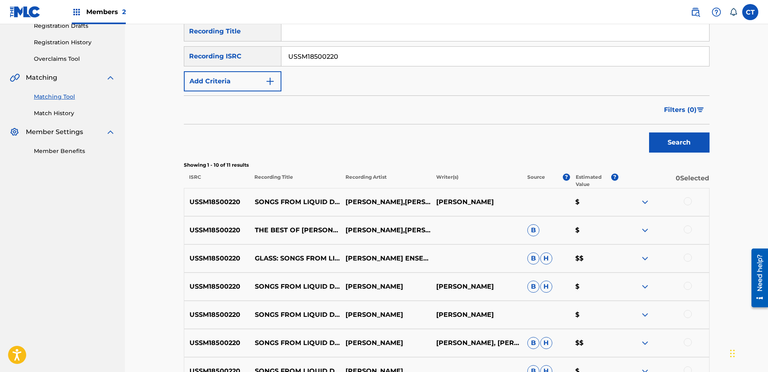
scroll to position [223, 0]
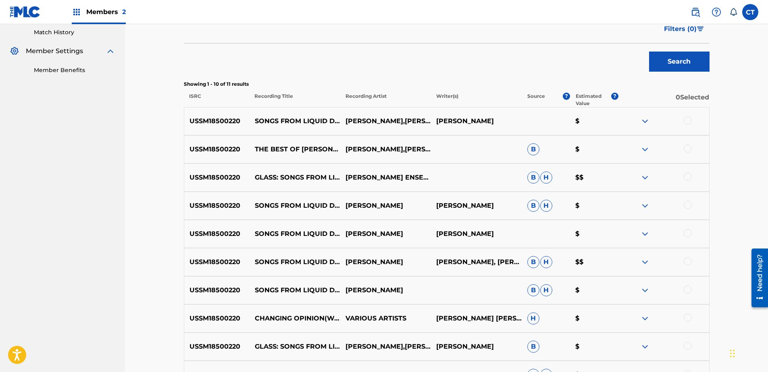
click at [686, 121] on div at bounding box center [688, 120] width 8 height 8
click at [685, 146] on div at bounding box center [688, 149] width 8 height 8
click at [688, 180] on div at bounding box center [688, 177] width 8 height 8
click at [688, 200] on div "USSM18500220 SONGS FROM LIQUID DAYS: NO. 1, CHANGING OPINION [PERSON_NAME] [PER…" at bounding box center [447, 206] width 526 height 28
click at [687, 207] on div at bounding box center [688, 205] width 8 height 8
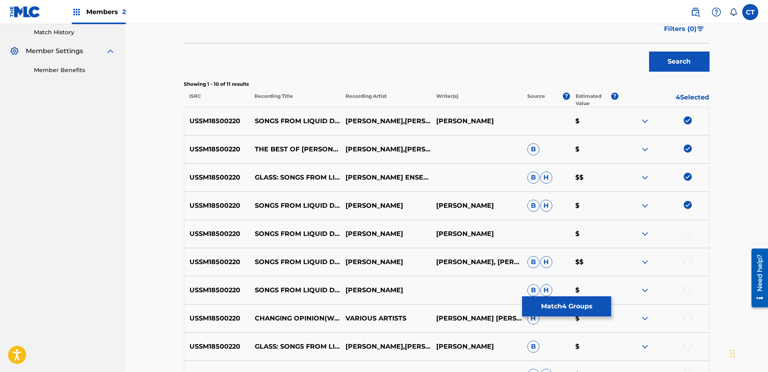
click at [690, 235] on div at bounding box center [688, 233] width 8 height 8
click at [688, 261] on div at bounding box center [688, 262] width 8 height 8
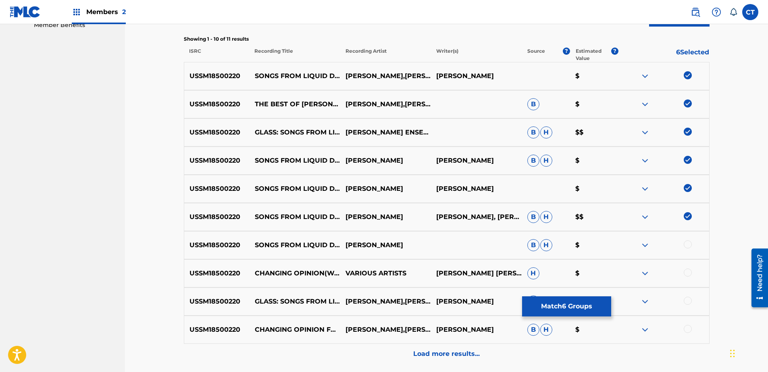
scroll to position [304, 0]
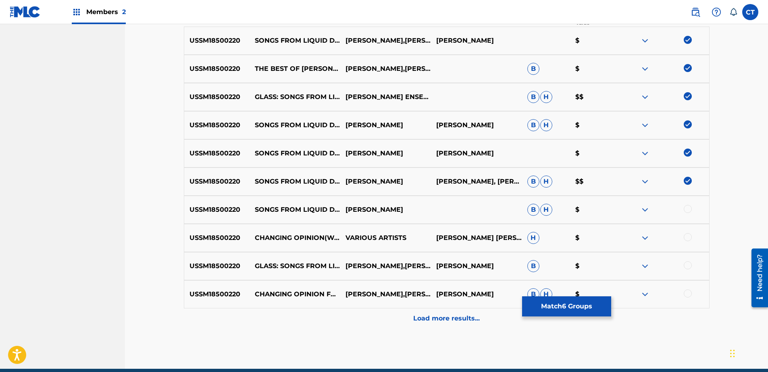
click at [688, 210] on div at bounding box center [688, 209] width 8 height 8
click at [684, 238] on div at bounding box center [688, 237] width 8 height 8
click at [688, 267] on div at bounding box center [688, 266] width 8 height 8
click at [687, 289] on div "USSM18500220 CHANGING OPINION FOR VOICE, PIANO AND FLUTE (1986) [PERSON_NAME],[…" at bounding box center [447, 295] width 526 height 28
click at [687, 293] on div at bounding box center [688, 294] width 8 height 8
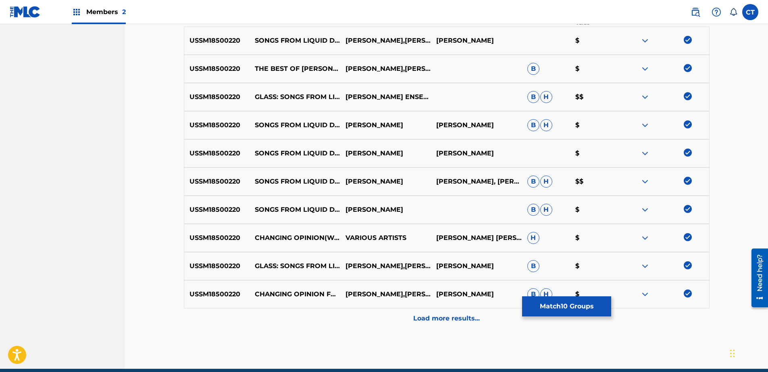
click at [674, 310] on div "Load more results..." at bounding box center [447, 319] width 526 height 20
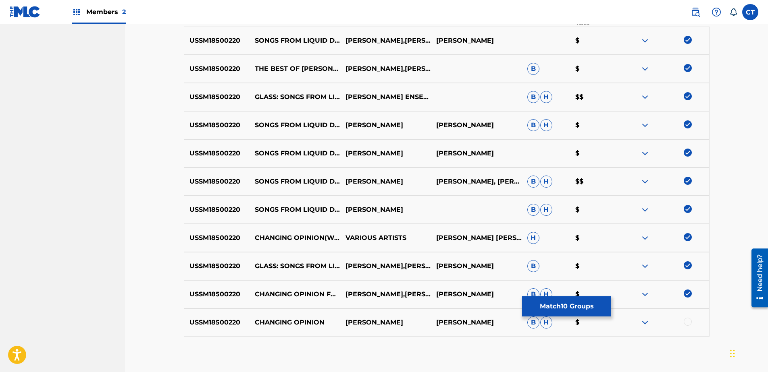
scroll to position [347, 0]
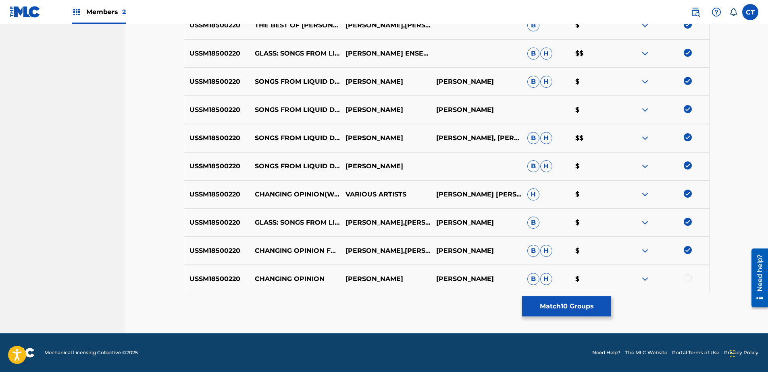
click at [690, 277] on div at bounding box center [688, 279] width 8 height 8
click at [591, 310] on button "Match 11 Groups" at bounding box center [566, 307] width 89 height 20
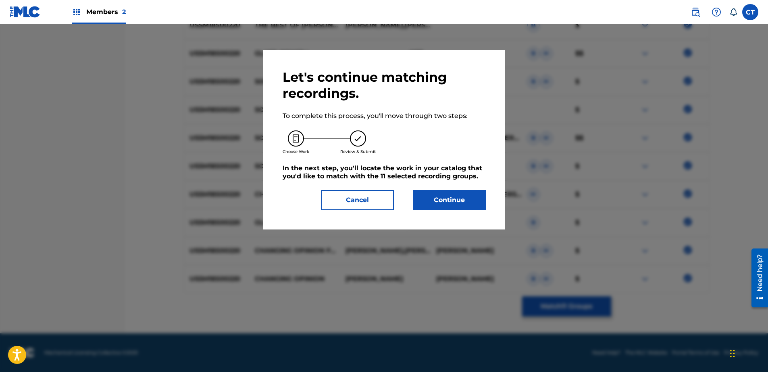
click at [457, 189] on div "Let's continue matching recordings. To complete this process, you'll move throu…" at bounding box center [384, 139] width 203 height 141
click at [454, 214] on div "Let's continue matching recordings. To complete this process, you'll move throu…" at bounding box center [384, 140] width 242 height 180
click at [437, 195] on button "Continue" at bounding box center [449, 200] width 73 height 20
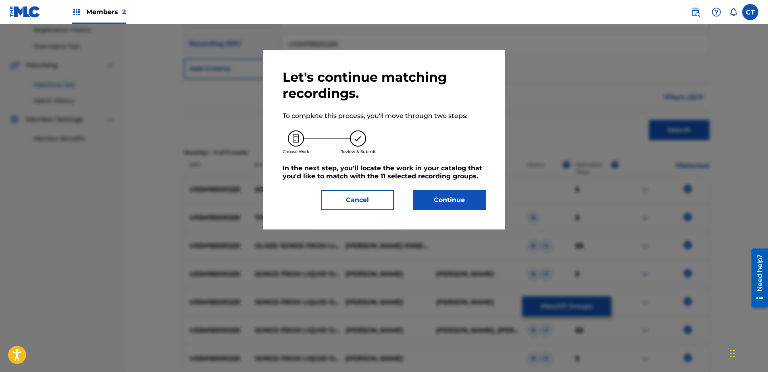
scroll to position [164, 0]
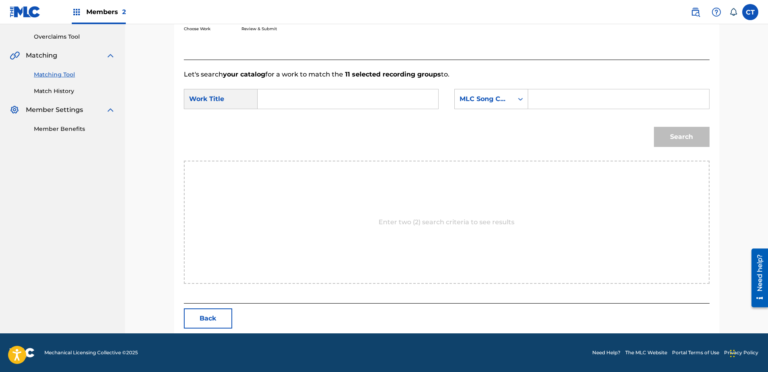
click at [294, 106] on input "Search Form" at bounding box center [347, 98] width 167 height 19
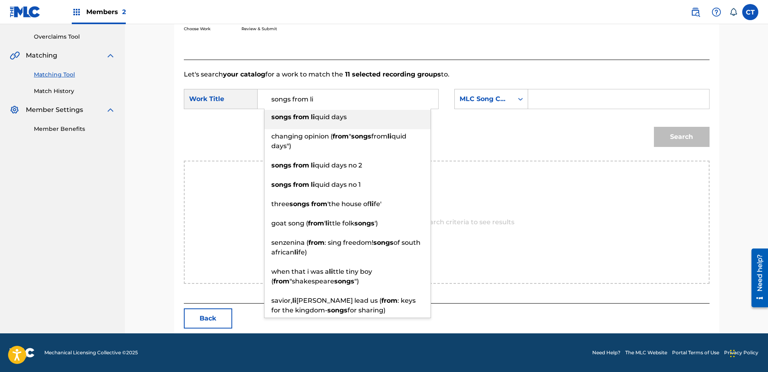
click at [314, 111] on div "songs from li quid days" at bounding box center [347, 117] width 166 height 15
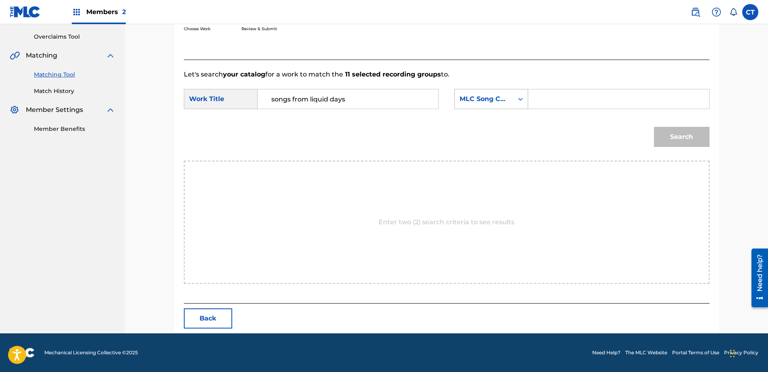
click at [489, 102] on div "MLC Song Code" at bounding box center [484, 99] width 49 height 10
click at [489, 116] on div "Writer Name" at bounding box center [491, 119] width 73 height 20
drag, startPoint x: 503, startPoint y: 112, endPoint x: 559, endPoint y: 104, distance: 56.7
click at [559, 103] on input "Search Form" at bounding box center [618, 98] width 167 height 19
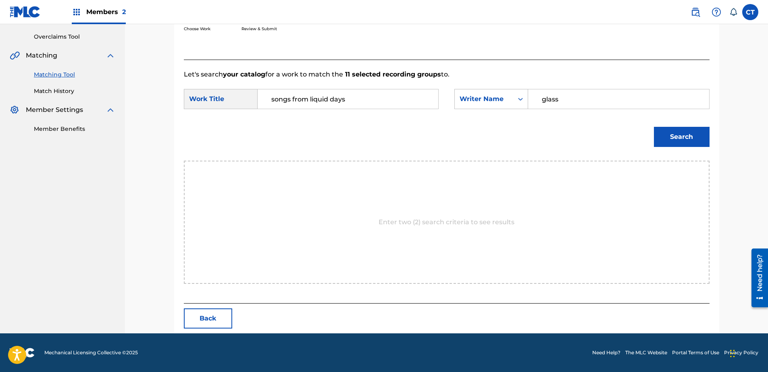
click at [662, 139] on button "Search" at bounding box center [682, 137] width 56 height 20
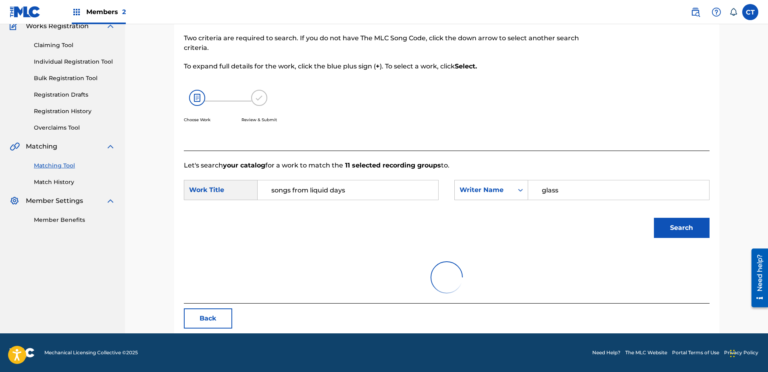
scroll to position [164, 0]
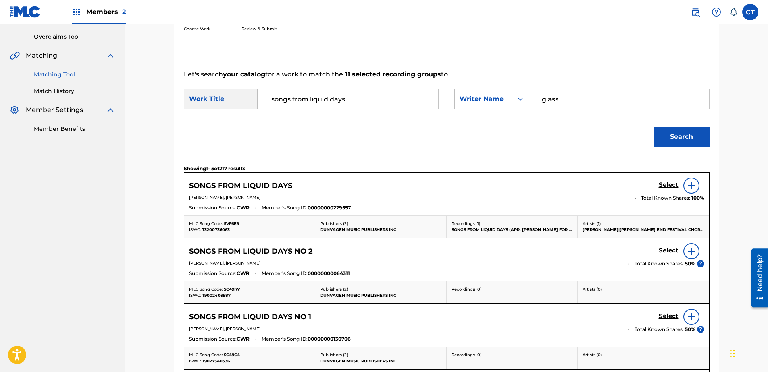
click at [659, 189] on h5 "Select" at bounding box center [669, 185] width 20 height 8
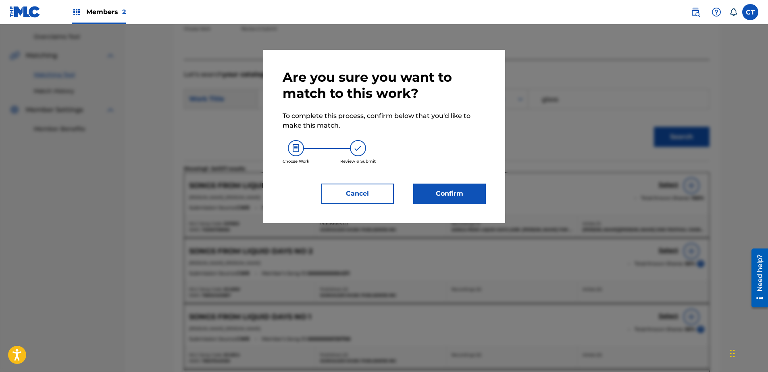
click at [464, 193] on button "Confirm" at bounding box center [449, 194] width 73 height 20
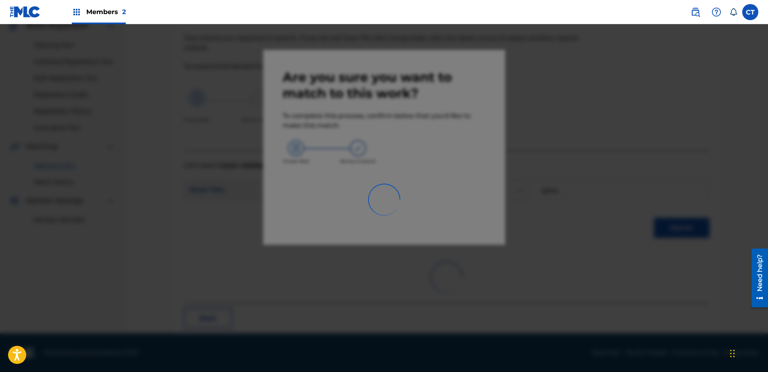
scroll to position [73, 0]
click at [700, 312] on div at bounding box center [384, 210] width 768 height 372
click at [679, 295] on div at bounding box center [384, 210] width 768 height 372
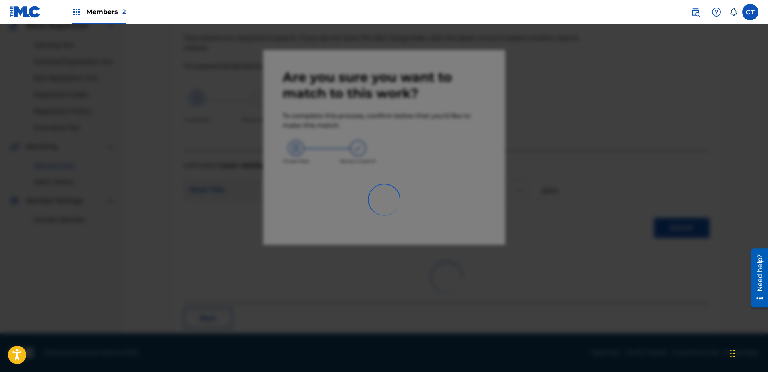
click at [679, 294] on div at bounding box center [384, 210] width 768 height 372
click at [380, 317] on div at bounding box center [384, 210] width 768 height 372
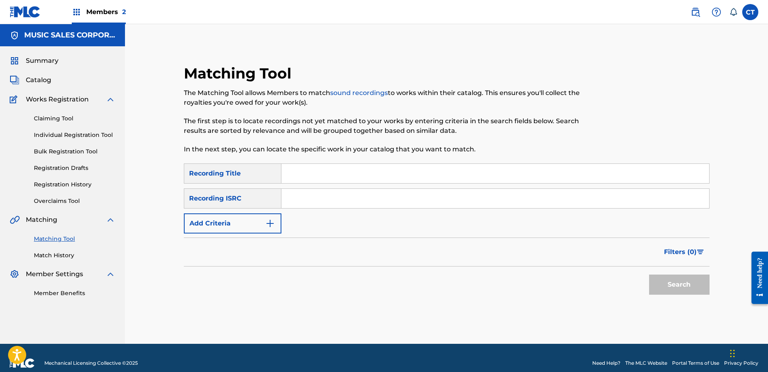
paste input "USSM18500220"
type input "USSM18500220"
click at [683, 287] on button "Search" at bounding box center [679, 285] width 60 height 20
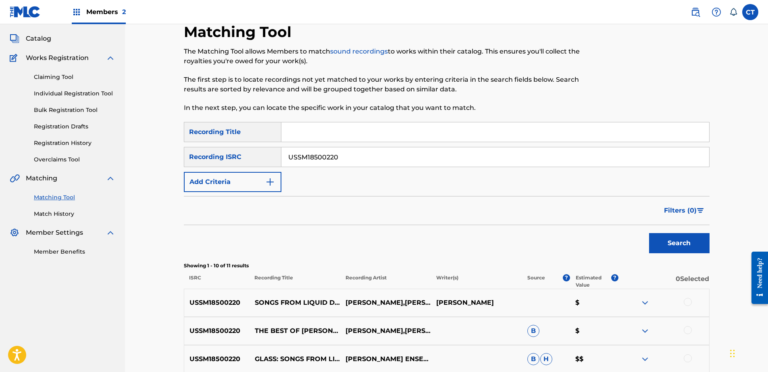
scroll to position [81, 0]
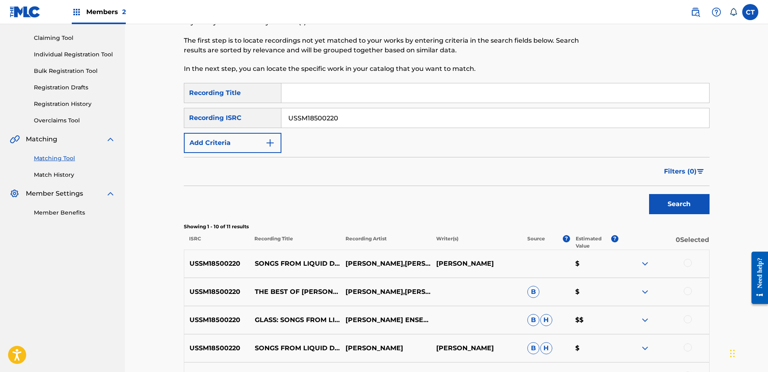
click at [686, 261] on div at bounding box center [688, 263] width 8 height 8
click at [686, 293] on div at bounding box center [688, 291] width 8 height 8
click at [687, 317] on div at bounding box center [688, 320] width 8 height 8
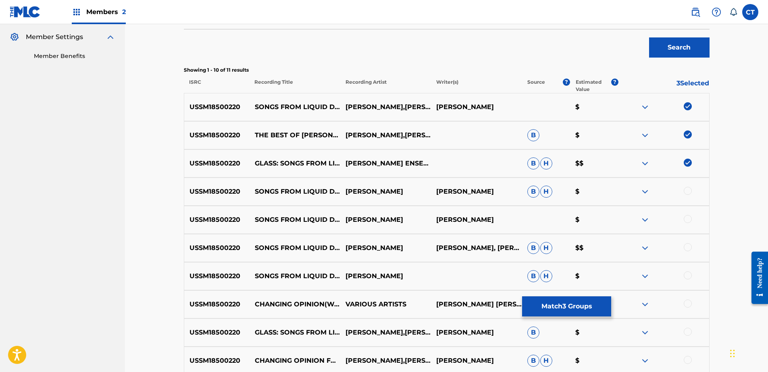
scroll to position [242, 0]
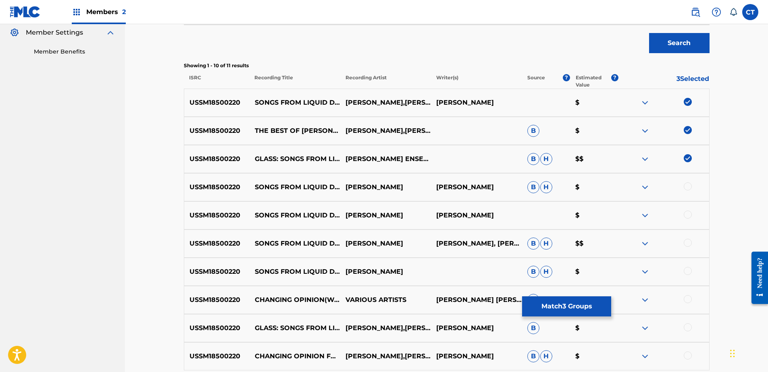
click at [689, 187] on div at bounding box center [688, 187] width 8 height 8
click at [686, 219] on div at bounding box center [663, 216] width 91 height 10
click at [686, 217] on div at bounding box center [688, 215] width 8 height 8
click at [687, 243] on div at bounding box center [688, 243] width 8 height 8
click at [688, 267] on div at bounding box center [688, 271] width 8 height 8
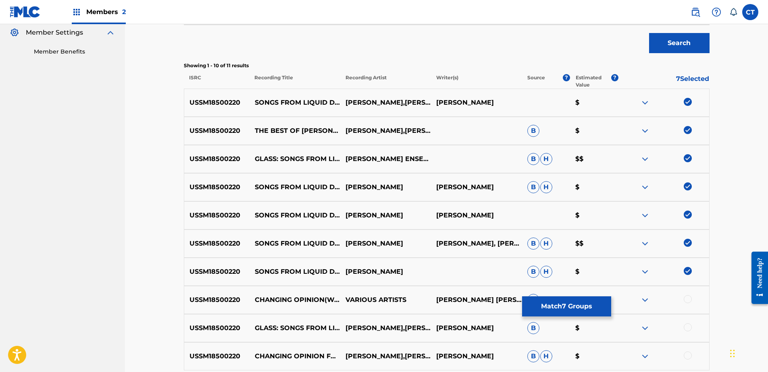
click at [690, 297] on div at bounding box center [688, 299] width 8 height 8
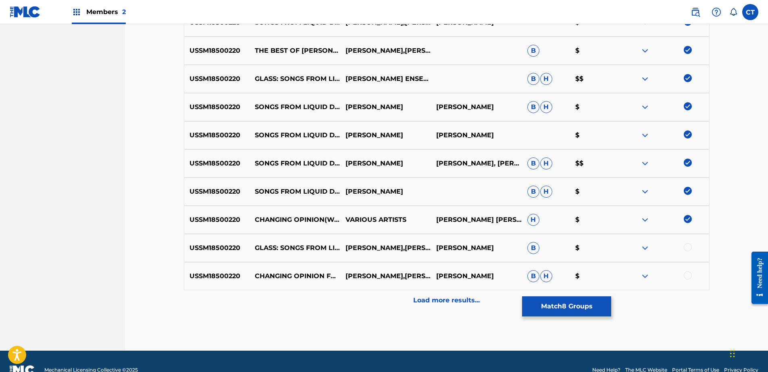
scroll to position [322, 0]
click at [688, 247] on div at bounding box center [688, 247] width 8 height 8
click at [690, 279] on div at bounding box center [663, 276] width 91 height 10
click at [689, 275] on div at bounding box center [688, 275] width 8 height 8
click at [686, 296] on div "Load more results..." at bounding box center [447, 300] width 526 height 20
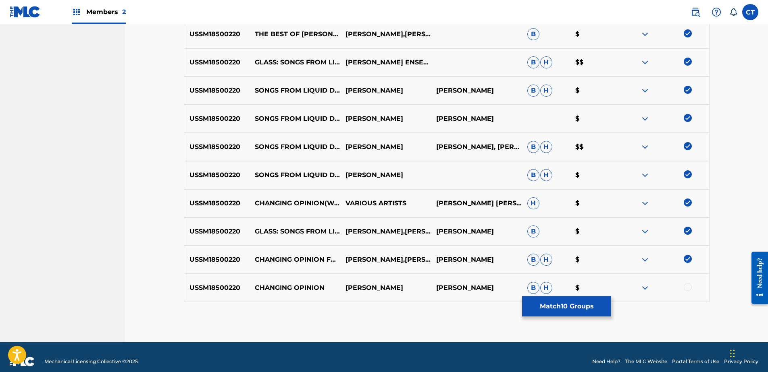
scroll to position [347, 0]
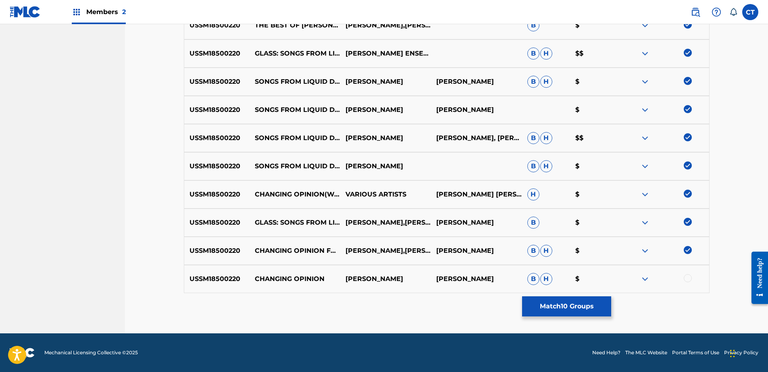
drag, startPoint x: 686, startPoint y: 278, endPoint x: 654, endPoint y: 296, distance: 37.2
click at [663, 293] on div "Matching Tool The Matching Tool allows Members to match sound recordings to wor…" at bounding box center [447, 25] width 526 height 617
drag, startPoint x: 654, startPoint y: 296, endPoint x: 601, endPoint y: 306, distance: 53.8
click at [601, 306] on button "Match 10 Groups" at bounding box center [566, 307] width 89 height 20
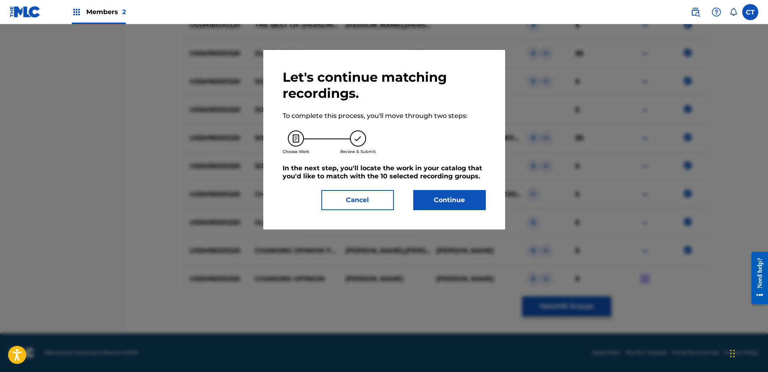
click at [347, 200] on button "Cancel" at bounding box center [357, 200] width 73 height 20
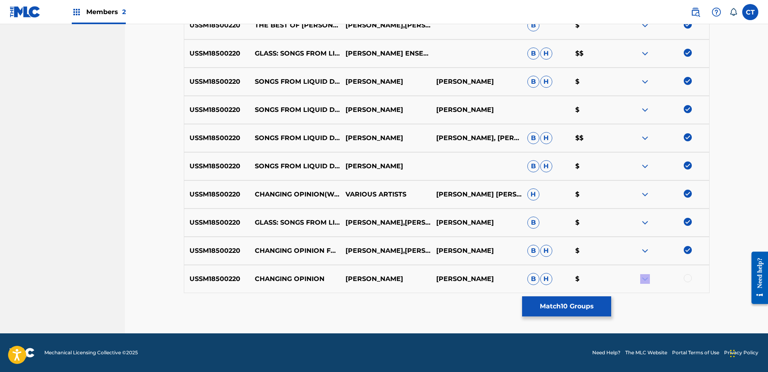
click at [682, 277] on div at bounding box center [663, 280] width 91 height 10
click at [684, 277] on div at bounding box center [663, 280] width 91 height 10
click at [686, 279] on div at bounding box center [688, 279] width 8 height 8
click at [582, 305] on button "Match 11 Groups" at bounding box center [566, 307] width 89 height 20
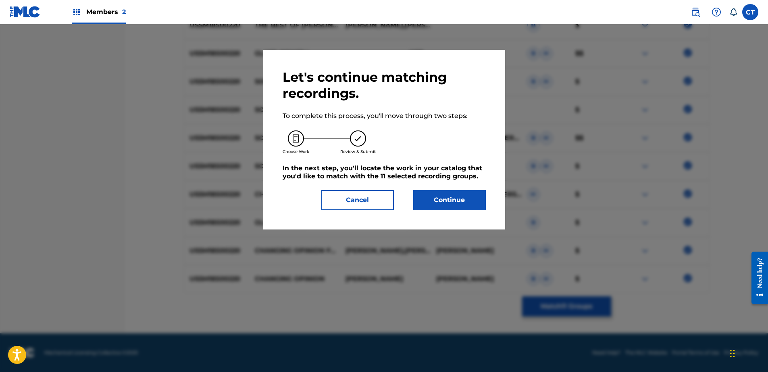
click at [439, 202] on button "Continue" at bounding box center [449, 200] width 73 height 20
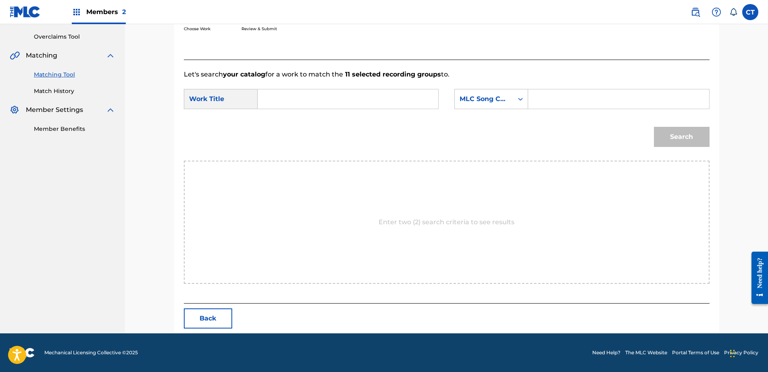
click at [310, 92] on input "Search Form" at bounding box center [347, 98] width 167 height 19
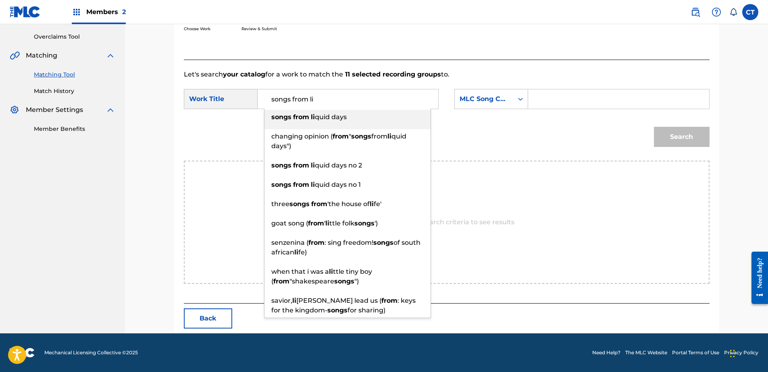
click at [374, 116] on div "songs from li quid days" at bounding box center [347, 117] width 166 height 15
type input "songs from liquid days"
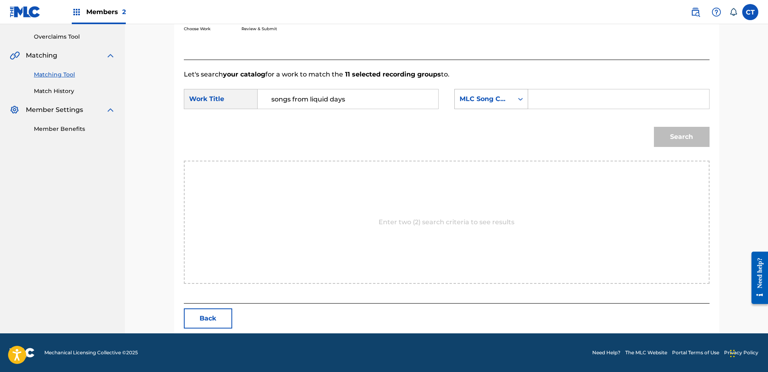
click at [505, 98] on div "MLC Song Code" at bounding box center [484, 99] width 49 height 10
click at [499, 108] on div "MLC Song Code" at bounding box center [491, 99] width 74 height 20
click at [509, 103] on div "MLC Song Code" at bounding box center [484, 99] width 58 height 15
click at [503, 121] on div "Writer Name" at bounding box center [491, 119] width 73 height 20
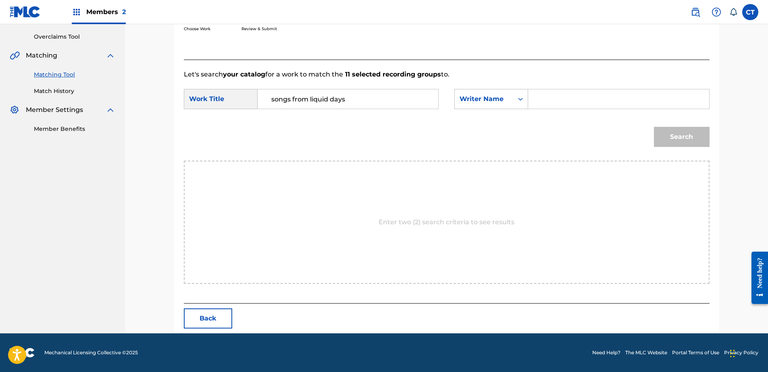
click at [558, 101] on input "Search Form" at bounding box center [618, 98] width 167 height 19
type input "glass"
click at [681, 138] on button "Search" at bounding box center [682, 137] width 56 height 20
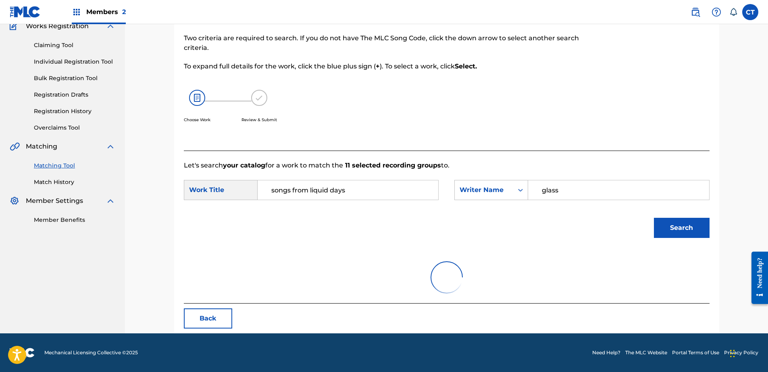
scroll to position [164, 0]
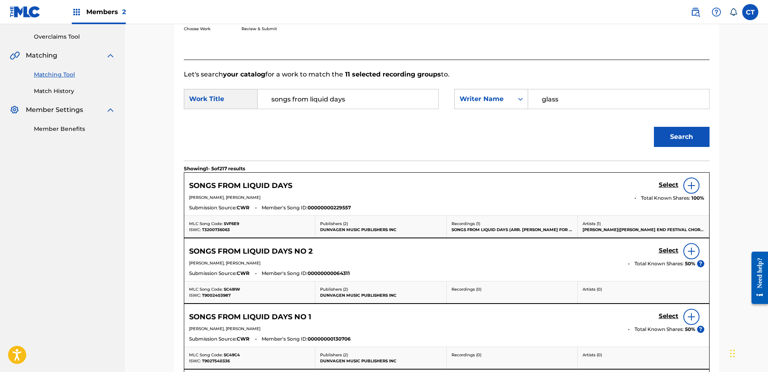
click at [677, 189] on h5 "Select" at bounding box center [669, 185] width 20 height 8
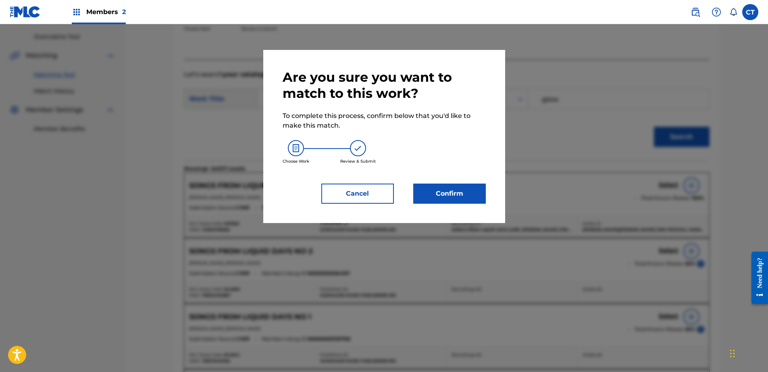
click at [459, 191] on button "Confirm" at bounding box center [449, 194] width 73 height 20
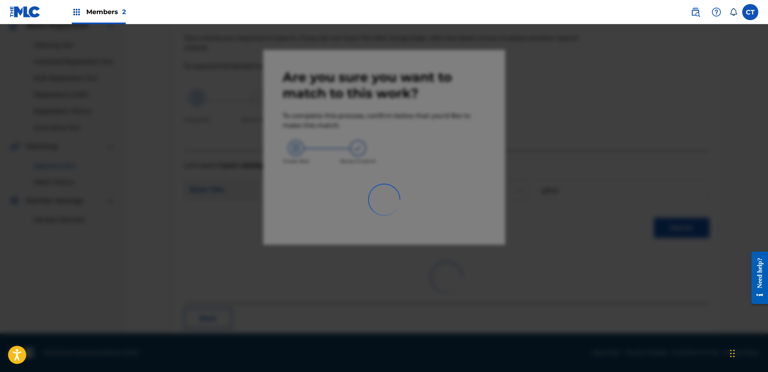
scroll to position [73, 0]
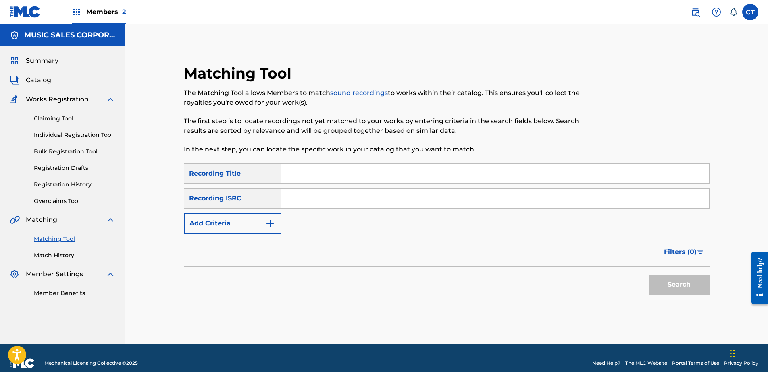
paste input "USSM18500220"
type input "USSM18500220"
click at [683, 288] on button "Search" at bounding box center [679, 285] width 60 height 20
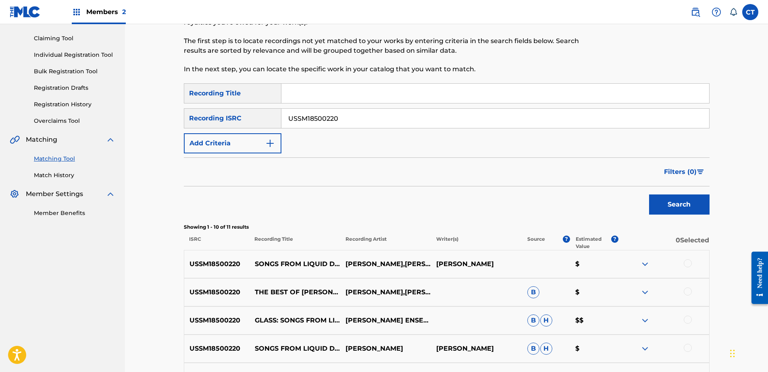
scroll to position [81, 0]
click at [685, 260] on div at bounding box center [688, 263] width 8 height 8
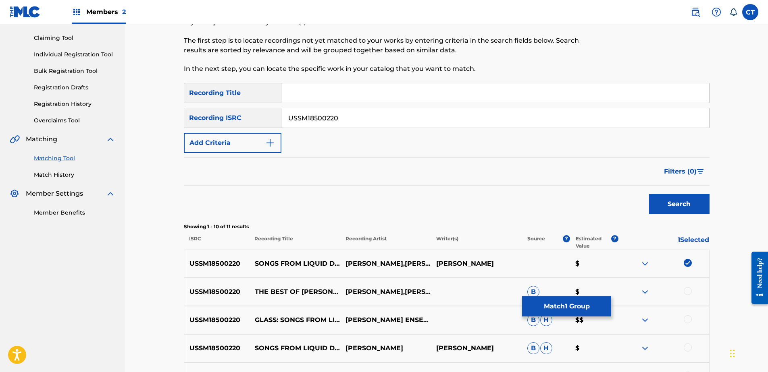
click at [688, 289] on div at bounding box center [688, 291] width 8 height 8
click at [688, 317] on div at bounding box center [688, 320] width 8 height 8
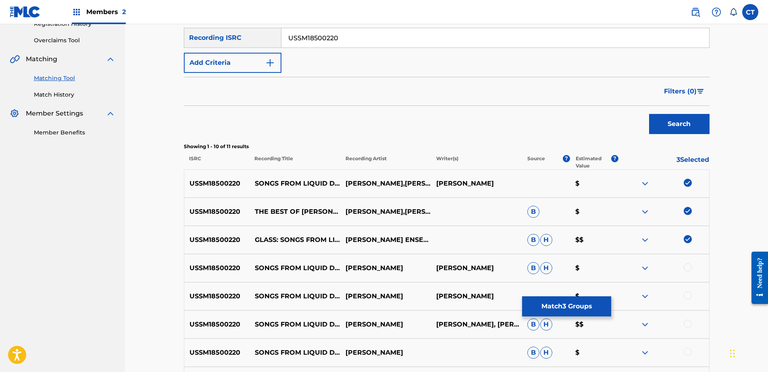
scroll to position [161, 0]
click at [688, 268] on div at bounding box center [688, 267] width 8 height 8
click at [688, 295] on div at bounding box center [688, 295] width 8 height 8
click at [686, 322] on div at bounding box center [688, 324] width 8 height 8
click at [690, 349] on div at bounding box center [688, 352] width 8 height 8
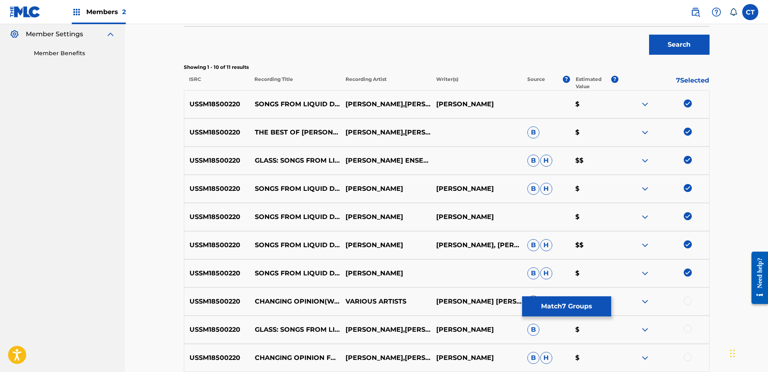
scroll to position [242, 0]
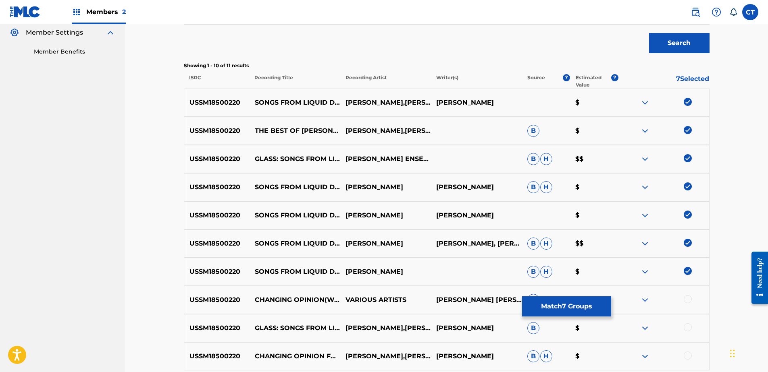
click at [688, 296] on div at bounding box center [688, 299] width 8 height 8
click at [688, 329] on div at bounding box center [688, 328] width 8 height 8
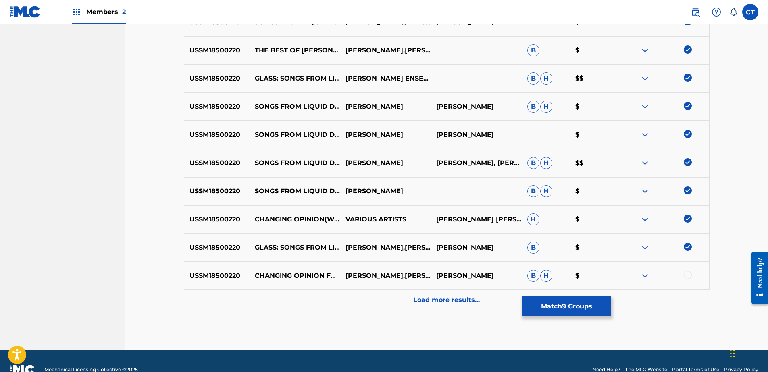
click at [687, 276] on div at bounding box center [688, 275] width 8 height 8
click at [682, 302] on div "Load more results..." at bounding box center [447, 300] width 526 height 20
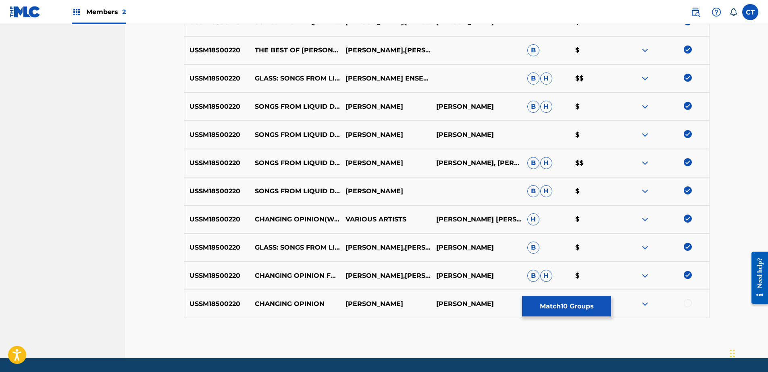
scroll to position [347, 0]
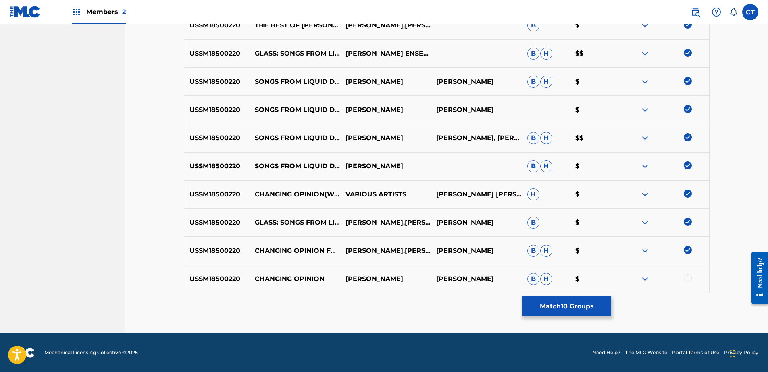
click at [687, 278] on div at bounding box center [688, 279] width 8 height 8
click at [598, 310] on button "Match 11 Groups" at bounding box center [566, 307] width 89 height 20
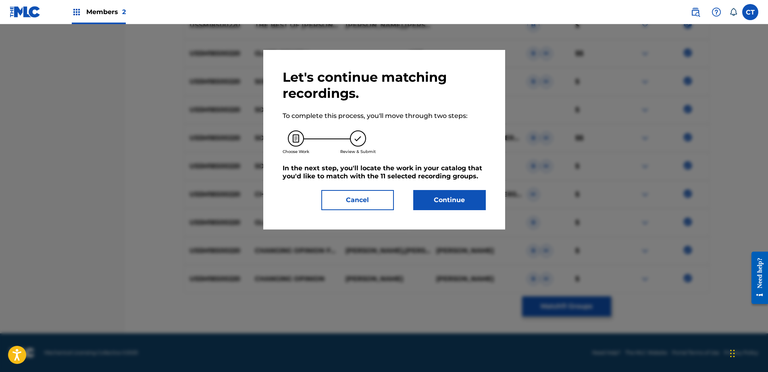
click at [437, 204] on button "Continue" at bounding box center [449, 200] width 73 height 20
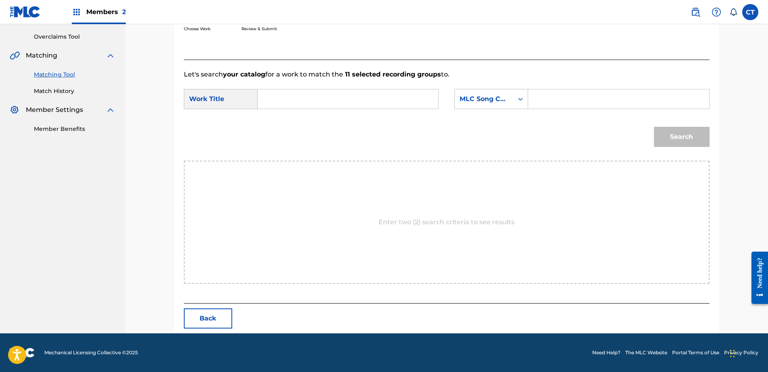
click at [264, 104] on input "Search Form" at bounding box center [347, 98] width 167 height 19
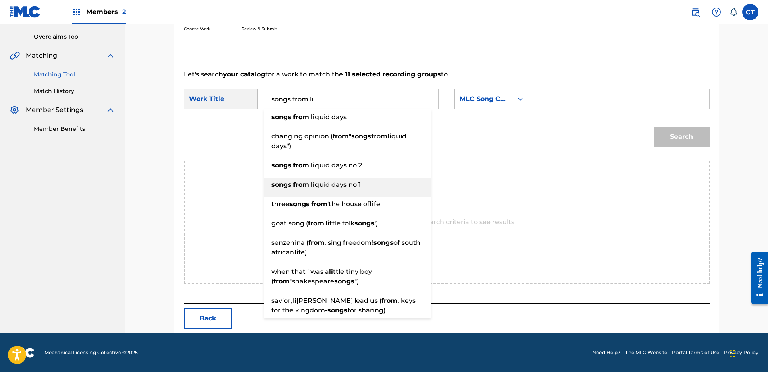
click at [372, 189] on div "songs from li quid days no 1" at bounding box center [347, 185] width 166 height 15
type input "songs from liquid days no 1"
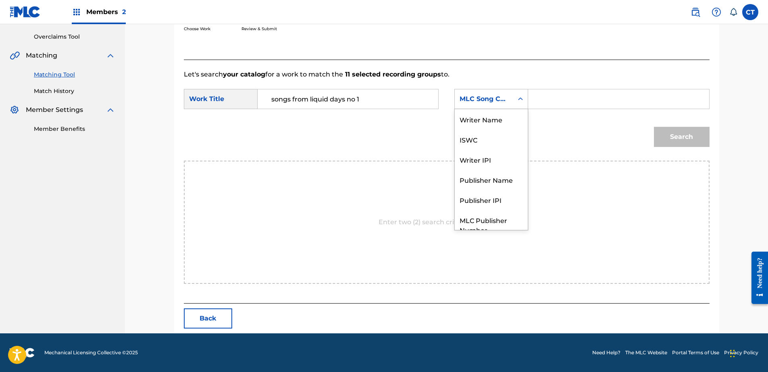
click at [481, 107] on div "MLC Song Code" at bounding box center [491, 99] width 74 height 20
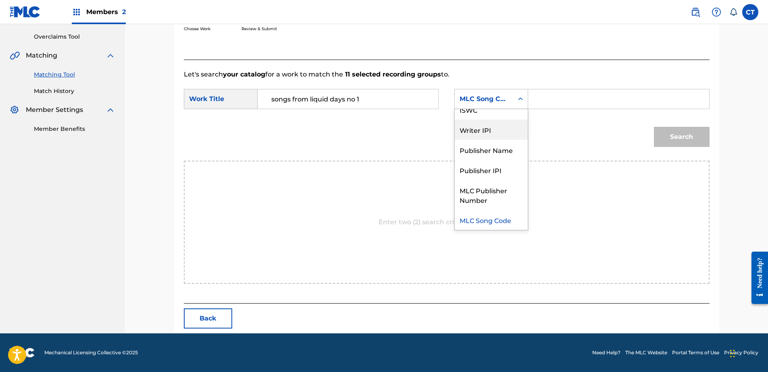
scroll to position [0, 0]
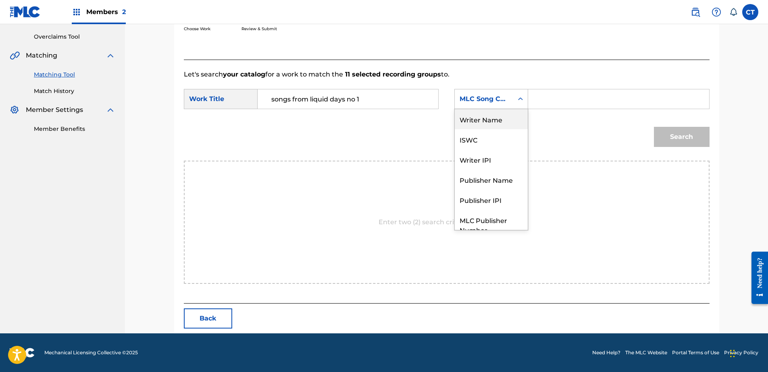
click at [486, 119] on div "Writer Name" at bounding box center [491, 119] width 73 height 20
drag, startPoint x: 551, startPoint y: 99, endPoint x: 555, endPoint y: 105, distance: 7.2
click at [551, 99] on input "Search Form" at bounding box center [618, 98] width 167 height 19
type input "glass"
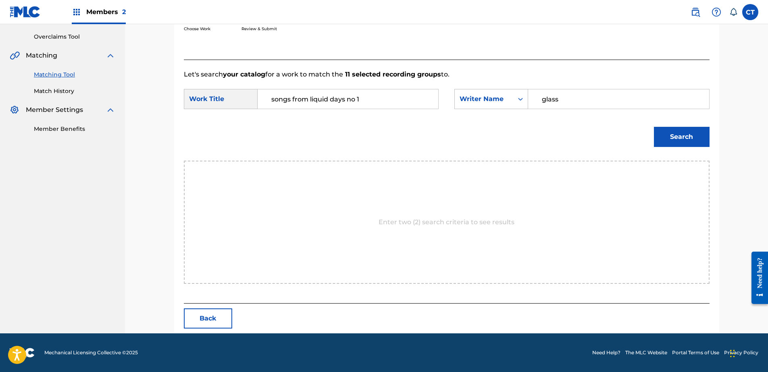
click at [667, 144] on button "Search" at bounding box center [682, 137] width 56 height 20
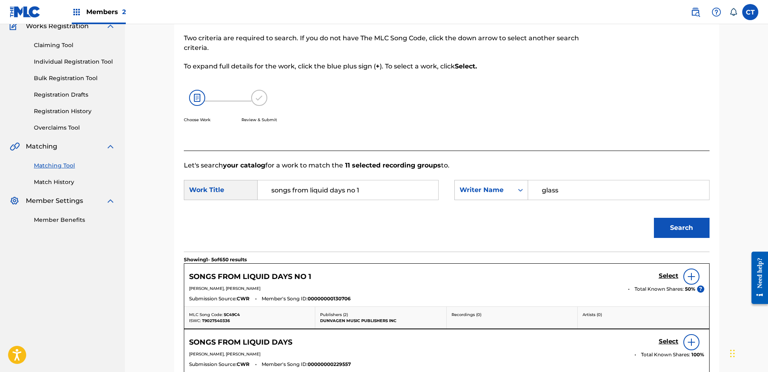
scroll to position [164, 0]
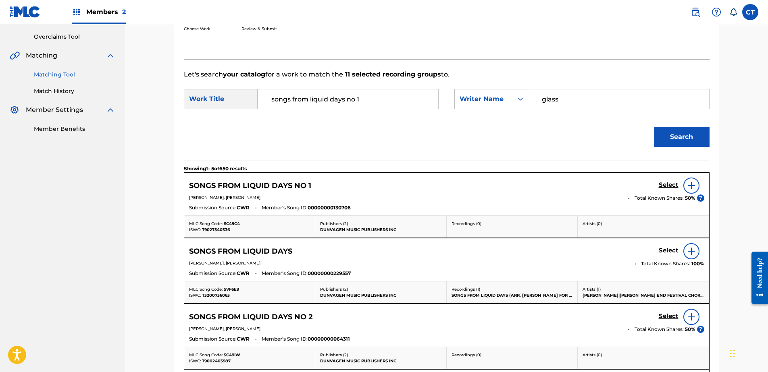
click at [663, 185] on h5 "Select" at bounding box center [669, 185] width 20 height 8
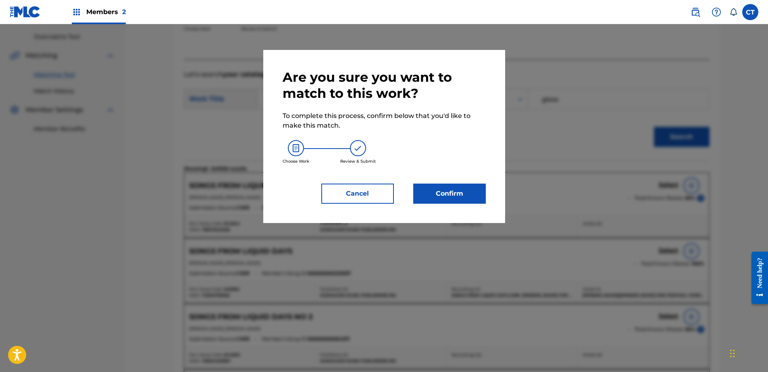
click at [465, 193] on button "Confirm" at bounding box center [449, 194] width 73 height 20
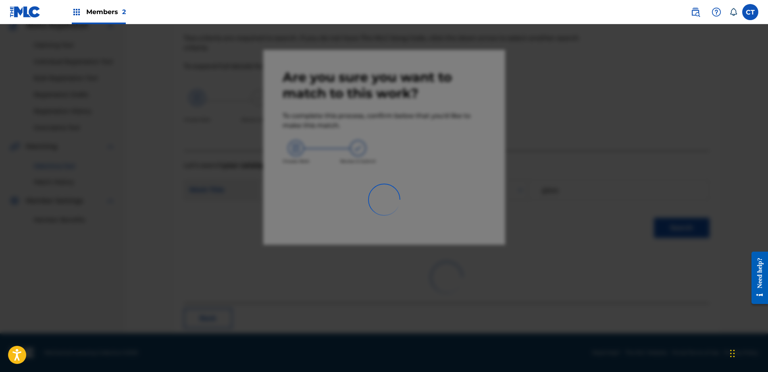
scroll to position [73, 0]
click at [663, 305] on div at bounding box center [384, 210] width 768 height 372
click at [662, 304] on div at bounding box center [384, 210] width 768 height 372
click at [659, 303] on div at bounding box center [384, 210] width 768 height 372
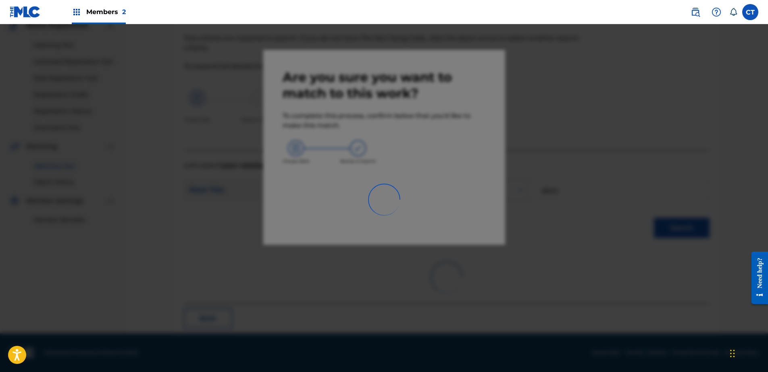
click at [659, 303] on div at bounding box center [384, 210] width 768 height 372
click at [659, 302] on div at bounding box center [384, 210] width 768 height 372
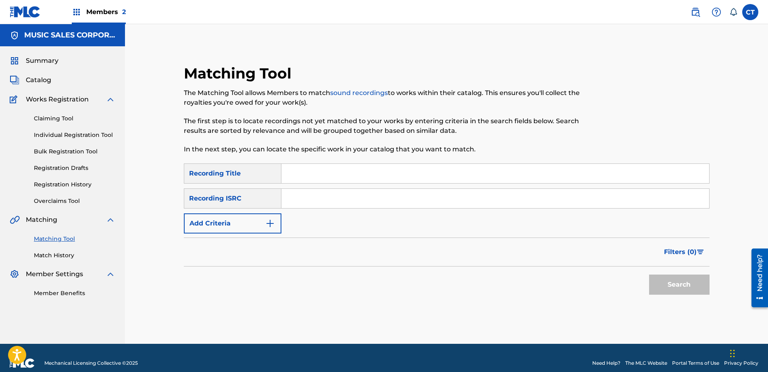
paste input "USSM18500220"
type input "USSM18500220"
click at [704, 287] on button "Search" at bounding box center [679, 285] width 60 height 20
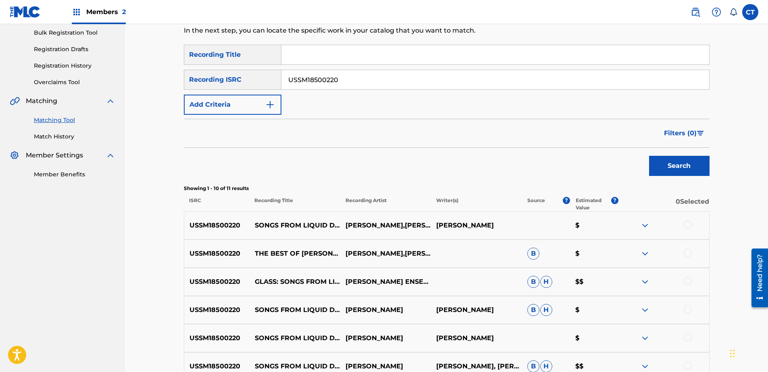
scroll to position [121, 0]
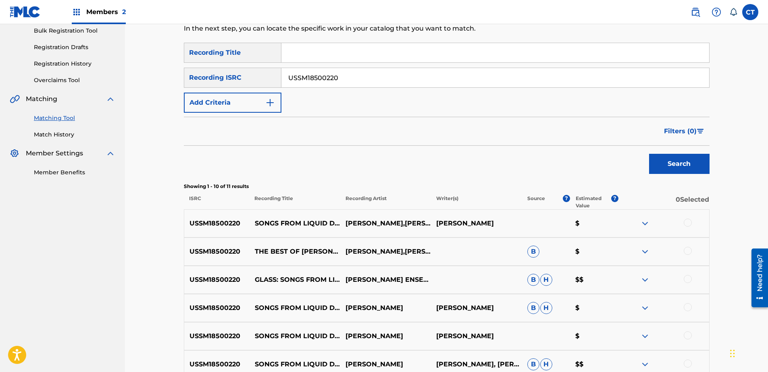
click at [687, 226] on div at bounding box center [688, 223] width 8 height 8
click at [689, 257] on div "USSM18500220 THE BEST OF [PERSON_NAME] [PERSON_NAME],[PERSON_NAME],[PERSON_NAME…" at bounding box center [447, 252] width 526 height 28
drag, startPoint x: 693, startPoint y: 249, endPoint x: 683, endPoint y: 266, distance: 20.3
click at [693, 249] on div at bounding box center [663, 252] width 91 height 10
drag, startPoint x: 692, startPoint y: 248, endPoint x: 686, endPoint y: 254, distance: 8.8
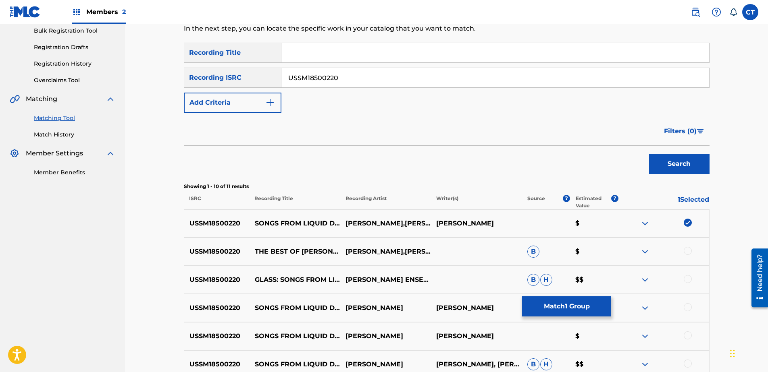
click at [691, 249] on div at bounding box center [663, 252] width 91 height 10
click at [686, 254] on div at bounding box center [688, 251] width 8 height 8
click at [688, 277] on div at bounding box center [688, 279] width 8 height 8
click at [688, 305] on div at bounding box center [688, 308] width 8 height 8
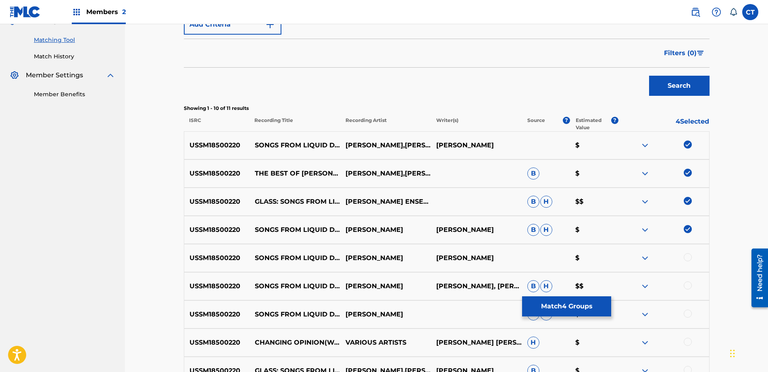
scroll to position [242, 0]
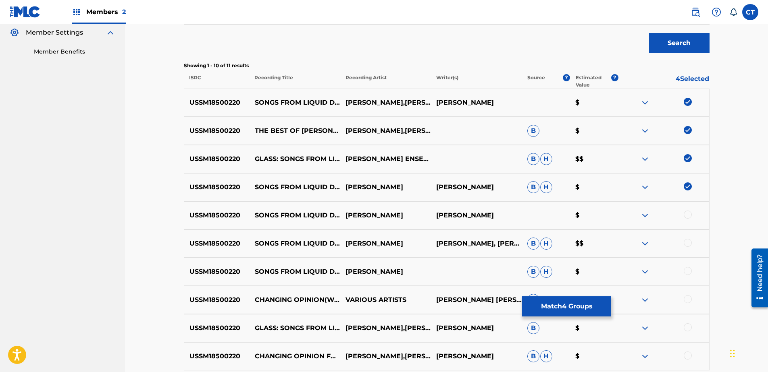
click at [690, 214] on div at bounding box center [688, 215] width 8 height 8
click at [685, 244] on div at bounding box center [688, 243] width 8 height 8
drag, startPoint x: 685, startPoint y: 270, endPoint x: 682, endPoint y: 291, distance: 21.1
click at [685, 270] on div at bounding box center [688, 271] width 8 height 8
click at [684, 299] on div at bounding box center [688, 299] width 8 height 8
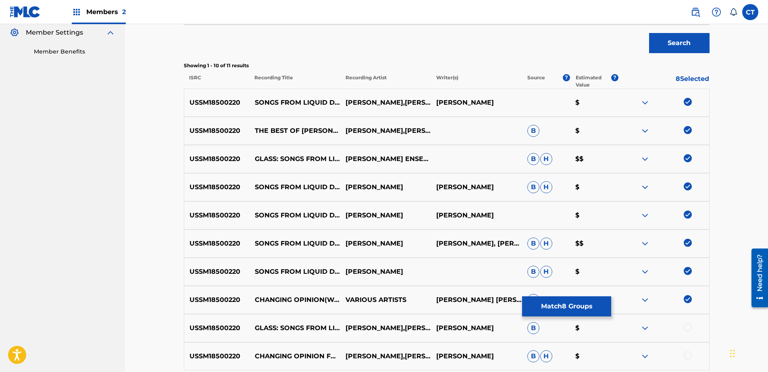
click at [684, 327] on div at bounding box center [688, 328] width 8 height 8
click at [683, 353] on div at bounding box center [663, 357] width 91 height 10
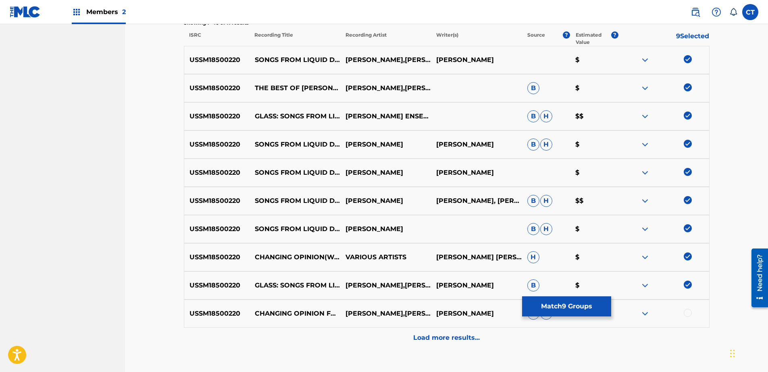
scroll to position [339, 0]
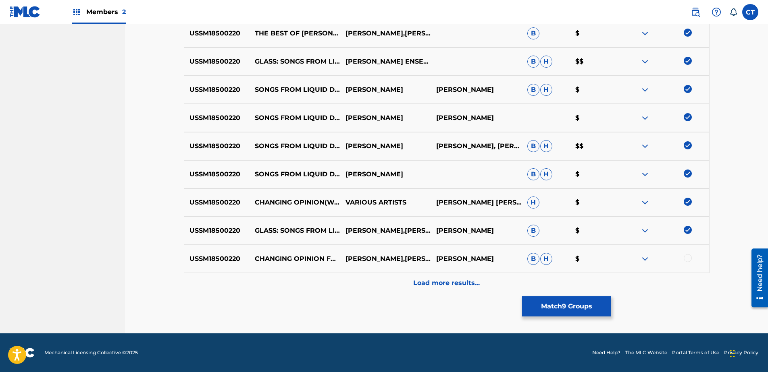
click at [688, 253] on div "USSM18500220 CHANGING OPINION FOR VOICE, PIANO AND FLUTE (1986) [PERSON_NAME],[…" at bounding box center [447, 259] width 526 height 28
click at [688, 256] on div at bounding box center [688, 258] width 8 height 8
click at [681, 285] on div "Load more results..." at bounding box center [447, 283] width 526 height 20
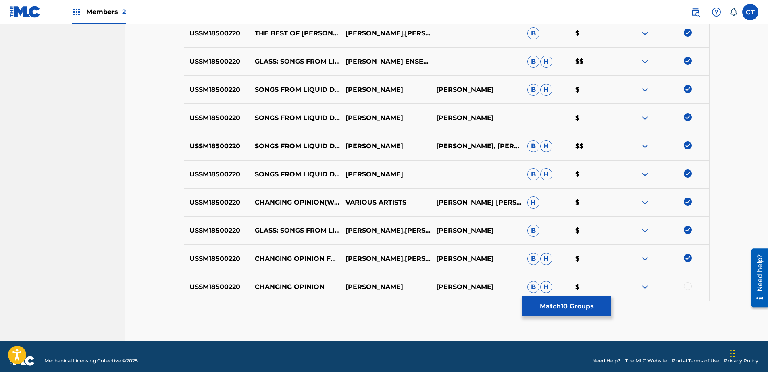
click at [689, 285] on div at bounding box center [688, 287] width 8 height 8
click at [582, 303] on button "Match 11 Groups" at bounding box center [566, 307] width 89 height 20
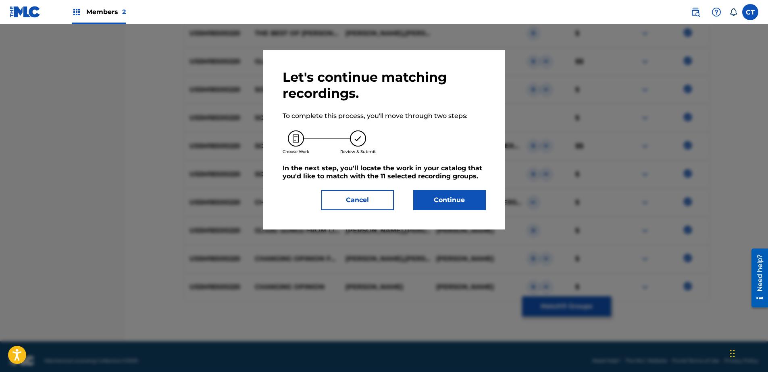
click at [445, 198] on button "Continue" at bounding box center [449, 200] width 73 height 20
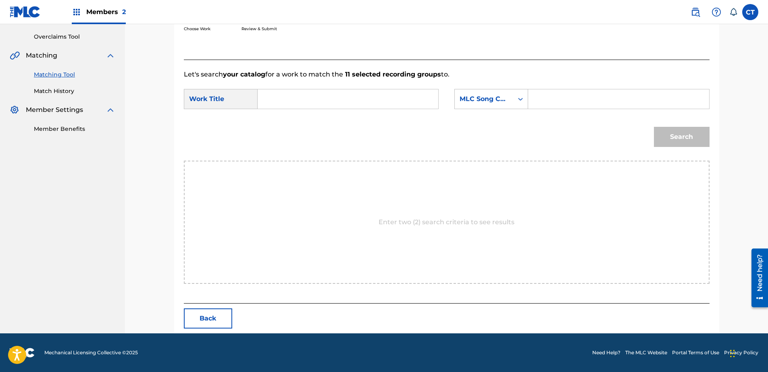
paste input "Songs from Liquid Days: No. 1, Changing Opinion"
type input "Songs from Liquid Days: No. 1, Changing Opinion"
click at [492, 120] on div "Search" at bounding box center [447, 140] width 526 height 42
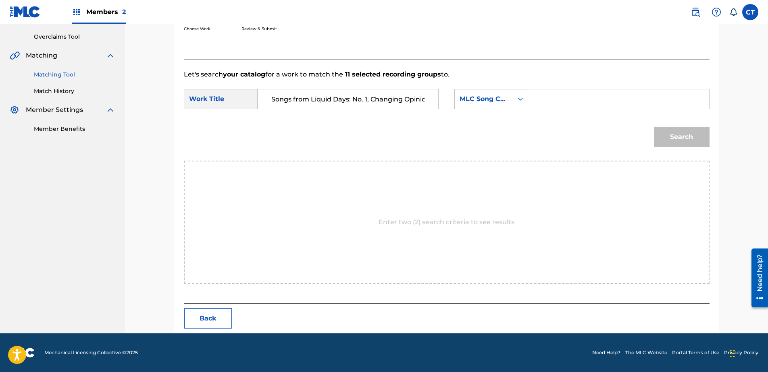
click at [492, 111] on div "SearchWithCriteria1938126b-0ce2-4d05-8f30-fa273ba4a342 Work Title Songs from Li…" at bounding box center [447, 101] width 526 height 25
click at [494, 108] on div "MLC Song Code" at bounding box center [491, 99] width 74 height 20
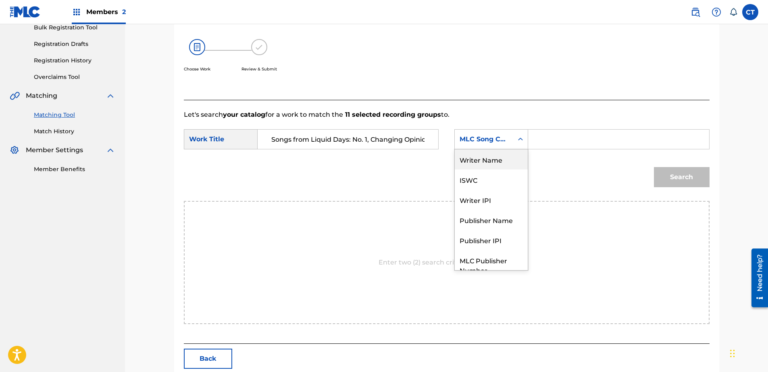
click at [491, 167] on div "Writer Name" at bounding box center [491, 160] width 73 height 20
click at [542, 146] on input "Search Form" at bounding box center [618, 139] width 167 height 19
type input "glass"
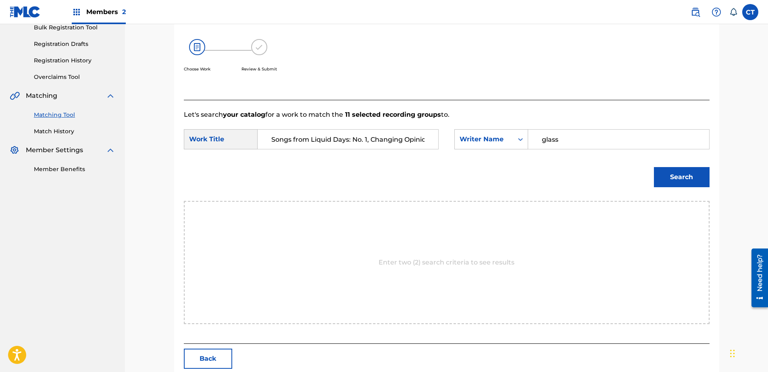
click at [678, 188] on div "Search" at bounding box center [680, 175] width 60 height 32
click at [676, 177] on button "Search" at bounding box center [682, 177] width 56 height 20
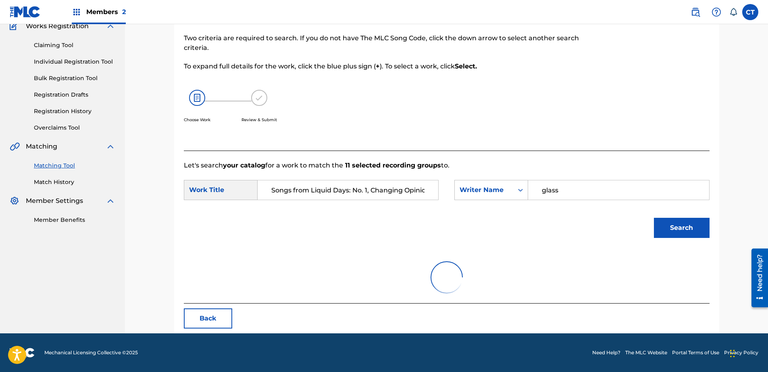
scroll to position [124, 0]
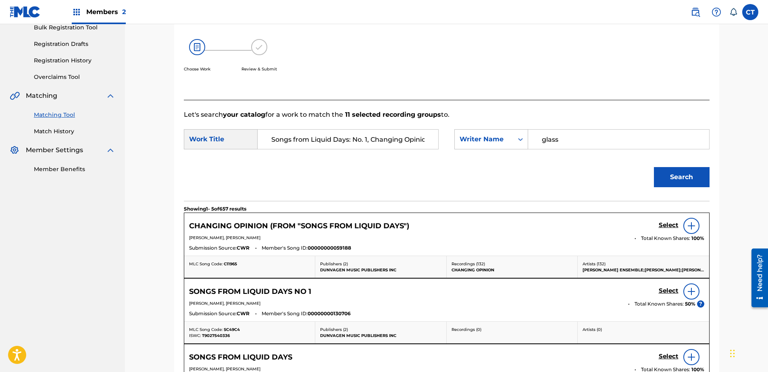
click at [663, 223] on h5 "Select" at bounding box center [669, 226] width 20 height 8
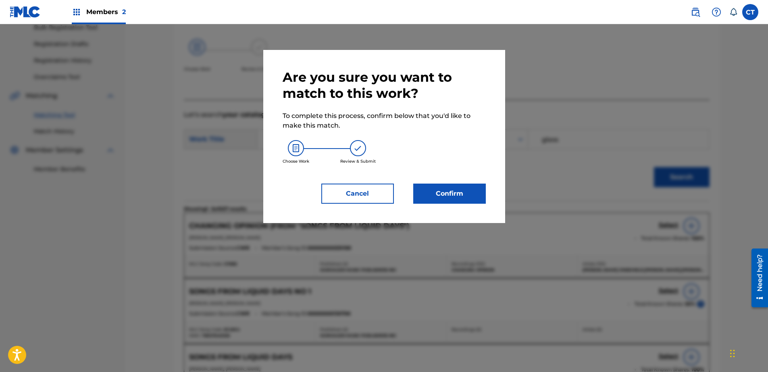
click at [473, 197] on button "Confirm" at bounding box center [449, 194] width 73 height 20
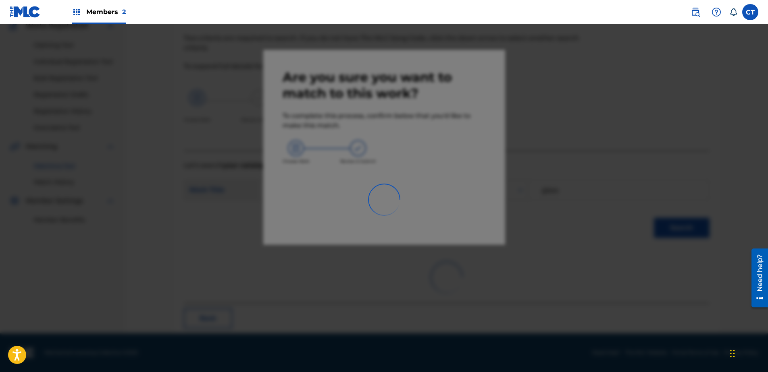
scroll to position [73, 0]
